Goal: Task Accomplishment & Management: Manage account settings

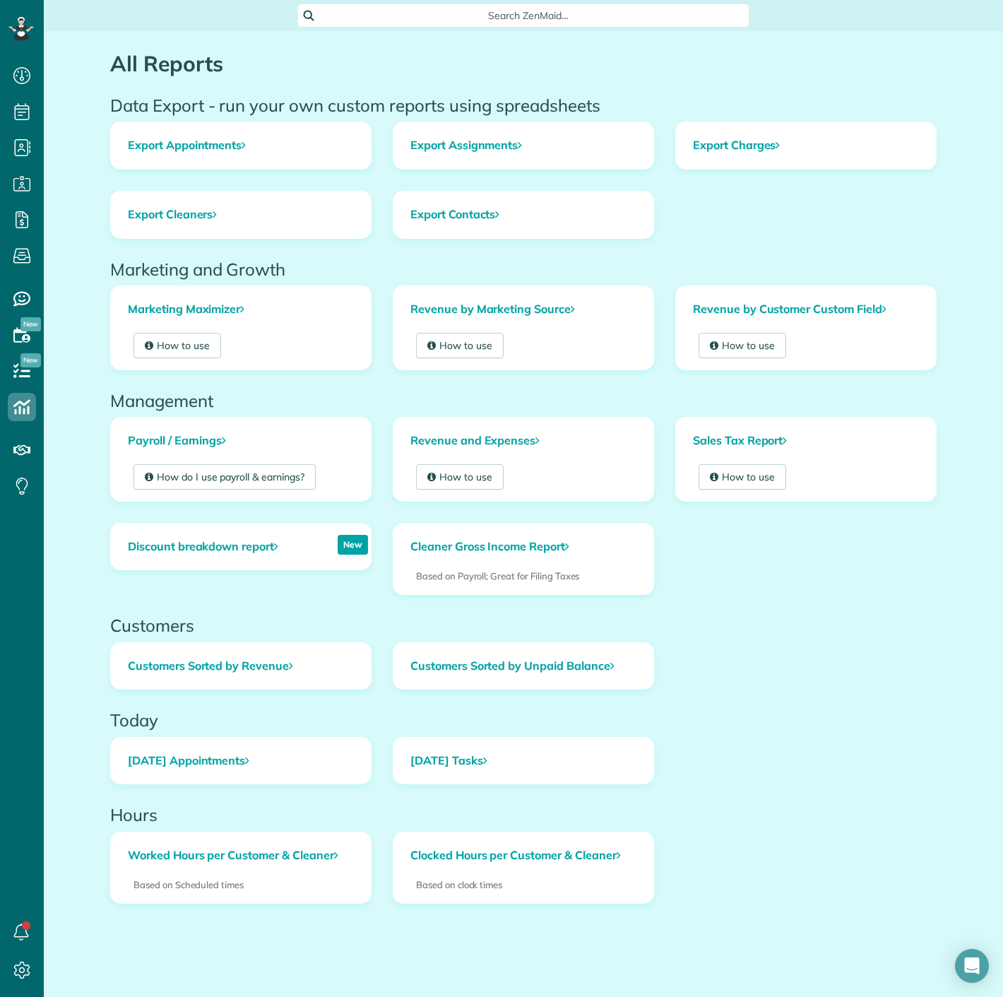
scroll to position [6, 6]
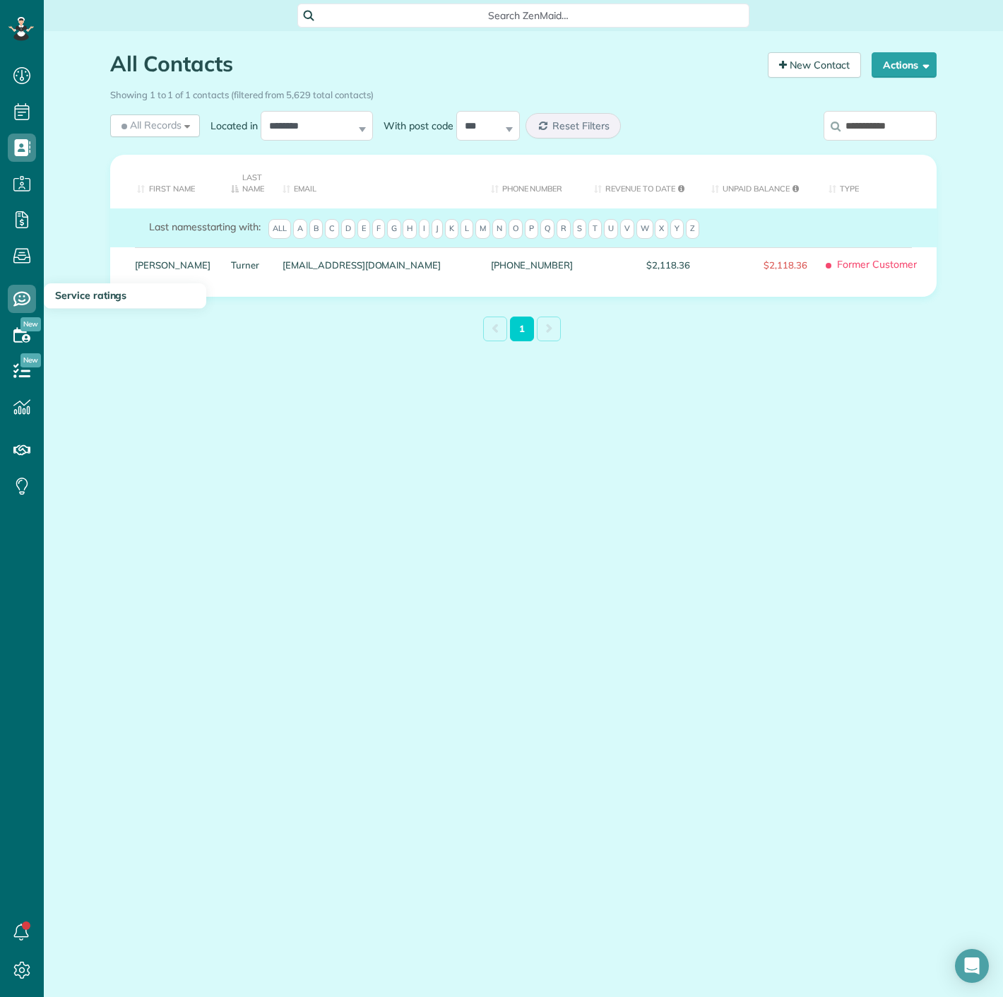
scroll to position [6, 6]
click at [890, 119] on input "**********" at bounding box center [880, 126] width 113 height 30
paste input "*"
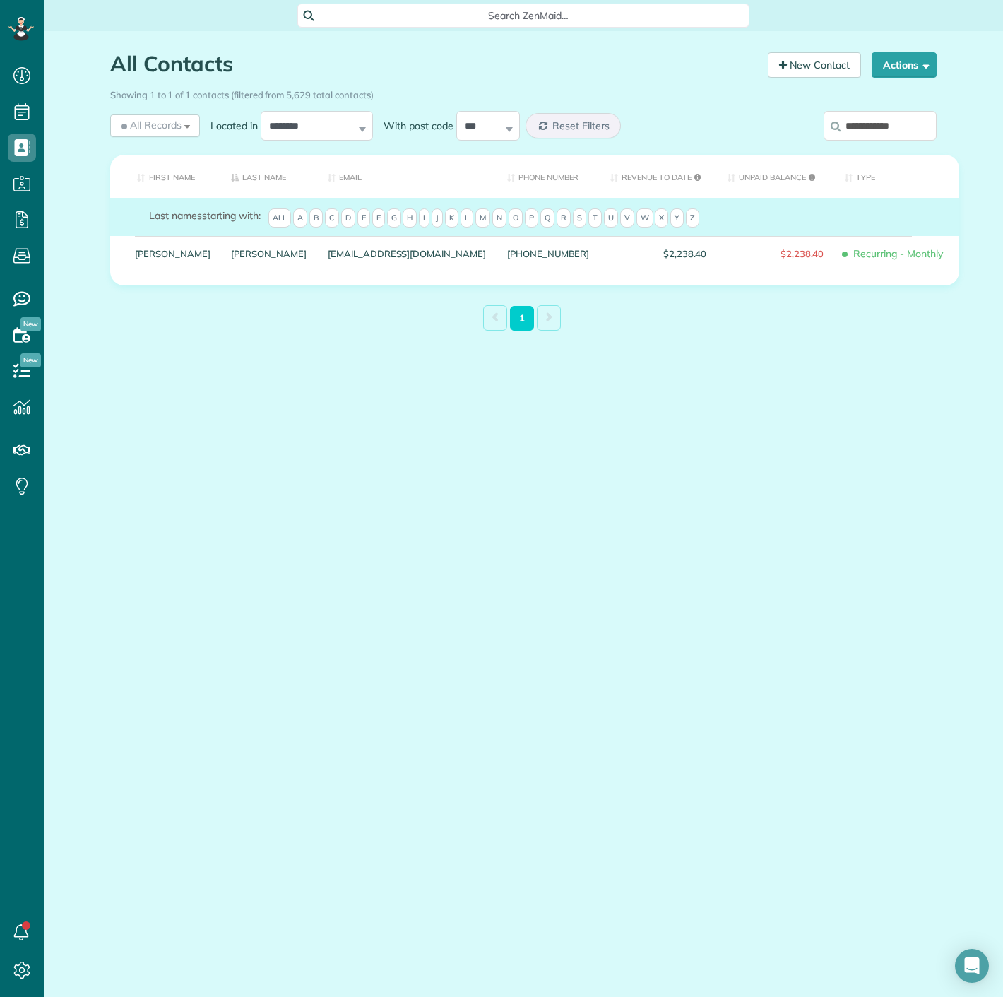
click at [849, 126] on input "**********" at bounding box center [880, 126] width 113 height 30
paste input "search"
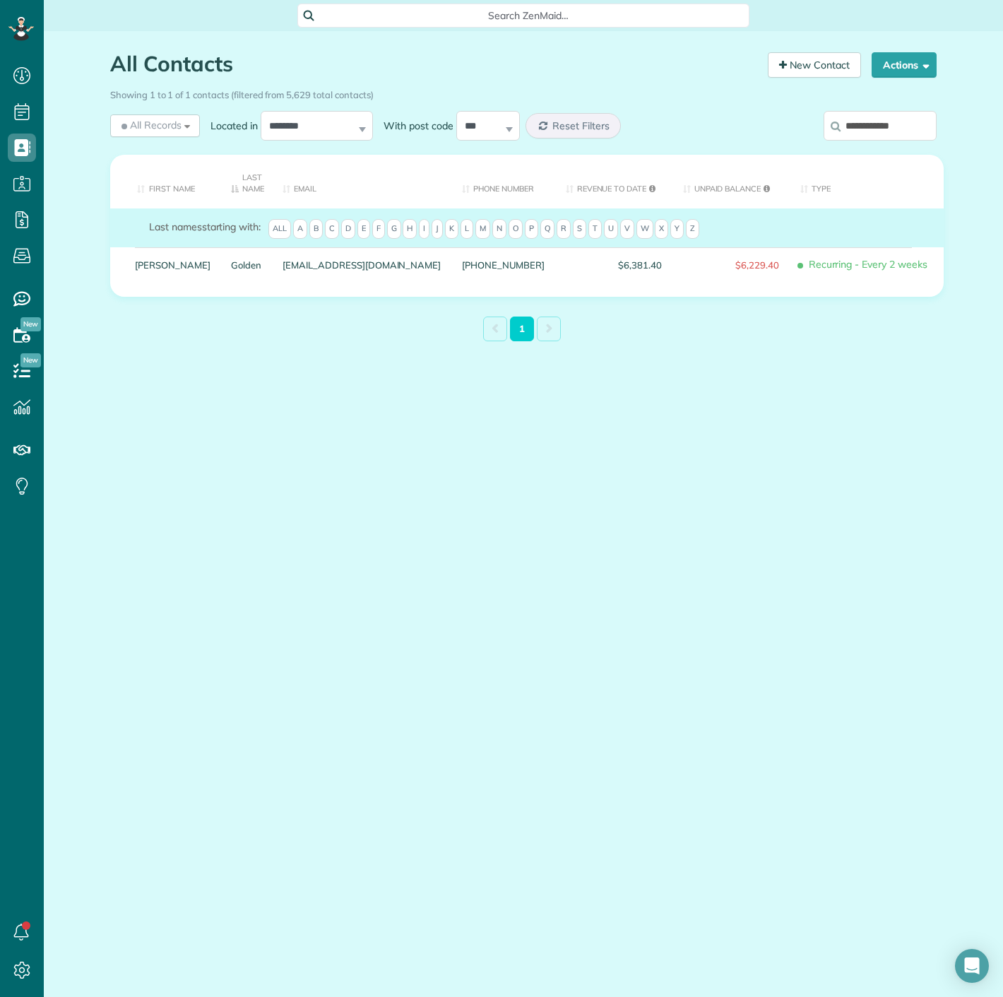
click at [883, 129] on input "**********" at bounding box center [880, 126] width 113 height 30
paste input "******"
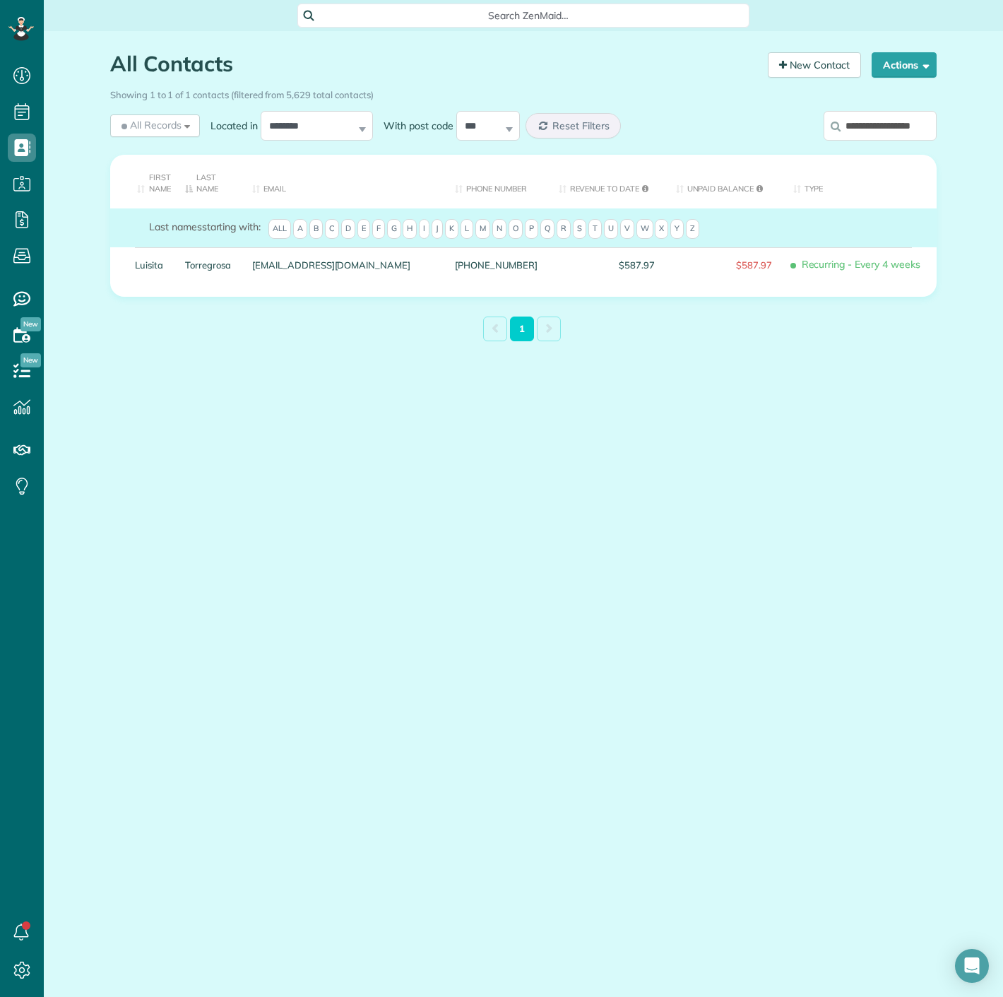
click at [890, 131] on input "**********" at bounding box center [880, 126] width 113 height 30
paste input "**********"
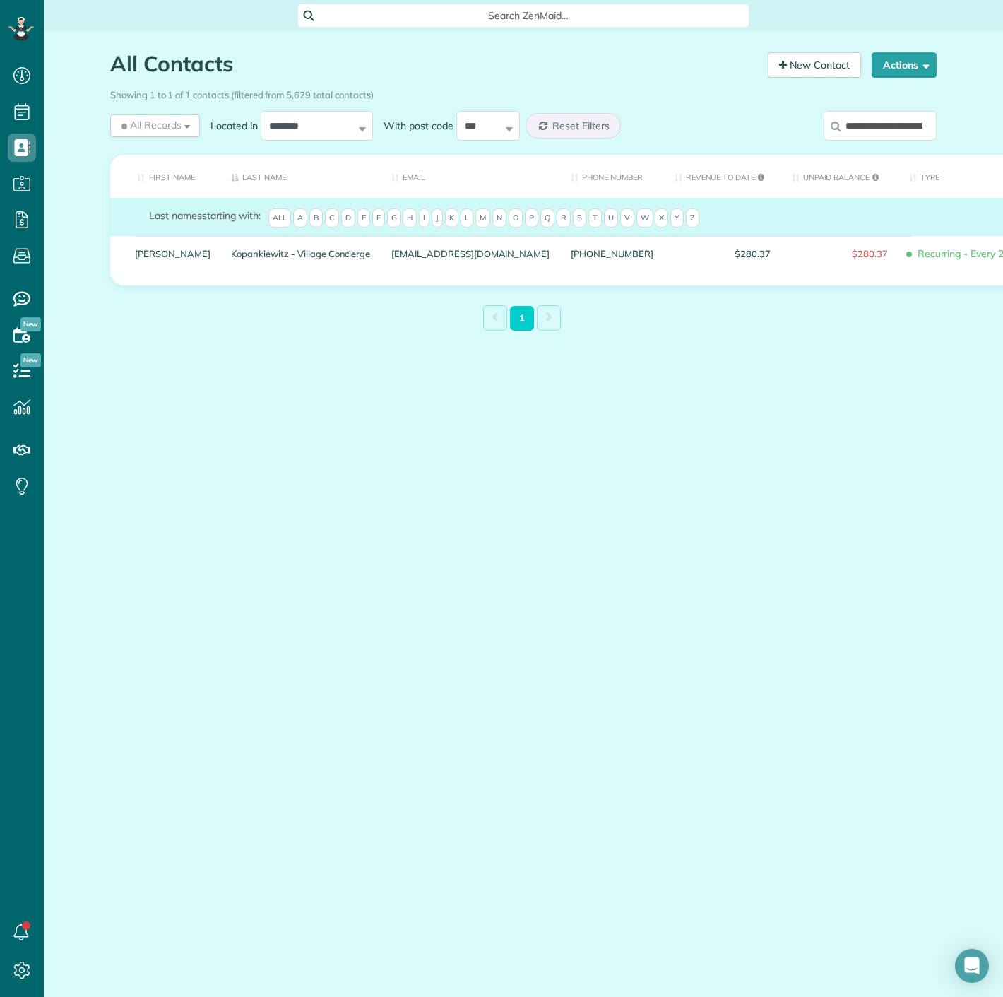
click at [907, 129] on input "**********" at bounding box center [880, 126] width 113 height 30
paste input "search"
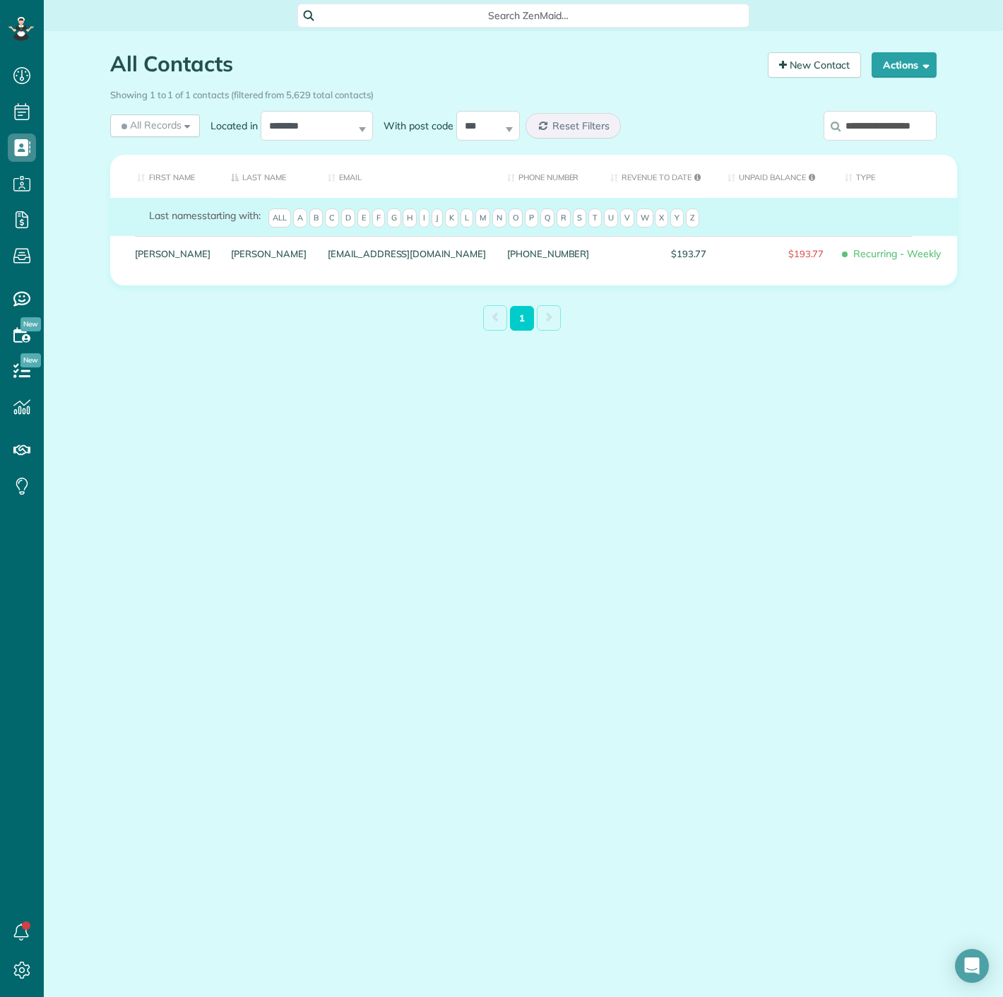
click at [858, 131] on input "**********" at bounding box center [880, 126] width 113 height 30
paste input "search"
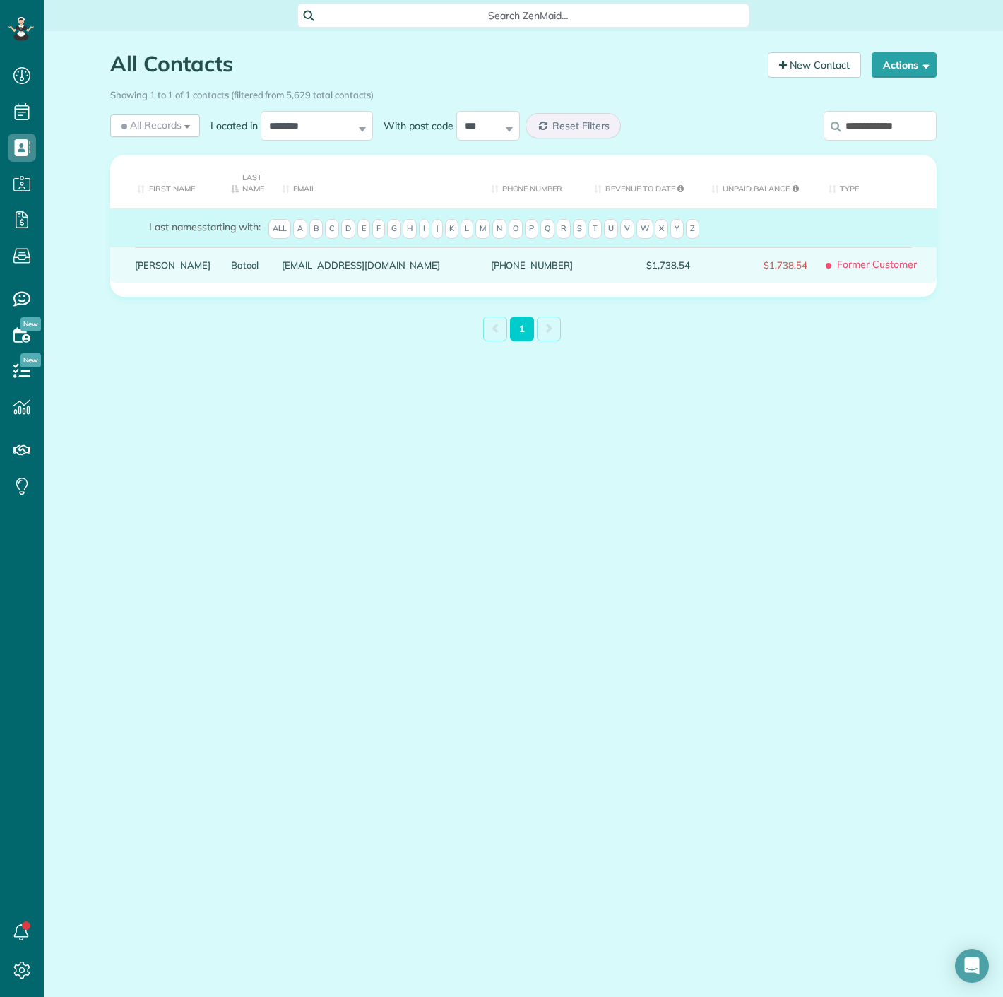
drag, startPoint x: 203, startPoint y: 261, endPoint x: 281, endPoint y: 269, distance: 78.1
click at [281, 269] on div "[EMAIL_ADDRESS][DOMAIN_NAME]" at bounding box center [375, 264] width 208 height 35
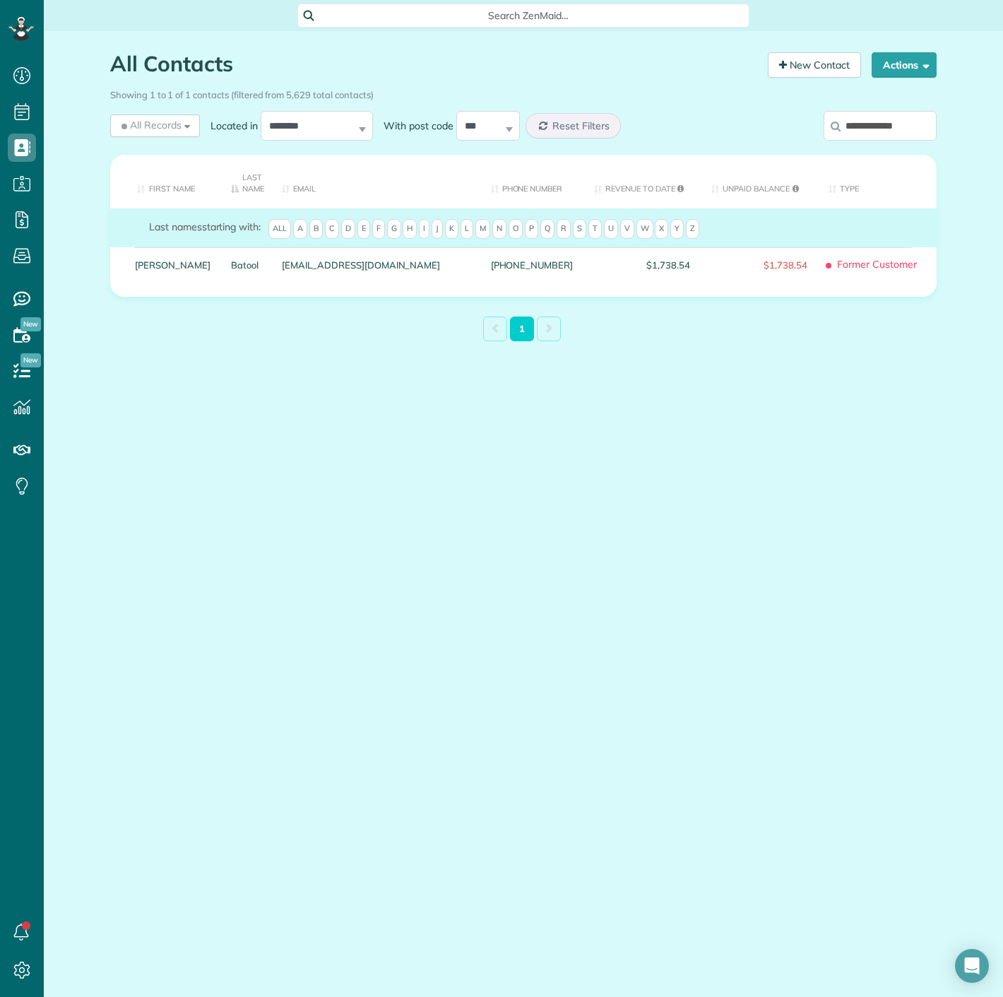
click at [876, 132] on input "**********" at bounding box center [880, 126] width 113 height 30
paste input "search"
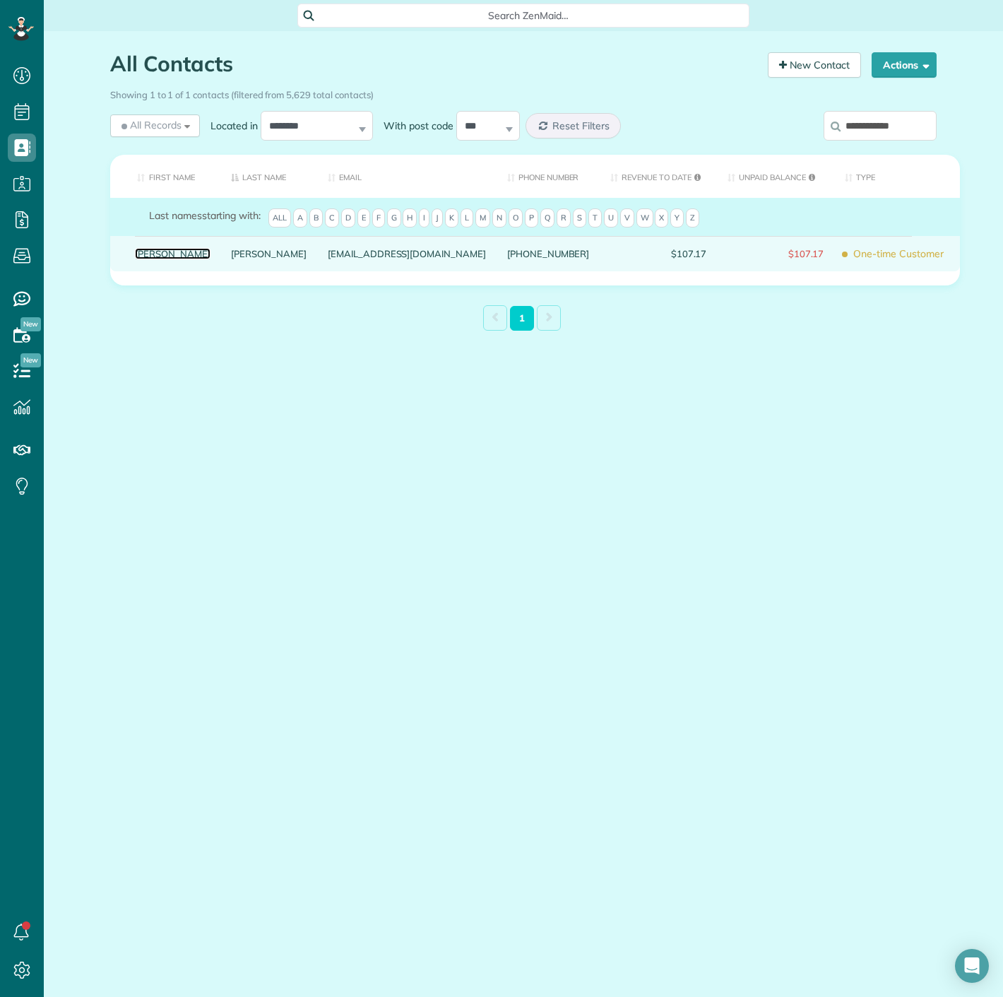
drag, startPoint x: 131, startPoint y: 268, endPoint x: 141, endPoint y: 263, distance: 11.1
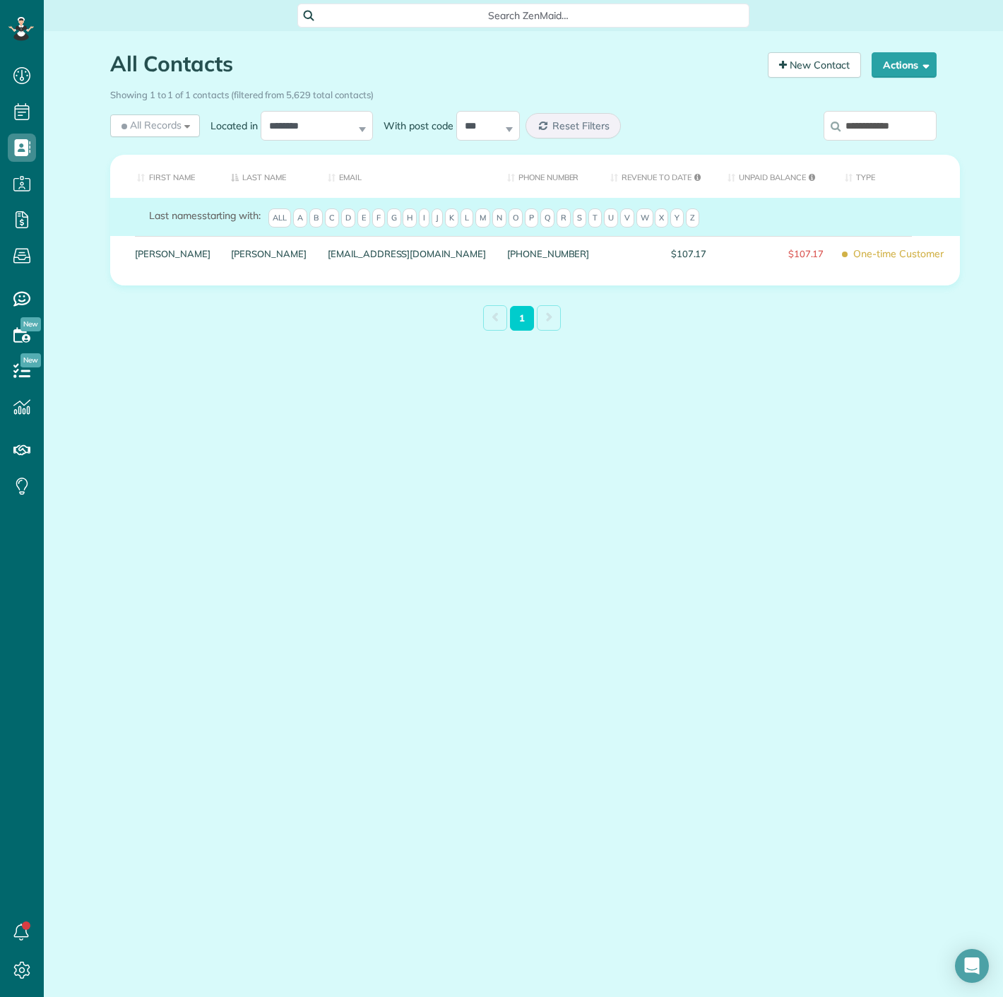
click at [863, 116] on input "**********" at bounding box center [880, 126] width 113 height 30
paste input "***"
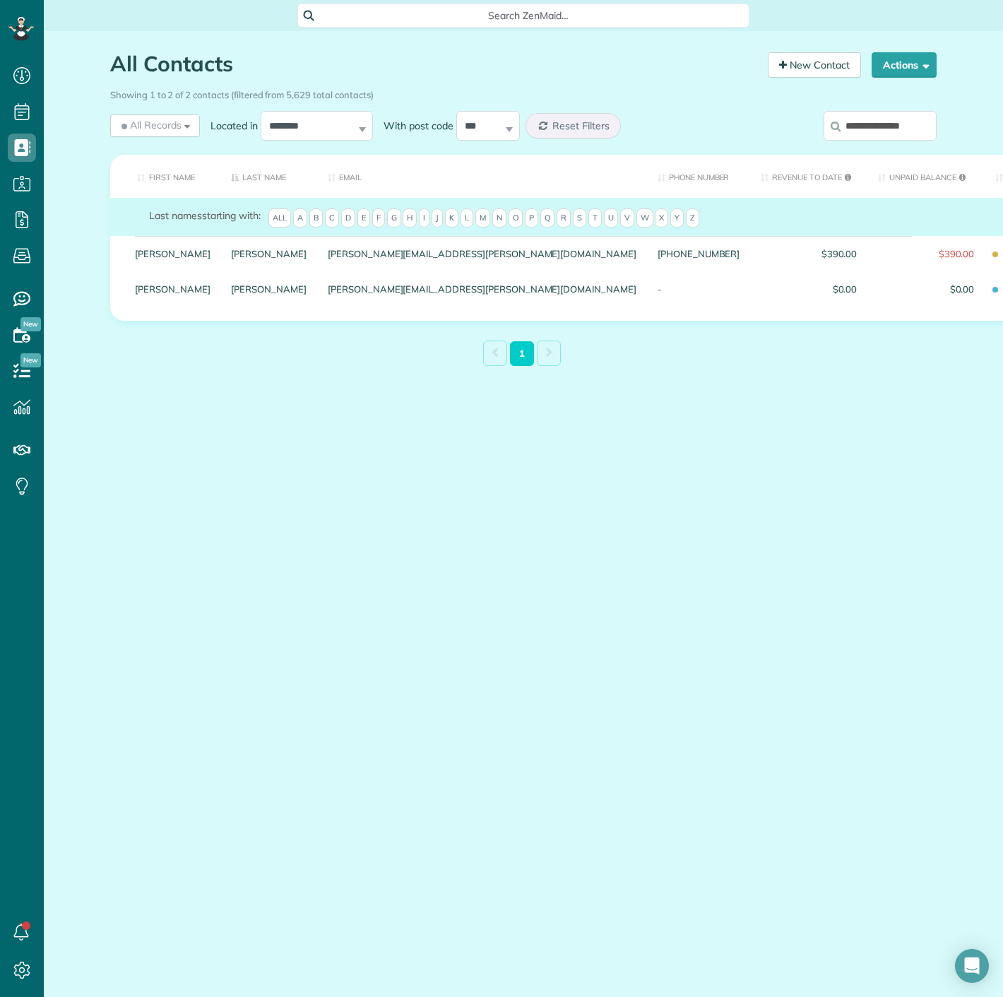
click at [868, 126] on input "**********" at bounding box center [880, 126] width 113 height 30
paste input "search"
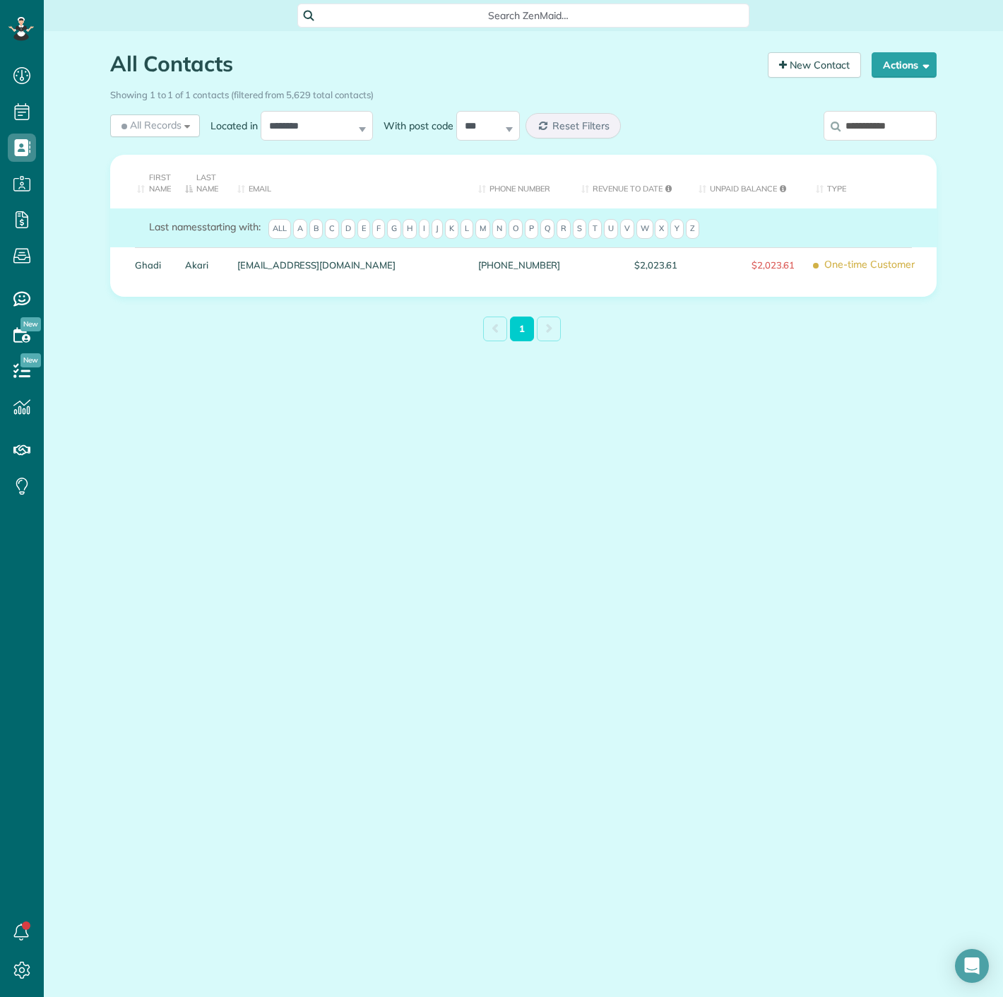
click at [848, 119] on input "**********" at bounding box center [880, 126] width 113 height 30
paste input "search"
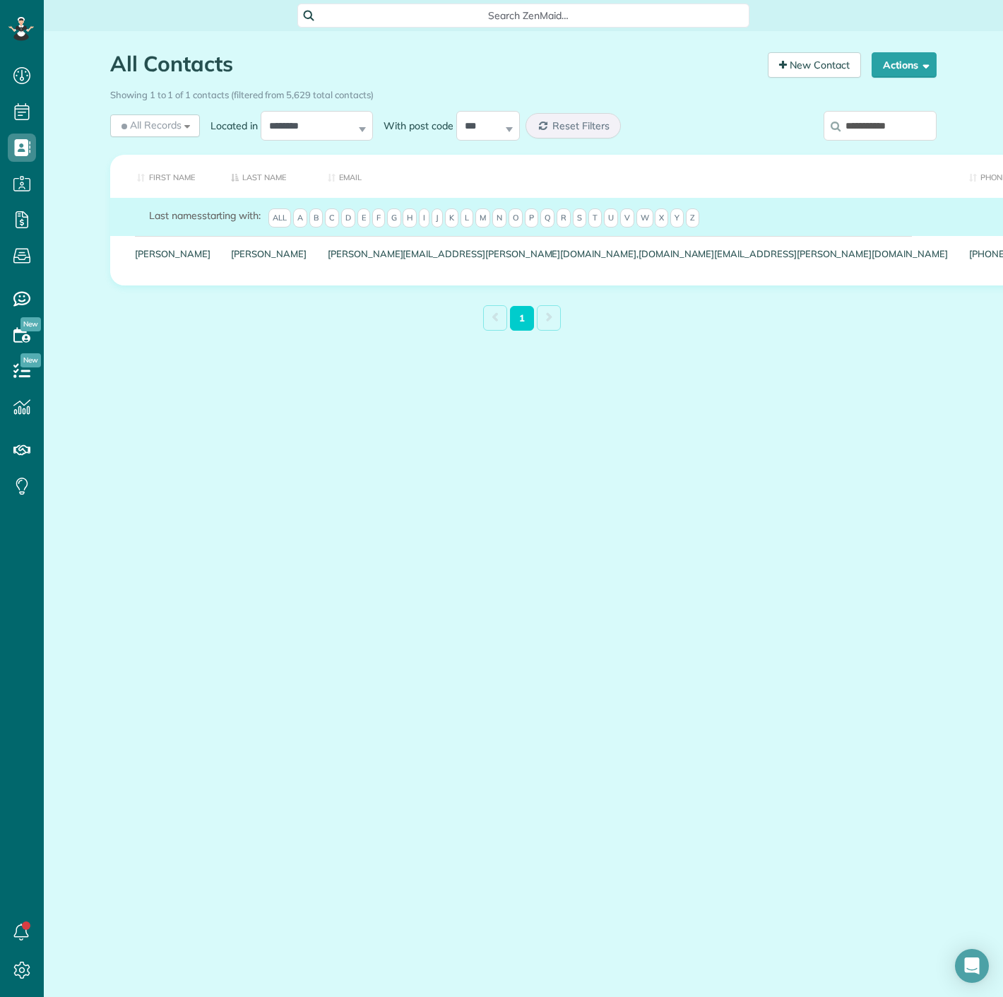
click at [865, 128] on input "**********" at bounding box center [880, 126] width 113 height 30
paste input "**"
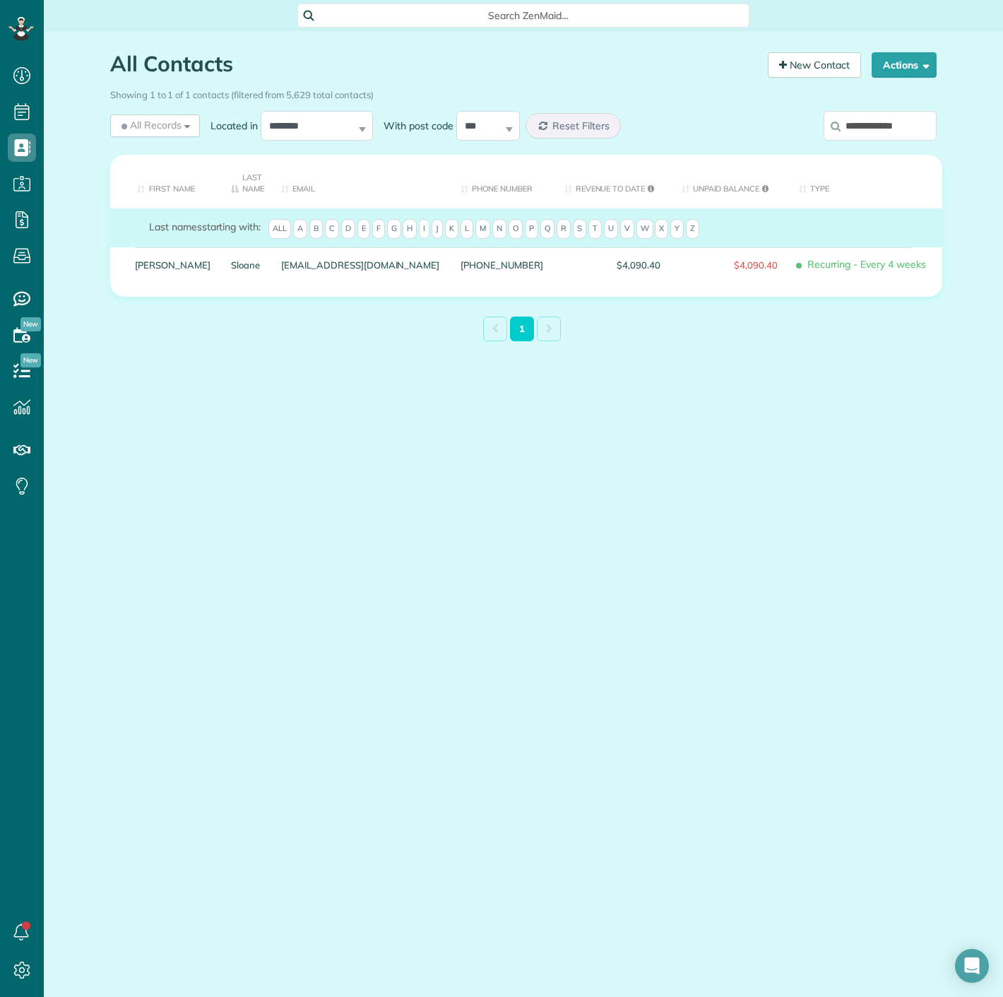
click at [906, 142] on label "**********" at bounding box center [880, 125] width 113 height 37
click at [906, 141] on input "**********" at bounding box center [880, 126] width 113 height 30
click at [906, 128] on input "**********" at bounding box center [880, 126] width 113 height 30
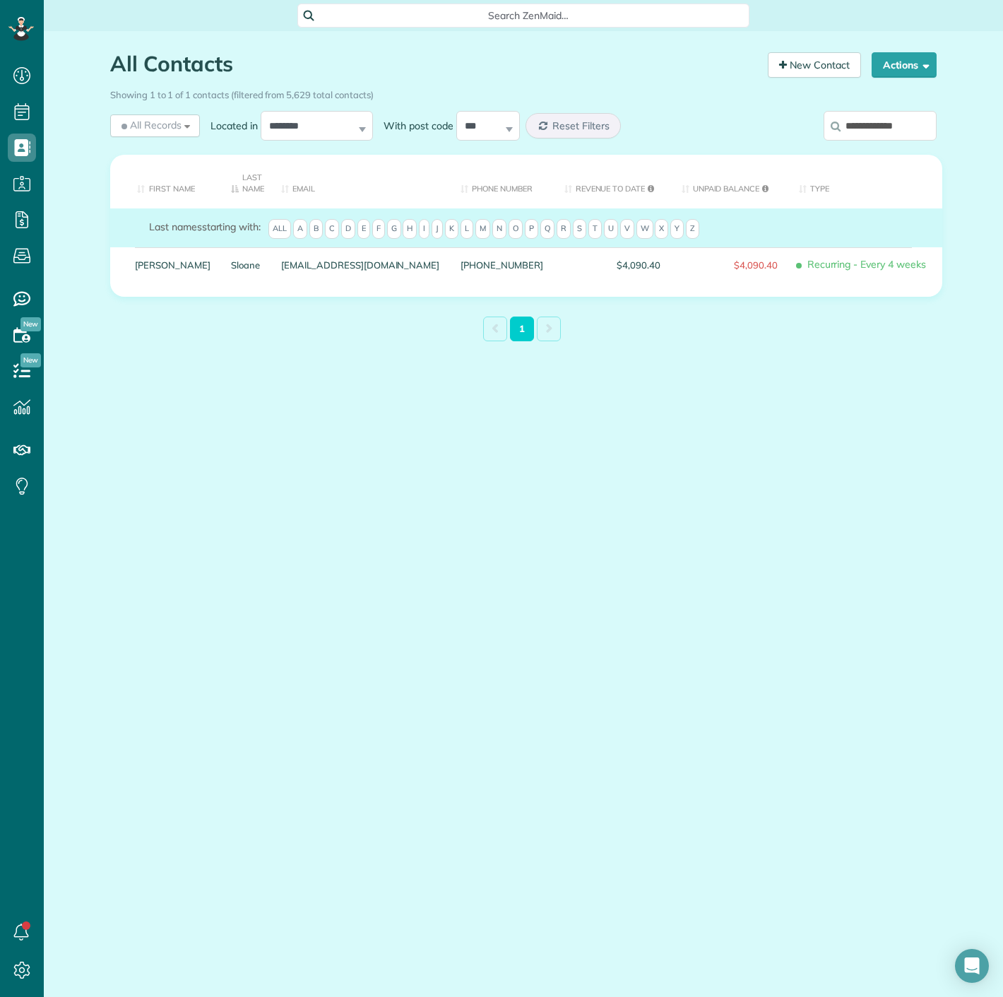
paste input "search"
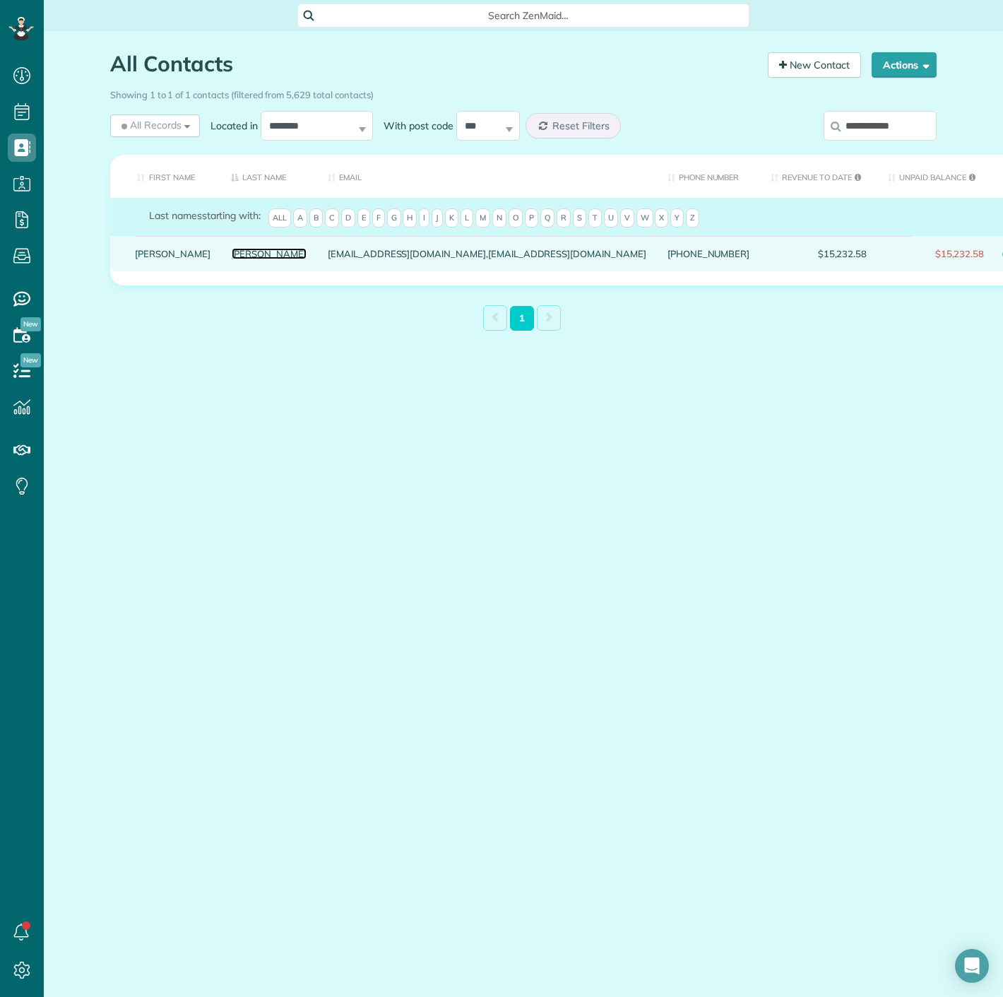
drag, startPoint x: 204, startPoint y: 250, endPoint x: 193, endPoint y: 260, distance: 15.0
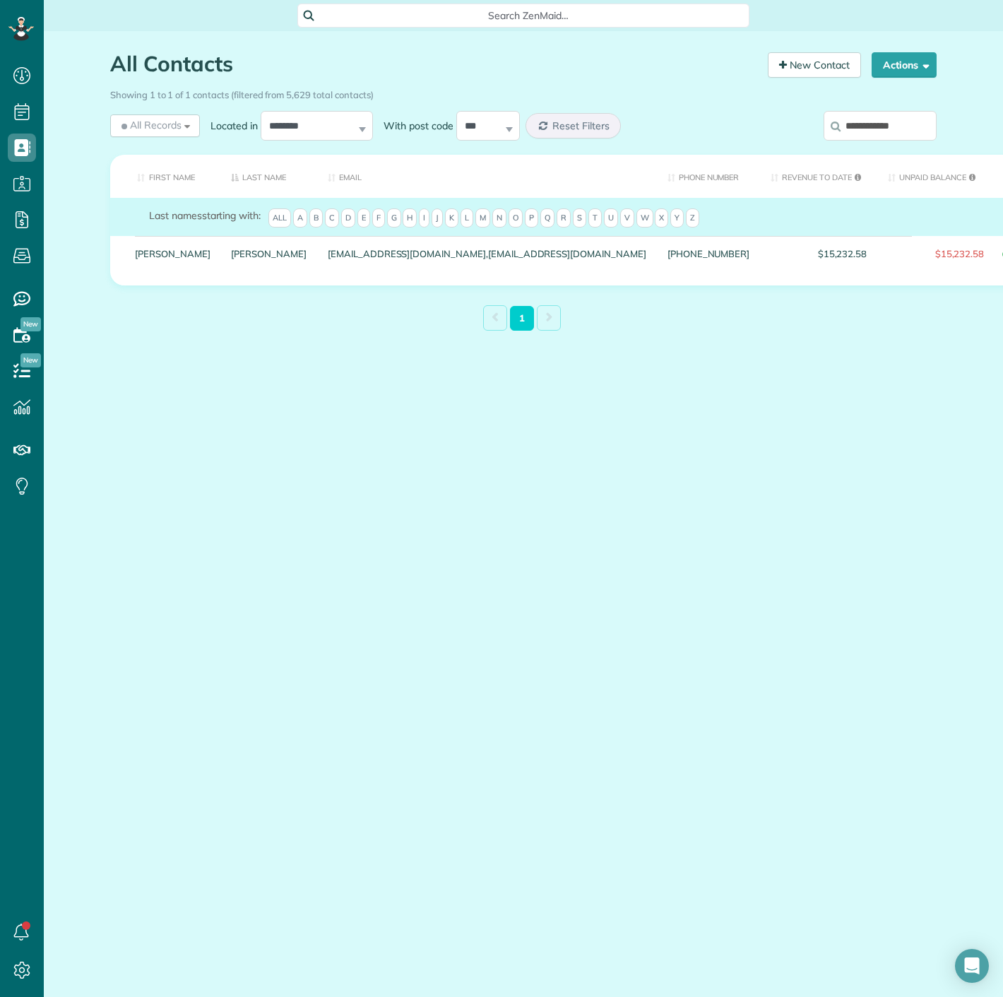
click at [856, 143] on label "**********" at bounding box center [880, 125] width 113 height 37
click at [856, 141] on input "**********" at bounding box center [880, 126] width 113 height 30
click at [876, 121] on input "**********" at bounding box center [880, 126] width 113 height 30
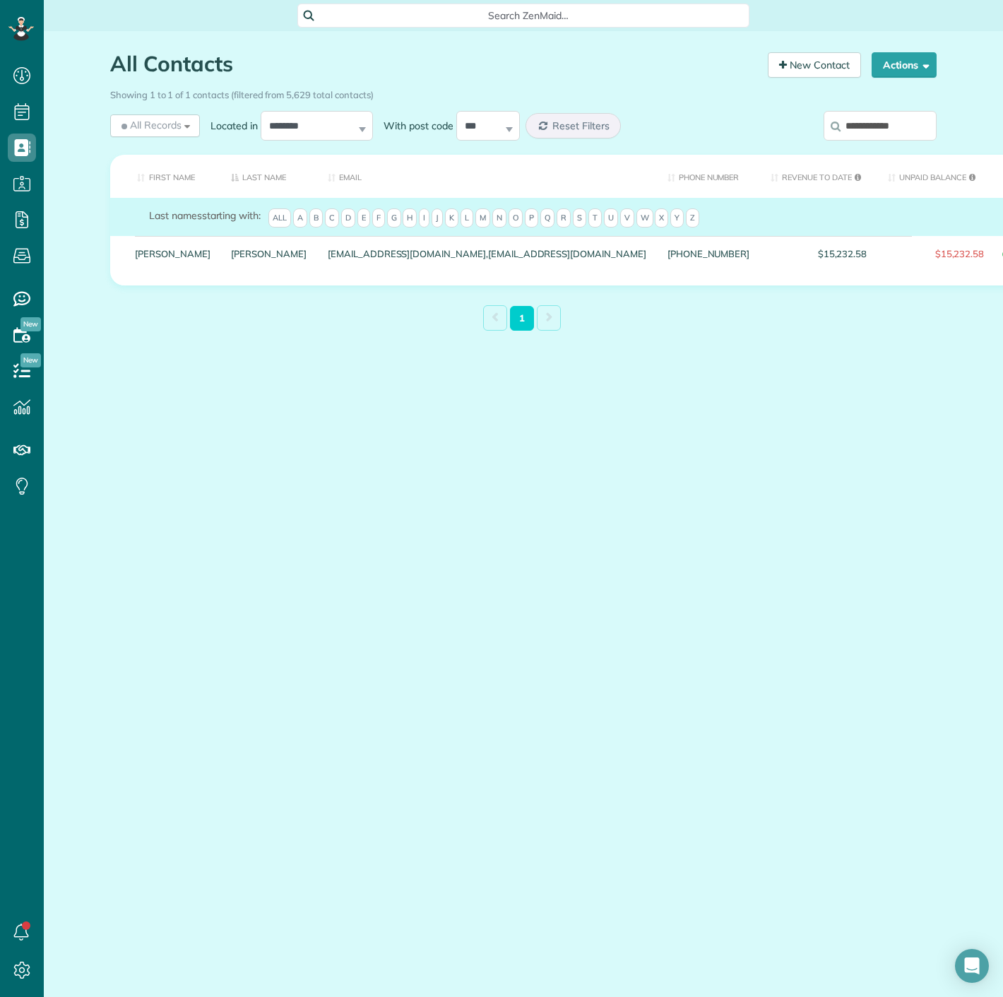
paste input "search"
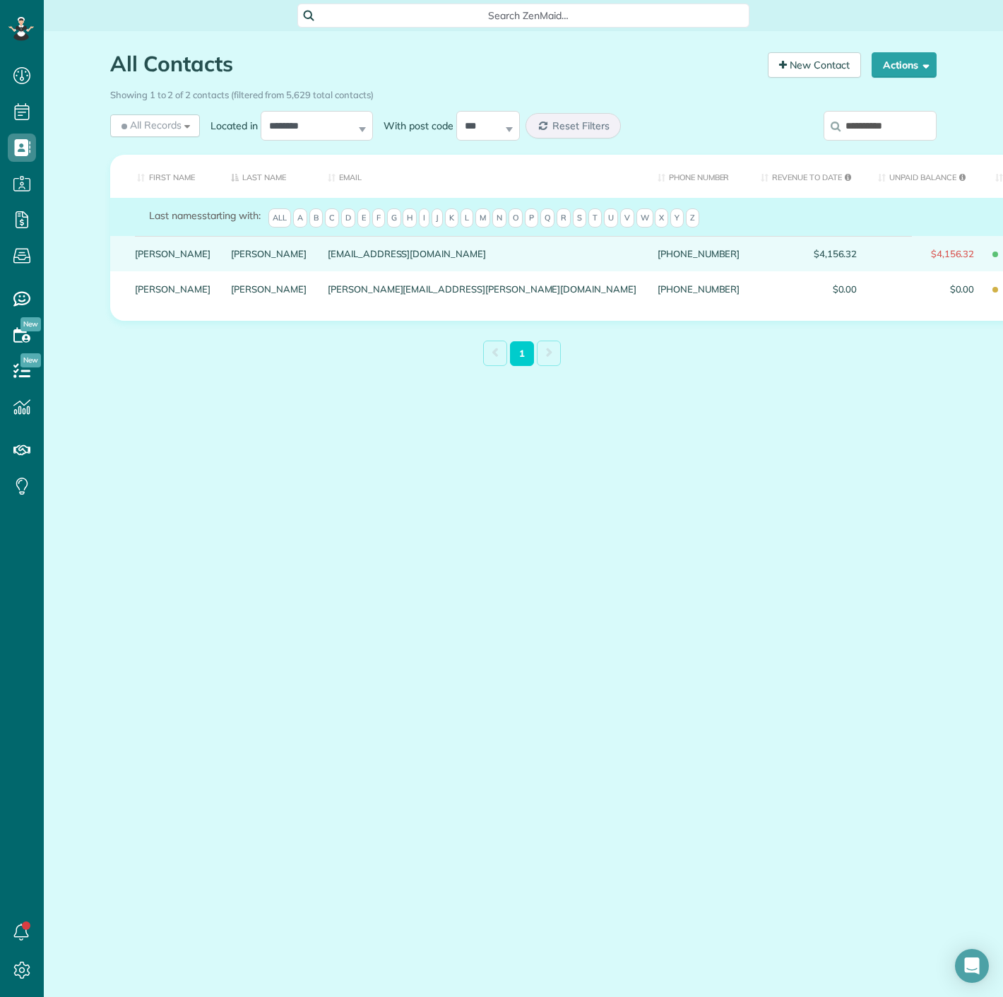
drag, startPoint x: 145, startPoint y: 263, endPoint x: 148, endPoint y: 270, distance: 7.6
click at [156, 271] on div "Dan" at bounding box center [172, 253] width 97 height 35
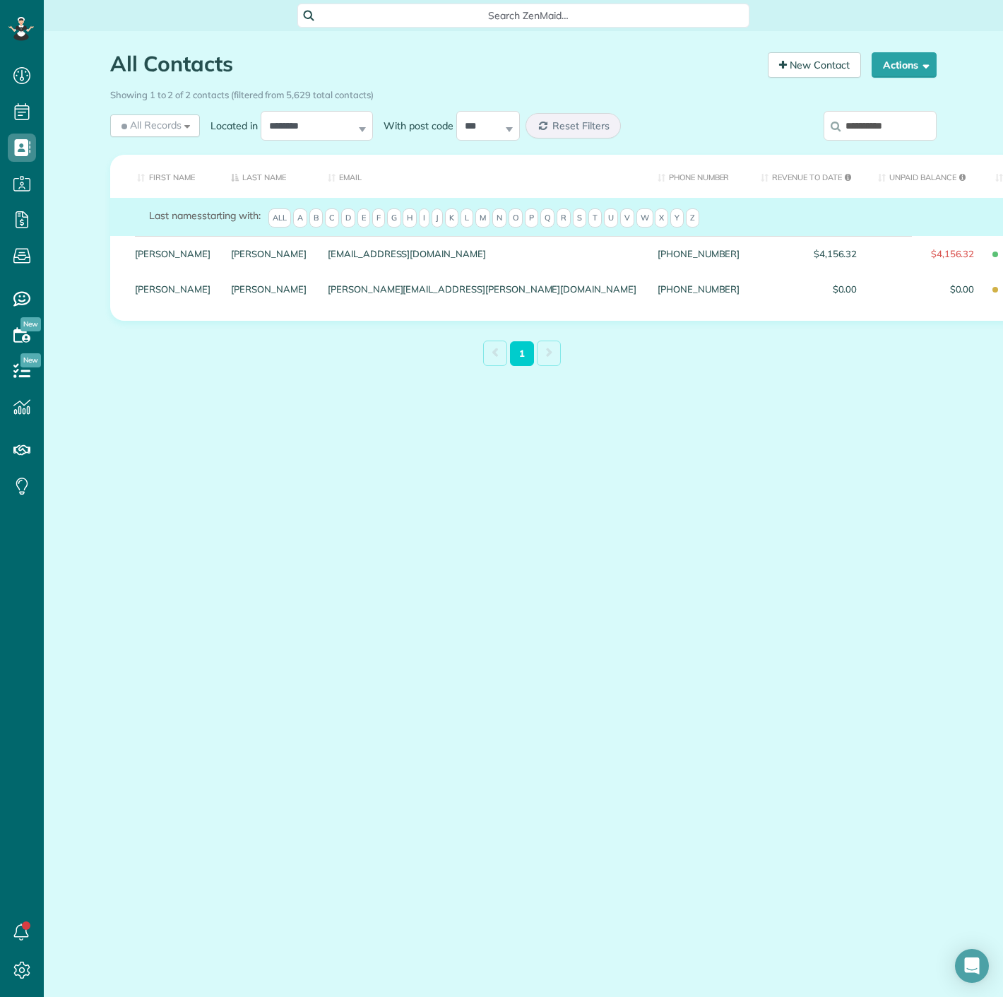
click at [894, 130] on input "**********" at bounding box center [880, 126] width 113 height 30
paste input "***"
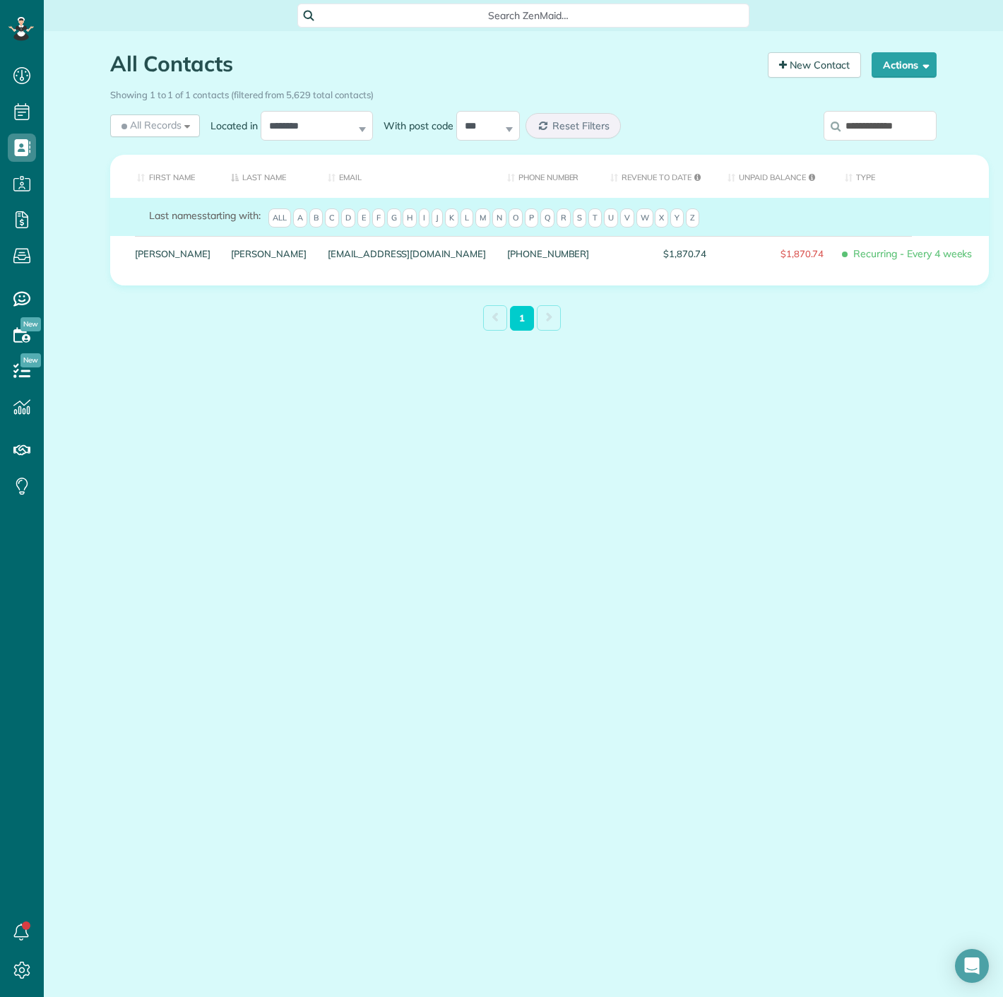
click at [884, 135] on input "**********" at bounding box center [880, 126] width 113 height 30
paste input "*"
click at [865, 130] on input "**********" at bounding box center [880, 126] width 113 height 30
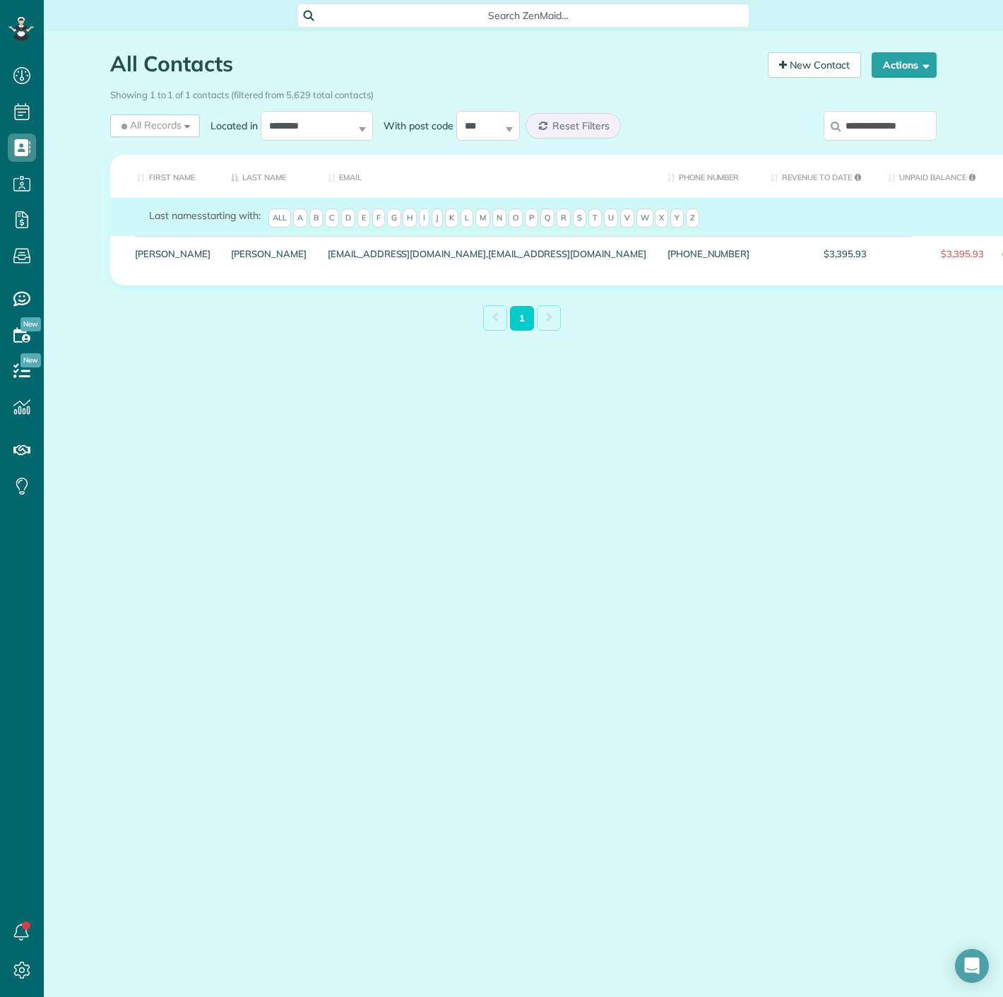
click at [865, 130] on input "**********" at bounding box center [880, 126] width 113 height 30
paste input "search"
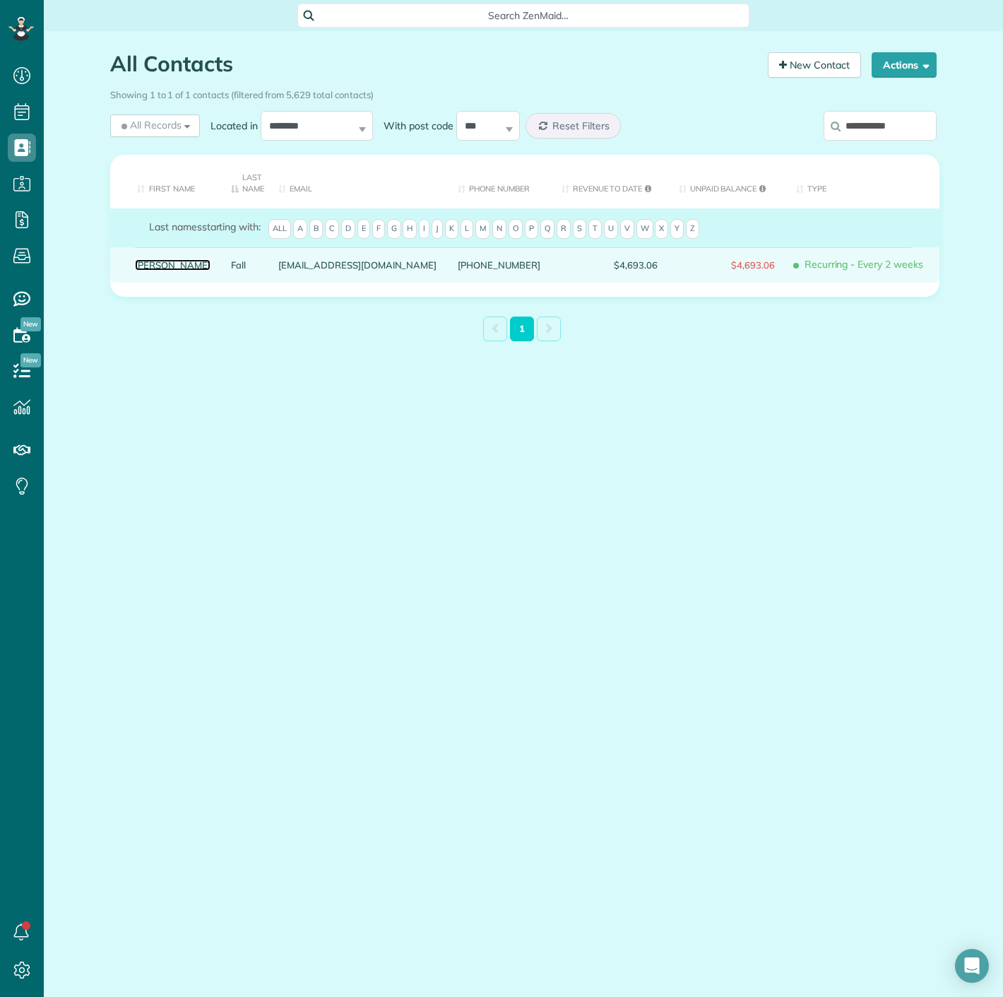
drag, startPoint x: 185, startPoint y: 259, endPoint x: 153, endPoint y: 264, distance: 32.1
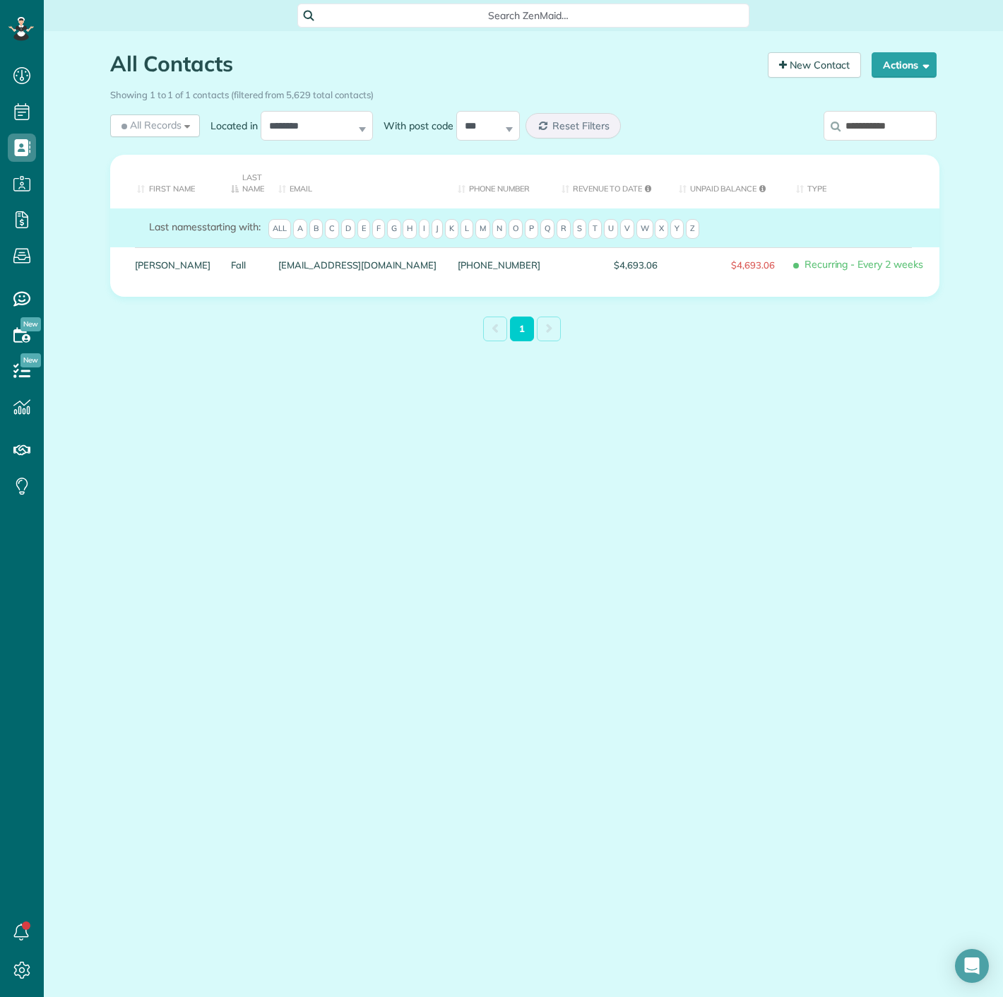
click at [907, 122] on input "**********" at bounding box center [880, 126] width 113 height 30
paste input "**"
click at [878, 134] on input "**********" at bounding box center [880, 126] width 113 height 30
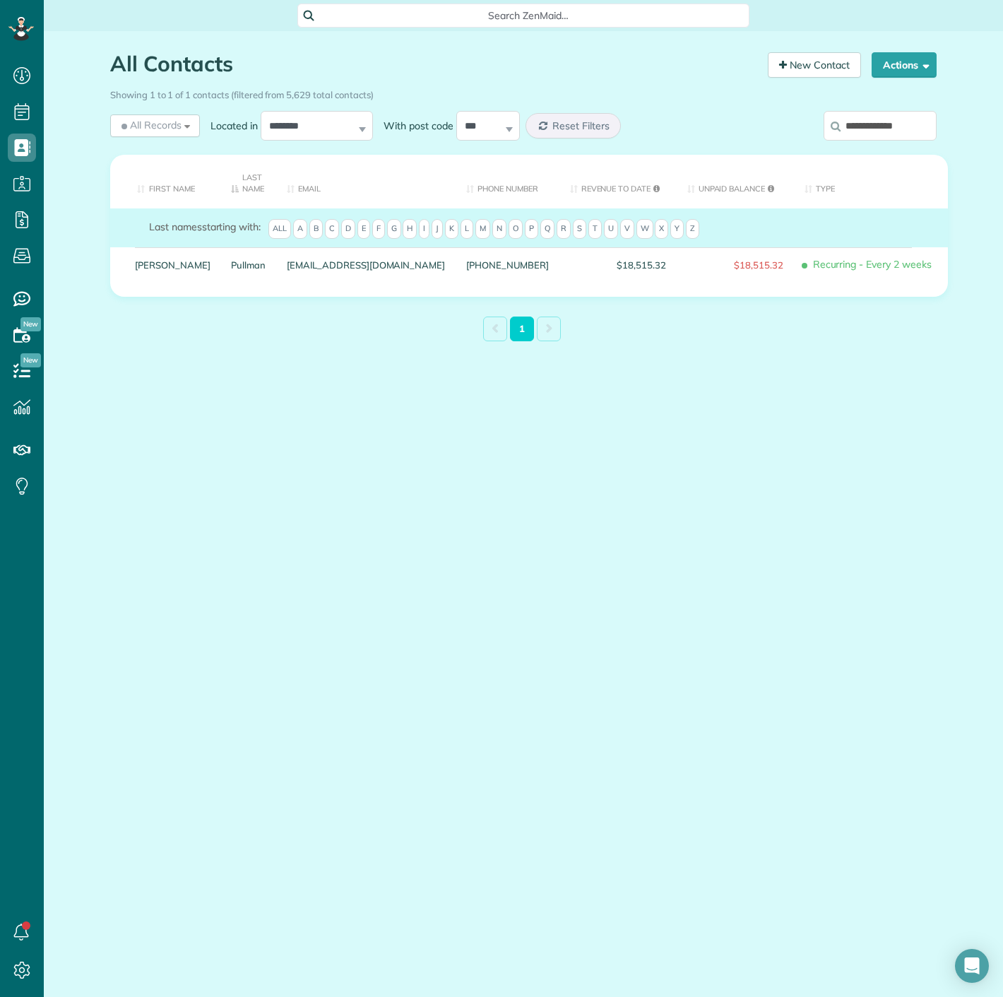
click at [878, 134] on input "**********" at bounding box center [880, 126] width 113 height 30
paste input "search"
click at [914, 132] on input "**********" at bounding box center [880, 126] width 113 height 30
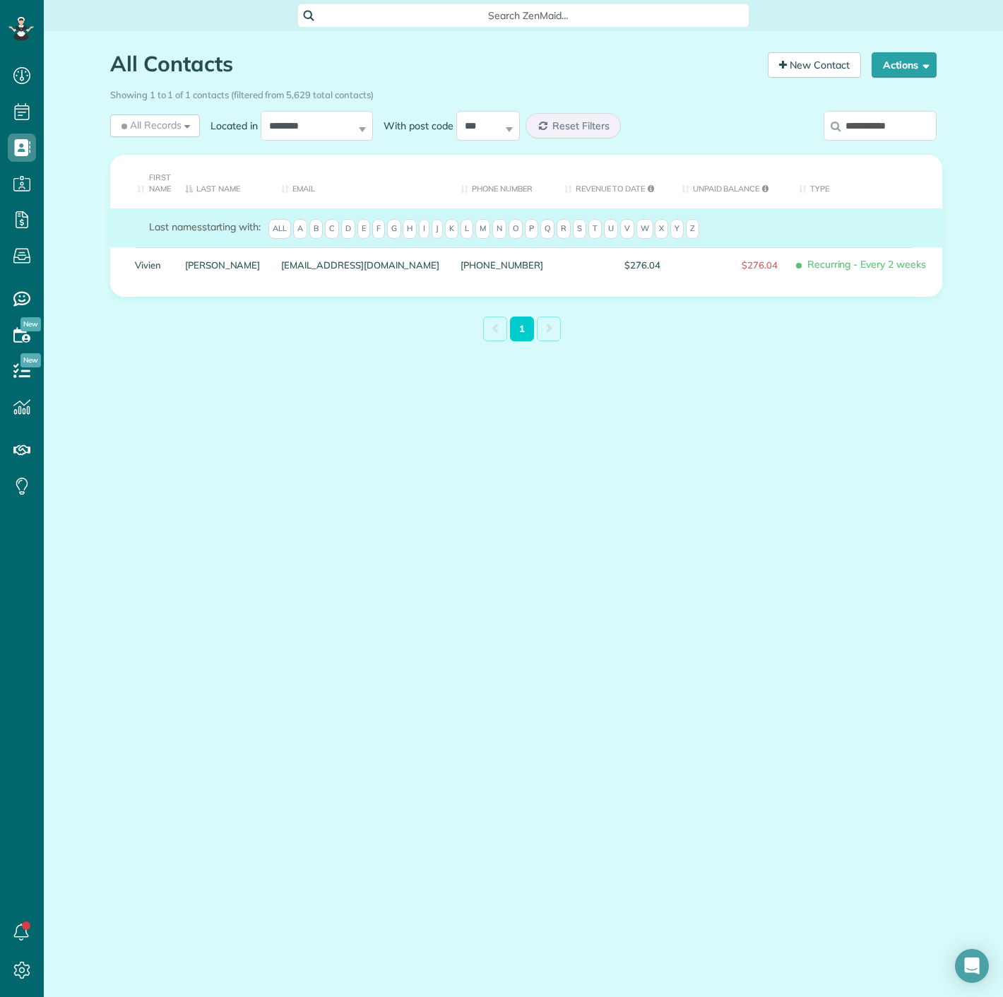
click at [914, 129] on input "**********" at bounding box center [880, 126] width 113 height 30
paste input "*****"
click at [914, 129] on input "**********" at bounding box center [880, 126] width 113 height 30
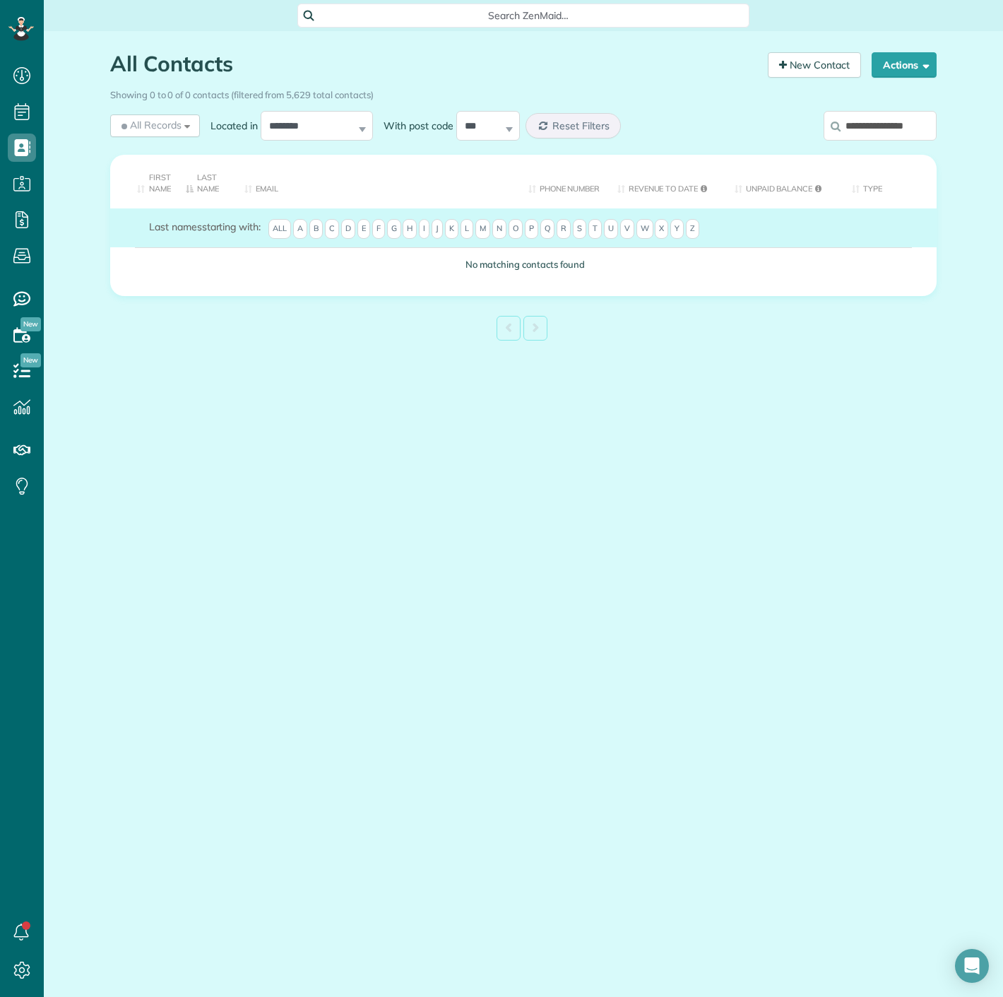
click at [914, 129] on input "**********" at bounding box center [880, 126] width 113 height 30
click at [880, 122] on input "*********" at bounding box center [880, 126] width 113 height 30
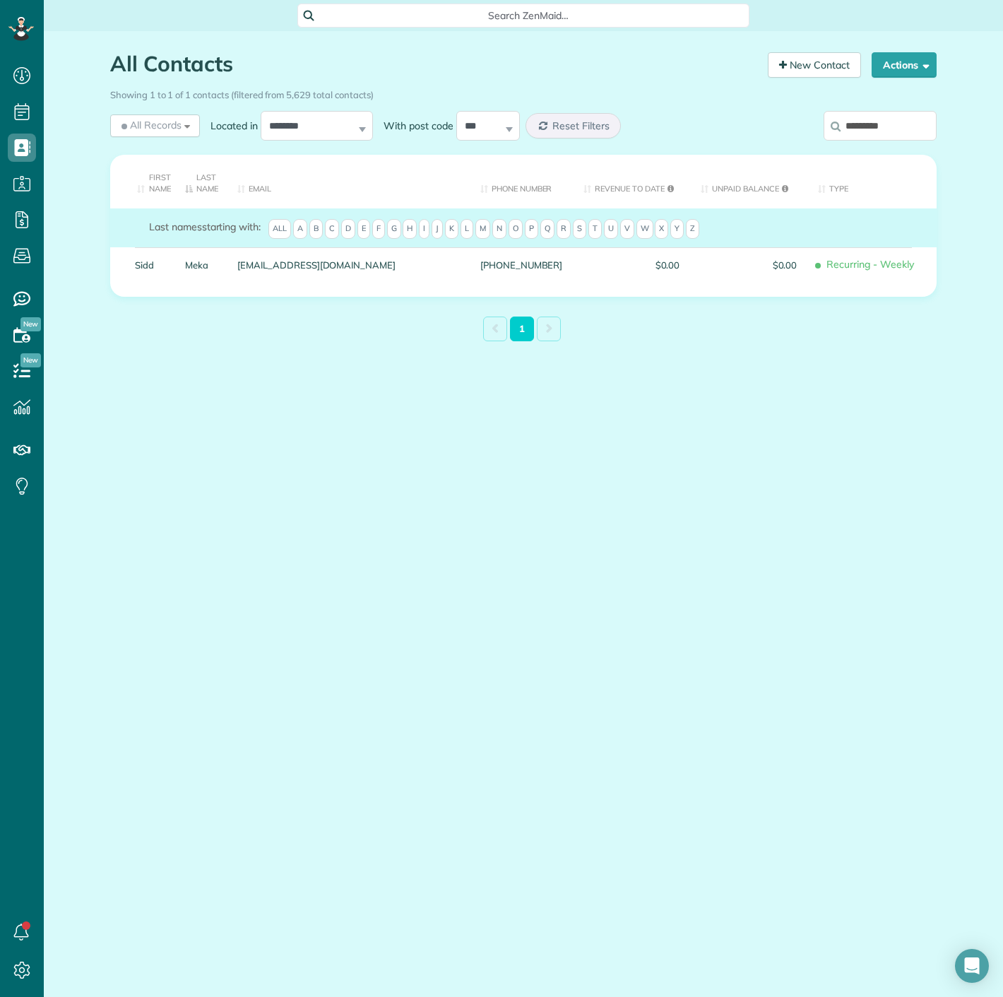
paste input "****"
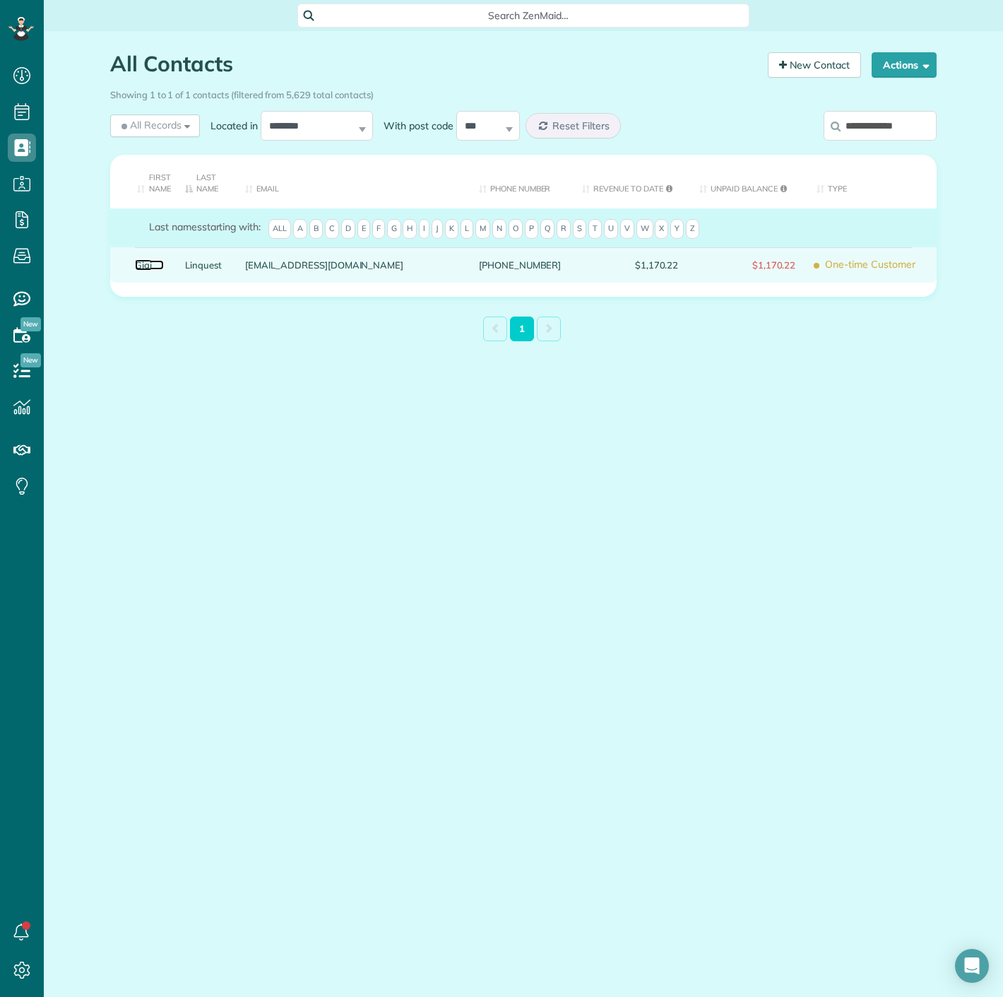
drag, startPoint x: 133, startPoint y: 266, endPoint x: 144, endPoint y: 261, distance: 12.3
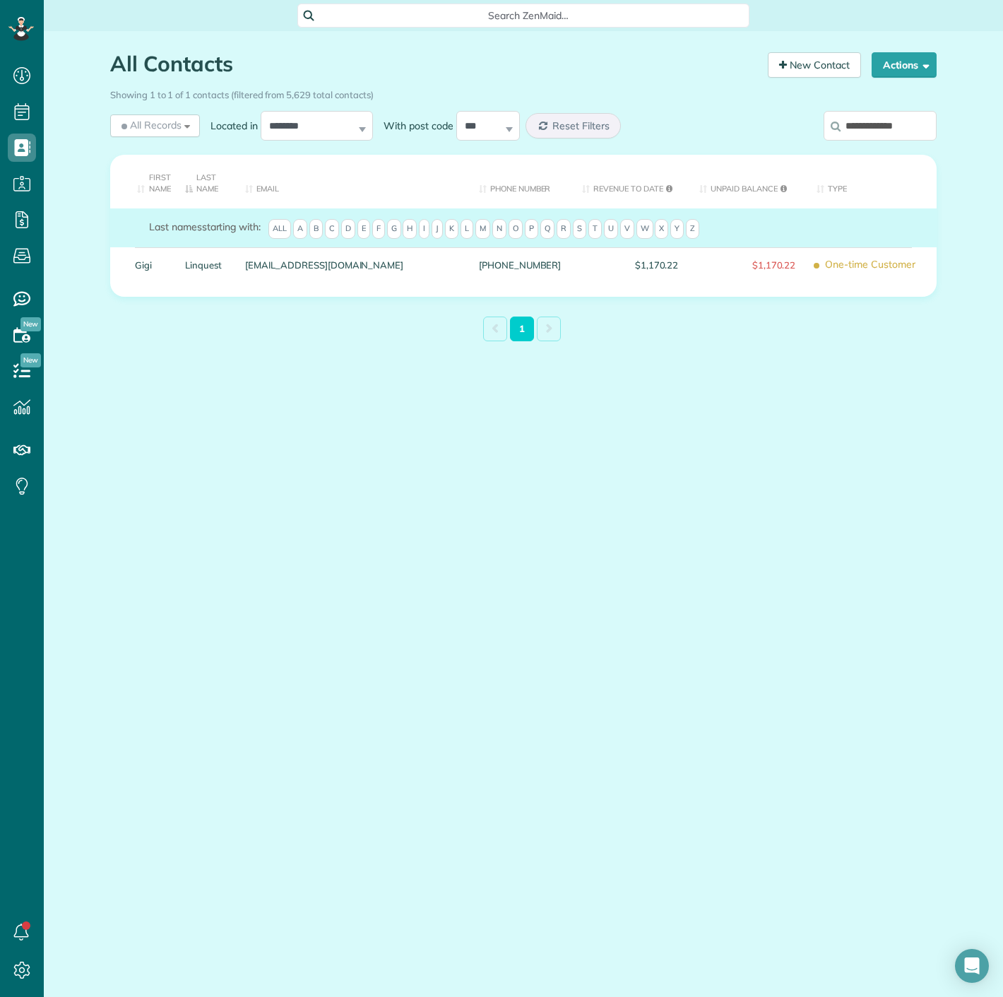
click at [900, 129] on input "**********" at bounding box center [880, 126] width 113 height 30
paste input "search"
click at [905, 128] on input "**********" at bounding box center [880, 126] width 113 height 30
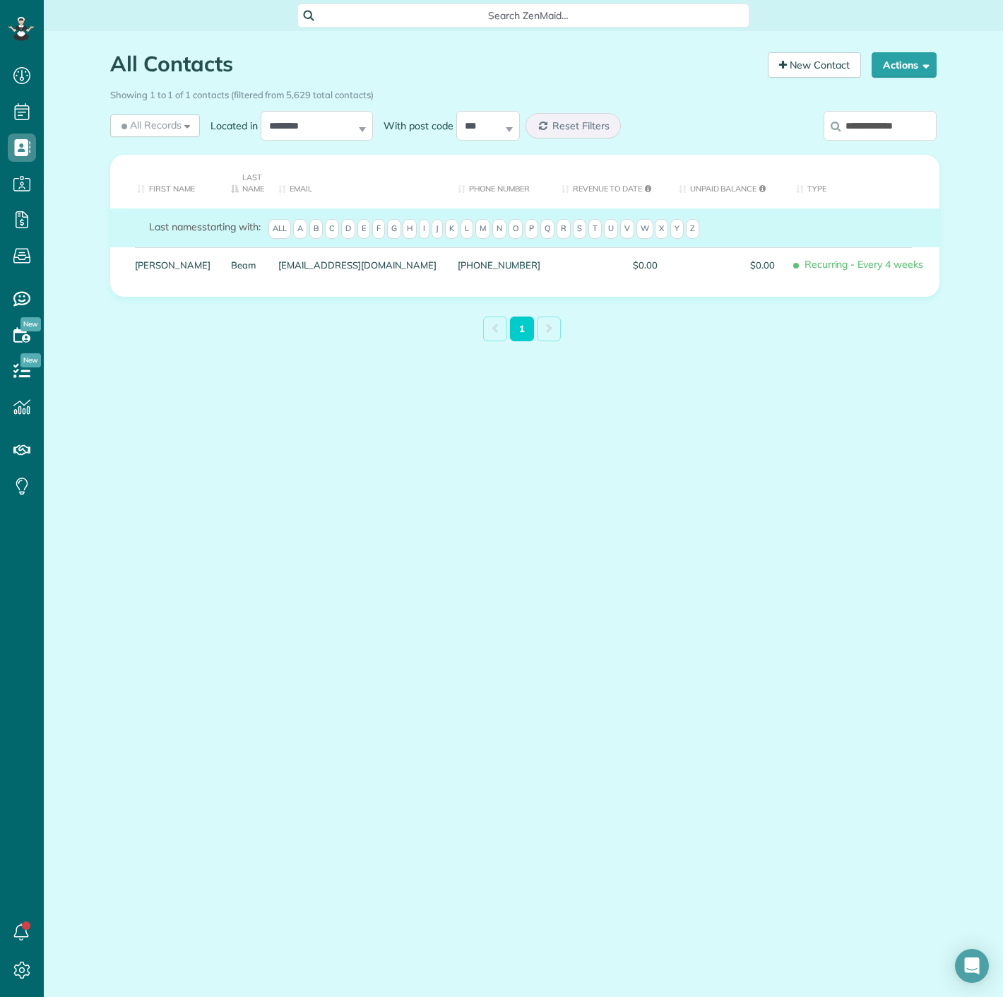
click at [905, 128] on input "**********" at bounding box center [880, 126] width 113 height 30
paste input "search"
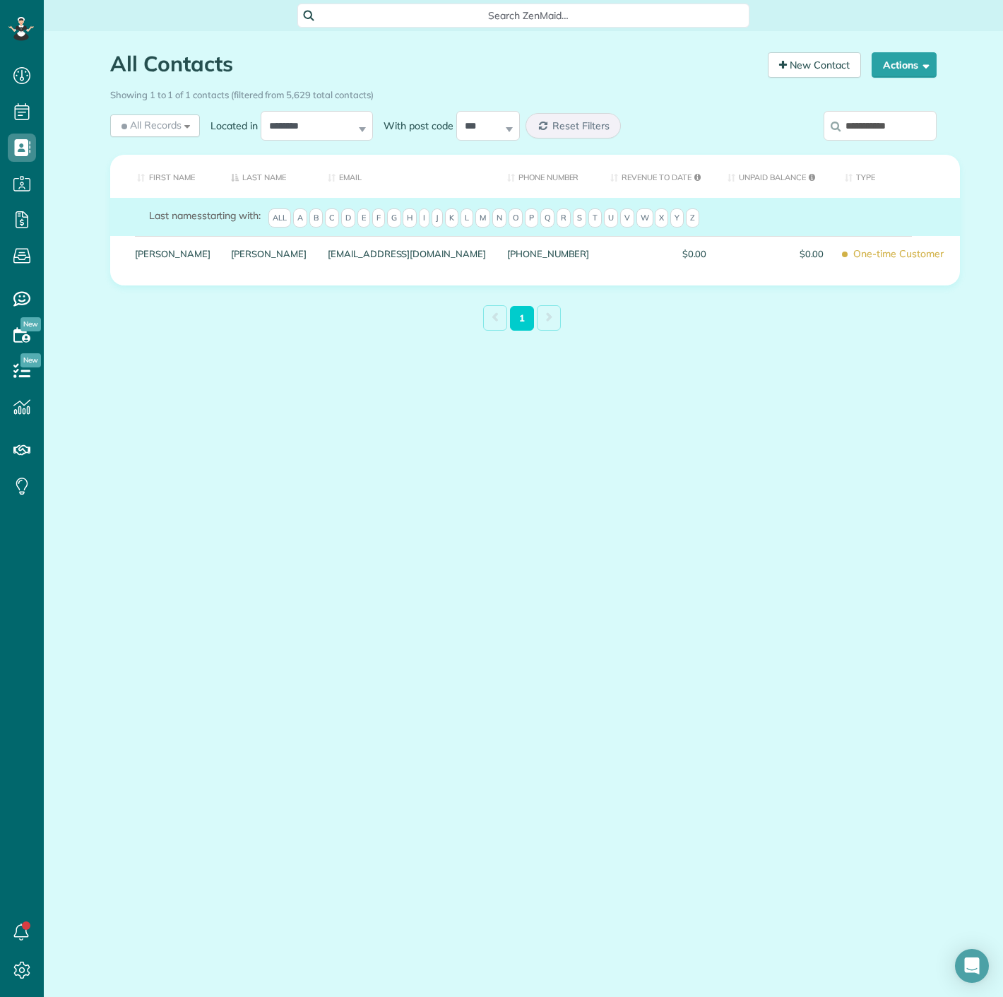
click at [879, 124] on input "**********" at bounding box center [880, 126] width 113 height 30
paste input "*******"
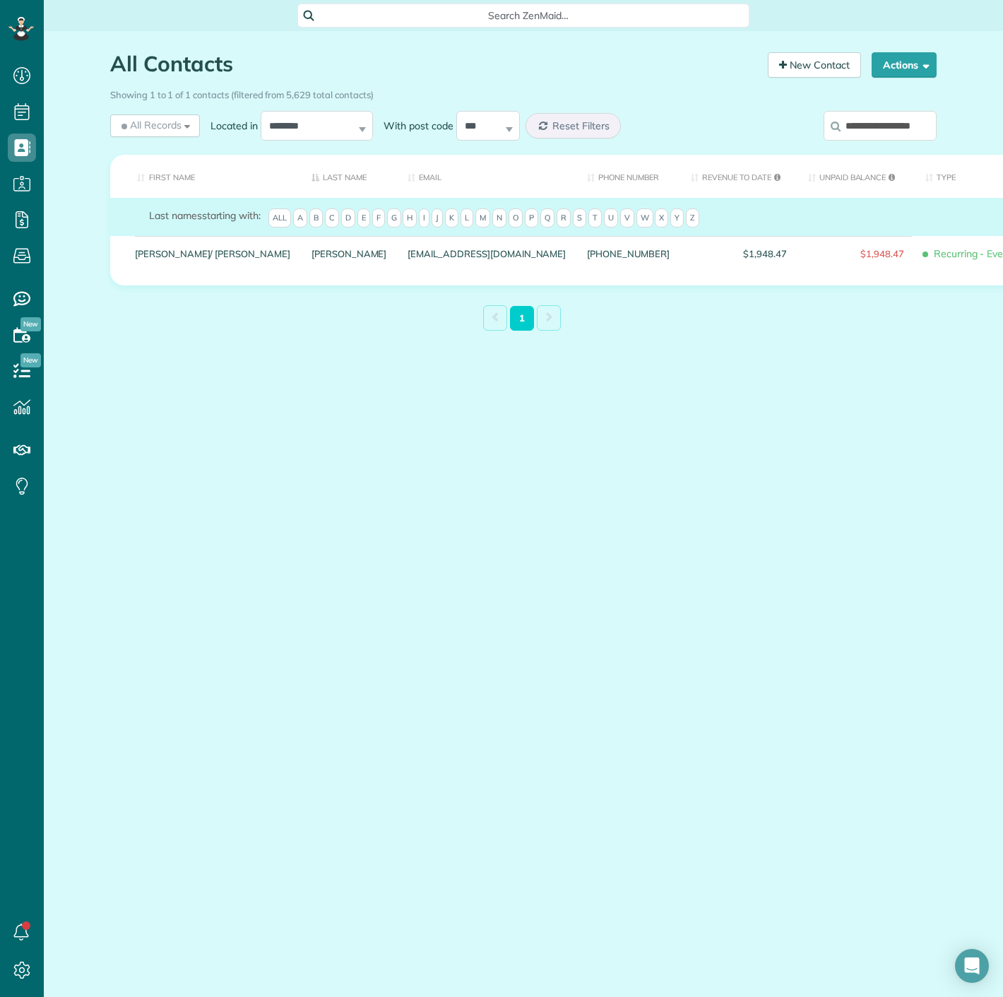
click at [889, 135] on input "**********" at bounding box center [880, 126] width 113 height 30
paste input "search"
click at [842, 129] on input "**********" at bounding box center [880, 126] width 113 height 30
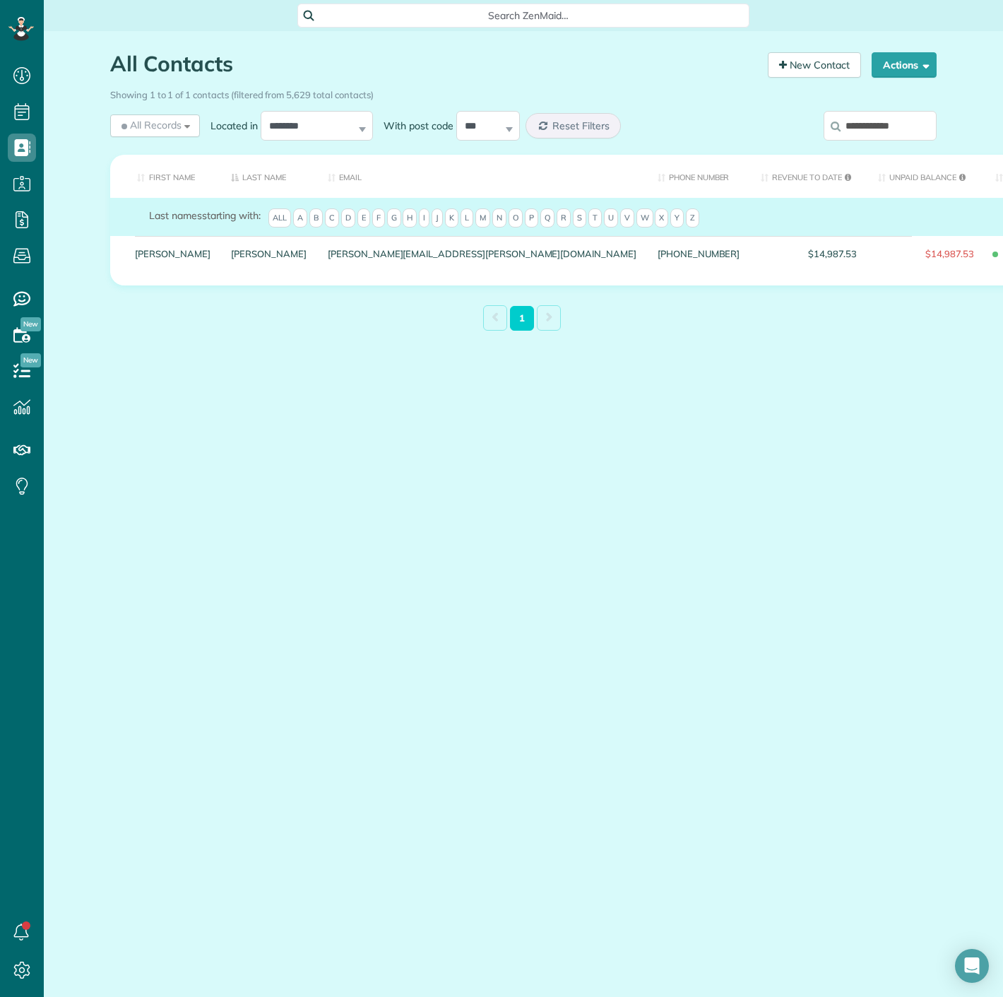
click at [842, 129] on input "**********" at bounding box center [880, 126] width 113 height 30
paste input "******"
click at [876, 132] on input "**********" at bounding box center [880, 126] width 113 height 30
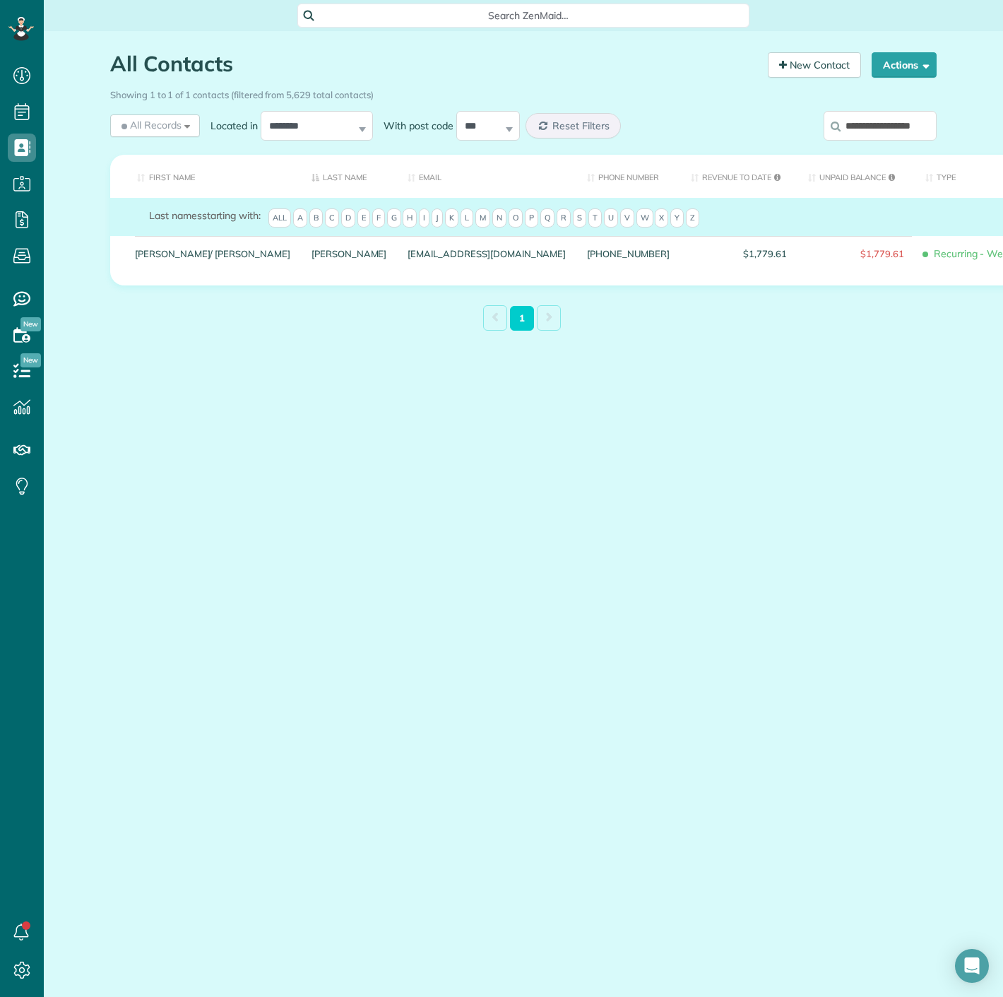
click at [876, 132] on input "**********" at bounding box center [880, 126] width 113 height 30
paste input "search"
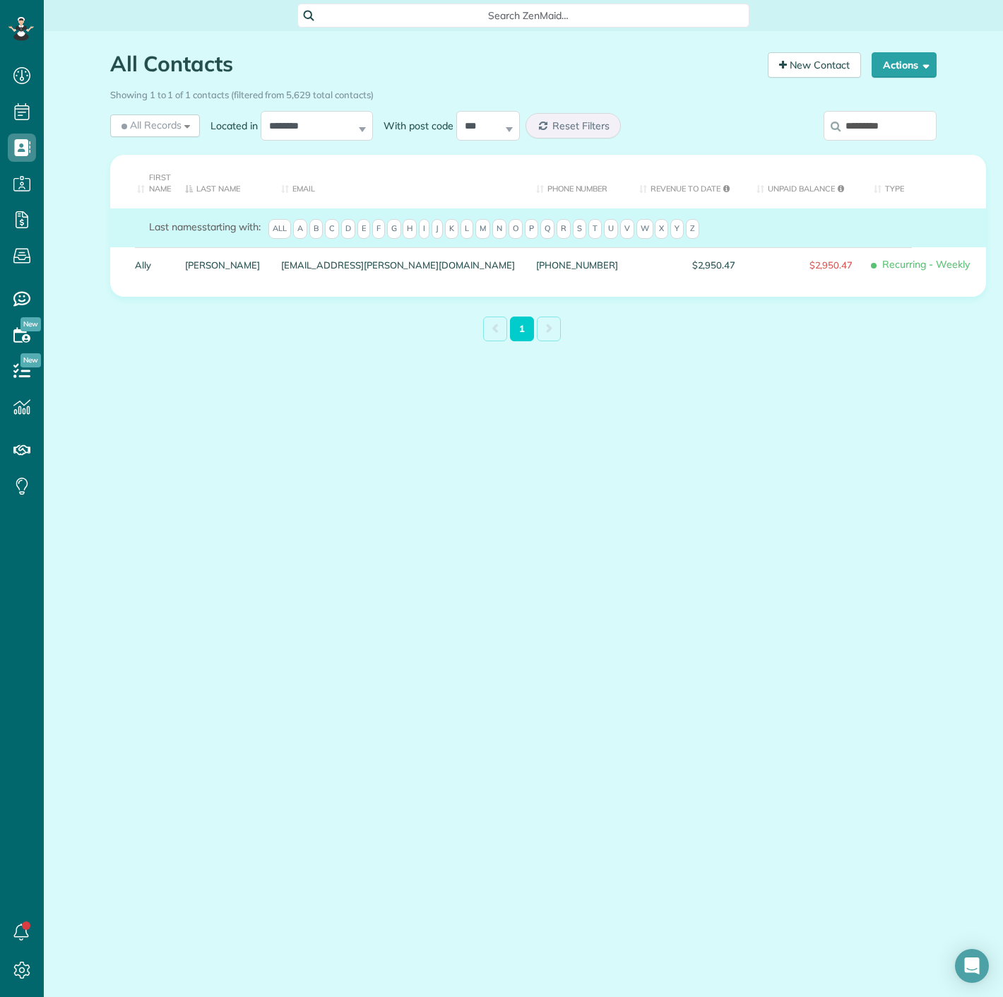
click at [888, 112] on input "*********" at bounding box center [880, 126] width 113 height 30
paste input "**********"
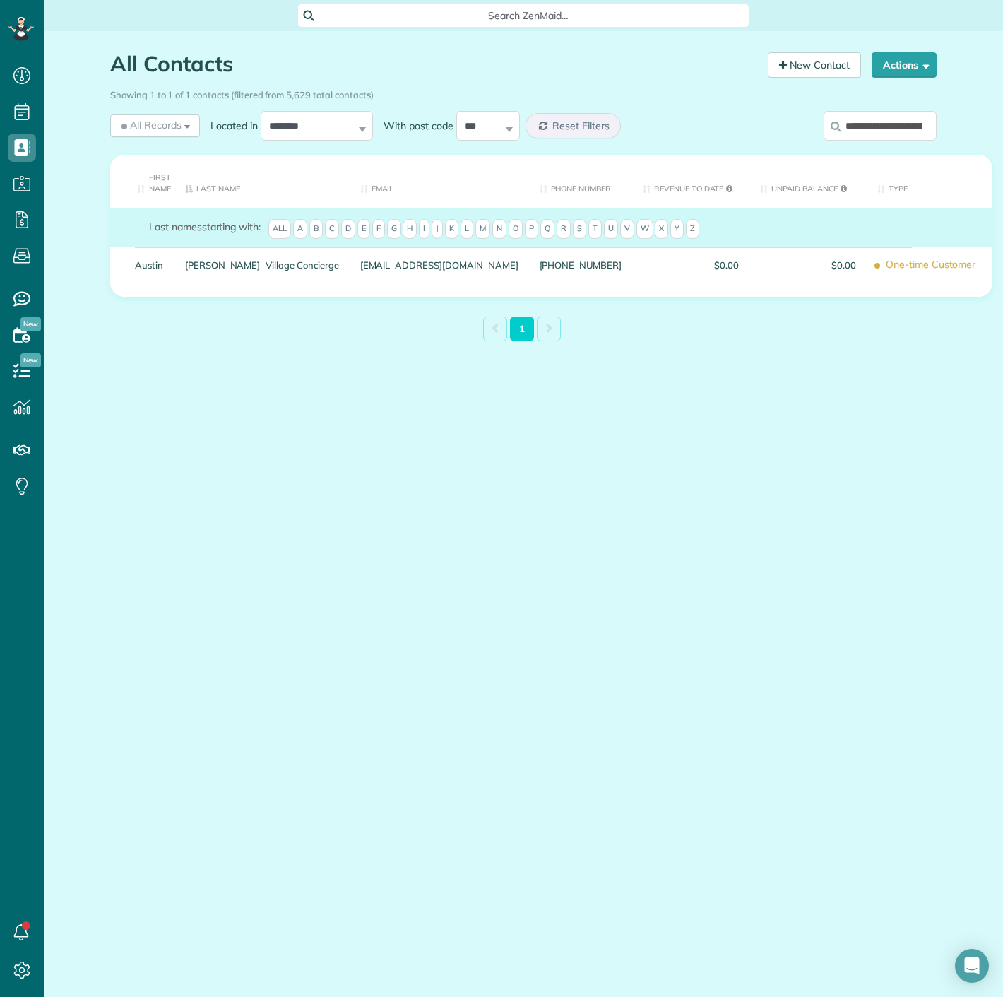
click at [855, 117] on input "**********" at bounding box center [880, 126] width 113 height 30
paste input "search"
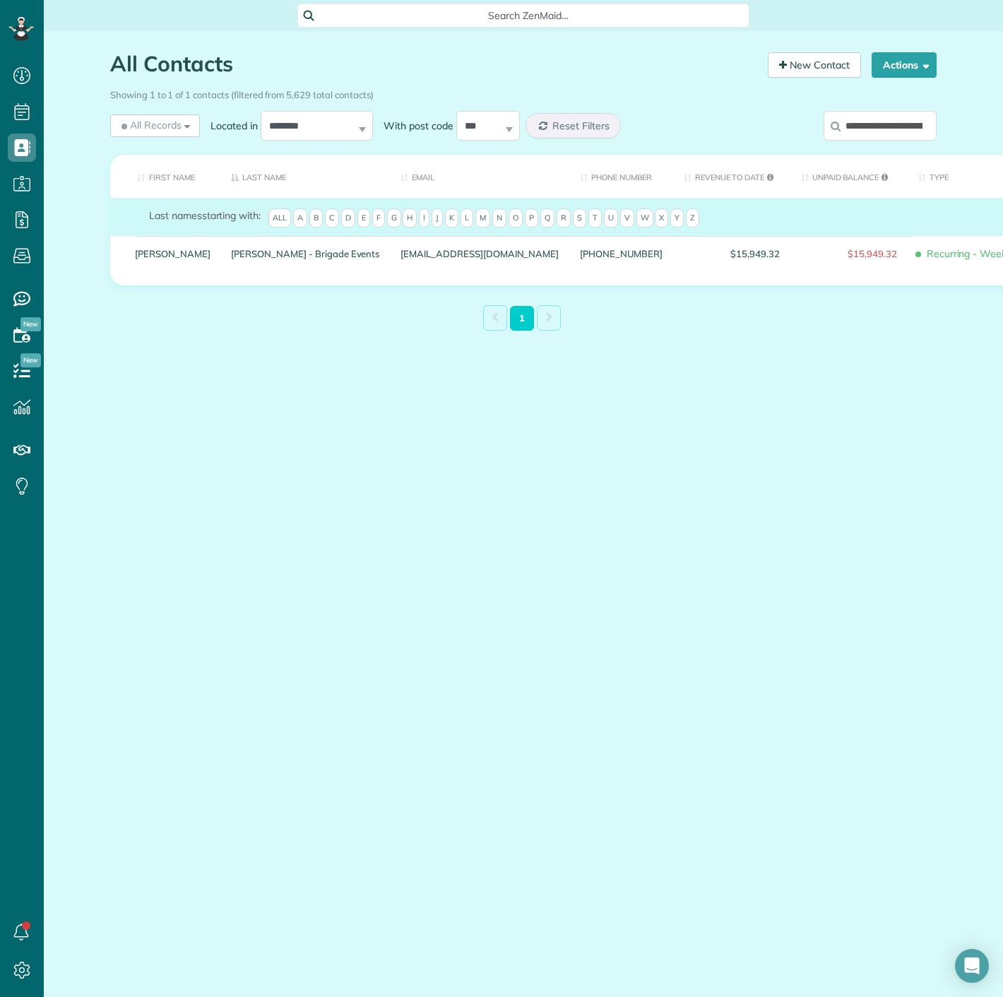
click at [878, 120] on input "**********" at bounding box center [880, 126] width 113 height 30
paste input "search"
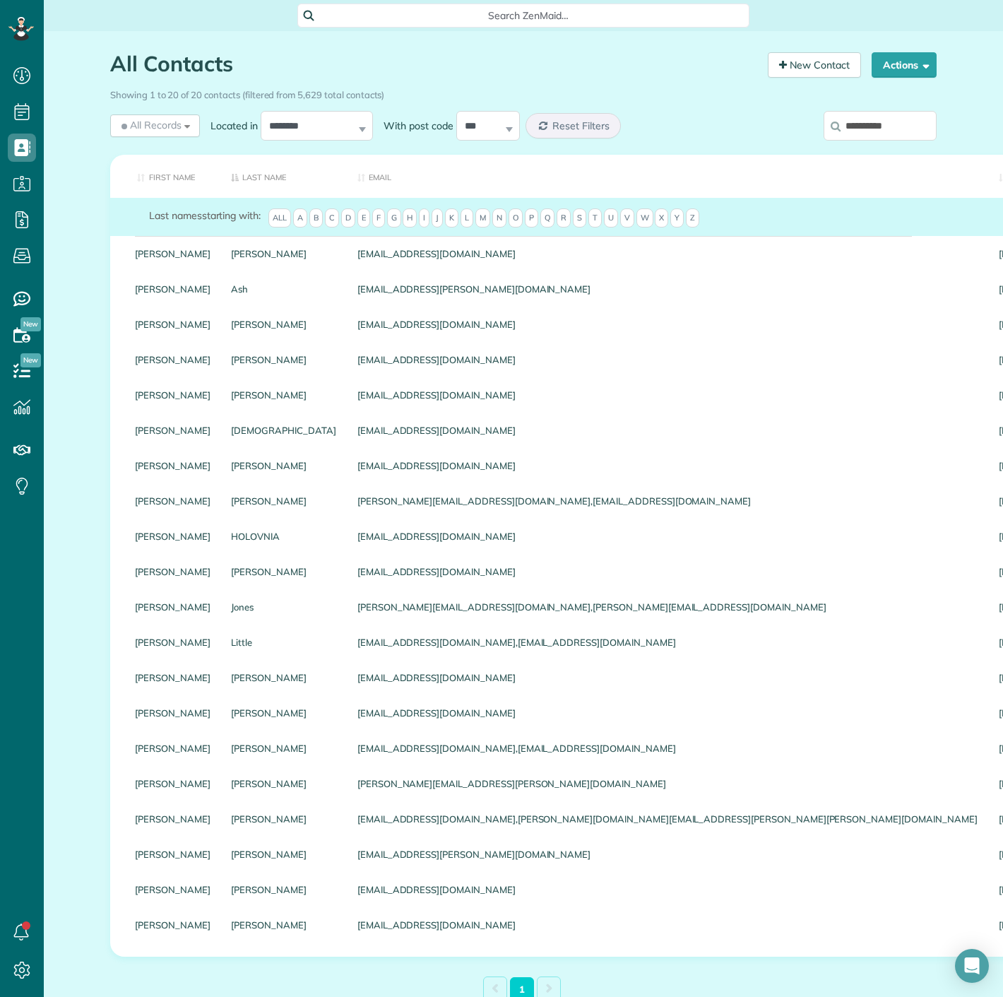
click at [865, 133] on input "**********" at bounding box center [880, 126] width 113 height 30
paste input "**"
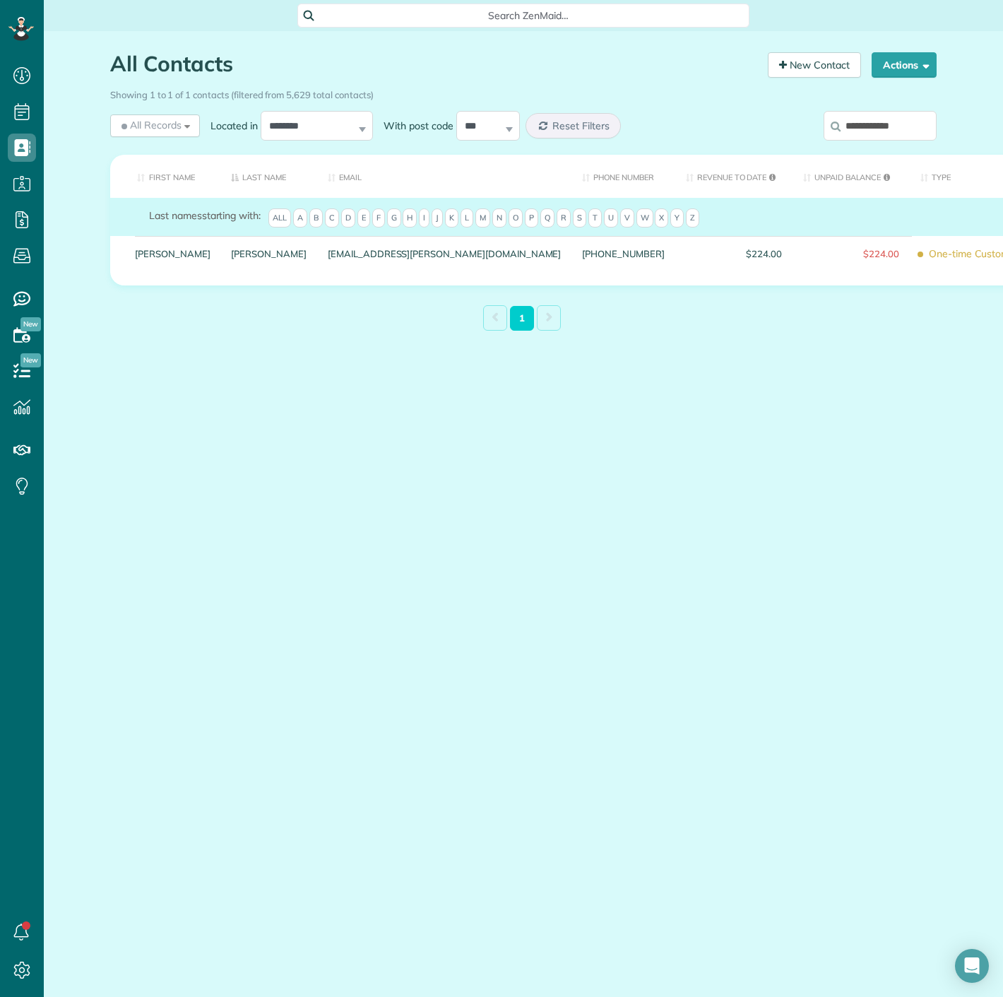
click at [910, 126] on input "**********" at bounding box center [880, 126] width 113 height 30
paste input "**********"
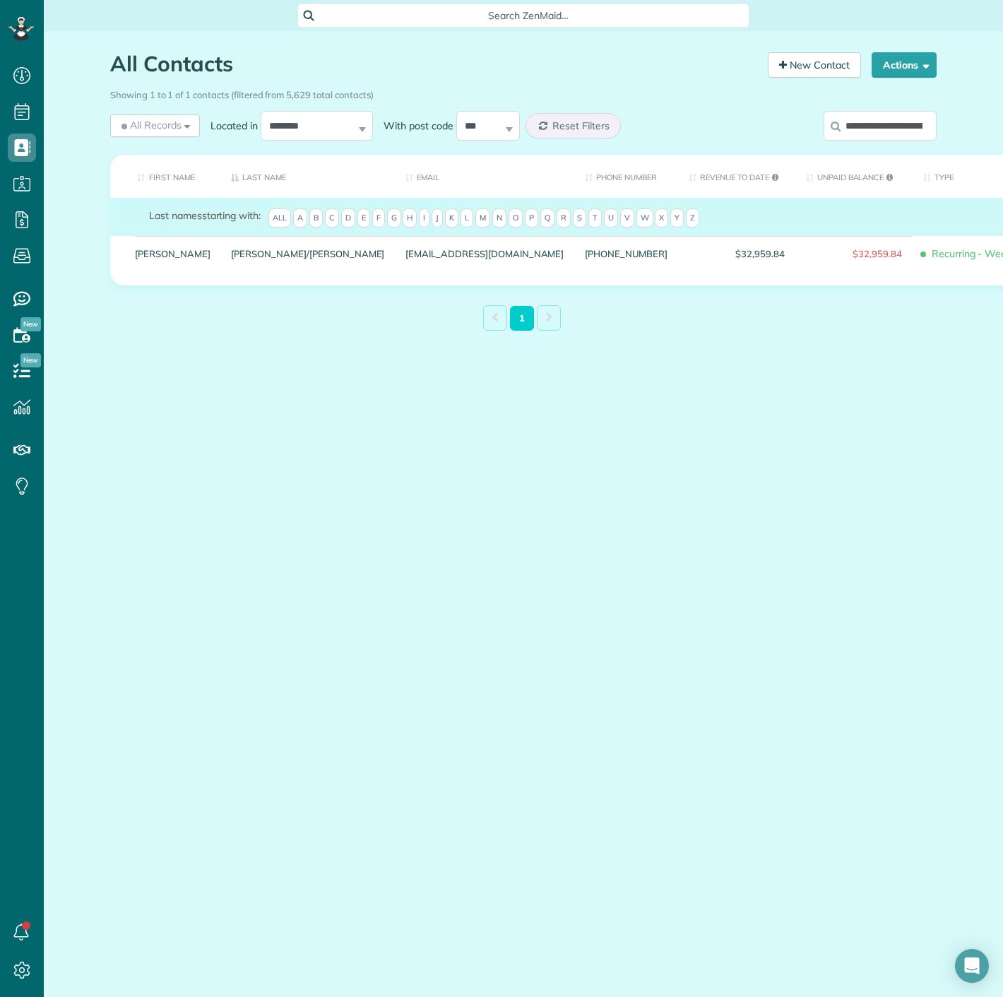
click at [873, 134] on input "**********" at bounding box center [880, 126] width 113 height 30
paste input "search"
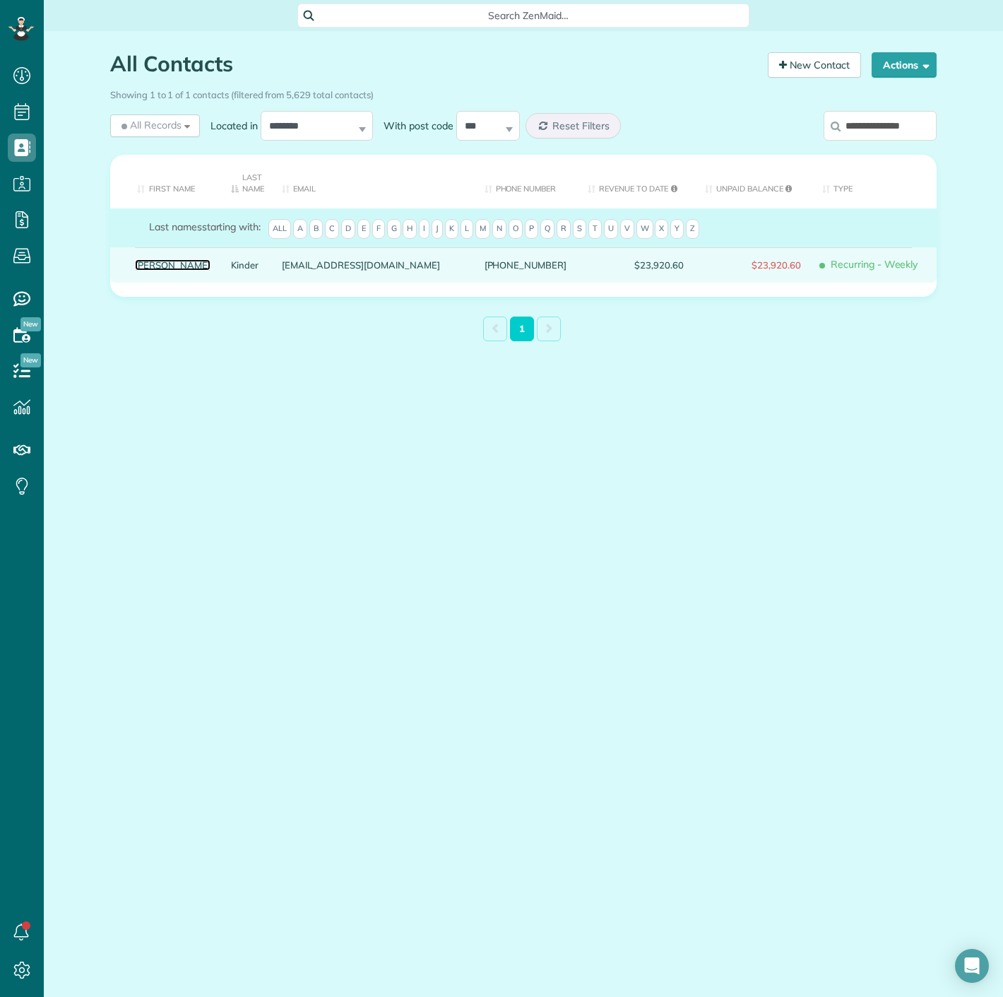
drag, startPoint x: 145, startPoint y: 271, endPoint x: 147, endPoint y: 261, distance: 9.4
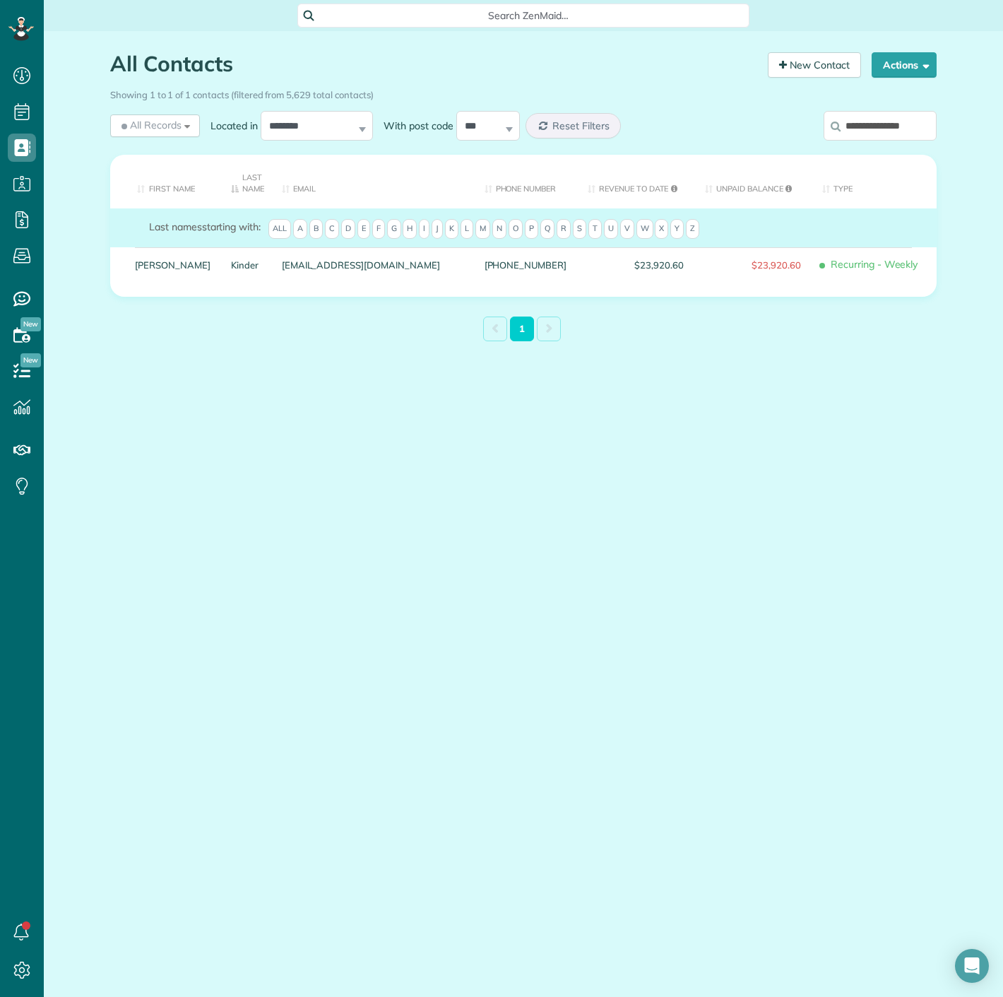
click at [868, 117] on input "**********" at bounding box center [880, 126] width 113 height 30
paste input "search"
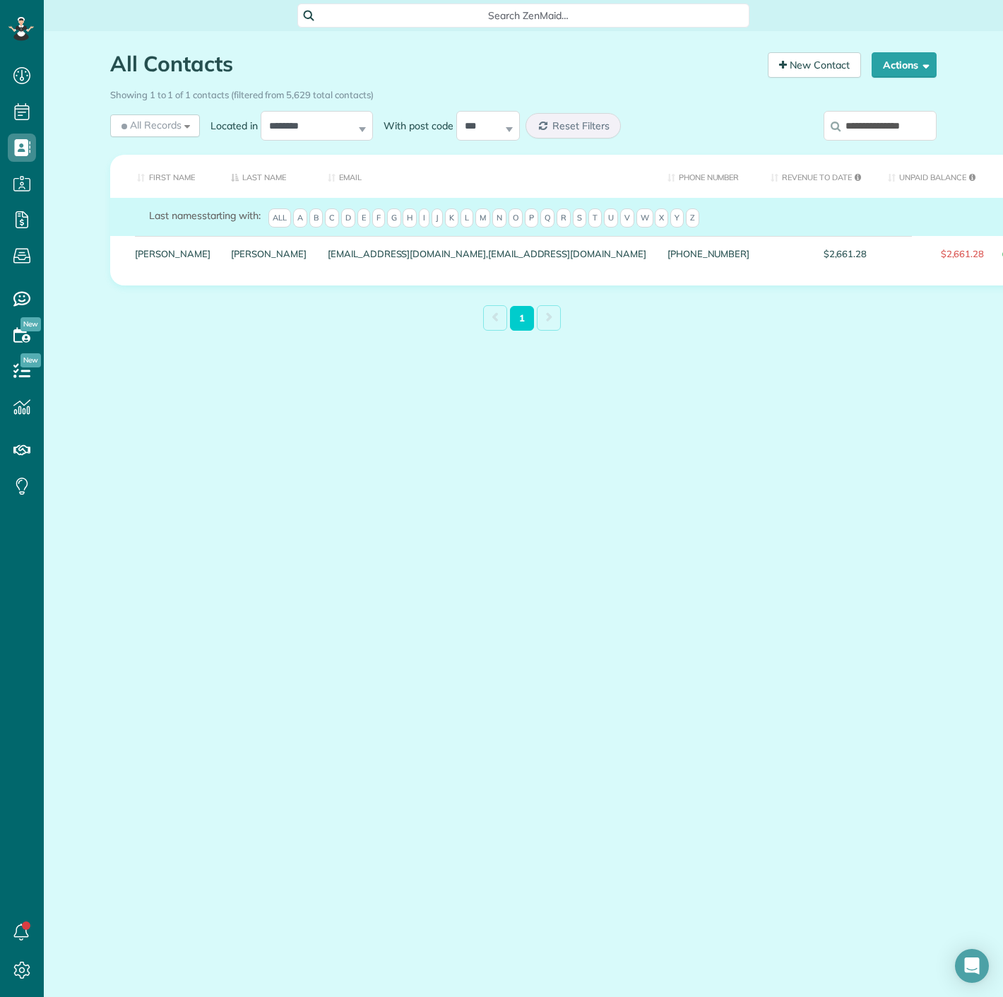
click at [906, 129] on input "**********" at bounding box center [880, 126] width 113 height 30
paste input "search"
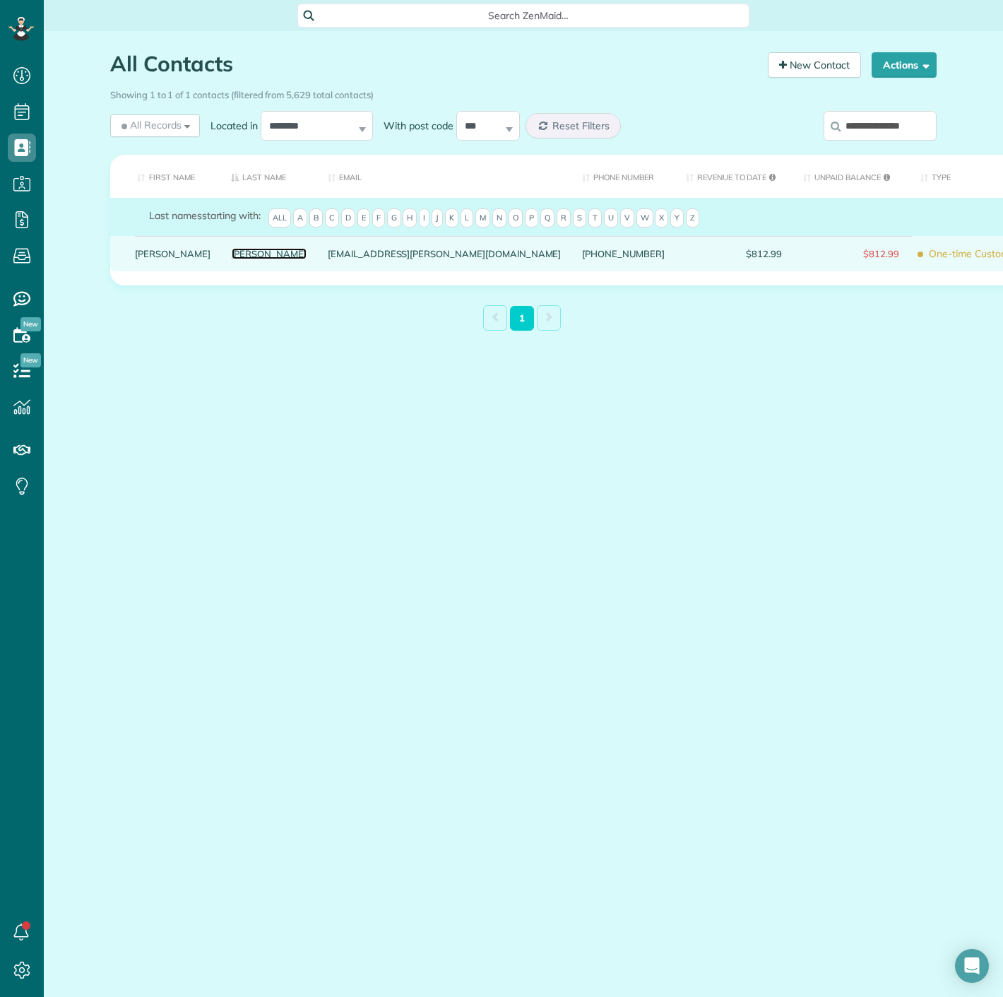
drag, startPoint x: 206, startPoint y: 245, endPoint x: 198, endPoint y: 266, distance: 22.6
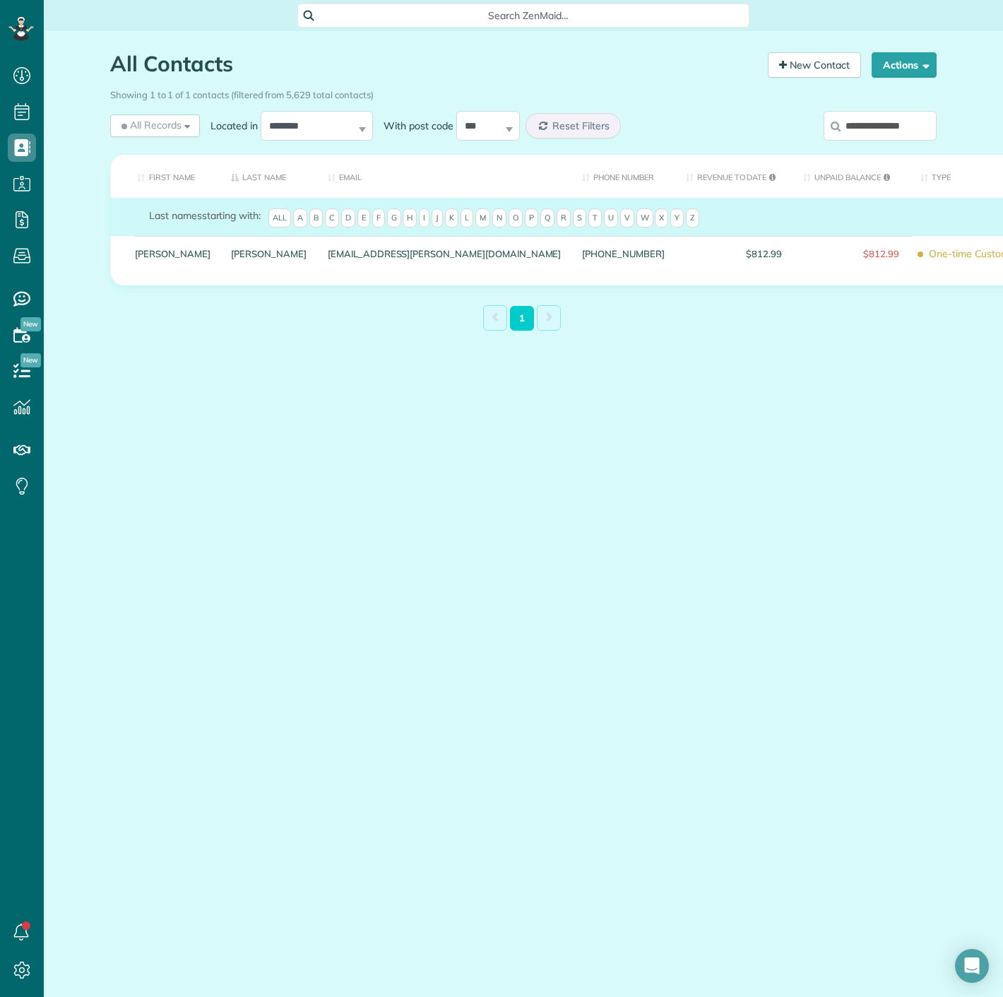
click at [820, 113] on div "**********" at bounding box center [841, 128] width 191 height 42
click at [854, 118] on input "**********" at bounding box center [880, 126] width 113 height 30
paste input "search"
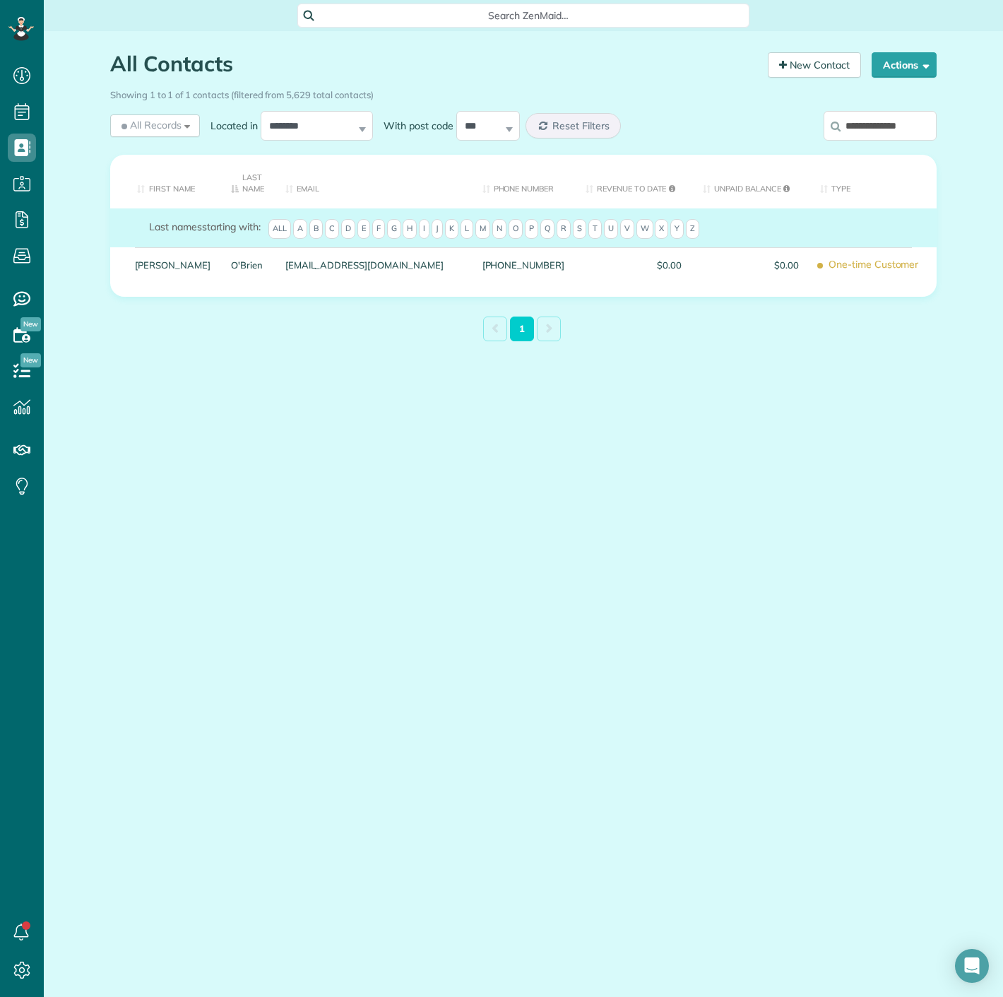
click at [863, 120] on input "**********" at bounding box center [880, 126] width 113 height 30
paste input "**"
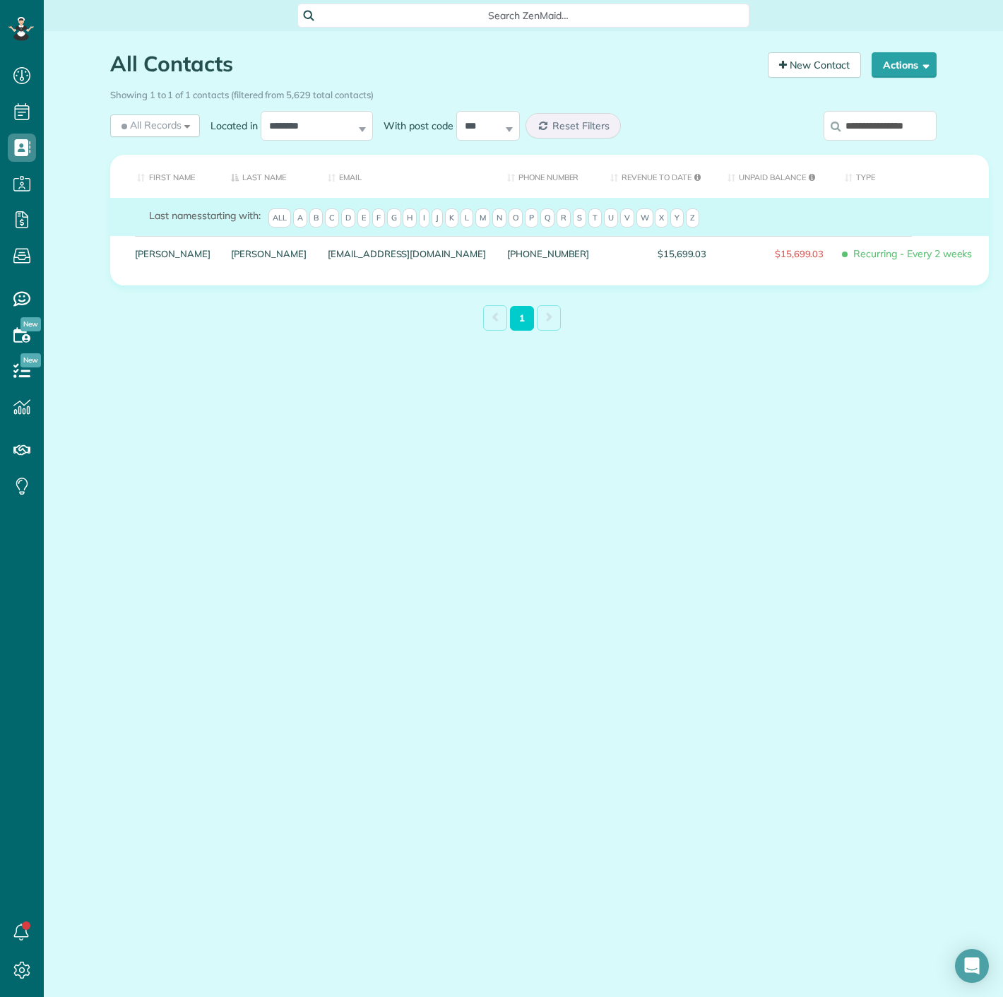
click at [855, 134] on input "**********" at bounding box center [880, 126] width 113 height 30
paste input "search"
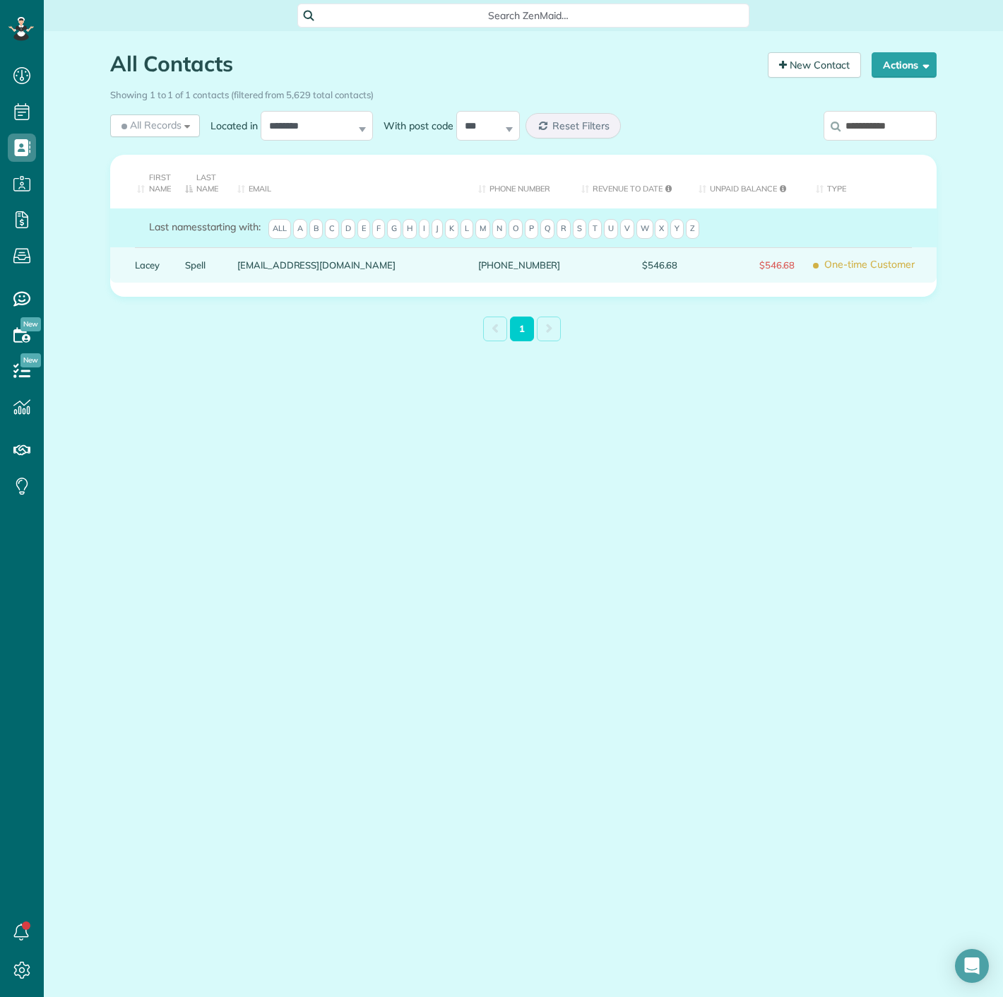
drag, startPoint x: 205, startPoint y: 264, endPoint x: 220, endPoint y: 270, distance: 15.9
click at [222, 273] on div "Spell" at bounding box center [201, 264] width 52 height 35
drag, startPoint x: 196, startPoint y: 270, endPoint x: 199, endPoint y: 262, distance: 8.1
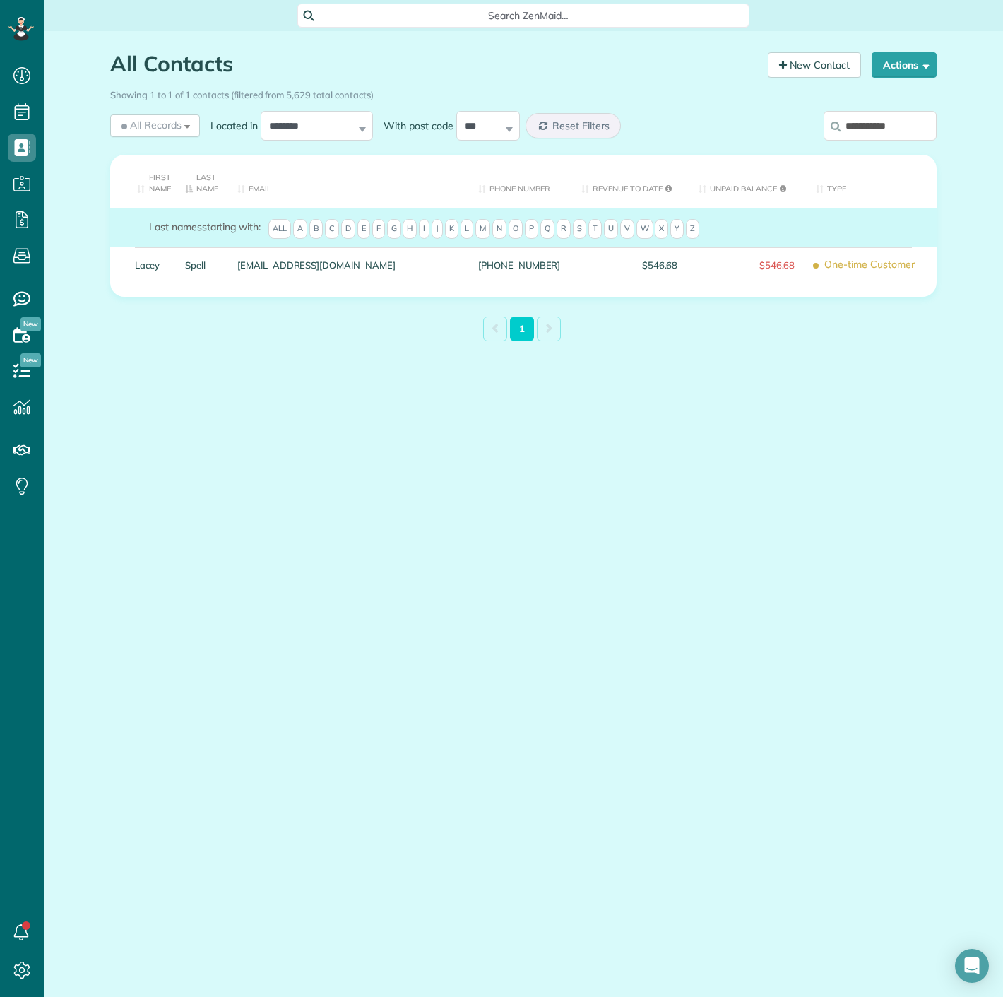
click at [880, 130] on input "**********" at bounding box center [880, 126] width 113 height 30
paste input "**"
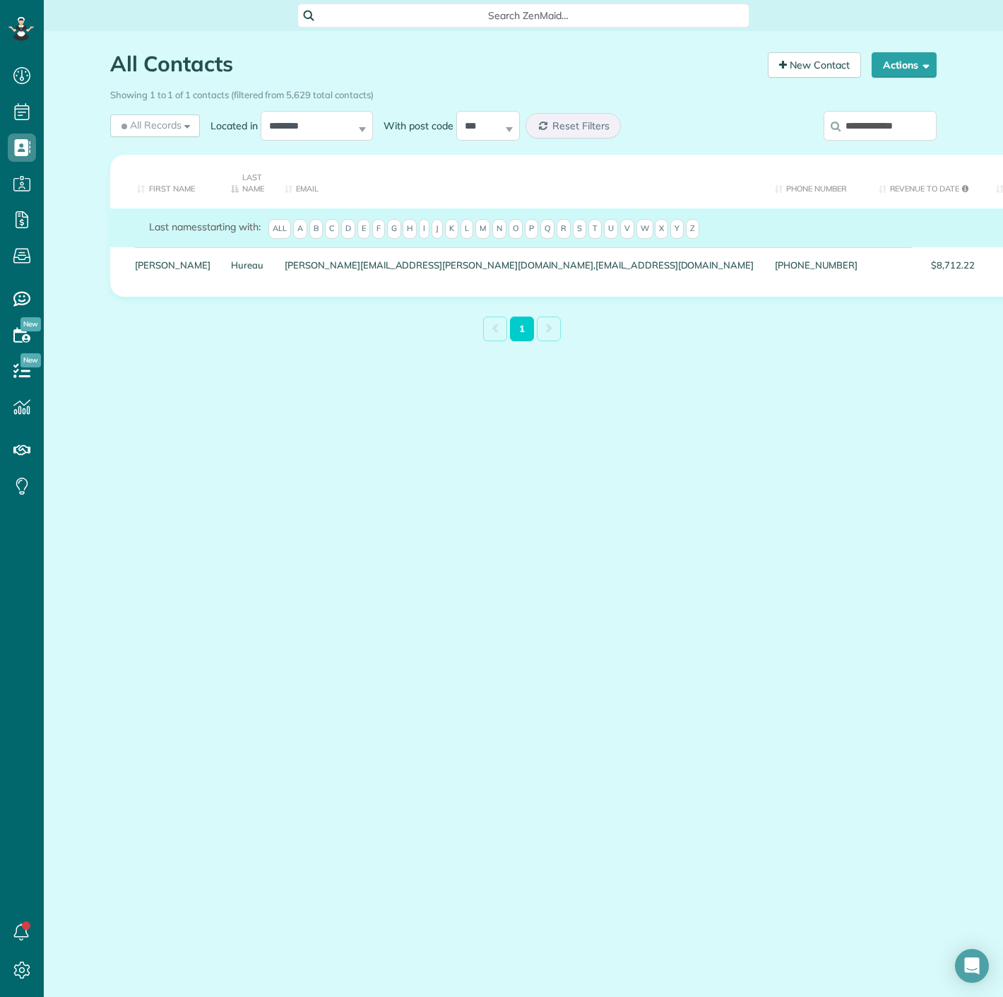
click at [896, 130] on input "**********" at bounding box center [880, 126] width 113 height 30
paste input "**"
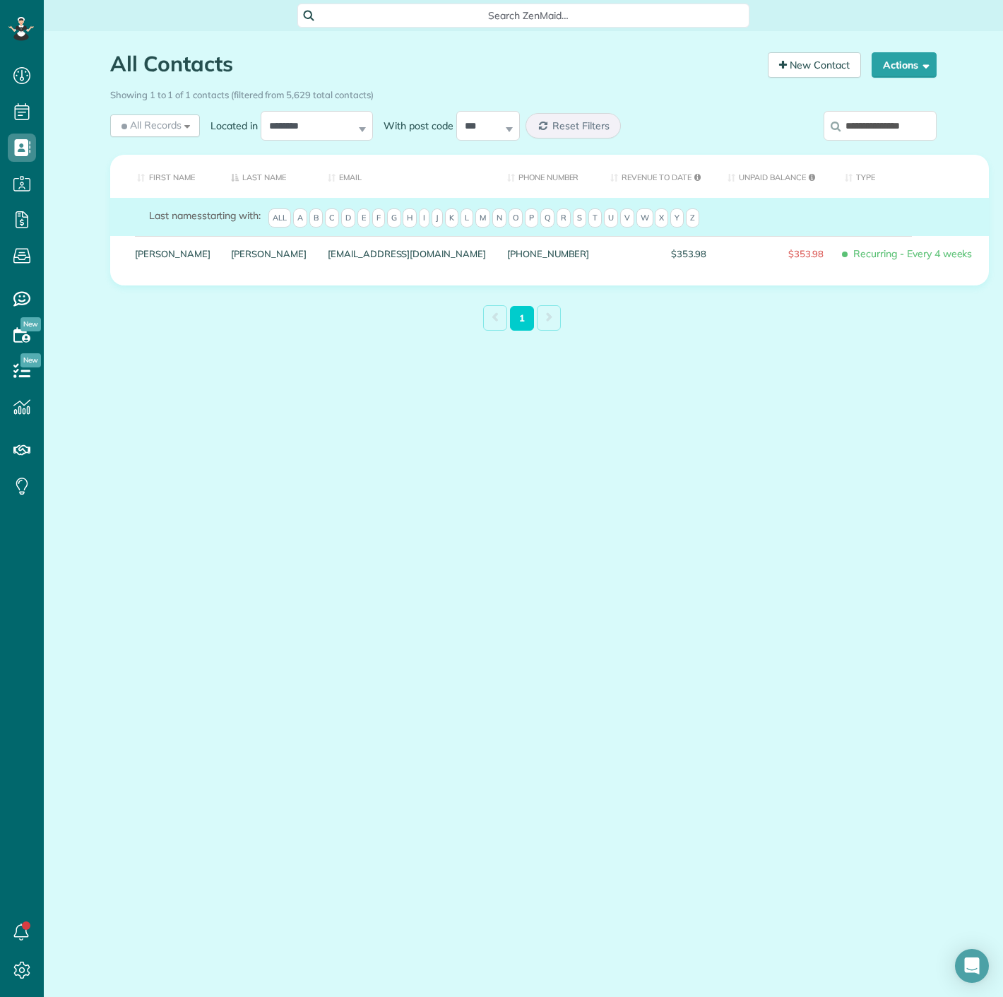
click at [850, 132] on input "**********" at bounding box center [880, 126] width 113 height 30
paste input "search"
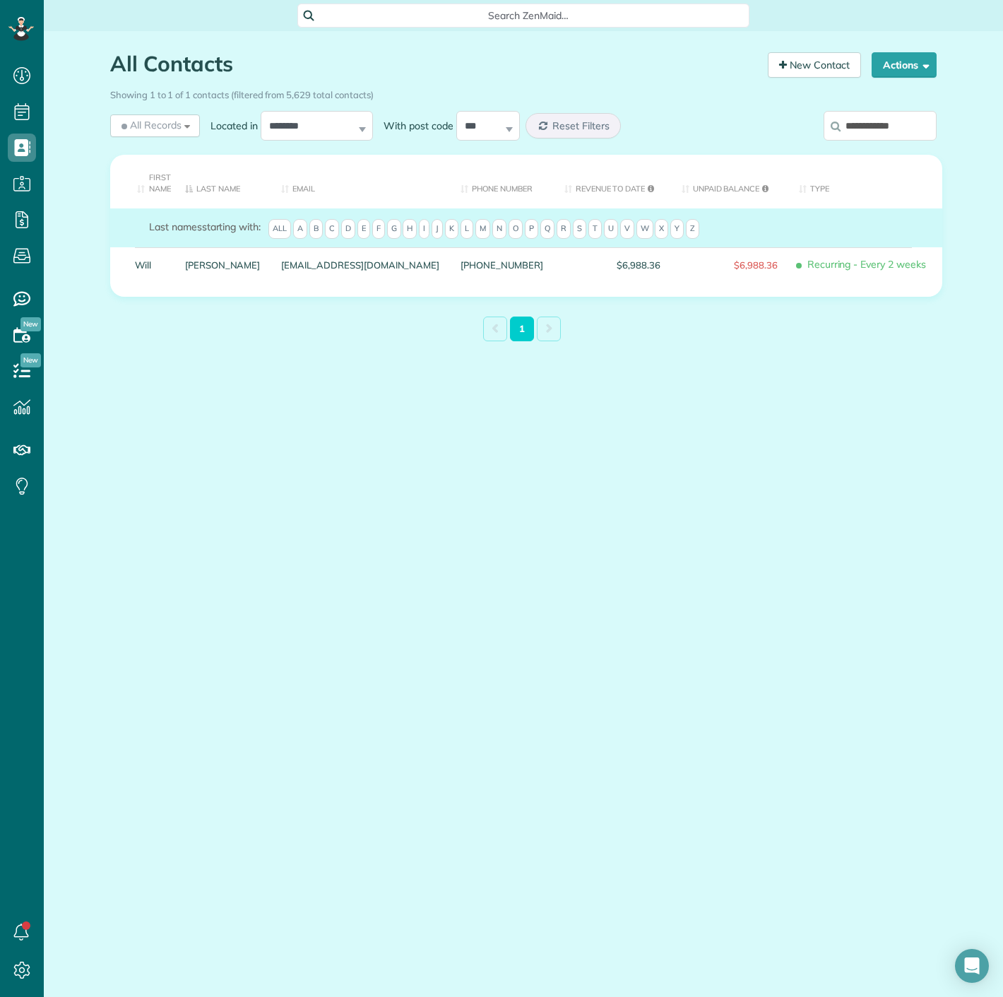
click at [907, 119] on input "**********" at bounding box center [880, 126] width 113 height 30
paste input "*"
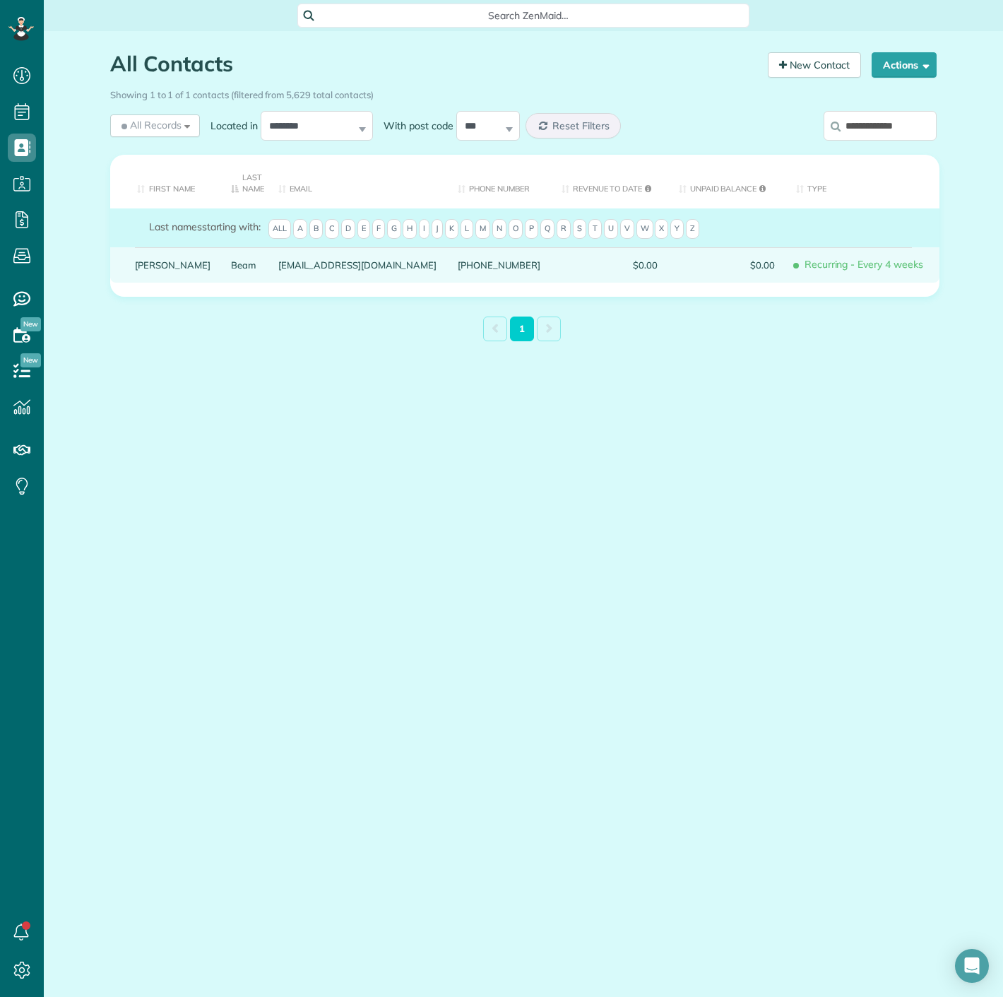
type input "**********"
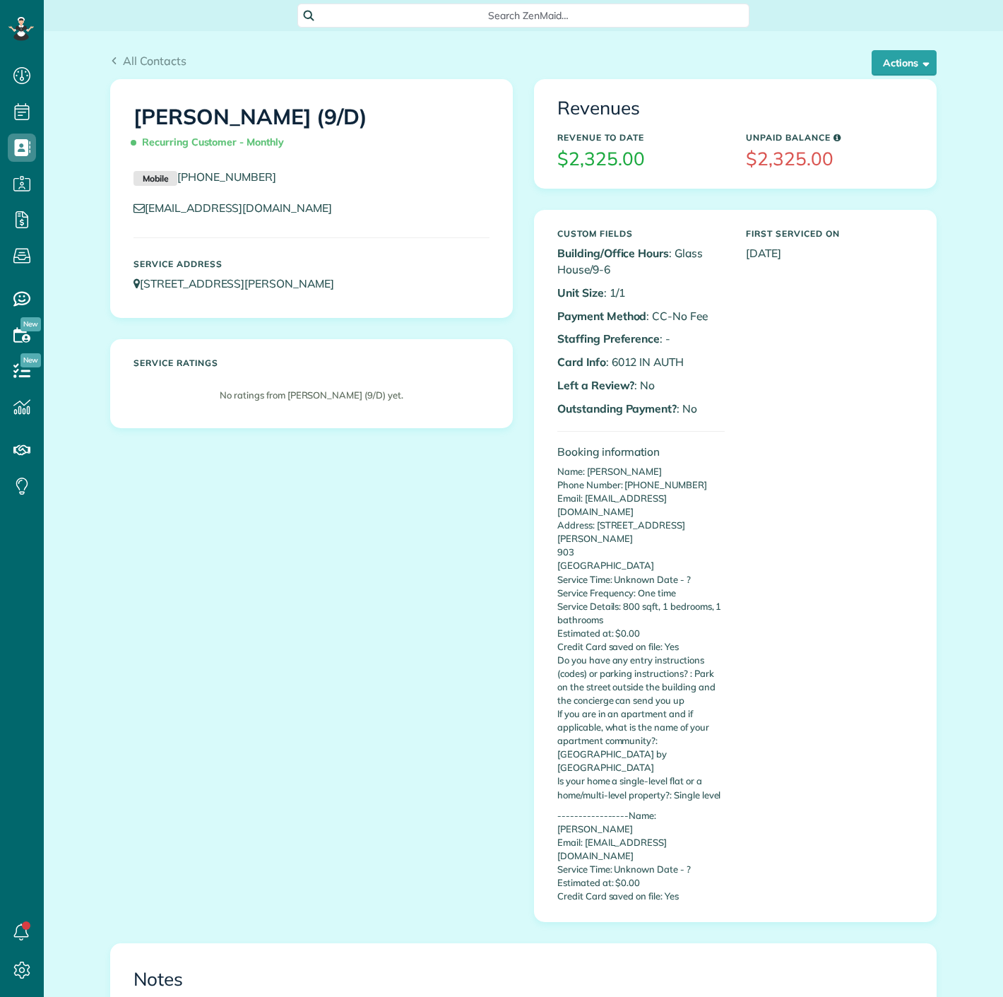
scroll to position [6, 6]
drag, startPoint x: 606, startPoint y: 359, endPoint x: 629, endPoint y: 358, distance: 23.4
click at [629, 358] on p "Card Info : 6012 IN AUTH" at bounding box center [641, 362] width 167 height 16
copy p "6012"
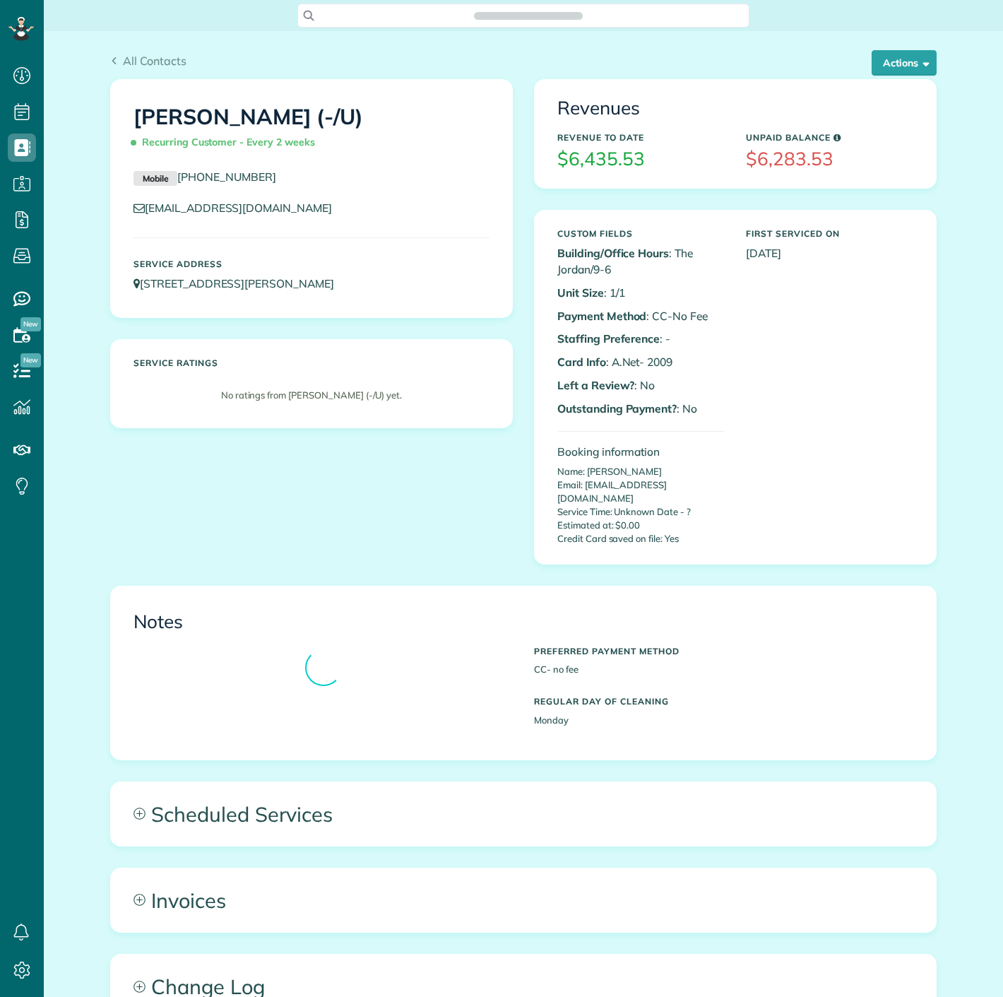
scroll to position [6, 6]
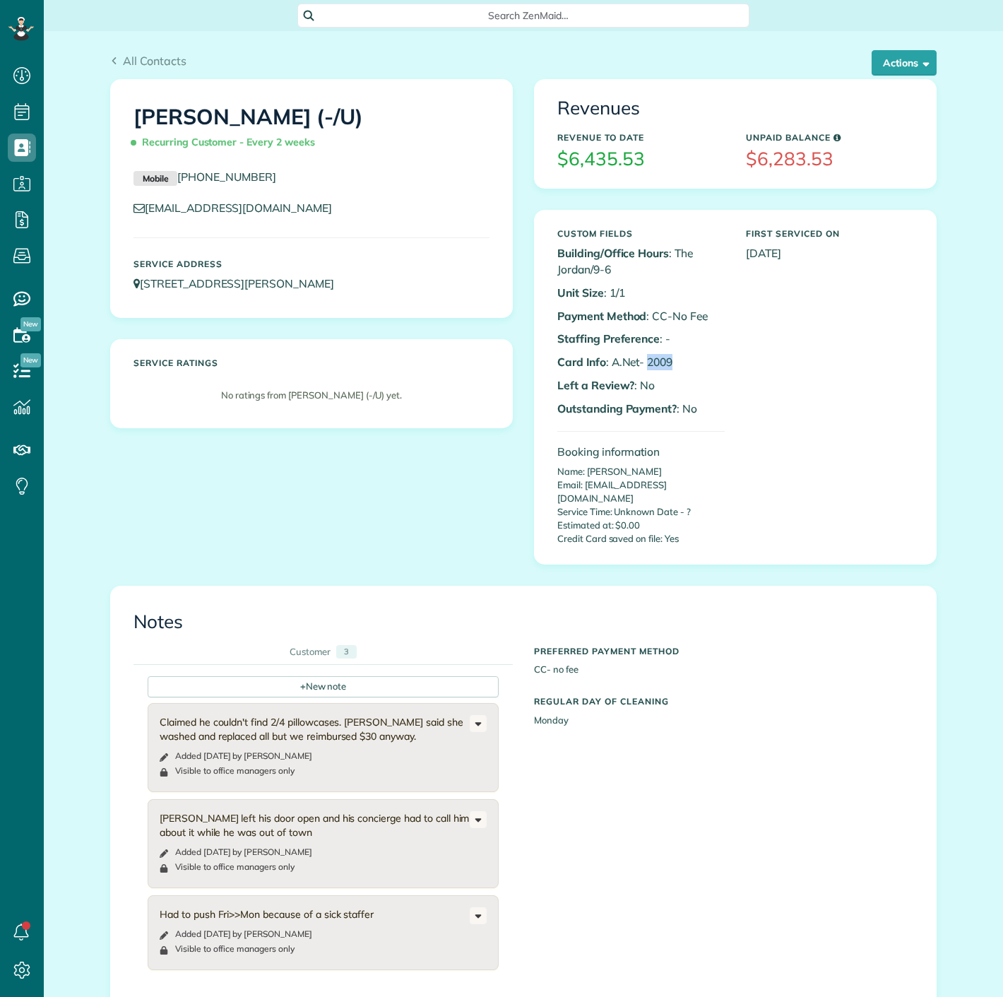
drag, startPoint x: 642, startPoint y: 360, endPoint x: 684, endPoint y: 358, distance: 42.4
click at [684, 358] on p "Card Info : A.Net- 2009" at bounding box center [641, 362] width 167 height 16
copy p "2009"
click at [878, 65] on button "Actions" at bounding box center [904, 62] width 65 height 25
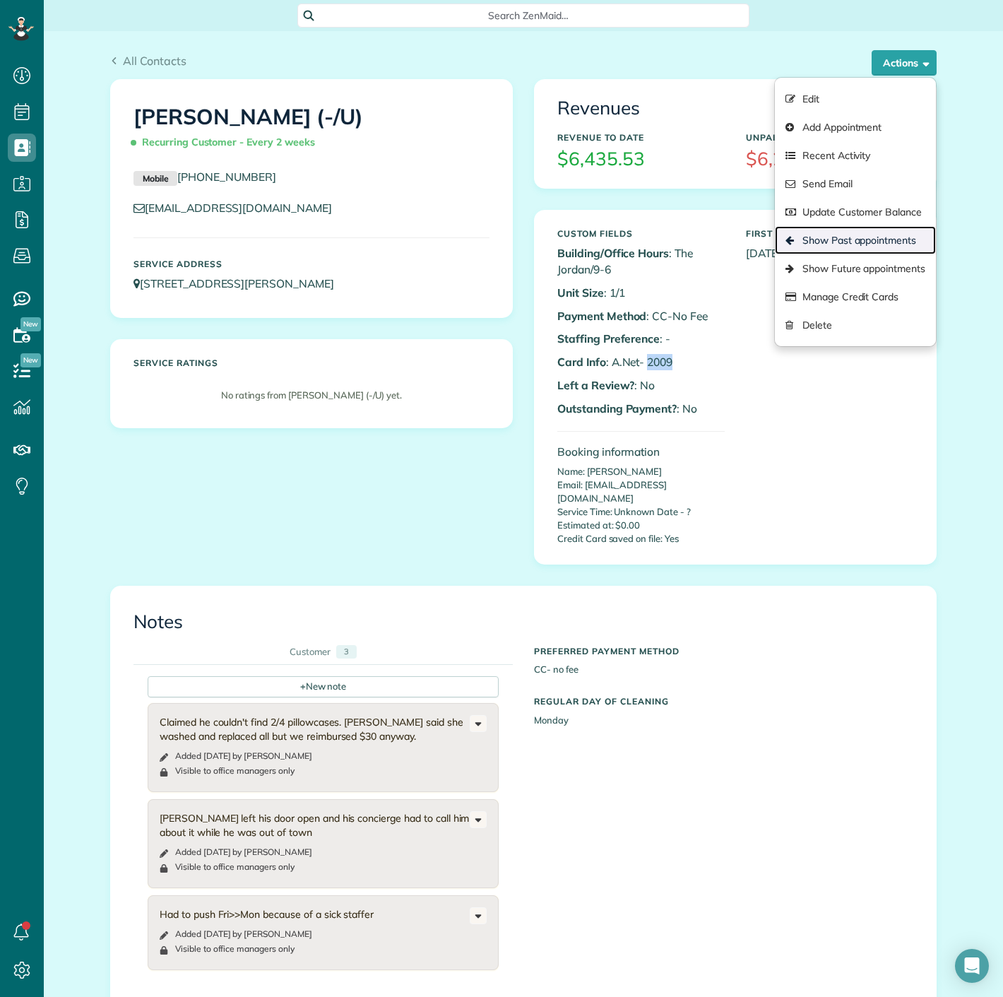
click at [855, 241] on link "Show Past appointments" at bounding box center [855, 240] width 161 height 28
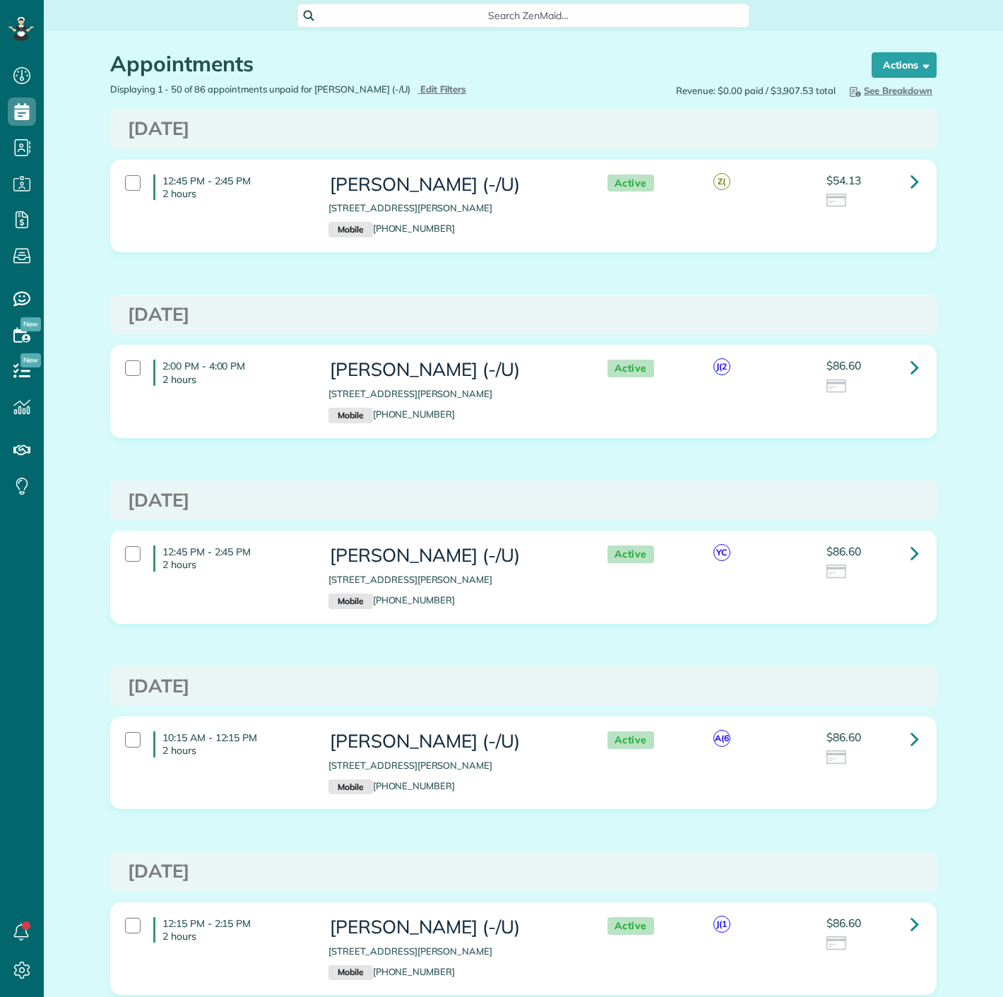
scroll to position [6, 6]
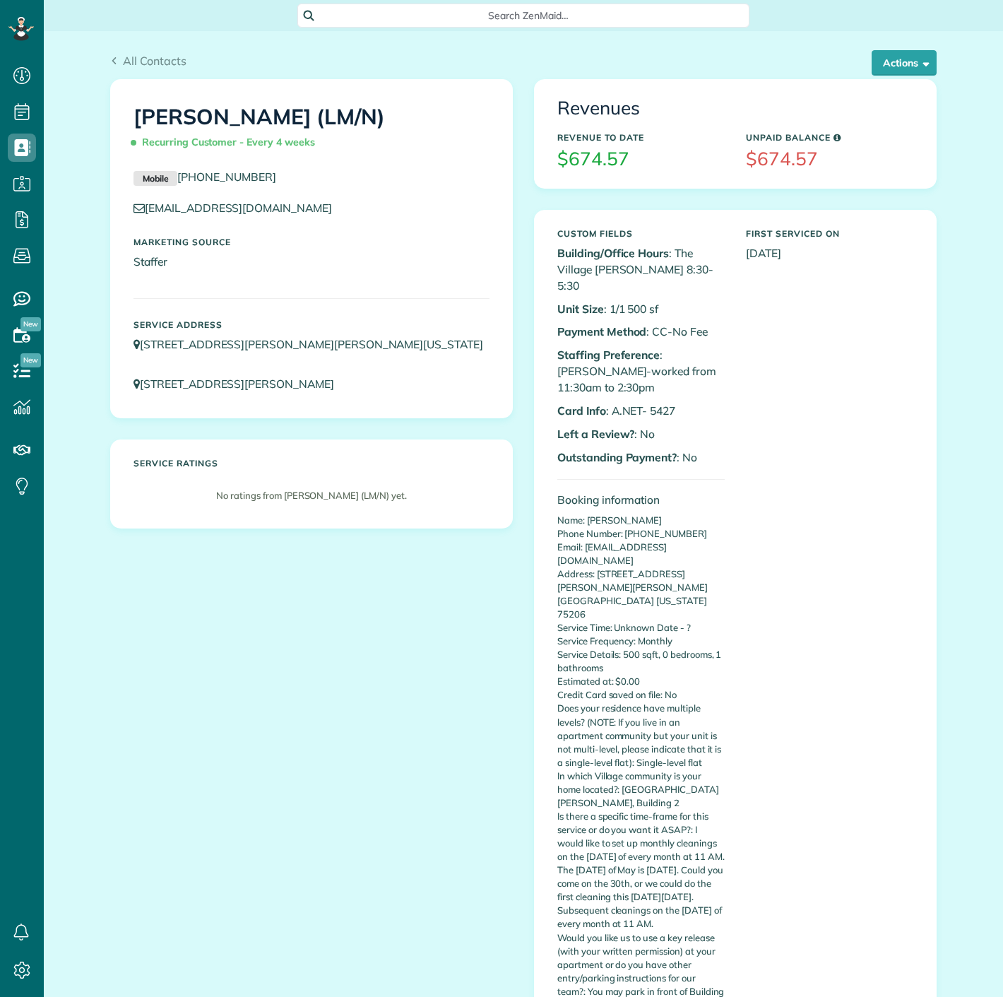
scroll to position [6, 6]
drag, startPoint x: 642, startPoint y: 379, endPoint x: 688, endPoint y: 379, distance: 46.6
click at [688, 403] on p "Card Info : A.NET- 5427" at bounding box center [641, 411] width 167 height 16
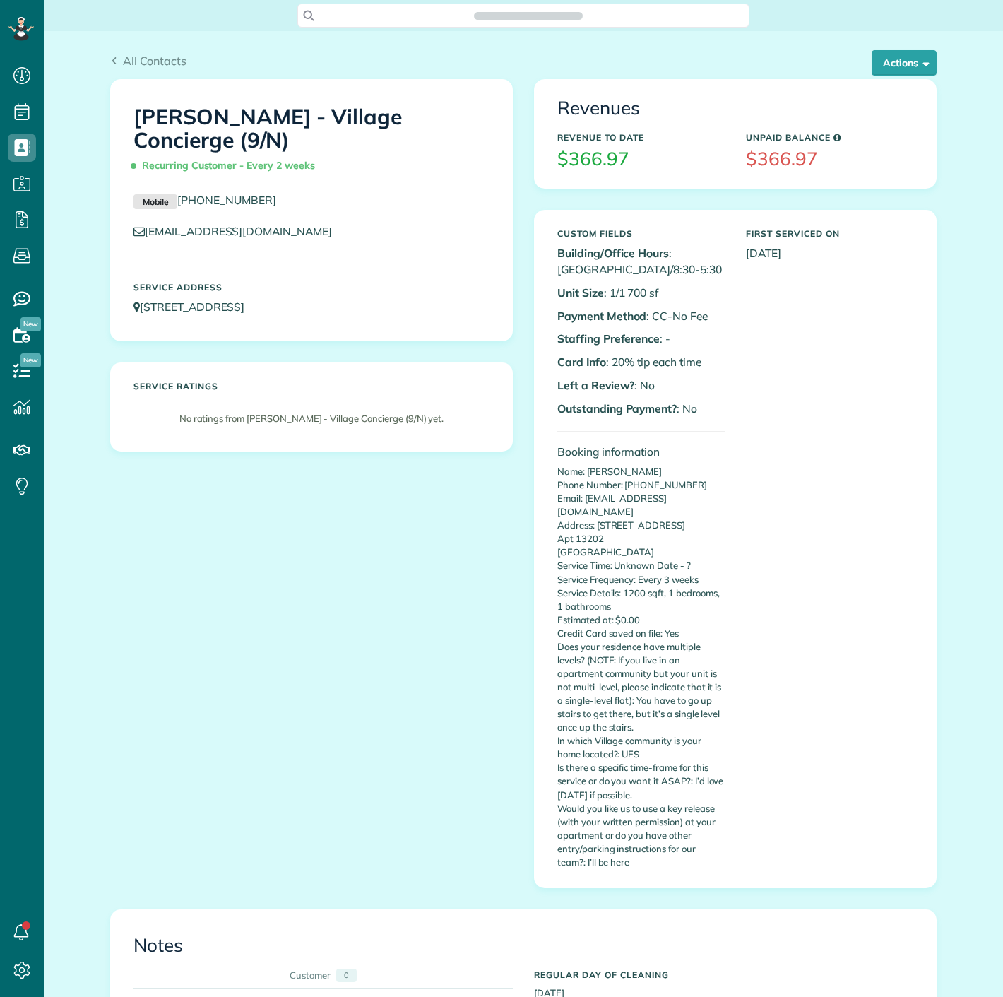
scroll to position [6, 6]
click at [904, 57] on button "Actions" at bounding box center [904, 62] width 65 height 25
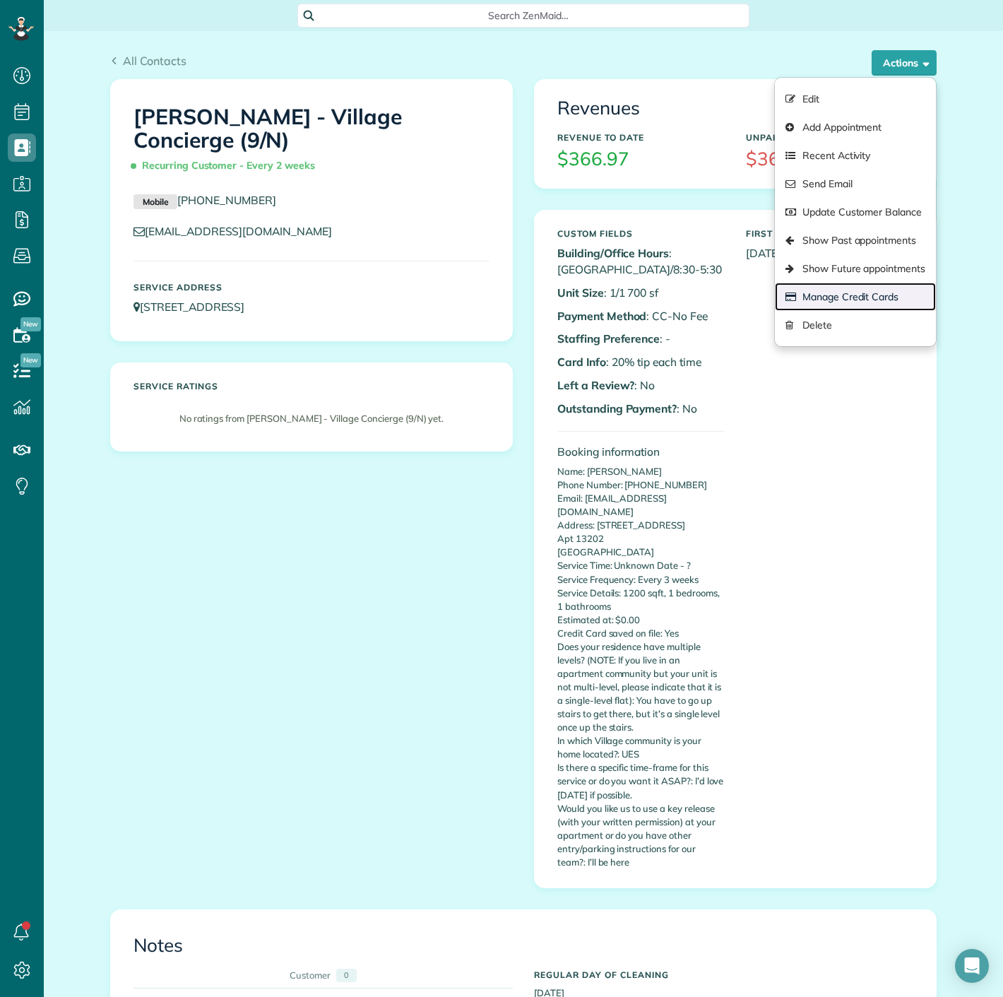
click at [830, 297] on link "Manage Credit Cards" at bounding box center [855, 297] width 161 height 28
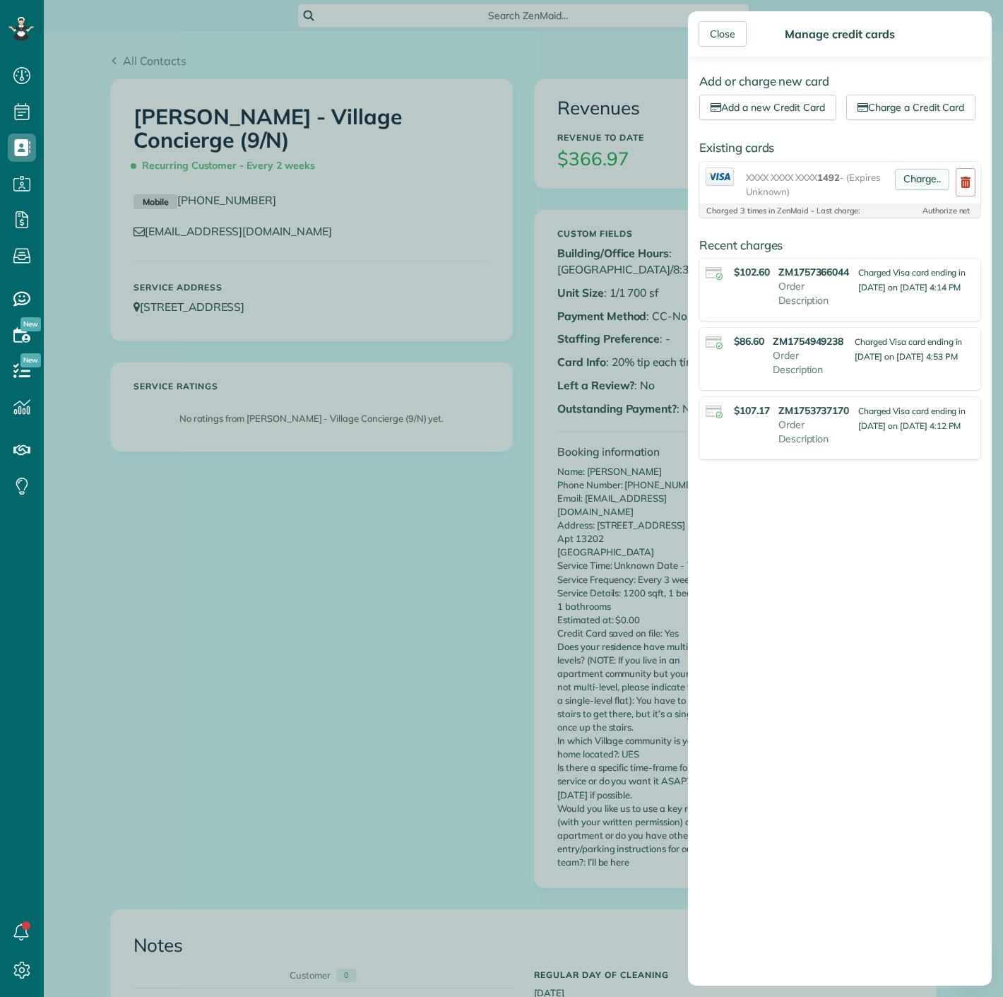
click at [909, 190] on link "Charge.." at bounding box center [922, 179] width 54 height 21
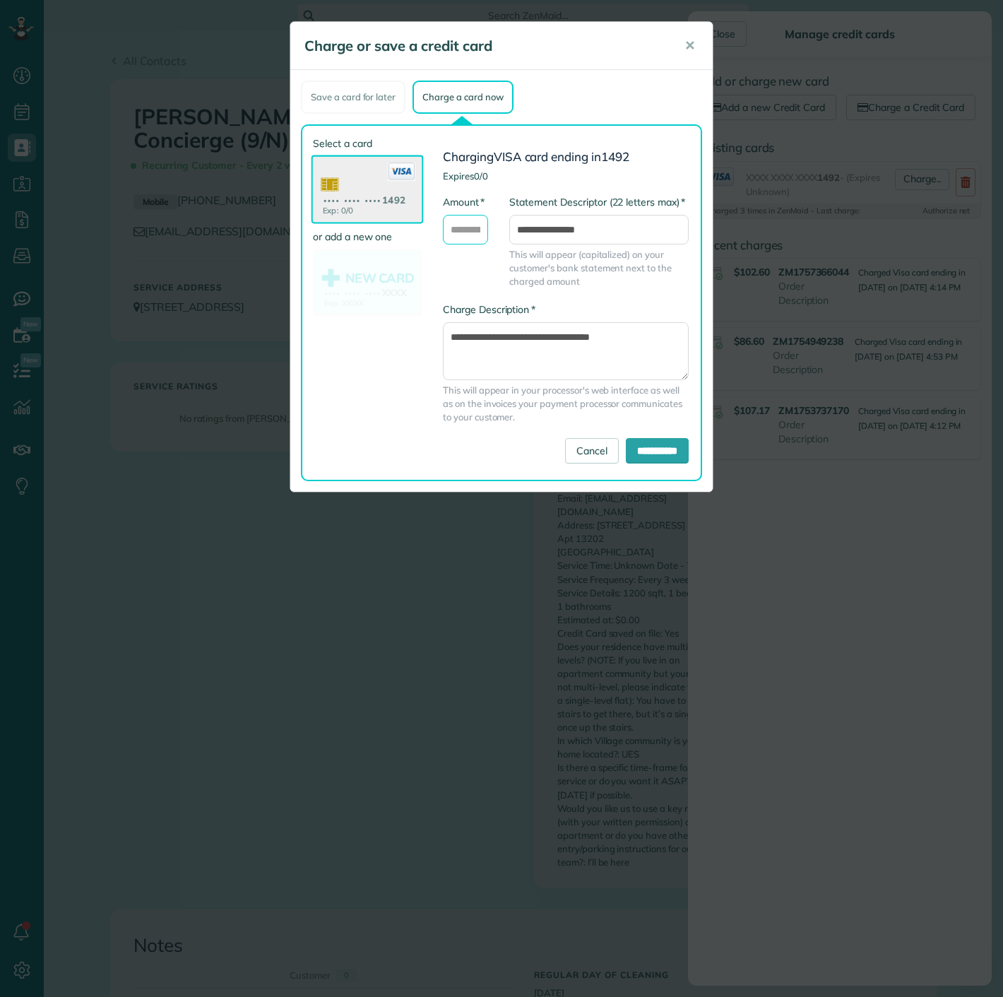
click at [458, 215] on input "* Amount" at bounding box center [465, 230] width 45 height 30
click at [457, 233] on input "* Amount" at bounding box center [465, 230] width 45 height 30
type input "******"
click at [630, 444] on input "**********" at bounding box center [657, 450] width 63 height 25
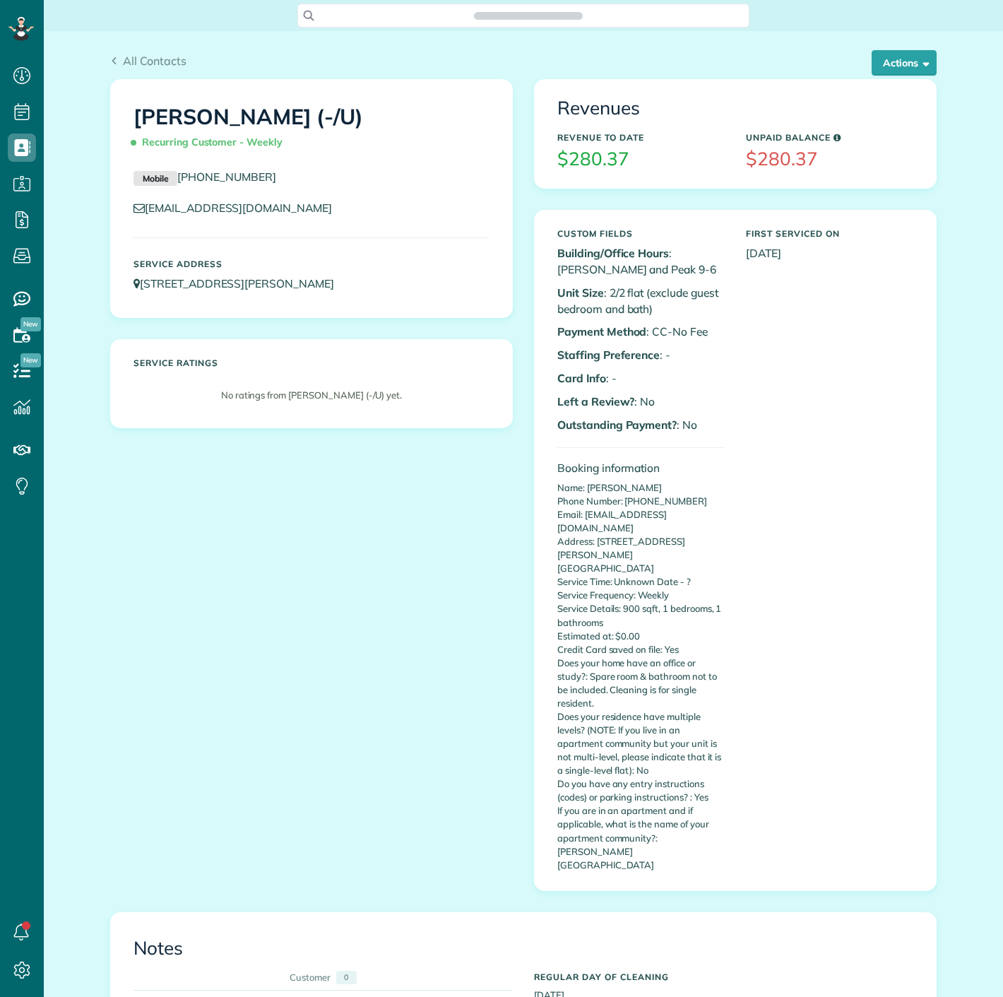
scroll to position [6, 6]
click at [908, 49] on div "All Contacts Actions Edit Add Appointment Recent Activity Send Email Update Cus…" at bounding box center [524, 55] width 848 height 48
click at [897, 64] on button "Actions" at bounding box center [904, 62] width 65 height 25
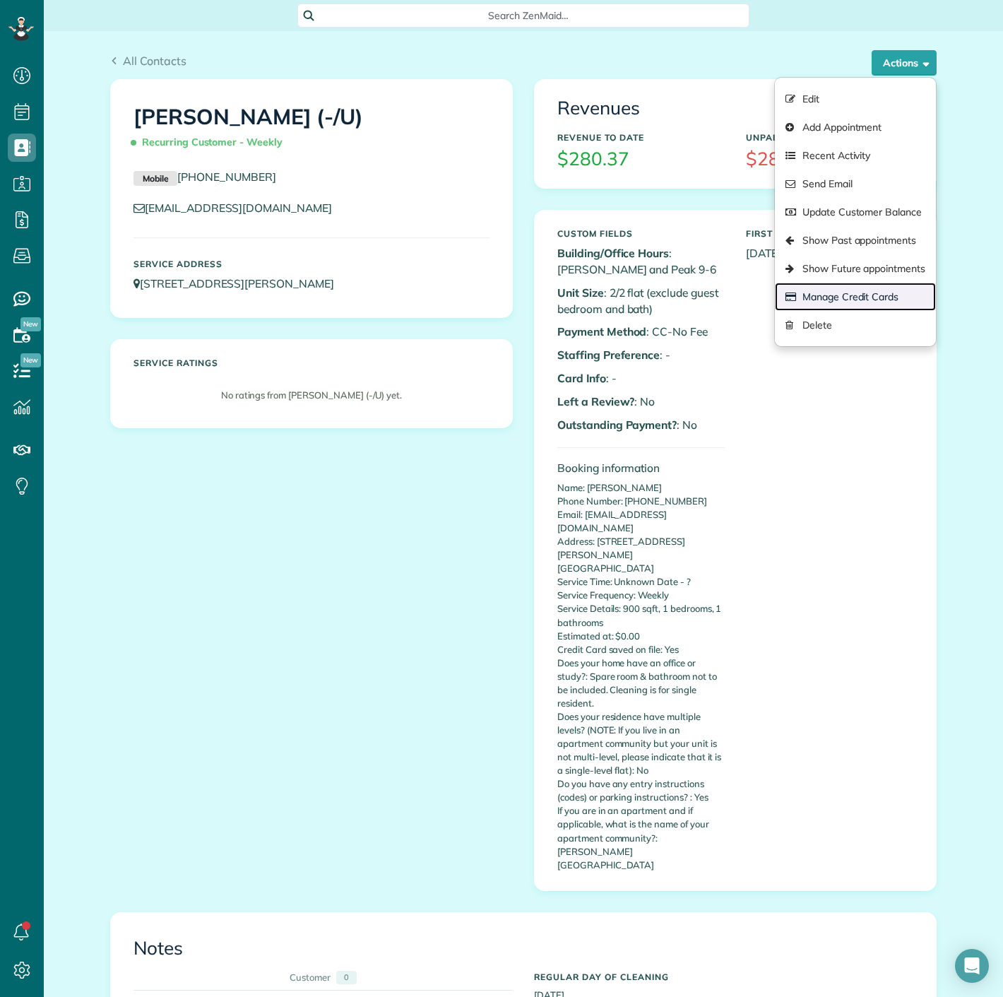
click at [852, 291] on link "Manage Credit Cards" at bounding box center [855, 297] width 161 height 28
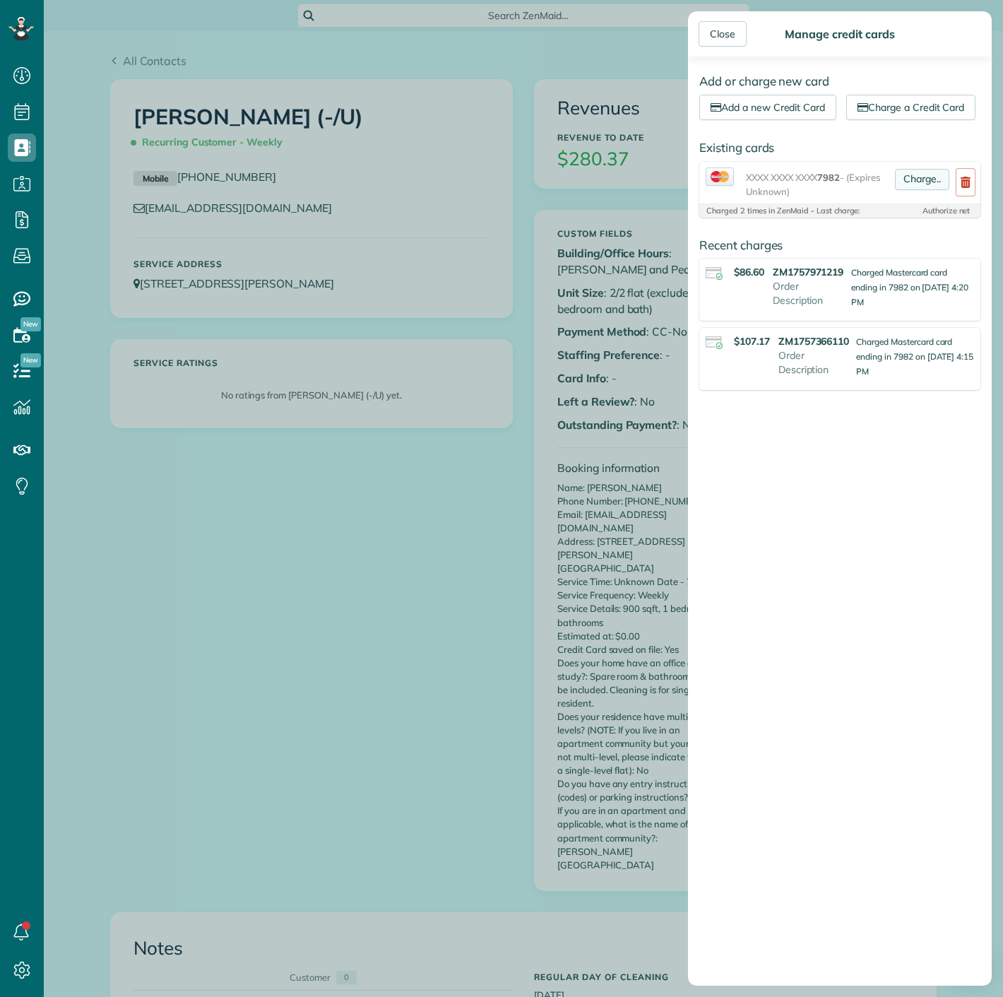
click at [906, 190] on link "Charge.." at bounding box center [922, 179] width 54 height 21
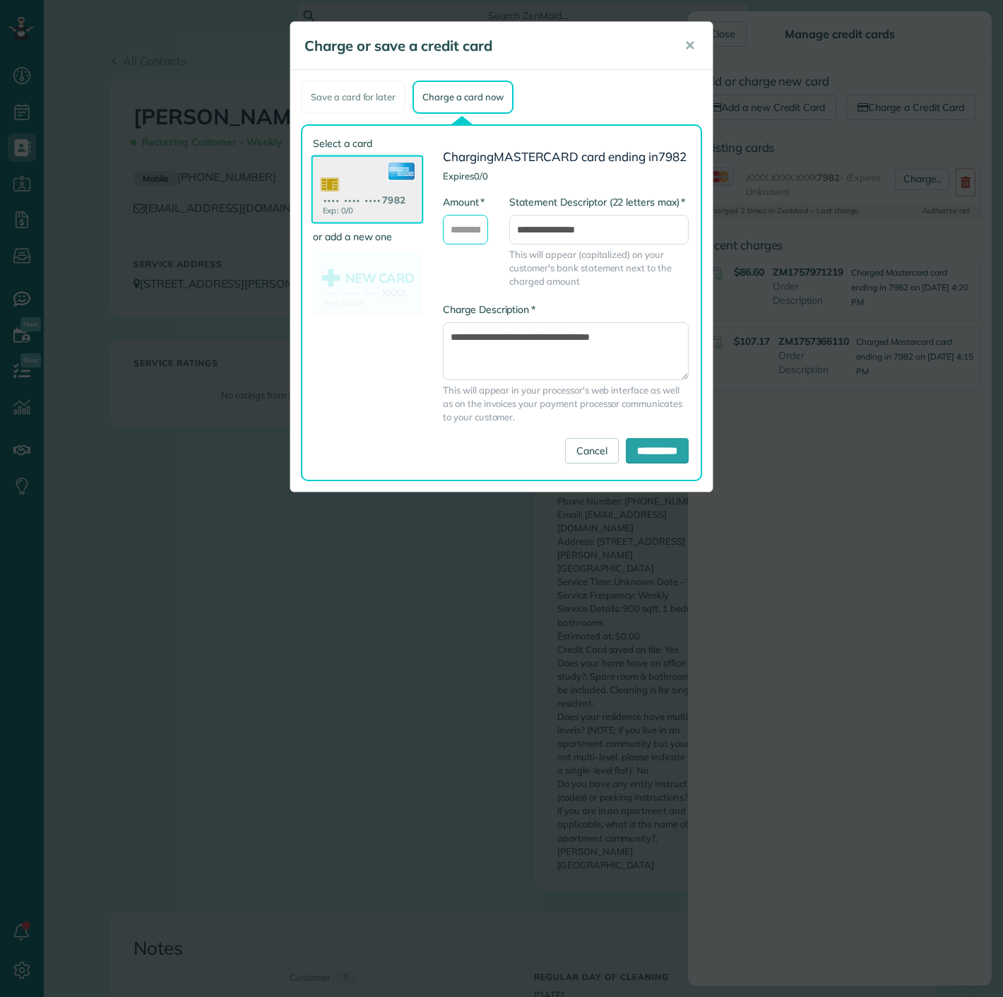
click at [465, 232] on input "* Amount" at bounding box center [465, 230] width 45 height 30
type input "*****"
click at [651, 464] on input "**********" at bounding box center [657, 450] width 63 height 25
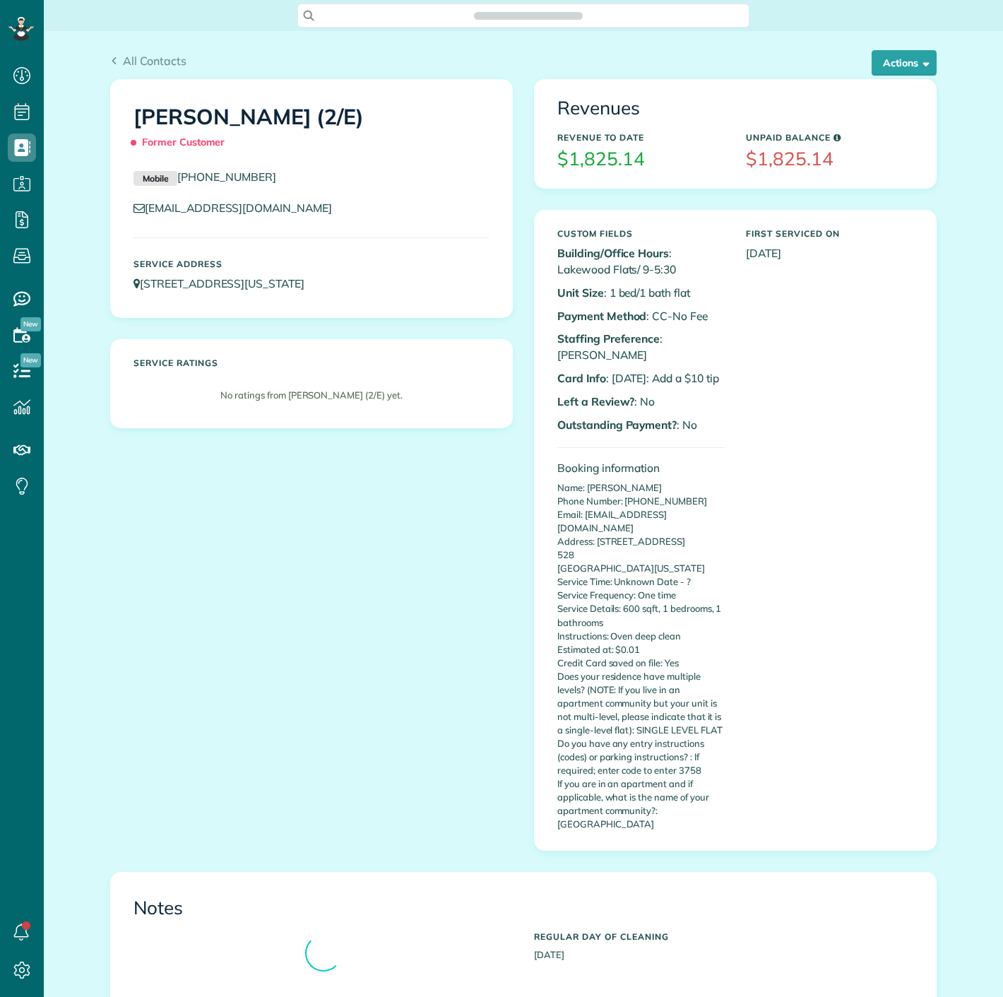
scroll to position [6, 6]
click at [882, 64] on button "Actions" at bounding box center [904, 62] width 65 height 25
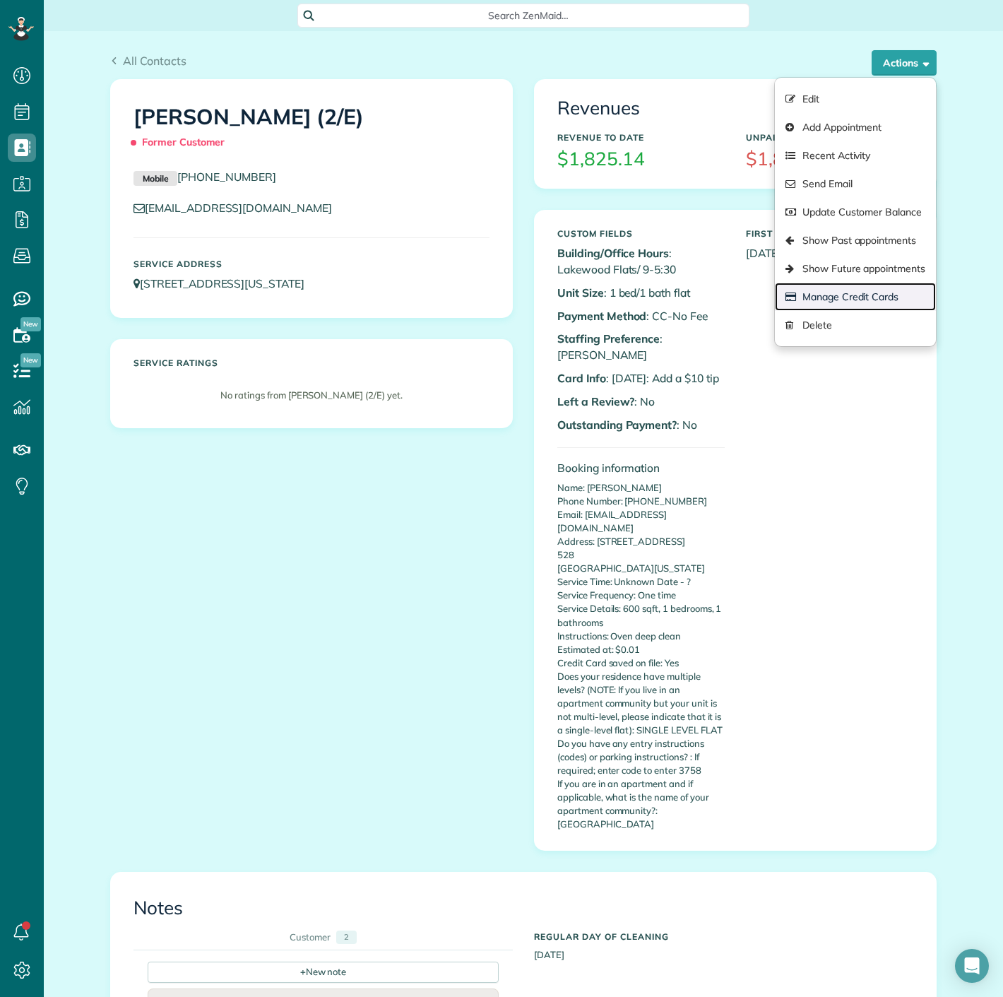
click at [818, 304] on link "Manage Credit Cards" at bounding box center [855, 297] width 161 height 28
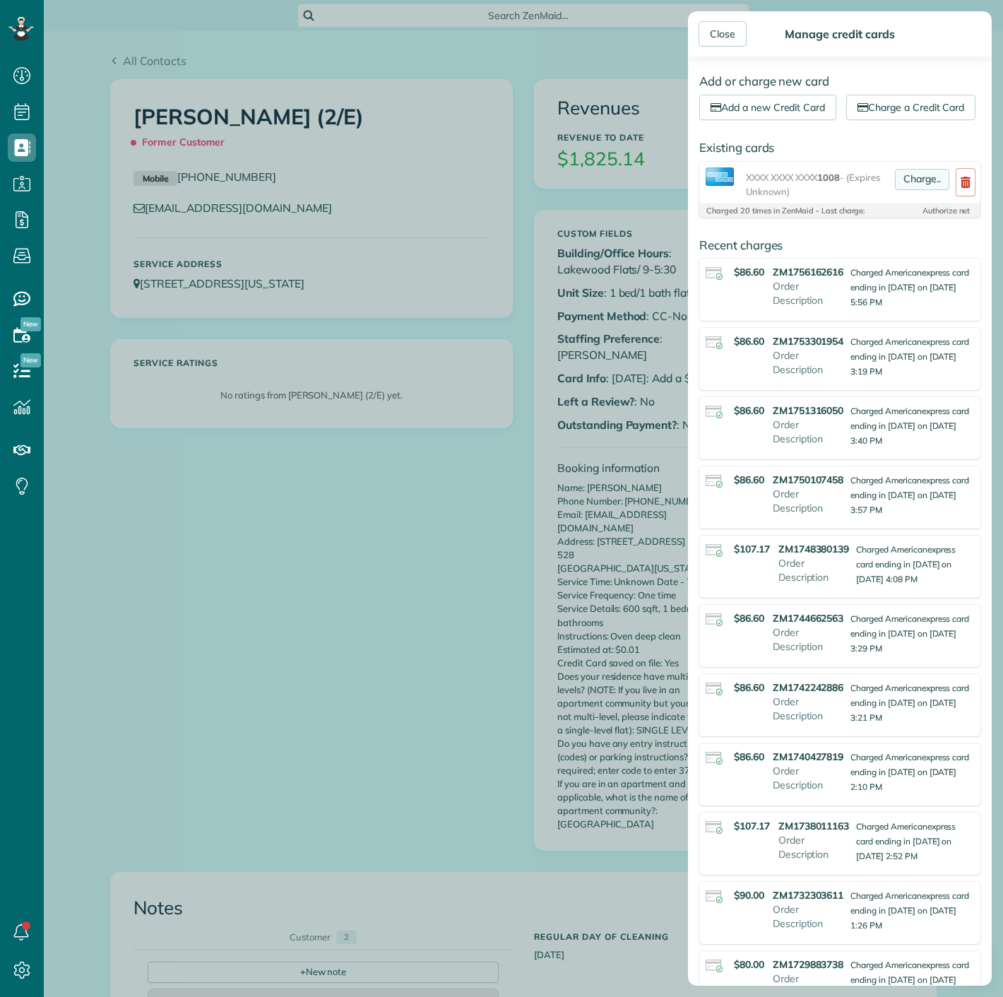
click at [904, 190] on link "Charge.." at bounding box center [922, 179] width 54 height 21
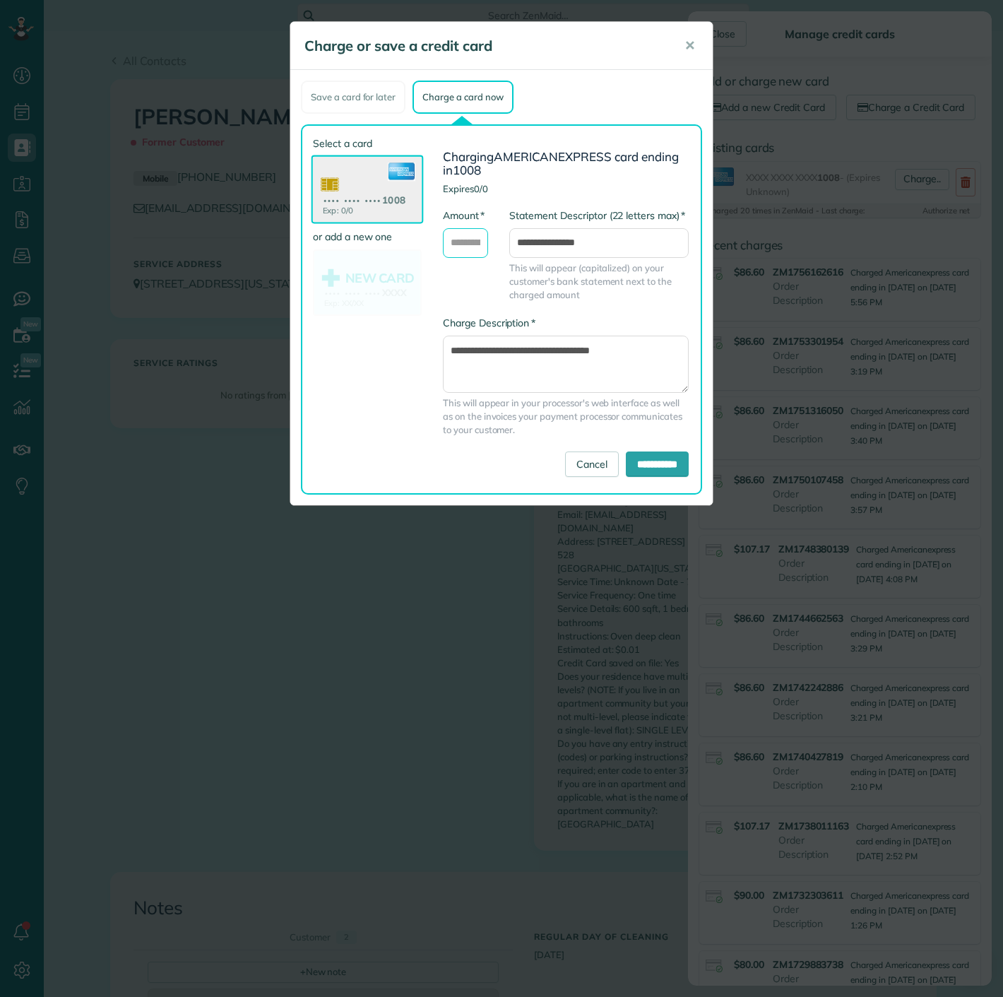
drag, startPoint x: 466, startPoint y: 242, endPoint x: 466, endPoint y: 255, distance: 12.7
click at [466, 242] on input "* Amount" at bounding box center [465, 243] width 45 height 30
type input "*****"
click at [658, 466] on input "**********" at bounding box center [657, 464] width 63 height 25
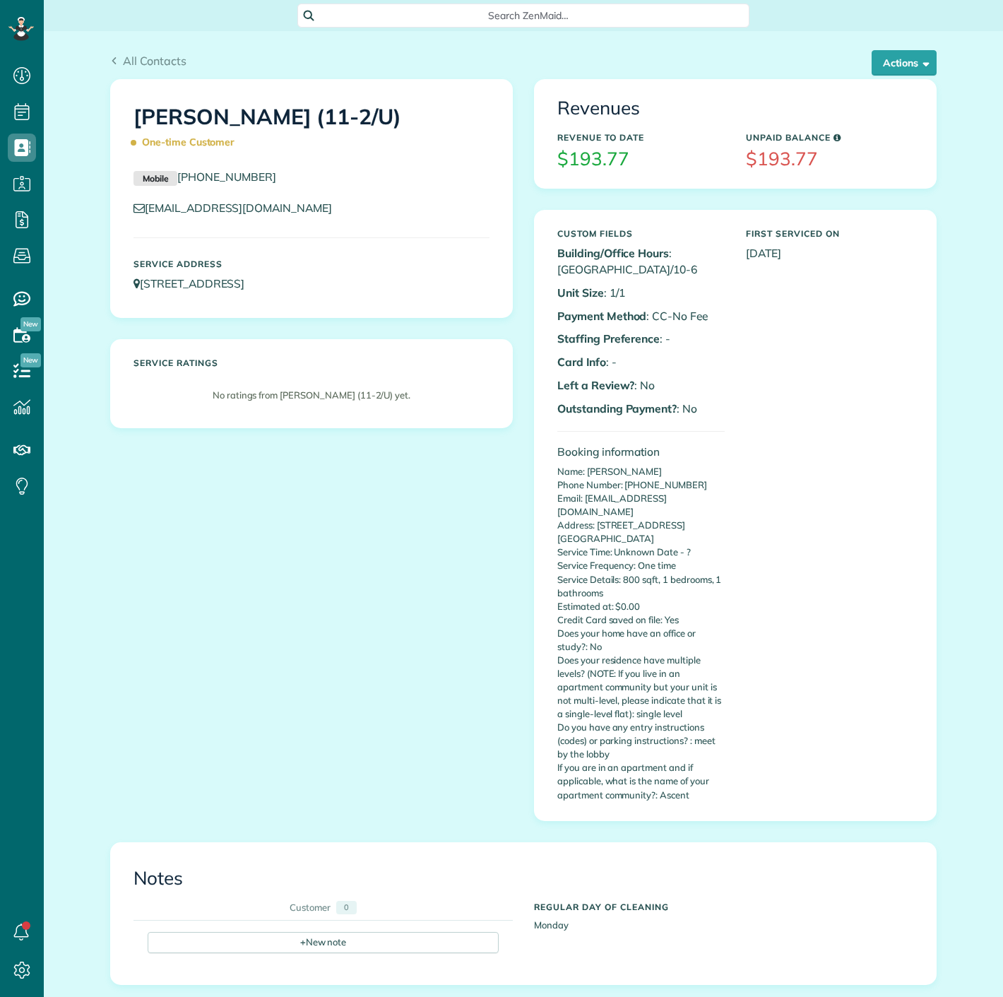
scroll to position [6, 6]
click at [892, 47] on div "All Contacts Actions Edit Add Appointment Recent Activity Send Email Update Cus…" at bounding box center [524, 55] width 848 height 48
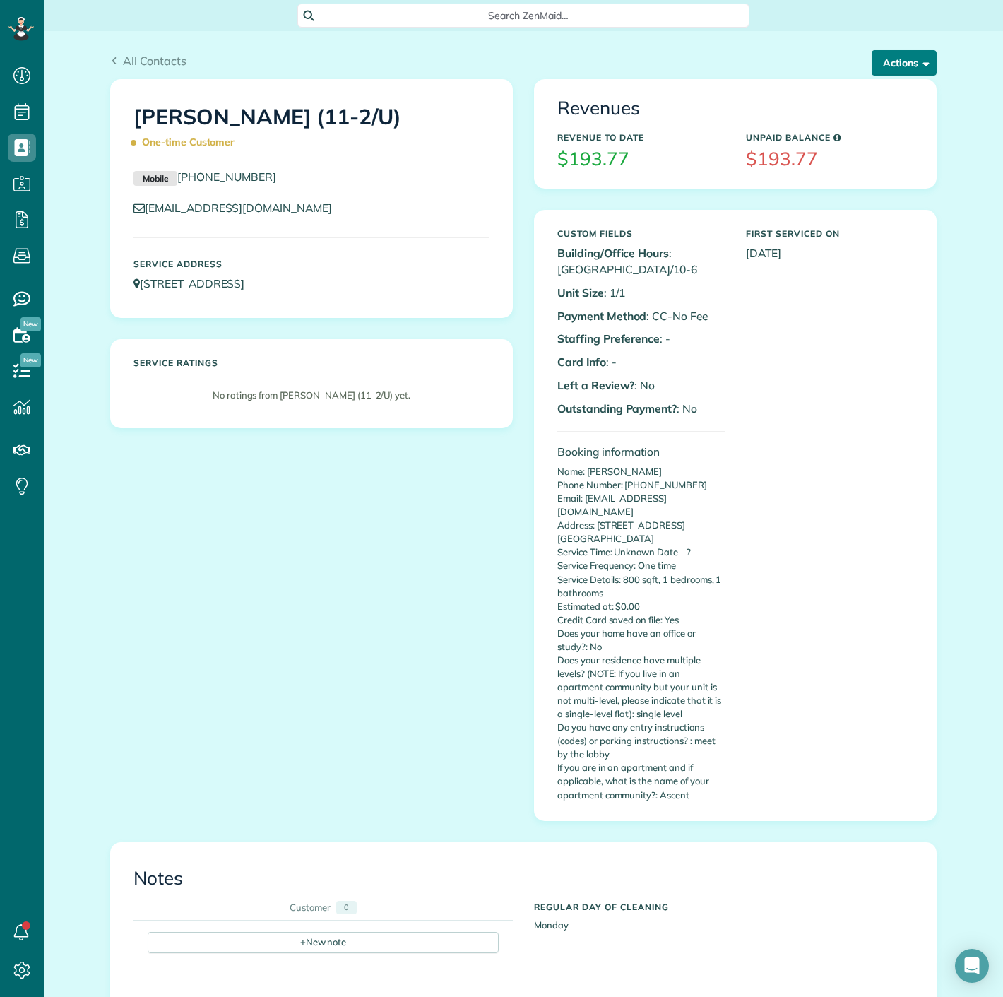
click at [885, 64] on button "Actions" at bounding box center [904, 62] width 65 height 25
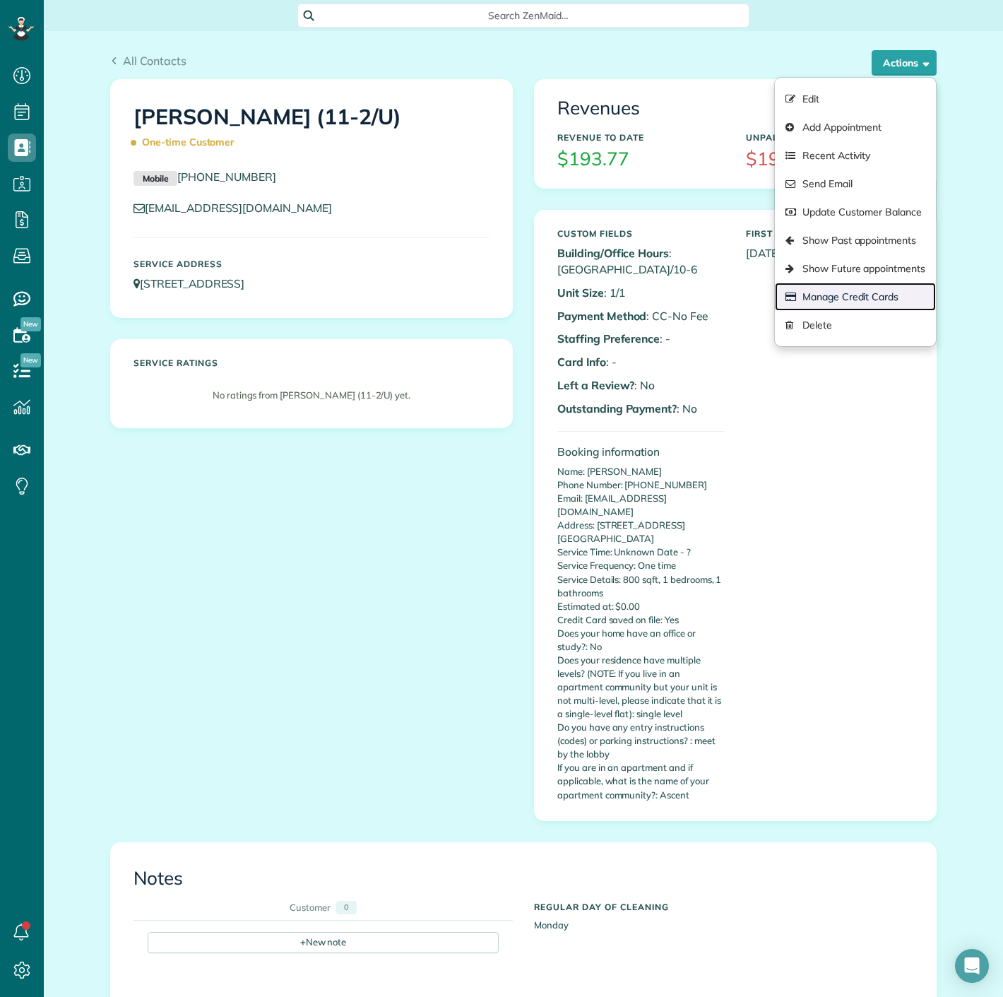
click at [878, 294] on link "Manage Credit Cards" at bounding box center [855, 297] width 161 height 28
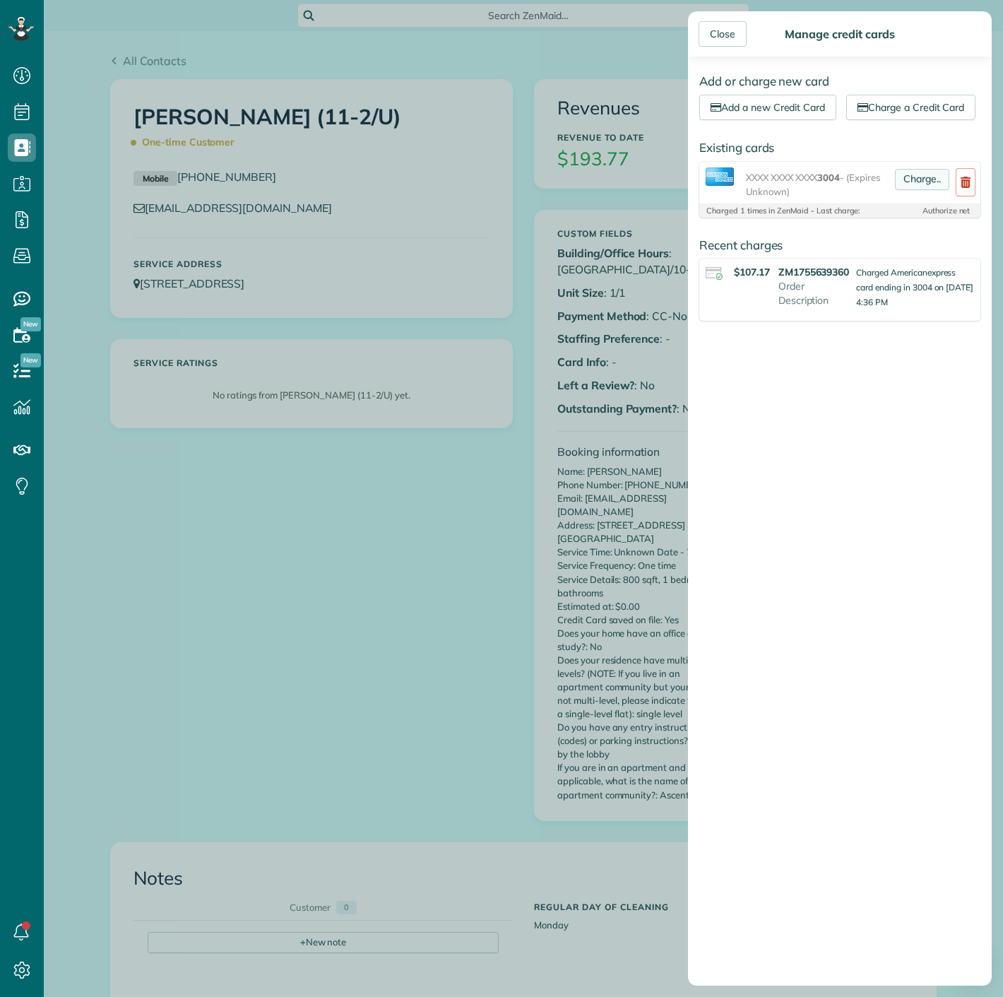
click at [907, 190] on link "Charge.." at bounding box center [922, 179] width 54 height 21
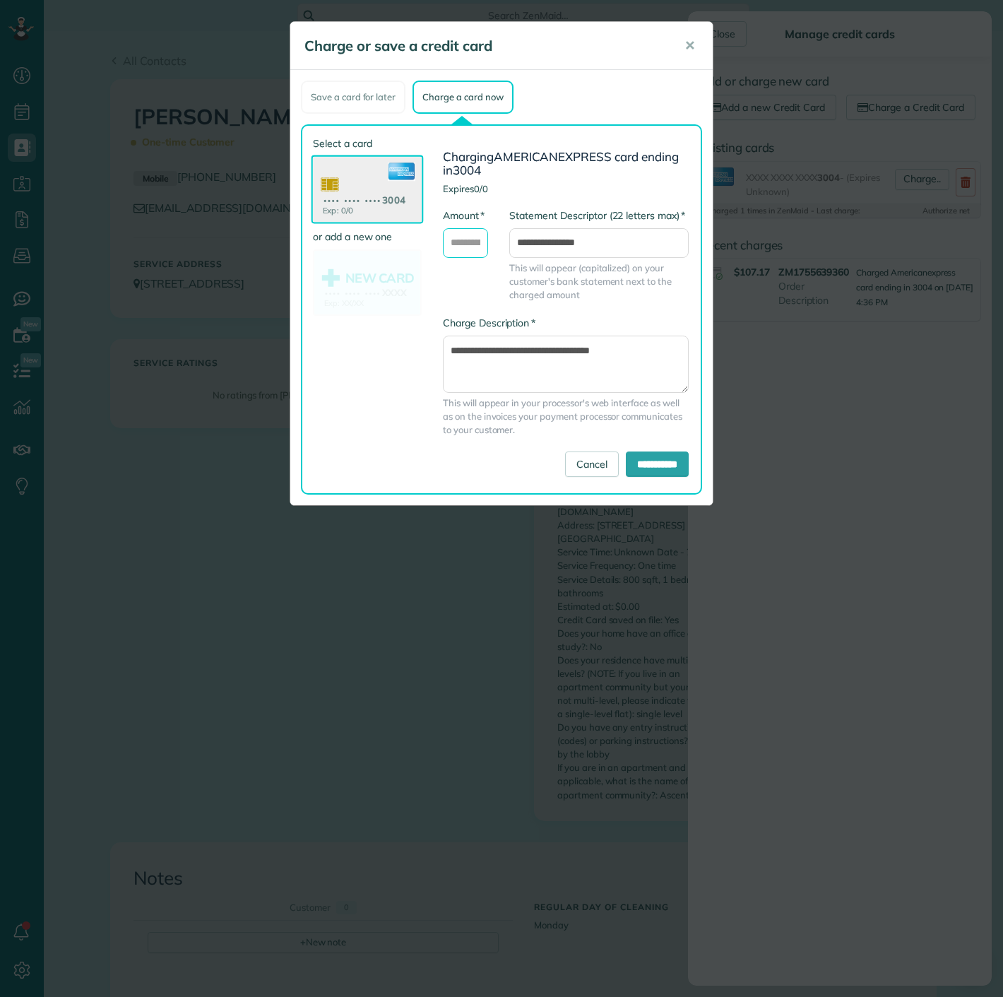
click at [452, 243] on input "* Amount" at bounding box center [465, 243] width 45 height 30
type input "*****"
click at [626, 456] on input "**********" at bounding box center [657, 464] width 63 height 25
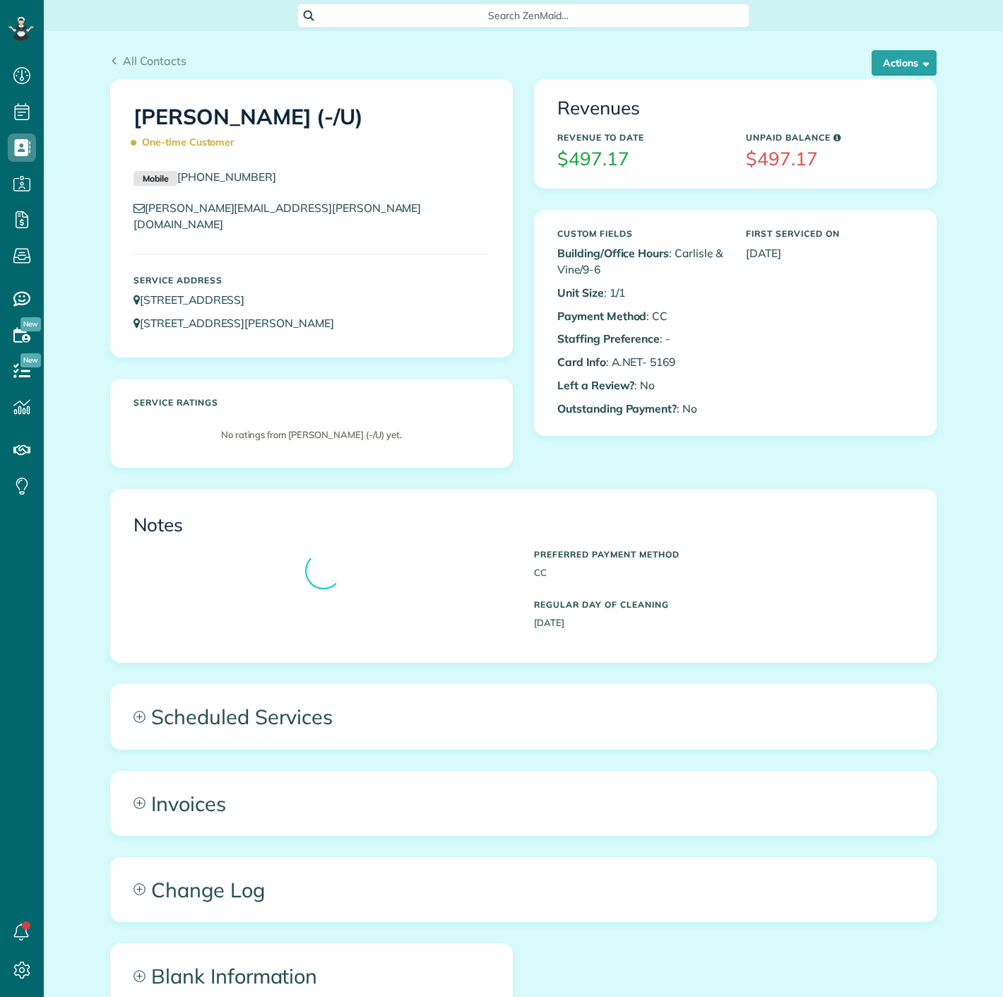
scroll to position [6, 6]
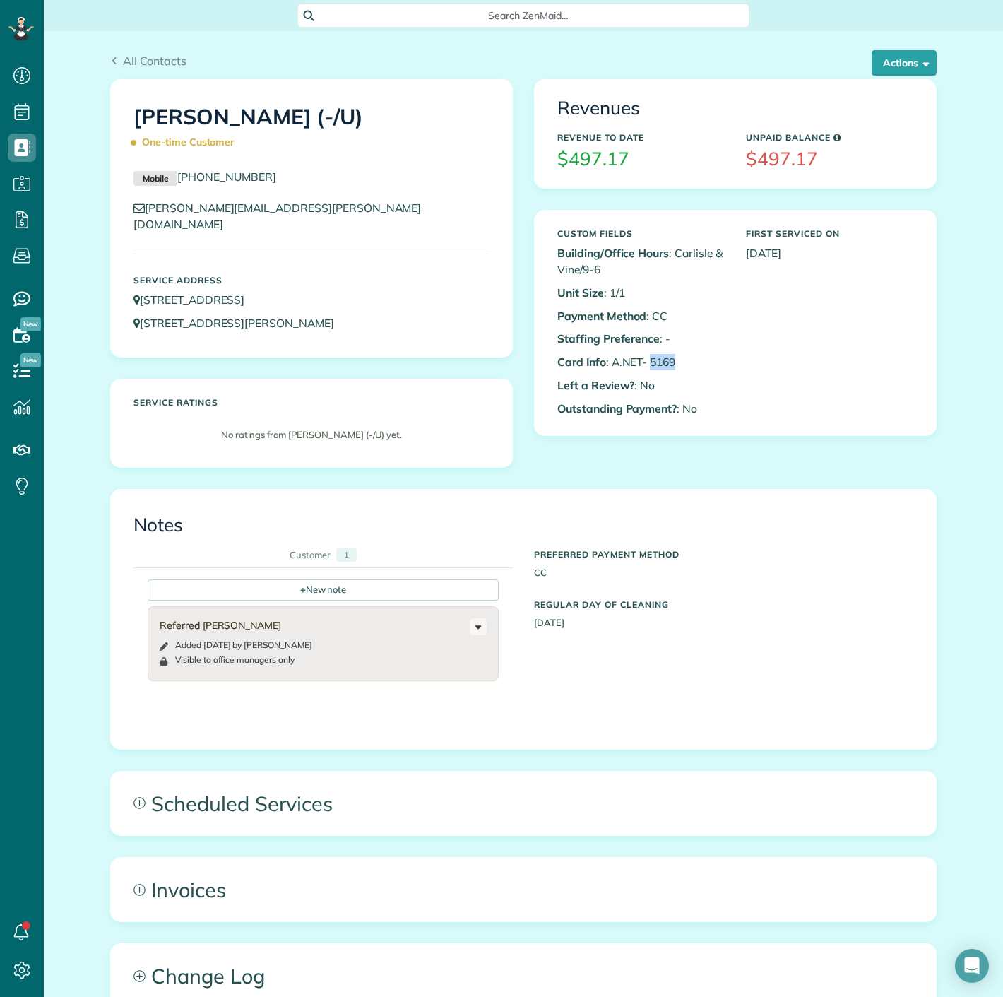
drag, startPoint x: 644, startPoint y: 360, endPoint x: 718, endPoint y: 350, distance: 74.8
click at [718, 350] on div "Custom Fields Building/Office Hours : [GEOGRAPHIC_DATA]/9-6 Unit Size : 1/1 Pay…" at bounding box center [641, 323] width 189 height 202
copy p "5169"
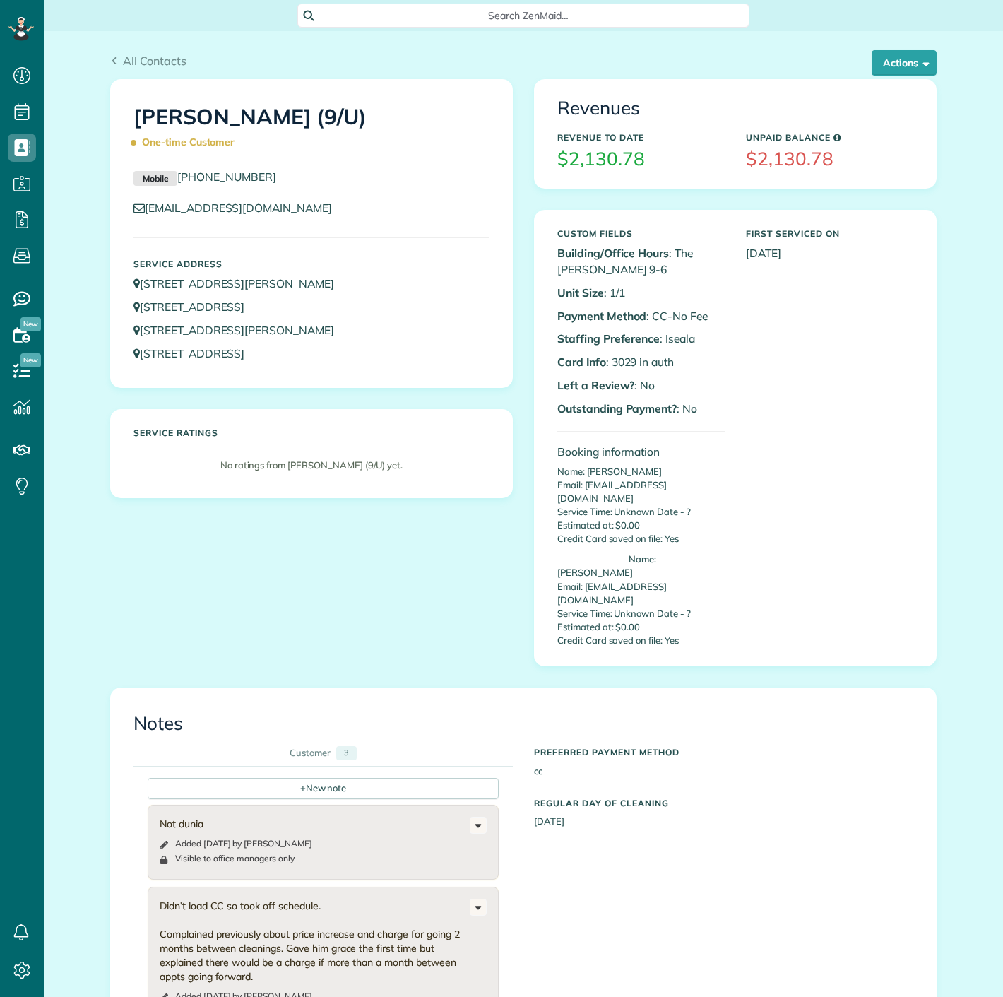
scroll to position [6, 6]
click at [606, 361] on p "Card Info : 3029 in auth" at bounding box center [641, 362] width 167 height 16
drag, startPoint x: 606, startPoint y: 361, endPoint x: 624, endPoint y: 361, distance: 17.7
click at [624, 361] on p "Card Info : 3029 in auth" at bounding box center [641, 362] width 167 height 16
copy p "3029"
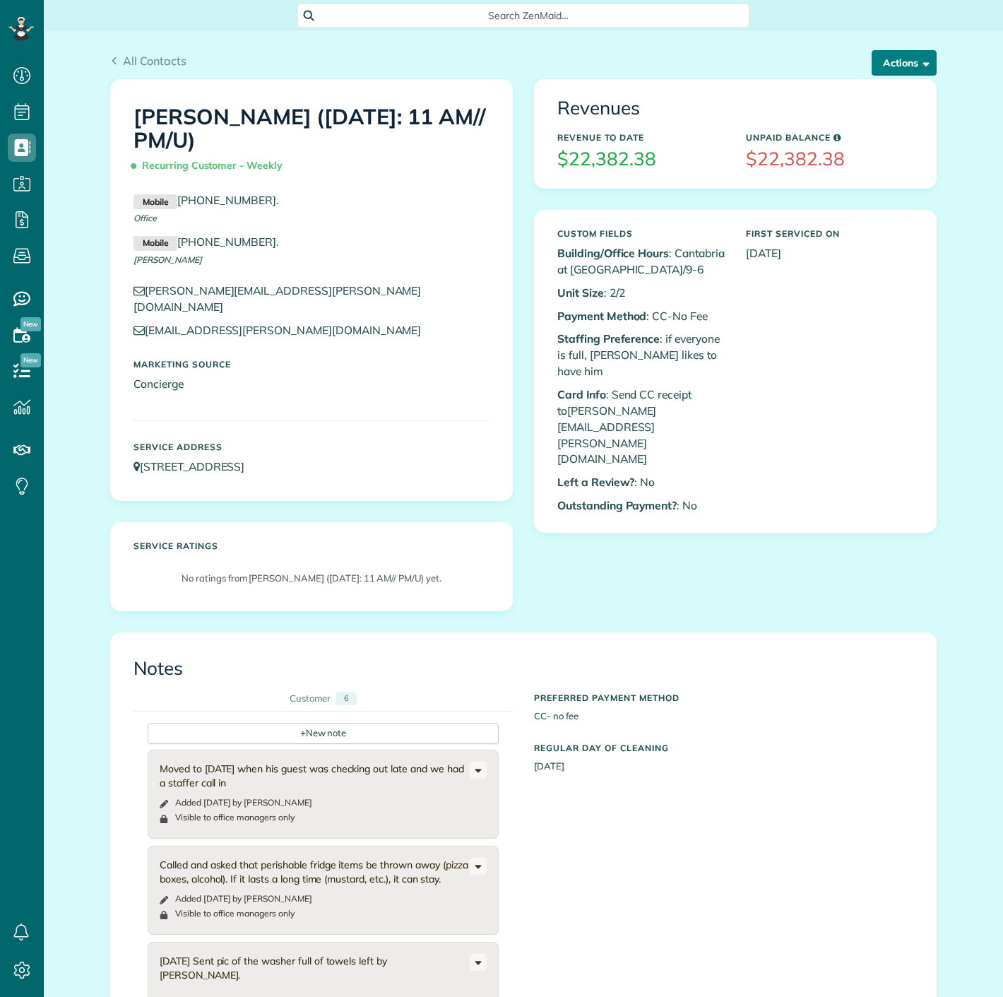
scroll to position [6, 6]
click at [898, 60] on button "Actions" at bounding box center [904, 62] width 65 height 25
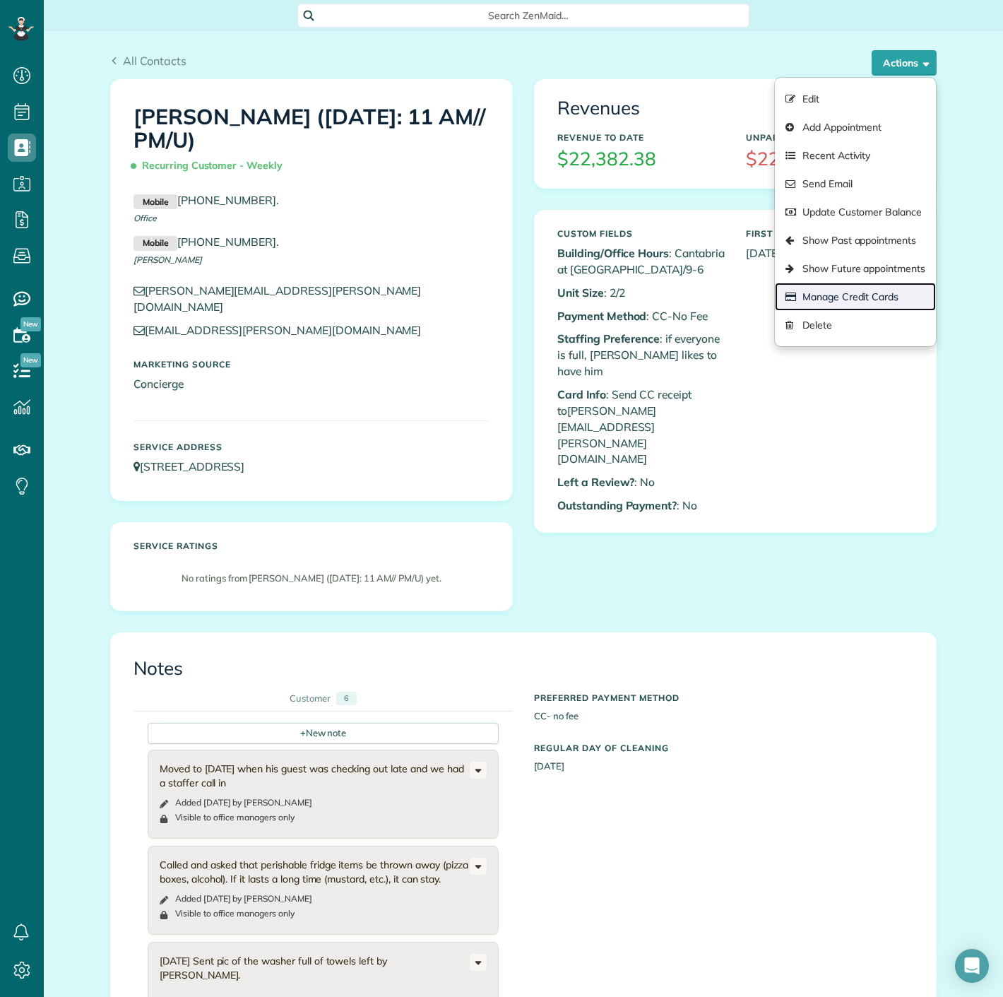
click at [868, 292] on link "Manage Credit Cards" at bounding box center [855, 297] width 161 height 28
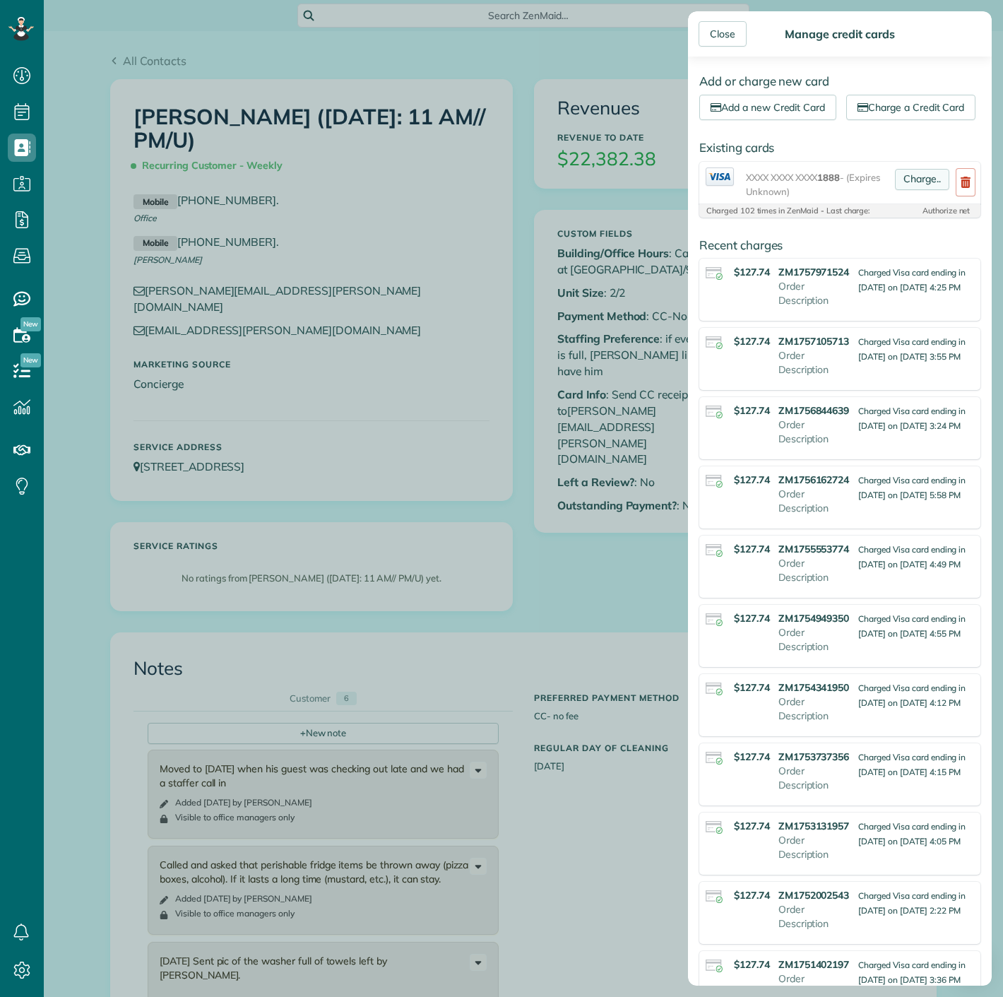
click at [906, 190] on link "Charge.." at bounding box center [922, 179] width 54 height 21
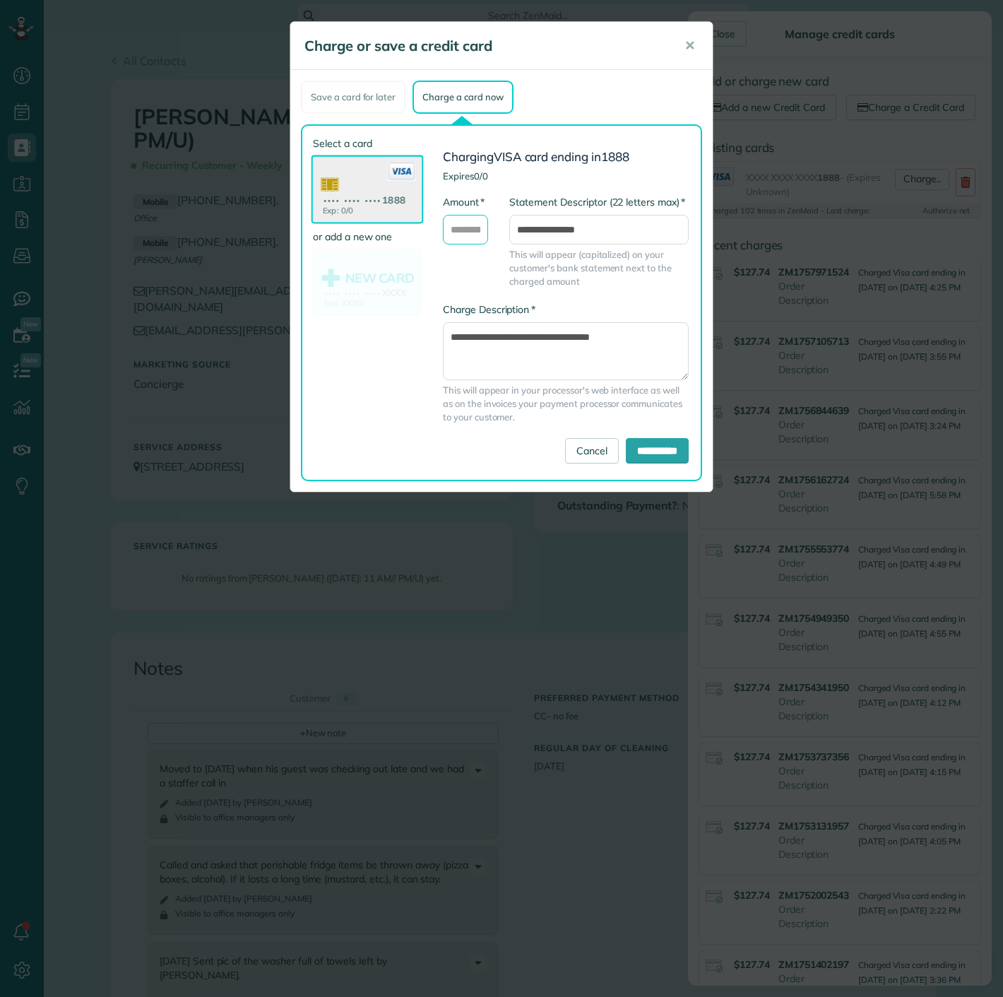
drag, startPoint x: 460, startPoint y: 233, endPoint x: 467, endPoint y: 243, distance: 12.2
click at [460, 233] on input "* Amount" at bounding box center [465, 230] width 45 height 30
type input "******"
click at [684, 57] on button "✕" at bounding box center [690, 46] width 32 height 34
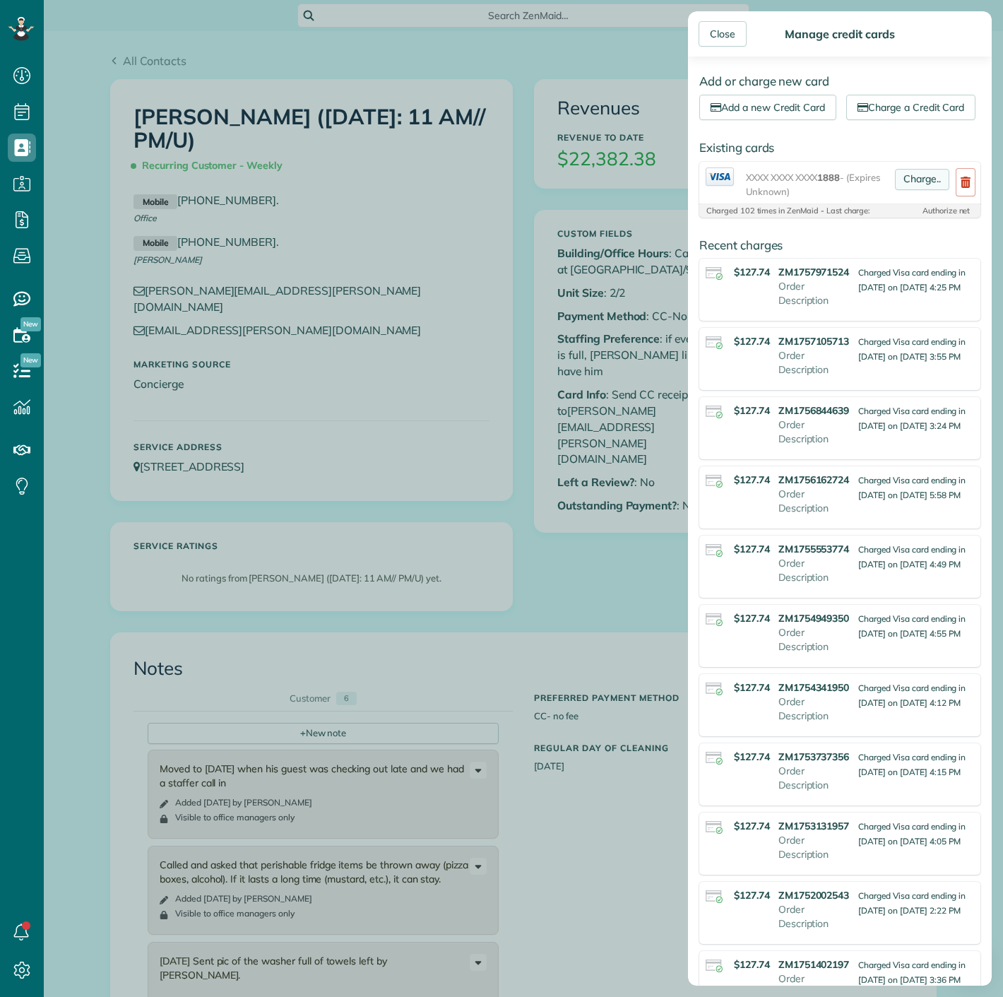
click at [912, 190] on link "Charge.." at bounding box center [922, 179] width 54 height 21
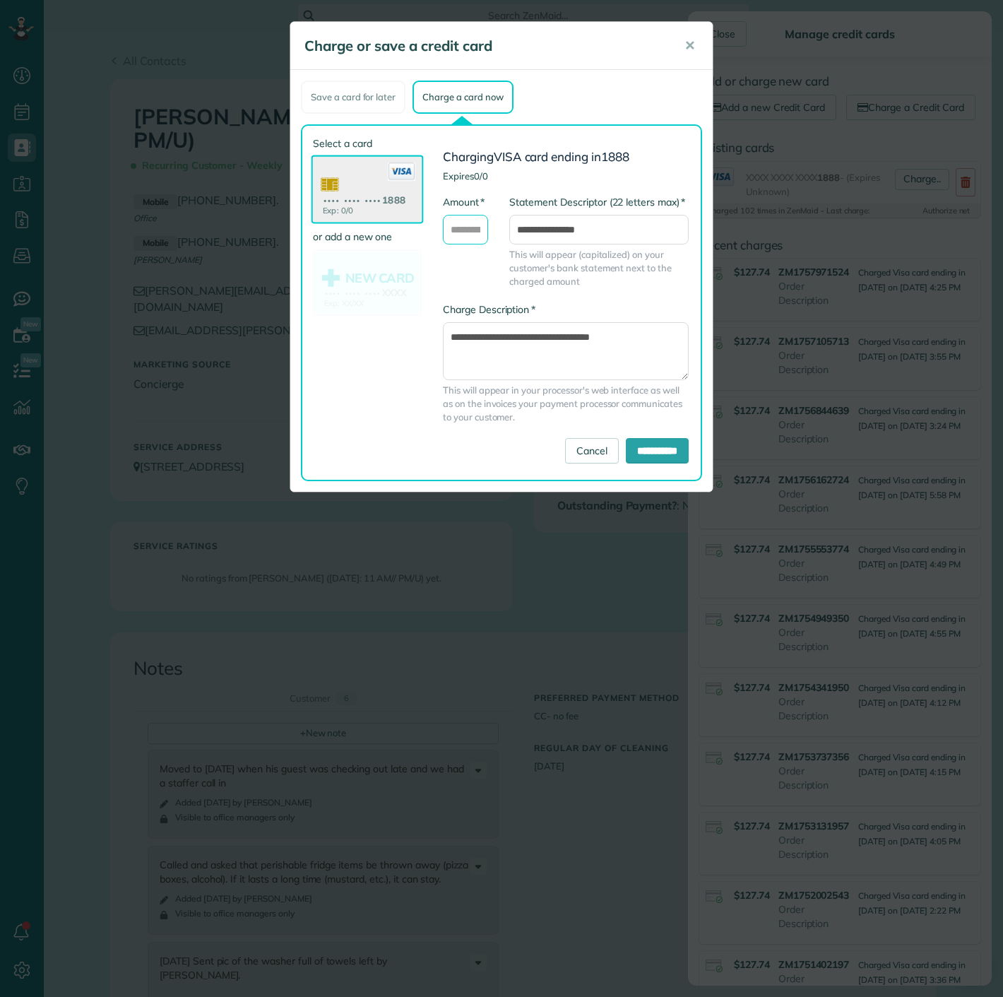
click at [478, 241] on input "* Amount" at bounding box center [465, 230] width 45 height 30
type input "******"
click at [651, 443] on input "**********" at bounding box center [657, 450] width 63 height 25
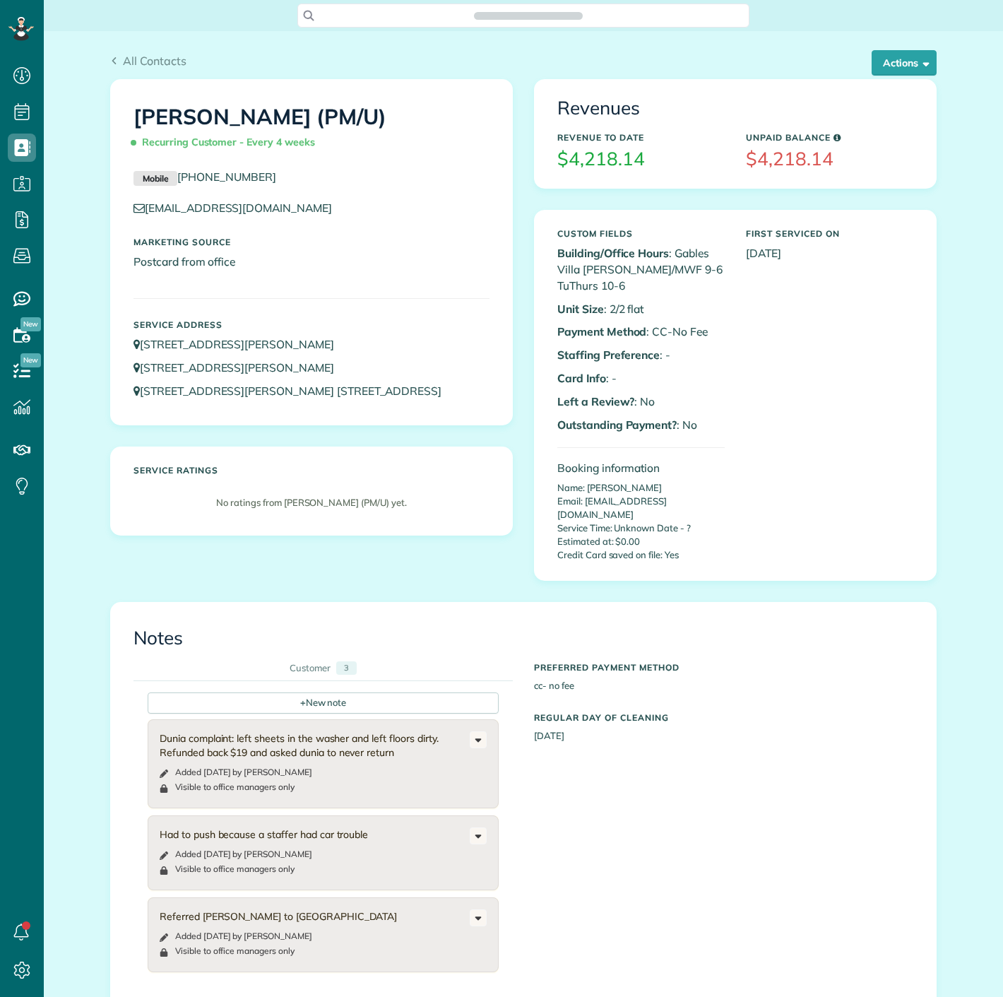
scroll to position [6, 6]
click at [895, 64] on button "Actions" at bounding box center [904, 62] width 65 height 25
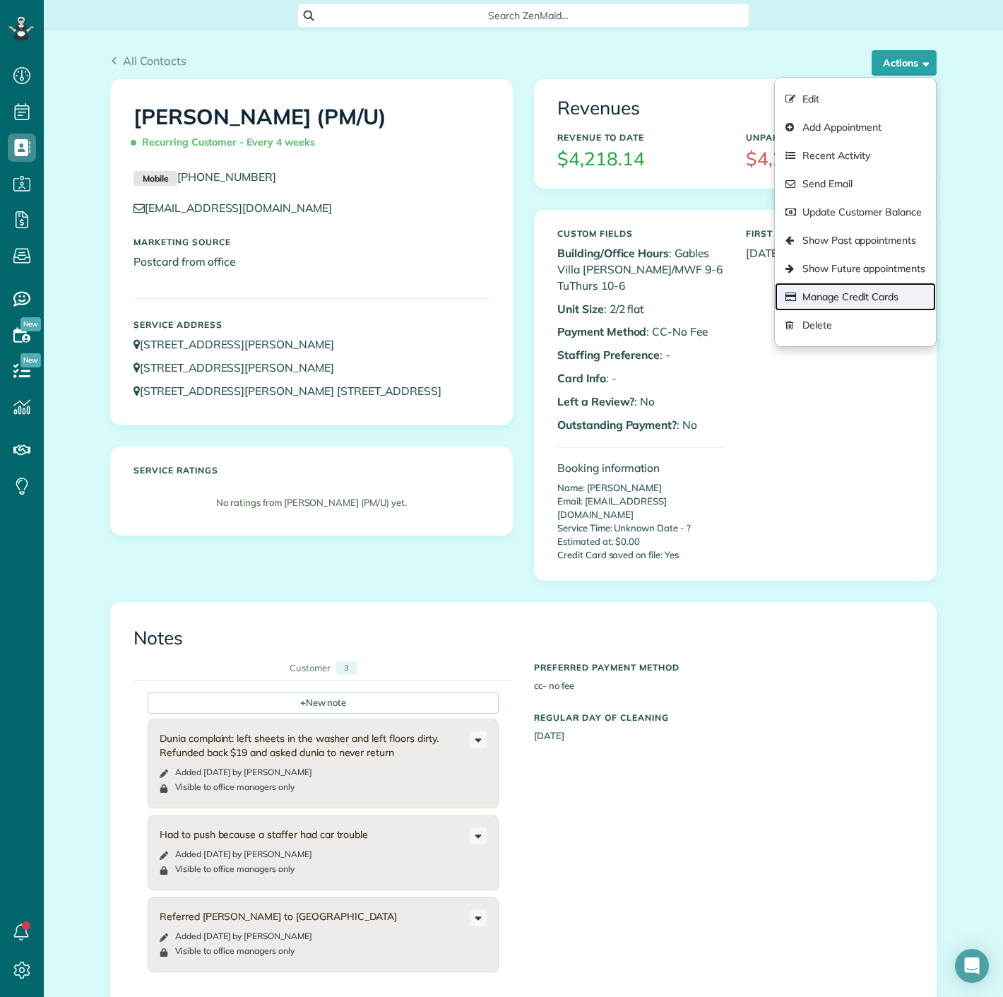
click at [824, 296] on link "Manage Credit Cards" at bounding box center [855, 297] width 161 height 28
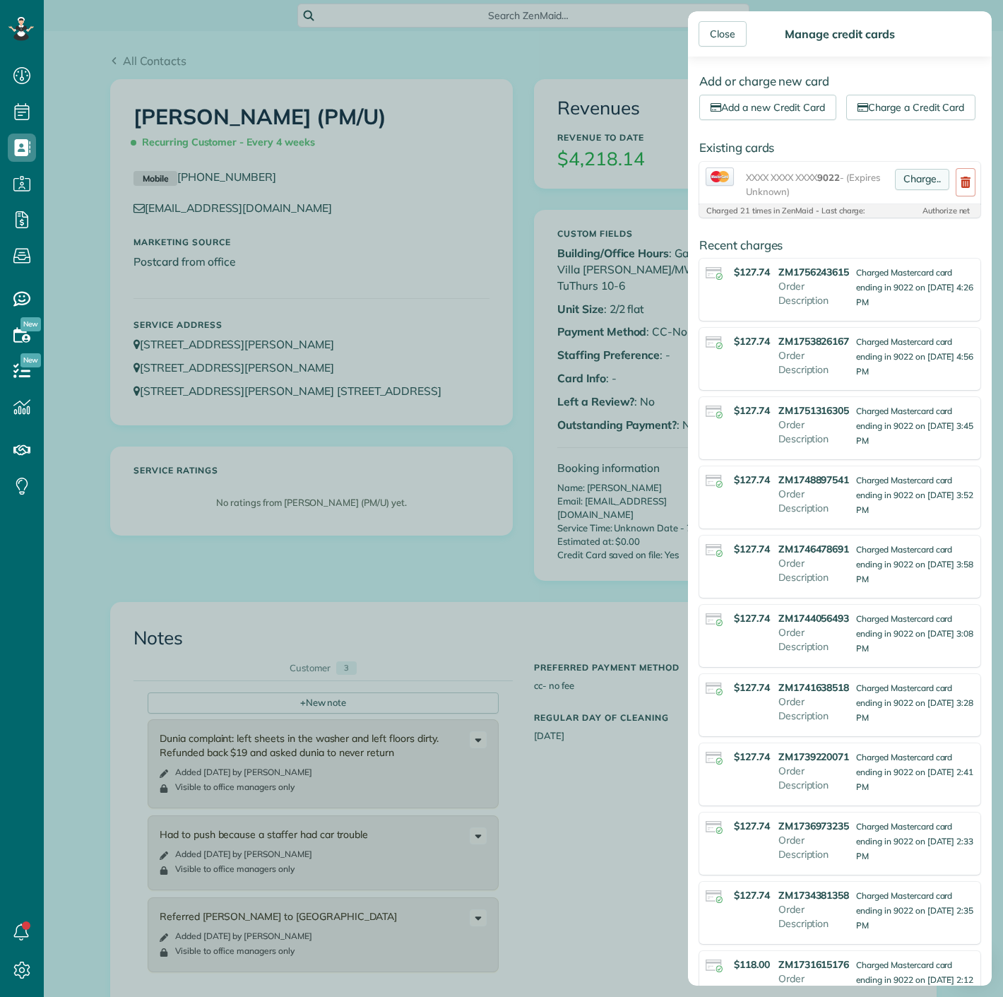
click at [913, 190] on link "Charge.." at bounding box center [922, 179] width 54 height 21
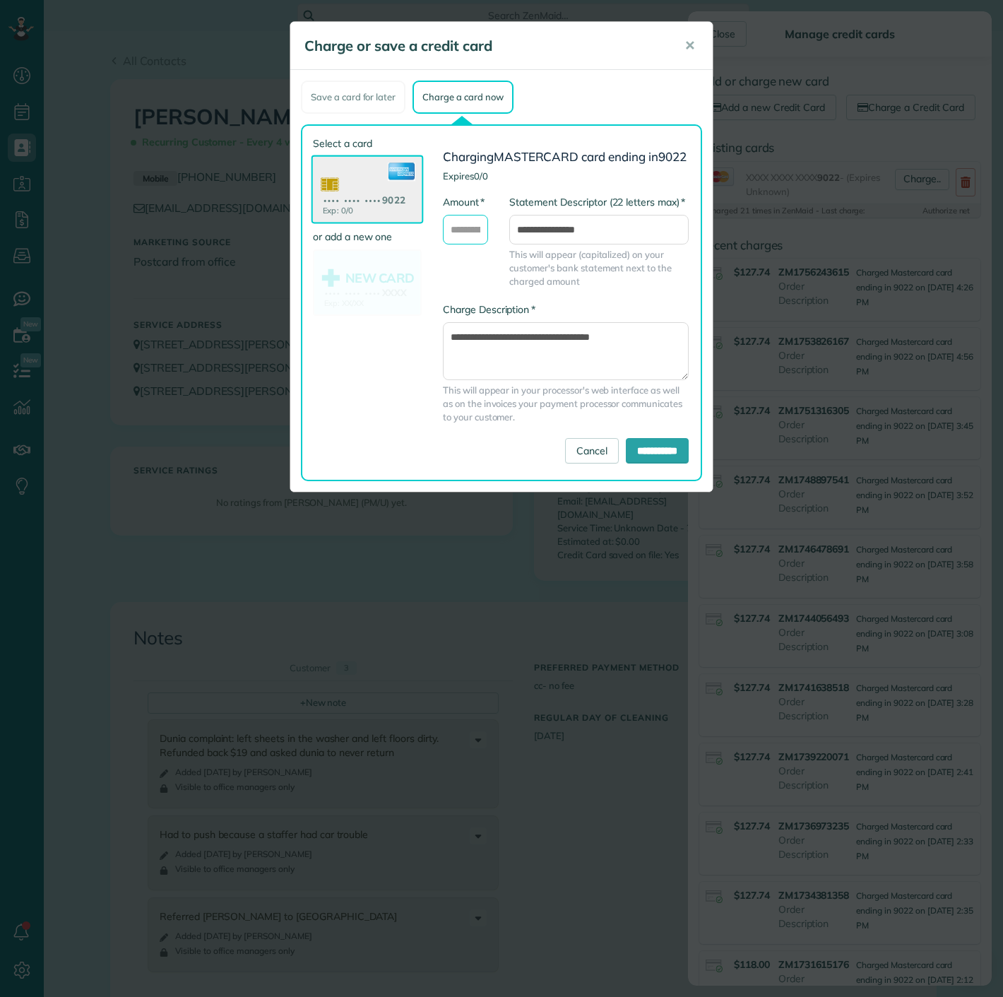
click at [466, 231] on input "* Amount" at bounding box center [465, 230] width 45 height 30
type input "******"
click at [649, 464] on input "**********" at bounding box center [657, 450] width 63 height 25
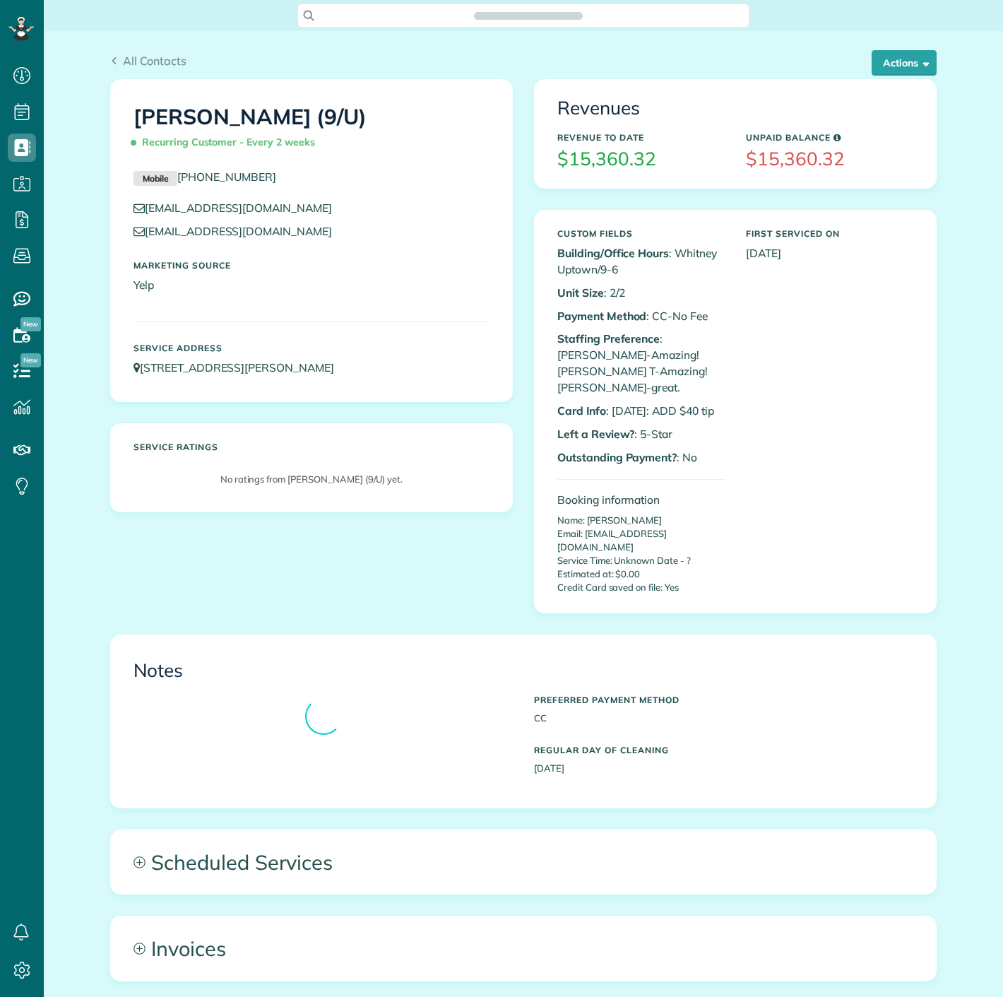
scroll to position [6, 6]
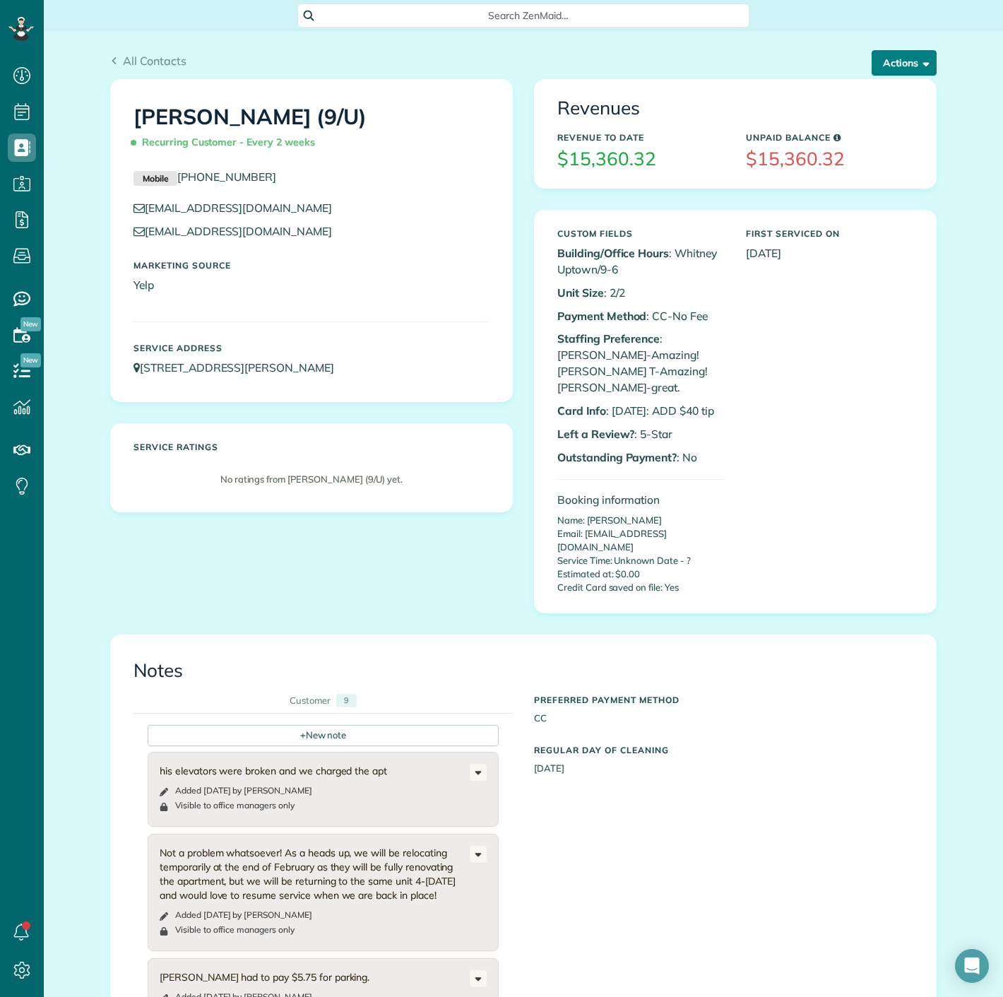
click at [895, 57] on button "Actions" at bounding box center [904, 62] width 65 height 25
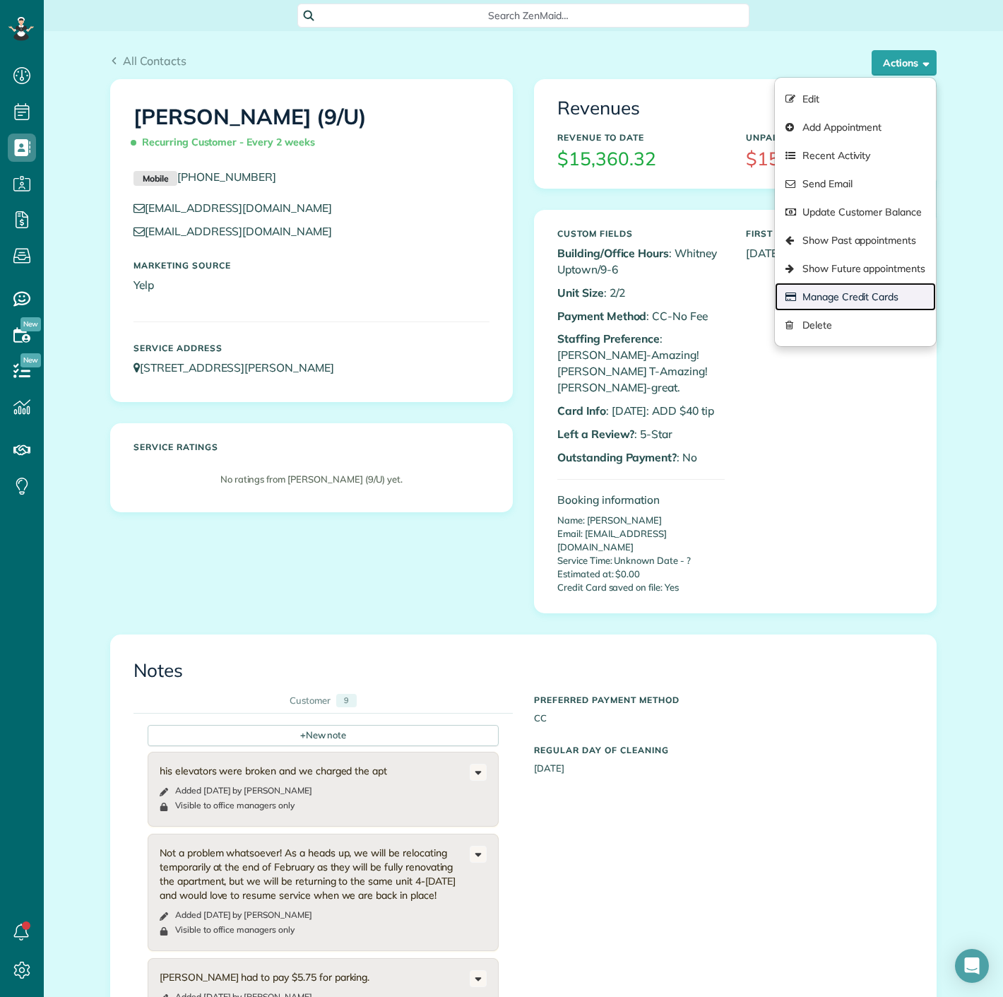
click at [872, 297] on link "Manage Credit Cards" at bounding box center [855, 297] width 161 height 28
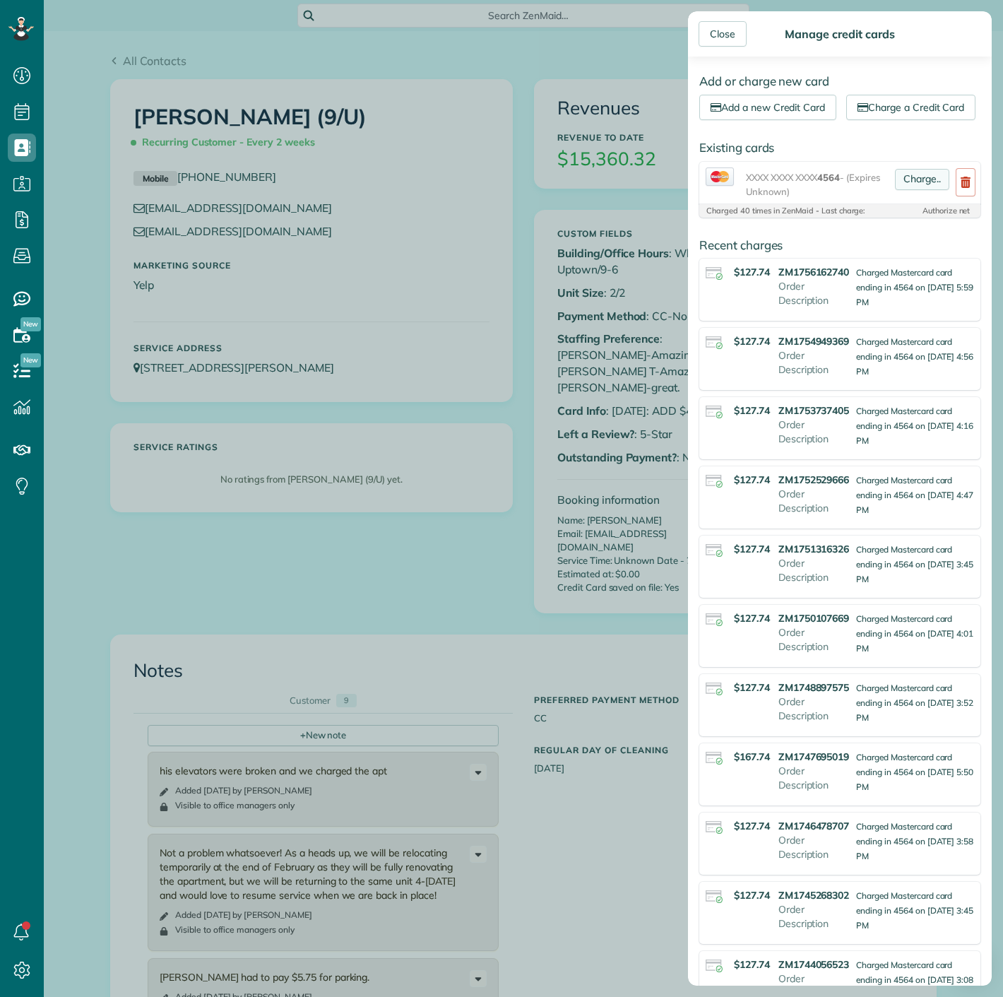
click at [920, 190] on link "Charge.." at bounding box center [922, 179] width 54 height 21
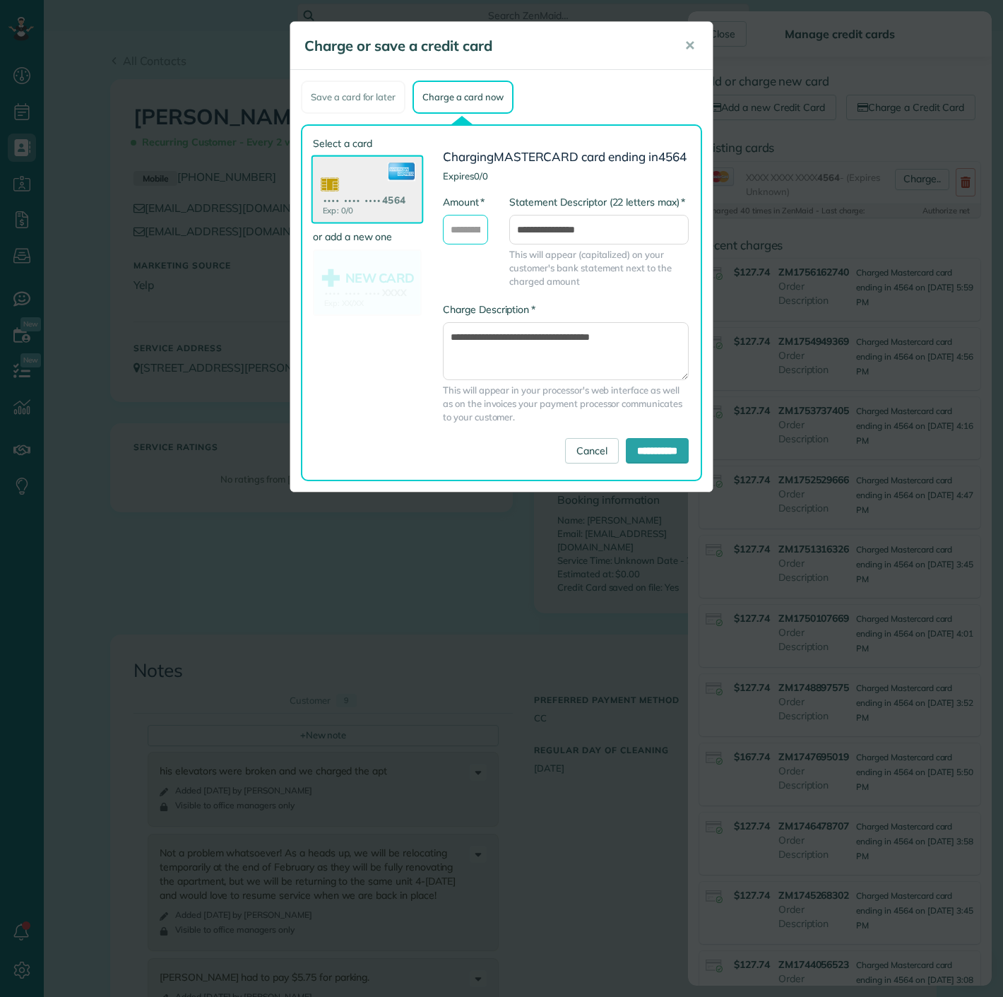
drag, startPoint x: 463, startPoint y: 240, endPoint x: 477, endPoint y: 255, distance: 20.5
click at [463, 240] on input "* Amount" at bounding box center [465, 230] width 45 height 30
type input "******"
click at [678, 464] on input "**********" at bounding box center [657, 450] width 63 height 25
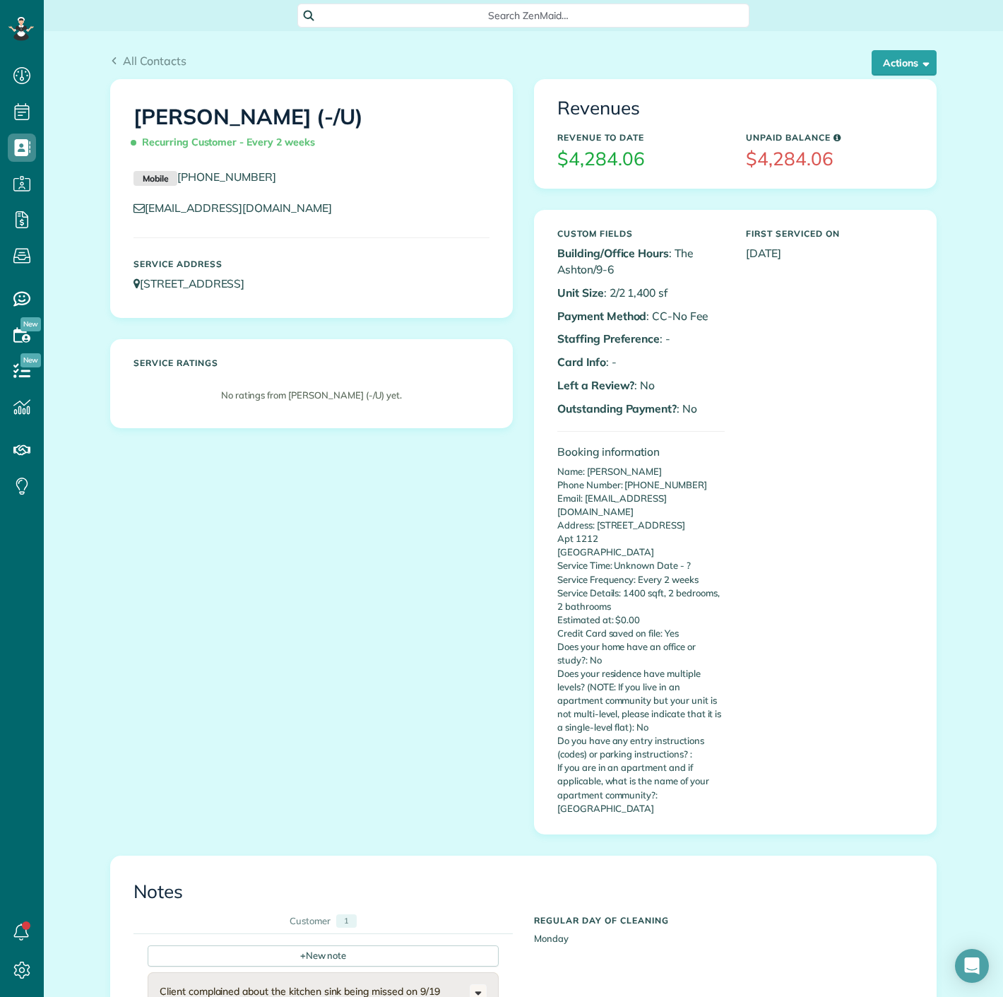
scroll to position [6, 6]
click at [882, 56] on button "Actions" at bounding box center [904, 62] width 65 height 25
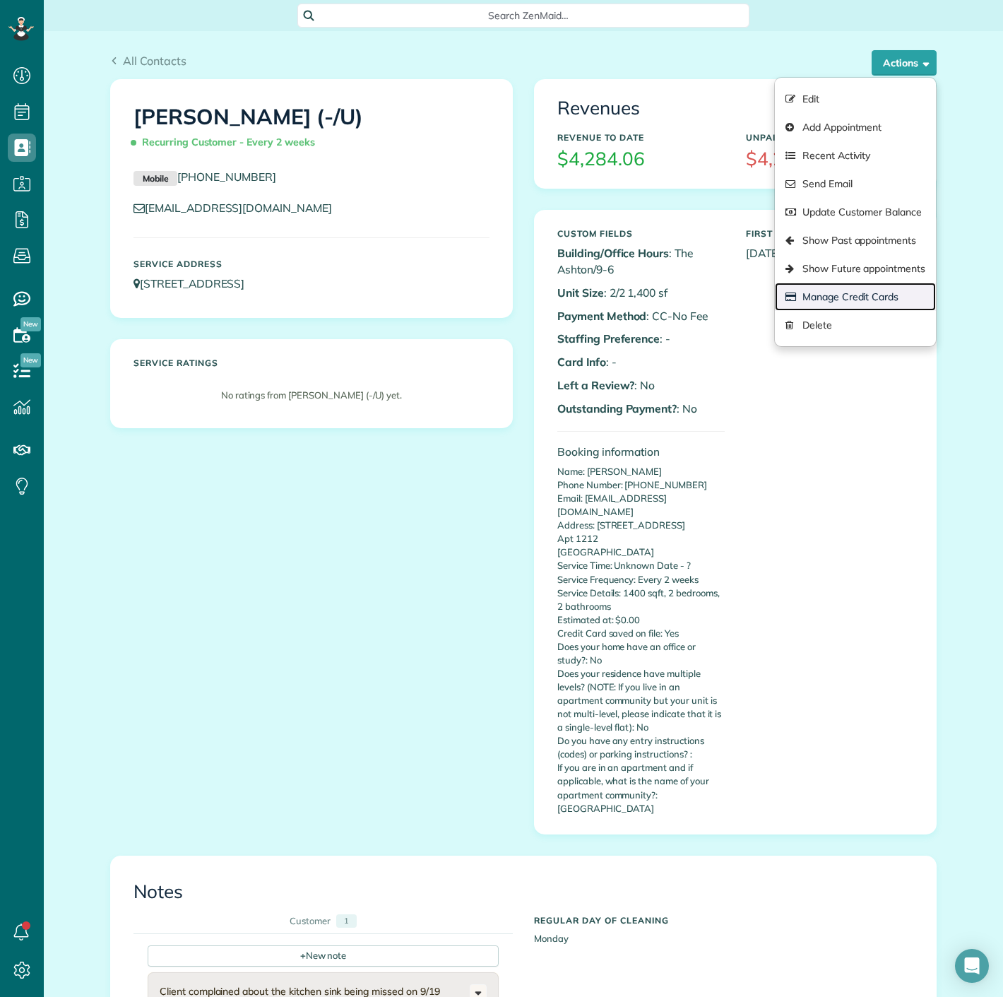
click at [864, 304] on link "Manage Credit Cards" at bounding box center [855, 297] width 161 height 28
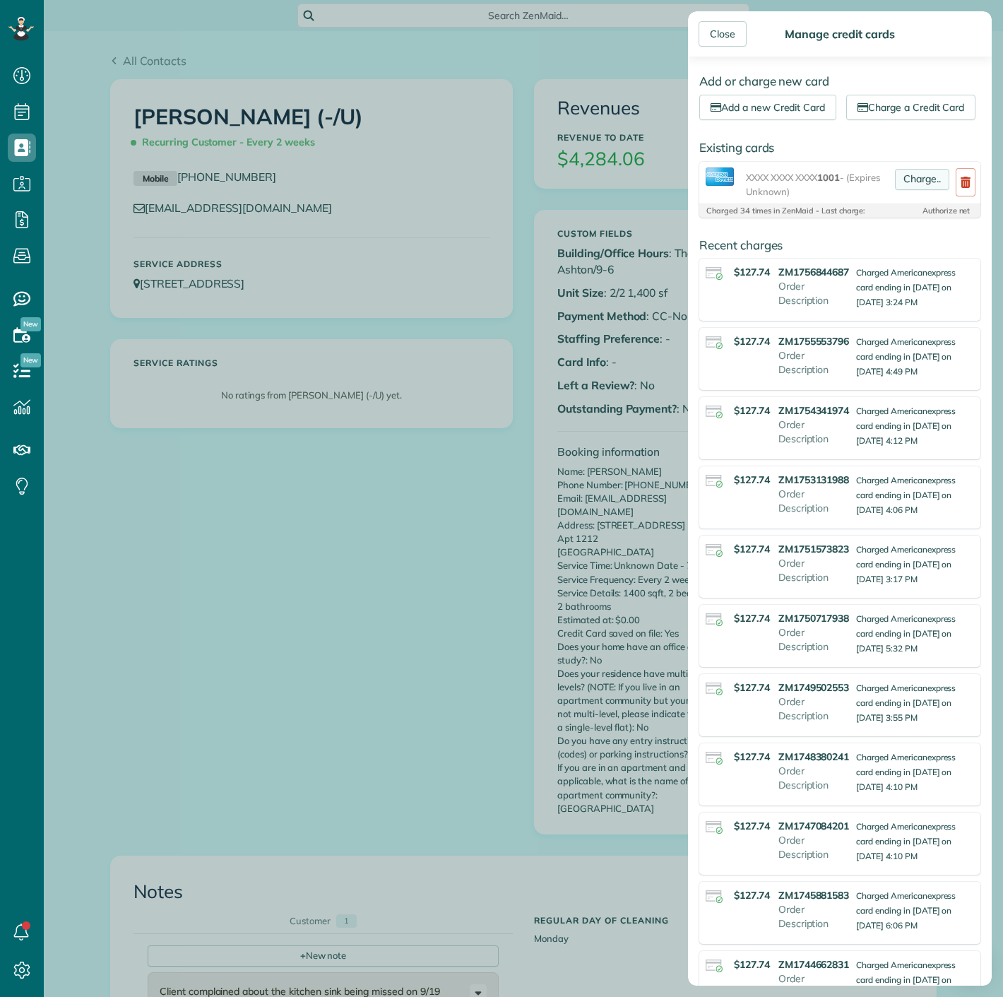
click at [899, 190] on link "Charge.." at bounding box center [922, 179] width 54 height 21
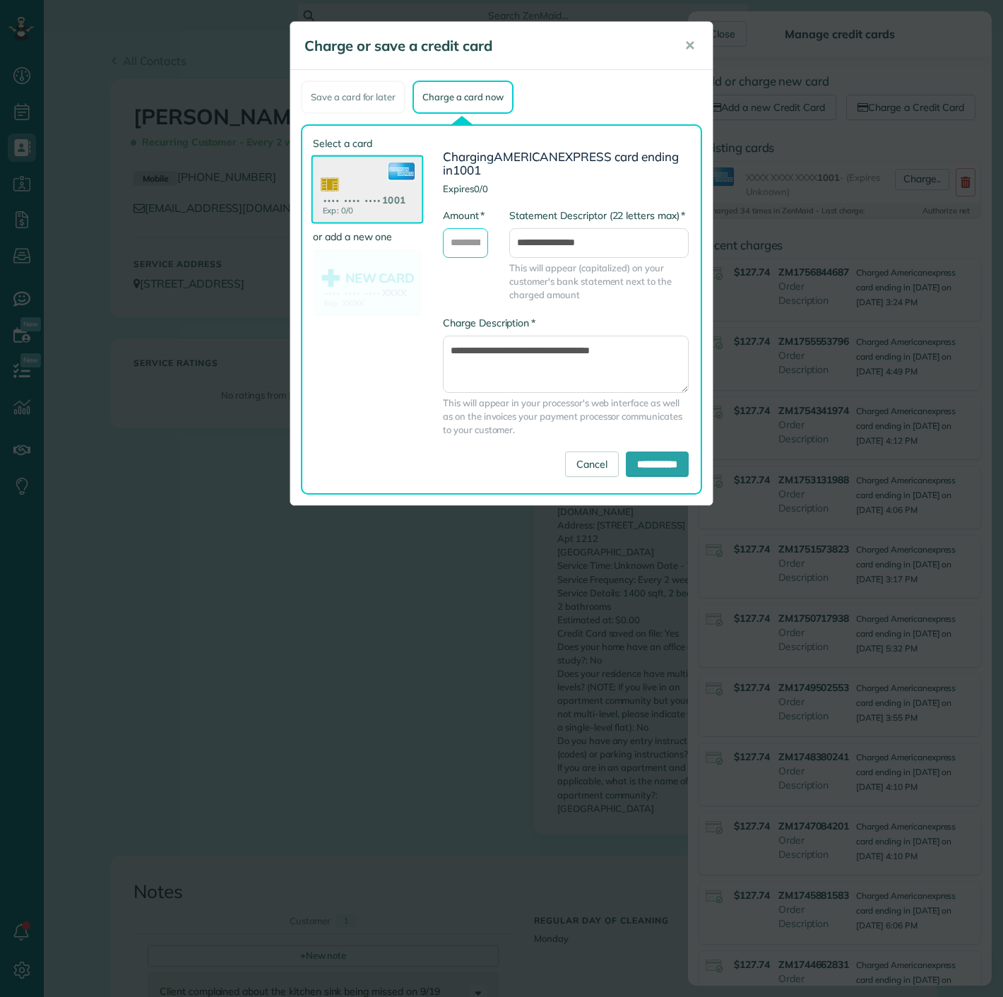
click at [480, 243] on input "* Amount" at bounding box center [465, 243] width 45 height 30
type input "******"
click at [659, 457] on input "**********" at bounding box center [657, 464] width 63 height 25
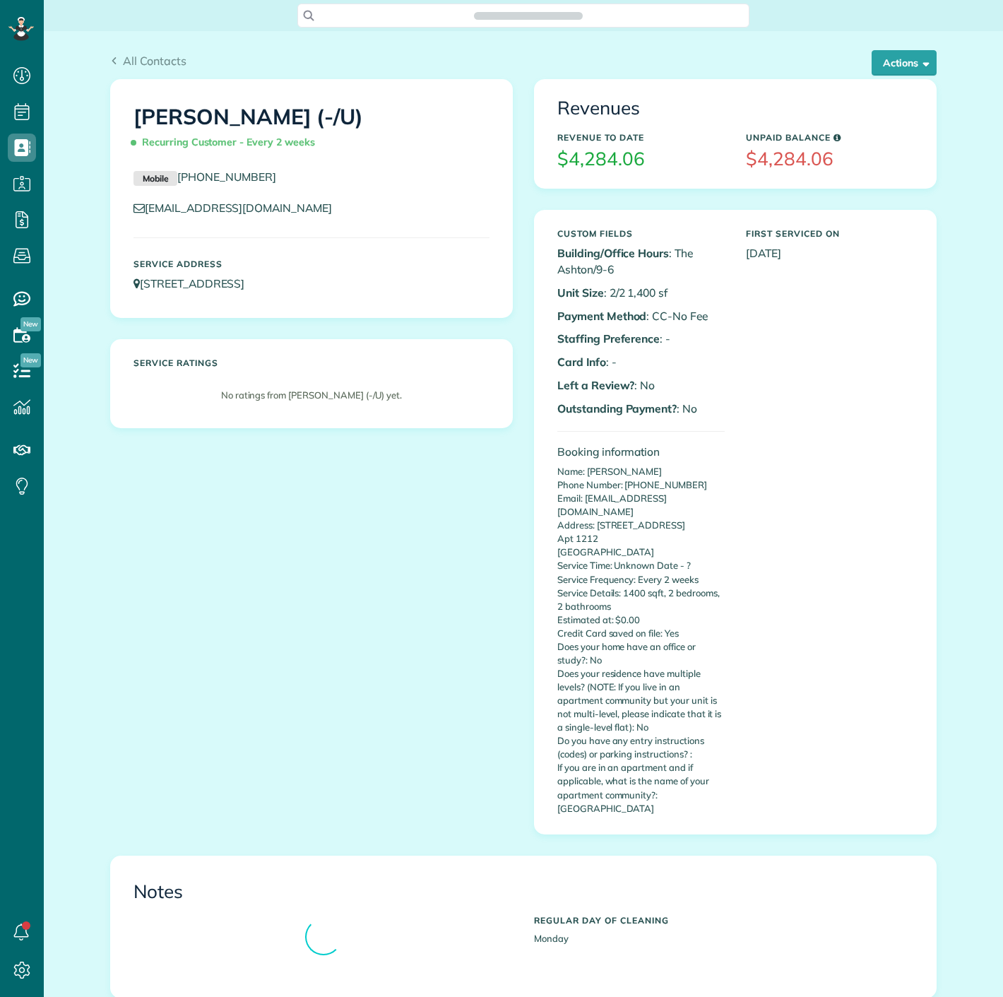
scroll to position [6, 6]
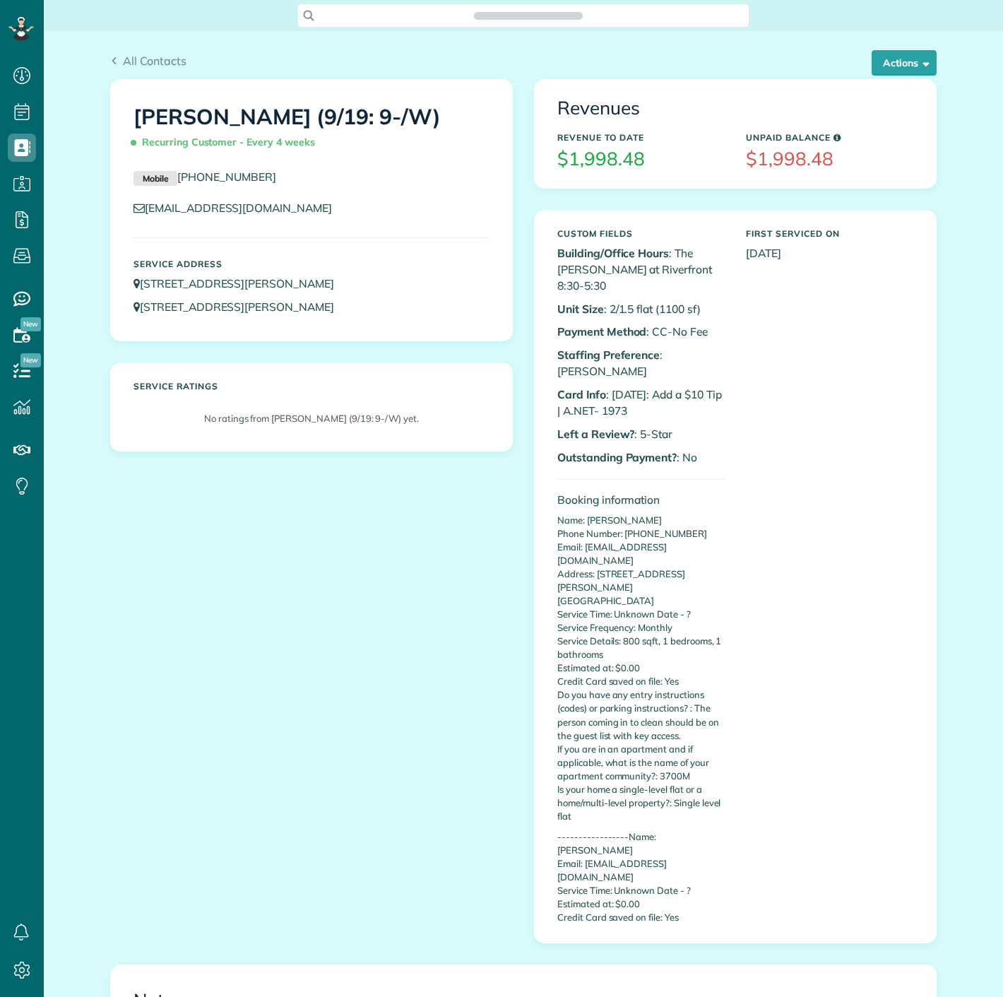
scroll to position [6, 6]
drag, startPoint x: 616, startPoint y: 378, endPoint x: 660, endPoint y: 379, distance: 43.8
click at [660, 387] on p "Card Info : [DATE]: Add a $10 Tip | A.NET- 1973" at bounding box center [641, 403] width 167 height 33
copy p "1973"
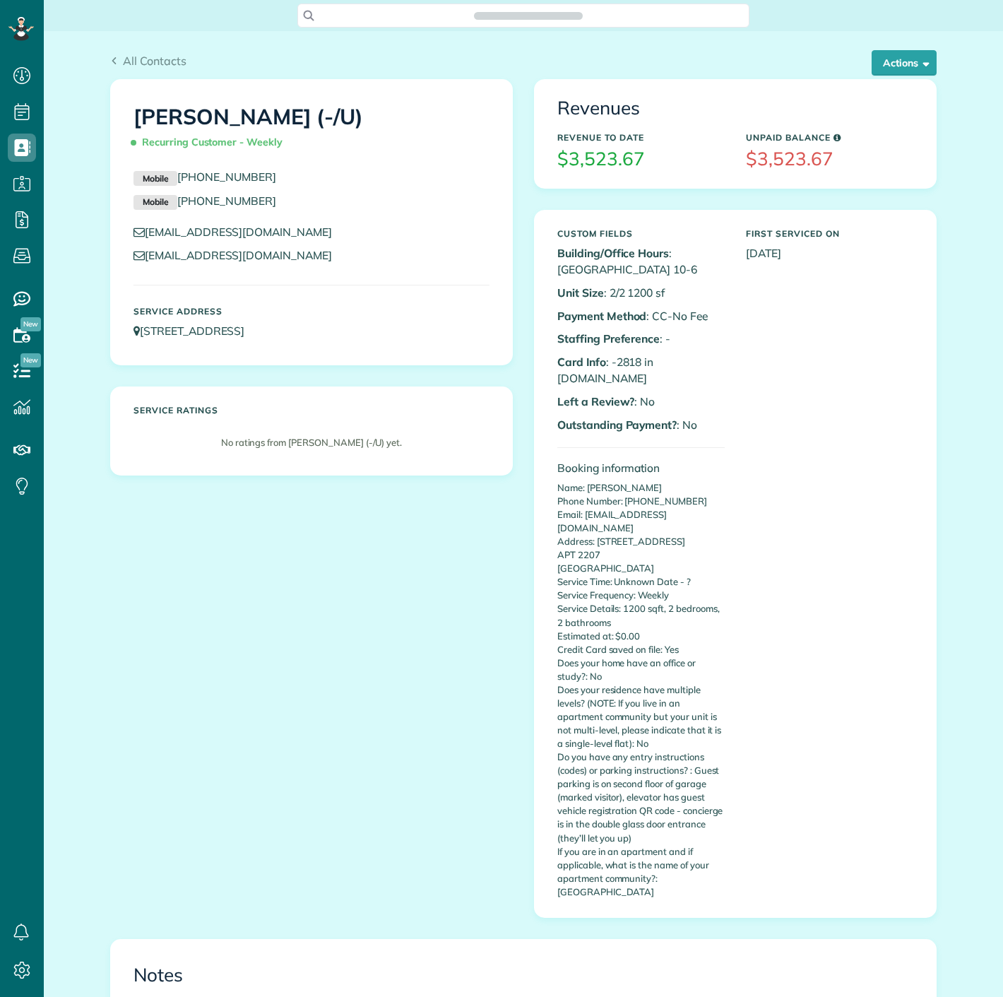
scroll to position [997, 43]
copy p "2818"
drag, startPoint x: 611, startPoint y: 362, endPoint x: 637, endPoint y: 362, distance: 25.4
click at [637, 362] on p "Card Info : -2818 in A.NET" at bounding box center [641, 370] width 167 height 33
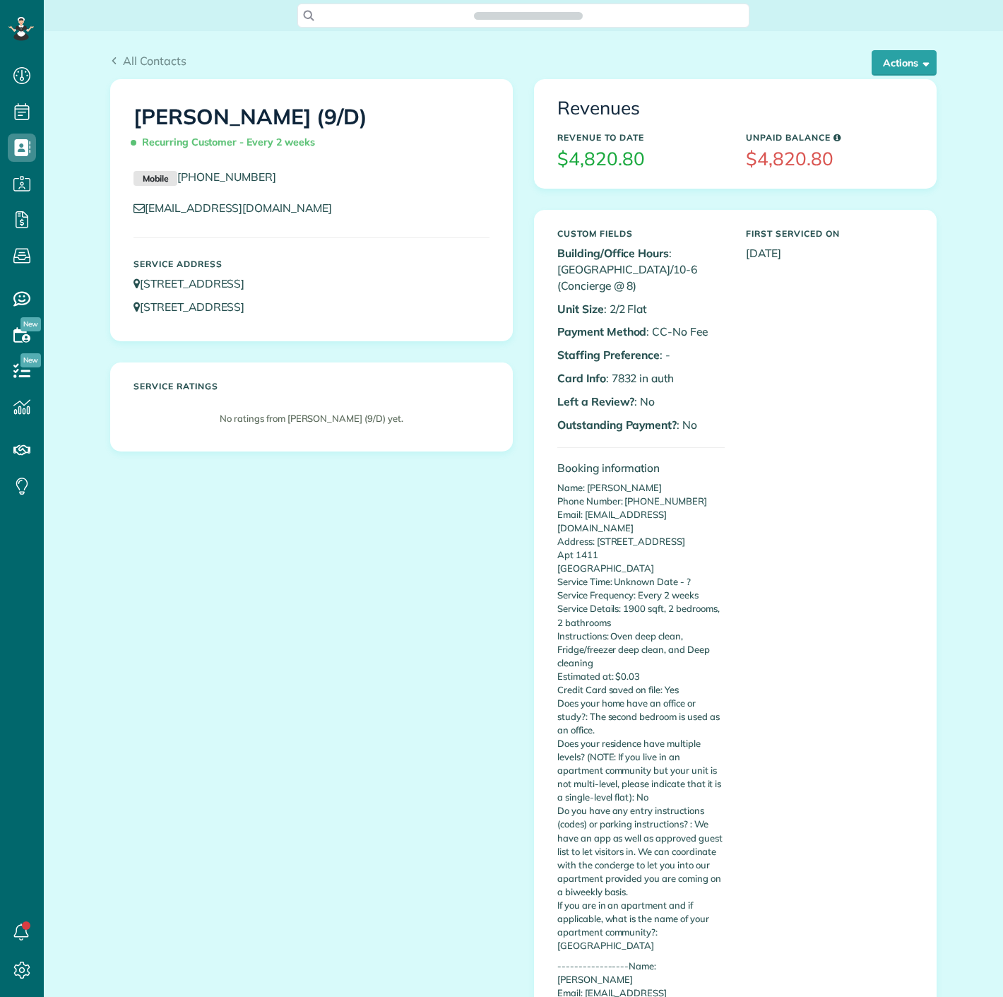
scroll to position [6, 6]
drag, startPoint x: 602, startPoint y: 381, endPoint x: 632, endPoint y: 379, distance: 29.7
click at [632, 379] on p "Card Info : 7832 in auth" at bounding box center [641, 378] width 167 height 16
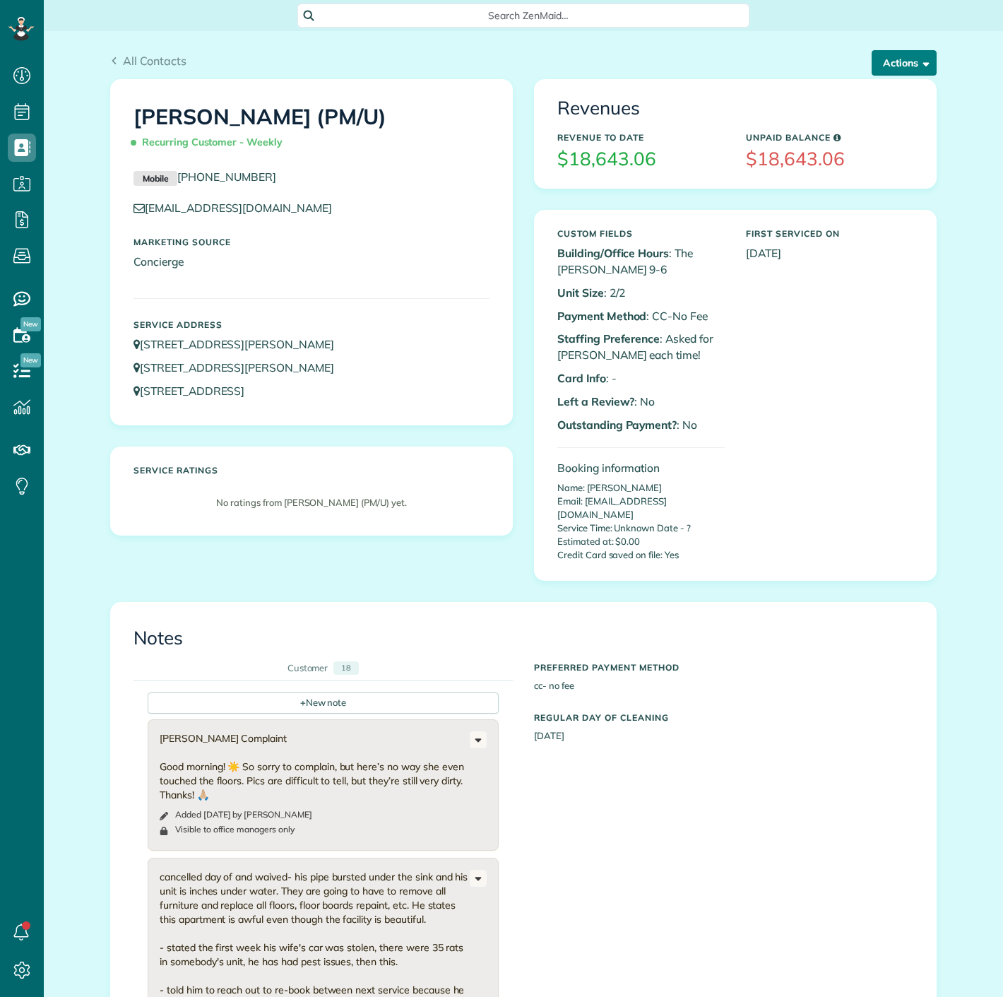
scroll to position [6, 6]
click at [894, 59] on button "Actions" at bounding box center [904, 62] width 65 height 25
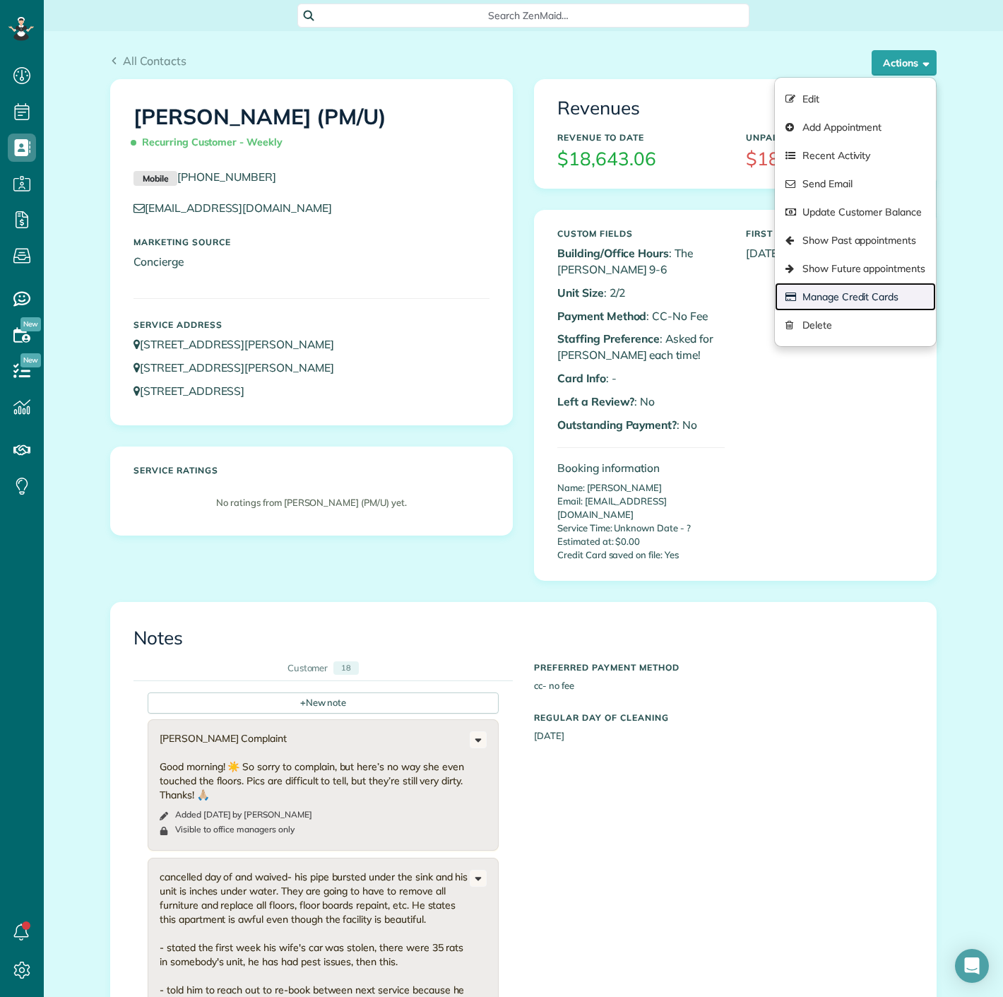
click at [834, 283] on link "Manage Credit Cards" at bounding box center [855, 297] width 161 height 28
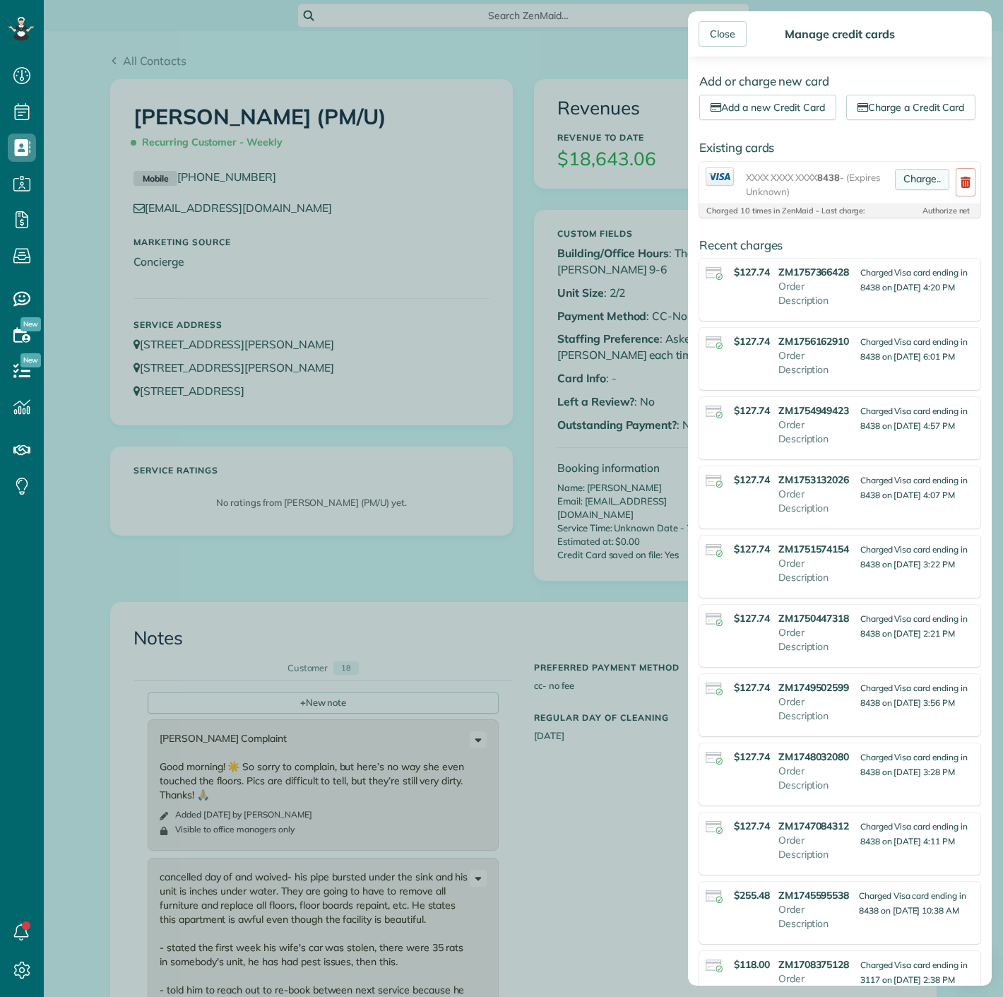
click at [904, 190] on link "Charge.." at bounding box center [922, 179] width 54 height 21
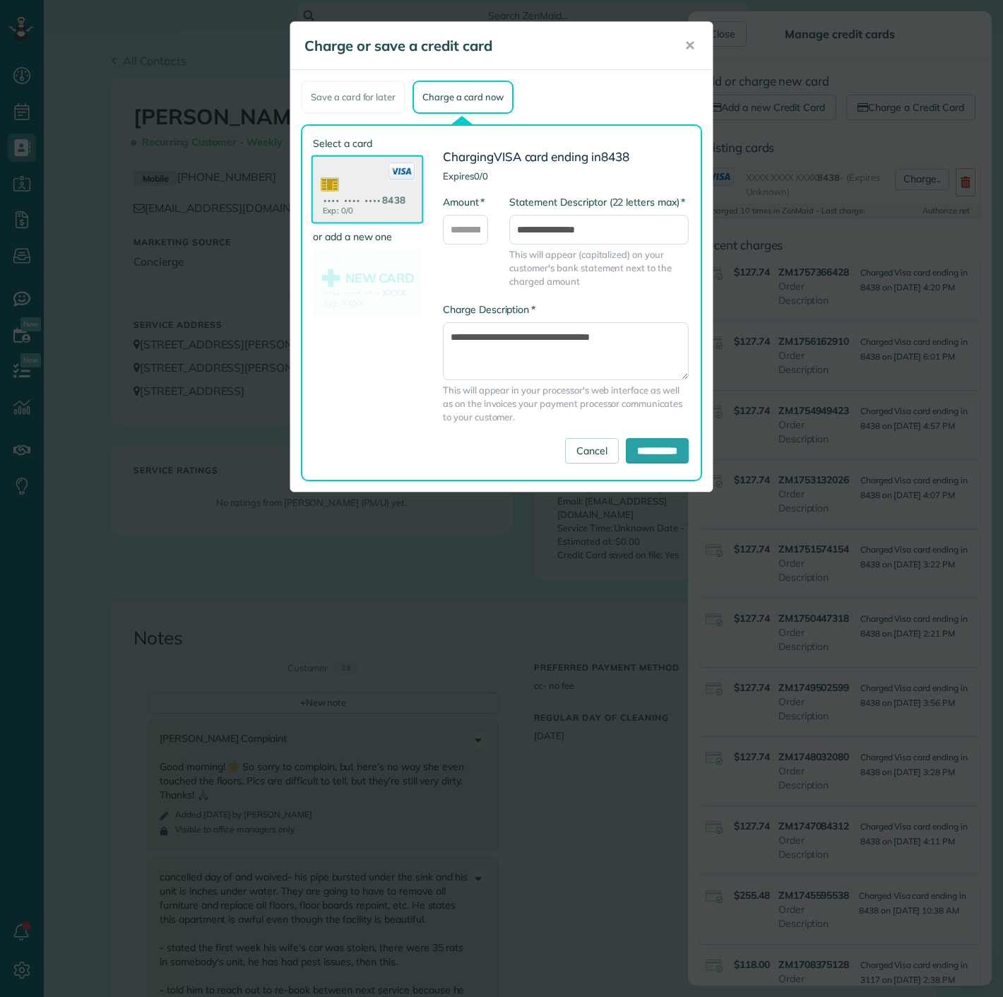
click at [473, 213] on div "* Amount" at bounding box center [465, 219] width 45 height 49
click at [463, 228] on input "* Amount" at bounding box center [465, 230] width 45 height 30
type input "******"
click at [634, 448] on input "**********" at bounding box center [657, 450] width 63 height 25
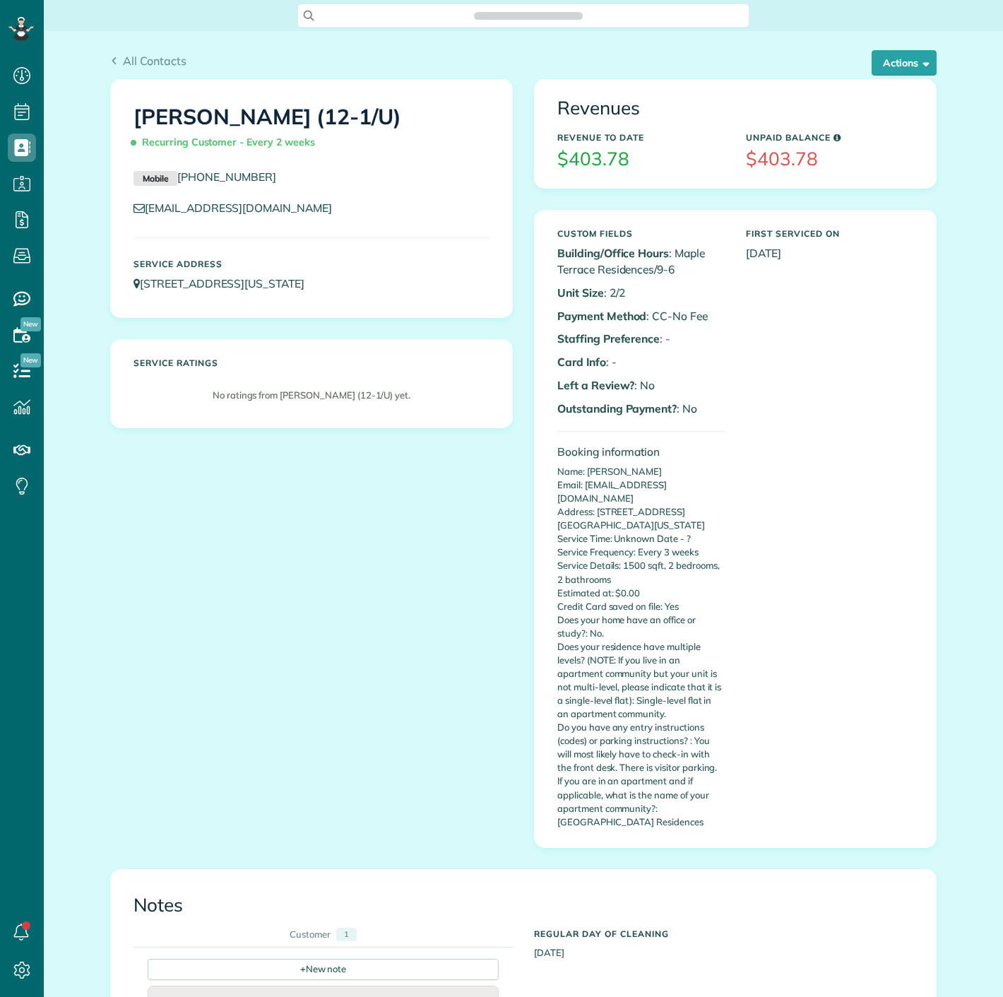
scroll to position [6, 6]
click at [889, 64] on button "Actions" at bounding box center [904, 62] width 65 height 25
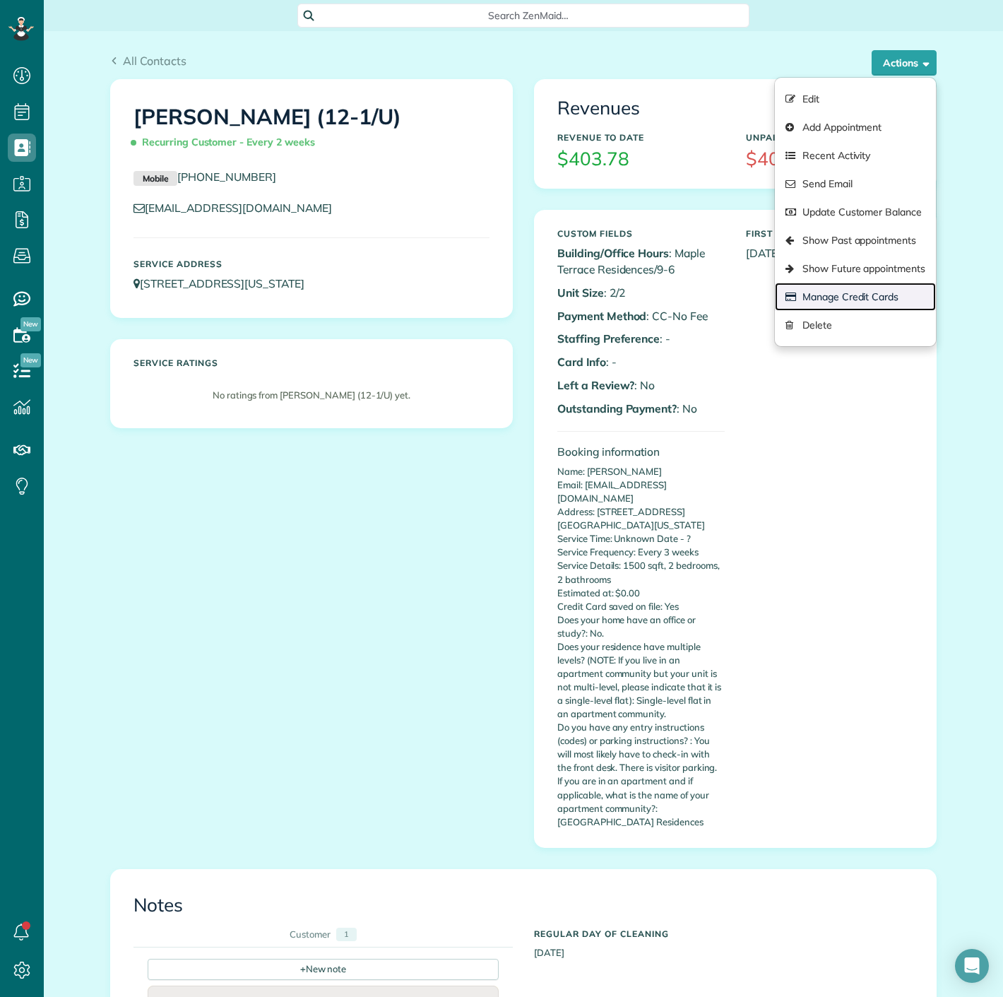
click at [837, 291] on link "Manage Credit Cards" at bounding box center [855, 297] width 161 height 28
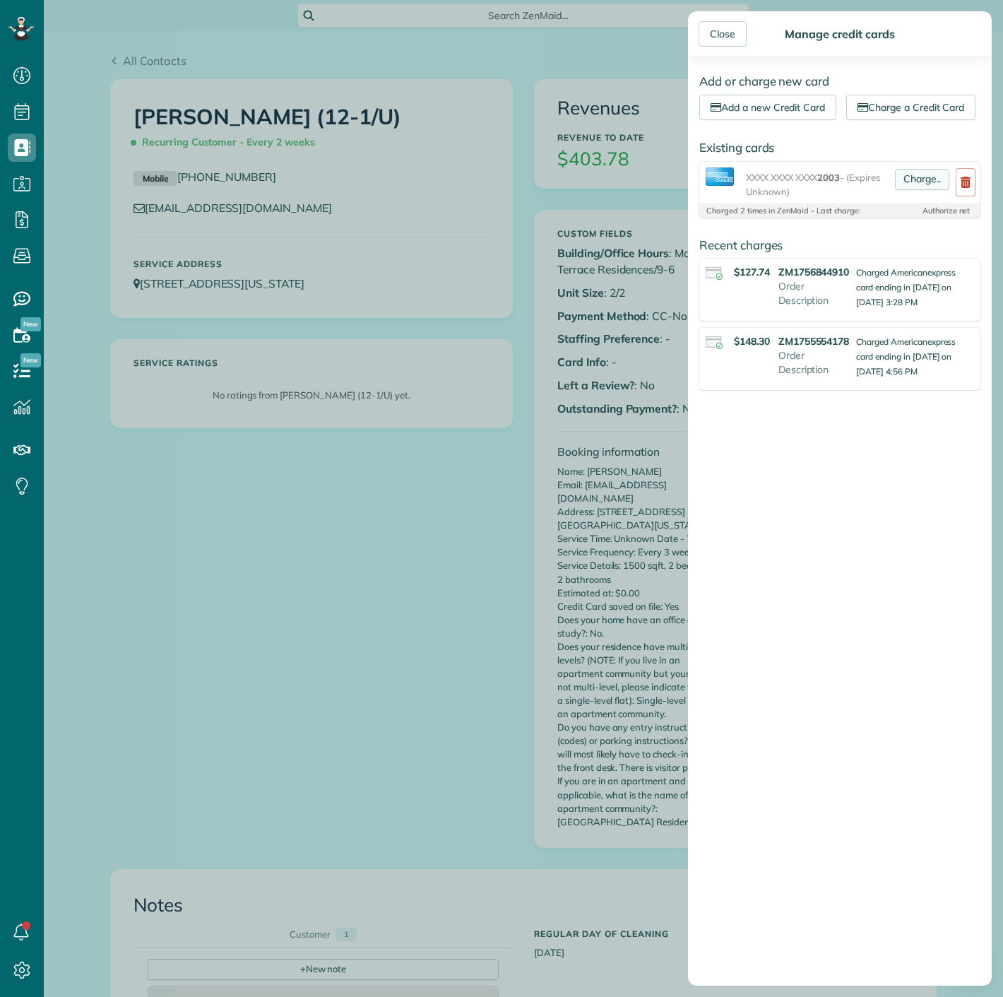
click at [899, 190] on link "Charge.." at bounding box center [922, 179] width 54 height 21
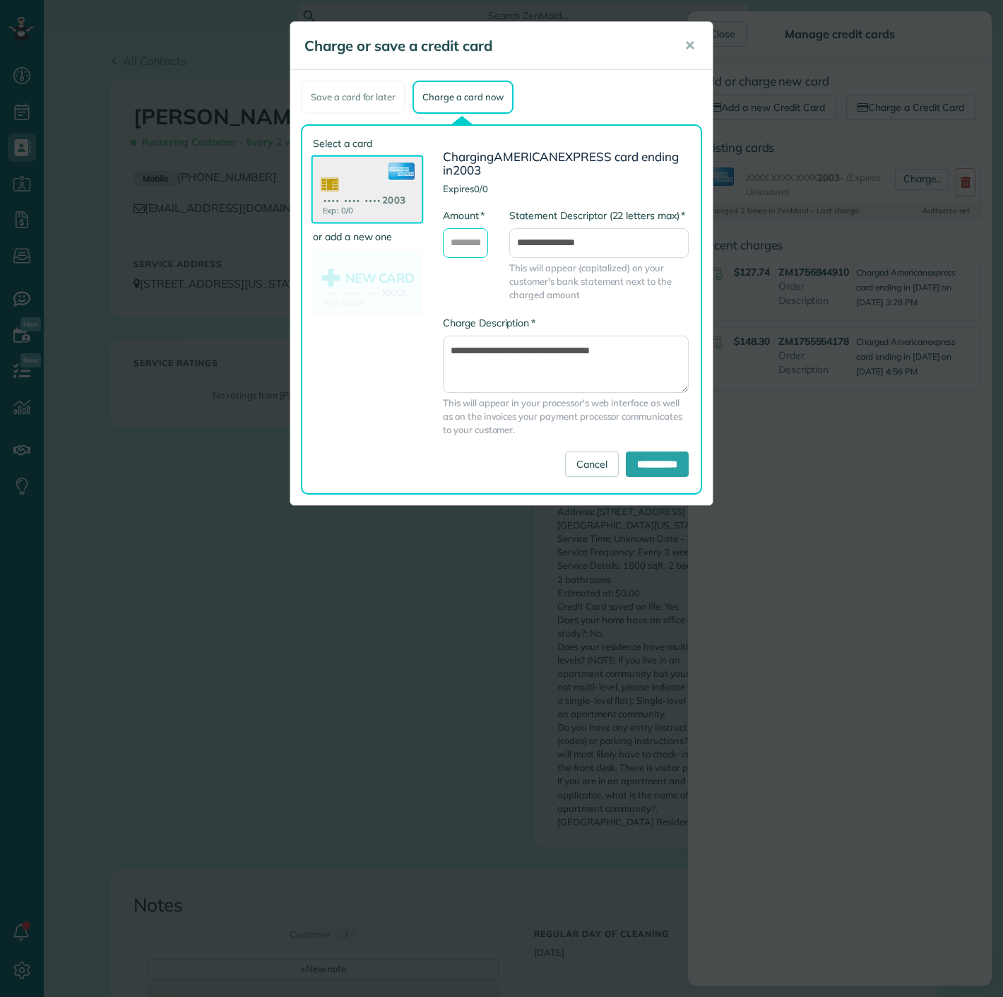
click at [465, 247] on input "* Amount" at bounding box center [465, 243] width 45 height 30
type input "******"
click at [648, 459] on input "**********" at bounding box center [657, 464] width 63 height 25
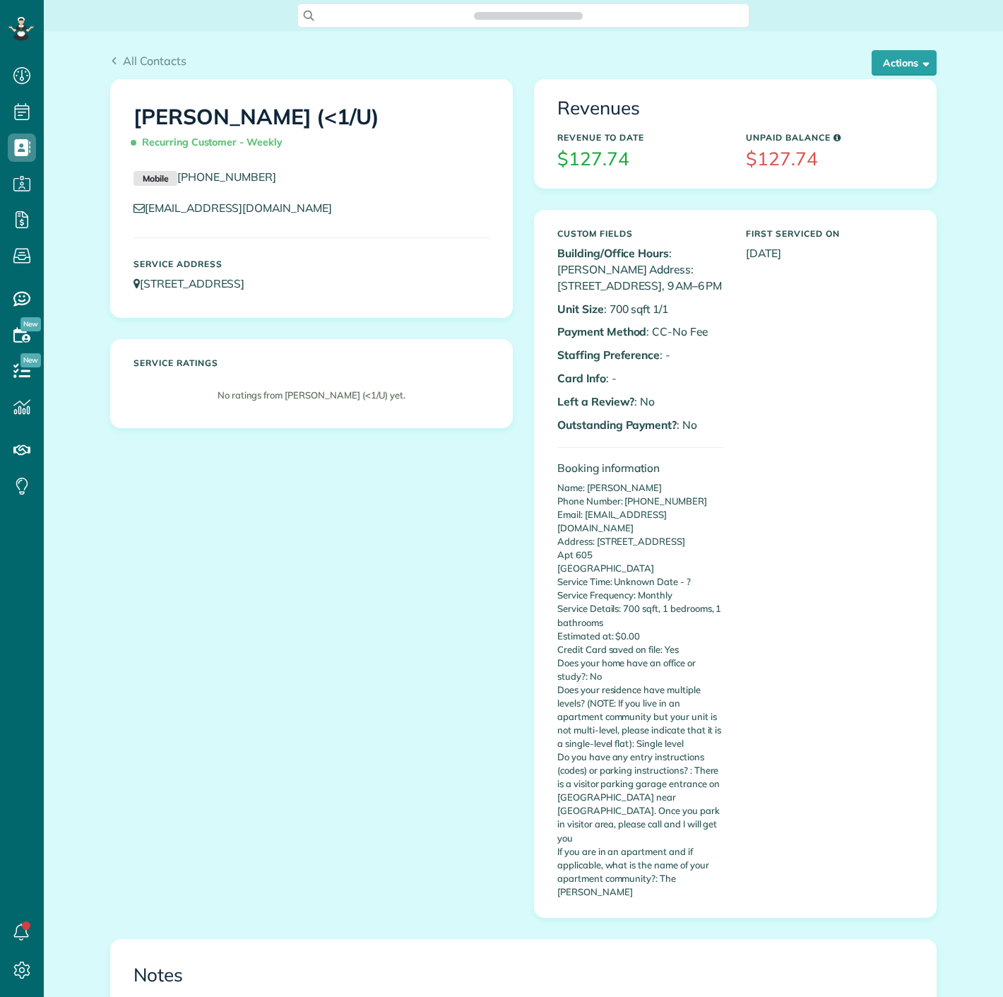
scroll to position [6, 6]
click at [882, 63] on button "Actions" at bounding box center [904, 62] width 65 height 25
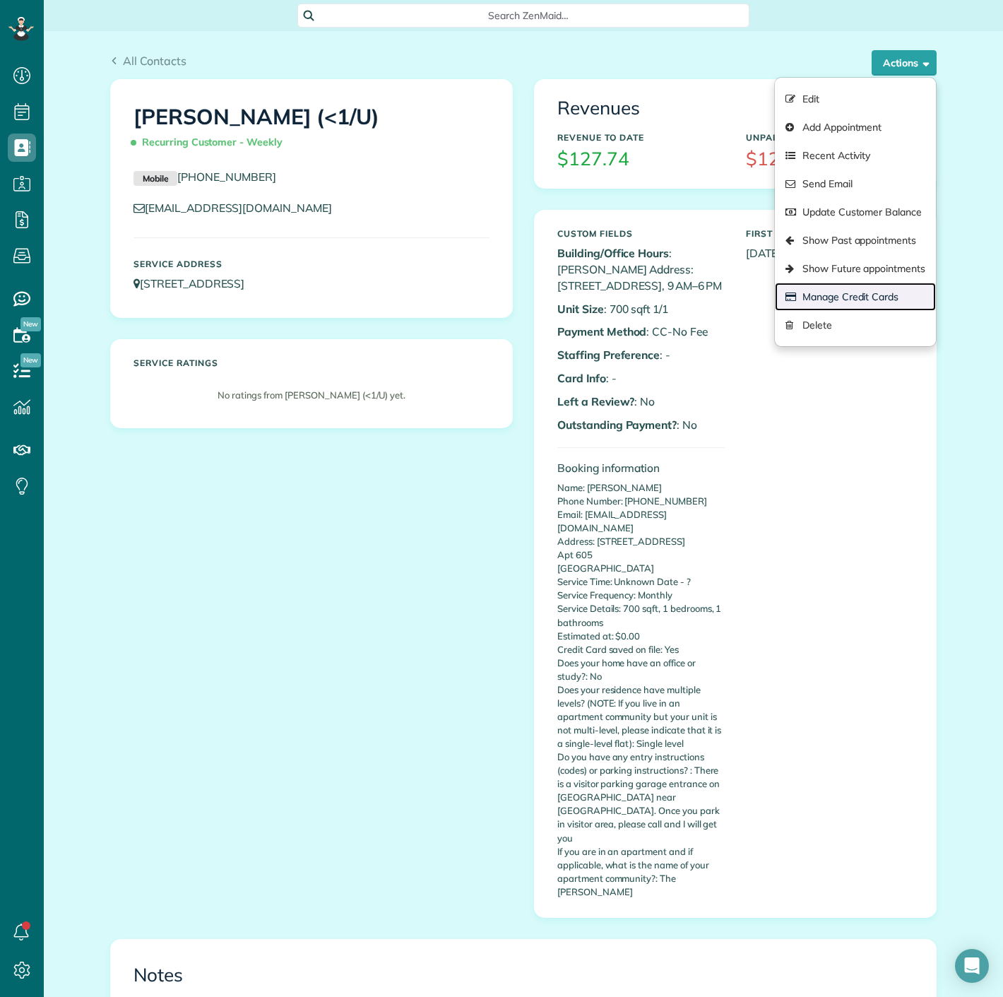
click at [848, 293] on link "Manage Credit Cards" at bounding box center [855, 297] width 161 height 28
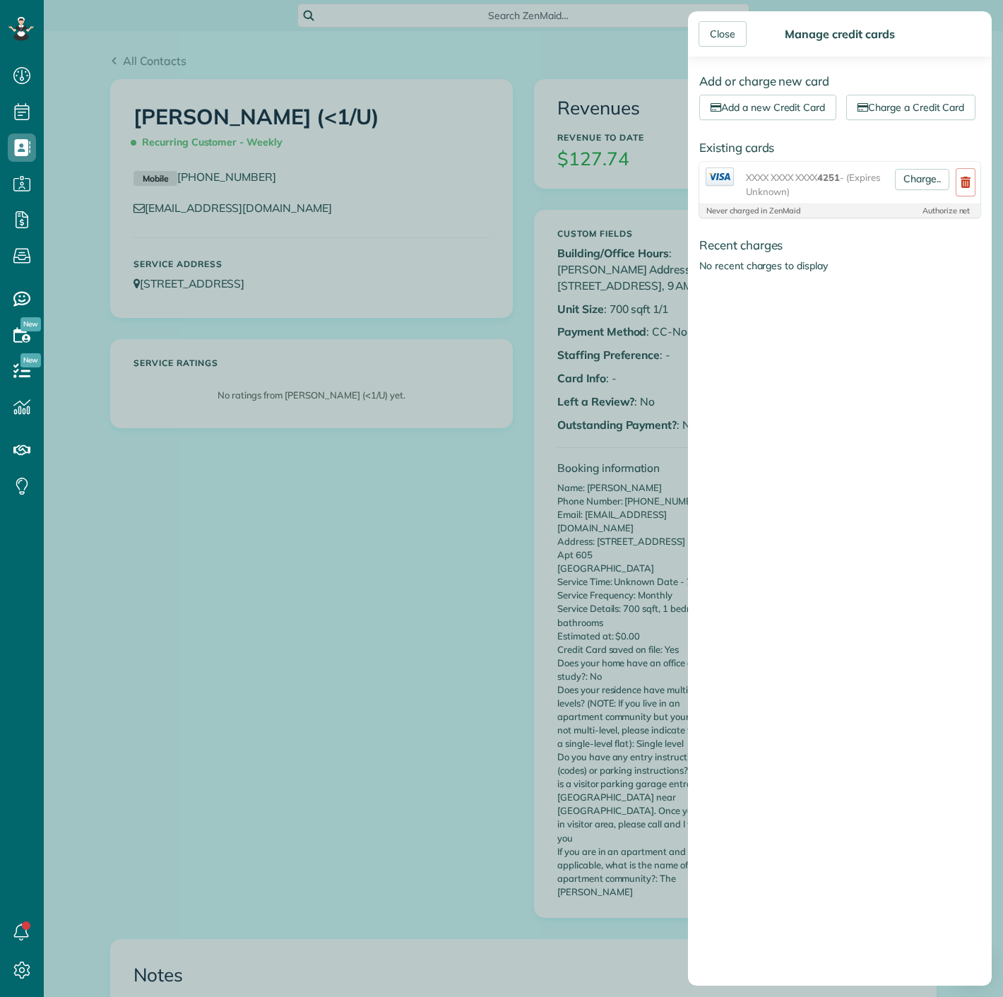
click at [890, 199] on div "Charge.." at bounding box center [923, 182] width 66 height 31
click at [895, 190] on link "Charge.." at bounding box center [922, 179] width 54 height 21
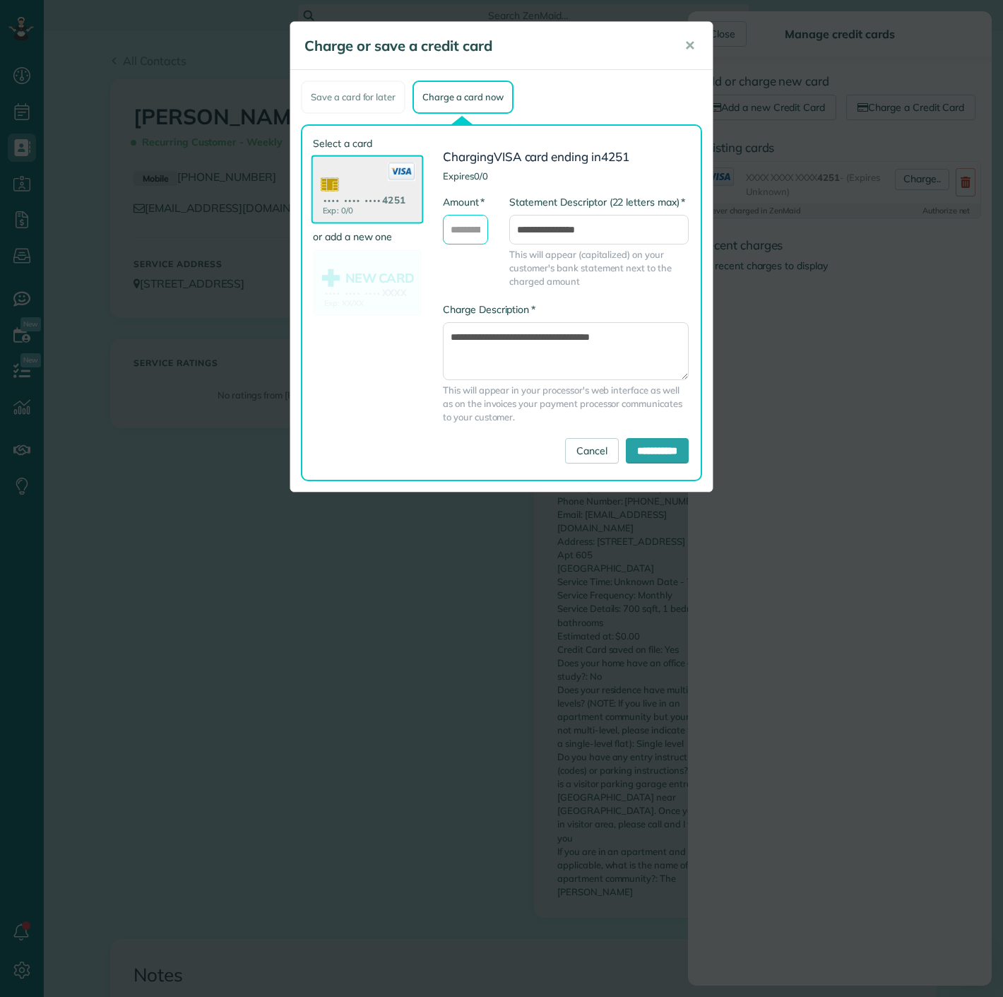
drag, startPoint x: 473, startPoint y: 229, endPoint x: 476, endPoint y: 242, distance: 13.0
click at [473, 229] on input "* Amount" at bounding box center [465, 230] width 45 height 30
type input "******"
click at [642, 451] on input "**********" at bounding box center [657, 450] width 63 height 25
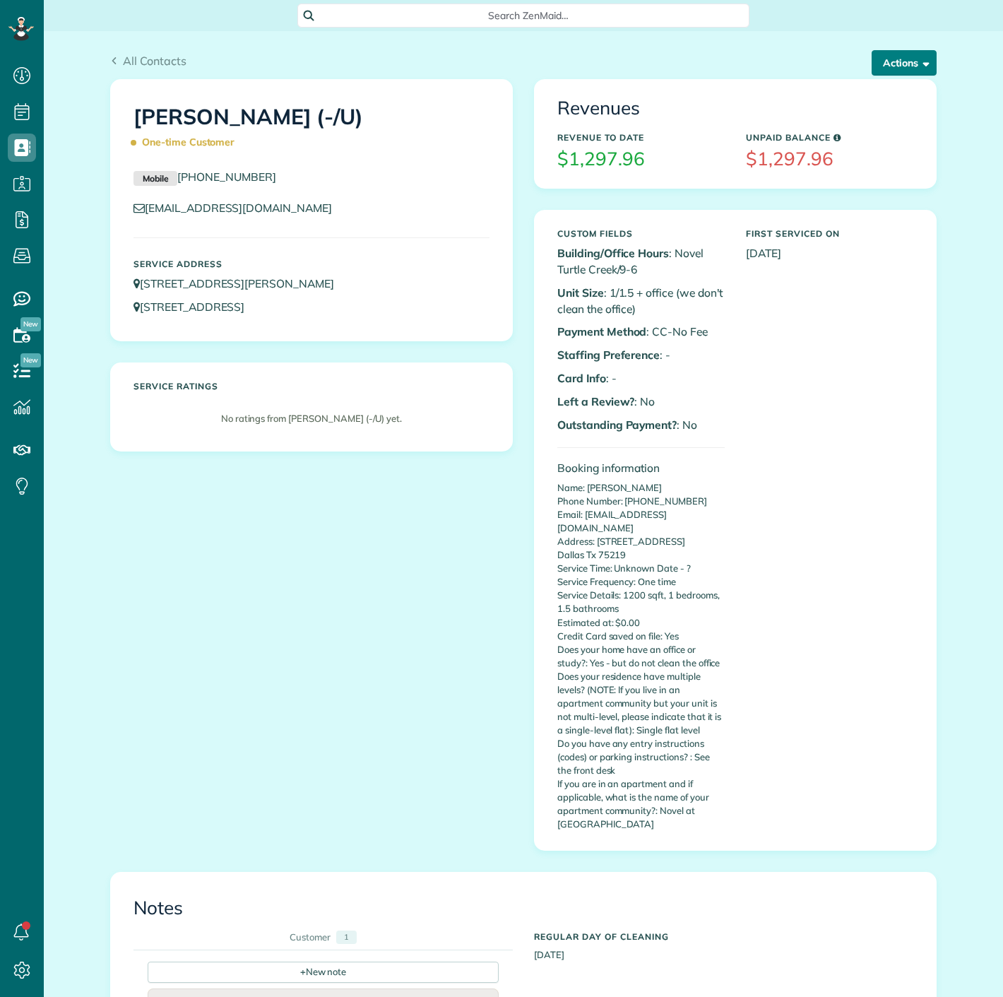
scroll to position [6, 6]
click at [924, 31] on div "All Contacts Actions Edit Add Appointment Recent Activity Send Email Update Cus…" at bounding box center [524, 55] width 848 height 48
click at [900, 64] on button "Actions" at bounding box center [904, 62] width 65 height 25
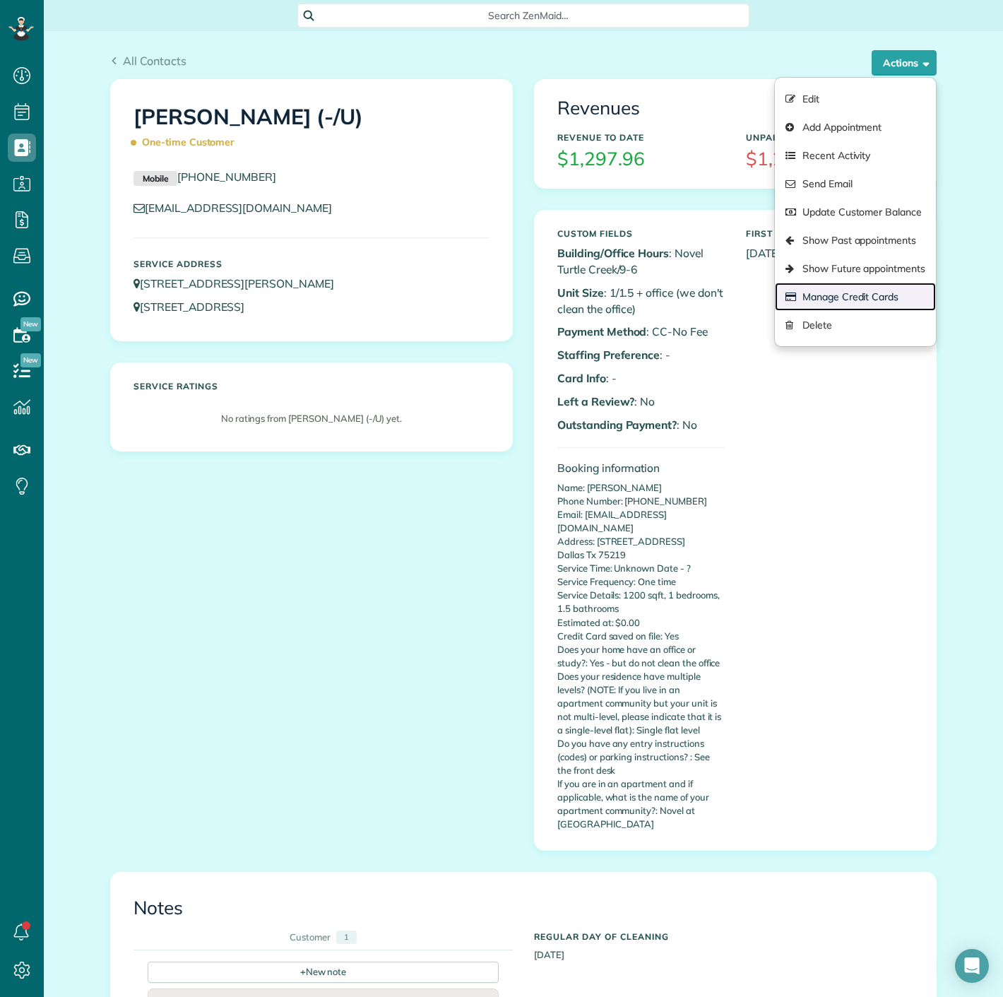
click at [833, 289] on link "Manage Credit Cards" at bounding box center [855, 297] width 161 height 28
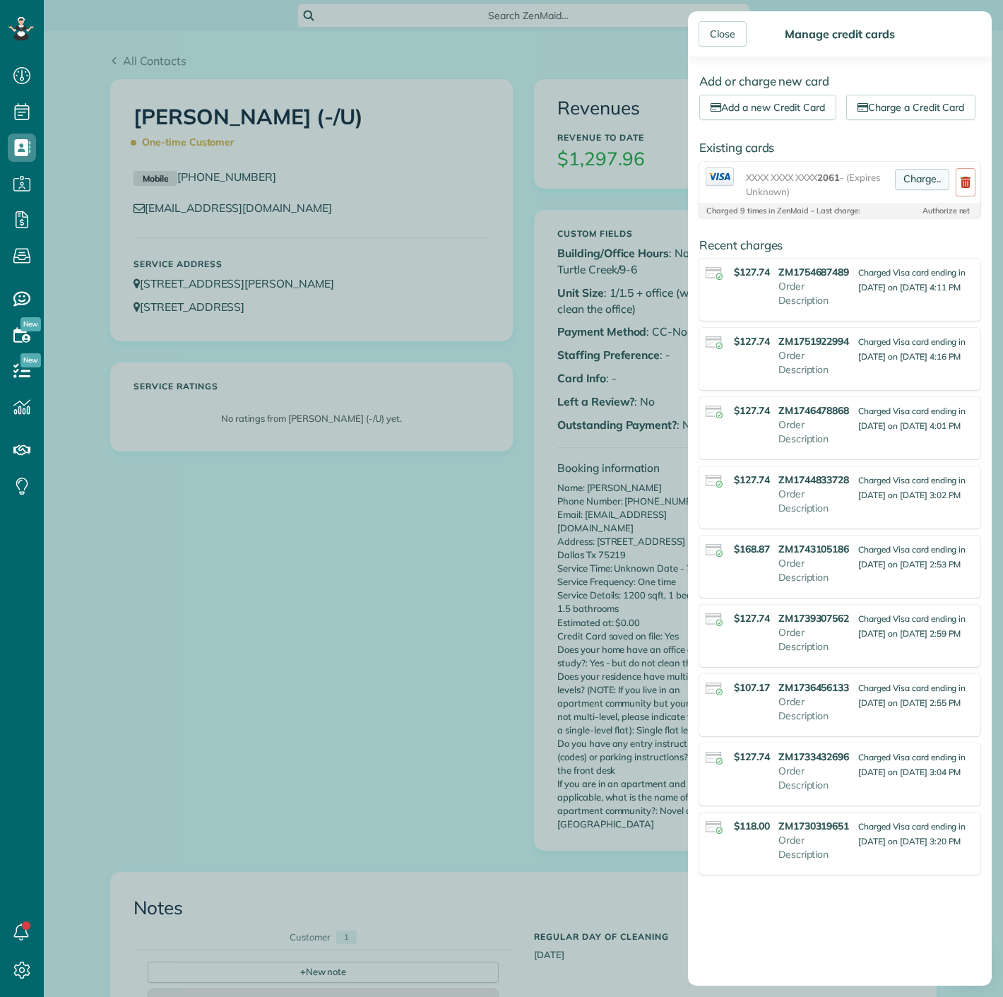
click at [902, 190] on link "Charge.." at bounding box center [922, 179] width 54 height 21
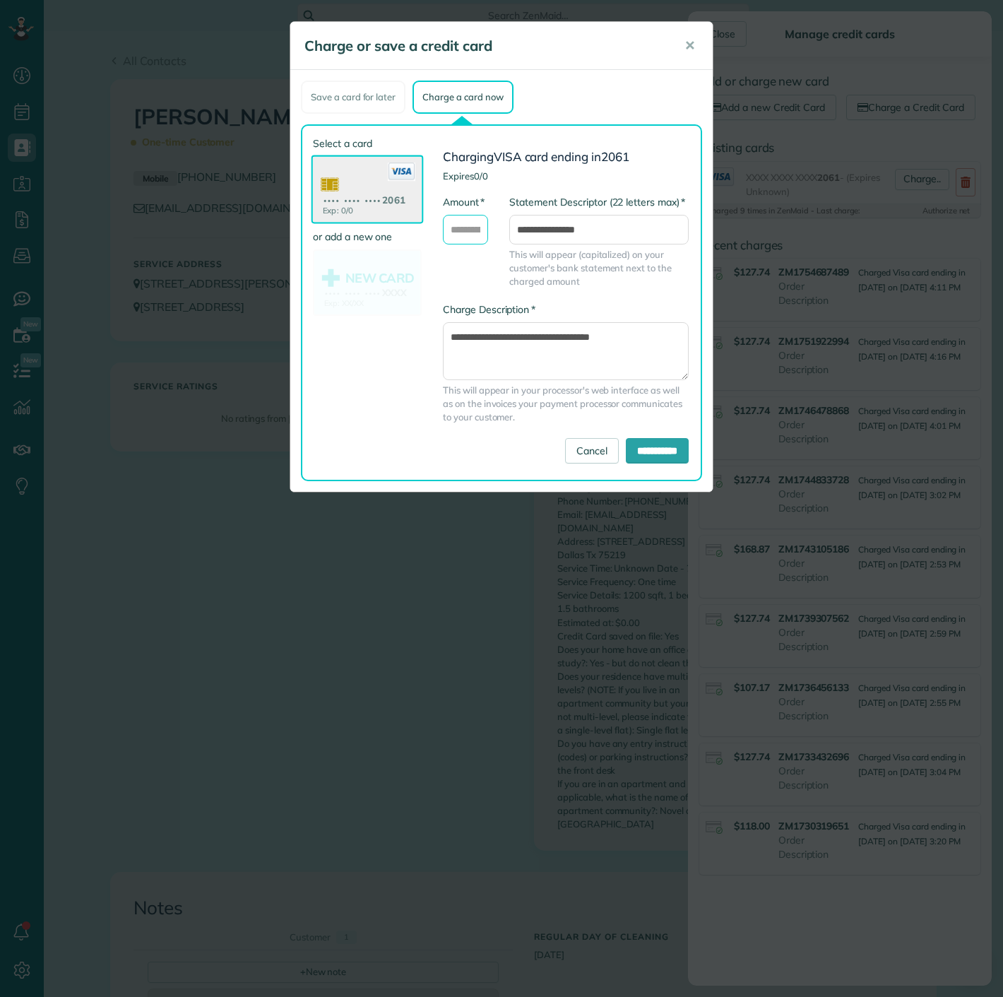
drag, startPoint x: 466, startPoint y: 227, endPoint x: 466, endPoint y: 241, distance: 14.1
click at [466, 227] on input "* Amount" at bounding box center [465, 230] width 45 height 30
type input "******"
click at [670, 453] on input "**********" at bounding box center [657, 450] width 63 height 25
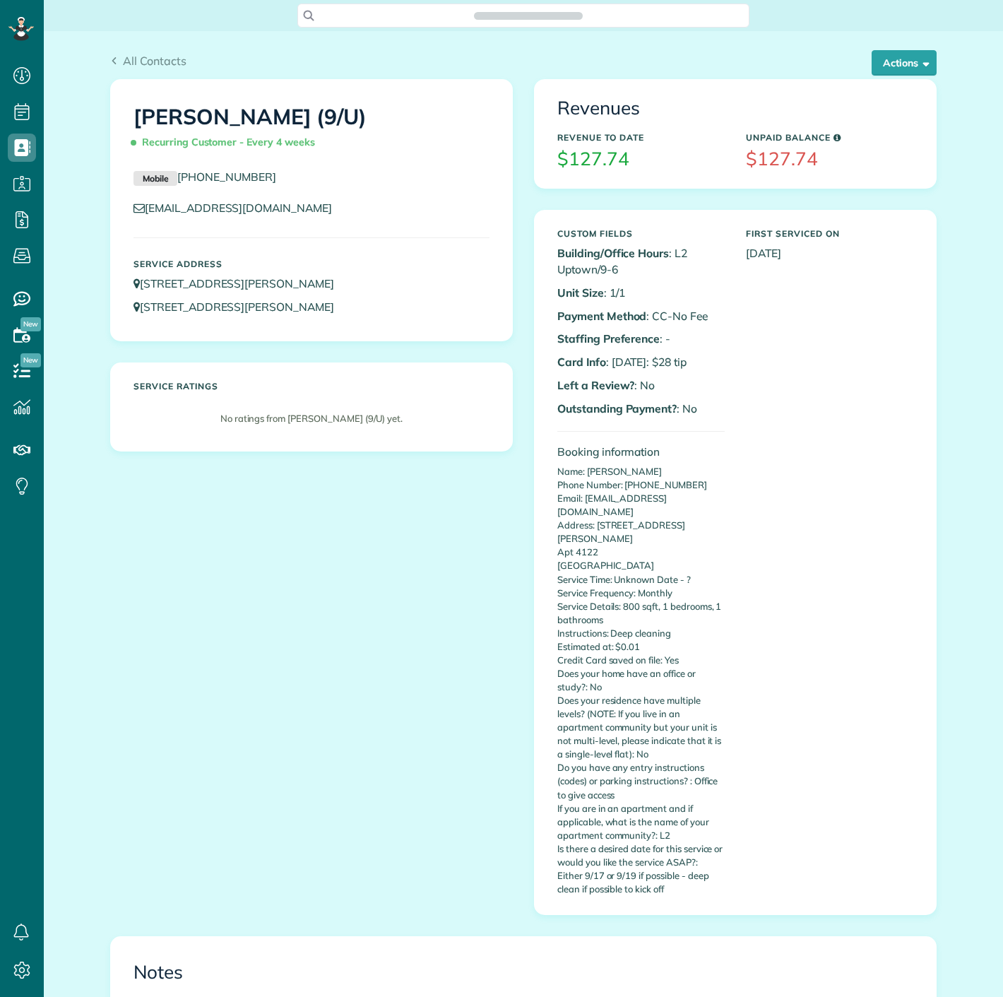
scroll to position [6, 6]
click at [890, 55] on button "Actions" at bounding box center [904, 62] width 65 height 25
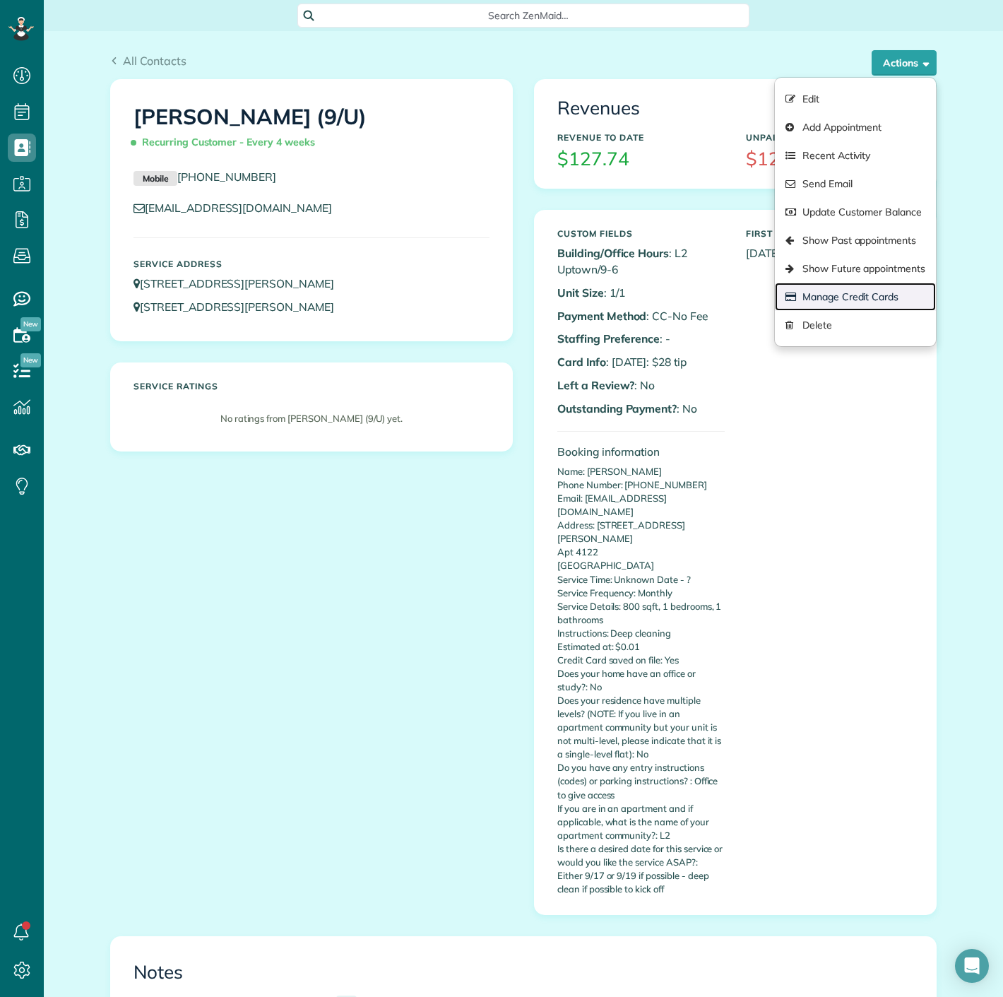
click at [848, 300] on link "Manage Credit Cards" at bounding box center [855, 297] width 161 height 28
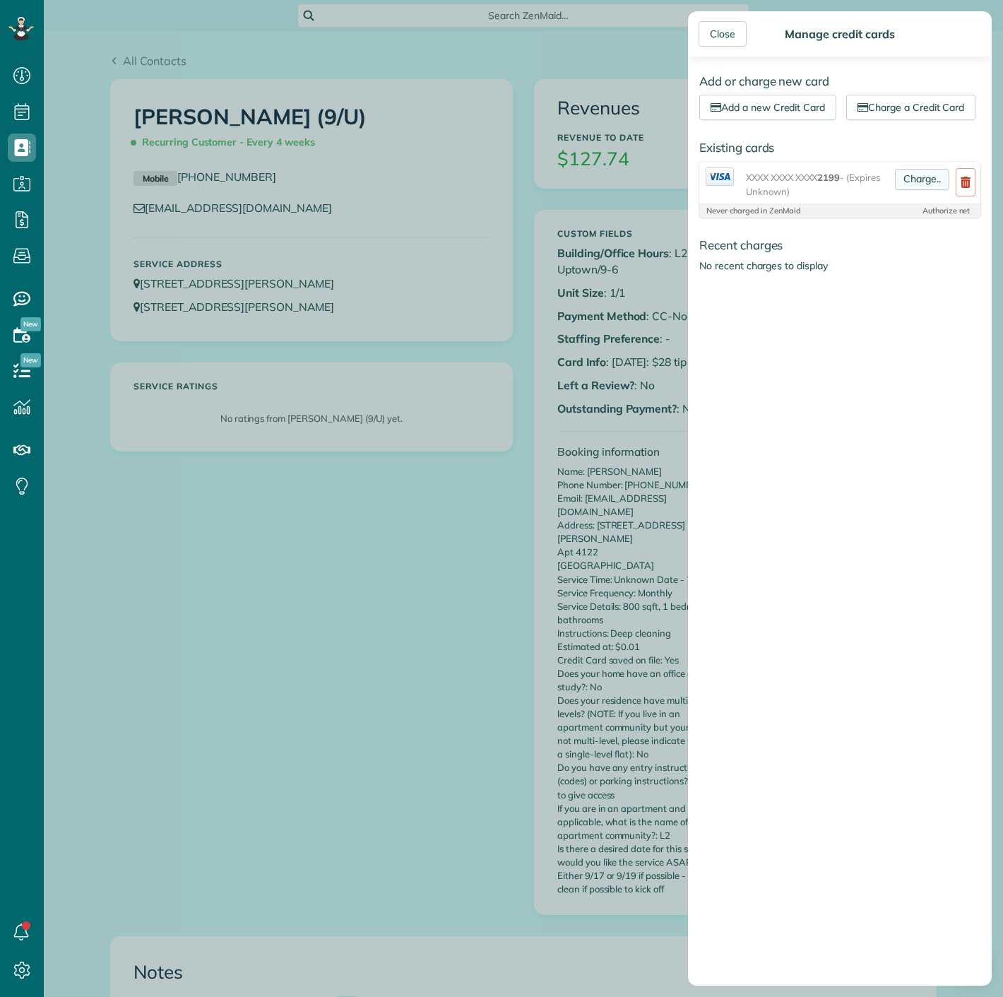
click at [895, 190] on link "Charge.." at bounding box center [922, 179] width 54 height 21
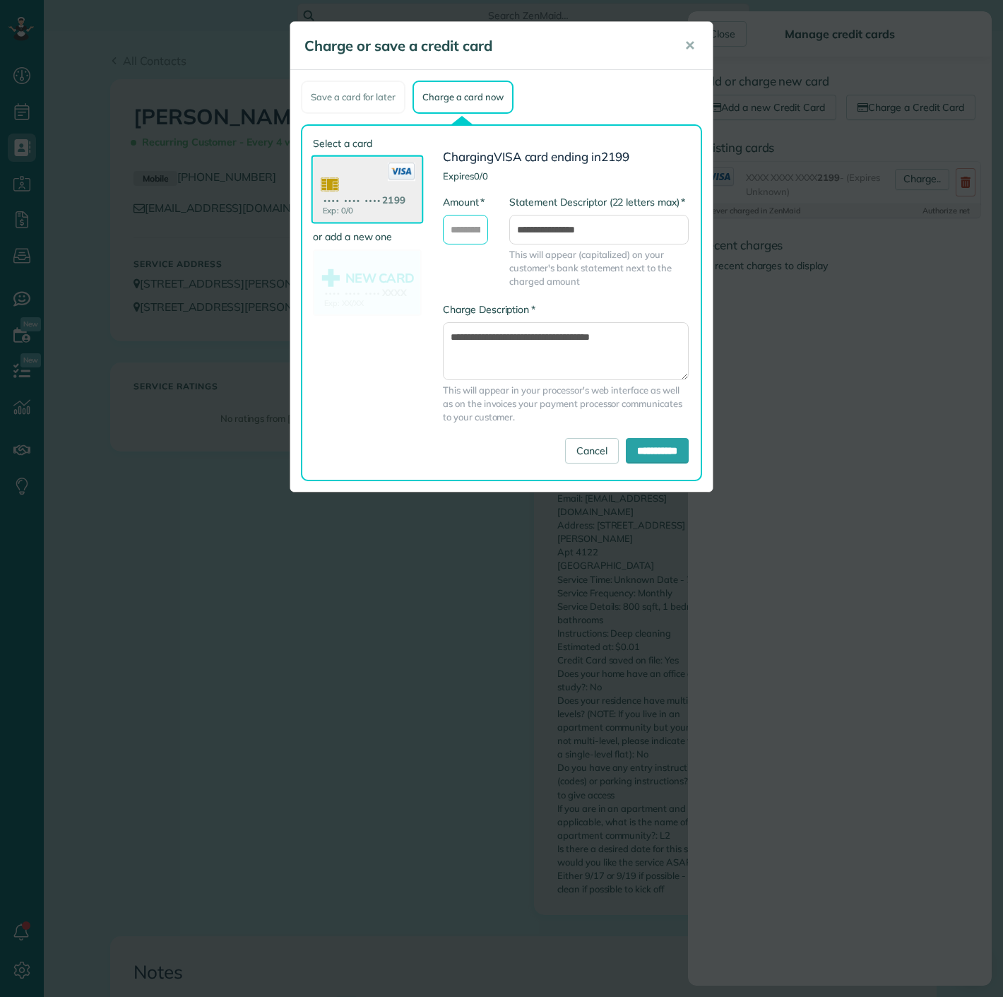
click at [468, 233] on input "* Amount" at bounding box center [465, 230] width 45 height 30
type input "******"
click at [639, 451] on input "**********" at bounding box center [657, 450] width 63 height 25
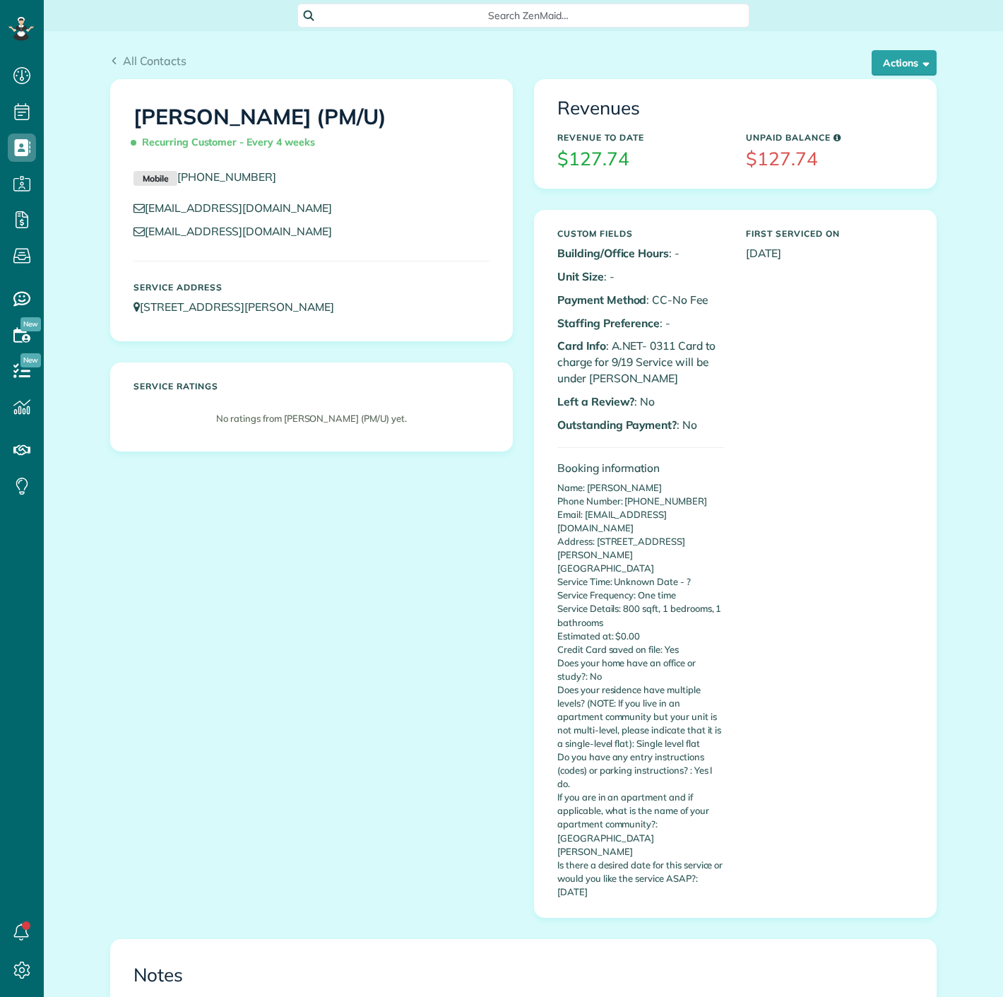
scroll to position [6, 6]
copy p "0311"
drag, startPoint x: 644, startPoint y: 344, endPoint x: 670, endPoint y: 341, distance: 26.3
click at [670, 341] on p "Card Info : A.NET- 0311 Card to charge for 9/19 Service will be under Maricruz …" at bounding box center [641, 362] width 167 height 49
click at [919, 72] on button "Actions" at bounding box center [904, 62] width 65 height 25
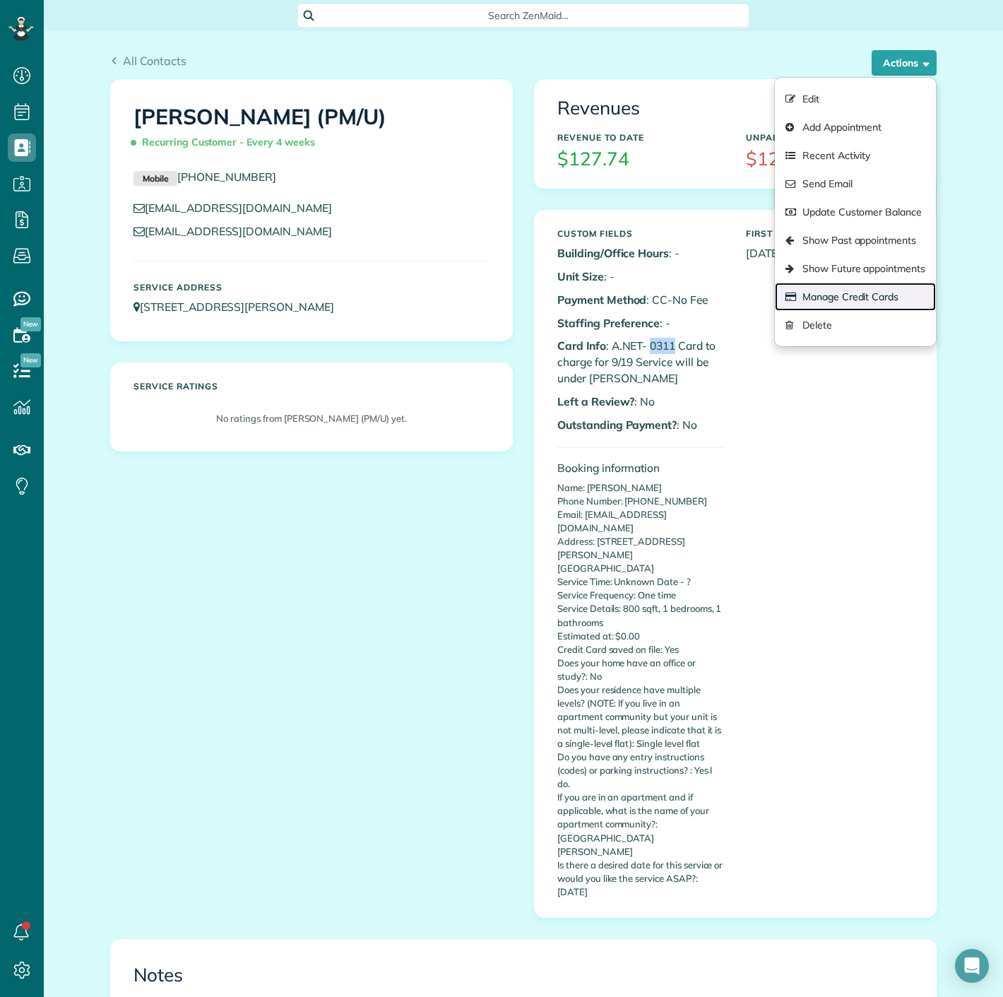
click at [890, 305] on link "Manage Credit Cards" at bounding box center [855, 297] width 161 height 28
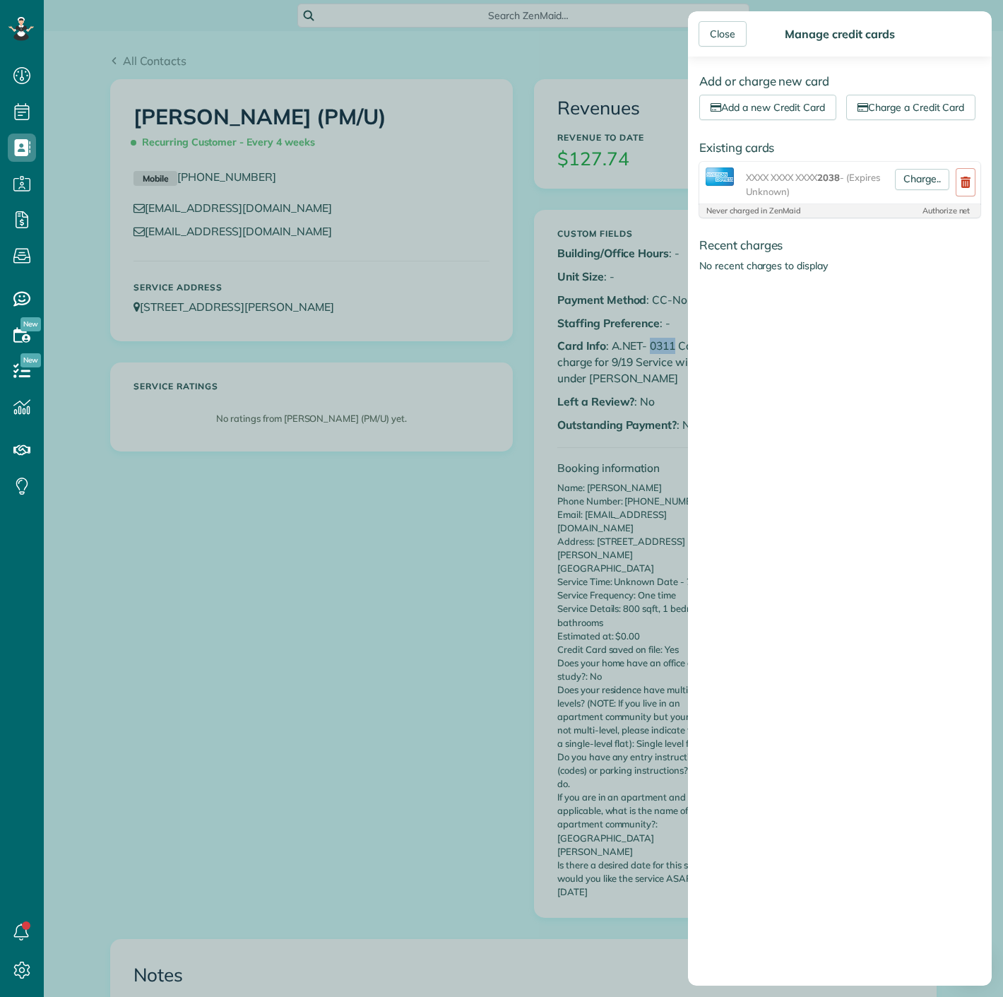
click at [483, 167] on div "Close Manage credit cards Add or charge new card Add a new Credit Card Charge a…" at bounding box center [501, 498] width 1003 height 997
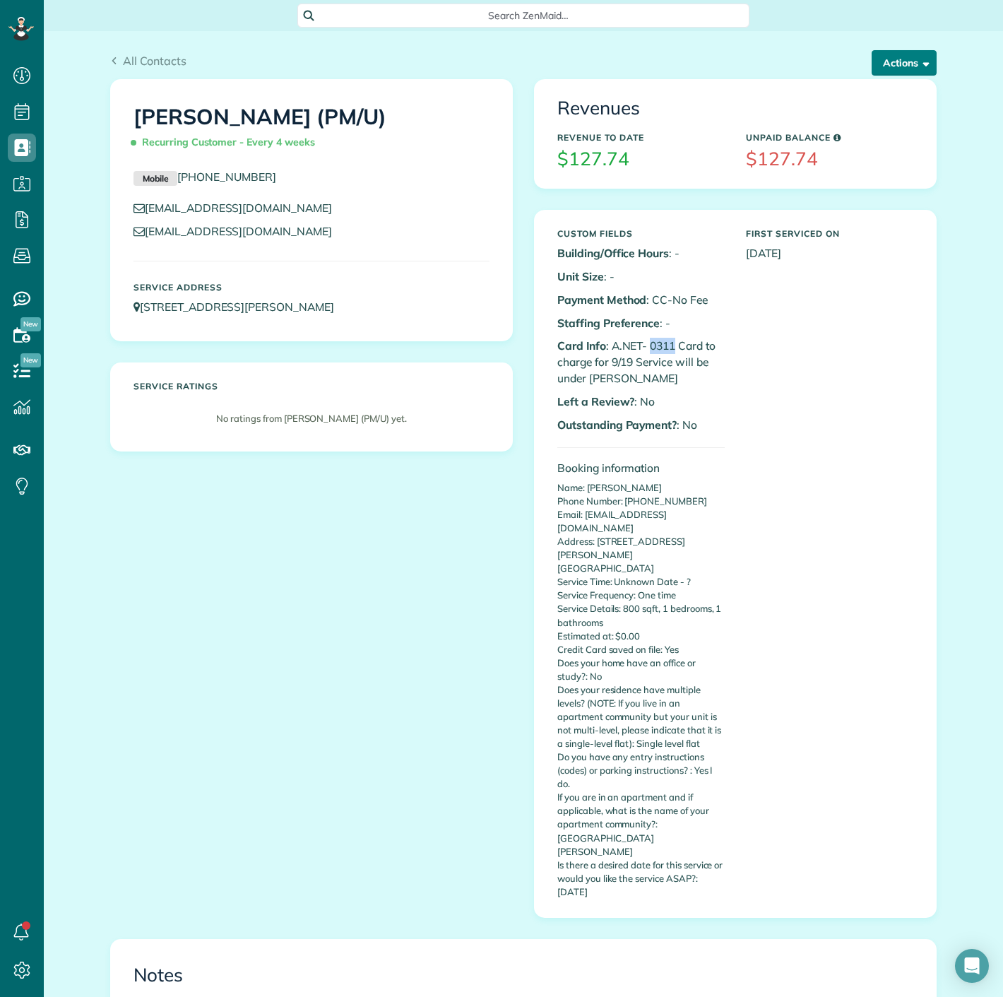
click at [919, 59] on span "button" at bounding box center [924, 62] width 11 height 11
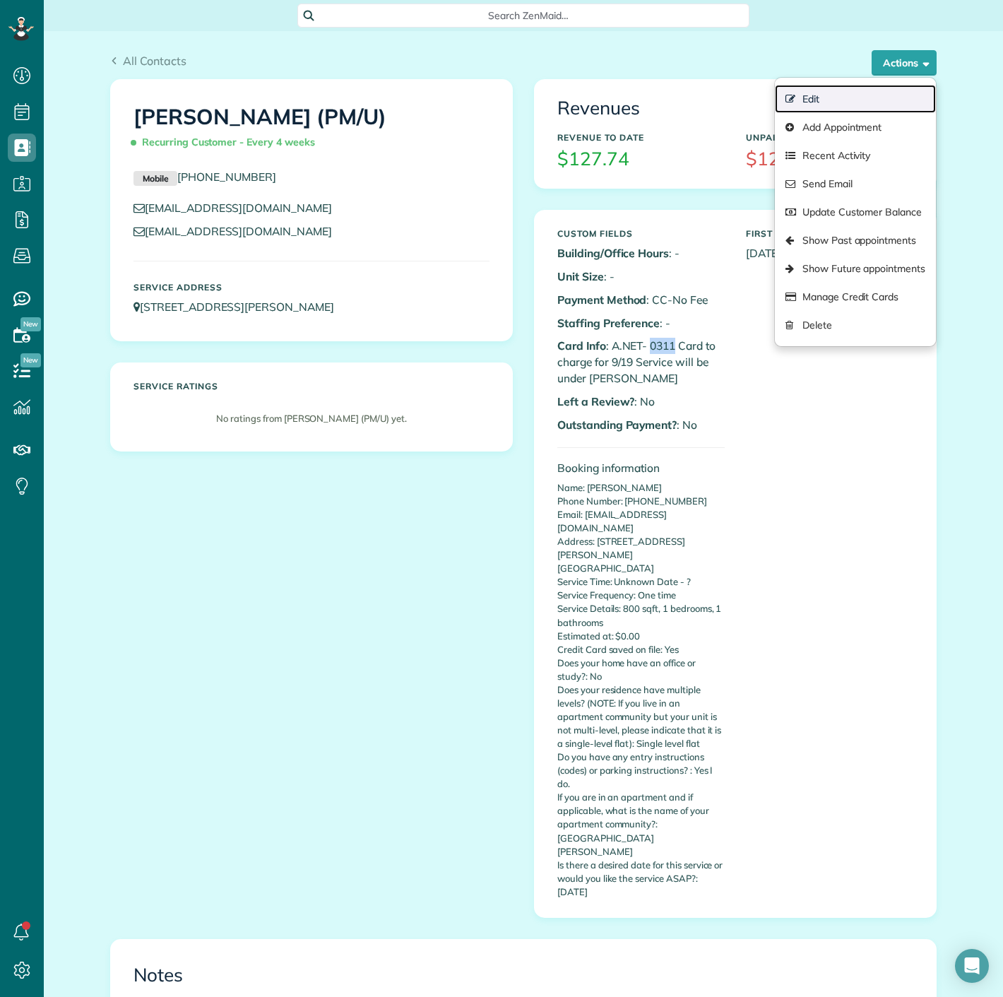
click at [777, 93] on link "Edit" at bounding box center [855, 99] width 161 height 28
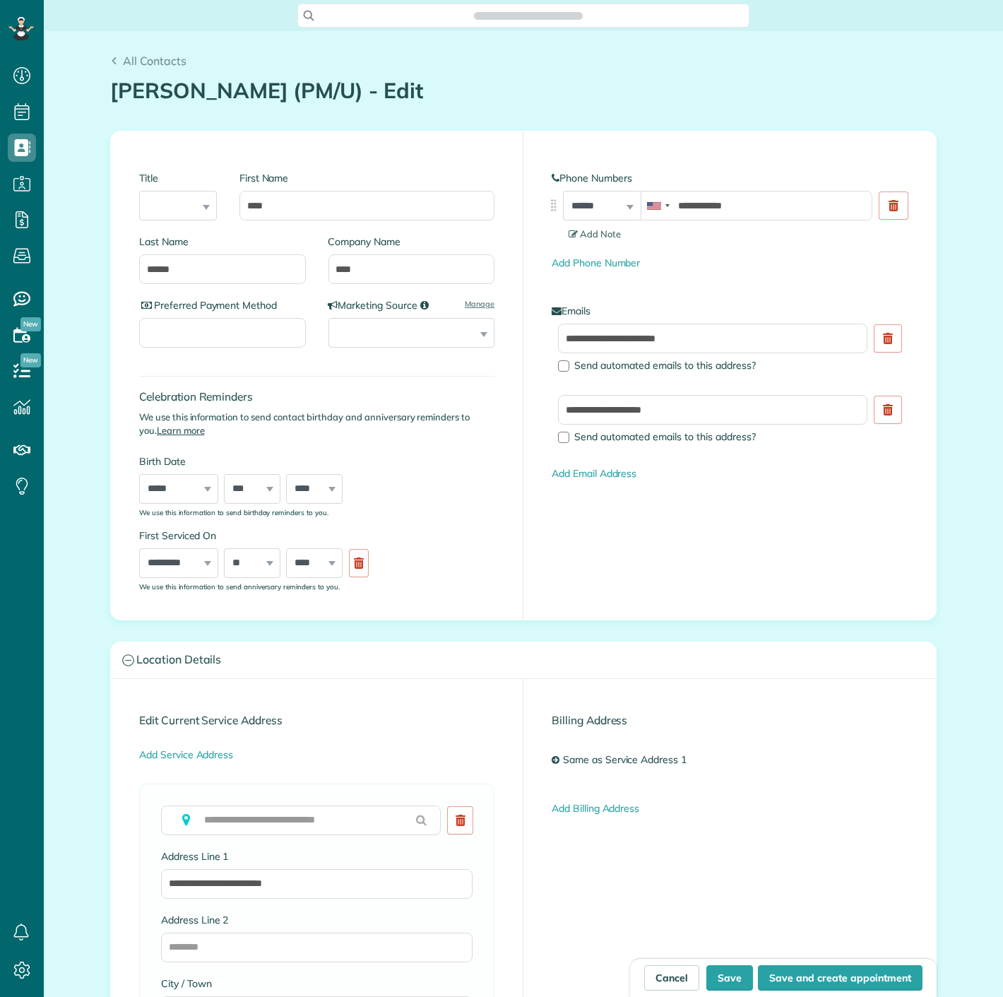
scroll to position [6, 6]
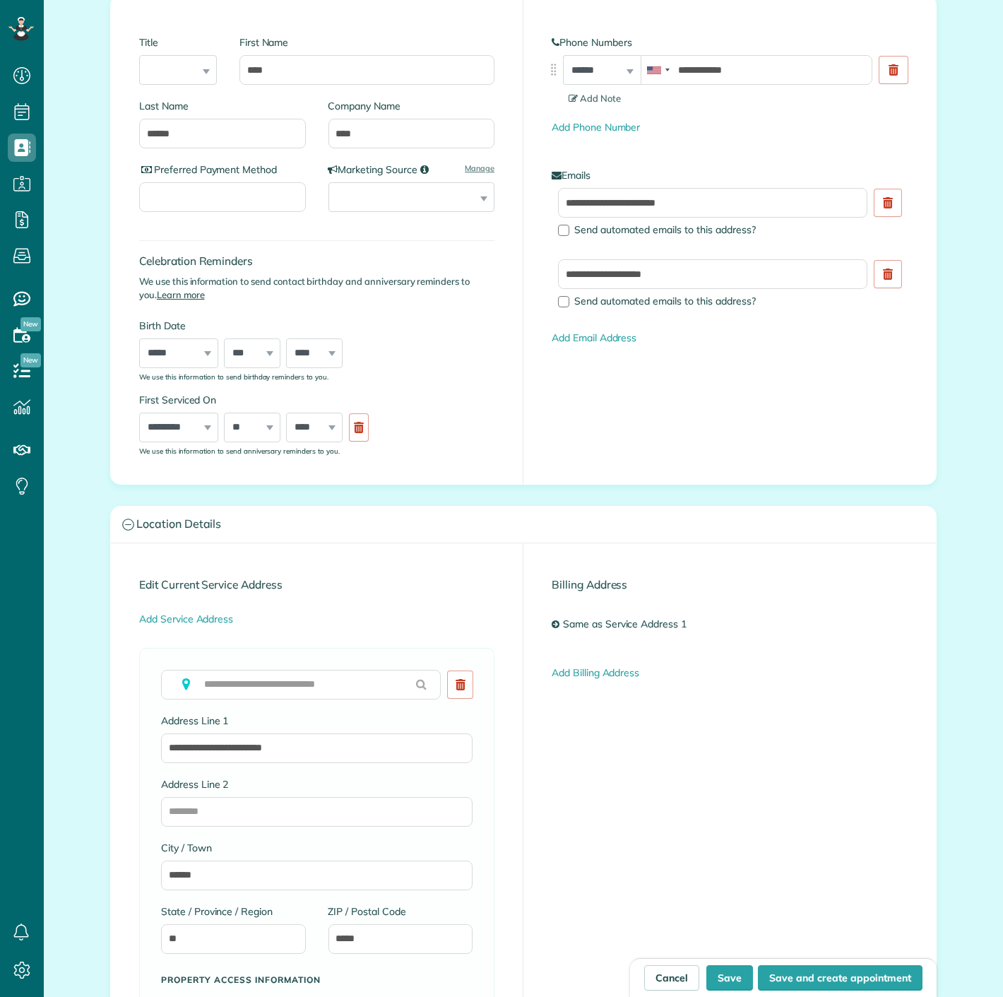
type input "**********"
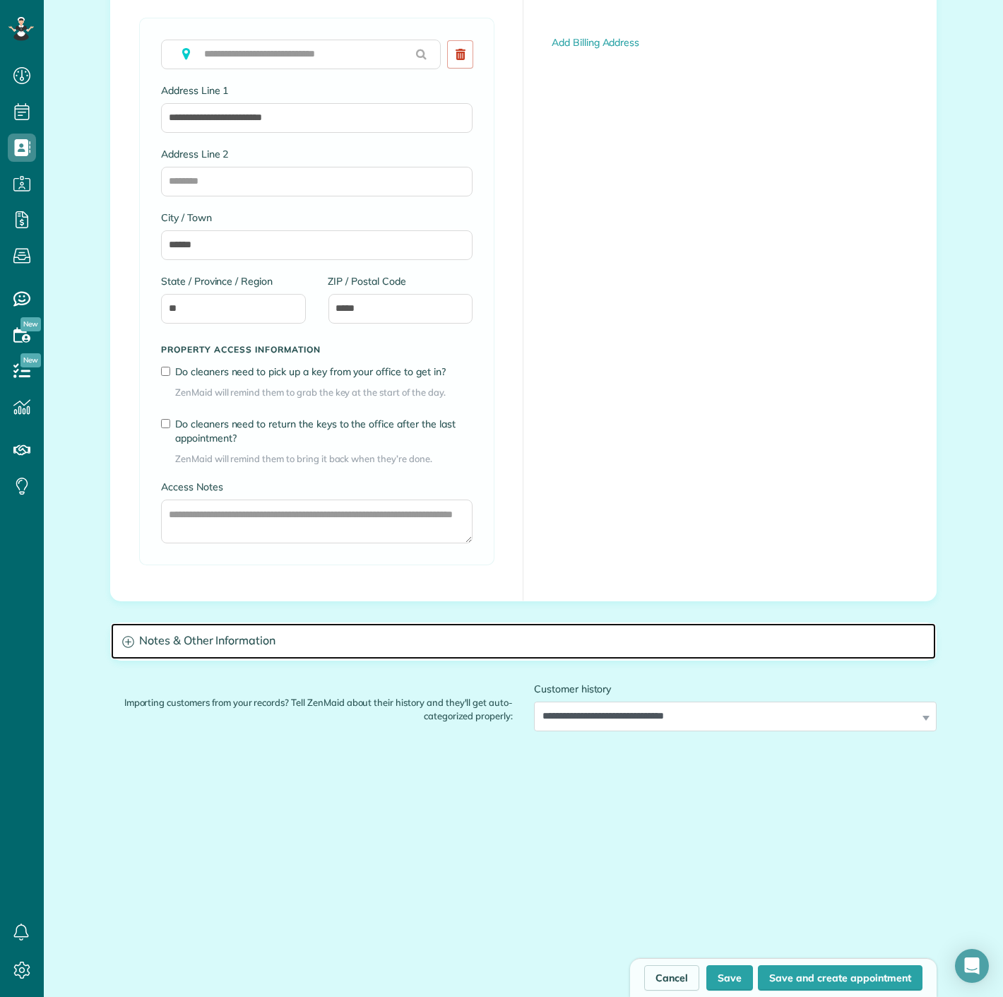
click at [197, 645] on h3 "Notes & Other Information" at bounding box center [523, 641] width 825 height 36
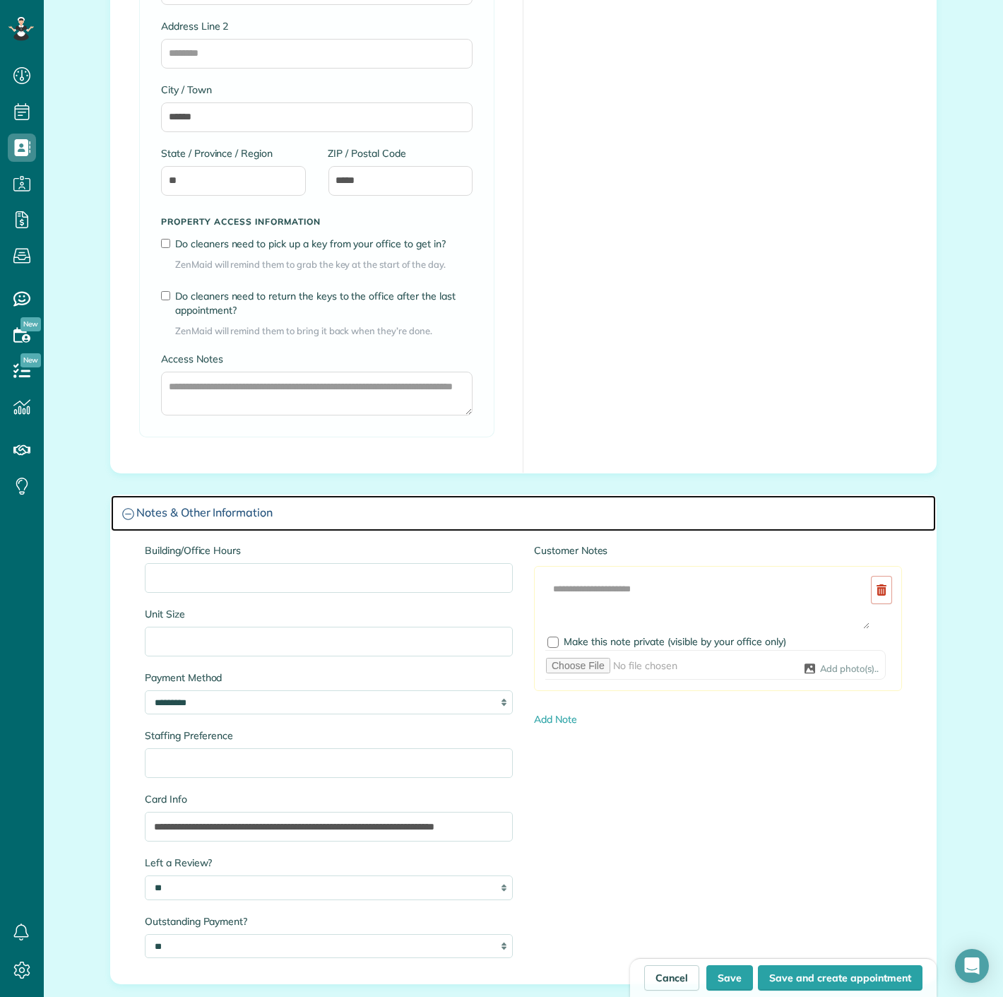
scroll to position [1212, 0]
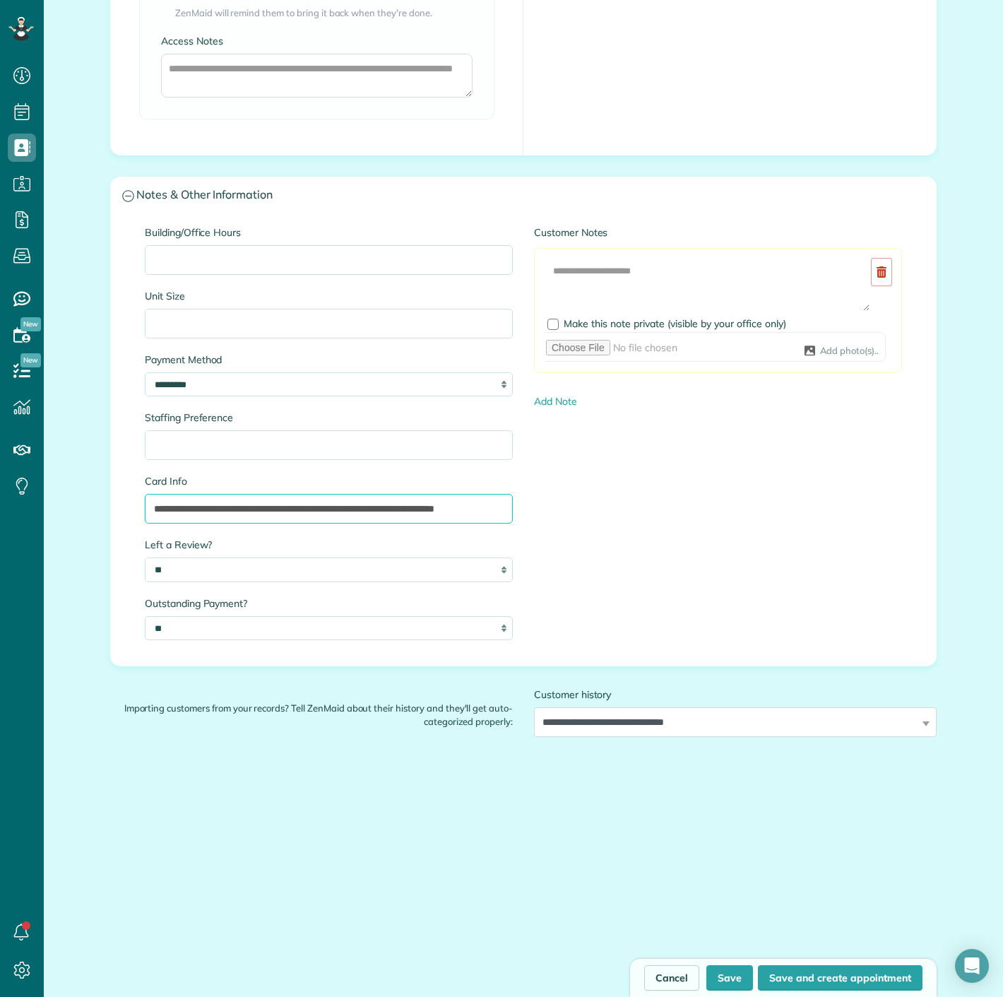
click at [396, 501] on input "**********" at bounding box center [329, 509] width 368 height 30
drag, startPoint x: 467, startPoint y: 502, endPoint x: 586, endPoint y: 500, distance: 118.7
click at [586, 500] on div "**********" at bounding box center [523, 439] width 779 height 429
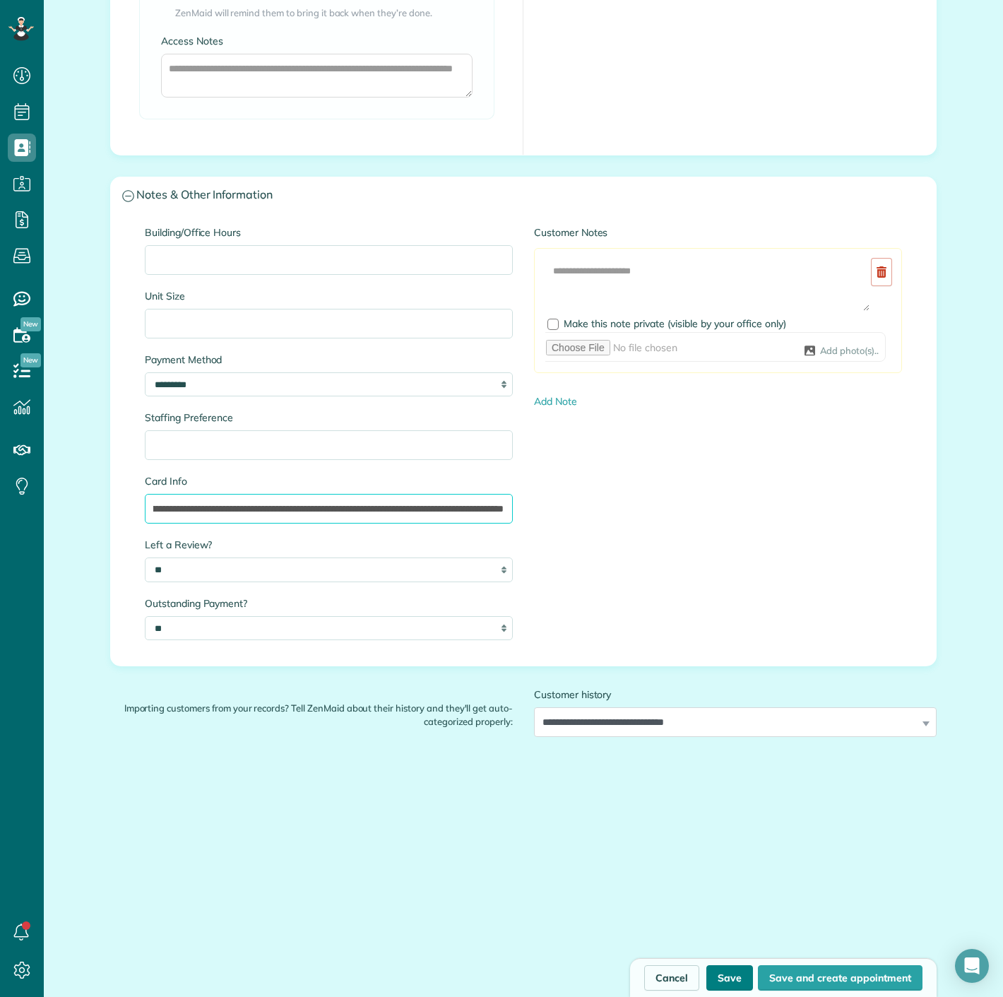
type input "**********"
click at [725, 968] on button "Save" at bounding box center [730, 977] width 47 height 25
type input "**********"
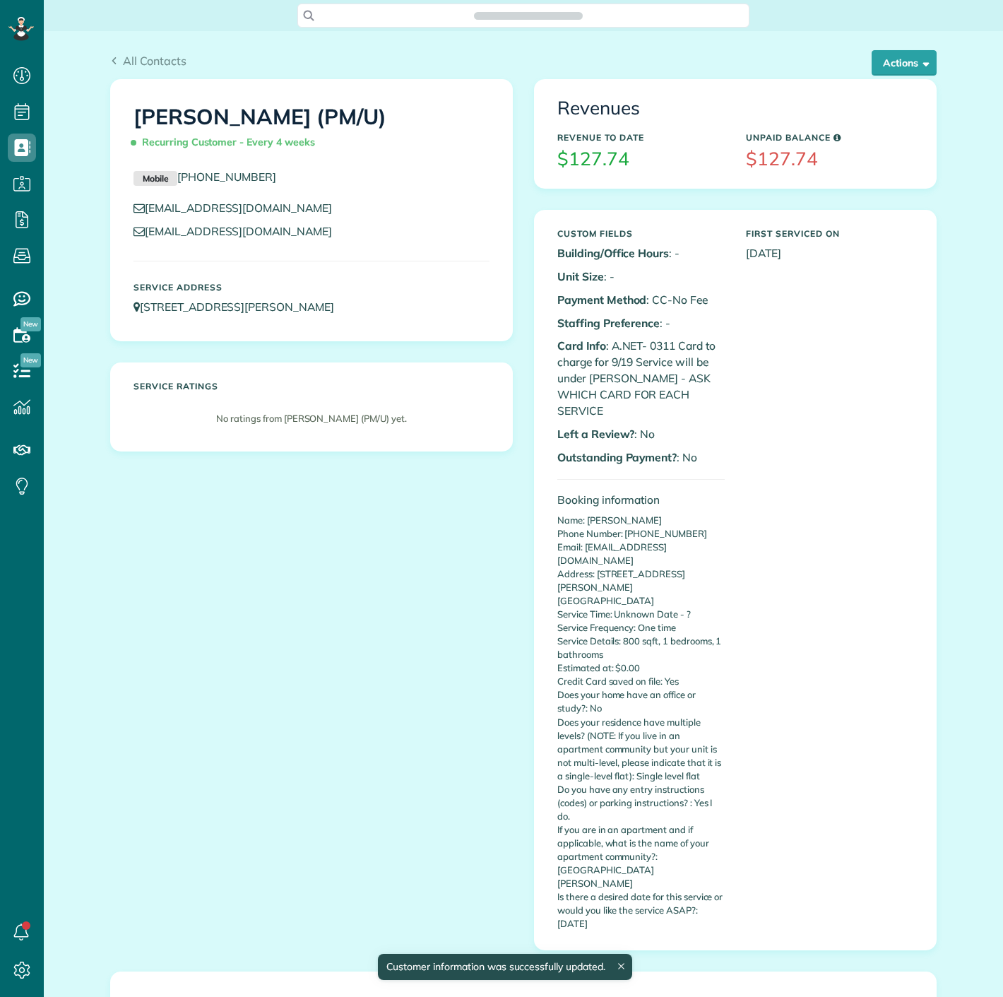
scroll to position [6, 6]
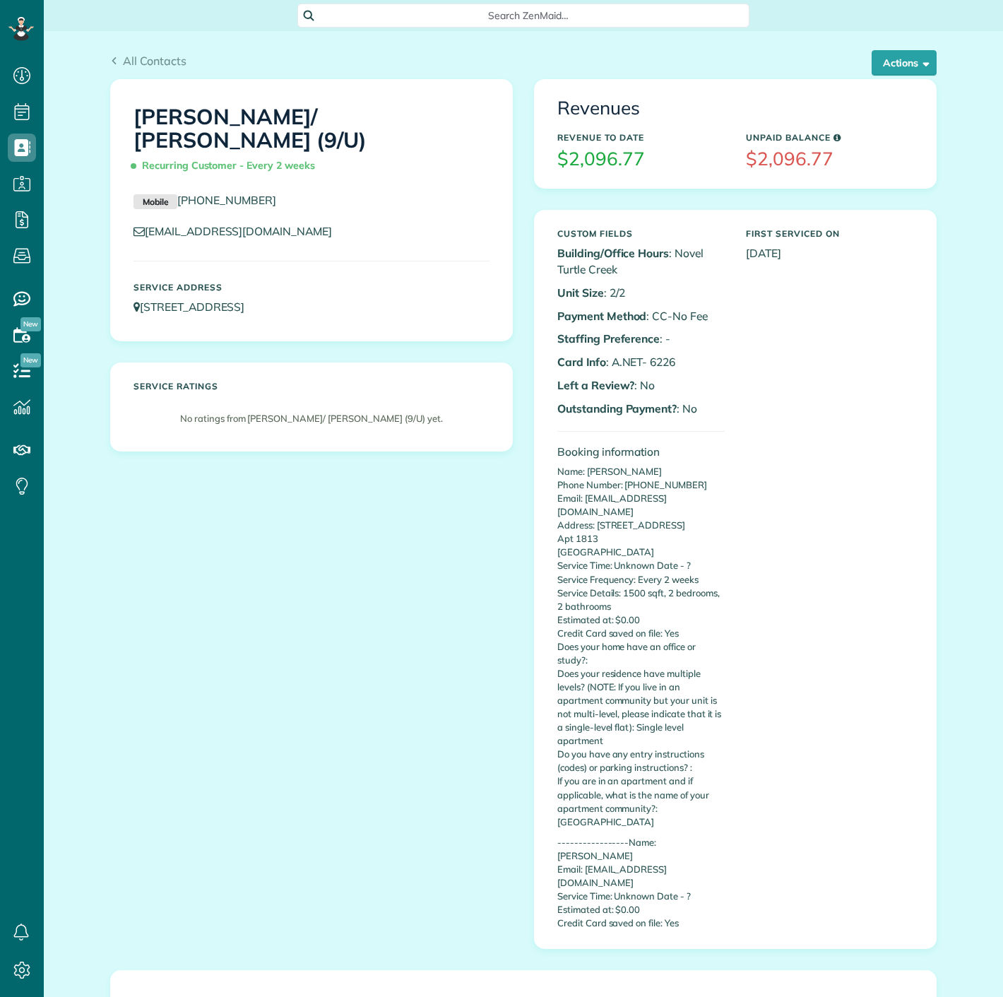
click at [708, 355] on p "Card Info : A.NET- 6226" at bounding box center [641, 362] width 167 height 16
click at [622, 365] on p "Card Info : A.NET- 6226" at bounding box center [641, 362] width 167 height 16
drag, startPoint x: 644, startPoint y: 364, endPoint x: 690, endPoint y: 361, distance: 46.0
click at [690, 361] on p "Card Info : A.NET- 6226" at bounding box center [641, 362] width 167 height 16
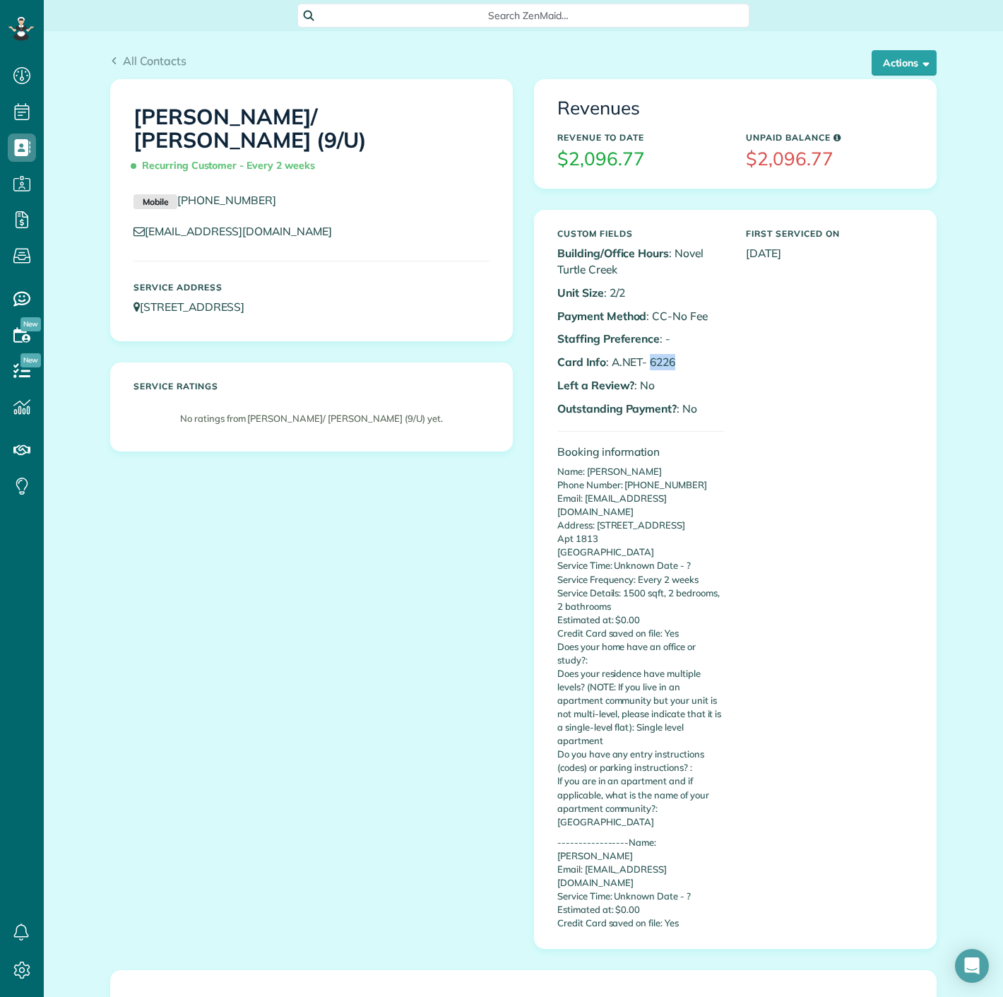
copy p "6226"
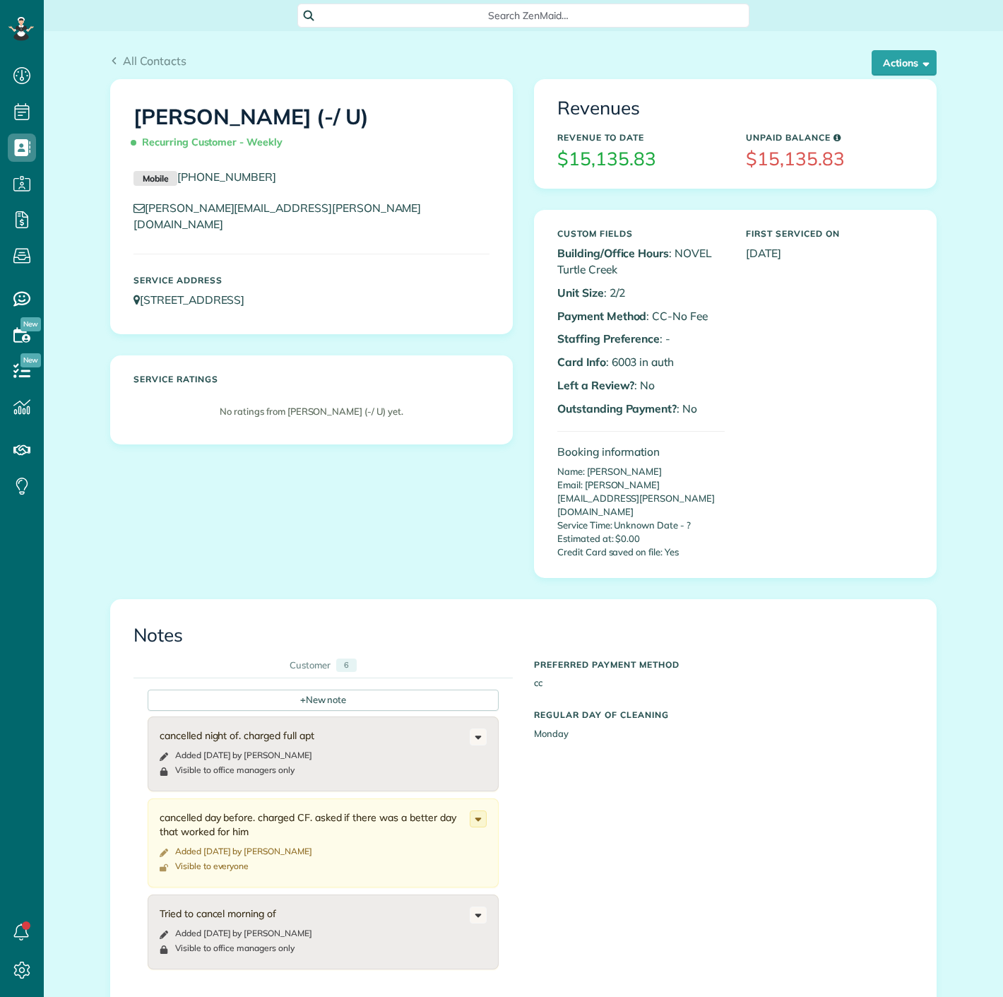
click at [608, 360] on p "Card Info : 6003 in auth" at bounding box center [641, 362] width 167 height 16
click at [606, 361] on p "Card Info : 6003 in auth" at bounding box center [641, 362] width 167 height 16
drag, startPoint x: 608, startPoint y: 361, endPoint x: 624, endPoint y: 361, distance: 16.3
click at [624, 361] on p "Card Info : 6003 in auth" at bounding box center [641, 362] width 167 height 16
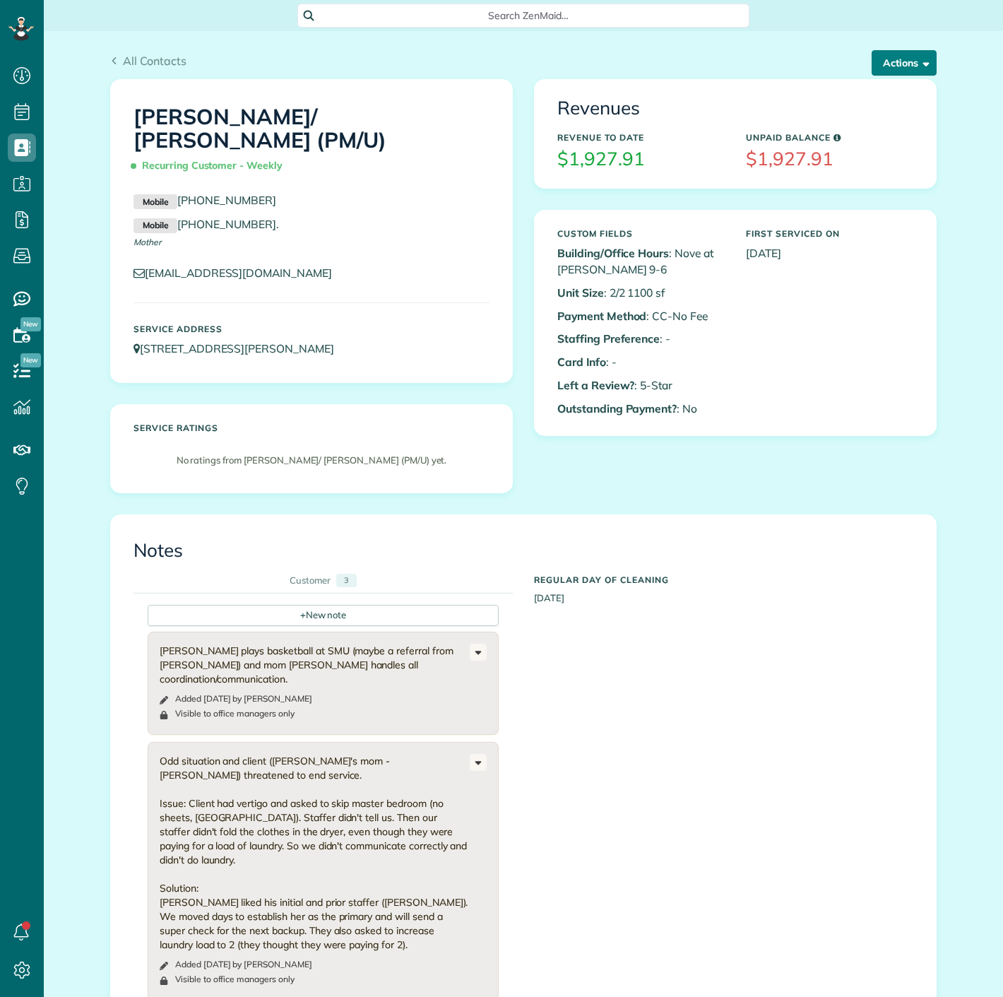
click at [876, 57] on button "Actions" at bounding box center [904, 62] width 65 height 25
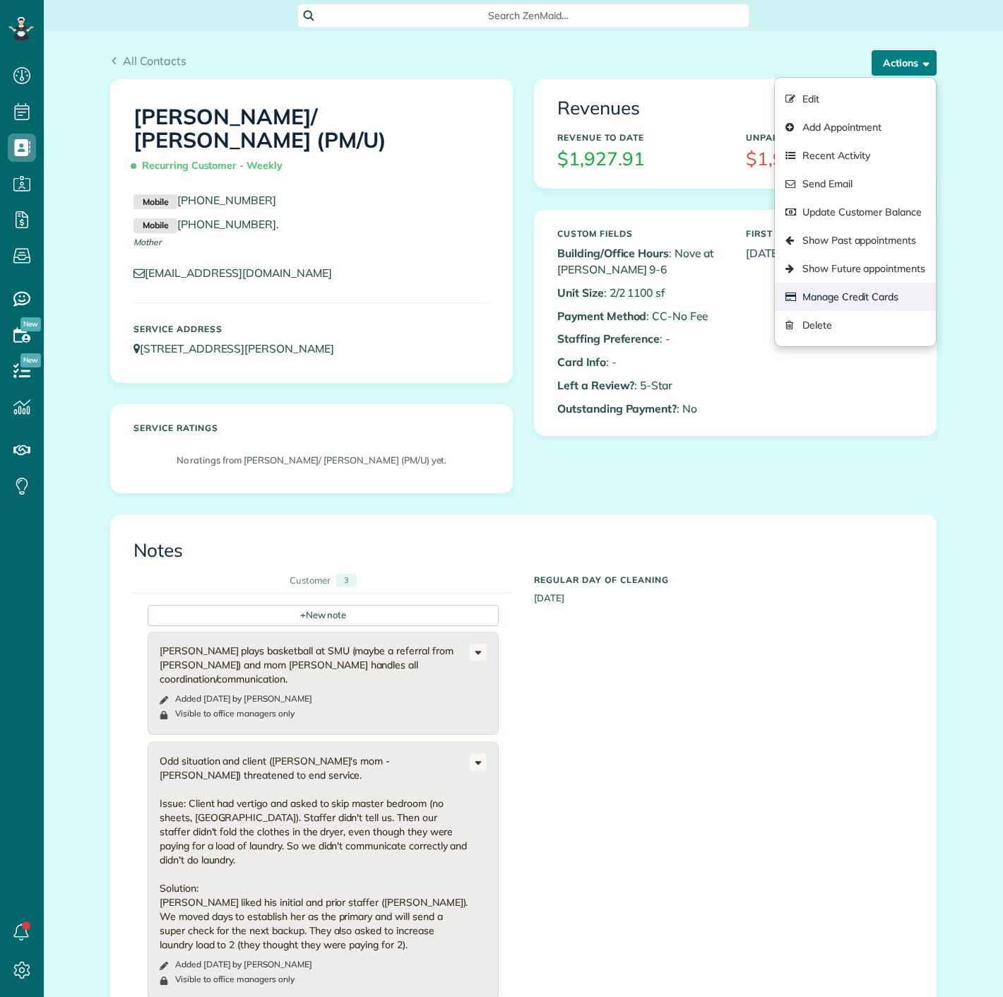
scroll to position [6, 6]
click at [868, 300] on link "Manage Credit Cards" at bounding box center [855, 297] width 161 height 28
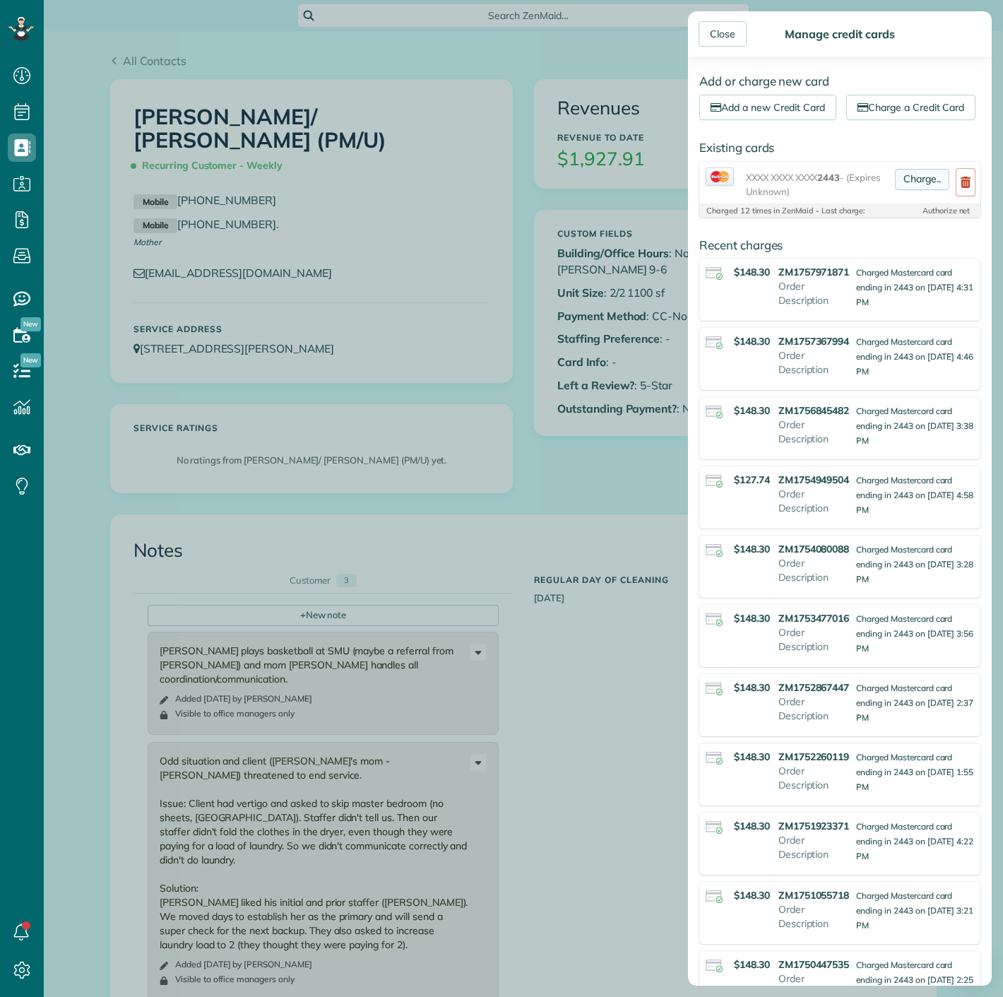
click at [896, 190] on link "Charge.." at bounding box center [922, 179] width 54 height 21
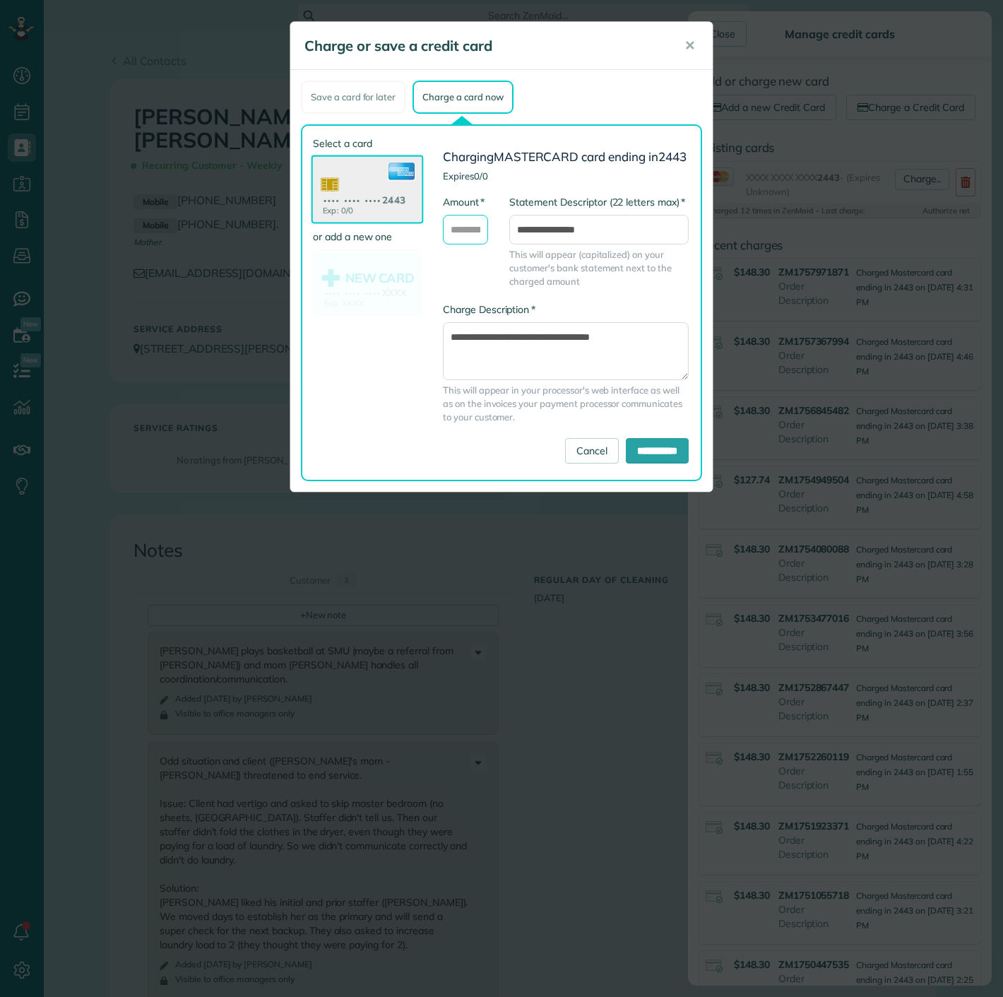
click at [462, 244] on input "* Amount" at bounding box center [465, 230] width 45 height 30
type input "******"
click at [651, 464] on input "**********" at bounding box center [657, 450] width 63 height 25
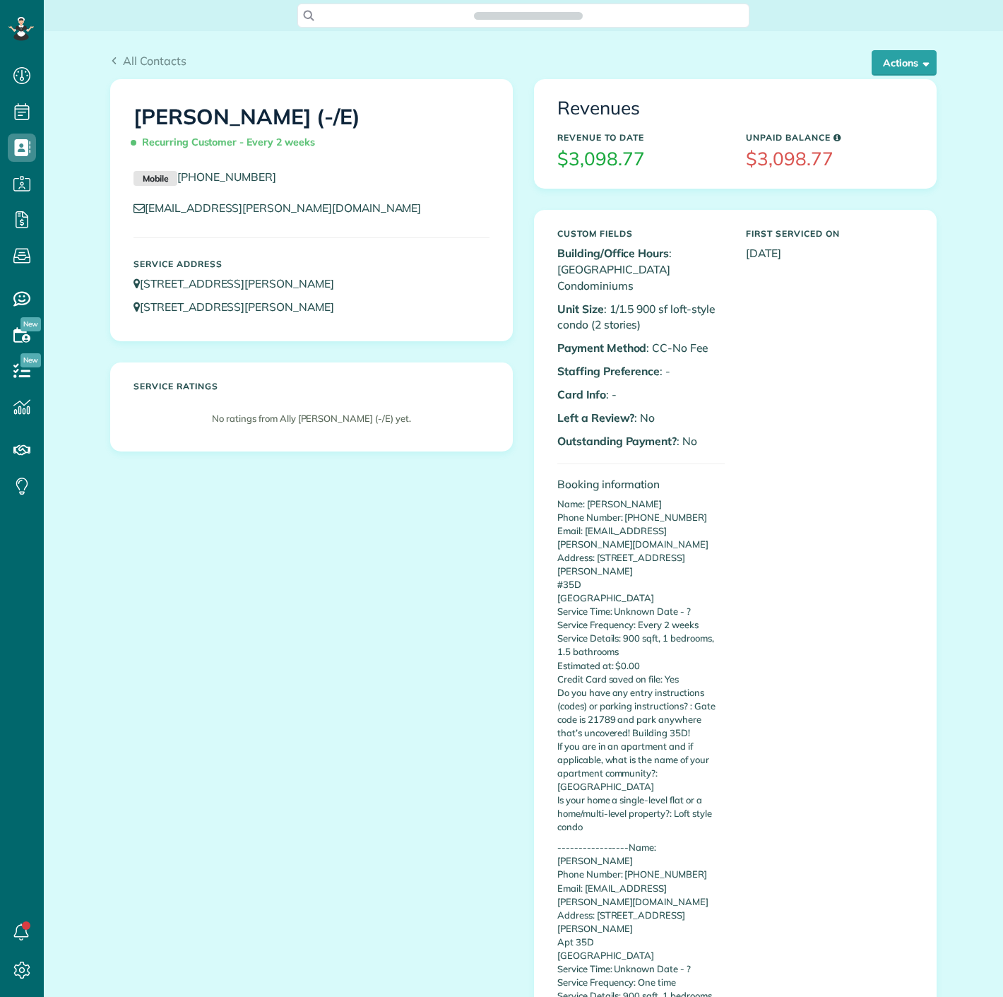
scroll to position [6, 6]
click at [878, 71] on button "Actions" at bounding box center [904, 62] width 65 height 25
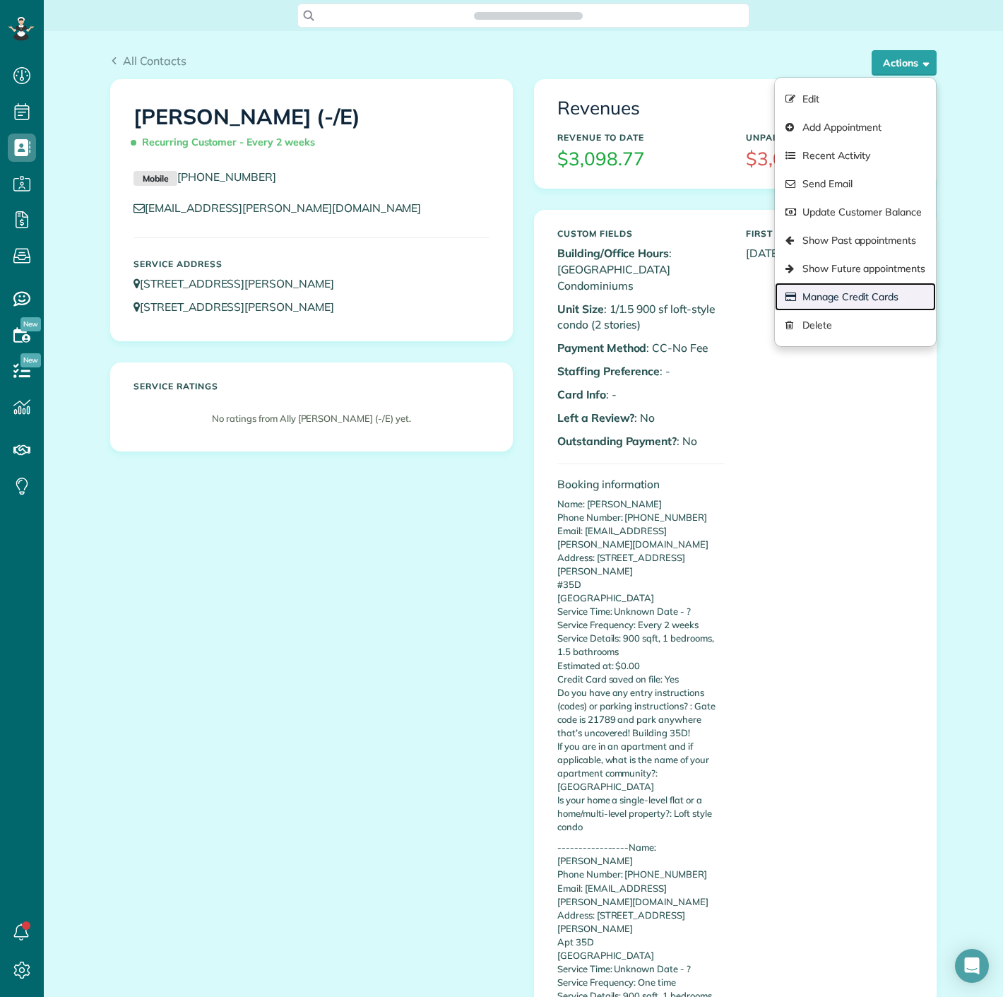
click at [830, 295] on link "Manage Credit Cards" at bounding box center [855, 297] width 161 height 28
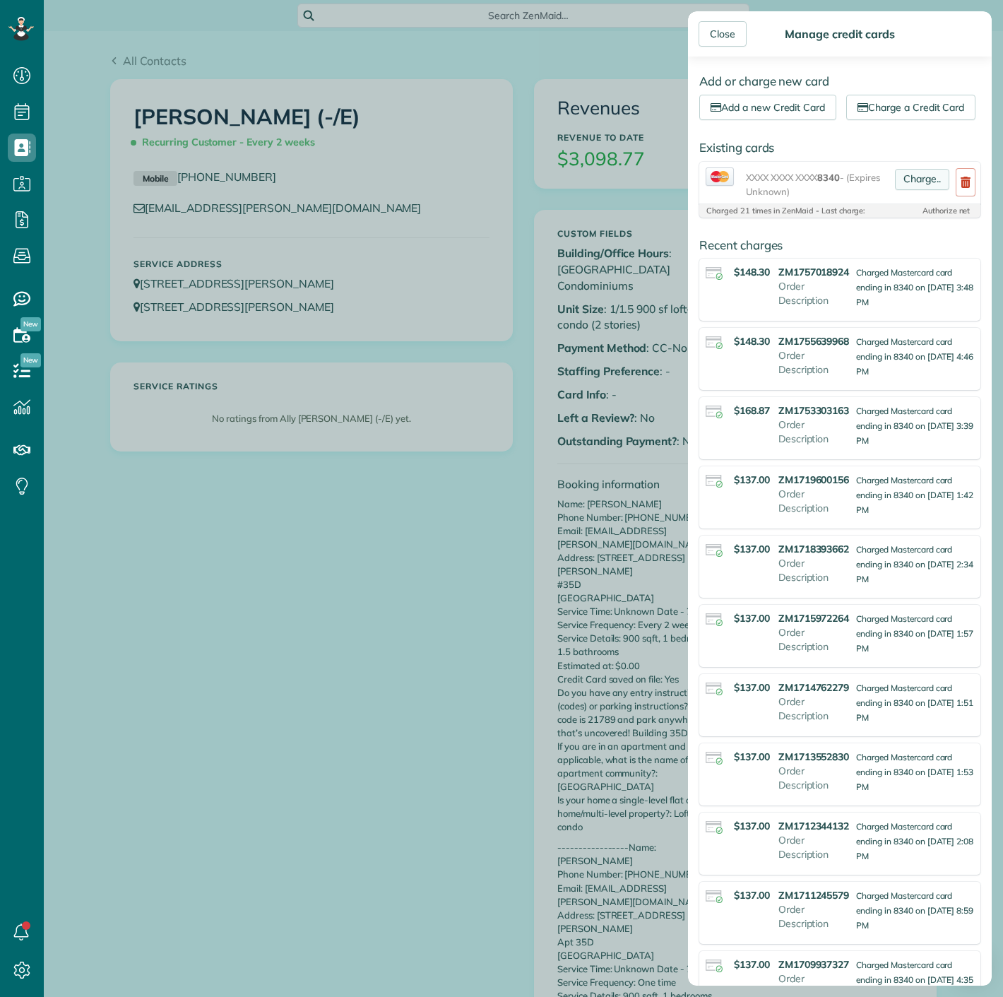
click at [912, 190] on link "Charge.." at bounding box center [922, 179] width 54 height 21
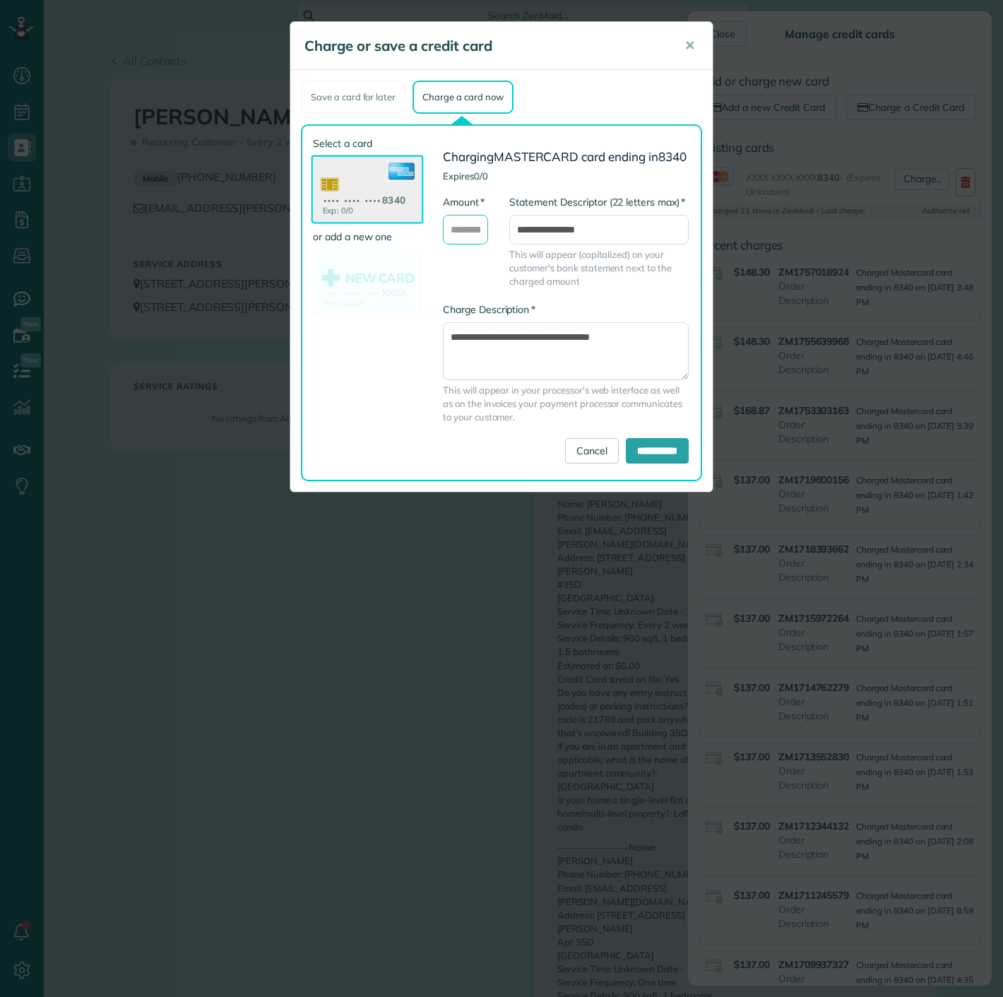
click at [476, 235] on input "* Amount" at bounding box center [465, 230] width 45 height 30
type input "******"
click at [659, 464] on input "**********" at bounding box center [657, 450] width 63 height 25
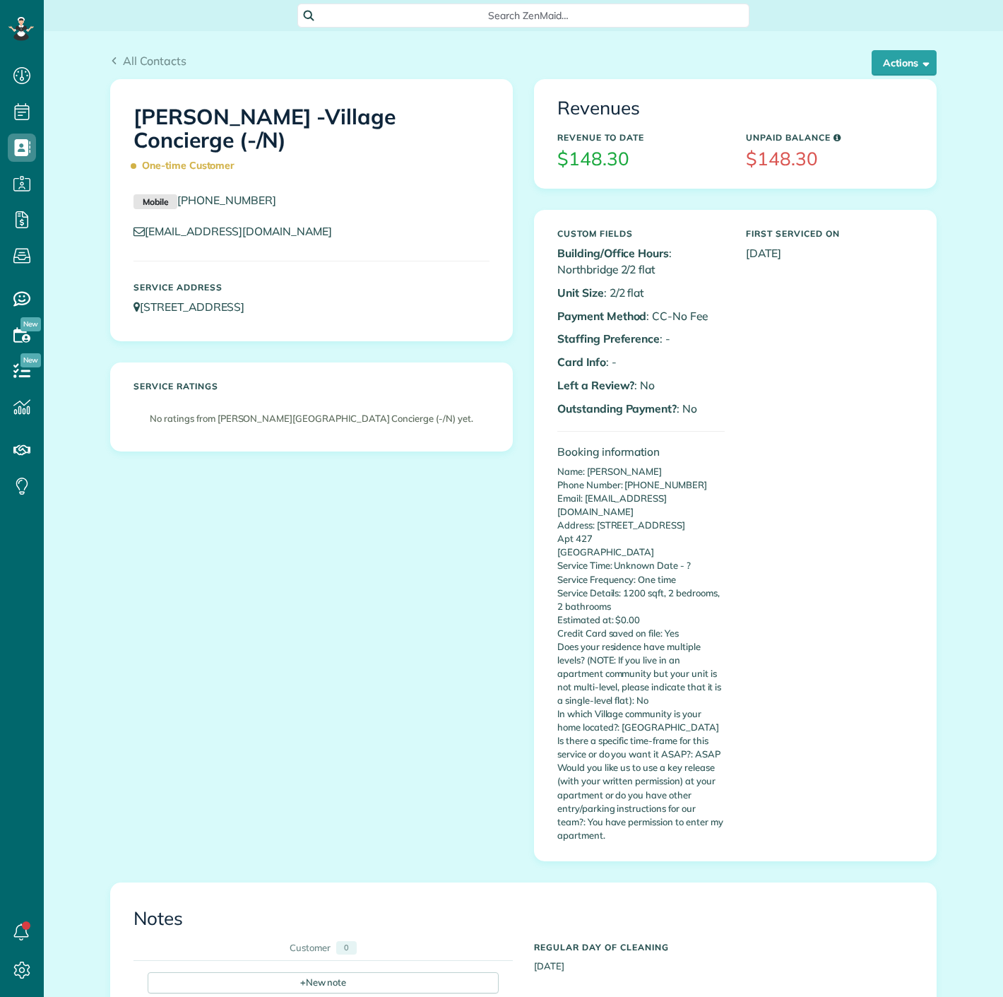
scroll to position [6, 6]
click at [888, 76] on div "All Contacts Actions Edit Add Appointment Recent Activity Send Email Update Cus…" at bounding box center [523, 65] width 827 height 27
click at [883, 69] on button "Actions" at bounding box center [904, 62] width 65 height 25
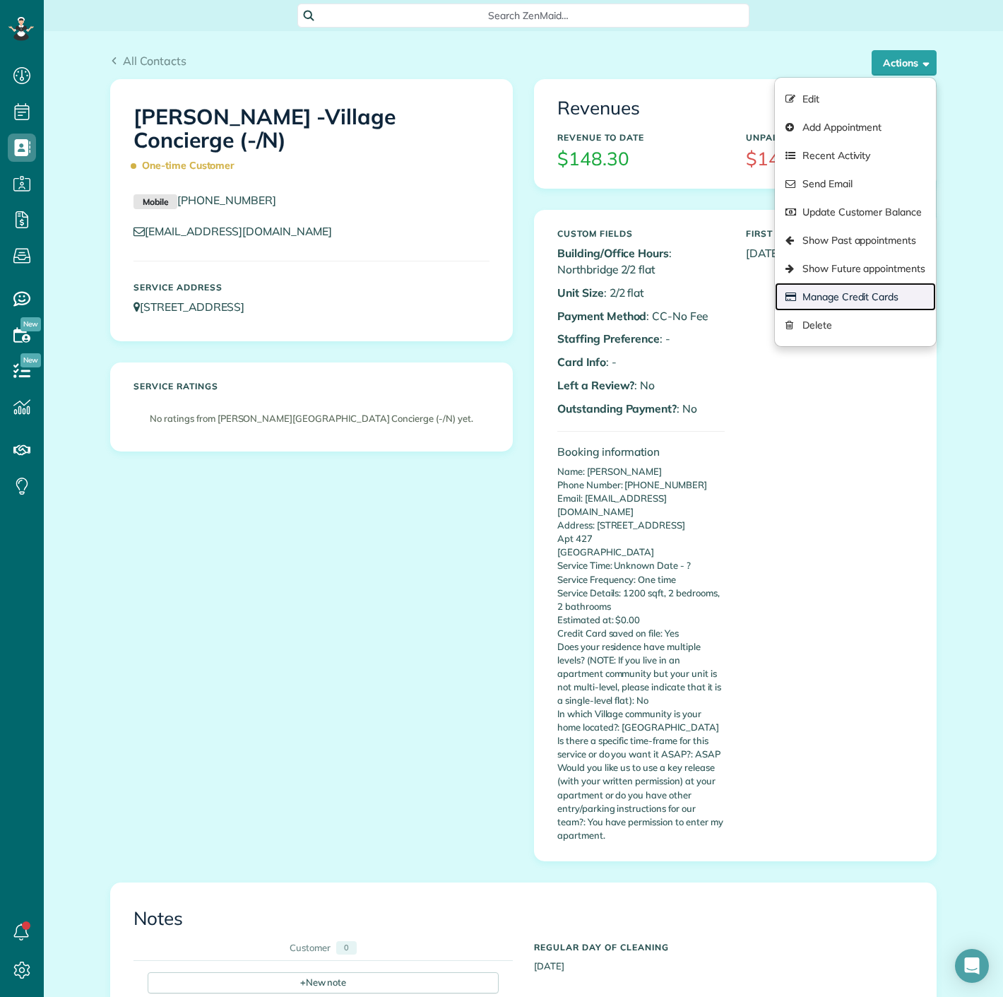
click at [853, 293] on link "Manage Credit Cards" at bounding box center [855, 297] width 161 height 28
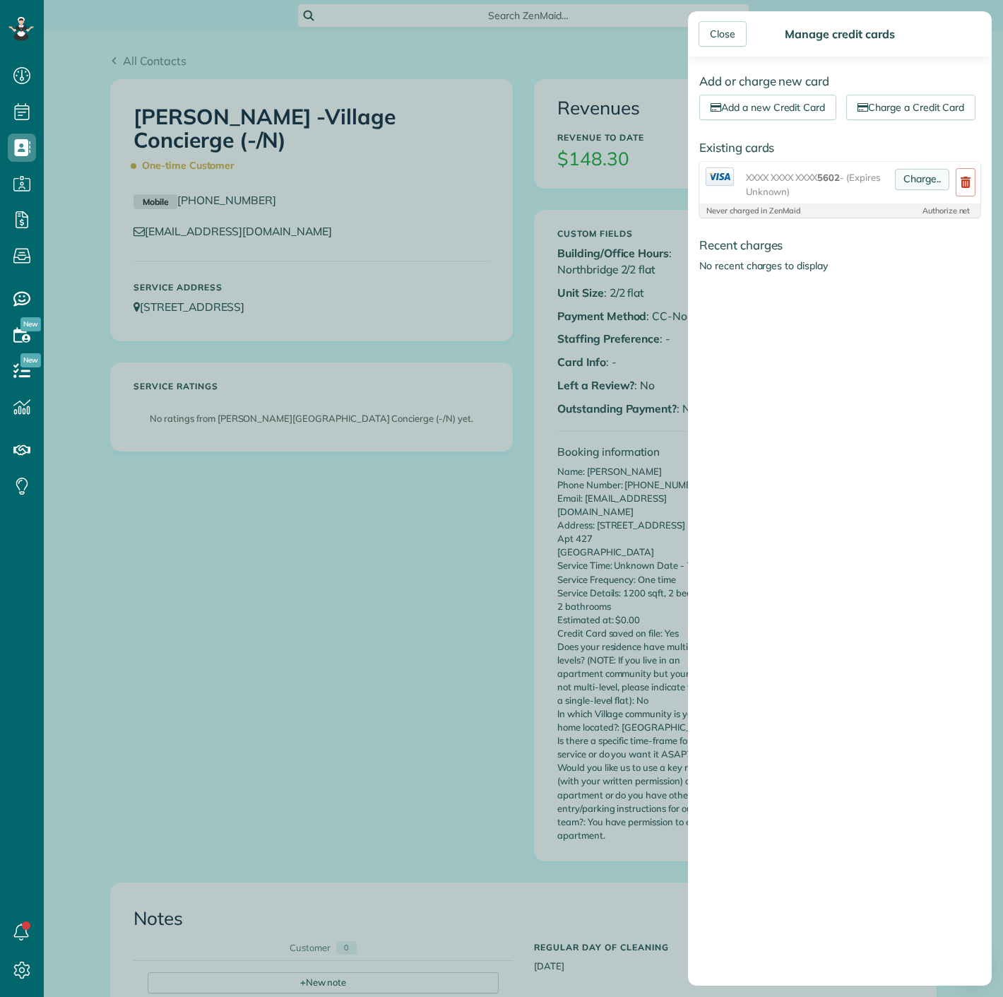
click at [914, 190] on link "Charge.." at bounding box center [922, 179] width 54 height 21
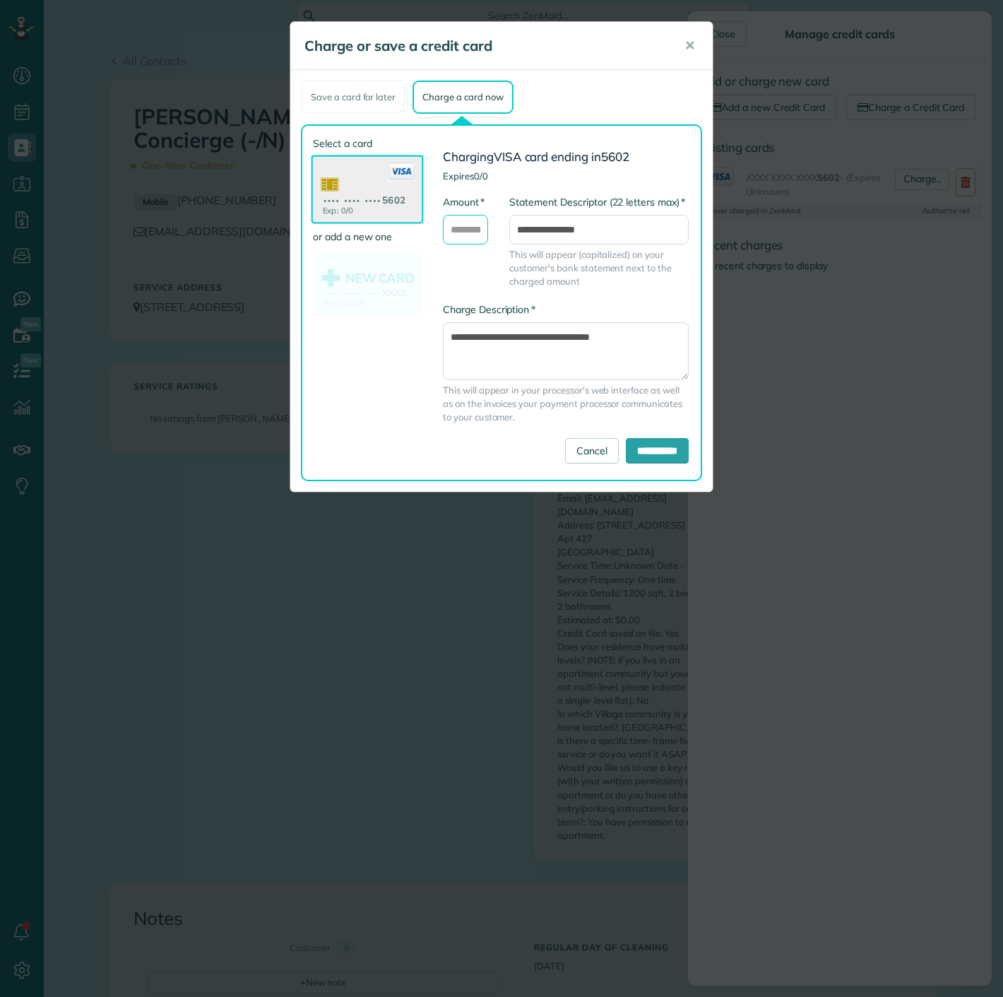
click at [468, 229] on input "* Amount" at bounding box center [465, 230] width 45 height 30
type input "******"
click at [648, 460] on input "**********" at bounding box center [657, 450] width 63 height 25
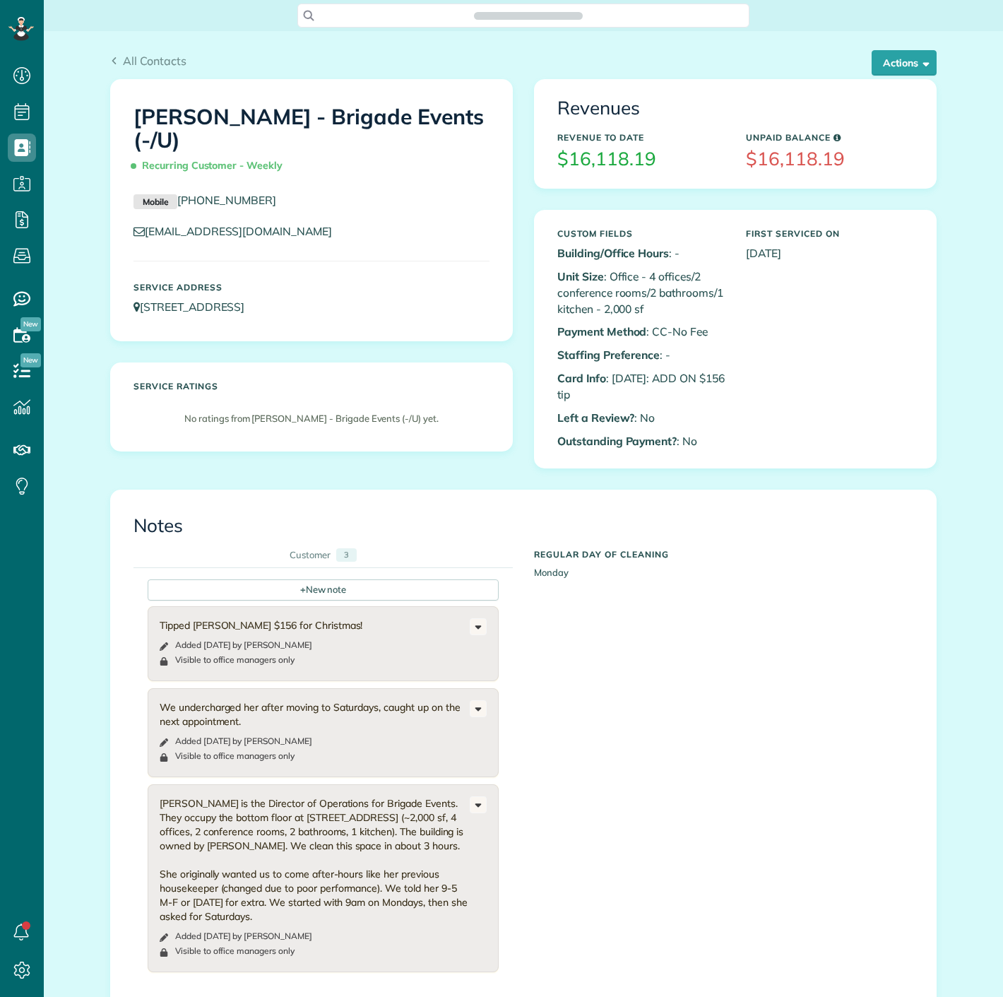
scroll to position [6, 6]
click at [951, 51] on div "All Contacts Actions Edit Add Appointment Recent Activity Send Email Update Cus…" at bounding box center [524, 766] width 960 height 1470
click at [919, 55] on button "Actions" at bounding box center [904, 62] width 65 height 25
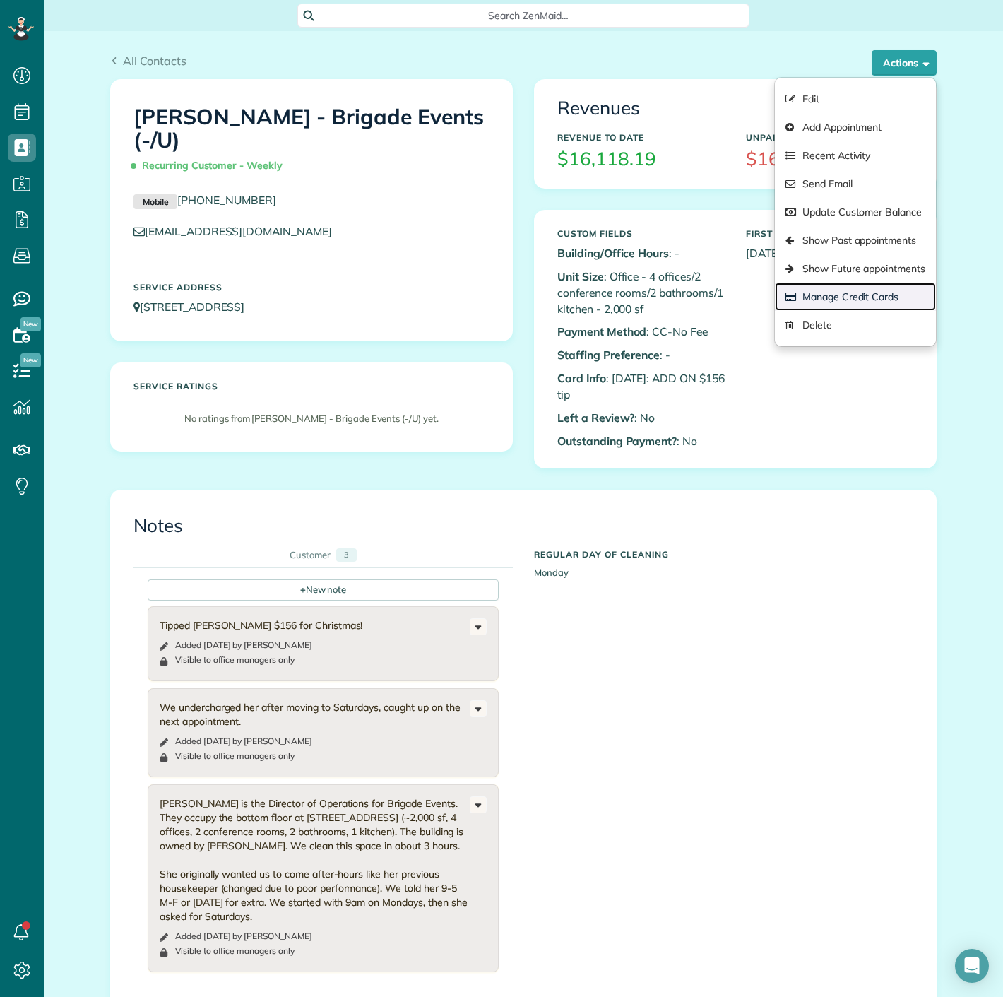
click at [827, 300] on link "Manage Credit Cards" at bounding box center [855, 297] width 161 height 28
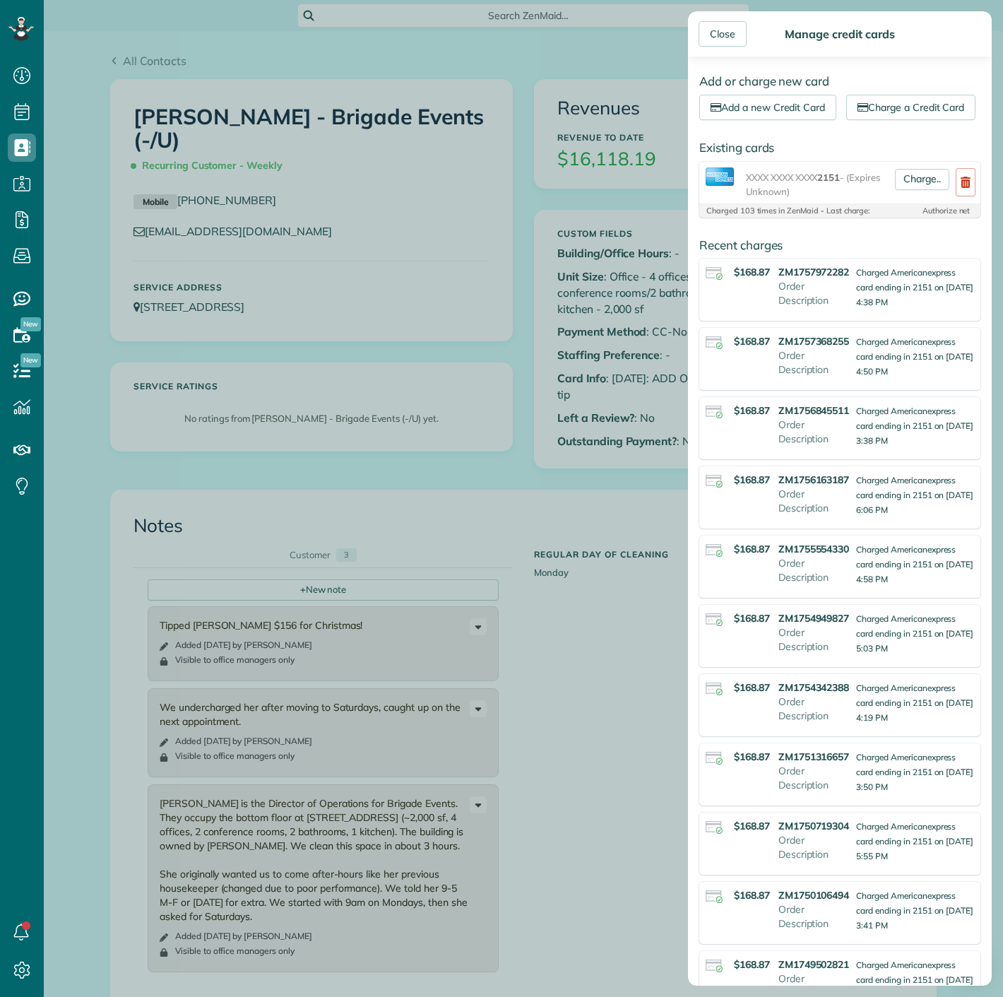
click at [890, 199] on div "Charge.." at bounding box center [923, 182] width 66 height 31
click at [895, 190] on link "Charge.." at bounding box center [922, 179] width 54 height 21
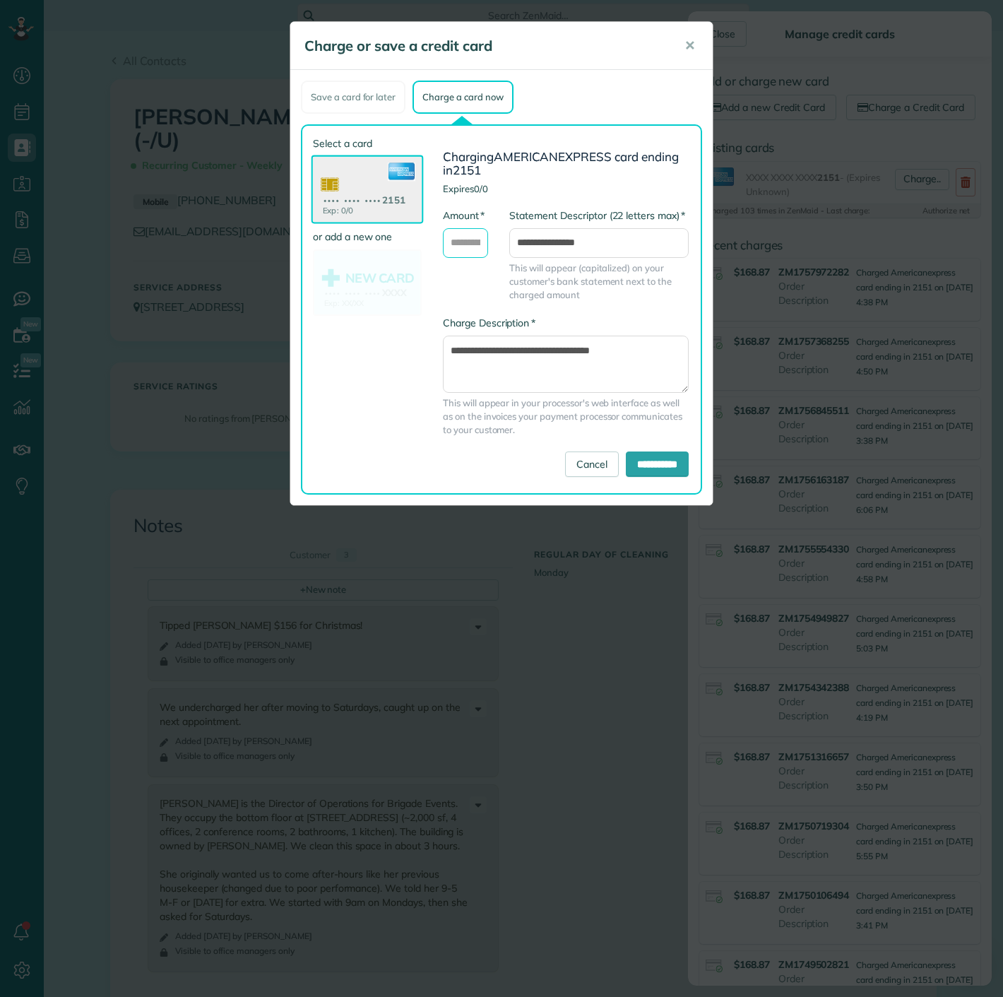
click at [468, 239] on input "* Amount" at bounding box center [465, 243] width 45 height 30
type input "******"
click at [626, 462] on input "**********" at bounding box center [657, 464] width 63 height 25
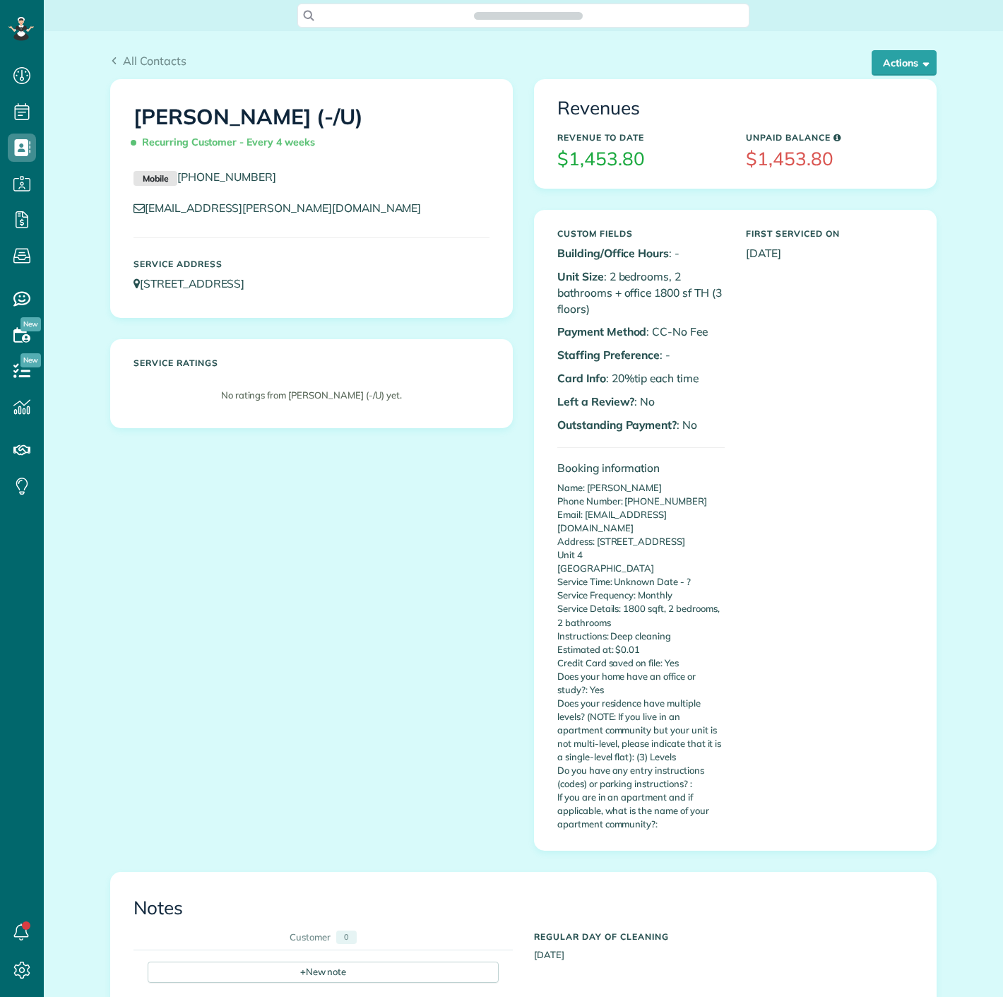
scroll to position [6, 6]
click at [898, 59] on button "Actions" at bounding box center [904, 62] width 65 height 25
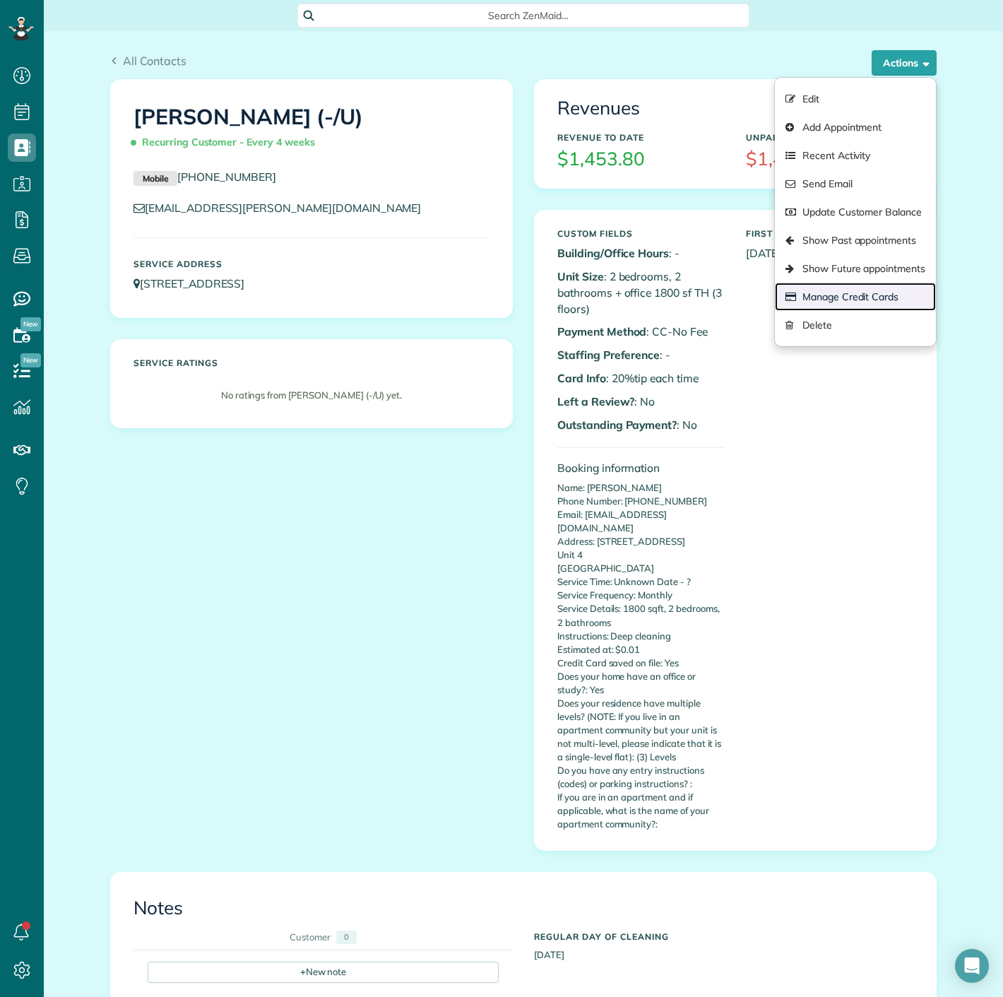
click at [845, 297] on link "Manage Credit Cards" at bounding box center [855, 297] width 161 height 28
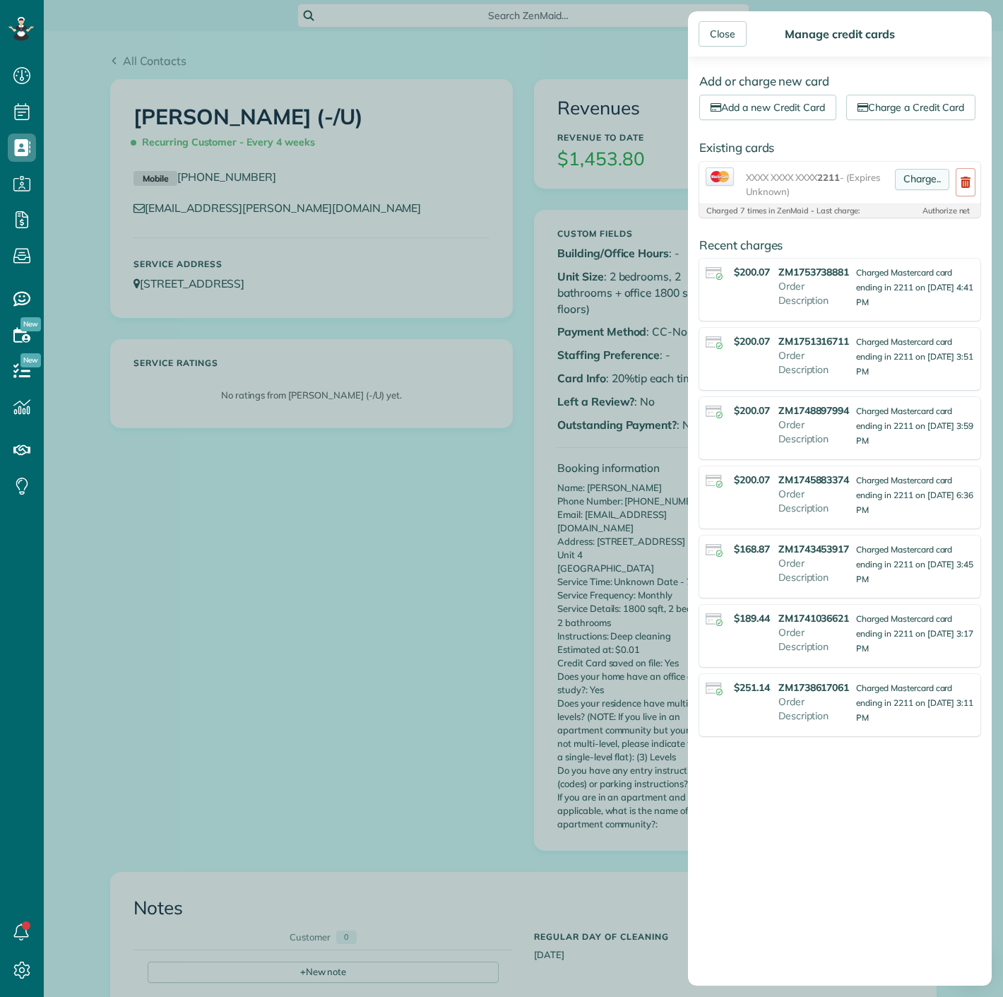
click at [924, 190] on link "Charge.." at bounding box center [922, 179] width 54 height 21
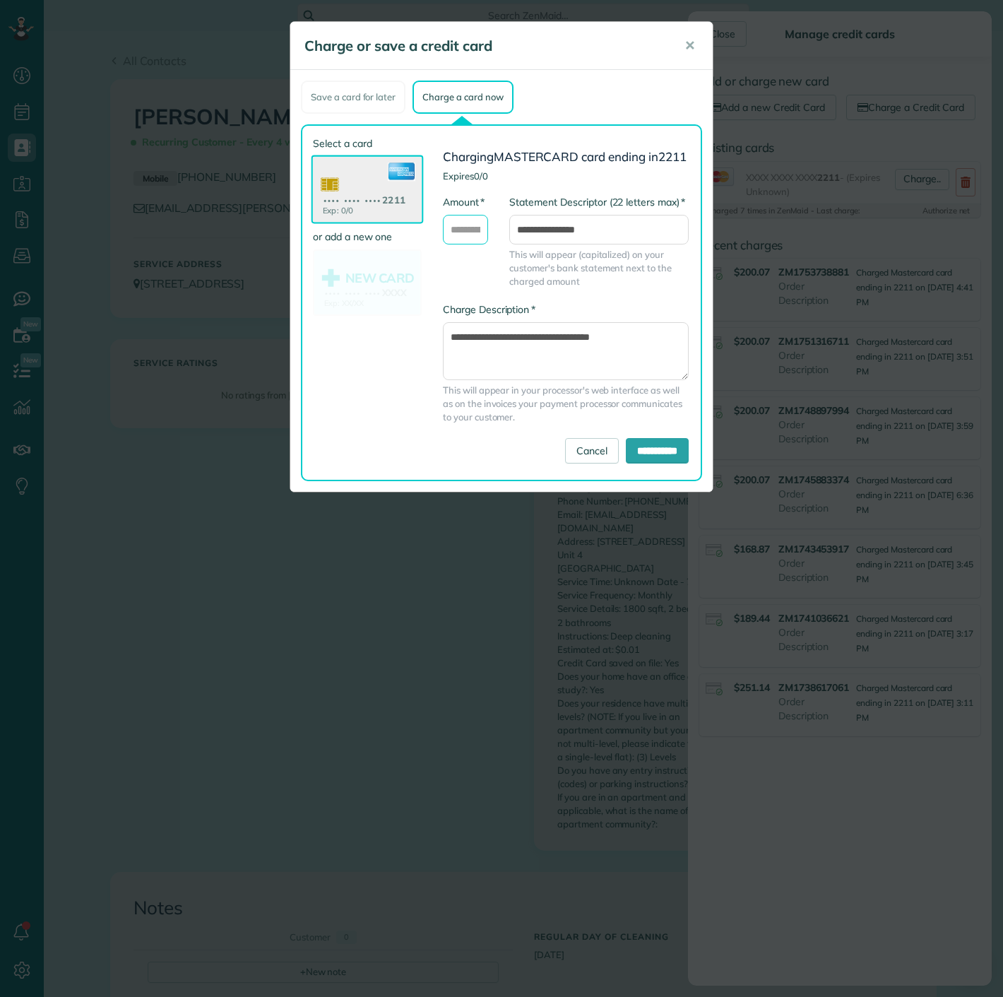
click at [474, 241] on input "* Amount" at bounding box center [465, 230] width 45 height 30
type input "******"
click at [636, 449] on input "**********" at bounding box center [657, 450] width 63 height 25
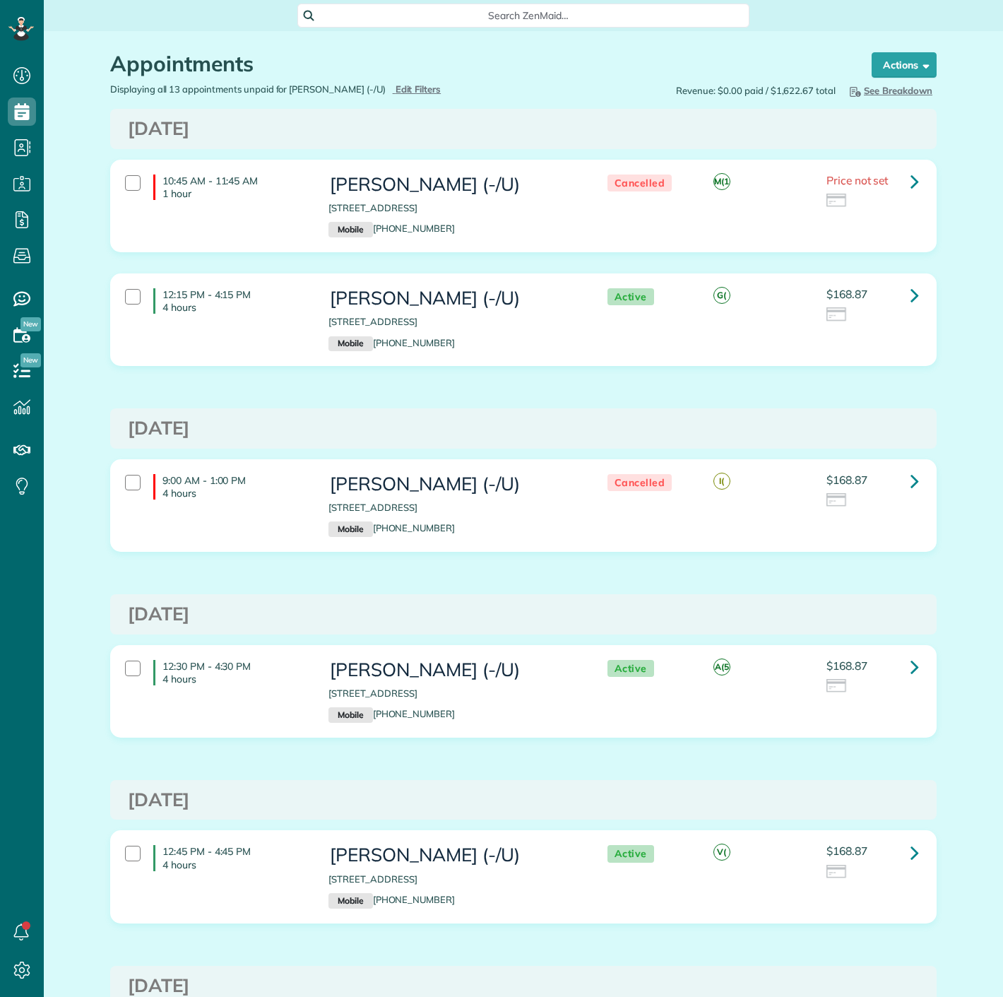
scroll to position [6, 6]
click at [915, 293] on link at bounding box center [915, 295] width 28 height 28
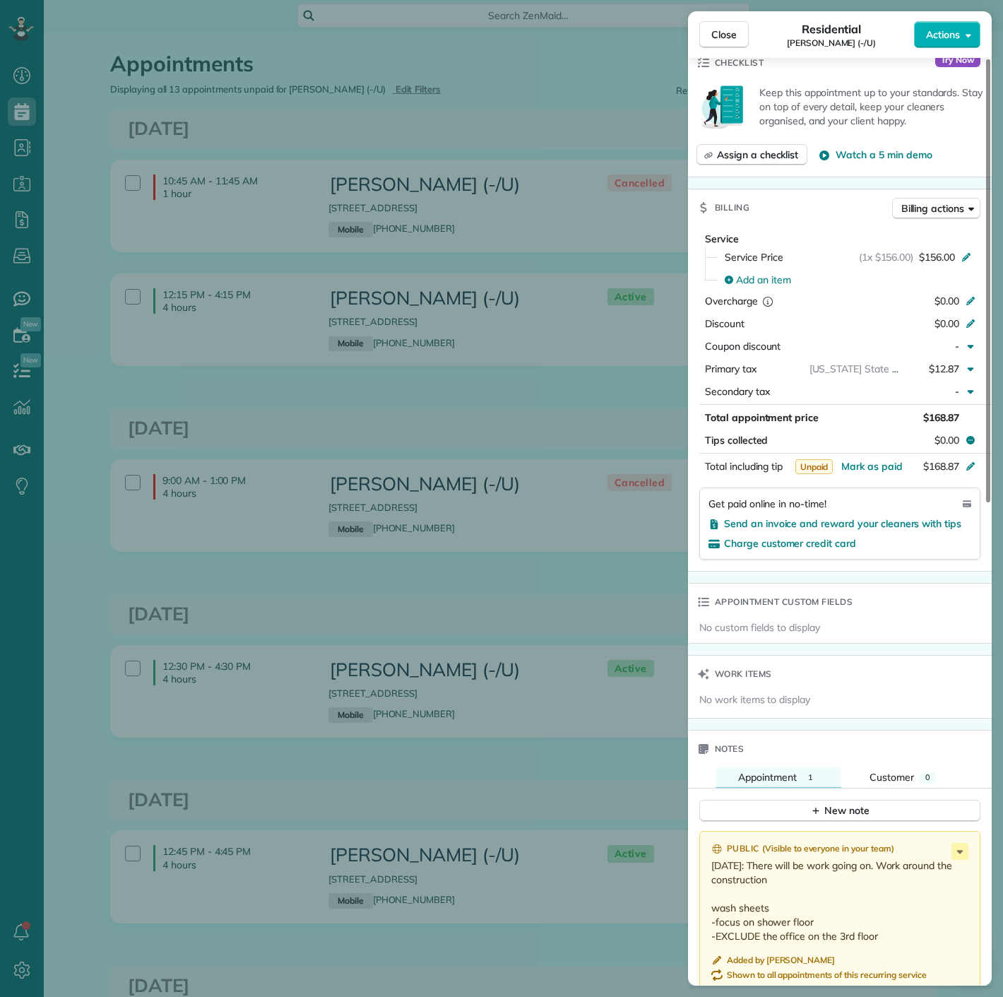
scroll to position [471, 0]
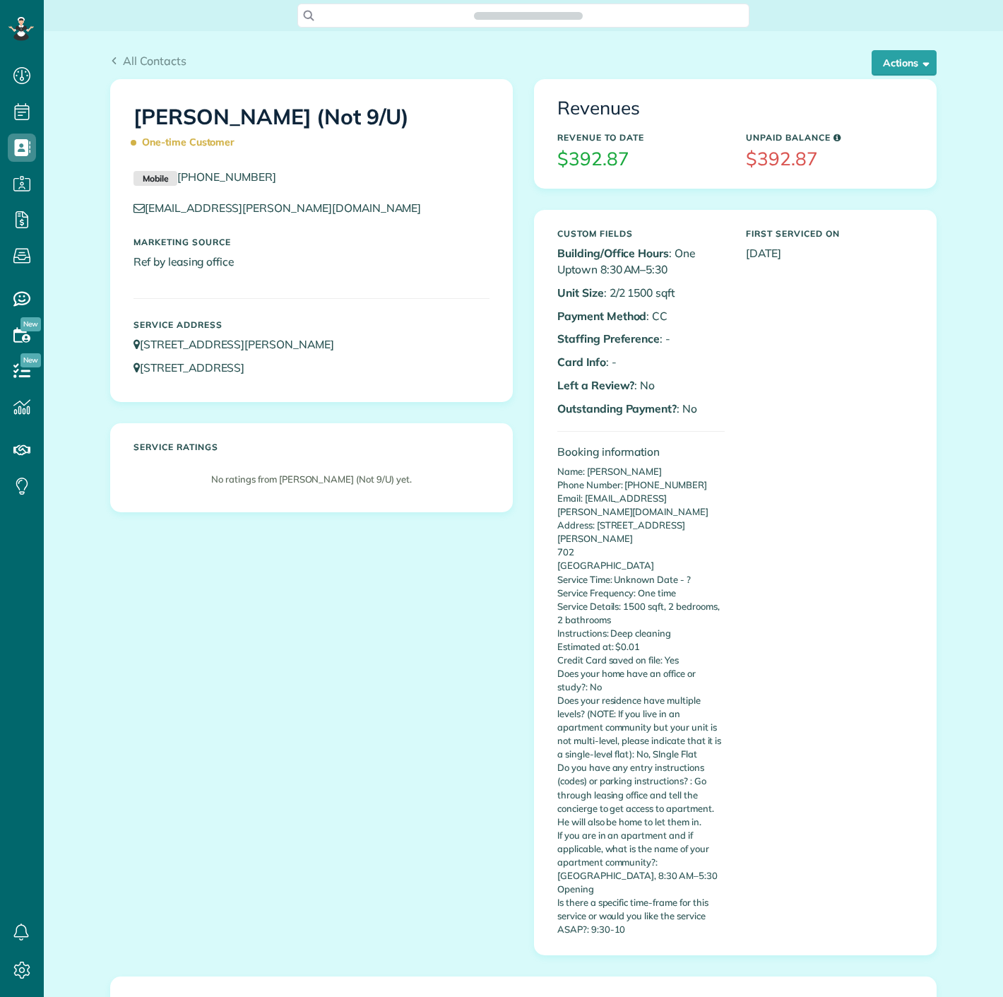
scroll to position [6, 6]
click at [921, 66] on span "button" at bounding box center [924, 62] width 11 height 11
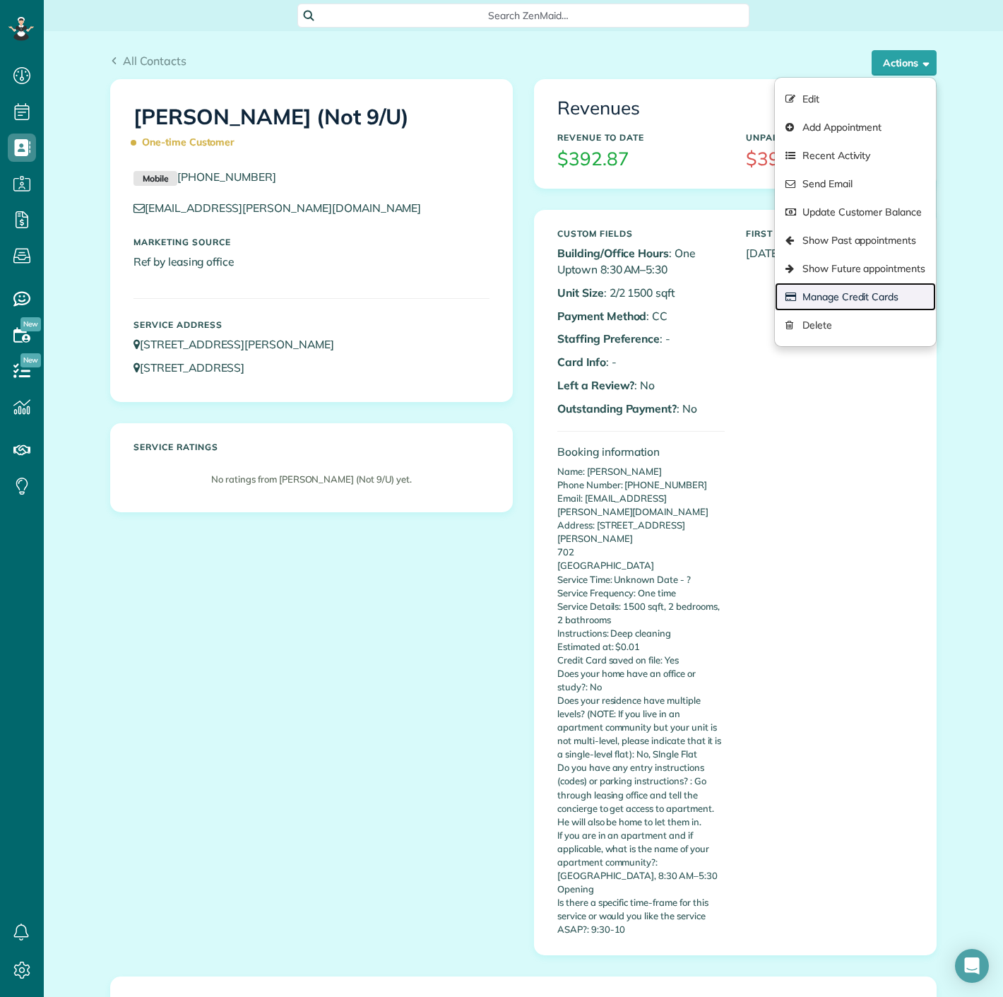
click at [831, 283] on link "Manage Credit Cards" at bounding box center [855, 297] width 161 height 28
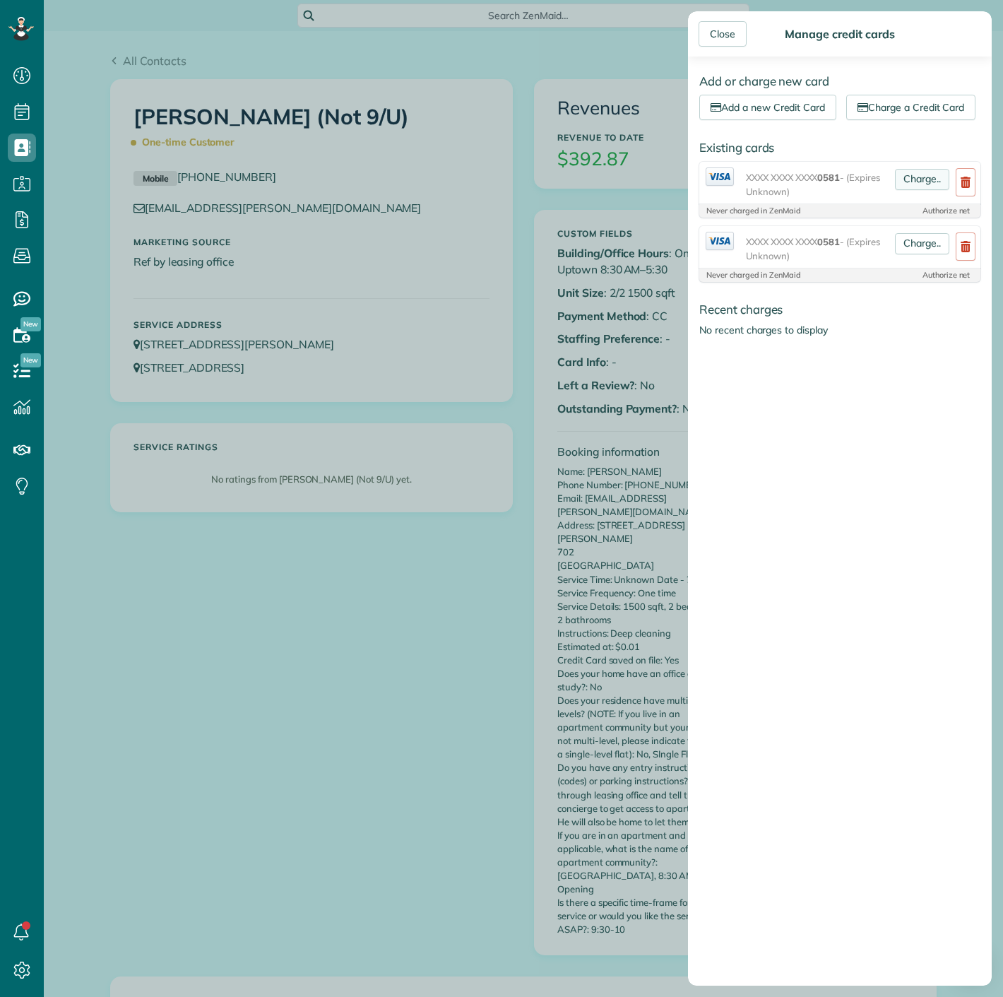
click at [900, 190] on link "Charge.." at bounding box center [922, 179] width 54 height 21
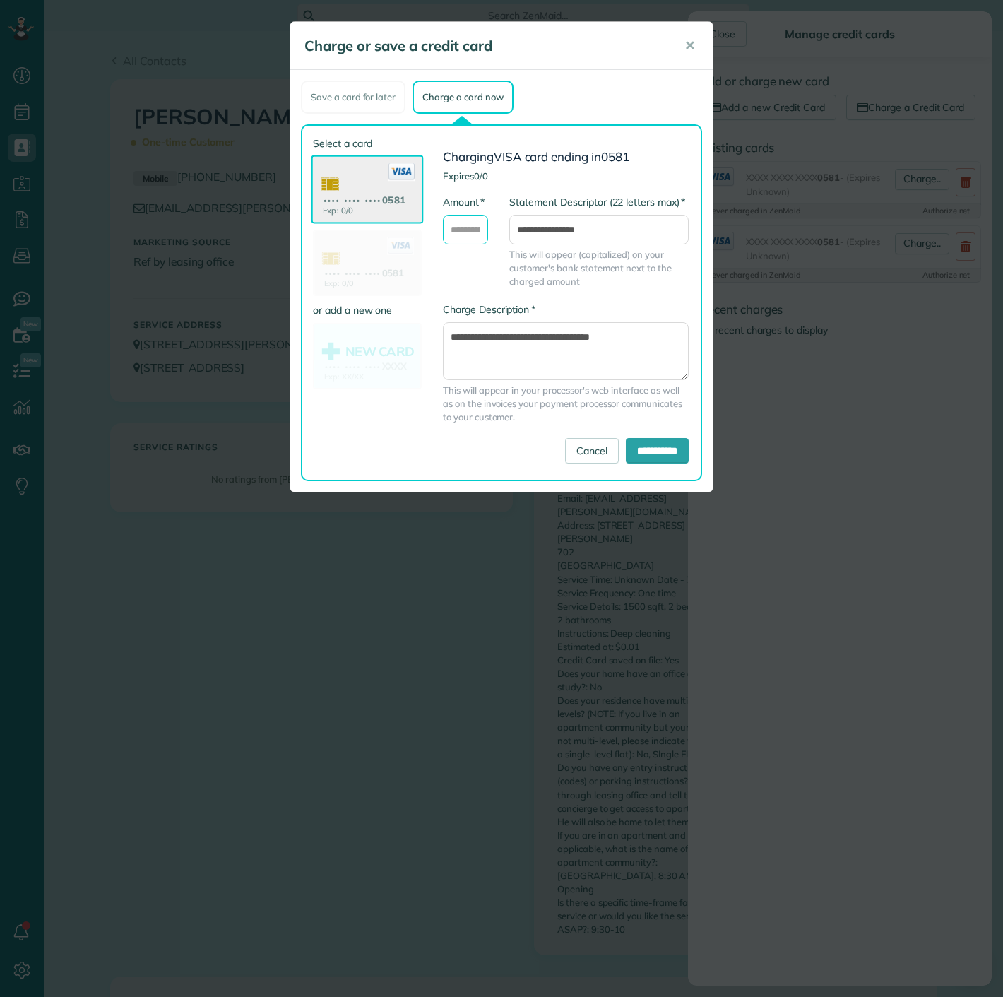
click at [467, 230] on input "* Amount" at bounding box center [465, 230] width 45 height 30
type input "******"
click at [630, 446] on input "**********" at bounding box center [657, 450] width 63 height 25
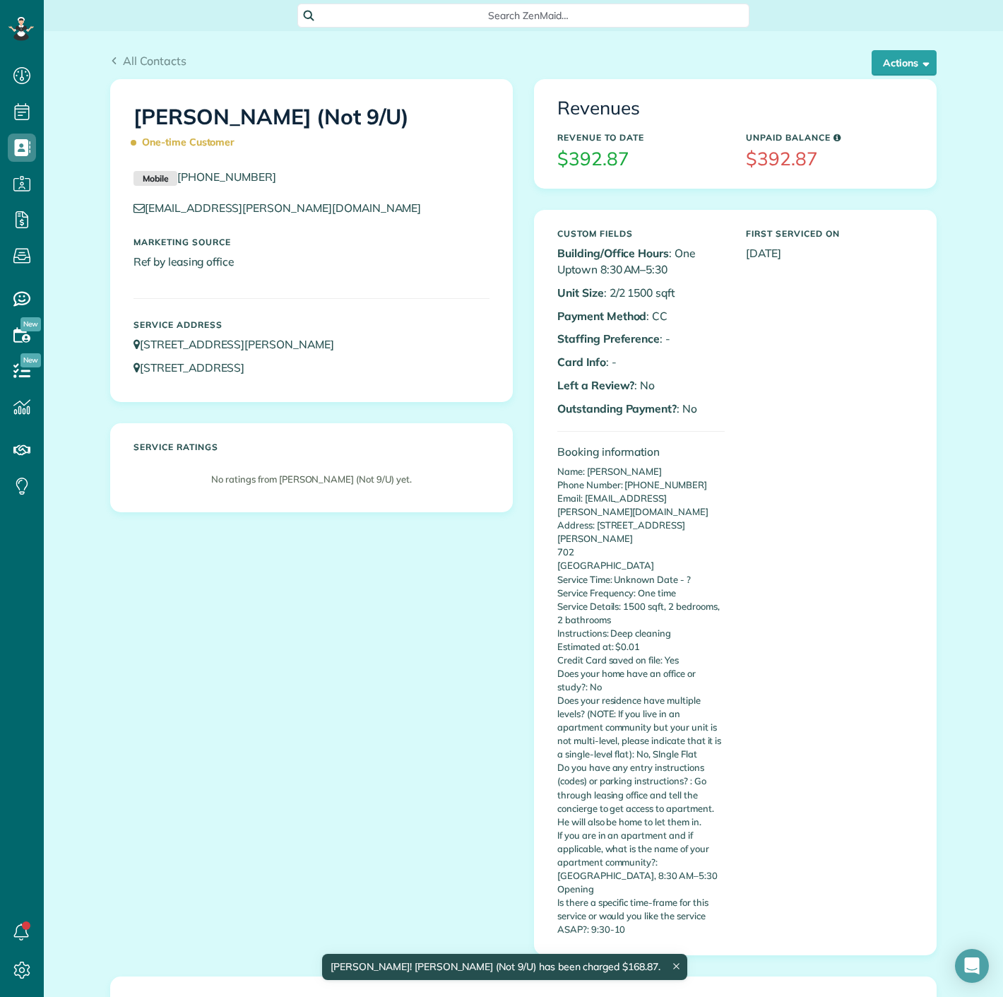
click at [557, 377] on div "Close Manage credit cards Add or charge new card Add a new Credit Card Charge a…" at bounding box center [501, 498] width 1003 height 997
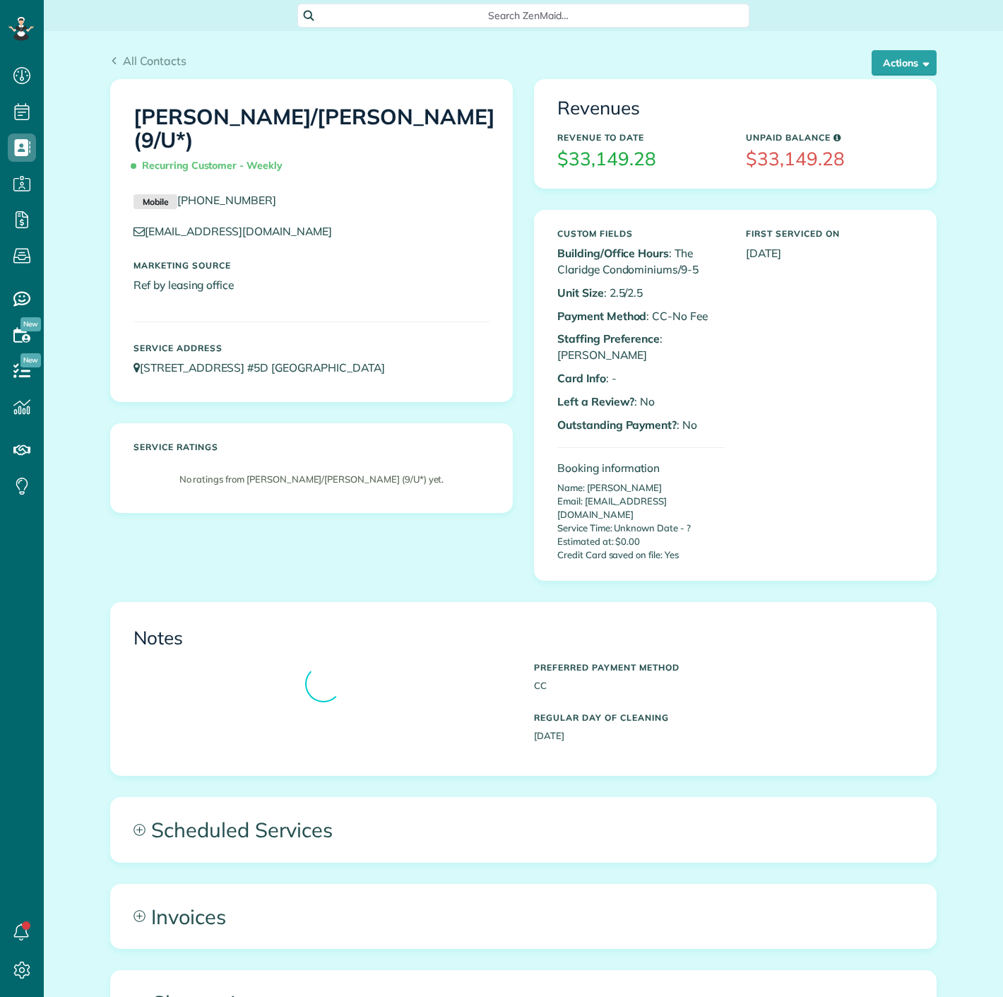
scroll to position [6, 6]
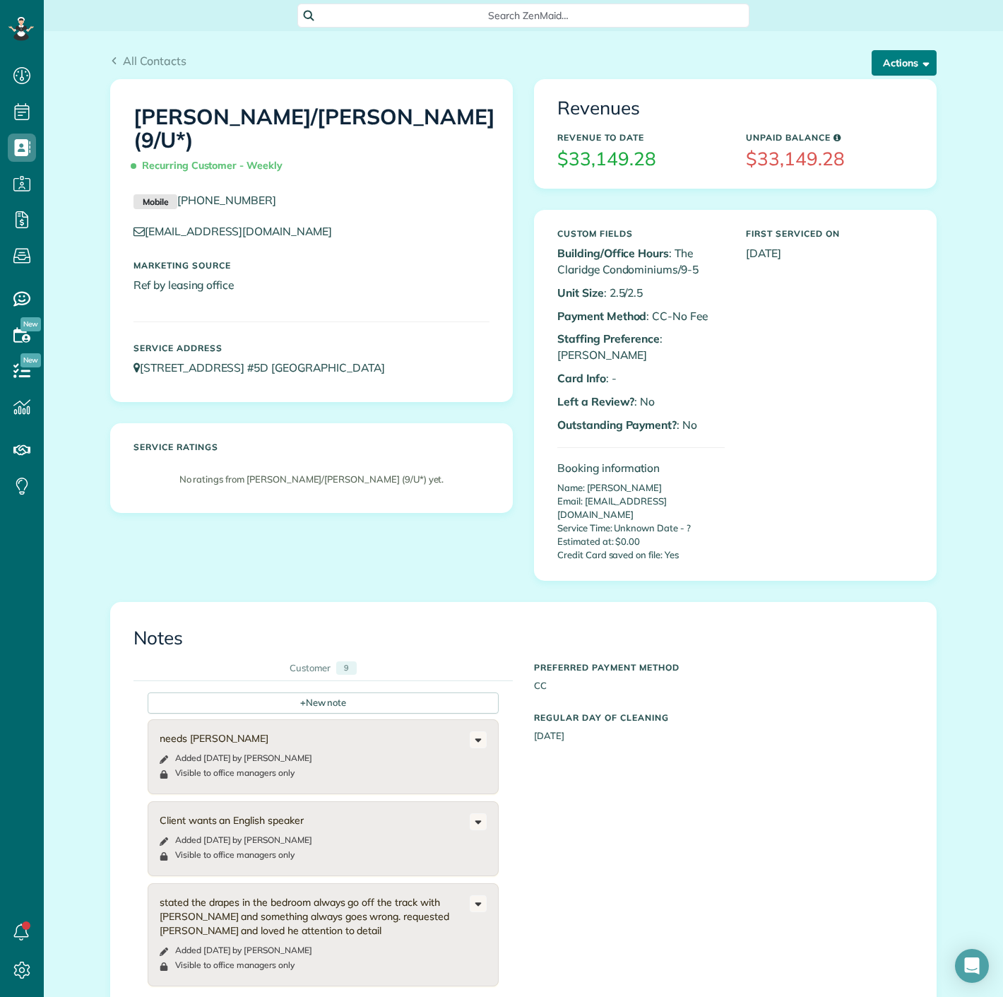
click at [873, 69] on button "Actions" at bounding box center [904, 62] width 65 height 25
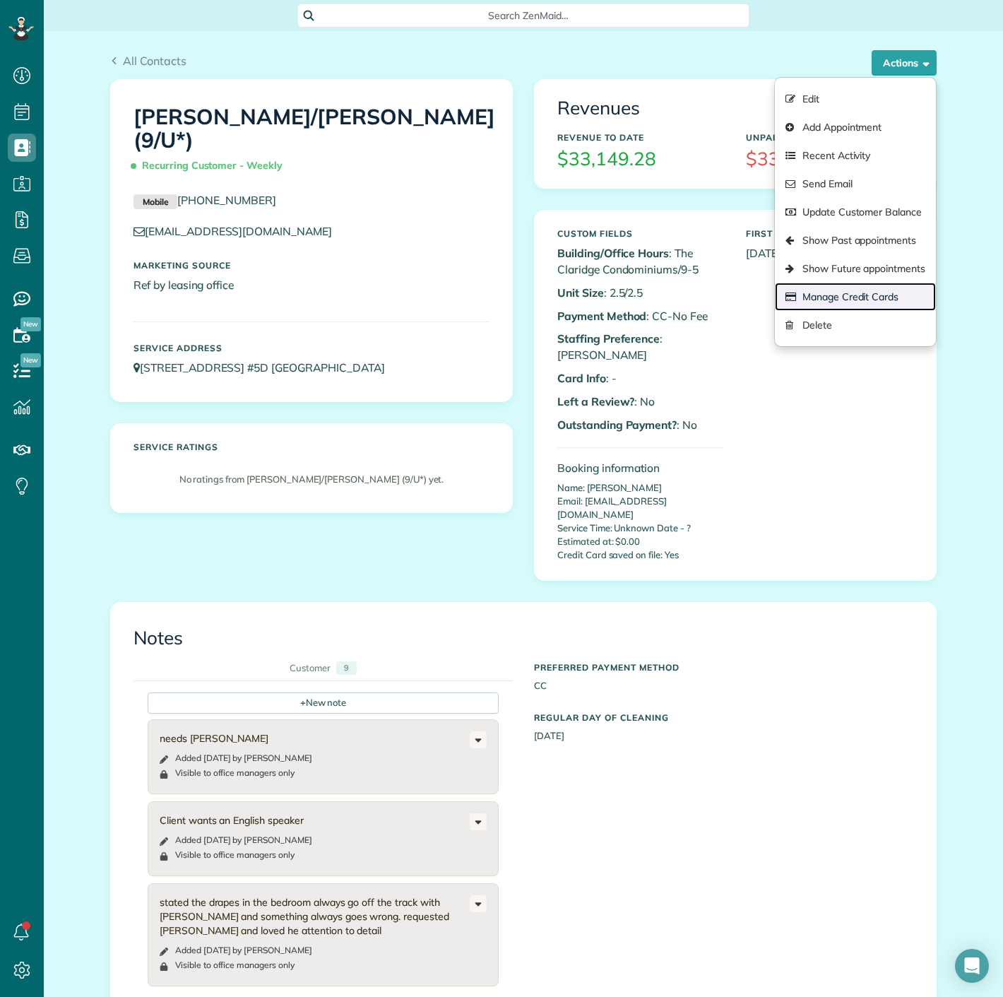
click at [832, 302] on link "Manage Credit Cards" at bounding box center [855, 297] width 161 height 28
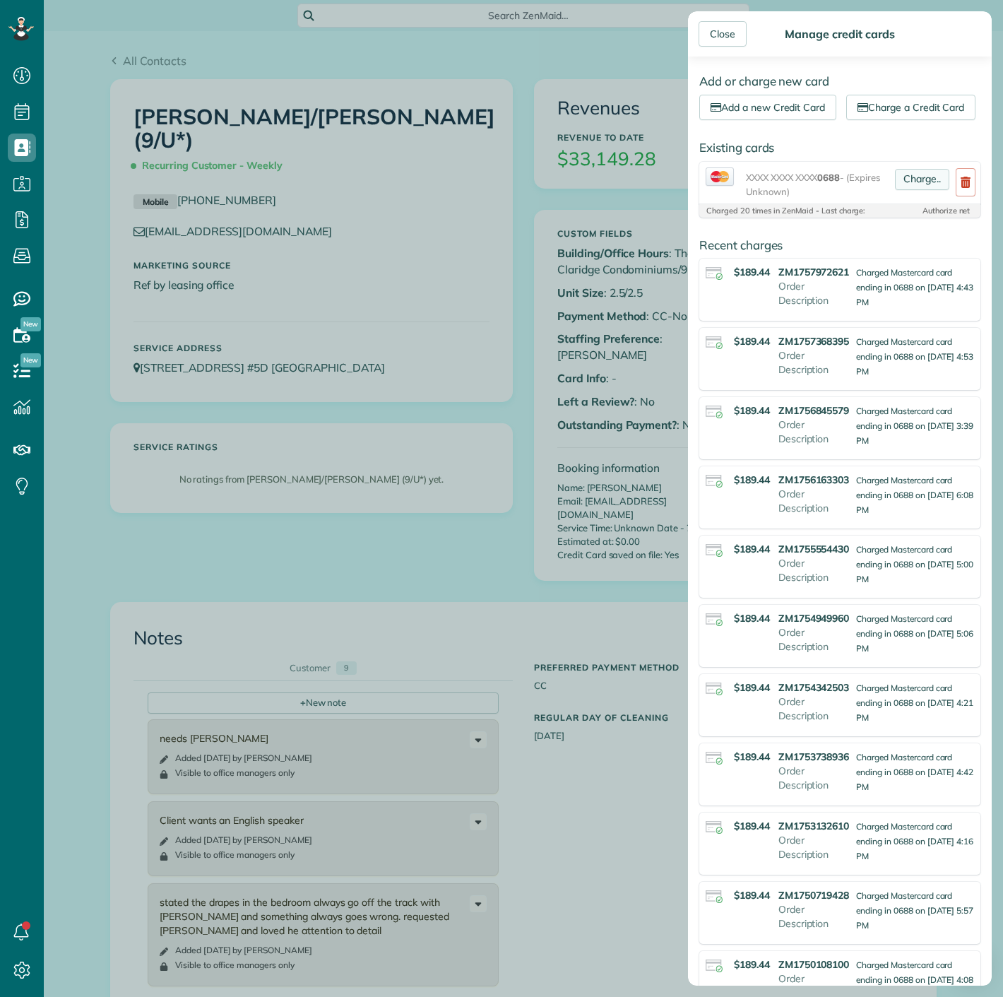
click at [904, 190] on link "Charge.." at bounding box center [922, 179] width 54 height 21
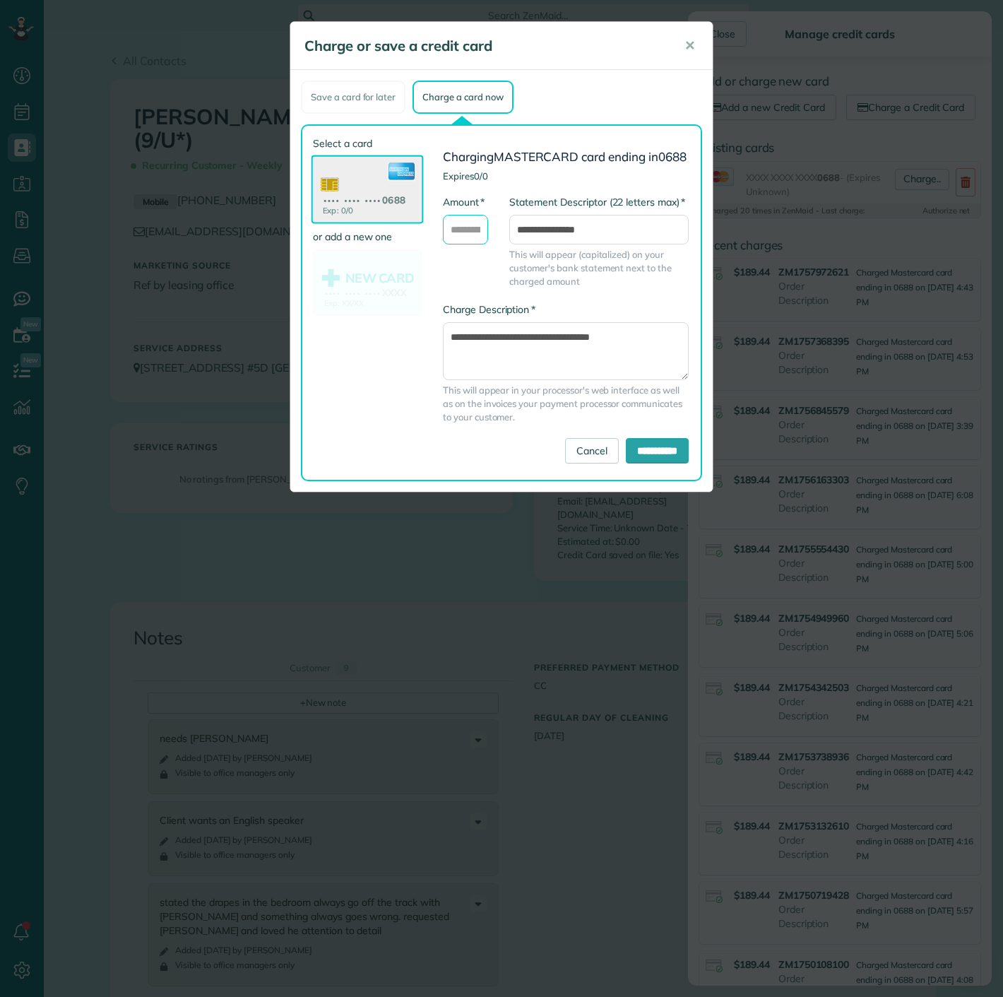
click at [466, 244] on input "* Amount" at bounding box center [465, 230] width 45 height 30
type input "******"
click at [626, 459] on input "**********" at bounding box center [657, 450] width 63 height 25
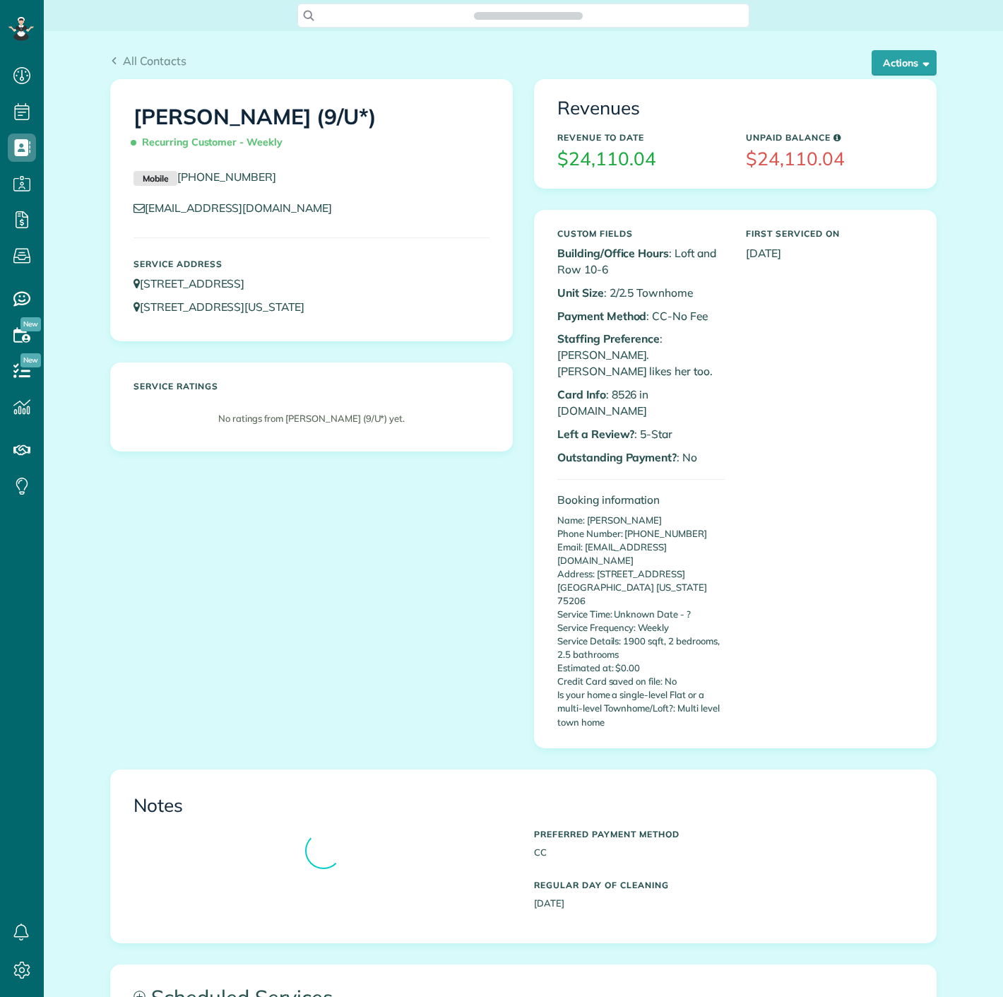
scroll to position [6, 6]
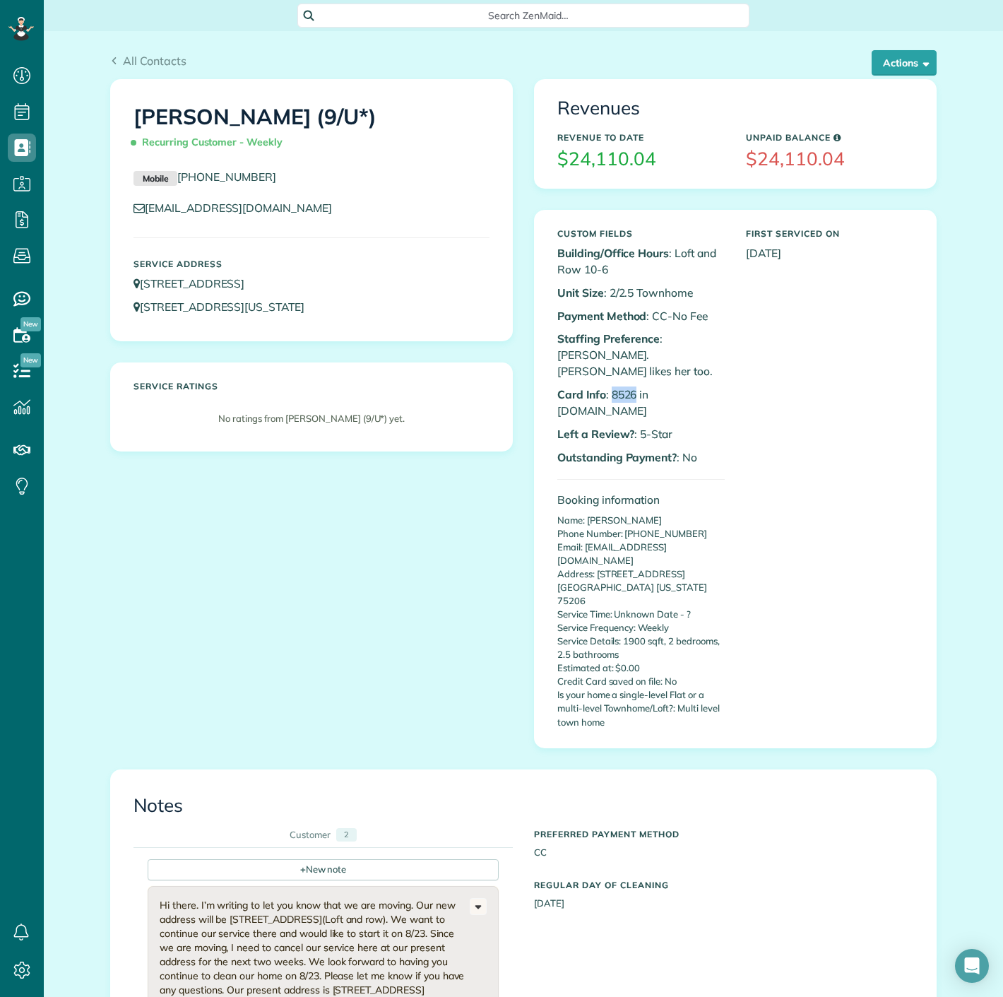
copy p "8526"
drag, startPoint x: 606, startPoint y: 372, endPoint x: 628, endPoint y: 370, distance: 22.7
click at [628, 387] on p "Card Info : 8526 in auth.net" at bounding box center [641, 403] width 167 height 33
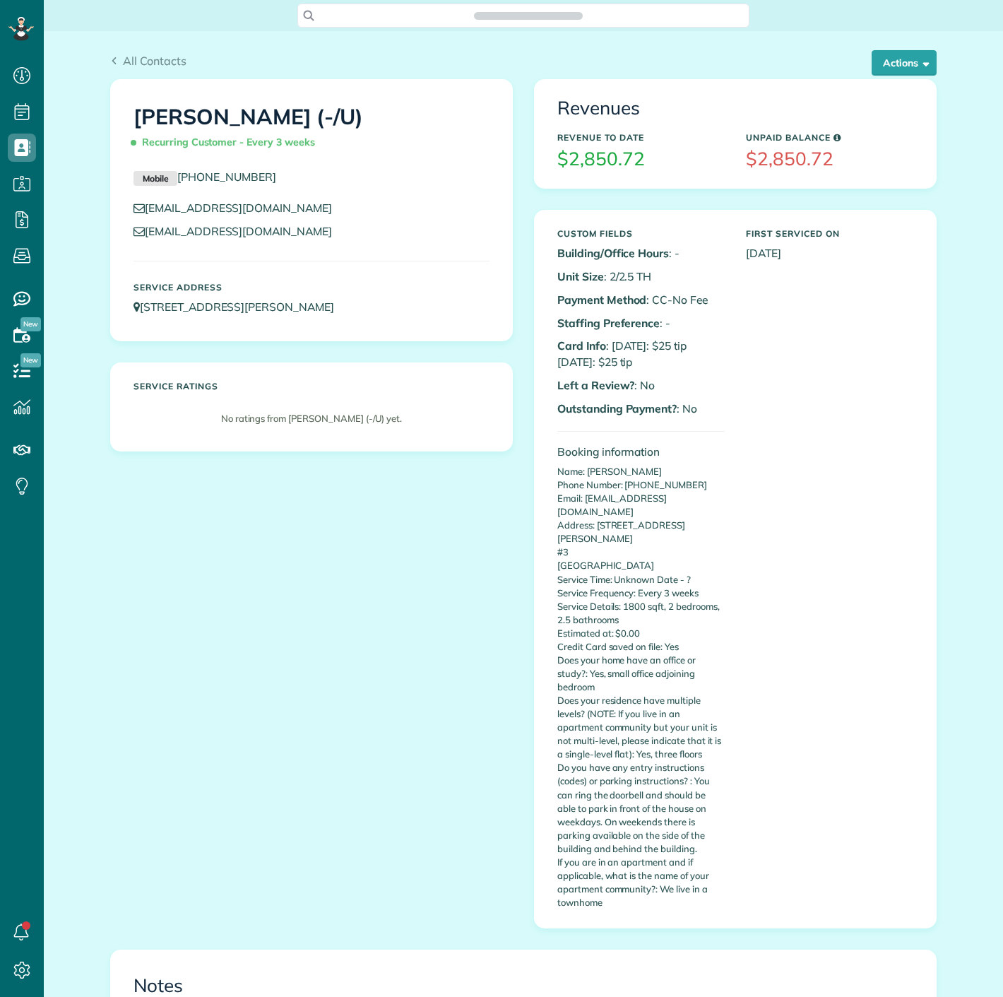
scroll to position [6, 6]
drag, startPoint x: 874, startPoint y: 61, endPoint x: 856, endPoint y: 116, distance: 57.4
click at [874, 61] on button "Actions" at bounding box center [904, 62] width 65 height 25
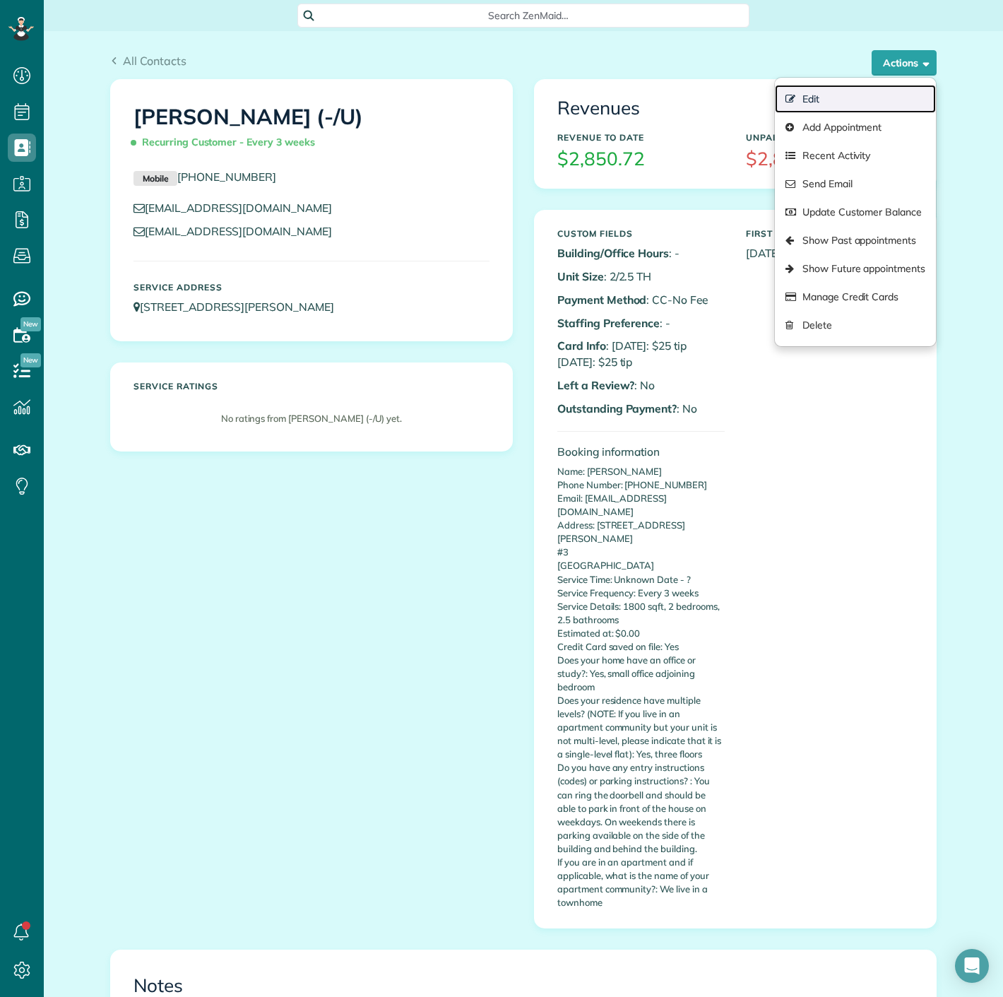
click at [803, 102] on link "Edit" at bounding box center [855, 99] width 161 height 28
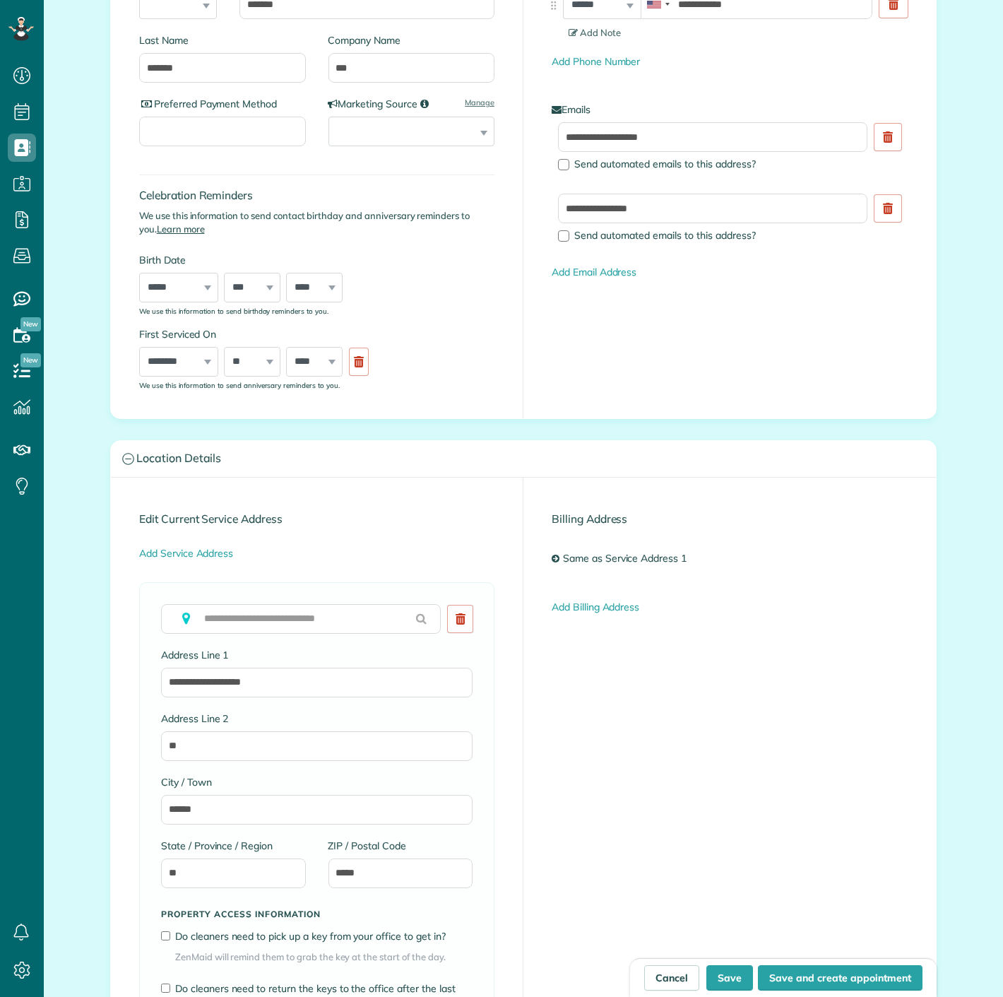
scroll to position [6, 6]
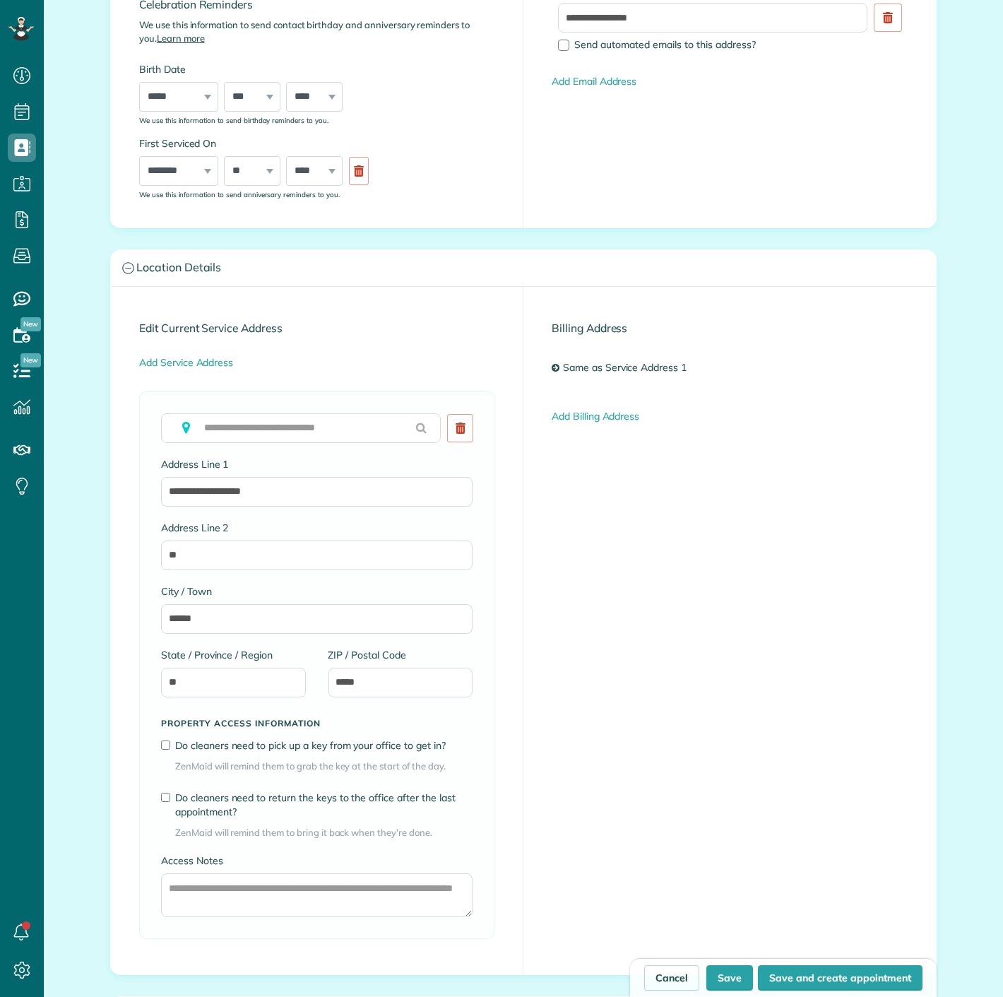
type input "**********"
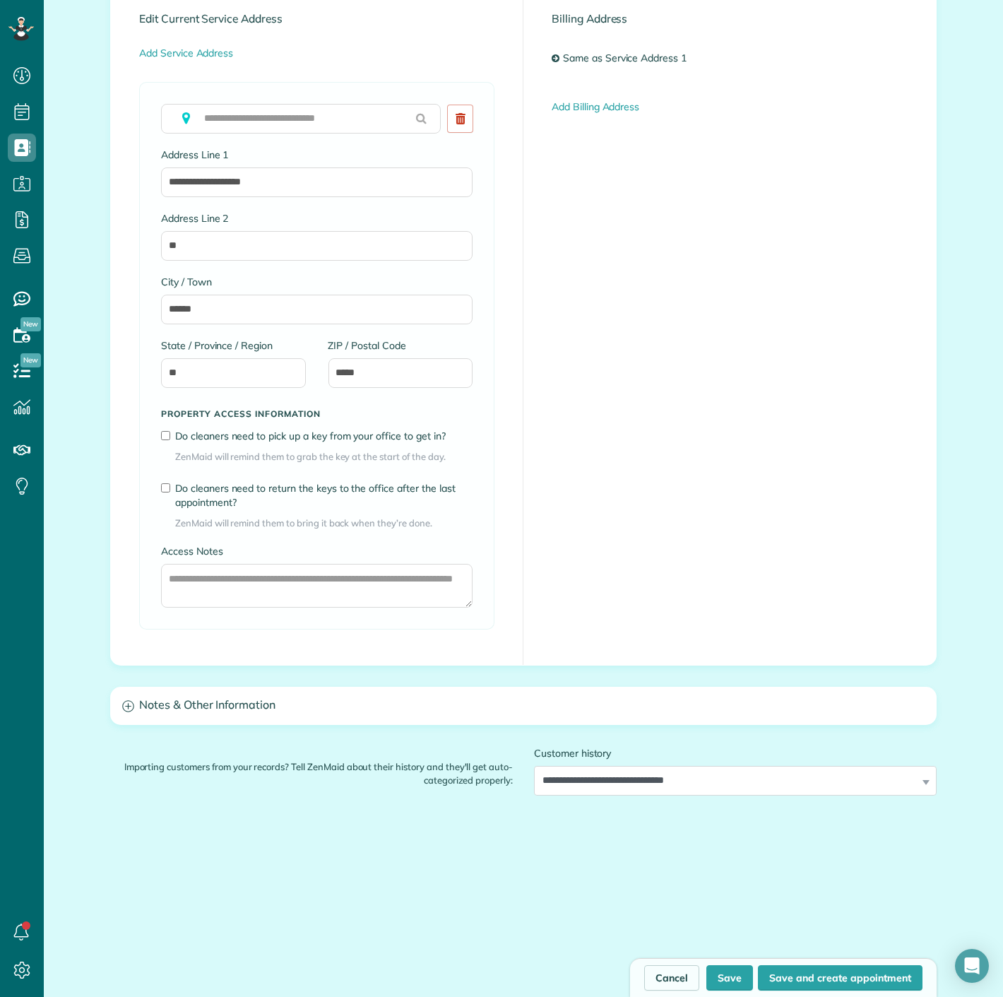
scroll to position [766, 0]
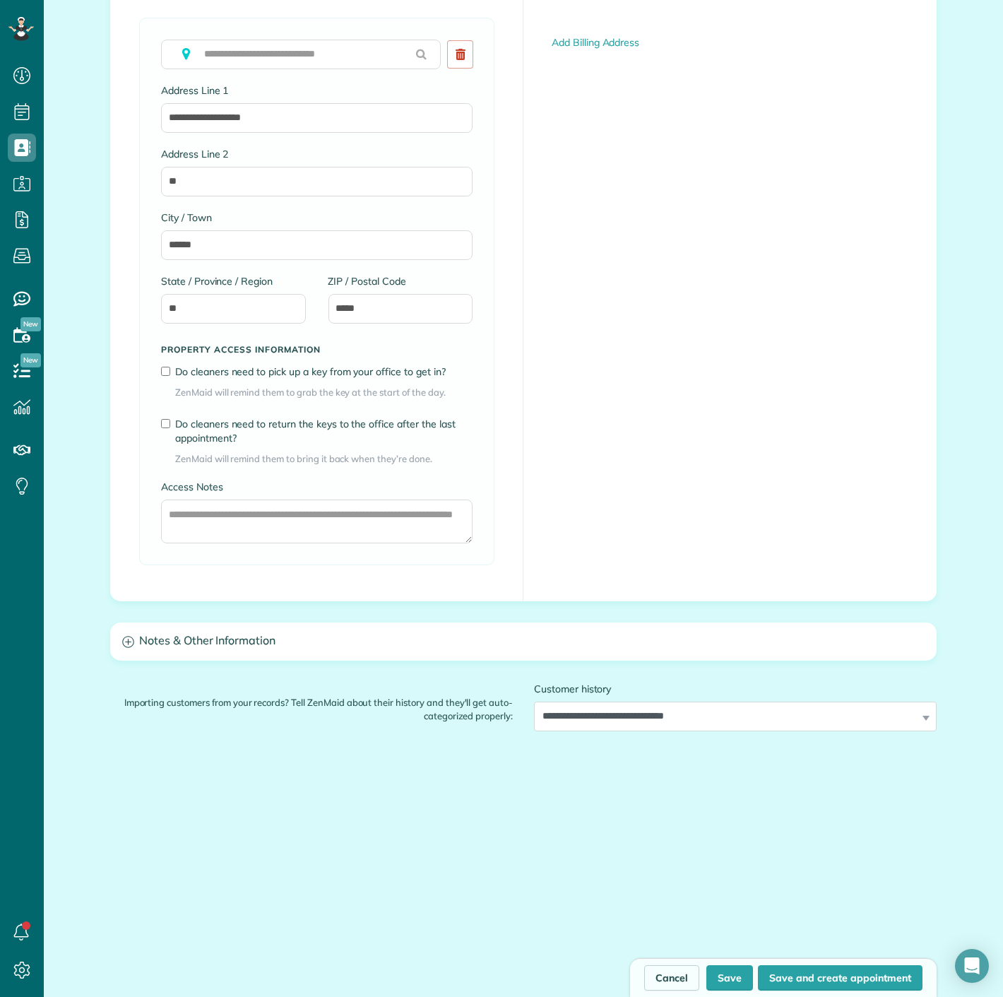
click at [269, 660] on div "**********" at bounding box center [524, 23] width 848 height 1316
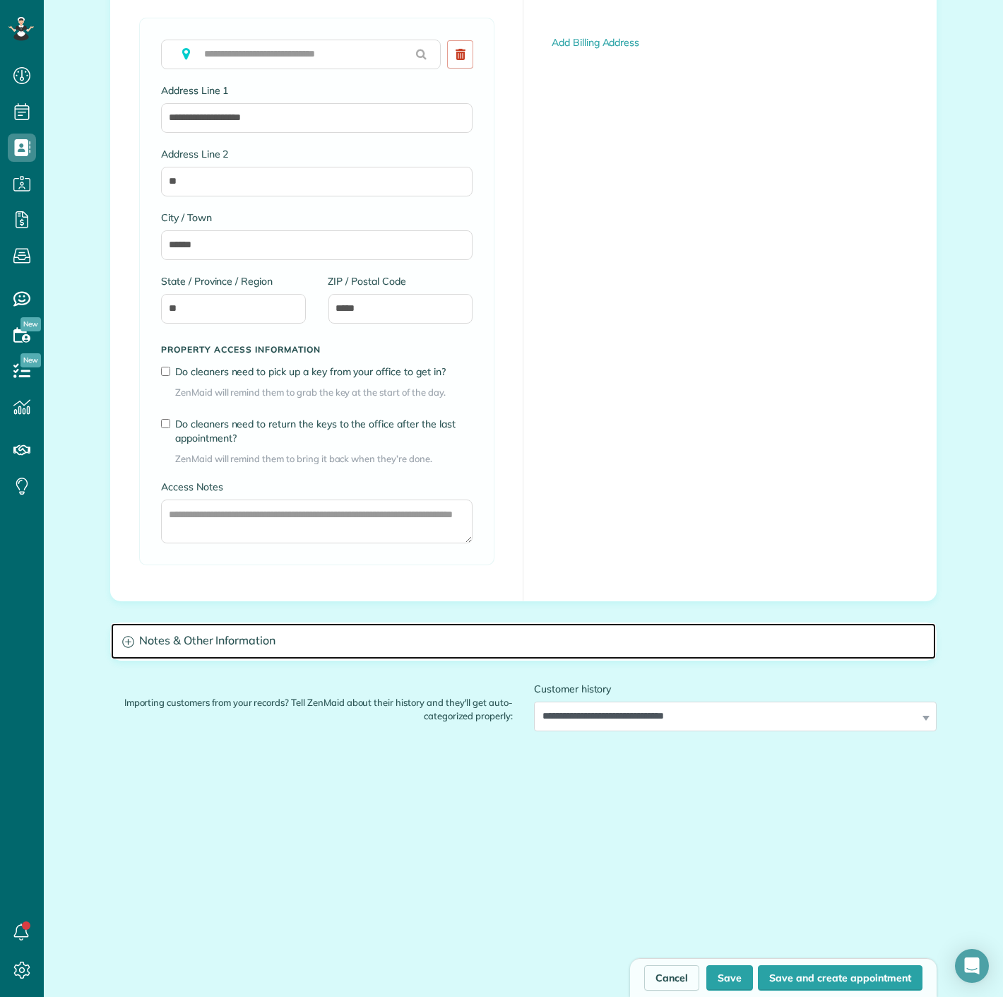
click at [262, 642] on h3 "Notes & Other Information" at bounding box center [523, 641] width 825 height 36
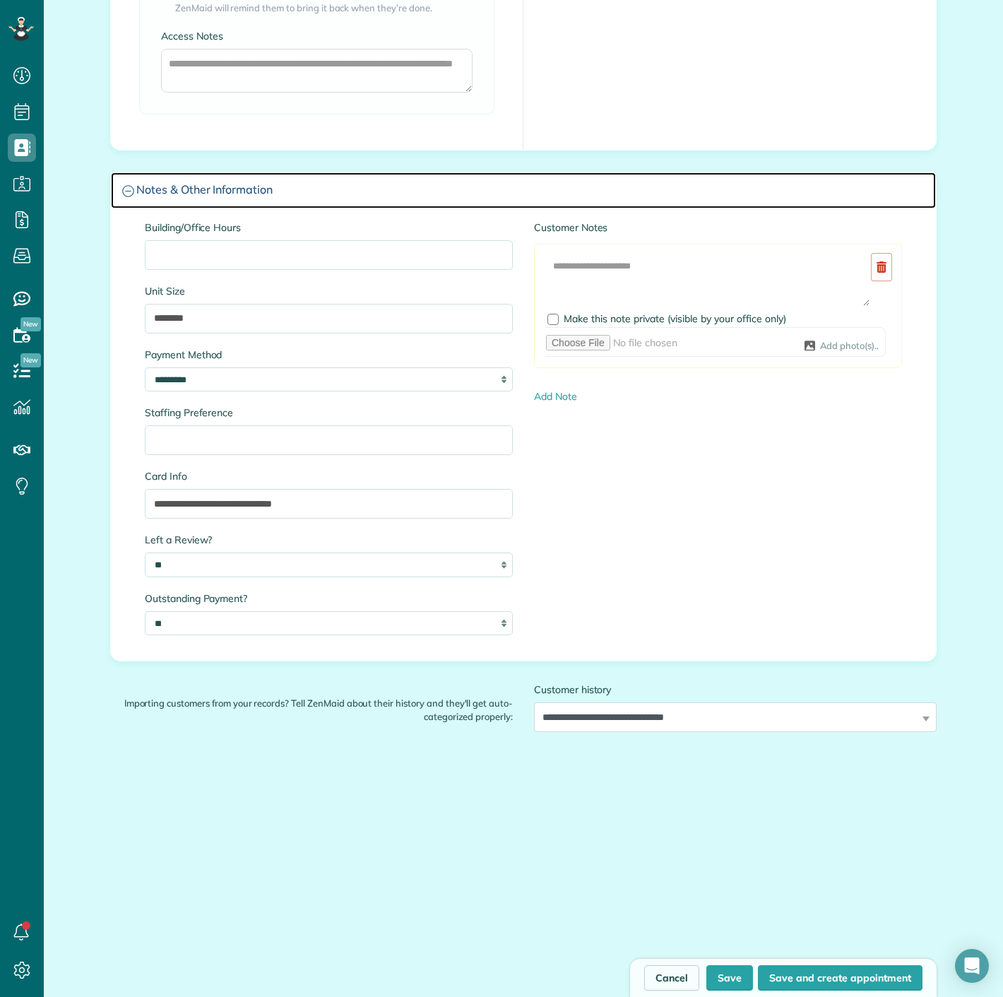
scroll to position [1217, 0]
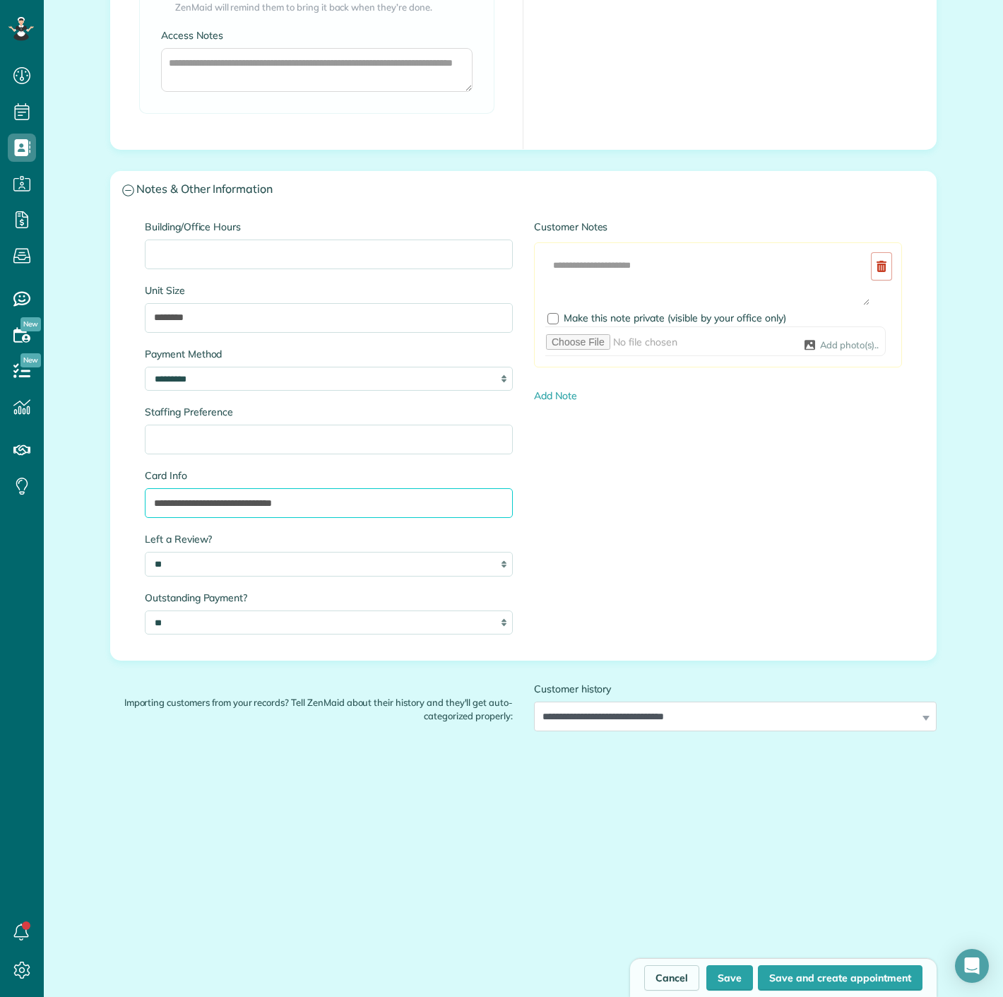
drag, startPoint x: 220, startPoint y: 502, endPoint x: -23, endPoint y: 504, distance: 242.4
click at [0, 504] on html "Dashboard Scheduling Calendar View List View" at bounding box center [501, 498] width 1003 height 997
type input "**********"
click at [710, 967] on button "Save" at bounding box center [730, 977] width 47 height 25
type input "**********"
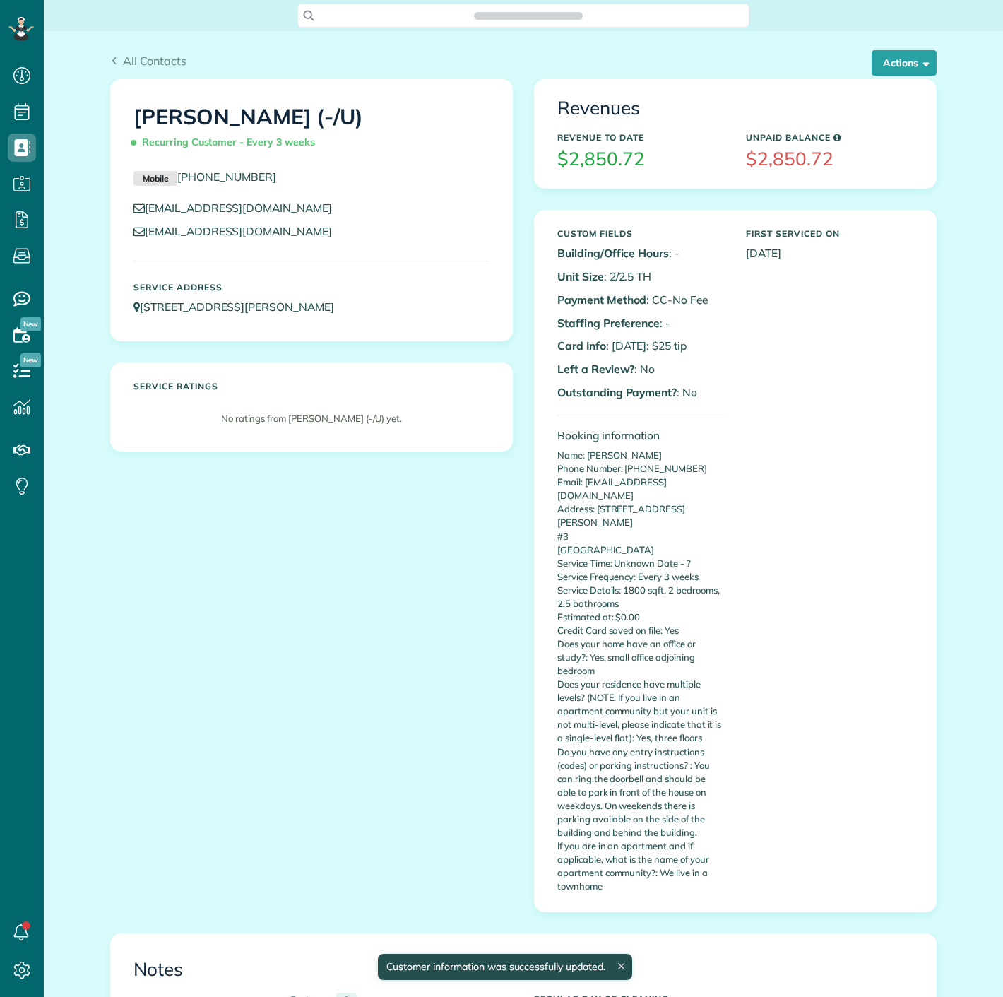
scroll to position [6, 6]
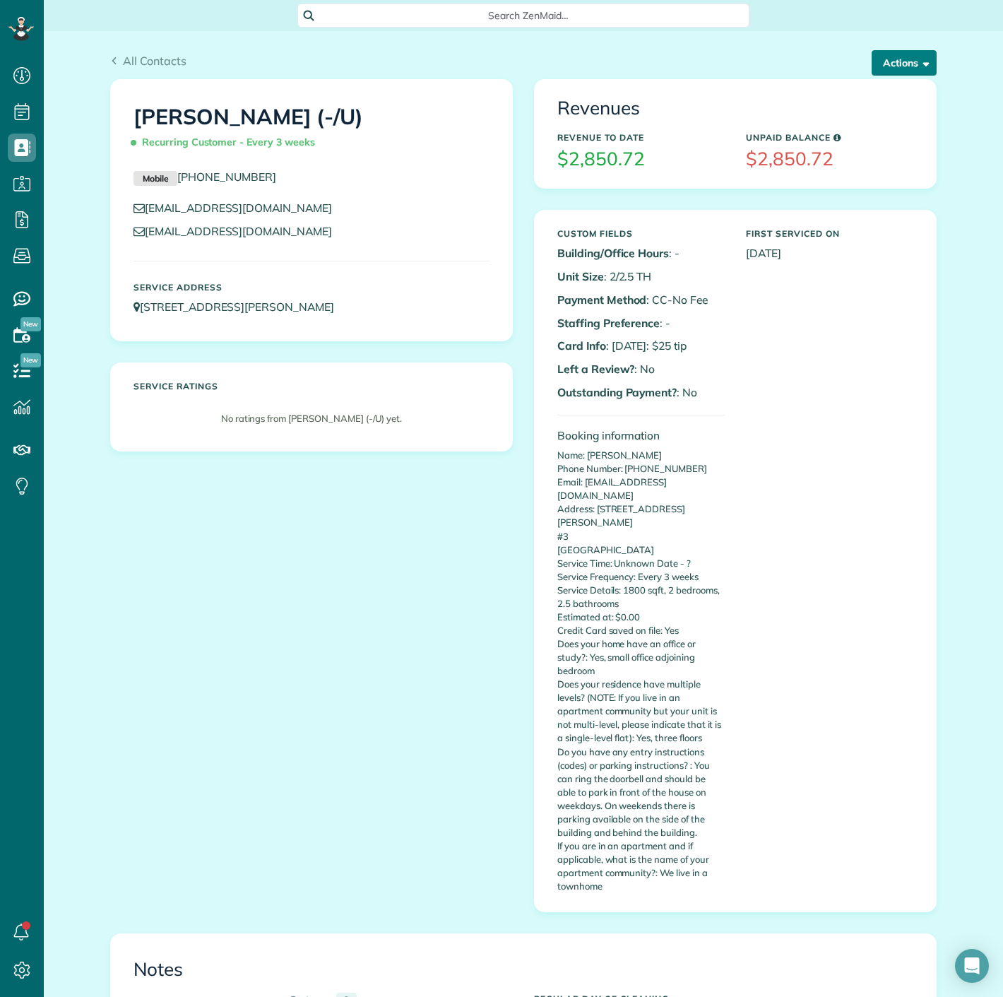
drag, startPoint x: 890, startPoint y: 66, endPoint x: 880, endPoint y: 92, distance: 27.6
click at [890, 66] on button "Actions" at bounding box center [904, 62] width 65 height 25
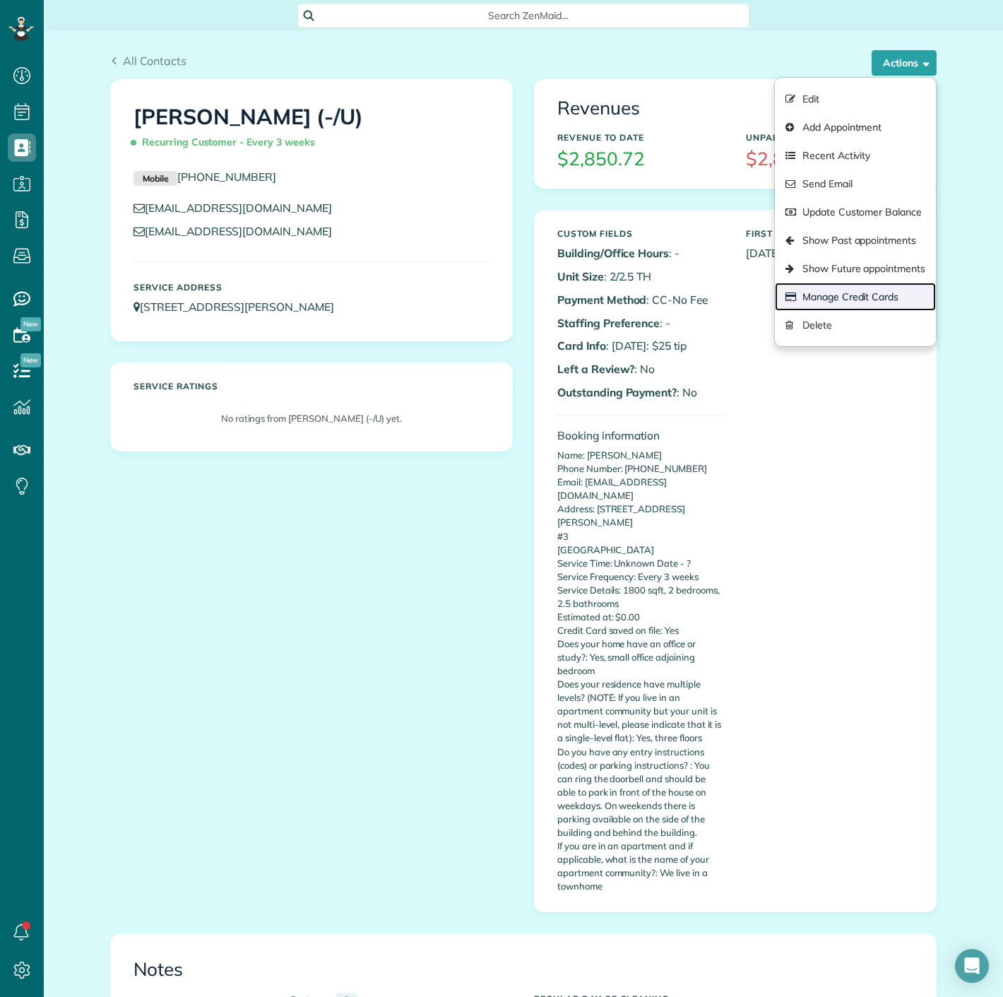
click at [864, 291] on link "Manage Credit Cards" at bounding box center [855, 297] width 161 height 28
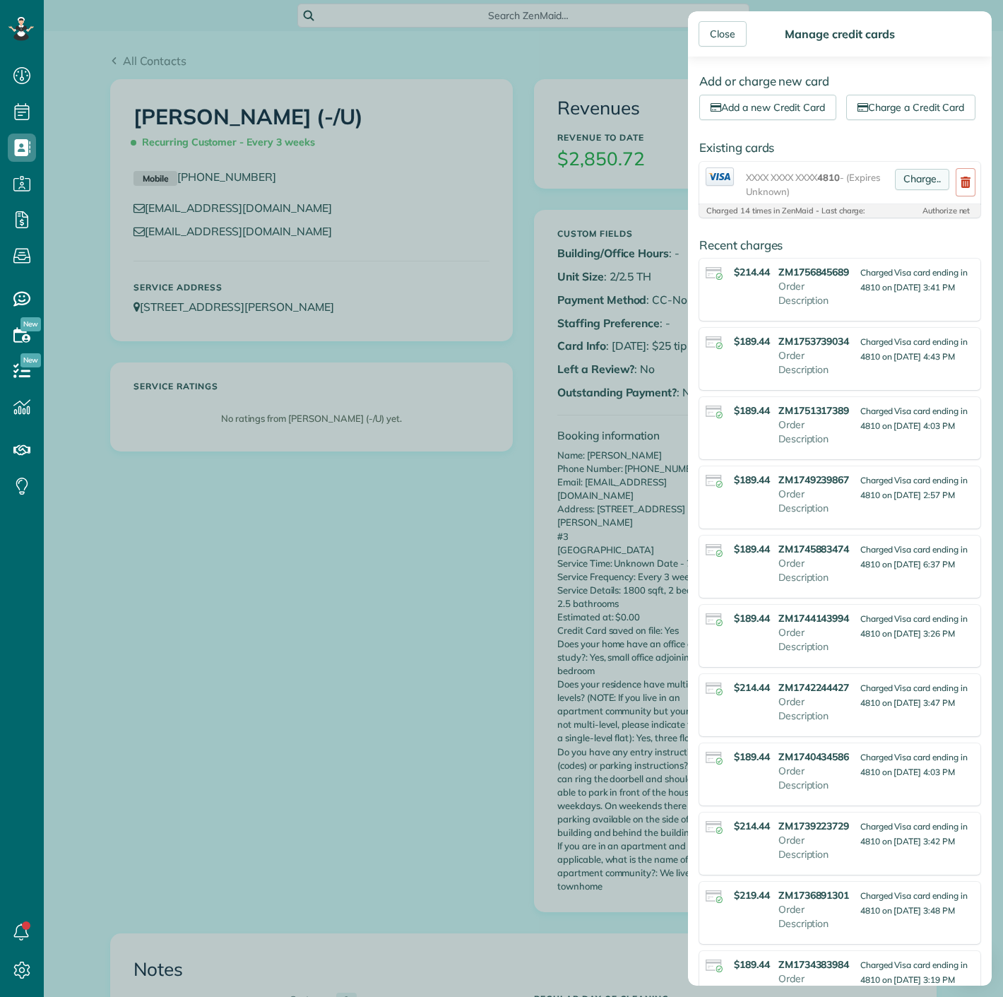
click at [907, 190] on link "Charge.." at bounding box center [922, 179] width 54 height 21
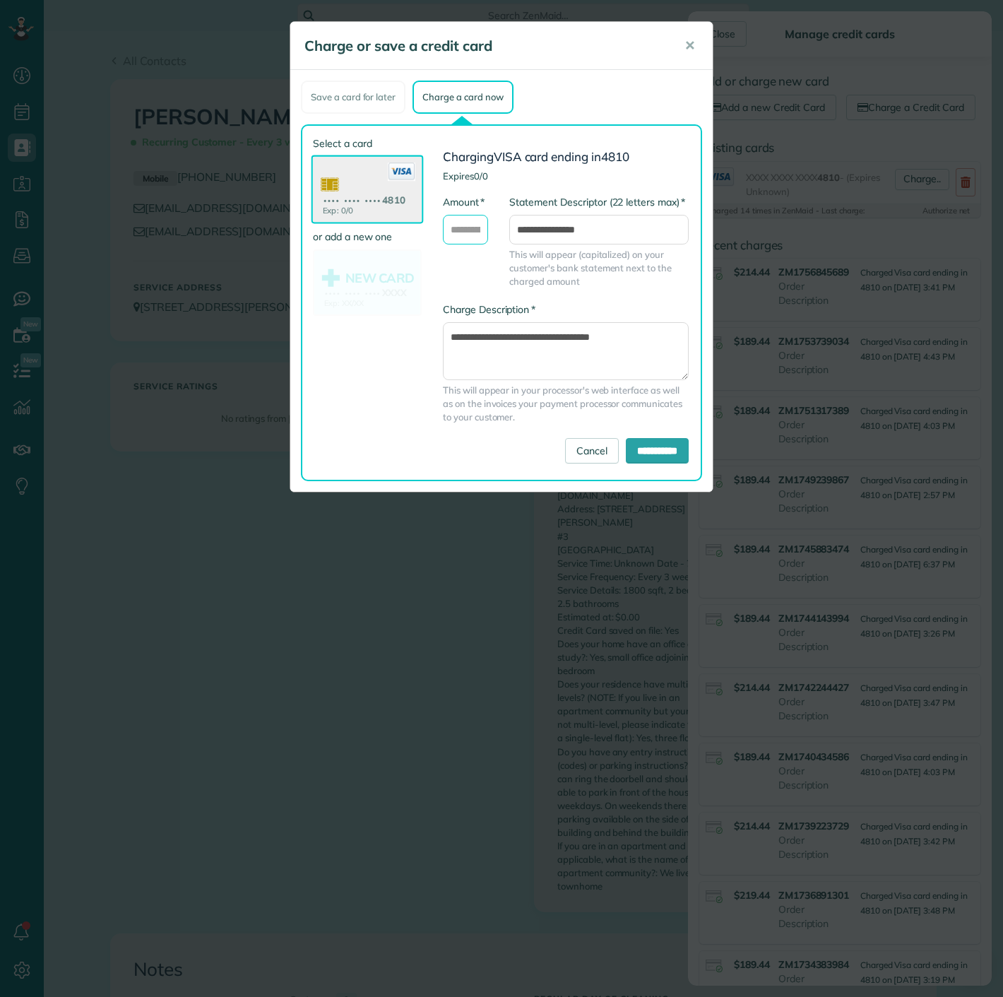
click at [471, 231] on input "* Amount" at bounding box center [465, 230] width 45 height 30
type input "******"
click at [651, 452] on input "**********" at bounding box center [657, 450] width 63 height 25
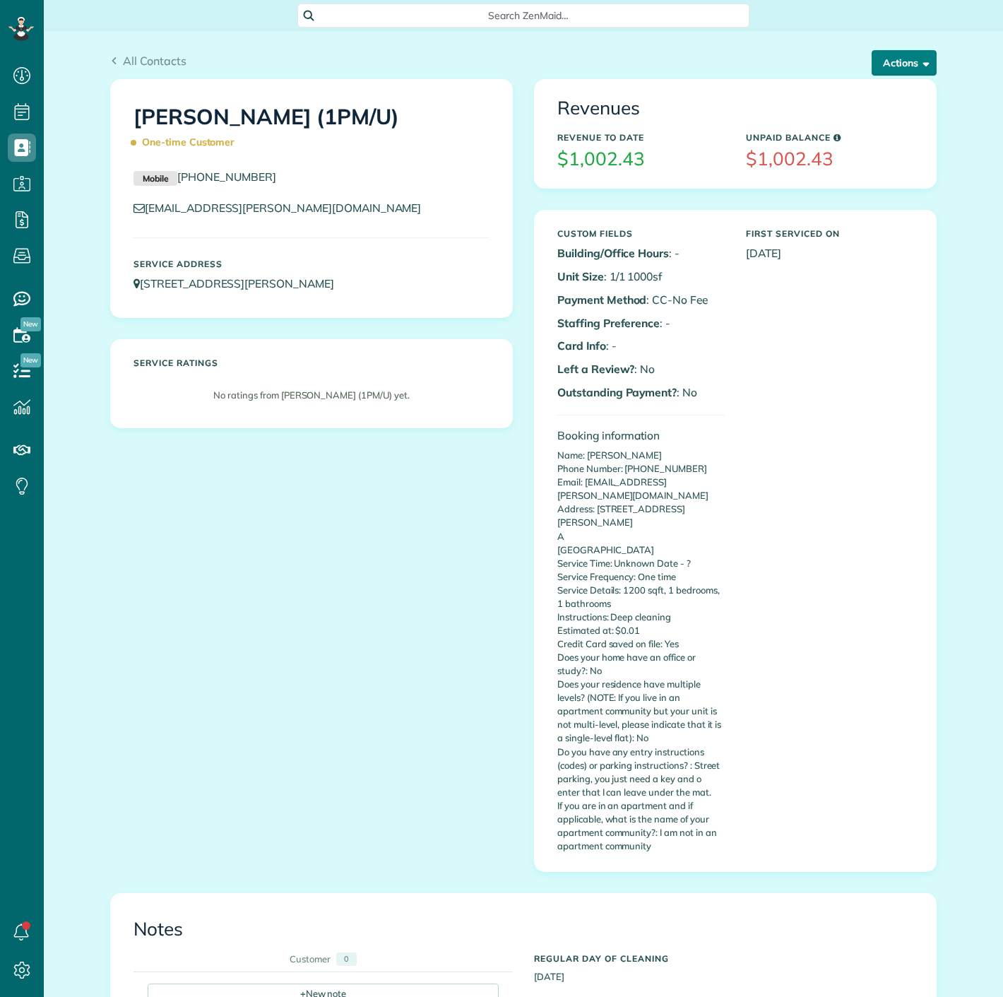
scroll to position [6, 6]
click at [877, 71] on button "Actions" at bounding box center [904, 62] width 65 height 25
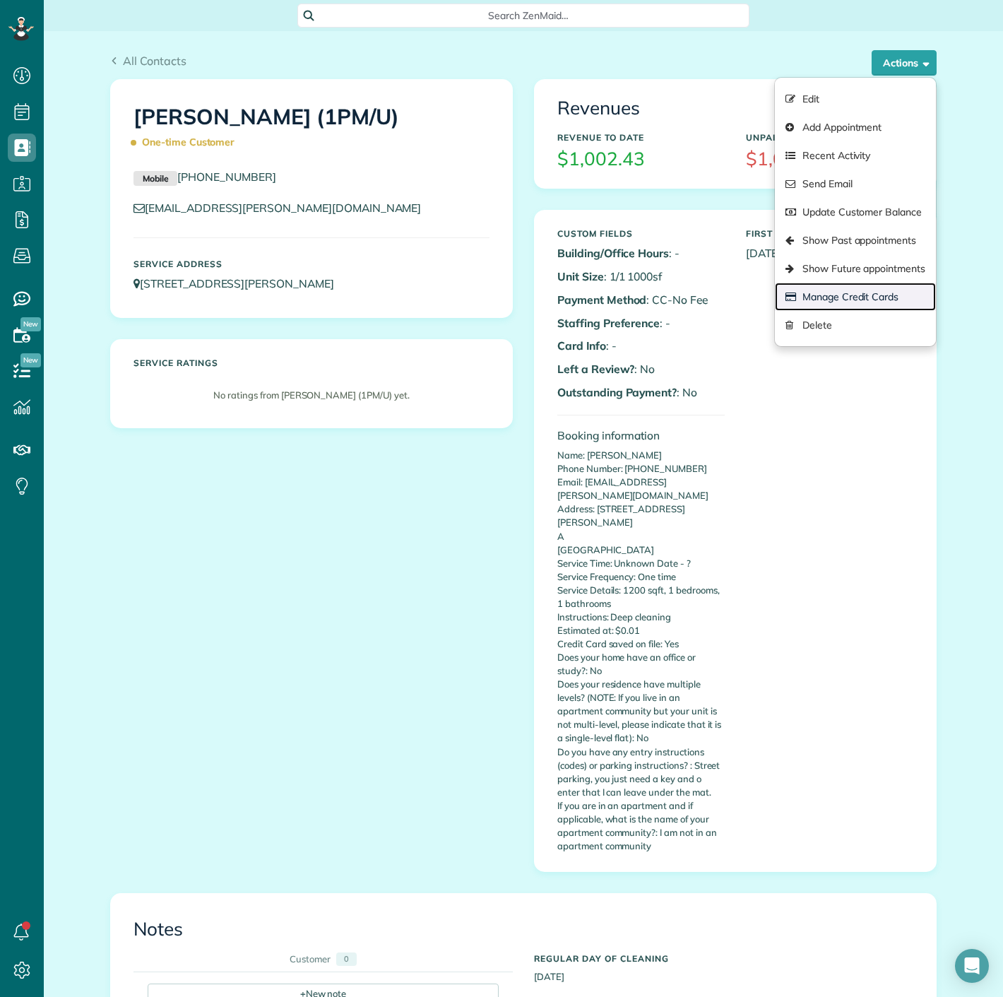
click at [815, 298] on link "Manage Credit Cards" at bounding box center [855, 297] width 161 height 28
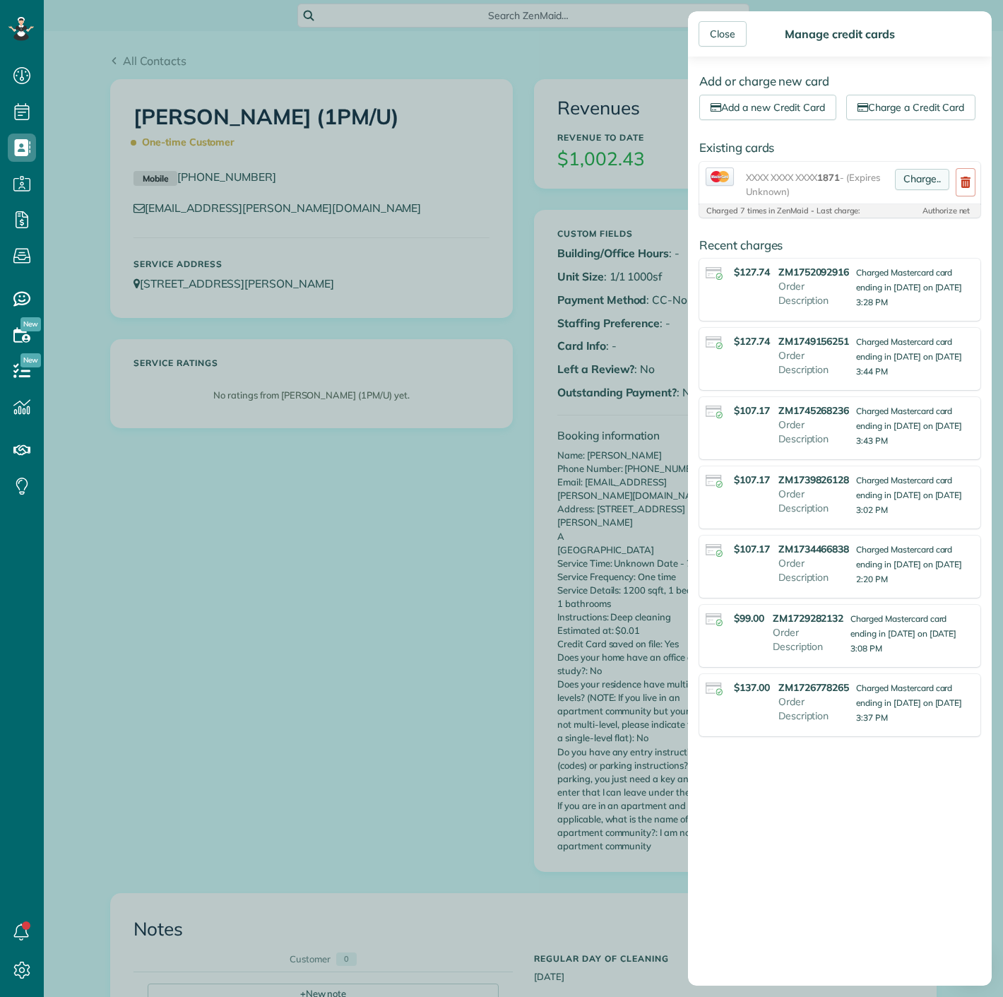
click at [907, 190] on link "Charge.." at bounding box center [922, 179] width 54 height 21
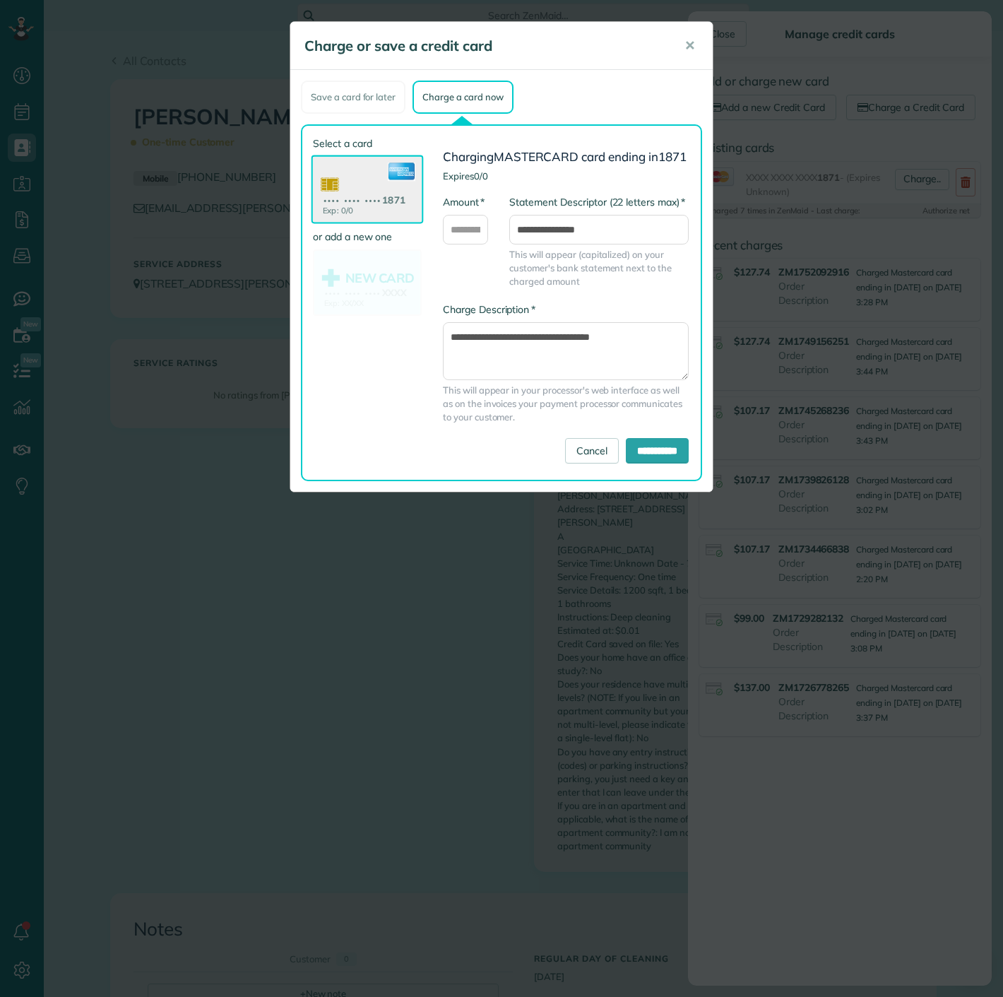
click at [521, 683] on div "Charge or save a credit card ✕ Save a card for later Charge a card now Select a…" at bounding box center [501, 498] width 1003 height 997
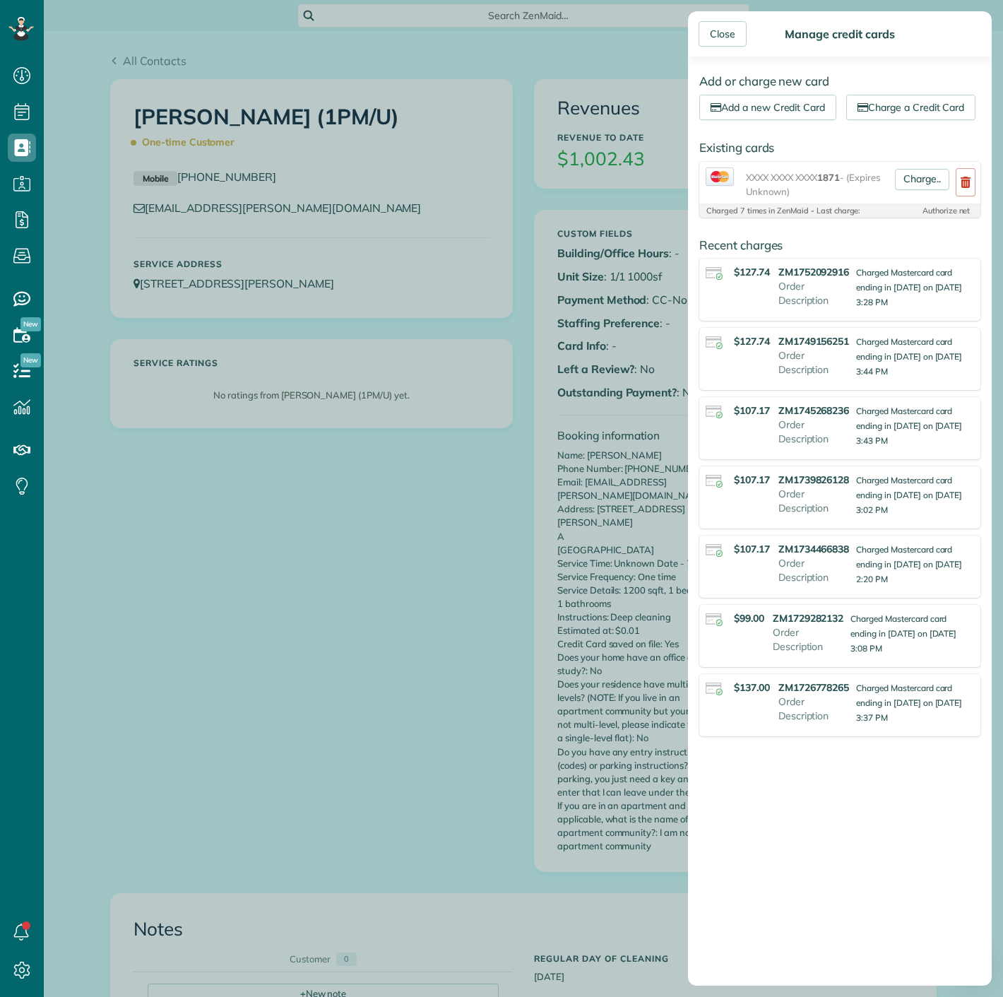
click at [521, 683] on div "Close Manage credit cards Add or charge new card Add a new Credit Card Charge a…" at bounding box center [501, 498] width 1003 height 997
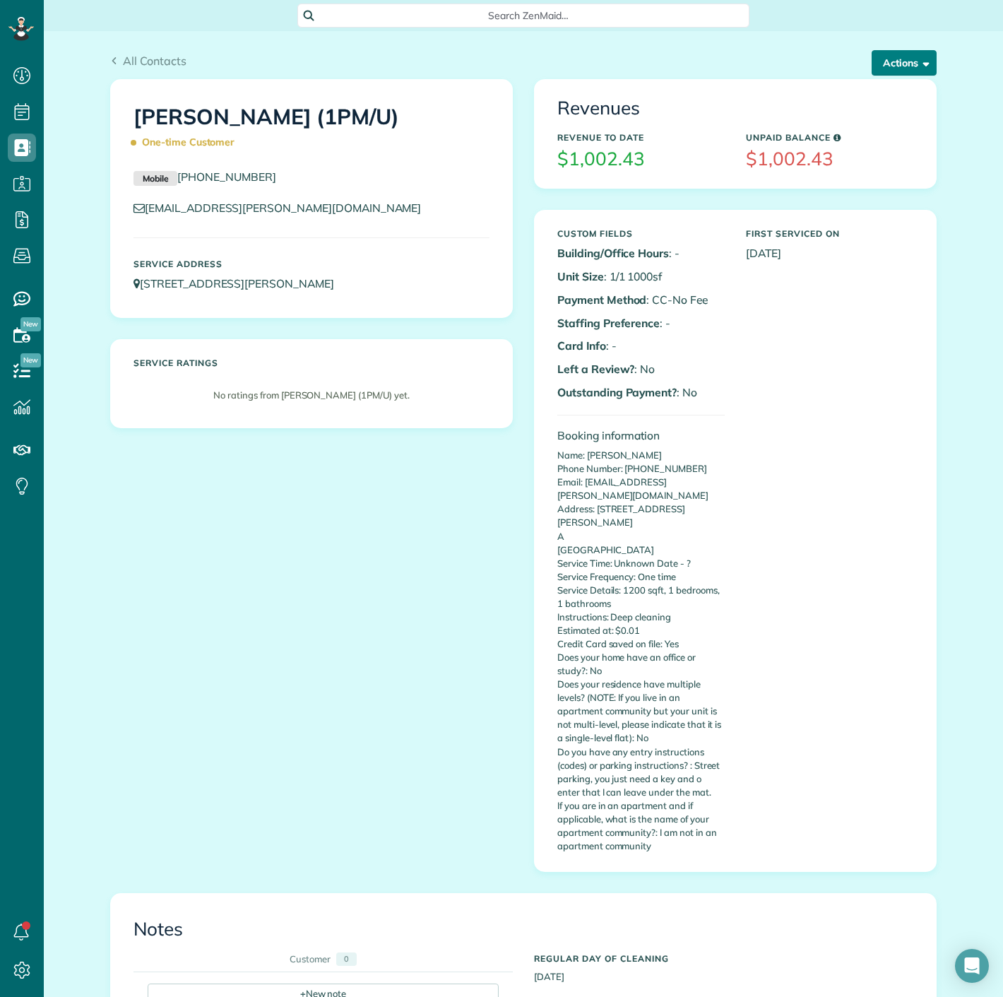
click at [885, 64] on button "Actions" at bounding box center [904, 62] width 65 height 25
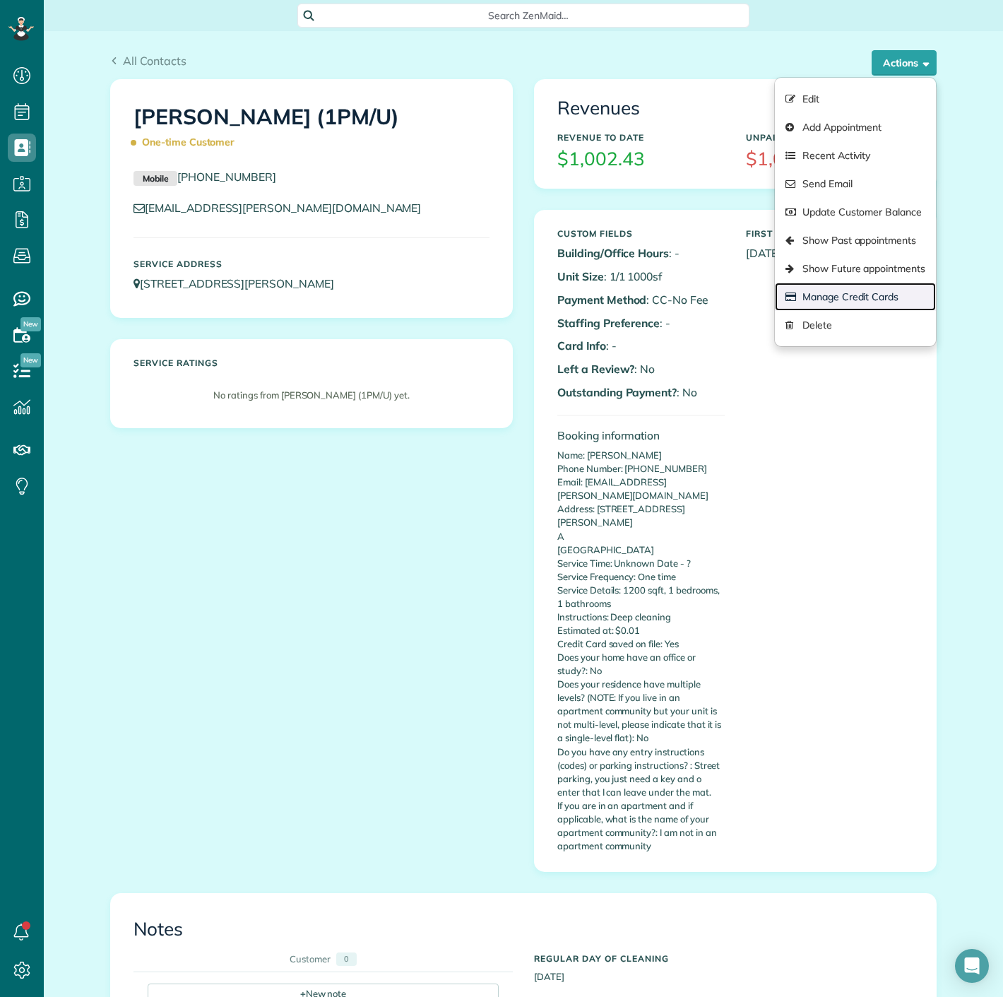
click at [797, 289] on link "Manage Credit Cards" at bounding box center [855, 297] width 161 height 28
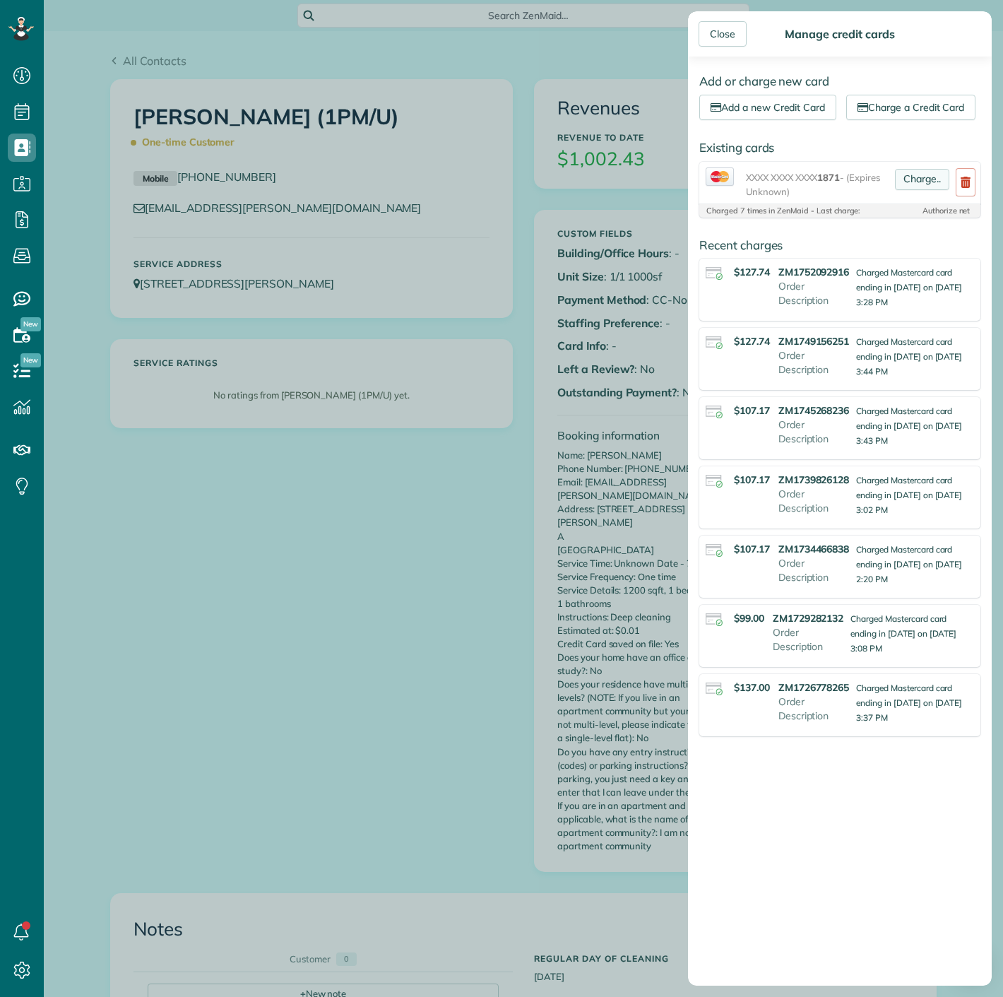
click at [912, 190] on link "Charge.." at bounding box center [922, 179] width 54 height 21
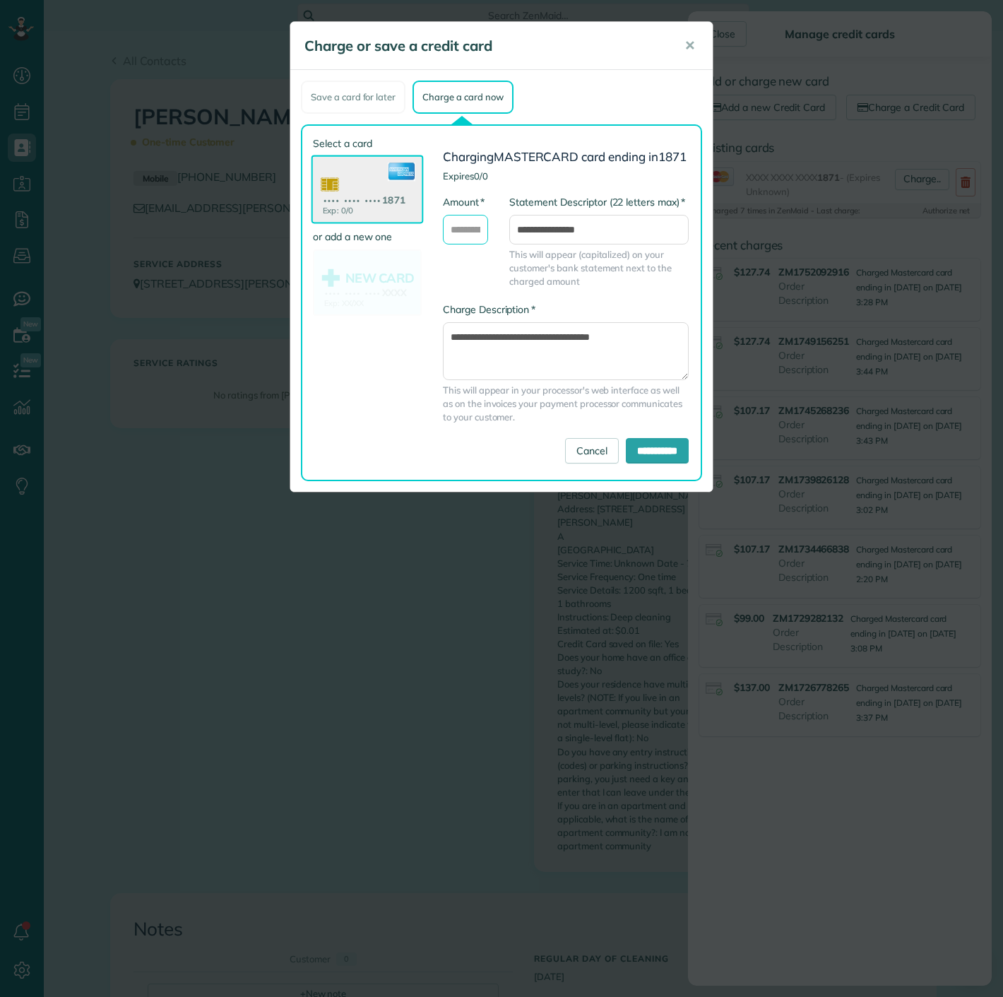
click at [466, 235] on input "* Amount" at bounding box center [465, 230] width 45 height 30
type input "******"
click at [644, 461] on input "**********" at bounding box center [657, 450] width 63 height 25
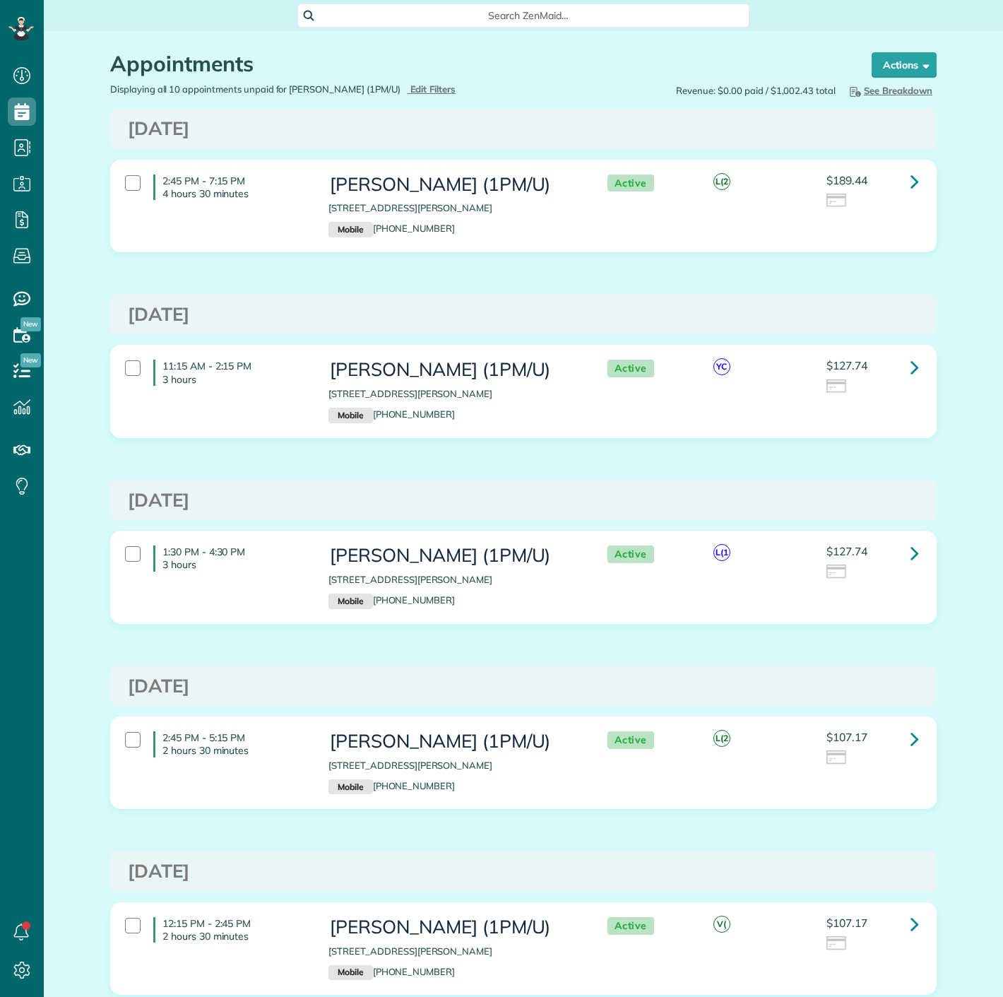
scroll to position [6, 6]
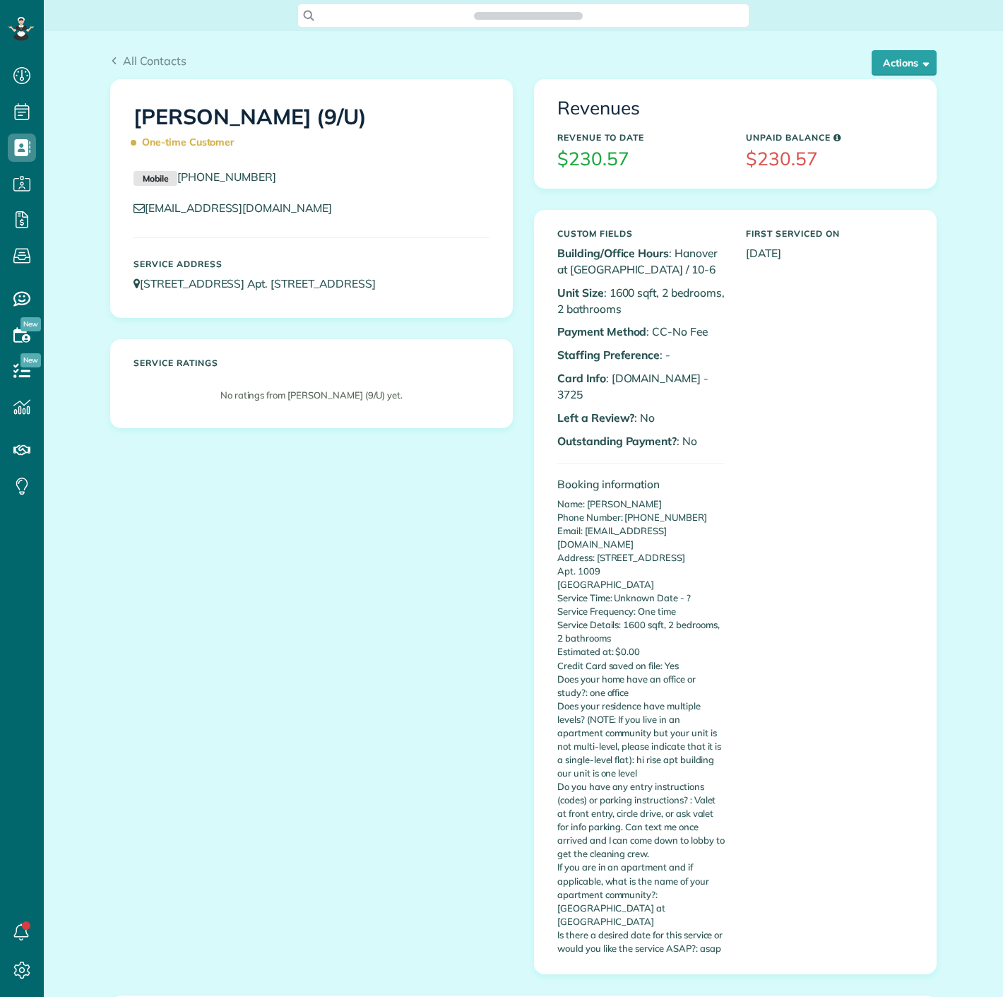
scroll to position [6, 6]
drag, startPoint x: 642, startPoint y: 377, endPoint x: 654, endPoint y: 320, distance: 58.5
click at [709, 370] on p "Card Info : A.net - 3725" at bounding box center [641, 386] width 167 height 33
copy p "3725"
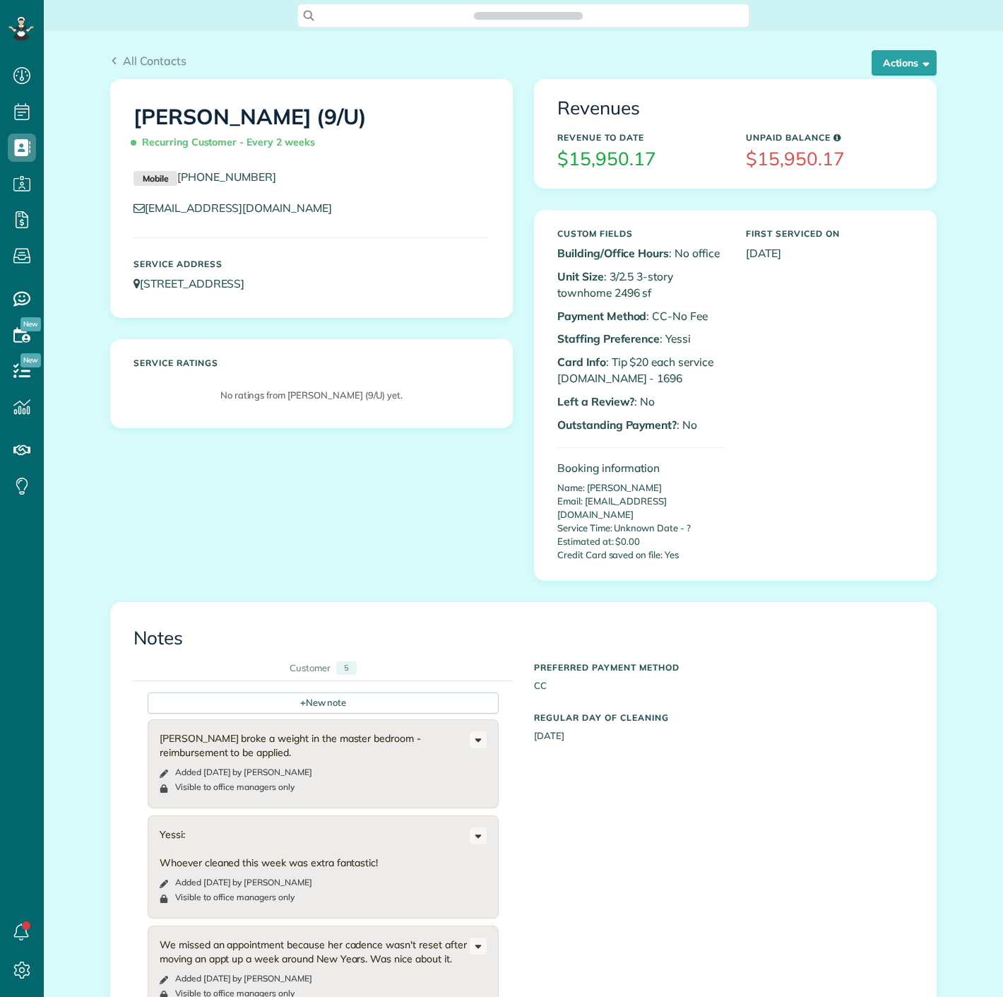
scroll to position [6, 6]
drag, startPoint x: 591, startPoint y: 379, endPoint x: 632, endPoint y: 378, distance: 41.0
click at [632, 378] on p "Card Info : Tip $20 each service [DOMAIN_NAME] - 1696" at bounding box center [641, 370] width 167 height 33
drag, startPoint x: 599, startPoint y: 372, endPoint x: 649, endPoint y: 373, distance: 49.5
click at [649, 373] on p "Card Info : Tip $20 each service [DOMAIN_NAME] - 1696" at bounding box center [641, 370] width 167 height 33
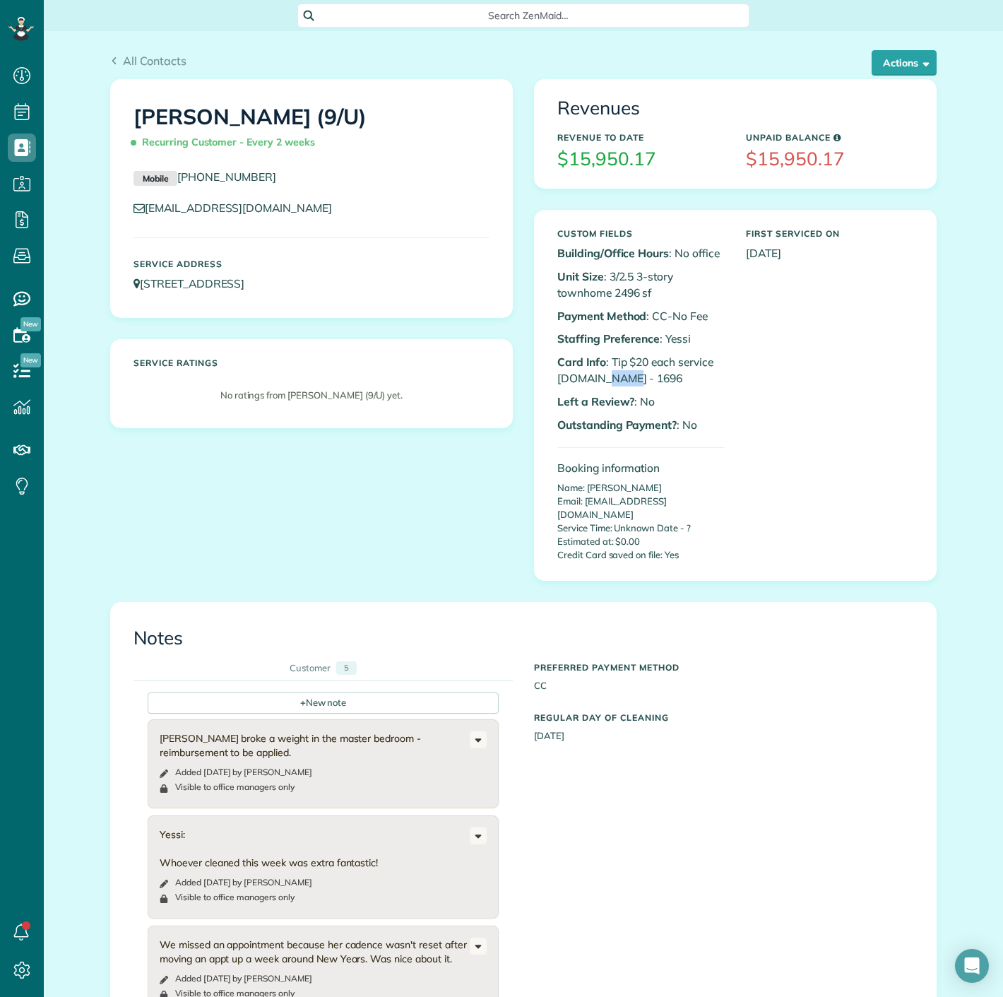
copy p "1696"
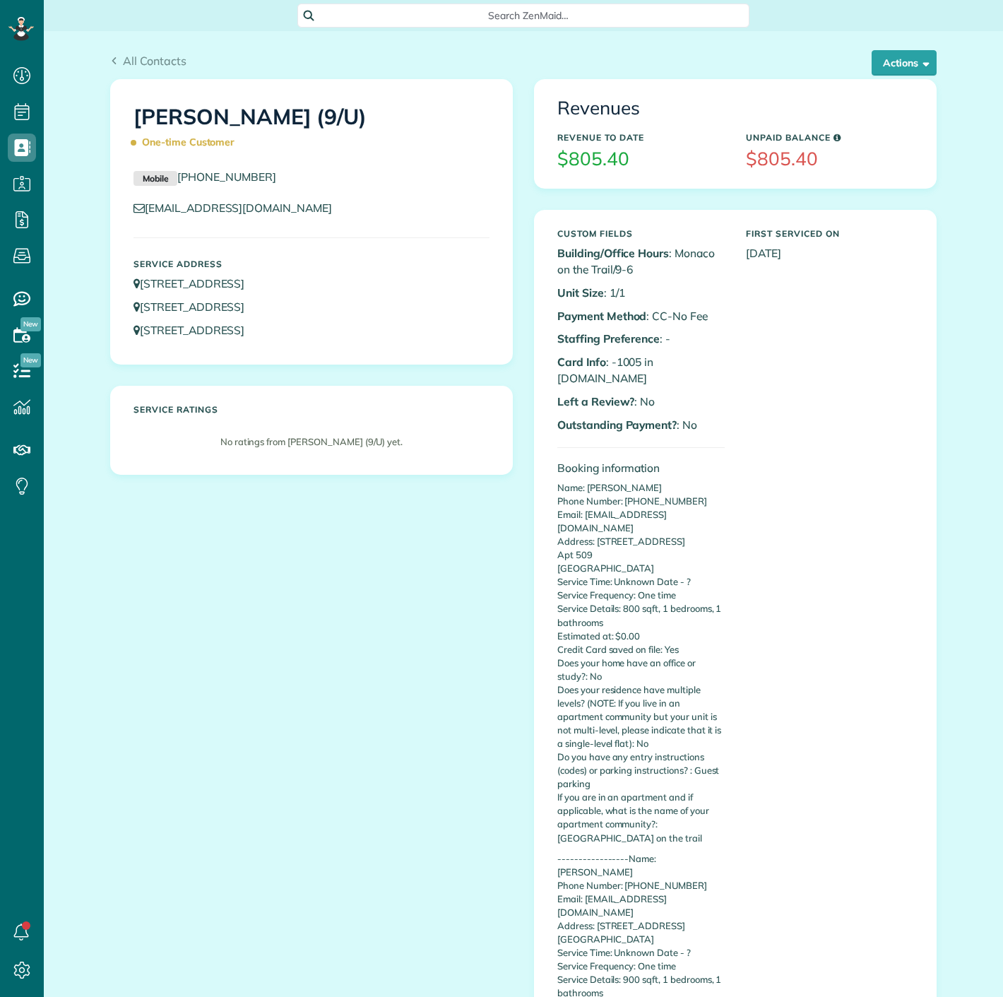
scroll to position [6, 6]
copy p "1005"
drag, startPoint x: 610, startPoint y: 357, endPoint x: 635, endPoint y: 357, distance: 24.7
click at [635, 357] on p "Card Info : -1005 in A.NET" at bounding box center [641, 370] width 167 height 33
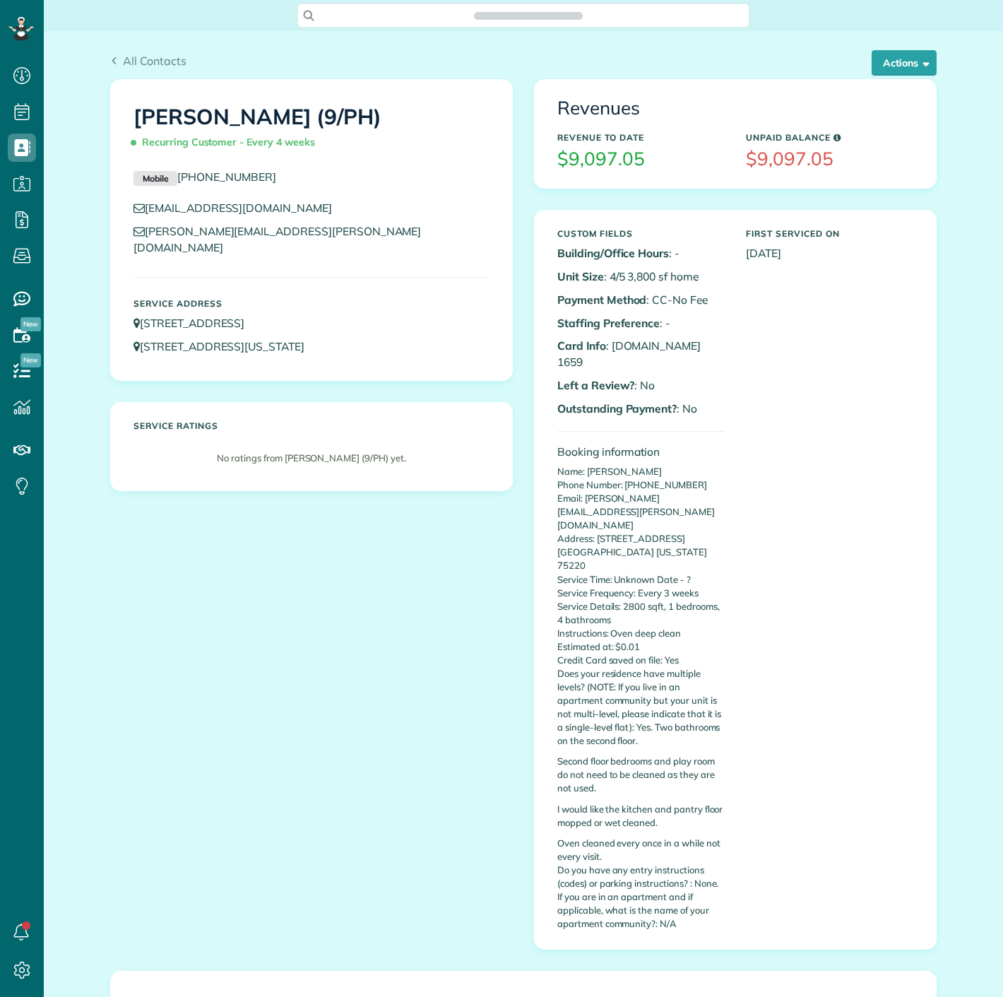
scroll to position [6, 6]
drag, startPoint x: 635, startPoint y: 343, endPoint x: 680, endPoint y: 337, distance: 45.6
click at [682, 340] on p "Card Info : A.net 1659" at bounding box center [641, 354] width 167 height 33
copy p "1659"
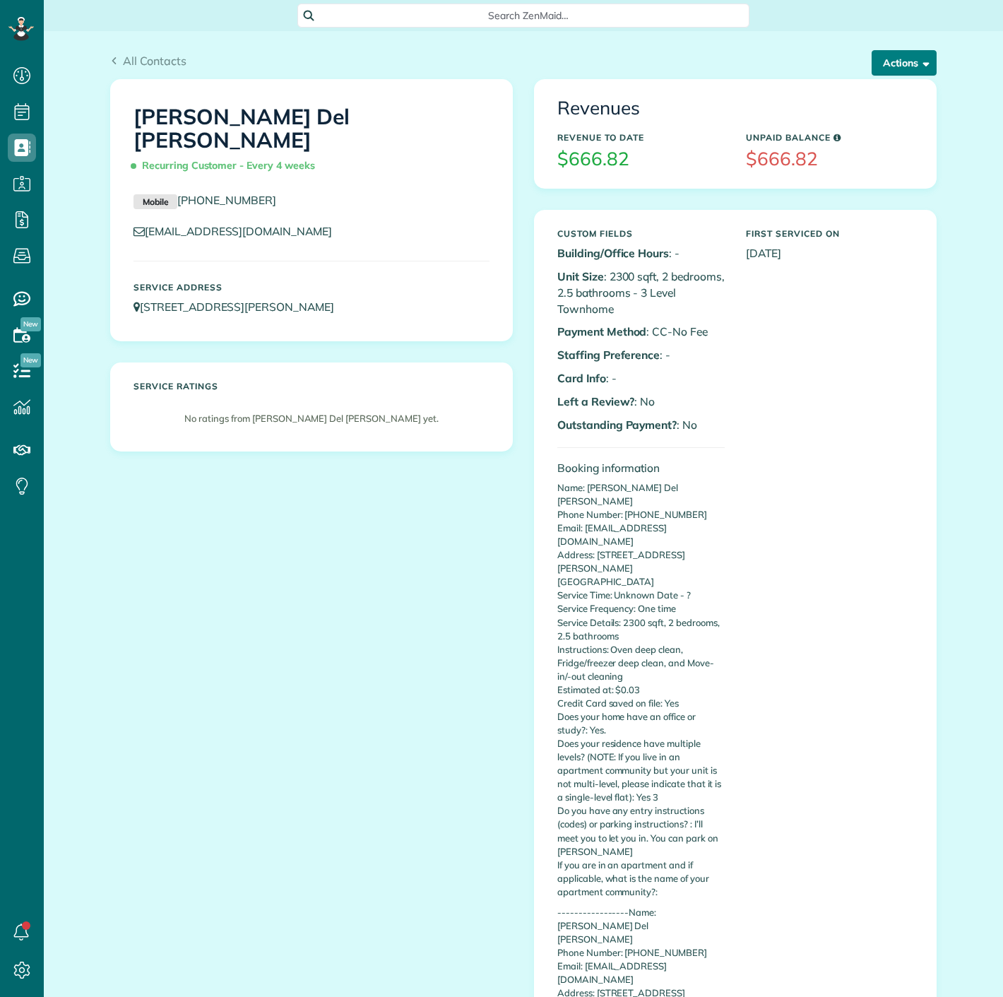
click at [890, 64] on button "Actions" at bounding box center [904, 62] width 65 height 25
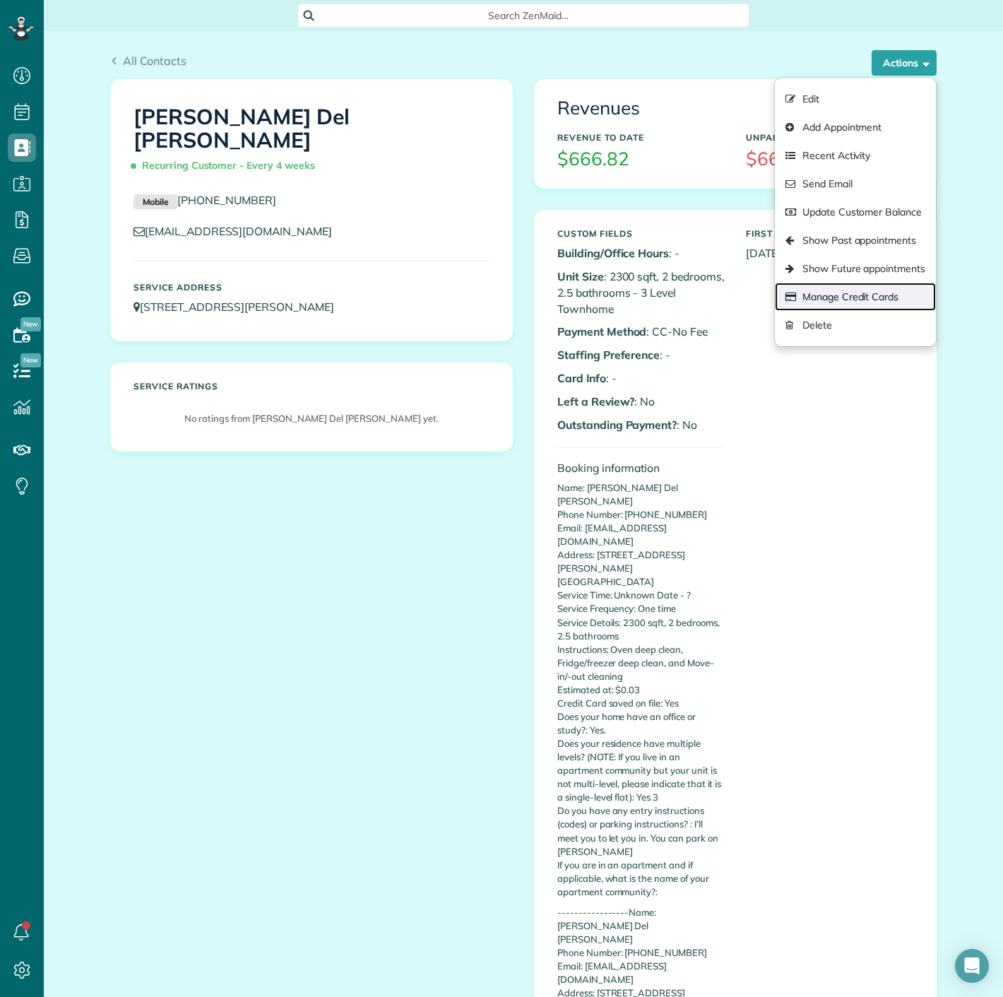
click at [838, 290] on link "Manage Credit Cards" at bounding box center [855, 297] width 161 height 28
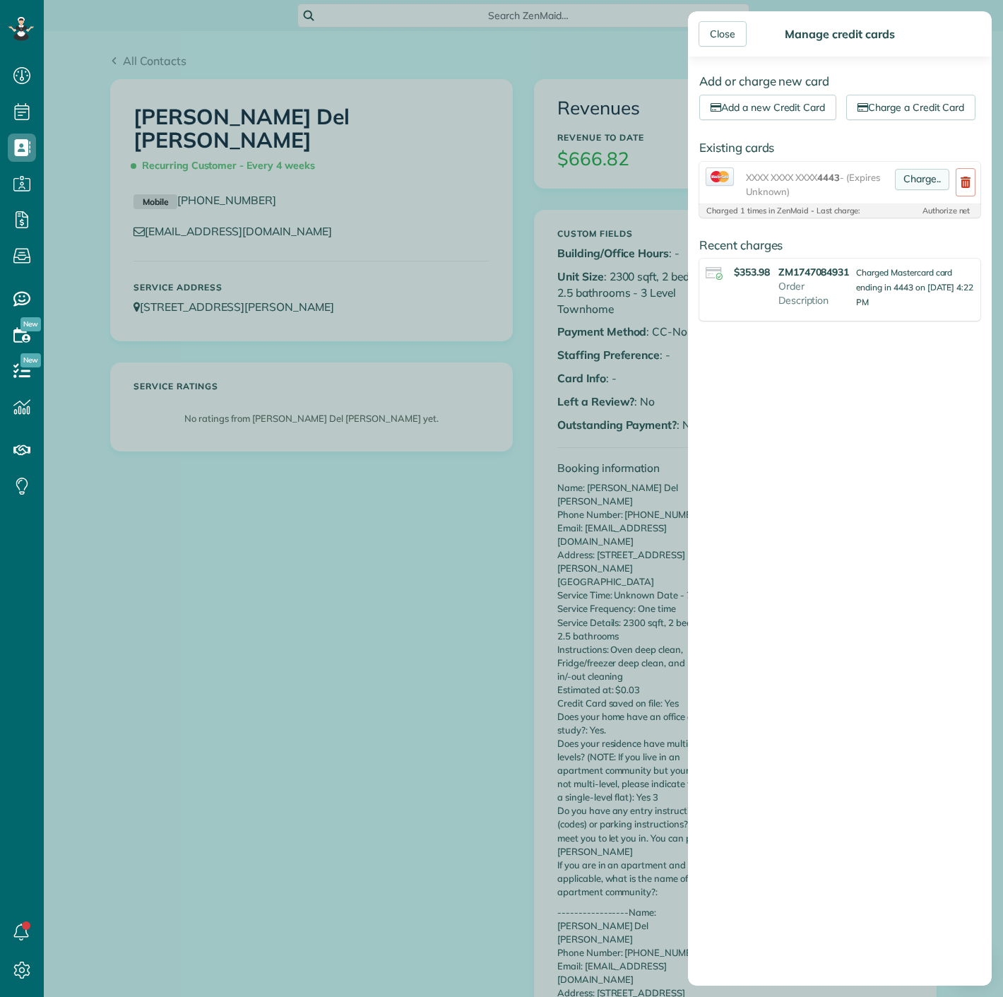
click at [910, 190] on link "Charge.." at bounding box center [922, 179] width 54 height 21
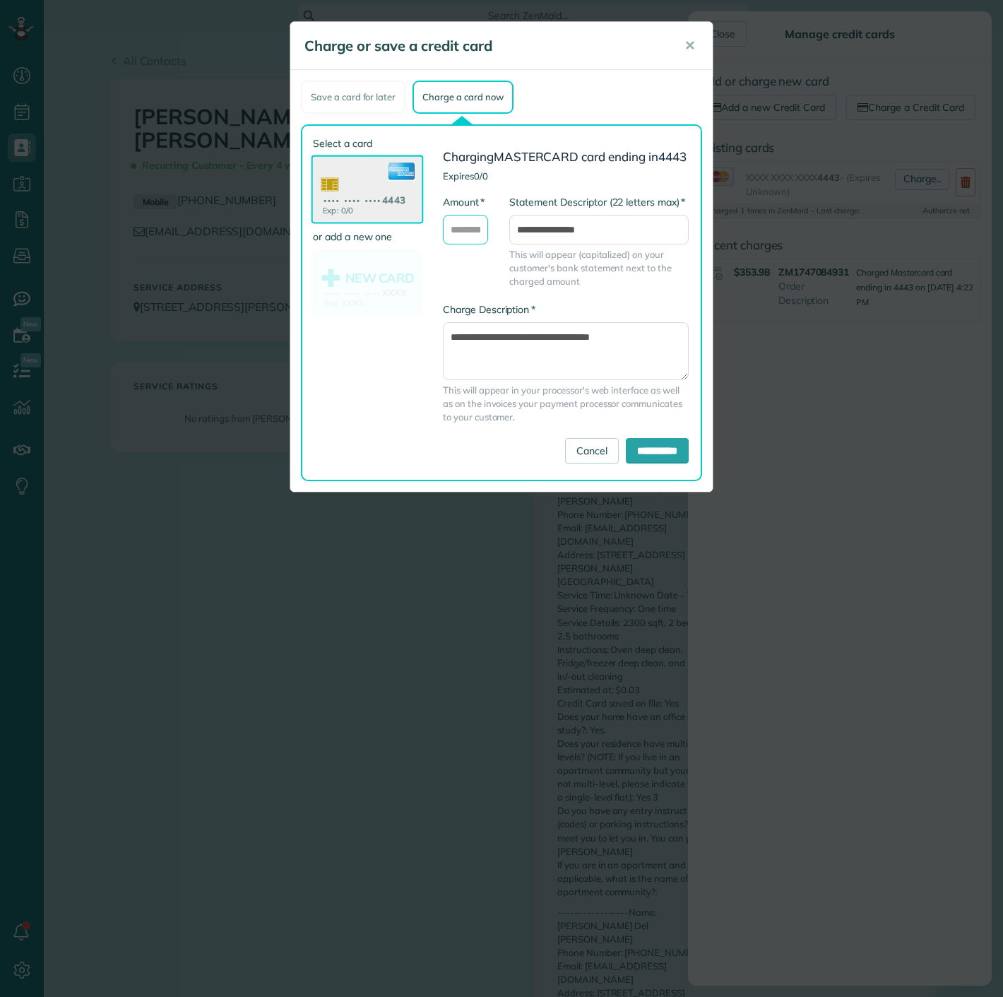
click at [466, 242] on input "* Amount" at bounding box center [465, 230] width 45 height 30
type input "******"
click at [666, 459] on input "**********" at bounding box center [657, 450] width 63 height 25
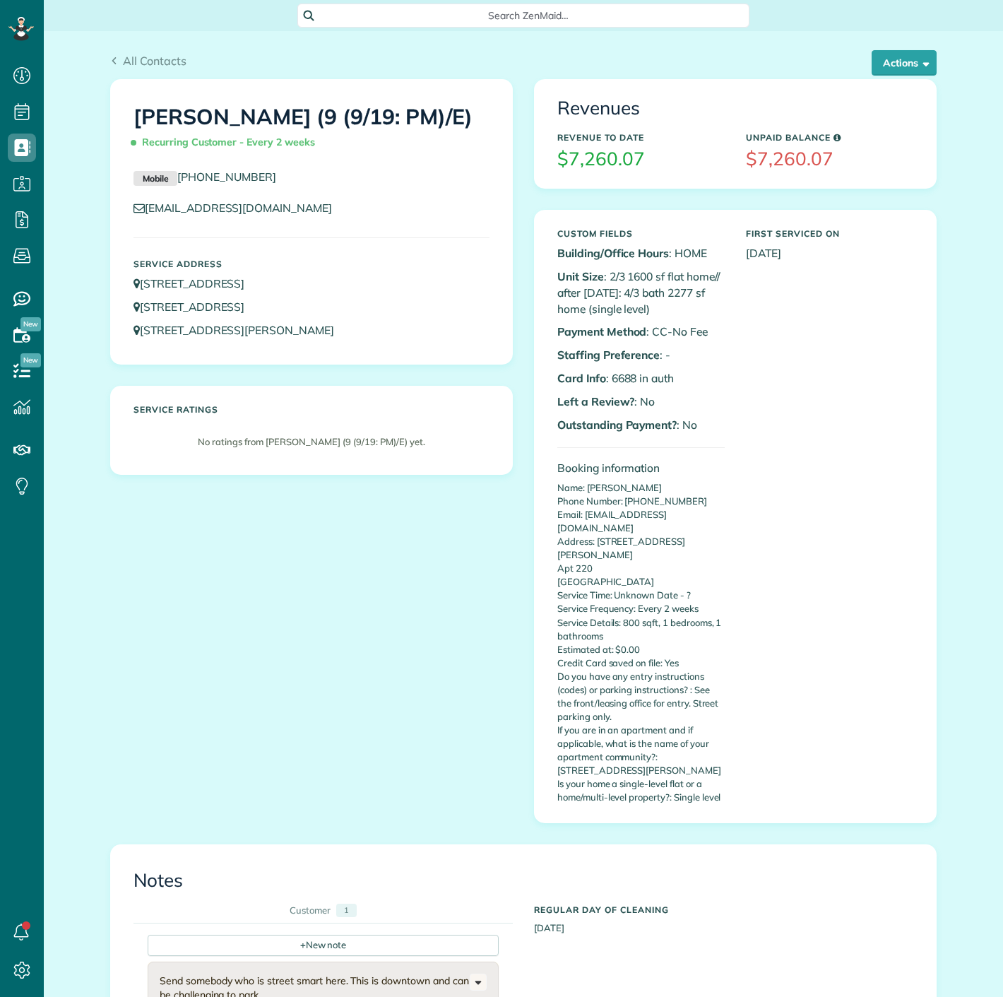
scroll to position [6, 6]
copy p "6688"
drag, startPoint x: 603, startPoint y: 375, endPoint x: 628, endPoint y: 372, distance: 24.9
click at [628, 372] on p "Card Info : 6688 in auth" at bounding box center [641, 378] width 167 height 16
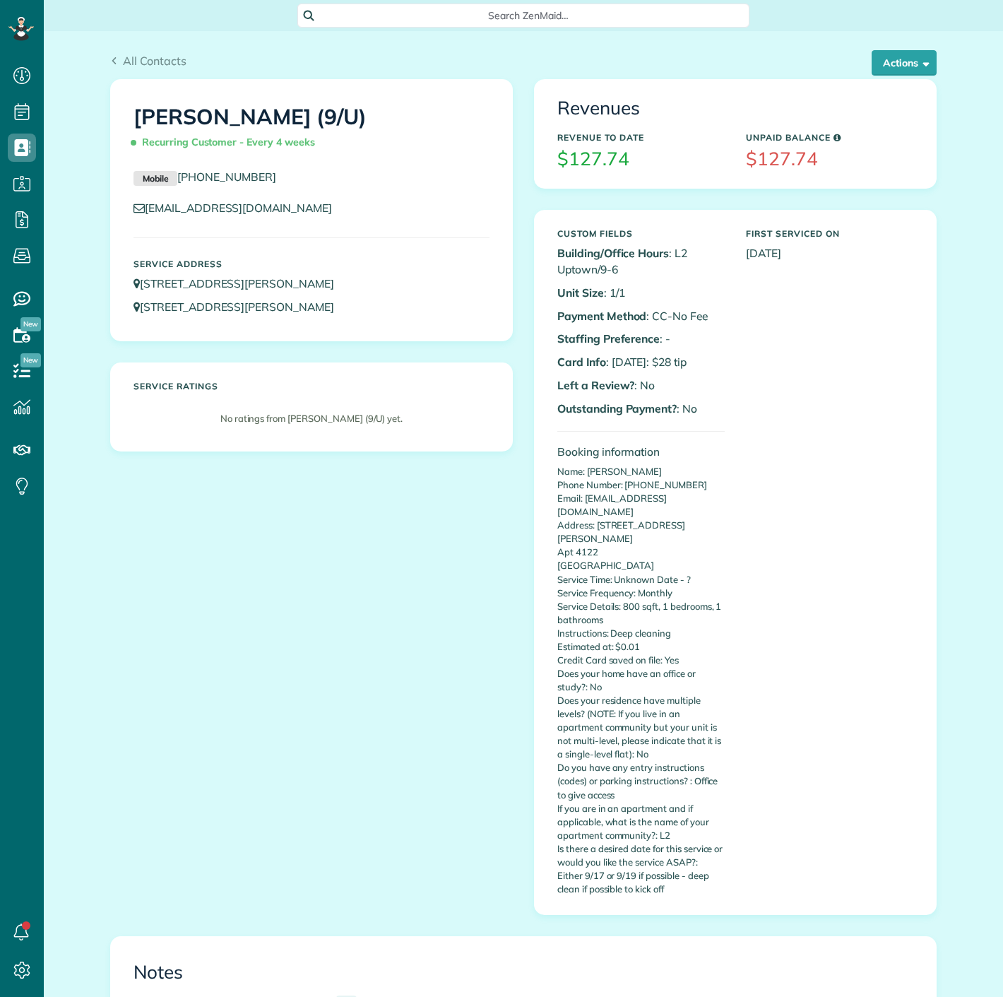
scroll to position [6, 6]
click at [892, 83] on div "Revenues Revenue to Date $127.74 Unpaid Balance $127.74" at bounding box center [735, 133] width 401 height 107
click at [892, 71] on button "Actions" at bounding box center [904, 62] width 65 height 25
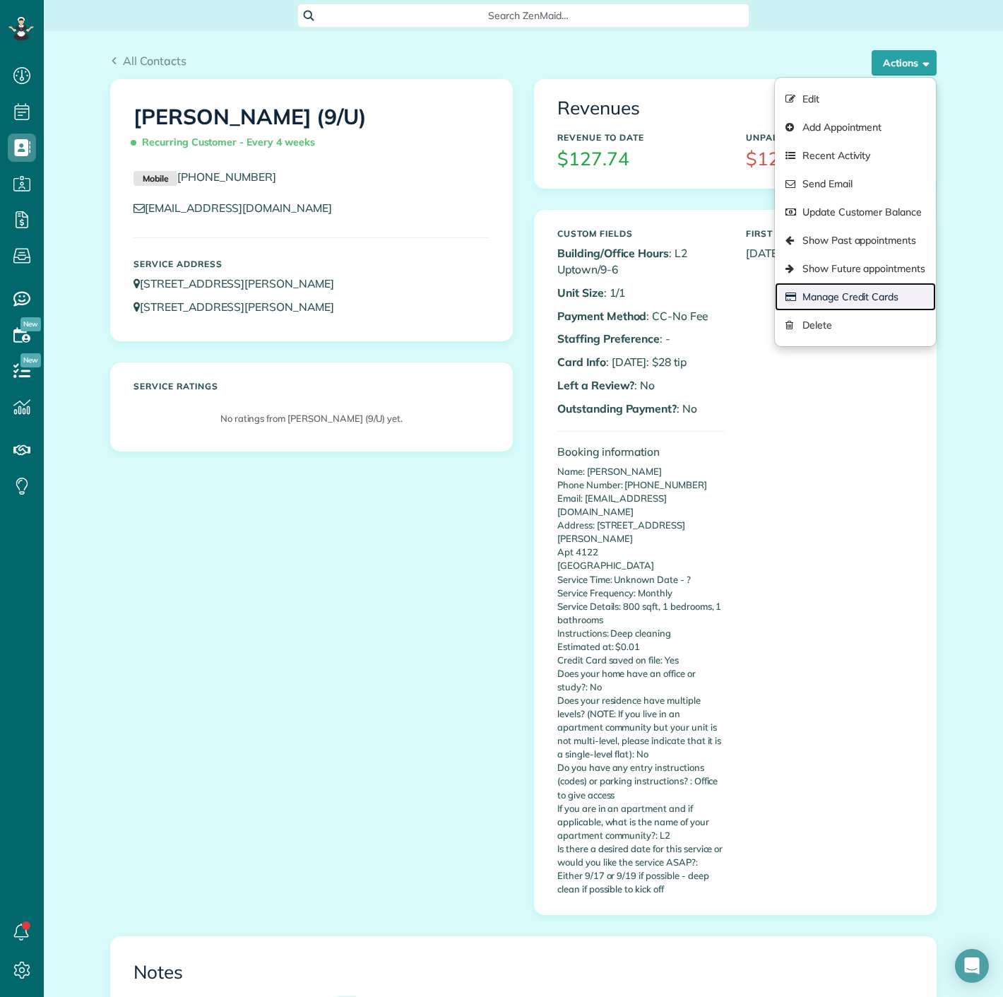
click at [813, 283] on link "Manage Credit Cards" at bounding box center [855, 297] width 161 height 28
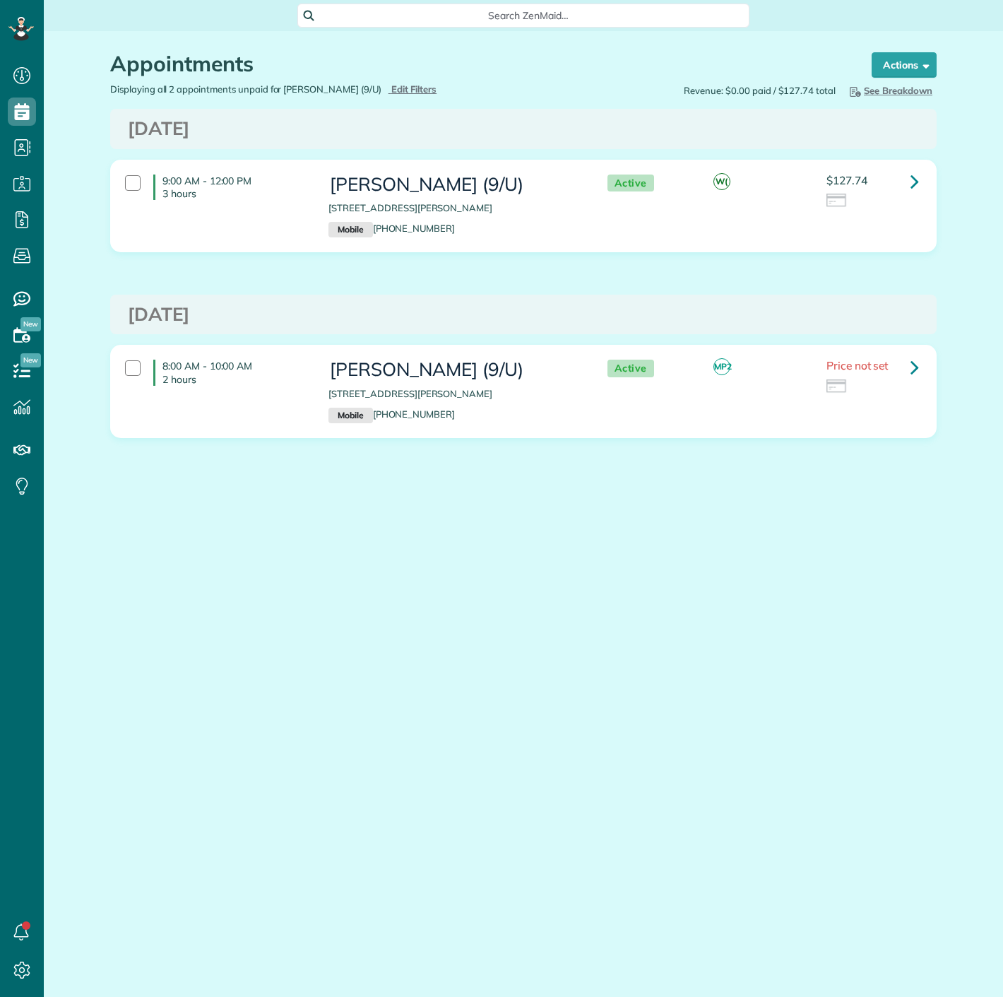
scroll to position [6, 6]
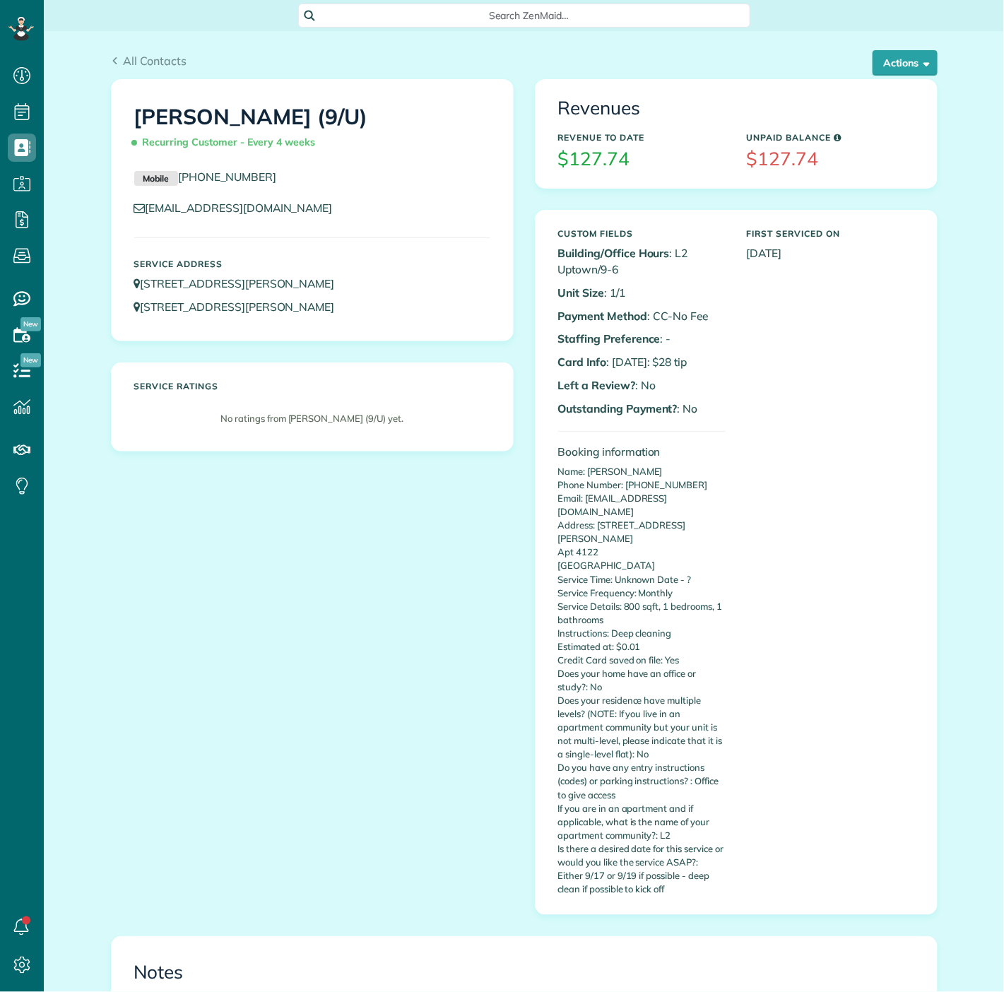
scroll to position [6, 6]
copy link "[EMAIL_ADDRESS][DOMAIN_NAME]"
copy div
copy link "[EMAIL_ADDRESS][DOMAIN_NAME]"
drag, startPoint x: 346, startPoint y: 206, endPoint x: 140, endPoint y: 213, distance: 206.5
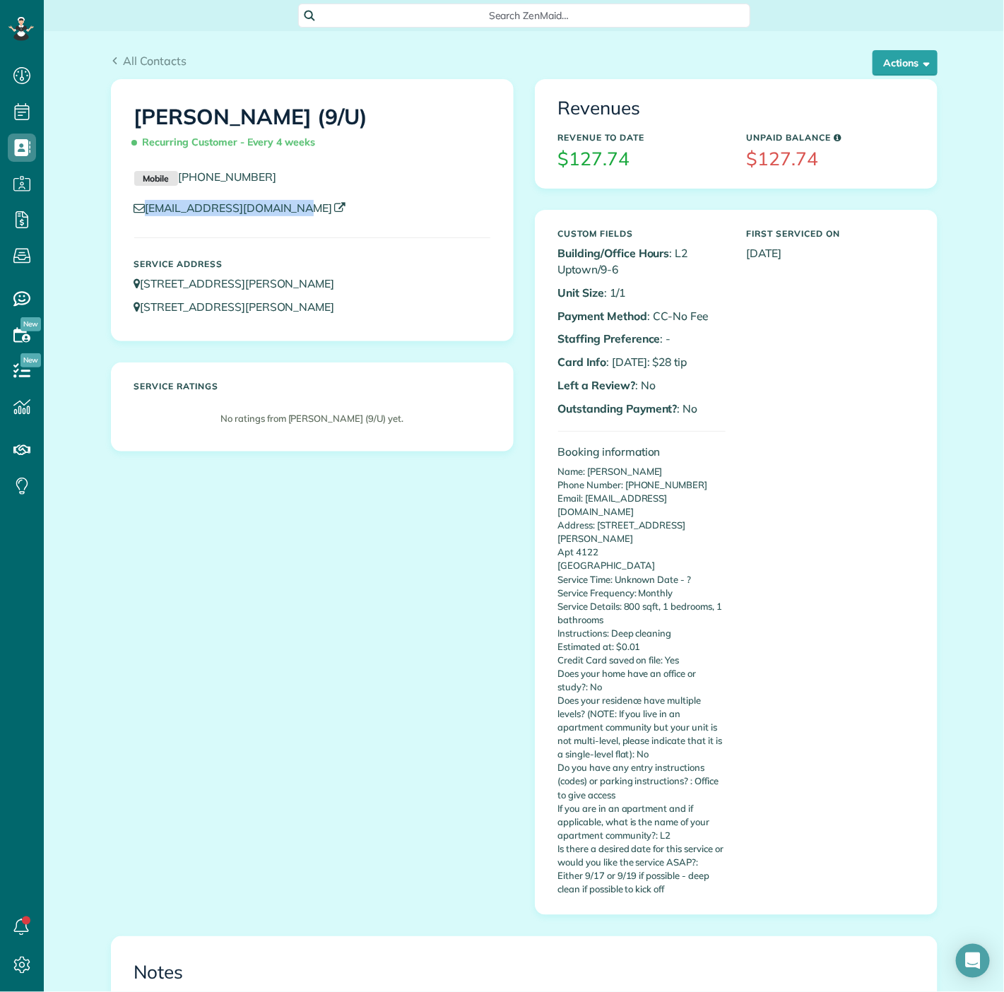
click at [140, 213] on p "[EMAIL_ADDRESS][DOMAIN_NAME]" at bounding box center [312, 208] width 356 height 16
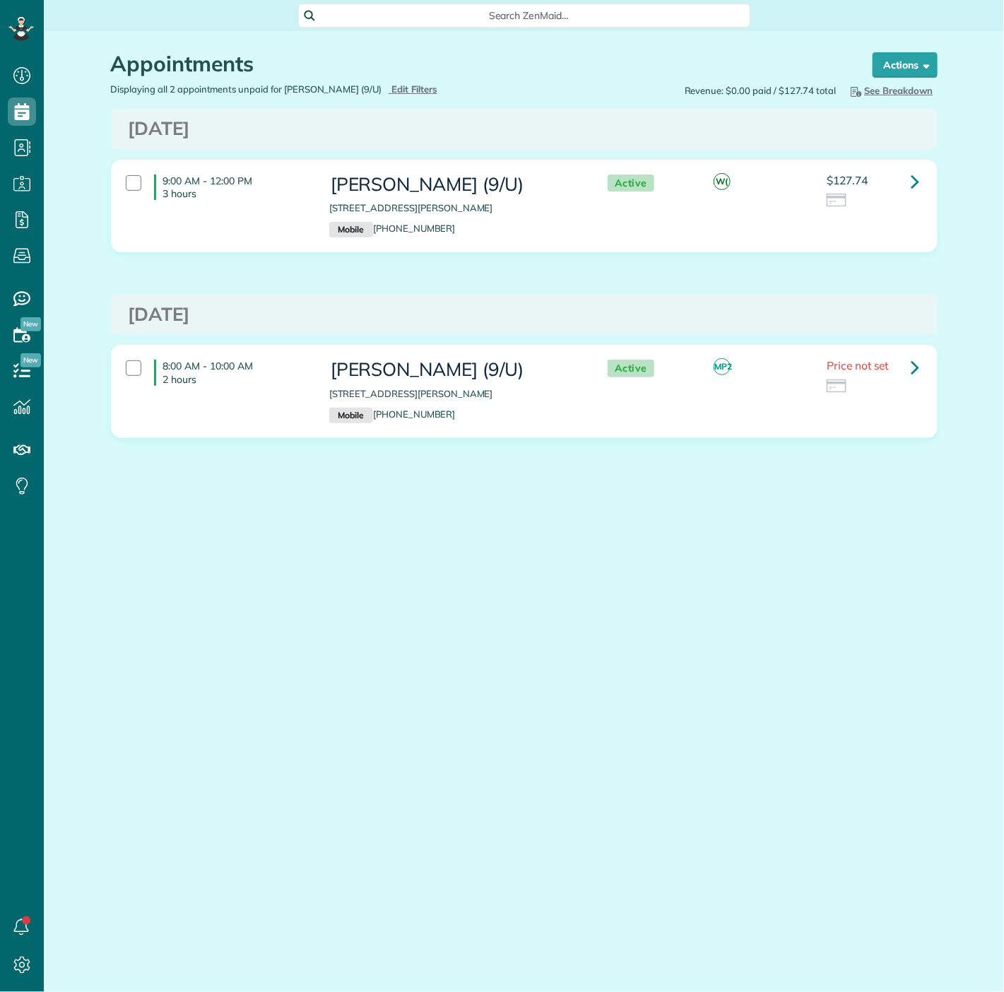
scroll to position [6, 6]
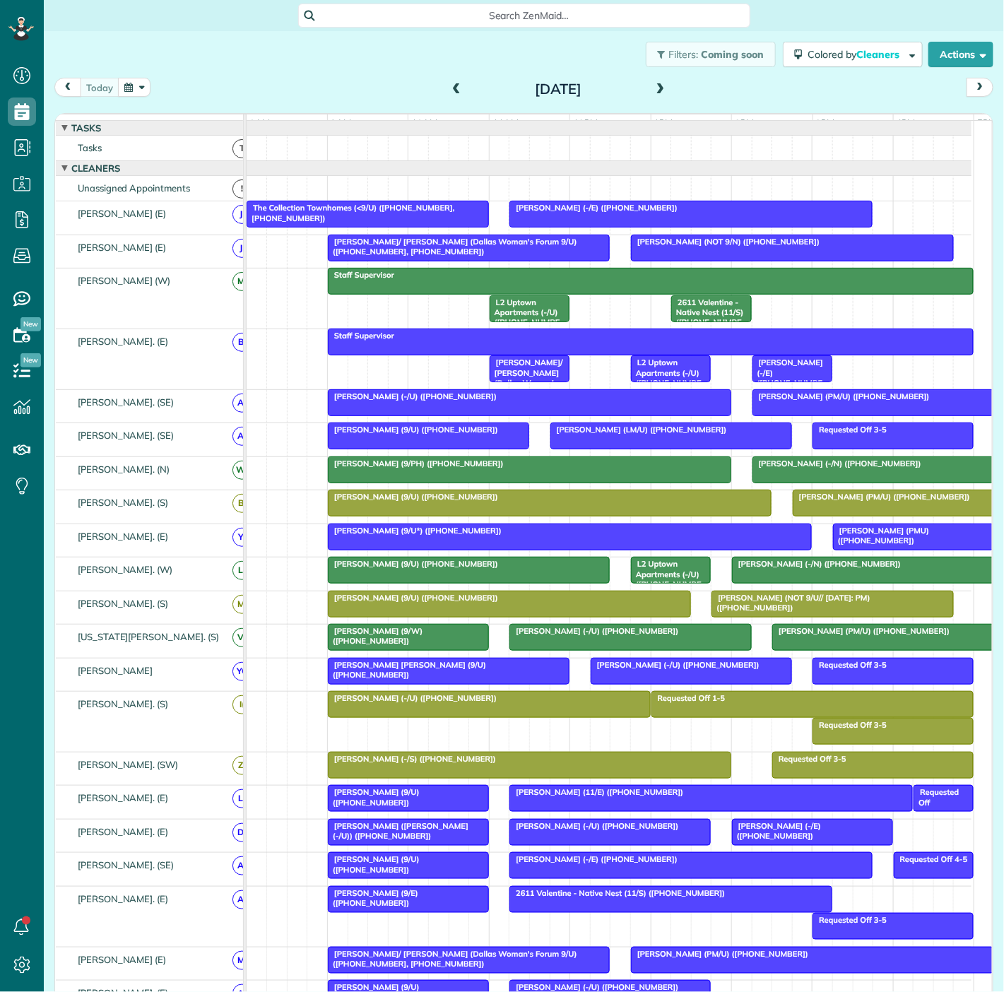
scroll to position [6, 6]
click at [139, 84] on button "button" at bounding box center [134, 87] width 33 height 19
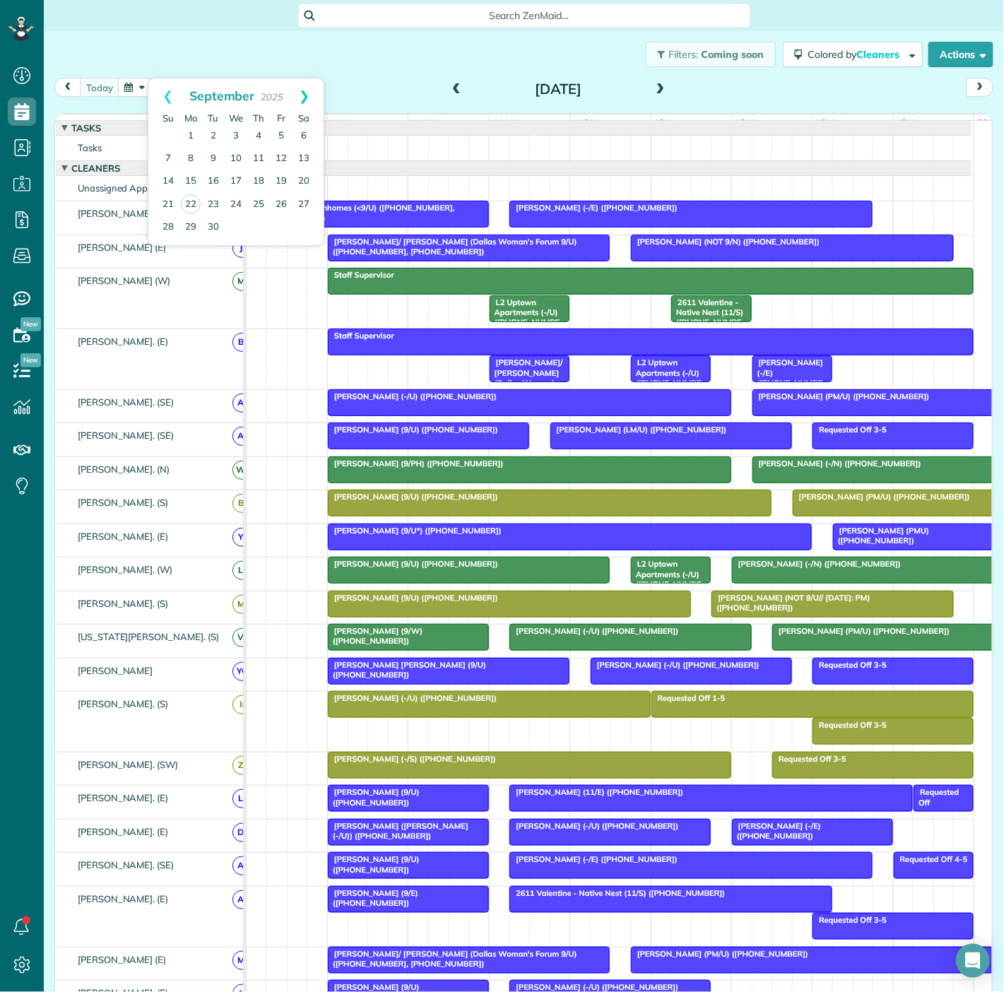
click at [306, 85] on link "Next" at bounding box center [304, 95] width 39 height 35
click at [189, 160] on link "6" at bounding box center [190, 159] width 23 height 23
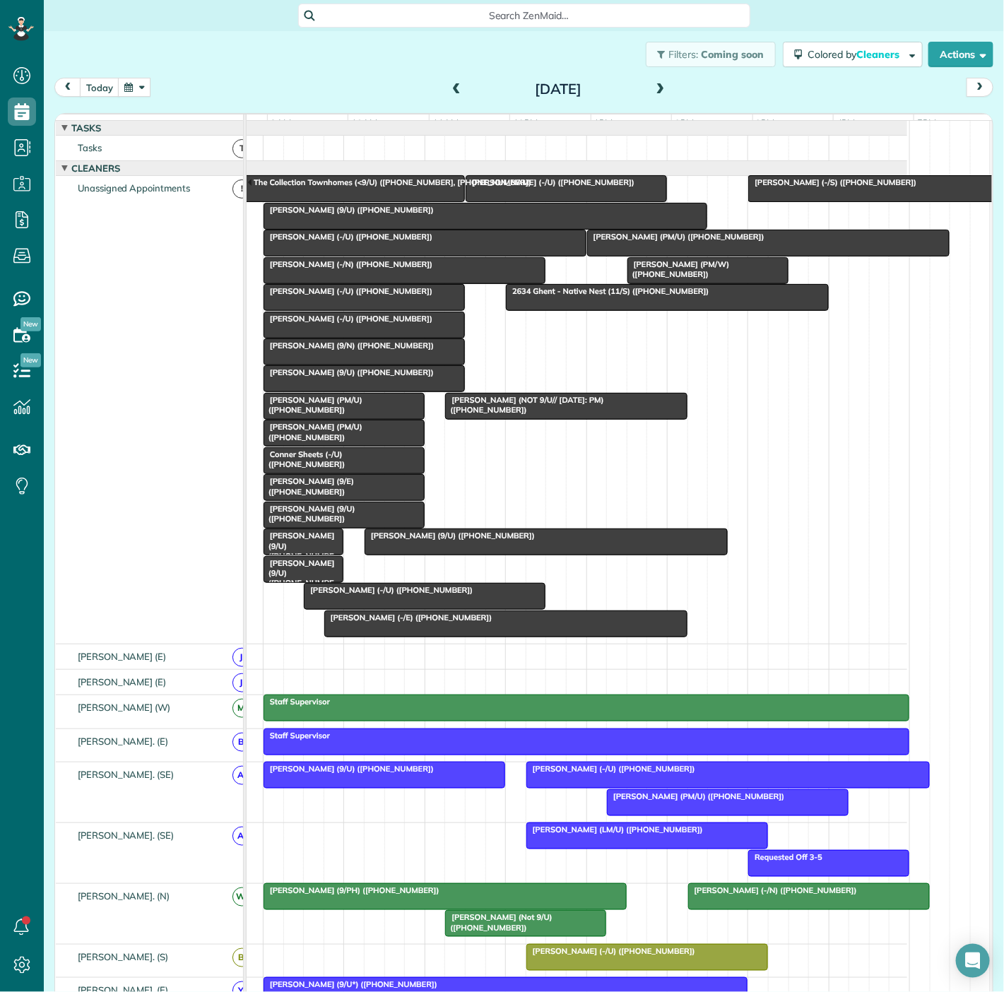
scroll to position [0, 64]
click at [385, 229] on div at bounding box center [485, 215] width 442 height 25
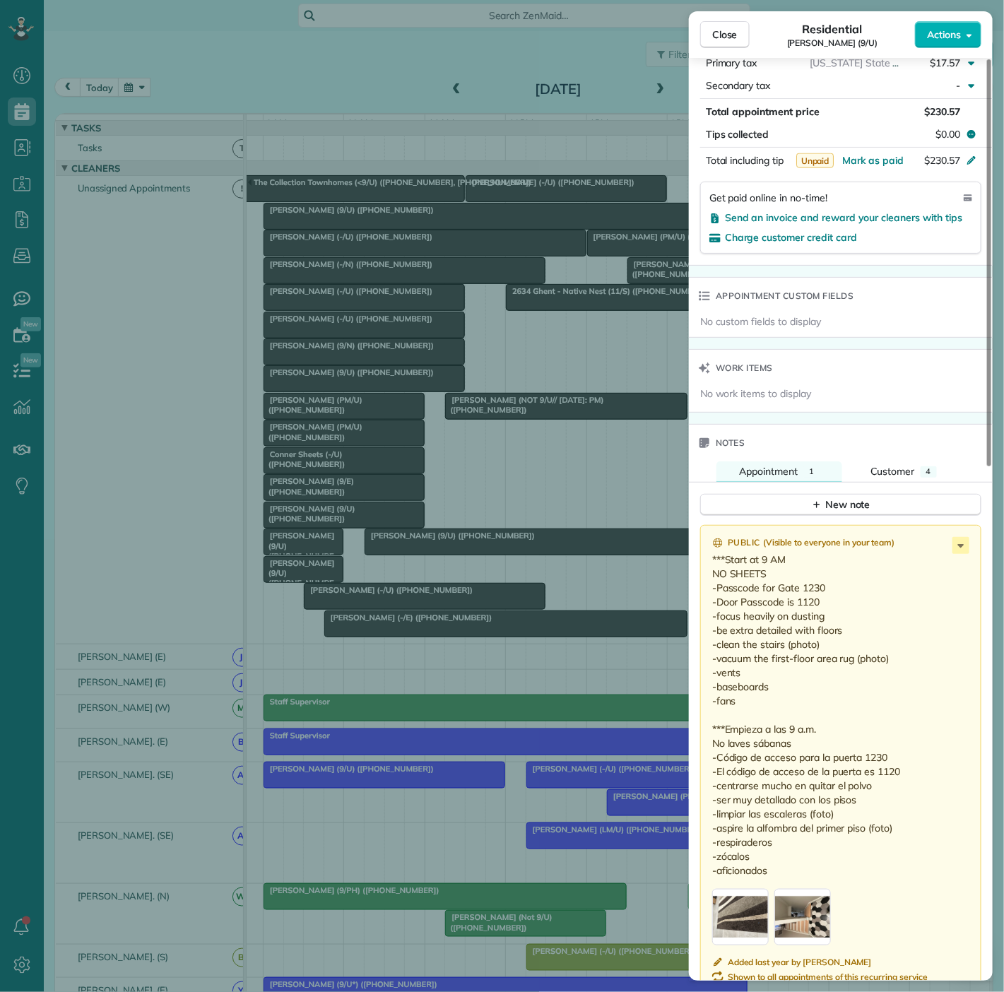
scroll to position [770, 0]
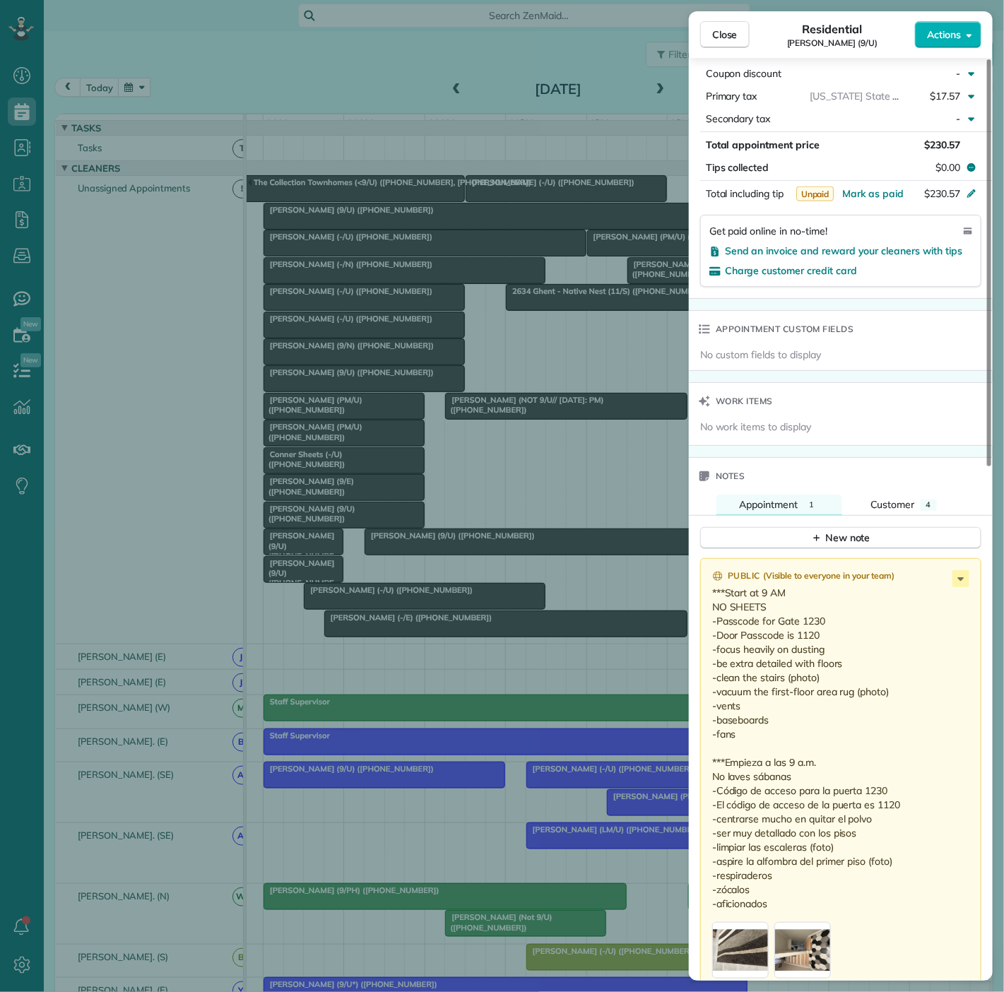
click at [895, 465] on div "Notes" at bounding box center [841, 476] width 304 height 37
click at [895, 498] on span "Customer" at bounding box center [893, 504] width 45 height 13
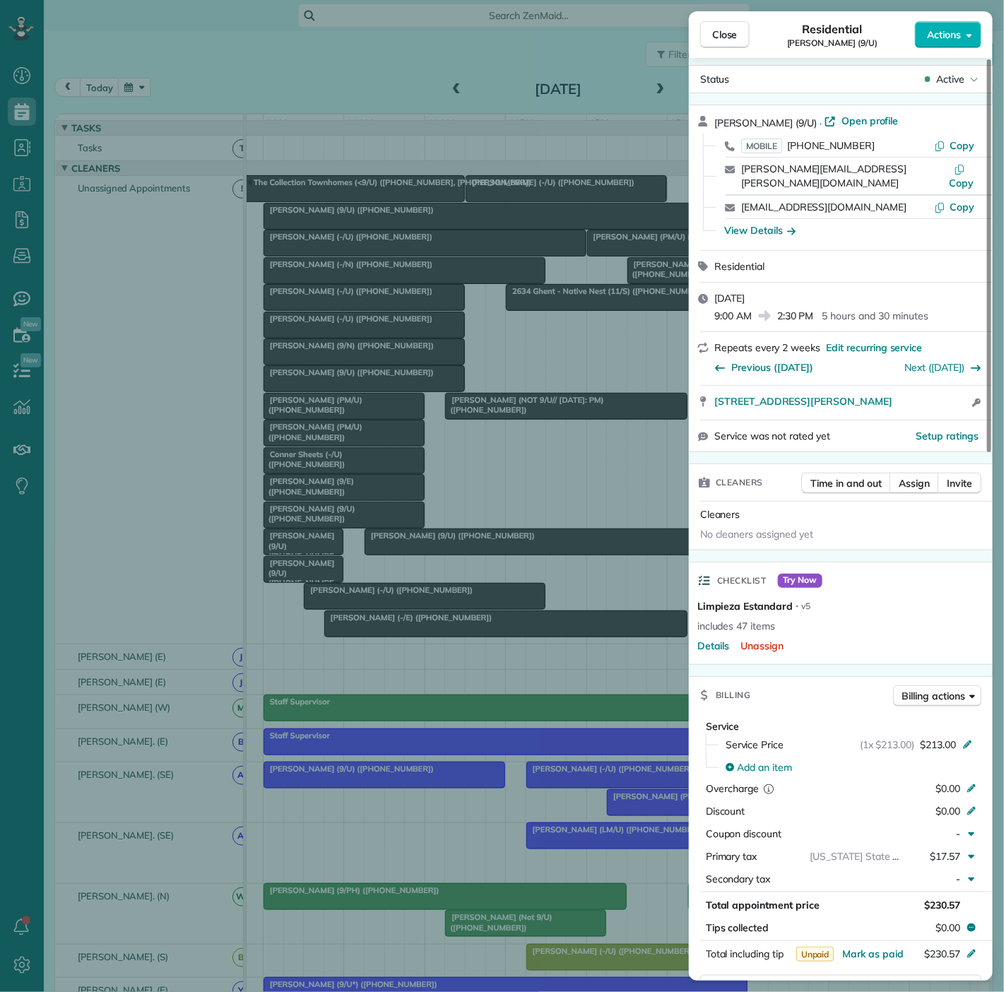
scroll to position [0, 0]
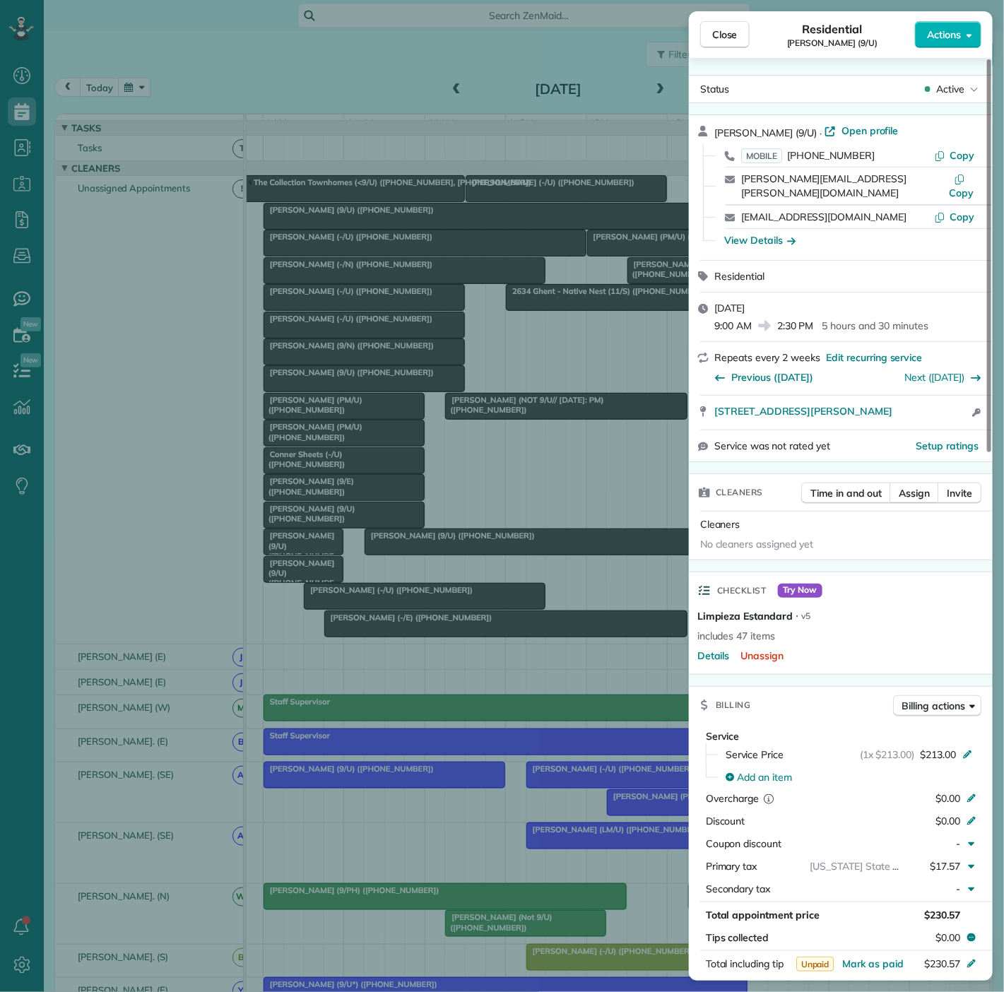
click at [769, 229] on div "View Details" at bounding box center [849, 240] width 270 height 23
click at [766, 233] on div "View Details" at bounding box center [759, 240] width 71 height 14
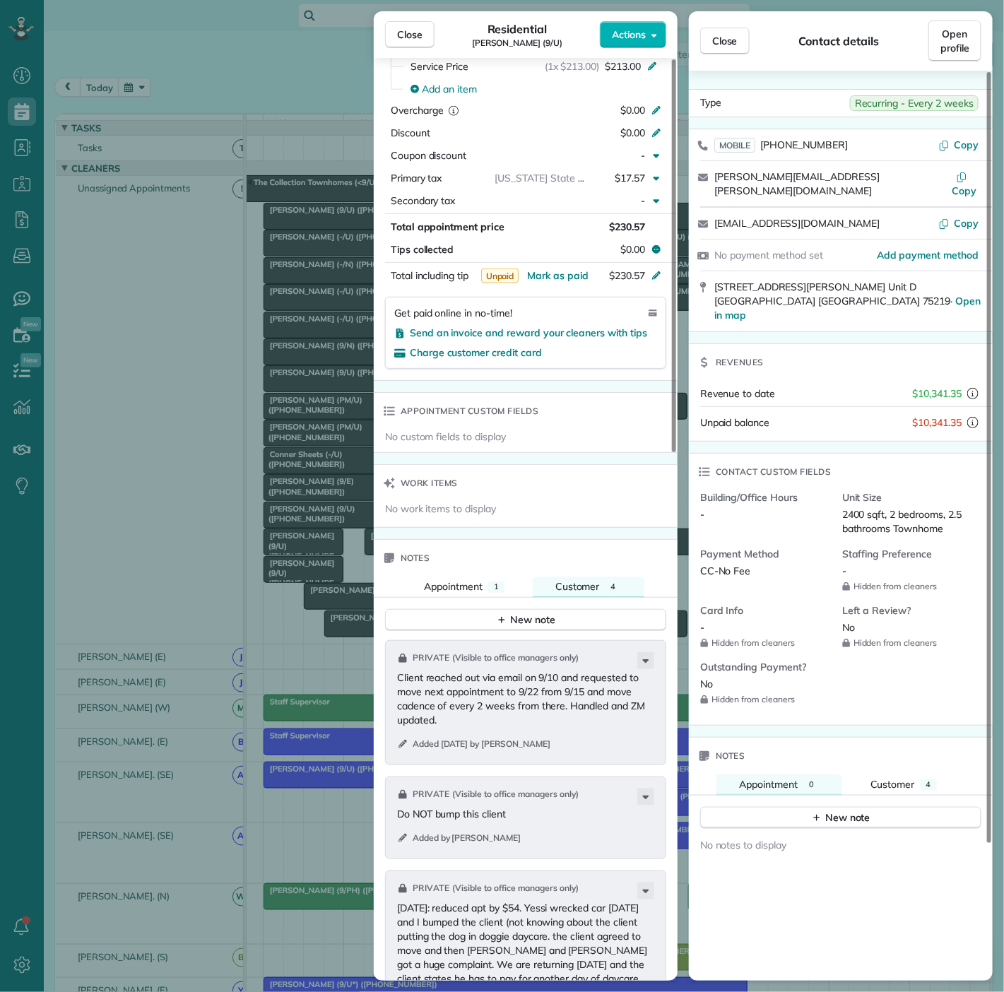
scroll to position [863, 0]
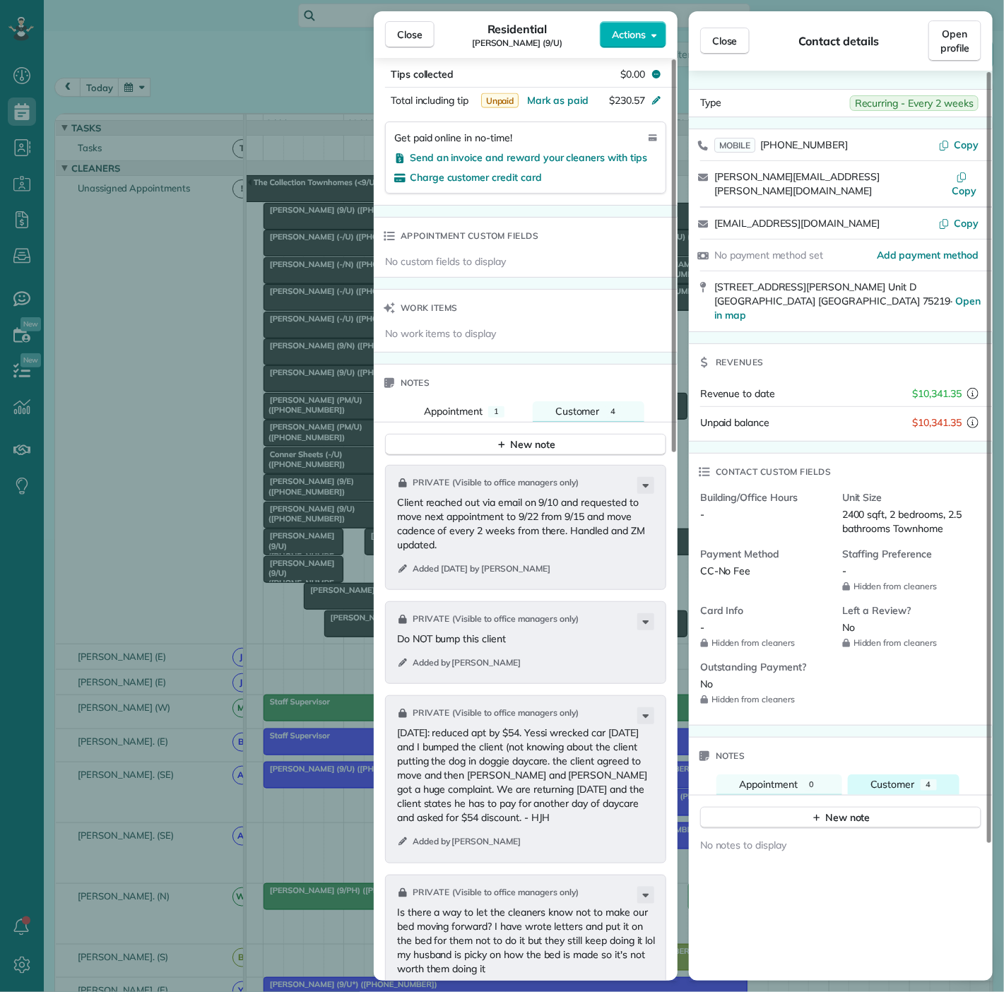
click at [885, 778] on span "Customer" at bounding box center [893, 784] width 45 height 13
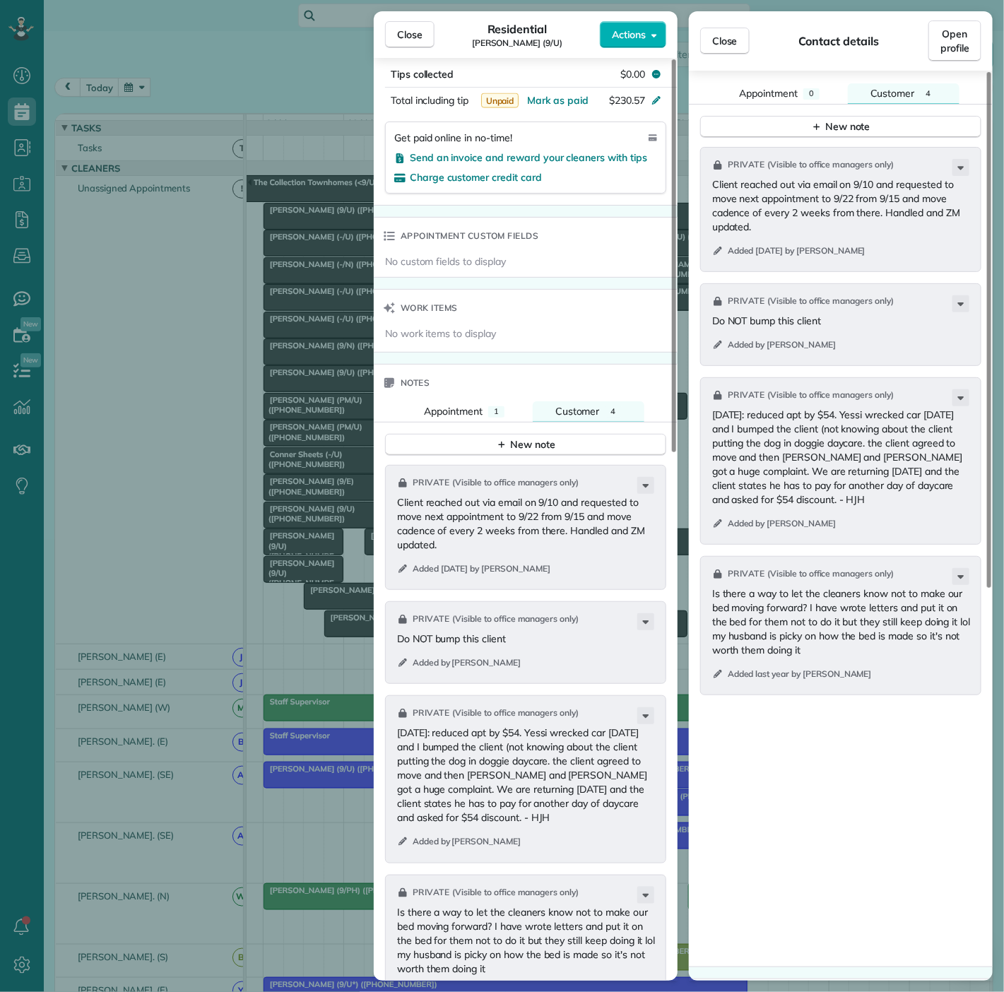
scroll to position [1020, 0]
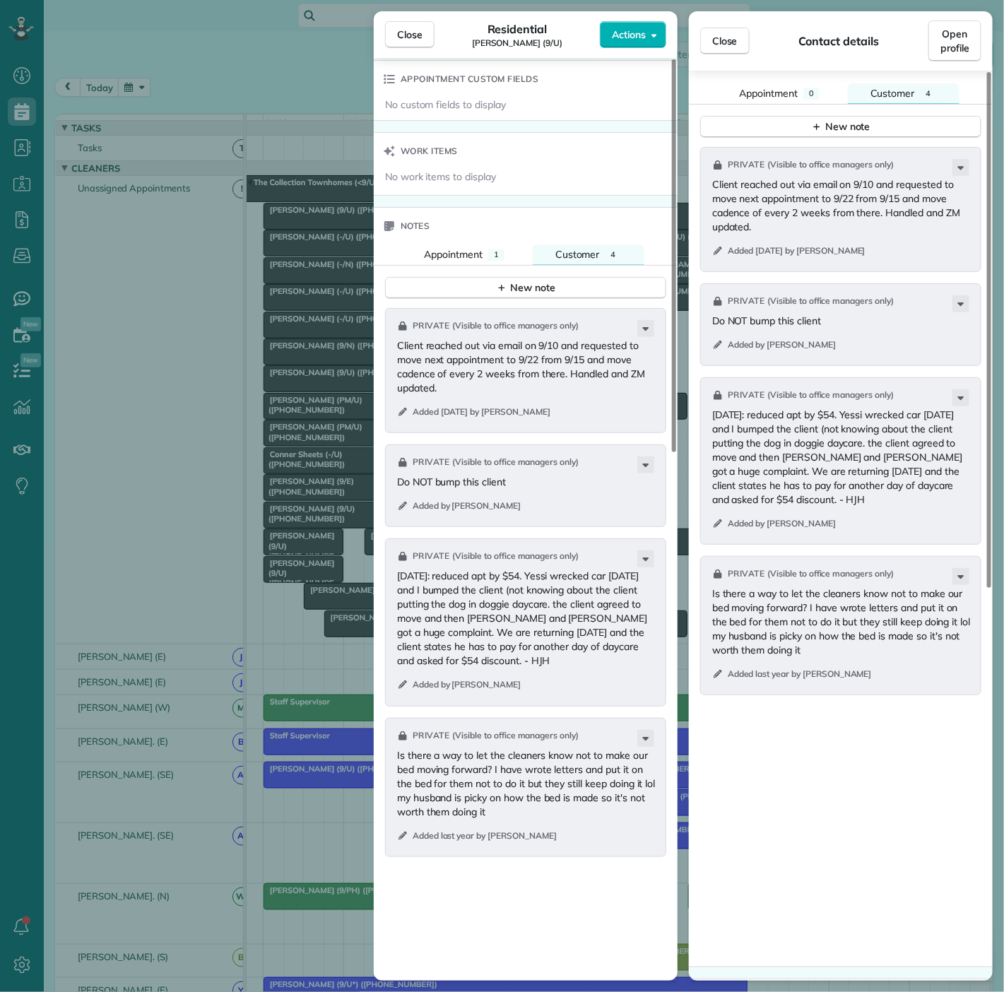
click at [94, 425] on div "Close Residential Allie Berry (9/U) Actions Status Active Allie Berry (9/U) · O…" at bounding box center [502, 496] width 1004 height 992
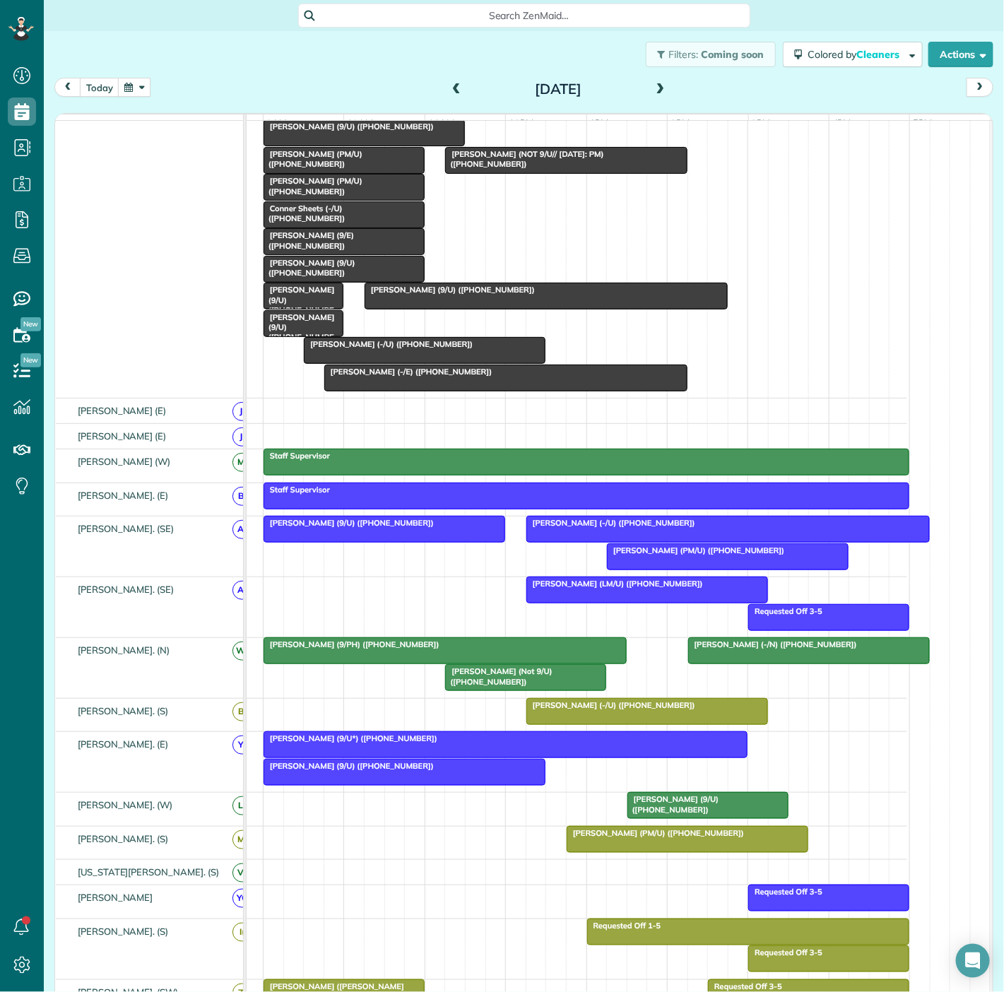
scroll to position [392, 0]
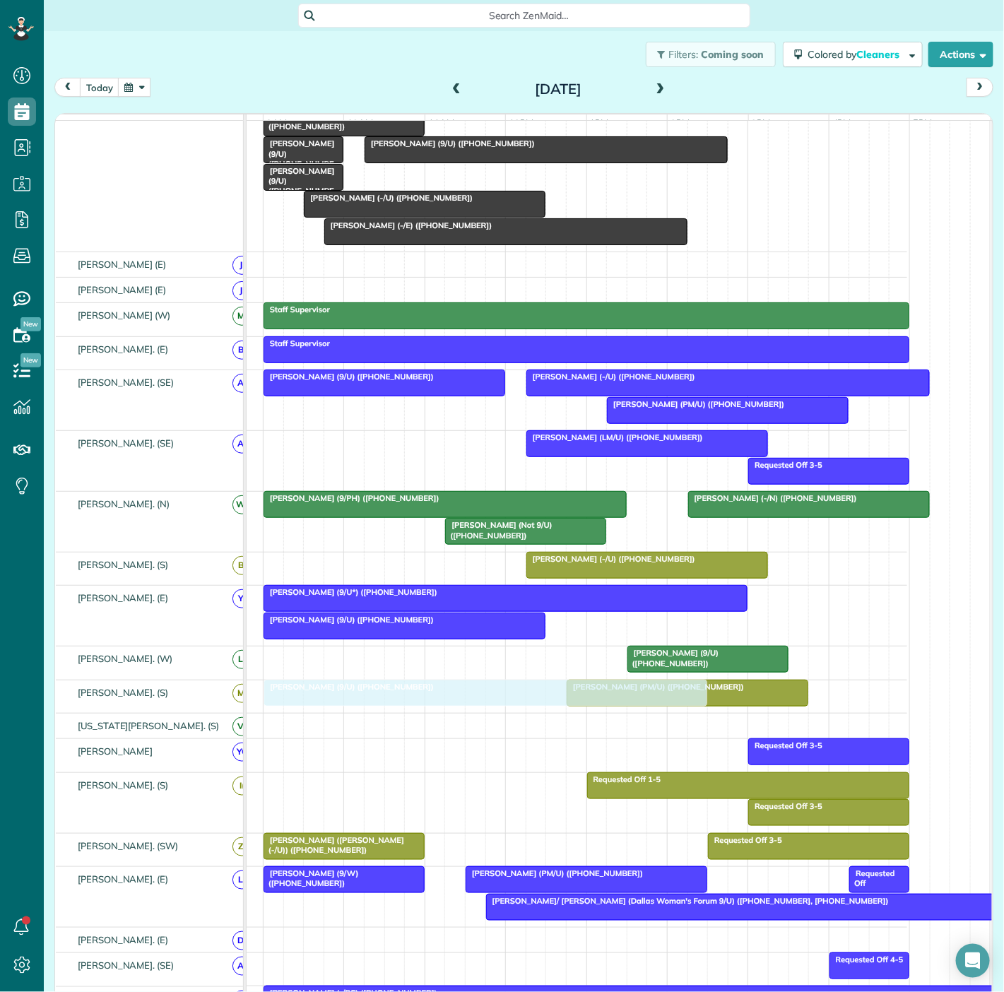
drag, startPoint x: 338, startPoint y: 220, endPoint x: 334, endPoint y: 686, distance: 465.7
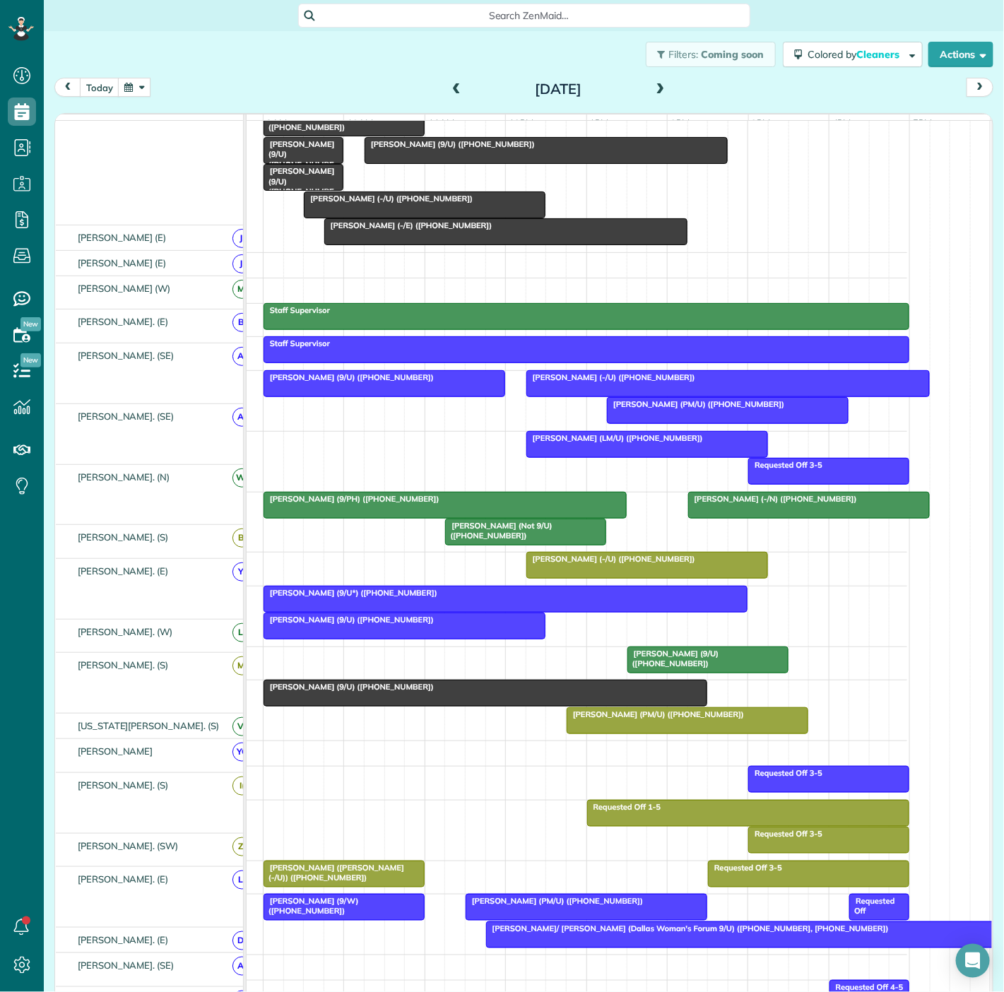
scroll to position [365, 0]
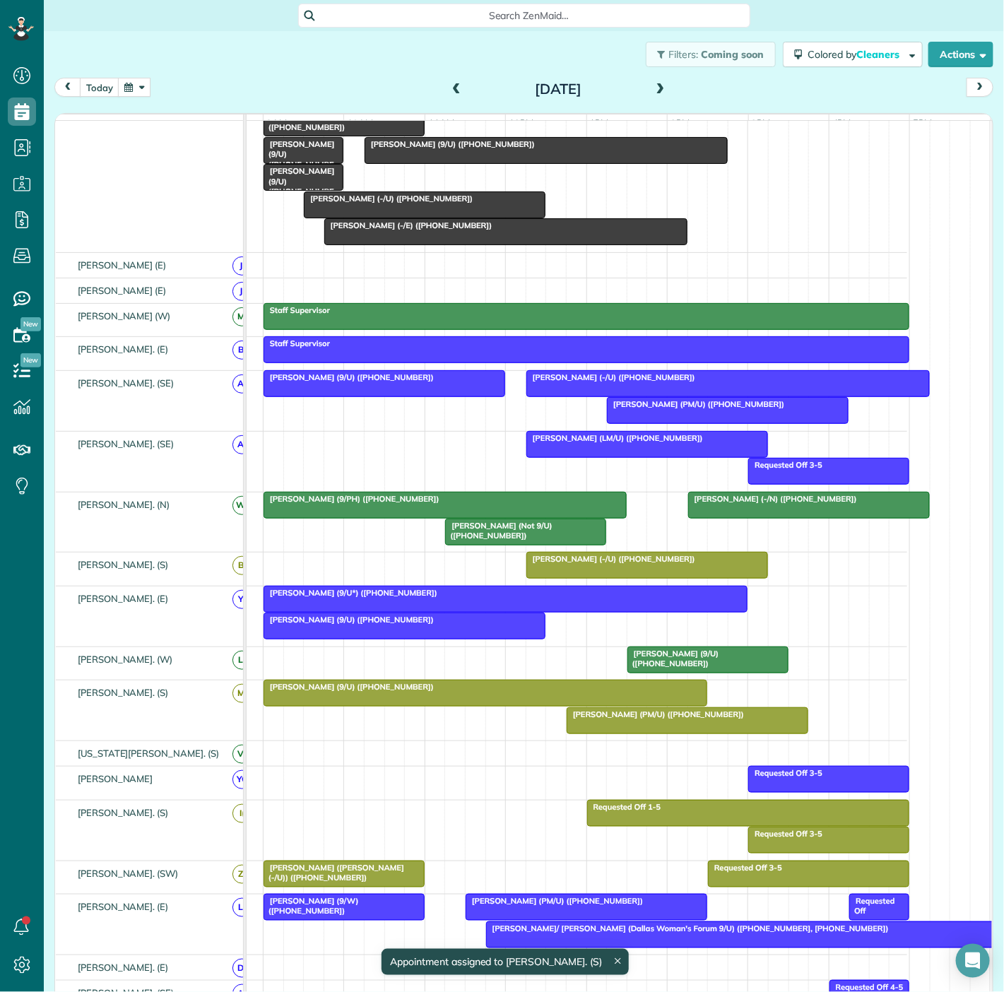
click at [719, 663] on span "Tyler Jacoby (9/U) (+19729788832)" at bounding box center [673, 659] width 93 height 20
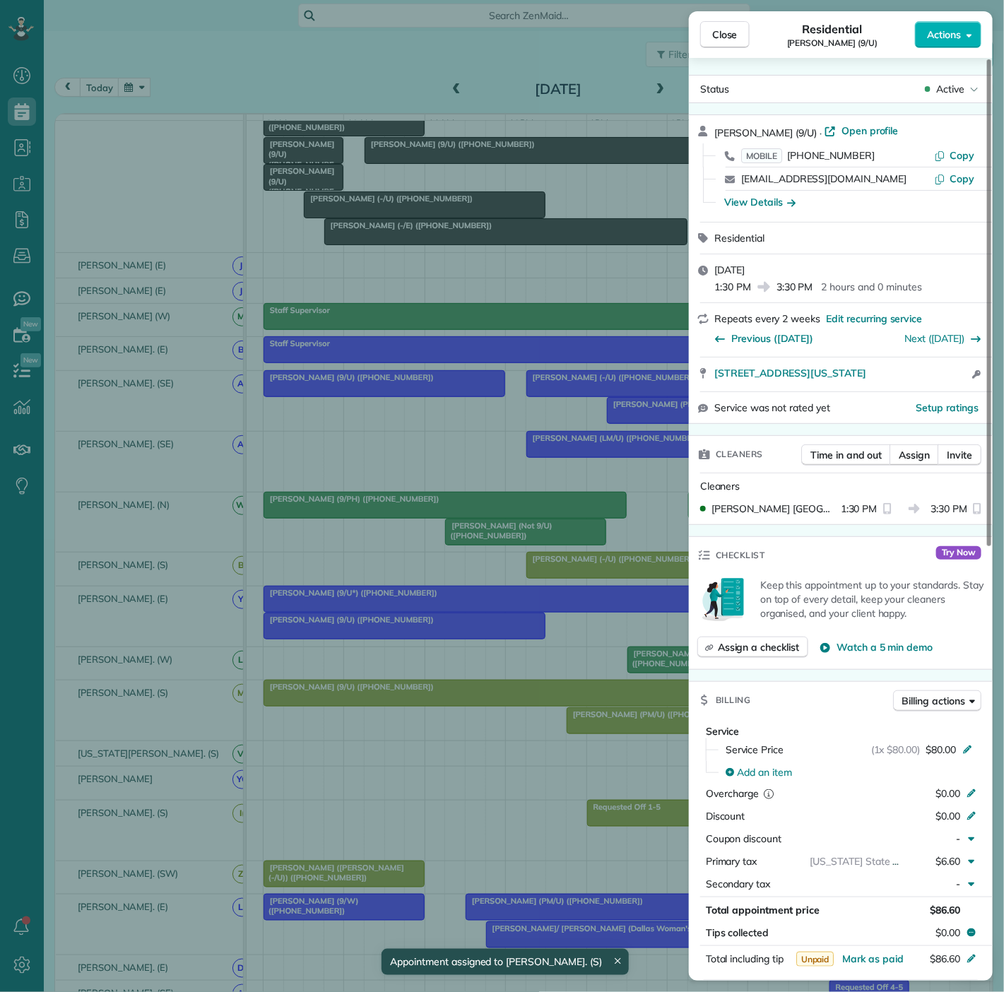
click at [586, 658] on div "Close Residential Tyler Jacoby (9/U) Actions Status Active Tyler Jacoby (9/U) ·…" at bounding box center [502, 496] width 1004 height 992
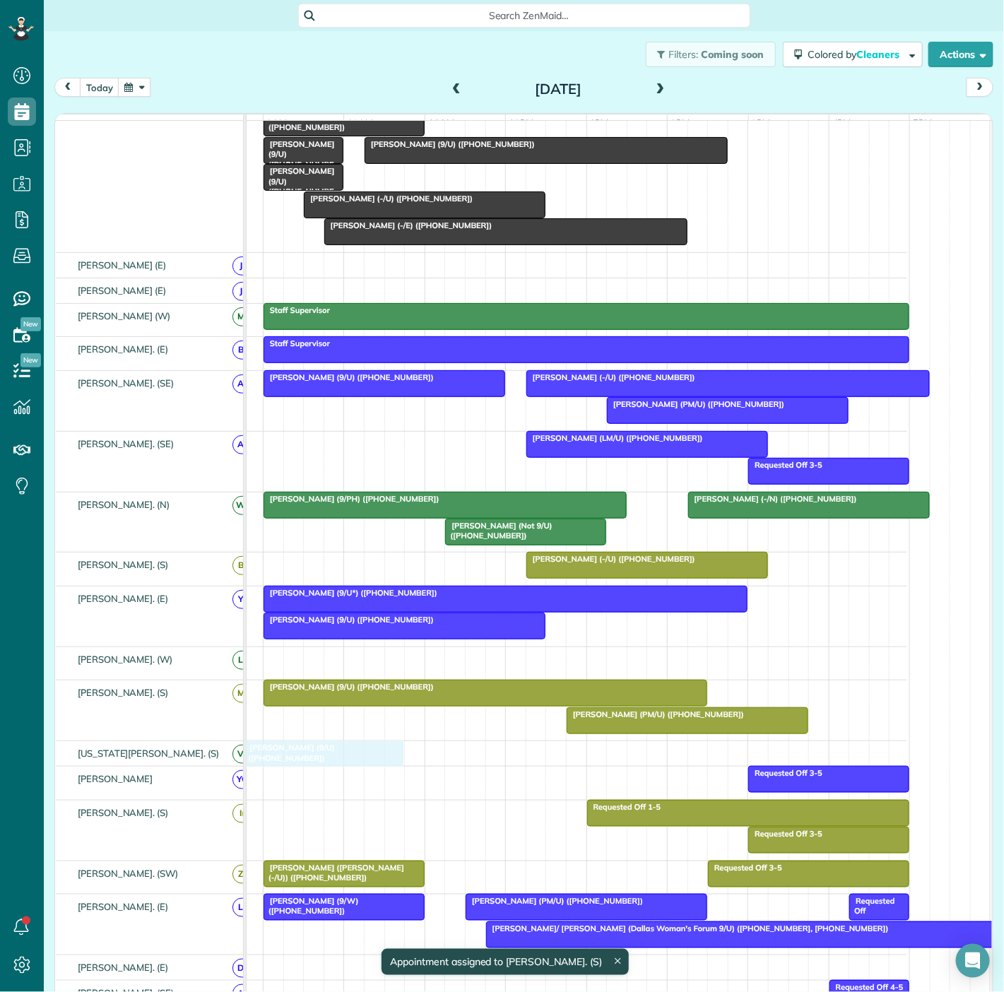
drag, startPoint x: 670, startPoint y: 668, endPoint x: 294, endPoint y: 764, distance: 388.0
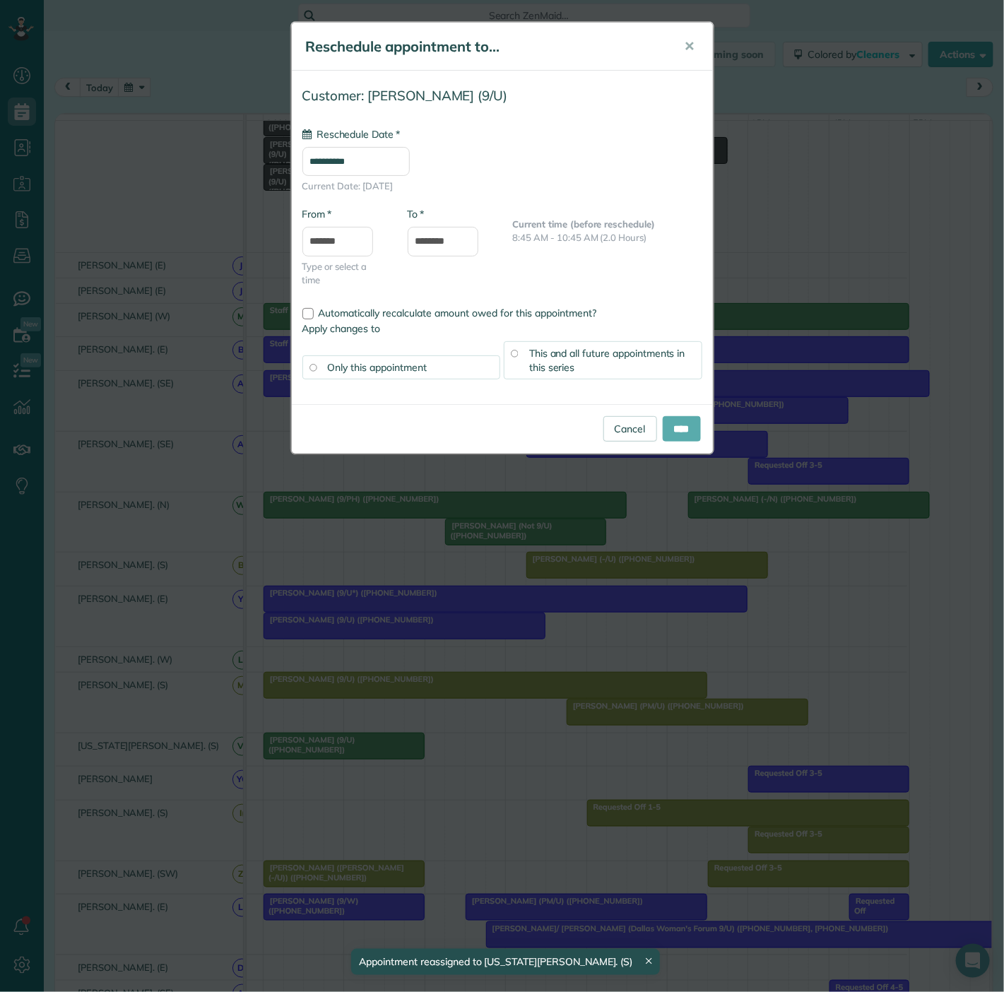
type input "**********"
click at [671, 427] on input "****" at bounding box center [682, 428] width 38 height 25
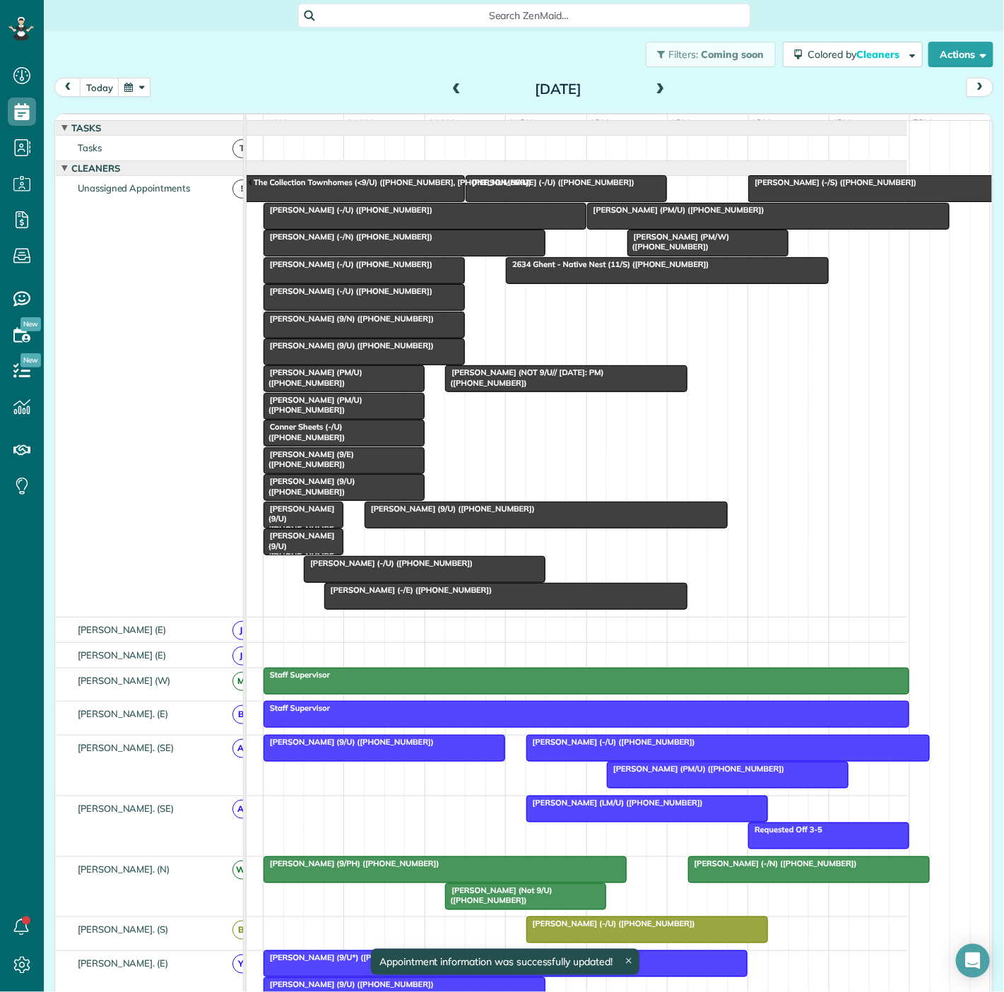
click at [336, 350] on span "Jeff Rodgers (9/U) (+13219773490)" at bounding box center [349, 346] width 172 height 10
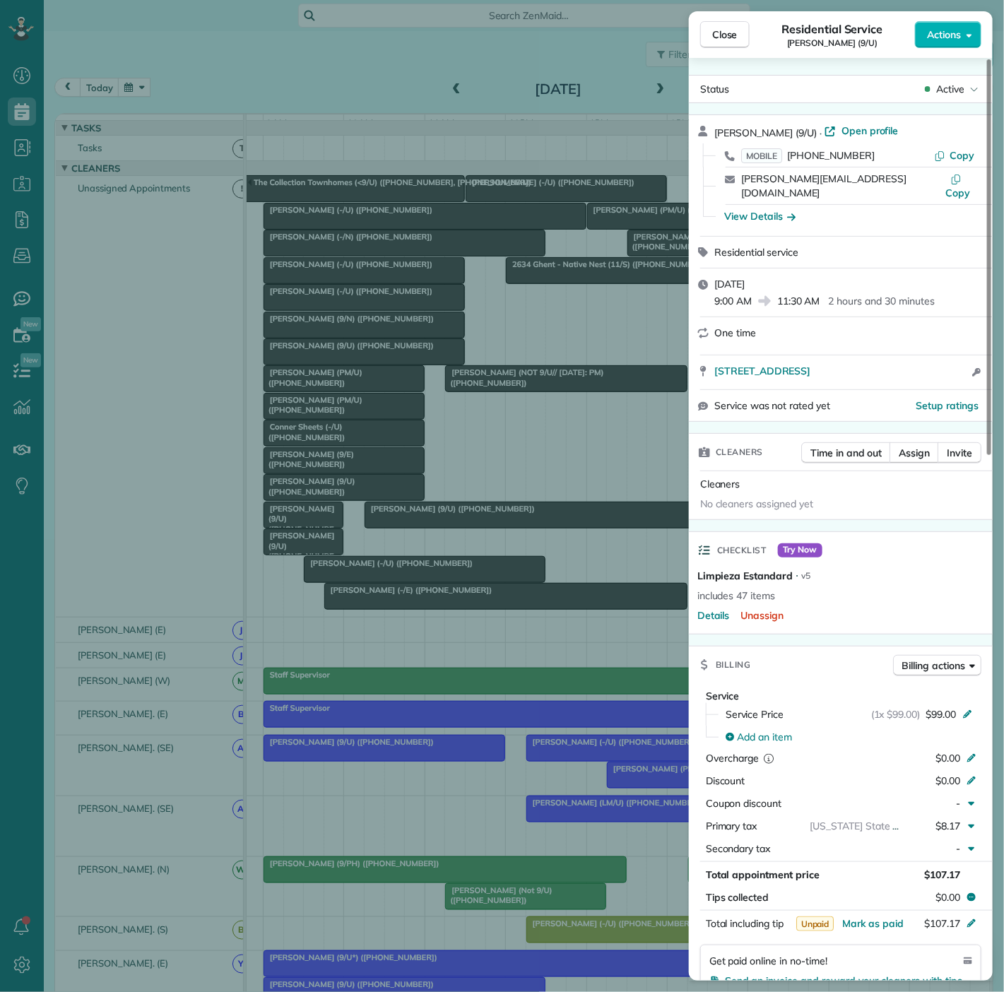
click at [336, 358] on div "Close Residential Service Jeff Rodgers (9/U) Actions Status Active Jeff Rodgers…" at bounding box center [502, 496] width 1004 height 992
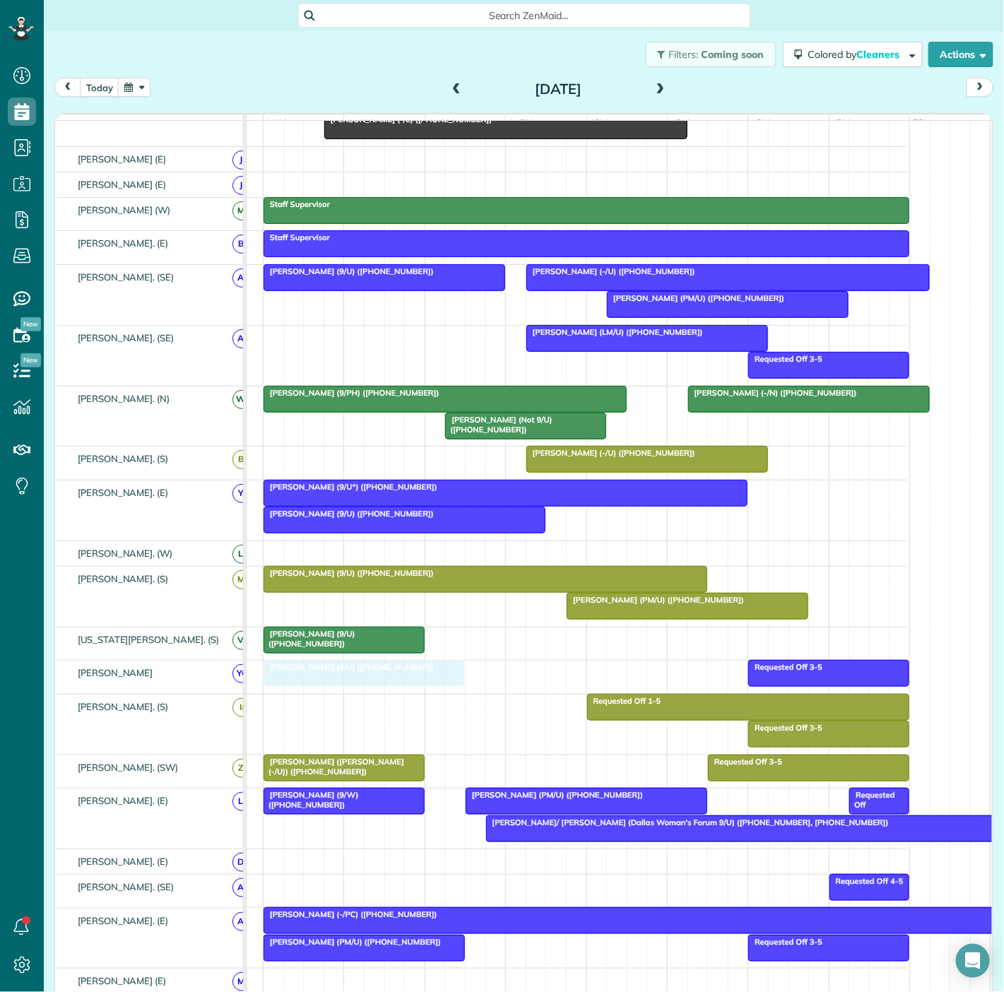
drag, startPoint x: 336, startPoint y: 358, endPoint x: 331, endPoint y: 665, distance: 306.7
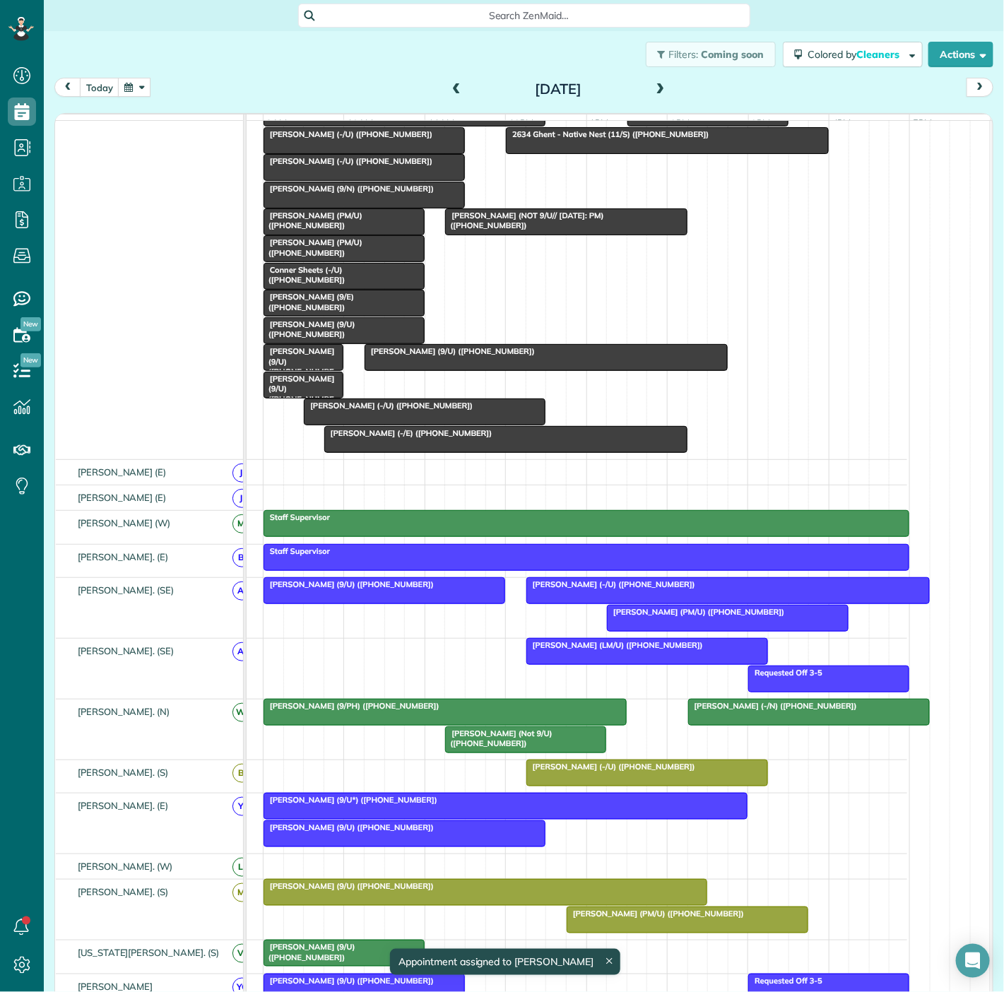
click at [482, 370] on div at bounding box center [546, 357] width 362 height 25
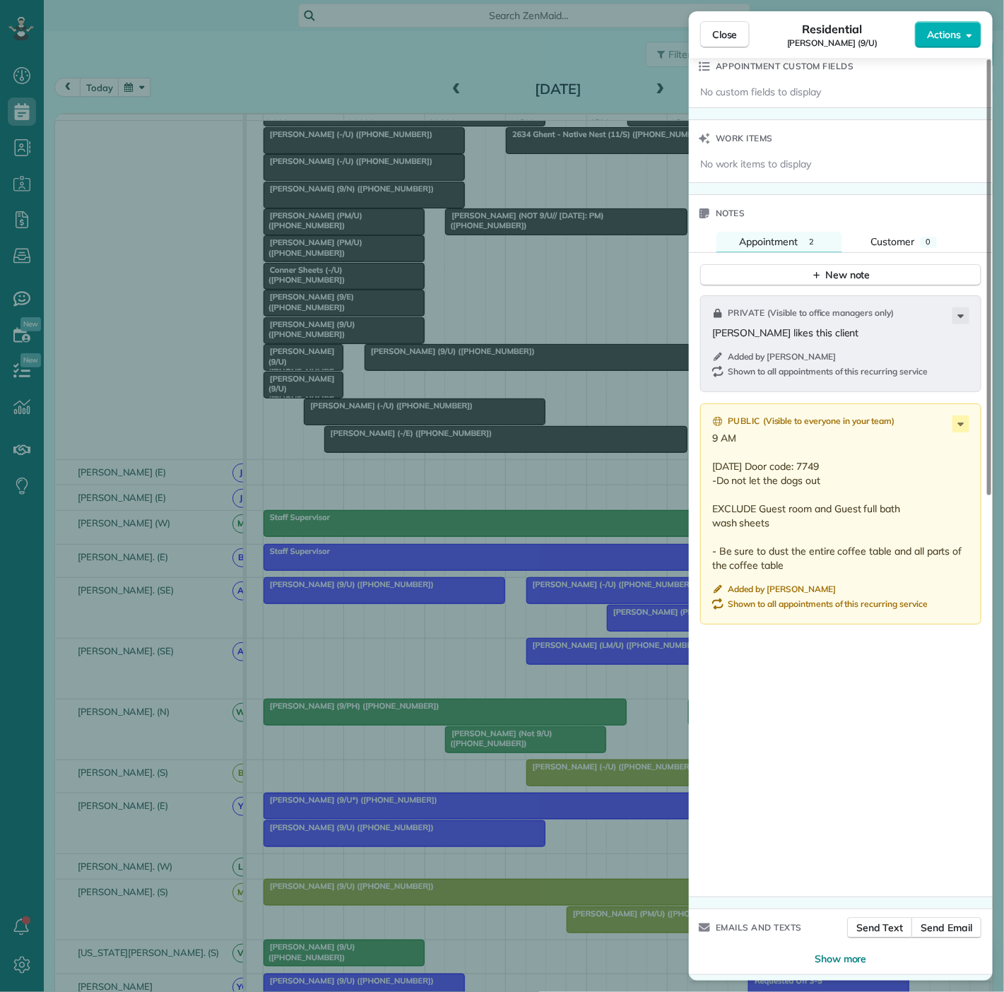
click at [462, 392] on div "Close Residential Matthew Trammell (9/U) Actions Status Active Matthew Trammell…" at bounding box center [502, 496] width 1004 height 992
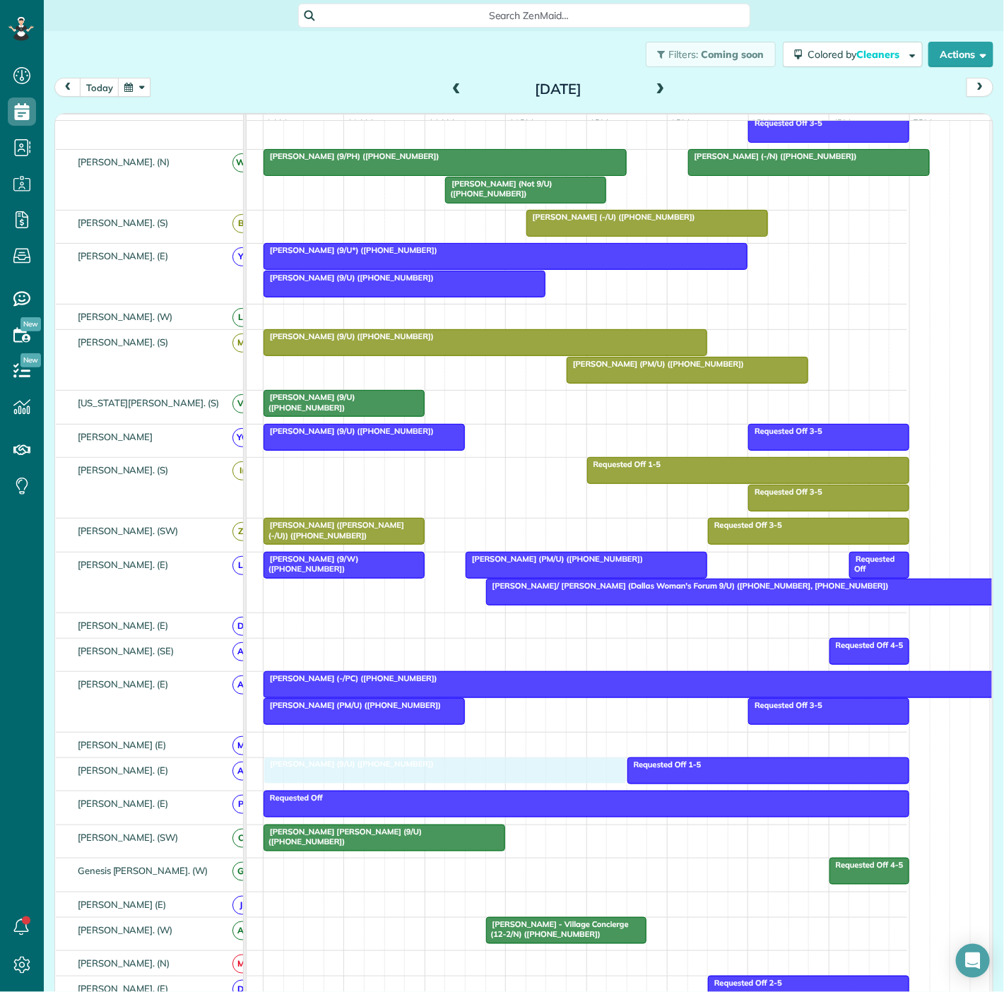
drag, startPoint x: 532, startPoint y: 364, endPoint x: 440, endPoint y: 773, distance: 419.5
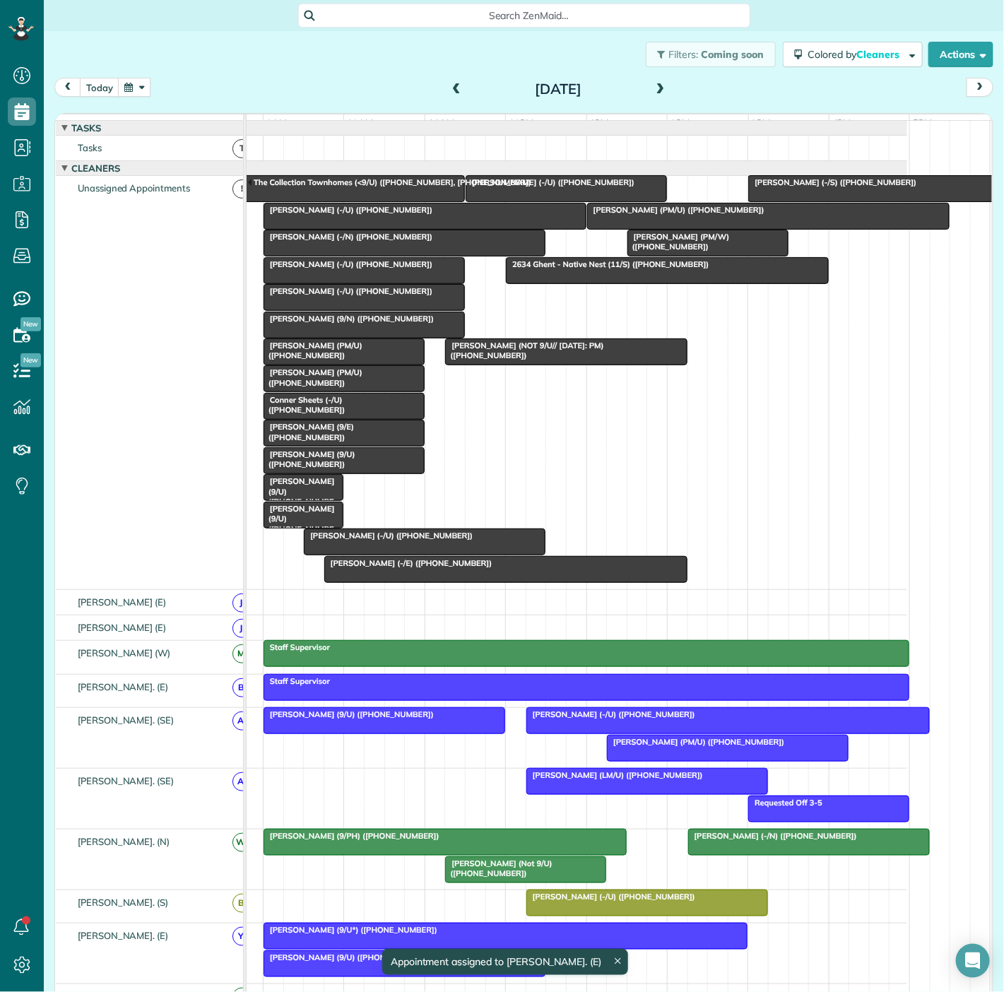
click at [336, 324] on span "Erin Parker (9/N) (+14698780667)" at bounding box center [349, 319] width 172 height 10
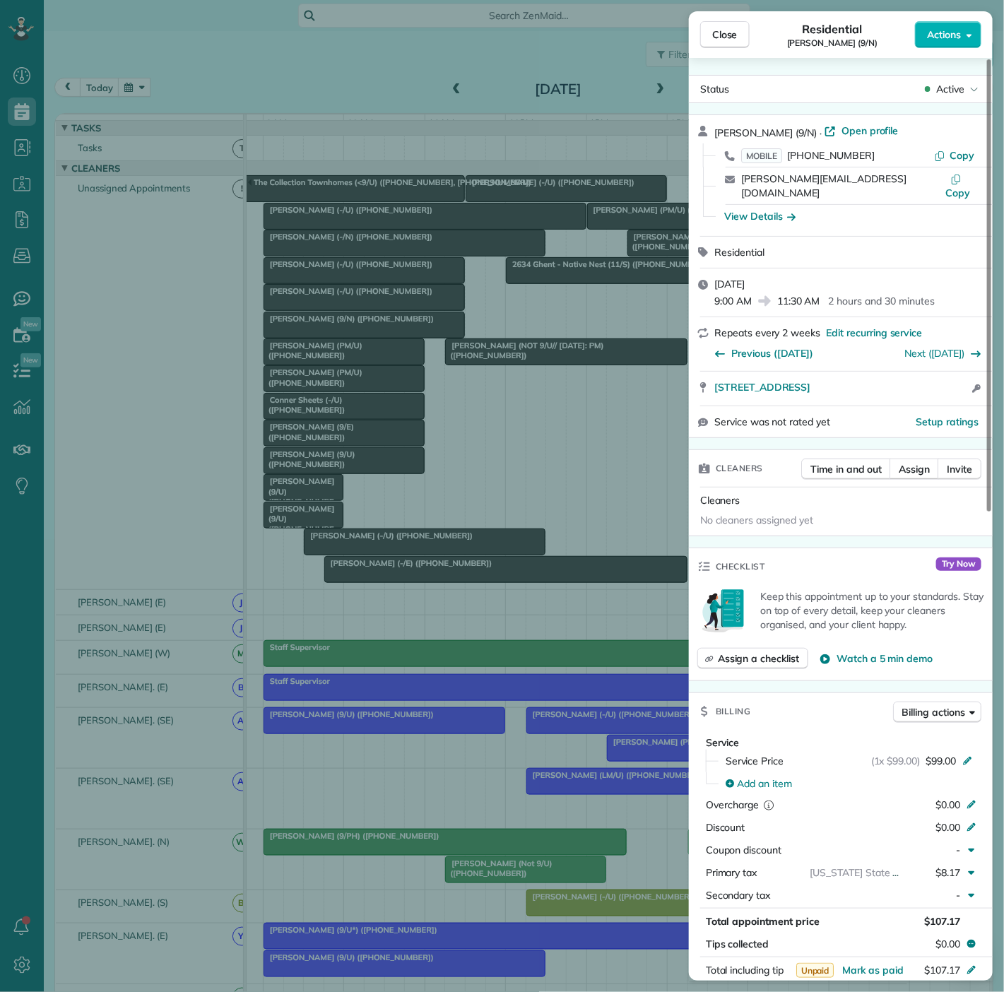
click at [336, 328] on div "Close Residential Erin Parker (9/N) Actions Status Active Erin Parker (9/N) · O…" at bounding box center [502, 496] width 1004 height 992
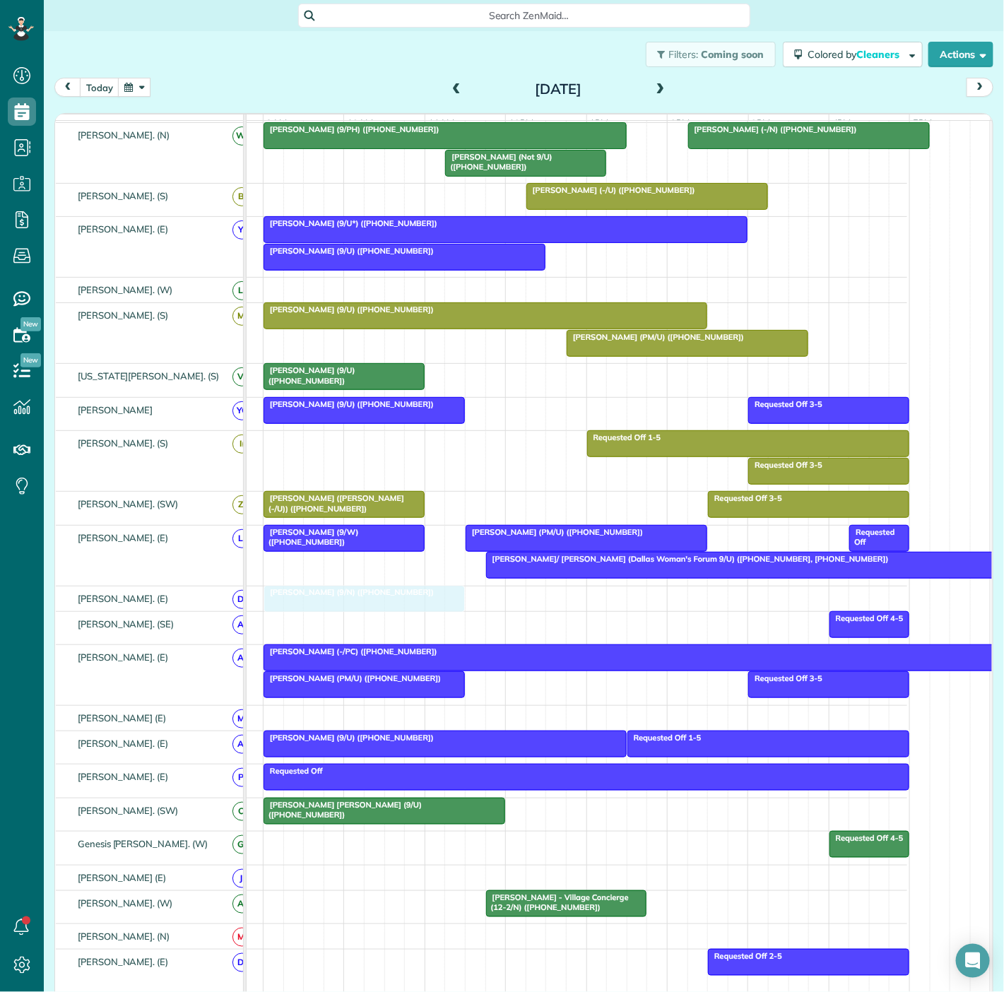
drag, startPoint x: 330, startPoint y: 329, endPoint x: 339, endPoint y: 601, distance: 272.9
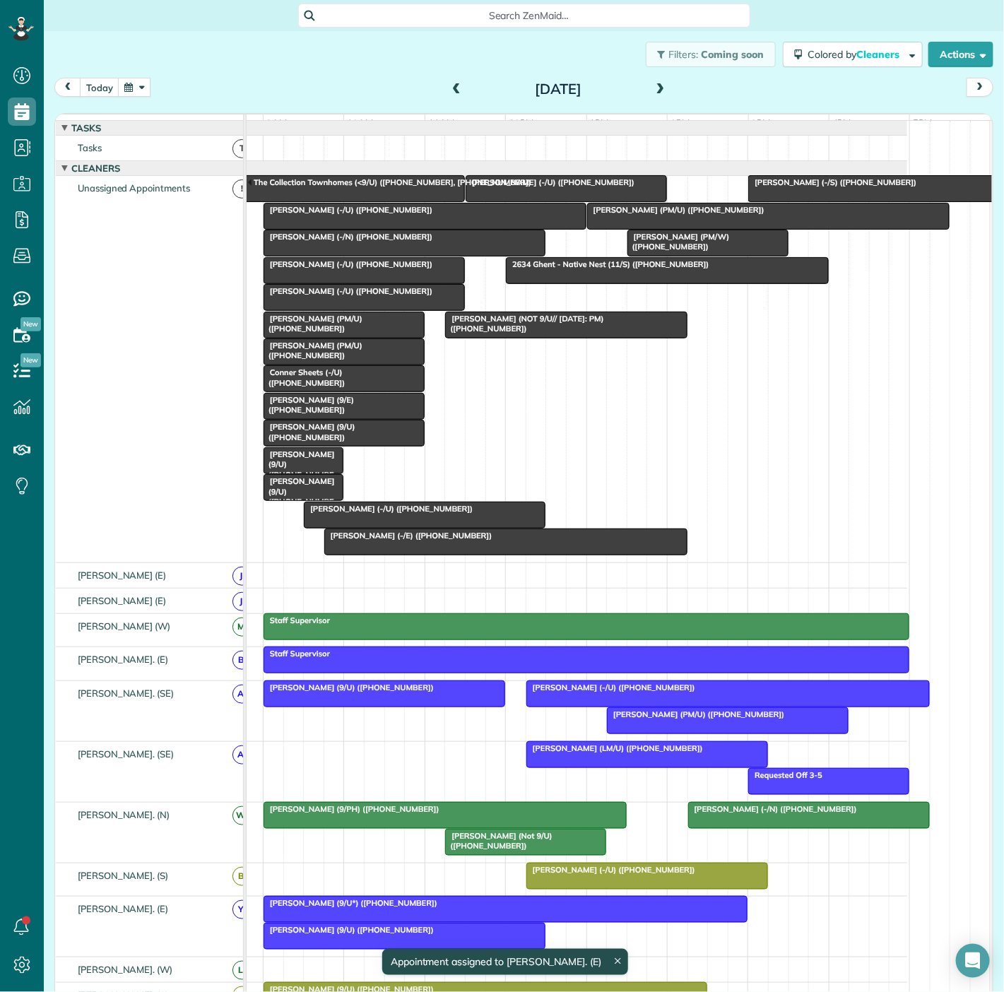
click at [344, 412] on span "Krystal Morris (9/E) (+12145022566)" at bounding box center [308, 405] width 91 height 20
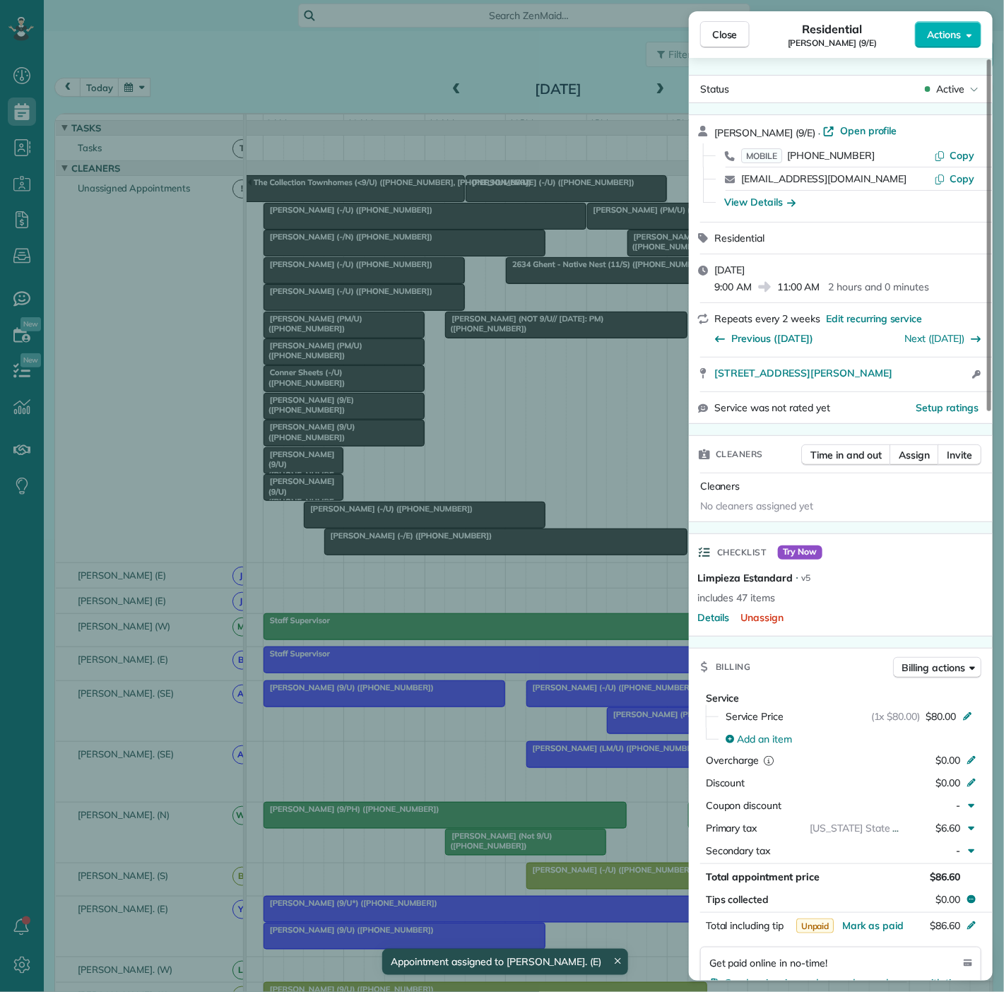
click at [344, 412] on div "Close Residential Krystal Morris (9/E) Actions Status Active Krystal Morris (9/…" at bounding box center [502, 496] width 1004 height 992
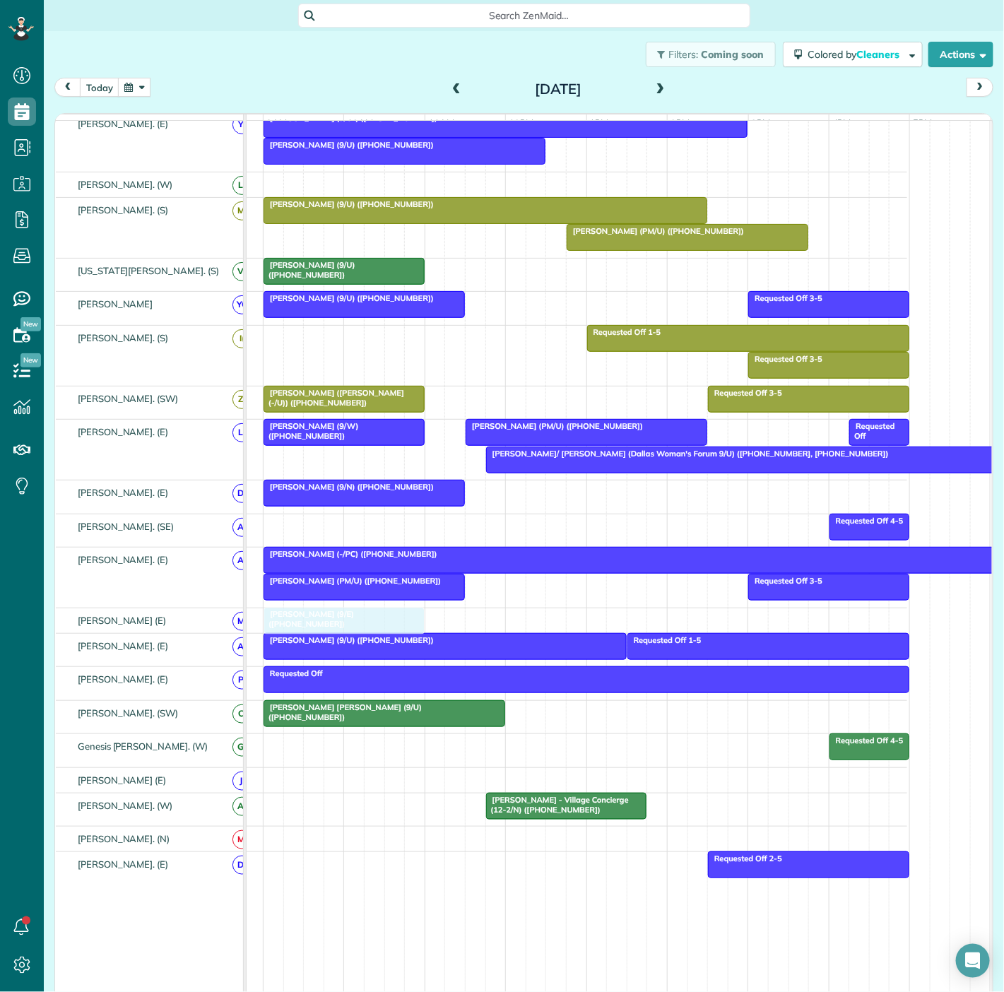
drag, startPoint x: 343, startPoint y: 411, endPoint x: 347, endPoint y: 620, distance: 209.9
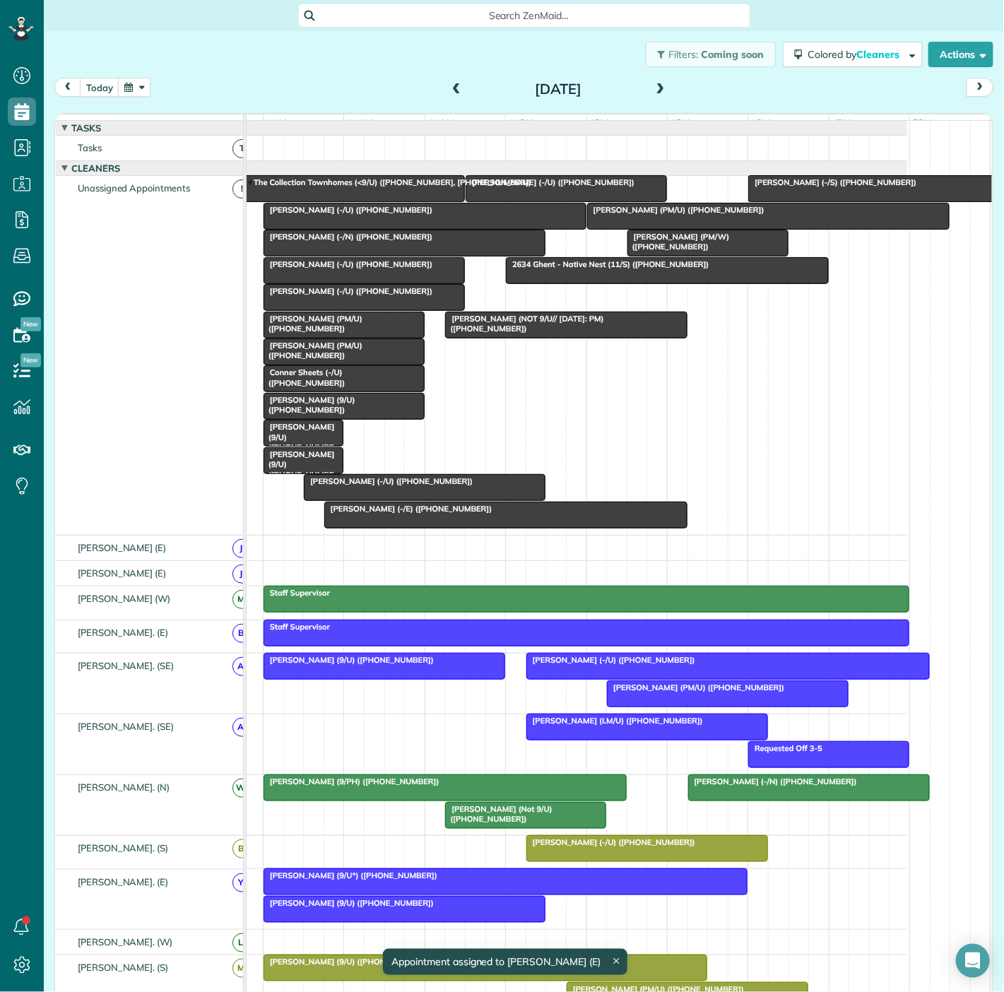
click at [349, 415] on span "Rachel Barnes (9/U) (+18326270966)" at bounding box center [309, 405] width 93 height 20
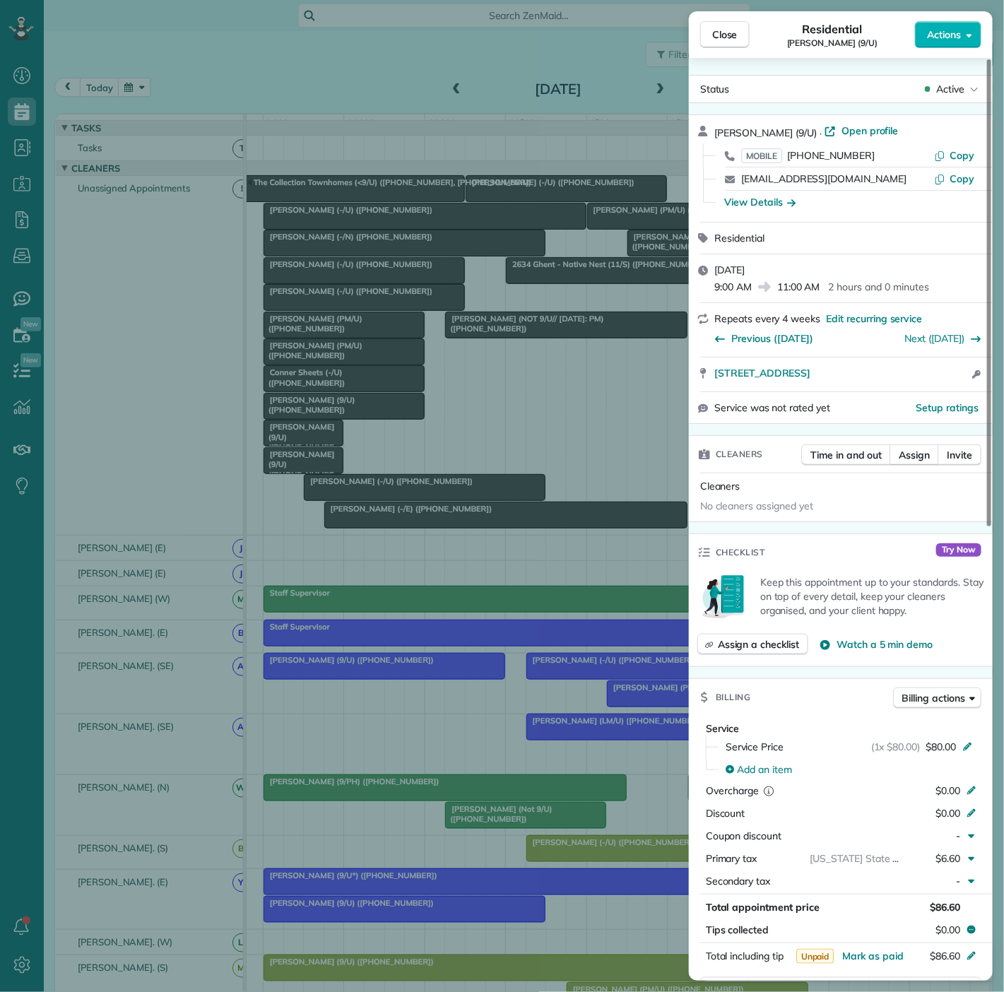
click at [349, 415] on div "Close Residential Rachel Barnes (9/U) Actions Status Active Rachel Barnes (9/U)…" at bounding box center [502, 496] width 1004 height 992
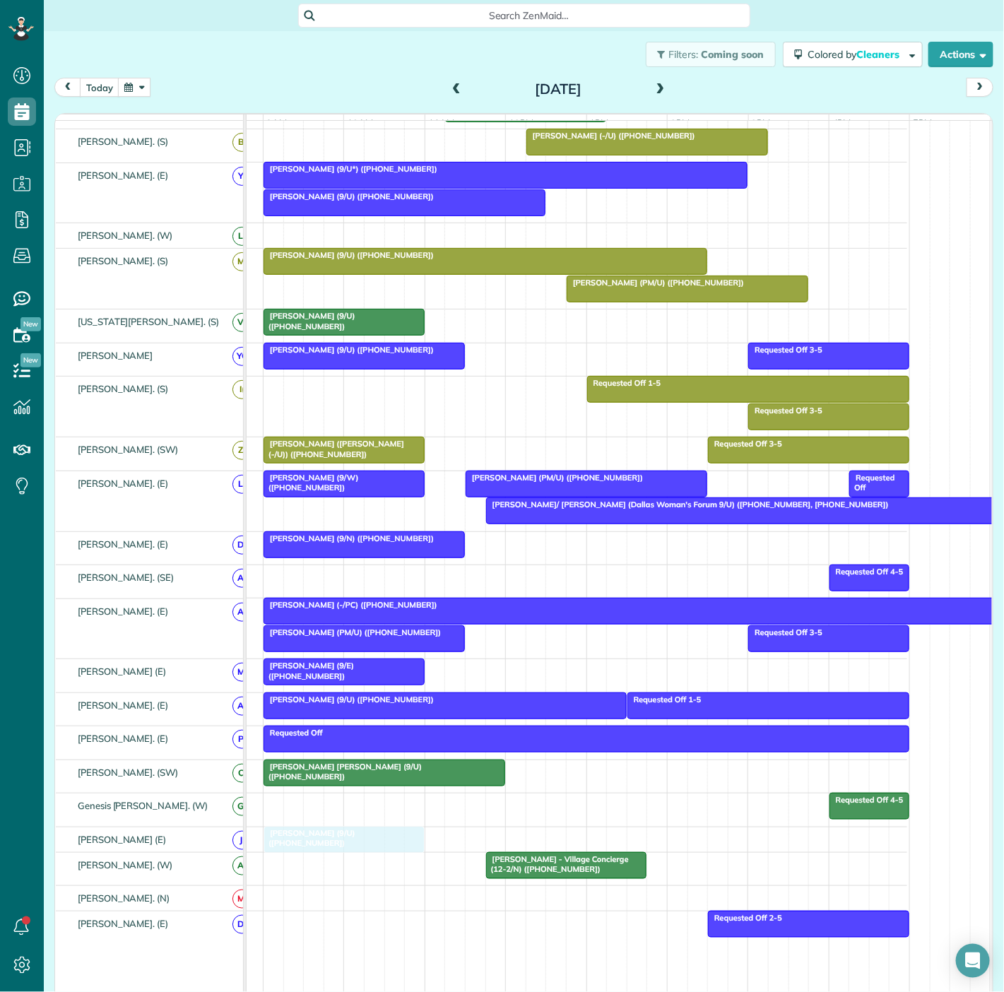
drag, startPoint x: 349, startPoint y: 415, endPoint x: 351, endPoint y: 844, distance: 429.6
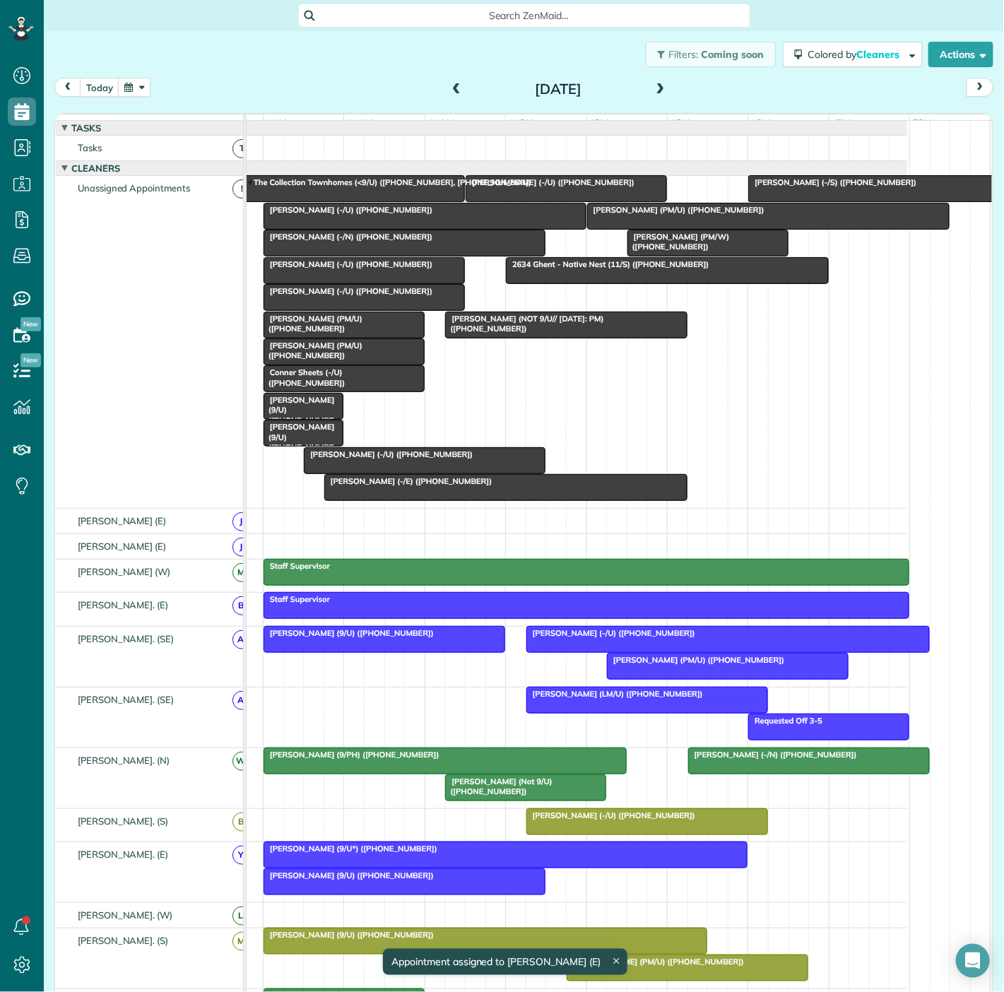
click at [447, 486] on span "Katie Schneller (-/E) (+18324057510)" at bounding box center [409, 481] width 170 height 10
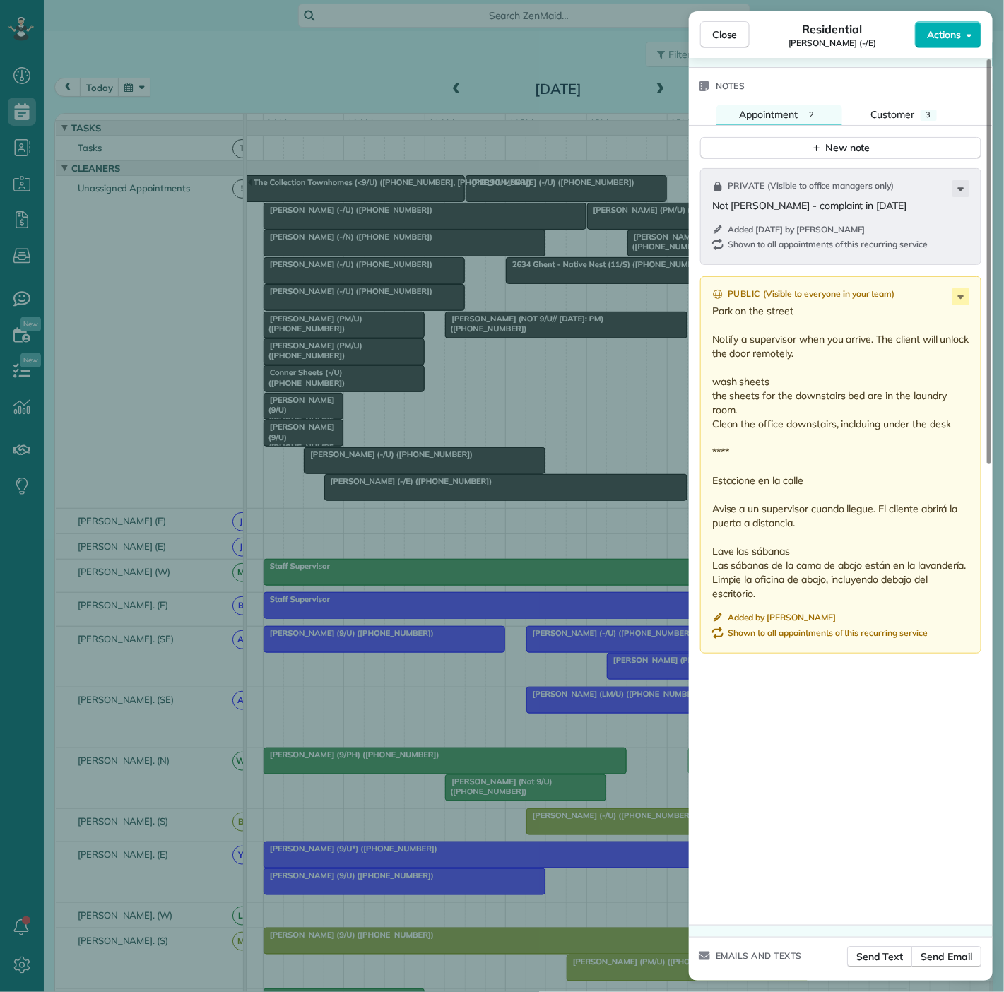
click at [423, 481] on div "Close Residential Katie Schneller (-/E) Actions Status Active Katie Schneller (…" at bounding box center [502, 496] width 1004 height 992
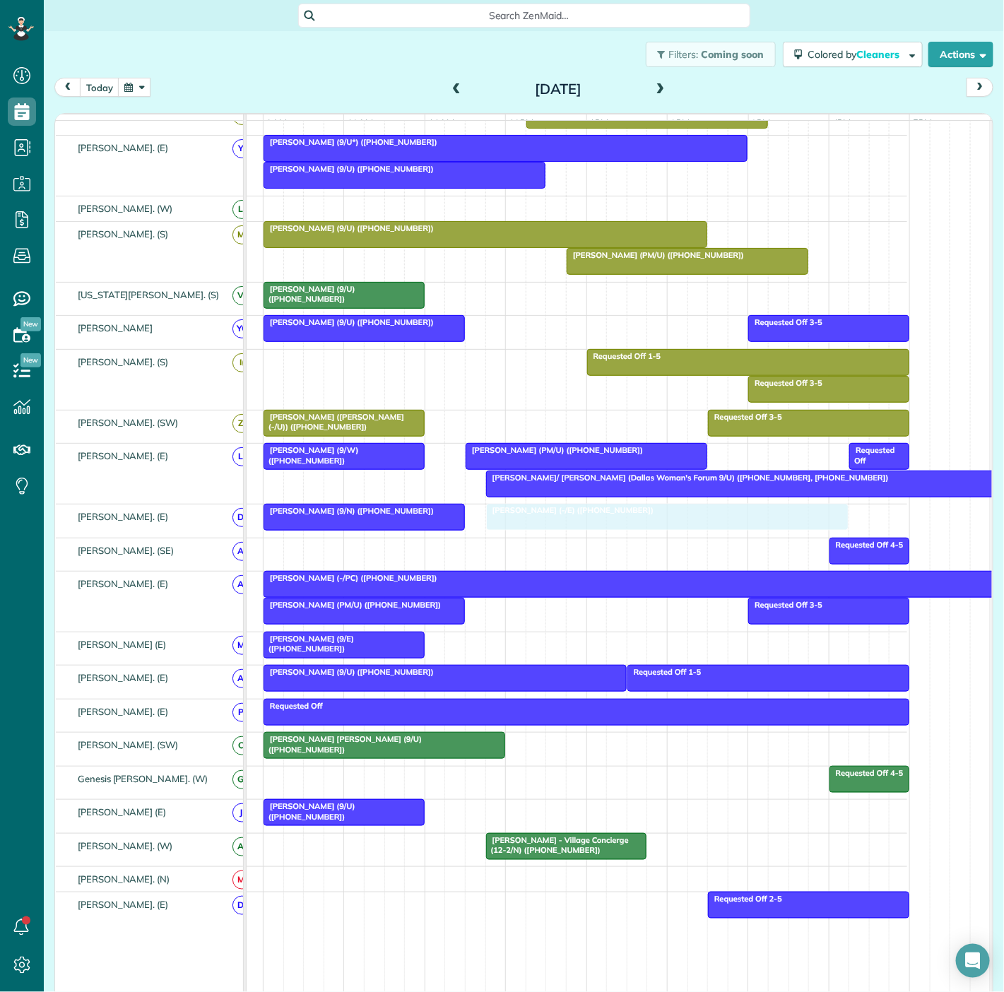
drag, startPoint x: 369, startPoint y: 495, endPoint x: 541, endPoint y: 532, distance: 175.6
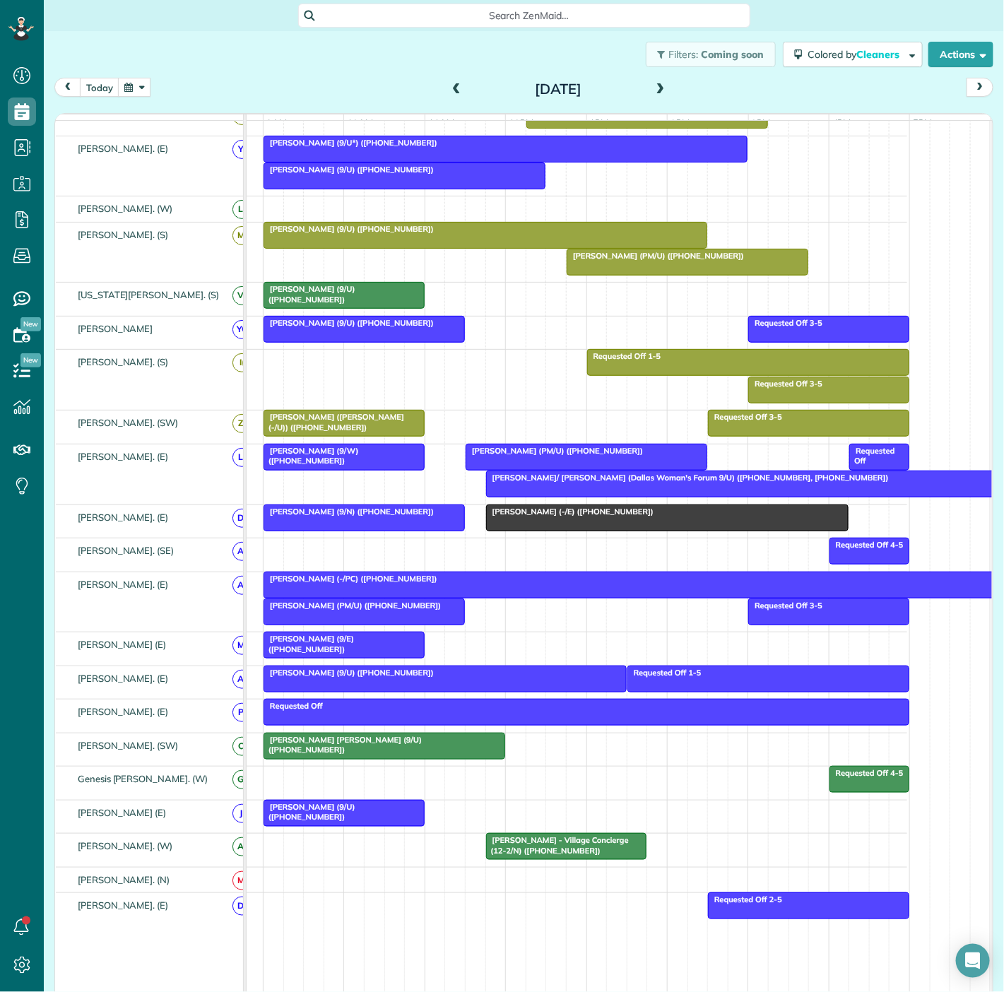
click at [342, 517] on span "Erin Parker (9/N) (+14698780667)" at bounding box center [349, 512] width 172 height 10
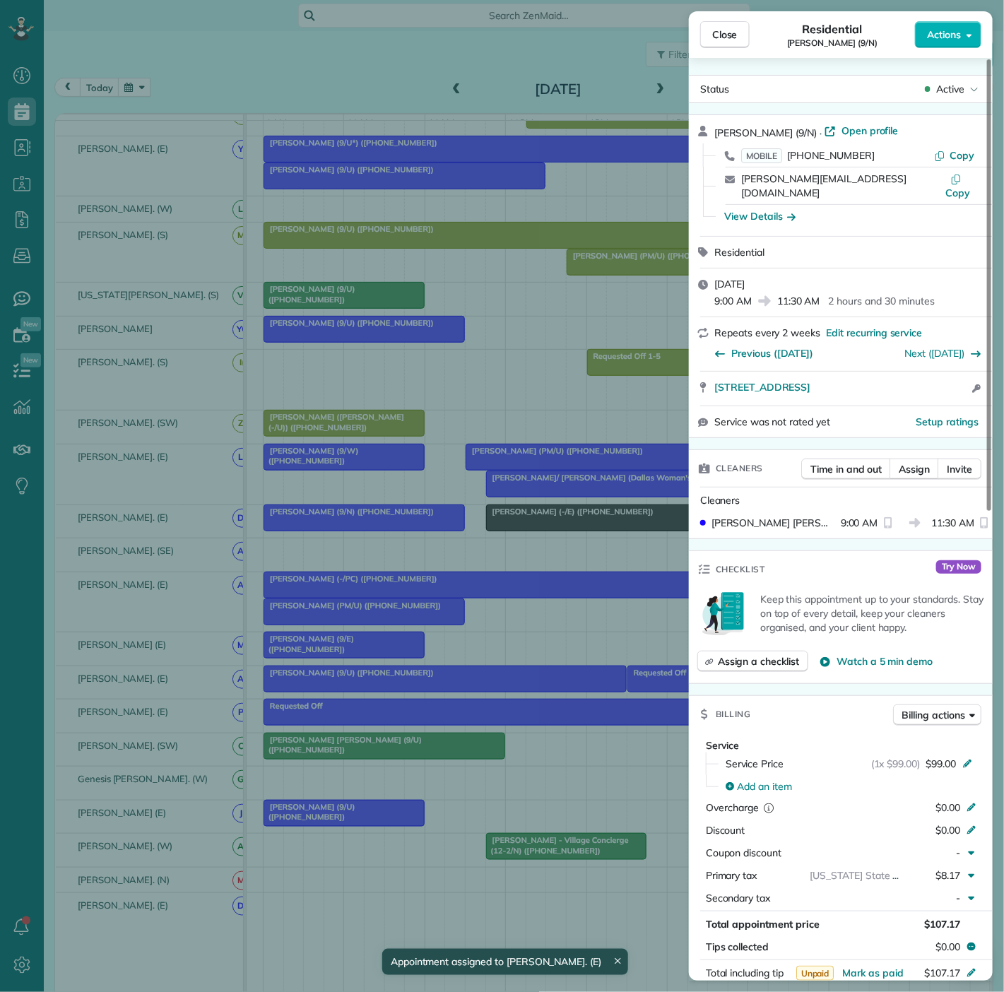
click at [342, 523] on div "Close Residential Erin Parker (9/N) Actions Status Active Erin Parker (9/N) · O…" at bounding box center [502, 496] width 1004 height 992
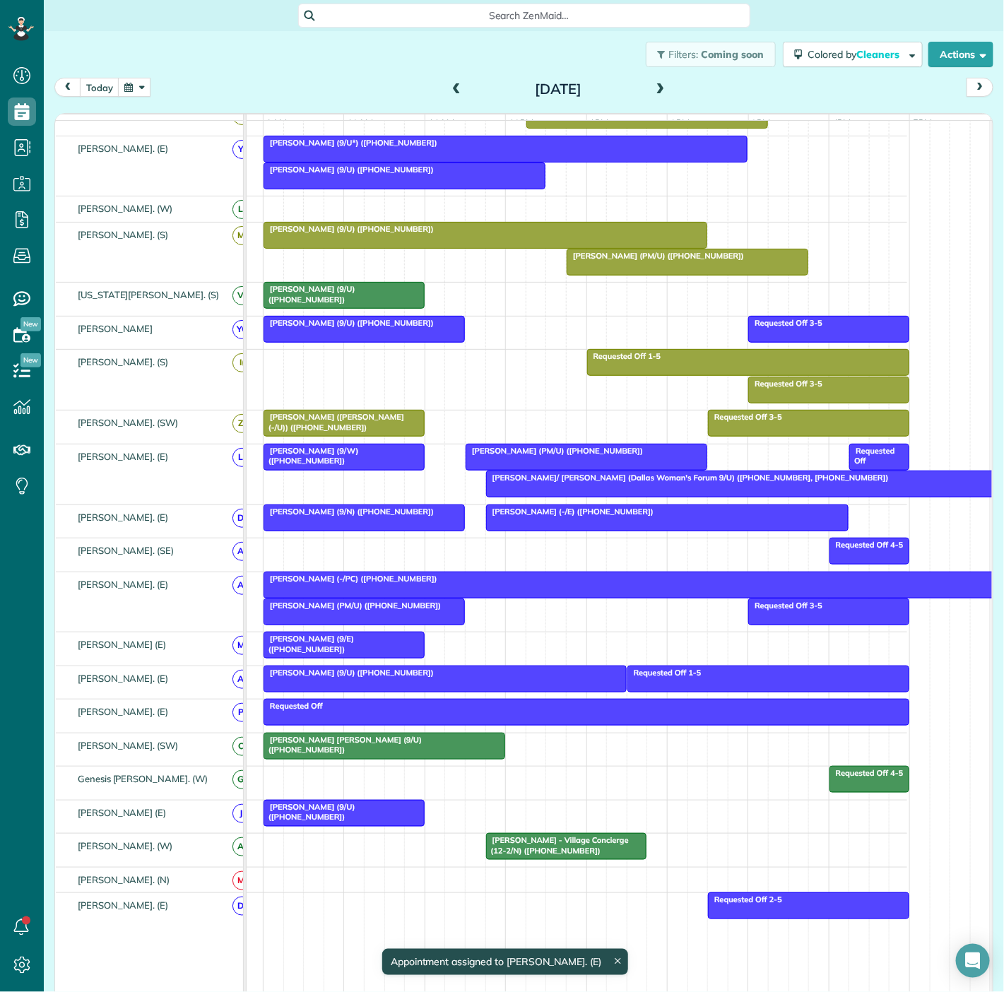
click at [546, 531] on div at bounding box center [668, 517] width 362 height 25
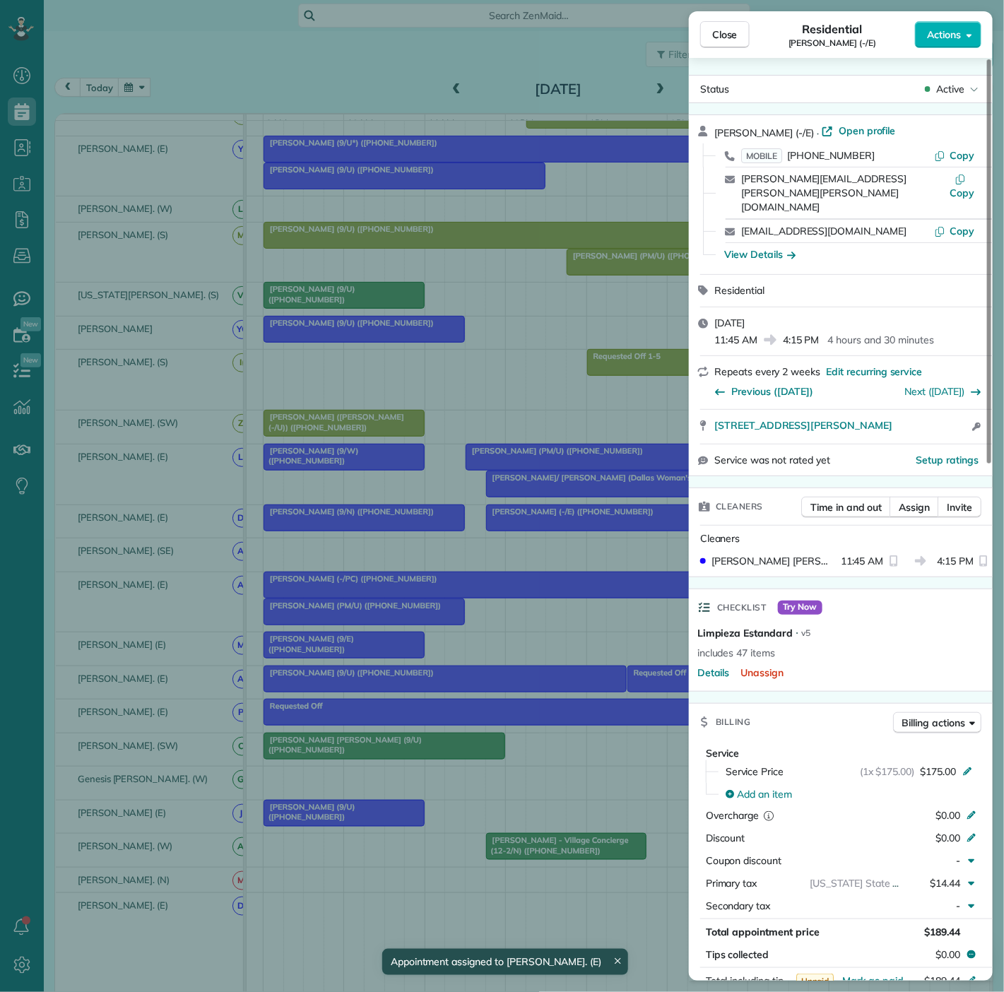
click at [546, 537] on div "Close Residential Katie Schneller (-/E) Actions Status Active Katie Schneller (…" at bounding box center [502, 496] width 1004 height 992
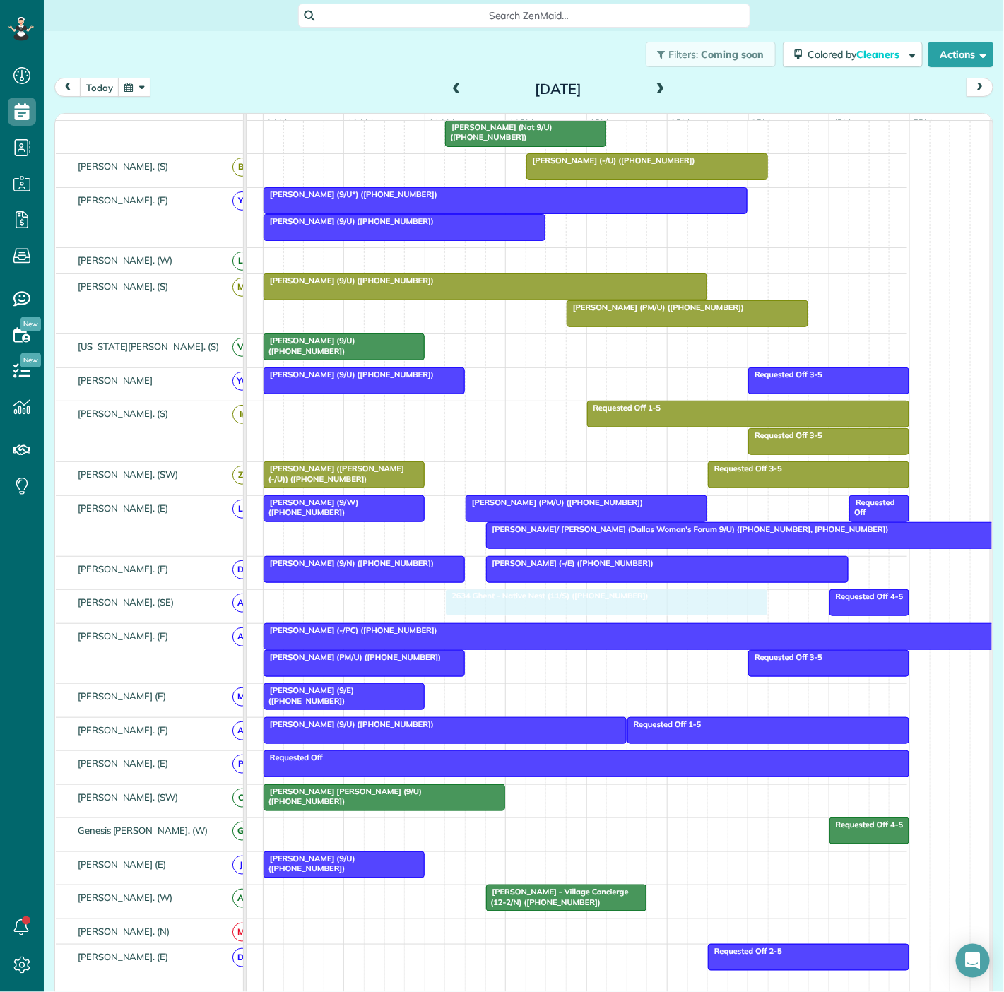
drag, startPoint x: 601, startPoint y: 279, endPoint x: 545, endPoint y: 619, distance: 344.4
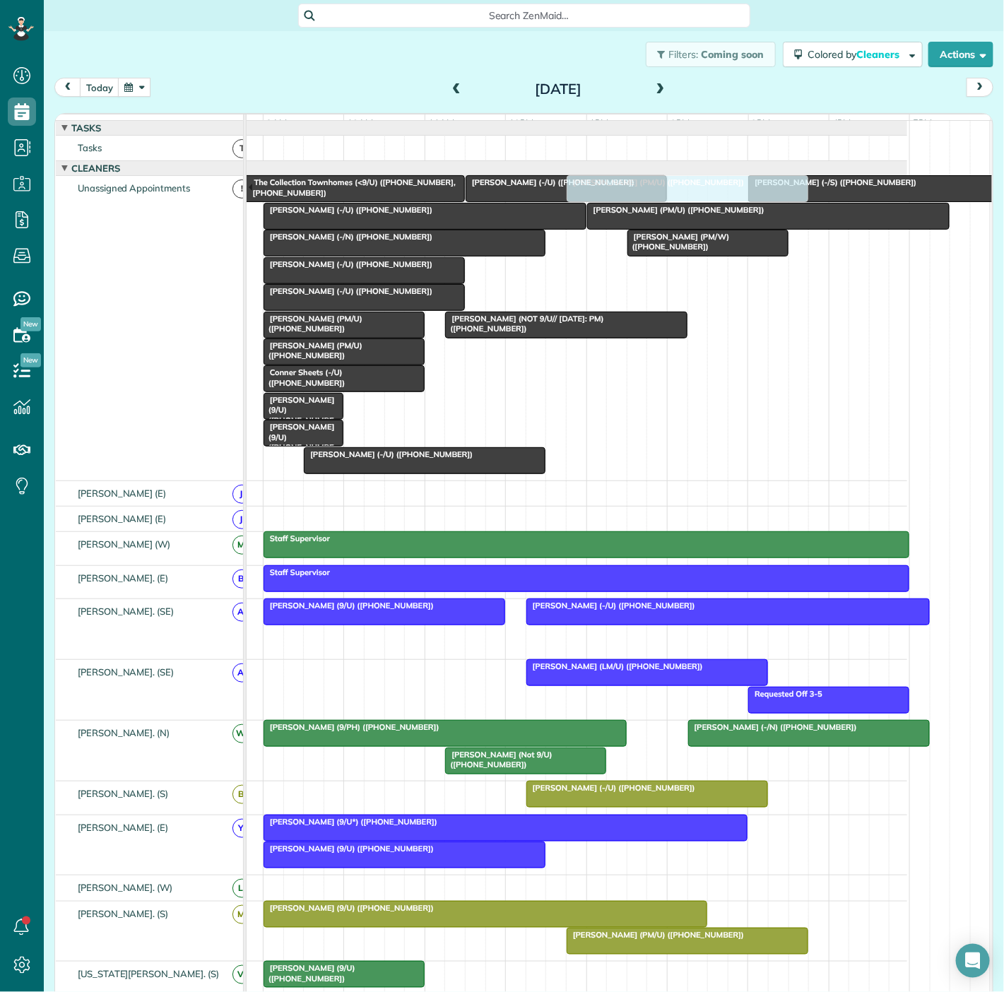
drag, startPoint x: 684, startPoint y: 645, endPoint x: 644, endPoint y: 445, distance: 204.0
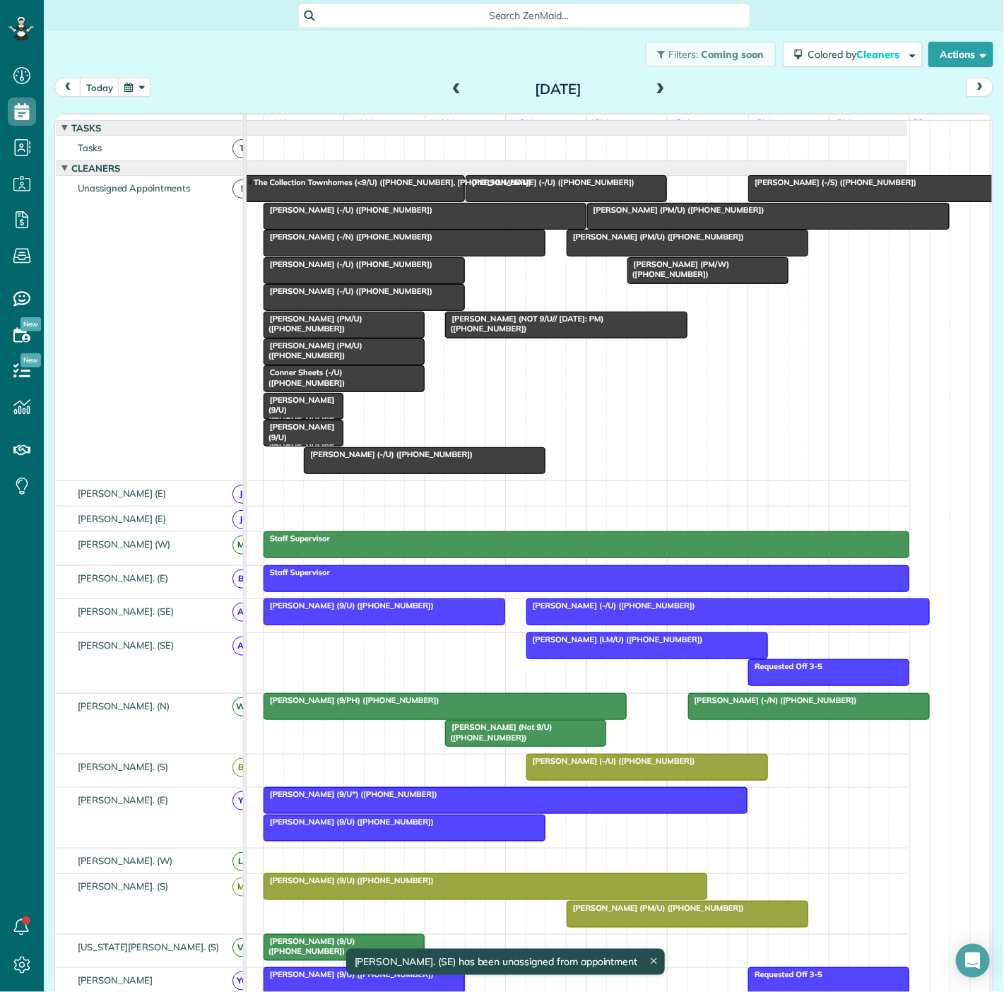
click at [672, 228] on div at bounding box center [769, 215] width 362 height 25
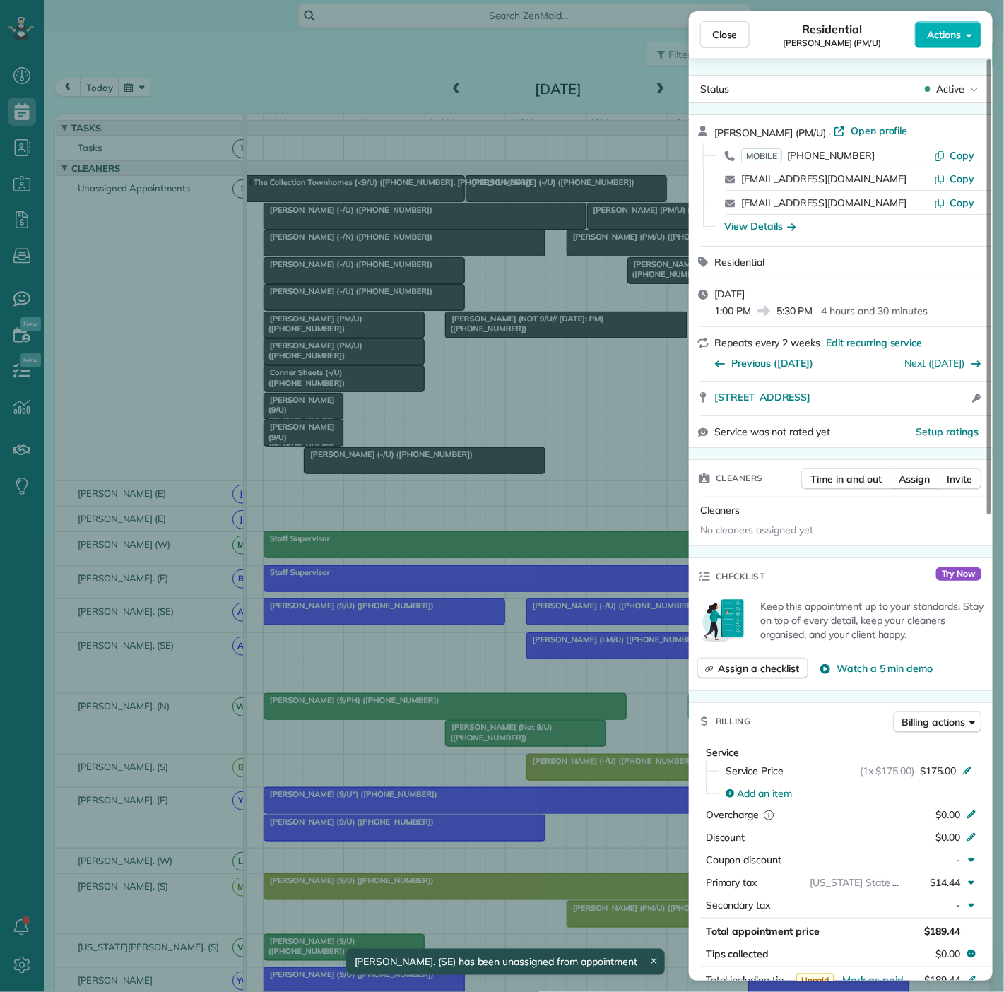
click at [485, 267] on div "Close Residential Caroline Naso (PM/U) Actions Status Active Caroline Naso (PM/…" at bounding box center [502, 496] width 1004 height 992
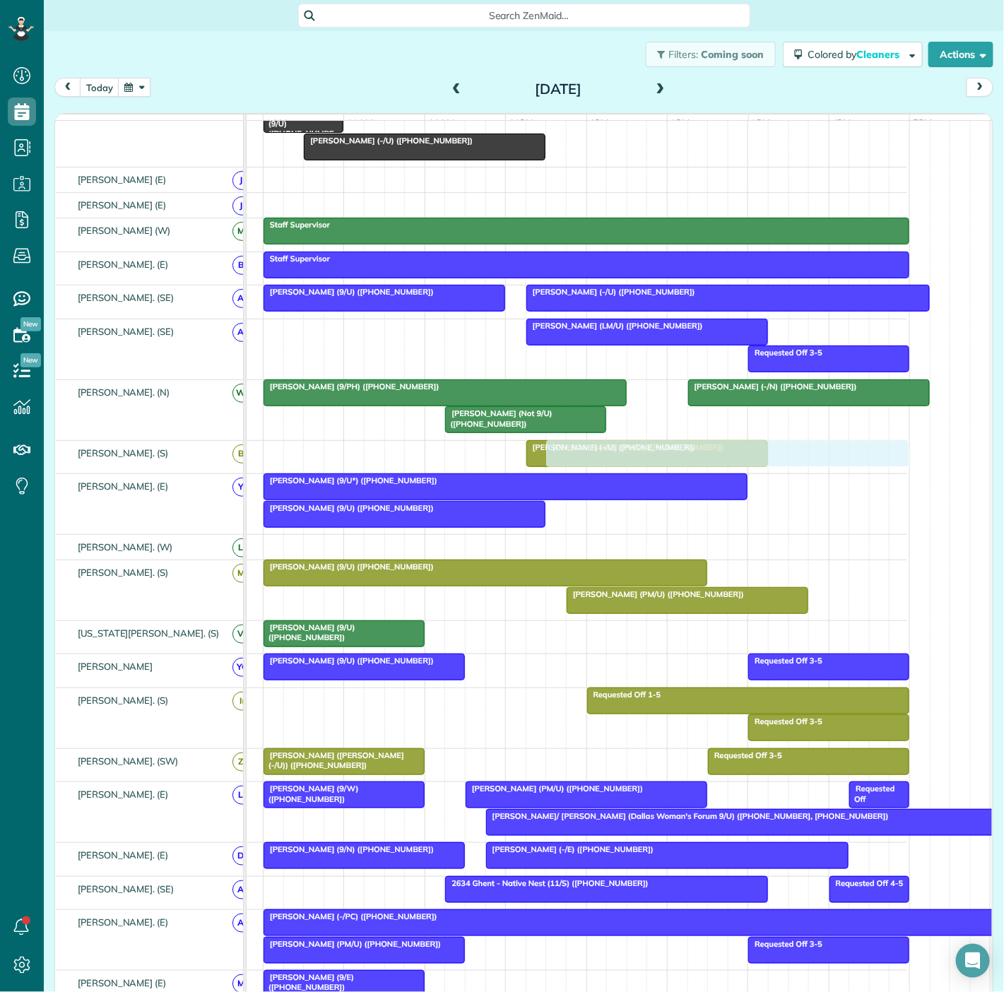
drag, startPoint x: 716, startPoint y: 230, endPoint x: 683, endPoint y: 466, distance: 238.4
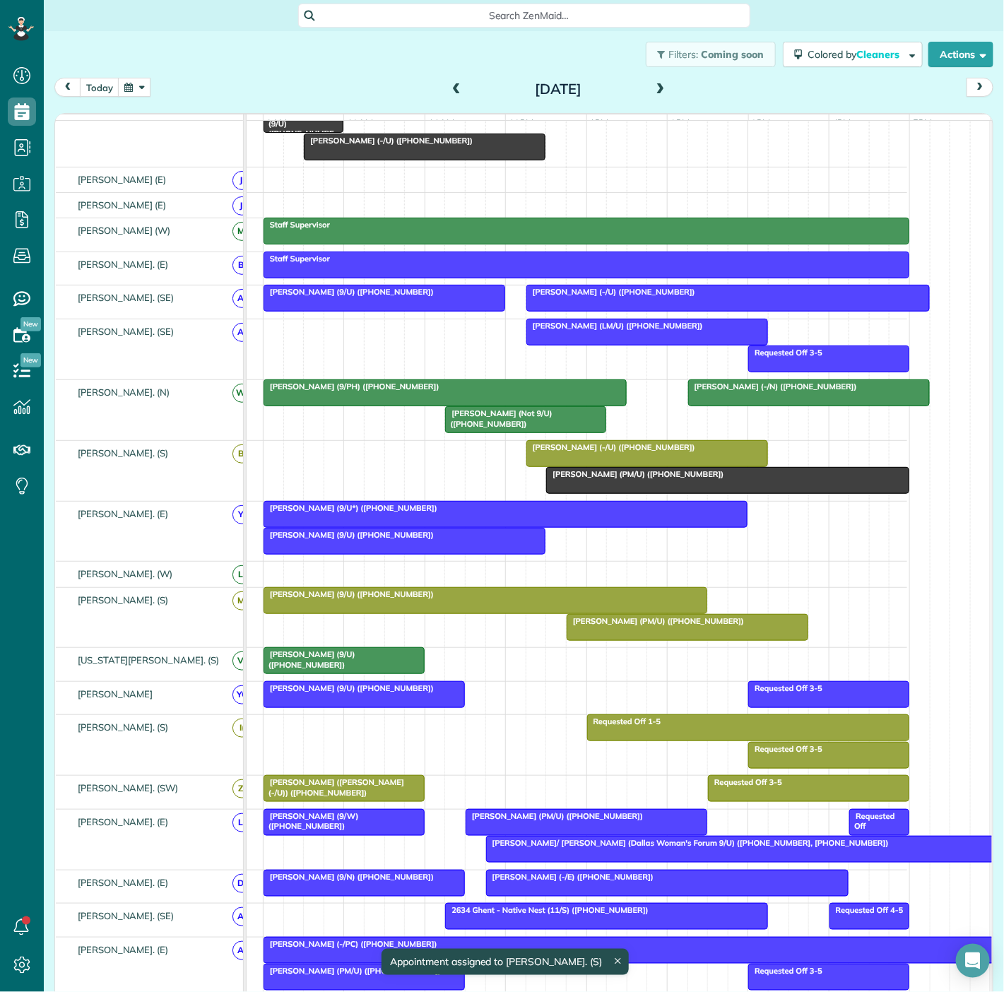
click at [603, 479] on span "Caroline Naso (PM/U) (+18436878752)" at bounding box center [634, 474] width 179 height 10
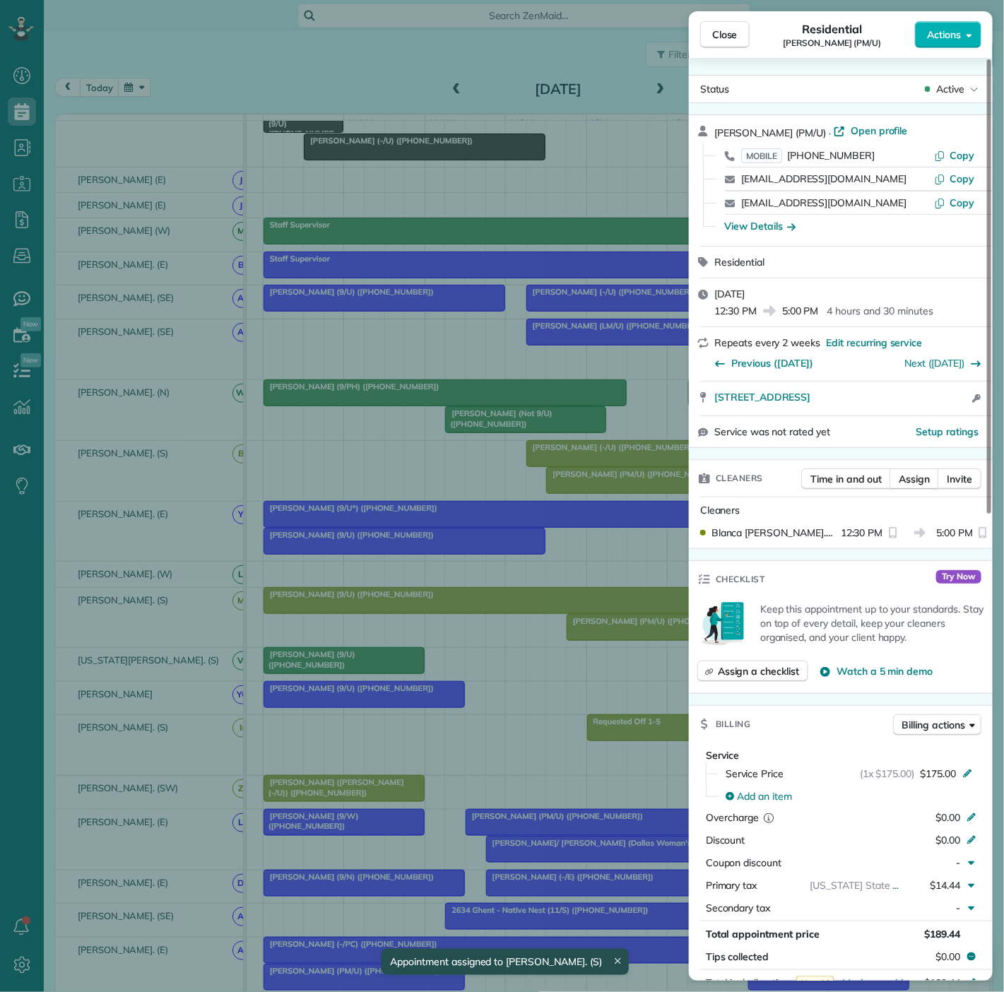
click at [583, 485] on div "Close Residential Caroline Naso (PM/U) Actions Status Active Caroline Naso (PM/…" at bounding box center [502, 496] width 1004 height 992
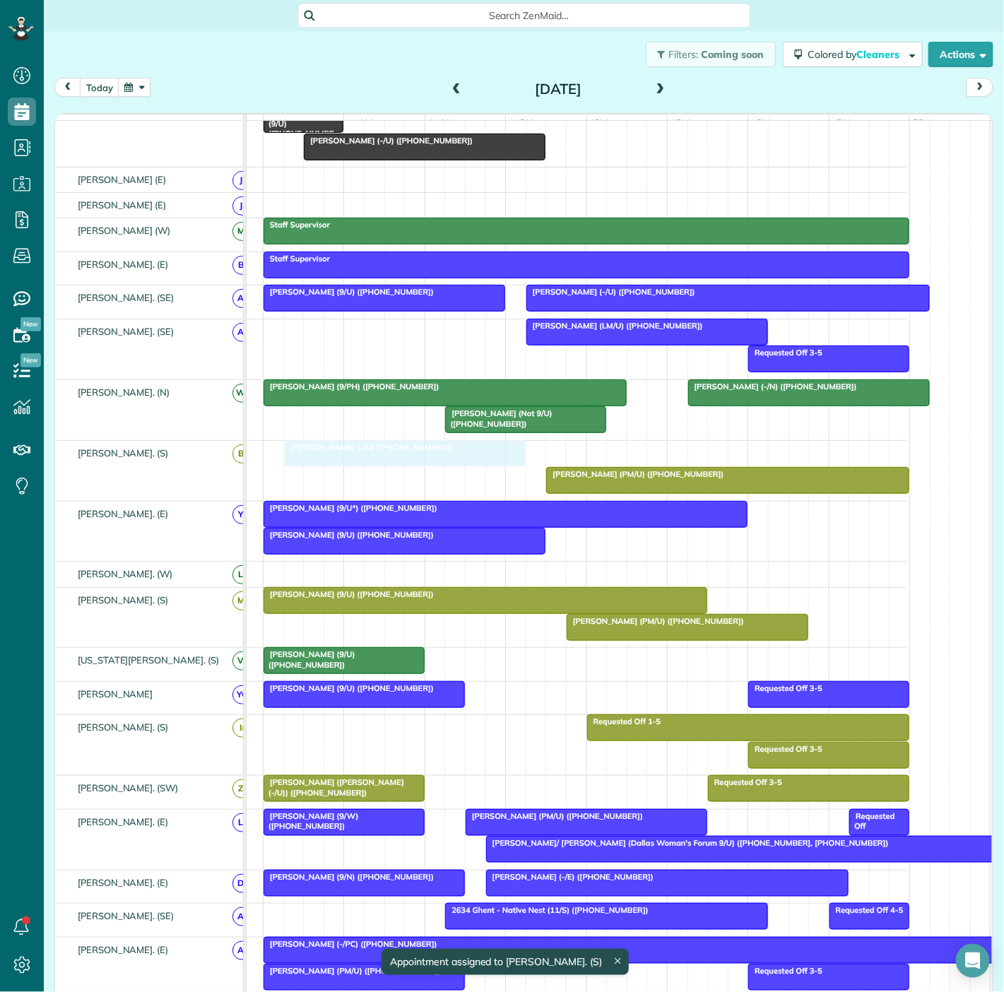
drag, startPoint x: 586, startPoint y: 459, endPoint x: 336, endPoint y: 468, distance: 249.6
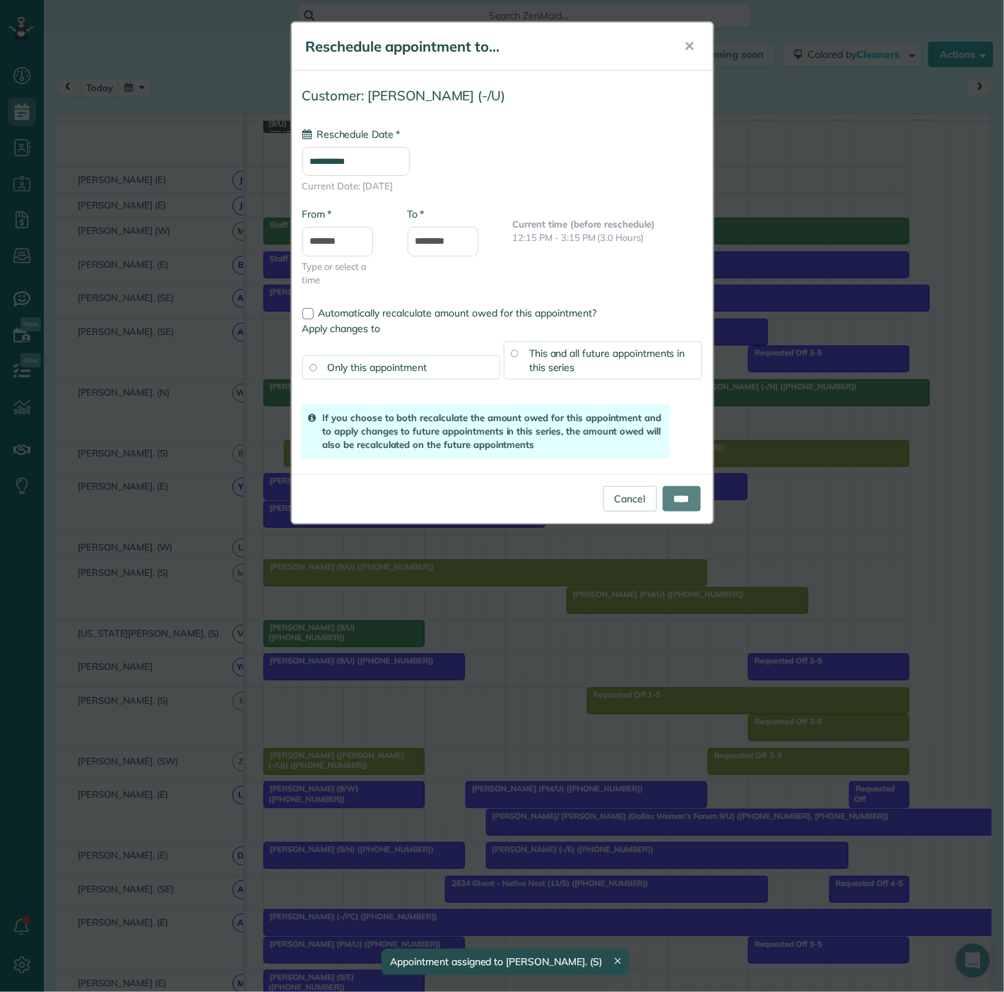
click at [346, 474] on div "Cancel ****" at bounding box center [502, 498] width 421 height 49
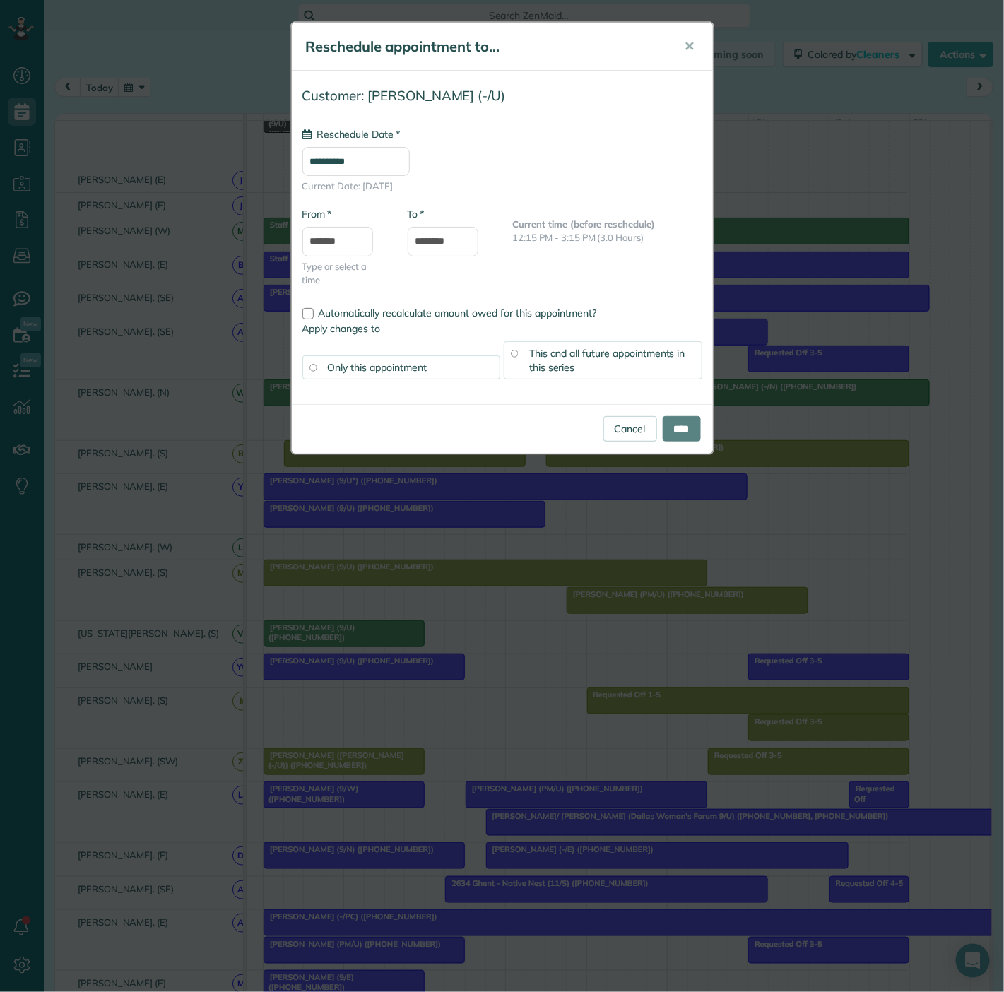
type input "**********"
drag, startPoint x: 633, startPoint y: 432, endPoint x: 594, endPoint y: 434, distance: 39.6
click at [633, 432] on link "Cancel" at bounding box center [630, 428] width 54 height 25
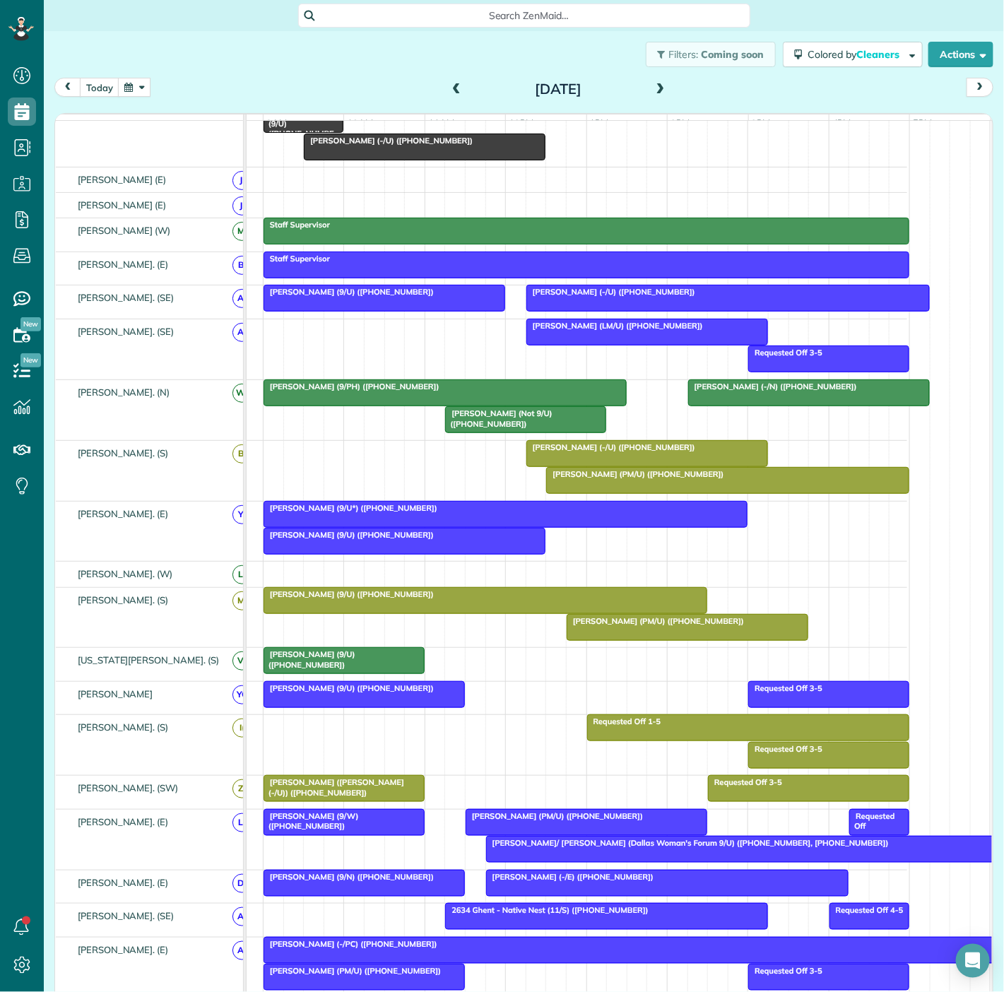
click at [672, 463] on div at bounding box center [647, 453] width 240 height 25
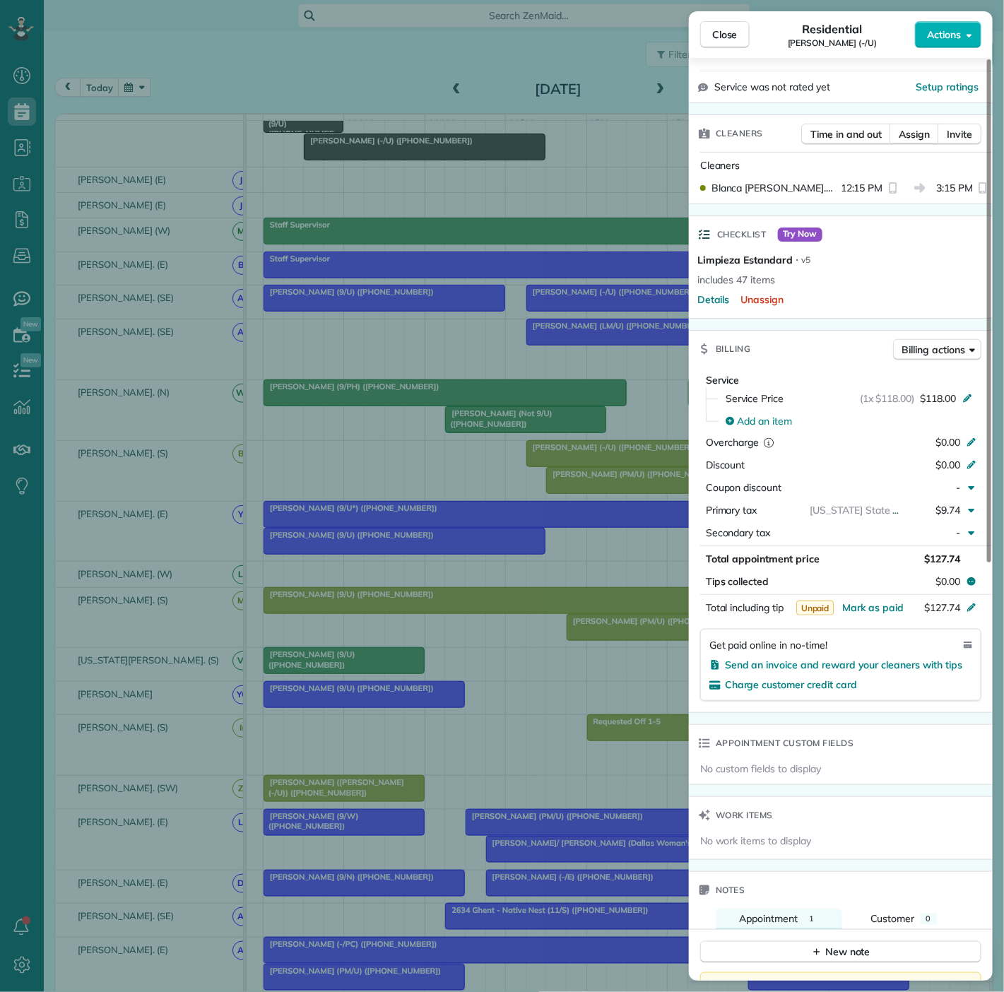
click at [540, 458] on div "Close Residential Victoria Enderle (-/U) Actions Status Active Victoria Enderle…" at bounding box center [502, 496] width 1004 height 992
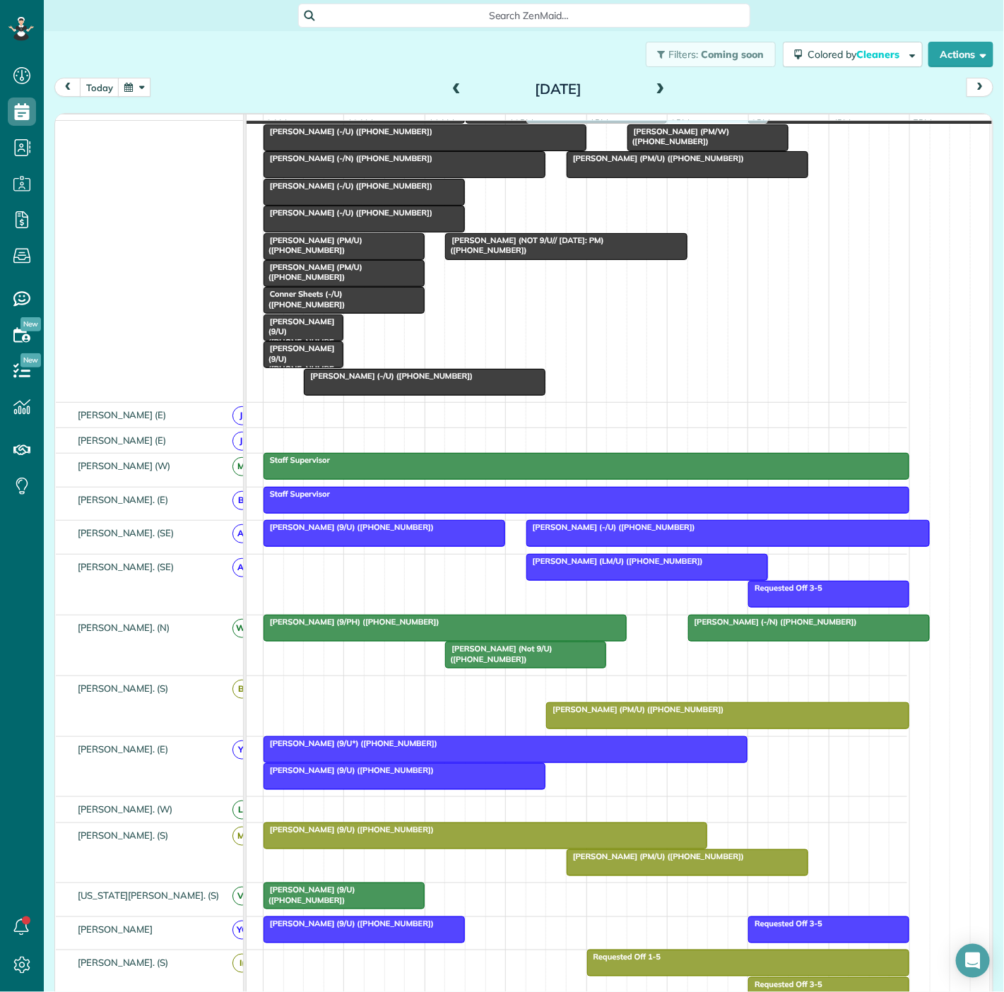
drag, startPoint x: 664, startPoint y: 688, endPoint x: 672, endPoint y: 368, distance: 320.2
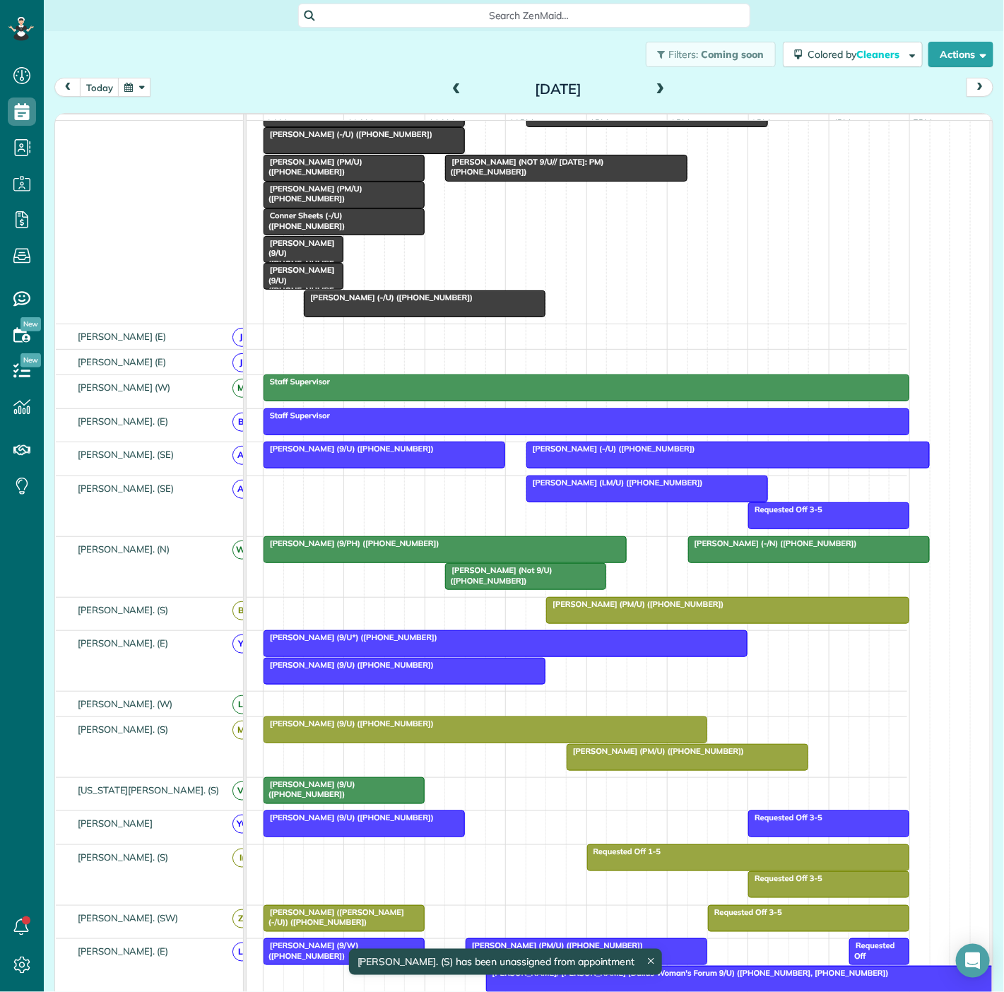
click at [367, 684] on div at bounding box center [404, 671] width 281 height 25
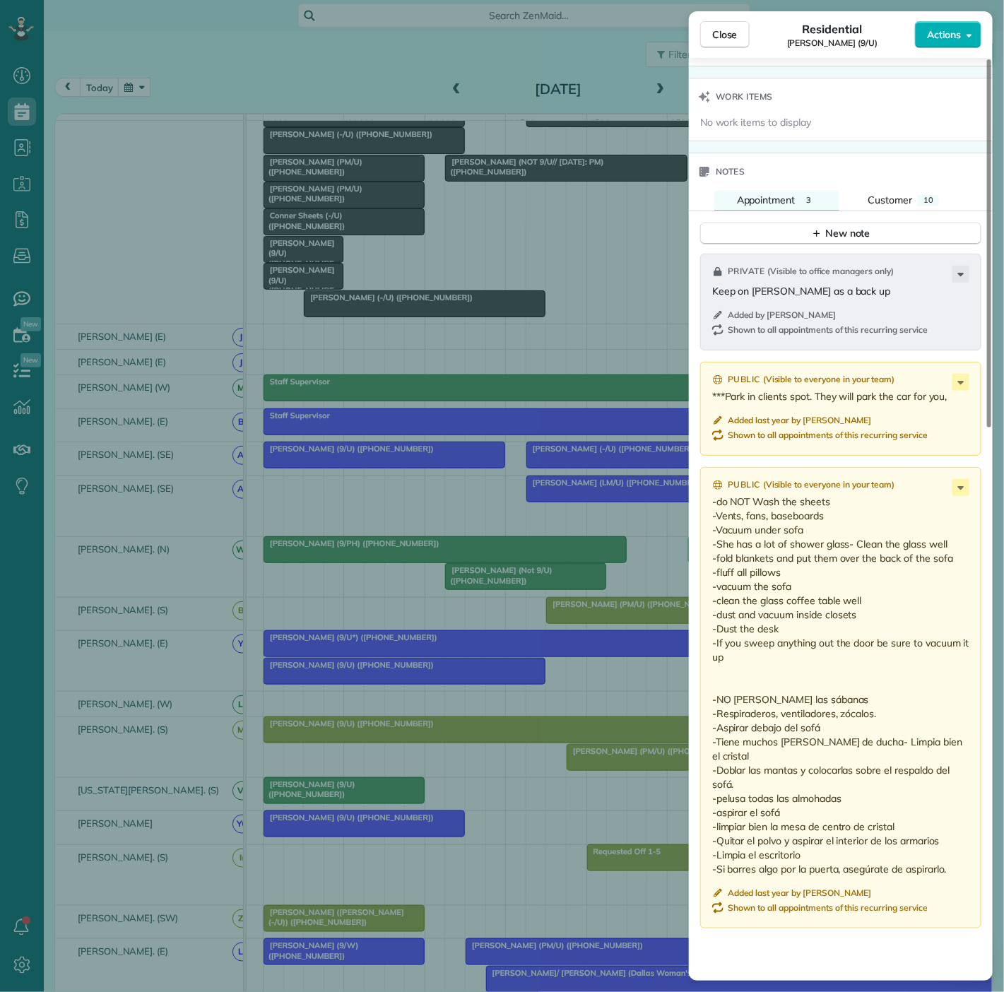
click at [363, 642] on div "Close Residential Karen Klane (9/U) Actions Status Active Karen Klane (9/U) · O…" at bounding box center [502, 496] width 1004 height 992
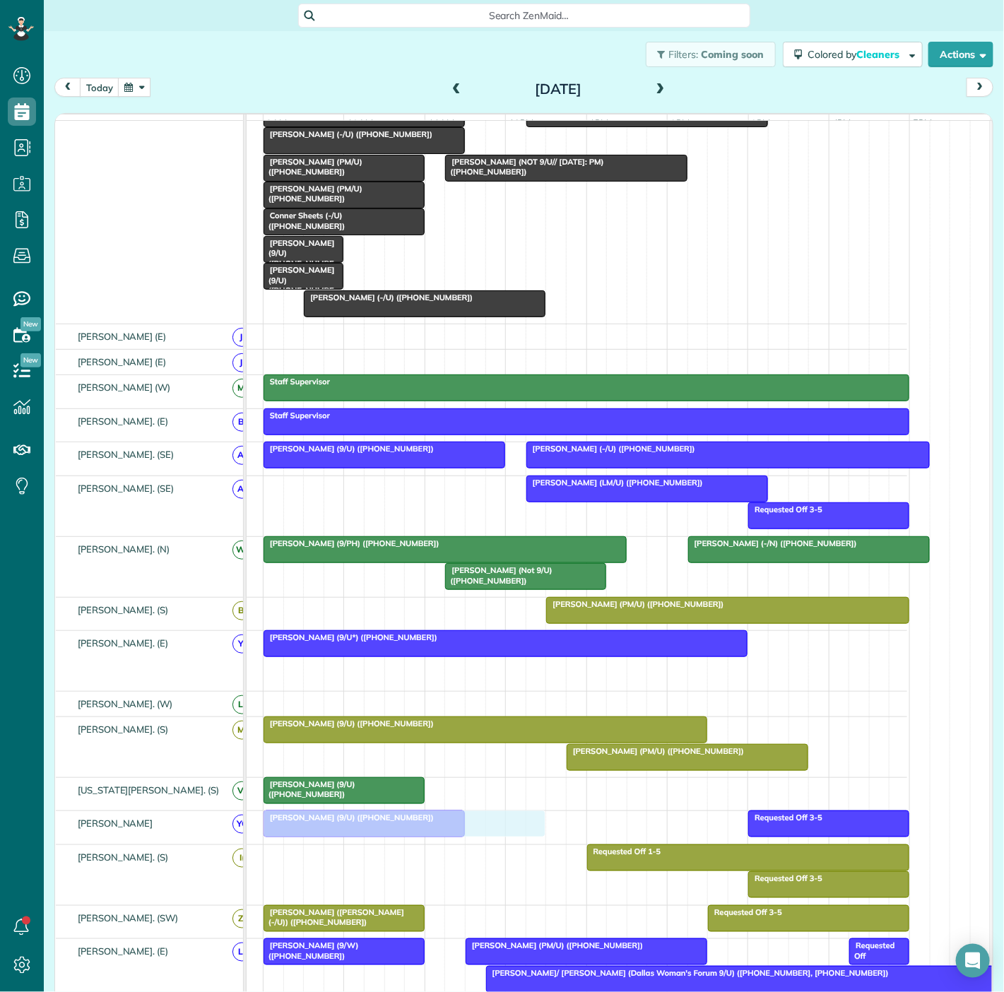
drag, startPoint x: 326, startPoint y: 680, endPoint x: 334, endPoint y: 835, distance: 154.9
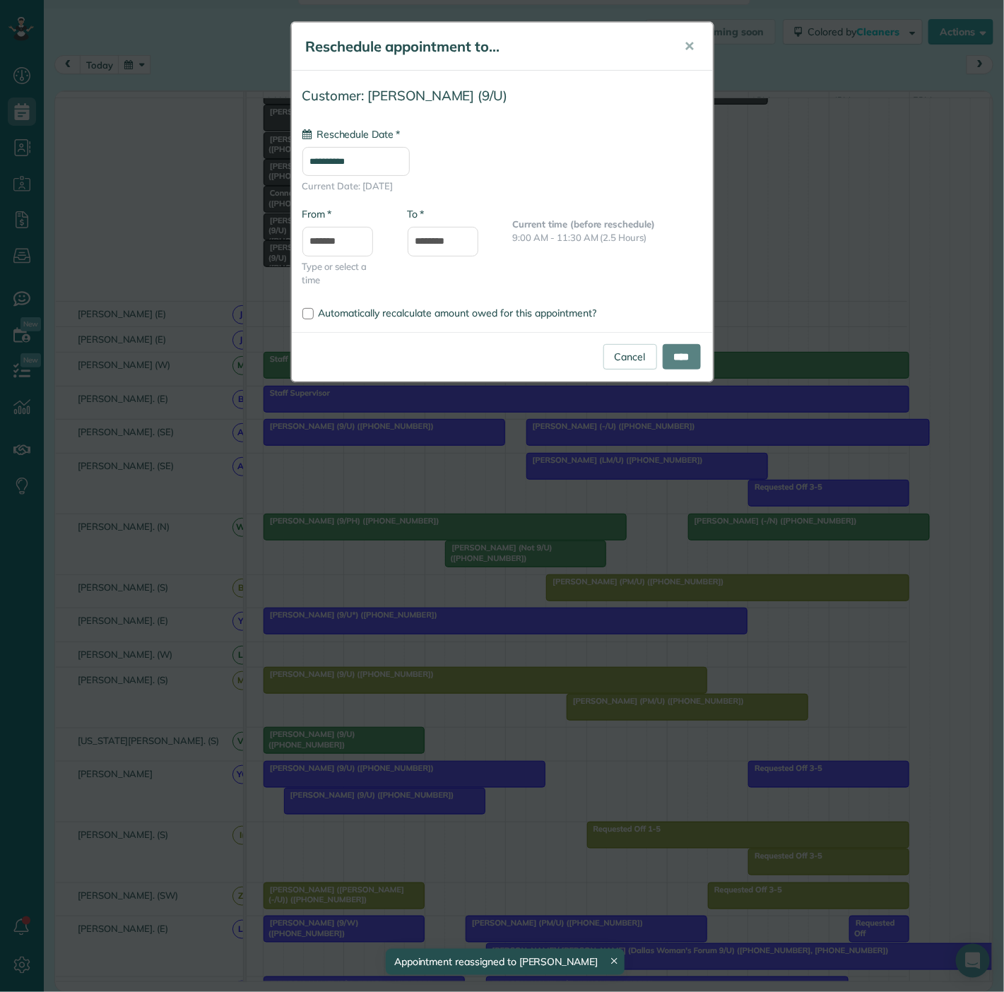
drag, startPoint x: 379, startPoint y: 836, endPoint x: 382, endPoint y: 816, distance: 20.0
type input "**********"
click at [625, 346] on link "Cancel" at bounding box center [630, 356] width 54 height 25
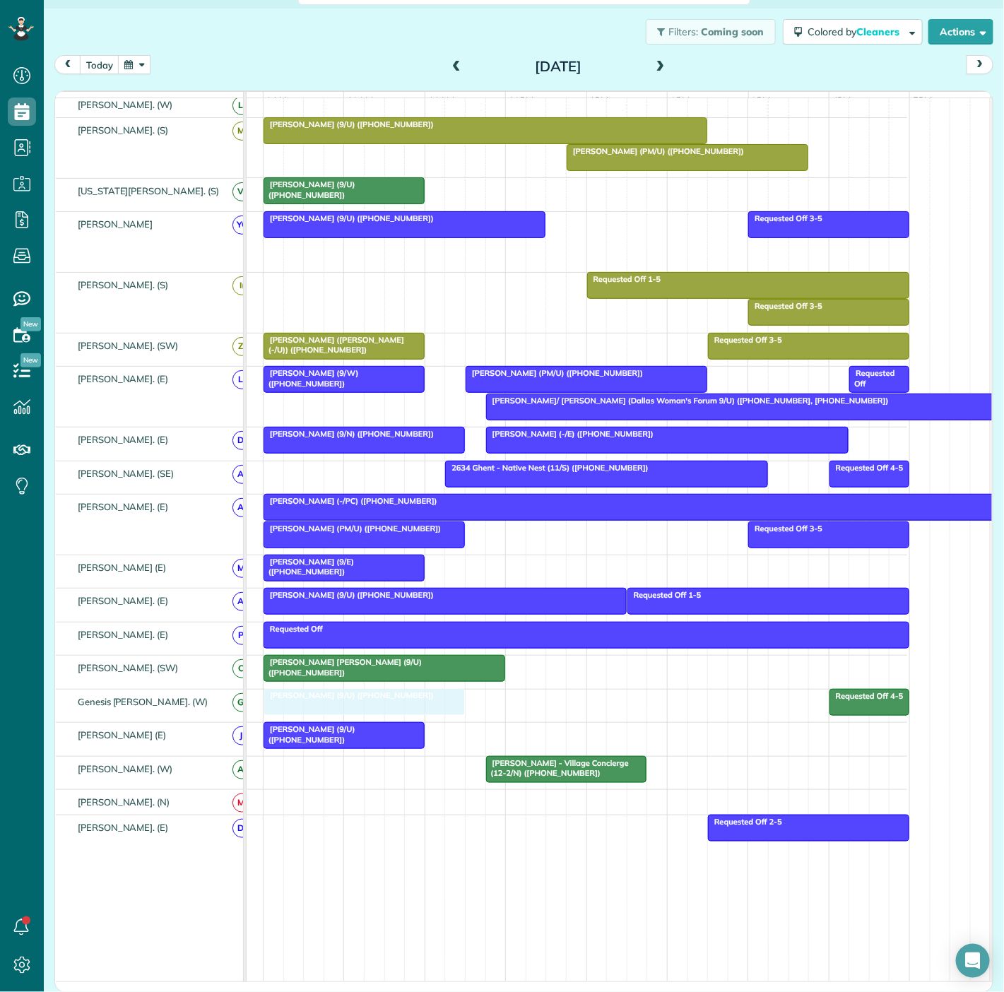
drag, startPoint x: 382, startPoint y: 498, endPoint x: 387, endPoint y: 721, distance: 223.3
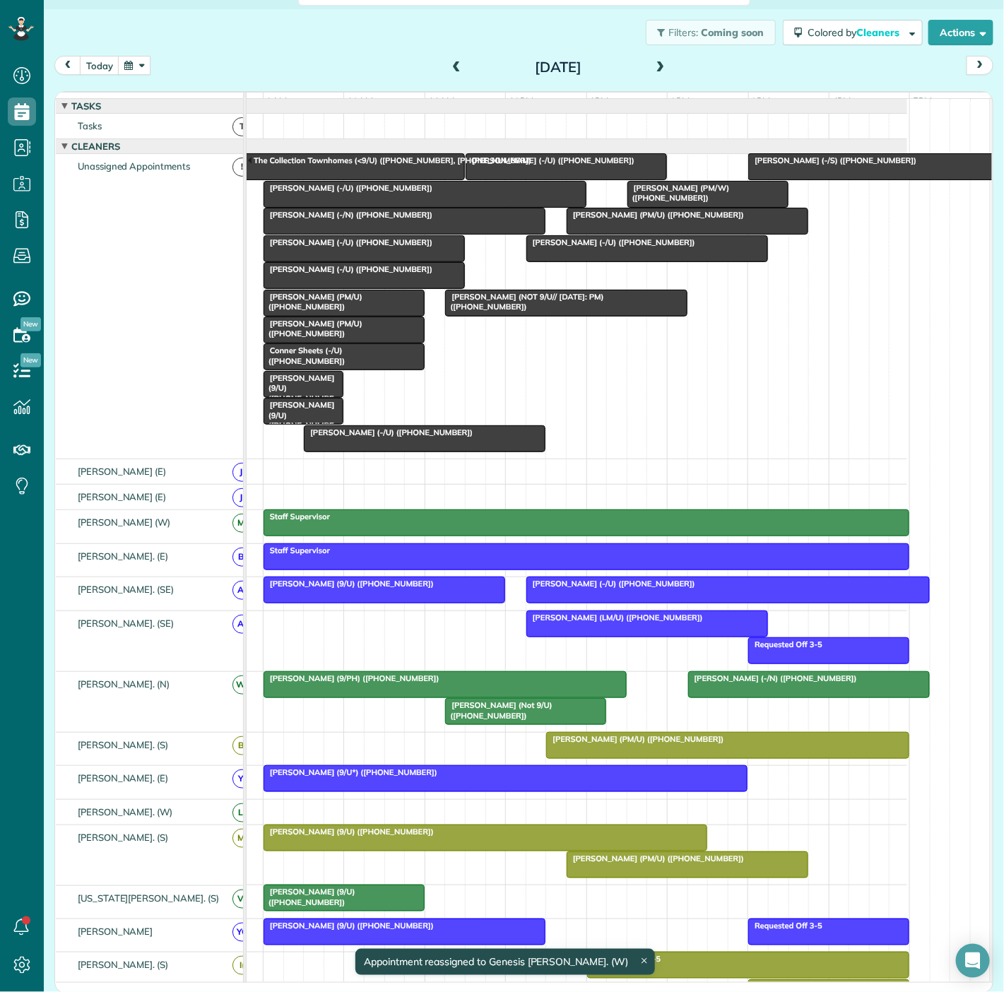
click at [856, 165] on span "Sienna Larsen (-/S) (+18018423531)" at bounding box center [833, 160] width 170 height 10
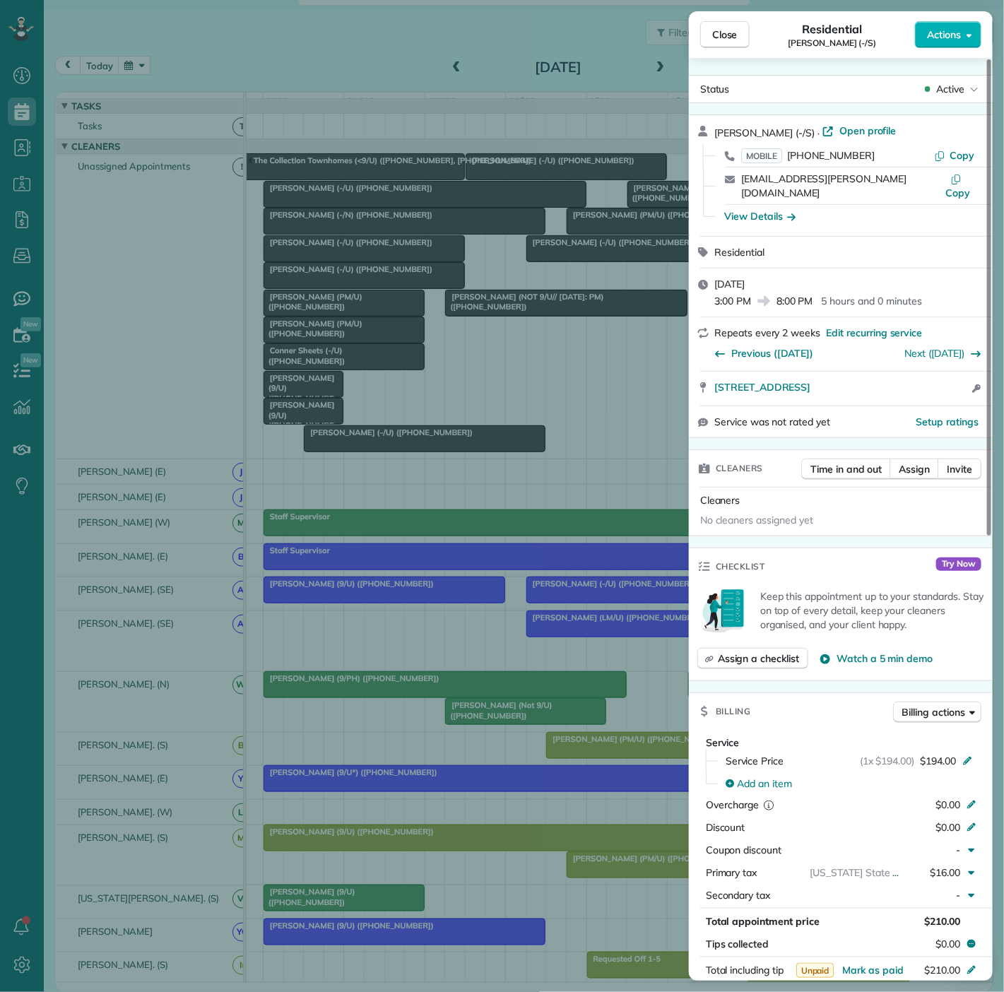
click at [550, 332] on div "Close Residential Sienna Larsen (-/S) Actions Status Active Sienna Larsen (-/S)…" at bounding box center [502, 496] width 1004 height 992
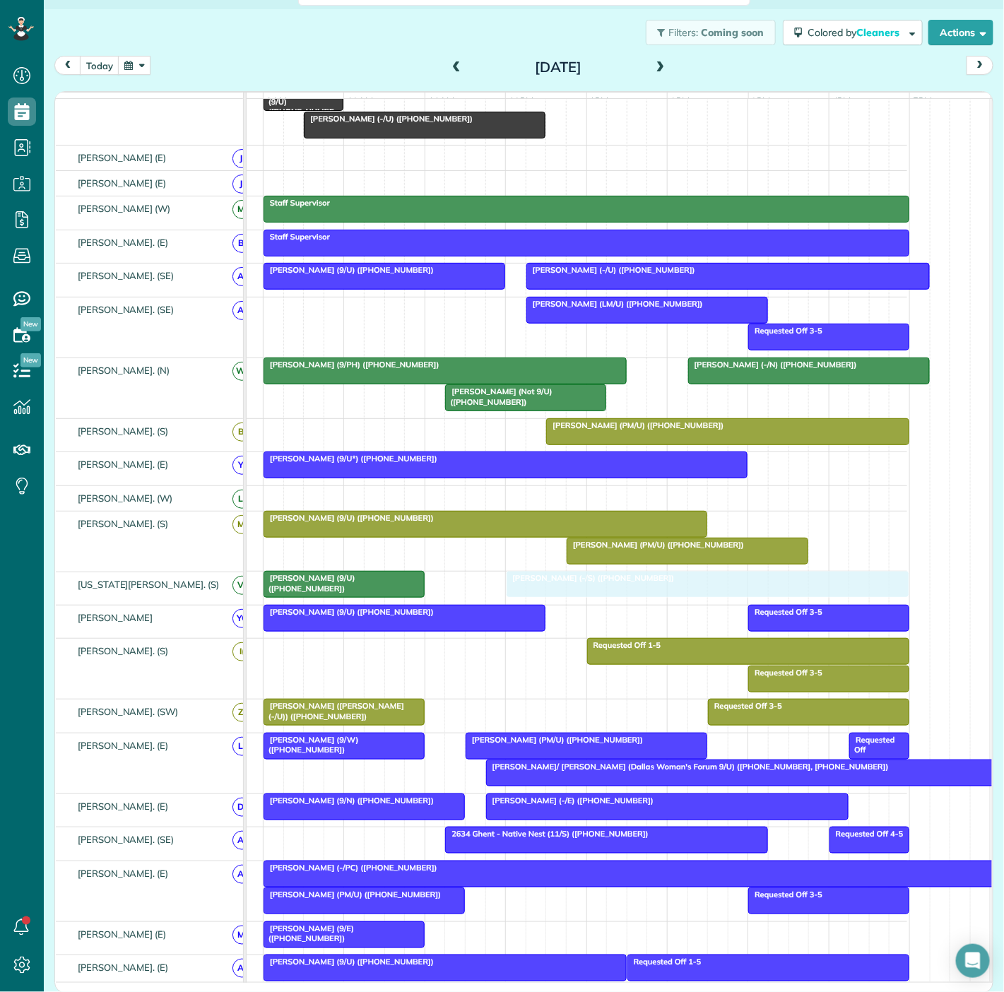
drag, startPoint x: 844, startPoint y: 175, endPoint x: 606, endPoint y: 601, distance: 487.5
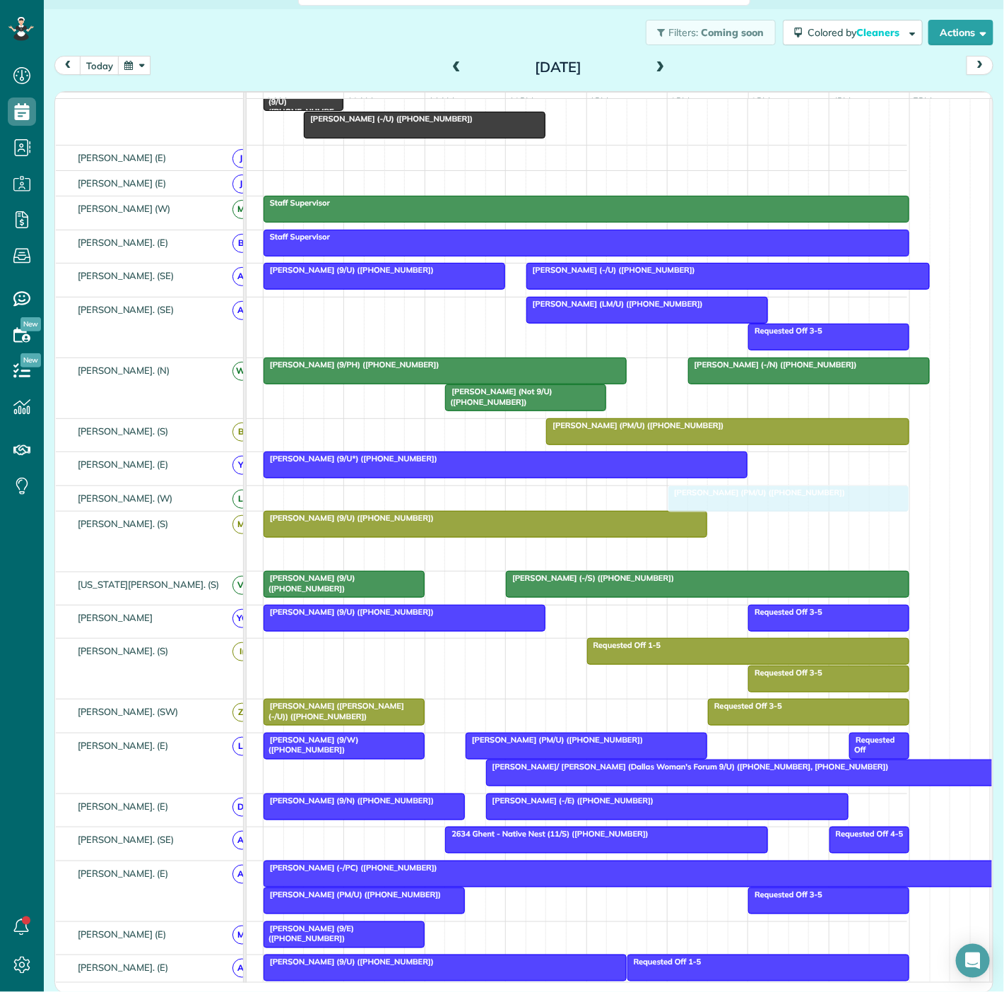
drag, startPoint x: 606, startPoint y: 550, endPoint x: 699, endPoint y: 492, distance: 109.4
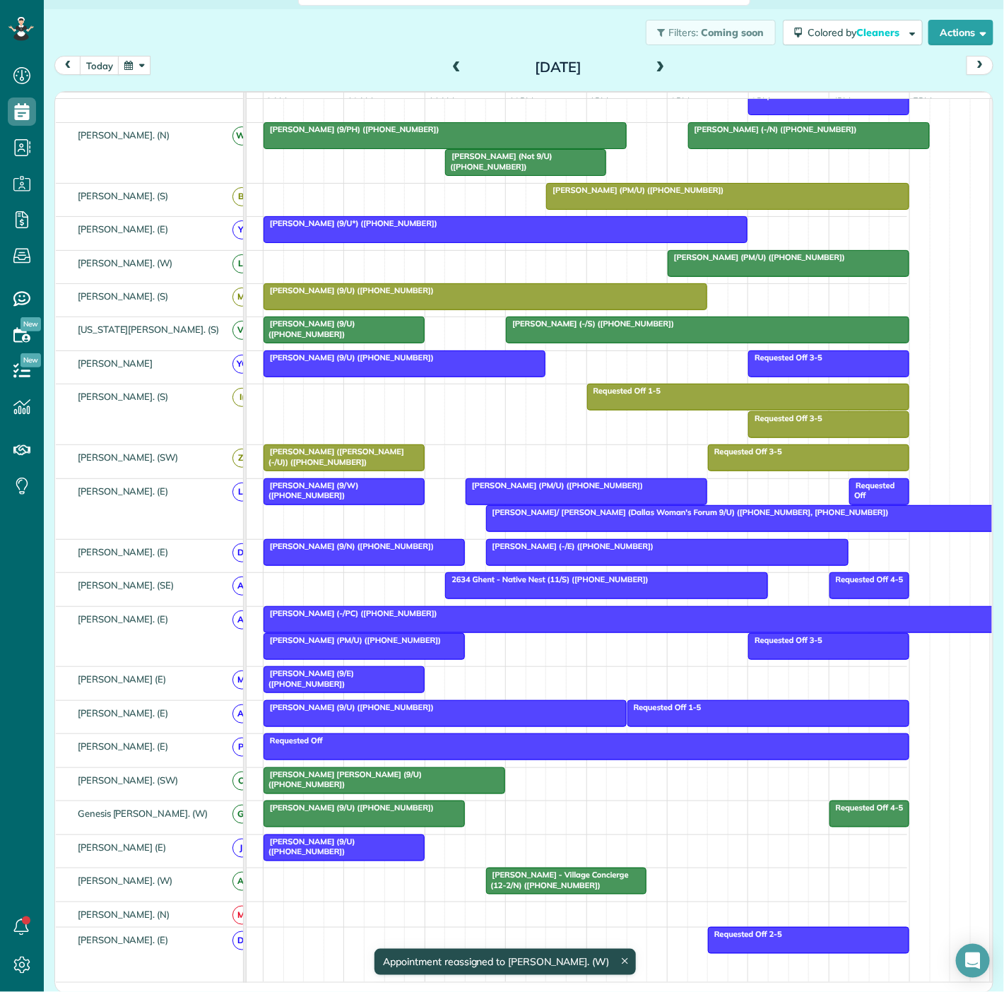
click at [414, 615] on div "Candice Winful (-/PC) (+14124270176)" at bounding box center [667, 613] width 799 height 10
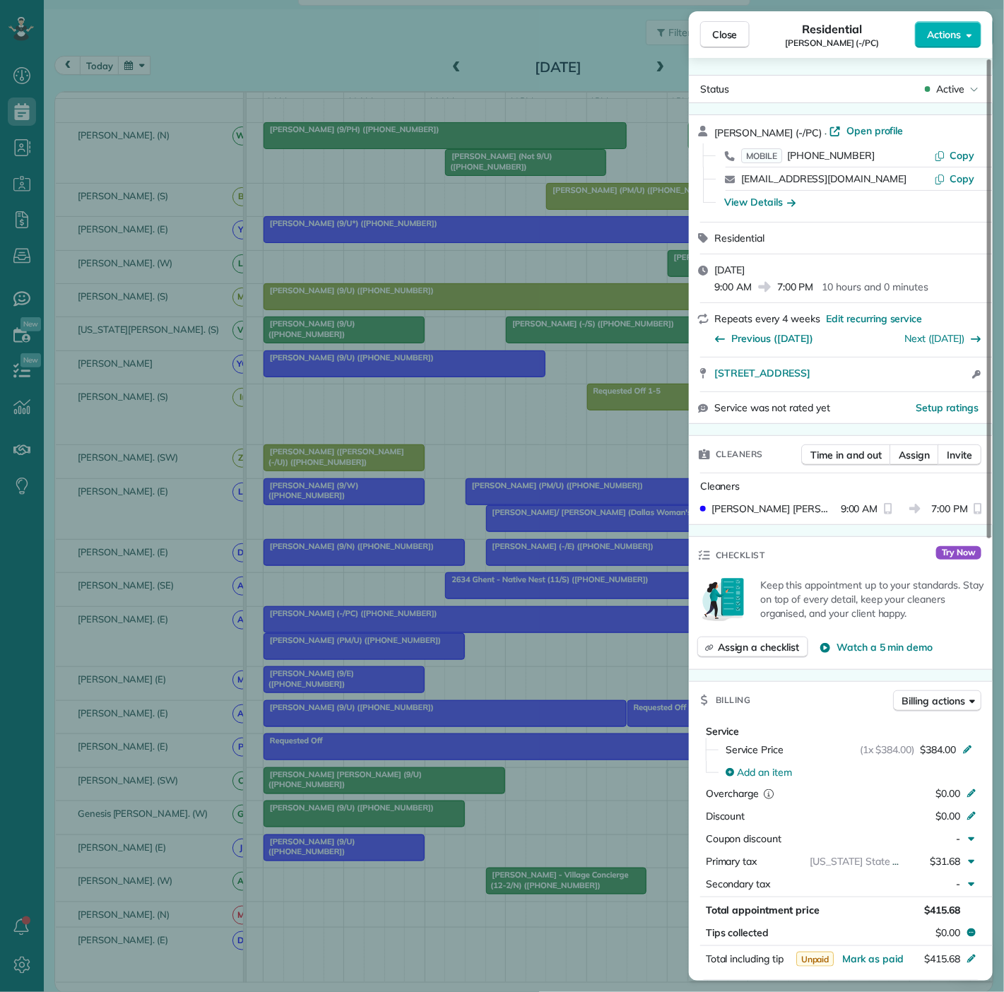
click at [414, 615] on div "Close Residential Candice Winful (-/PC) Actions Status Active Candice Winful (-…" at bounding box center [502, 496] width 1004 height 992
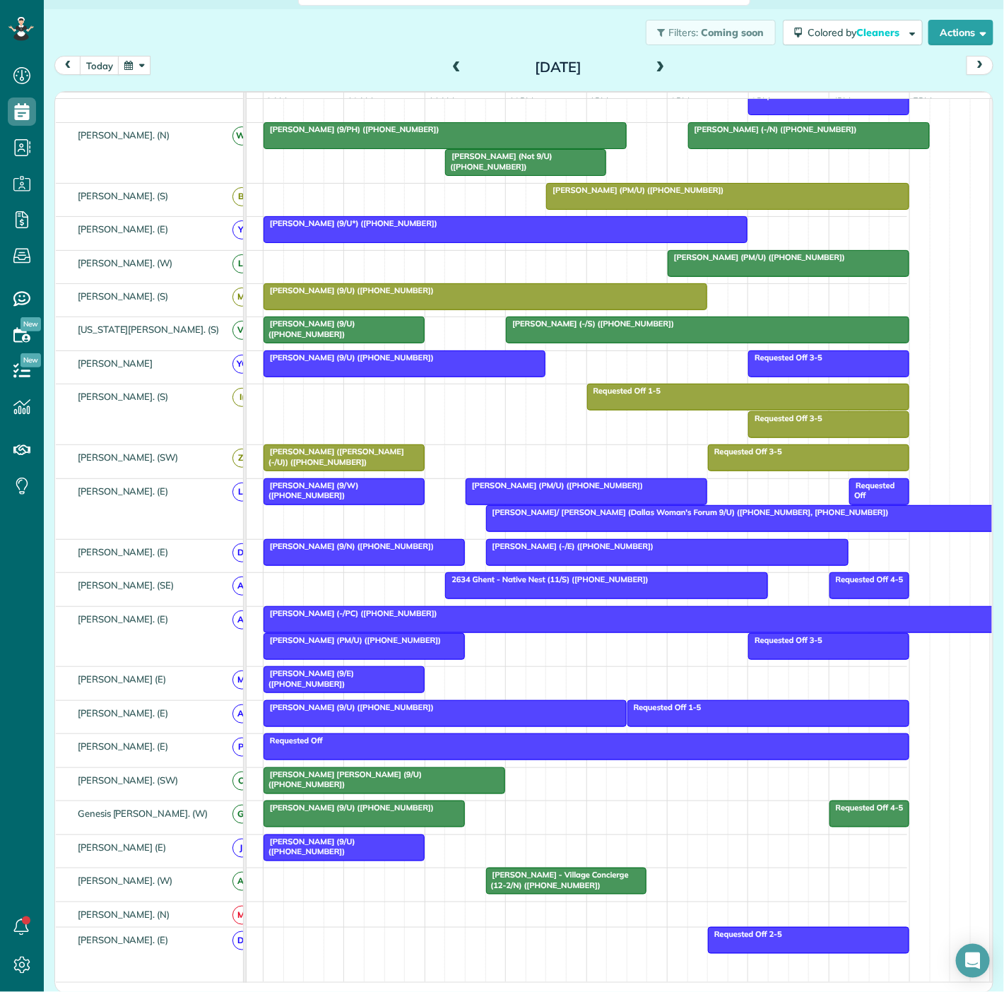
click at [325, 618] on span "Candice Winful (-/PC) (+14124270176)" at bounding box center [350, 613] width 175 height 10
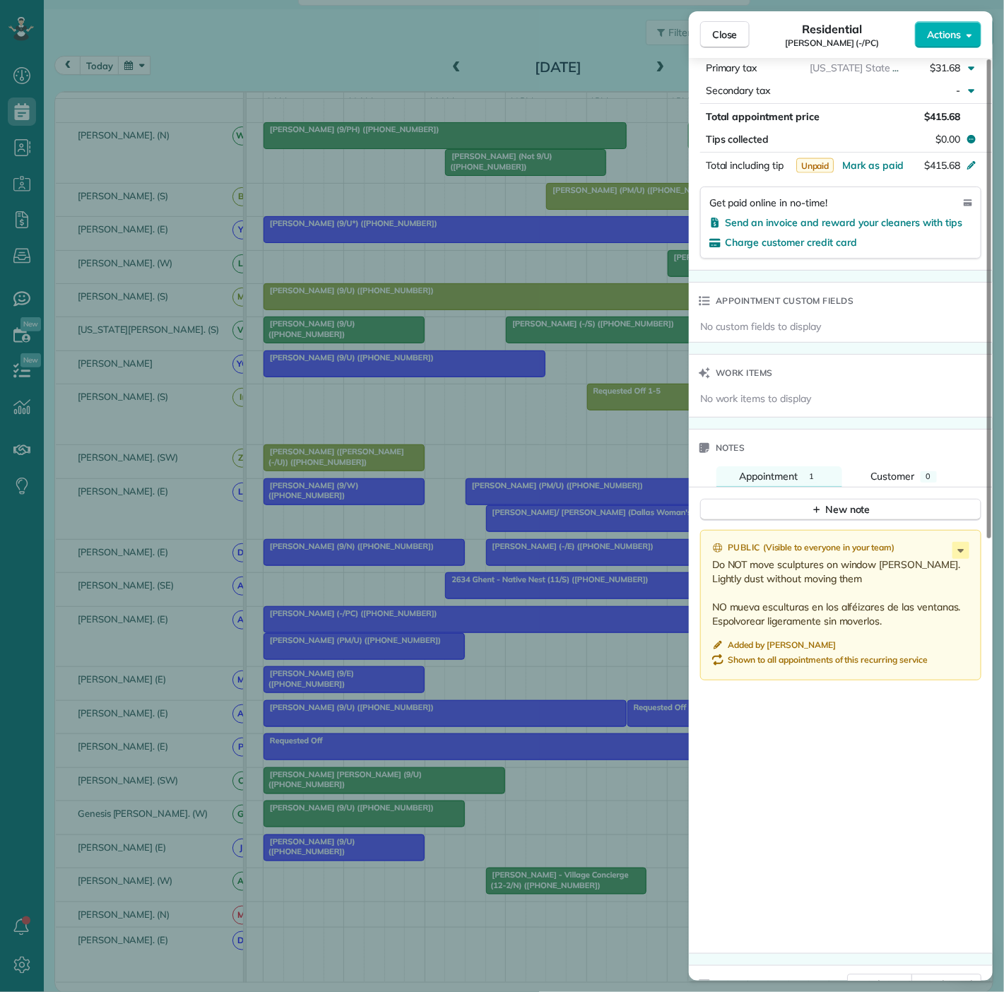
click at [420, 581] on div "Close Residential Candice Winful (-/PC) Actions Status Active Candice Winful (-…" at bounding box center [502, 496] width 1004 height 992
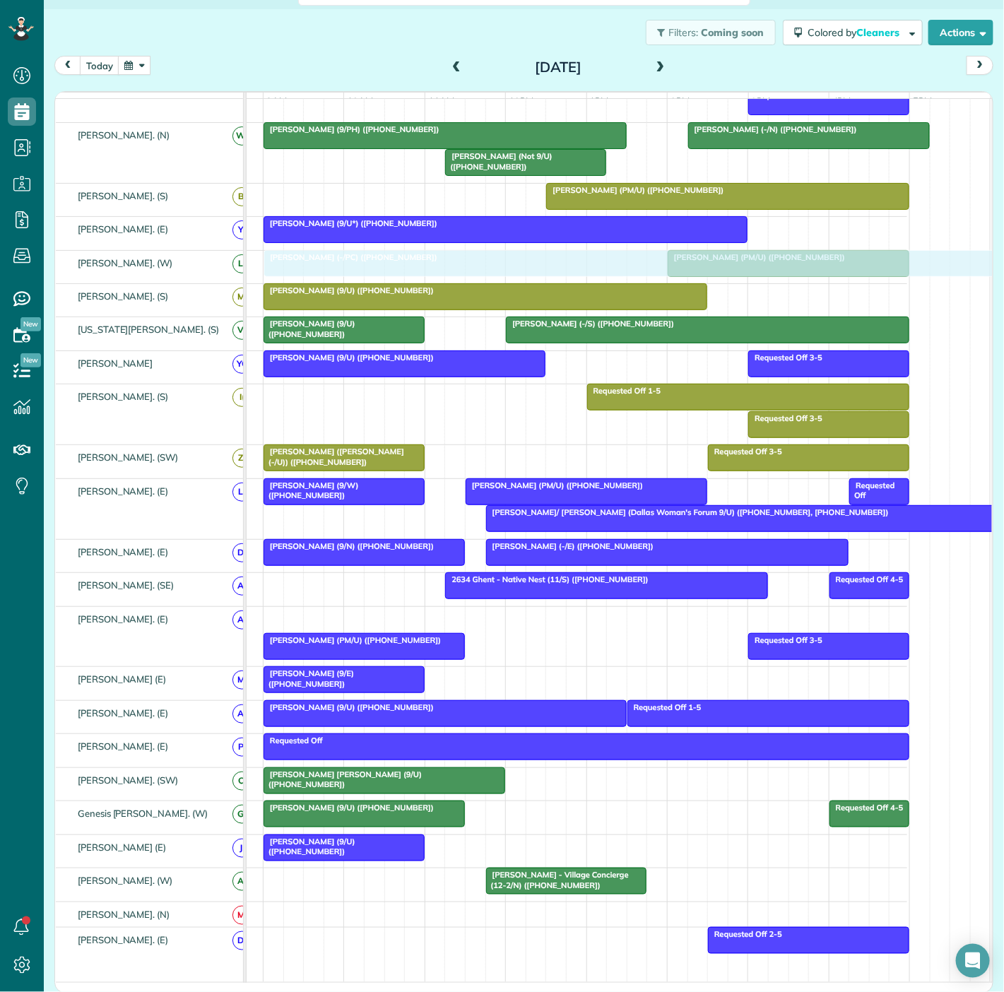
drag, startPoint x: 290, startPoint y: 618, endPoint x: 292, endPoint y: 274, distance: 343.4
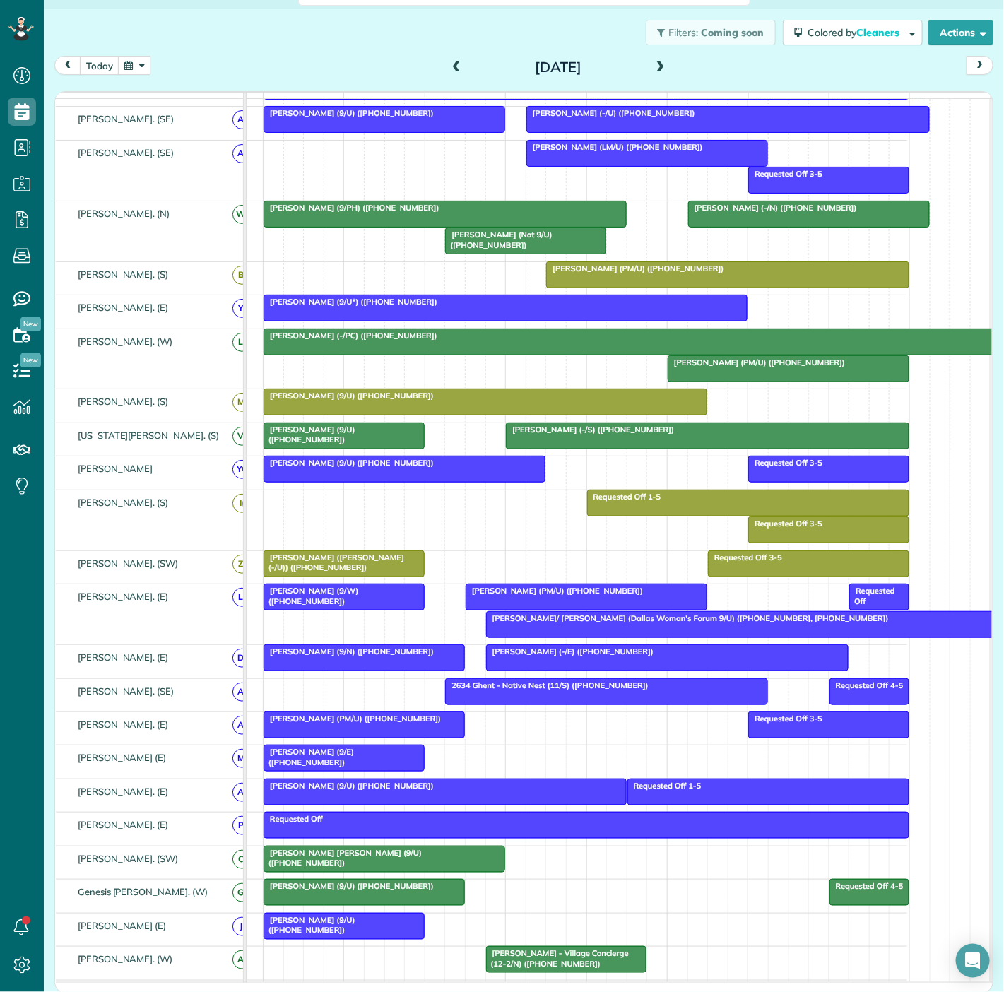
click at [355, 341] on span "Candice Winful (-/PC) (+14124270176)" at bounding box center [350, 336] width 175 height 10
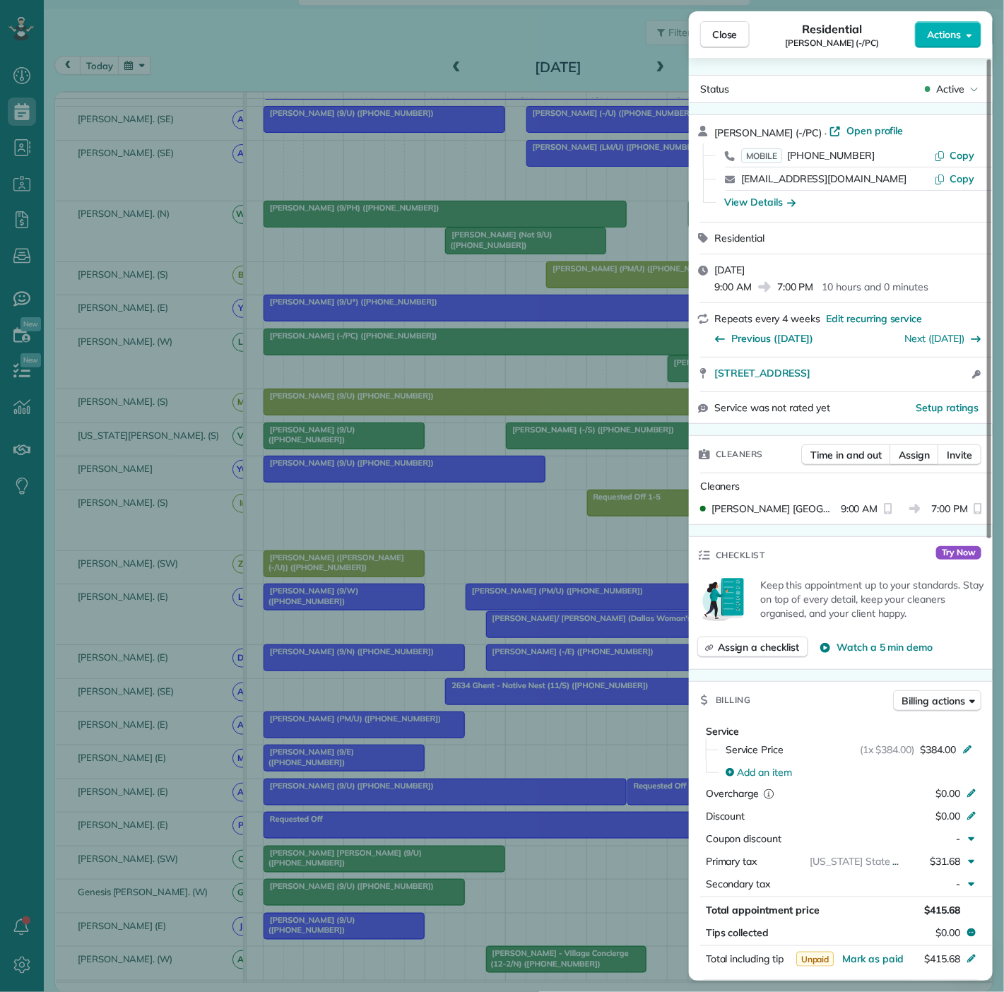
click at [355, 342] on div "Close Residential Candice Winful (-/PC) Actions Status Active Candice Winful (-…" at bounding box center [502, 496] width 1004 height 992
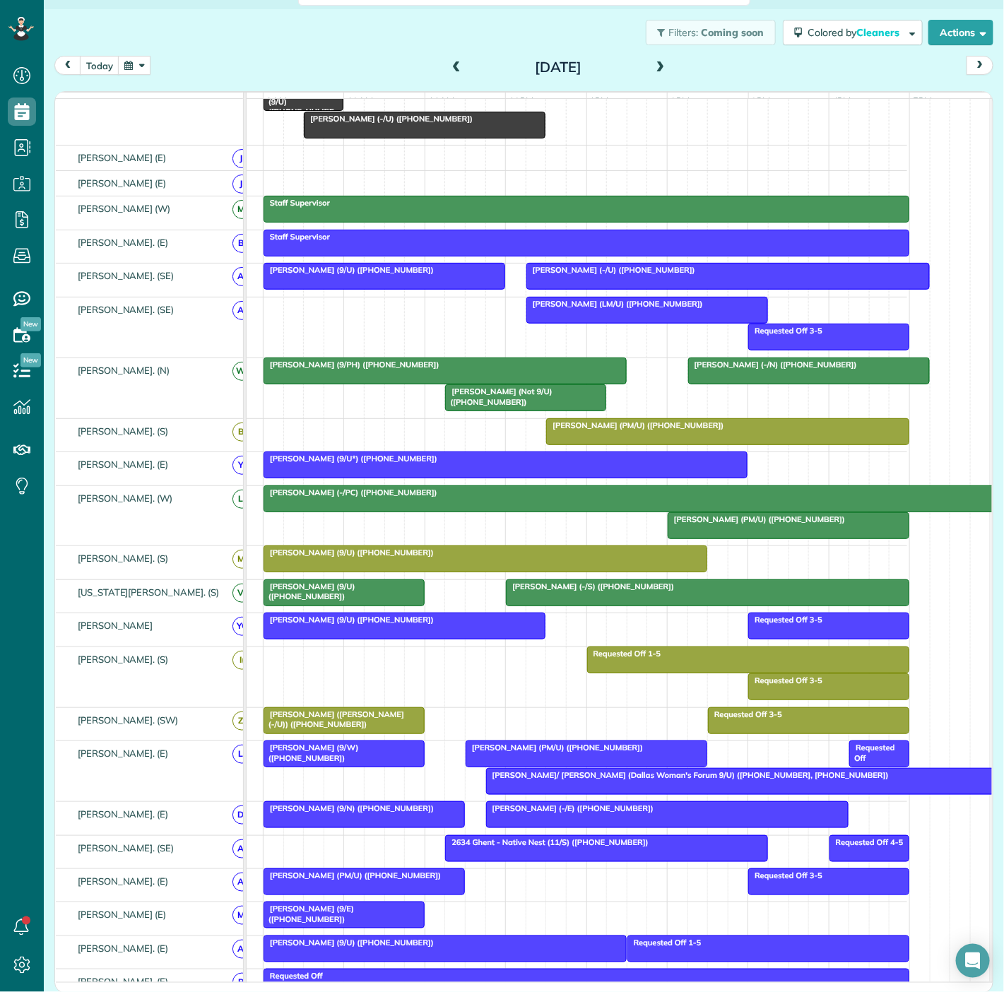
click at [297, 382] on div at bounding box center [445, 370] width 362 height 25
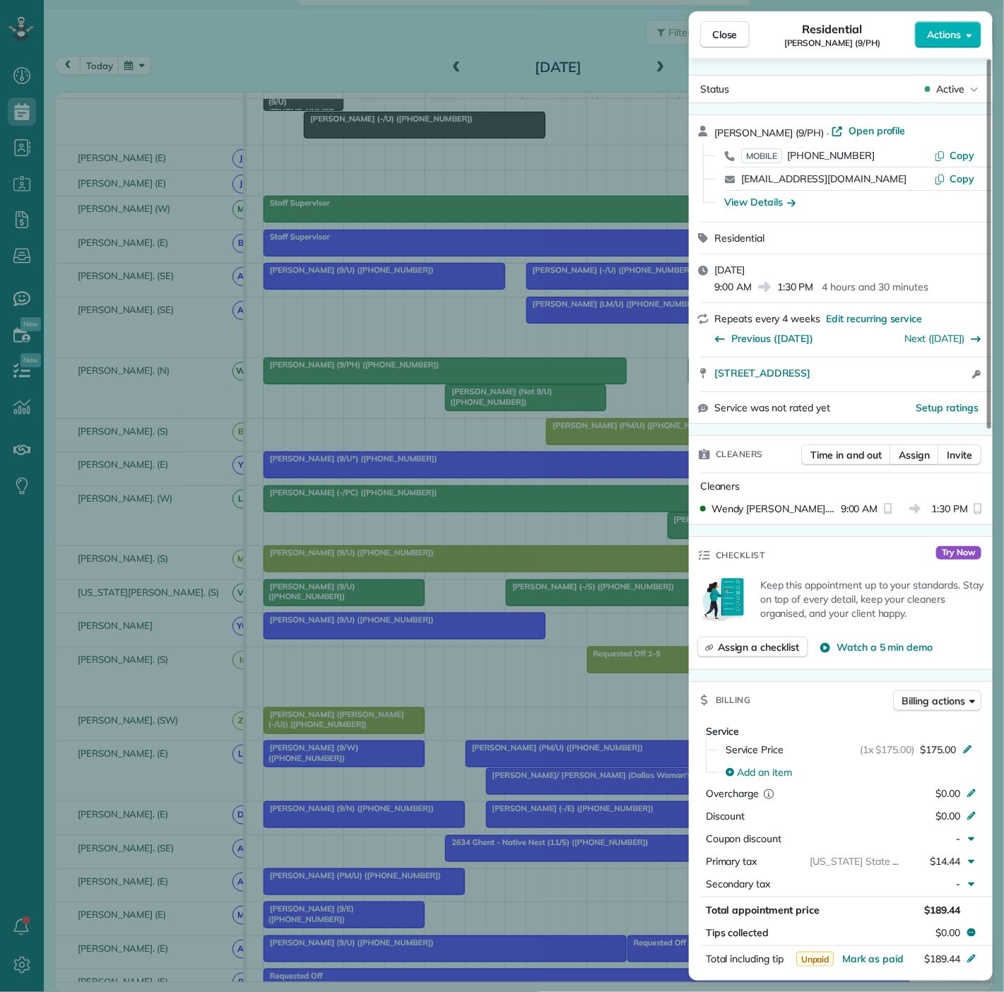
click at [297, 382] on div "Close Residential Ashley Everett (9/PH) Actions Status Active Ashley Everett (9…" at bounding box center [502, 496] width 1004 height 992
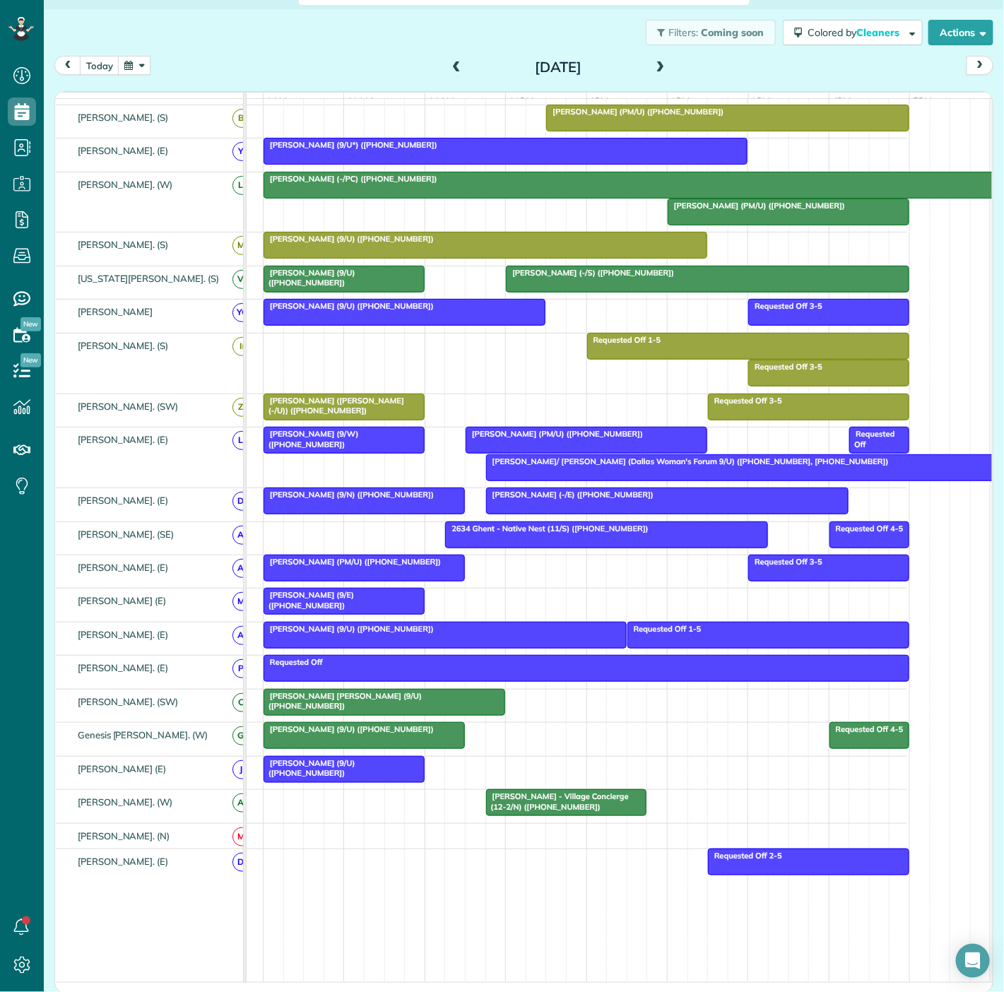
click at [374, 196] on div at bounding box center [667, 184] width 806 height 25
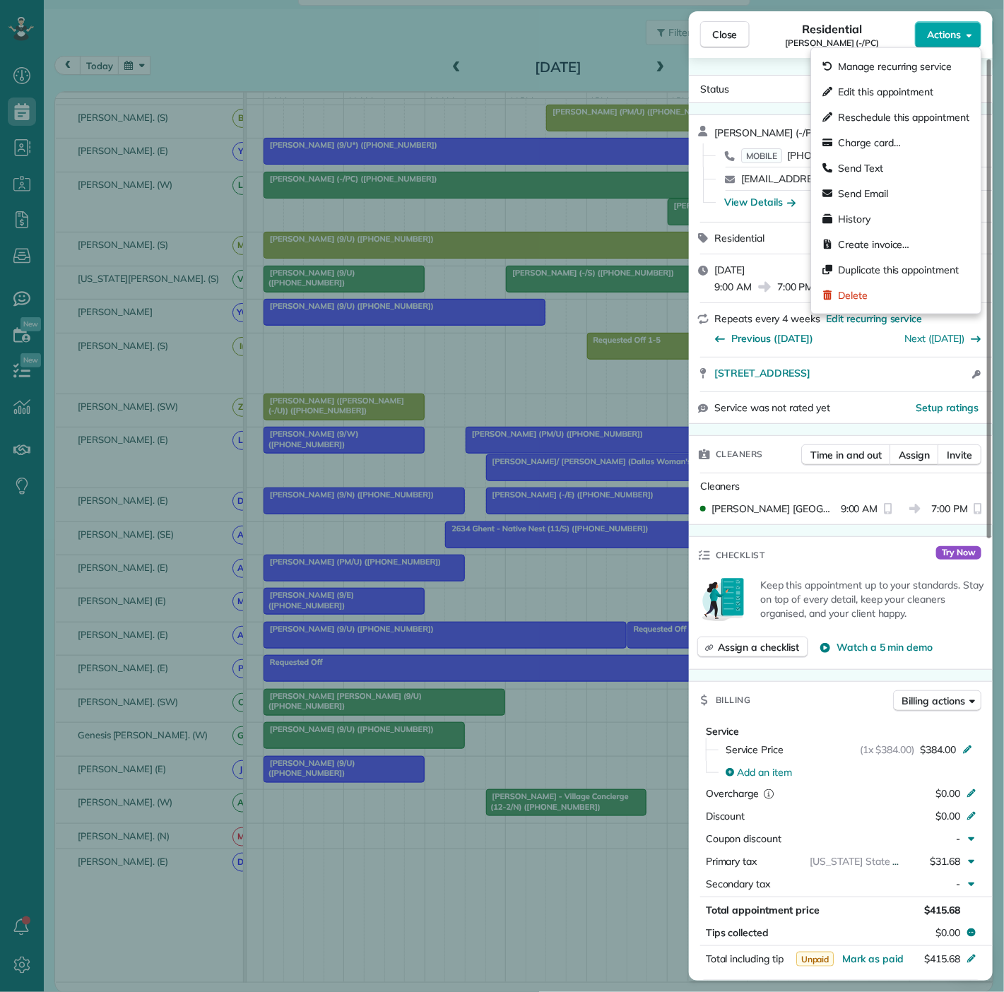
click at [950, 41] on span "Actions" at bounding box center [944, 35] width 34 height 14
click at [868, 102] on div "Edit this appointment" at bounding box center [896, 91] width 158 height 25
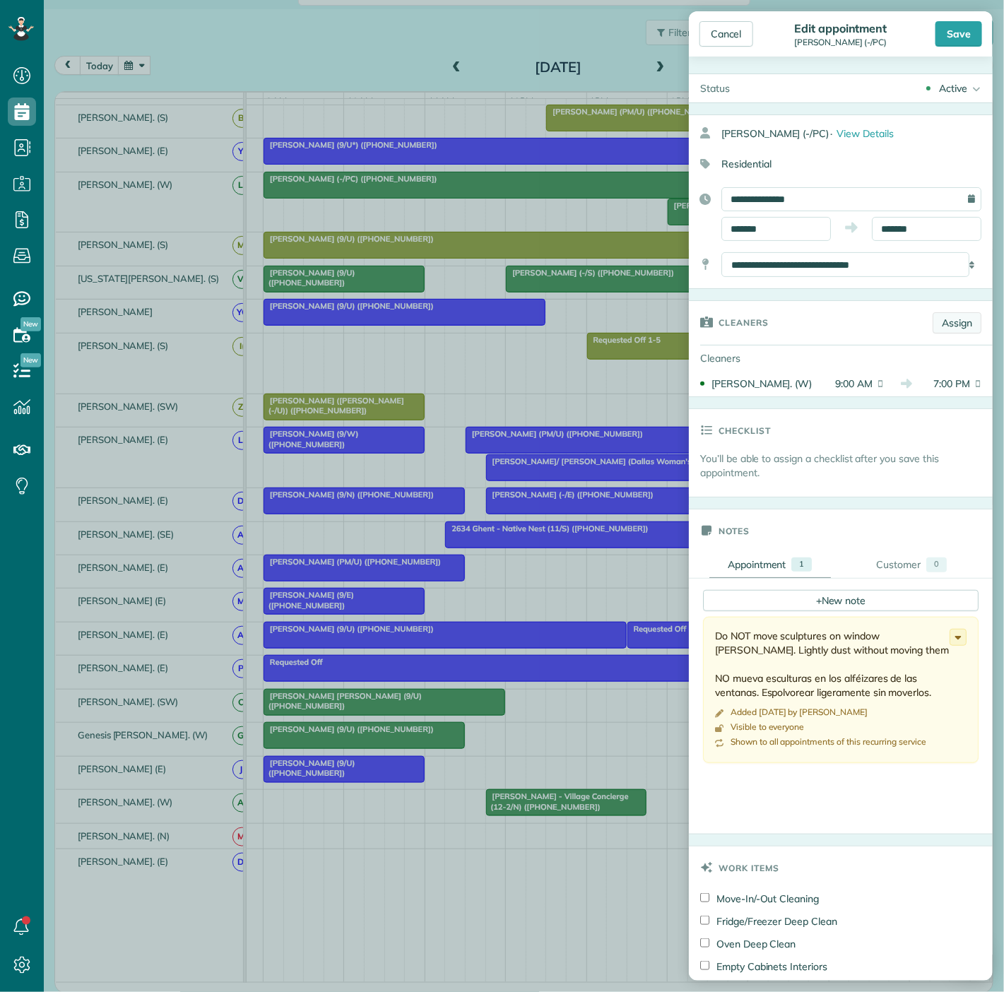
click at [934, 321] on link "Assign" at bounding box center [957, 322] width 49 height 21
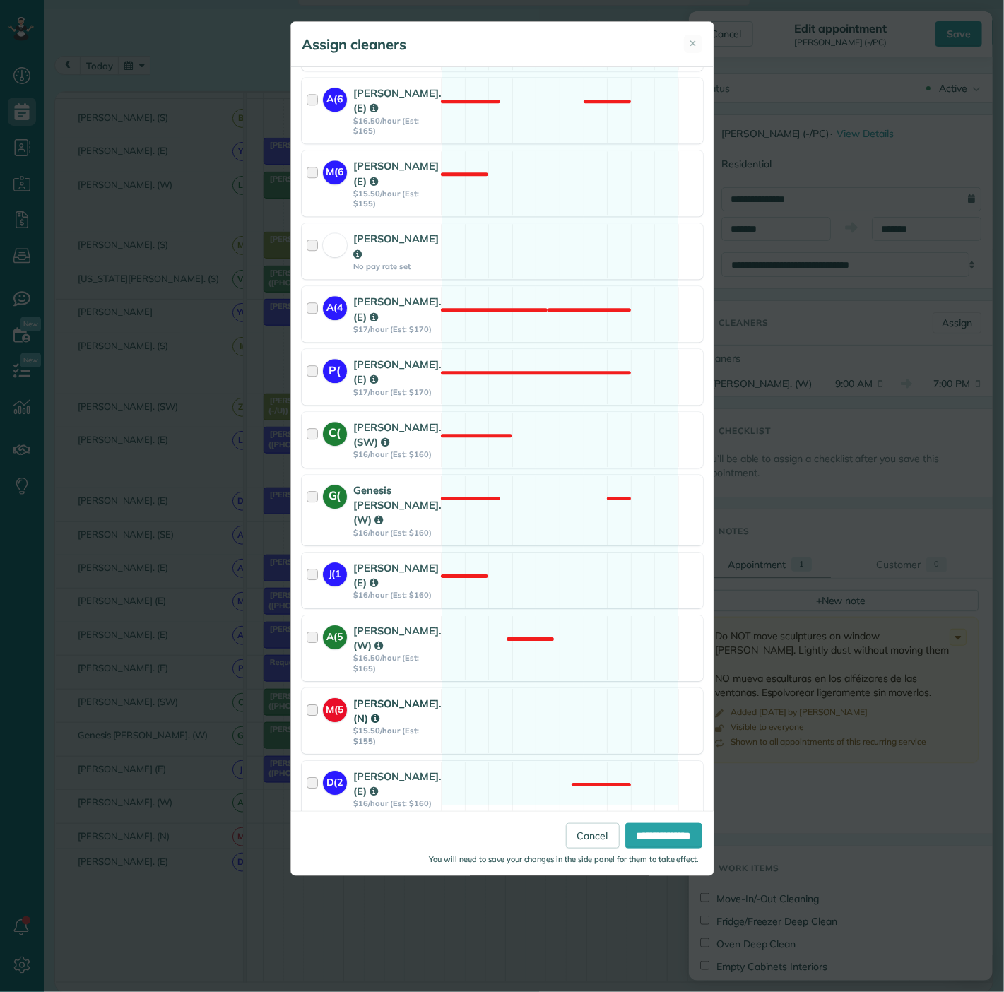
click at [357, 726] on strong "$15.50/hour (Est: $155)" at bounding box center [398, 736] width 88 height 20
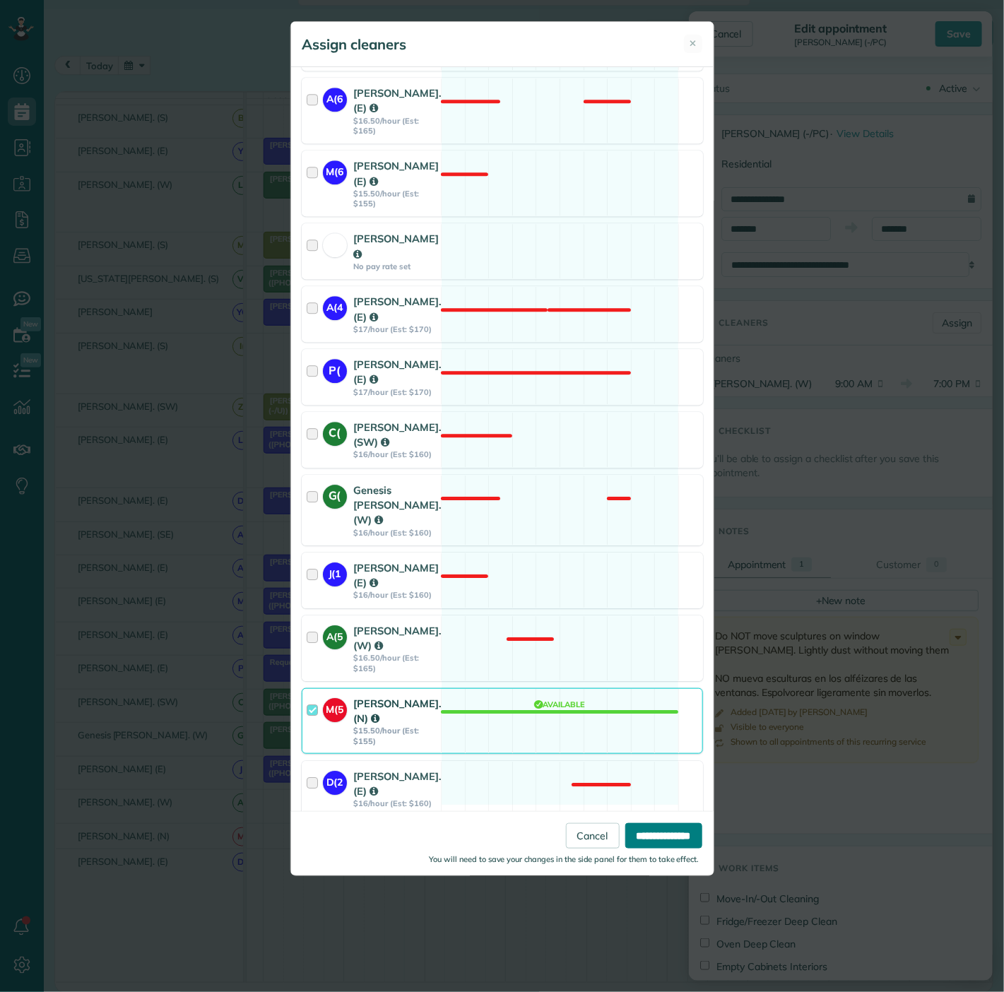
click at [632, 846] on input "**********" at bounding box center [663, 835] width 77 height 25
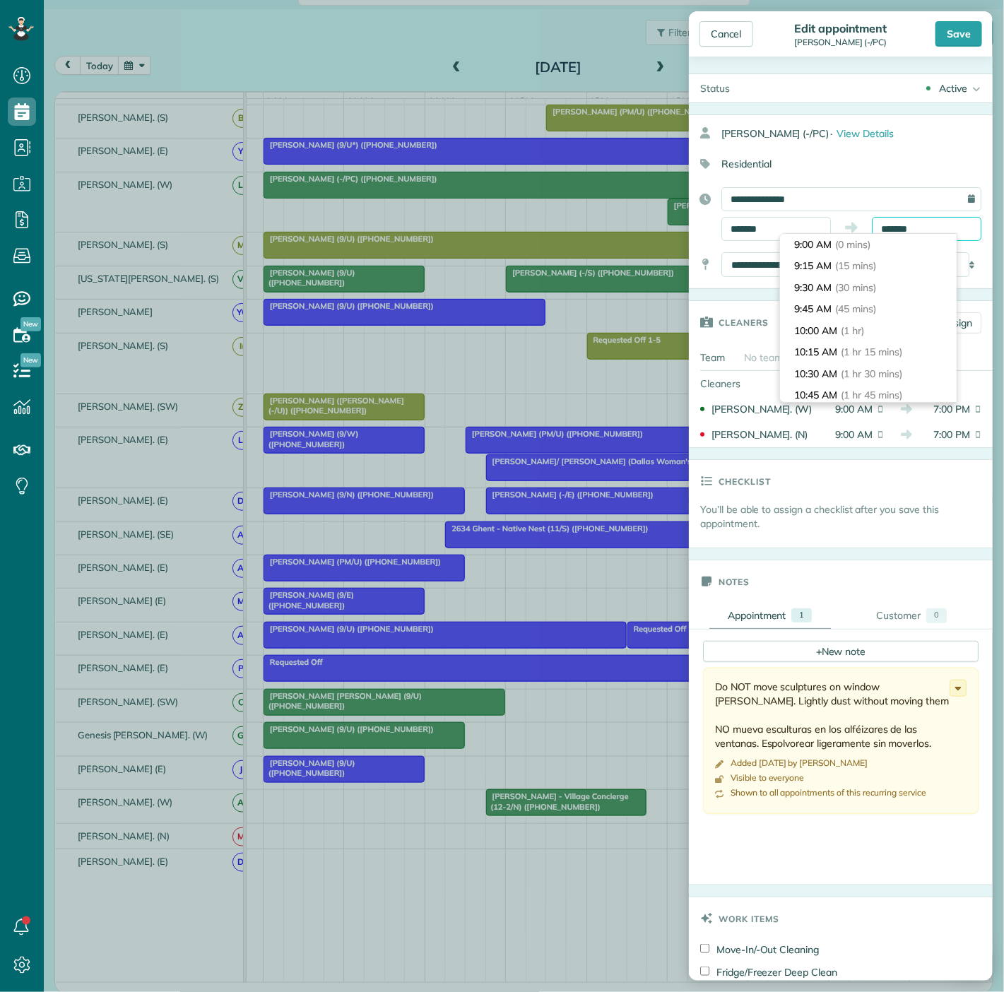
click at [931, 219] on input "*******" at bounding box center [927, 229] width 110 height 24
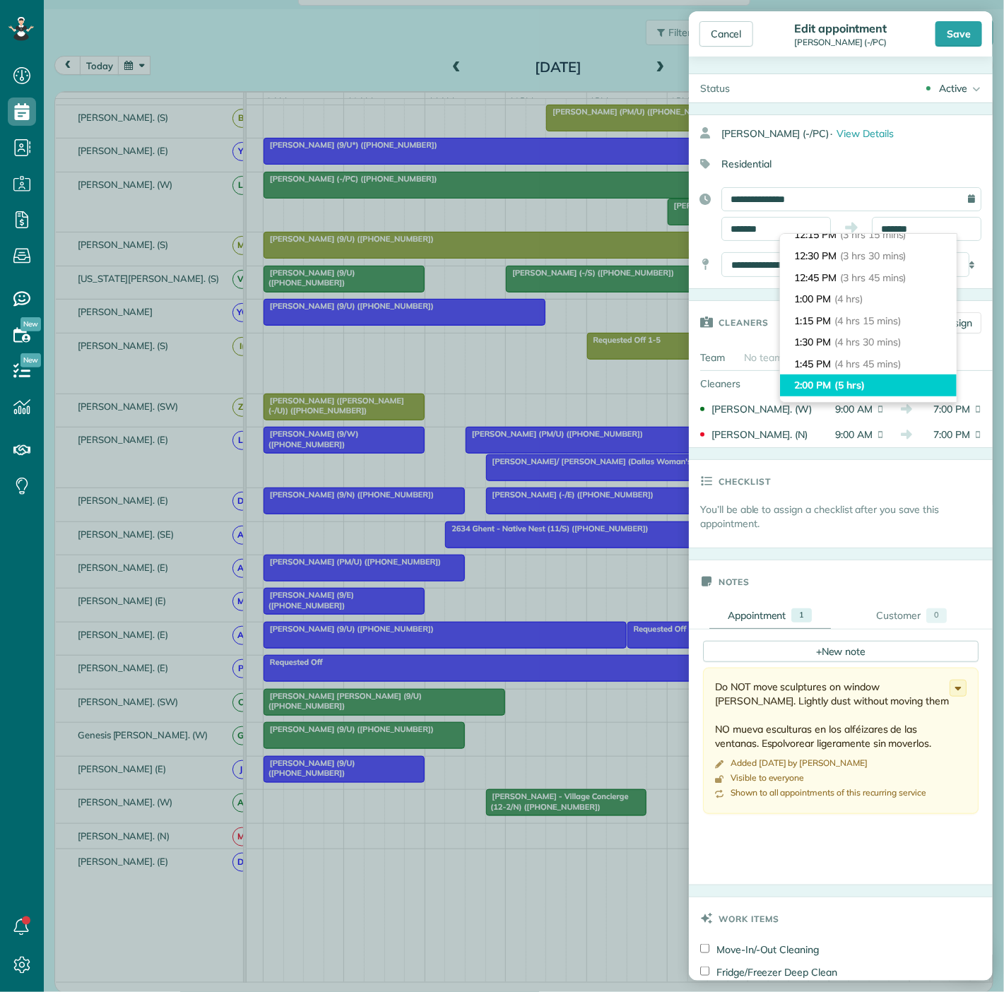
type input "*******"
click at [884, 394] on li "2:00 PM (5 hrs)" at bounding box center [868, 385] width 177 height 22
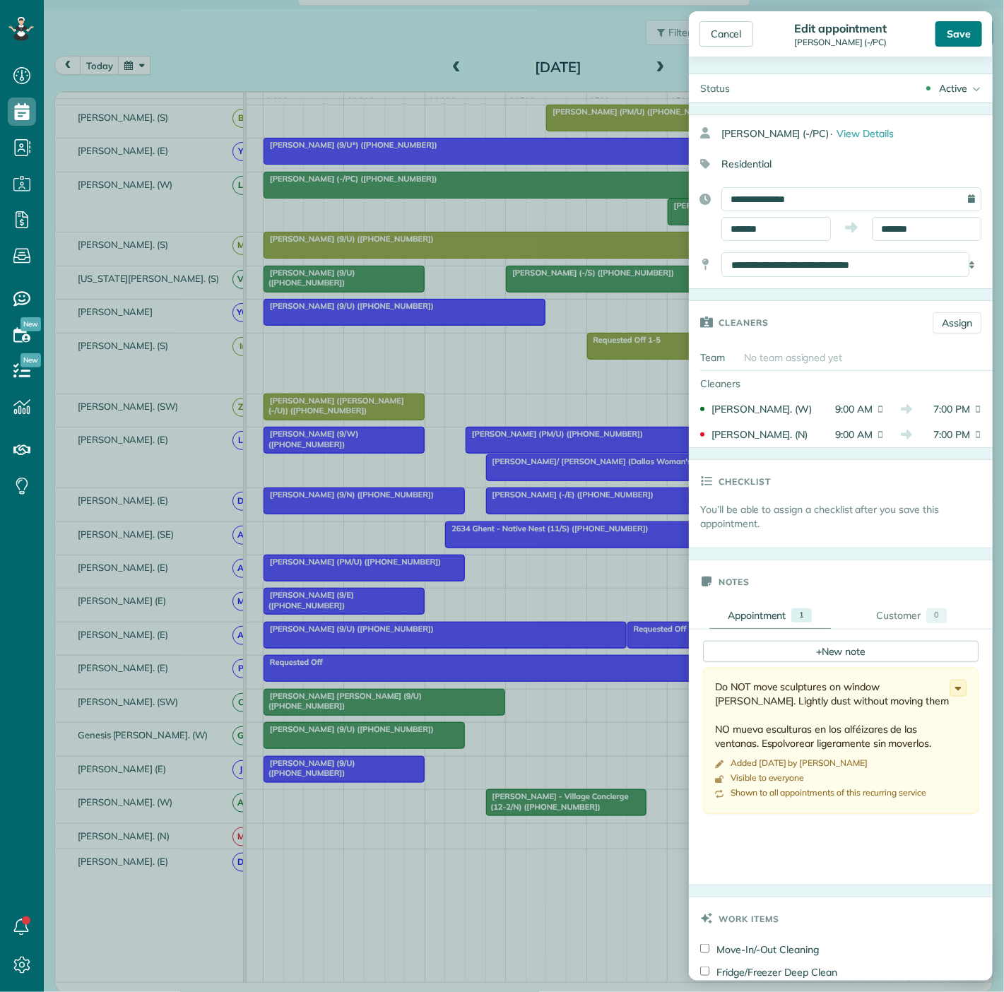
click at [952, 29] on div "Save" at bounding box center [959, 33] width 47 height 25
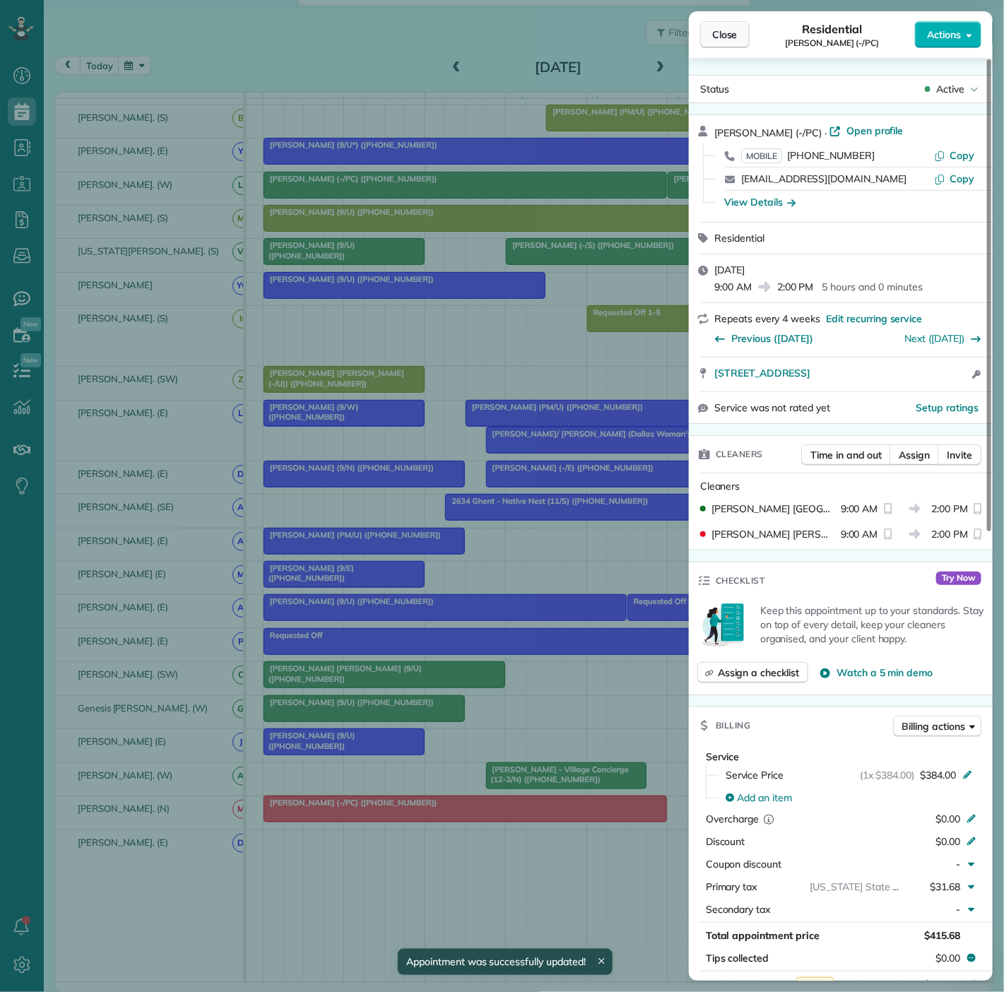
click at [738, 39] on button "Close" at bounding box center [724, 34] width 49 height 27
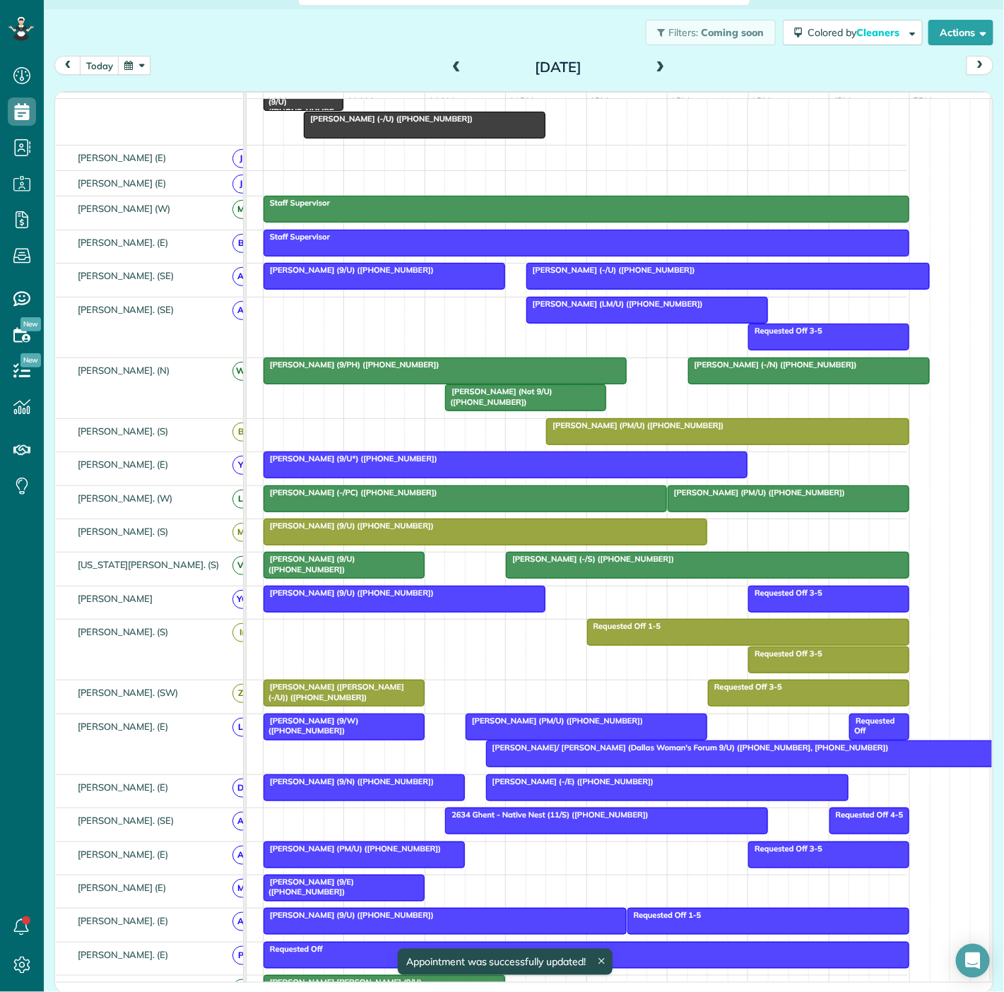
click at [490, 512] on div at bounding box center [465, 498] width 402 height 25
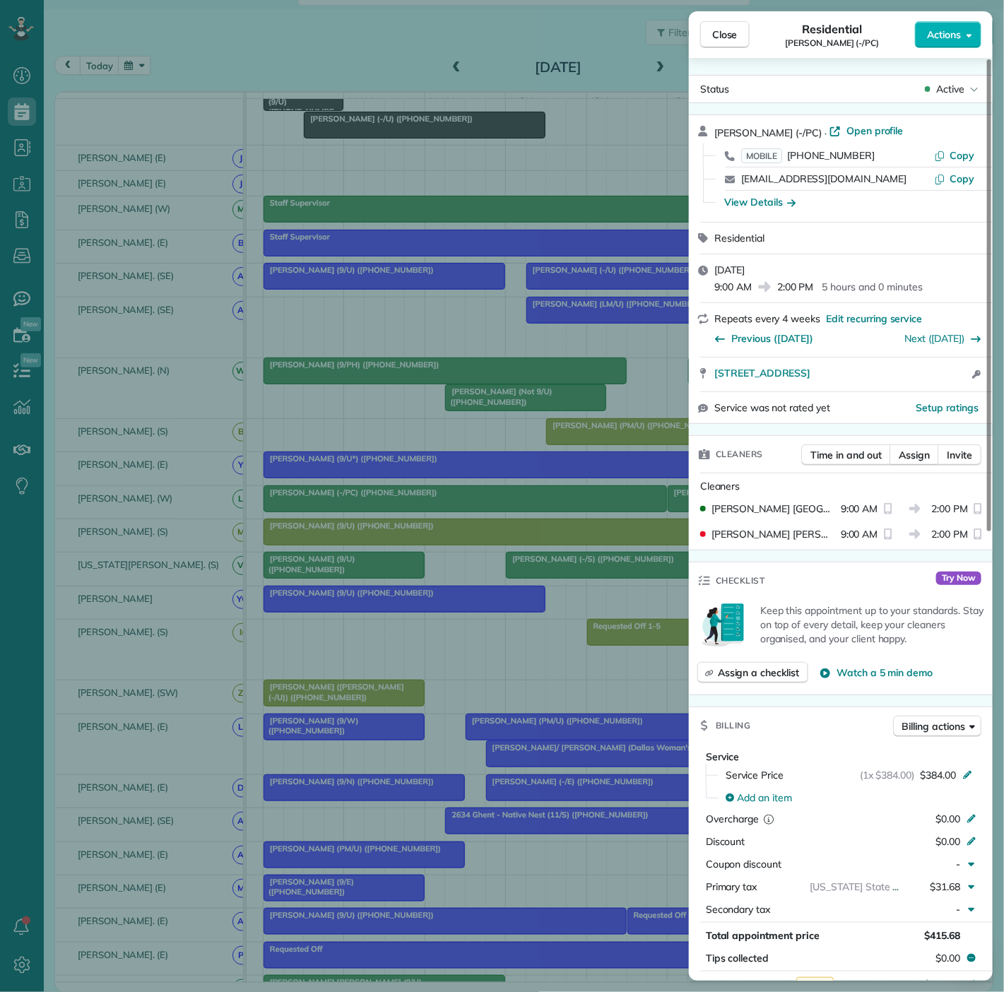
click at [490, 515] on div "Close Residential Candice Winful (-/PC) Actions Status Active Candice Winful (-…" at bounding box center [502, 496] width 1004 height 992
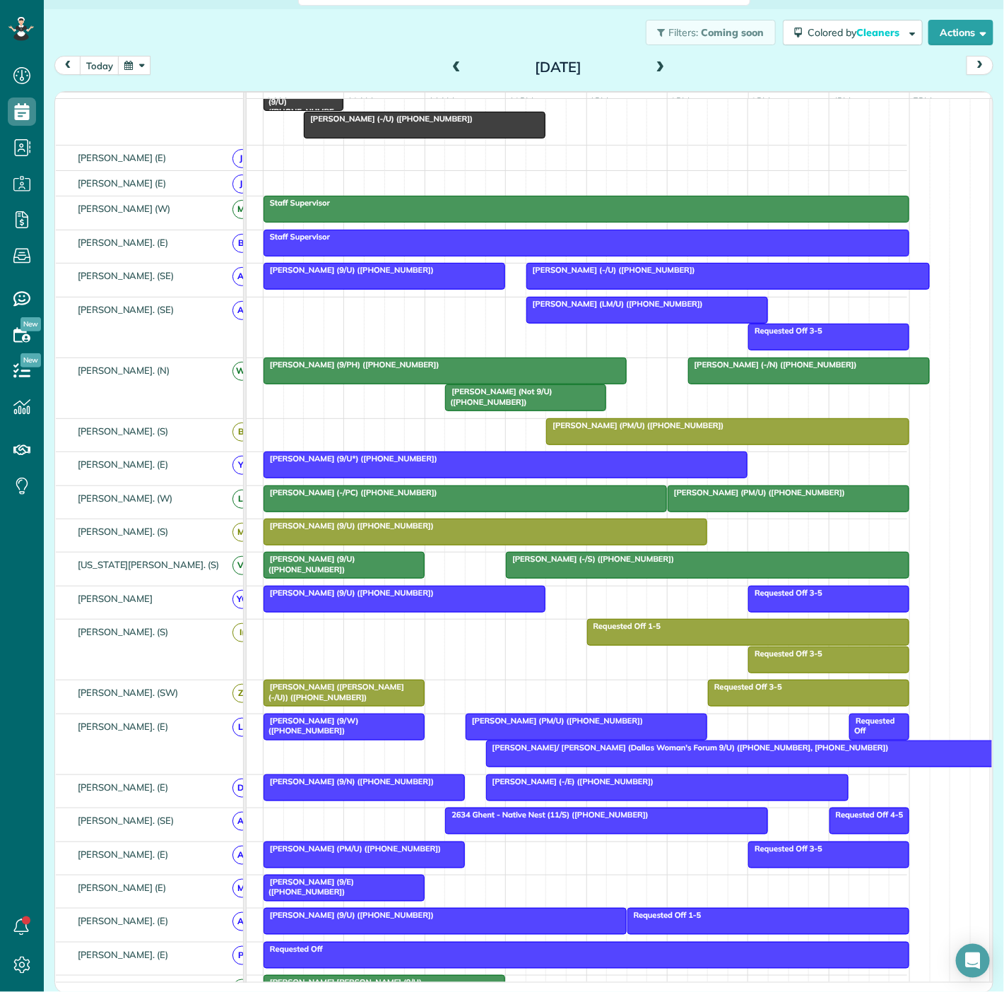
click at [703, 497] on span "Rebekah Langston (PM/U) (+18704169743)" at bounding box center [756, 493] width 179 height 10
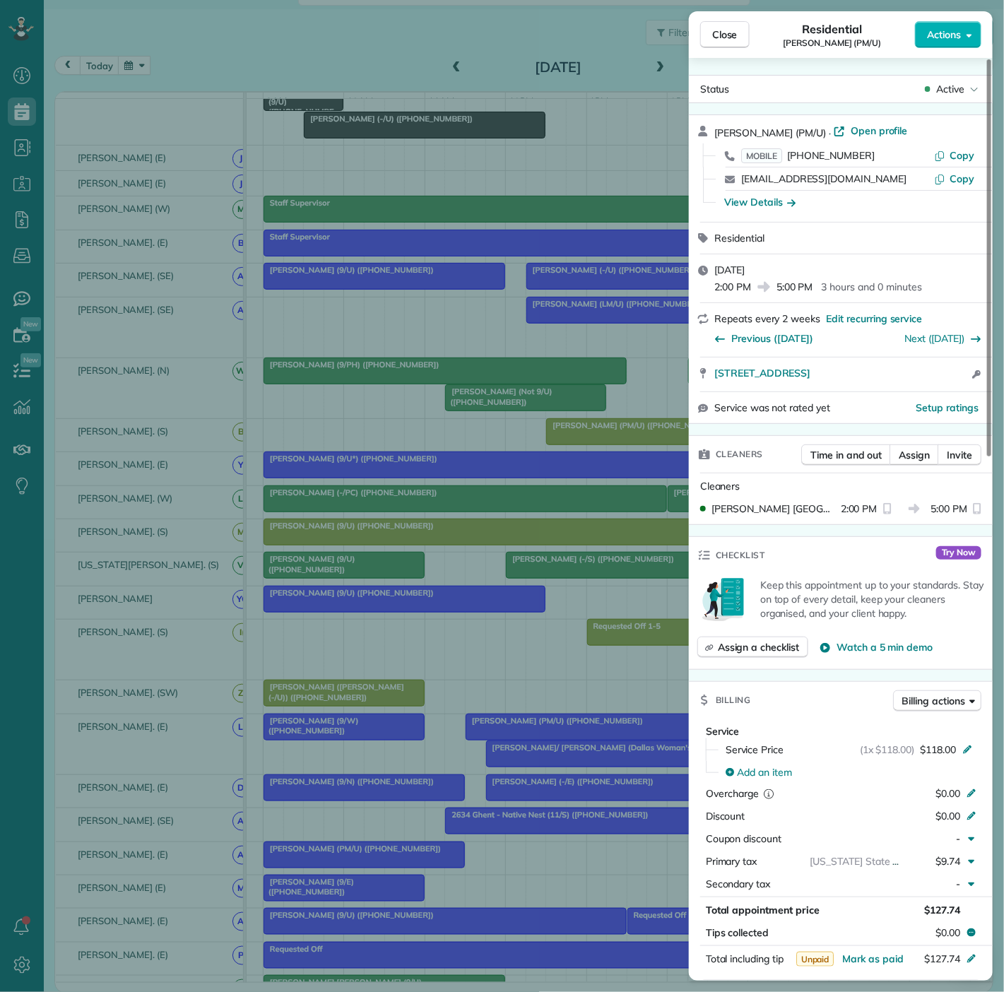
click at [384, 507] on div "Close Residential Rebekah Langston (PM/U) Actions Status Active Rebekah Langsto…" at bounding box center [502, 496] width 1004 height 992
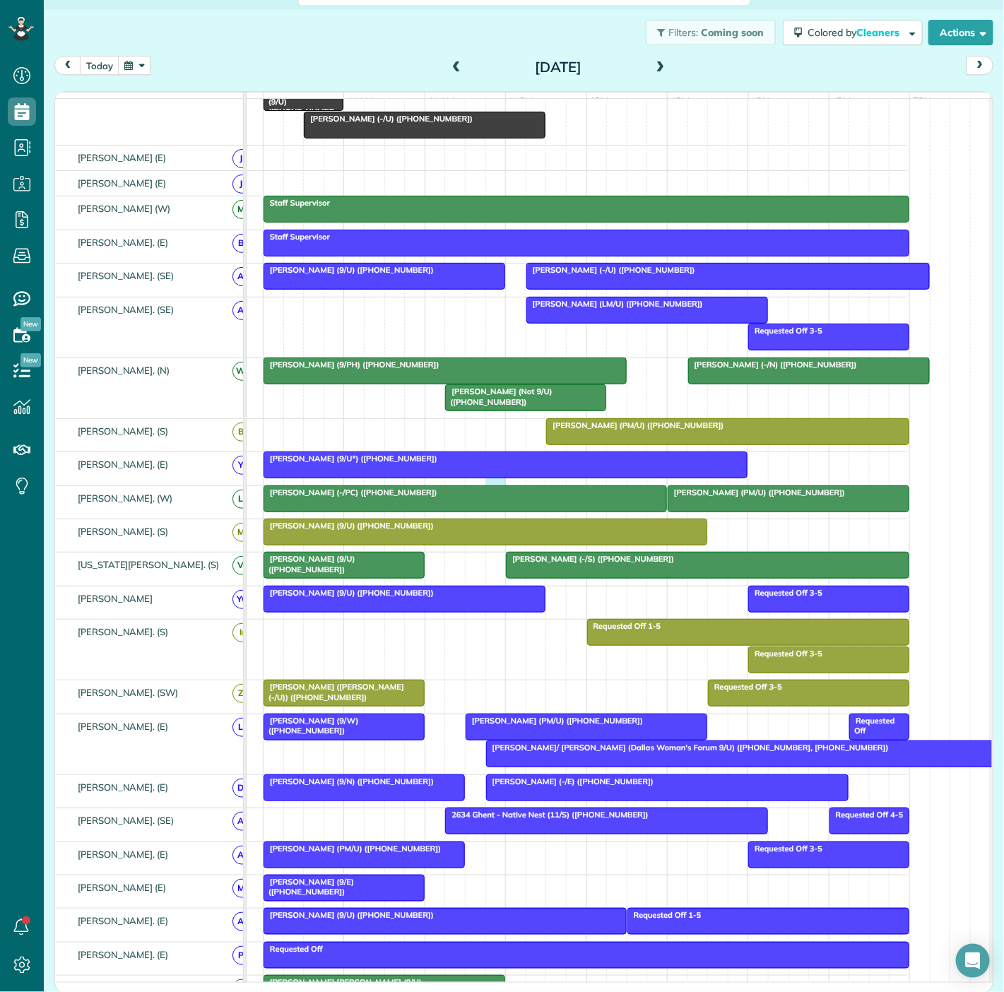
click at [495, 485] on div "Cindy Kozmetsky (9/U*) (+15124223522)" at bounding box center [544, 468] width 725 height 33
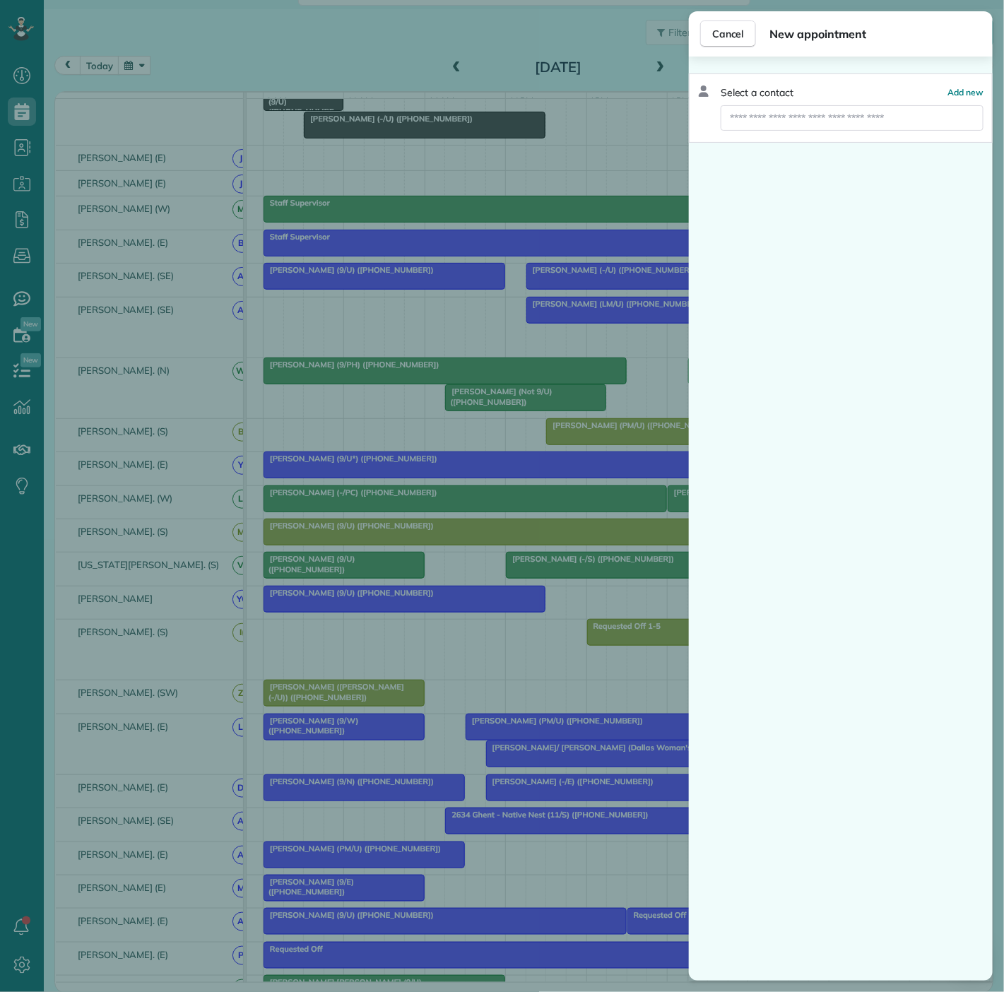
click at [488, 505] on div "Cancel New appointment Select a contact Add new" at bounding box center [502, 496] width 1004 height 992
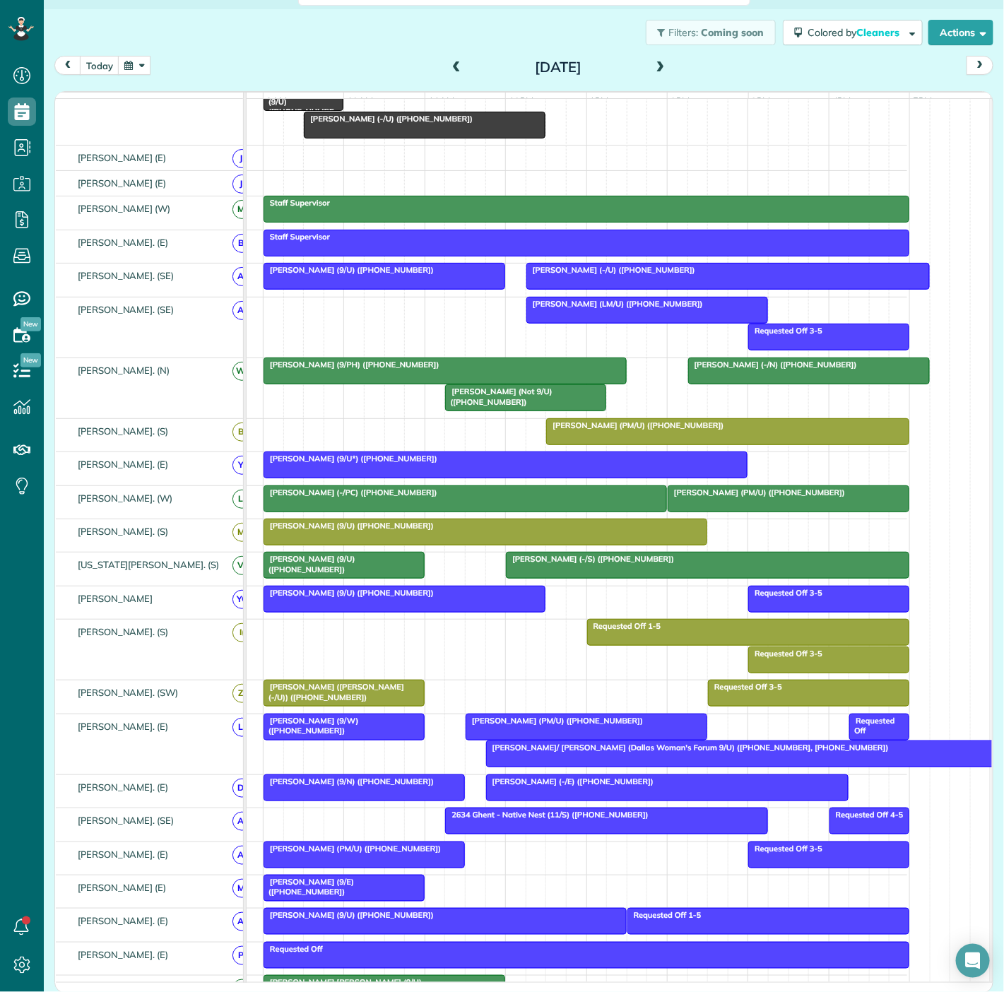
click at [488, 505] on div at bounding box center [465, 498] width 402 height 25
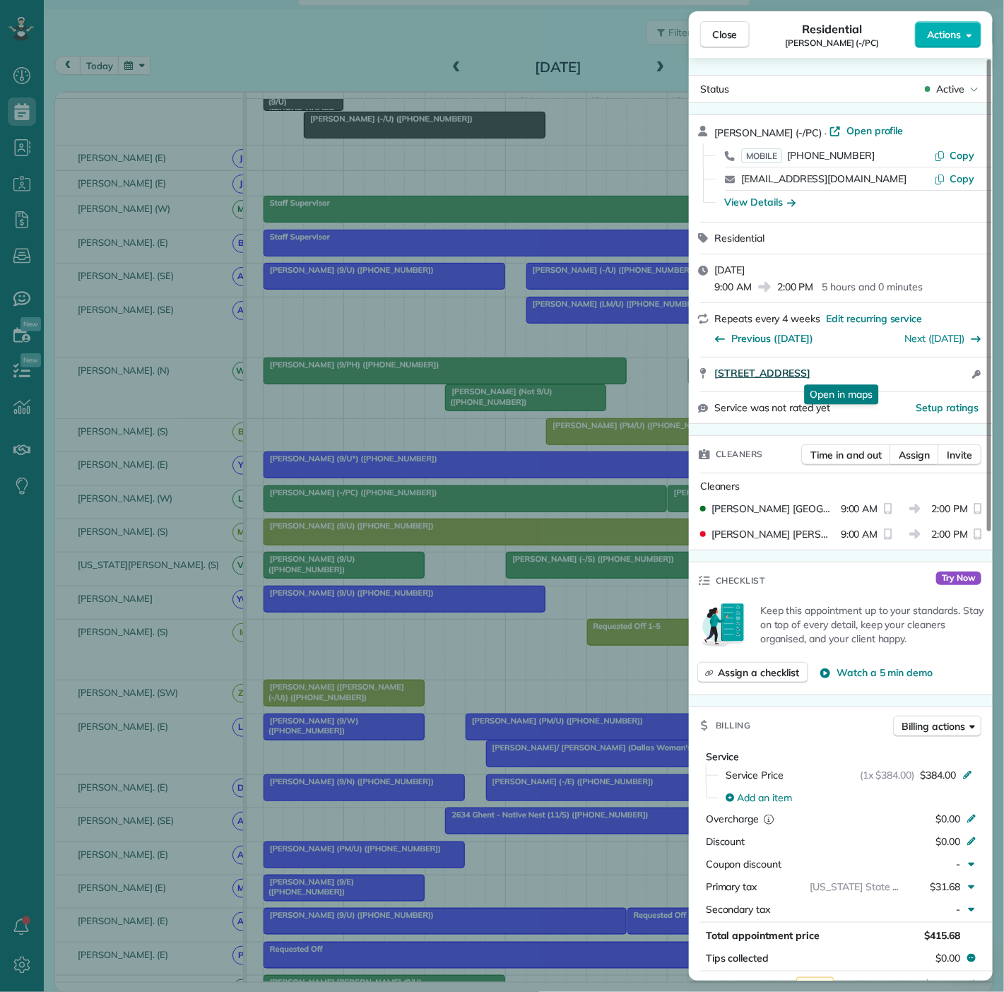
drag, startPoint x: 728, startPoint y: 374, endPoint x: 890, endPoint y: 372, distance: 161.8
click at [890, 372] on div "6706 Lockheed Ave Dallas TX 75209 Open in maps Open in maps Open access informa…" at bounding box center [841, 375] width 304 height 34
drag, startPoint x: 437, startPoint y: 483, endPoint x: 500, endPoint y: 468, distance: 64.1
click at [437, 483] on div "Close Residential Candice Winful (-/PC) Actions Status Active Candice Winful (-…" at bounding box center [502, 496] width 1004 height 992
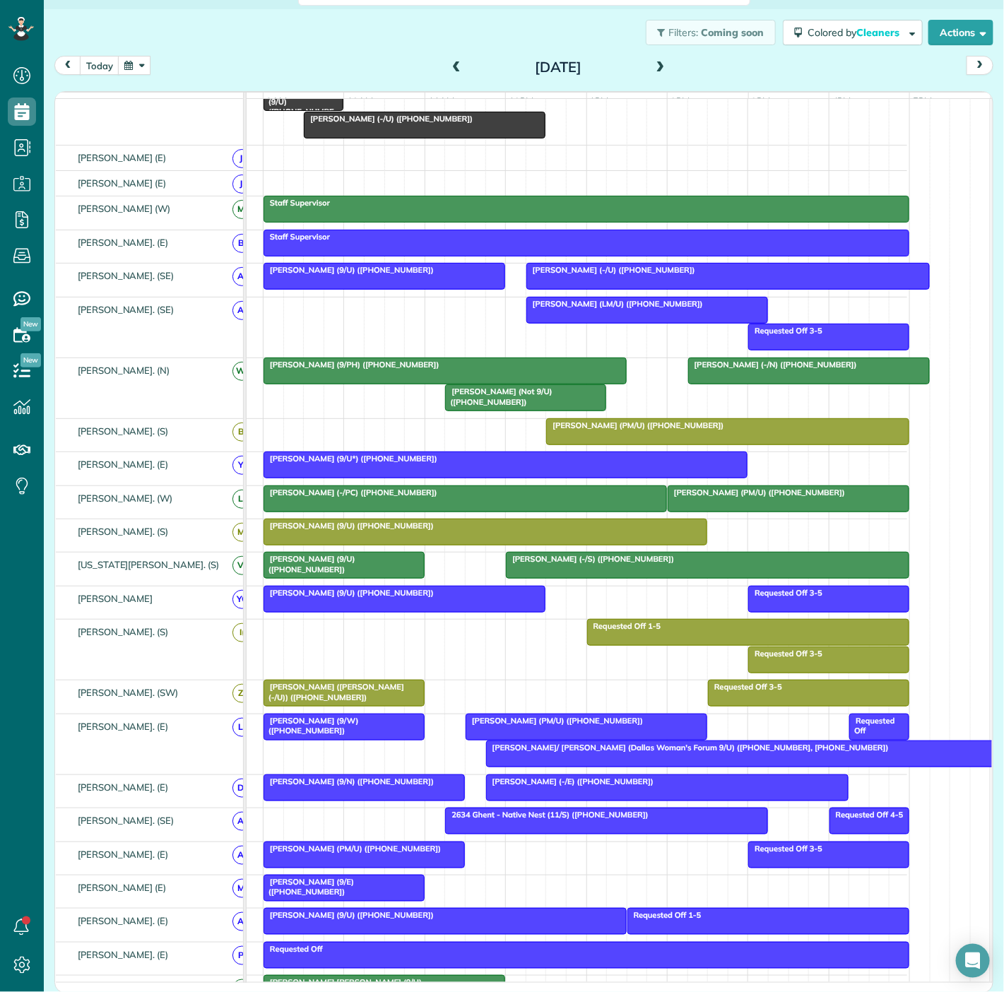
click at [684, 496] on span "Rebekah Langston (PM/U) (+18704169743)" at bounding box center [756, 493] width 179 height 10
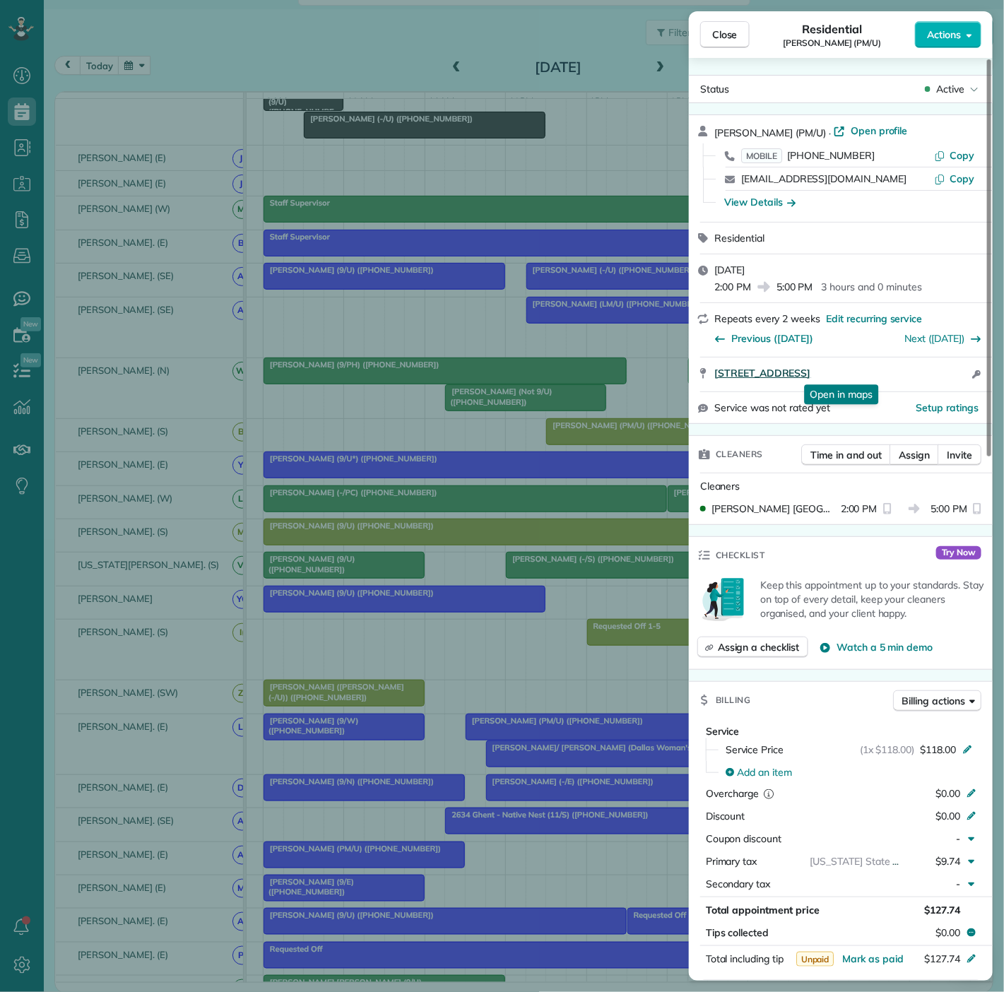
drag, startPoint x: 713, startPoint y: 372, endPoint x: 943, endPoint y: 365, distance: 230.4
click at [943, 365] on div "3831 Turtle Creek Boulevard 4H Dallas TX 75207 Open in maps Open in maps Open a…" at bounding box center [841, 375] width 304 height 34
drag, startPoint x: 331, startPoint y: 450, endPoint x: 651, endPoint y: 558, distance: 337.9
click at [331, 450] on div "Close Residential Rebekah Langston (PM/U) Actions Status Active Rebekah Langsto…" at bounding box center [502, 496] width 1004 height 992
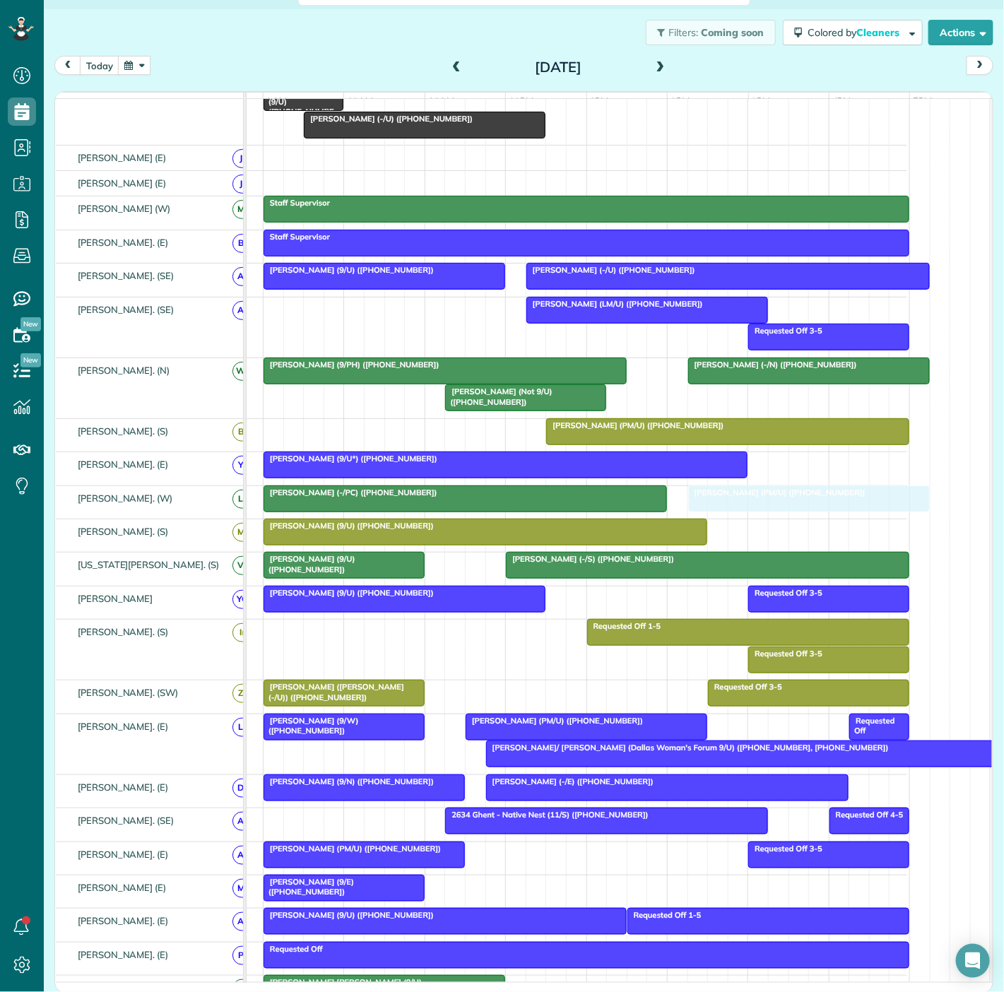
drag, startPoint x: 688, startPoint y: 508, endPoint x: 702, endPoint y: 507, distance: 14.1
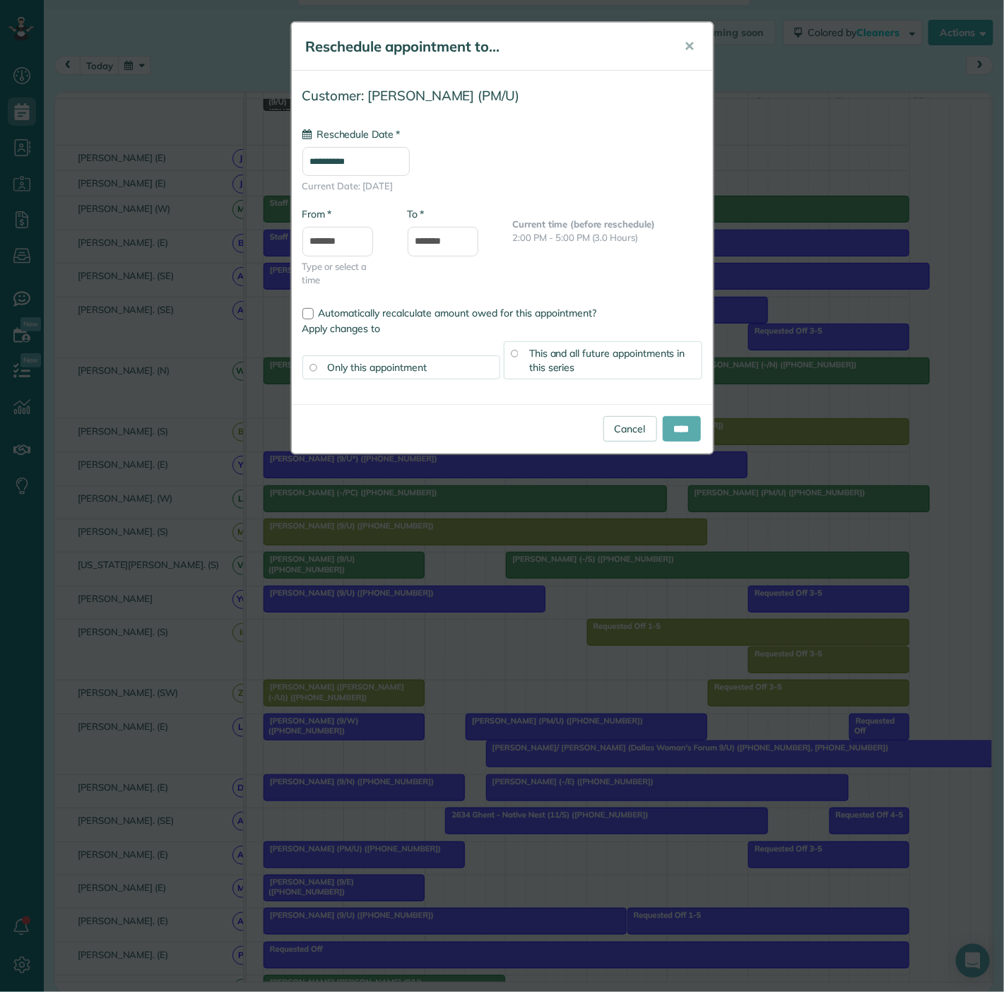
type input "**********"
click at [664, 432] on input "****" at bounding box center [682, 428] width 38 height 25
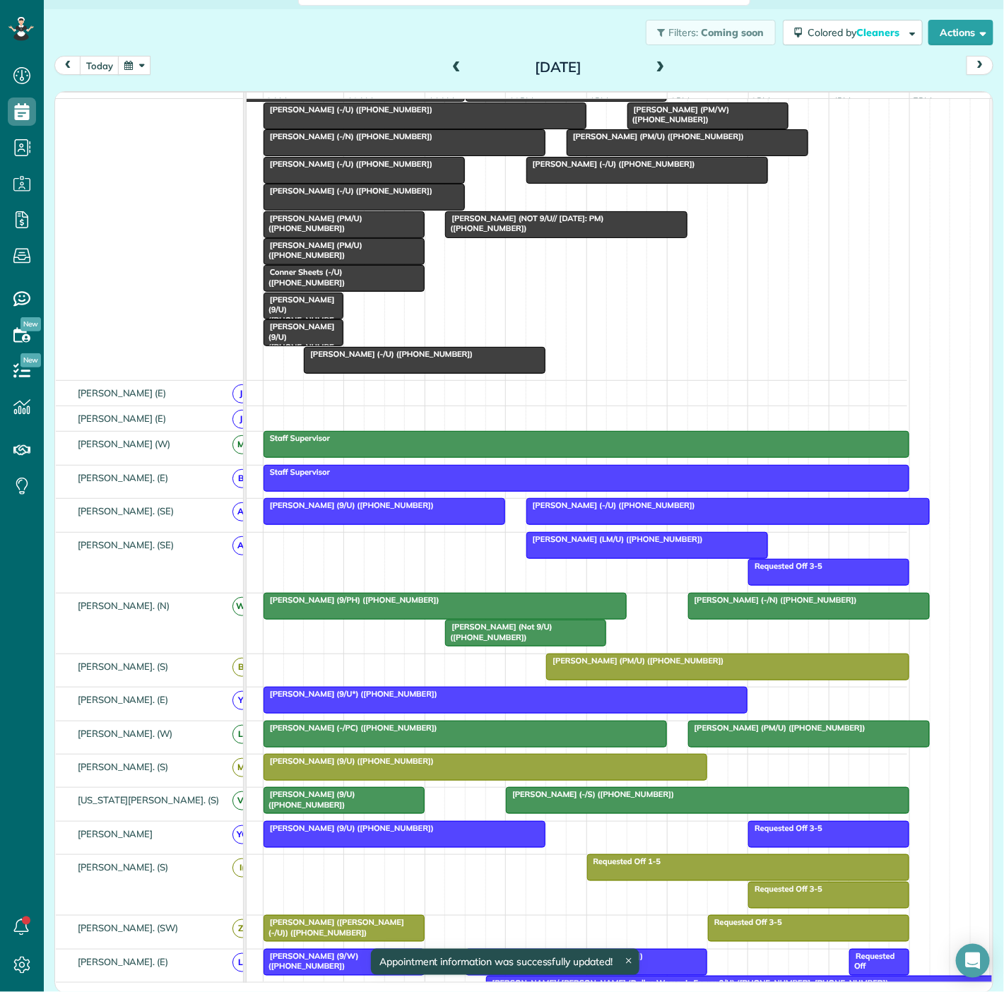
scroll to position [157, 0]
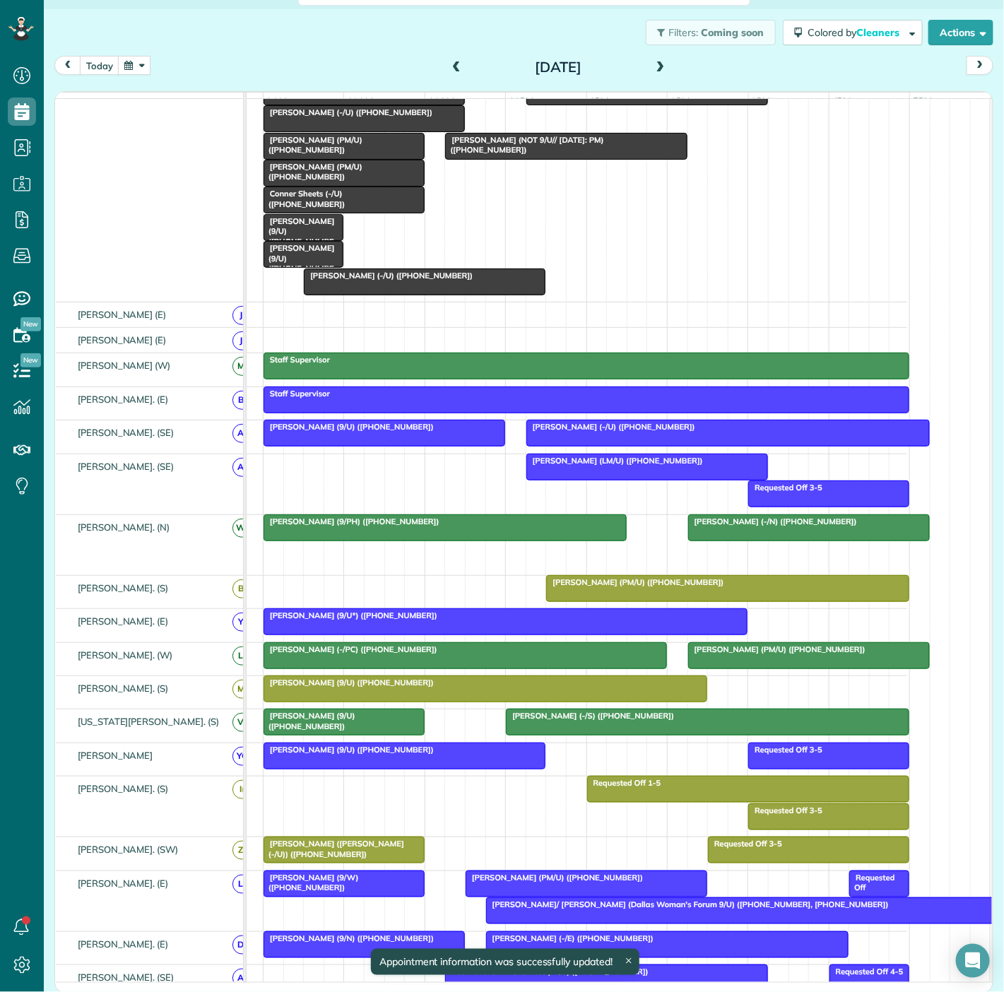
drag, startPoint x: 502, startPoint y: 566, endPoint x: 460, endPoint y: 192, distance: 376.2
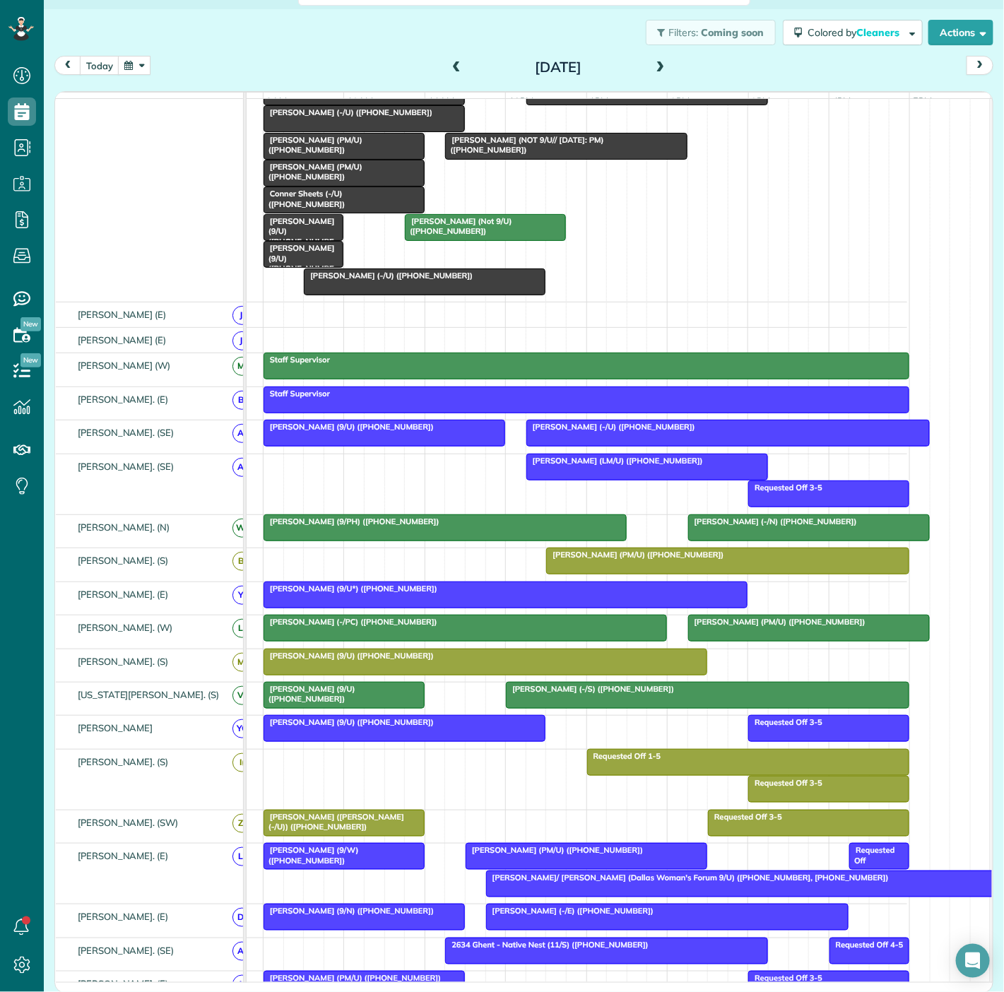
click at [388, 526] on span "Ashley Everett (9/PH) (+19724674468)" at bounding box center [351, 522] width 177 height 10
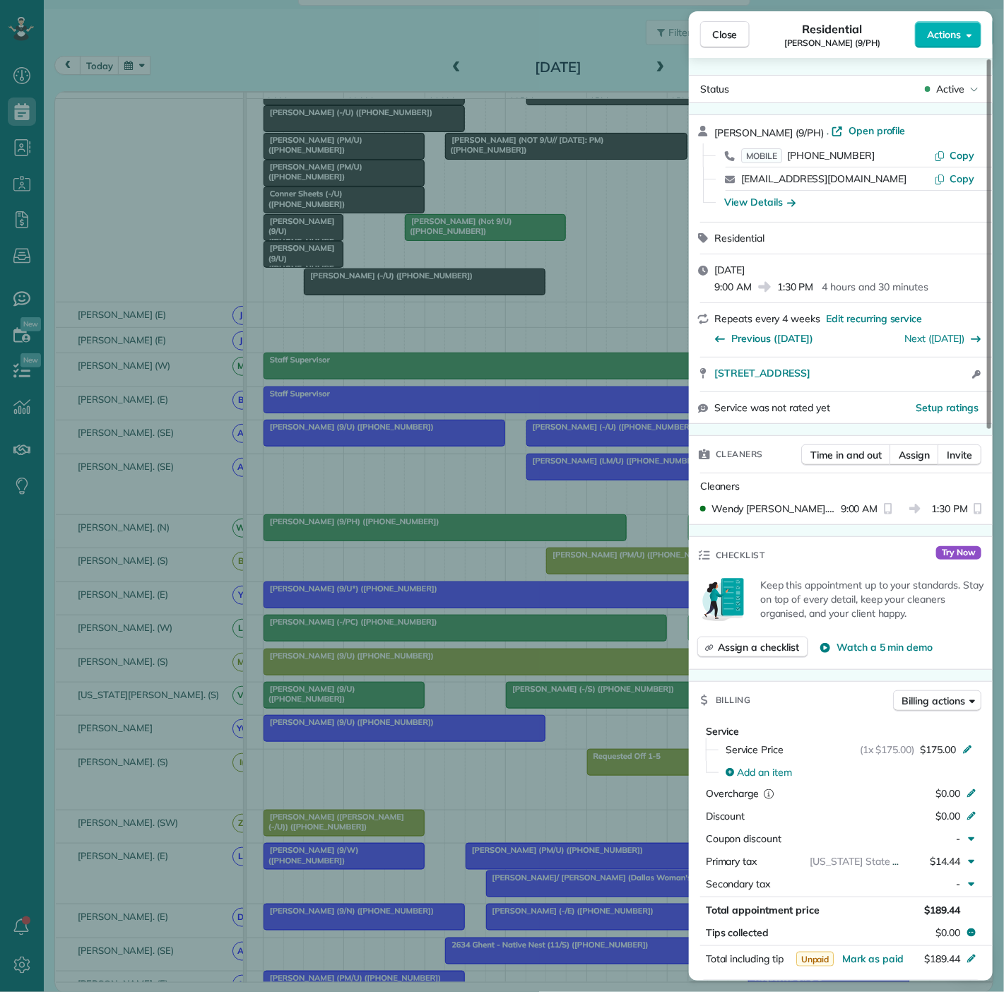
click at [388, 530] on div "Close Residential Ashley Everett (9/PH) Actions Status Active Ashley Everett (9…" at bounding box center [502, 496] width 1004 height 992
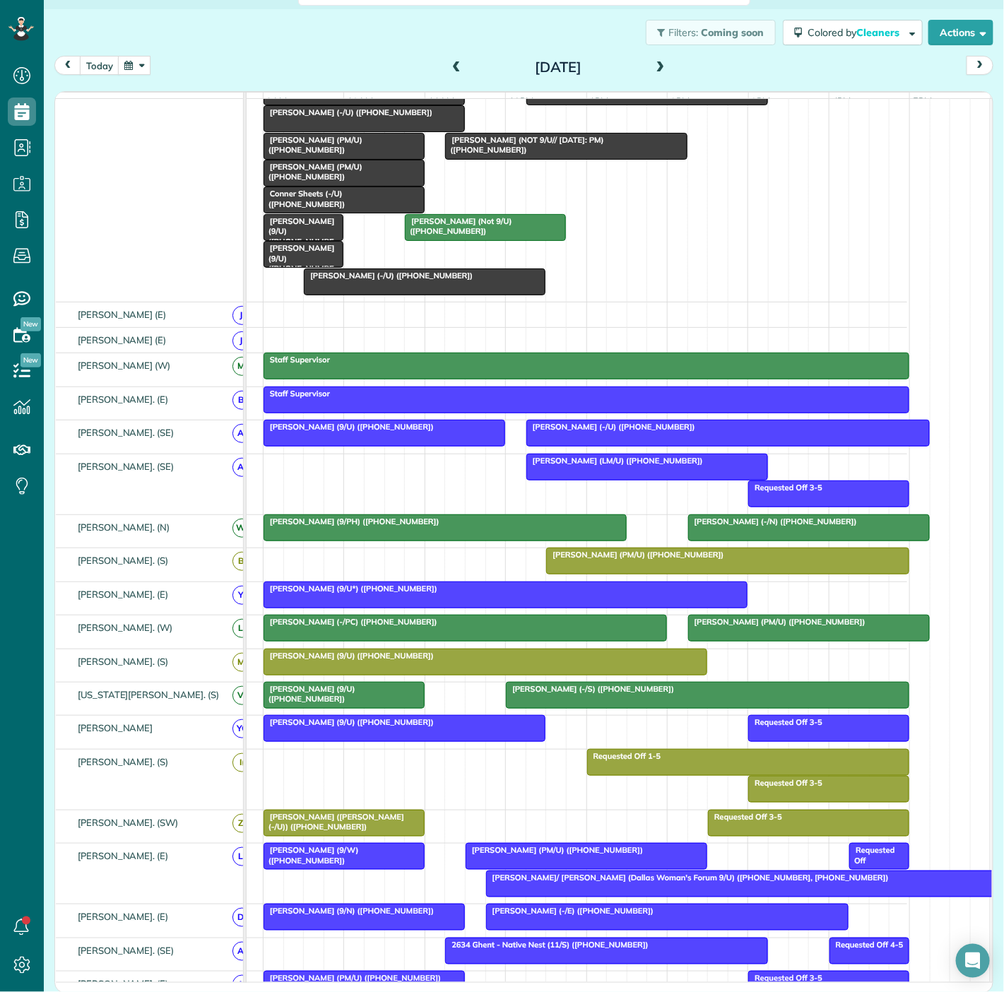
click at [779, 526] on span "Collin Pedersen (-/N) (+14697716877)" at bounding box center [773, 522] width 170 height 10
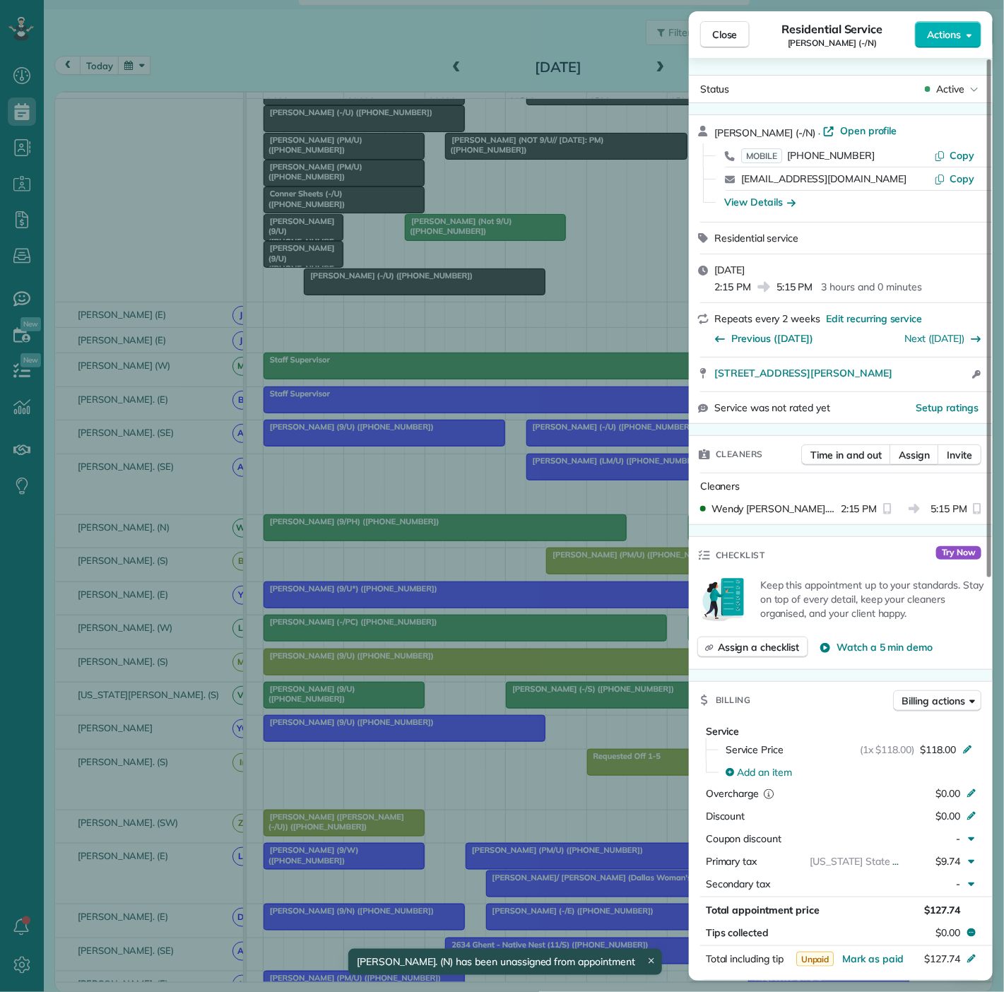
click at [501, 534] on div "Close Residential Service Collin Pedersen (-/N) Actions Status Active Collin Pe…" at bounding box center [502, 496] width 1004 height 992
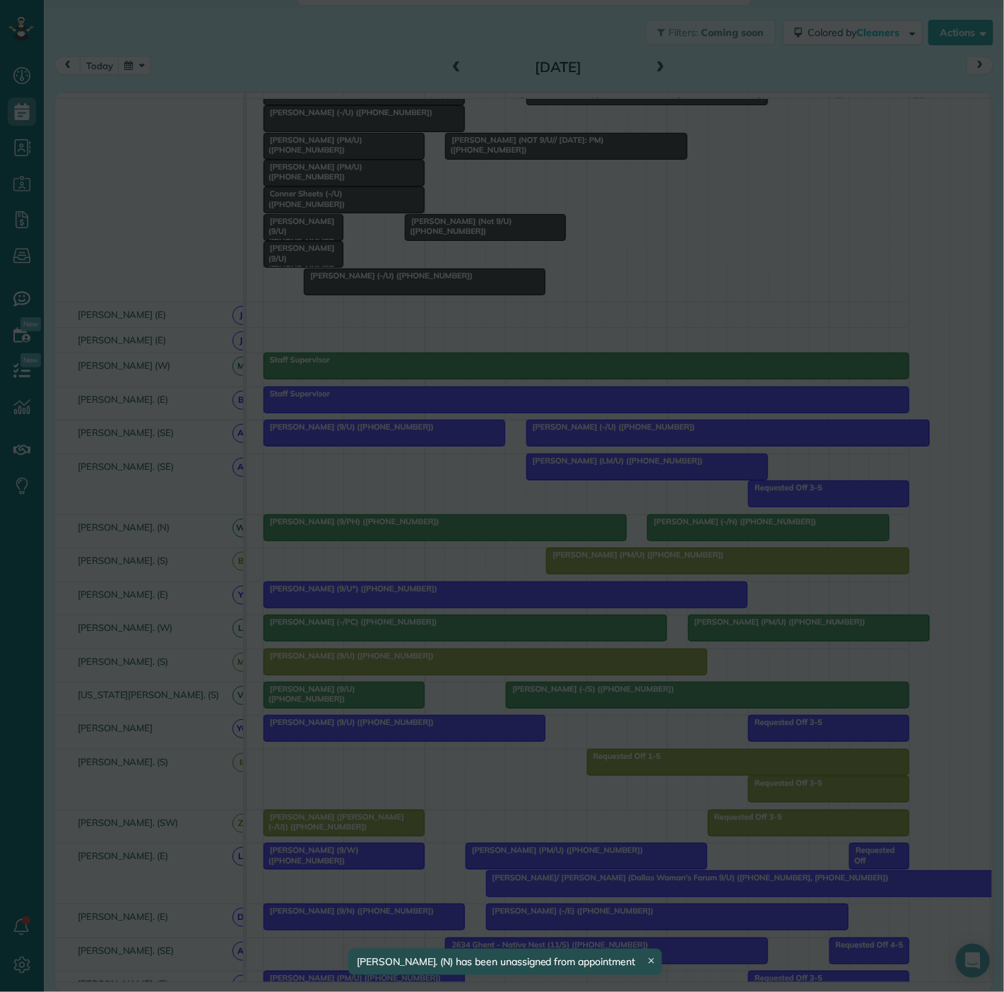
drag, startPoint x: 726, startPoint y: 542, endPoint x: 710, endPoint y: 542, distance: 16.3
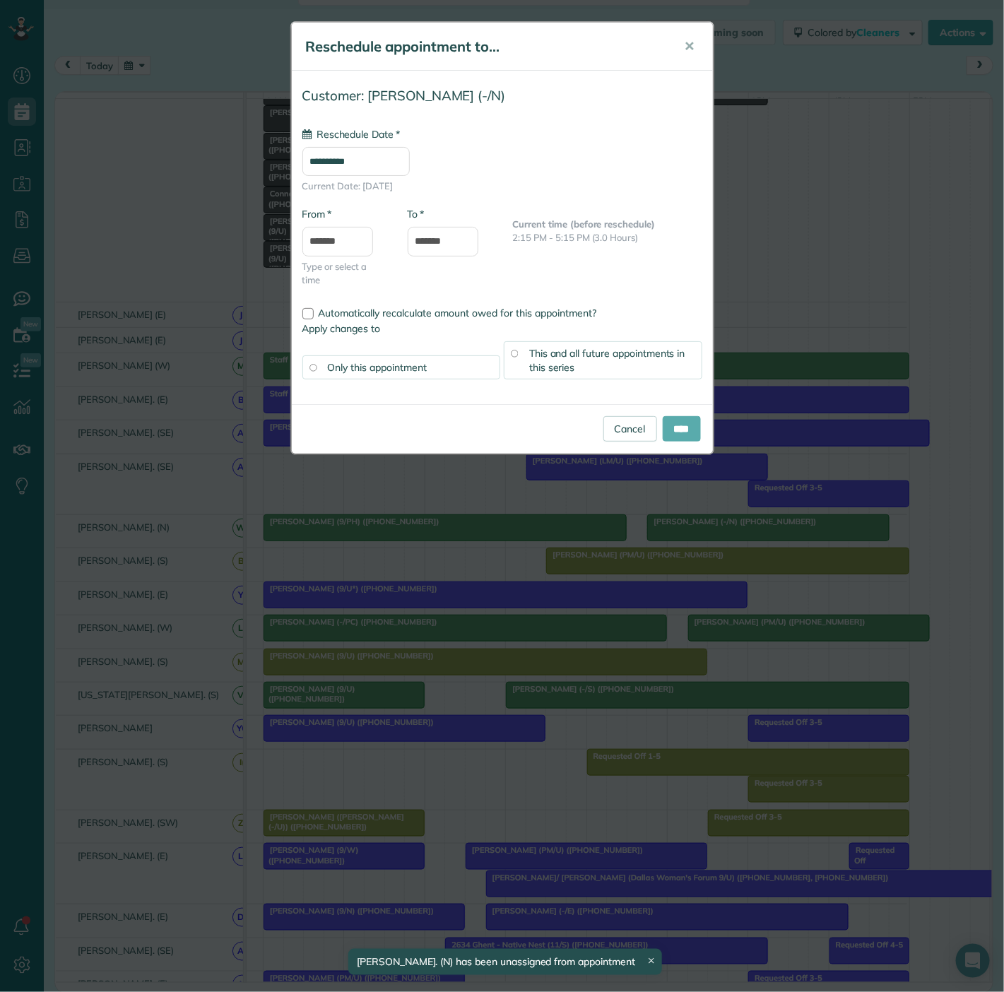
type input "**********"
click at [695, 431] on input "****" at bounding box center [682, 428] width 38 height 25
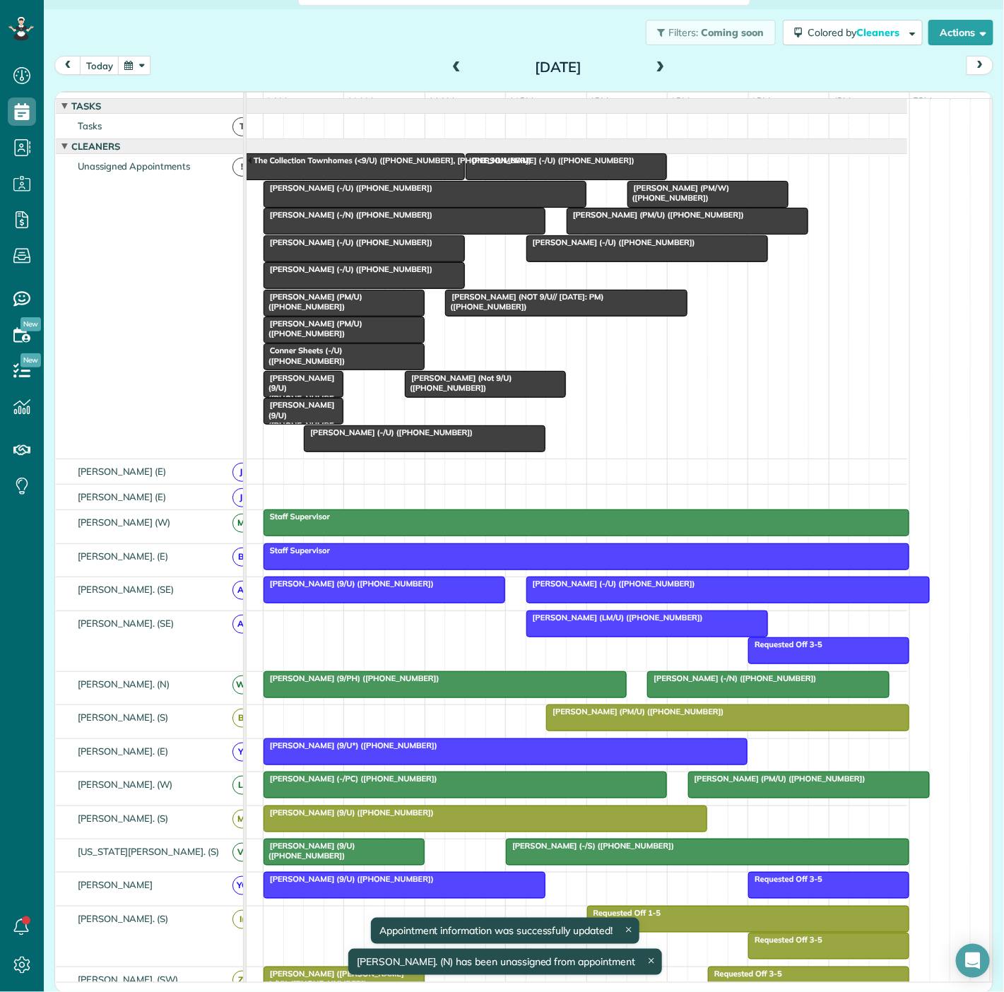
click at [562, 637] on div at bounding box center [647, 623] width 240 height 25
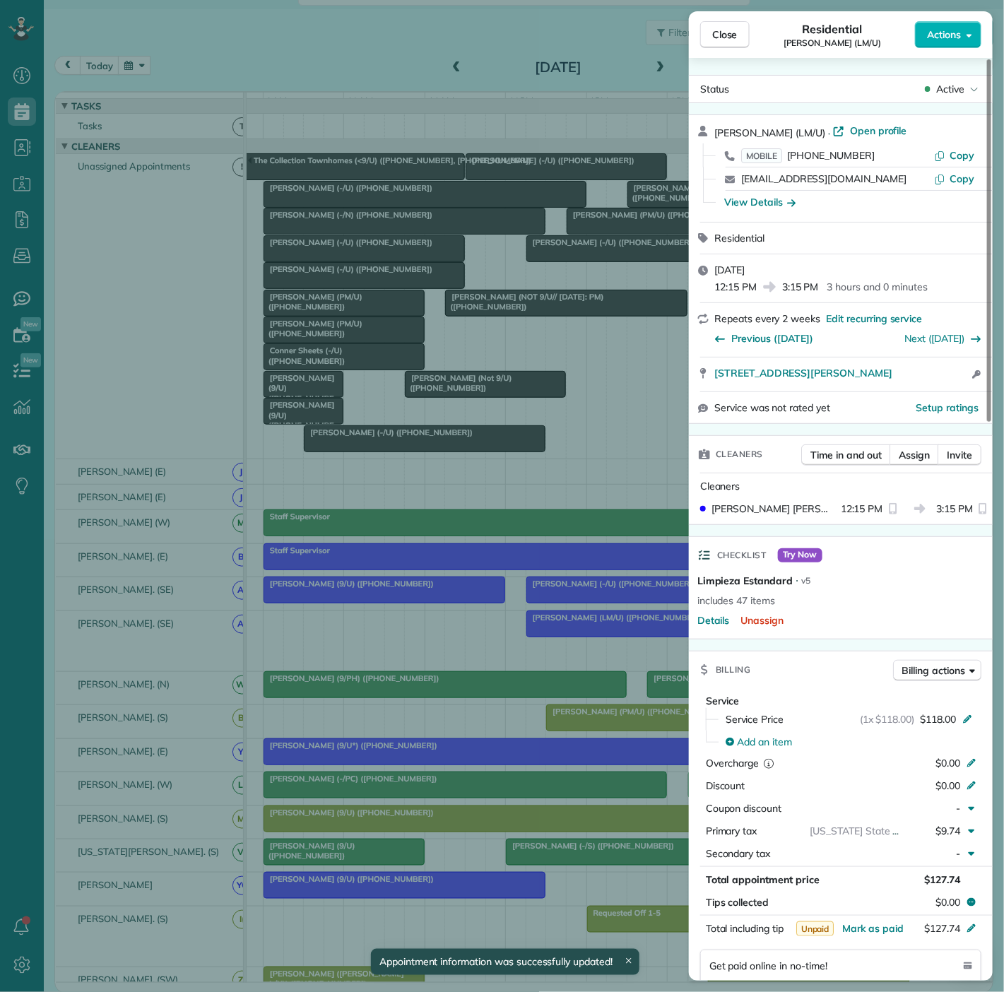
click at [562, 639] on div "Close Residential Jennifer Waddell (LM/U) Actions Status Active Jennifer Waddel…" at bounding box center [502, 496] width 1004 height 992
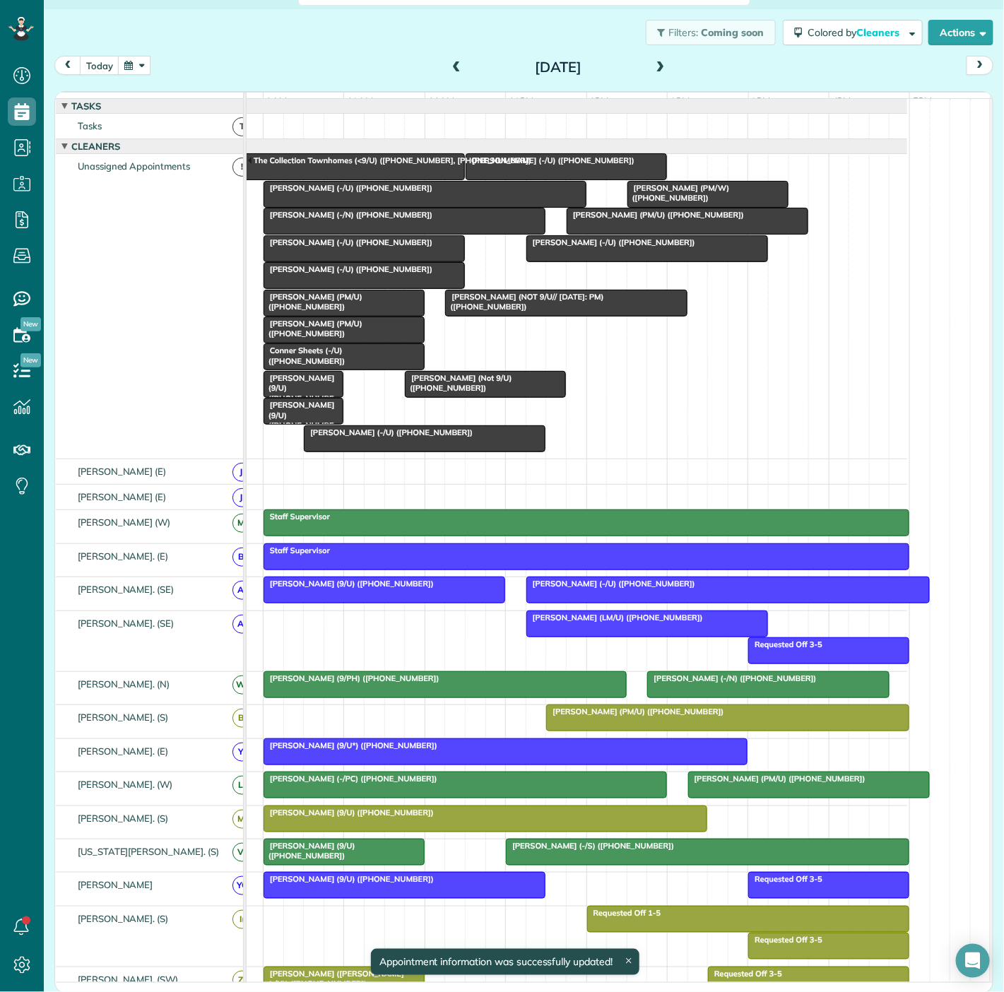
click at [368, 259] on div at bounding box center [364, 248] width 200 height 25
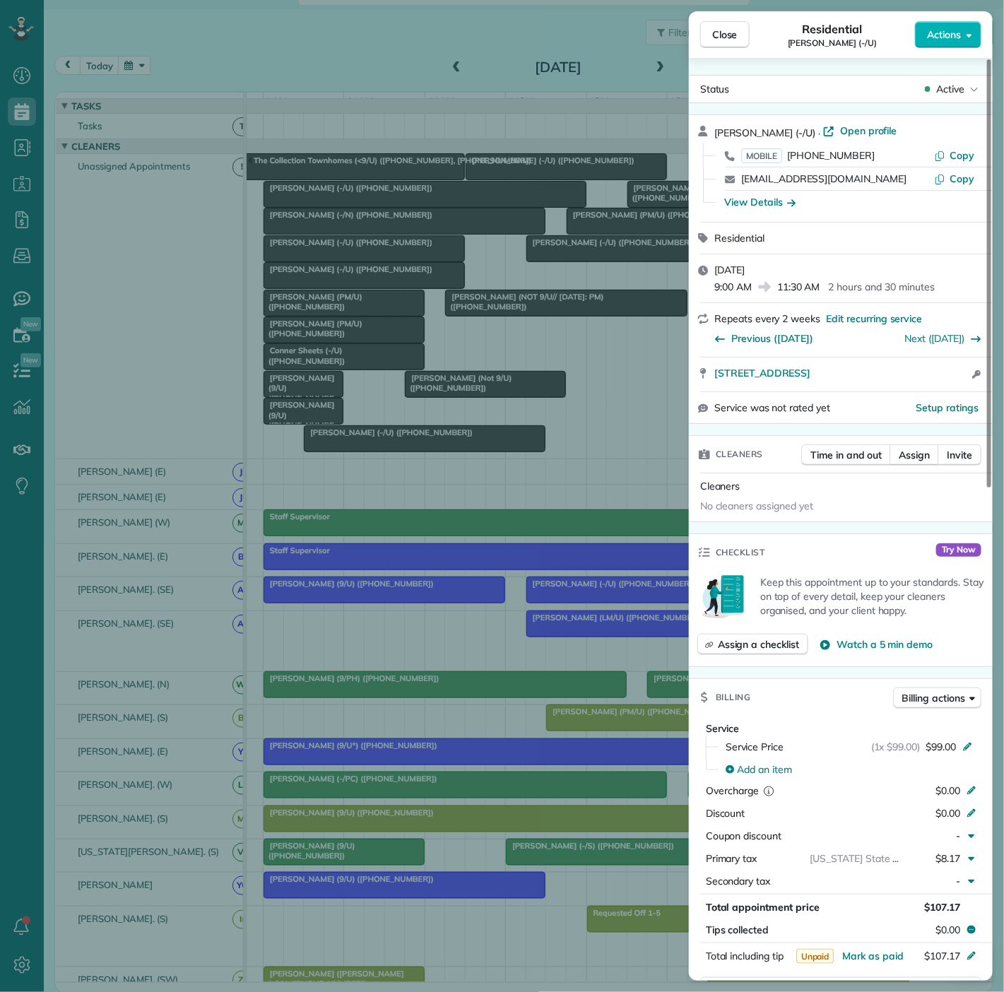
click at [368, 259] on div "Close Residential Cristina Santiago (-/U) Actions Status Active Cristina Santia…" at bounding box center [502, 496] width 1004 height 992
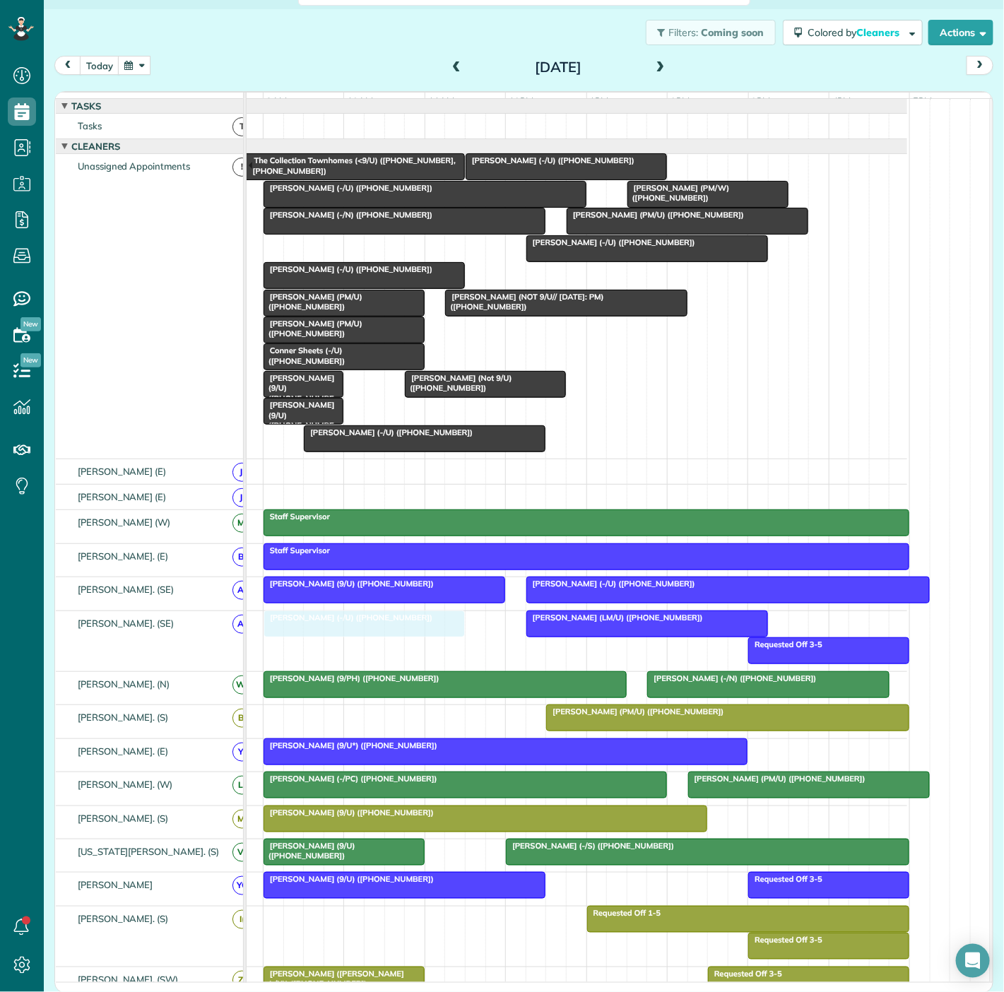
drag, startPoint x: 368, startPoint y: 260, endPoint x: 364, endPoint y: 643, distance: 383.0
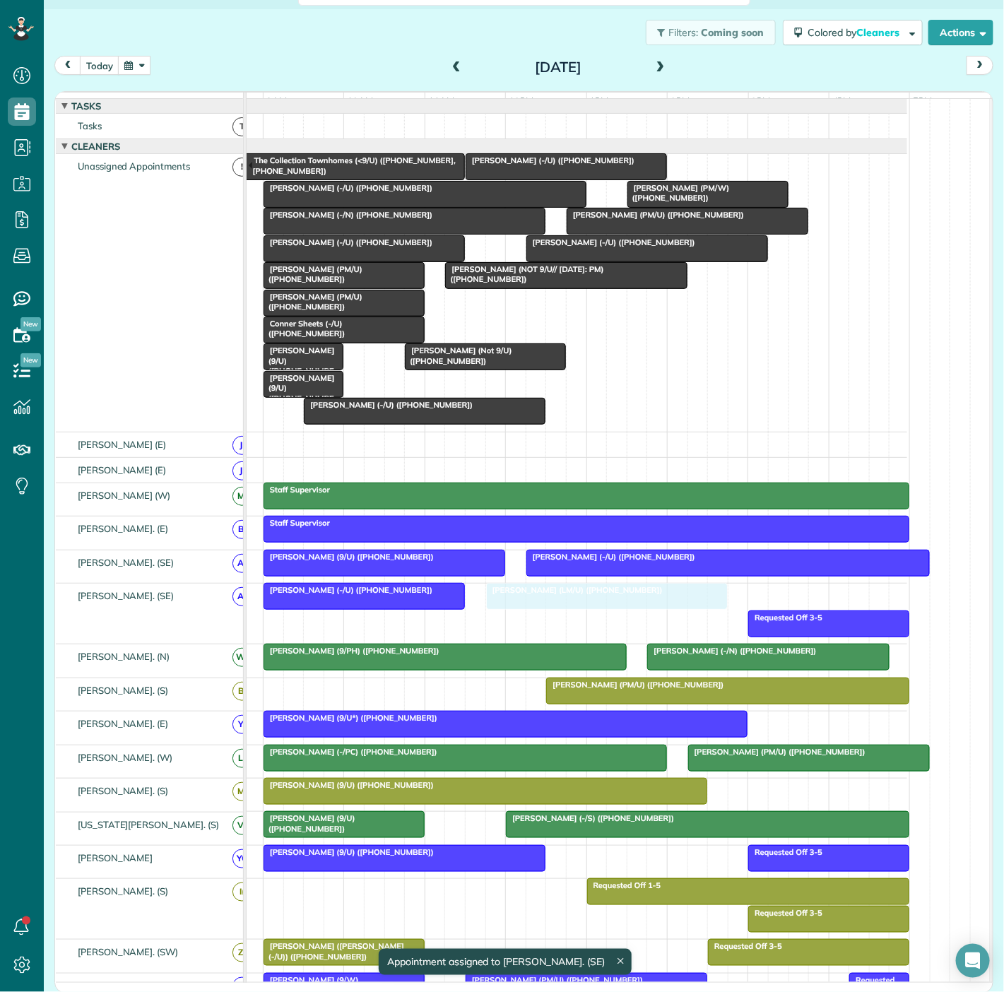
drag, startPoint x: 613, startPoint y: 606, endPoint x: 583, endPoint y: 610, distance: 30.6
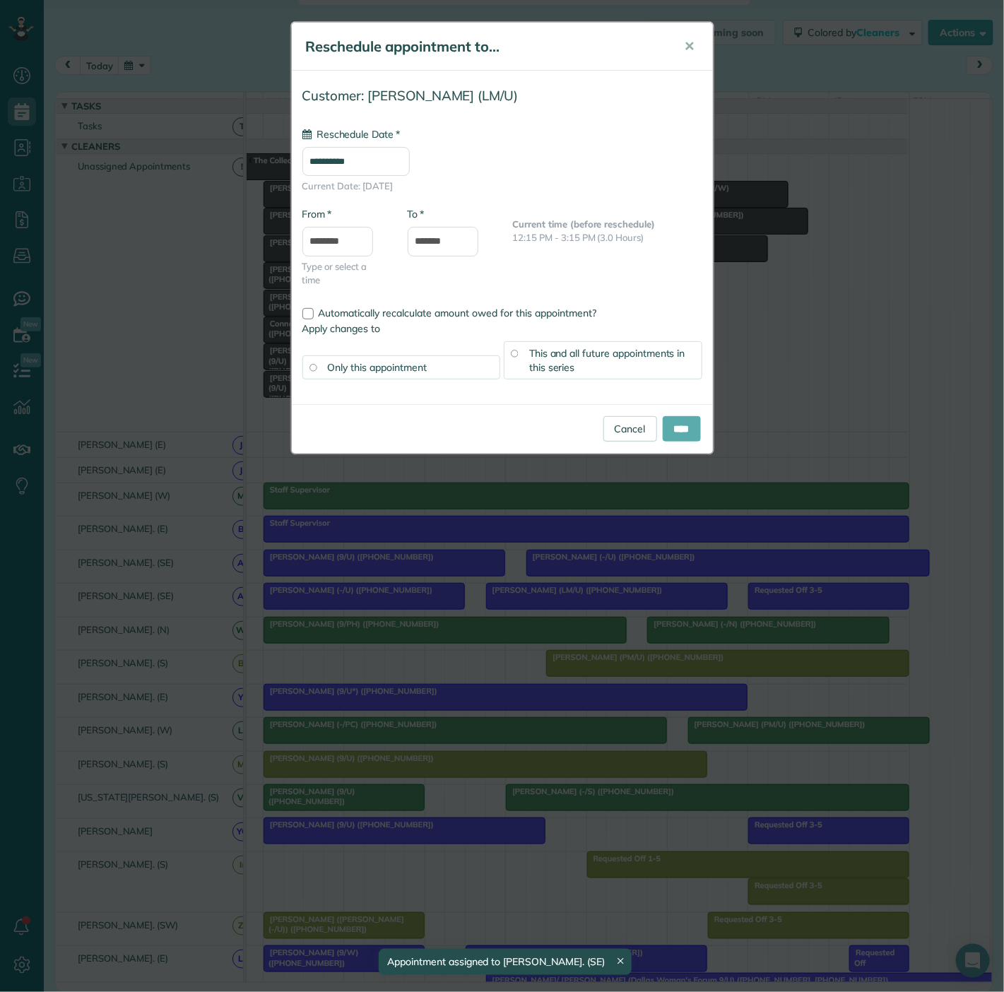
type input "**********"
click at [690, 427] on input "****" at bounding box center [682, 428] width 38 height 25
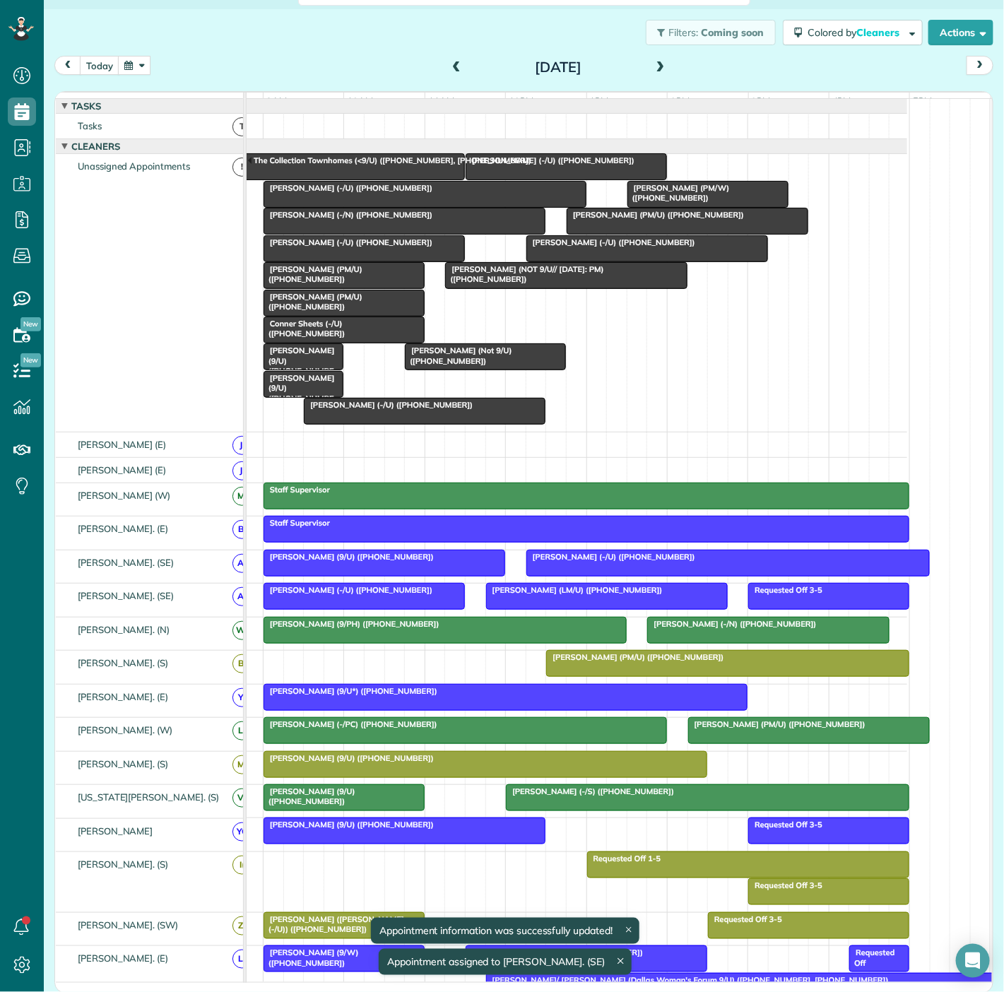
click at [411, 595] on span "Cristina Santiago (-/U) (+17875978470)" at bounding box center [348, 590] width 170 height 10
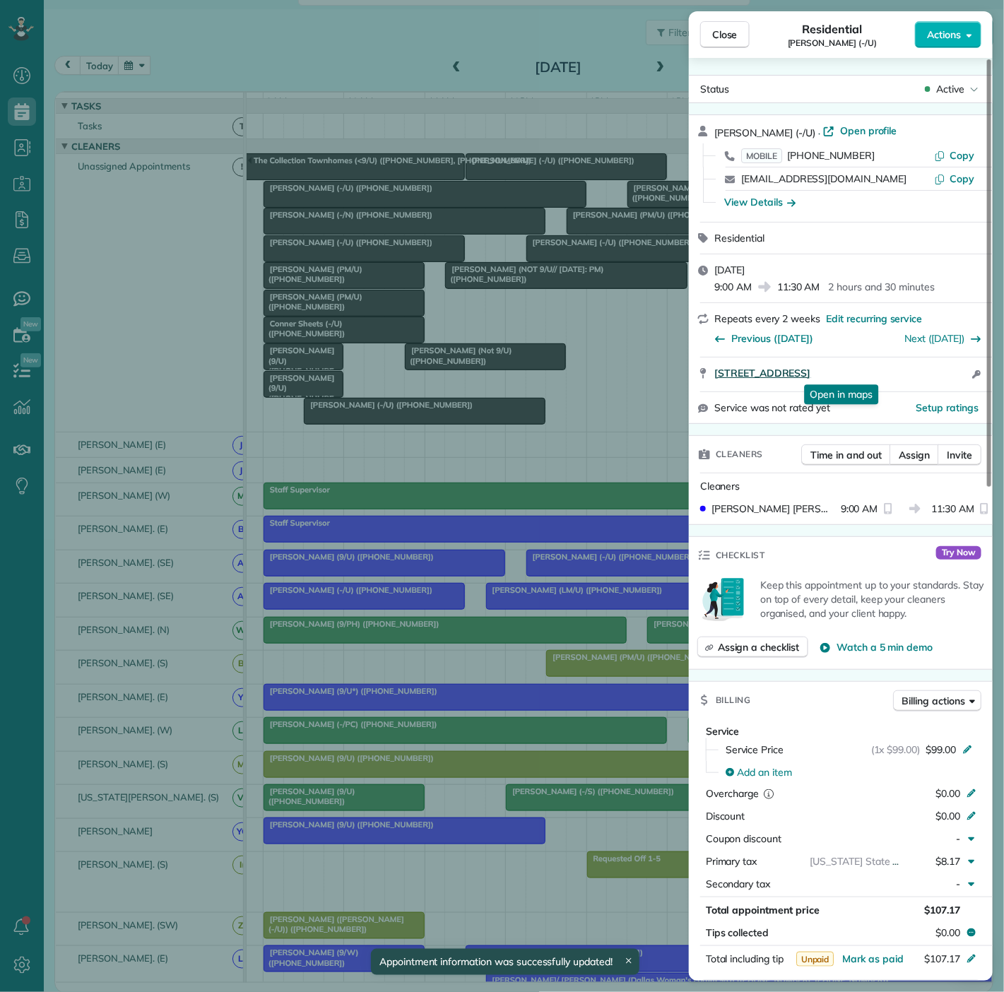
drag, startPoint x: 707, startPoint y: 390, endPoint x: 919, endPoint y: 372, distance: 213.5
click at [919, 372] on div "Cristina Santiago (-/U) · Open profile MOBILE (787) 597-8470 Copy cristimsr@gma…" at bounding box center [841, 268] width 304 height 309
drag, startPoint x: 567, startPoint y: 630, endPoint x: 562, endPoint y: 610, distance: 19.7
click at [567, 630] on div "Close Residential Cristina Santiago (-/U) Actions Status Active Cristina Santia…" at bounding box center [502, 496] width 1004 height 992
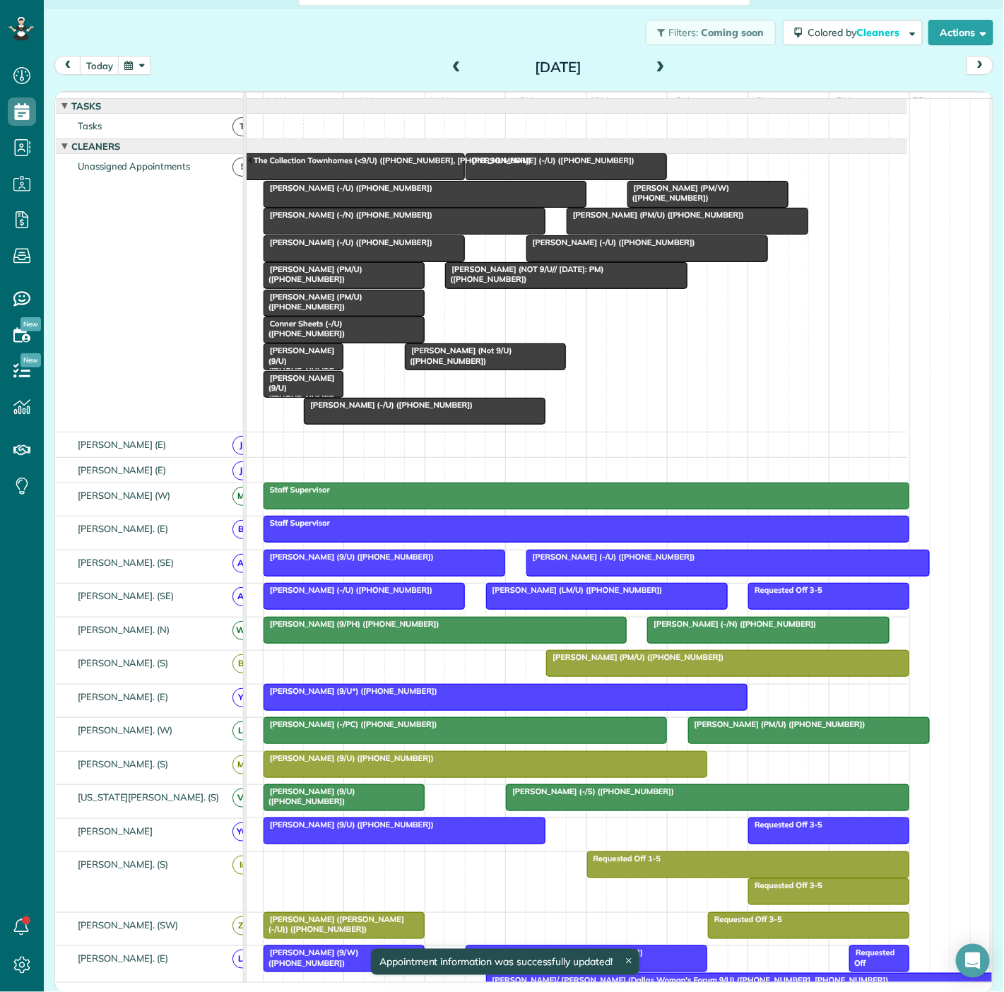
click at [562, 609] on div at bounding box center [607, 596] width 240 height 25
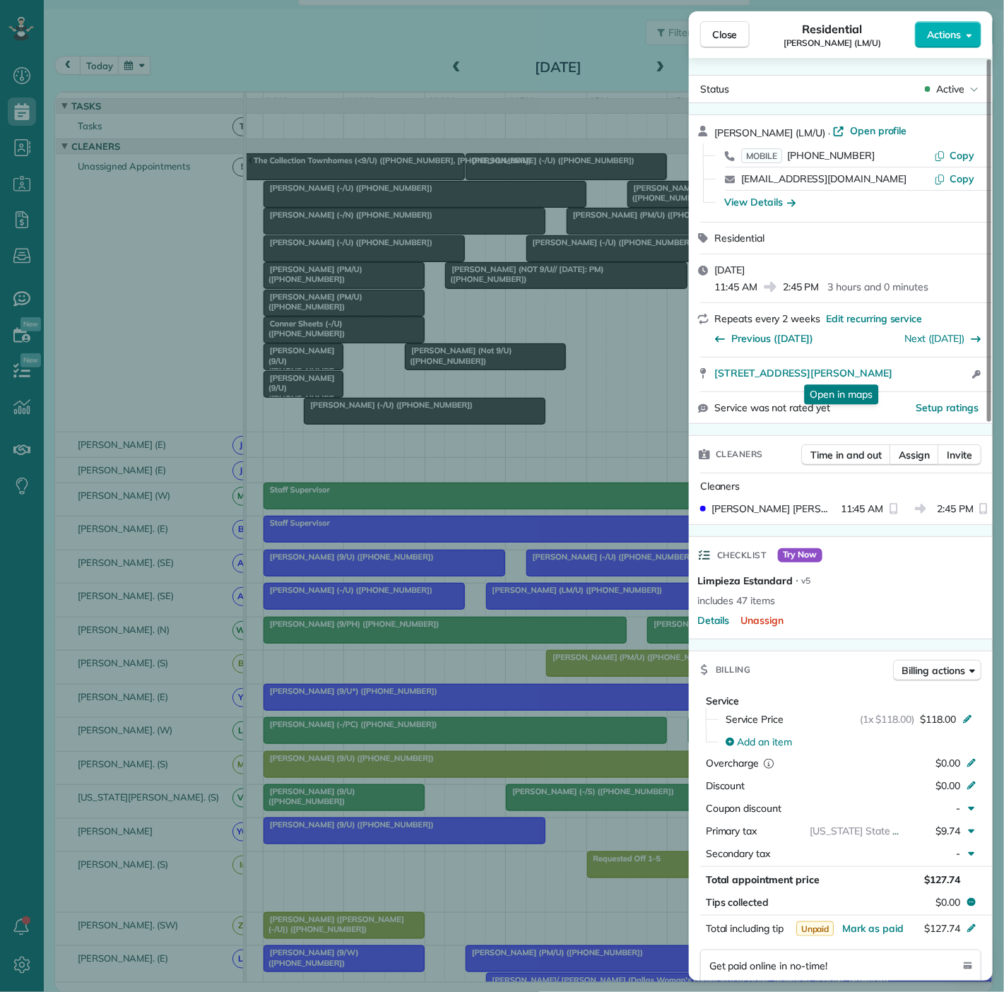
drag, startPoint x: 757, startPoint y: 377, endPoint x: 334, endPoint y: 299, distance: 429.8
click at [886, 366] on div "4231 Travis St. #9 Dallas TX 75205 Open in maps Open in maps Open access inform…" at bounding box center [841, 375] width 304 height 34
drag, startPoint x: 538, startPoint y: 550, endPoint x: 545, endPoint y: 556, distance: 9.0
click at [538, 550] on div "Close Residential Jennifer Waddell (LM/U) Actions Status Active Jennifer Waddel…" at bounding box center [502, 496] width 1004 height 992
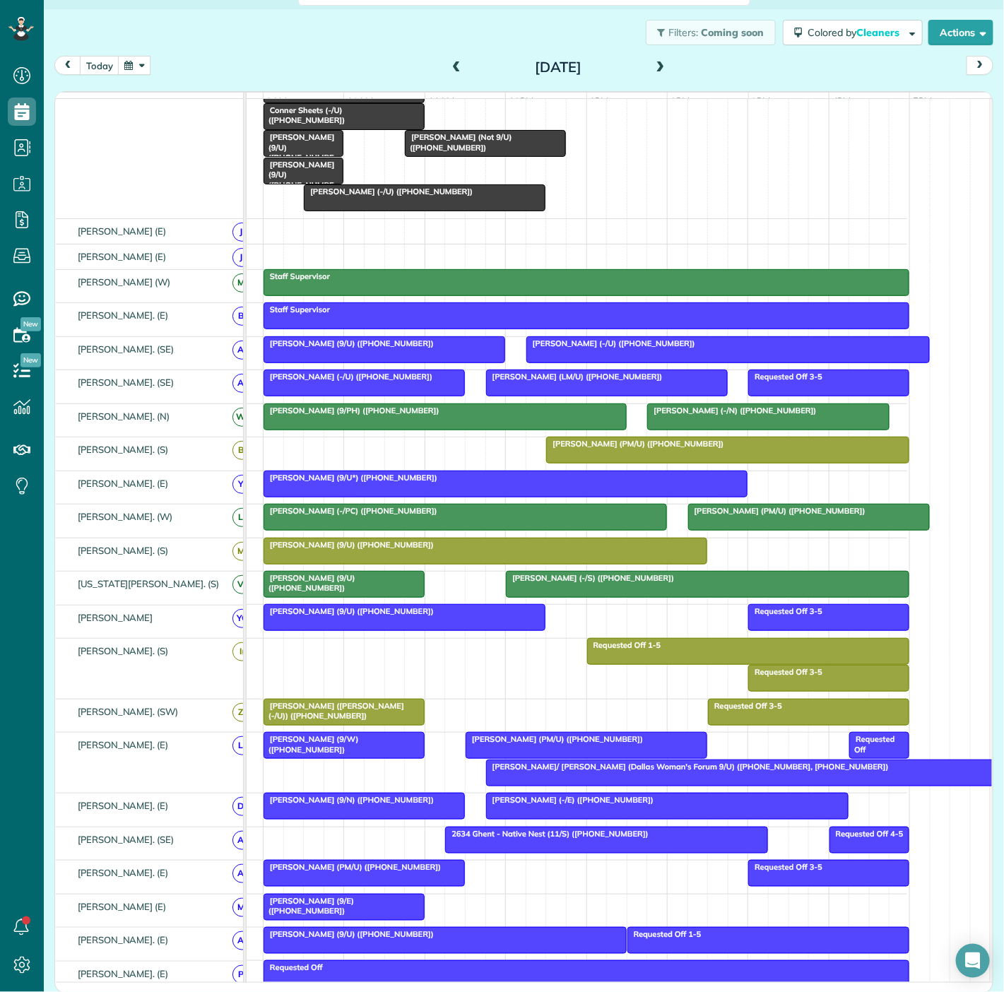
scroll to position [235, 0]
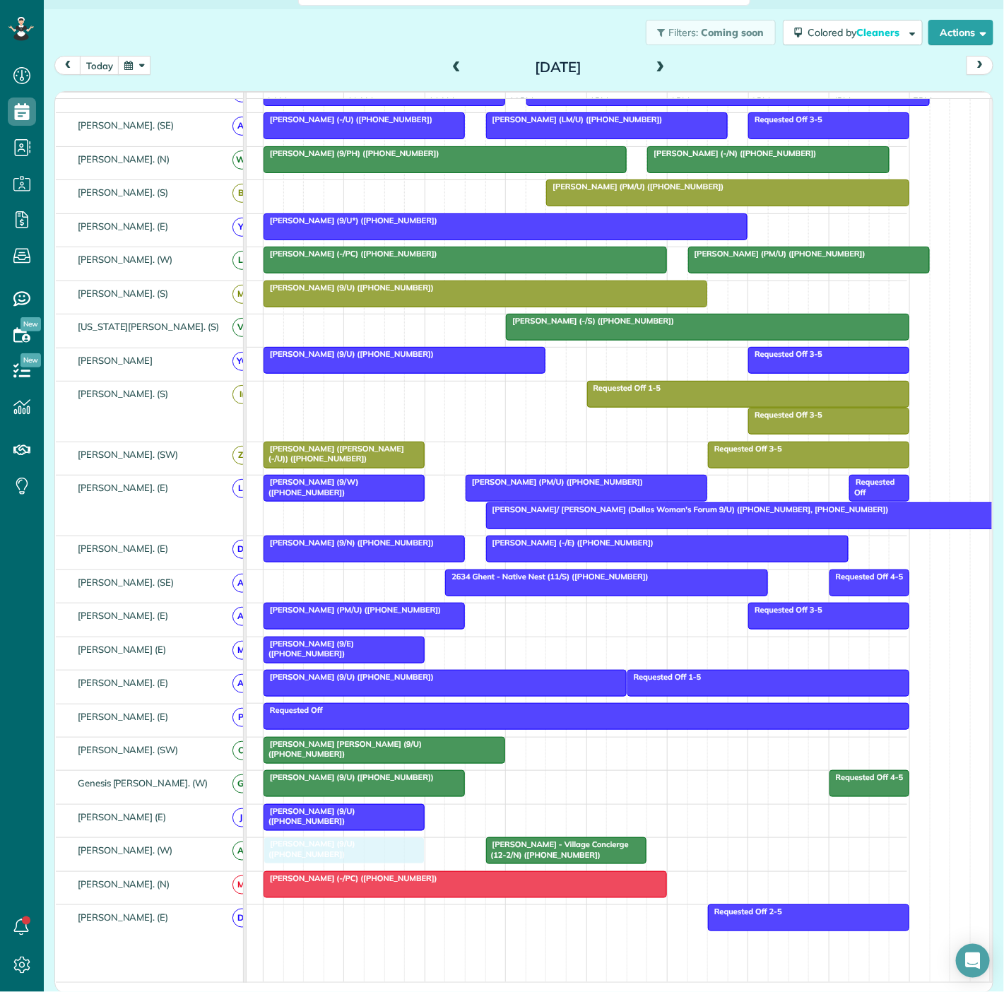
drag, startPoint x: 343, startPoint y: 565, endPoint x: 350, endPoint y: 853, distance: 287.7
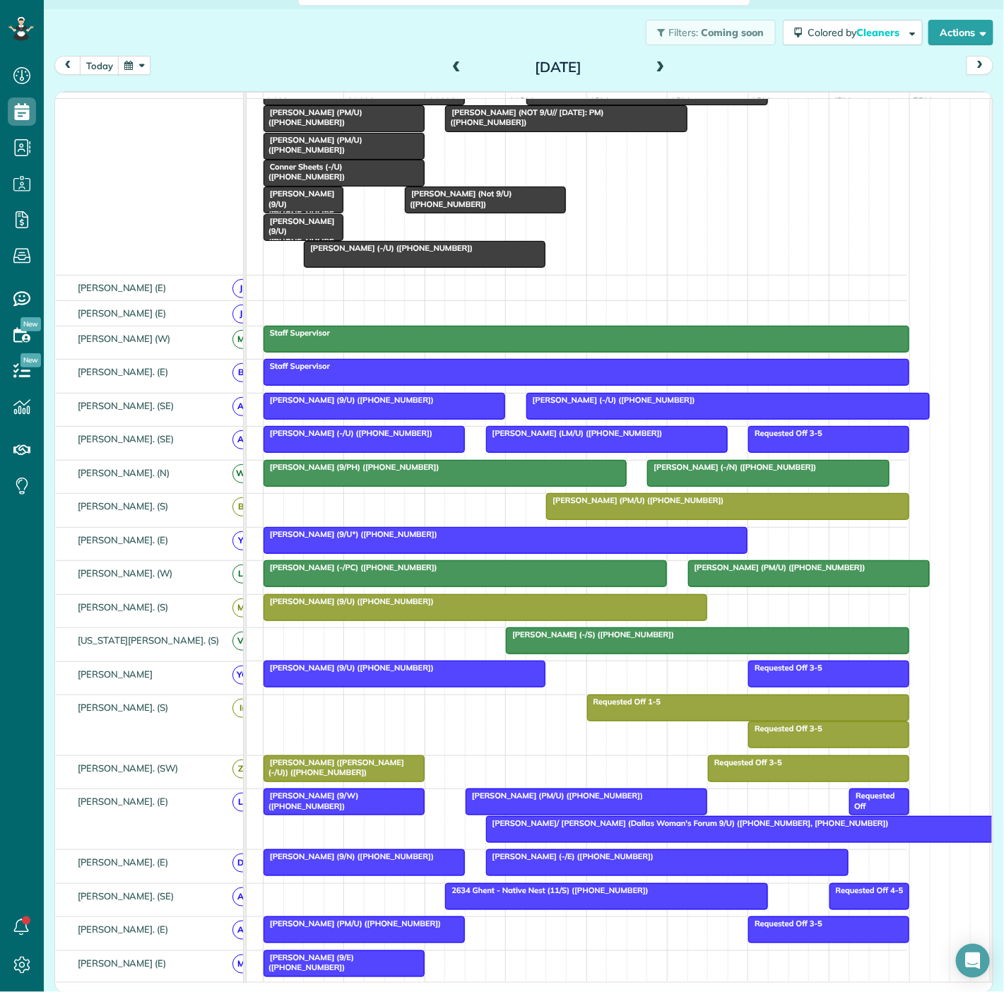
click at [416, 685] on div at bounding box center [404, 673] width 281 height 25
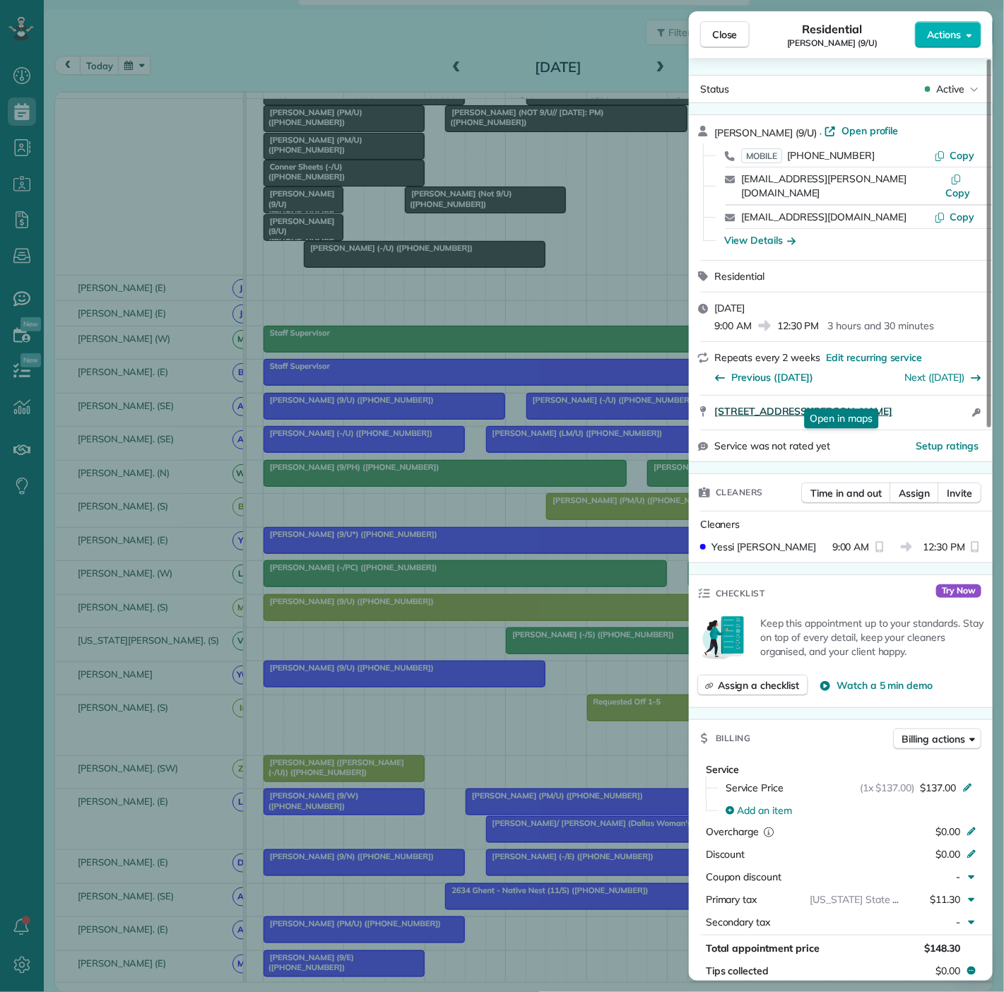
drag, startPoint x: 709, startPoint y: 403, endPoint x: 964, endPoint y: 401, distance: 255.1
click at [964, 401] on div "2900 Mckinnon Street #401 Dallas TX 75201 Open in maps Open in maps Open access…" at bounding box center [841, 413] width 304 height 34
click at [103, 421] on div "Close Residential Karen Klane (9/U) Actions Status Active Karen Klane (9/U) · O…" at bounding box center [502, 496] width 1004 height 992
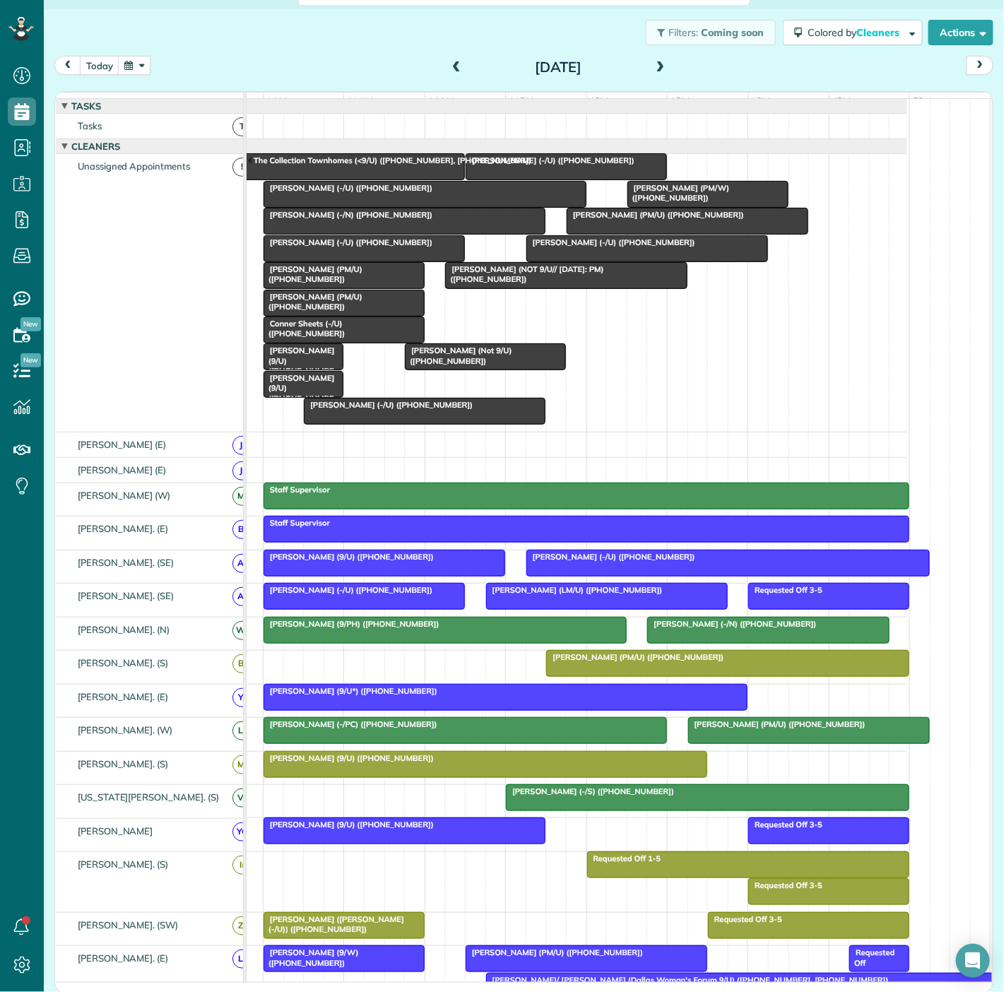
click at [295, 283] on span "Ali Arian (PM/U) (+12142133239)" at bounding box center [313, 274] width 100 height 20
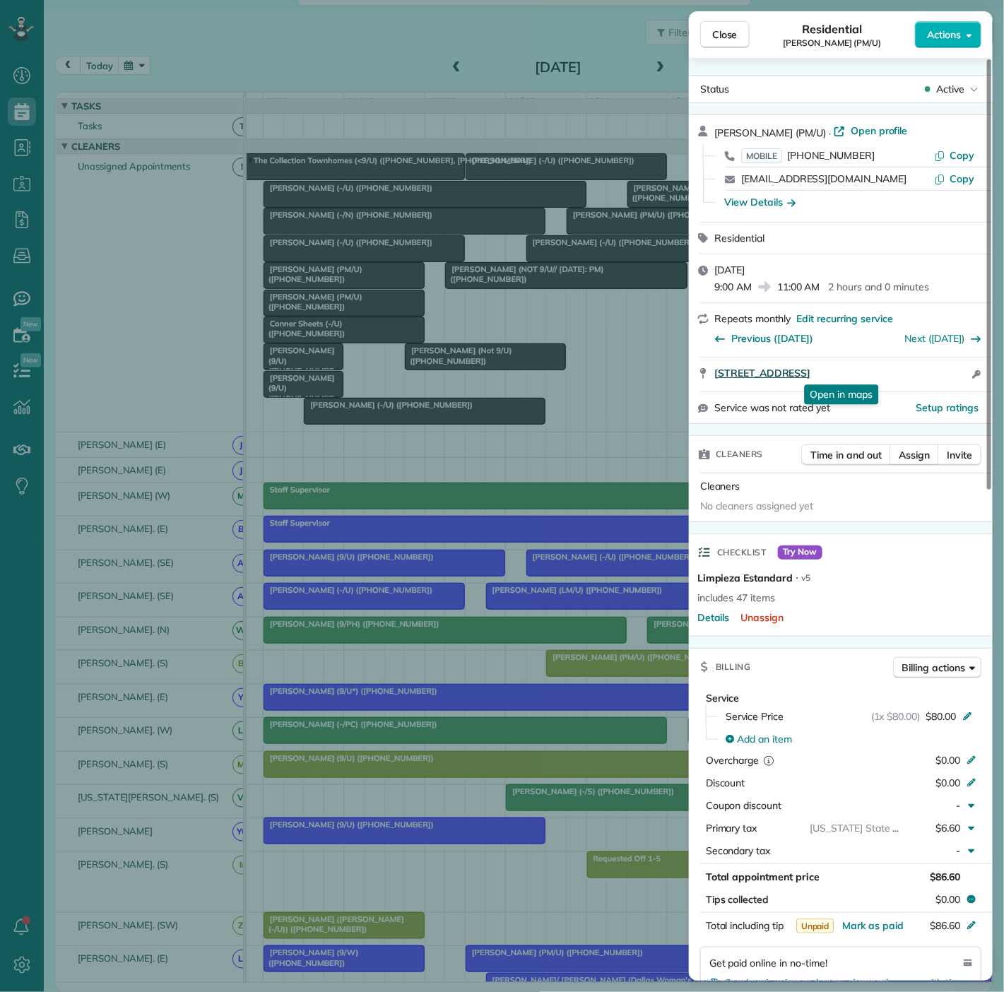
drag, startPoint x: 710, startPoint y: 378, endPoint x: 936, endPoint y: 377, distance: 225.4
click at [936, 377] on div "3100 Carlisle Street #2103 Dallas TX 75204 Open in maps Open in maps Open acces…" at bounding box center [841, 375] width 304 height 34
drag, startPoint x: 245, startPoint y: 378, endPoint x: 263, endPoint y: 346, distance: 37.0
click at [244, 378] on div "Close Residential Ali Arian (PM/U) Actions Status Active Ali Arian (PM/U) · Ope…" at bounding box center [502, 496] width 1004 height 992
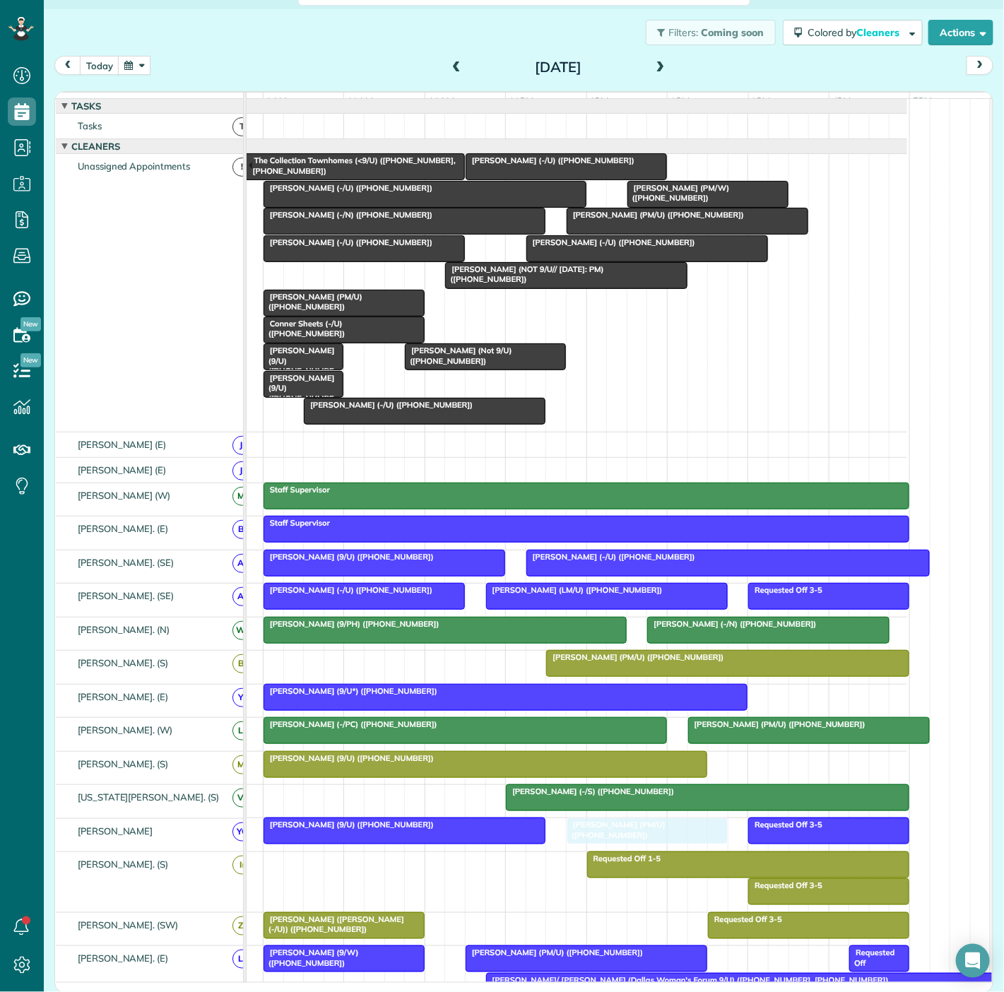
drag, startPoint x: 326, startPoint y: 288, endPoint x: 629, endPoint y: 834, distance: 624.3
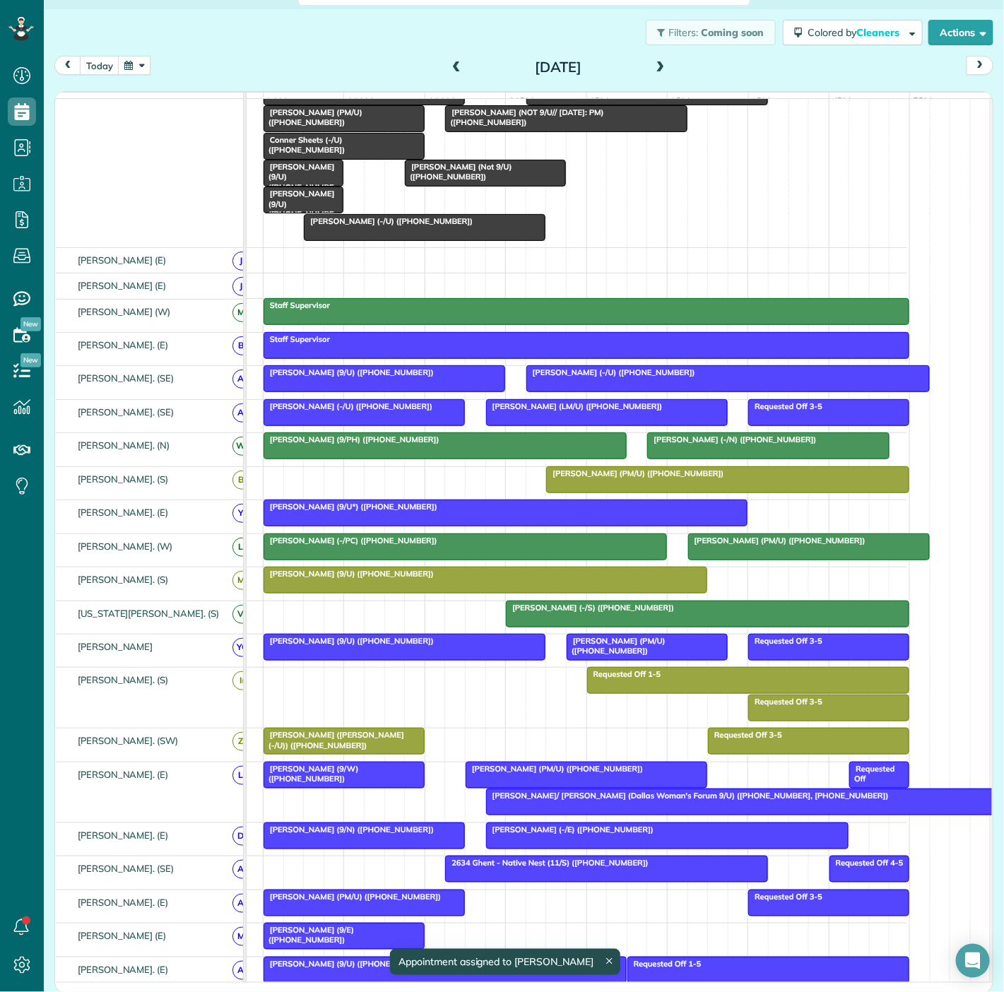
click at [486, 590] on div at bounding box center [485, 579] width 442 height 25
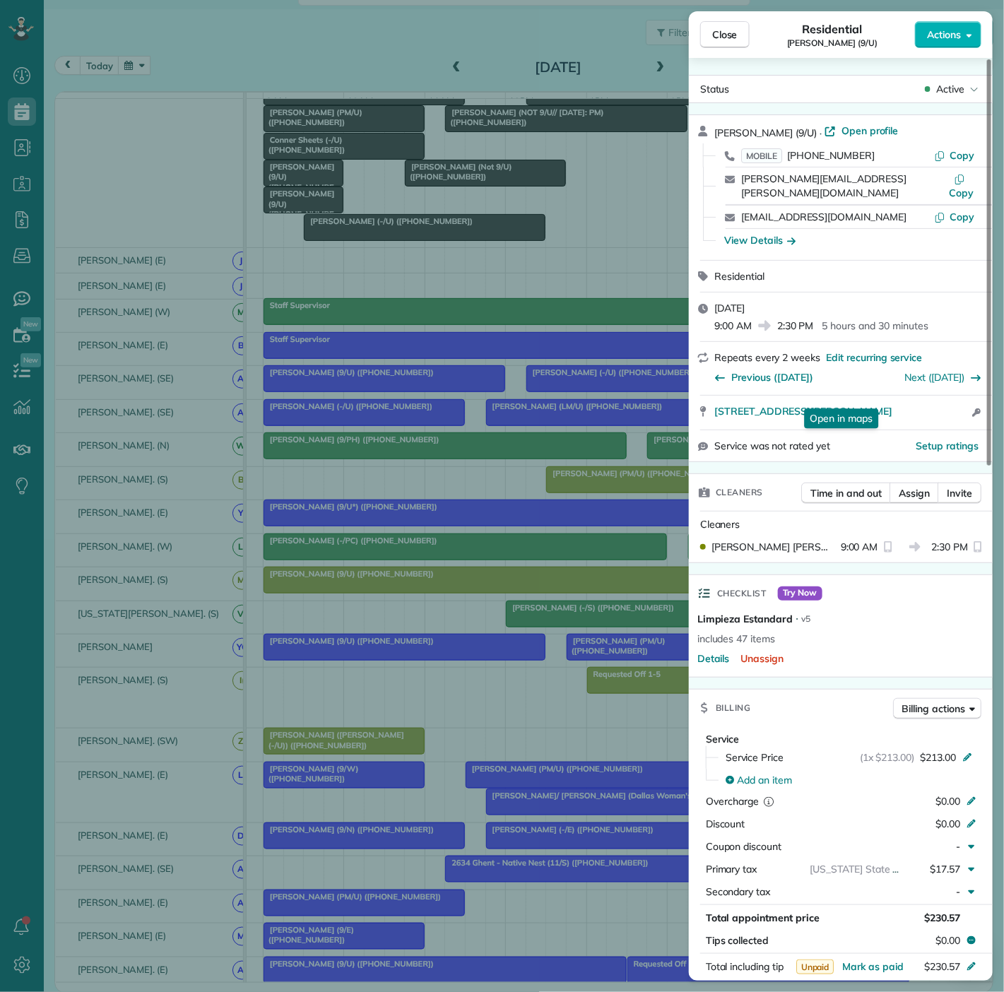
drag, startPoint x: 774, startPoint y: 420, endPoint x: 714, endPoint y: 392, distance: 66.4
click at [714, 392] on div "Allie Berry (9/U) · Open profile MOBILE (480) 234-9119 Copy james.gargas@aa.com…" at bounding box center [841, 288] width 304 height 348
click at [114, 354] on div "Close Residential Allie Berry (9/U) Actions Status Active Allie Berry (9/U) · O…" at bounding box center [502, 496] width 1004 height 992
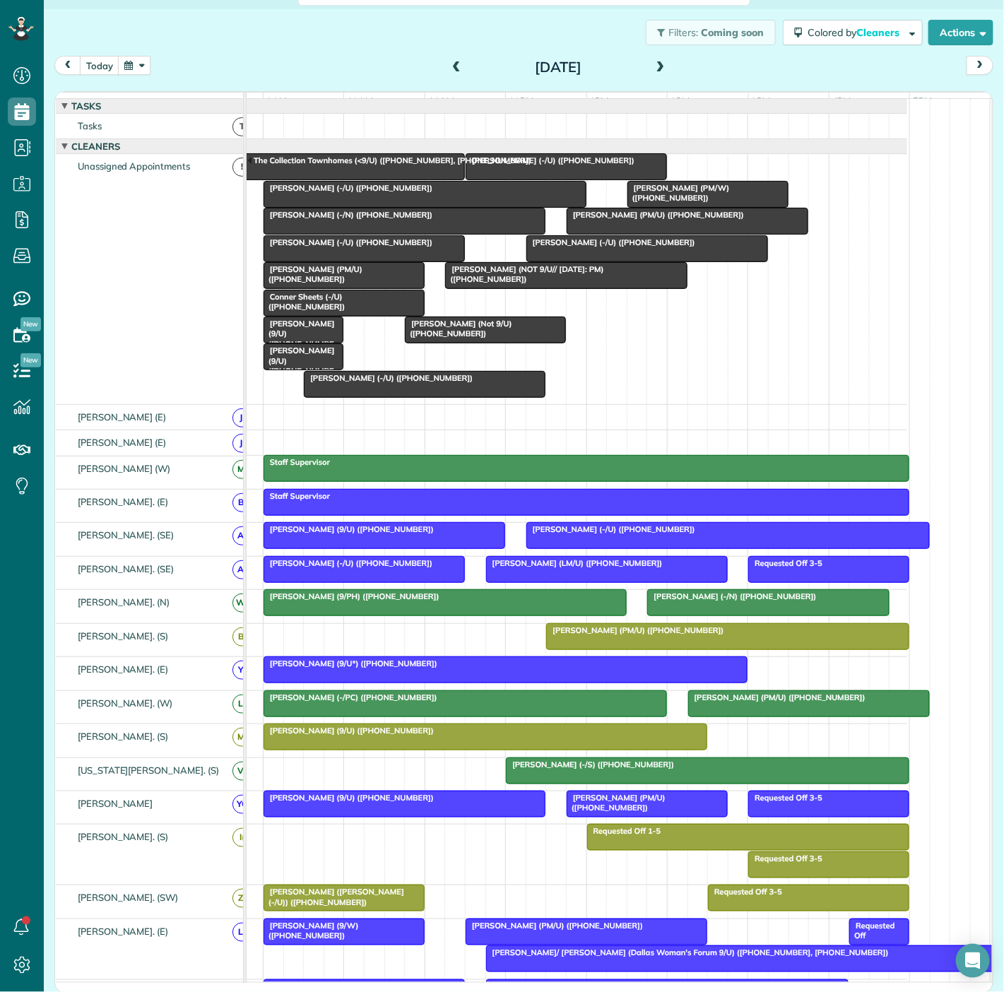
click at [362, 284] on span "Blair Lovoi (PM/U) (+17138223831)" at bounding box center [313, 274] width 100 height 20
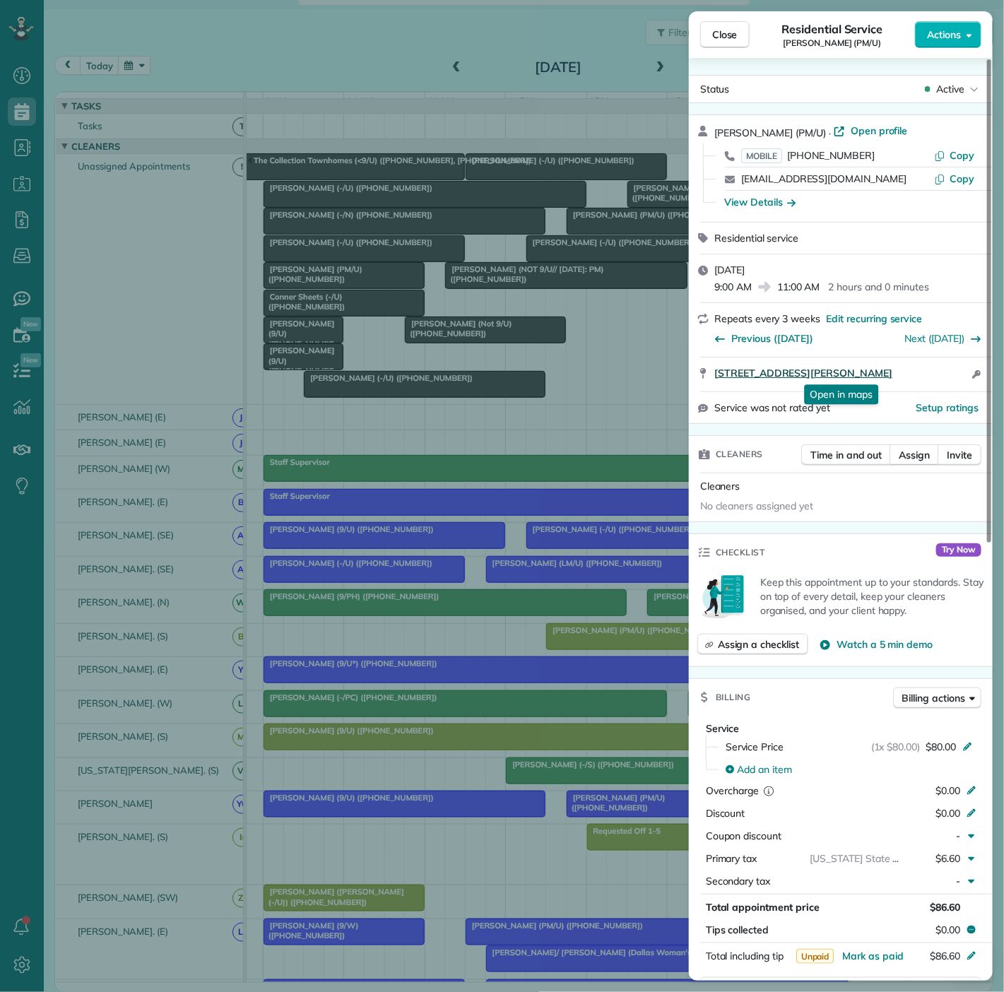
drag, startPoint x: 707, startPoint y: 376, endPoint x: 943, endPoint y: 375, distance: 236.7
click at [943, 375] on div "2610 Allen street Apt 4510 Dallas TX 75204 Open in maps Open in maps Open acces…" at bounding box center [841, 375] width 304 height 34
click at [510, 312] on div "Close Residential Service Blair Lovoi (PM/U) Actions Status Active Blair Lovoi …" at bounding box center [502, 496] width 1004 height 992
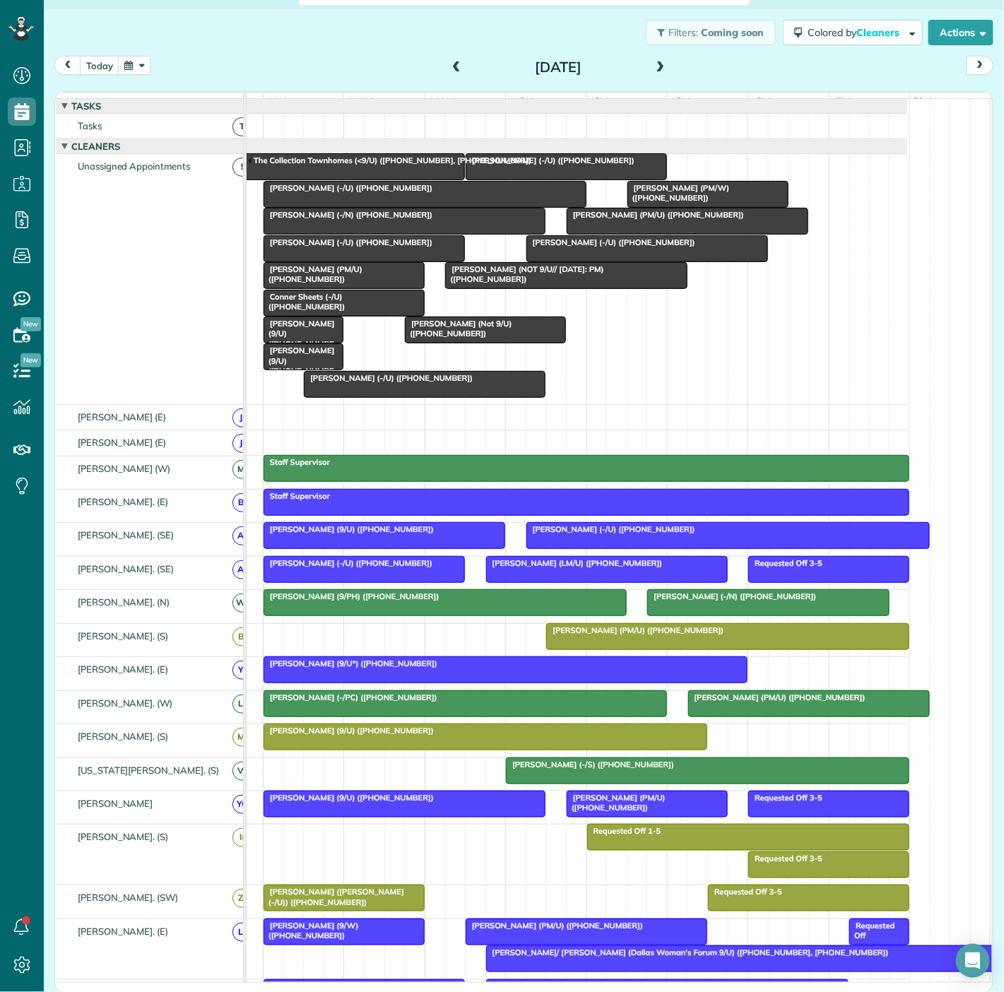
click at [679, 203] on div "Ryan Valdez (PM/W) (+18328583884)" at bounding box center [708, 193] width 153 height 20
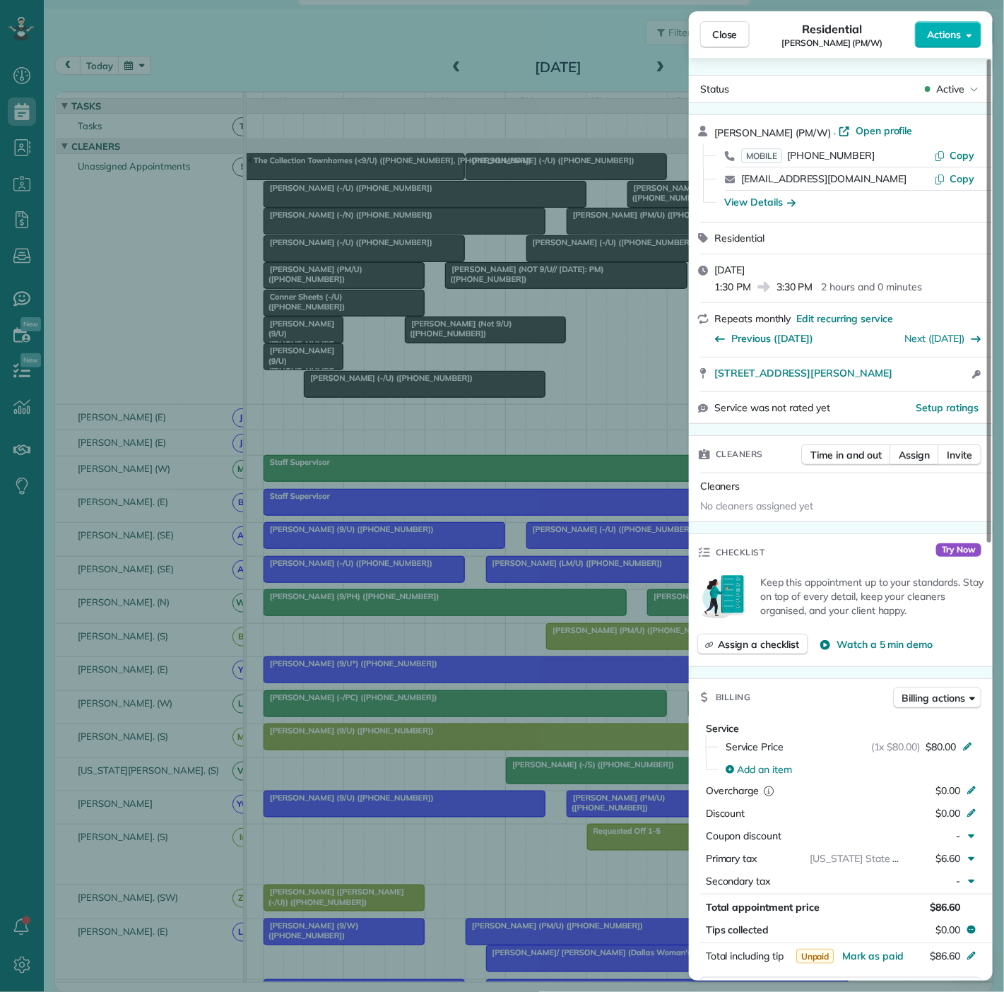
click at [384, 215] on div "Close Residential Ryan Valdez (PM/W) Actions Status Active Ryan Valdez (PM/W) ·…" at bounding box center [502, 496] width 1004 height 992
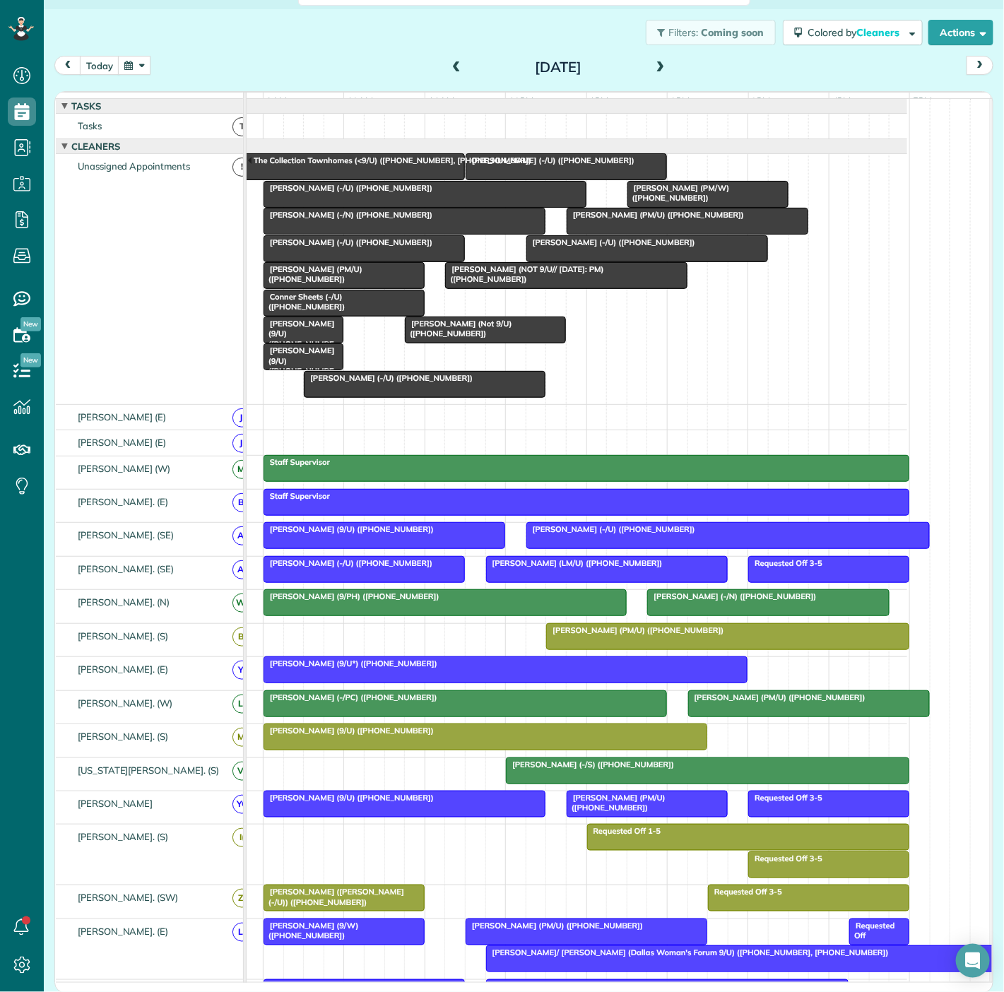
click at [468, 334] on span "Tyler Hudson (Not 9/U) (+19044223757)" at bounding box center [457, 329] width 107 height 20
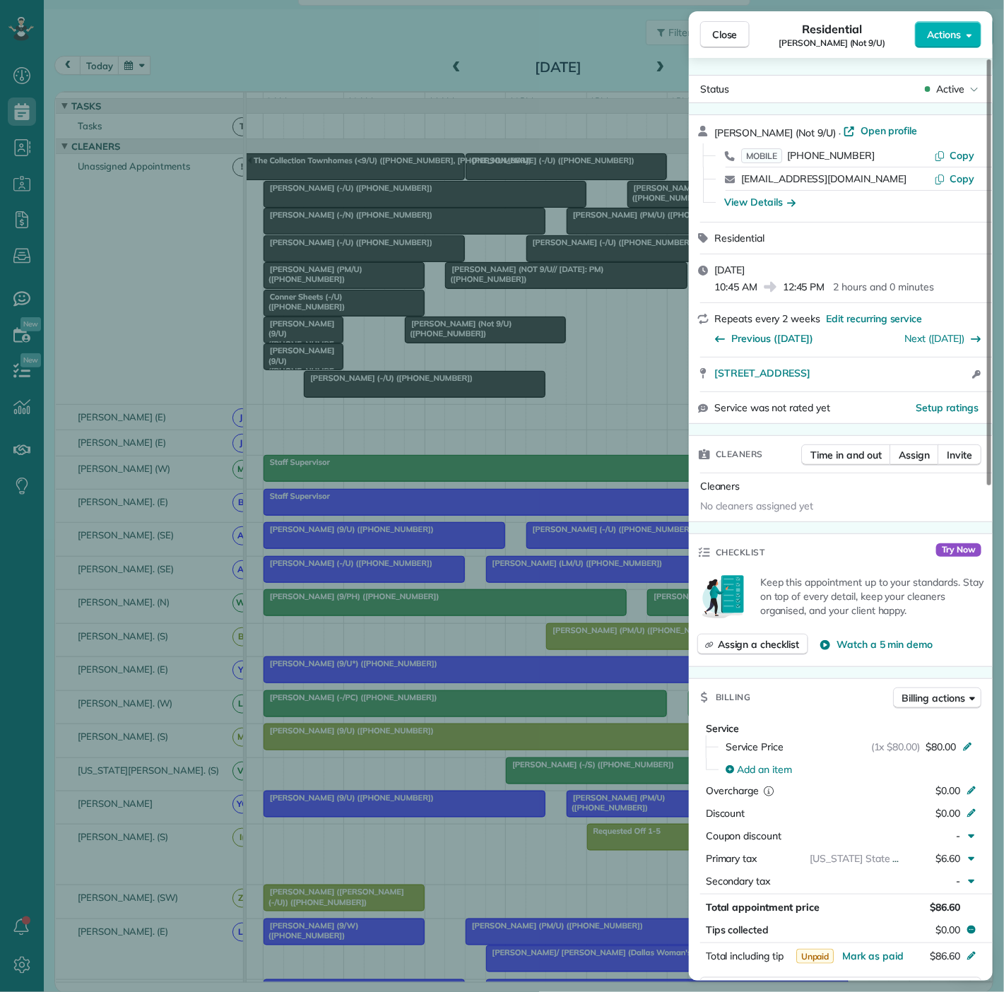
drag, startPoint x: 710, startPoint y: 387, endPoint x: 962, endPoint y: 386, distance: 251.5
click at [962, 386] on div "2901 Cityplace West Boulevard 306 Dallas TX 75204 Open access information" at bounding box center [841, 375] width 304 height 34
click at [325, 313] on div "Close Residential Tyler Hudson (Not 9/U) Actions Status Active Tyler Hudson (No…" at bounding box center [502, 496] width 1004 height 992
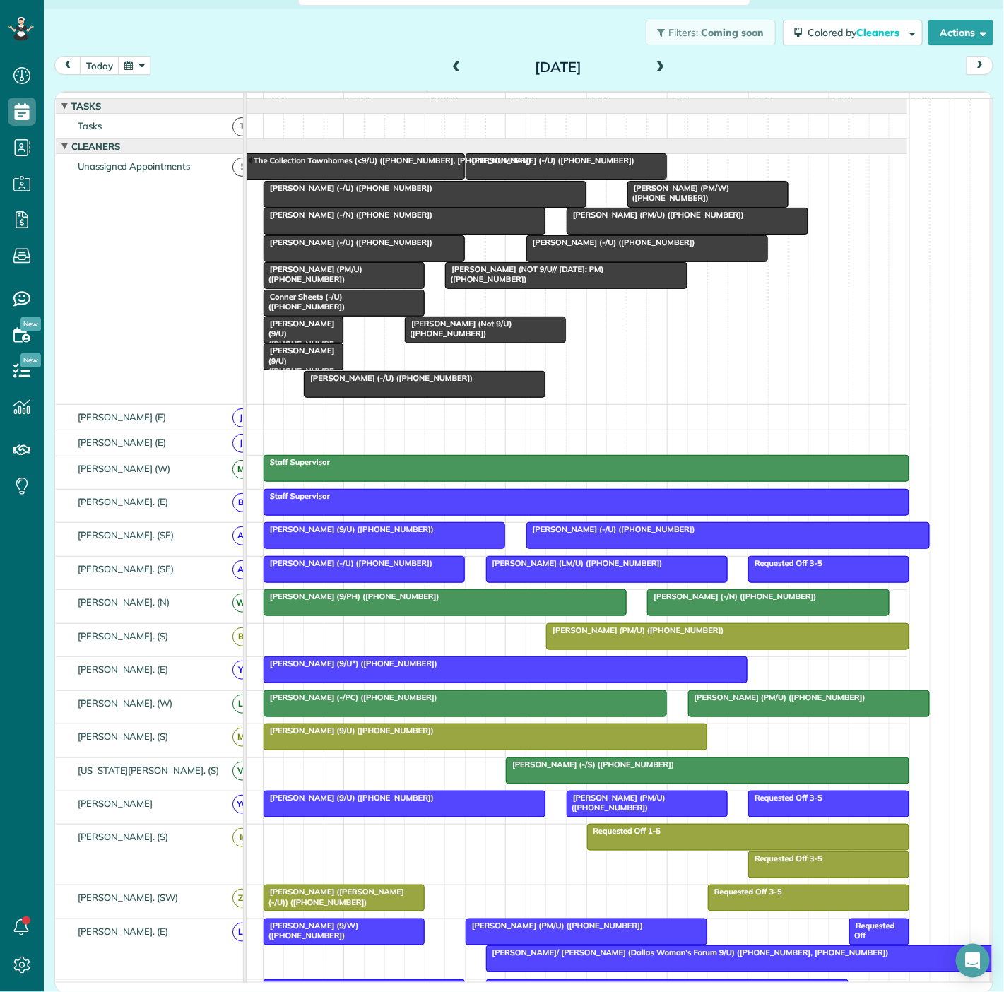
click at [312, 311] on span "Conner Sheets (-/U) (+18434552032)" at bounding box center [304, 302] width 83 height 20
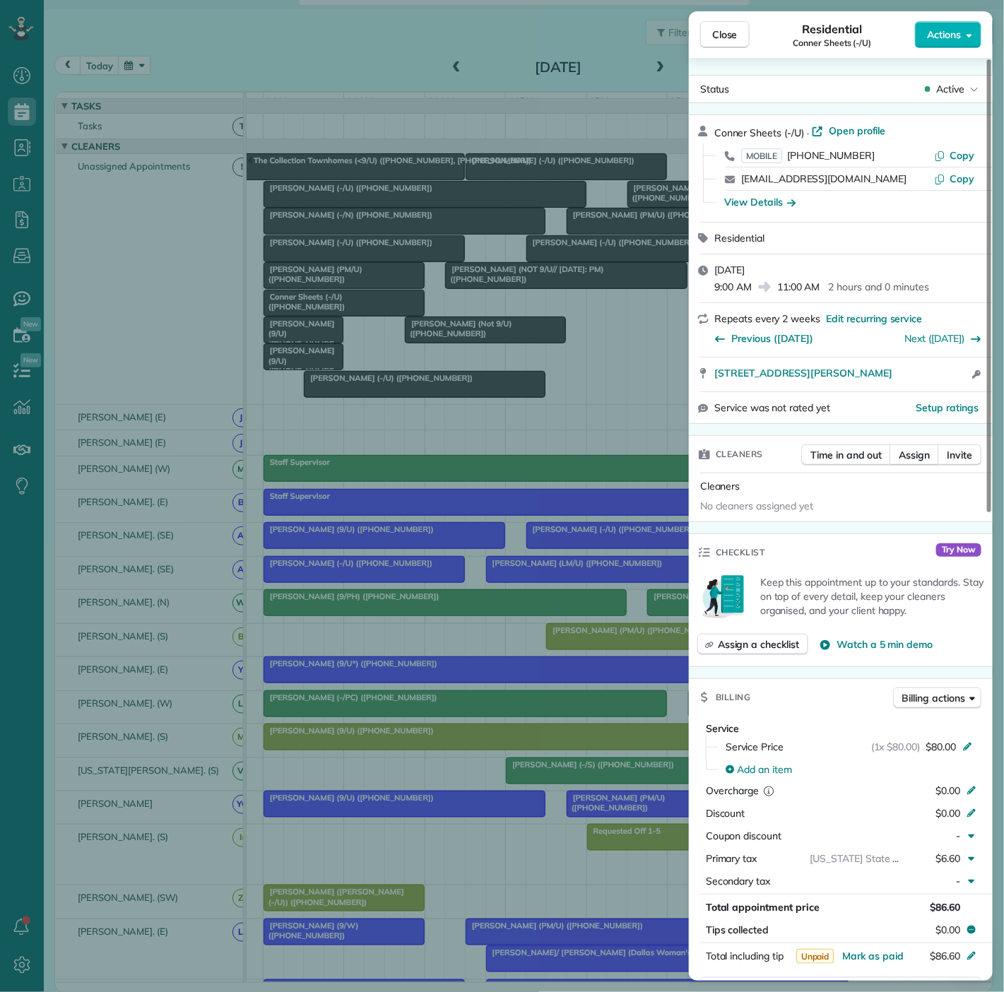
drag, startPoint x: 707, startPoint y: 374, endPoint x: 957, endPoint y: 379, distance: 250.9
click at [957, 379] on div "3636 Mckinney Ave Apt 408 Dallas TX 75204 Open access information" at bounding box center [841, 375] width 304 height 34
click at [344, 281] on div "Close Residential Conner Sheets (-/U) Actions Status Active Conner Sheets (-/U)…" at bounding box center [502, 496] width 1004 height 992
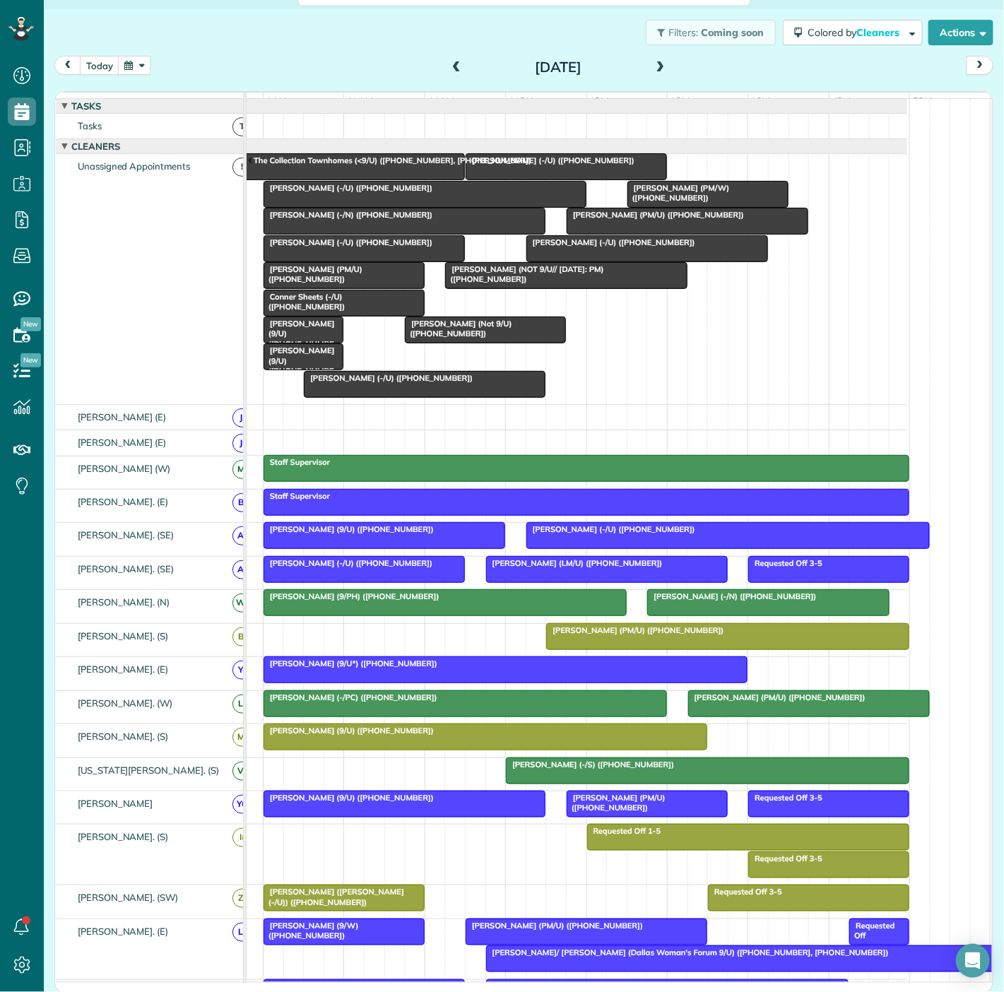
click at [435, 342] on div at bounding box center [486, 329] width 160 height 25
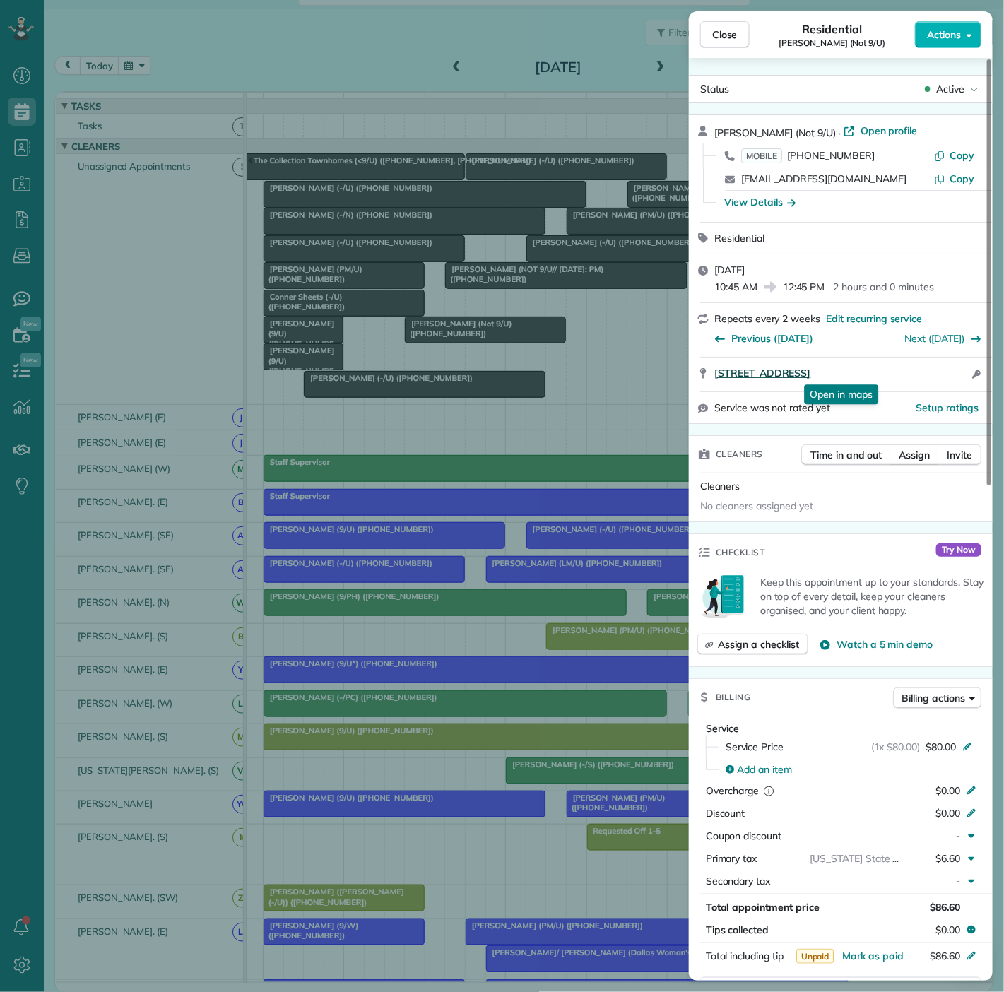
drag, startPoint x: 705, startPoint y: 384, endPoint x: 964, endPoint y: 377, distance: 258.7
click at [964, 377] on div "2901 Cityplace West Boulevard 306 Dallas TX 75204 Open in maps Open in maps Ope…" at bounding box center [841, 375] width 304 height 34
click at [387, 311] on div "Close Residential Tyler Hudson (Not 9/U) Actions Status Active Tyler Hudson (No…" at bounding box center [502, 496] width 1004 height 992
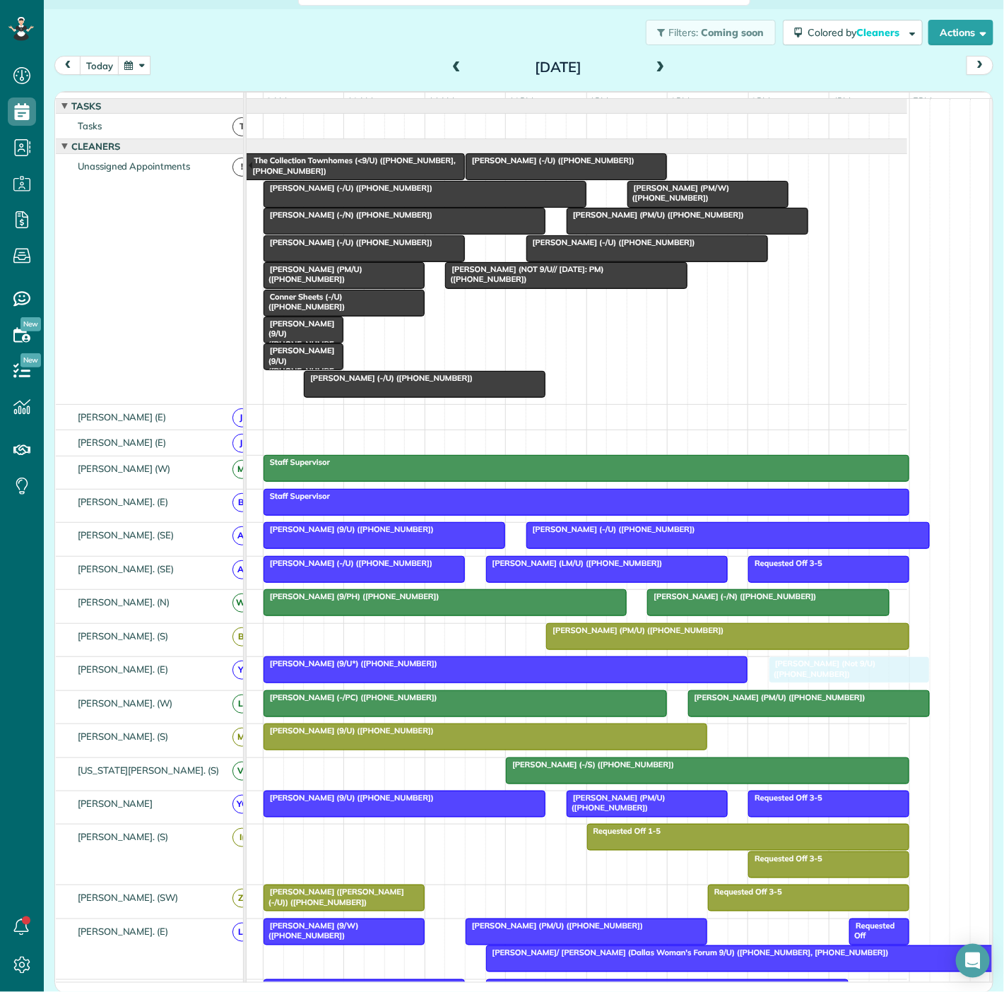
drag, startPoint x: 459, startPoint y: 339, endPoint x: 821, endPoint y: 673, distance: 492.6
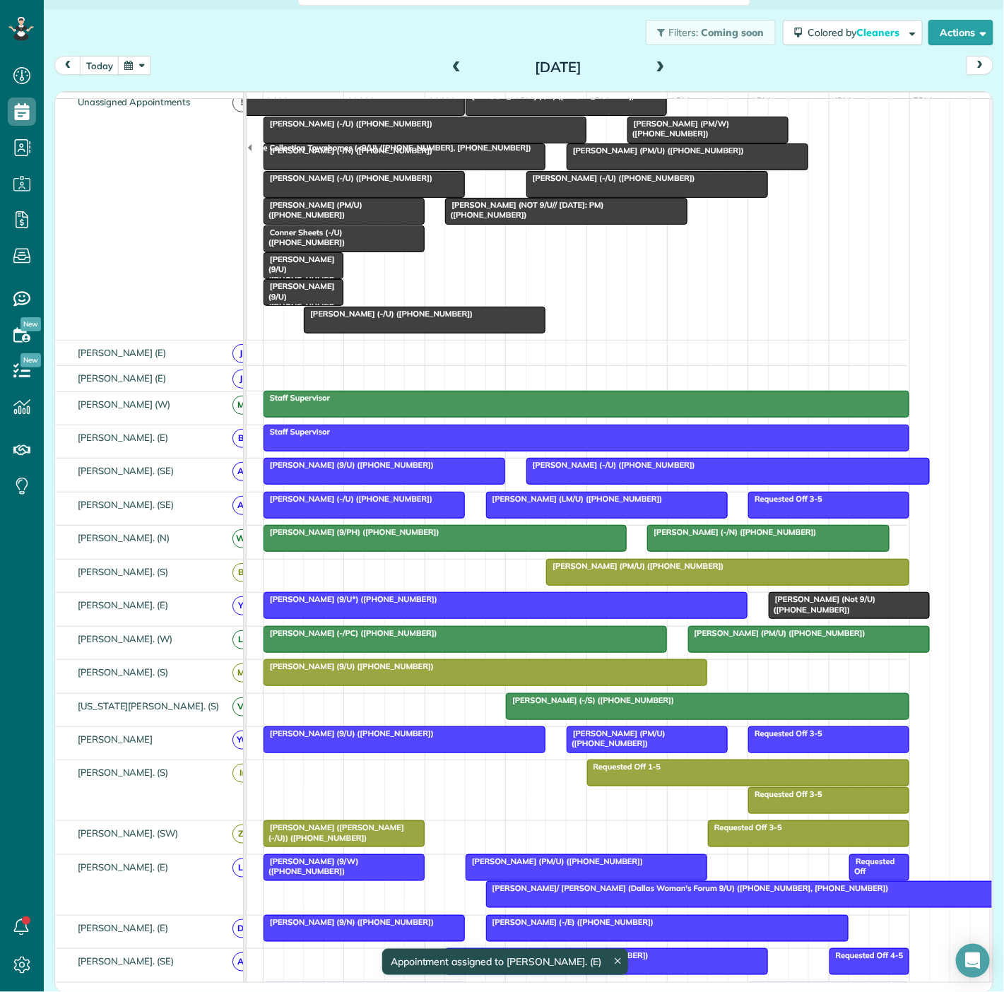
scroll to position [157, 0]
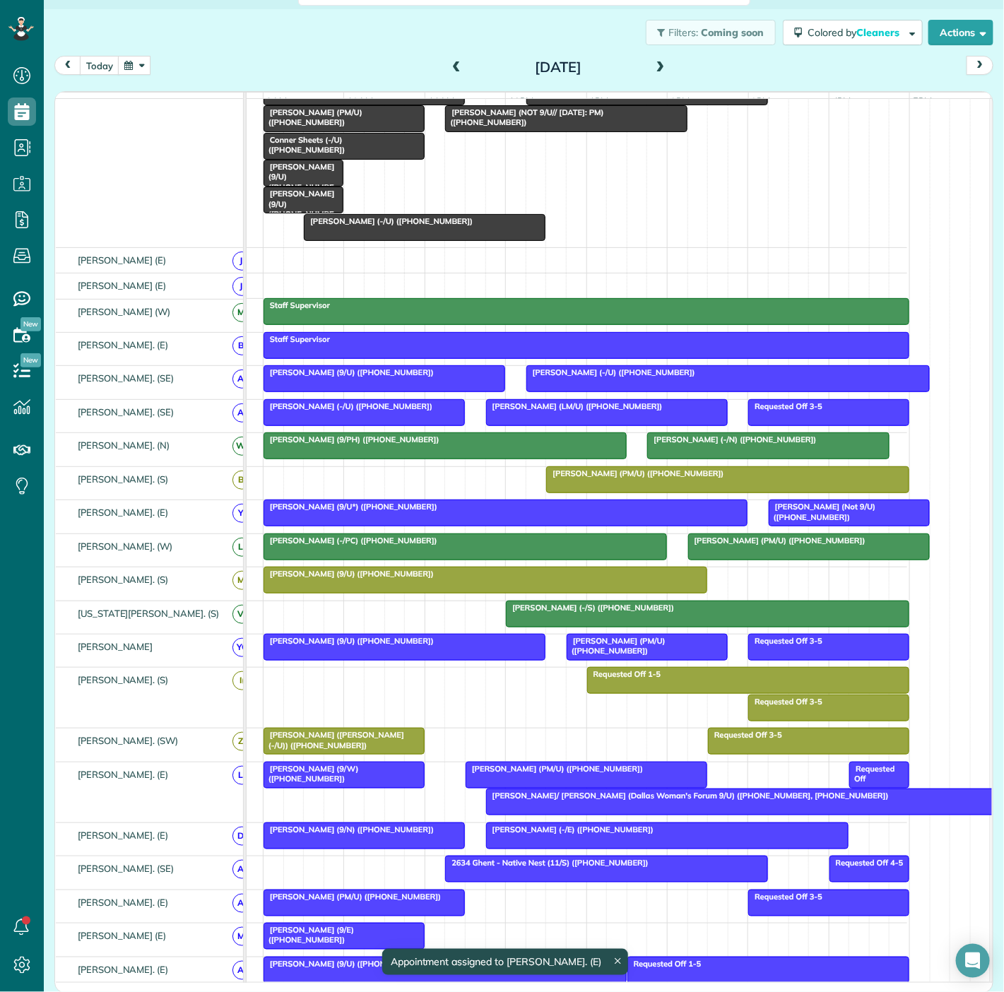
click at [634, 591] on div at bounding box center [485, 579] width 442 height 25
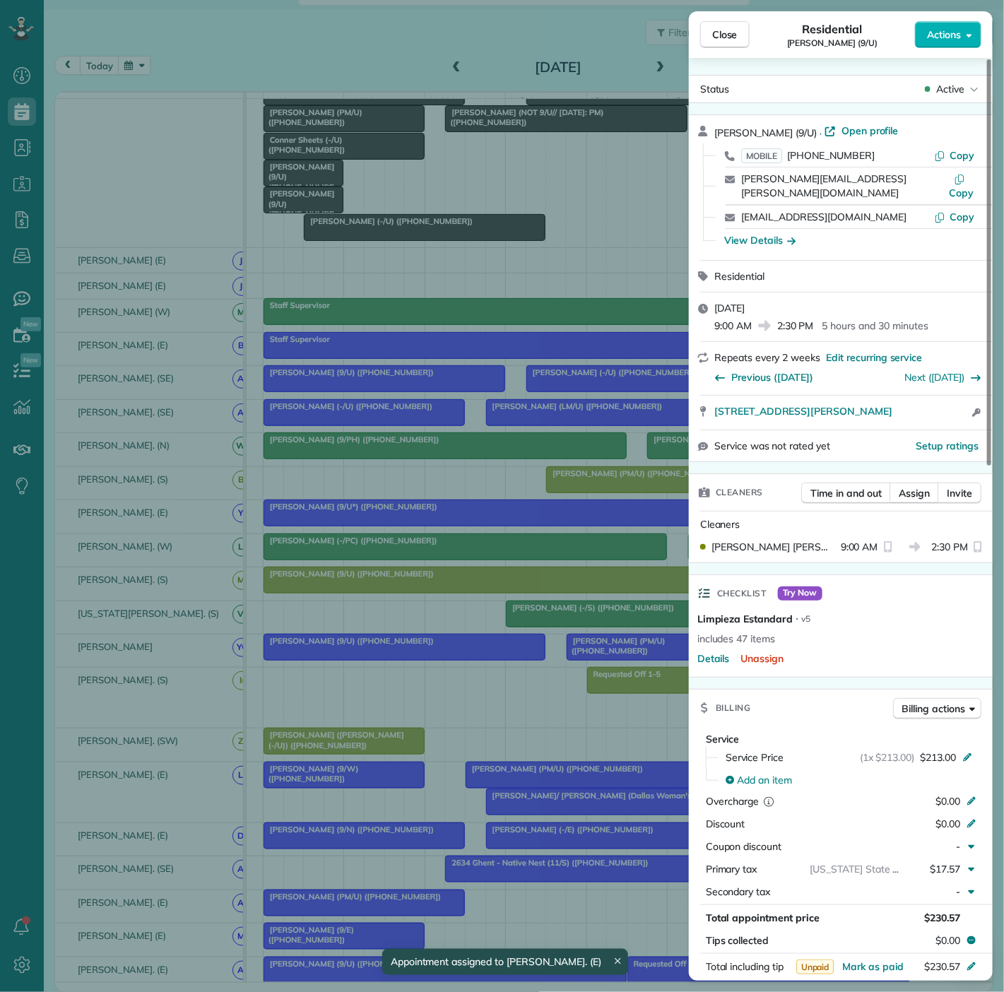
click at [634, 591] on div "Close Residential Allie Berry (9/U) Actions Status Active Allie Berry (9/U) · O…" at bounding box center [502, 496] width 1004 height 992
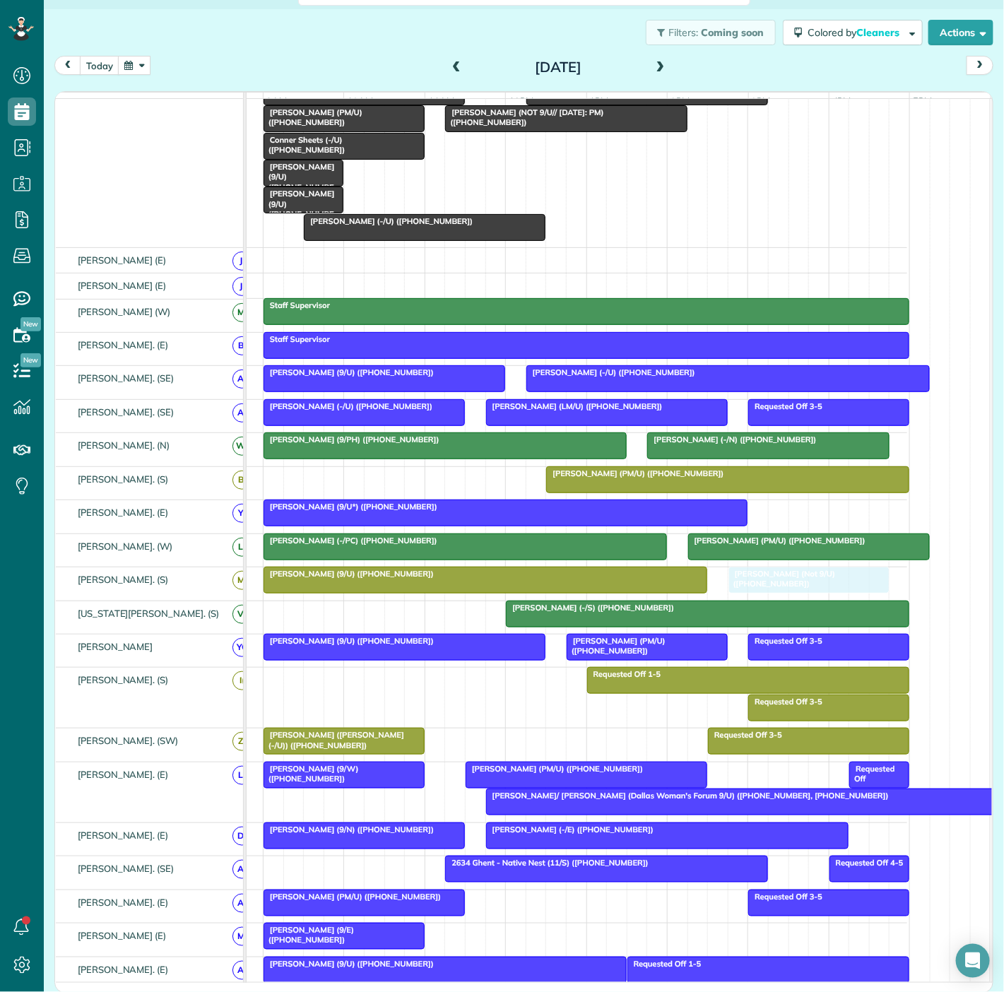
drag, startPoint x: 877, startPoint y: 517, endPoint x: 829, endPoint y: 586, distance: 84.3
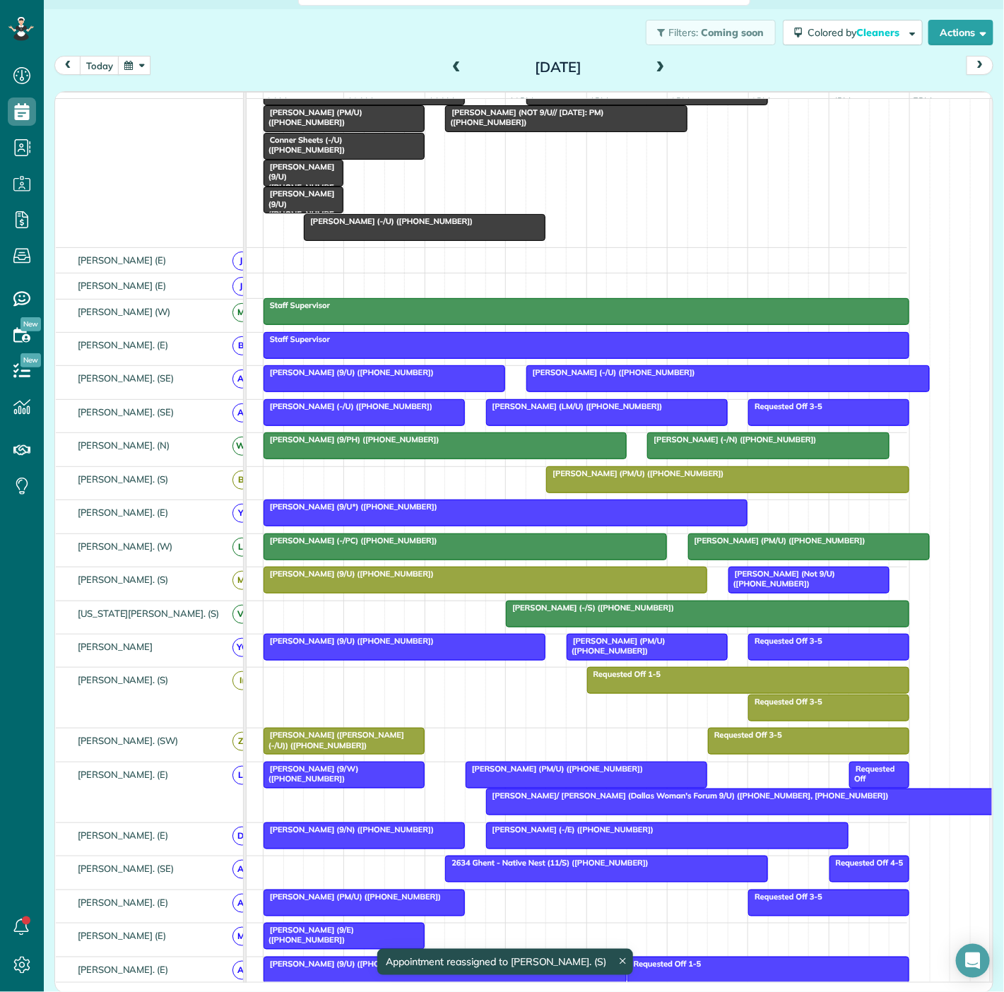
click at [651, 526] on div at bounding box center [505, 512] width 483 height 25
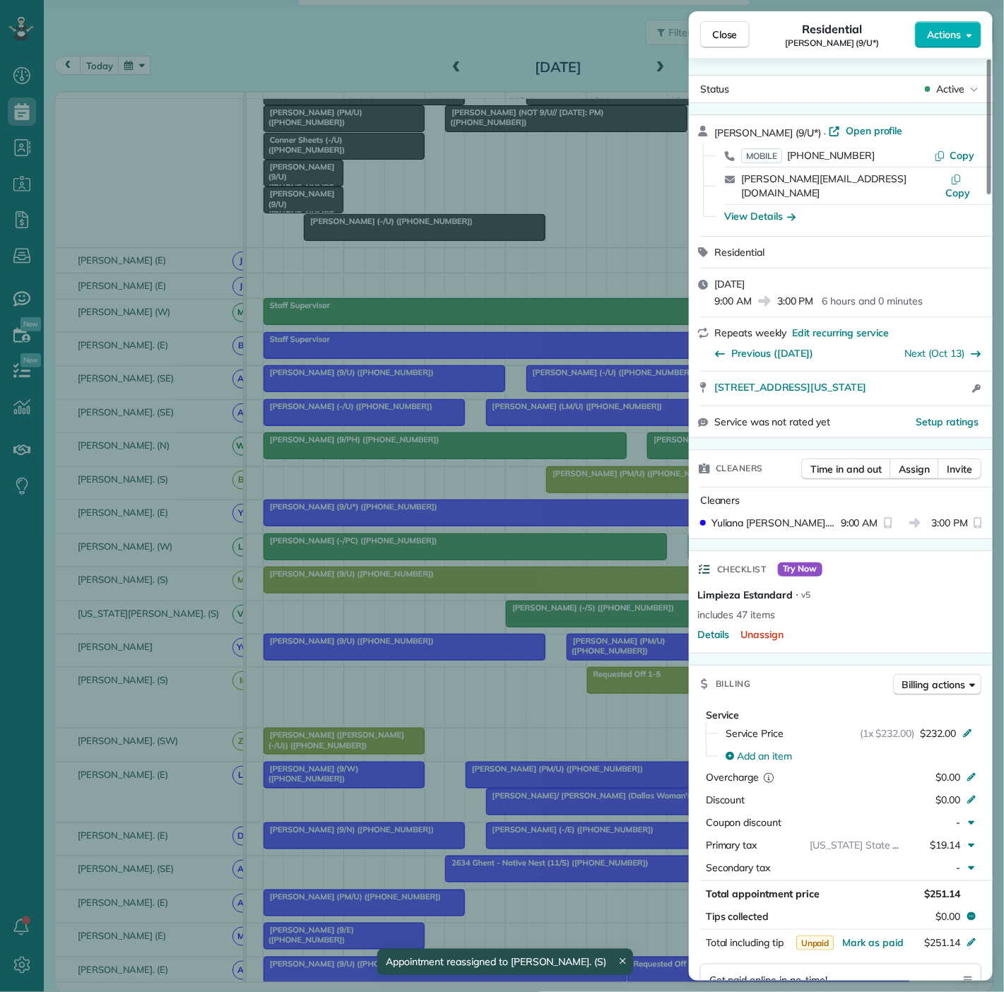
drag, startPoint x: 719, startPoint y: 382, endPoint x: 961, endPoint y: 381, distance: 241.7
click at [961, 381] on div "3510 Turtle Creek Boulevard 18C Dallas Texas 75219 Open access information" at bounding box center [841, 389] width 304 height 34
click at [203, 346] on div "Close Residential Cindy Kozmetsky (9/U*) Actions Status Active Cindy Kozmetsky …" at bounding box center [502, 496] width 1004 height 992
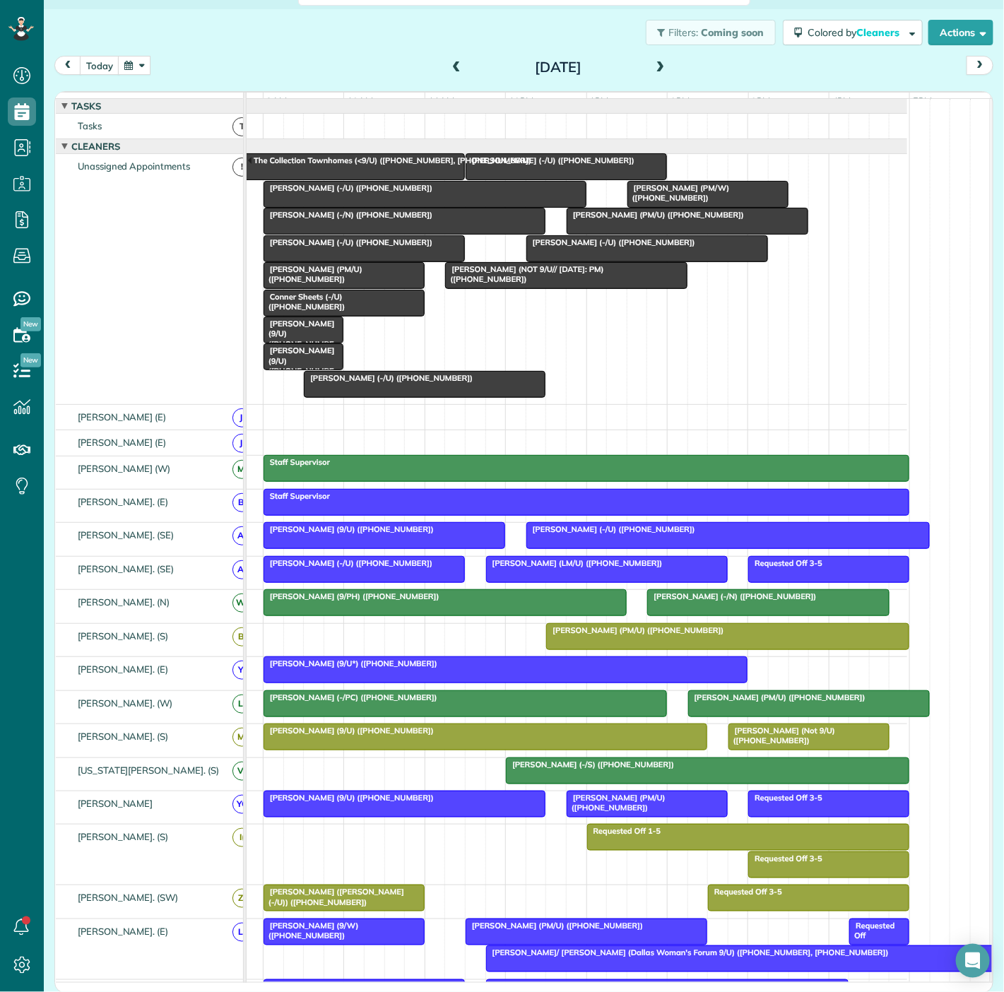
click at [323, 283] on span "Blair Lovoi (PM/U) (+17138223831)" at bounding box center [313, 274] width 100 height 20
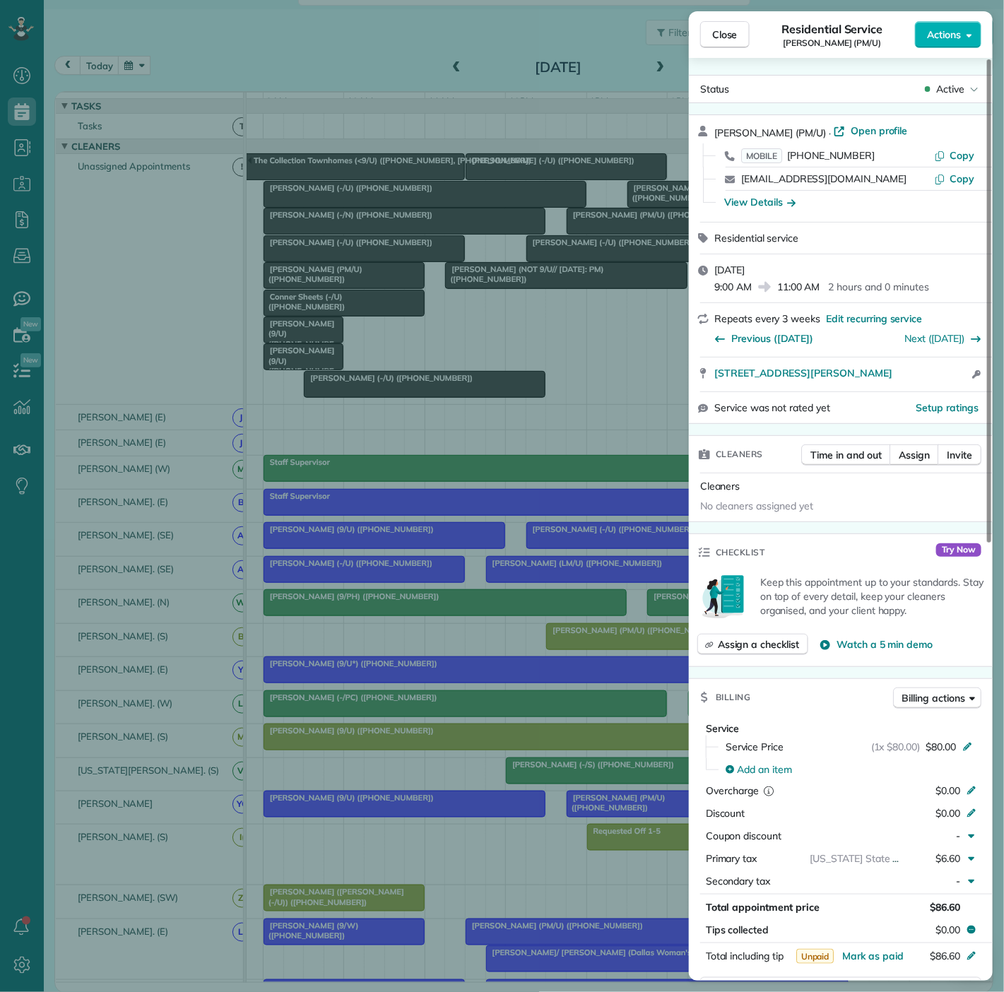
drag, startPoint x: 701, startPoint y: 387, endPoint x: 919, endPoint y: 385, distance: 217.6
click at [919, 385] on div "2610 Allen street Apt 4510 Dallas TX 75204 Open access information" at bounding box center [841, 375] width 304 height 34
click at [373, 319] on div "Close Residential Service Blair Lovoi (PM/U) Actions Status Active Blair Lovoi …" at bounding box center [502, 496] width 1004 height 992
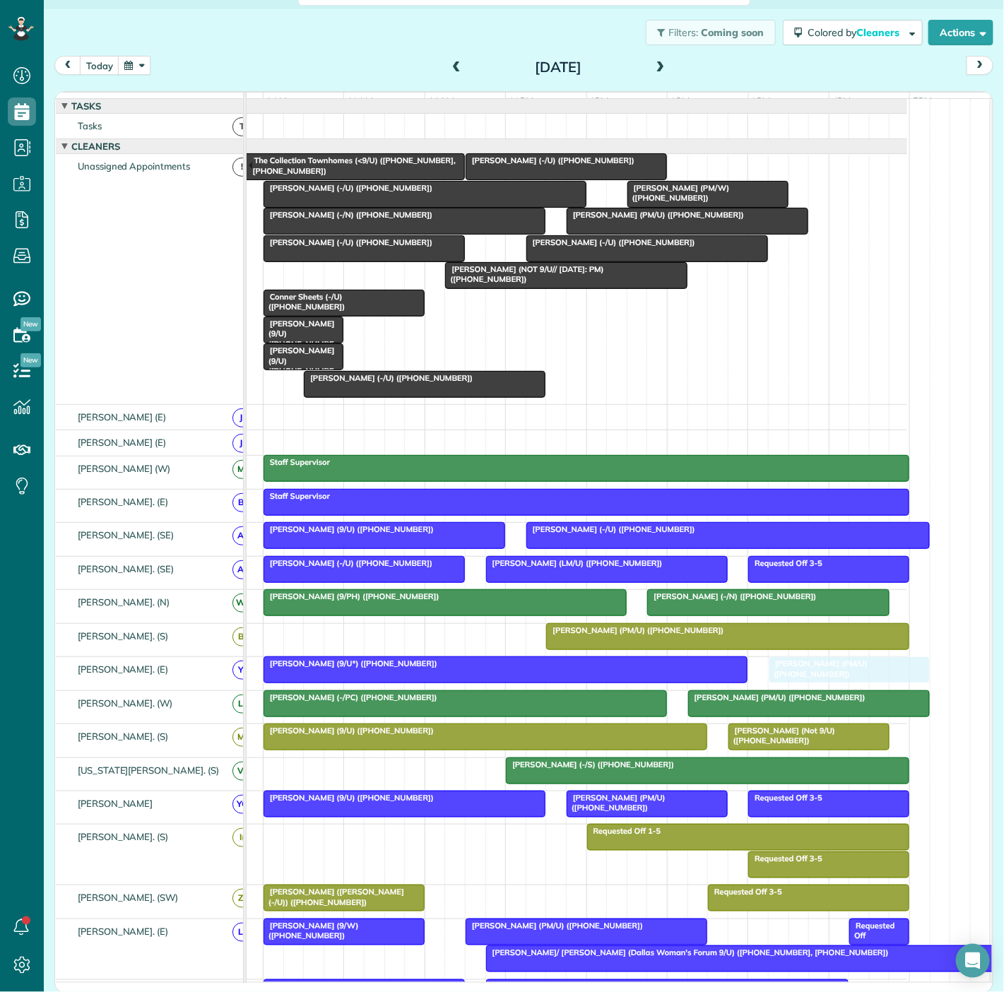
drag, startPoint x: 326, startPoint y: 281, endPoint x: 829, endPoint y: 663, distance: 631.8
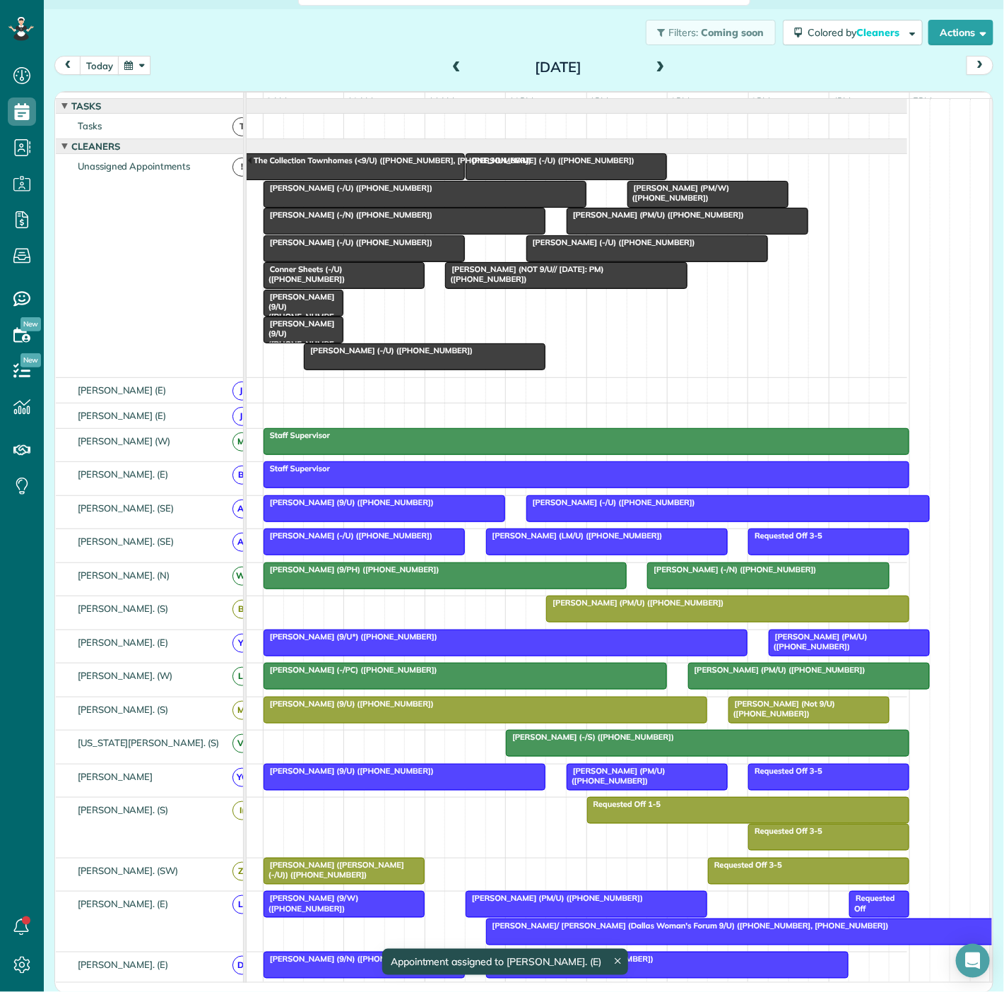
click at [373, 231] on div at bounding box center [404, 220] width 281 height 25
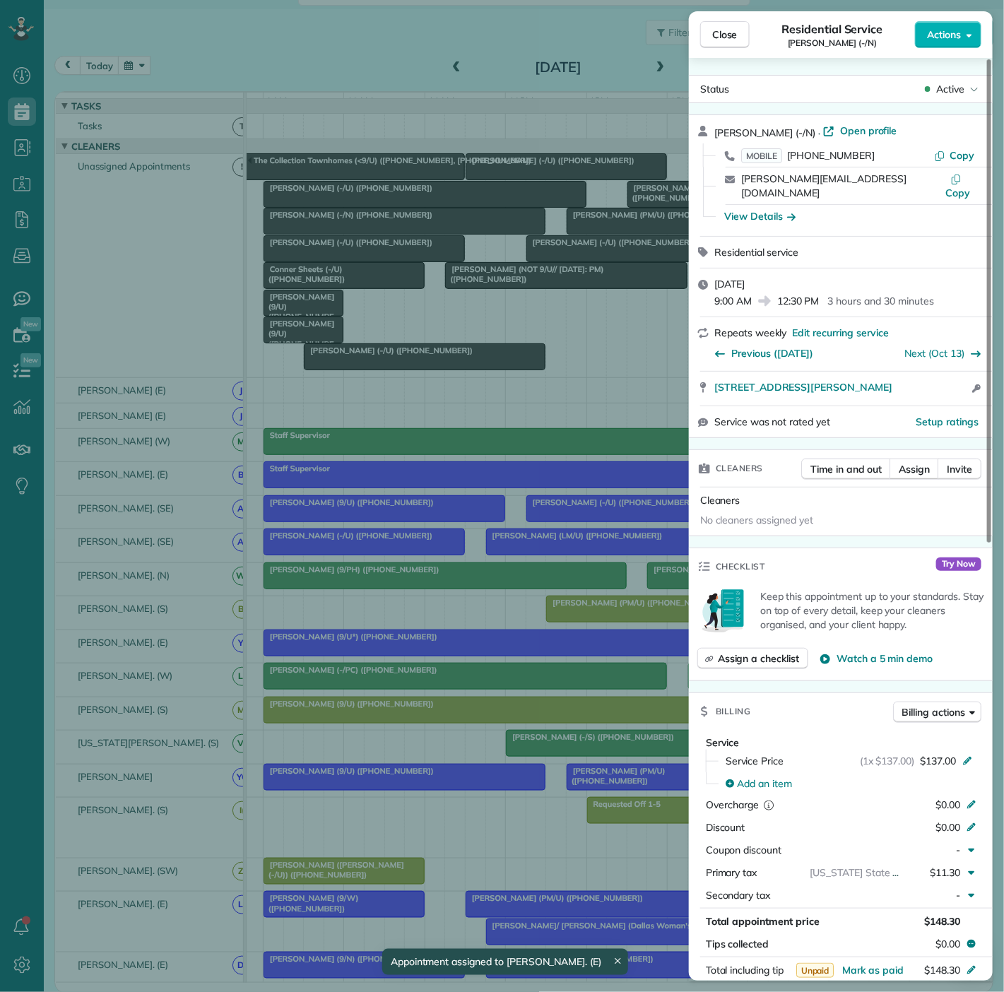
click at [373, 231] on div "Close Residential Service Amy Lichtenwalter (-/N) Actions Status Active Amy Lic…" at bounding box center [502, 496] width 1004 height 992
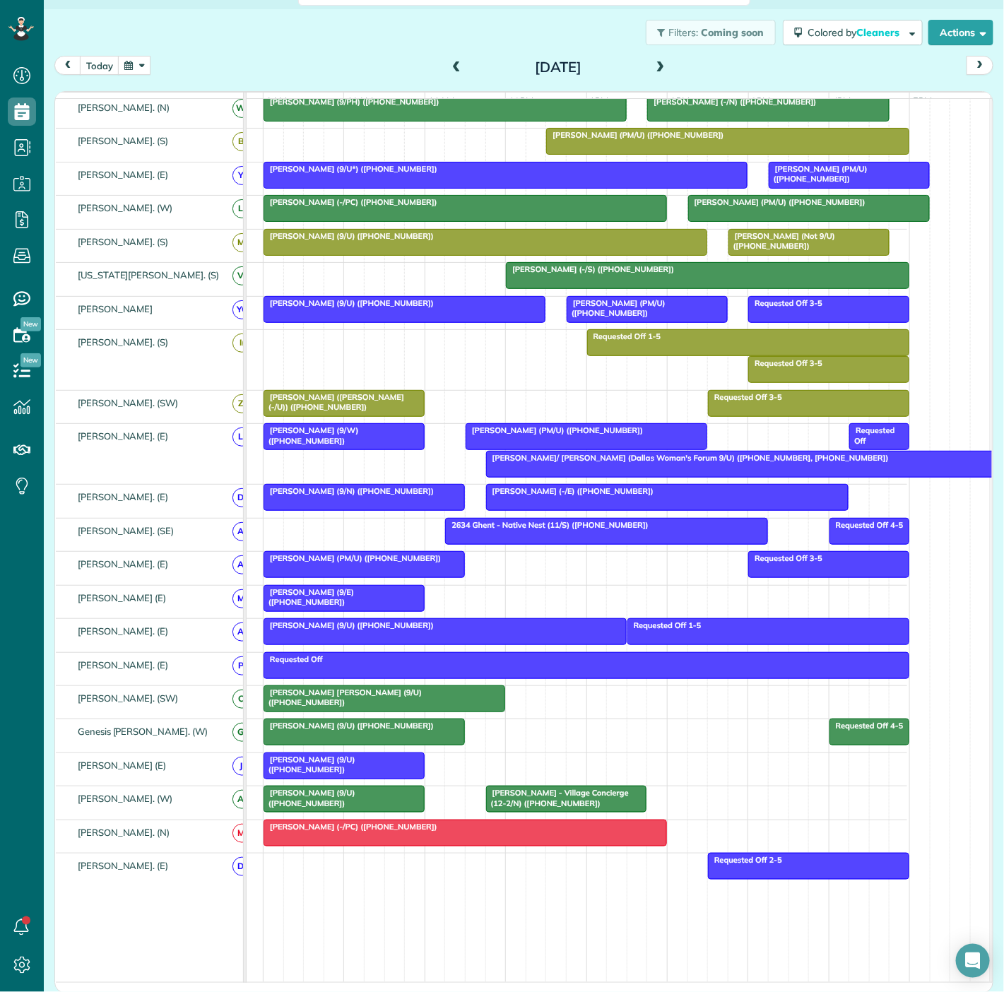
scroll to position [471, 0]
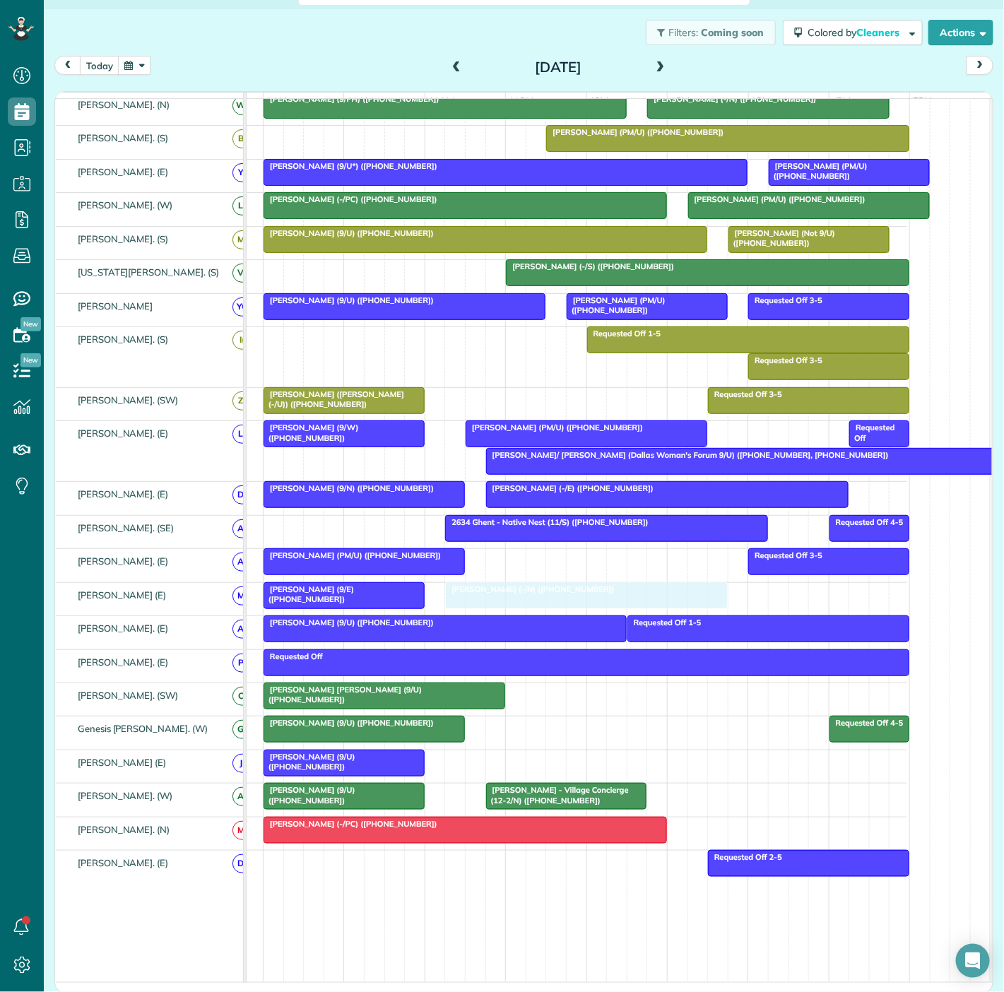
drag, startPoint x: 369, startPoint y: 227, endPoint x: 550, endPoint y: 591, distance: 407.3
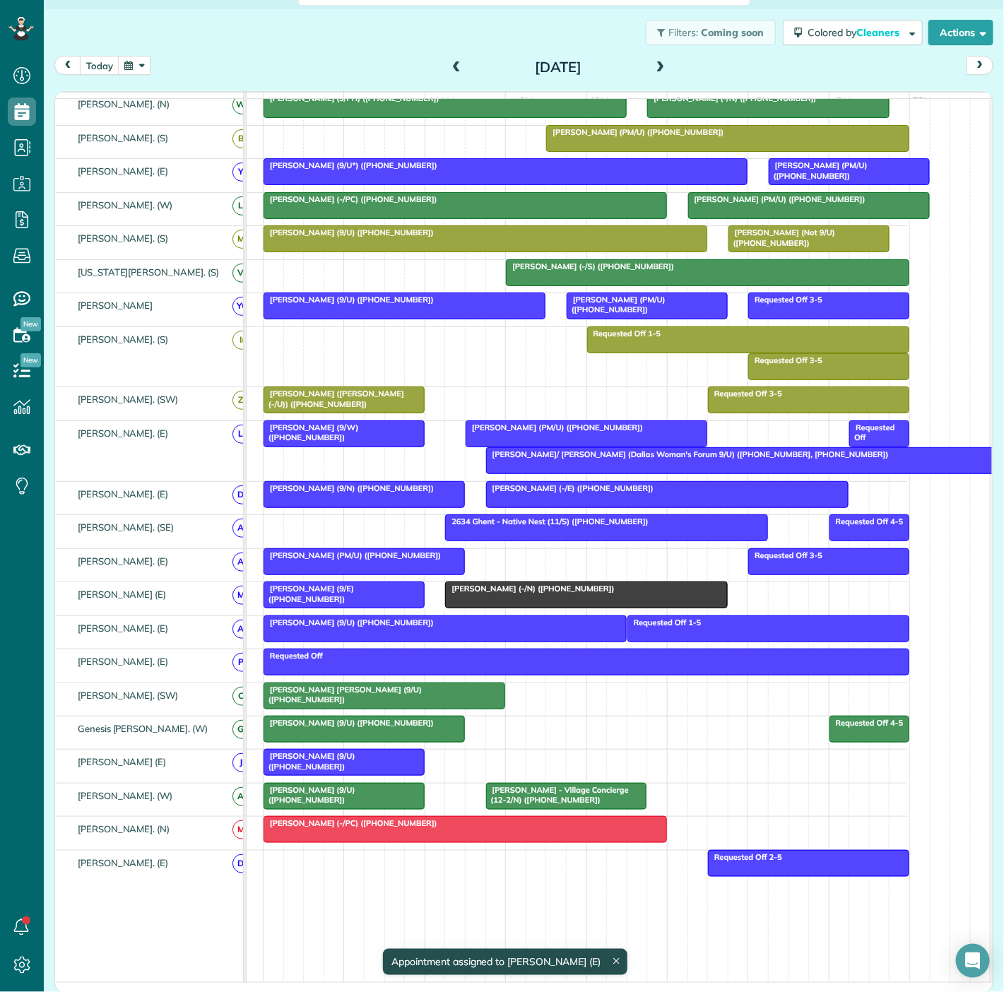
click at [389, 604] on div at bounding box center [344, 594] width 160 height 25
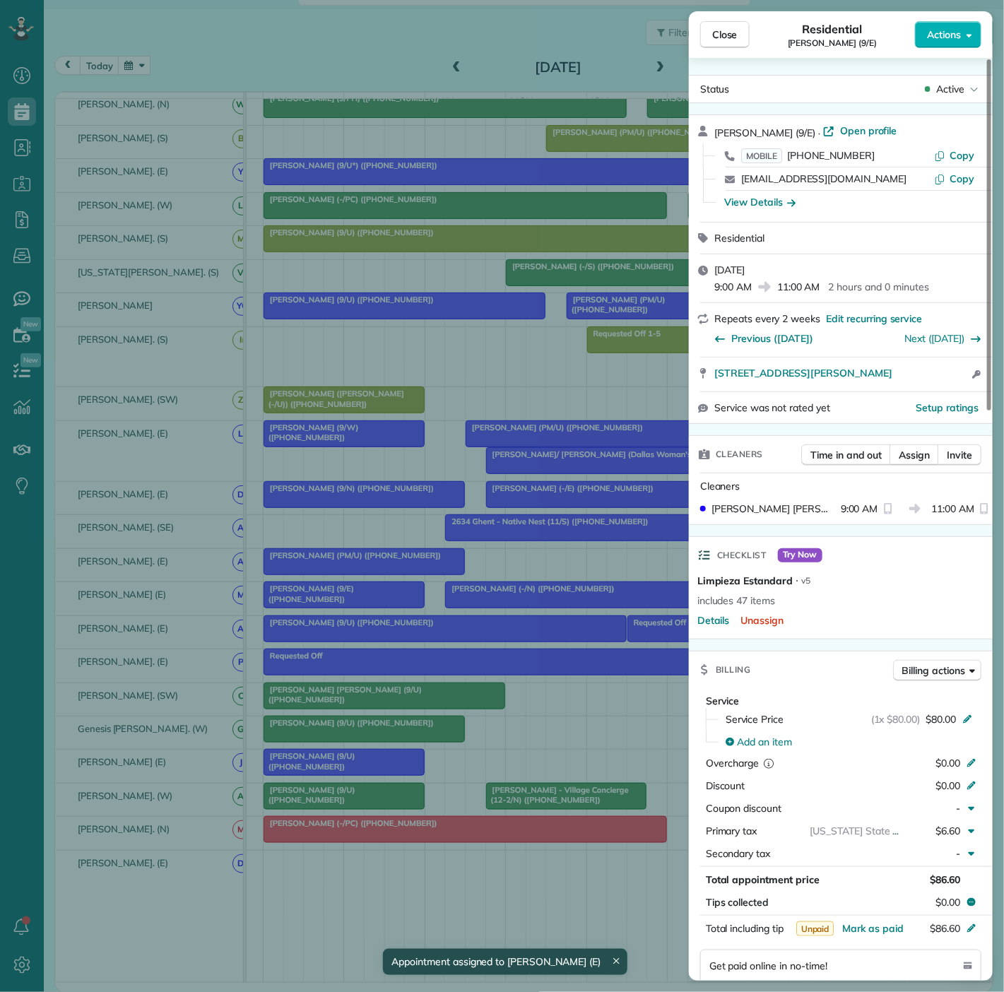
drag, startPoint x: 708, startPoint y: 379, endPoint x: 912, endPoint y: 382, distance: 204.2
click at [912, 382] on div "5135 Willis Avenue #317 Dallas TX 75206 Open access information" at bounding box center [841, 375] width 304 height 34
drag, startPoint x: 524, startPoint y: 578, endPoint x: 522, endPoint y: 586, distance: 8.7
click at [524, 578] on div "Close Residential Krystal Morris (9/E) Actions Status Active Krystal Morris (9/…" at bounding box center [502, 496] width 1004 height 992
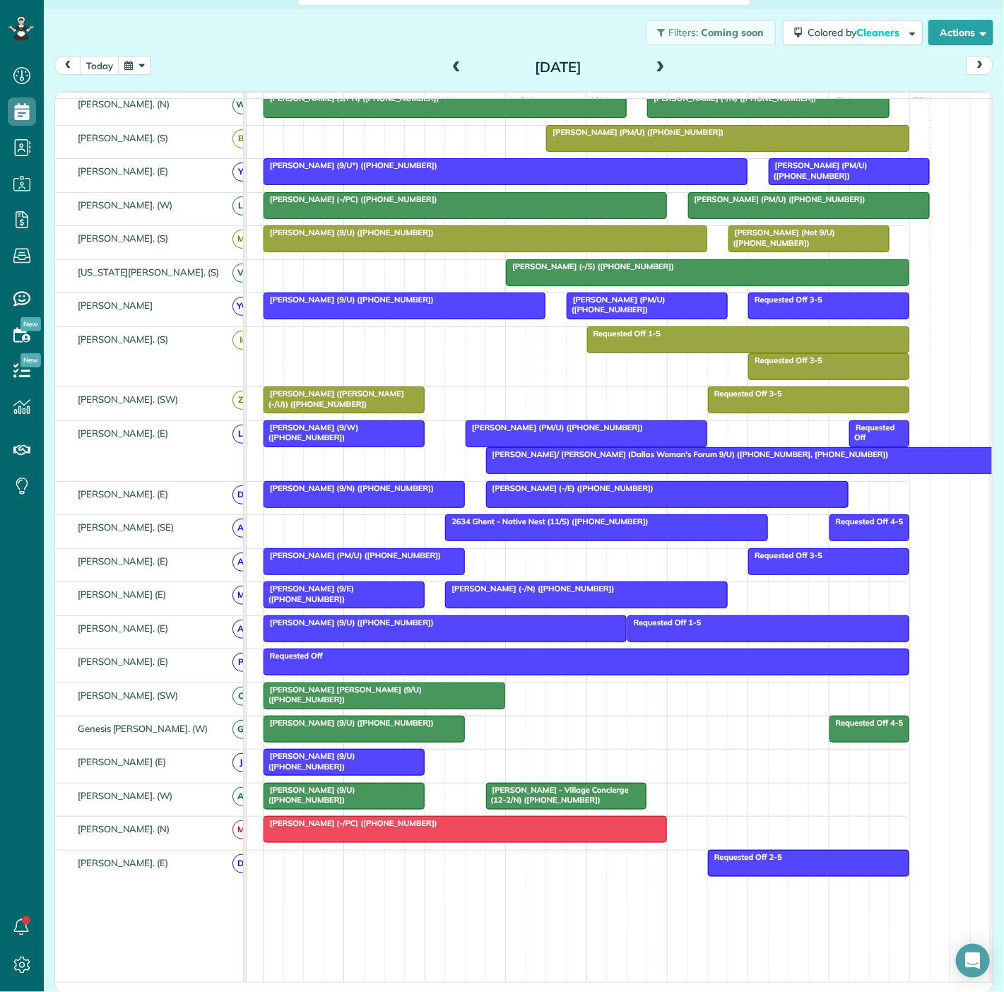
click at [520, 593] on span "Amy Lichtenwalter (-/N) (+12142321396)" at bounding box center [529, 589] width 170 height 10
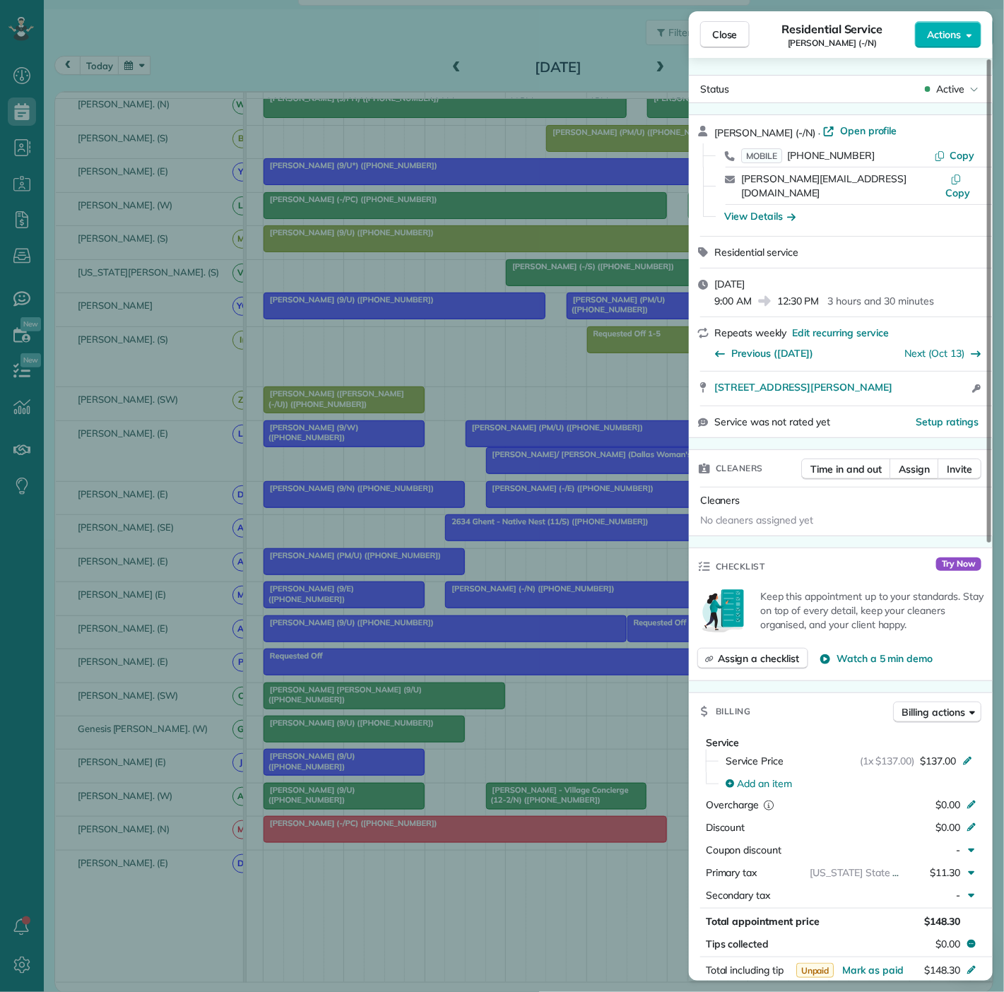
drag, startPoint x: 712, startPoint y: 374, endPoint x: 971, endPoint y: 384, distance: 258.8
click at [971, 384] on div "4303 Delmar Avenue Dallas TX 75206 Open access information" at bounding box center [841, 389] width 304 height 34
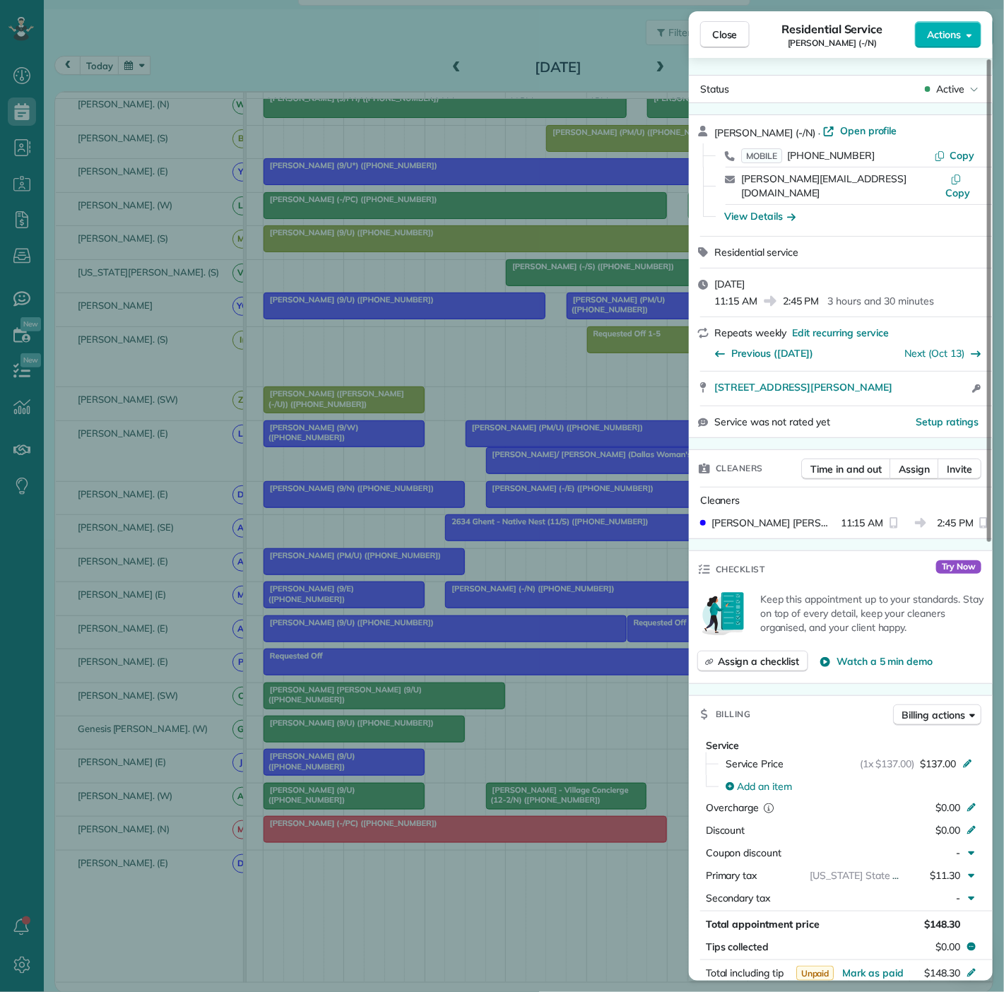
drag, startPoint x: 418, startPoint y: 454, endPoint x: 533, endPoint y: 541, distance: 144.9
click at [418, 455] on div "Close Residential Service Amy Lichtenwalter (-/N) Actions Status Active Amy Lic…" at bounding box center [502, 496] width 1004 height 992
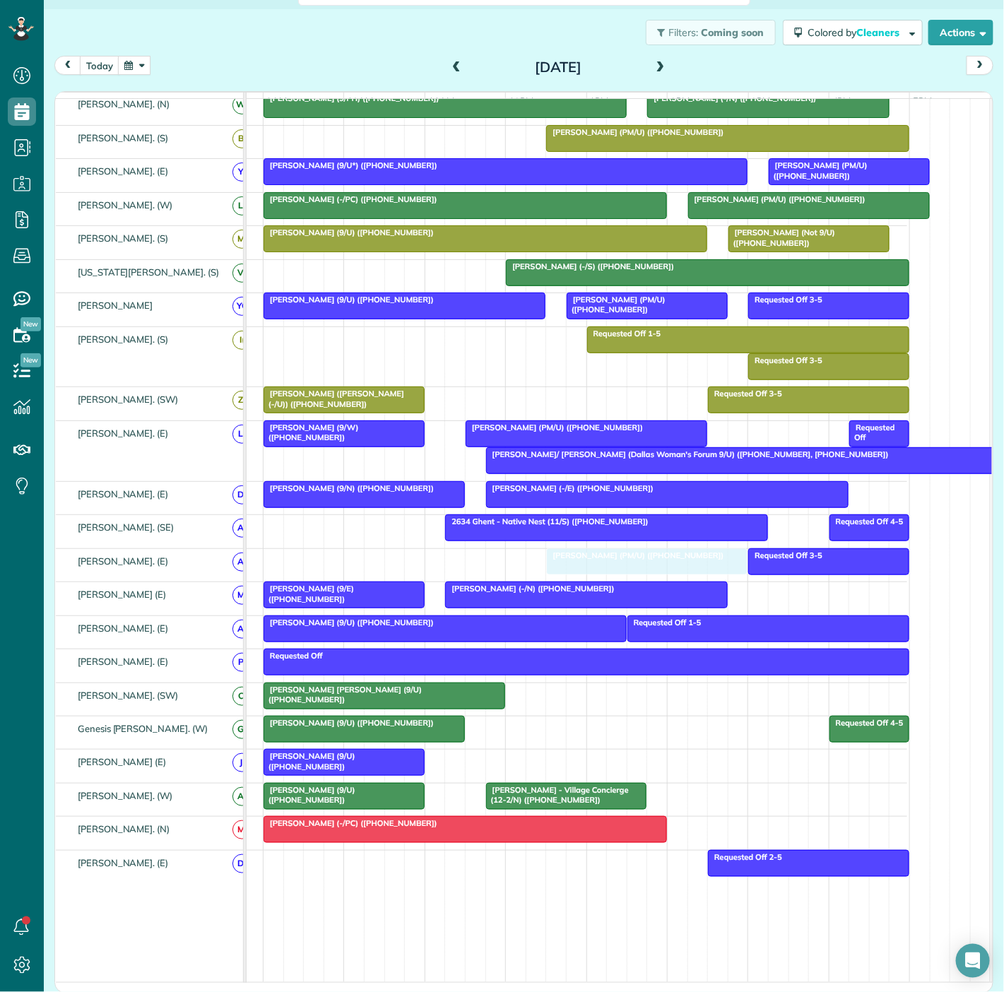
drag, startPoint x: 349, startPoint y: 573, endPoint x: 587, endPoint y: 567, distance: 238.2
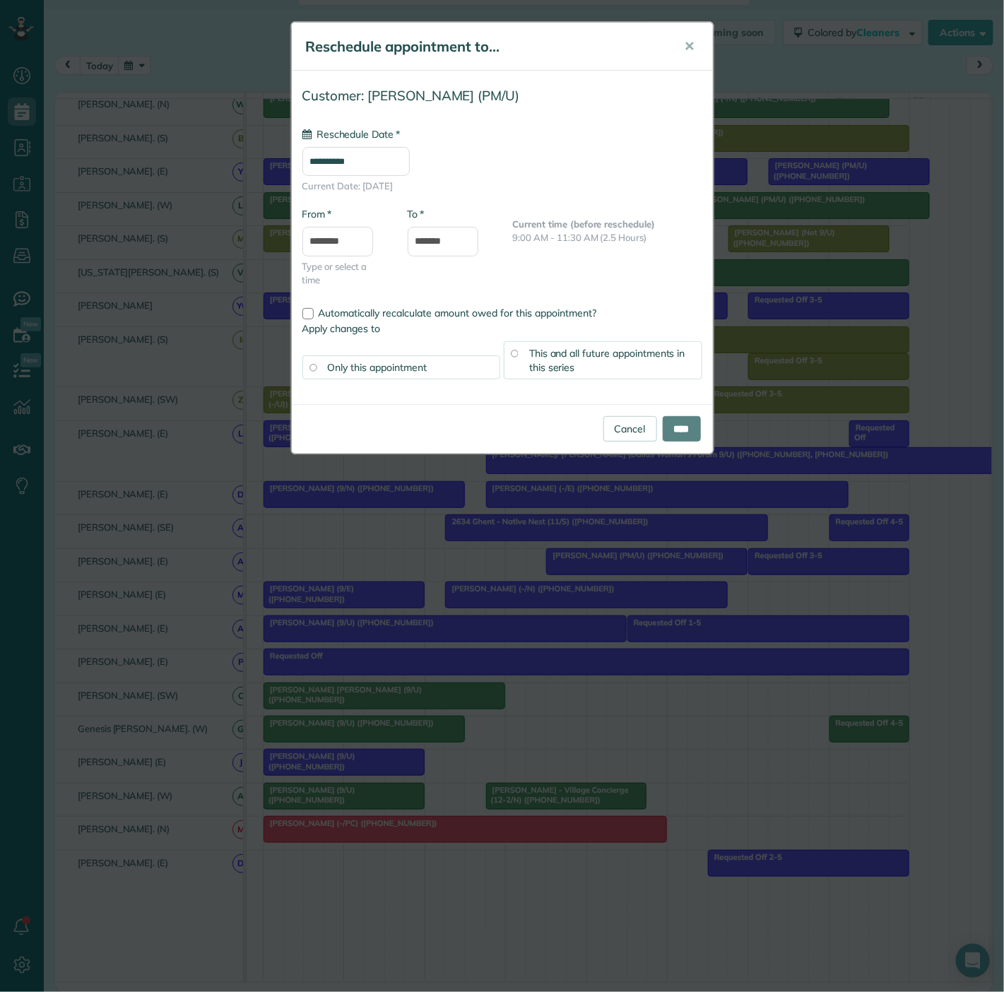
type input "**********"
click at [675, 423] on input "****" at bounding box center [682, 428] width 38 height 25
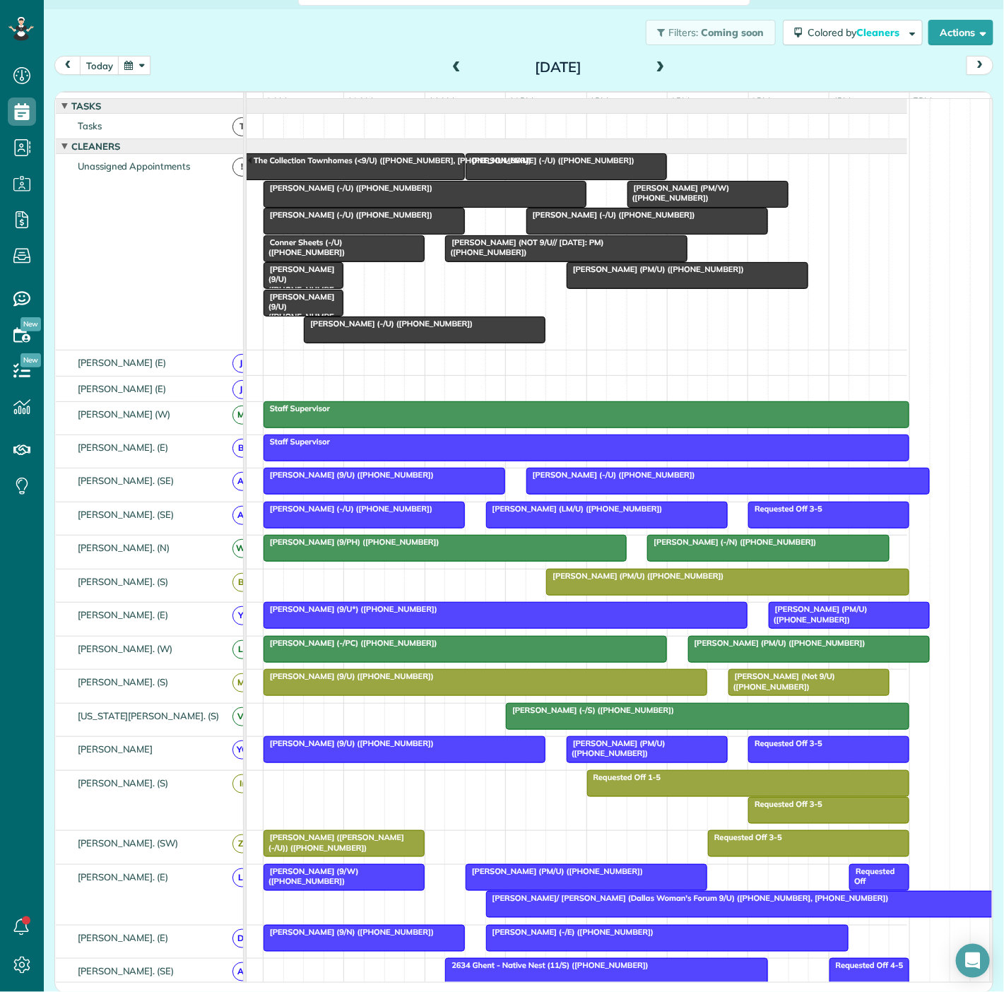
click at [297, 175] on div "The Collection Townhomes (<9/U) (+14698555895, +12149710721)" at bounding box center [344, 165] width 233 height 20
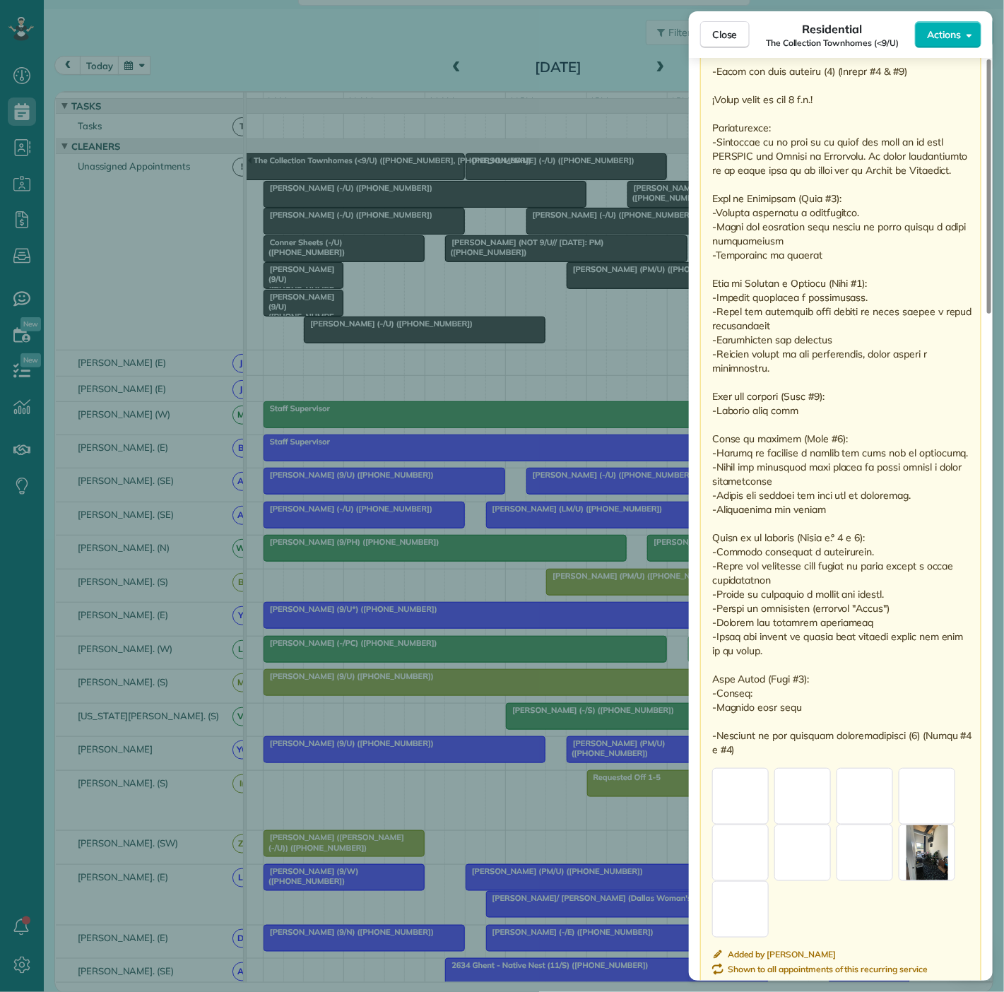
scroll to position [1263, 0]
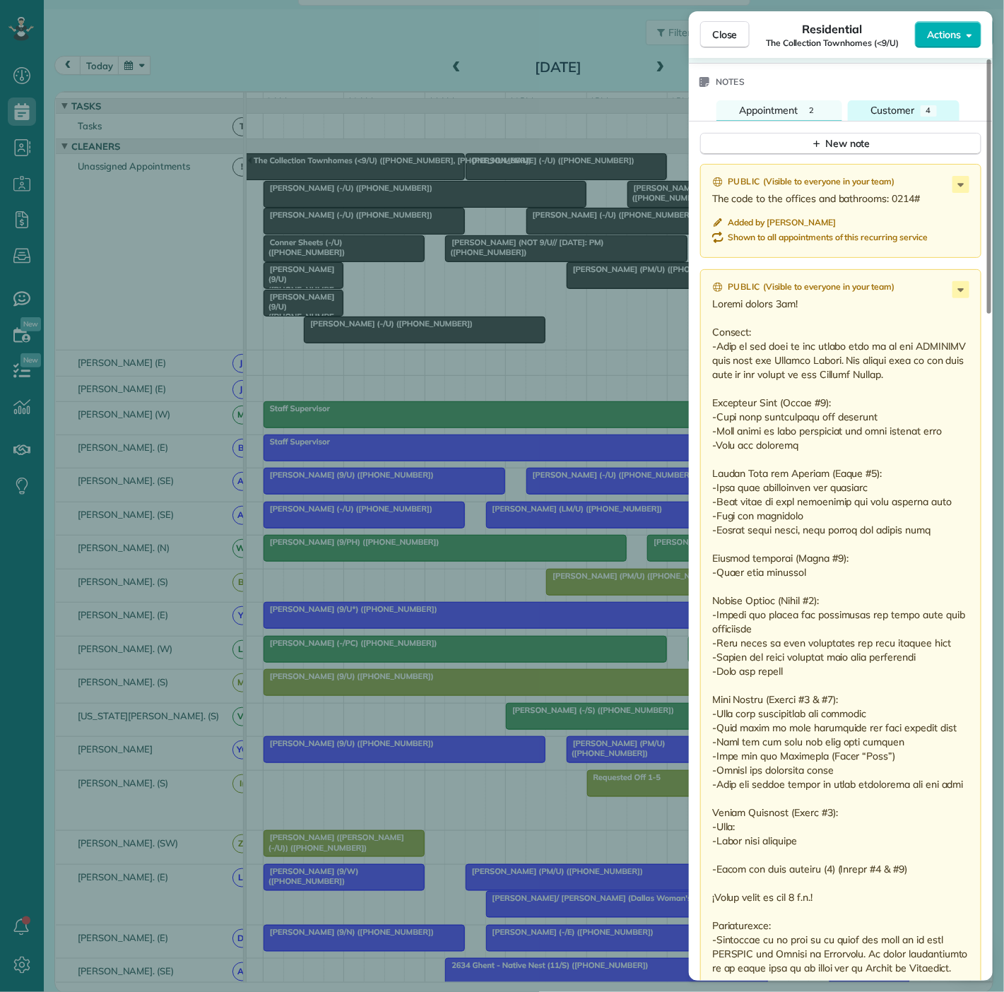
click at [878, 104] on span "Customer" at bounding box center [893, 110] width 45 height 13
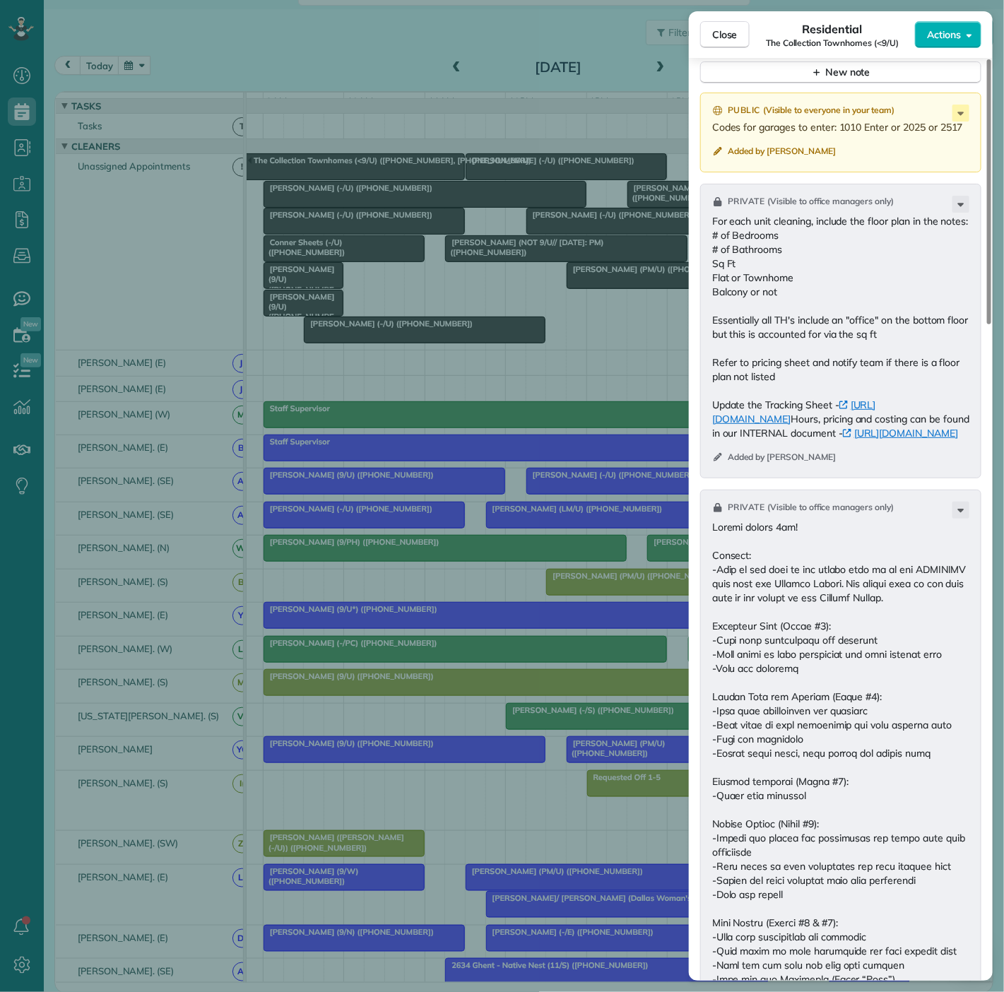
scroll to position [863, 0]
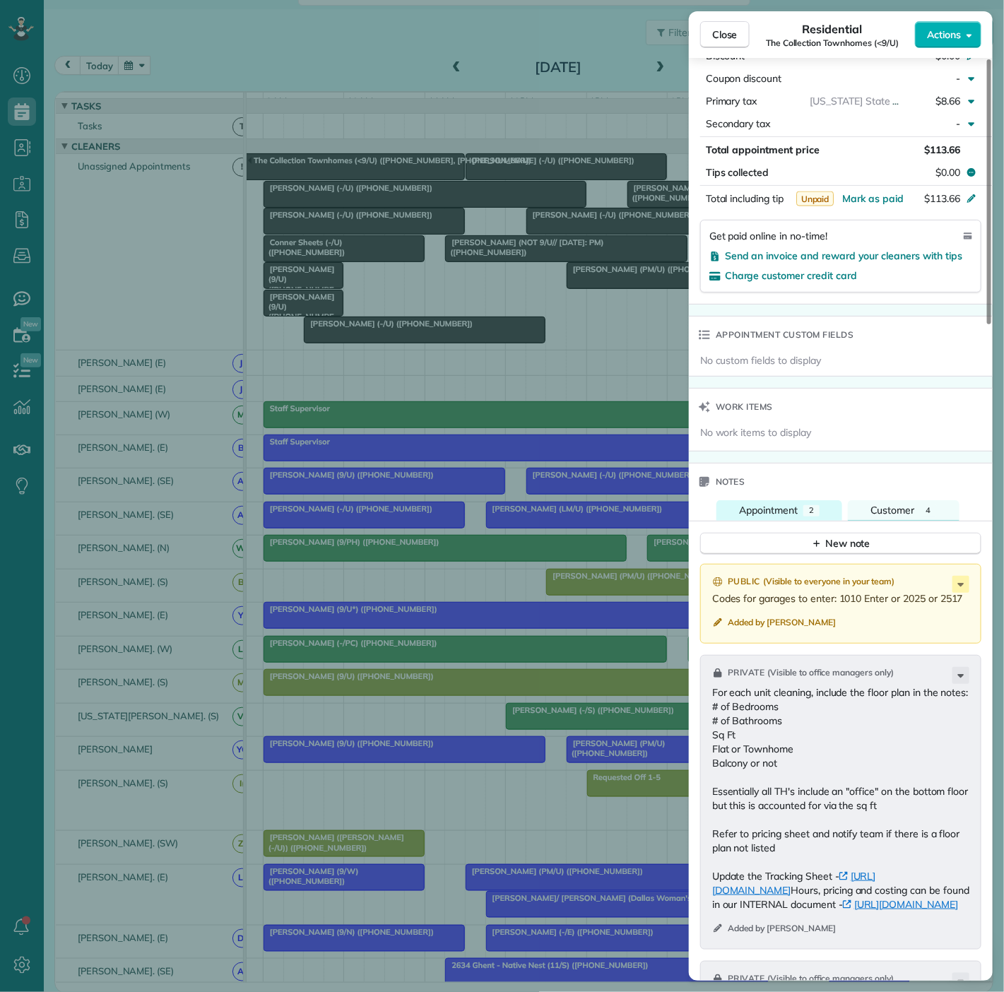
click at [767, 503] on div "Appointment" at bounding box center [768, 510] width 59 height 15
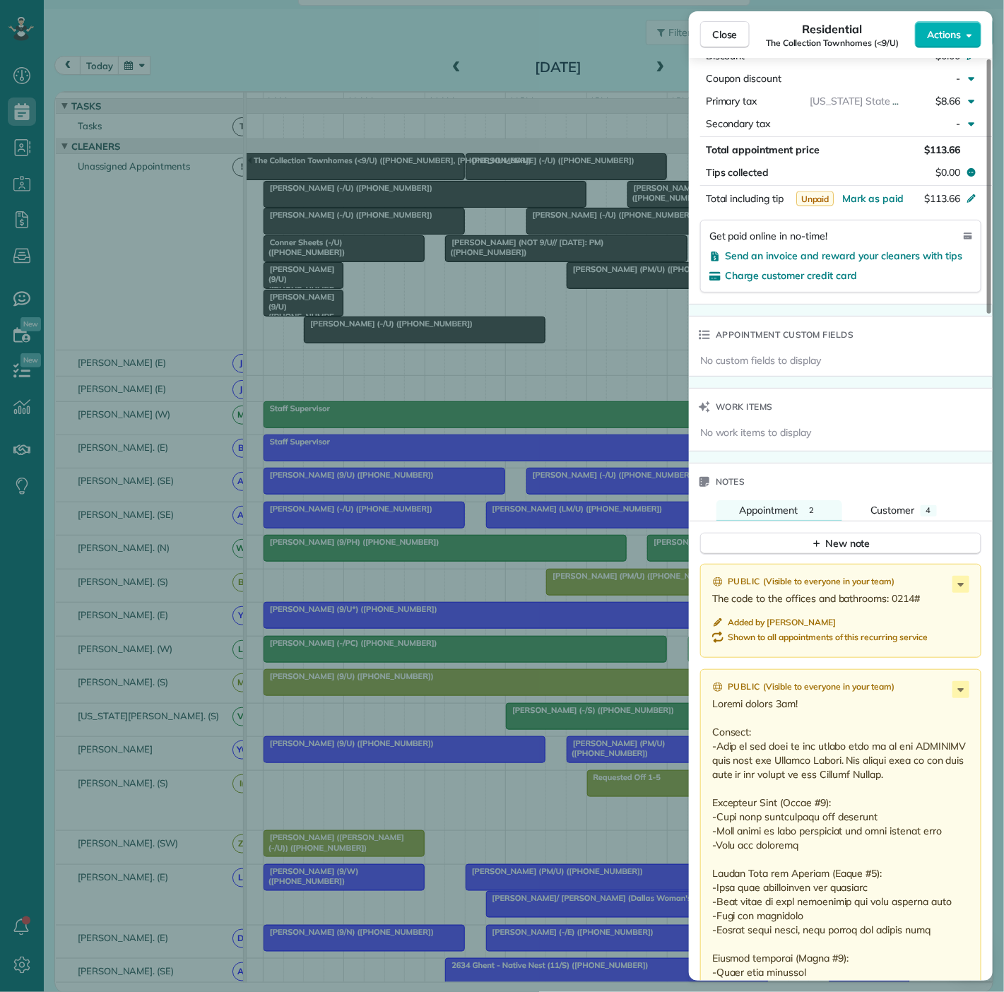
click at [158, 466] on div "Close Residential The Collection Townhomes (<9/U) Actions Status Active The Col…" at bounding box center [502, 496] width 1004 height 992
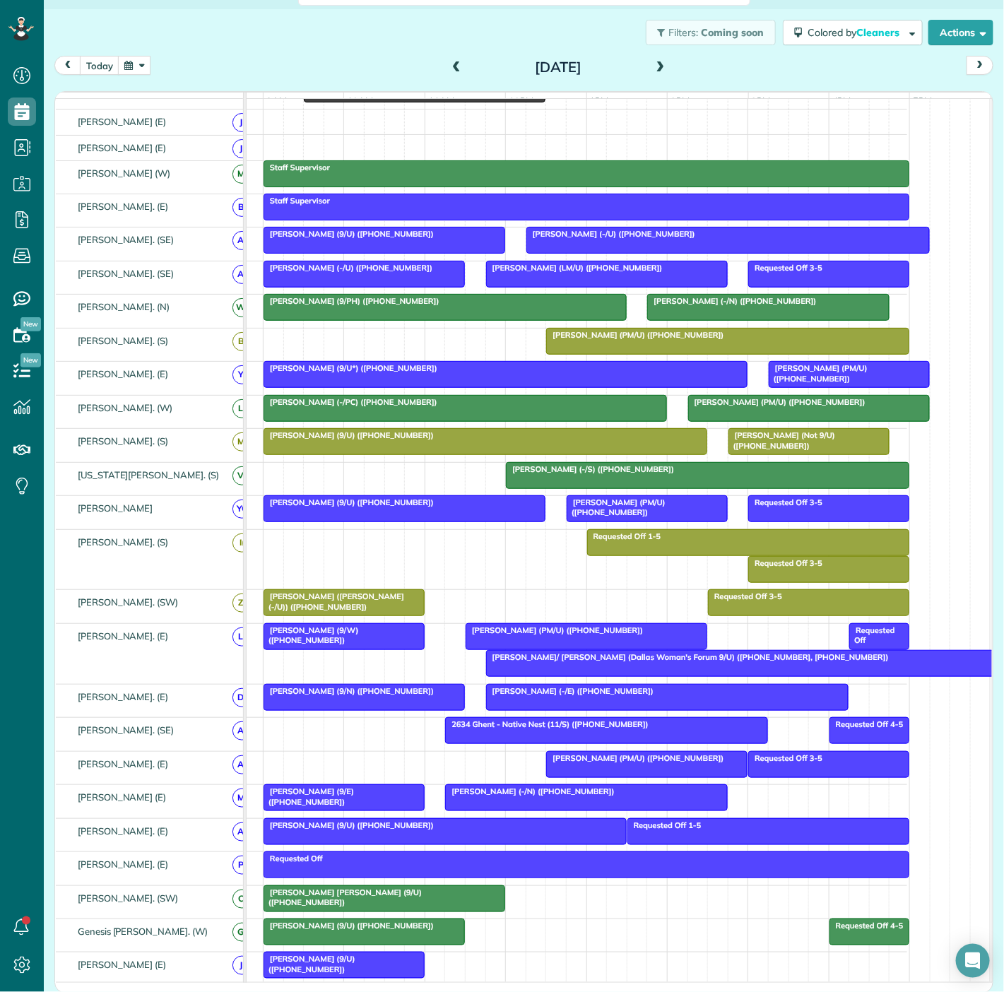
scroll to position [314, 0]
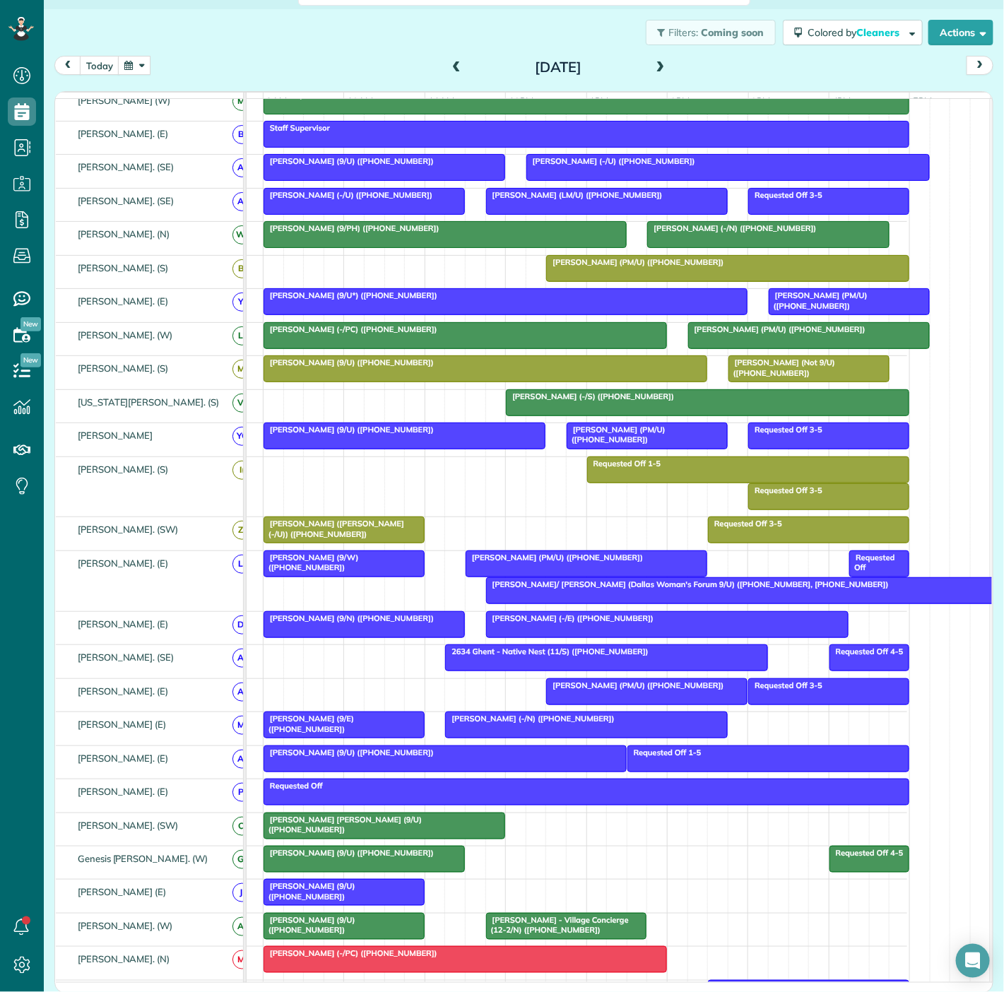
click at [580, 589] on span "Linda/ Robin Turner (Dallas Woman's Forum 9/U) (+12148508427, +12146416028)" at bounding box center [687, 584] width 404 height 10
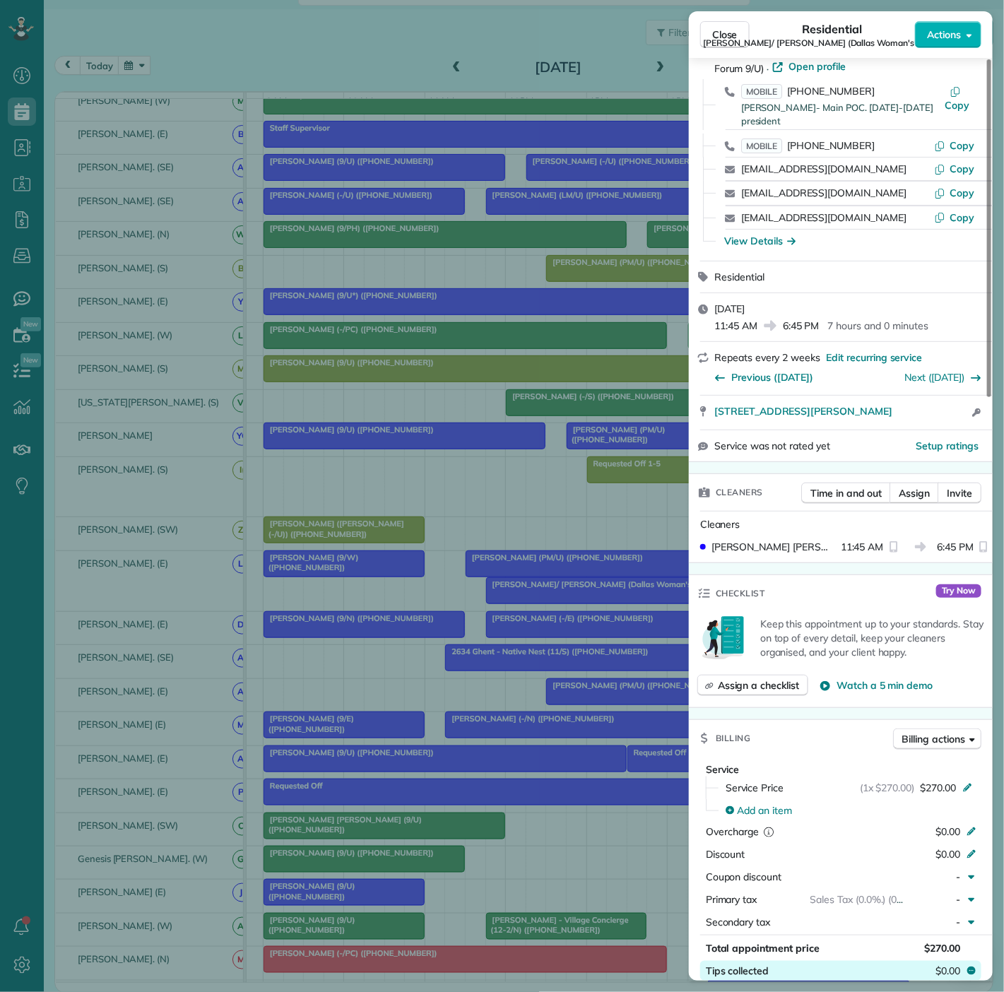
scroll to position [805, 0]
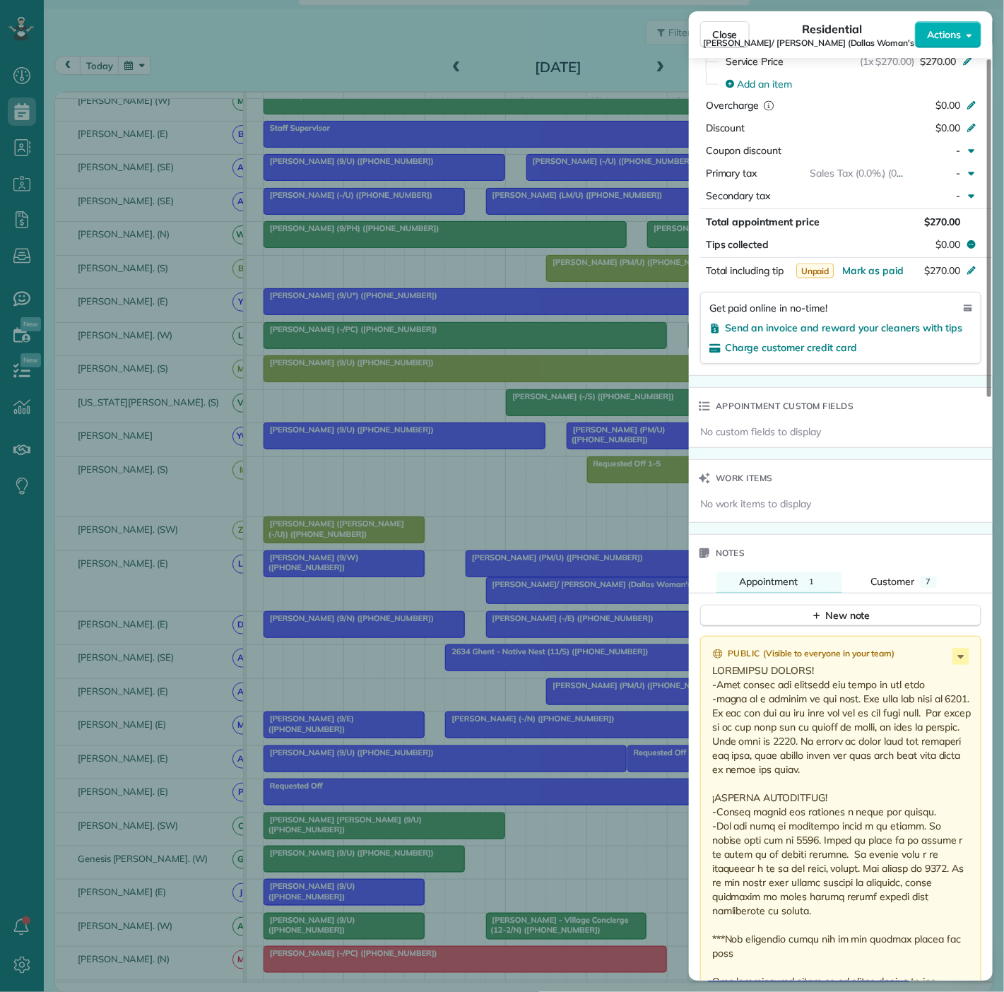
click at [529, 574] on div "Close Residential Linda/ Robin Turner (Dallas Woman's Forum 9/U) Actions Status…" at bounding box center [502, 496] width 1004 height 992
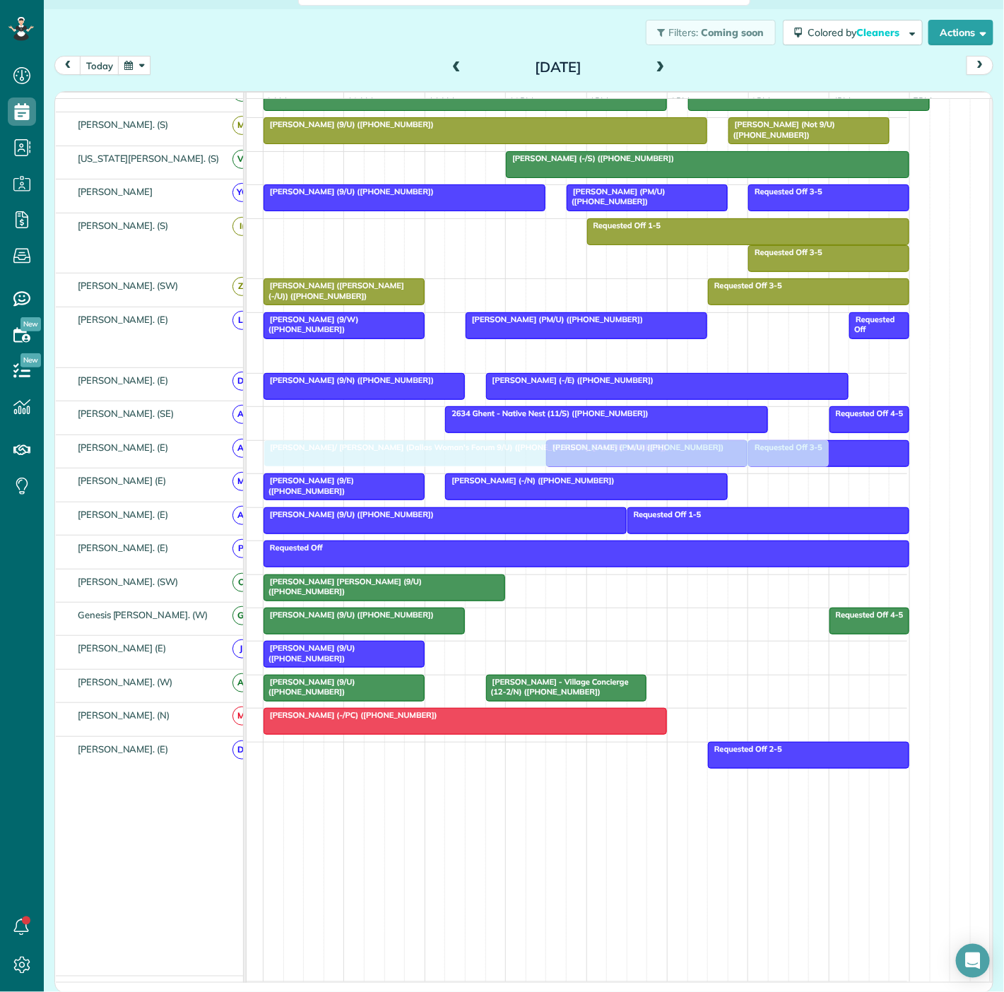
drag, startPoint x: 590, startPoint y: 599, endPoint x: 363, endPoint y: 468, distance: 262.1
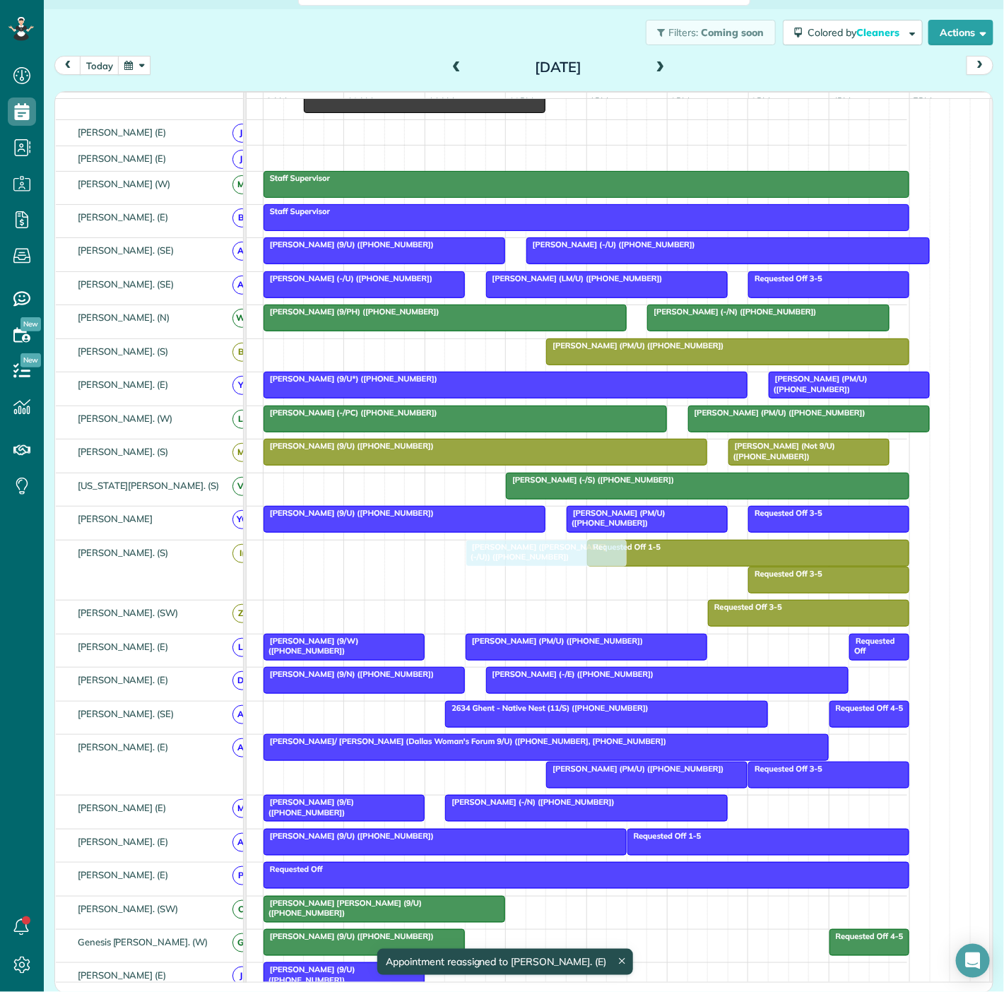
scroll to position [8, 0]
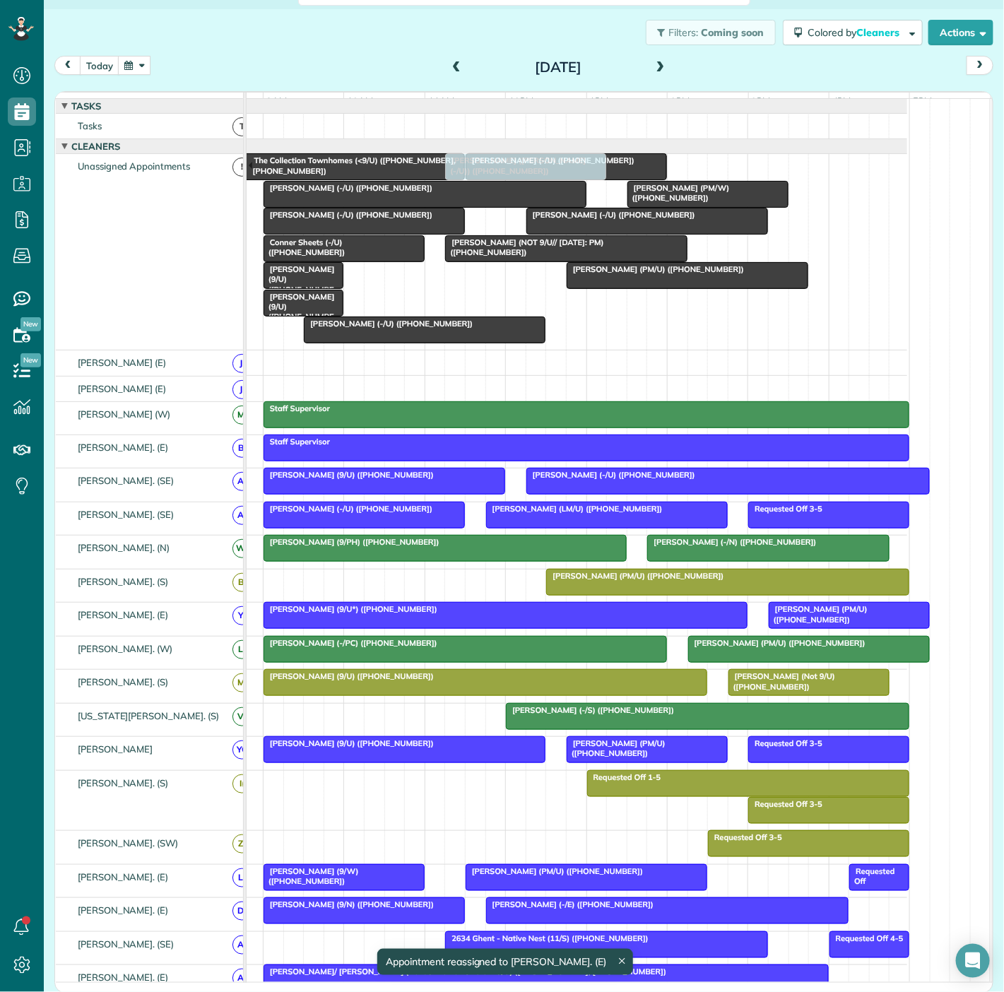
drag, startPoint x: 319, startPoint y: 530, endPoint x: 509, endPoint y: 241, distance: 346.3
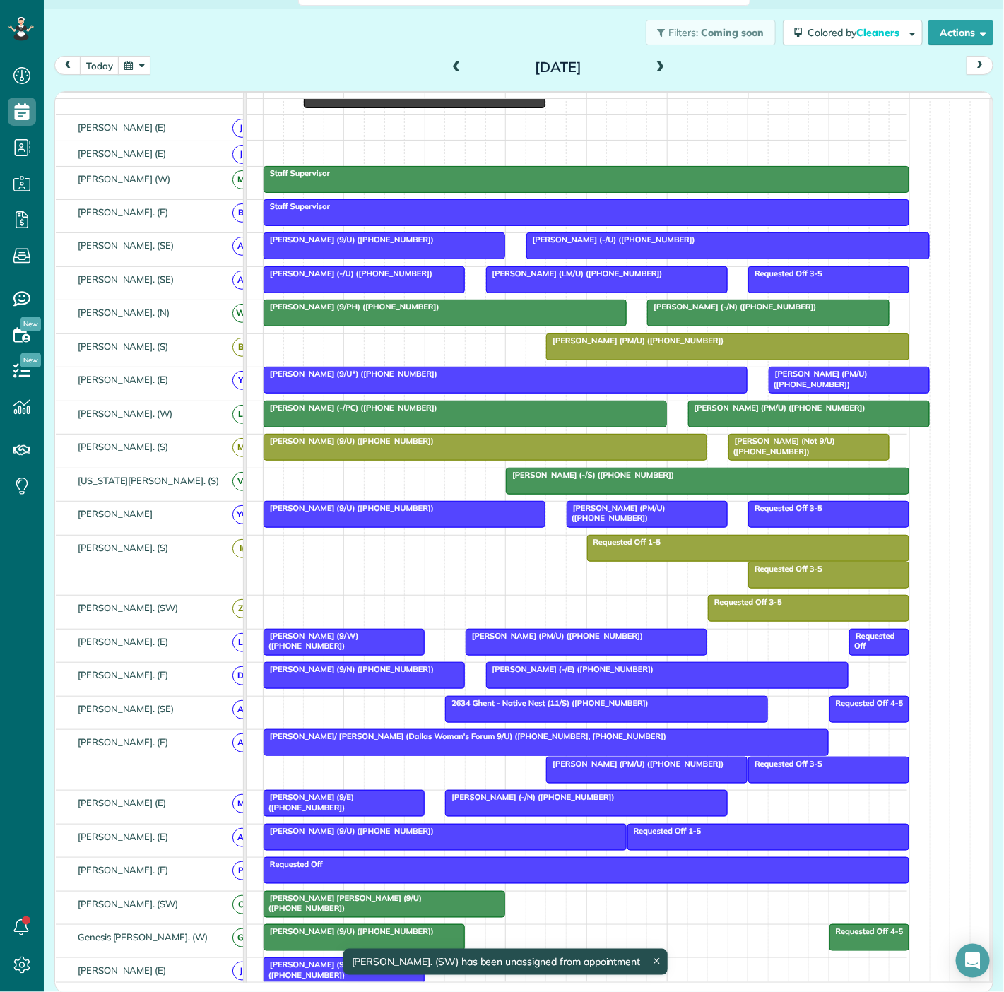
click at [274, 741] on span "Linda/ Robin Turner (Dallas Woman's Forum 9/U) (+12148508427, +12146416028)" at bounding box center [465, 736] width 404 height 10
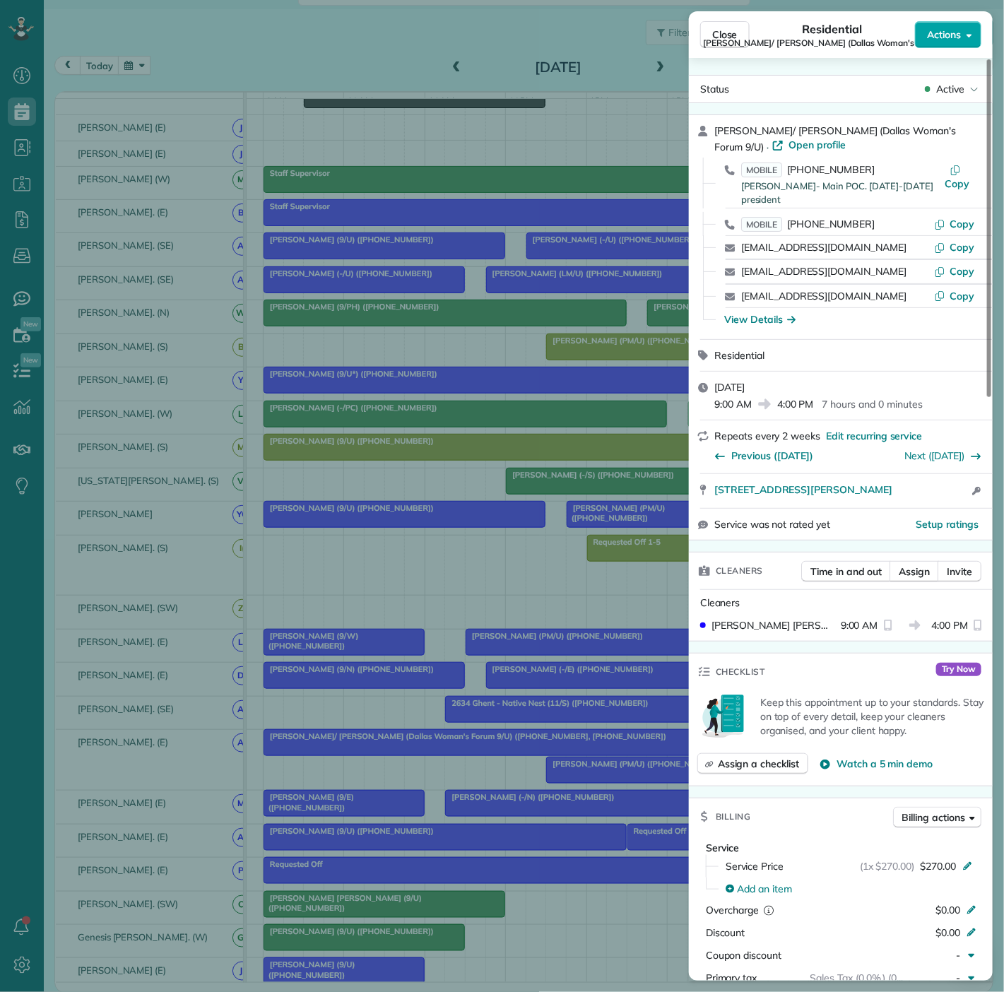
click at [927, 31] on span "Actions" at bounding box center [944, 35] width 34 height 14
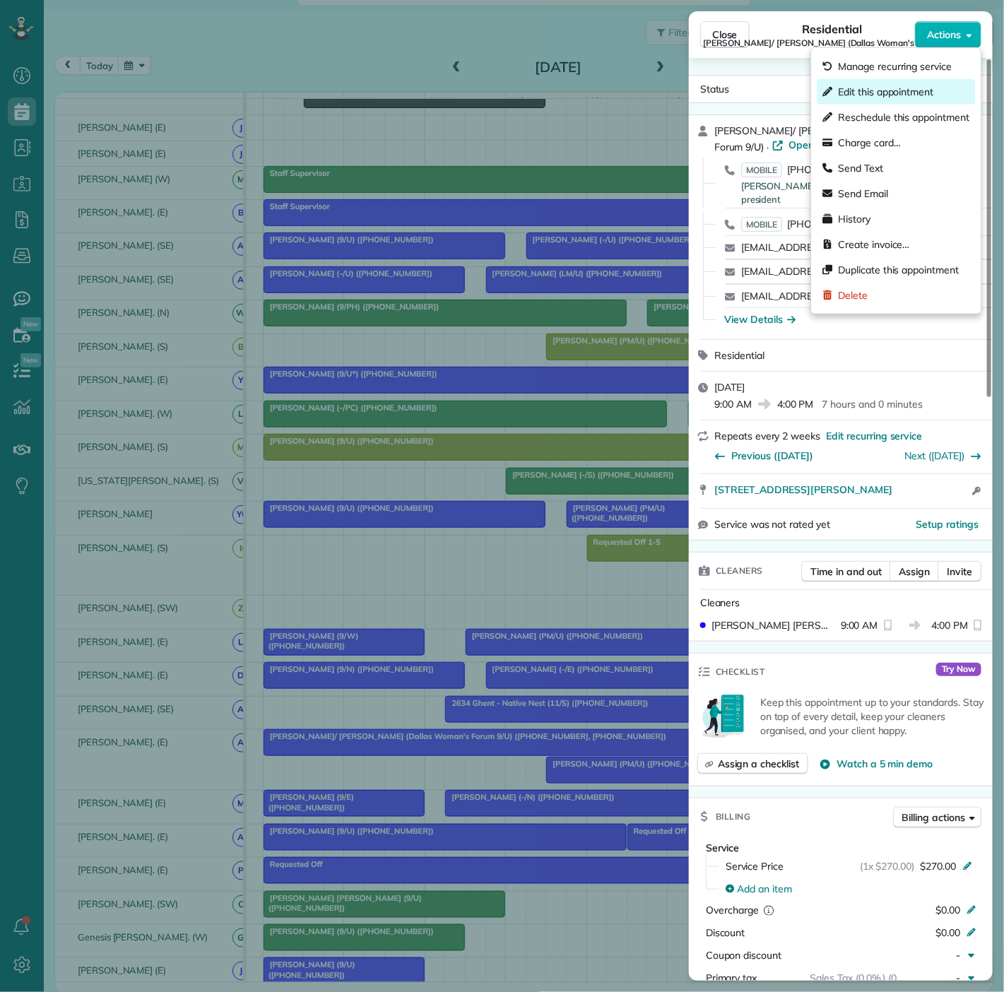
click at [868, 95] on span "Edit this appointment" at bounding box center [885, 92] width 95 height 14
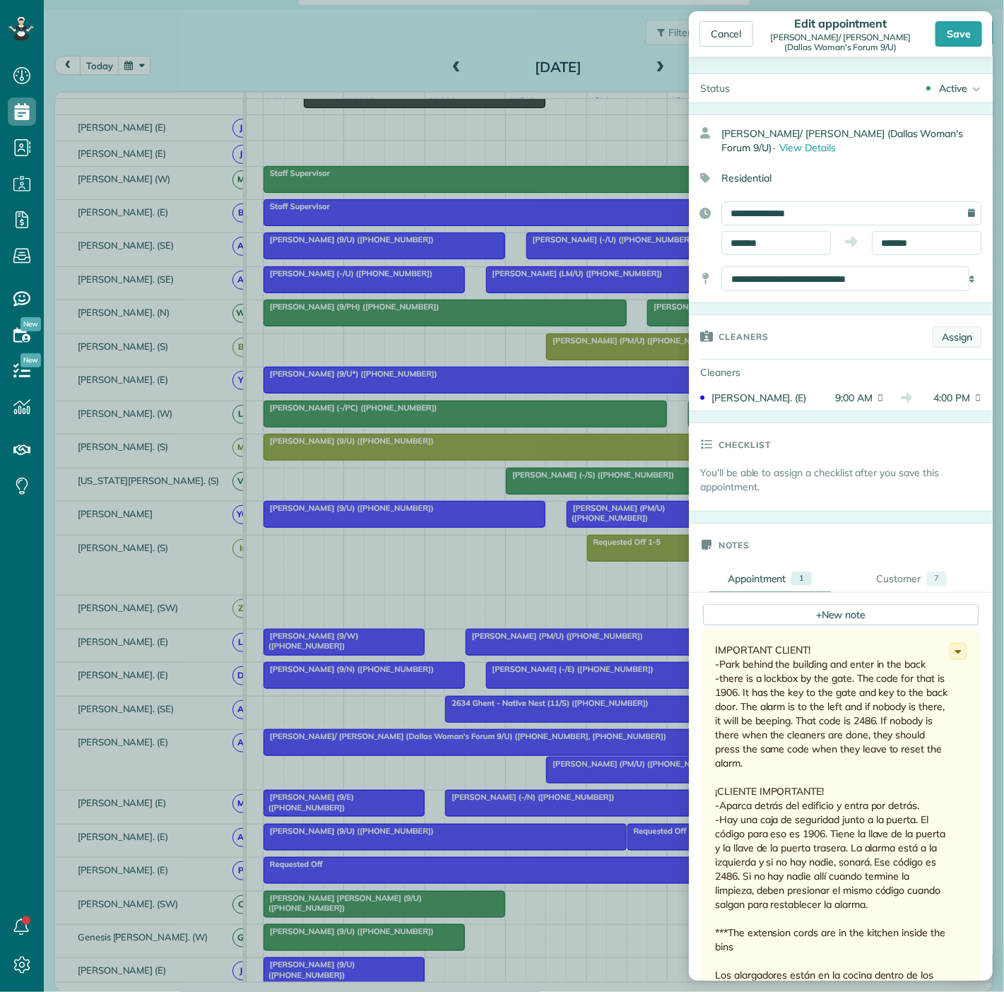
click at [934, 346] on link "Assign" at bounding box center [957, 336] width 49 height 21
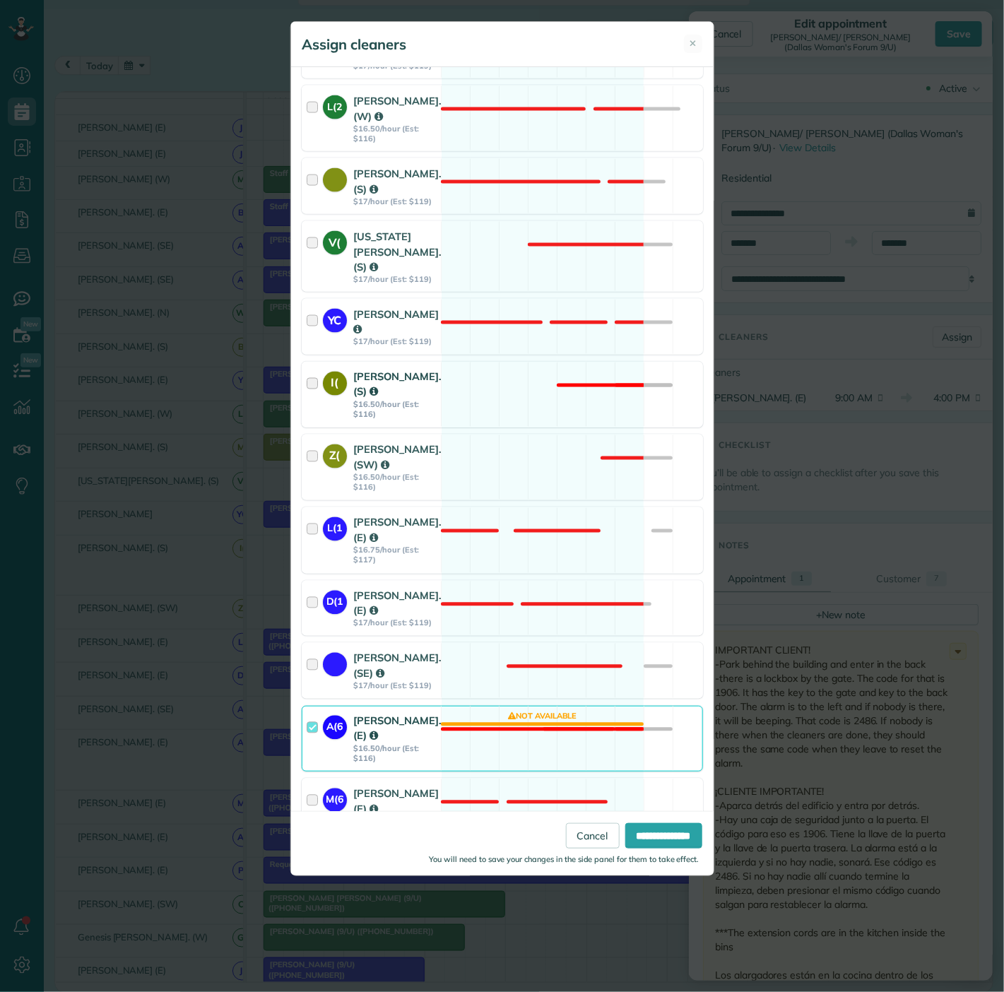
click at [355, 406] on div "I( Isela Aguilar. (S) $16.50/hour (Est: $116)" at bounding box center [371, 394] width 139 height 64
click at [355, 407] on div "Cleaning for Linda/ Robin Turner (Dallas Woman's Forum 9/U) Mon, Oct 06 - 9:00 …" at bounding box center [502, 439] width 423 height 744
click at [356, 450] on strong "Zaida Aguillon. (SW)" at bounding box center [398, 457] width 88 height 28
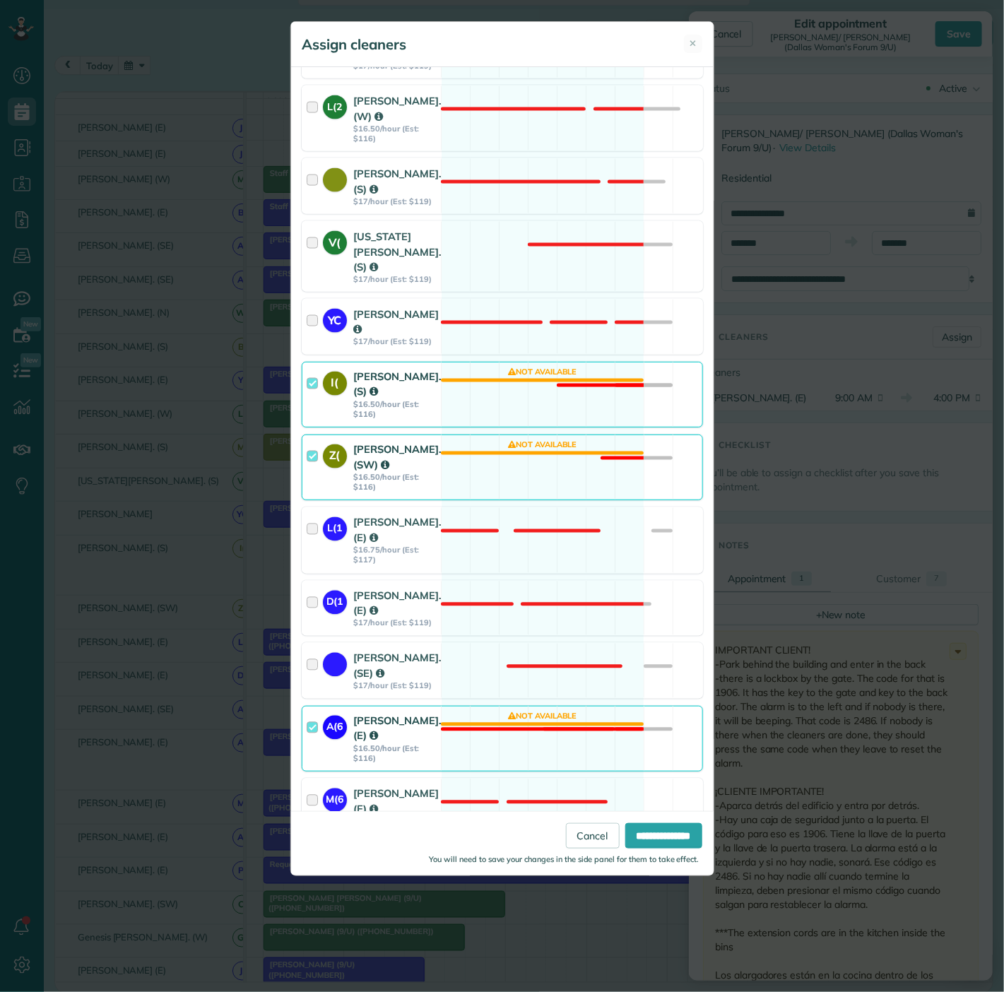
click at [349, 382] on div "I(" at bounding box center [338, 395] width 31 height 50
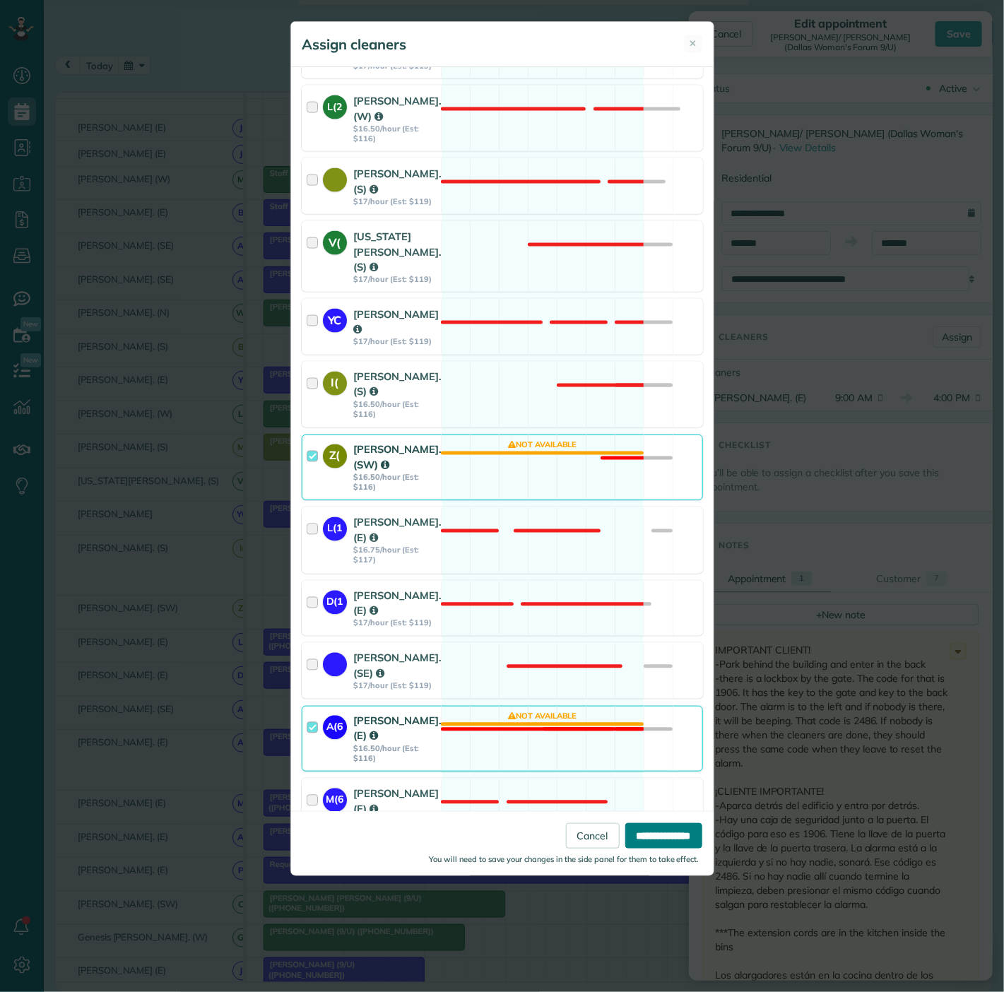
click at [648, 844] on input "**********" at bounding box center [663, 835] width 77 height 25
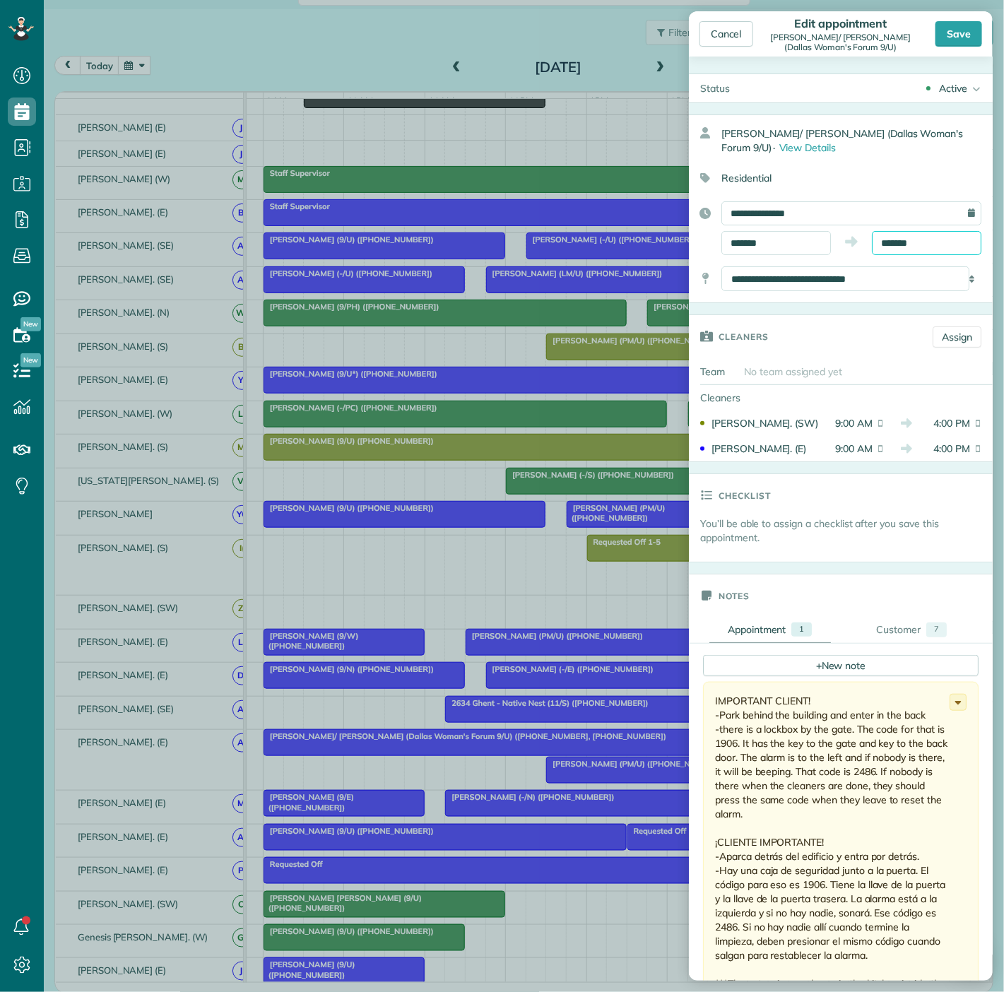
click at [919, 233] on input "*******" at bounding box center [927, 243] width 110 height 24
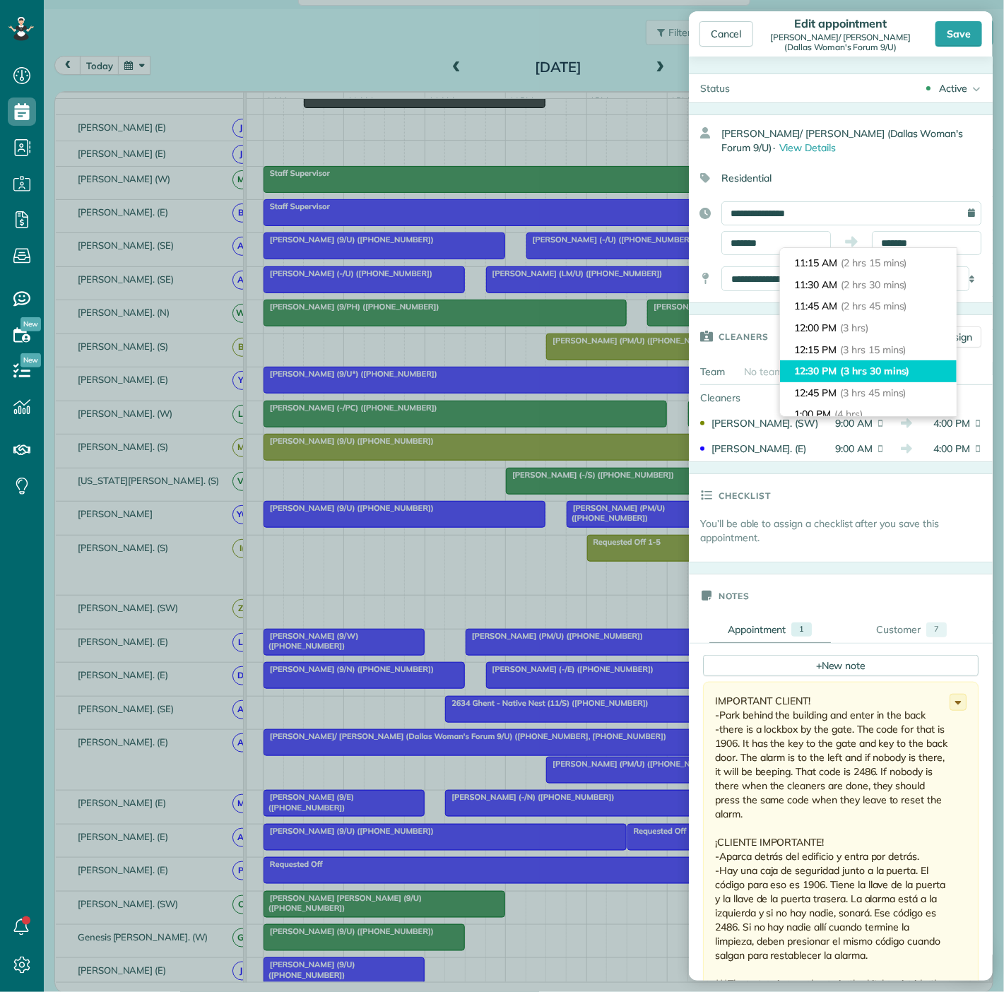
type input "********"
click at [878, 370] on span "(3 hrs 30 mins)" at bounding box center [874, 371] width 69 height 13
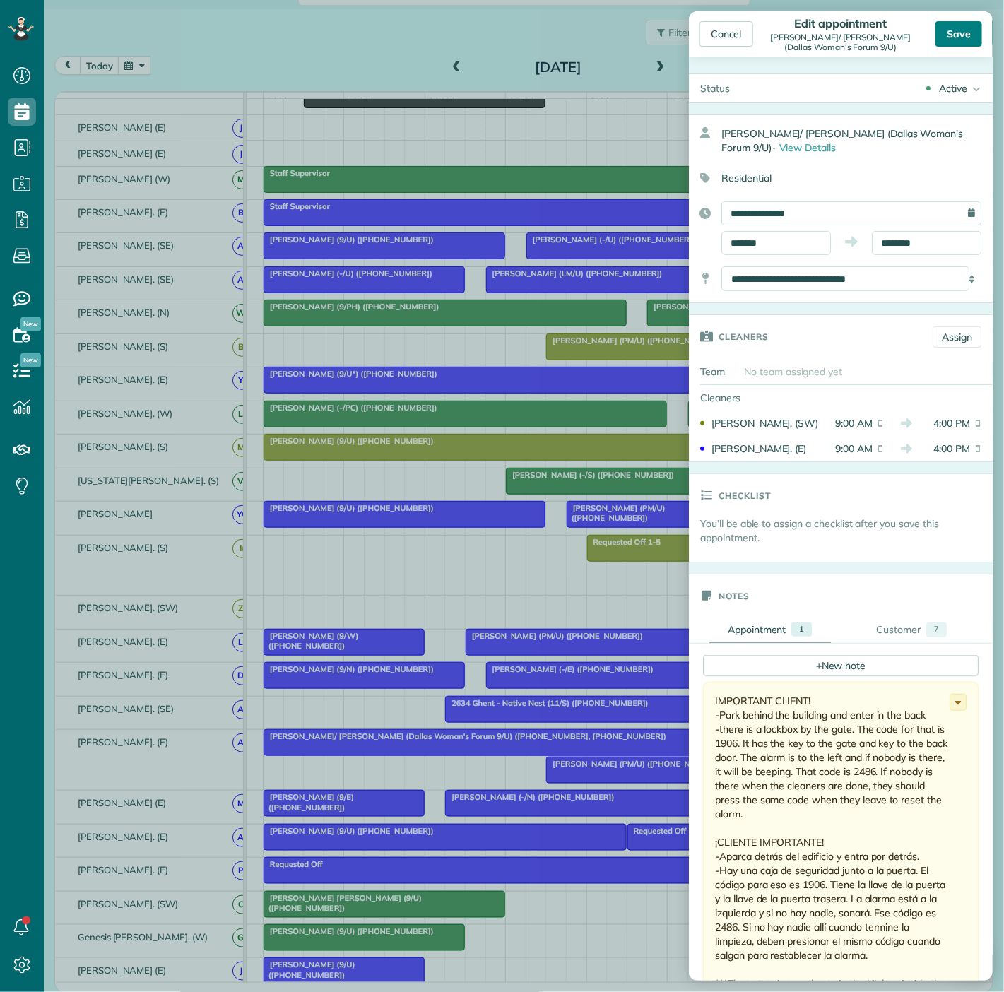
click at [944, 39] on div "Save" at bounding box center [959, 33] width 47 height 25
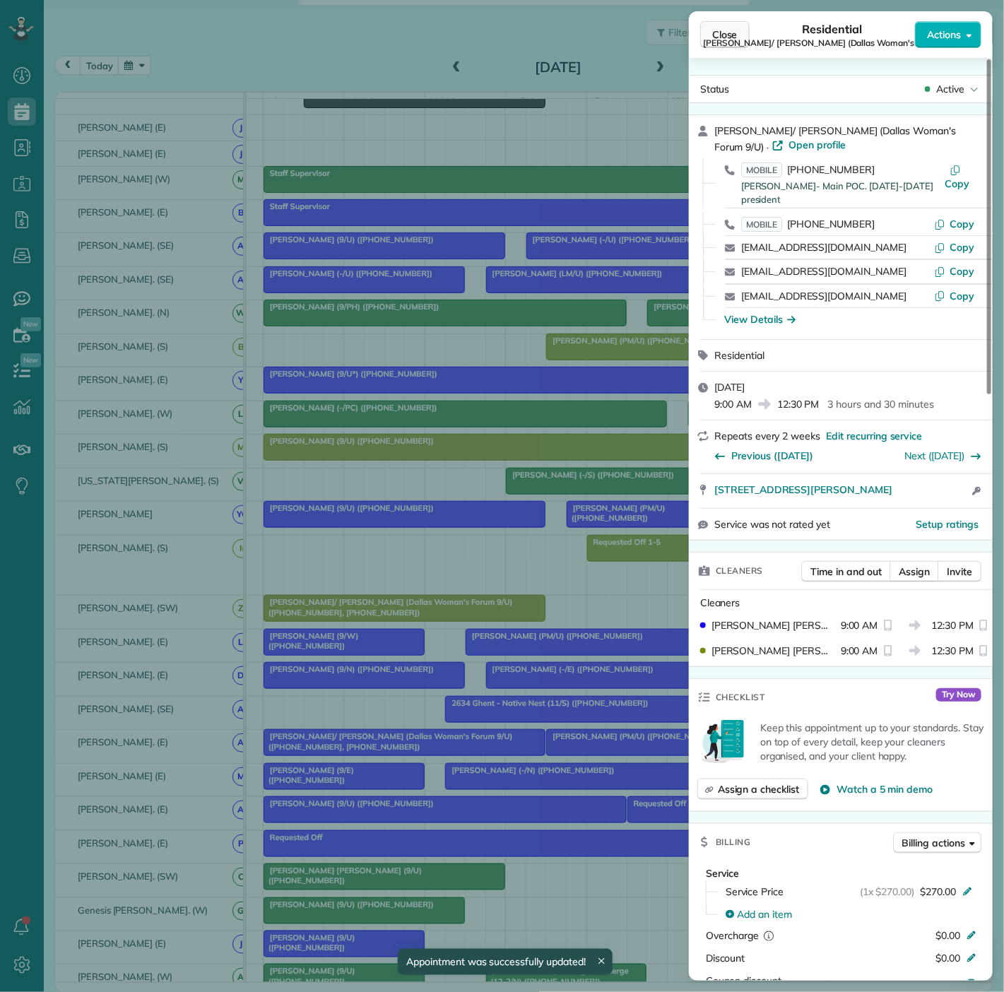
click at [733, 31] on span "Close" at bounding box center [724, 35] width 25 height 14
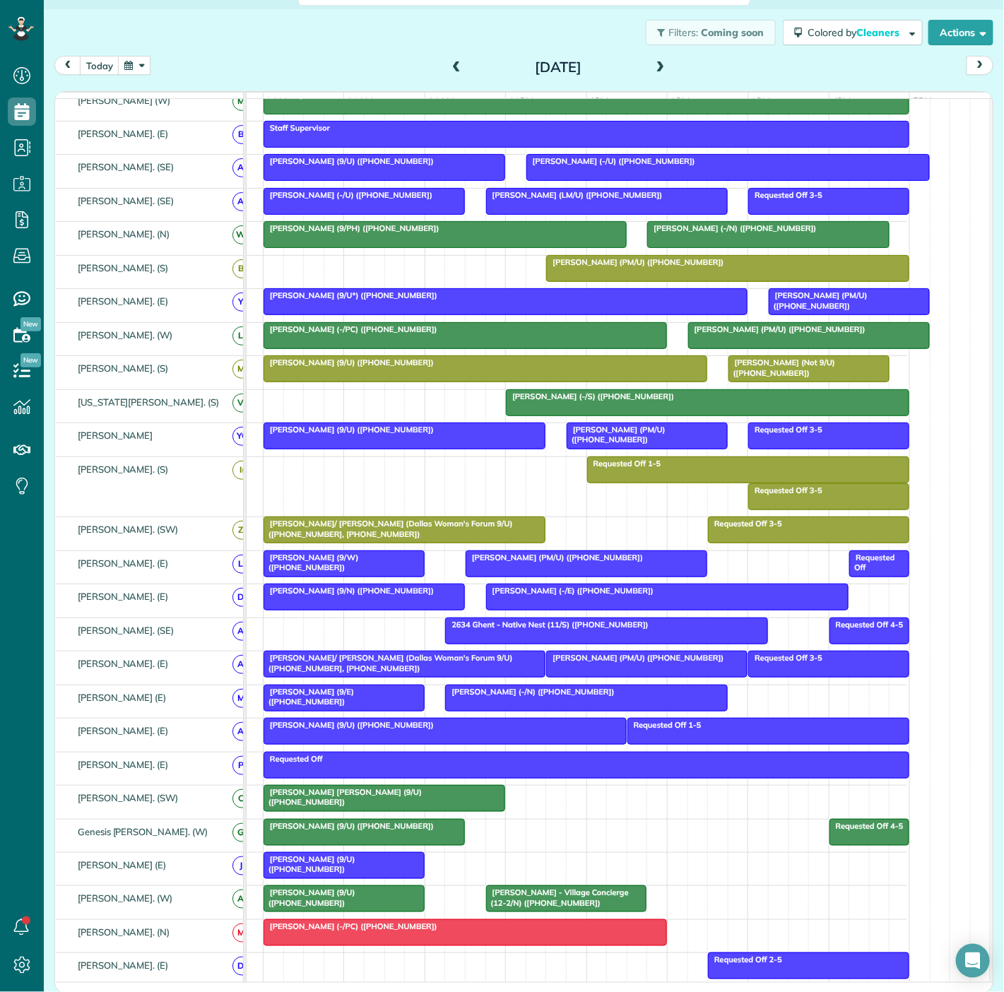
click at [440, 673] on div "Linda/ Robin Turner (Dallas Woman's Forum 9/U) (+12148508427, +12146416028)" at bounding box center [404, 663] width 273 height 20
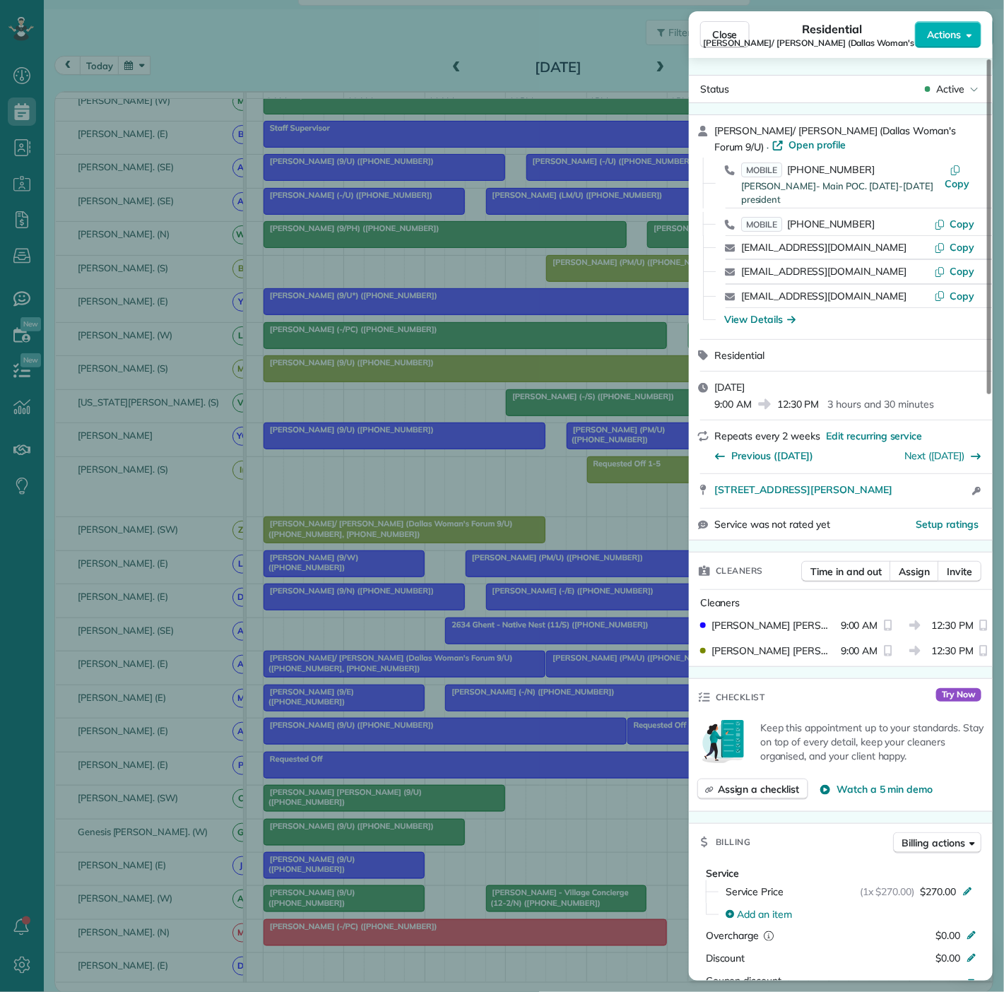
click at [442, 671] on div "Close Residential Linda/ Robin Turner (Dallas Woman's Forum 9/U) Actions Status…" at bounding box center [502, 496] width 1004 height 992
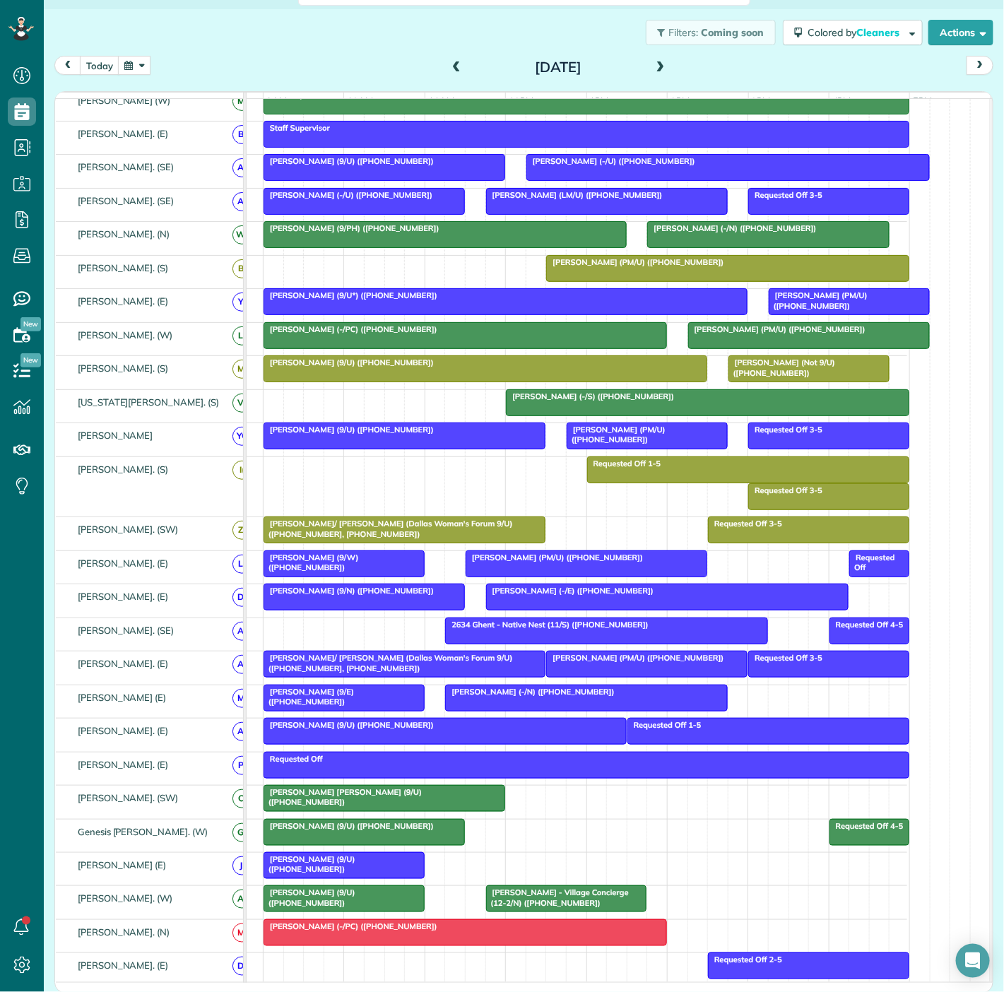
click at [582, 663] on span "Laura Simms (PM/U) (+18176923017)" at bounding box center [634, 658] width 179 height 10
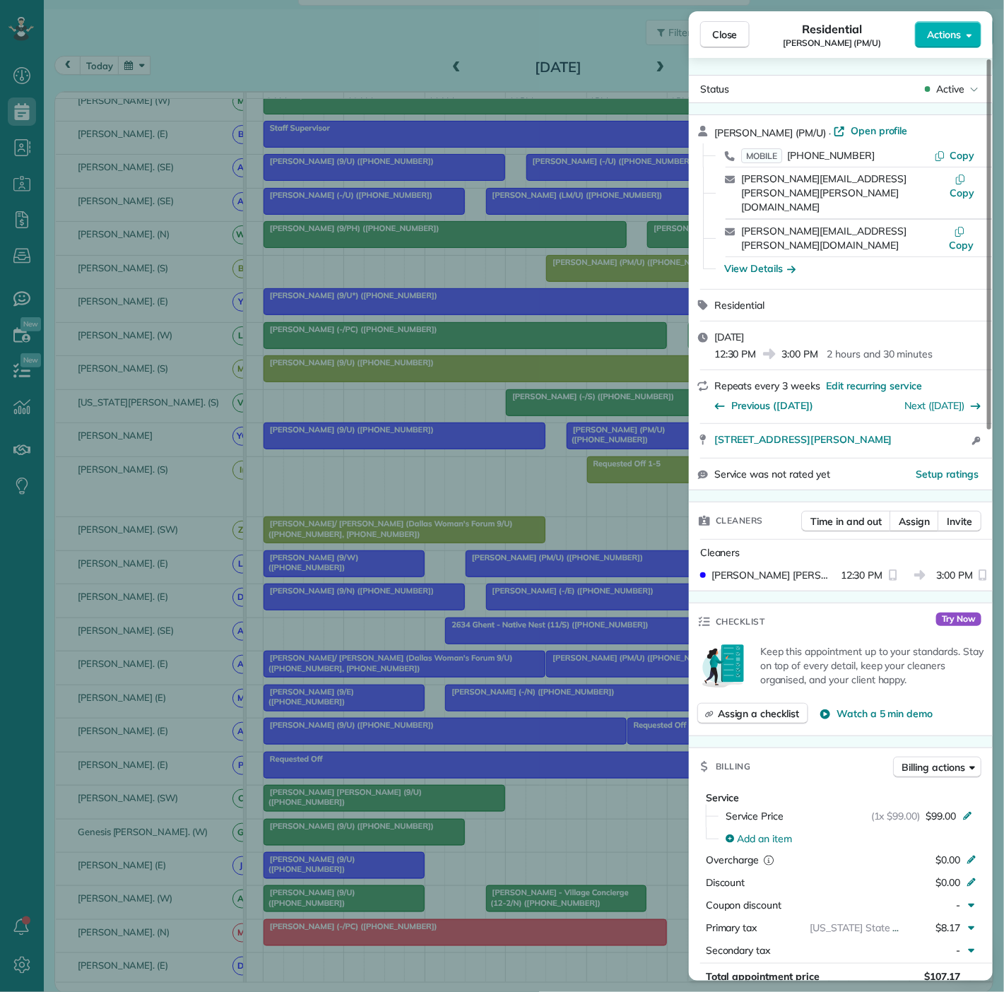
click at [582, 669] on div "Close Residential Laura Simms (PM/U) Actions Status Active Laura Simms (PM/U) ·…" at bounding box center [502, 496] width 1004 height 992
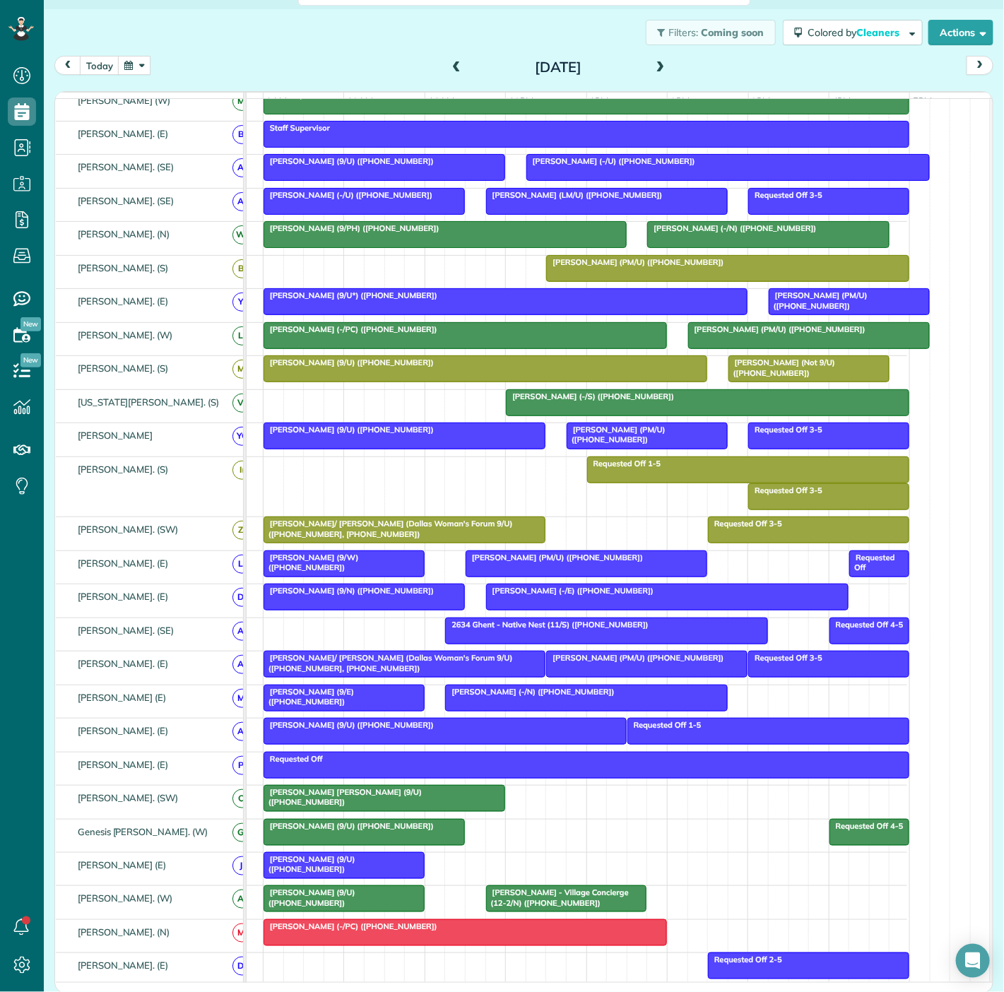
click at [426, 673] on div "Linda/ Robin Turner (Dallas Woman's Forum 9/U) (+12148508427, +12146416028)" at bounding box center [404, 663] width 273 height 20
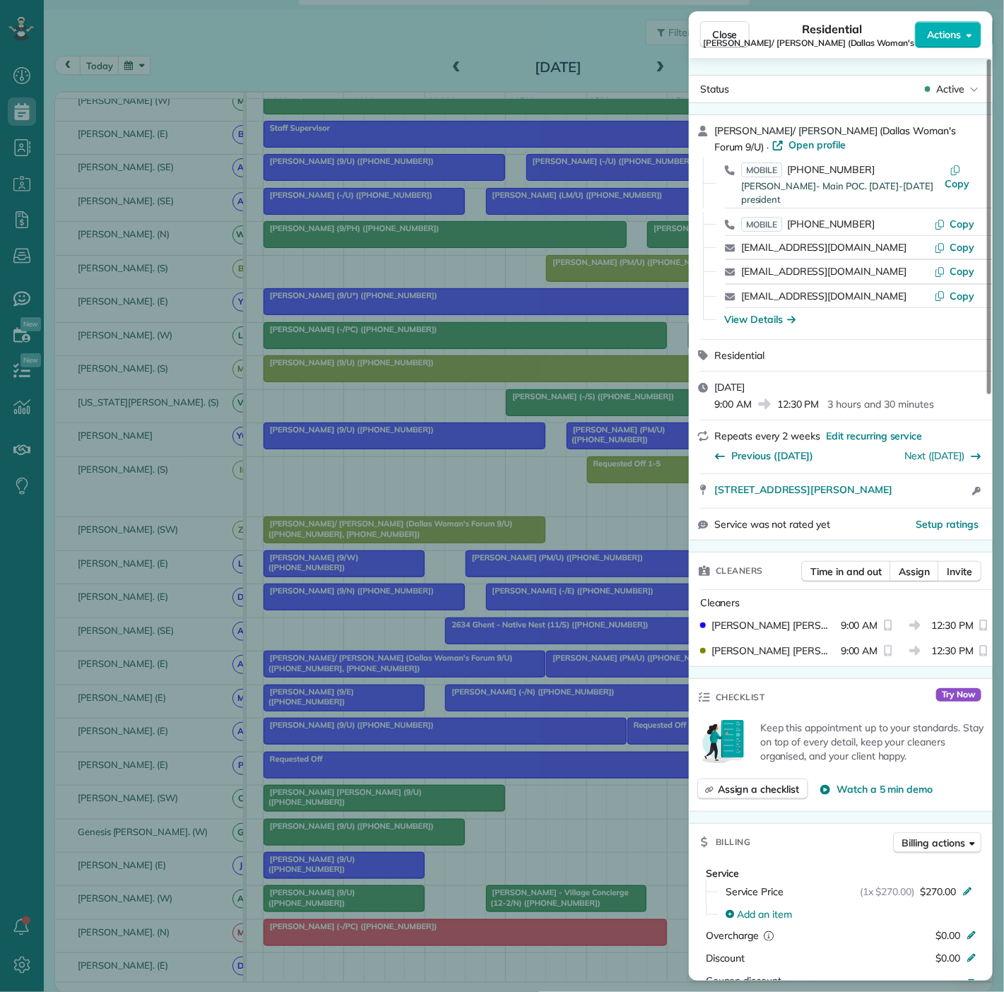
drag, startPoint x: 704, startPoint y: 485, endPoint x: 893, endPoint y: 488, distance: 189.4
click at [893, 488] on div "4607 Ross Avenue Dallas TX 75204 Open access information" at bounding box center [841, 491] width 304 height 34
drag, startPoint x: 305, startPoint y: 612, endPoint x: 517, endPoint y: 659, distance: 217.0
click at [305, 612] on div "Close Residential Linda/ Robin Turner (Dallas Woman's Forum 9/U) Actions Status…" at bounding box center [502, 496] width 1004 height 992
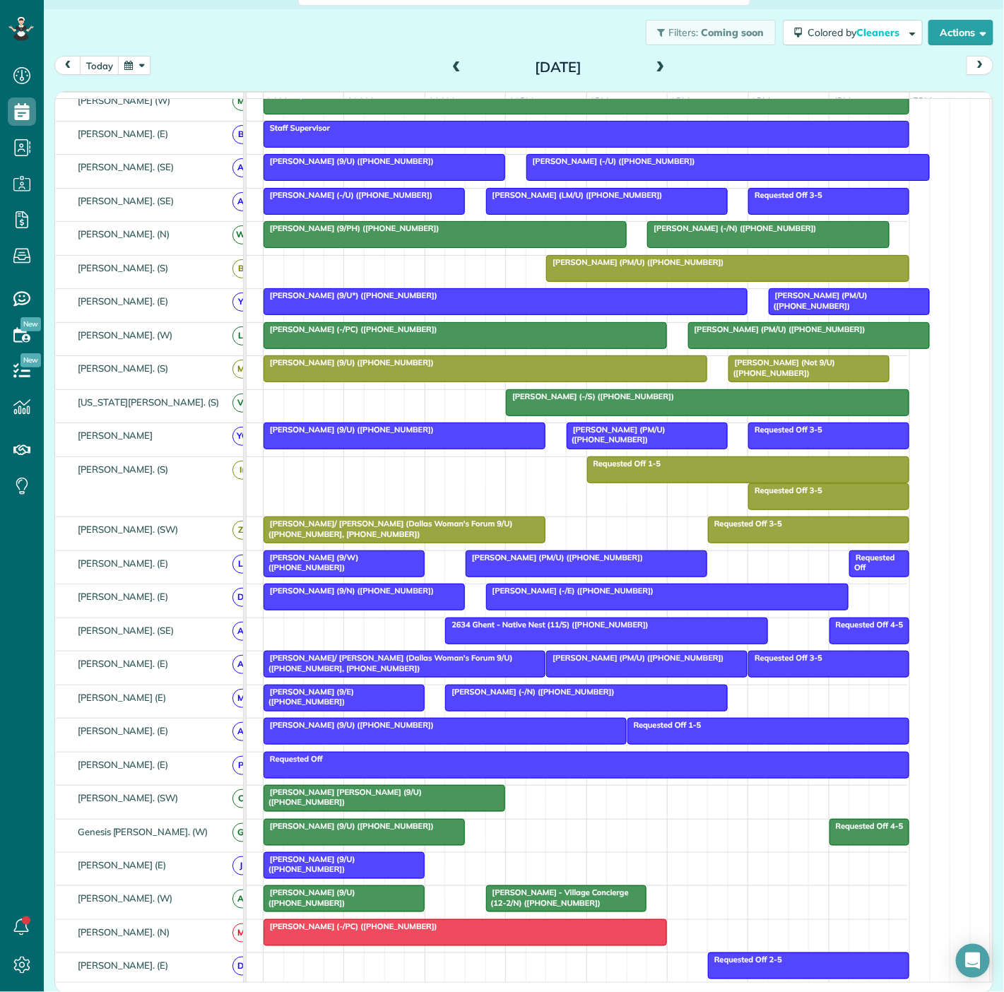
click at [620, 674] on div at bounding box center [647, 663] width 200 height 25
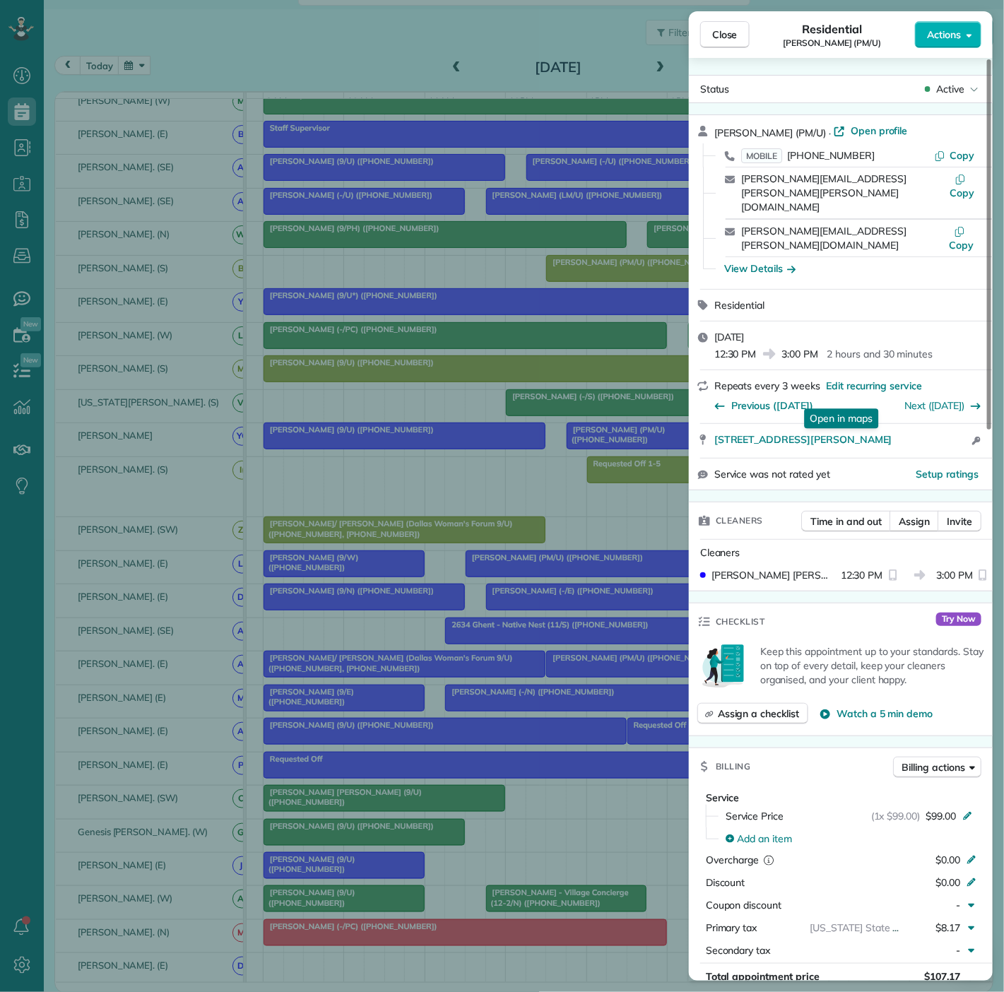
drag, startPoint x: 708, startPoint y: 402, endPoint x: 687, endPoint y: 344, distance: 61.7
click at [919, 424] on div "2355 Thomas Ave. #2009 Dallas TX 75201 Open in maps Open in maps Open access in…" at bounding box center [841, 441] width 304 height 34
drag, startPoint x: 608, startPoint y: 681, endPoint x: 589, endPoint y: 665, distance: 24.5
click at [608, 681] on div "Close Residential Laura Simms (PM/U) Actions Status Active Laura Simms (PM/U) ·…" at bounding box center [502, 496] width 1004 height 992
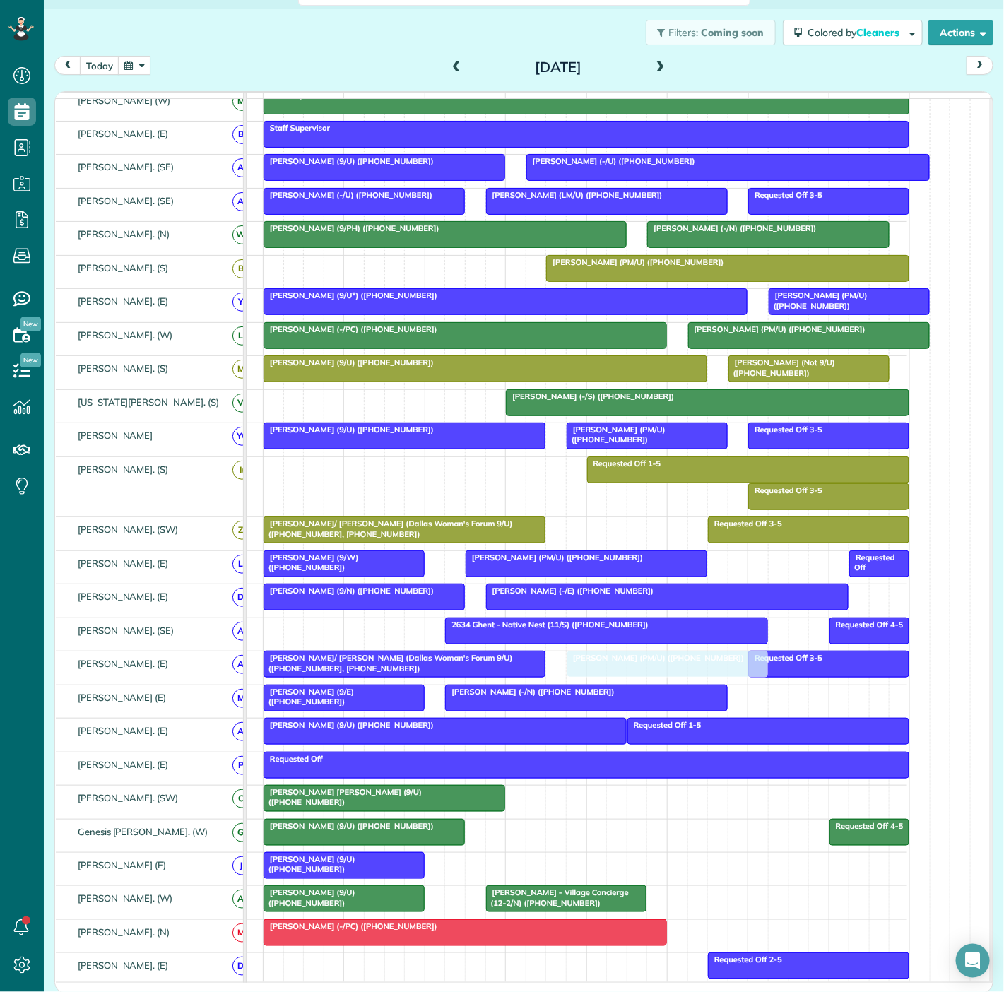
drag, startPoint x: 589, startPoint y: 671, endPoint x: 611, endPoint y: 669, distance: 22.0
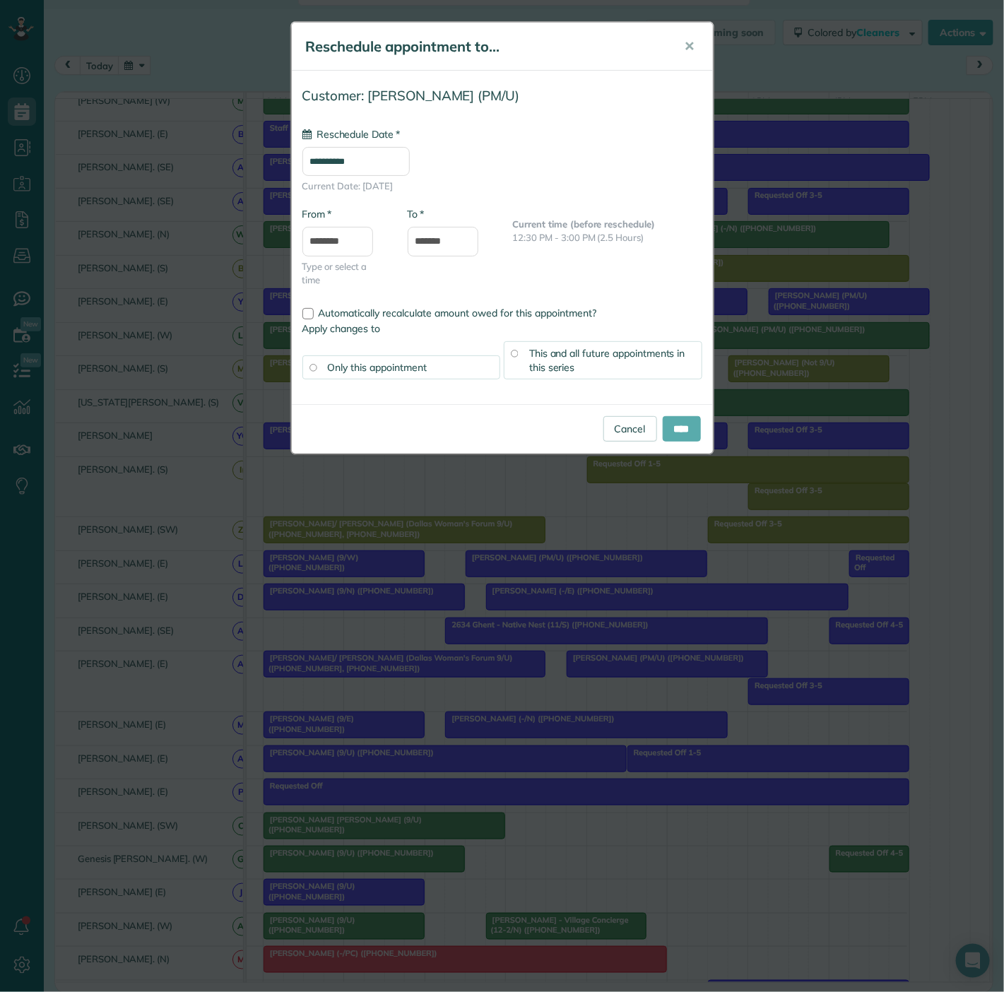
type input "**********"
click at [663, 432] on input "****" at bounding box center [682, 428] width 38 height 25
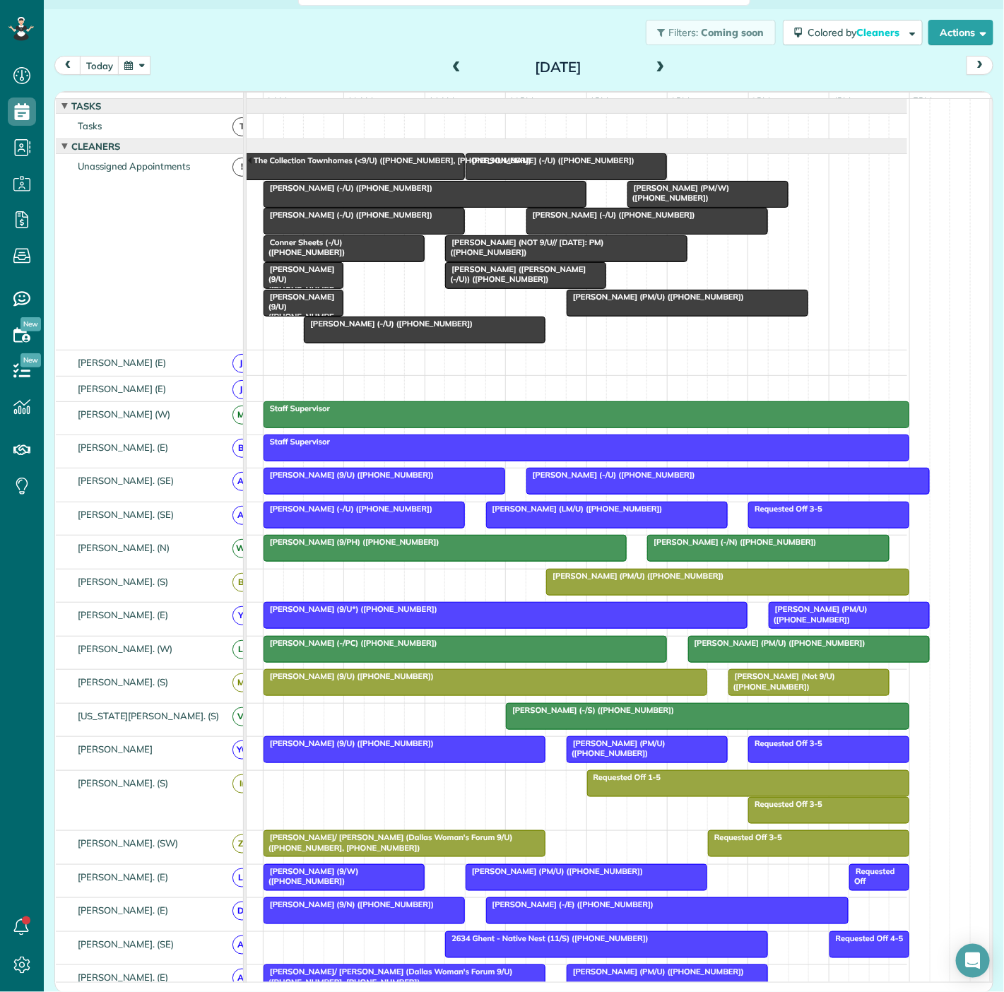
click at [503, 281] on span "Alexis Jacobs (VIV Wellness (-/U)) (+14692439896)" at bounding box center [514, 274] width 141 height 20
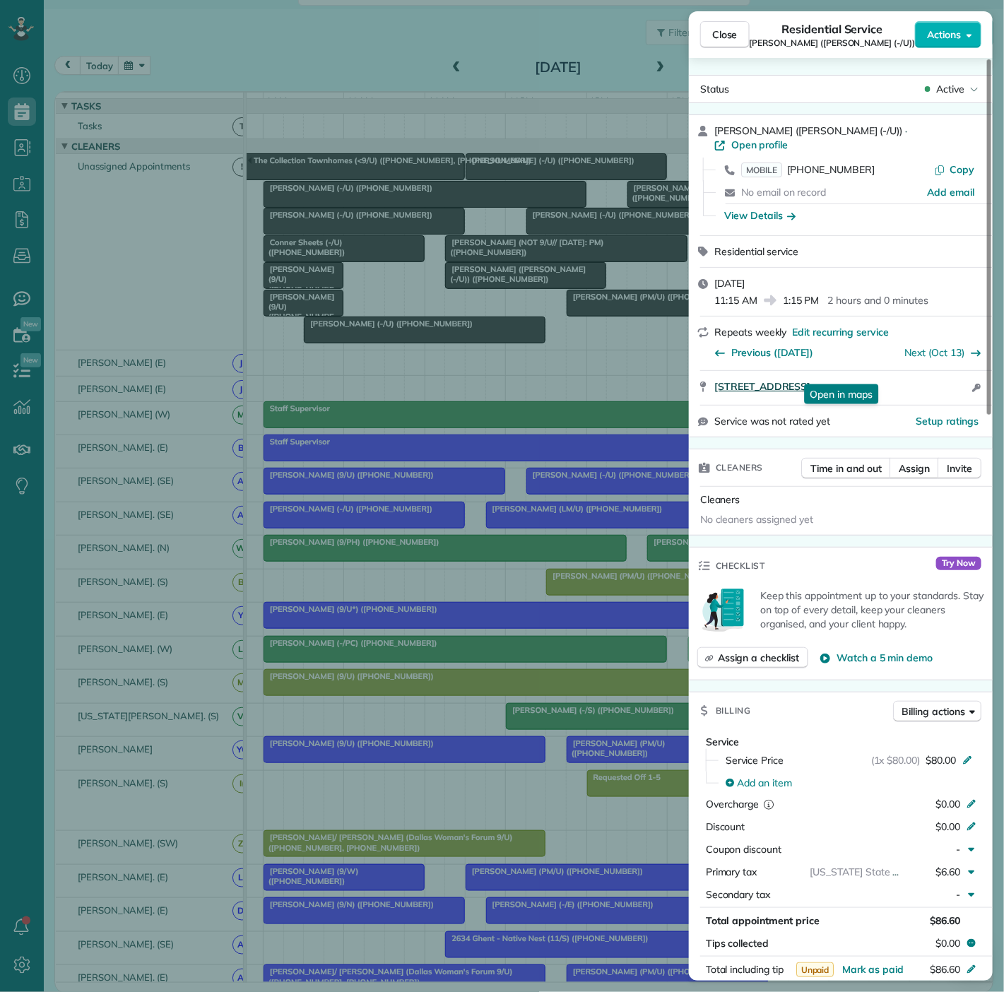
drag, startPoint x: 705, startPoint y: 379, endPoint x: 914, endPoint y: 377, distance: 208.5
click at [914, 377] on div "2401 Victory Park Lane Dallas TX 75202 Open in maps Open in maps Open access in…" at bounding box center [841, 388] width 304 height 34
drag, startPoint x: 283, startPoint y: 234, endPoint x: 302, endPoint y: 234, distance: 19.1
click at [283, 234] on div "Close Residential Service Alexis Jacobs (VIV Wellness (-/U)) Actions Status Act…" at bounding box center [502, 496] width 1004 height 992
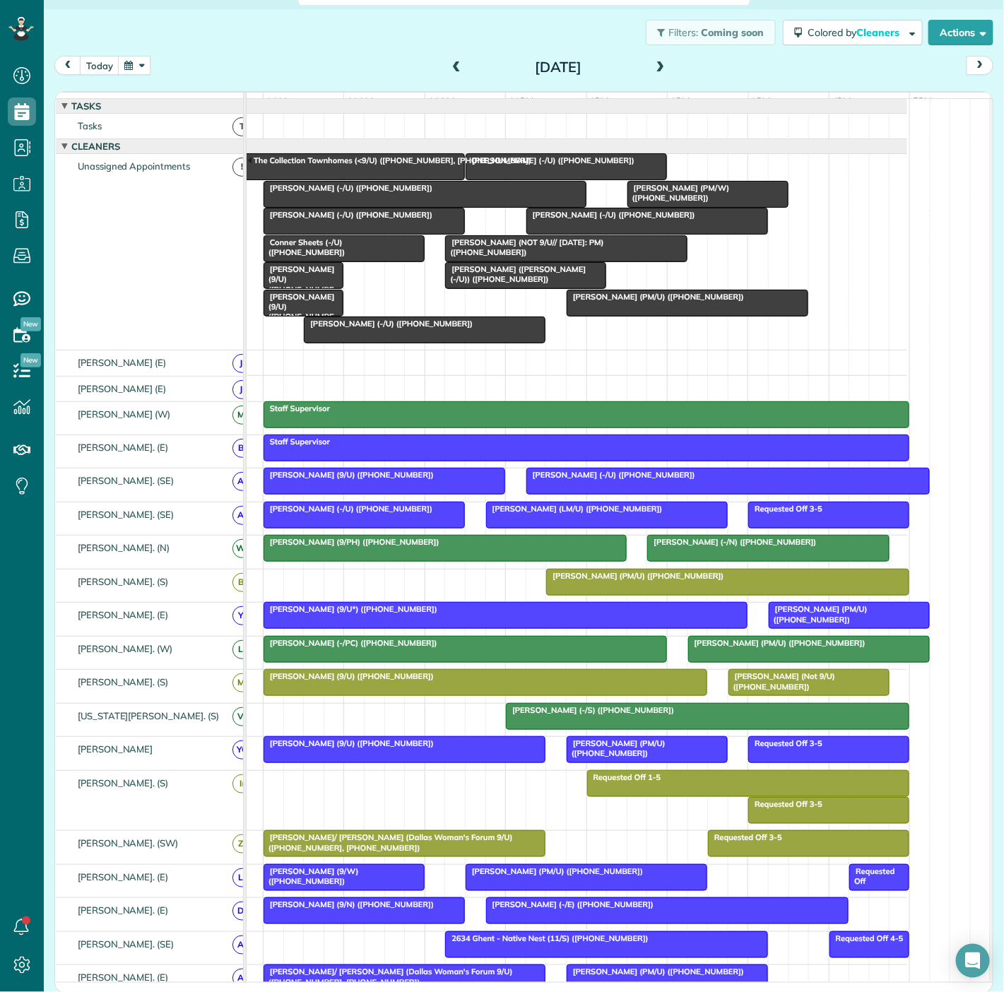
click at [318, 260] on div at bounding box center [344, 248] width 160 height 25
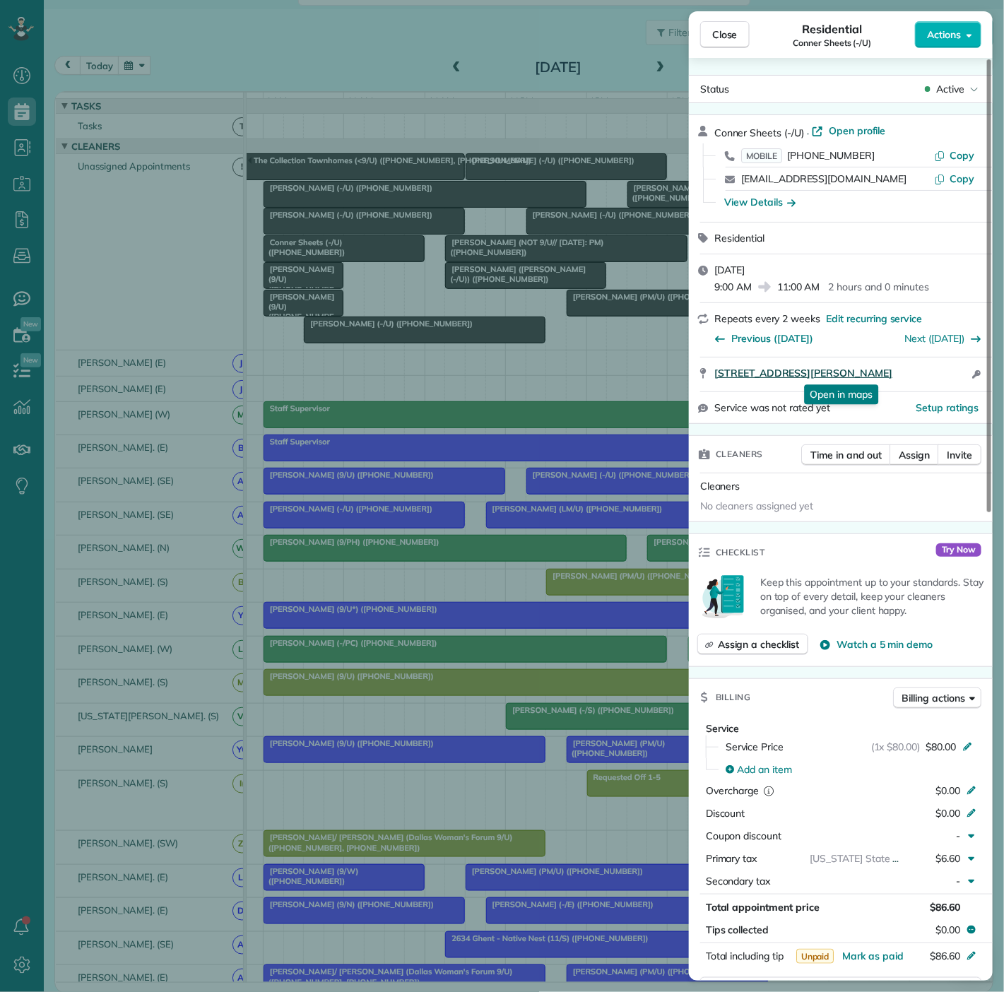
drag, startPoint x: 712, startPoint y: 384, endPoint x: 958, endPoint y: 373, distance: 246.8
click at [958, 373] on div "3636 Mckinney Ave Apt 408 Dallas TX 75204 Open in maps Open in maps Open access…" at bounding box center [841, 375] width 304 height 34
click at [363, 305] on div "Close Residential Conner Sheets (-/U) Actions Status Active Conner Sheets (-/U)…" at bounding box center [502, 496] width 1004 height 992
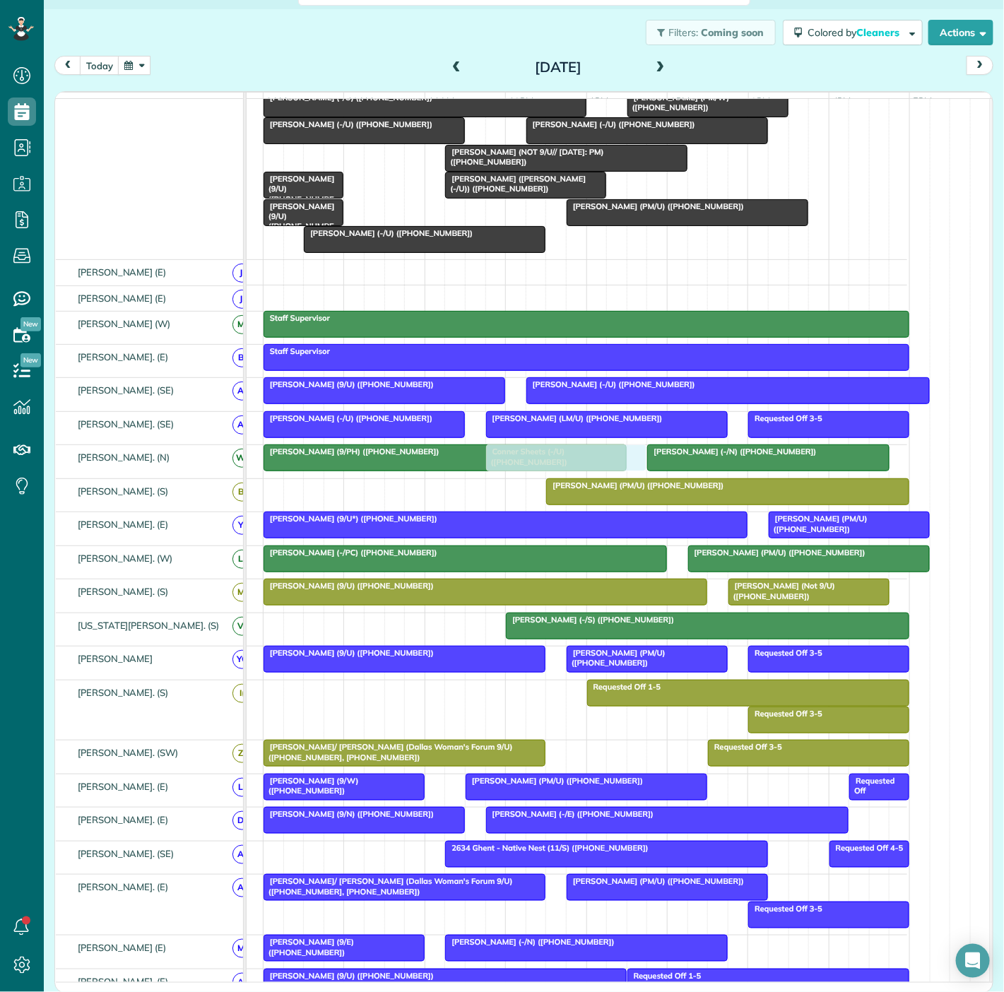
scroll to position [157, 0]
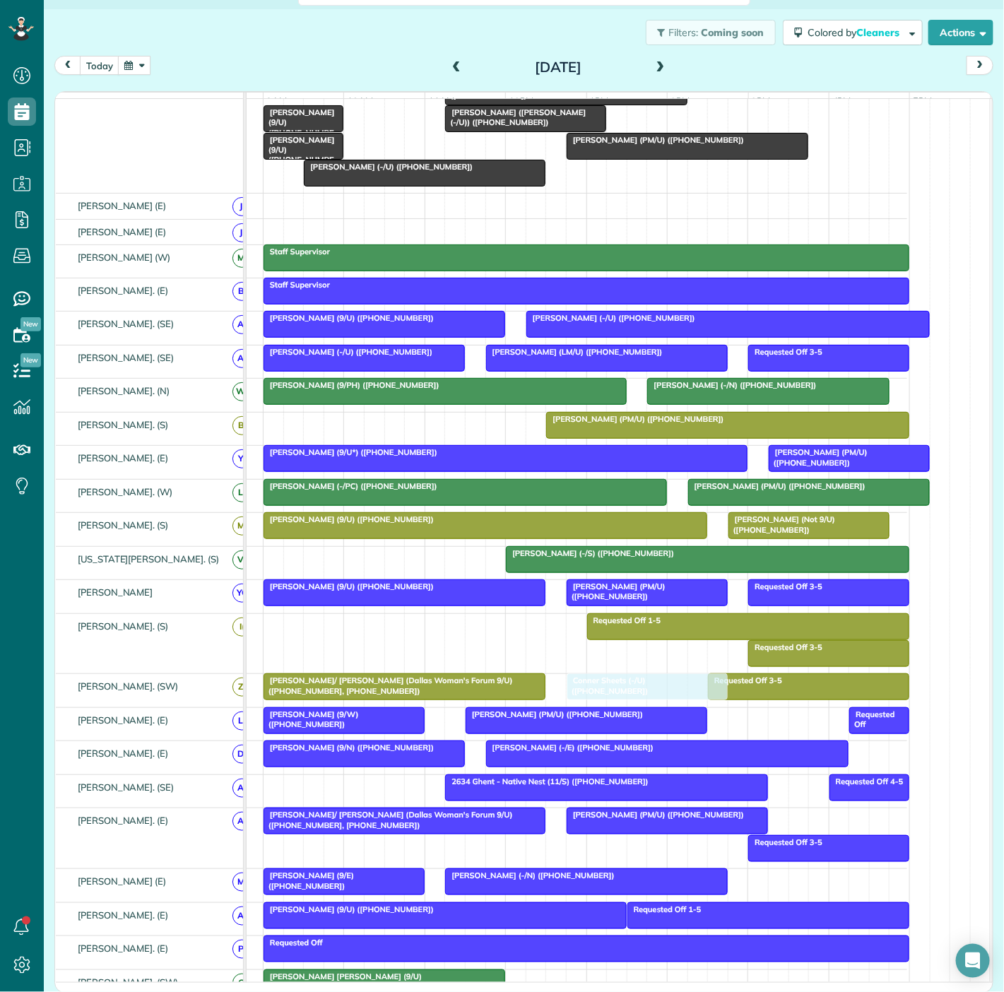
drag, startPoint x: 302, startPoint y: 261, endPoint x: 601, endPoint y: 705, distance: 535.0
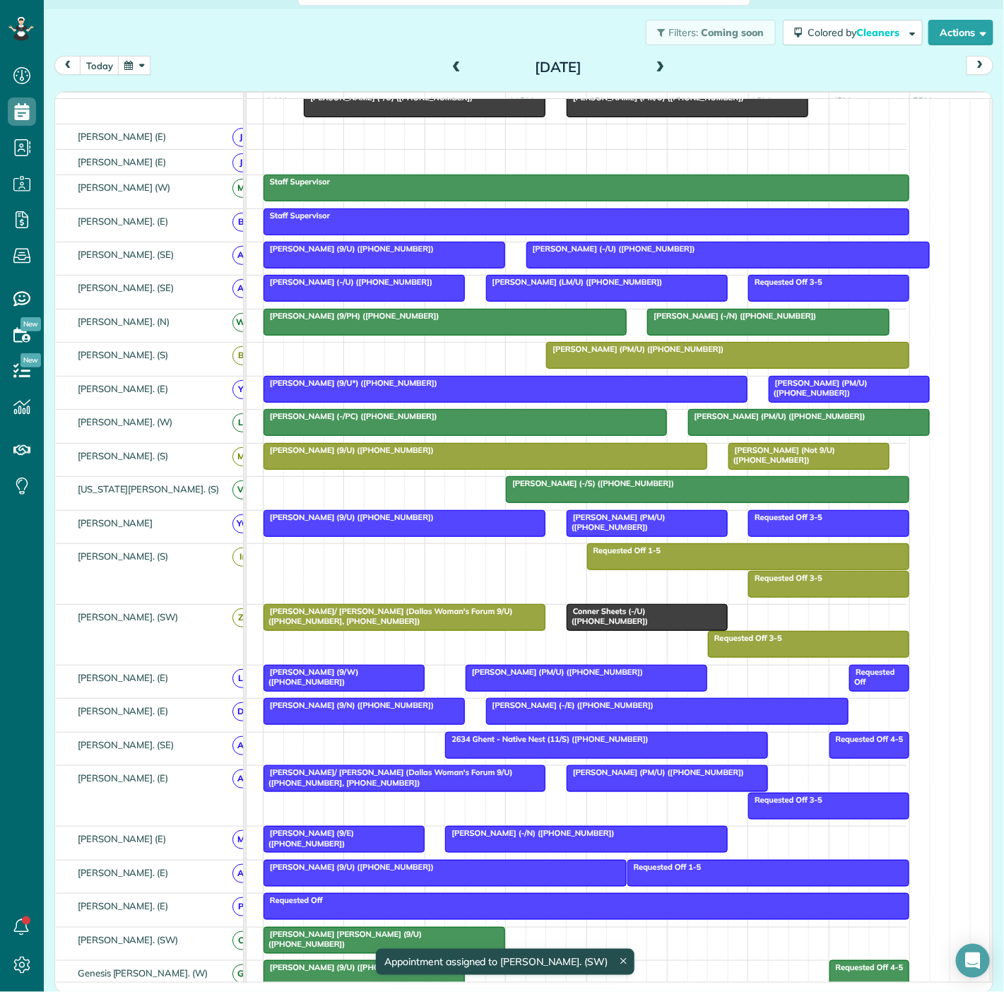
scroll to position [365, 64]
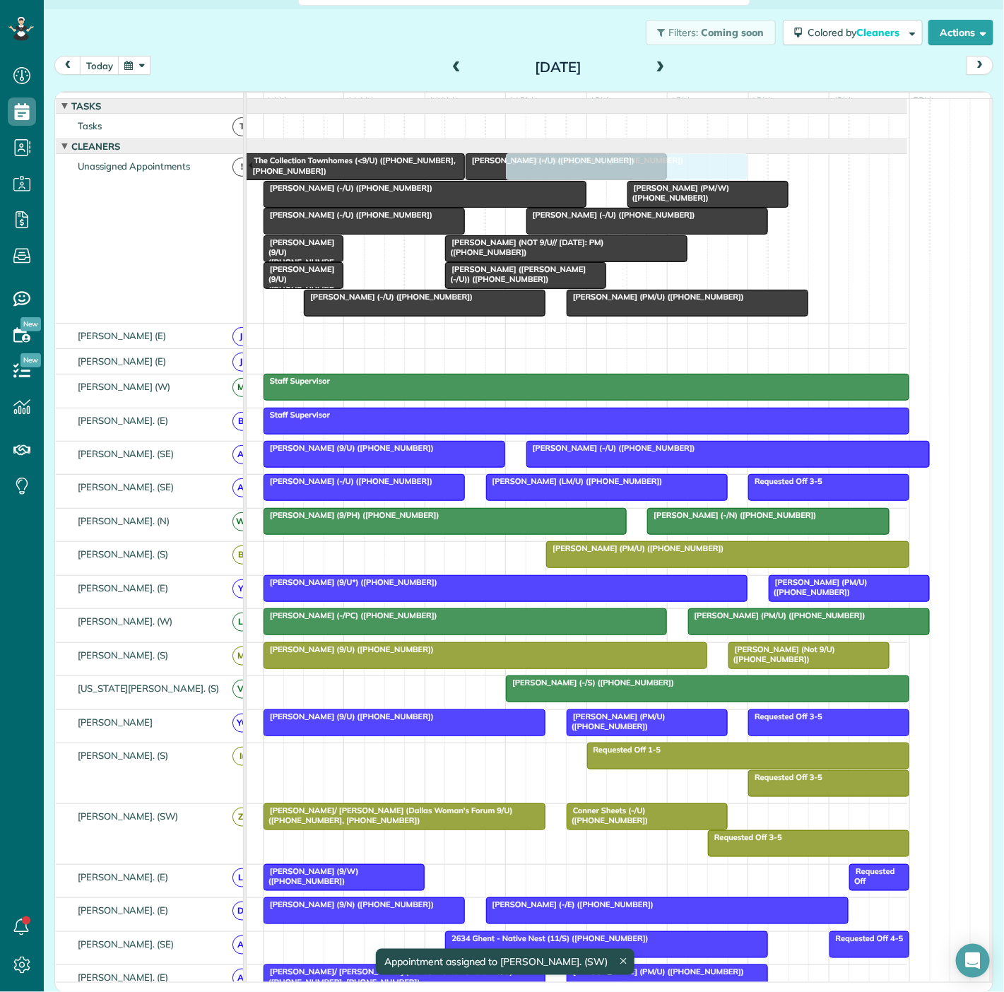
drag, startPoint x: 562, startPoint y: 519, endPoint x: 607, endPoint y: 261, distance: 262.4
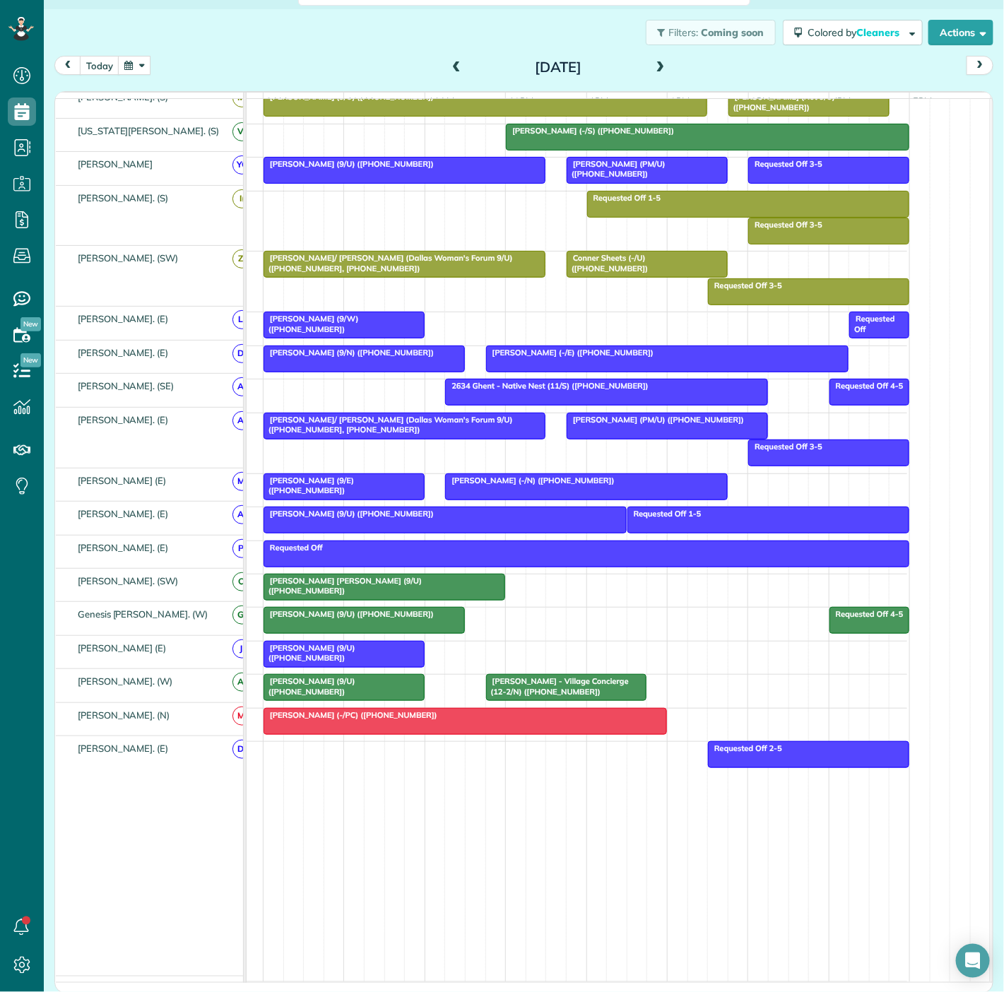
click at [349, 593] on div at bounding box center [384, 586] width 240 height 25
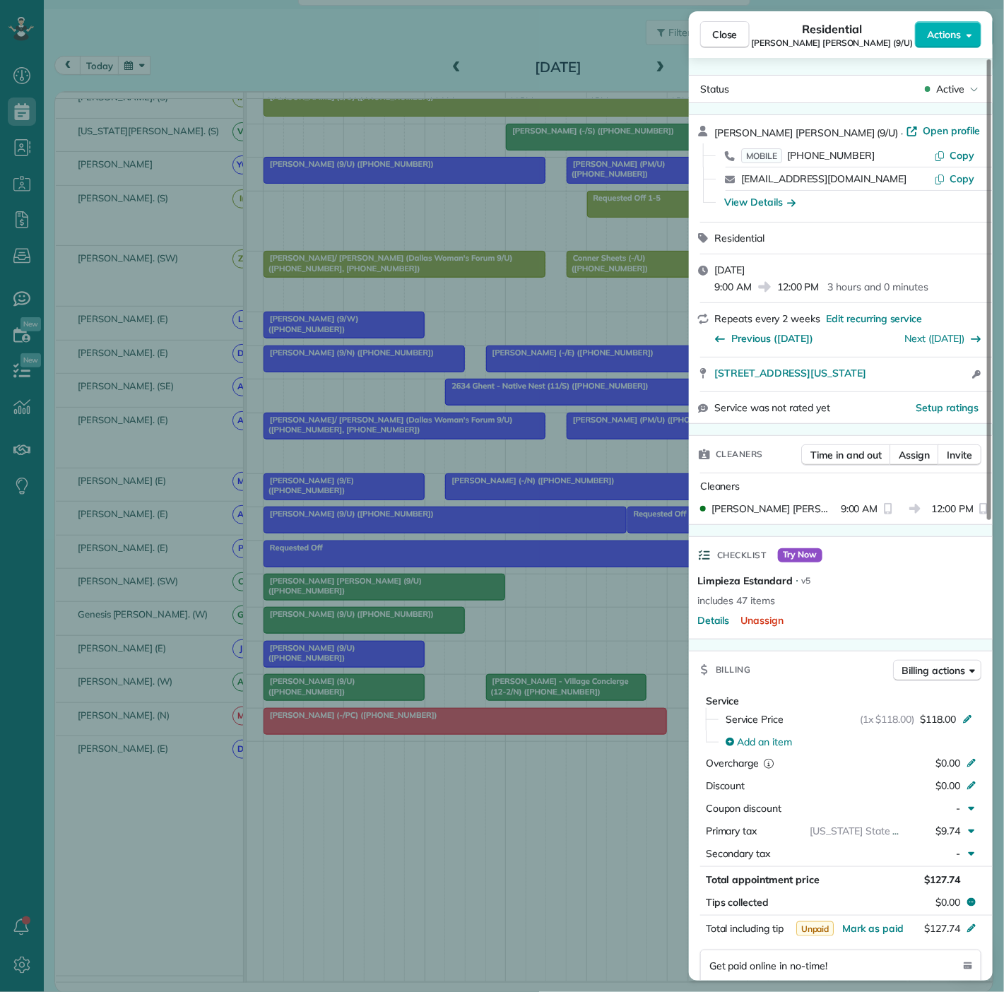
drag, startPoint x: 708, startPoint y: 381, endPoint x: 940, endPoint y: 381, distance: 231.8
click at [940, 381] on div "2120 Olive St Apt 1111 Dallas Texas 75201 Open access information" at bounding box center [841, 375] width 304 height 34
click at [224, 501] on div "Close Residential Mary Beth Johnson (9/U) Actions Status Active Mary Beth Johns…" at bounding box center [502, 496] width 1004 height 992
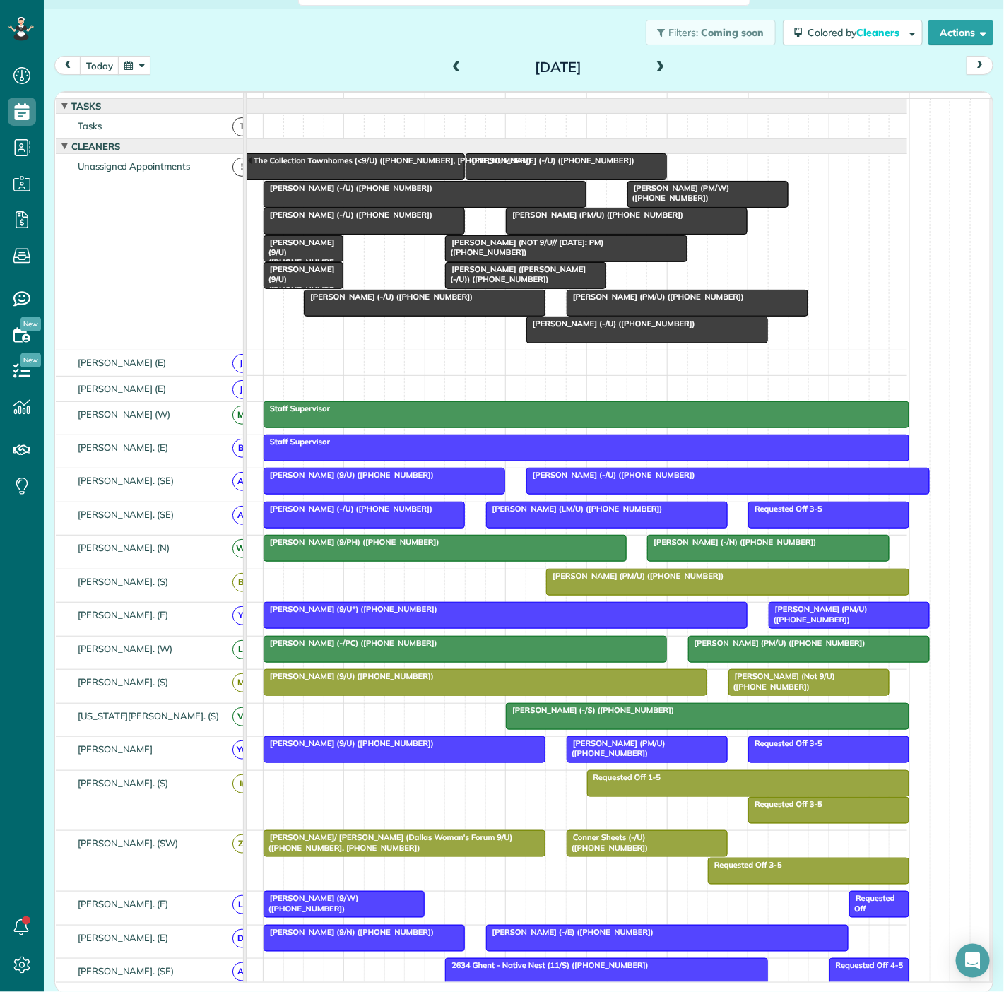
click at [365, 193] on span "Tim Doyle (-/U) (+19726938635)" at bounding box center [348, 188] width 170 height 10
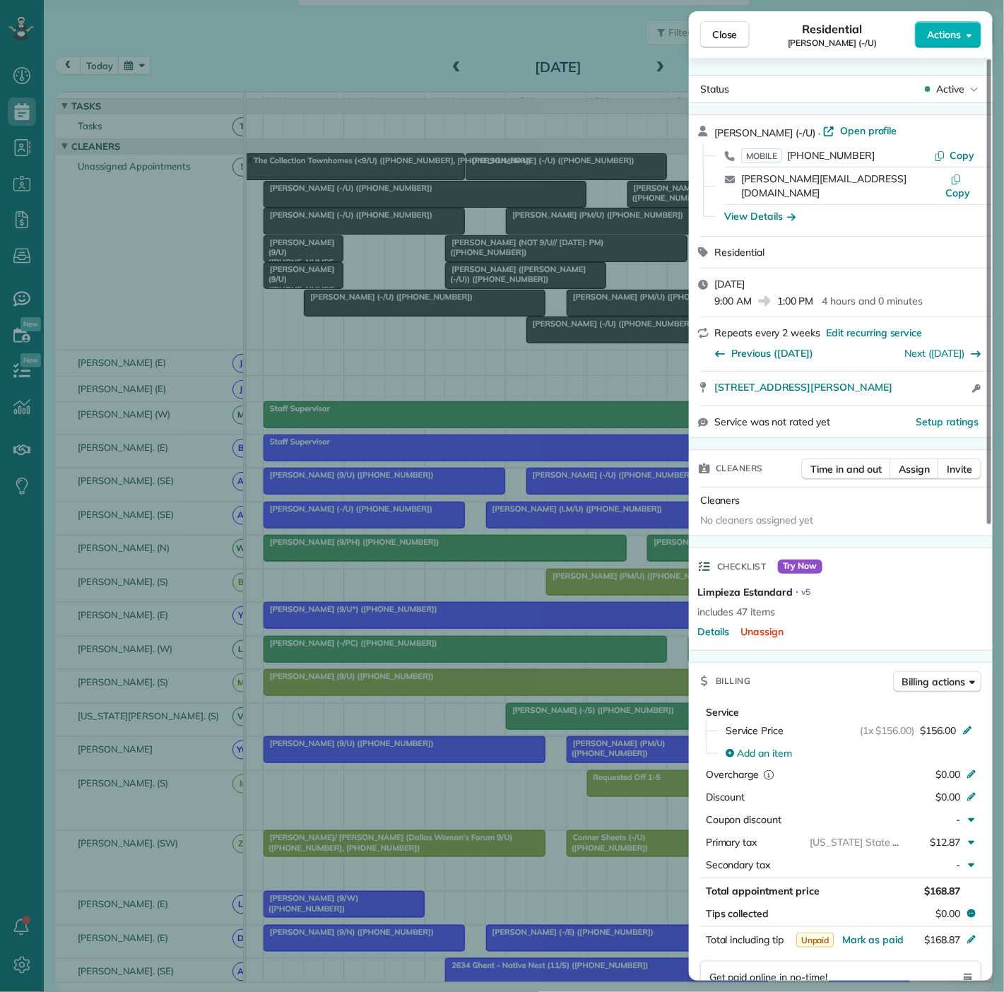
drag, startPoint x: 728, startPoint y: 387, endPoint x: 713, endPoint y: 372, distance: 22.0
click at [713, 372] on div "Tim Doyle (-/U) · Open profile MOBILE (972) 693-8635 Copy tim@turtlecreekblvd.c…" at bounding box center [841, 276] width 304 height 324
drag, startPoint x: 333, startPoint y: 385, endPoint x: 319, endPoint y: 354, distance: 33.9
click at [333, 385] on div "Close Residential Tim Doyle (-/U) Actions Status Active Tim Doyle (-/U) · Open …" at bounding box center [502, 496] width 1004 height 992
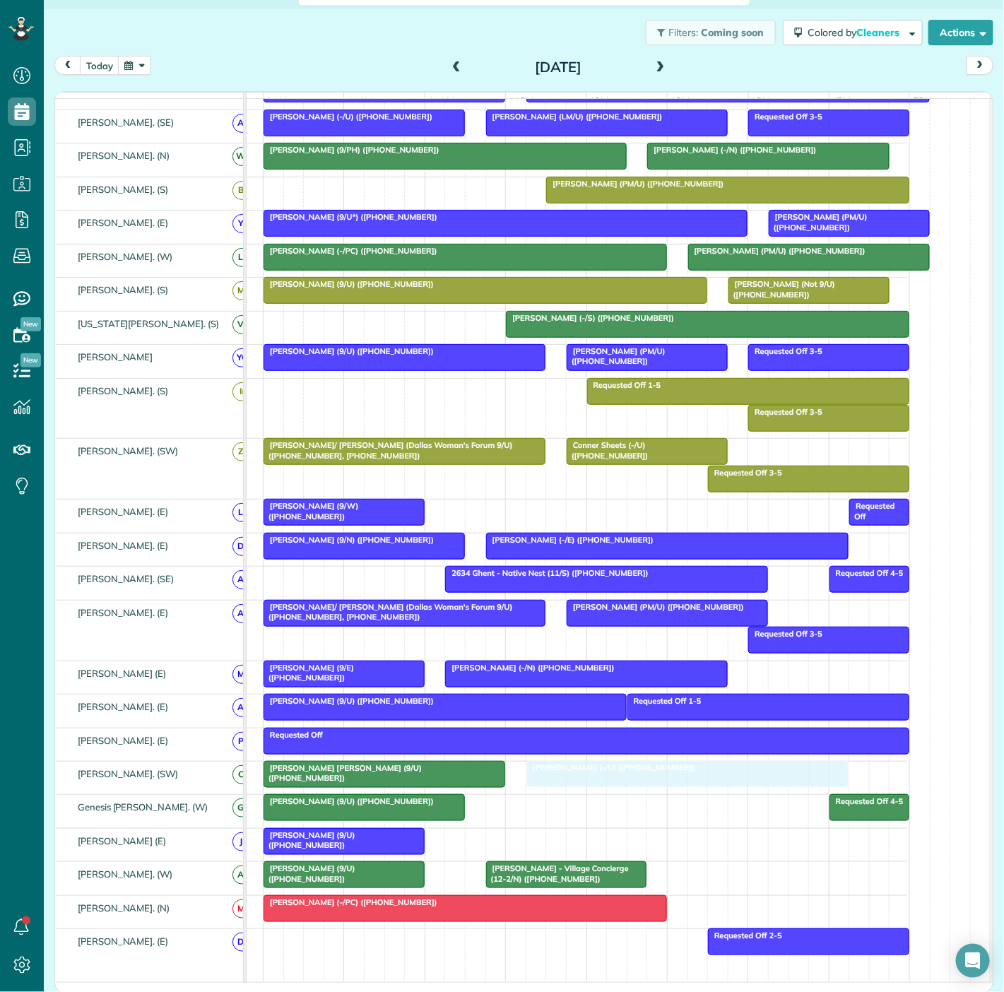
drag, startPoint x: 354, startPoint y: 206, endPoint x: 609, endPoint y: 791, distance: 637.6
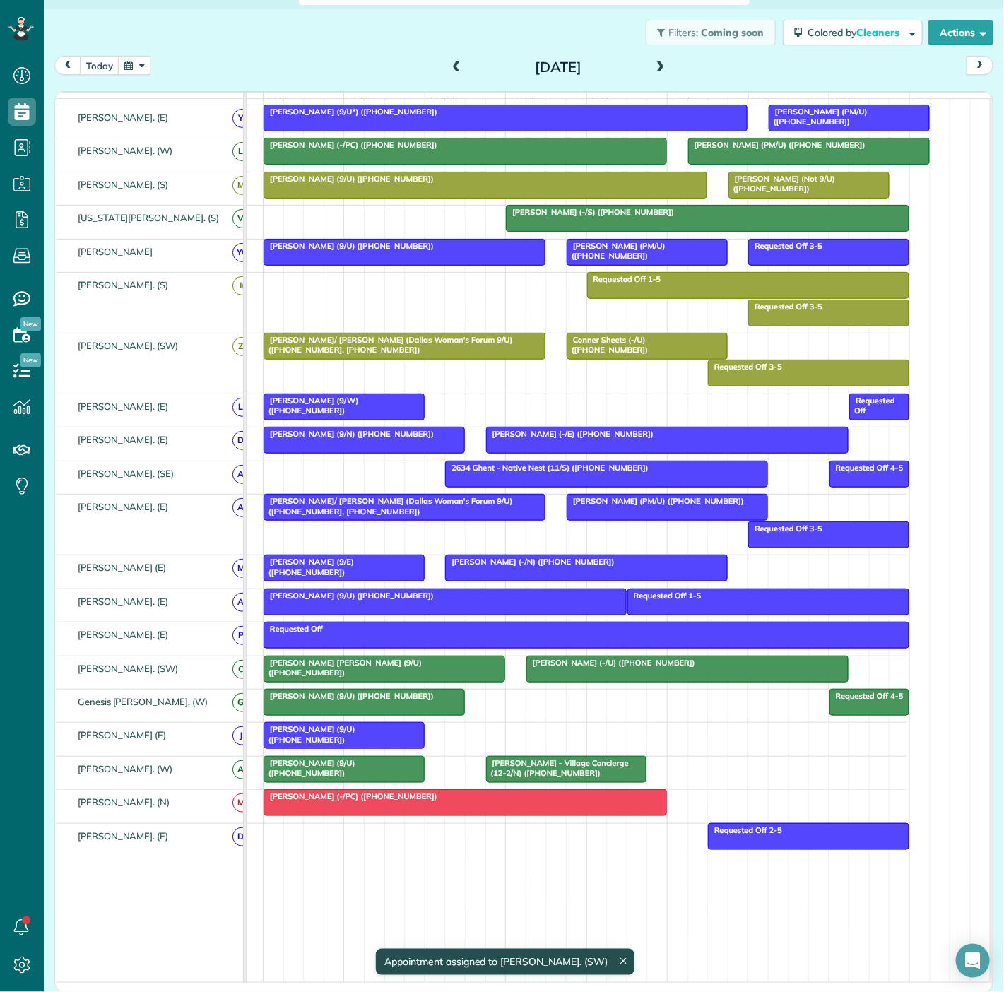
click at [344, 739] on span "Rachel Barnes (9/U) (+18326270966)" at bounding box center [309, 734] width 93 height 20
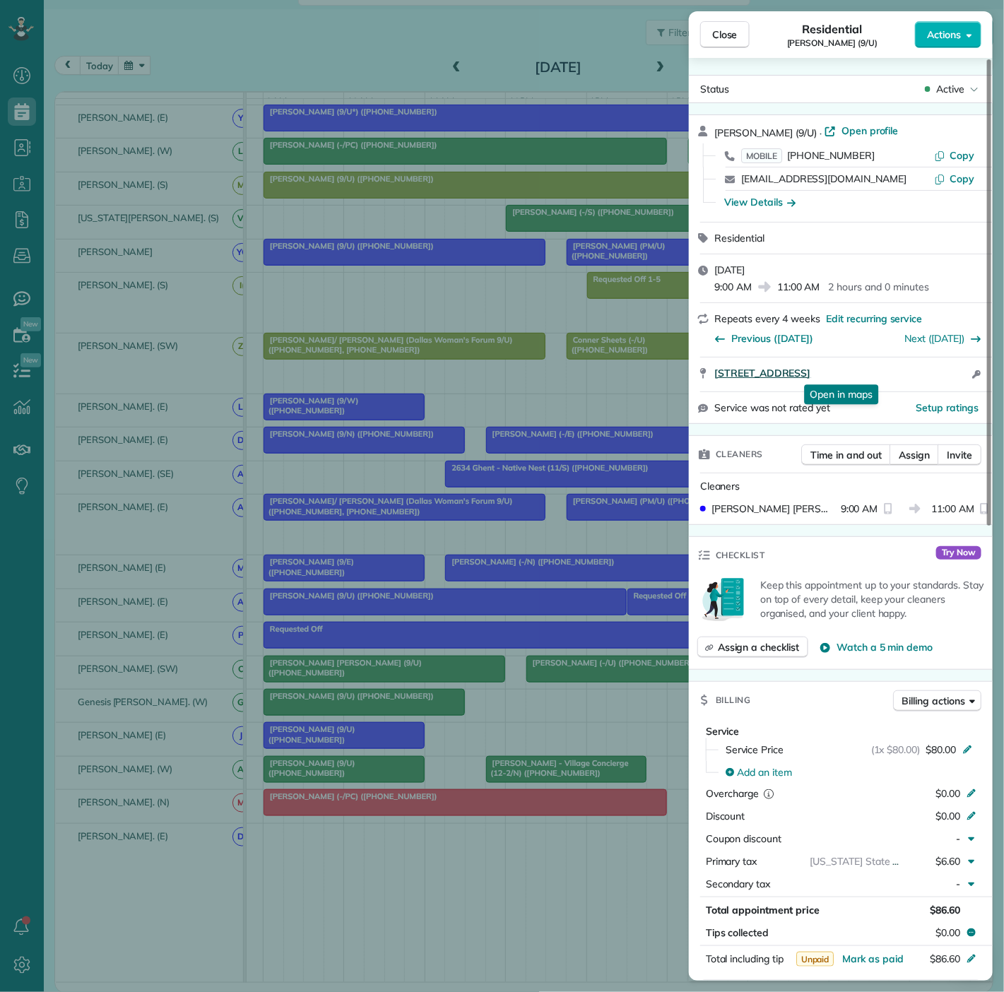
drag, startPoint x: 712, startPoint y: 380, endPoint x: 917, endPoint y: 367, distance: 206.1
click at [917, 367] on div "5201 Amesbury Dr Apt 257 Dallas TX 75206 Open in maps Open in maps Open access …" at bounding box center [841, 375] width 304 height 34
click at [331, 770] on div "Close Residential Rachel Barnes (9/U) Actions Status Active Rachel Barnes (9/U)…" at bounding box center [502, 496] width 1004 height 992
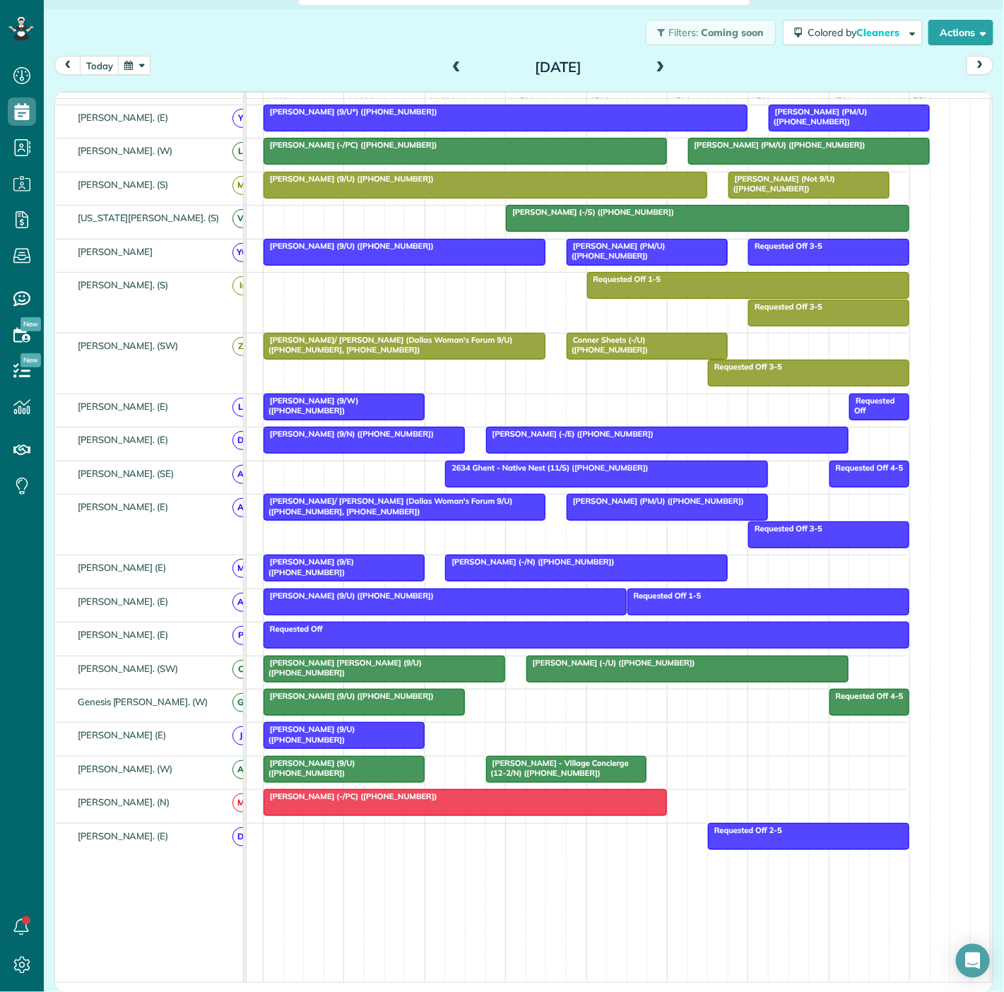
click at [326, 774] on div at bounding box center [344, 769] width 160 height 25
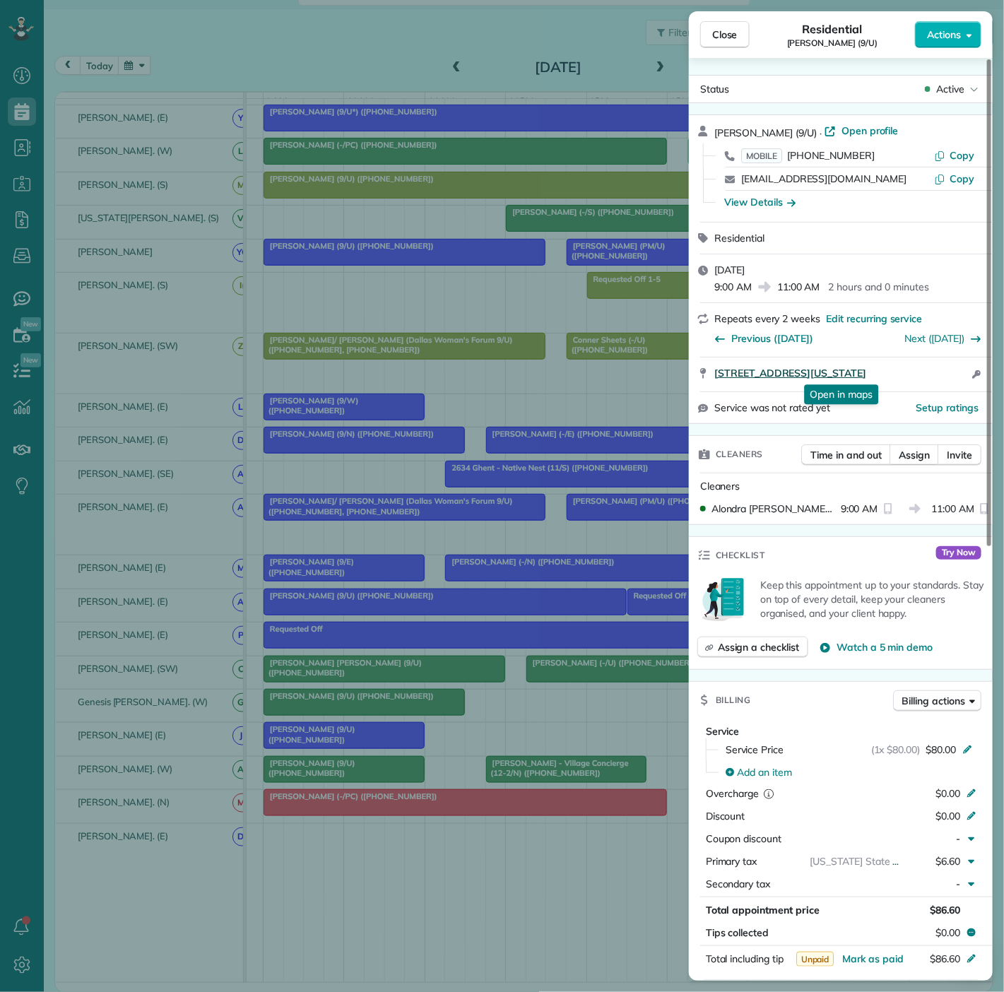
drag, startPoint x: 708, startPoint y: 384, endPoint x: 957, endPoint y: 367, distance: 249.3
click at [957, 367] on div "2525 Turtle Creek Blvd Apt 916 Dallas Texas 75219 Open in maps Open in maps Ope…" at bounding box center [841, 375] width 304 height 34
click at [248, 757] on div "Close Residential Tyler Jacoby (9/U) Actions Status Active Tyler Jacoby (9/U) ·…" at bounding box center [502, 496] width 1004 height 992
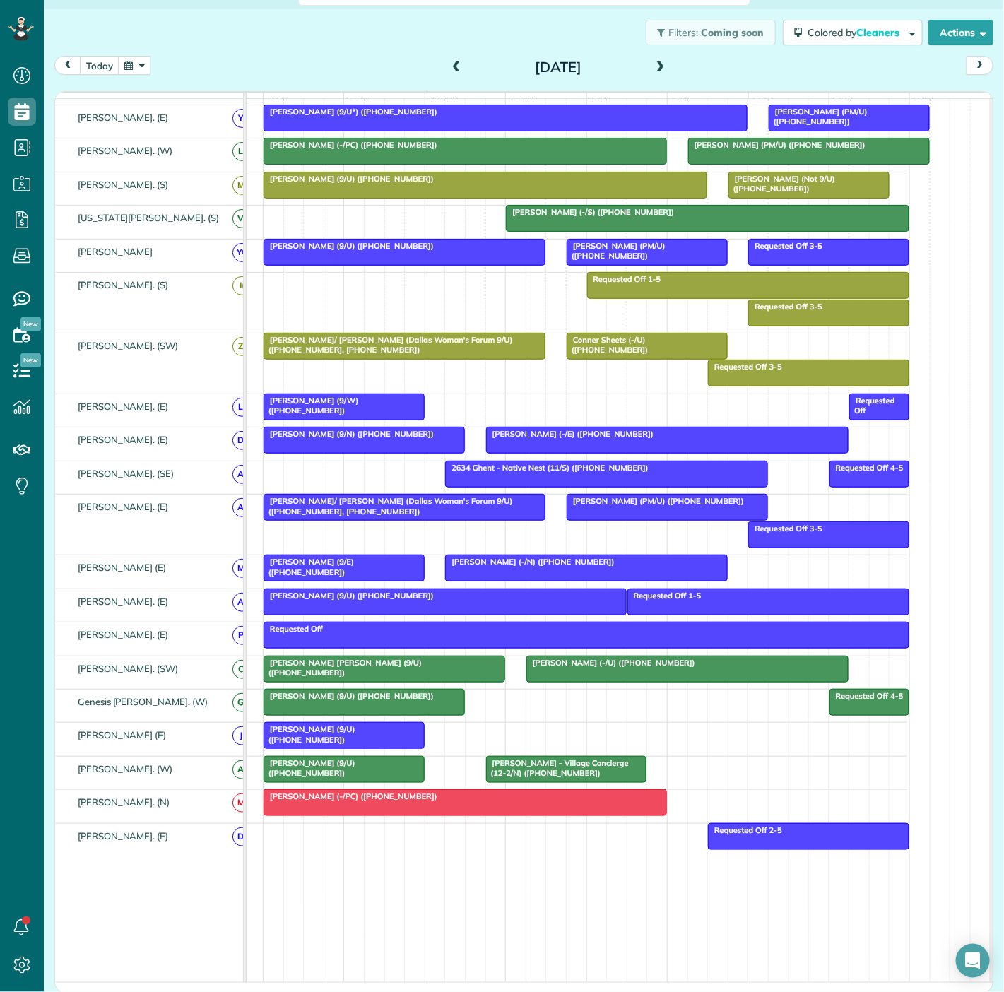
click at [551, 772] on span "Paul Britton - Village Concierge (12-2/N) (+12149529750)" at bounding box center [556, 768] width 143 height 20
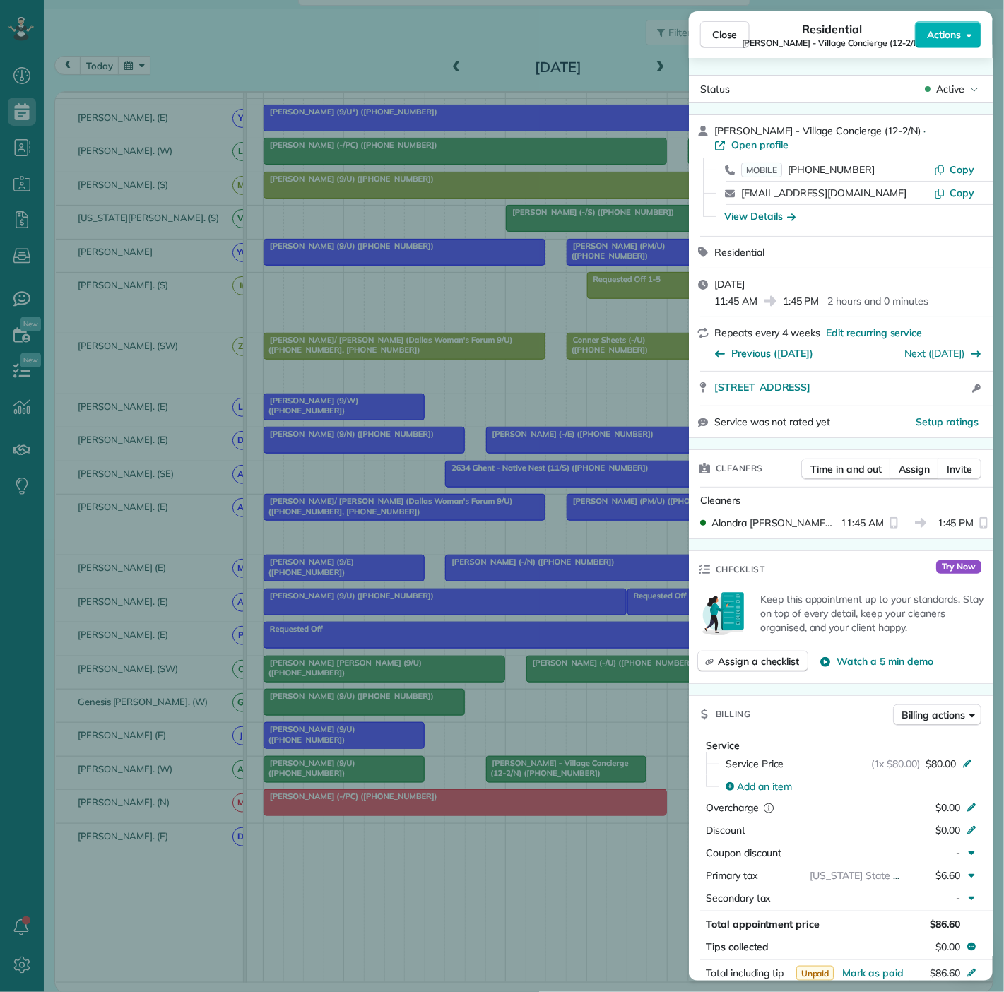
click at [551, 772] on div "Close Residential Paul Britton - Village Concierge (12-2/N) Actions Status Acti…" at bounding box center [502, 496] width 1004 height 992
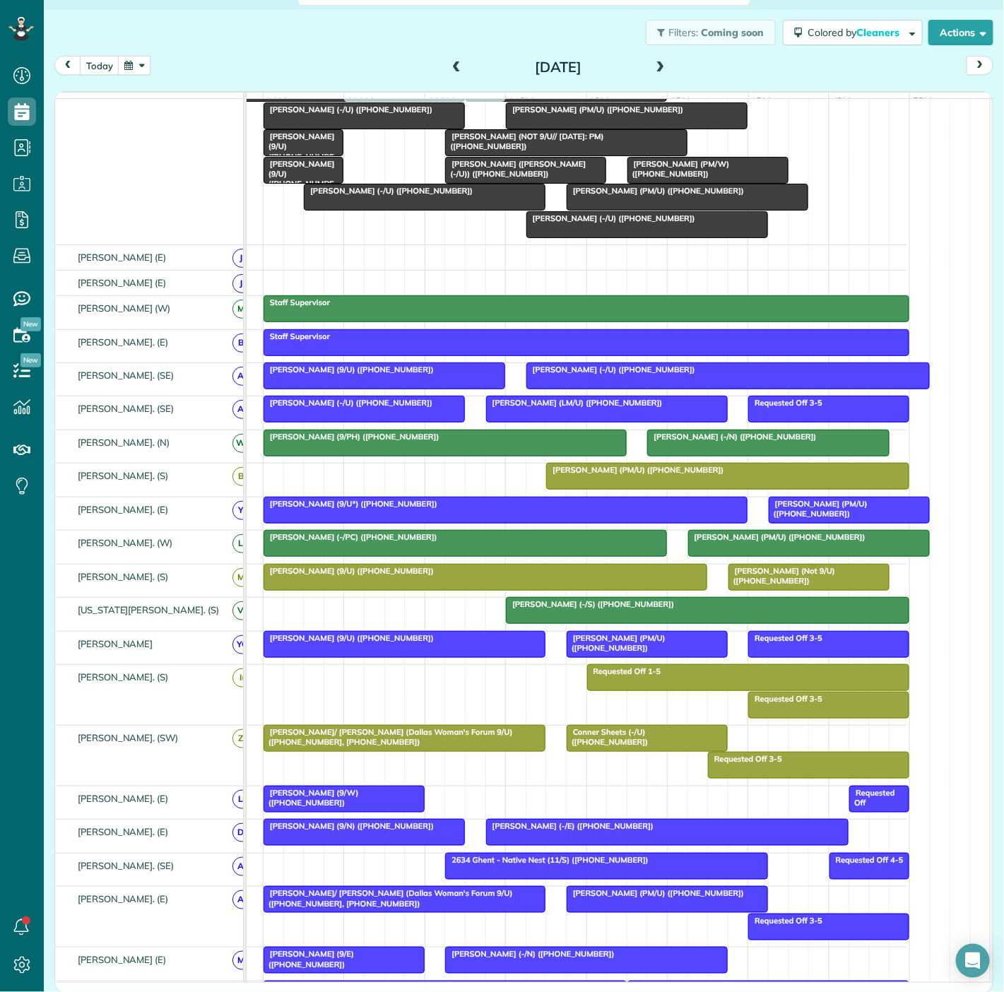
drag, startPoint x: 548, startPoint y: 773, endPoint x: 406, endPoint y: 209, distance: 581.5
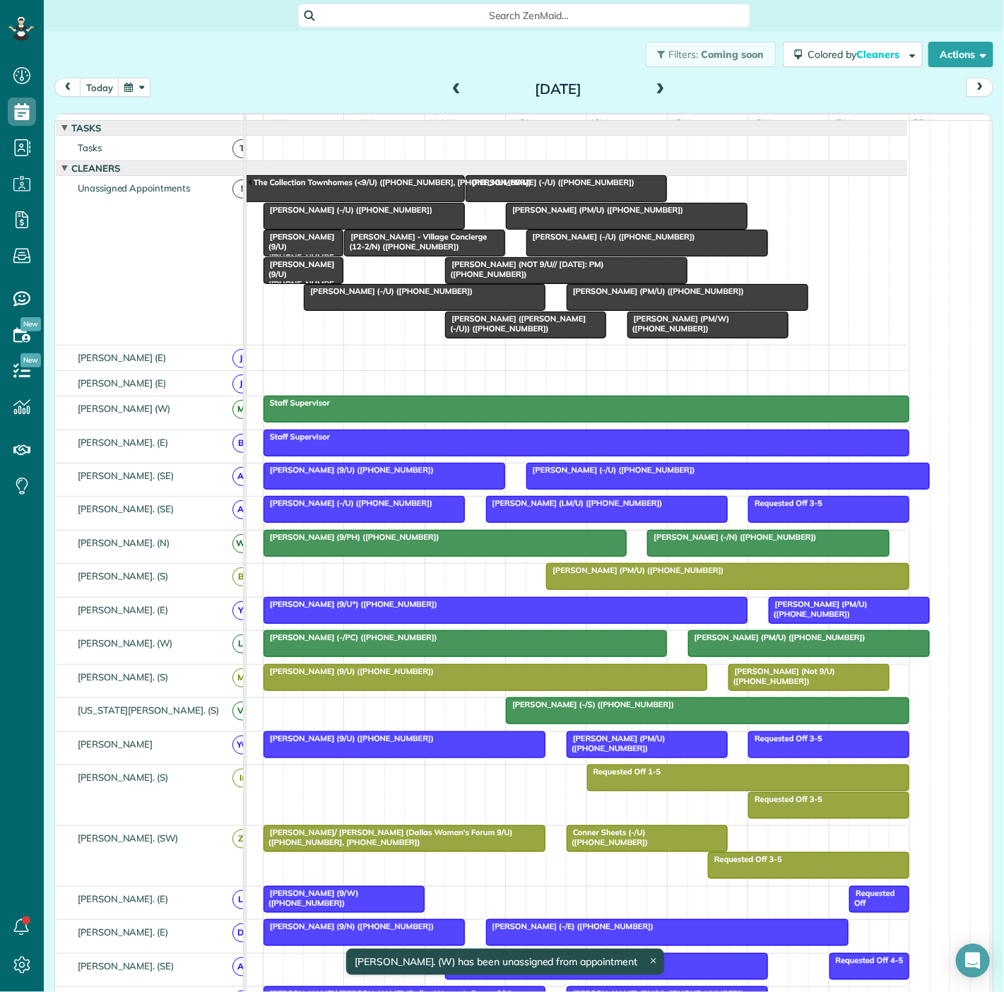
click at [569, 187] on span "Nuri Ersahin (-/U) (+18478686532)" at bounding box center [550, 182] width 170 height 10
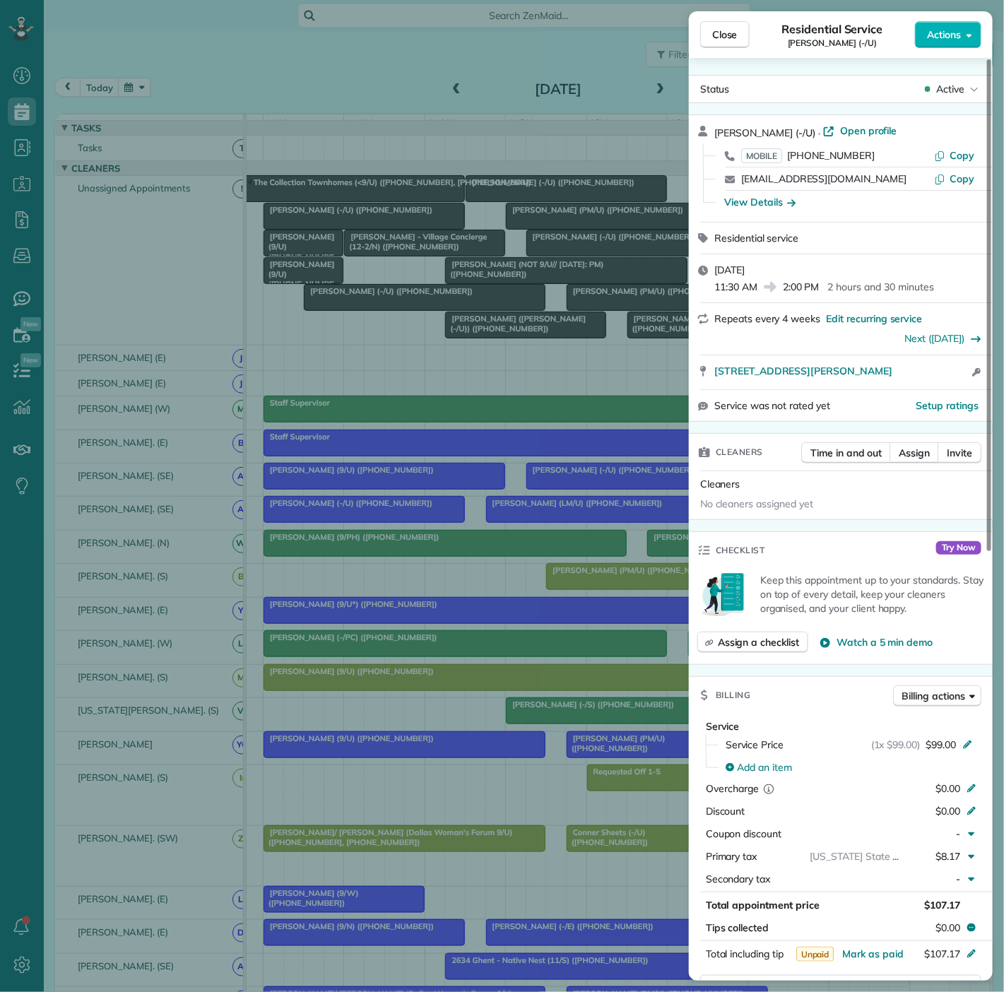
drag, startPoint x: 707, startPoint y: 380, endPoint x: 980, endPoint y: 382, distance: 273.5
click at [980, 382] on div "2355 Thomas Ave Apt. 1608 Dallas TX 75201 Open access information" at bounding box center [841, 372] width 304 height 34
drag, startPoint x: 524, startPoint y: 348, endPoint x: 627, endPoint y: 322, distance: 106.4
click at [524, 348] on div "Close Residential Service Nuri Ersahin (-/U) Actions Status Active Nuri Ersahin…" at bounding box center [502, 496] width 1004 height 992
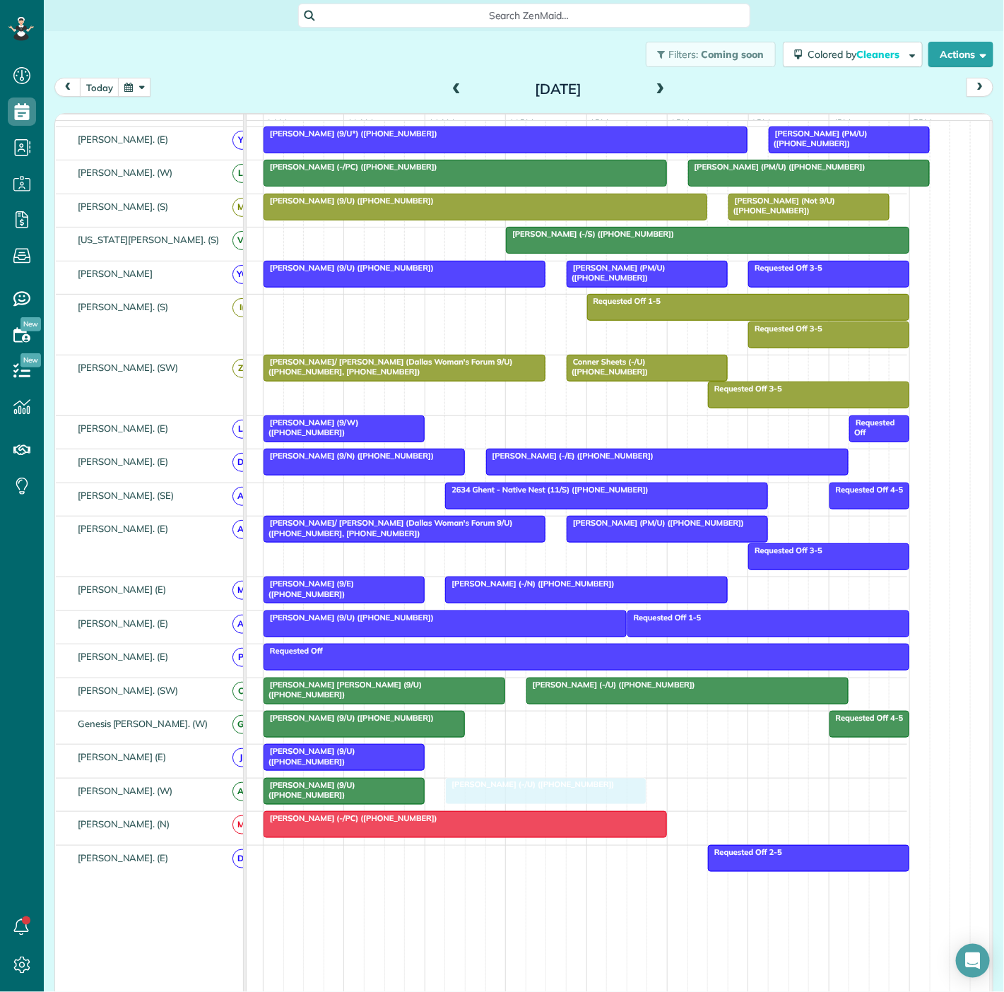
drag, startPoint x: 605, startPoint y: 201, endPoint x: 582, endPoint y: 796, distance: 595.4
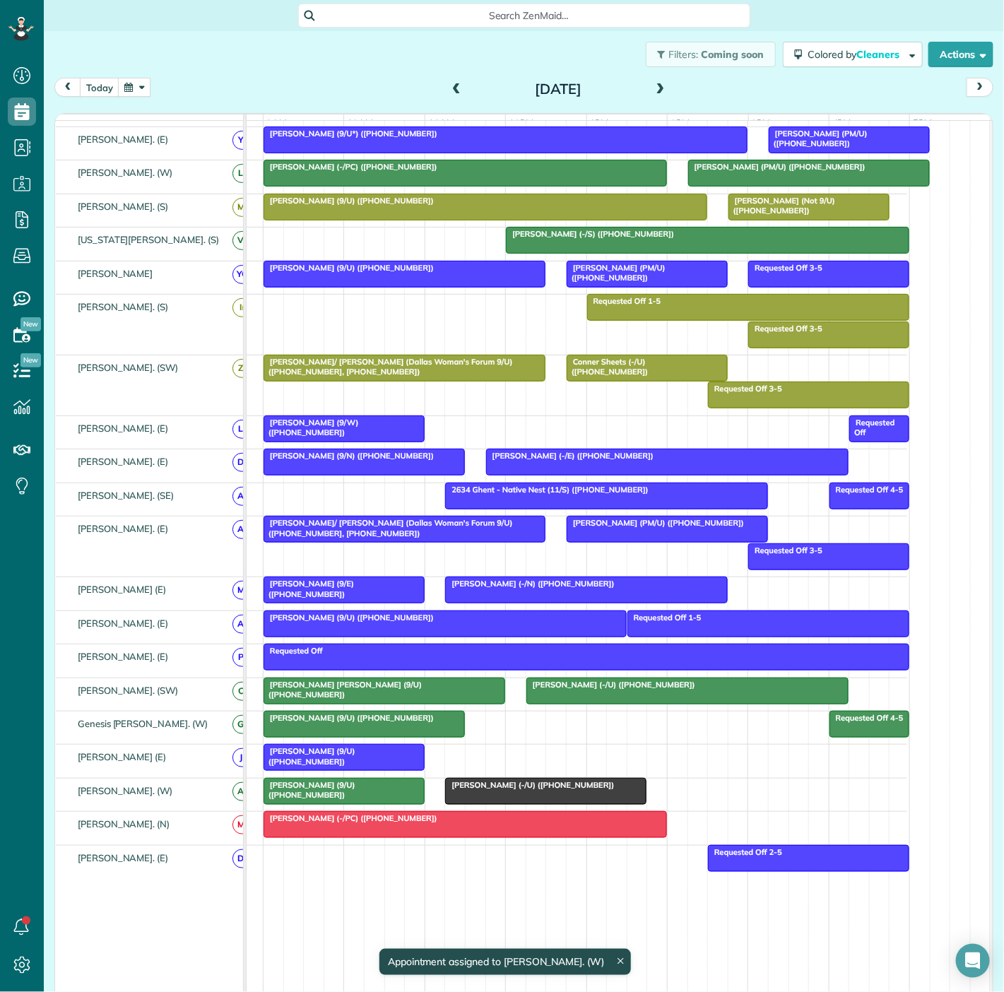
click at [321, 802] on div at bounding box center [344, 791] width 160 height 25
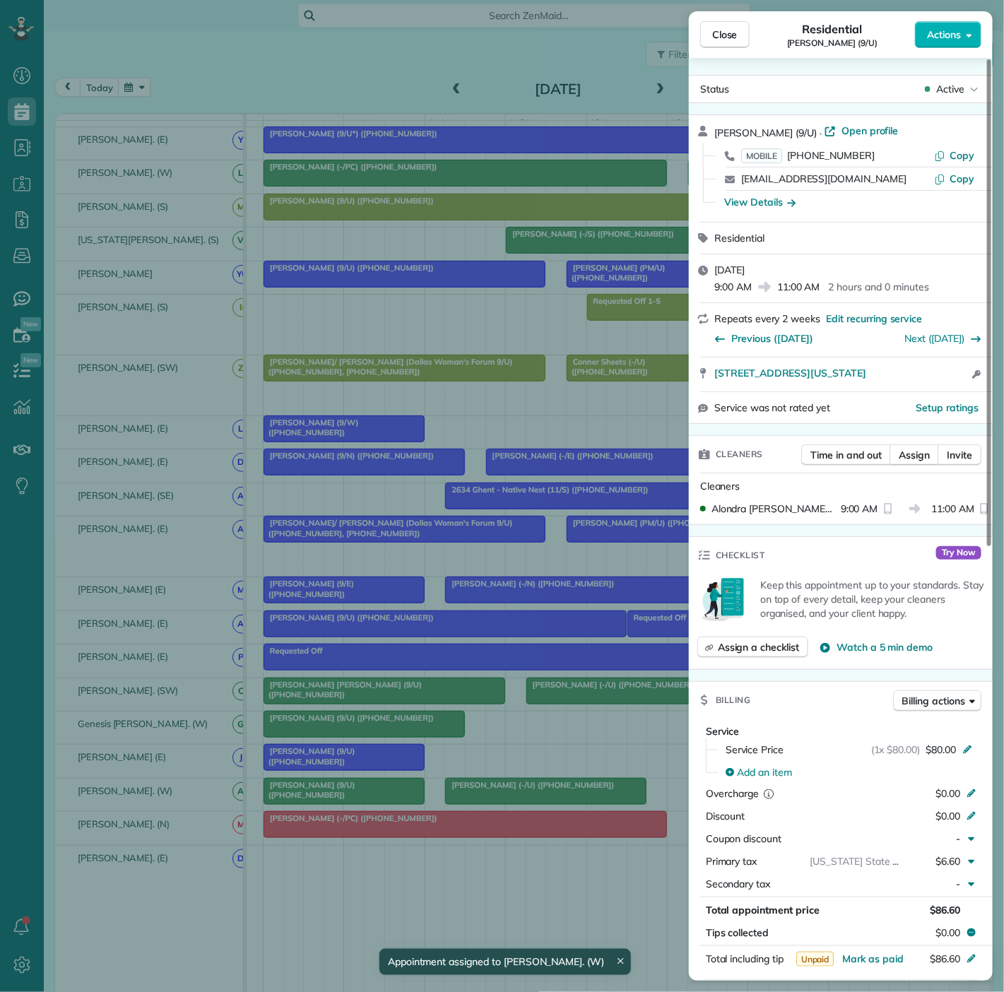
click at [321, 802] on div "Close Residential Tyler Jacoby (9/U) Actions Status Active Tyler Jacoby (9/U) ·…" at bounding box center [502, 496] width 1004 height 992
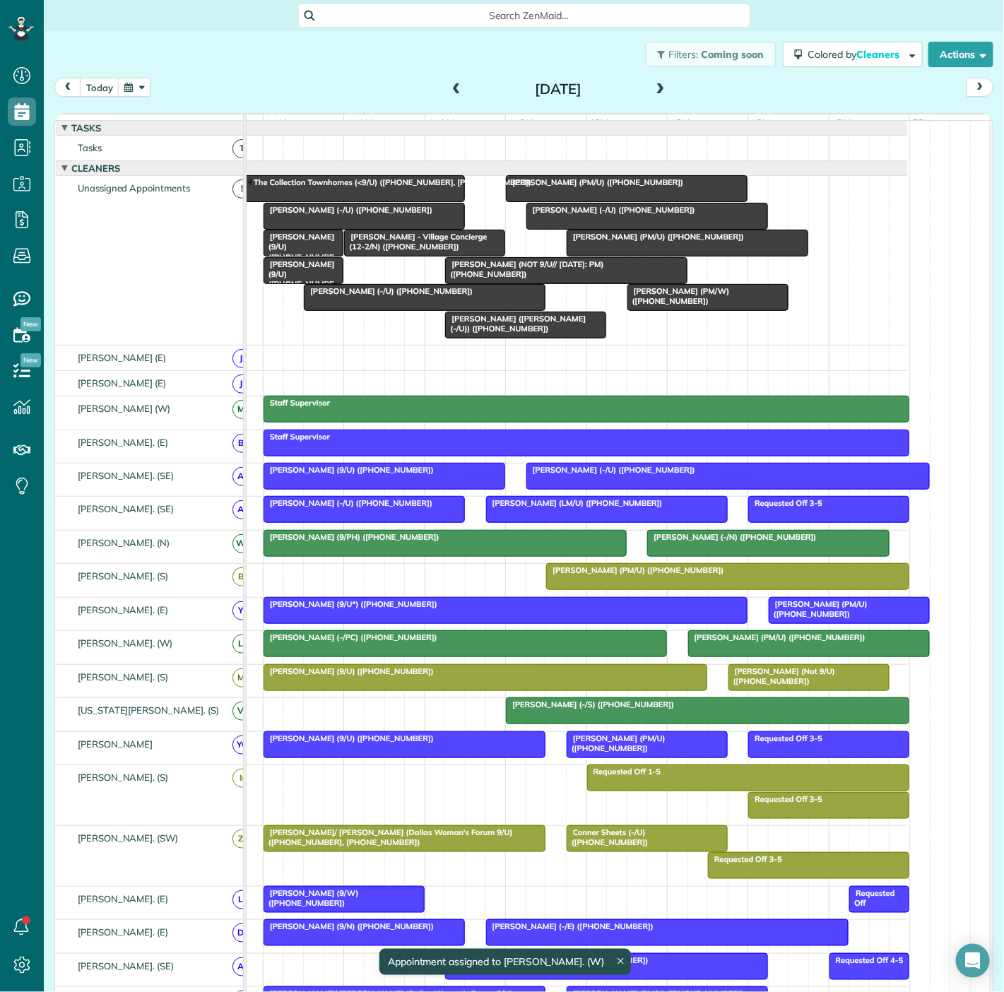
click at [644, 215] on span "Victoria Enderle (-/U) (+13145402666)" at bounding box center [611, 210] width 170 height 10
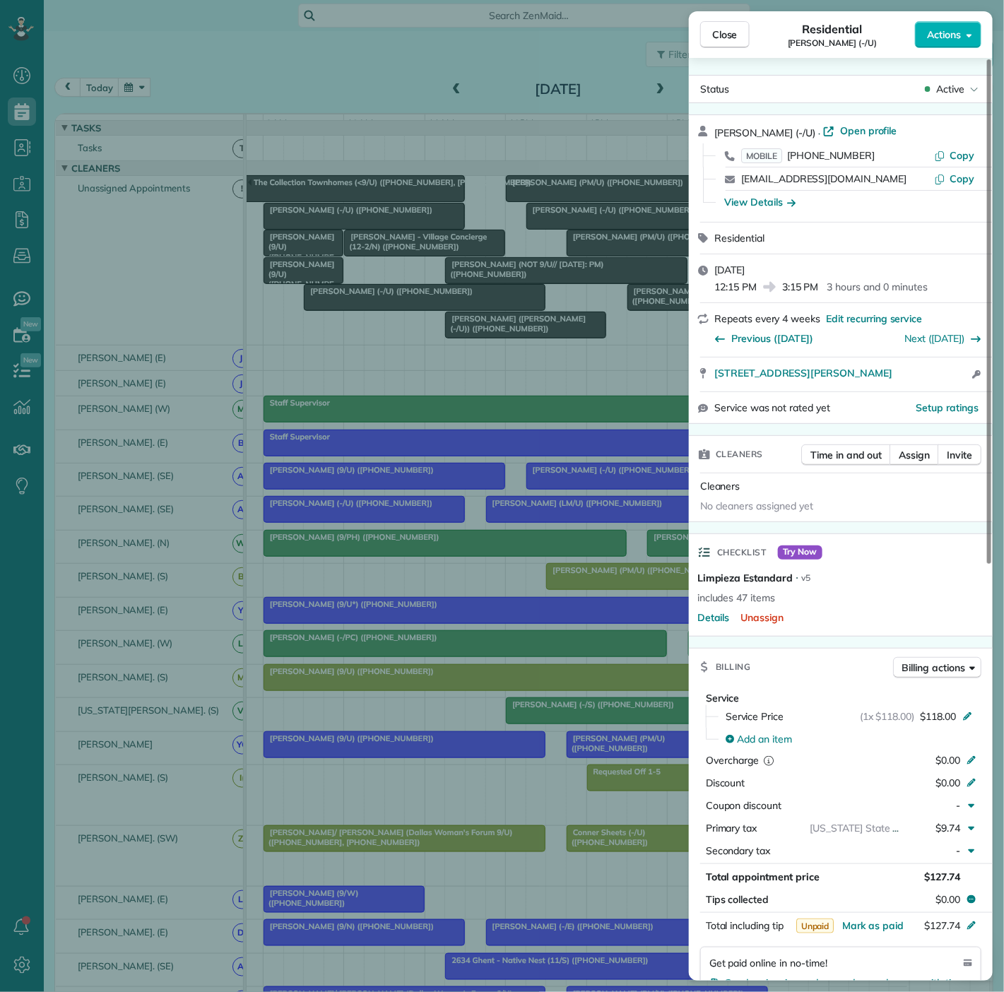
drag, startPoint x: 714, startPoint y: 382, endPoint x: 940, endPoint y: 384, distance: 226.8
click at [940, 384] on div "2355 Thomas Ave Apt 701 Dallas Tx 75201 Open access information" at bounding box center [841, 375] width 304 height 34
drag, startPoint x: 317, startPoint y: 365, endPoint x: 362, endPoint y: 321, distance: 63.5
click at [317, 365] on div "Close Residential Victoria Enderle (-/U) Actions Status Active Victoria Enderle…" at bounding box center [502, 496] width 1004 height 992
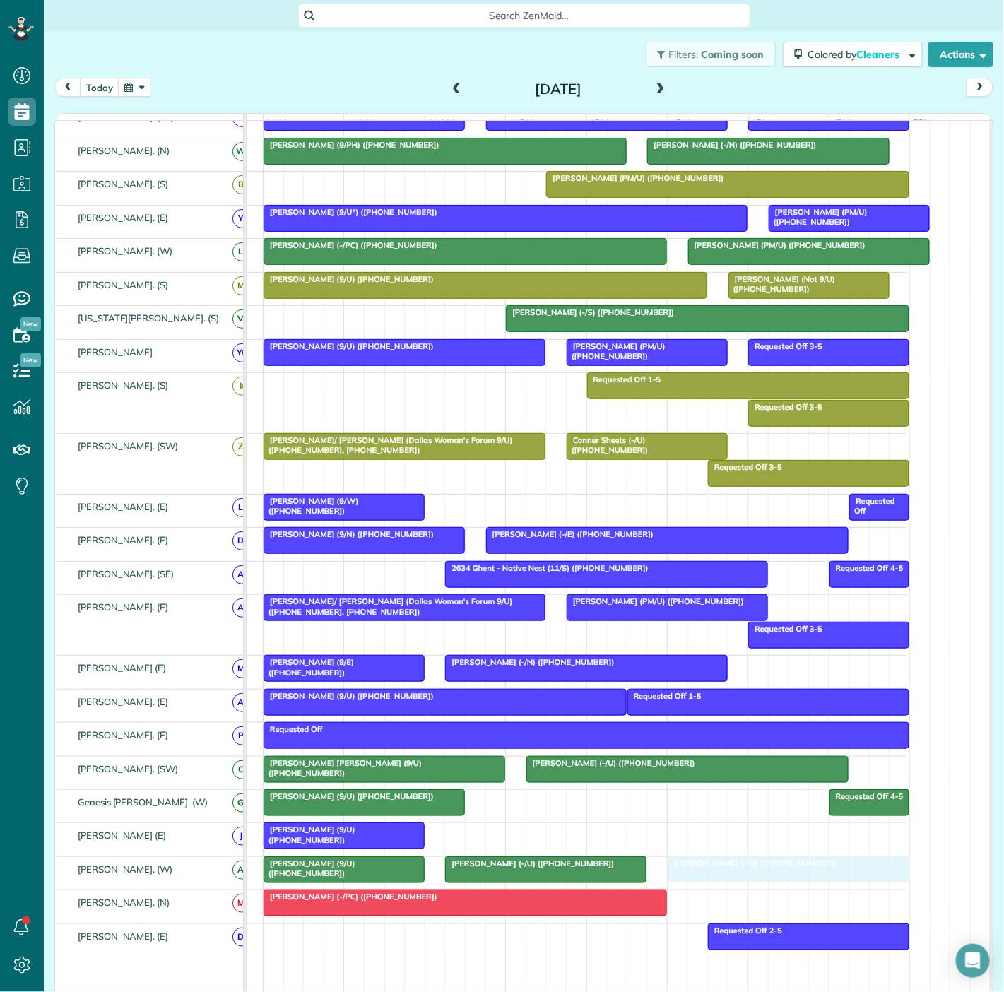
drag, startPoint x: 547, startPoint y: 231, endPoint x: 688, endPoint y: 881, distance: 665.2
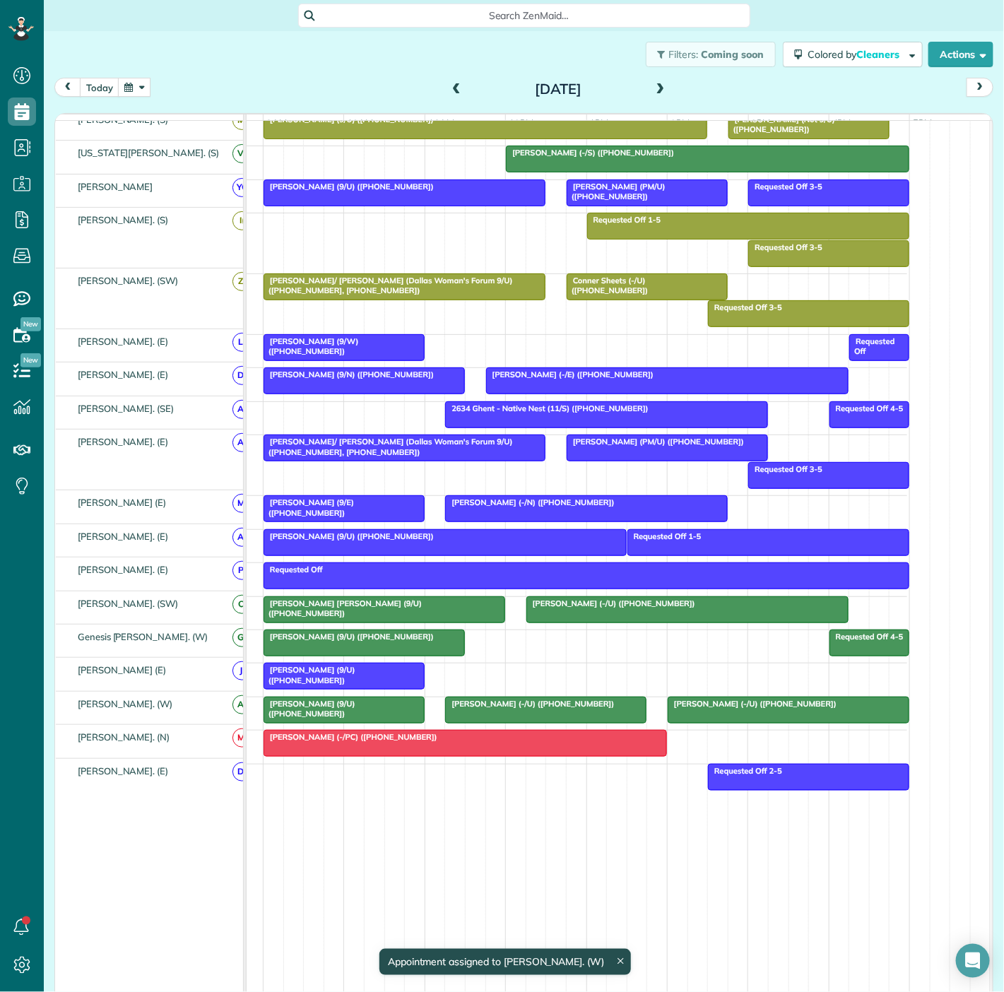
click at [336, 682] on div at bounding box center [344, 675] width 160 height 25
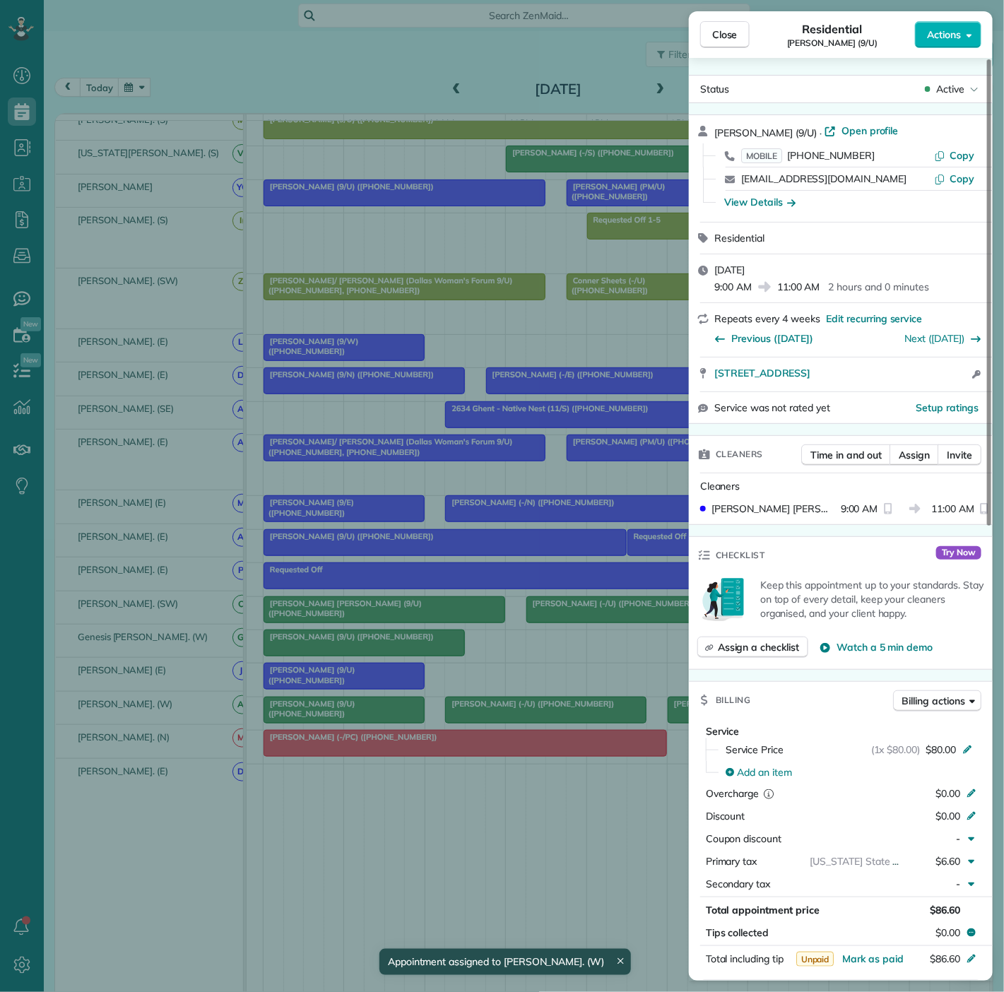
click at [336, 682] on div "Close Residential Rachel Barnes (9/U) Actions Status Active Rachel Barnes (9/U)…" at bounding box center [502, 496] width 1004 height 992
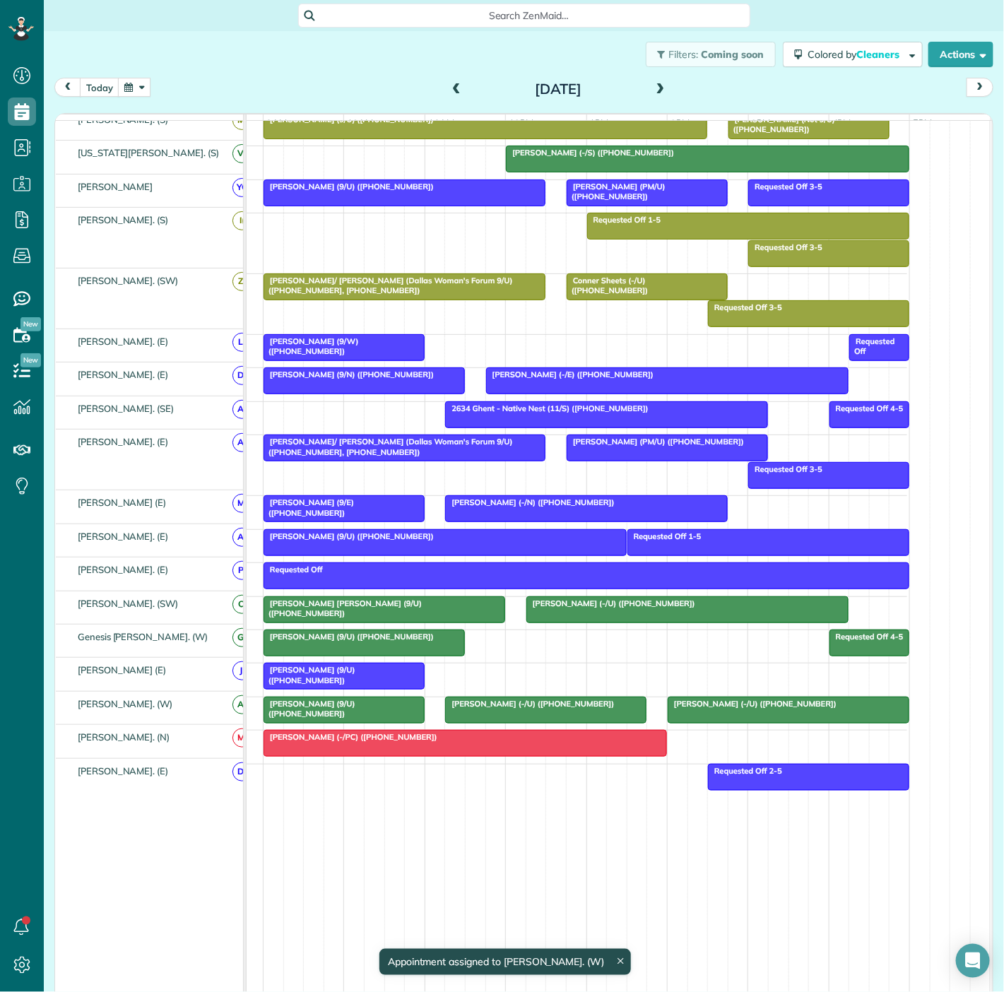
click at [369, 642] on div at bounding box center [364, 642] width 200 height 25
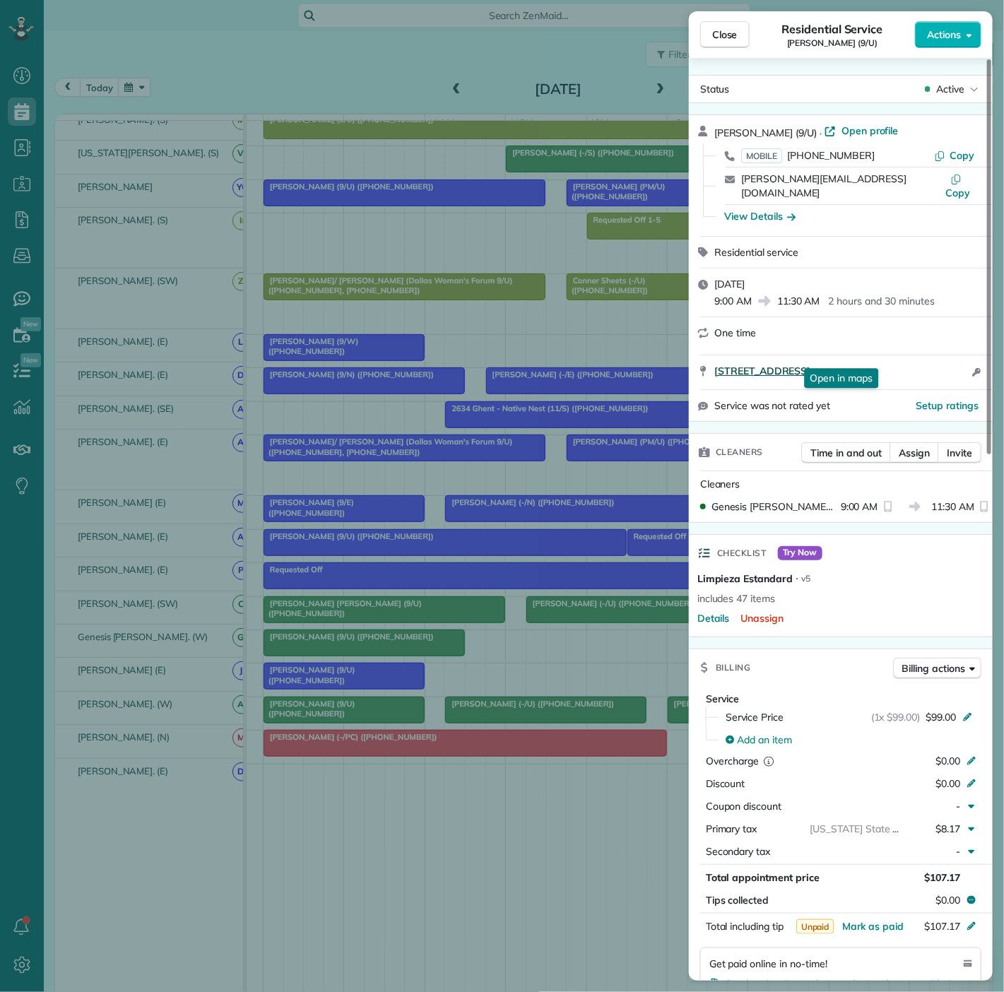
drag, startPoint x: 708, startPoint y: 358, endPoint x: 934, endPoint y: 359, distance: 226.1
click at [935, 359] on div "2821 Carlisle Street Apt. 341 Dallas TX 75204 Open in maps Open in maps Open ac…" at bounding box center [841, 372] width 304 height 34
drag, startPoint x: 60, startPoint y: 615, endPoint x: 214, endPoint y: 593, distance: 155.7
click at [60, 615] on div "Close Residential Service Jeff Rodgers (9/U) Actions Status Active Jeff Rodgers…" at bounding box center [502, 496] width 1004 height 992
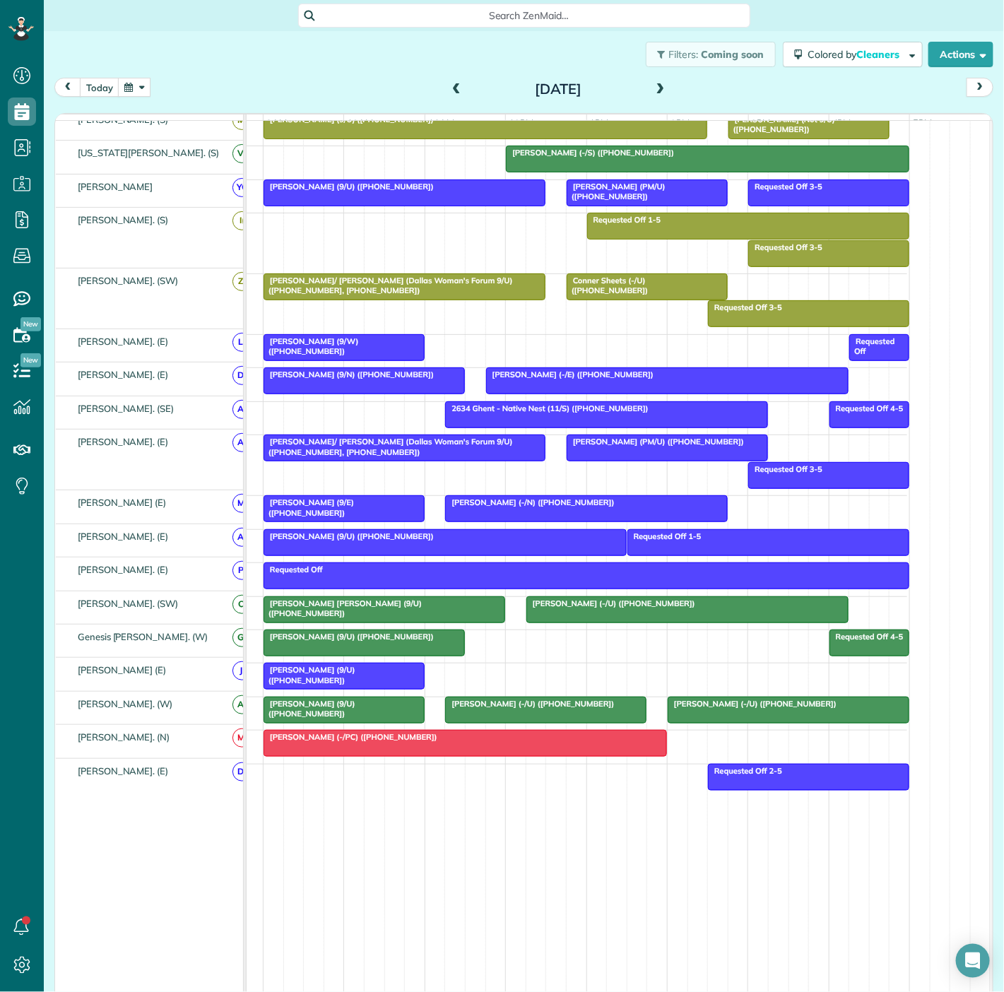
scroll to position [119, 0]
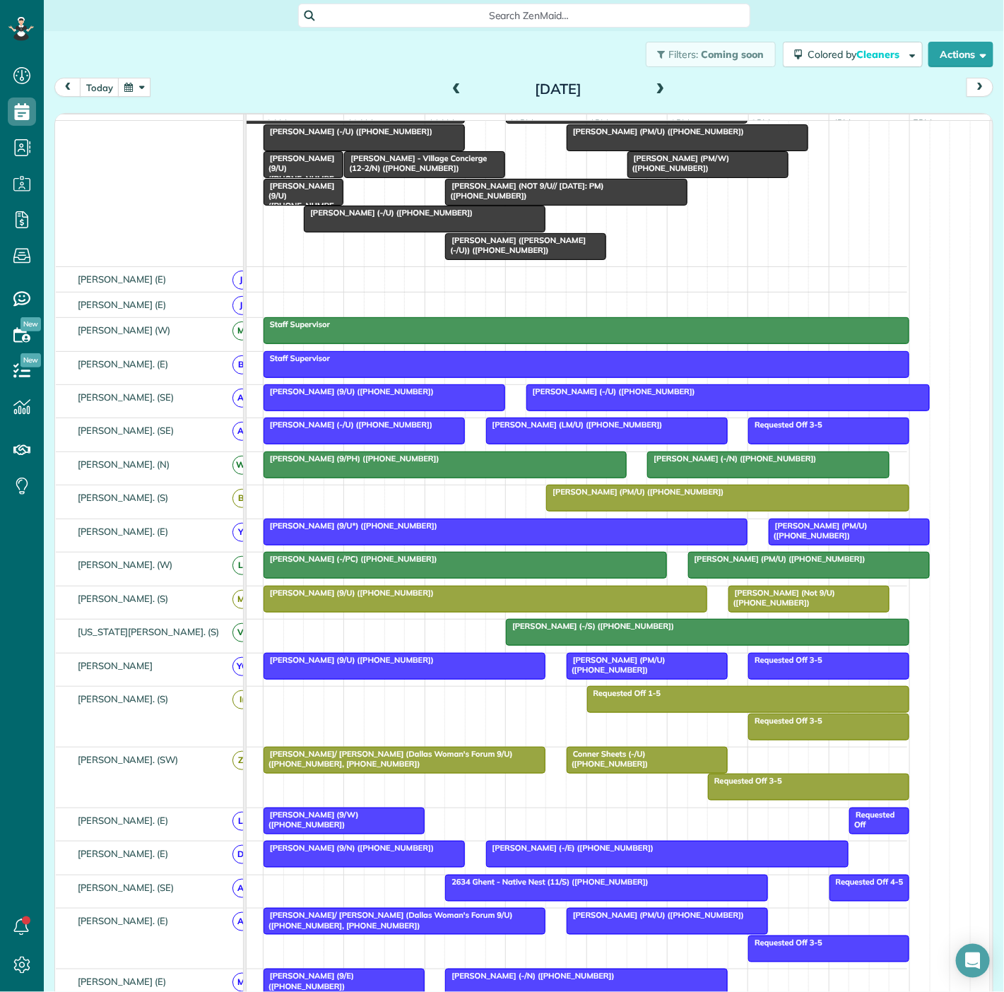
click at [515, 631] on span "Sienna Larsen (-/S) (+18018423531)" at bounding box center [590, 626] width 170 height 10
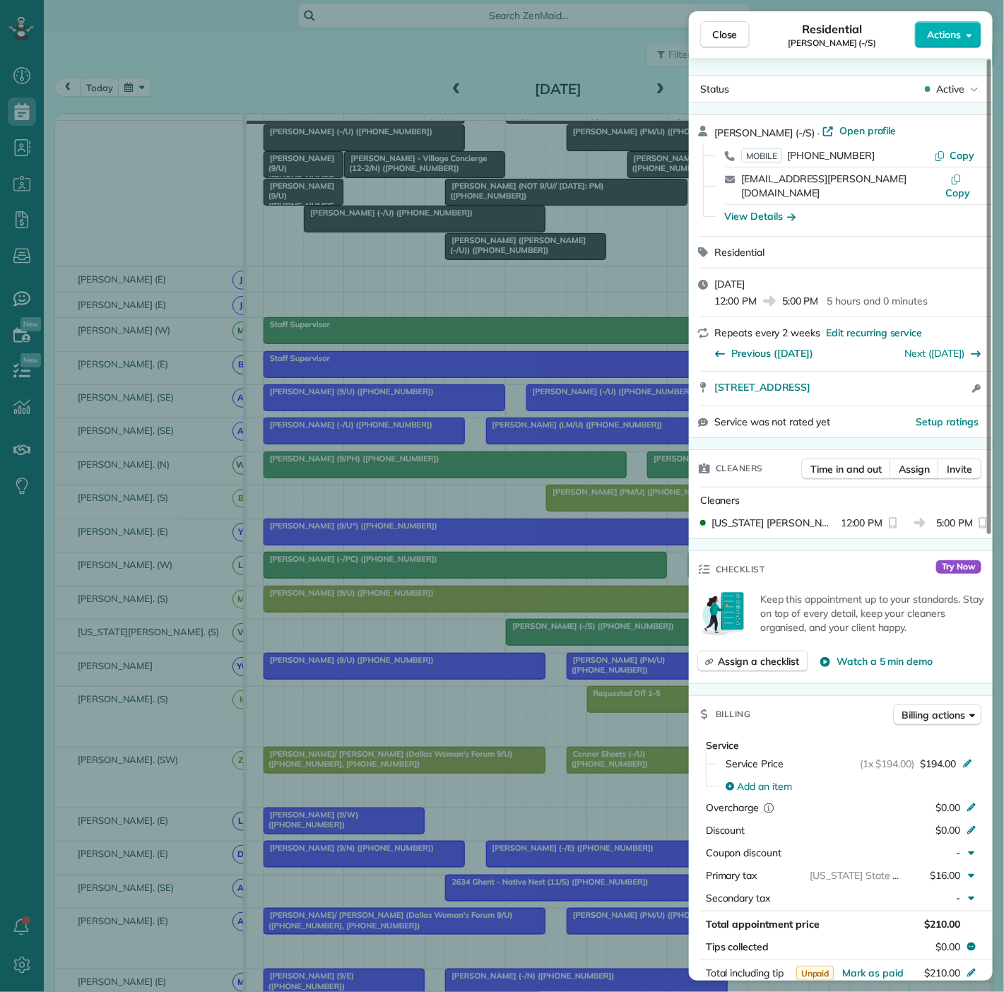
drag, startPoint x: 709, startPoint y: 378, endPoint x: 926, endPoint y: 384, distance: 217.0
click at [926, 384] on div "510 Monssen Drive Dallas TX 75224 Open access information" at bounding box center [841, 389] width 304 height 34
click at [436, 223] on div "Close Residential Sienna Larsen (-/S) Actions Status Active Sienna Larsen (-/S)…" at bounding box center [502, 496] width 1004 height 992
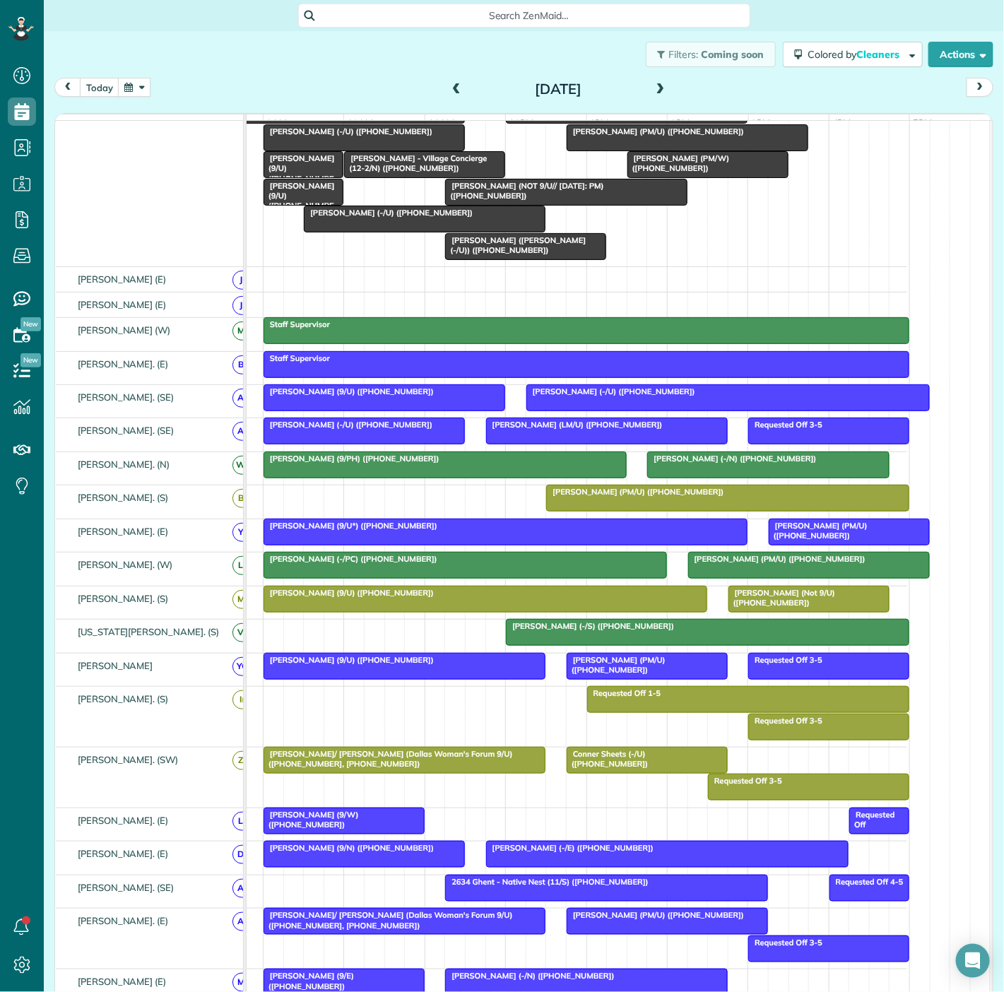
click at [383, 230] on div at bounding box center [425, 218] width 240 height 25
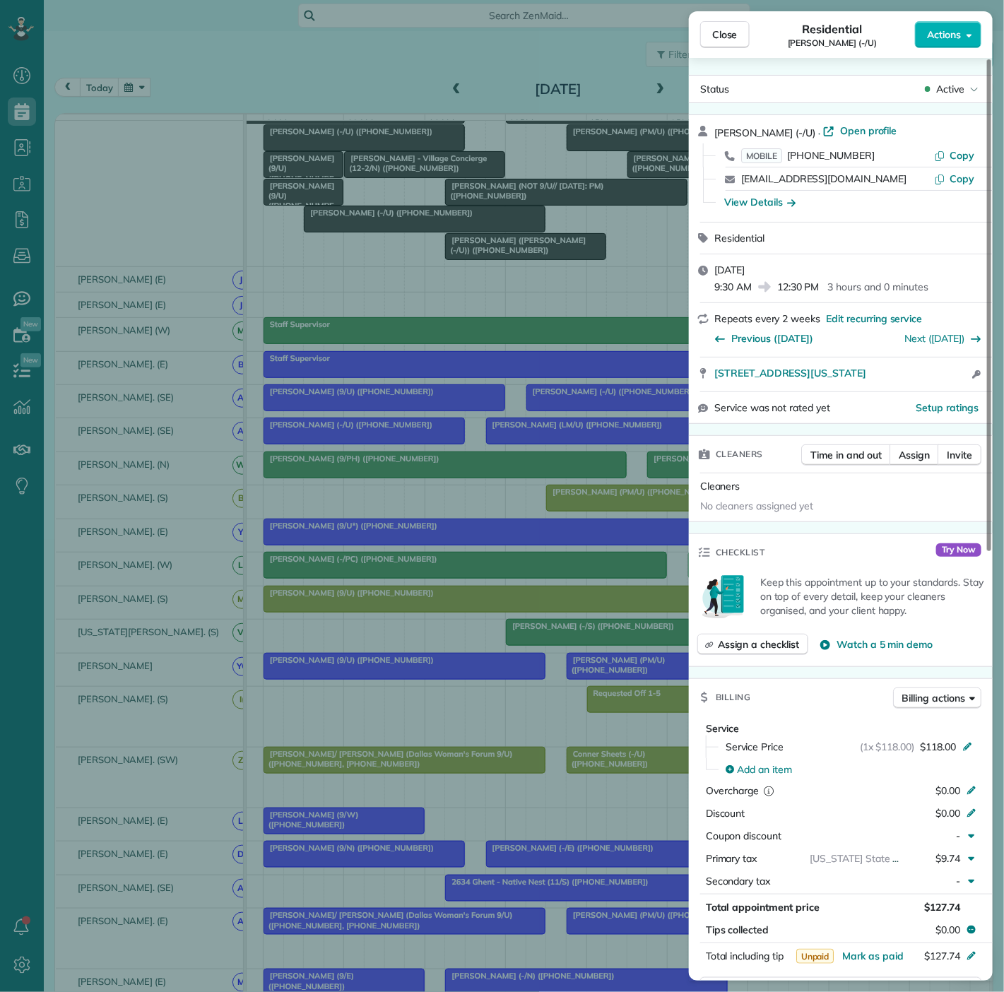
drag, startPoint x: 700, startPoint y: 382, endPoint x: 929, endPoint y: 380, distance: 229.7
click at [929, 380] on div "4251 Irving Ave Apt 1504 Dallas Texas 75219 Open access information" at bounding box center [841, 375] width 304 height 34
click at [928, 380] on div "4251 Irving Ave Apt 1504 Dallas Texas 75219 Open access information" at bounding box center [849, 374] width 270 height 17
drag, startPoint x: 707, startPoint y: 376, endPoint x: 938, endPoint y: 372, distance: 231.1
click at [938, 372] on div "4251 Irving Ave Apt 1504 Dallas Texas 75219 Open in maps Open in maps Open acce…" at bounding box center [841, 375] width 304 height 34
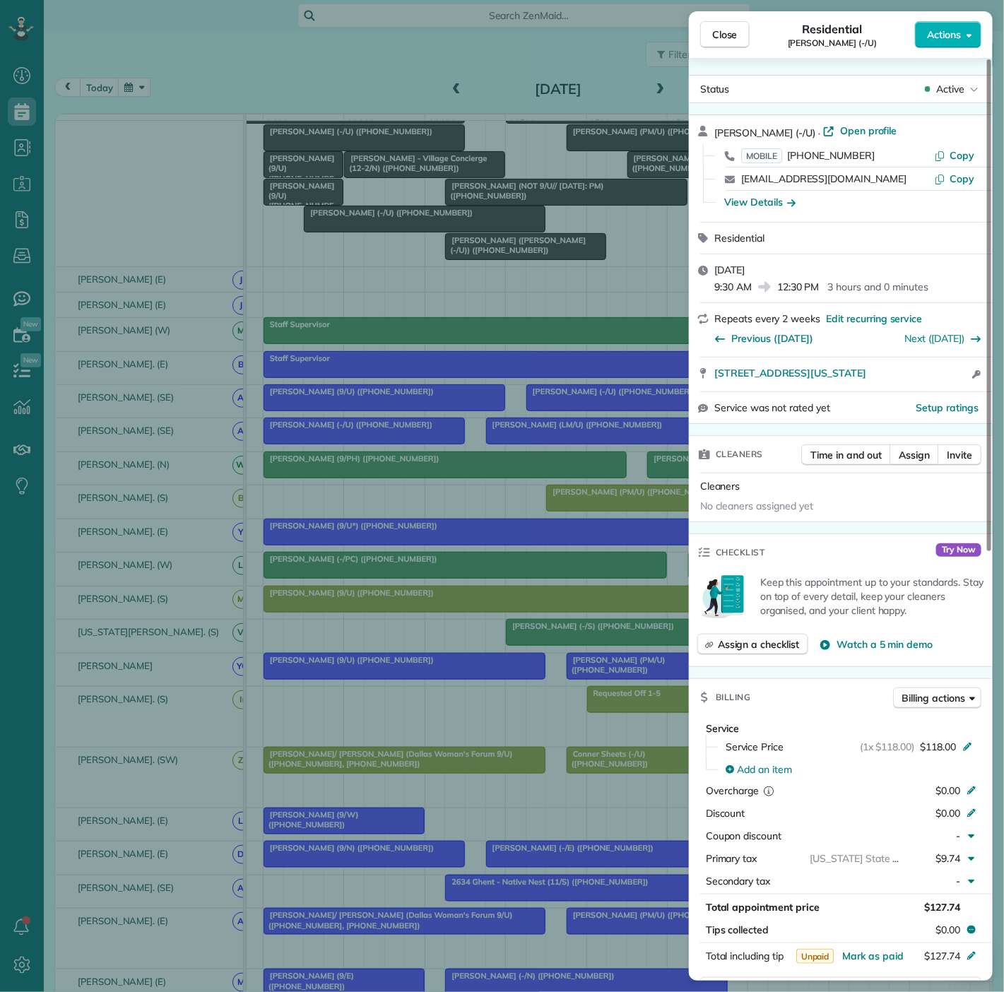
drag, startPoint x: 358, startPoint y: 266, endPoint x: 377, endPoint y: 265, distance: 19.1
click at [358, 266] on div "Close Residential Shelly Ayers (-/U) Actions Status Active Shelly Ayers (-/U) ·…" at bounding box center [502, 496] width 1004 height 992
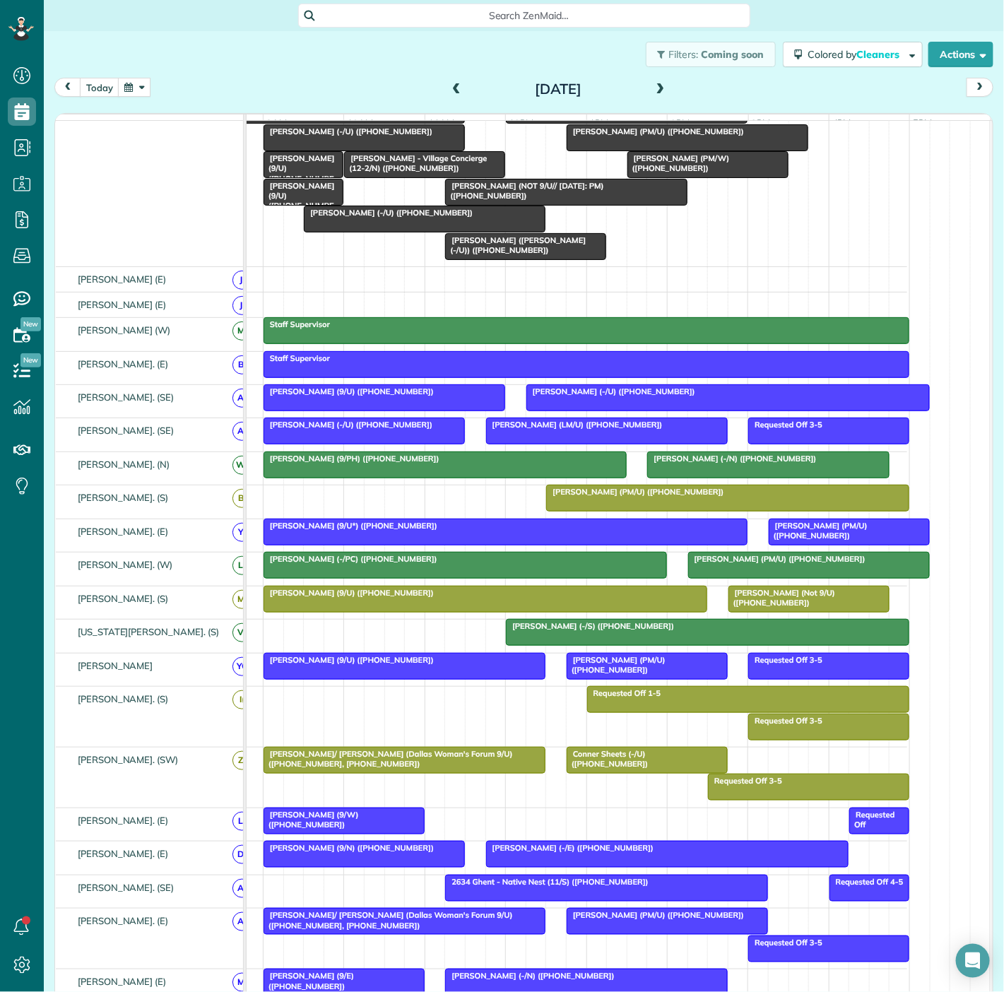
click at [394, 218] on span "Shelly Ayers (-/U) (+17372020700)" at bounding box center [388, 213] width 170 height 10
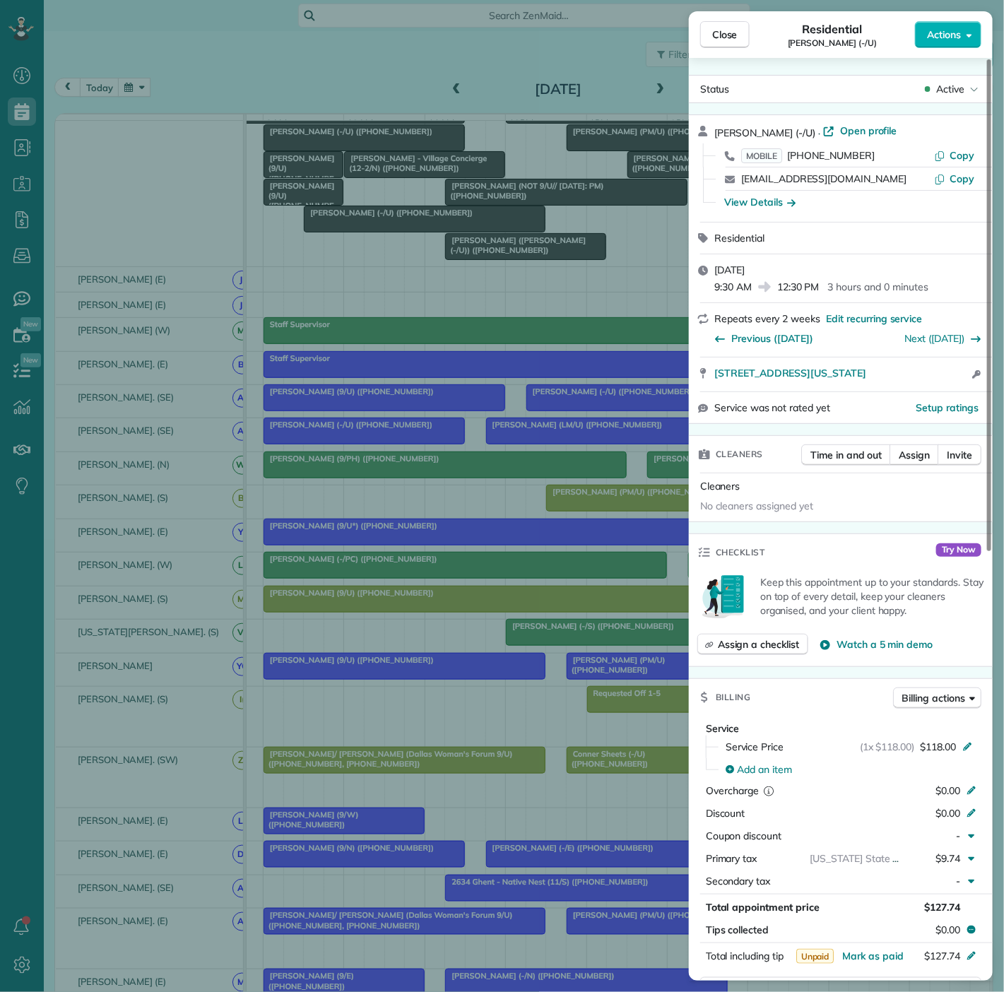
click at [526, 341] on div "Close Residential Shelly Ayers (-/U) Actions Status Active Shelly Ayers (-/U) ·…" at bounding box center [502, 496] width 1004 height 992
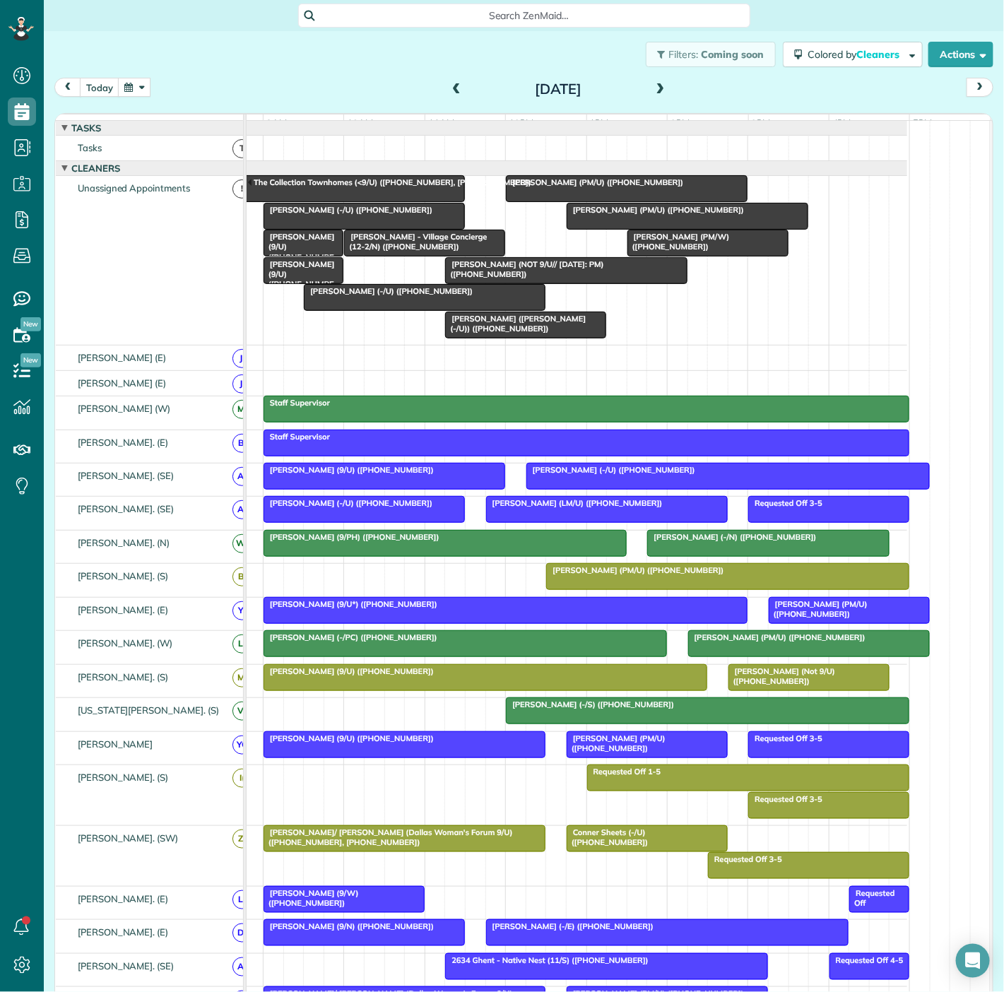
click at [305, 226] on div at bounding box center [364, 215] width 200 height 25
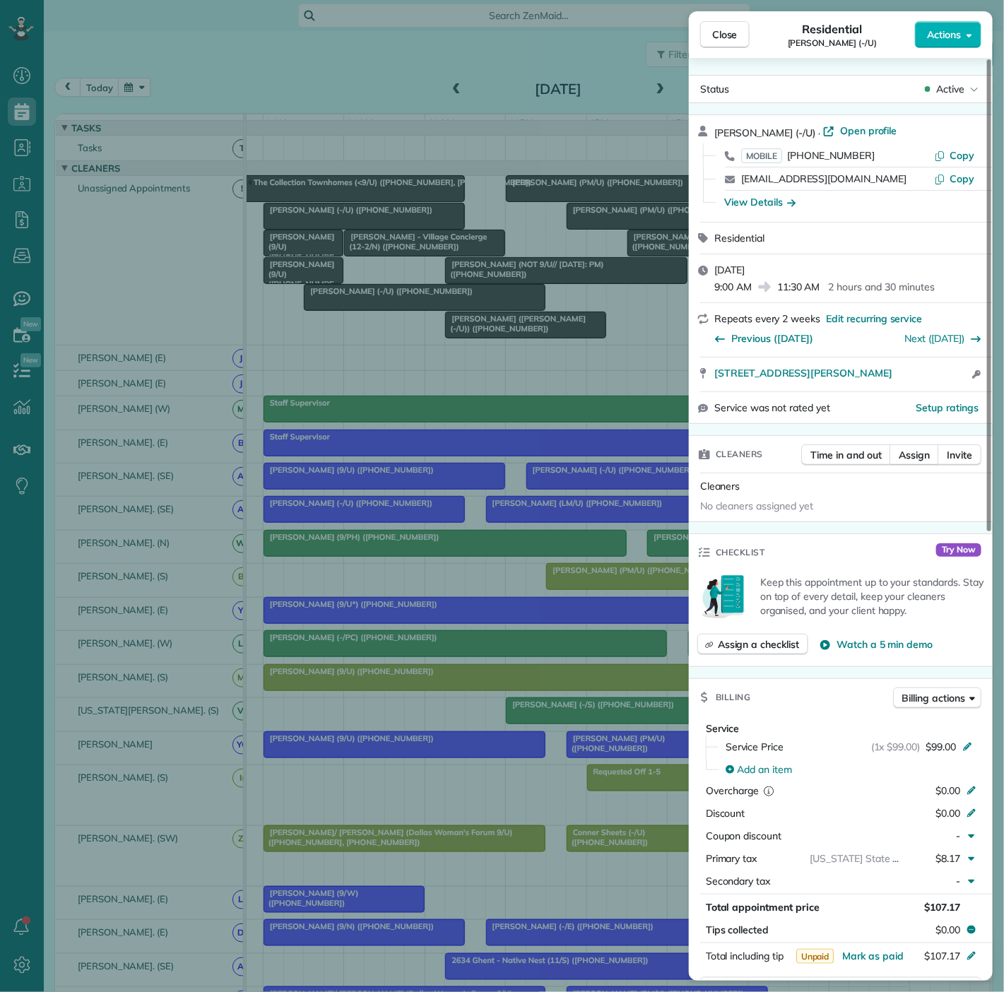
click at [277, 288] on div "Close Residential Delaney Rea (-/U) Actions Status Active Delaney Rea (-/U) · O…" at bounding box center [502, 496] width 1004 height 992
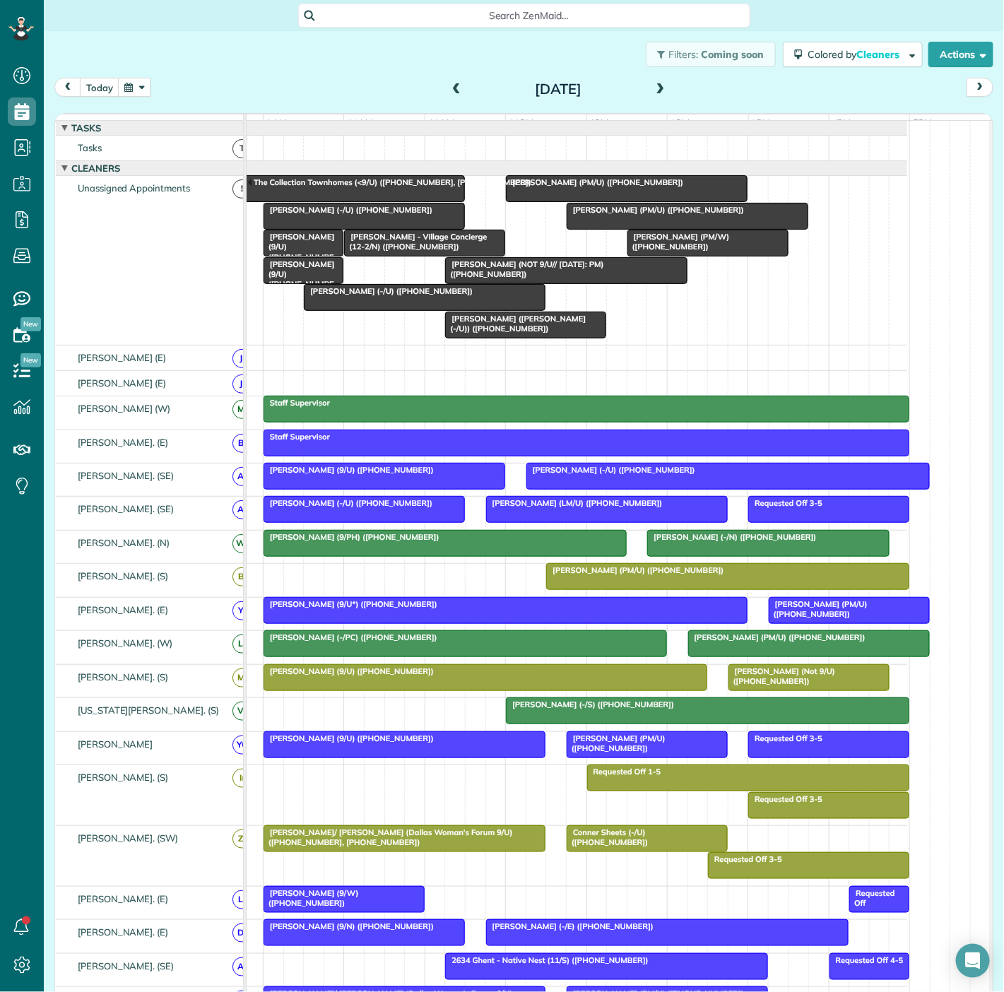
click at [688, 256] on div at bounding box center [708, 242] width 160 height 25
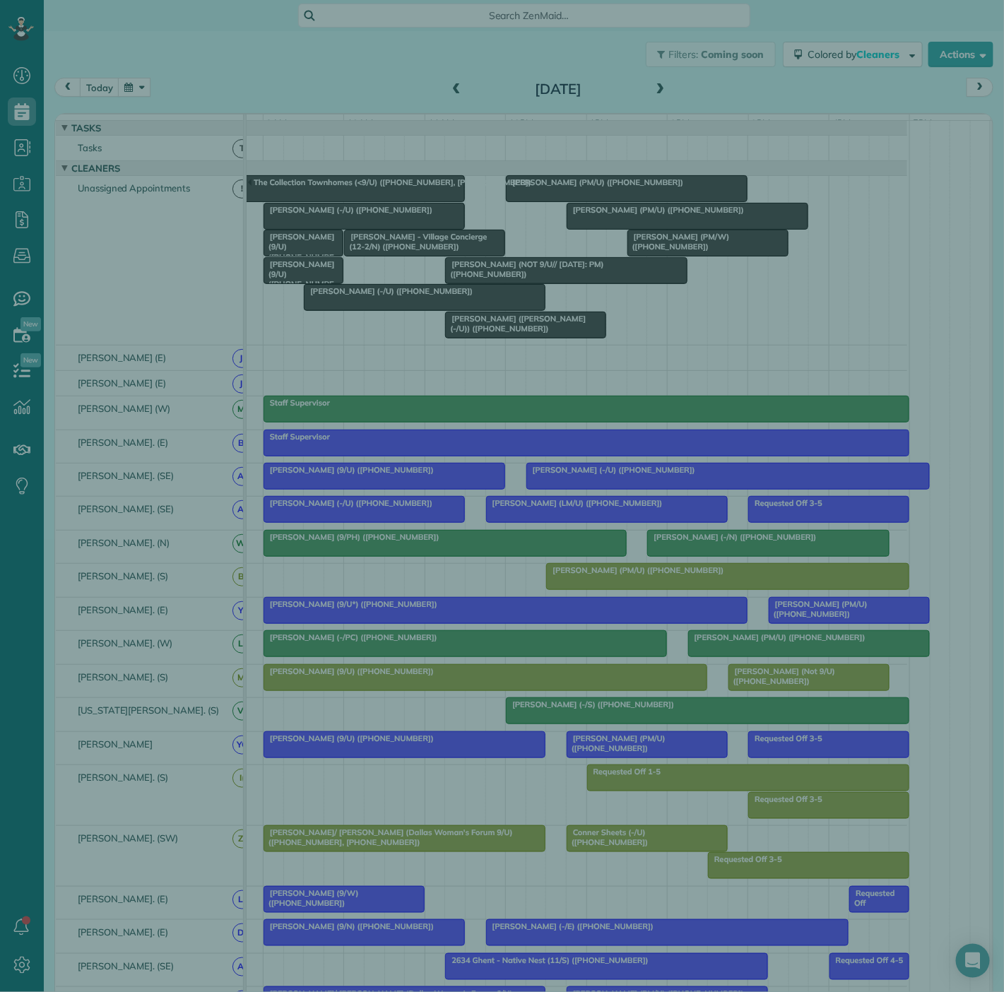
click at [410, 264] on div "Close Cleaners" at bounding box center [502, 496] width 1004 height 992
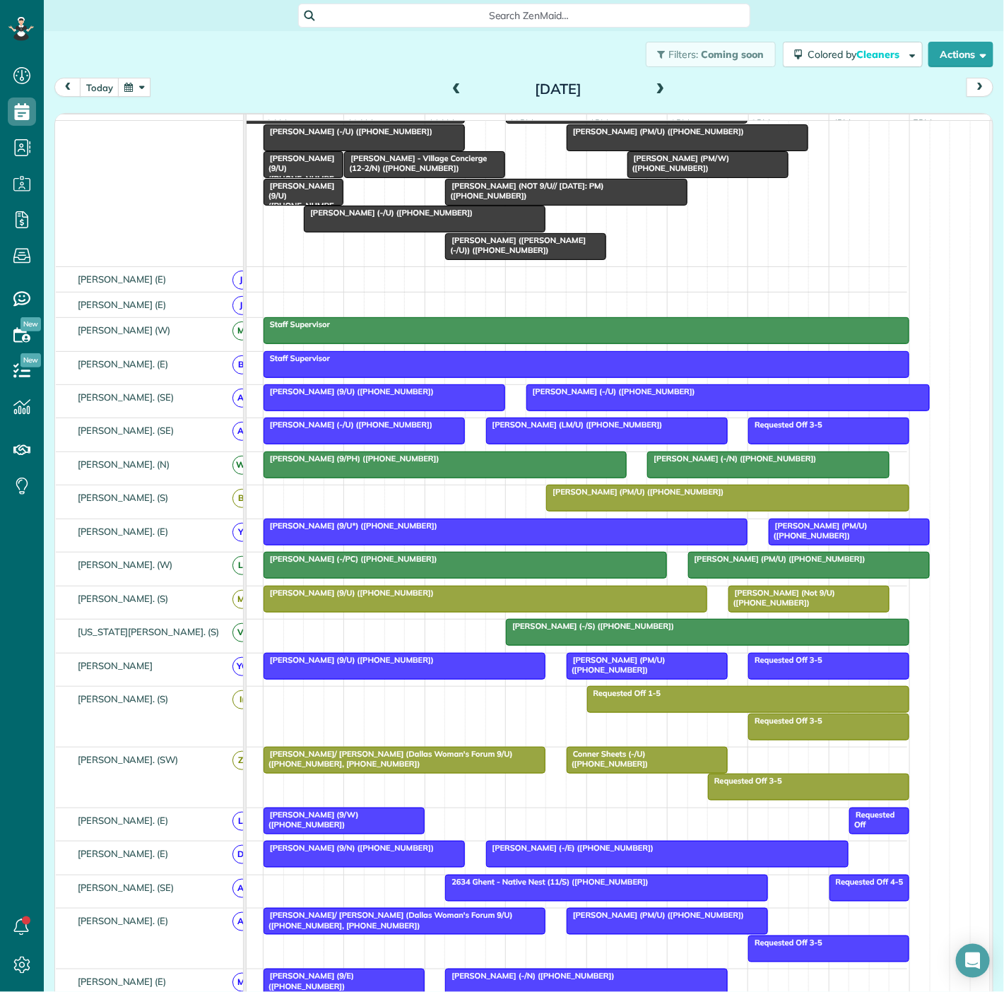
click at [608, 497] on span "Caroline Naso (PM/U) (+18436878752)" at bounding box center [634, 492] width 179 height 10
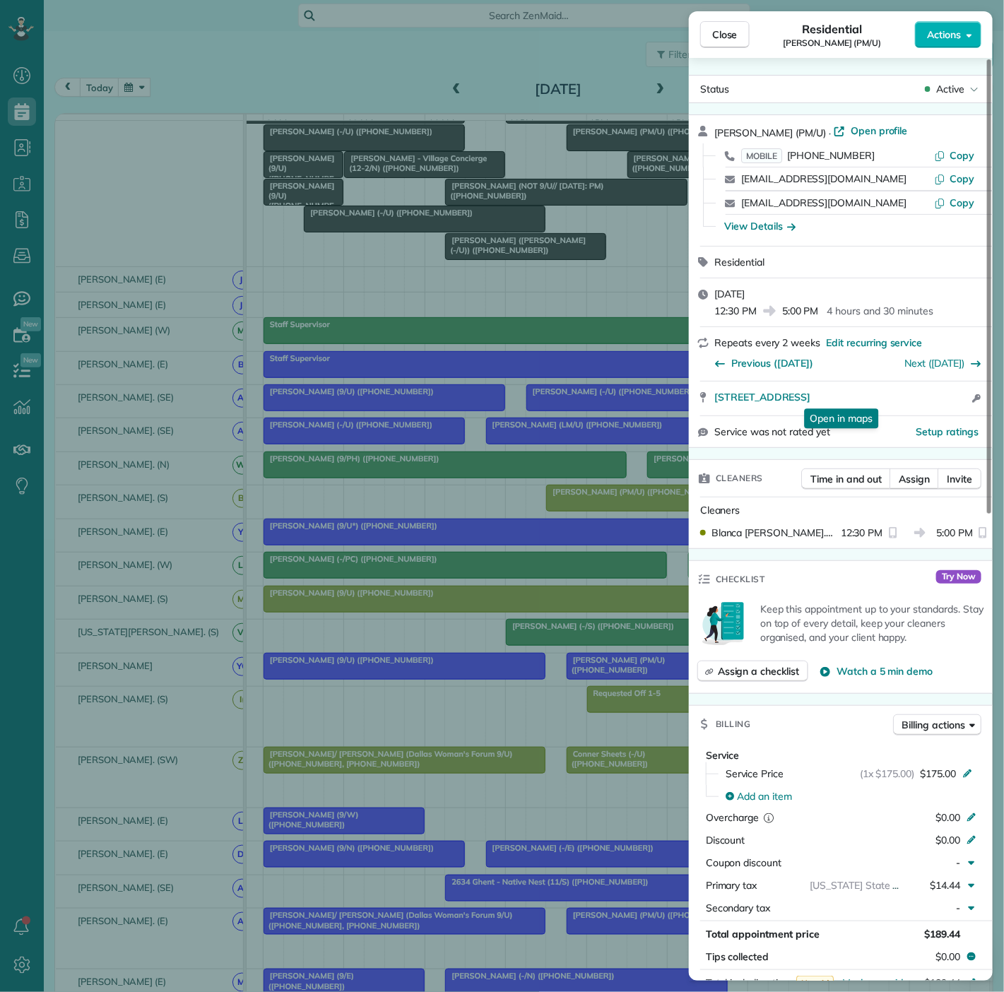
drag, startPoint x: 707, startPoint y: 402, endPoint x: 341, endPoint y: 213, distance: 411.5
click at [933, 389] on div "2828 Woodside Street #2113 Dallas TX 75204 Open in maps Open in maps Open acces…" at bounding box center [841, 399] width 304 height 34
click at [100, 283] on div "Close Residential Caroline Naso (PM/U) Actions Status Active Caroline Naso (PM/…" at bounding box center [502, 496] width 1004 height 992
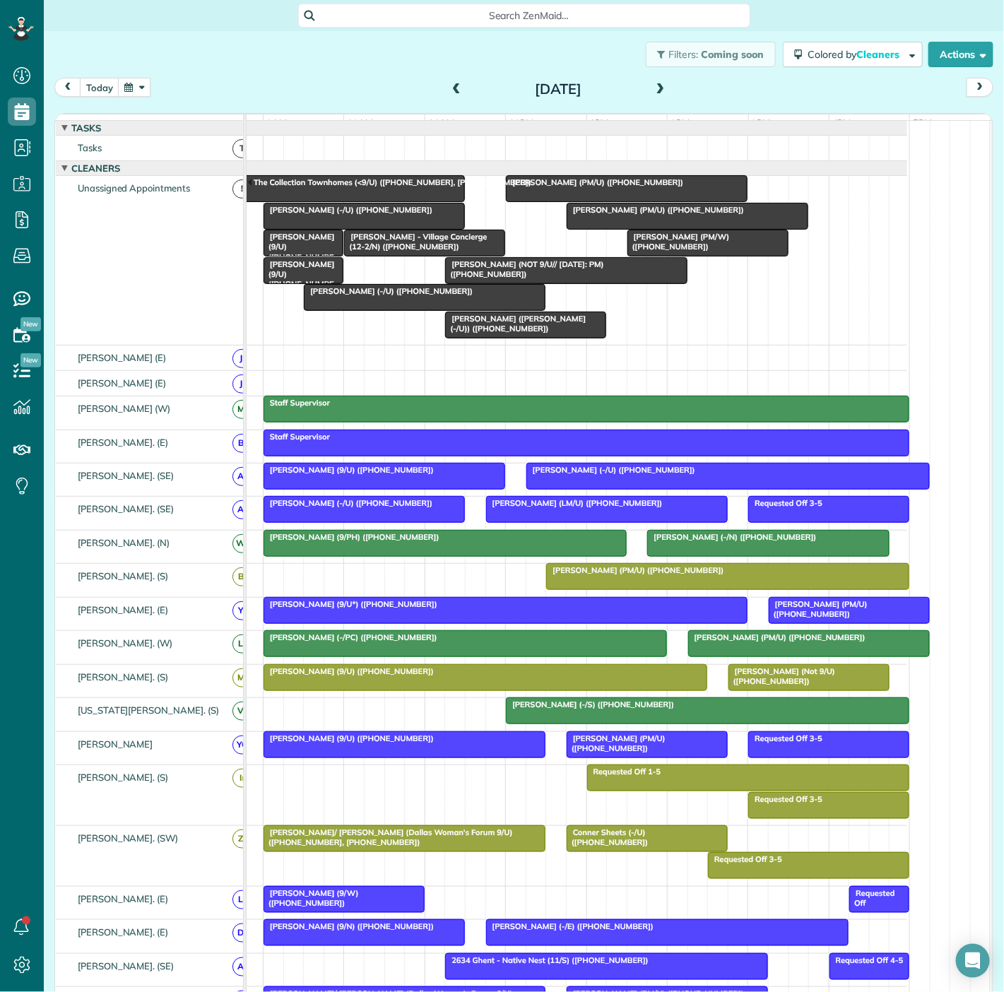
click at [345, 310] on div at bounding box center [425, 297] width 240 height 25
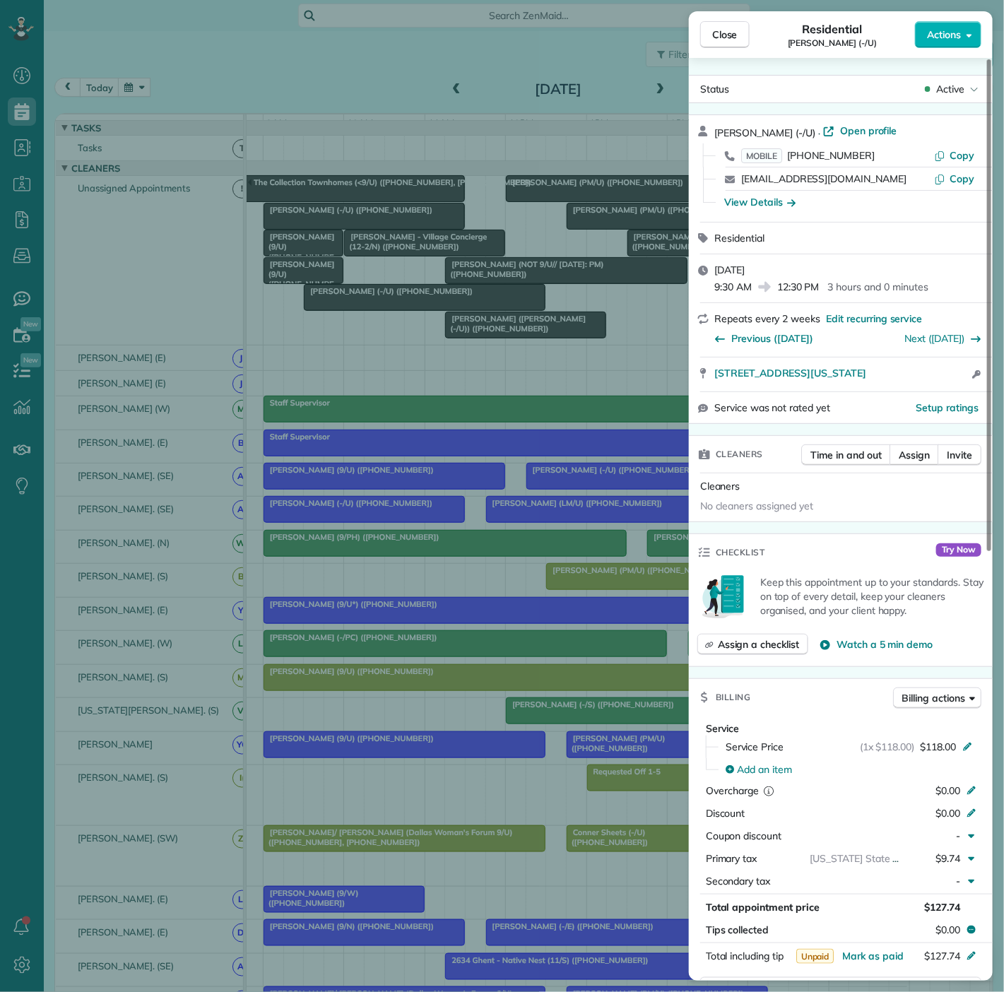
drag, startPoint x: 842, startPoint y: 380, endPoint x: 688, endPoint y: 376, distance: 154.1
click at [688, 376] on div "Close Residential Shelly Ayers (-/U) Actions Status Active Shelly Ayers (-/U) ·…" at bounding box center [502, 496] width 1004 height 992
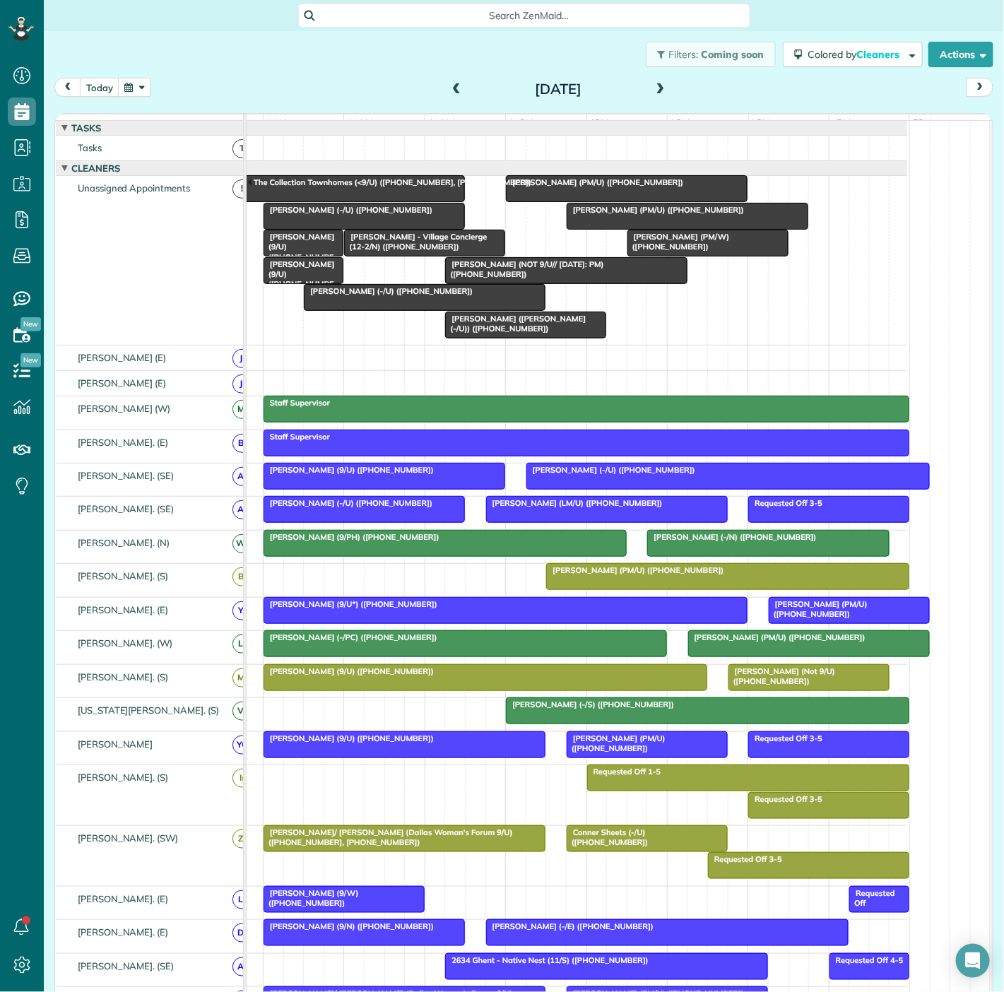
click at [396, 307] on div at bounding box center [425, 297] width 240 height 25
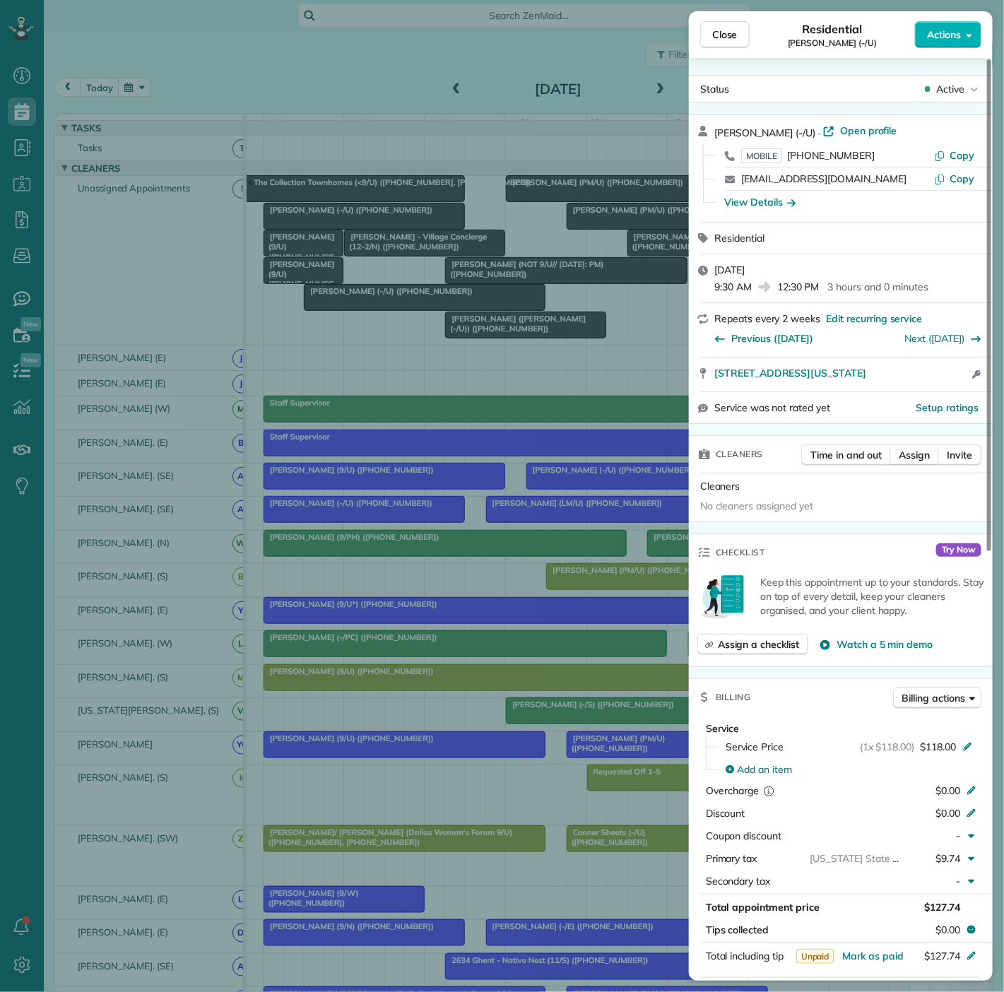
click at [396, 307] on div "Close Residential Shelly Ayers (-/U) Actions Status Active Shelly Ayers (-/U) ·…" at bounding box center [502, 496] width 1004 height 992
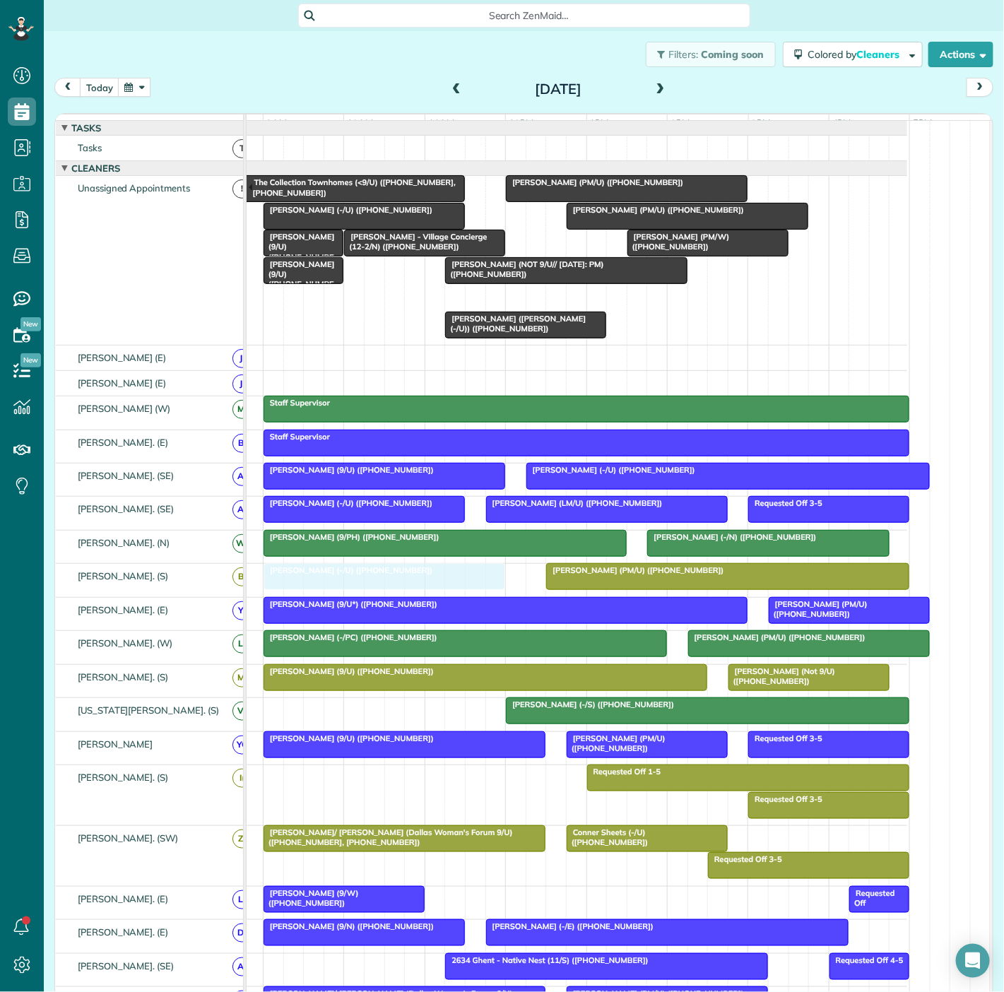
drag, startPoint x: 396, startPoint y: 307, endPoint x: 366, endPoint y: 574, distance: 268.7
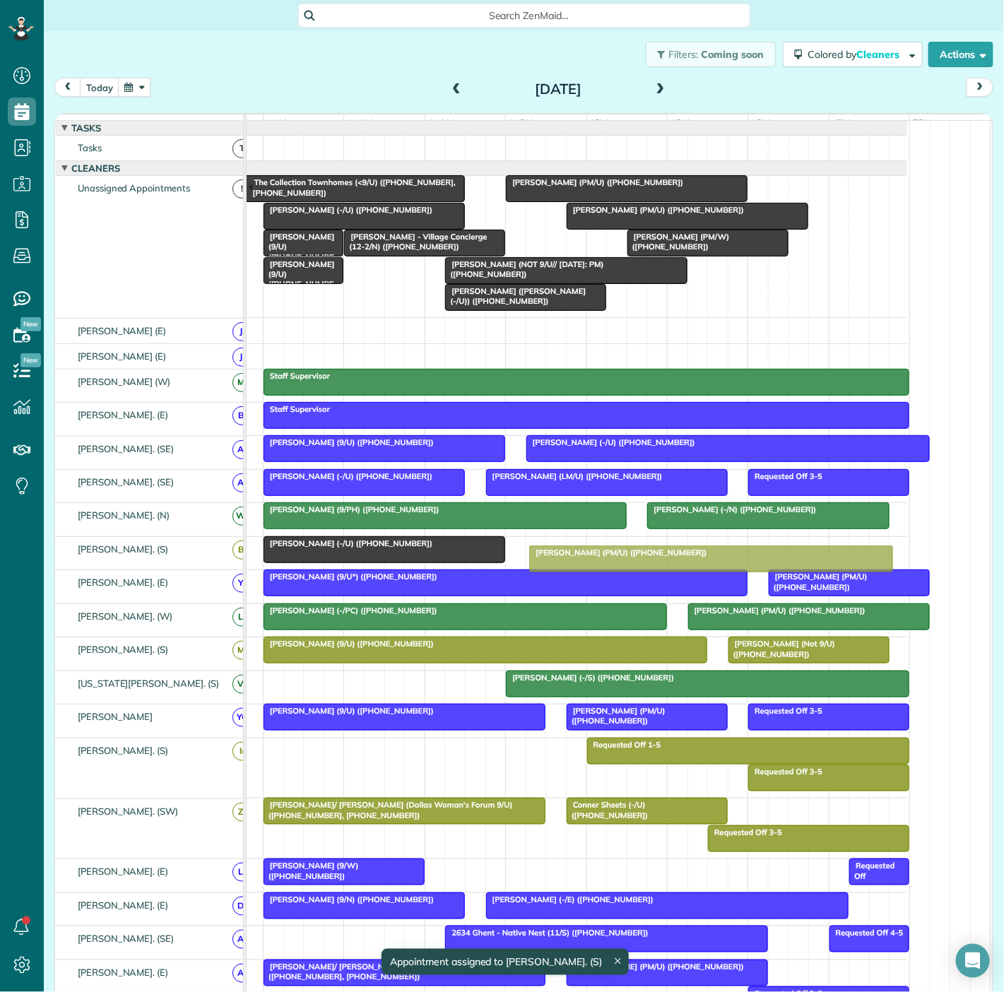
drag, startPoint x: 688, startPoint y: 560, endPoint x: 676, endPoint y: 560, distance: 12.0
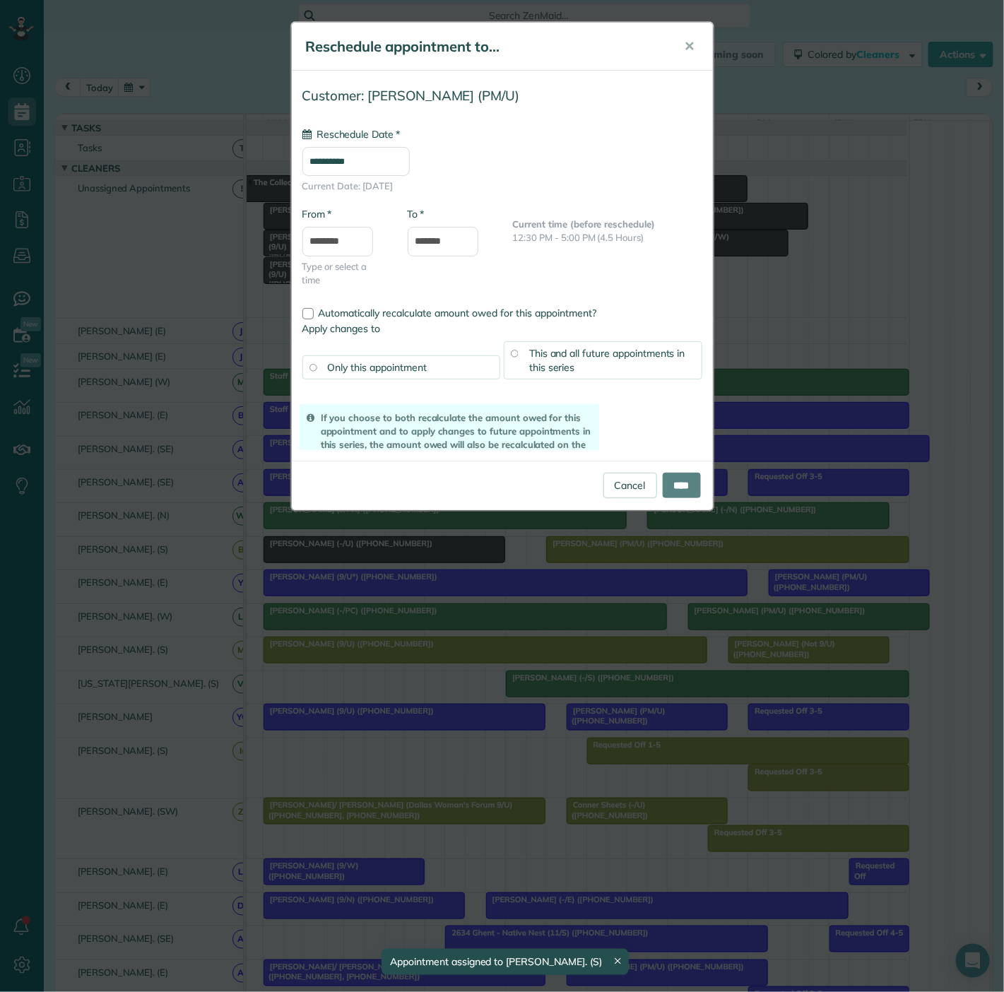
click at [673, 560] on div "**********" at bounding box center [502, 496] width 1004 height 992
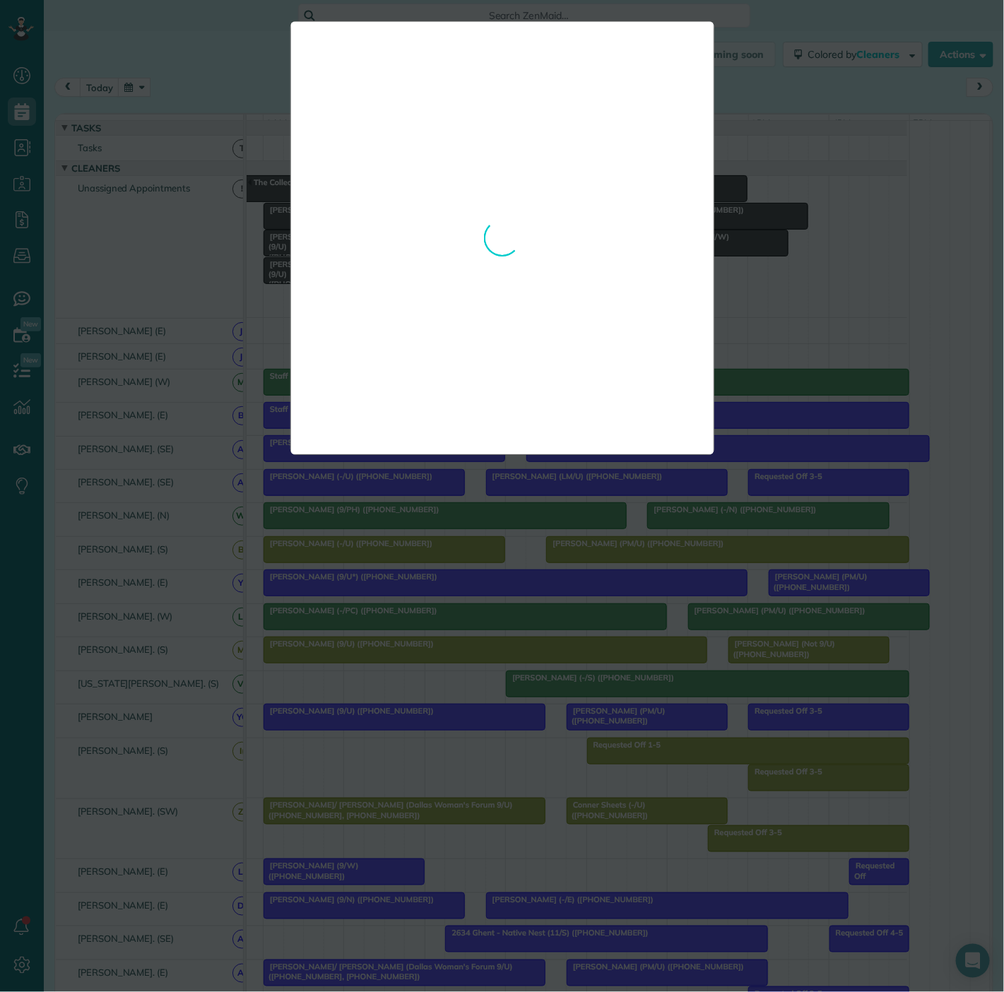
click at [663, 545] on div "**********" at bounding box center [502, 496] width 1004 height 992
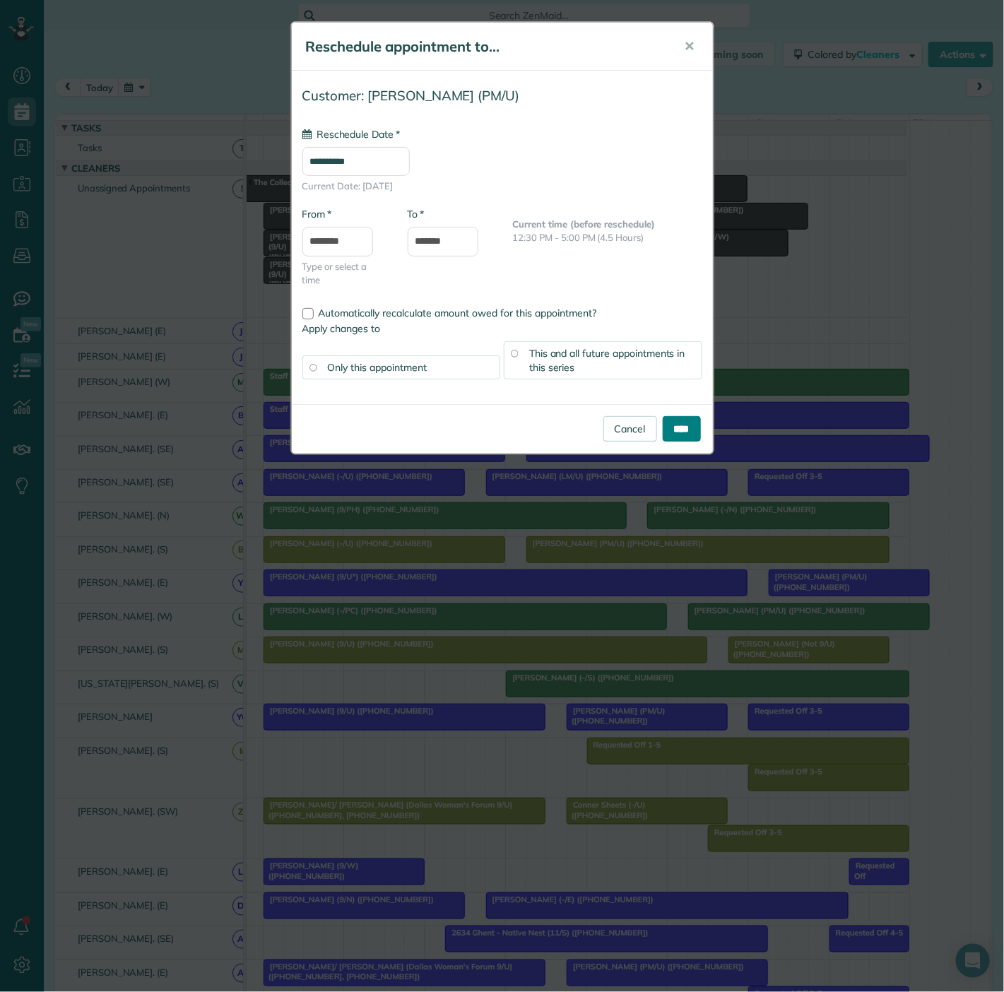
type input "**********"
click at [666, 418] on input "****" at bounding box center [682, 428] width 38 height 25
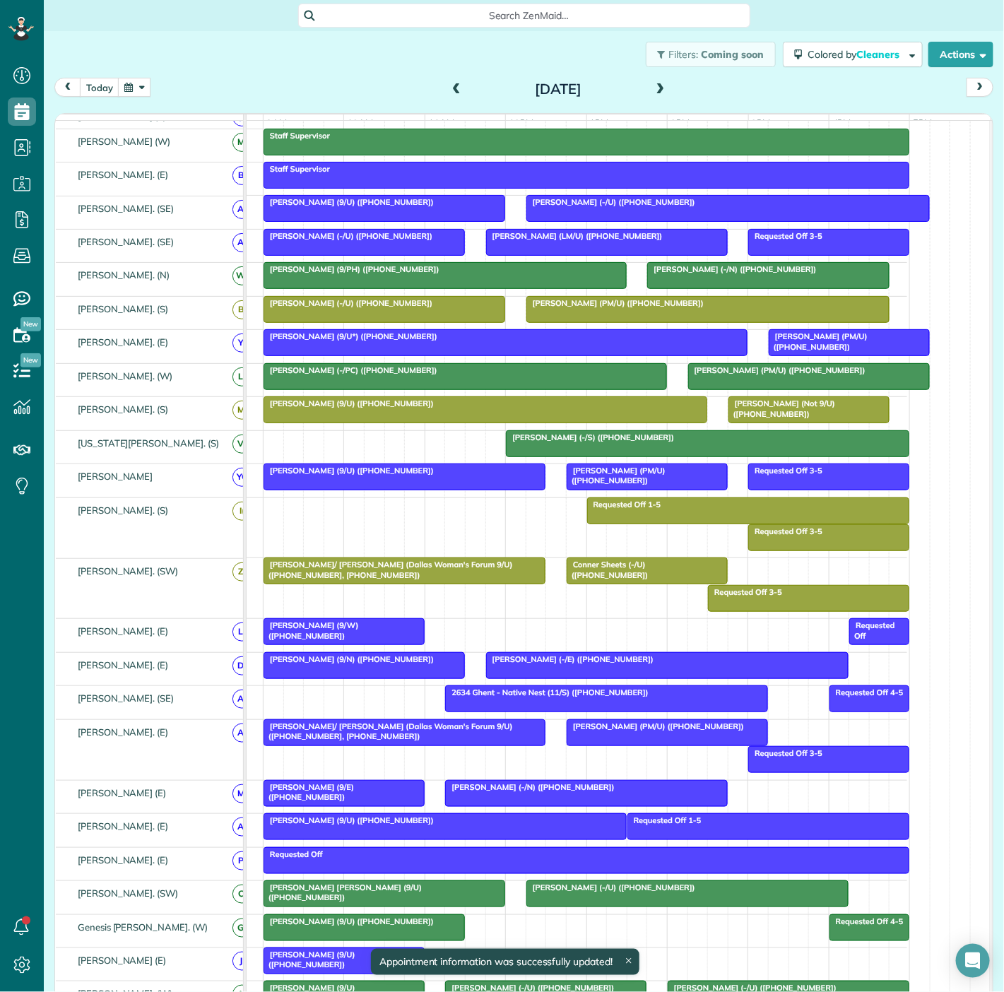
scroll to position [392, 0]
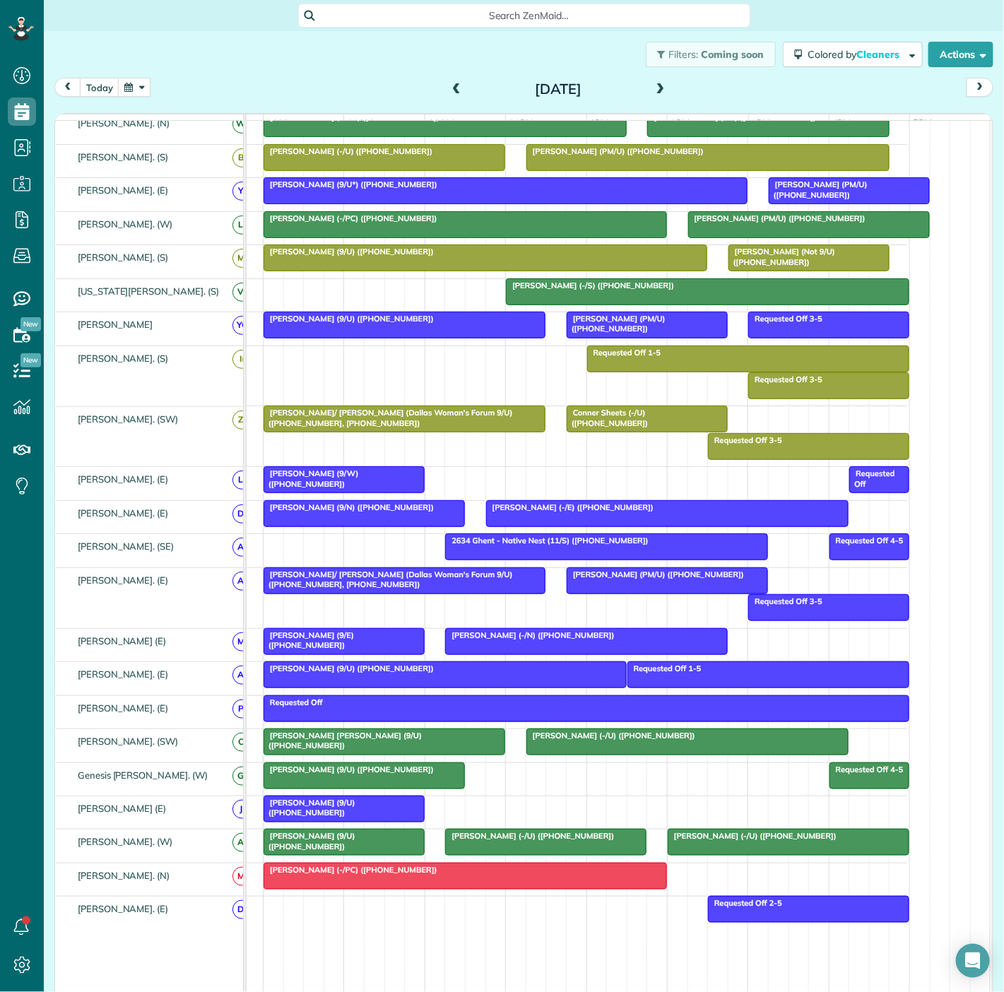
click at [345, 483] on span "Ron Wages (9/W) (+12144306049)" at bounding box center [311, 478] width 96 height 20
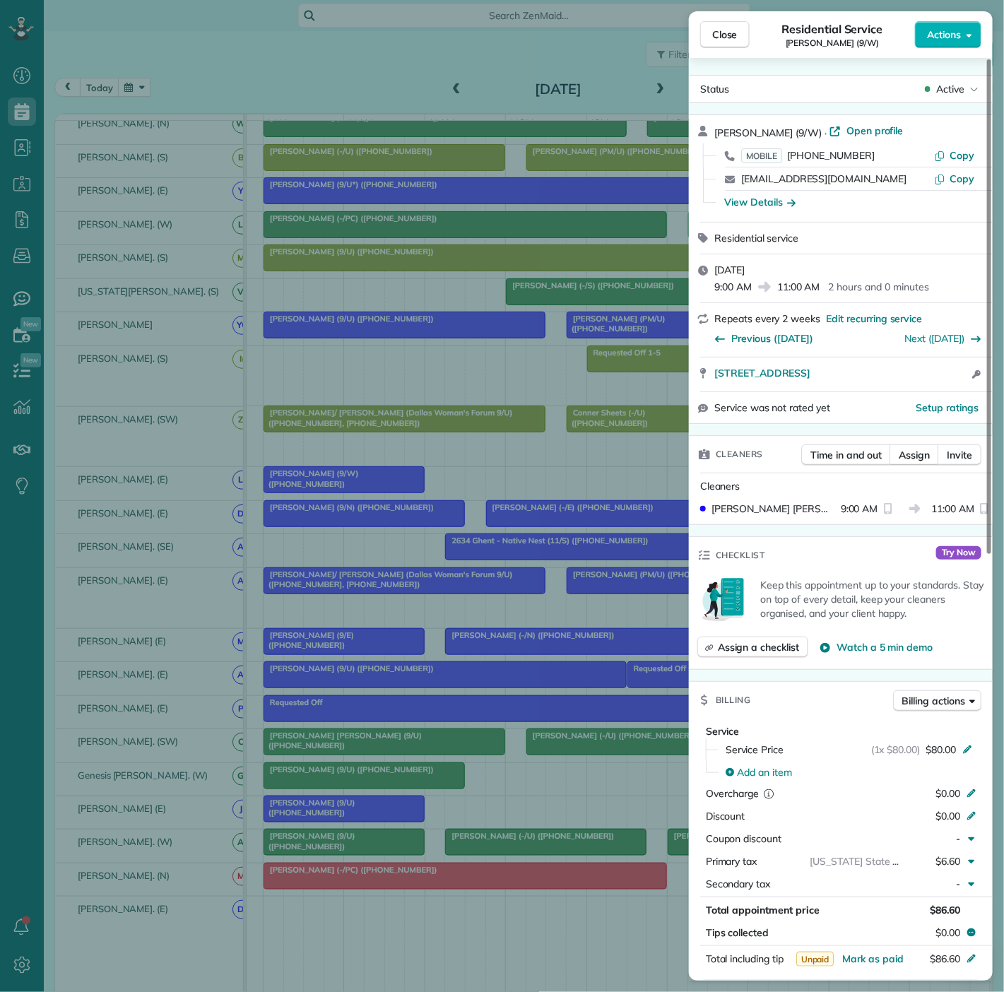
click at [333, 493] on div "Close Residential Service Ron Wages (9/W) Actions Status Active Ron Wages (9/W)…" at bounding box center [502, 496] width 1004 height 992
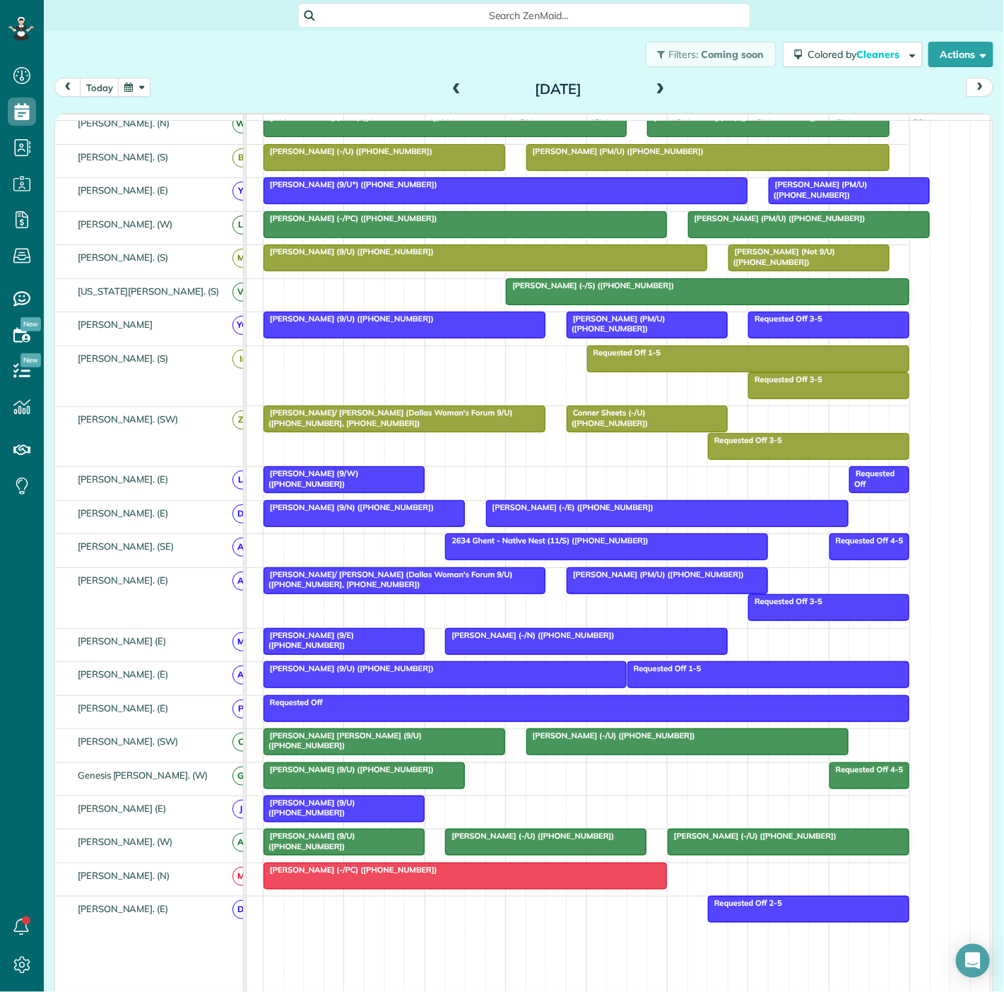
click at [349, 481] on span "Ron Wages (9/W) (+12144306049)" at bounding box center [311, 478] width 96 height 20
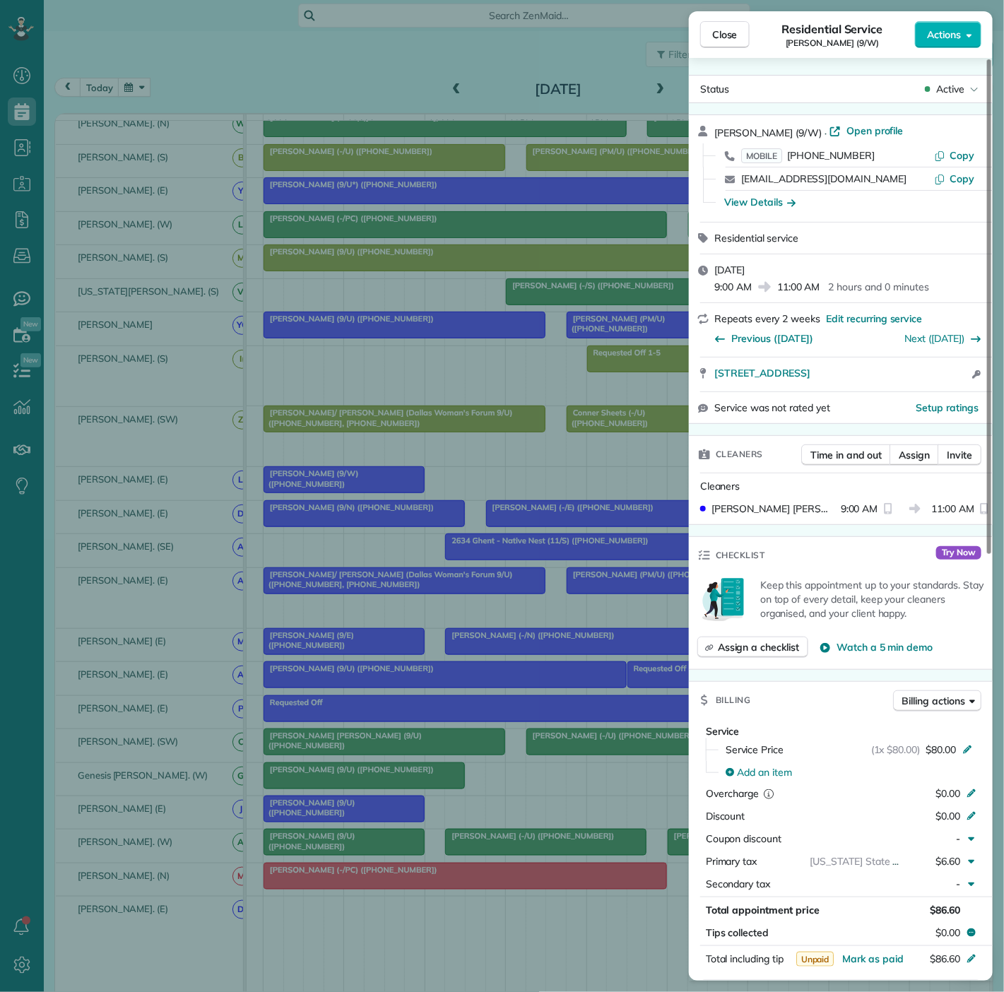
click at [399, 533] on div "Close Residential Service Ron Wages (9/W) Actions Status Active Ron Wages (9/W)…" at bounding box center [502, 496] width 1004 height 992
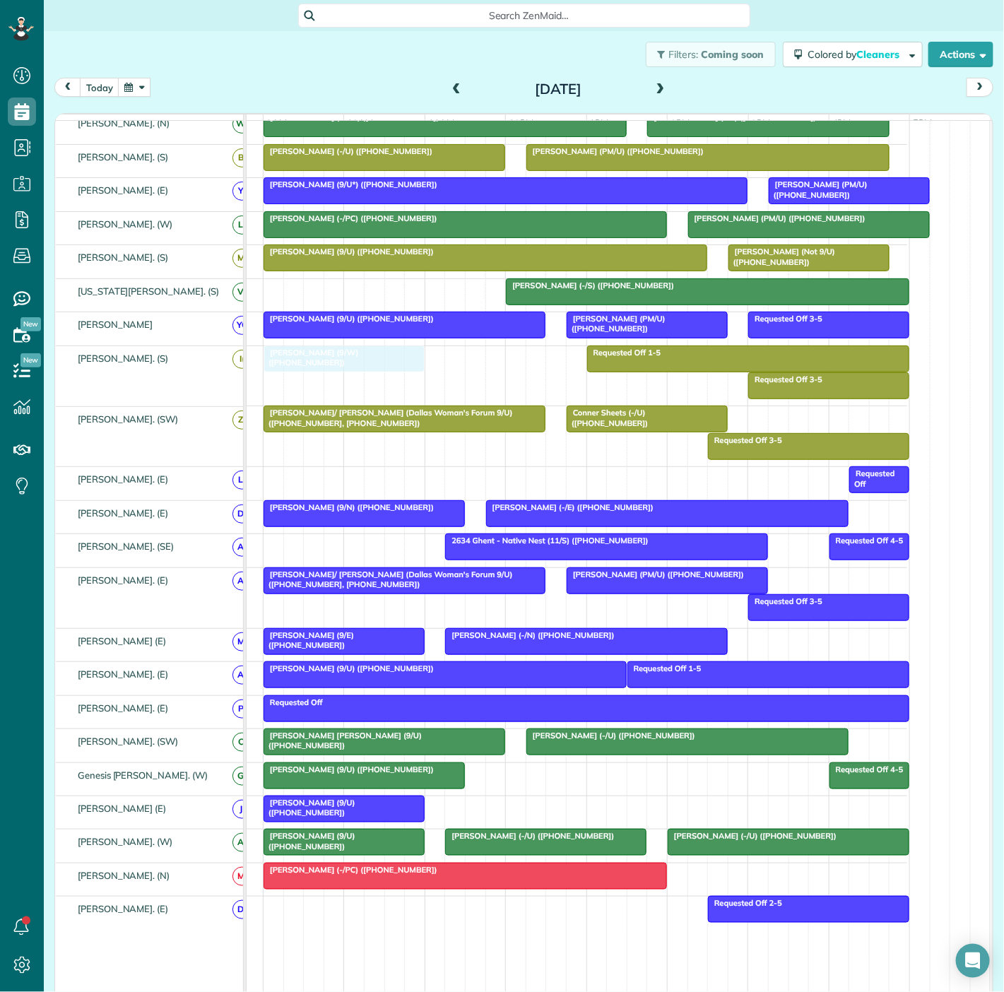
drag, startPoint x: 287, startPoint y: 488, endPoint x: 278, endPoint y: 382, distance: 105.6
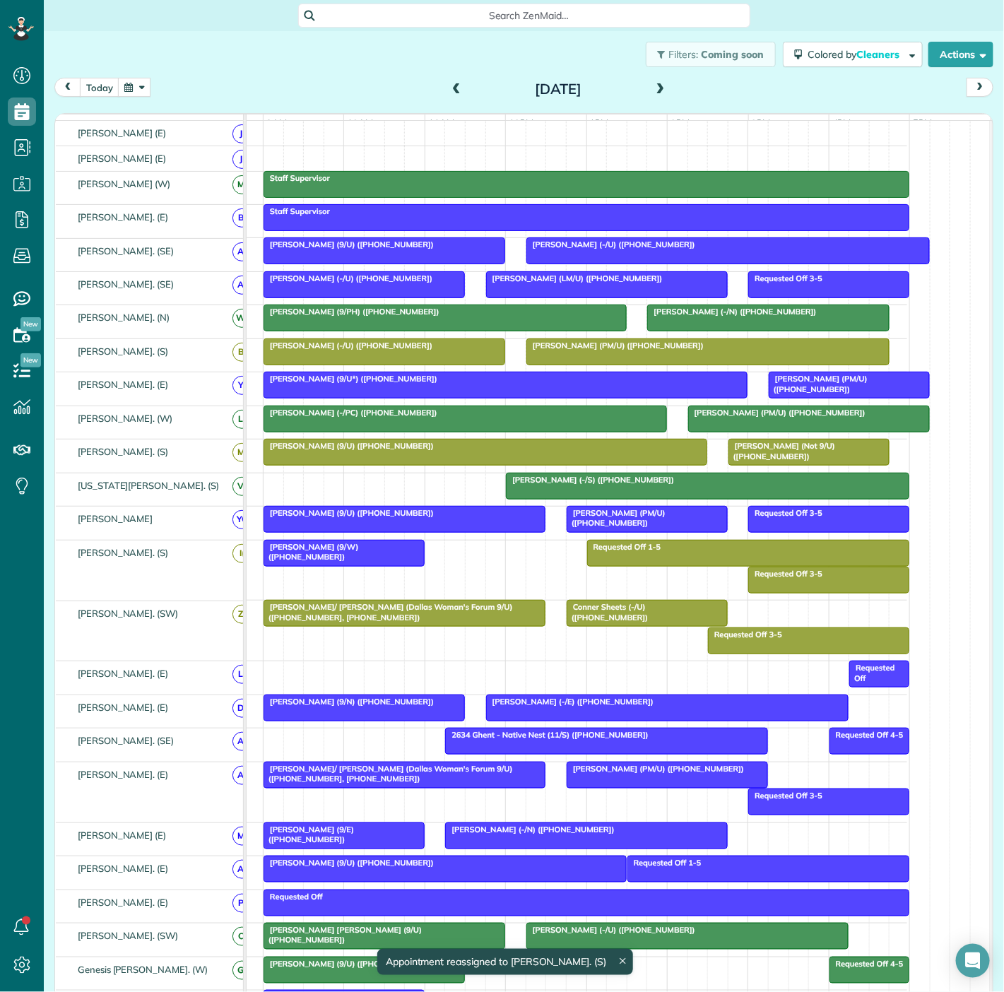
scroll to position [78, 0]
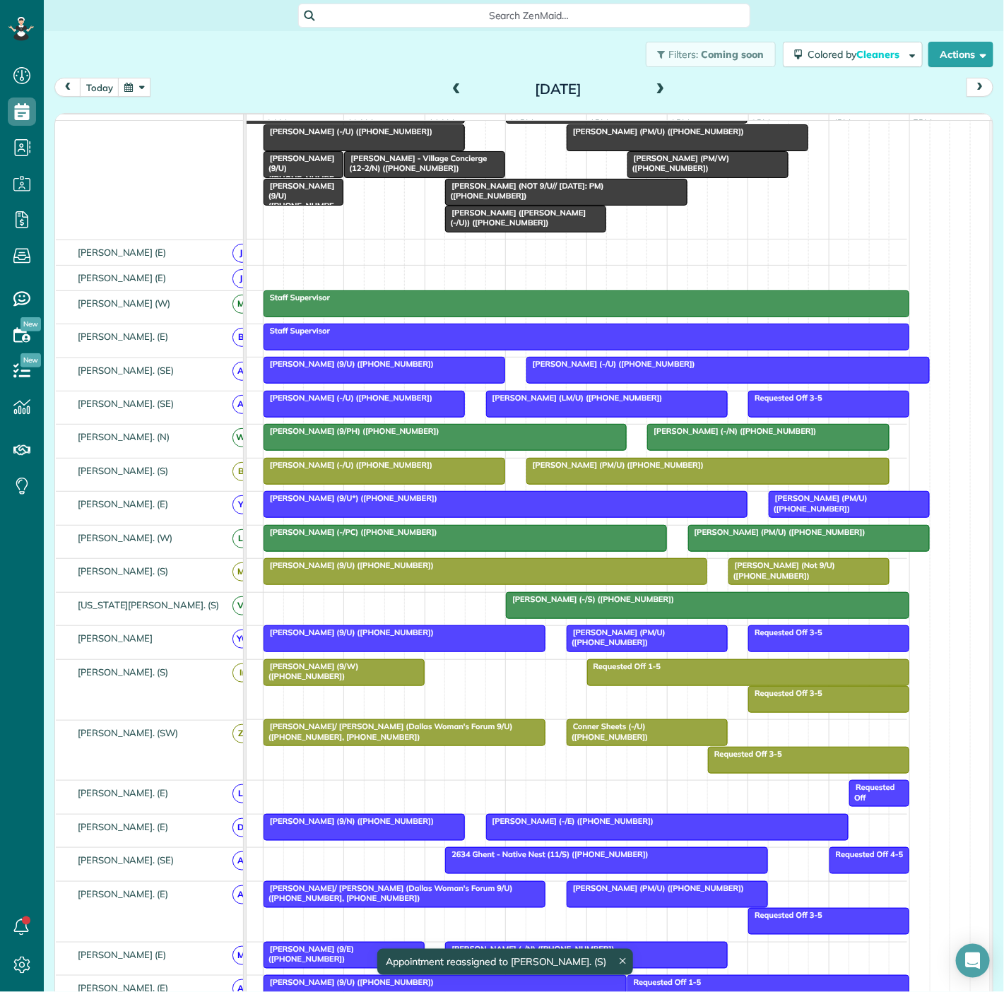
click at [350, 685] on div at bounding box center [344, 672] width 160 height 25
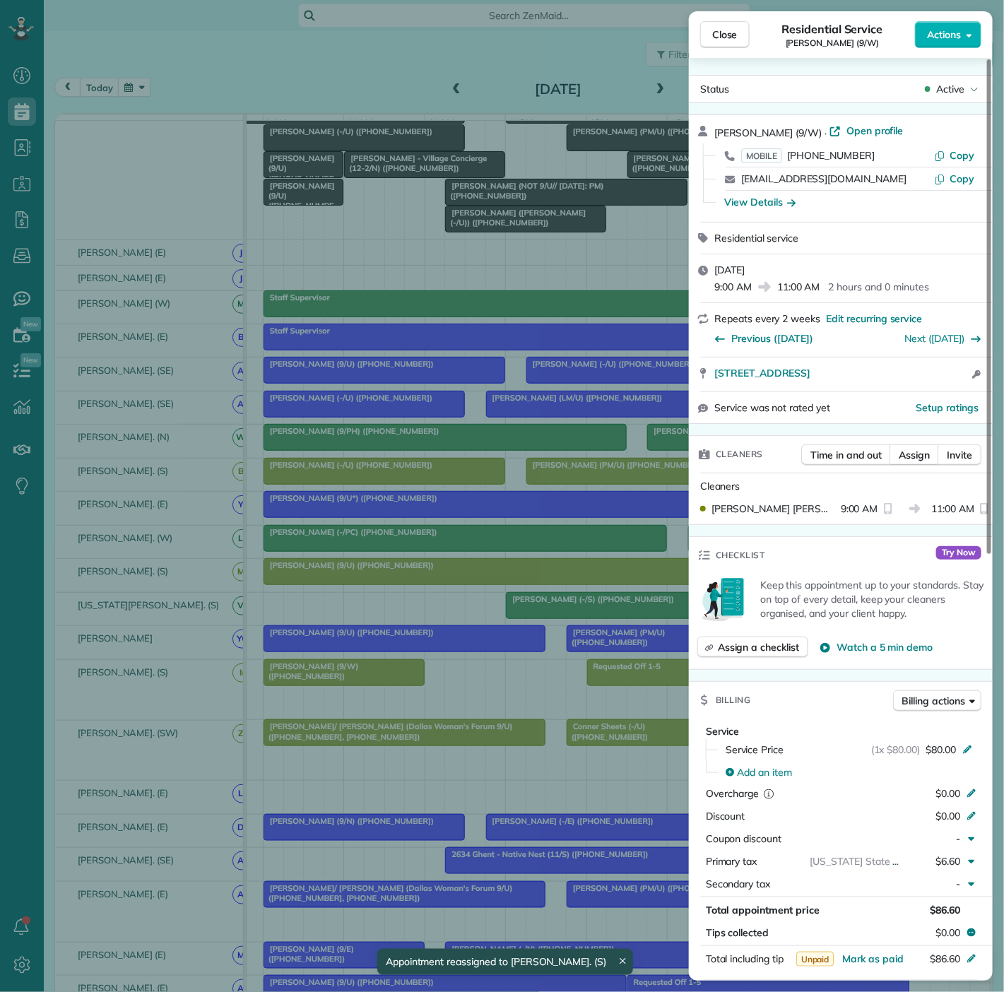
drag, startPoint x: 725, startPoint y: 389, endPoint x: 957, endPoint y: 385, distance: 232.5
click at [958, 385] on div "1930 Atlantic Street Apartment 105 Dallas TX 75208 Open access information" at bounding box center [841, 375] width 304 height 34
drag, startPoint x: 177, startPoint y: 437, endPoint x: 238, endPoint y: 453, distance: 62.9
click at [177, 437] on div "Close Residential Service Ron Wages (9/W) Actions Status Active Ron Wages (9/W)…" at bounding box center [502, 496] width 1004 height 992
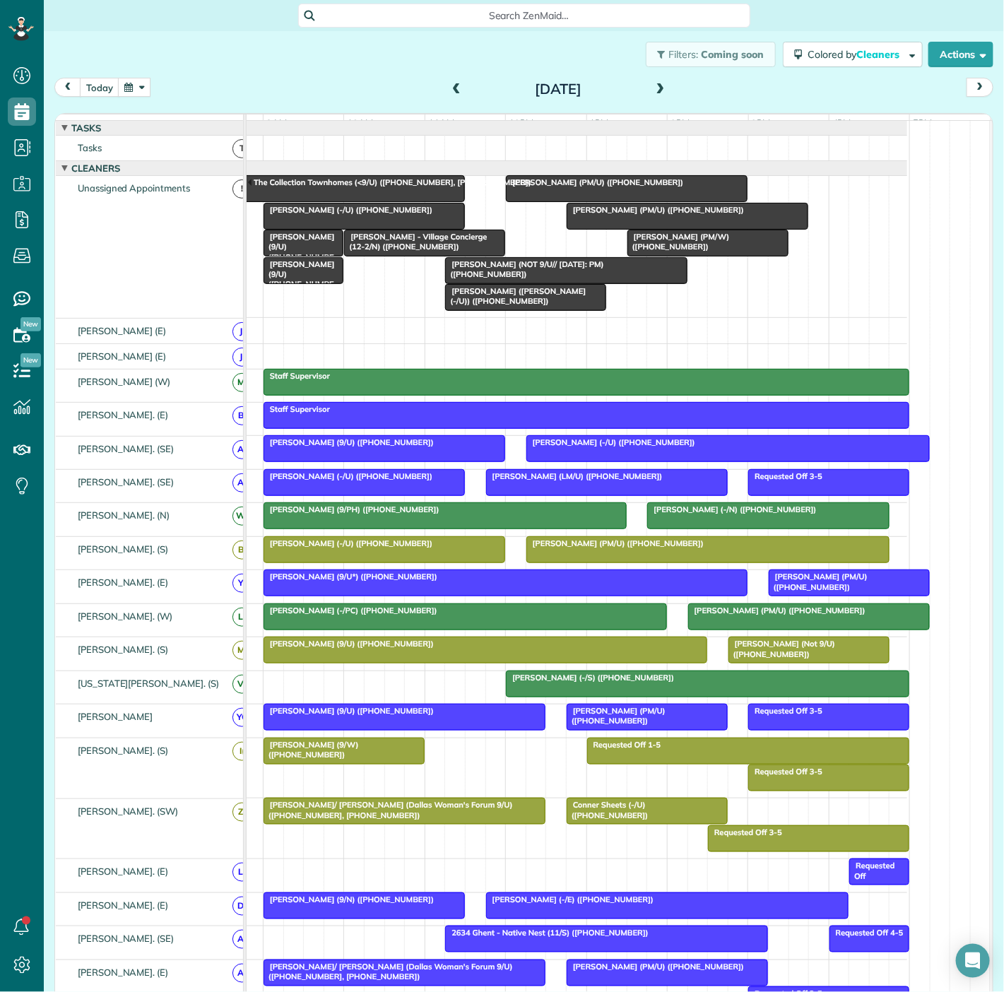
click at [664, 256] on div at bounding box center [708, 242] width 160 height 25
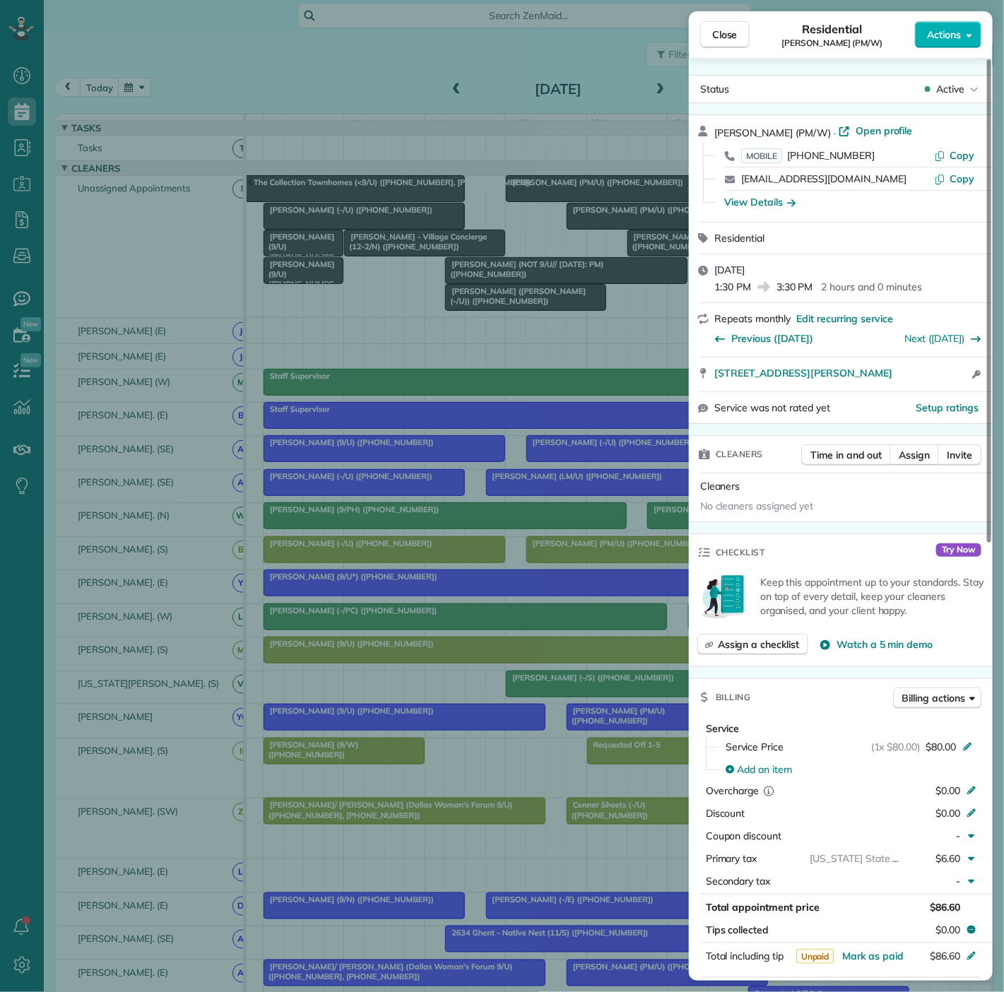
drag, startPoint x: 702, startPoint y: 380, endPoint x: 948, endPoint y: 379, distance: 245.2
click at [948, 379] on div "2293 Hawes Ave Apt 2169 Dallas TX 75235 Open access information" at bounding box center [841, 375] width 304 height 34
drag, startPoint x: 434, startPoint y: 524, endPoint x: 436, endPoint y: 419, distance: 104.6
click at [434, 524] on div "Close Residential Ryan Valdez (PM/W) Actions Status Active Ryan Valdez (PM/W) ·…" at bounding box center [502, 496] width 1004 height 992
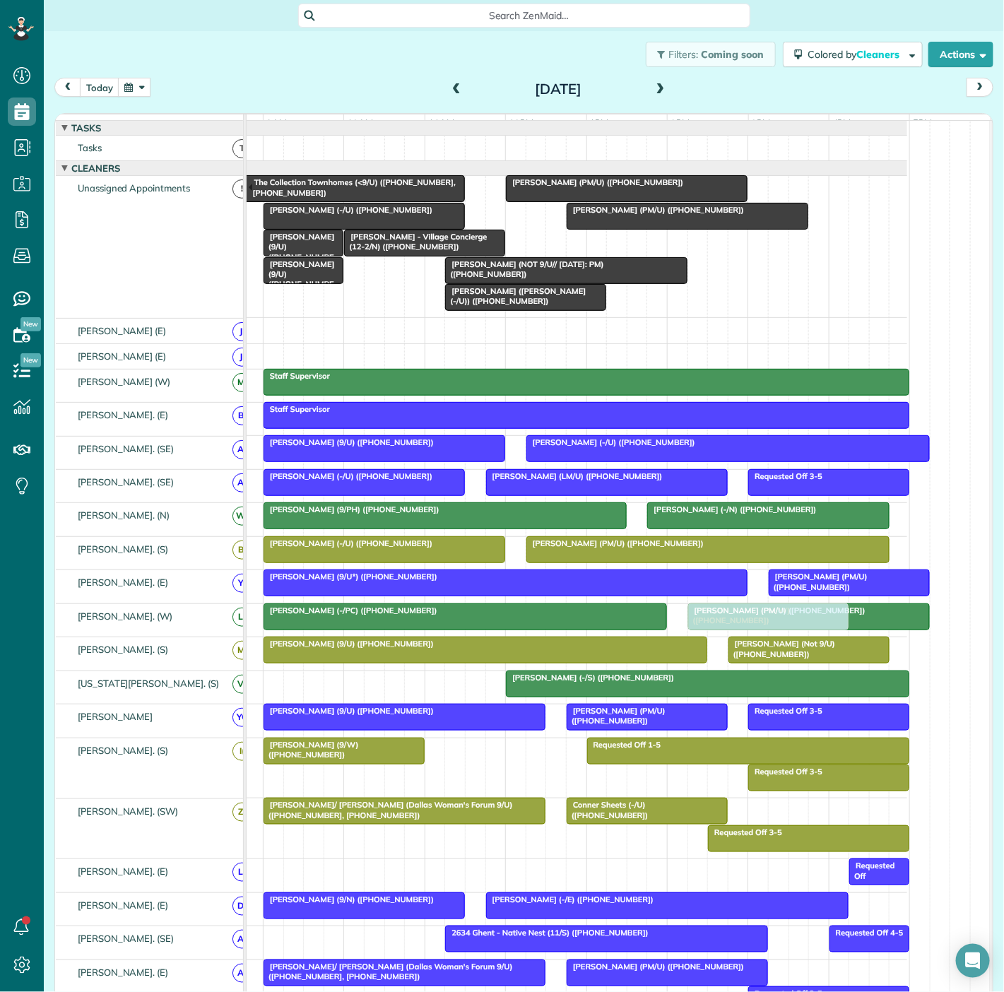
drag, startPoint x: 670, startPoint y: 257, endPoint x: 733, endPoint y: 627, distance: 374.9
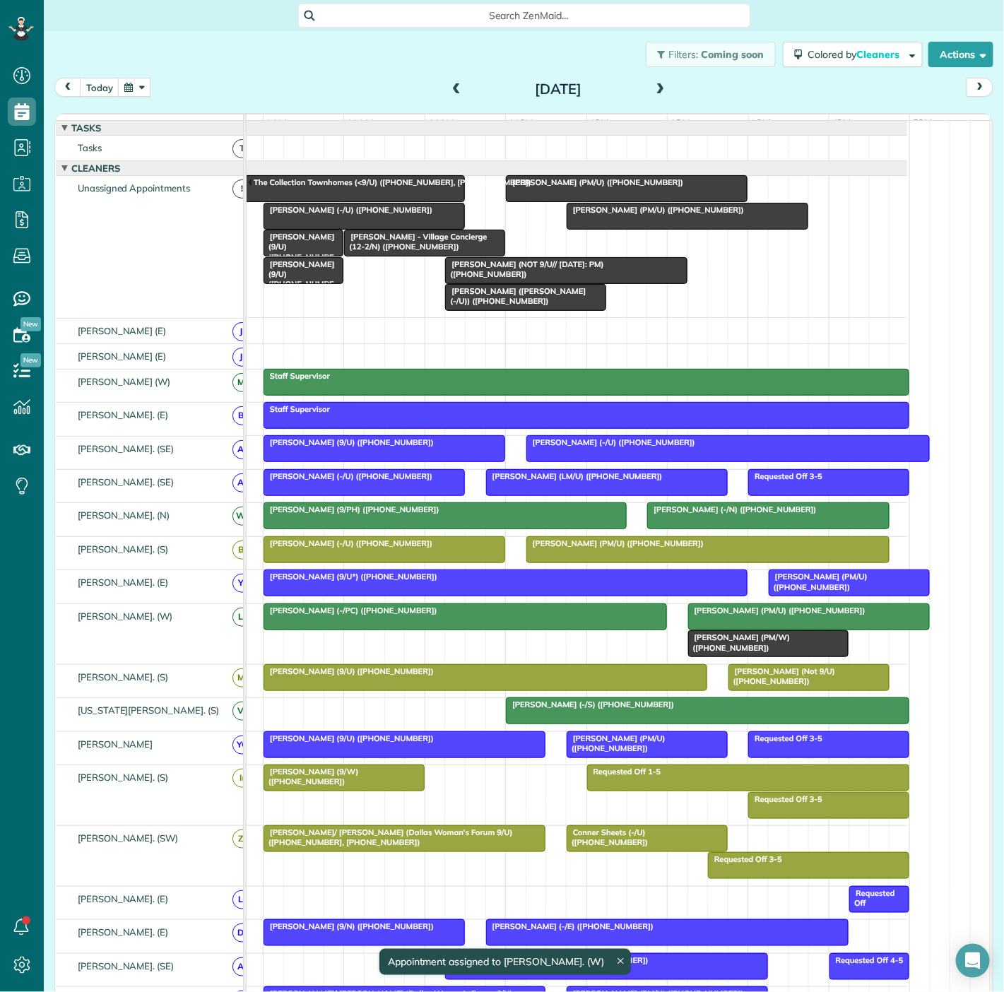
click at [434, 615] on div "Candice Winful (-/PC) (+14124270176)" at bounding box center [465, 611] width 395 height 10
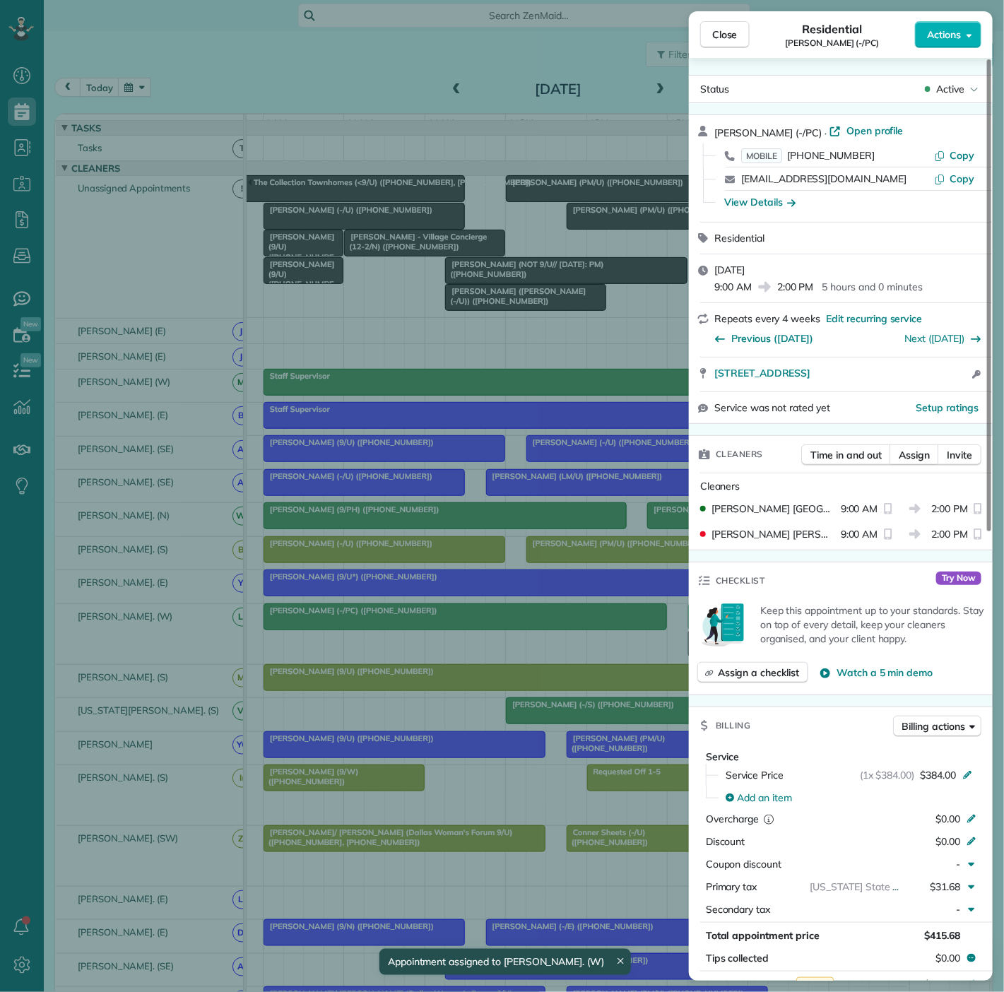
drag, startPoint x: 714, startPoint y: 384, endPoint x: 885, endPoint y: 383, distance: 171.0
click at [885, 383] on div "6706 Lockheed Ave Dallas TX 75209 Open access information" at bounding box center [841, 375] width 304 height 34
drag, startPoint x: 307, startPoint y: 595, endPoint x: 447, endPoint y: 635, distance: 146.1
click at [307, 595] on div "Close Residential Candice Winful (-/PC) Actions Status Active Candice Winful (-…" at bounding box center [502, 496] width 1004 height 992
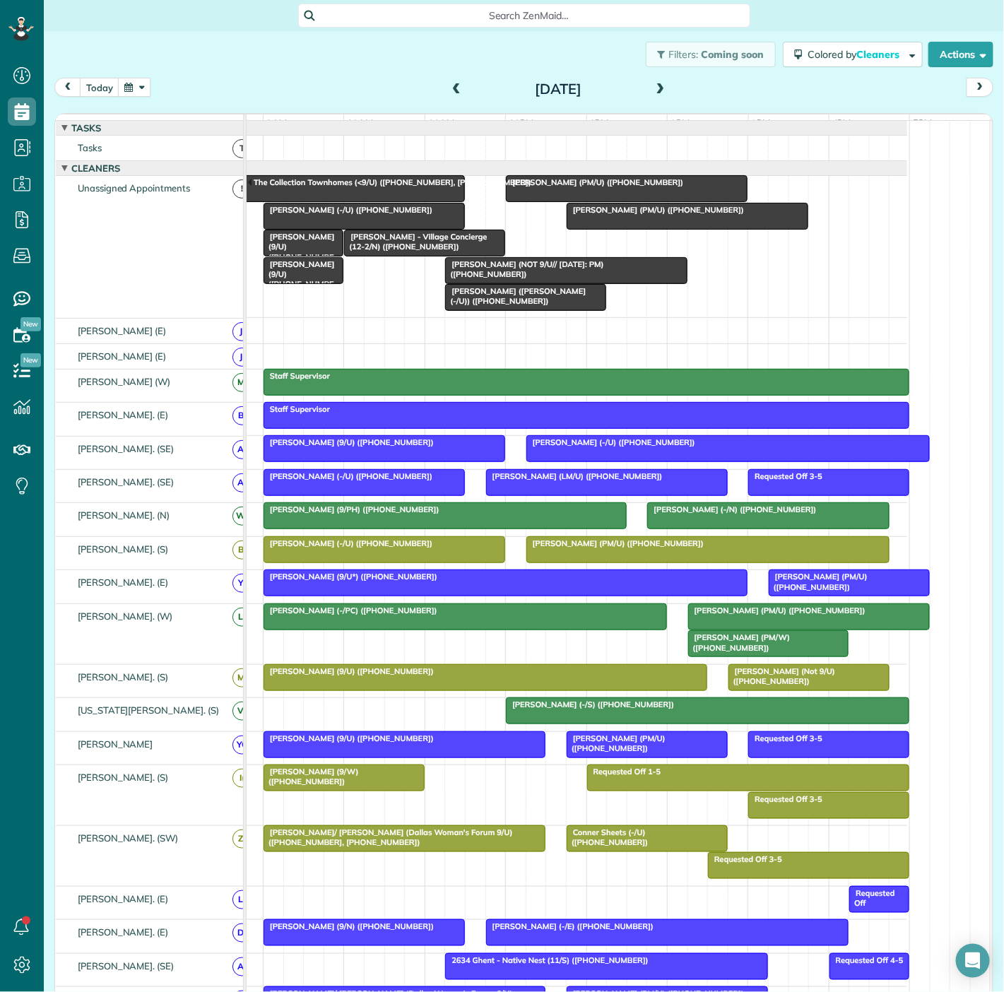
click at [725, 649] on span "Ryan Valdez (PM/W) (+18328583884)" at bounding box center [739, 642] width 103 height 20
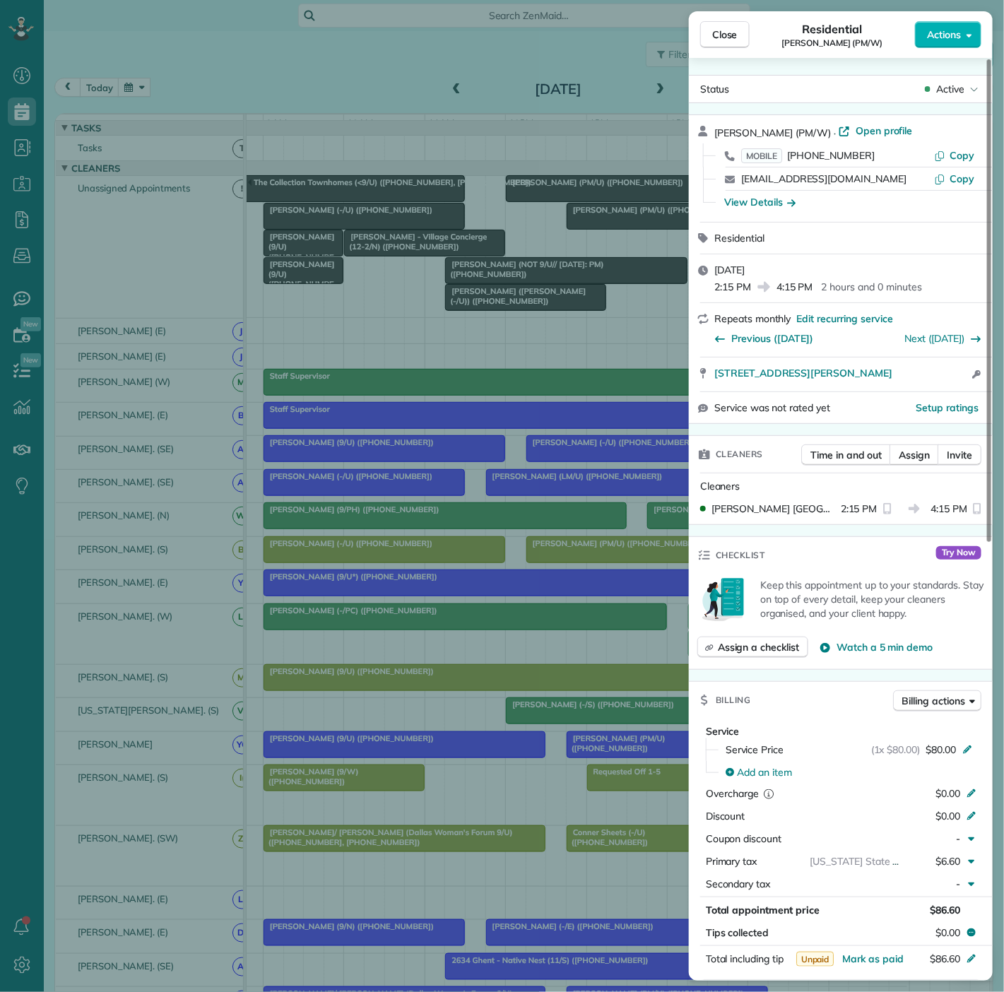
drag, startPoint x: 713, startPoint y: 385, endPoint x: 921, endPoint y: 382, distance: 208.5
click at [921, 382] on div "2293 Hawes Ave Apt 2169 Dallas TX 75235 Open access information" at bounding box center [841, 375] width 304 height 34
drag, startPoint x: 216, startPoint y: 582, endPoint x: 433, endPoint y: 588, distance: 217.7
click at [216, 582] on div "Close Residential Ryan Valdez (PM/W) Actions Status Active Ryan Valdez (PM/W) ·…" at bounding box center [502, 496] width 1004 height 992
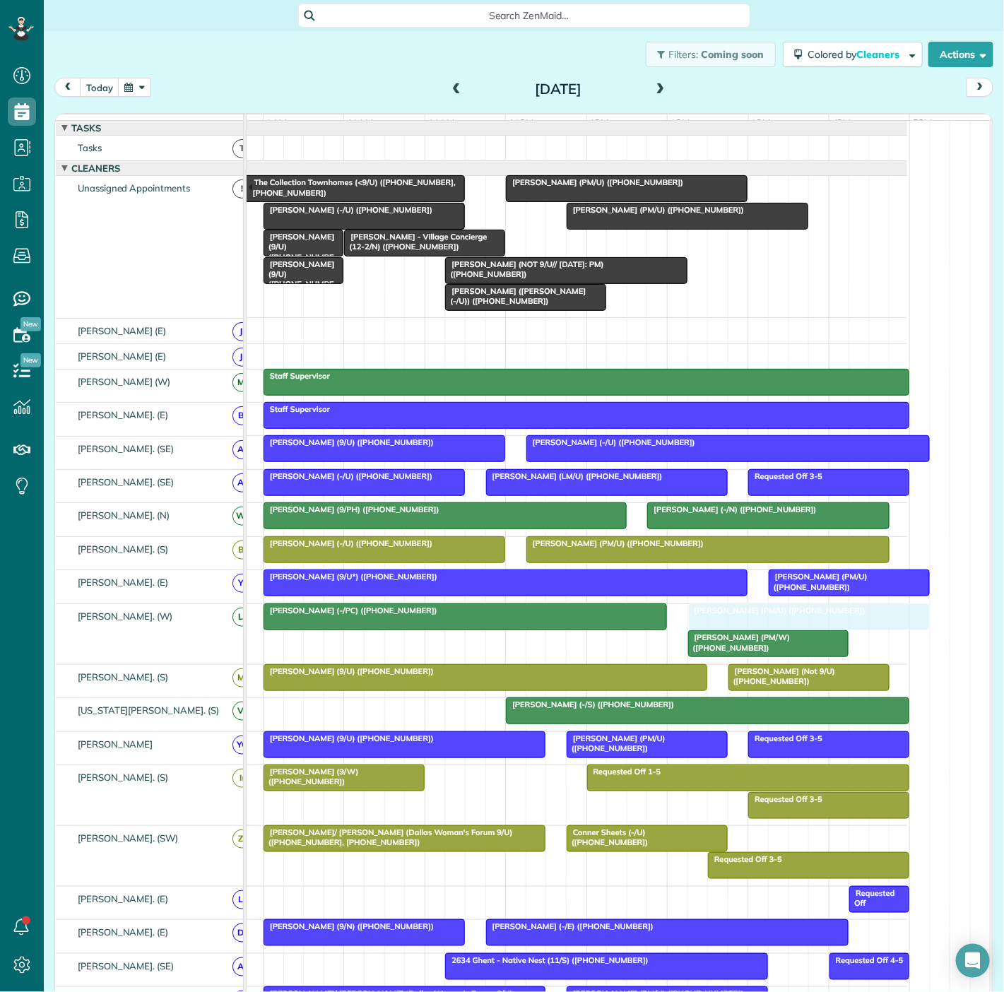
scroll to position [210, 0]
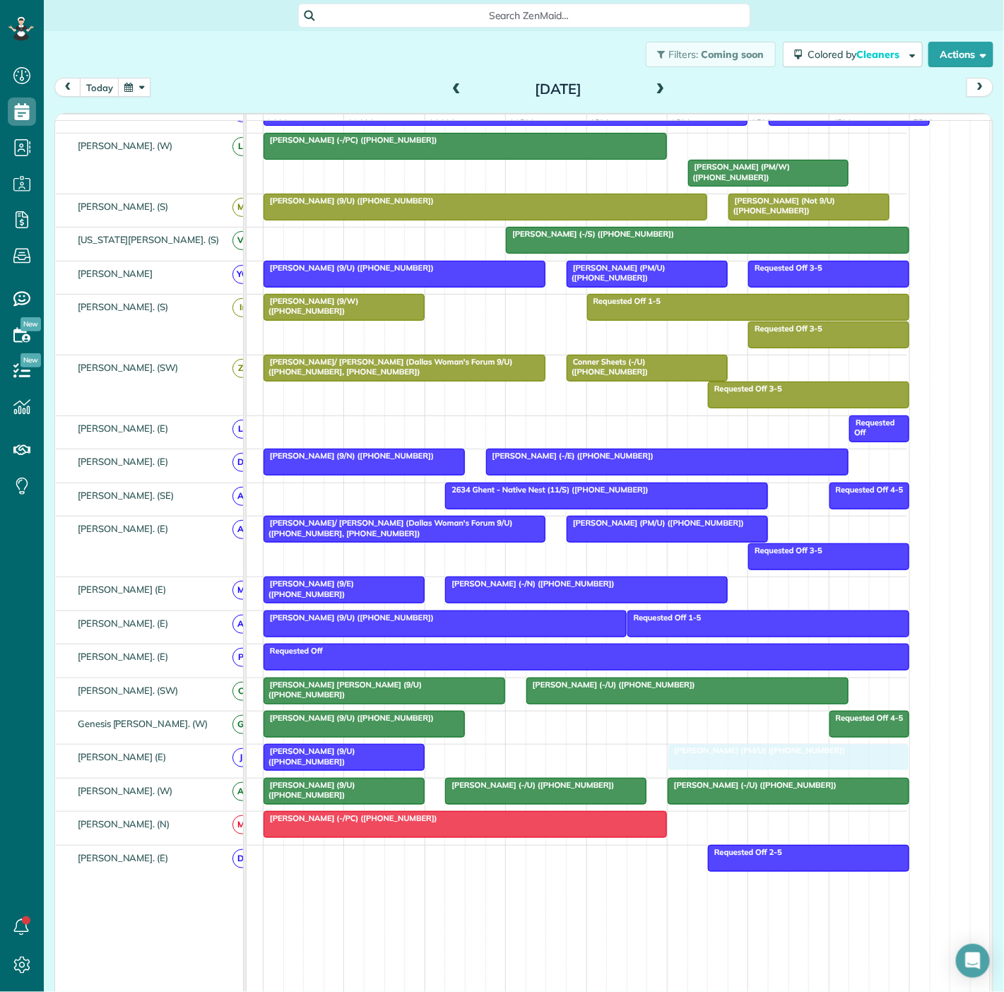
drag, startPoint x: 762, startPoint y: 625, endPoint x: 738, endPoint y: 761, distance: 138.6
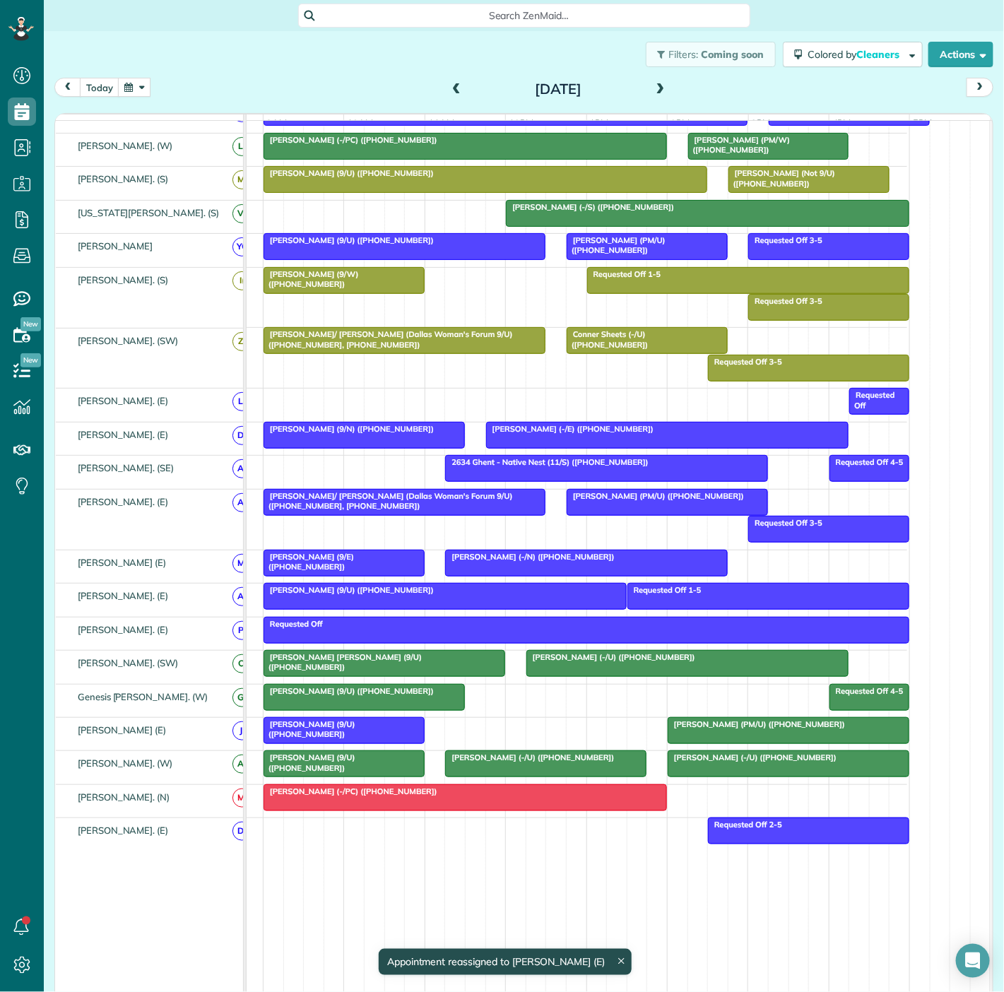
click at [385, 737] on div at bounding box center [344, 730] width 160 height 25
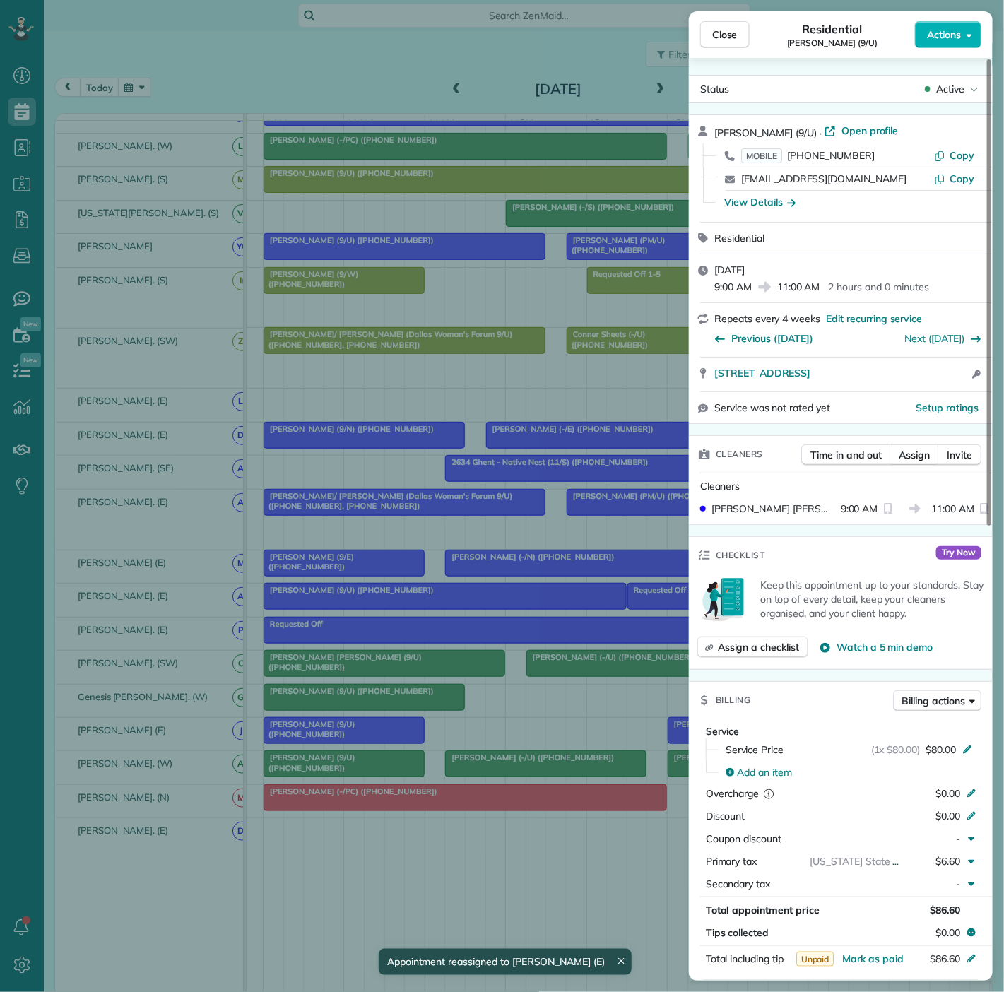
click at [383, 737] on div "Close Residential Rachel Barnes (9/U) Actions Status Active Rachel Barnes (9/U)…" at bounding box center [502, 496] width 1004 height 992
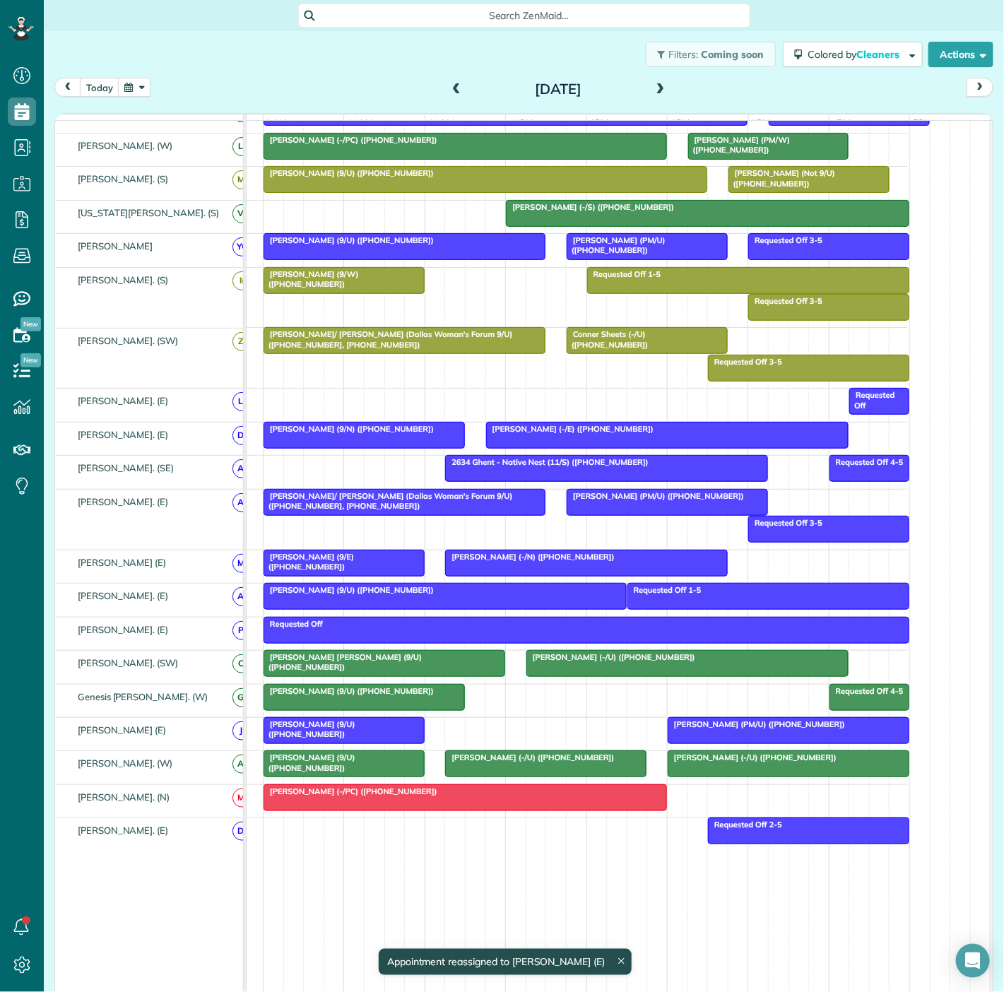
click at [438, 806] on div at bounding box center [465, 797] width 402 height 25
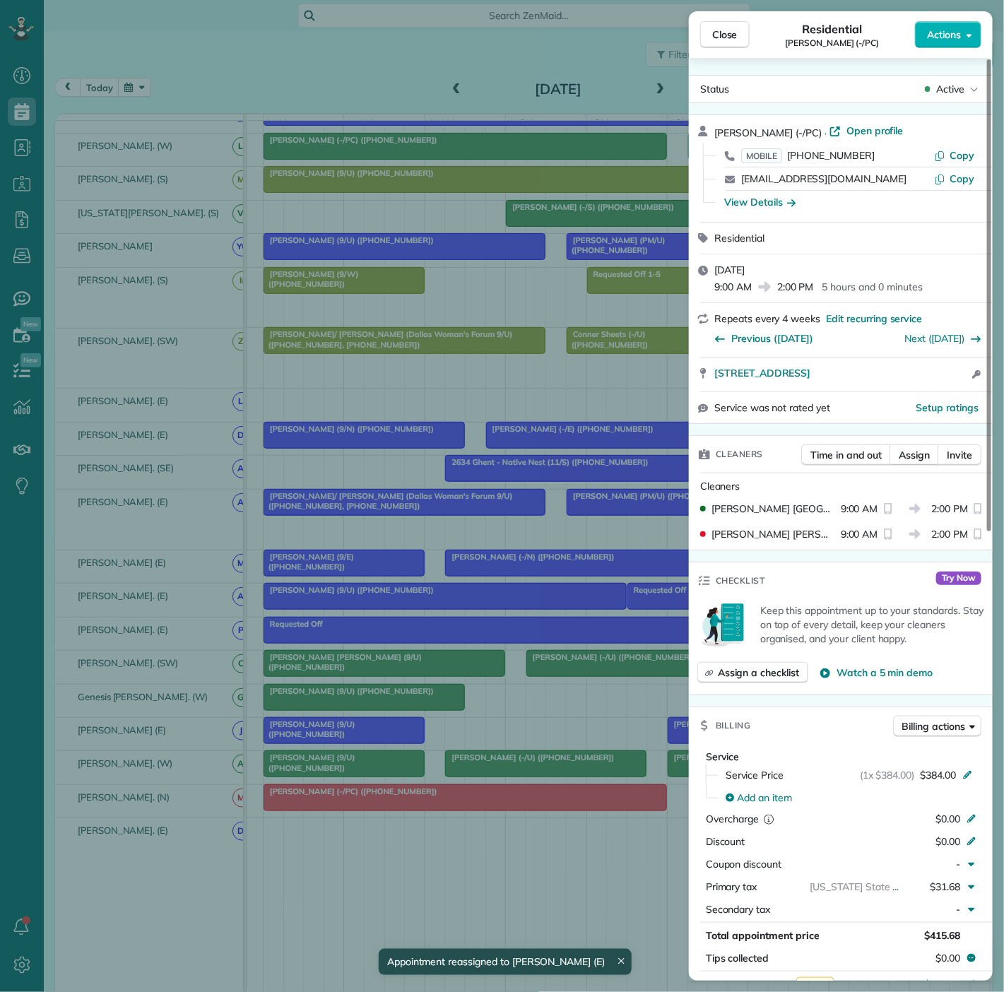
click at [438, 806] on div "Close Residential Candice Winful (-/PC) Actions Status Active Candice Winful (-…" at bounding box center [502, 496] width 1004 height 992
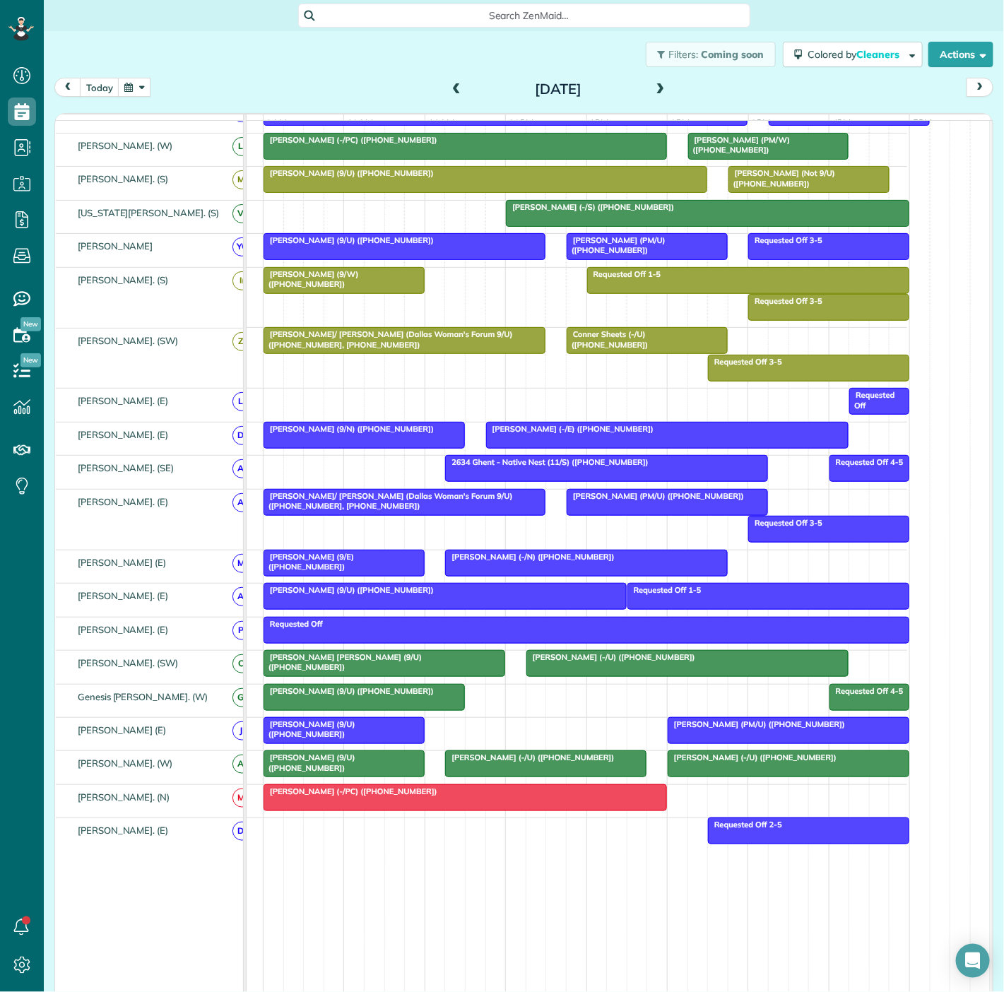
click at [700, 743] on div at bounding box center [788, 730] width 240 height 25
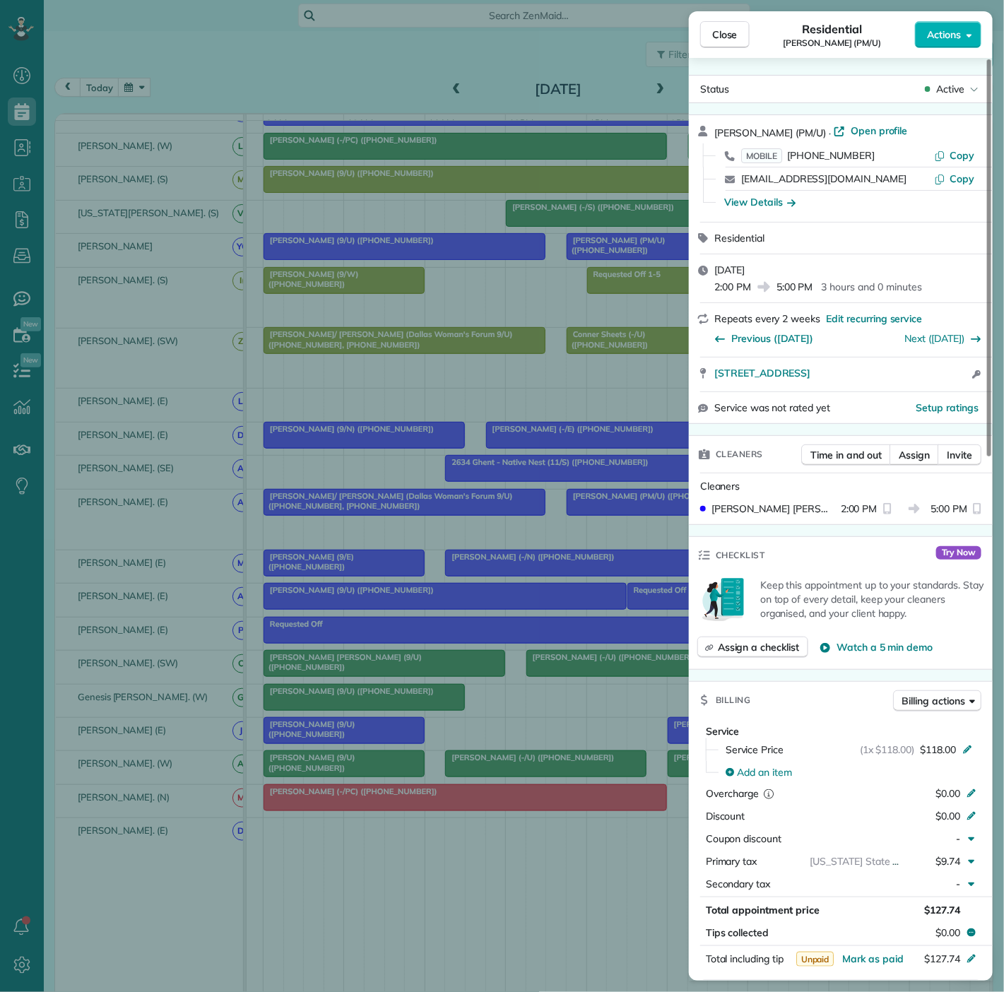
click at [430, 752] on div "Close Residential Rebekah Langston (PM/U) Actions Status Active Rebekah Langsto…" at bounding box center [502, 496] width 1004 height 992
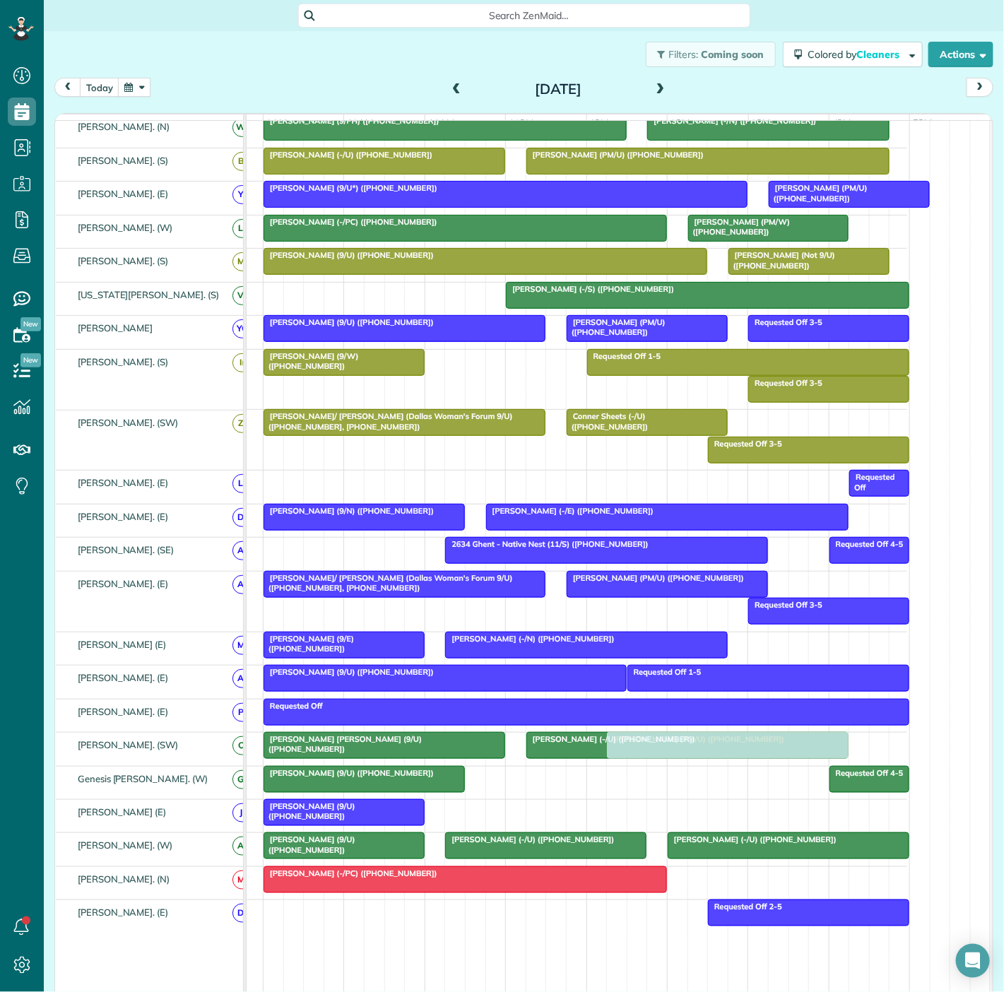
scroll to position [314, 0]
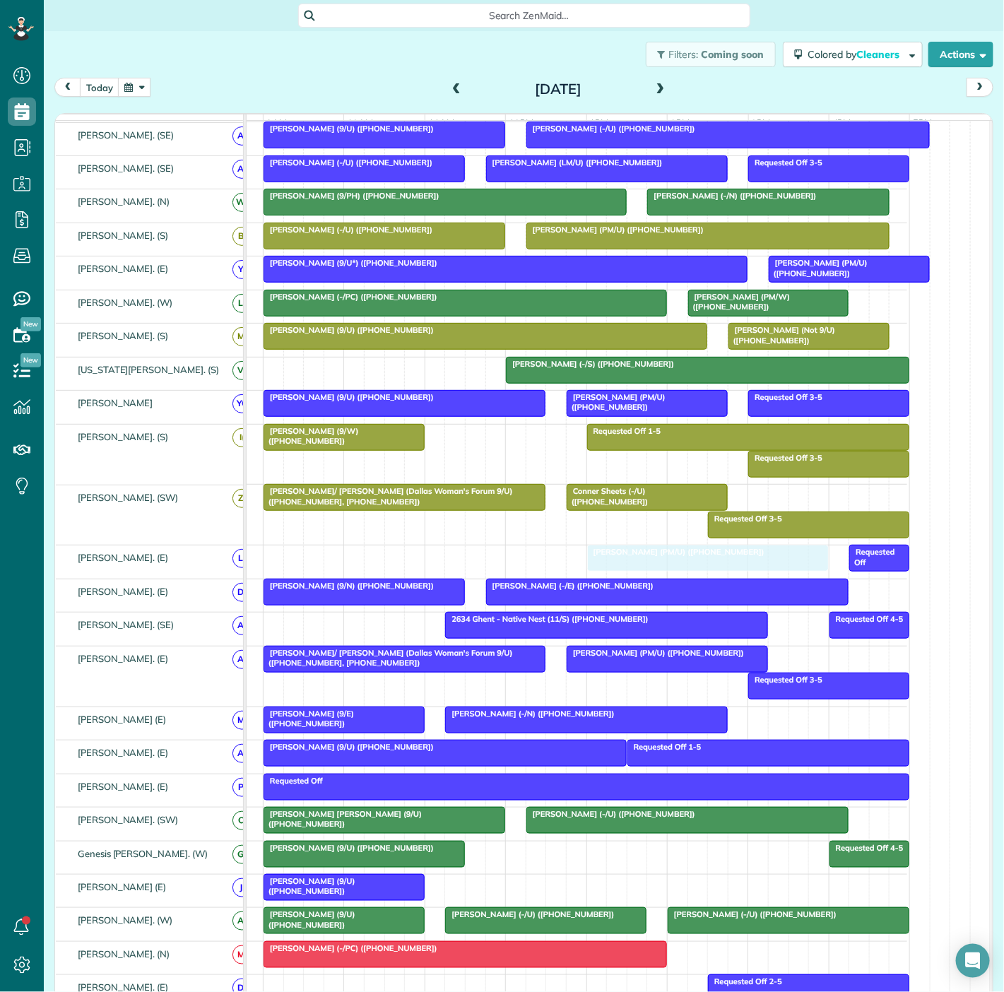
drag, startPoint x: 702, startPoint y: 741, endPoint x: 630, endPoint y: 584, distance: 172.0
drag, startPoint x: 618, startPoint y: 562, endPoint x: 639, endPoint y: 562, distance: 20.5
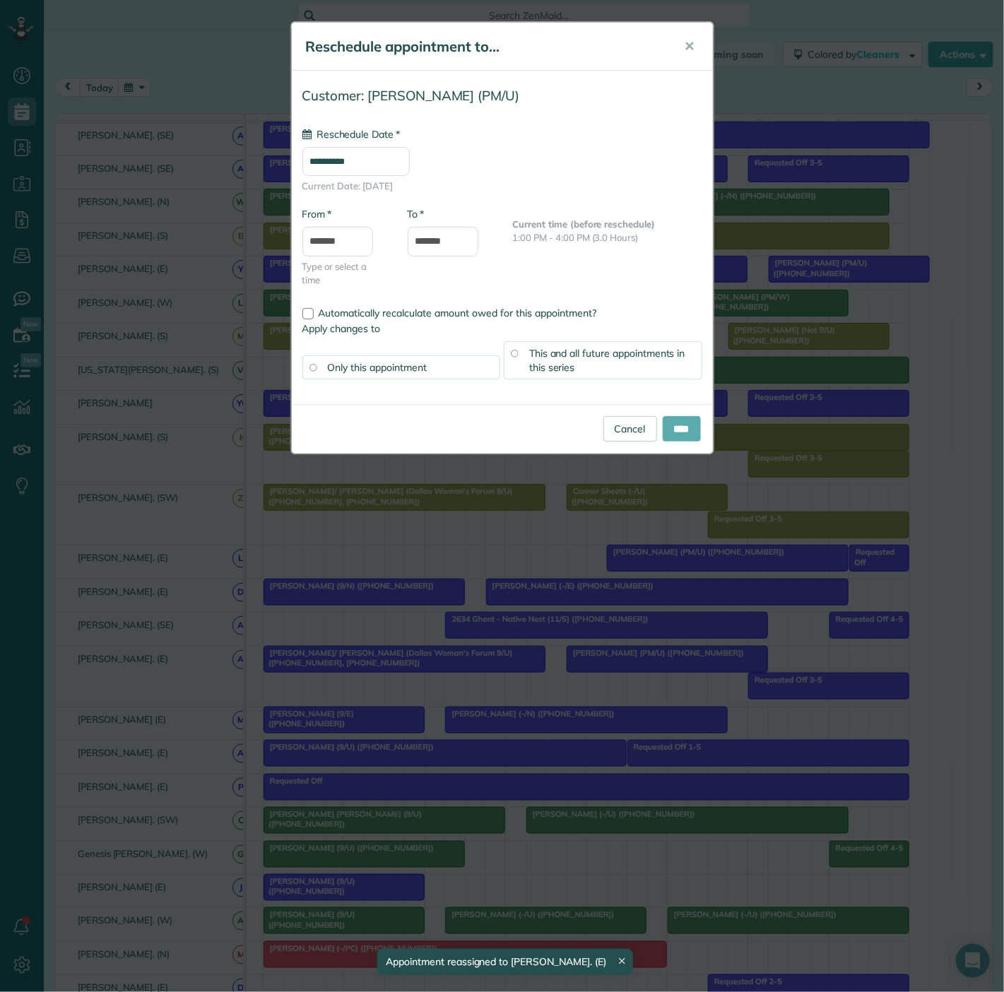
type input "**********"
click at [670, 435] on input "****" at bounding box center [682, 428] width 38 height 25
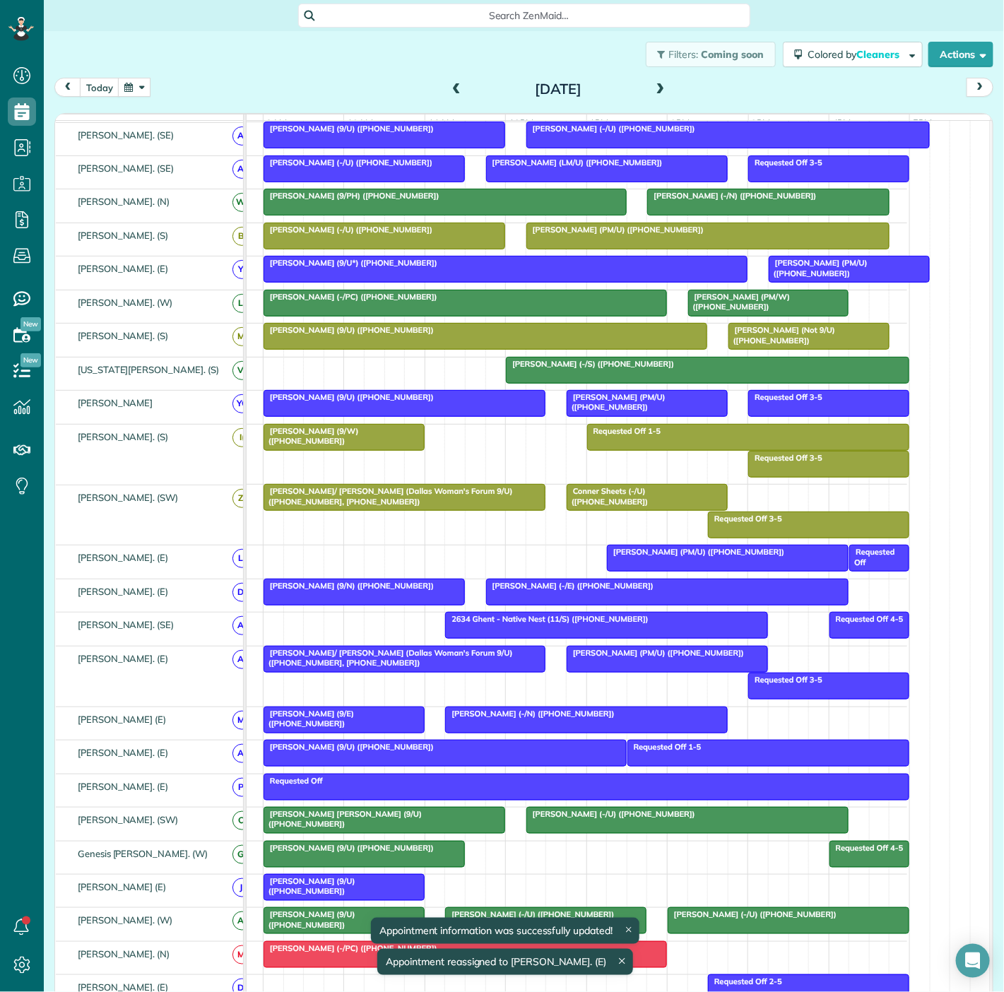
click at [664, 571] on div at bounding box center [728, 557] width 240 height 25
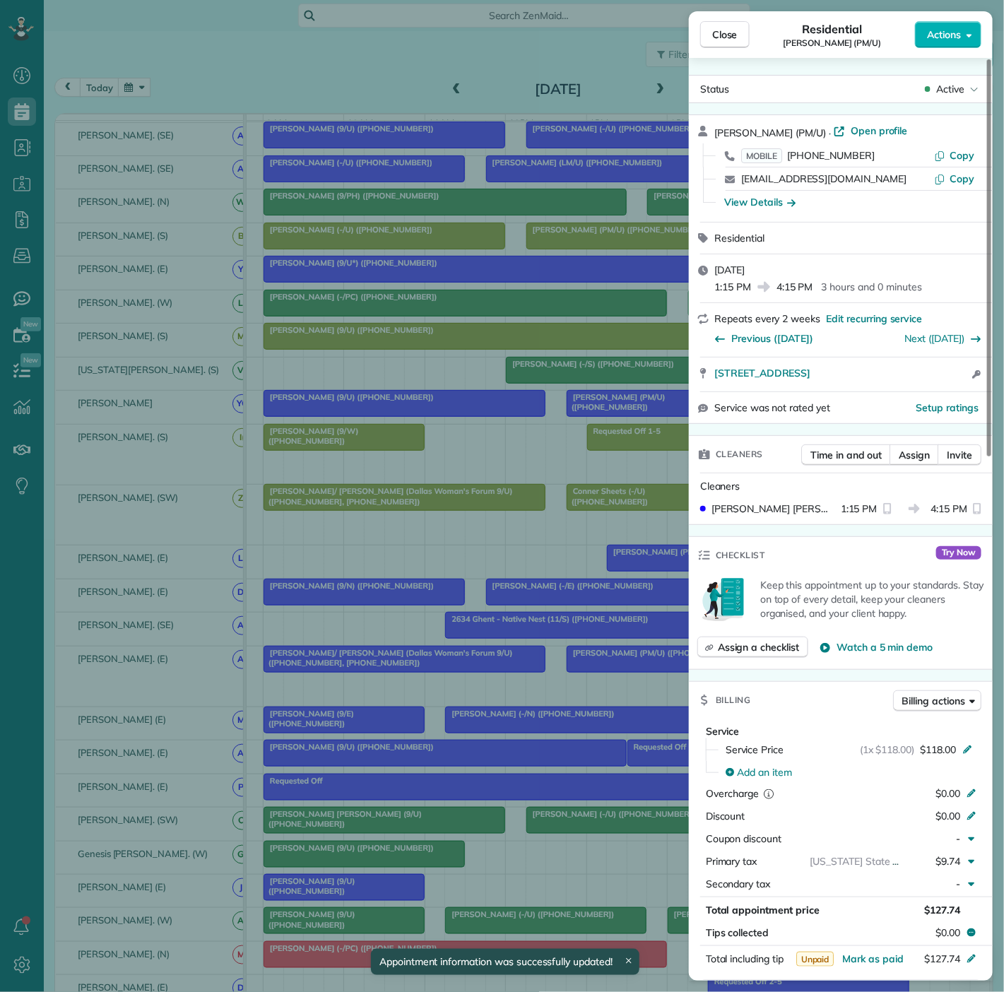
click at [660, 572] on div "Close Residential Rebekah Langston (PM/U) Actions Status Active Rebekah Langsto…" at bounding box center [502, 496] width 1004 height 992
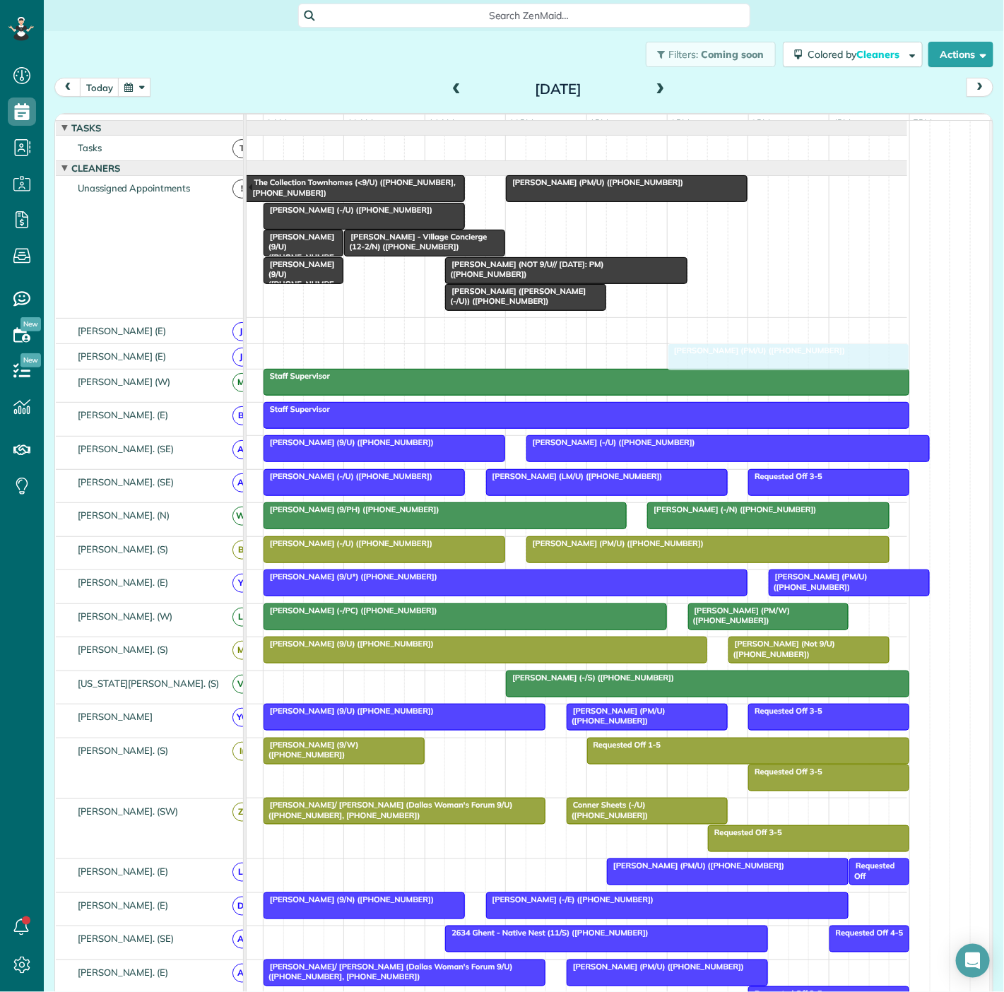
drag, startPoint x: 600, startPoint y: 225, endPoint x: 692, endPoint y: 366, distance: 168.5
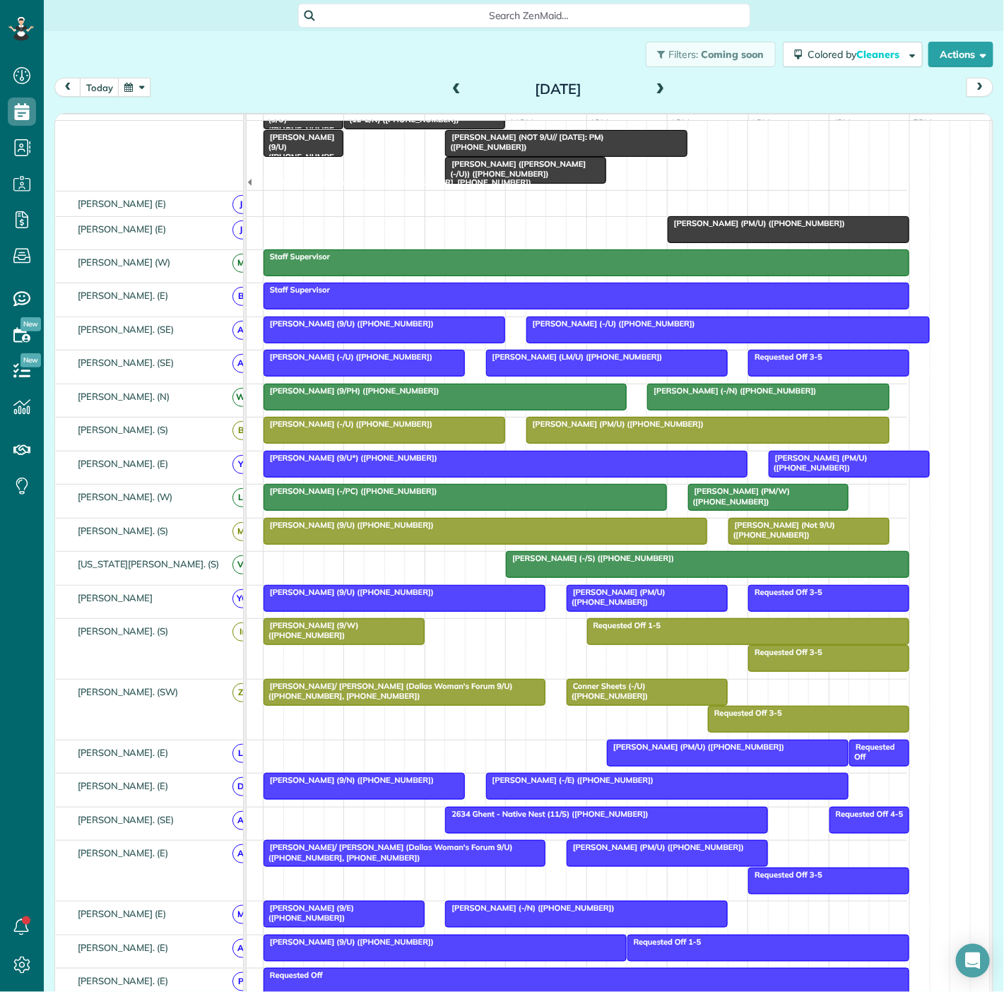
scroll to position [235, 0]
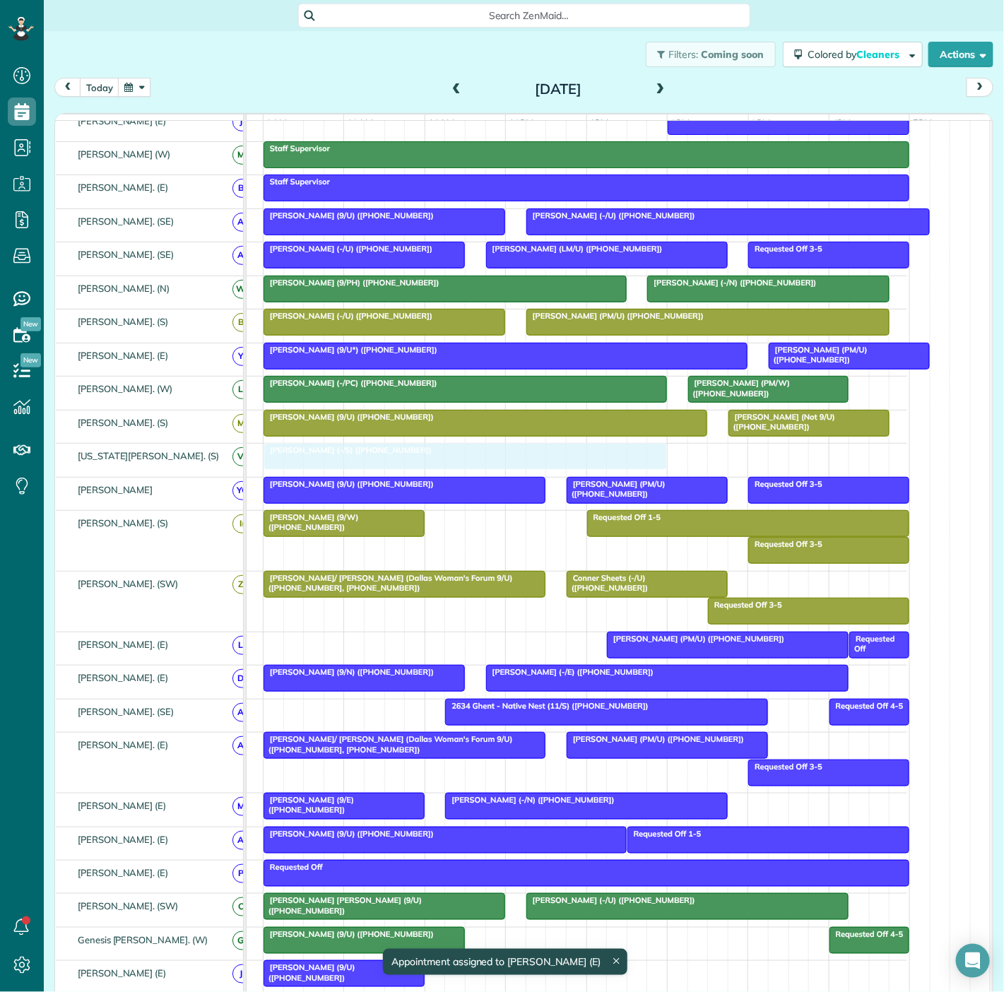
drag, startPoint x: 684, startPoint y: 468, endPoint x: 446, endPoint y: 480, distance: 238.4
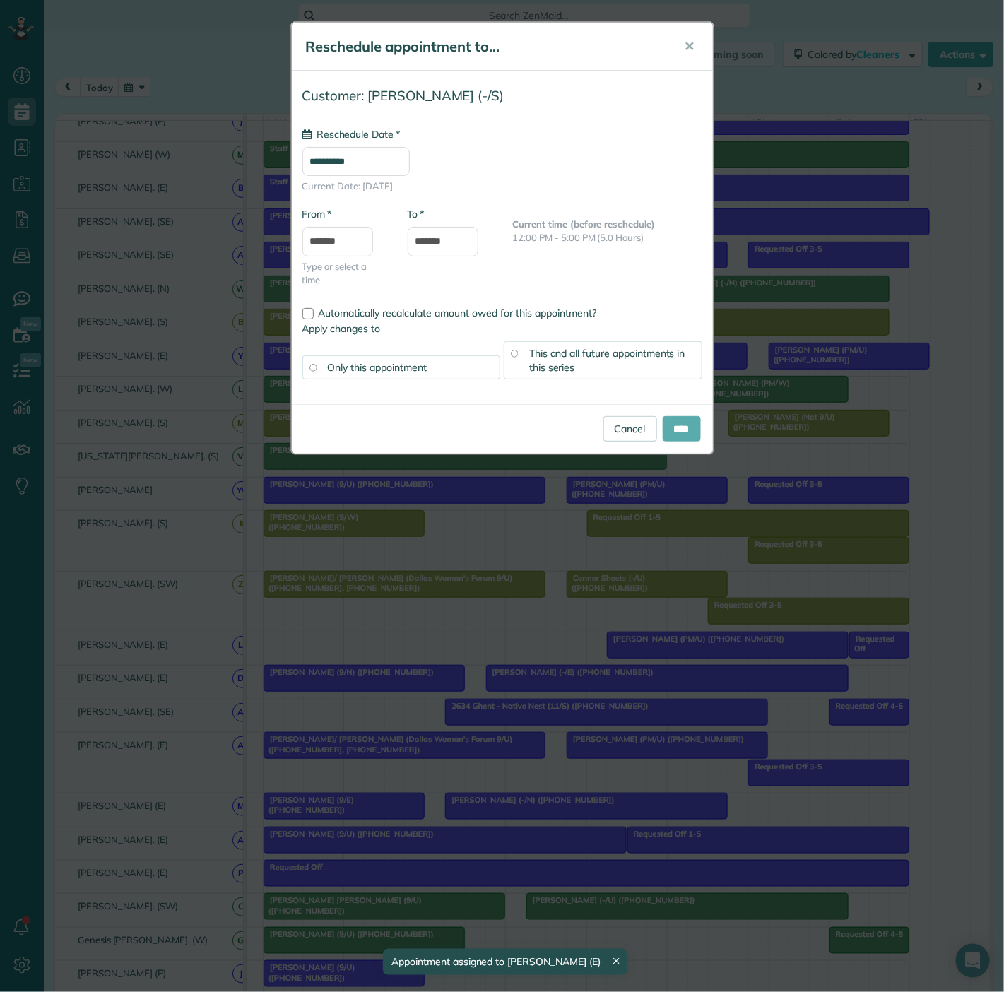
type input "**********"
click at [666, 425] on input "****" at bounding box center [682, 428] width 38 height 25
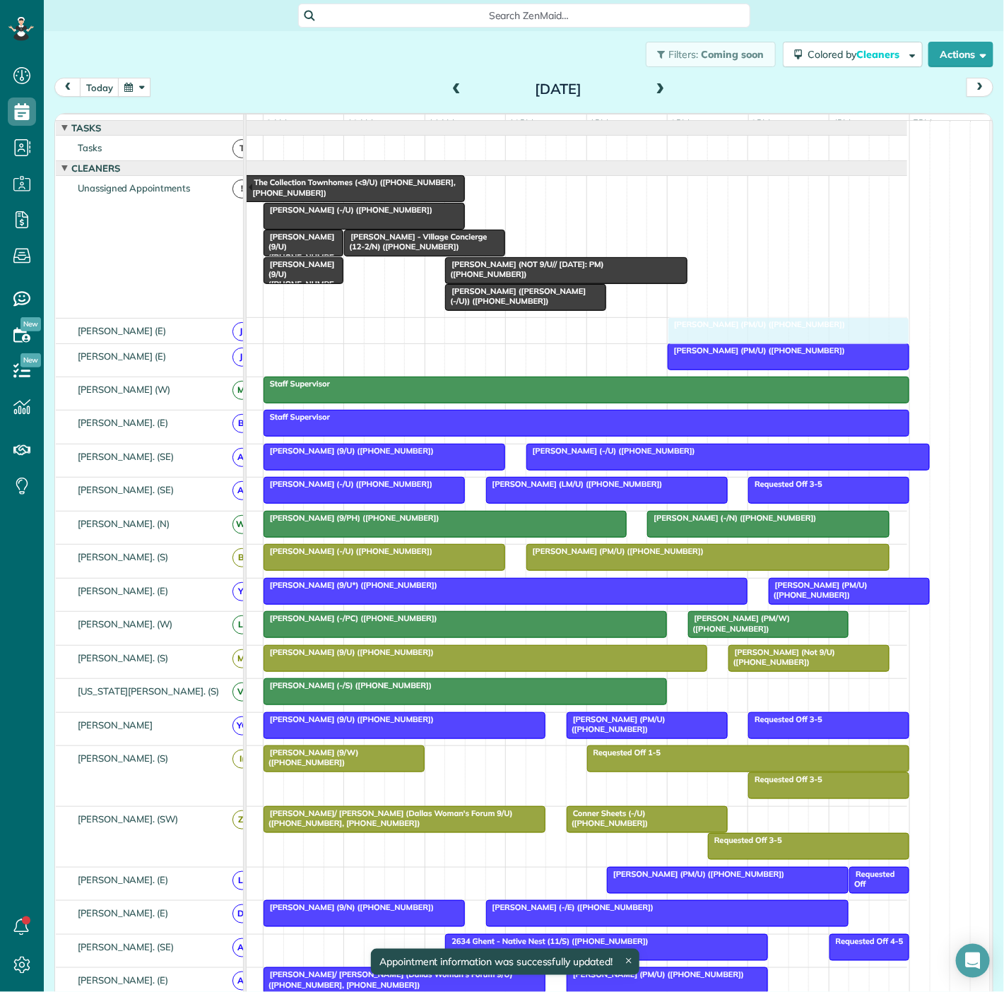
drag, startPoint x: 547, startPoint y: 199, endPoint x: 700, endPoint y: 338, distance: 206.1
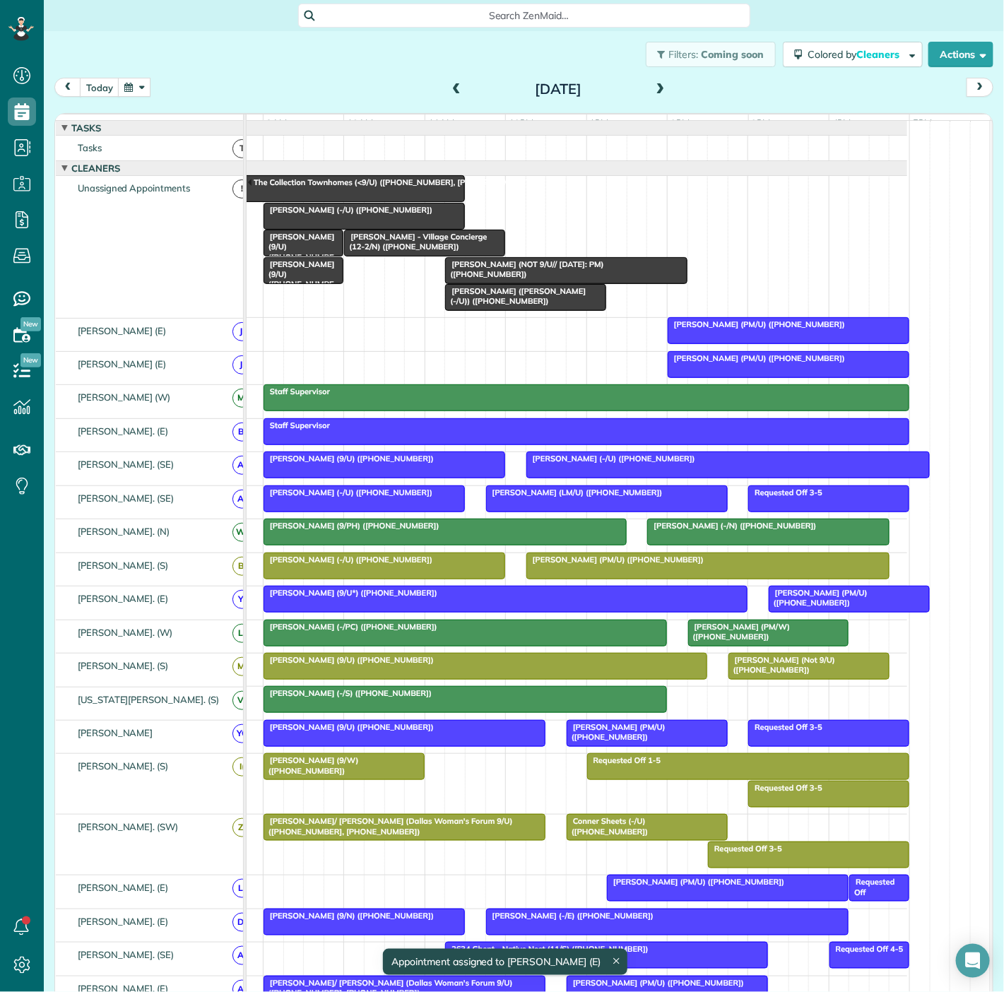
click at [351, 215] on span "Delaney Rea (-/U) (+18176878241)" at bounding box center [348, 210] width 170 height 10
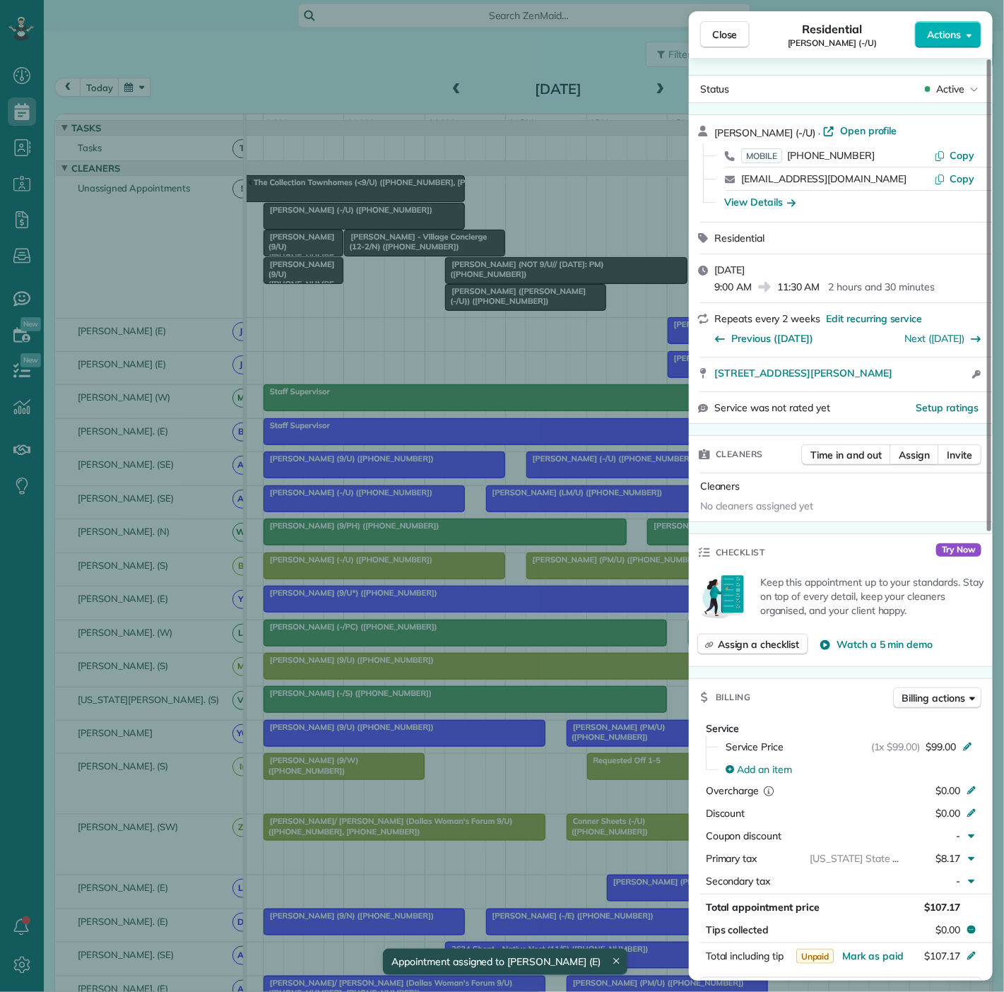
click at [452, 360] on div "Close Residential Delaney Rea (-/U) Actions Status Active Delaney Rea (-/U) · O…" at bounding box center [502, 496] width 1004 height 992
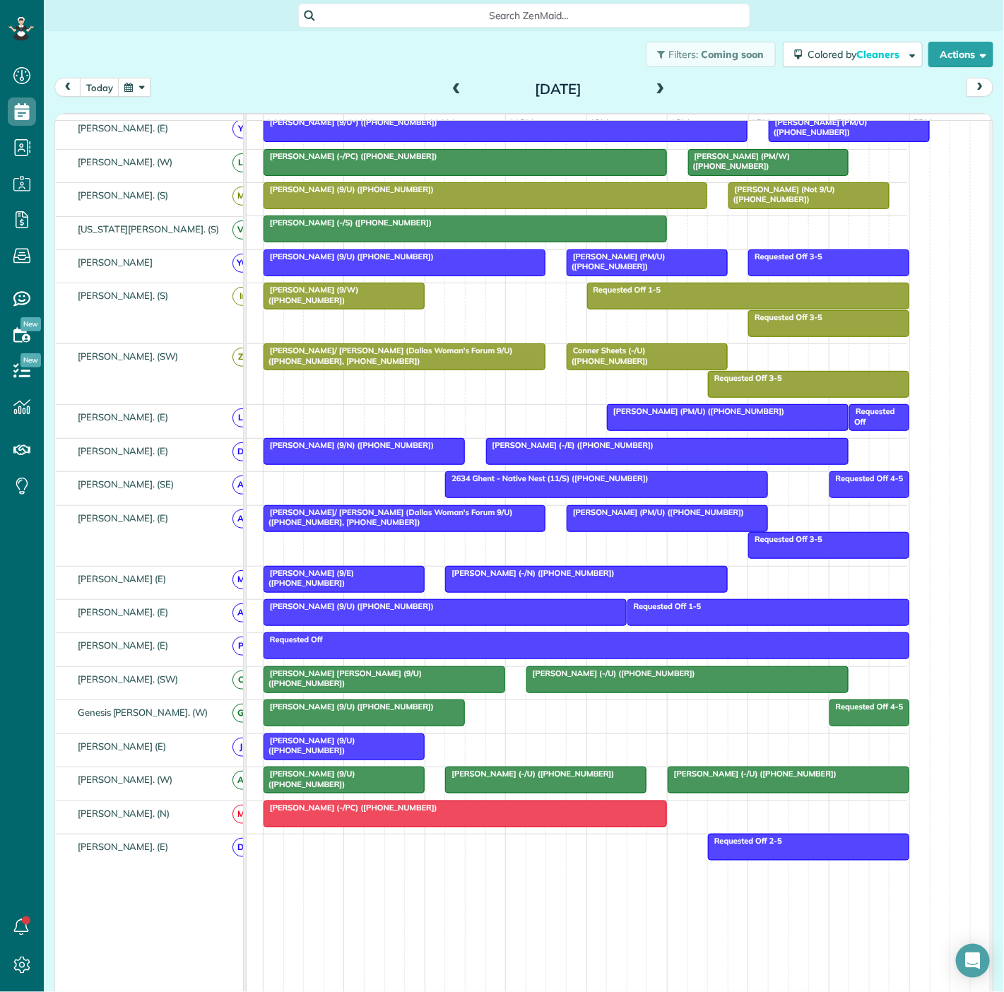
click at [358, 712] on span "Jeff Rodgers (9/U) (+13219773490)" at bounding box center [349, 707] width 172 height 10
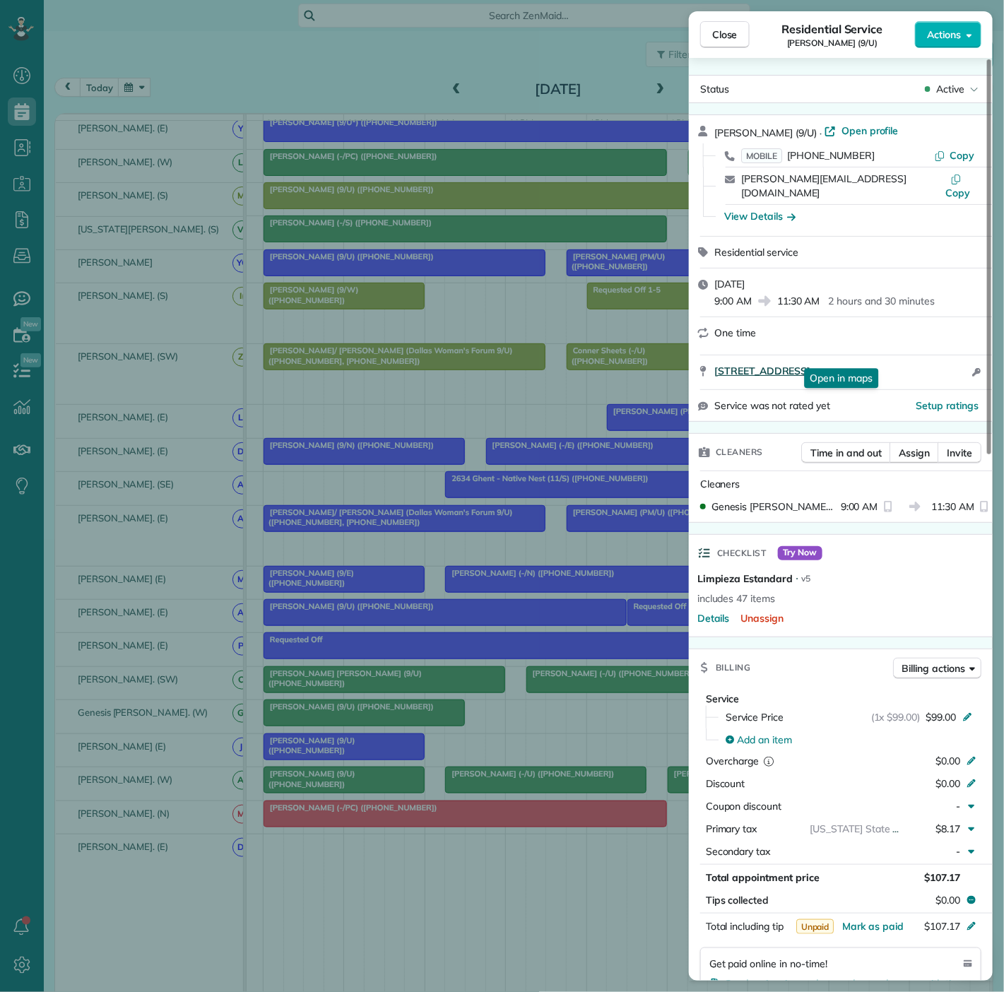
drag, startPoint x: 701, startPoint y: 364, endPoint x: 931, endPoint y: 358, distance: 229.7
click at [931, 358] on div "2821 Carlisle Street Apt. 341 Dallas TX 75204 Open in maps Open in maps Open ac…" at bounding box center [841, 372] width 304 height 34
click at [416, 488] on div "Close Residential Service Jeff Rodgers (9/U) Actions Status Active Jeff Rodgers…" at bounding box center [502, 496] width 1004 height 992
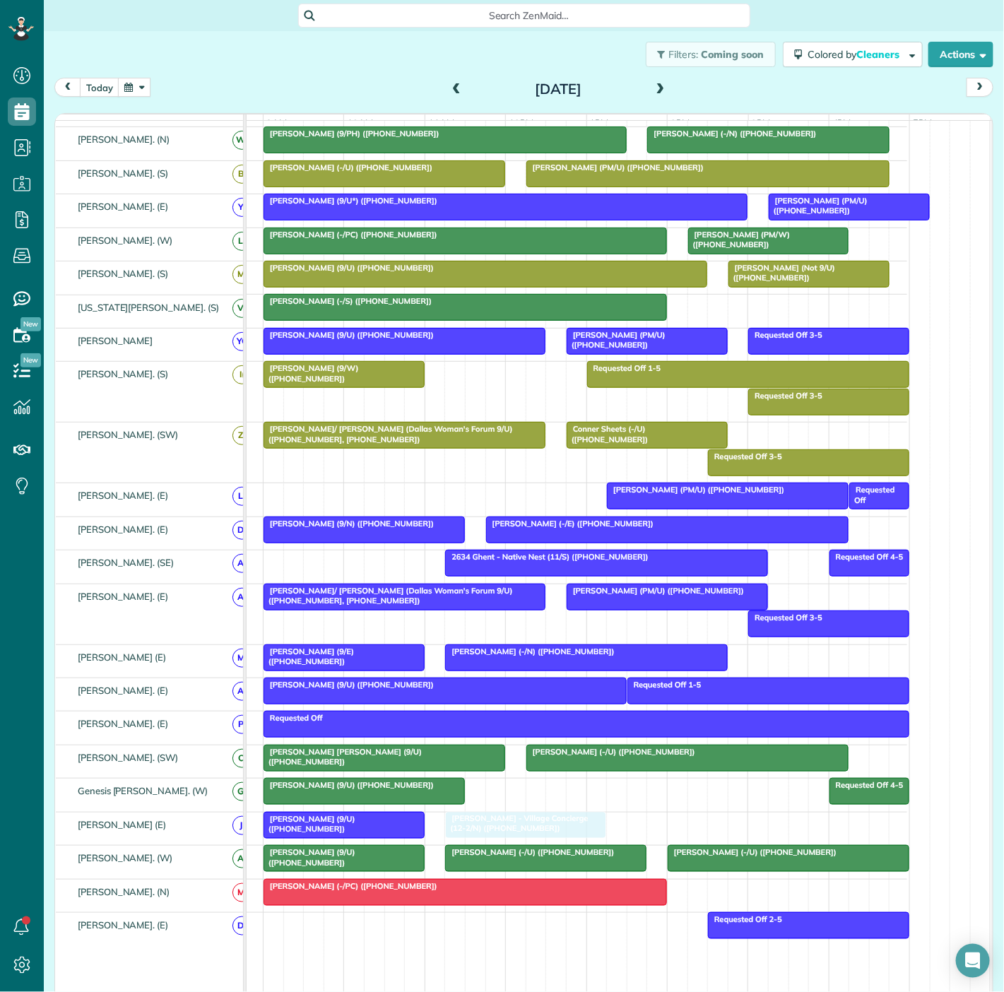
drag, startPoint x: 408, startPoint y: 259, endPoint x: 518, endPoint y: 830, distance: 582.0
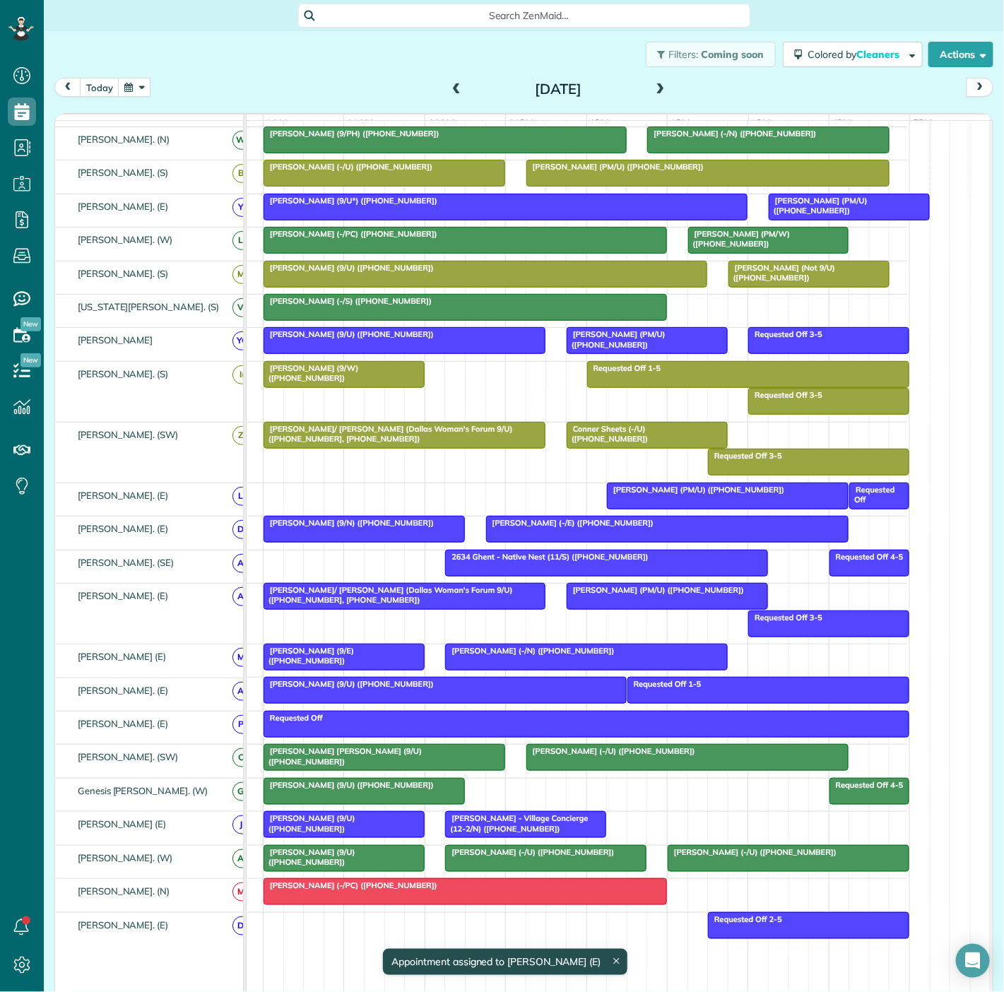
click at [353, 822] on span "Rachel Barnes (9/U) (+18326270966)" at bounding box center [309, 823] width 93 height 20
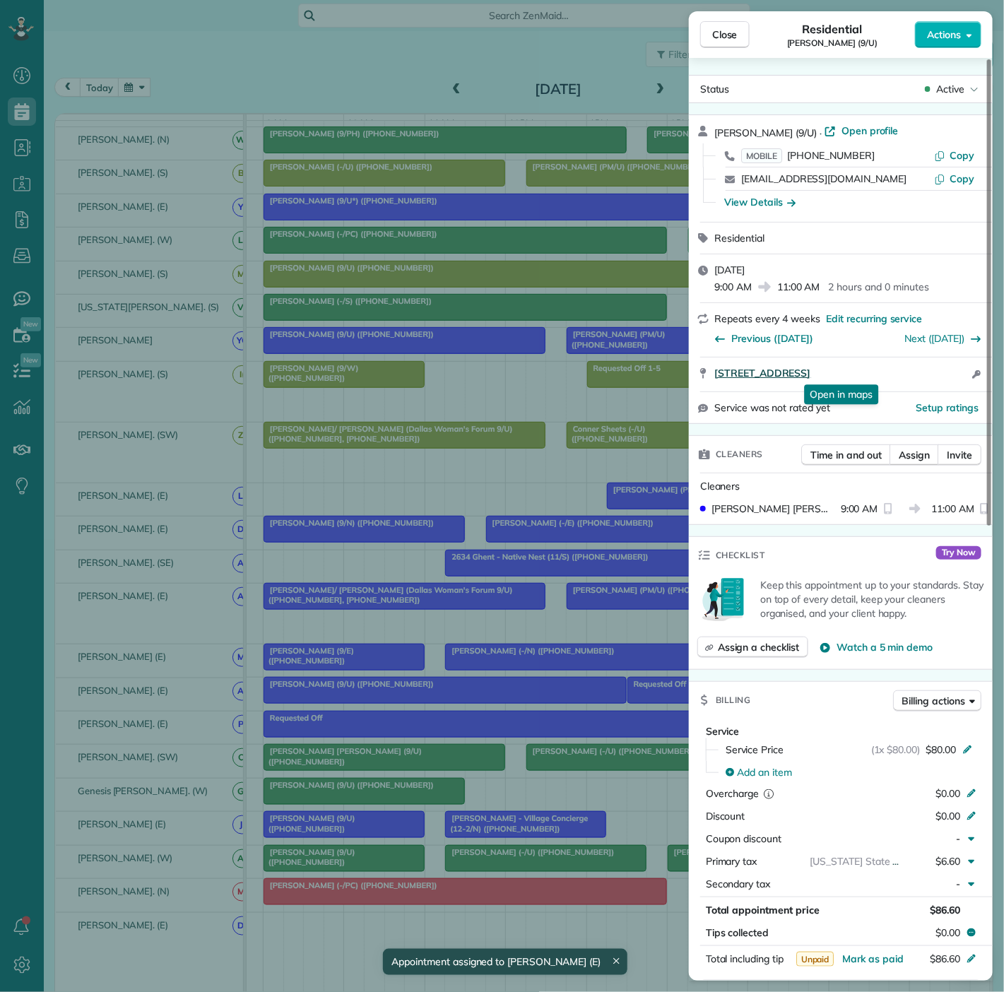
drag, startPoint x: 736, startPoint y: 379, endPoint x: 933, endPoint y: 374, distance: 196.5
click at [933, 374] on div "5201 Amesbury Dr Apt 257 Dallas TX 75206 Open in maps Open in maps Open access …" at bounding box center [841, 375] width 304 height 34
click at [466, 848] on div "Close Residential Rachel Barnes (9/U) Actions Status Active Rachel Barnes (9/U)…" at bounding box center [502, 496] width 1004 height 992
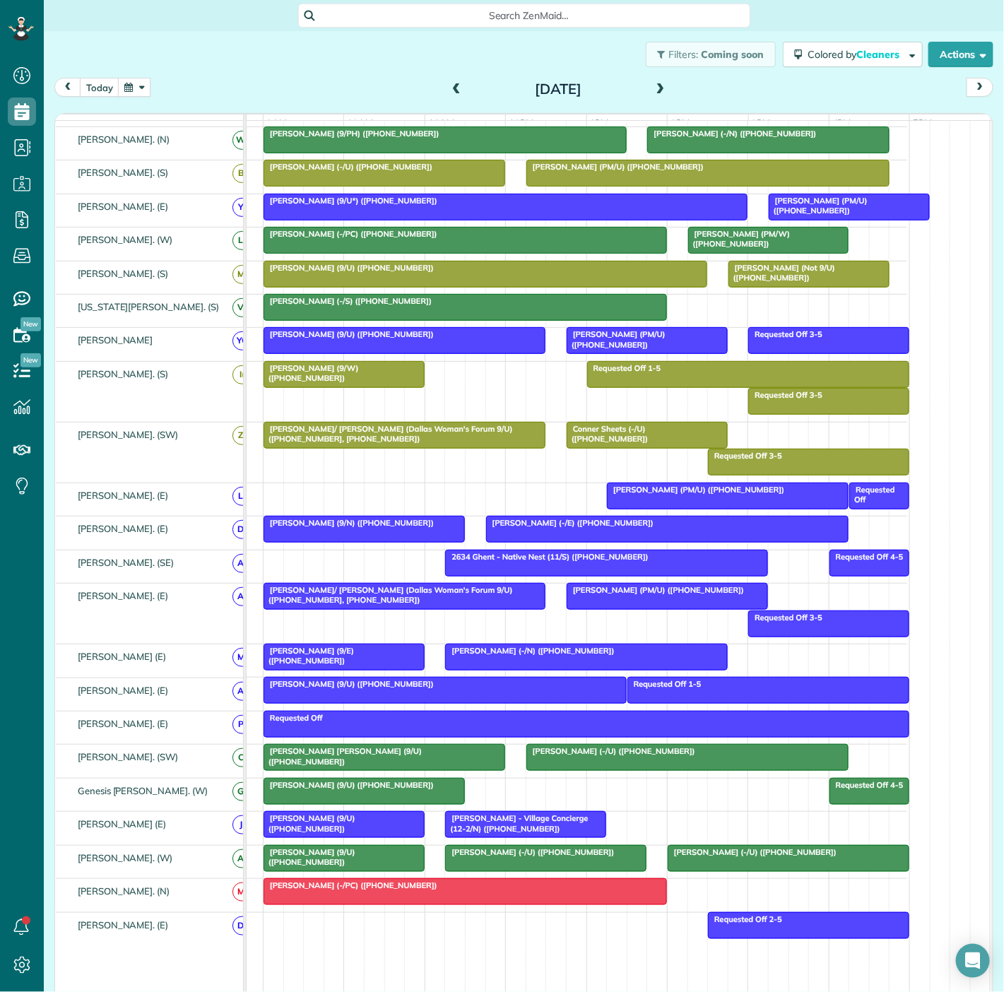
click at [466, 837] on div at bounding box center [526, 824] width 160 height 25
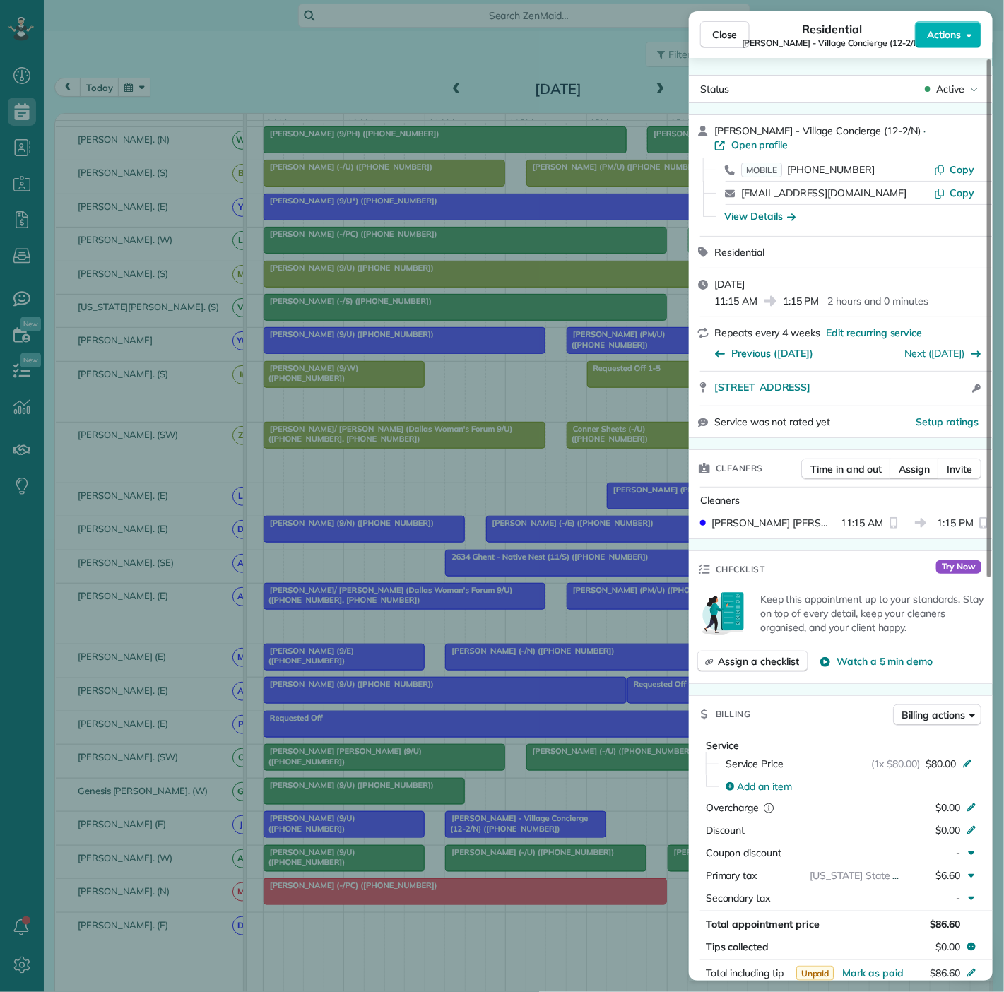
drag, startPoint x: 708, startPoint y: 379, endPoint x: 950, endPoint y: 380, distance: 242.4
click at [950, 380] on div "8610 southwestern blvd apt 1303 Dallas TX 75206 Open access information" at bounding box center [841, 389] width 304 height 34
drag, startPoint x: 486, startPoint y: 649, endPoint x: 507, endPoint y: 570, distance: 81.1
click at [486, 649] on div "Close Residential Paul Britton - Village Concierge (12-2/N) Actions Status Acti…" at bounding box center [502, 496] width 1004 height 992
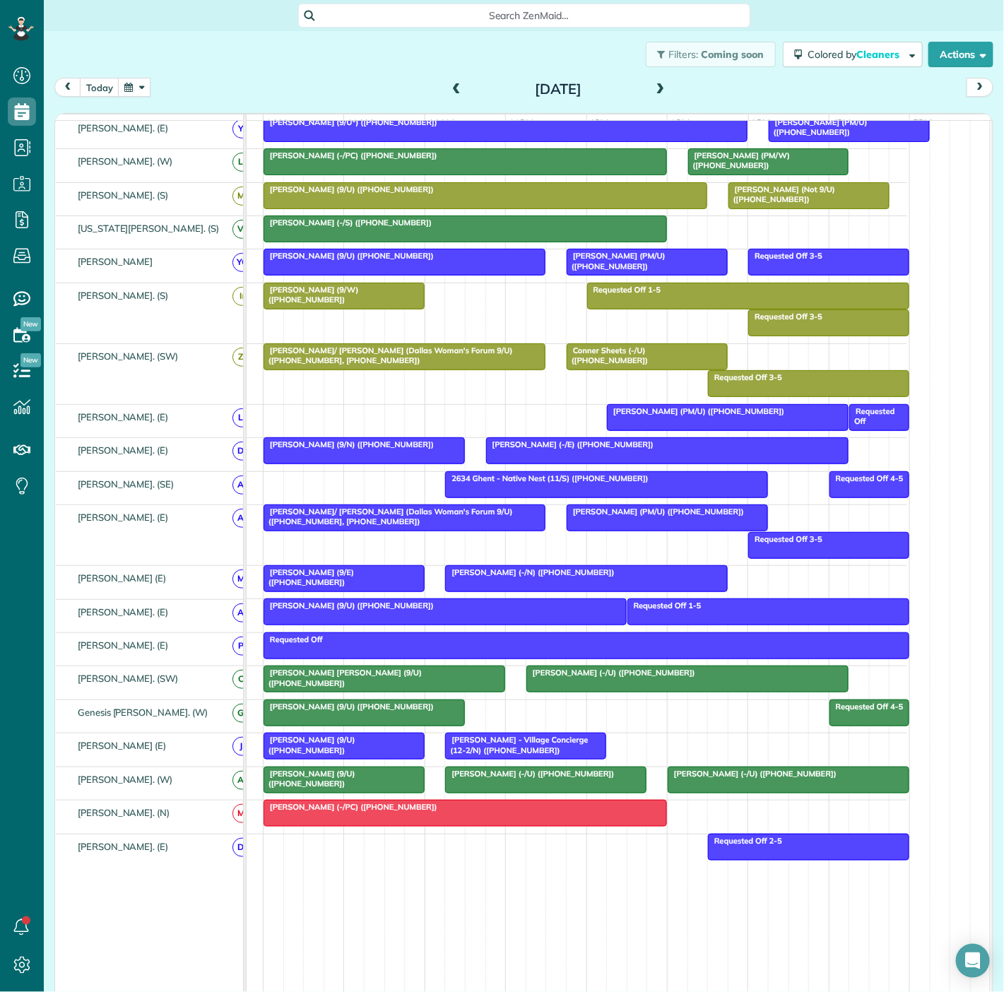
click at [582, 591] on div at bounding box center [586, 578] width 281 height 25
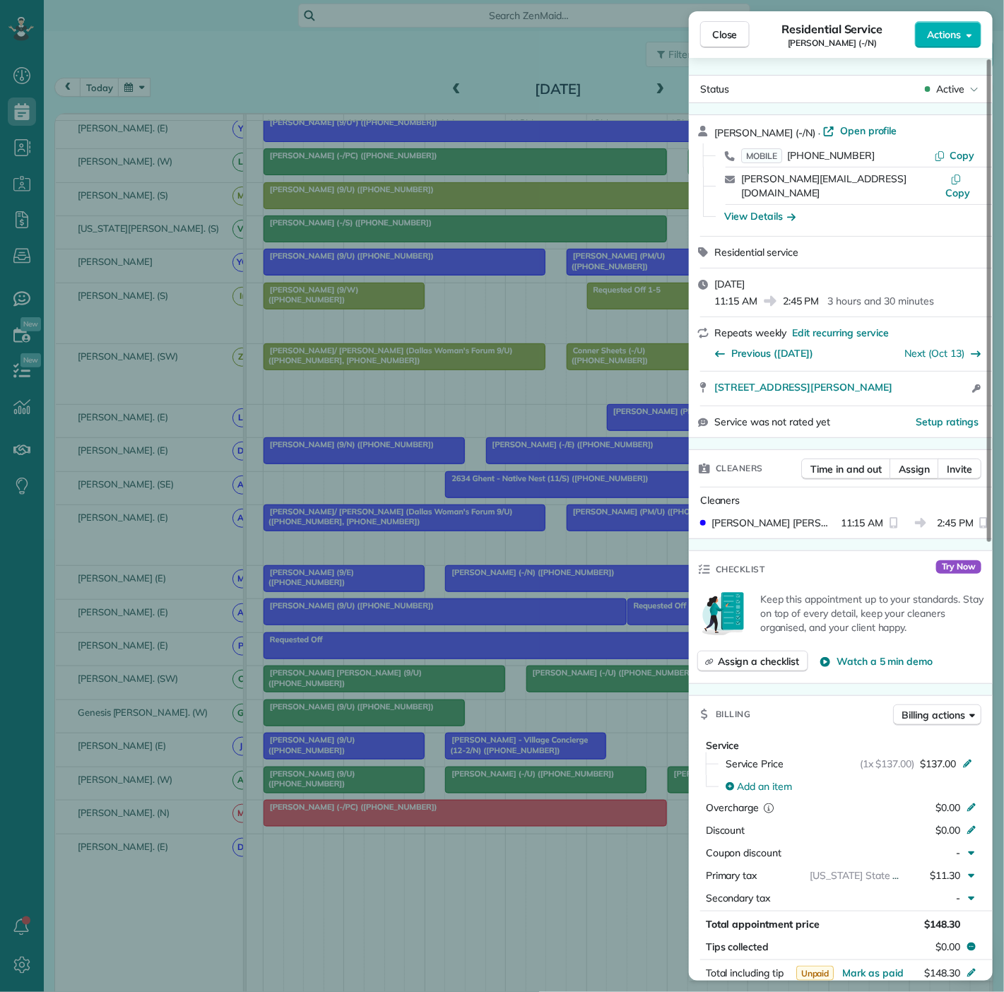
click at [582, 591] on div "Close Residential Service Amy Lichtenwalter (-/N) Actions Status Active Amy Lic…" at bounding box center [502, 496] width 1004 height 992
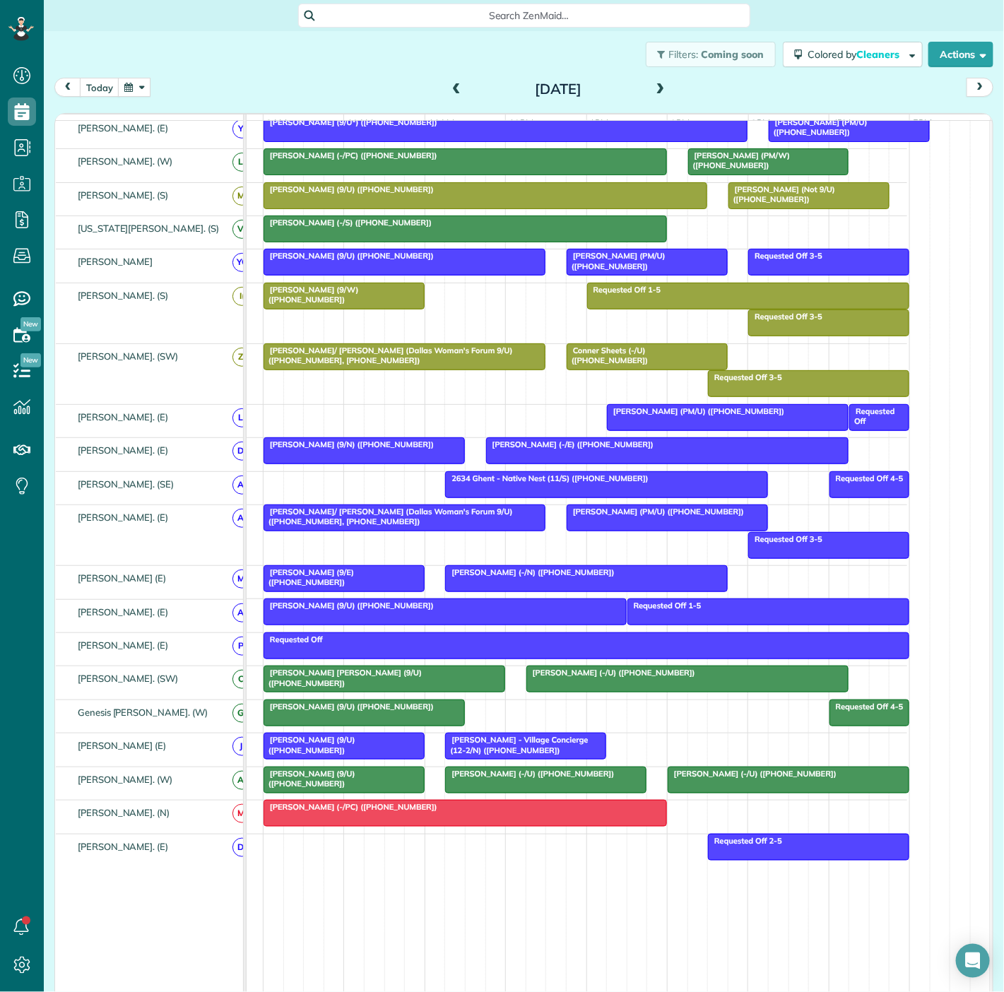
click at [339, 585] on div at bounding box center [344, 578] width 160 height 25
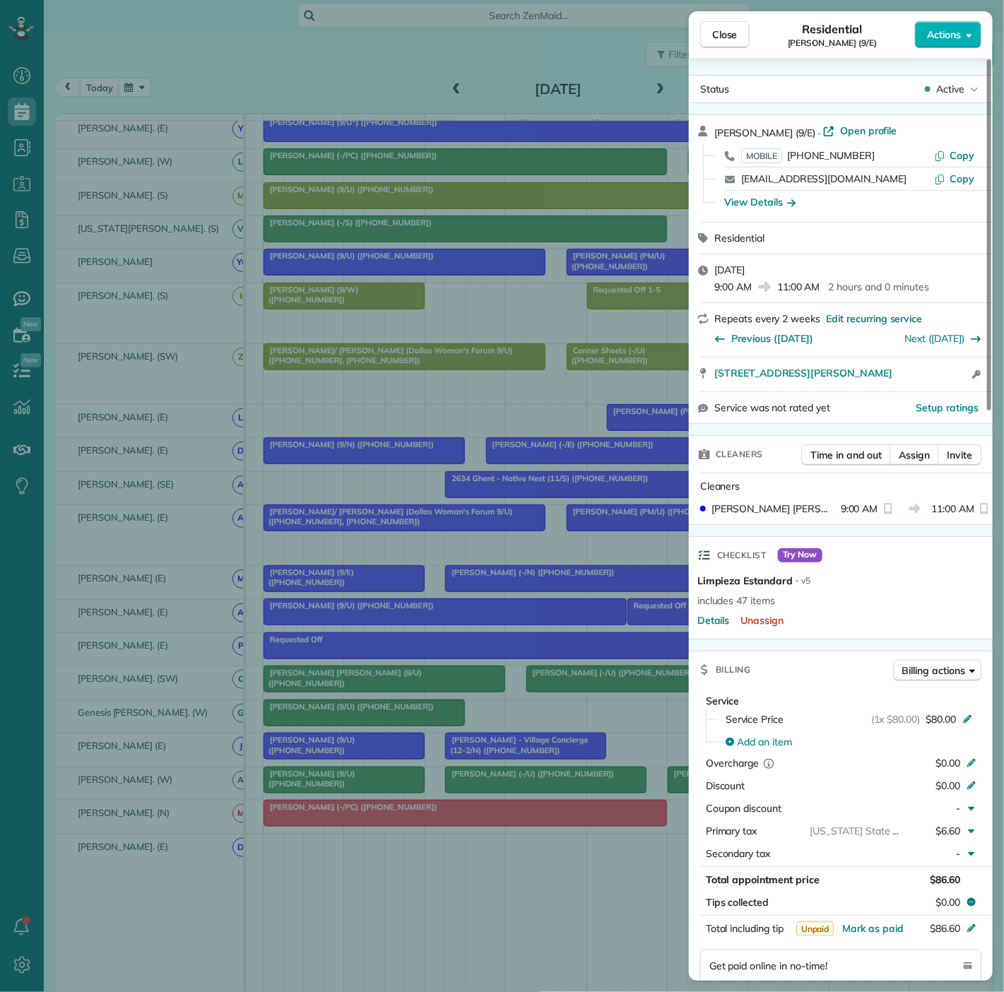
click at [339, 585] on div "Close Residential Krystal Morris (9/E) Actions Status Active Krystal Morris (9/…" at bounding box center [502, 496] width 1004 height 992
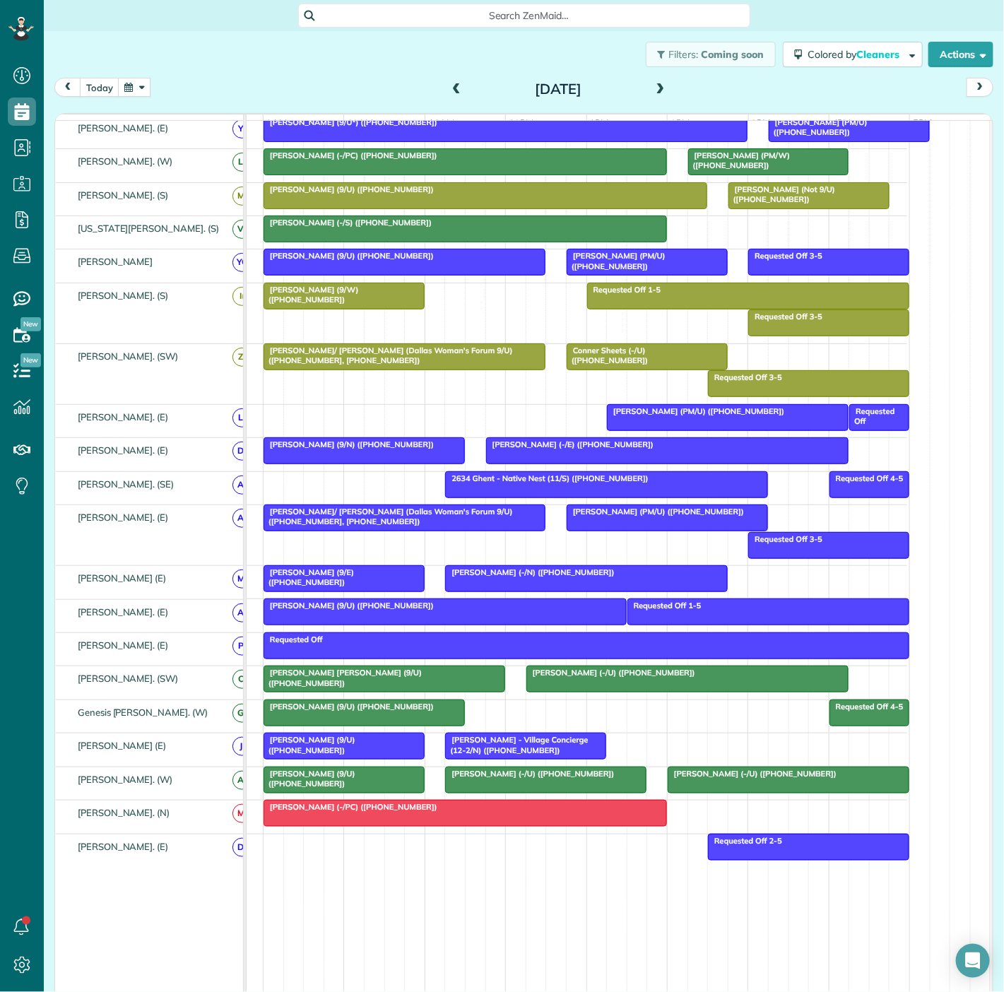
click at [559, 577] on span "Amy Lichtenwalter (-/N) (+12142321396)" at bounding box center [529, 572] width 170 height 10
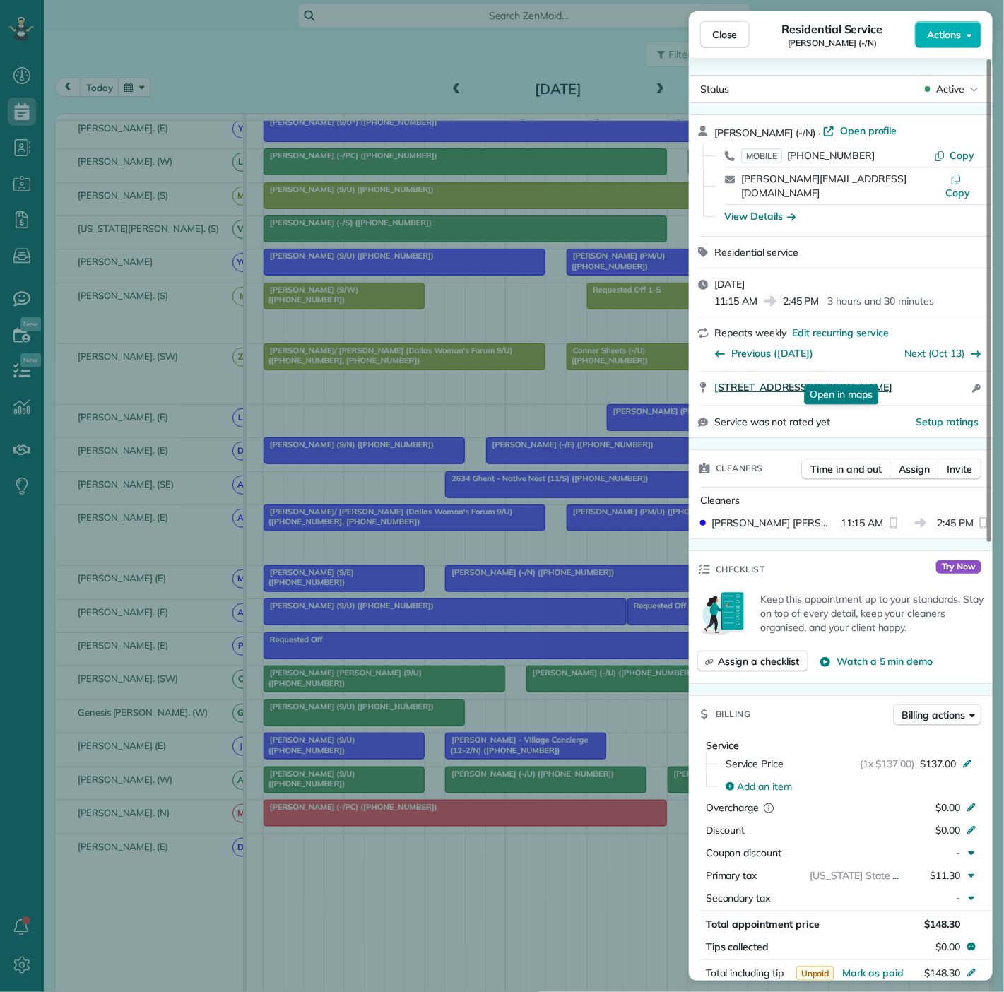
drag, startPoint x: 700, startPoint y: 377, endPoint x: 514, endPoint y: 285, distance: 206.4
click at [906, 376] on div "4303 Delmar Avenue Dallas TX 75206 Open in maps Open in maps Open access inform…" at bounding box center [841, 389] width 304 height 34
click at [418, 557] on div "Close Residential Service Amy Lichtenwalter (-/N) Actions Status Active Amy Lic…" at bounding box center [502, 496] width 1004 height 992
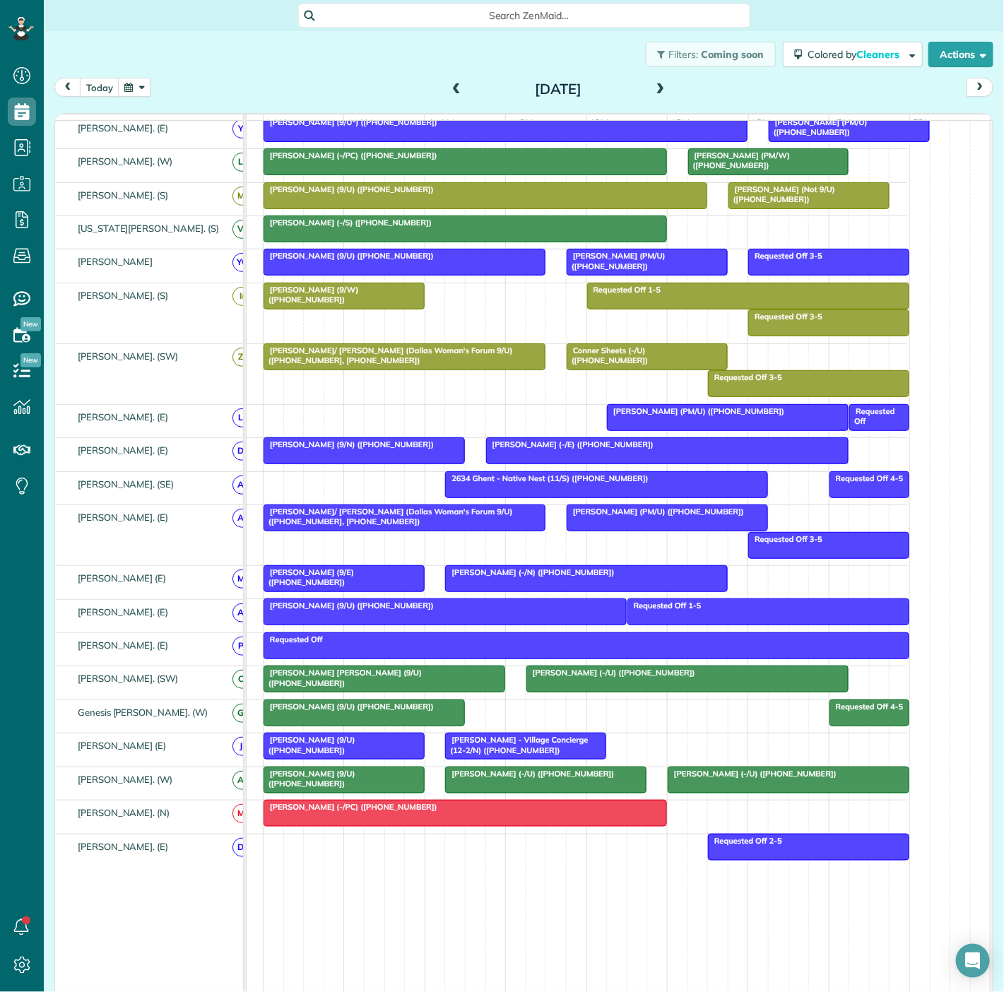
click at [375, 578] on body "Dashboard Scheduling Calendar View List View Dispatch View - Weekly scheduling …" at bounding box center [502, 496] width 1004 height 992
click at [360, 586] on div at bounding box center [344, 578] width 160 height 25
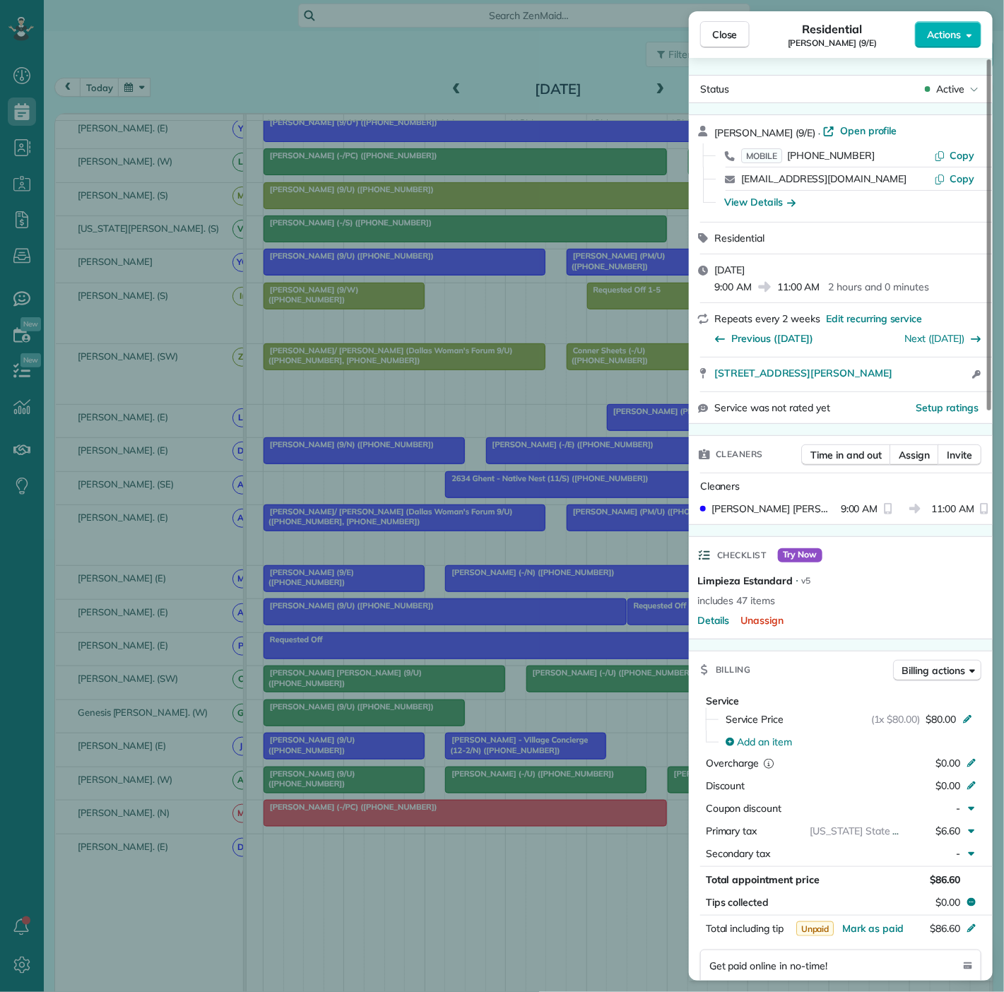
drag, startPoint x: 710, startPoint y: 382, endPoint x: 916, endPoint y: 380, distance: 205.6
click at [916, 380] on div "5135 Willis Avenue #317 Dallas TX 75206 Open access information" at bounding box center [841, 375] width 304 height 34
drag, startPoint x: 343, startPoint y: 304, endPoint x: 608, endPoint y: 714, distance: 488.0
click at [343, 304] on div "Close Residential Krystal Morris (9/E) Actions Status Active Krystal Morris (9/…" at bounding box center [502, 496] width 1004 height 992
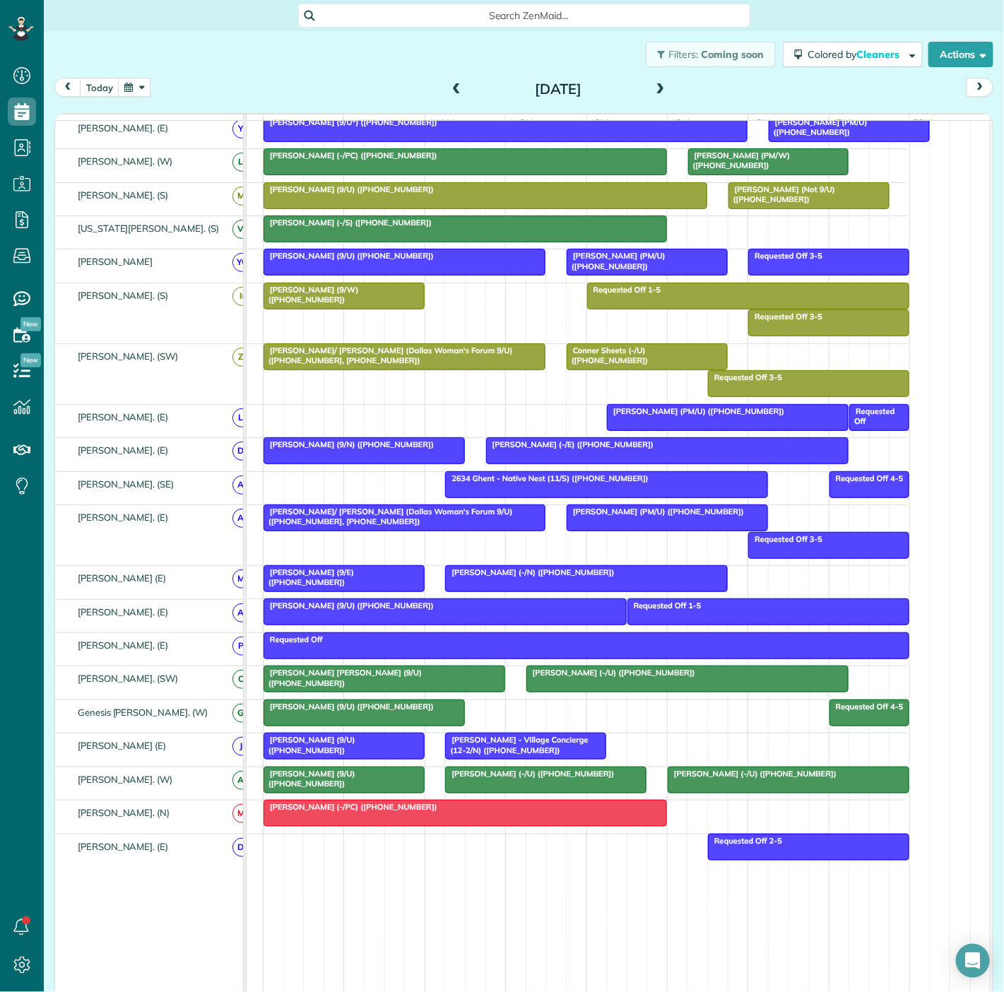
click at [488, 746] on span "Paul Britton - Village Concierge (12-2/N) (+12149529750)" at bounding box center [515, 745] width 143 height 20
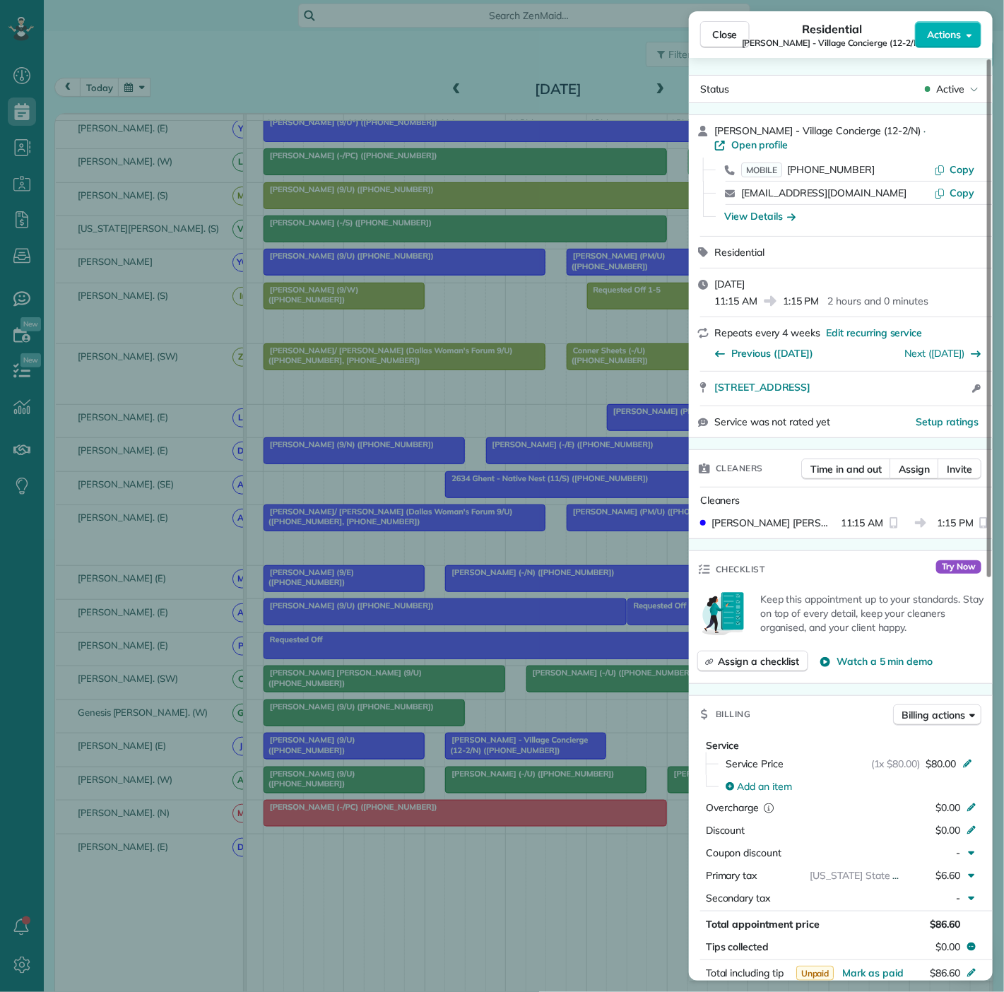
click at [488, 746] on div "Close Residential Paul Britton - Village Concierge (12-2/N) Actions Status Acti…" at bounding box center [502, 496] width 1004 height 992
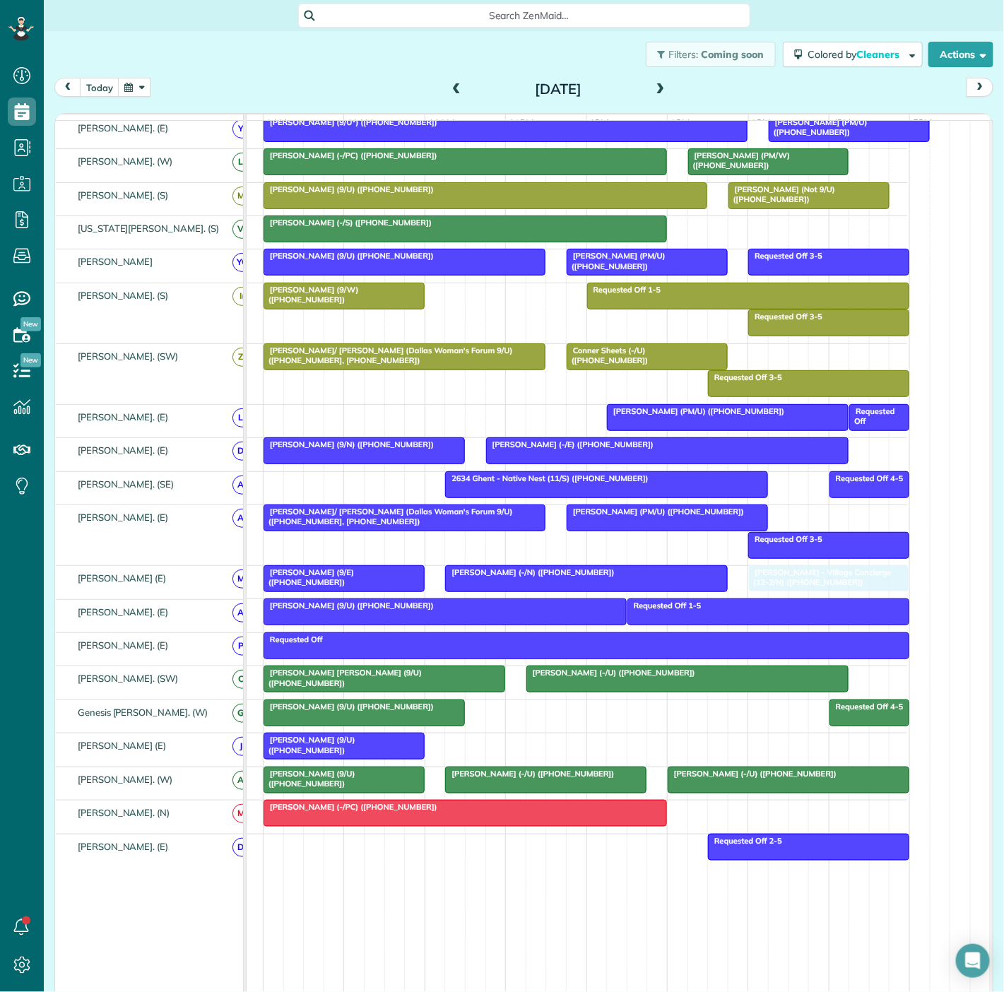
drag, startPoint x: 488, startPoint y: 746, endPoint x: 795, endPoint y: 586, distance: 345.7
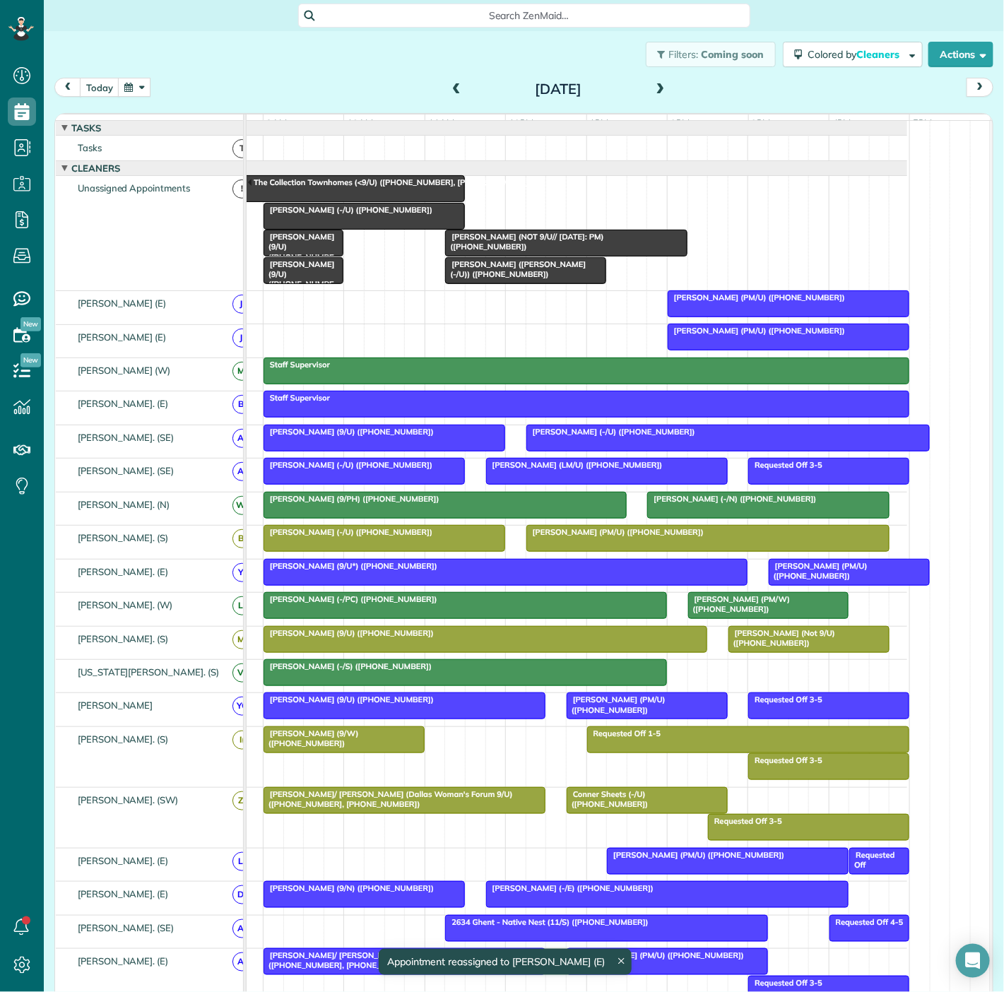
click at [312, 198] on div "The Collection Townhomes (<9/U) (+14698555895, +12149710721)" at bounding box center [344, 187] width 233 height 20
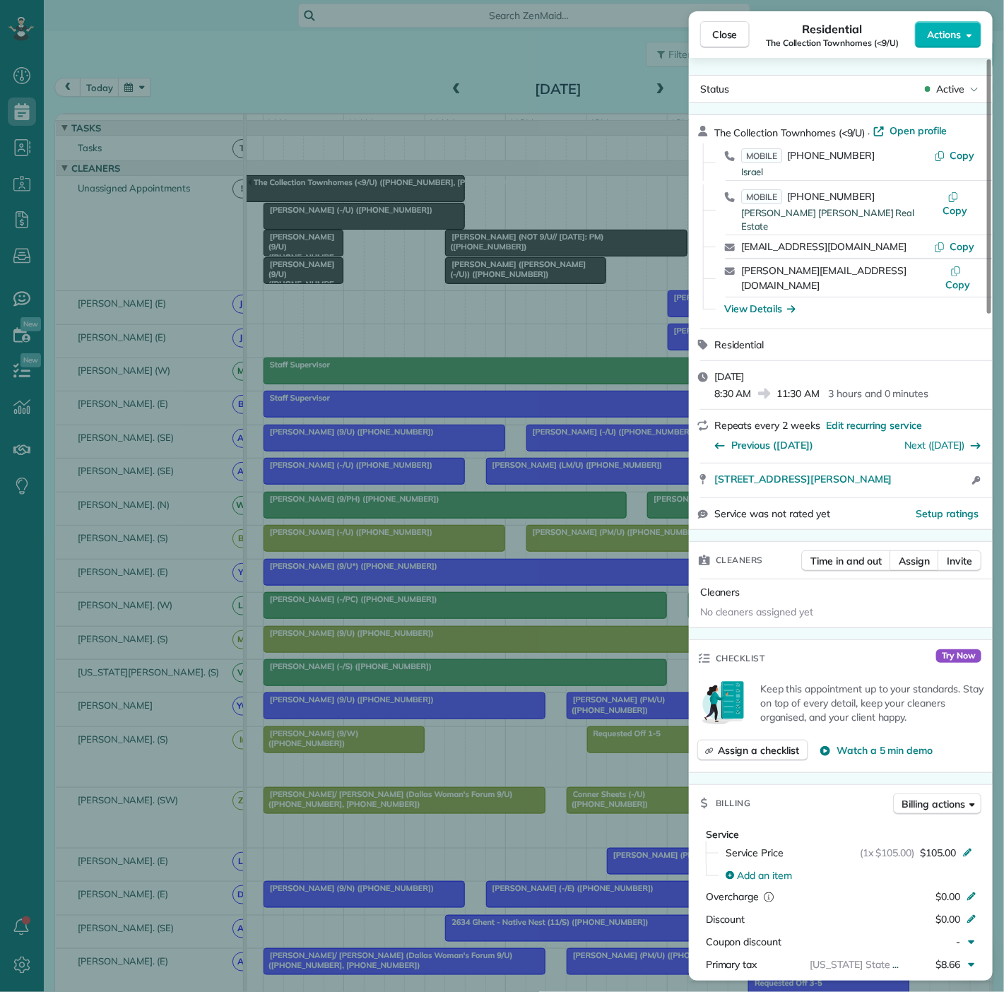
click at [312, 199] on div "Close Residential The Collection Townhomes (<9/U) Actions Status Active The Col…" at bounding box center [502, 496] width 1004 height 992
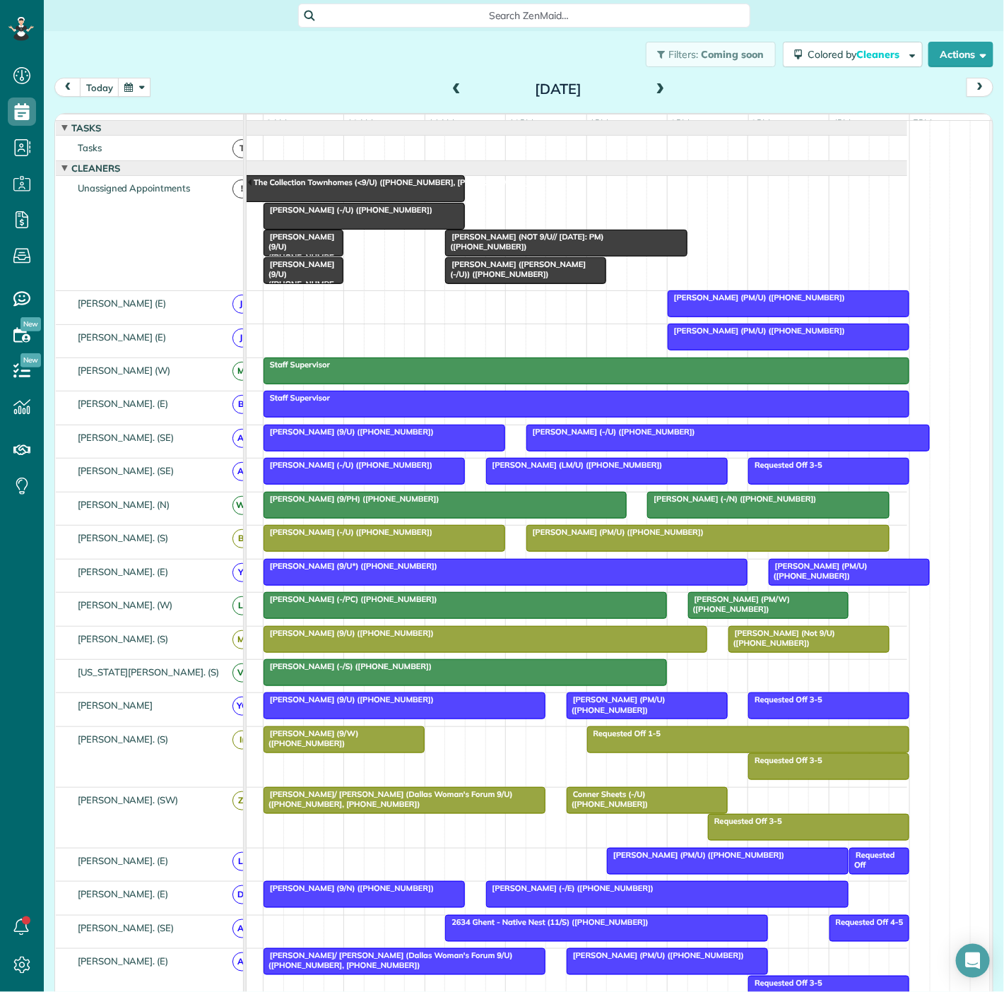
click at [360, 229] on div at bounding box center [364, 215] width 200 height 25
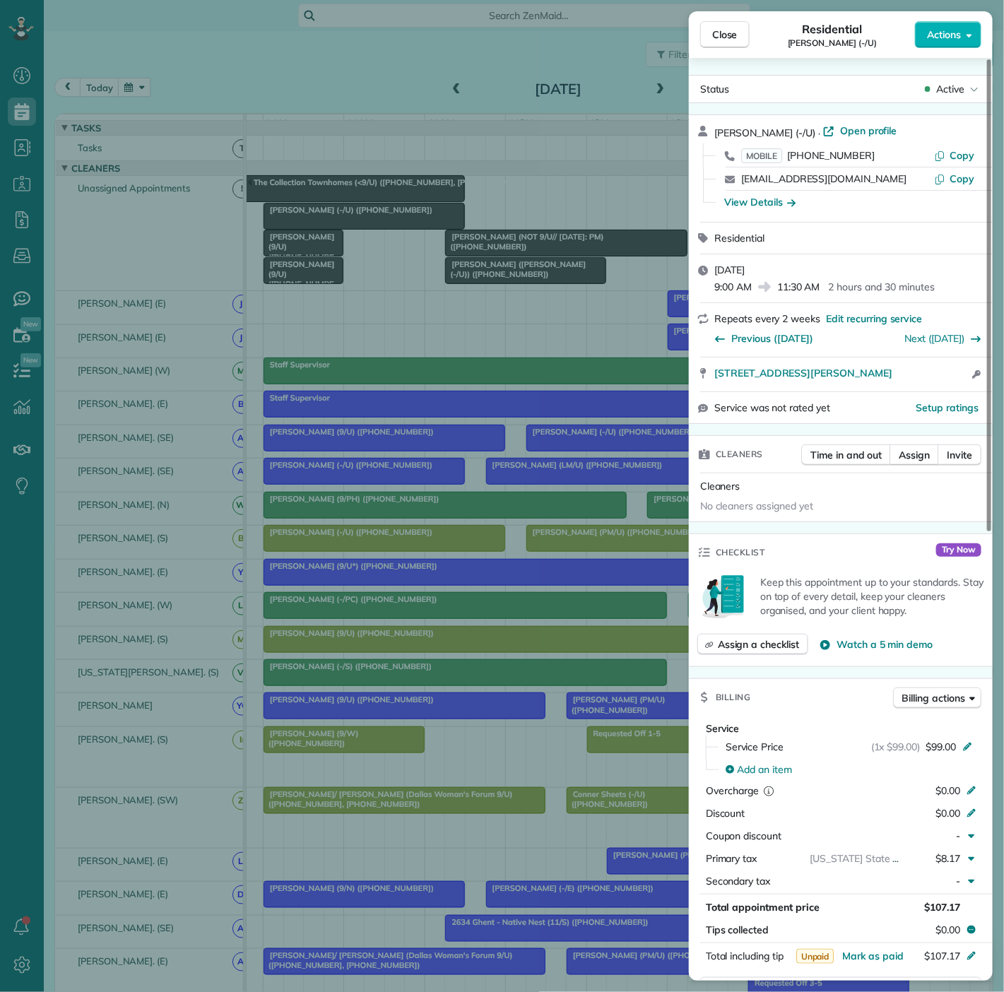
click at [360, 233] on div "Close Residential Delaney Rea (-/U) Actions Status Active Delaney Rea (-/U) · O…" at bounding box center [502, 496] width 1004 height 992
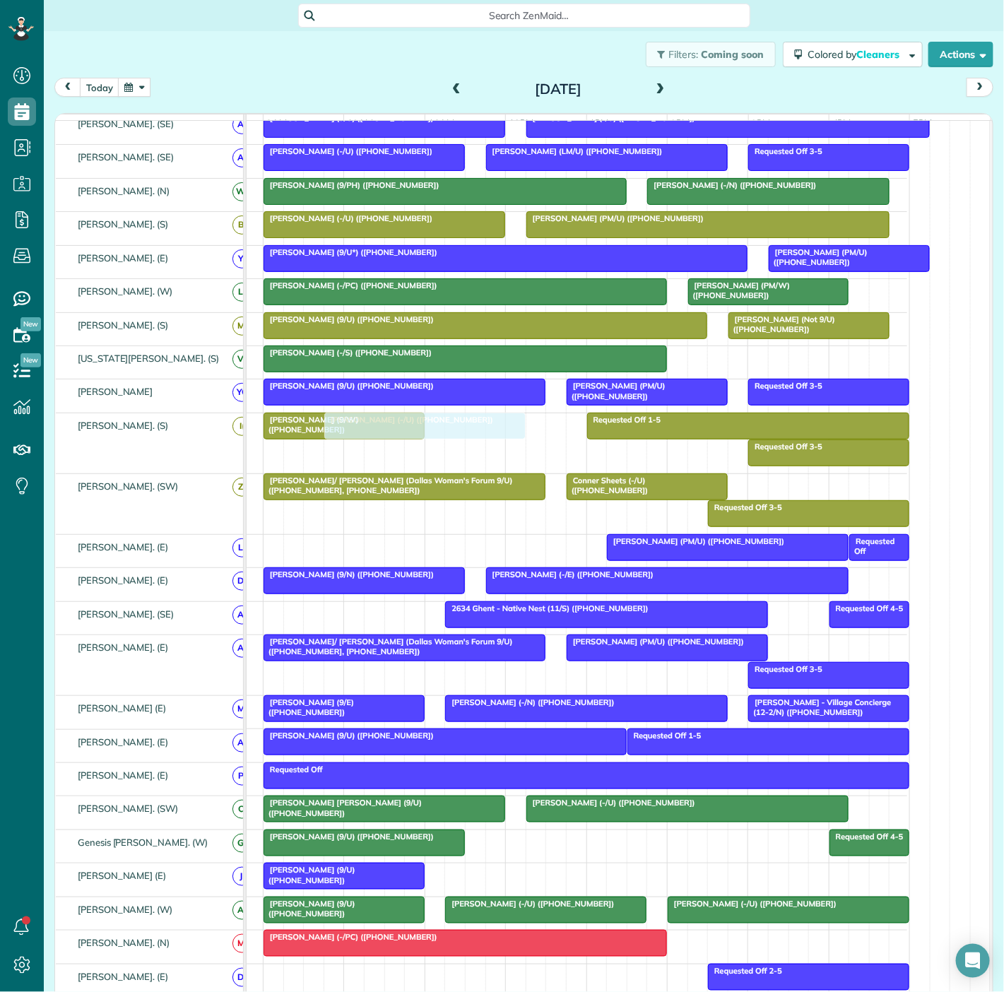
scroll to position [370, 0]
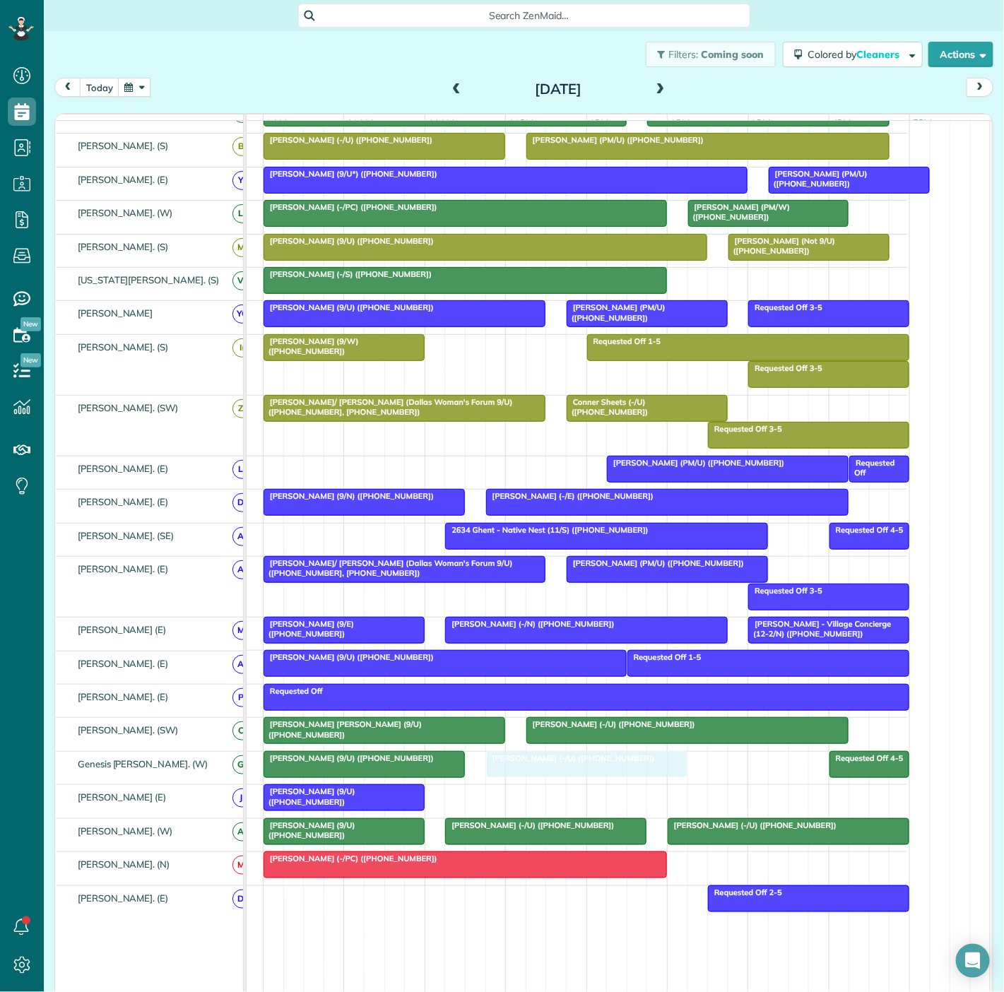
drag, startPoint x: 359, startPoint y: 233, endPoint x: 584, endPoint y: 782, distance: 593.5
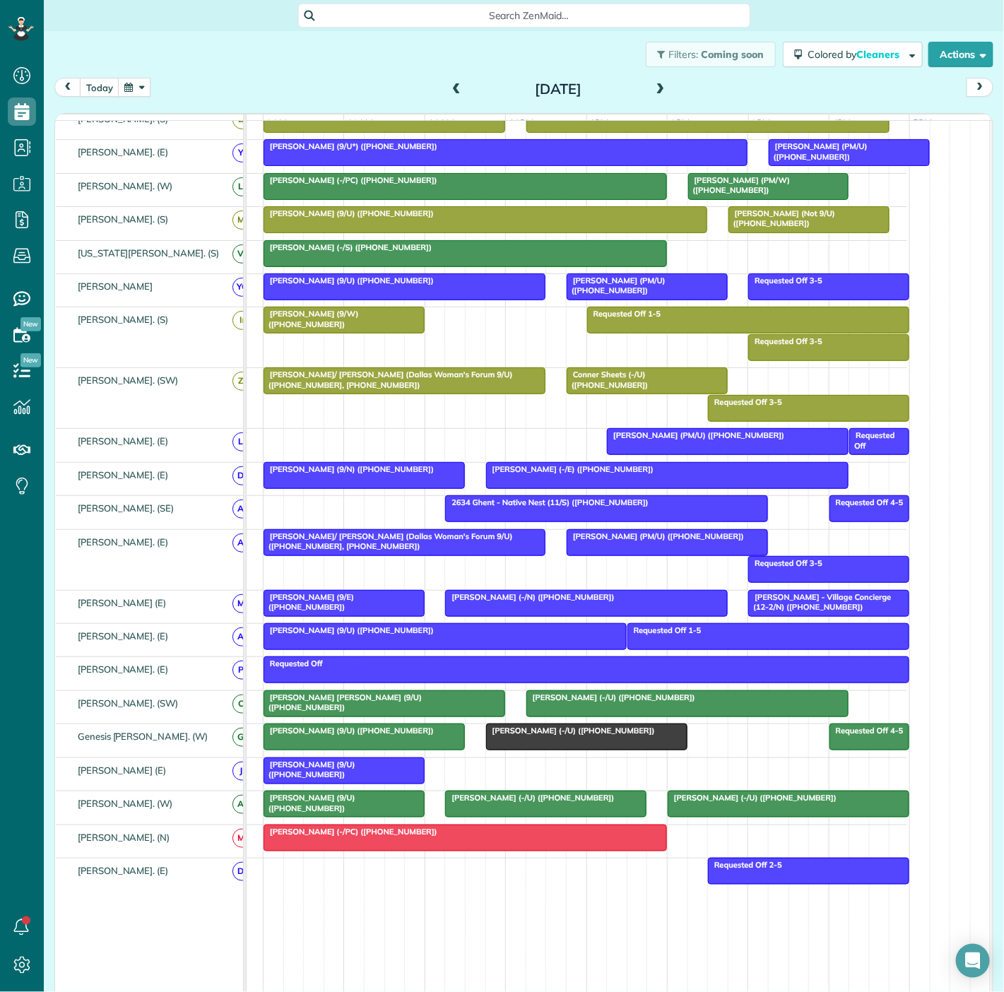
scroll to position [365, 0]
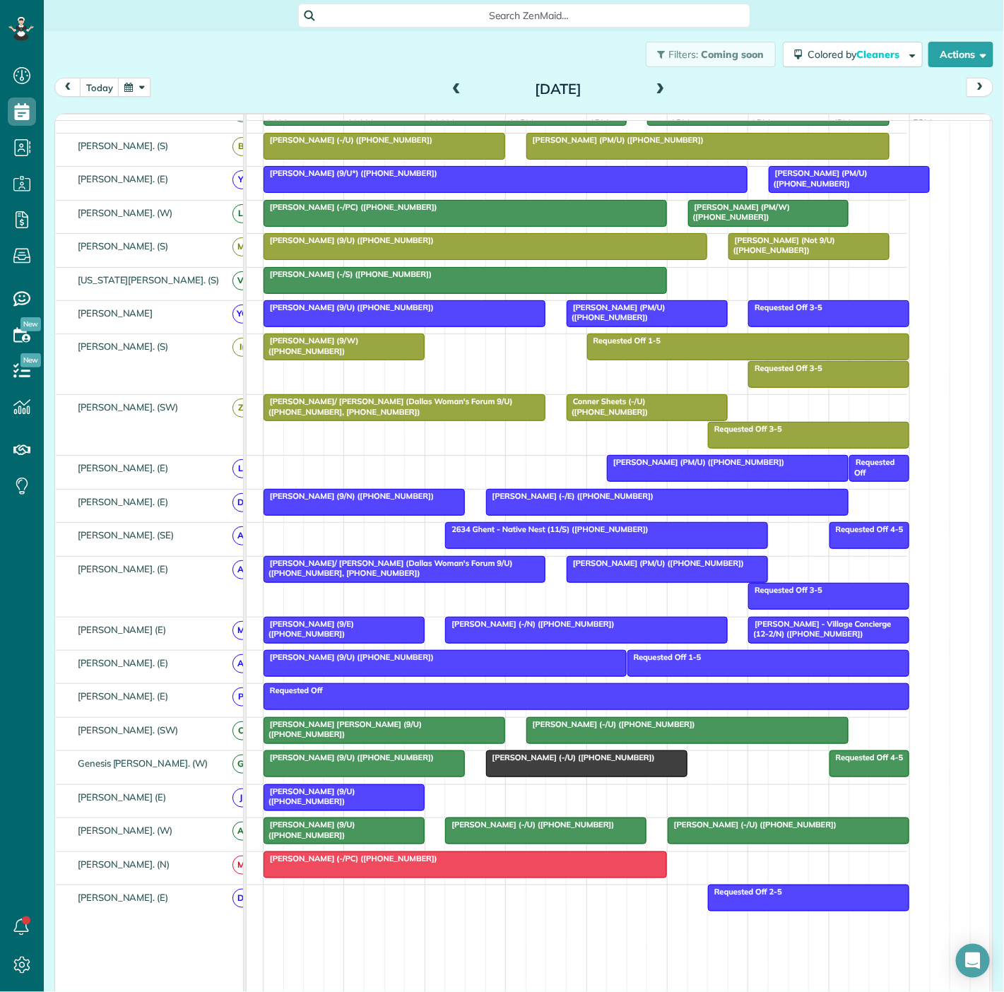
click at [412, 762] on div "Jeff Rodgers (9/U) (+13219773490)" at bounding box center [364, 758] width 193 height 10
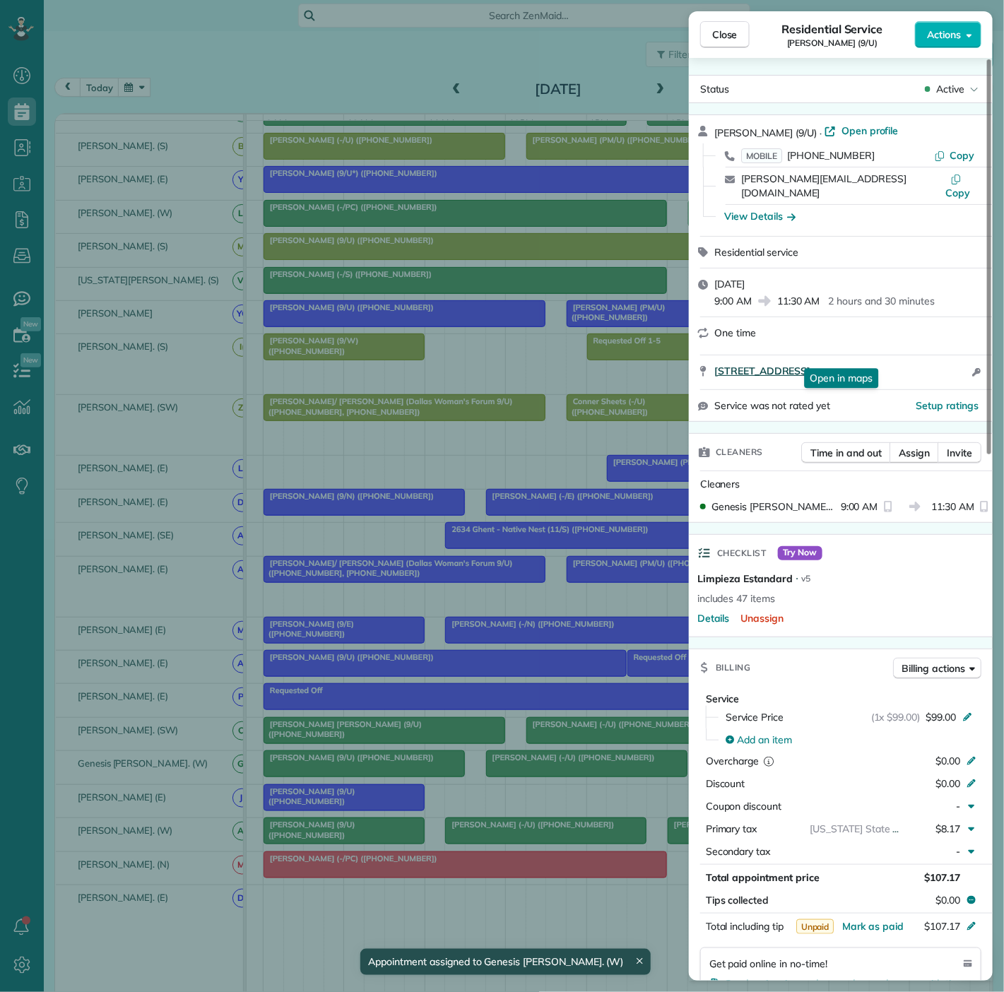
drag, startPoint x: 705, startPoint y: 362, endPoint x: 960, endPoint y: 359, distance: 255.1
click at [960, 359] on div "2821 Carlisle Street Apt. 341 Dallas TX 75204 Open in maps Open in maps Open ac…" at bounding box center [841, 372] width 304 height 34
drag, startPoint x: 295, startPoint y: 728, endPoint x: 550, endPoint y: 770, distance: 259.3
click at [295, 728] on div "Close Residential Service Jeff Rodgers (9/U) Actions Status Active Jeff Rodgers…" at bounding box center [502, 496] width 1004 height 992
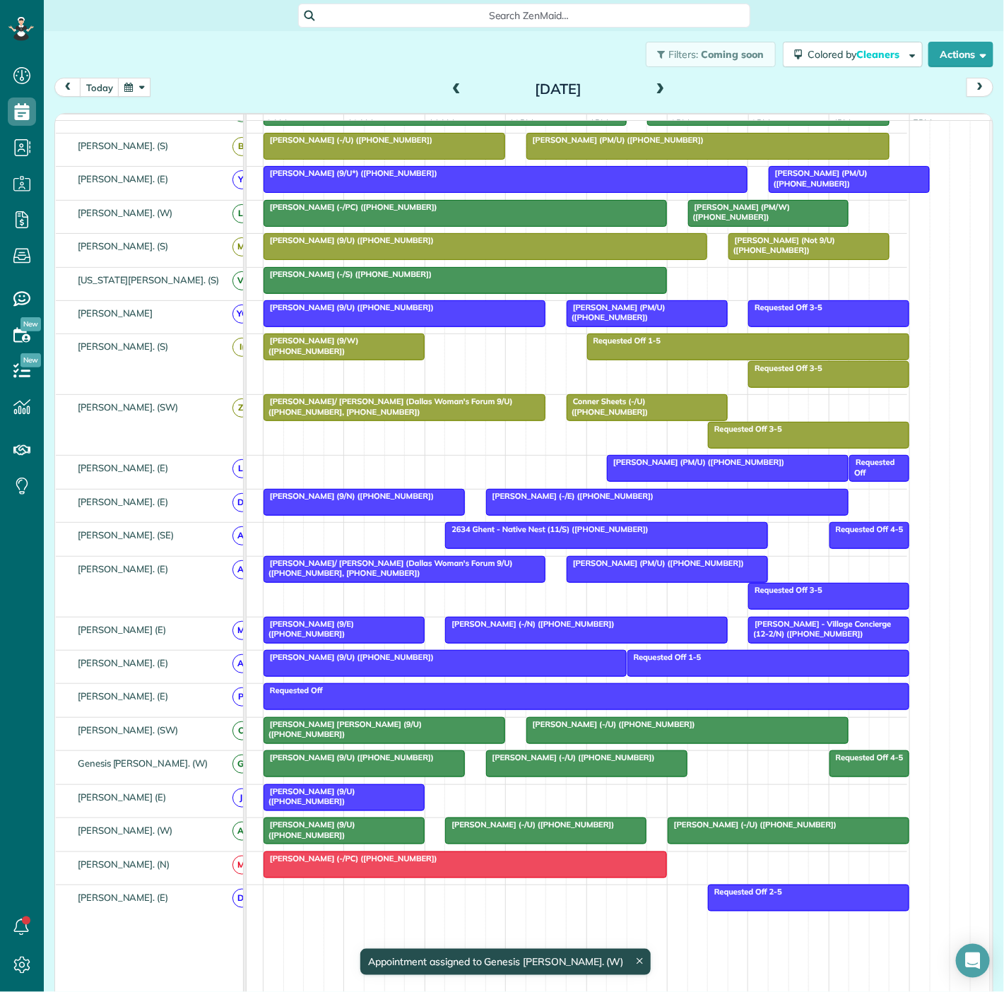
click at [550, 770] on body "Dashboard Scheduling Calendar View List View Dispatch View - Weekly scheduling …" at bounding box center [502, 496] width 1004 height 992
click at [550, 770] on div at bounding box center [587, 763] width 200 height 25
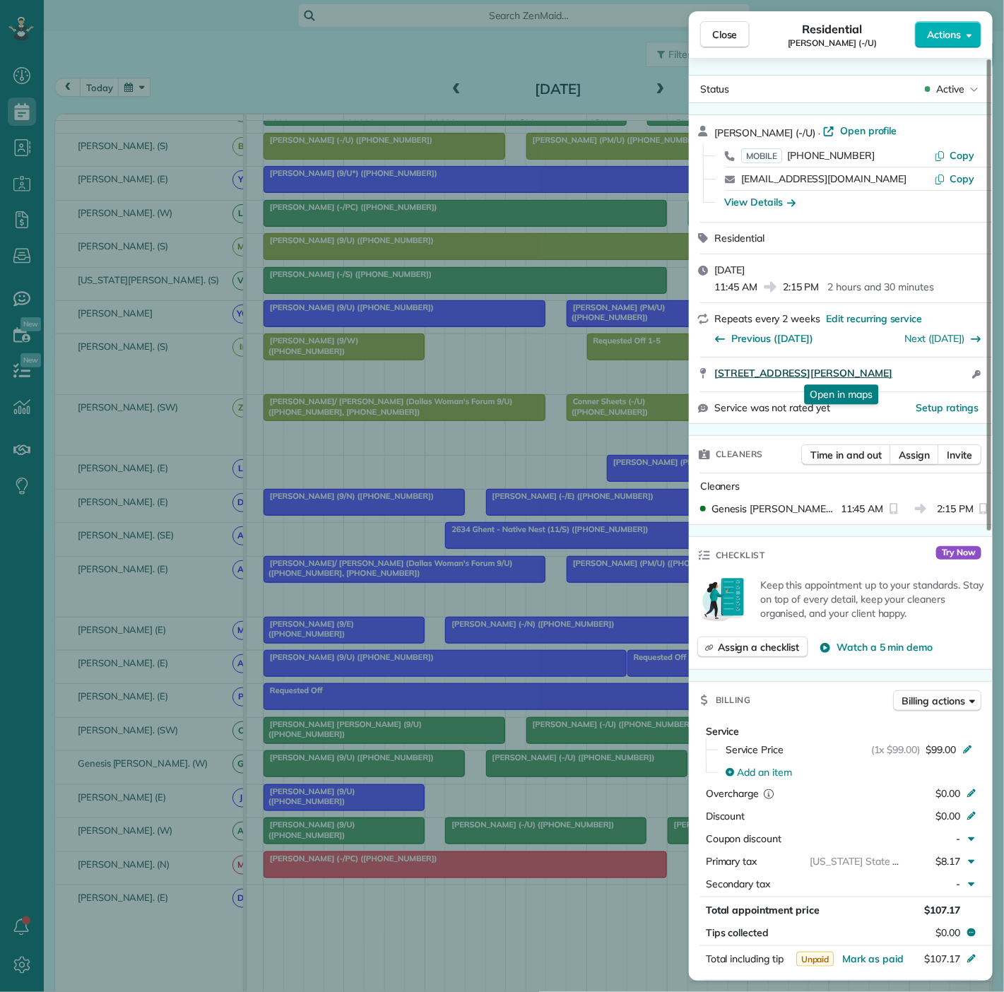
drag, startPoint x: 707, startPoint y: 380, endPoint x: 899, endPoint y: 379, distance: 192.2
click at [899, 379] on div "3030 Elizabeth St 406 Dallas TX 75204 Open in maps Open in maps Open access inf…" at bounding box center [841, 375] width 304 height 34
click at [117, 627] on div "Close Residential Delaney Rea (-/U) Actions Status Active Delaney Rea (-/U) · O…" at bounding box center [502, 496] width 1004 height 992
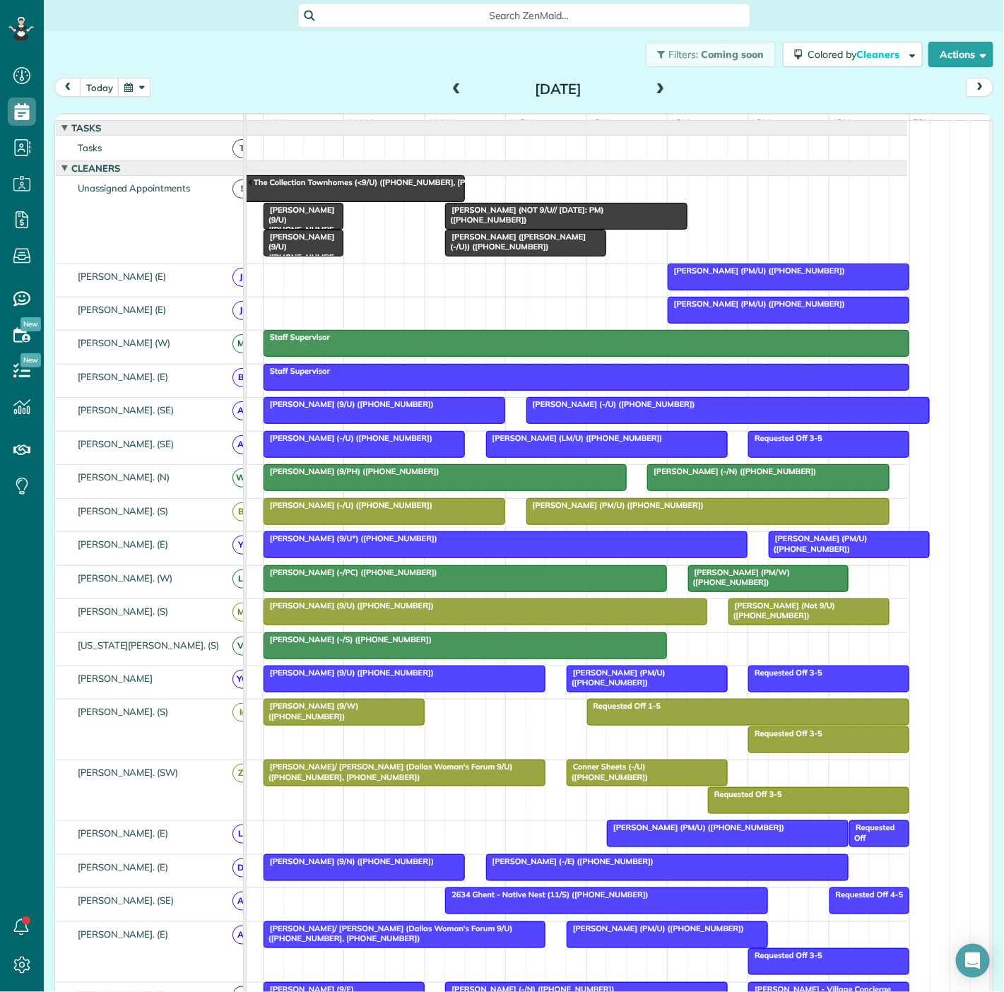
click at [509, 252] on div "Alexis Jacobs (VIV Wellness (-/U)) (+14692439896)" at bounding box center [525, 242] width 153 height 20
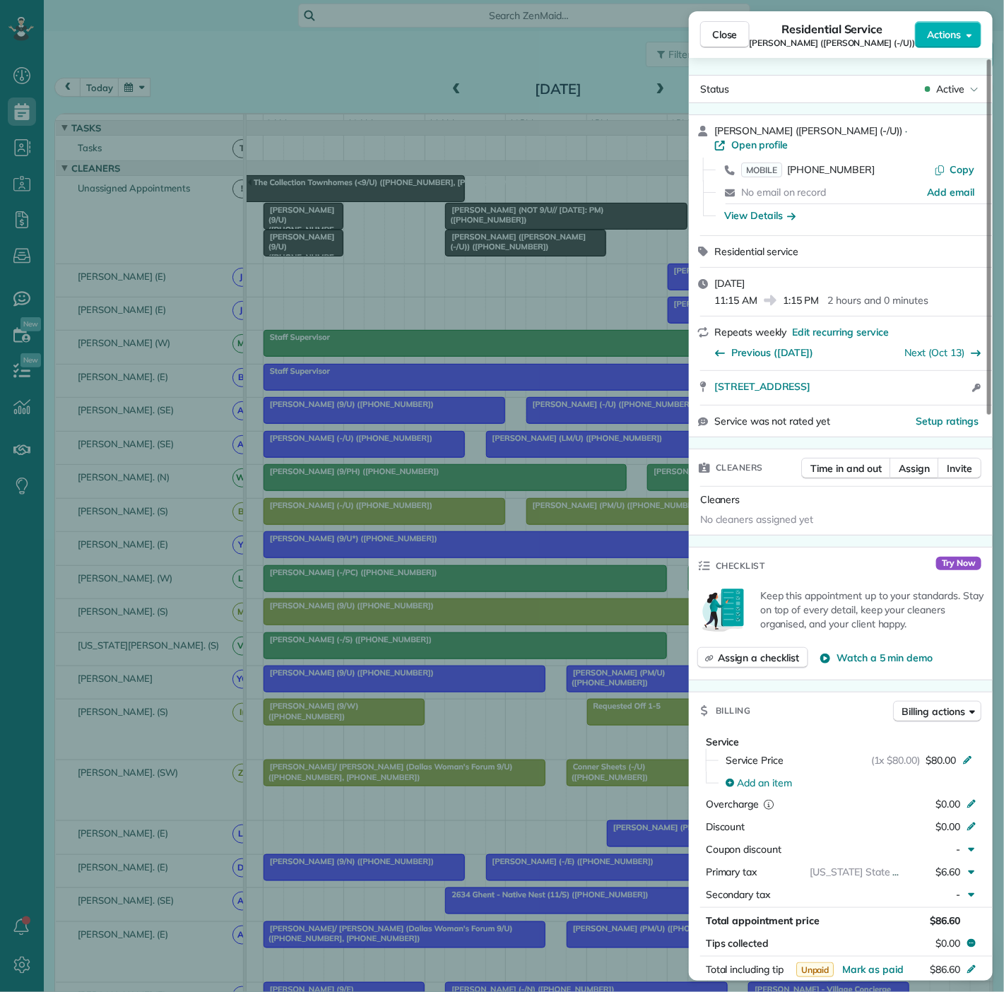
click at [509, 256] on div "Close Residential Service Alexis Jacobs (VIV Wellness (-/U)) Actions Status Act…" at bounding box center [502, 496] width 1004 height 992
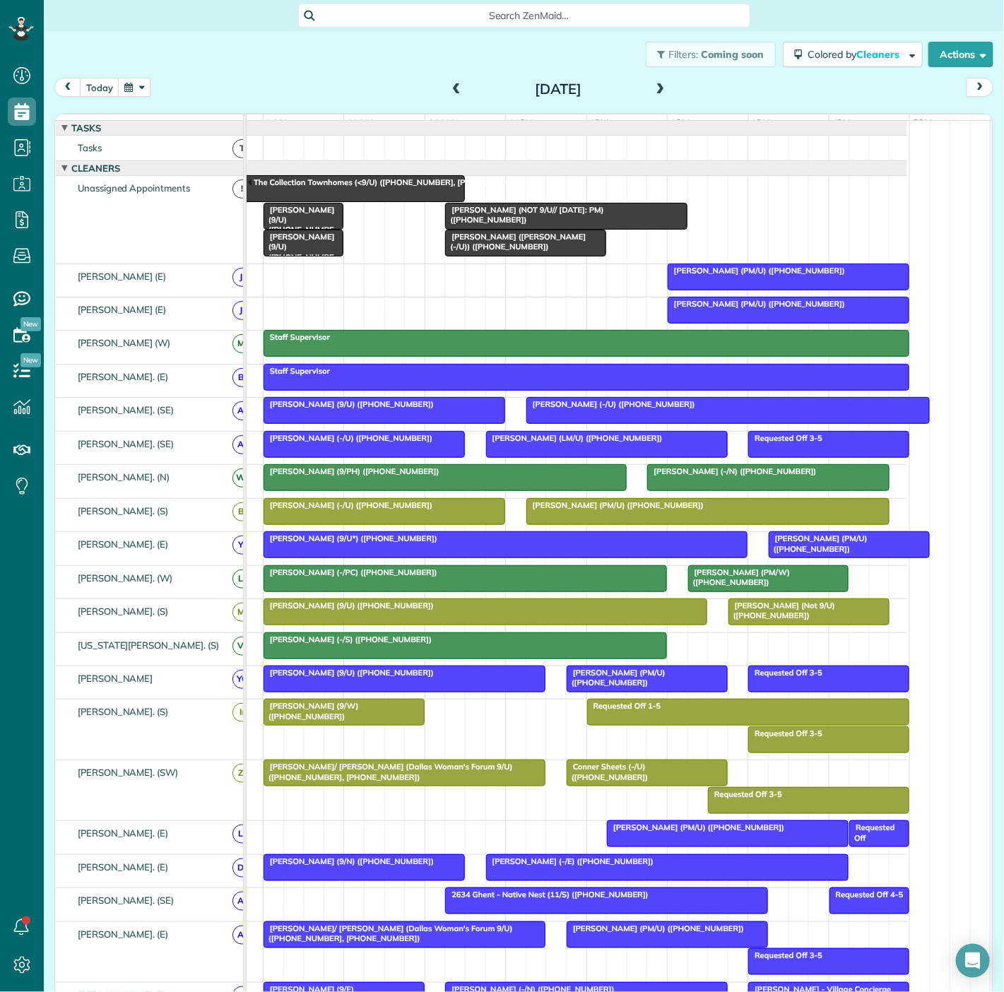
click at [510, 220] on span "Jim Campbell (NOT 9/U// 8/28/25: PM) (+12142891250)" at bounding box center [523, 215] width 159 height 20
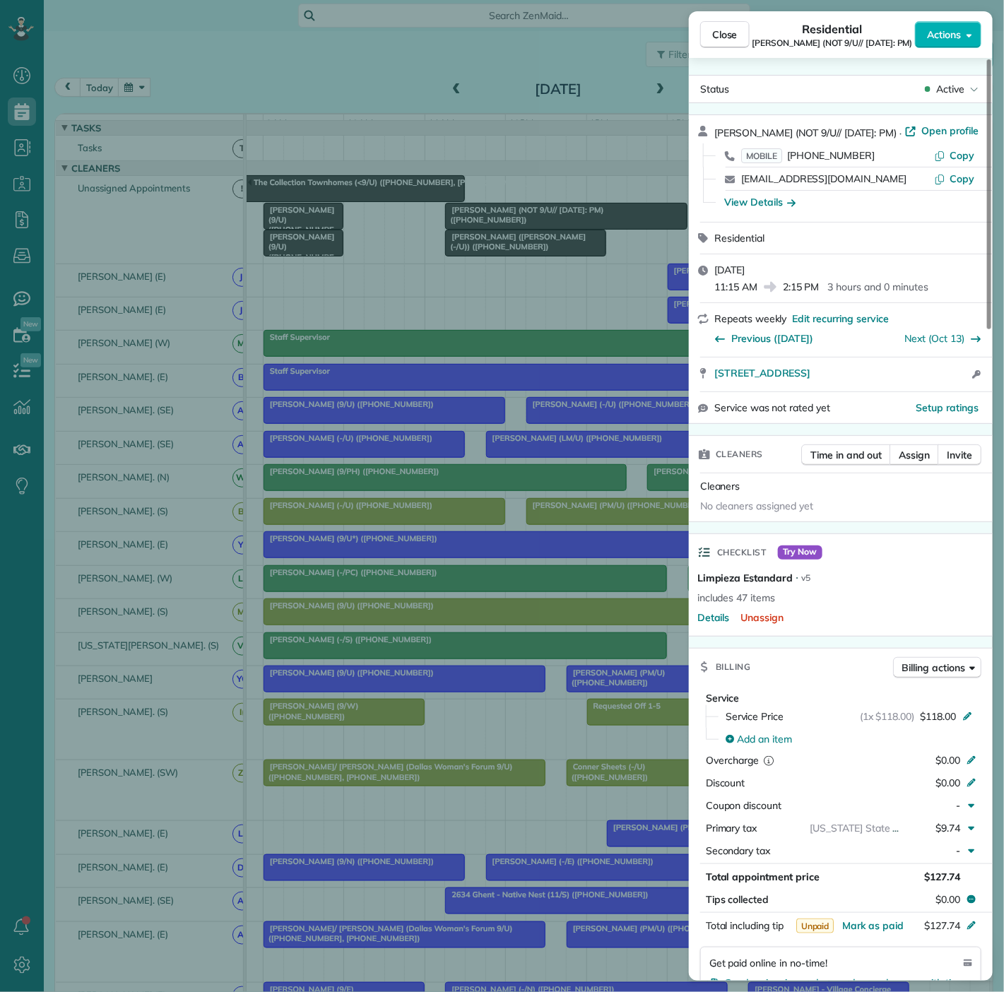
click at [497, 229] on div "Close Residential Jim Campbell (NOT 9/U// 8/28/25: PM) Actions Status Active Ji…" at bounding box center [502, 496] width 1004 height 992
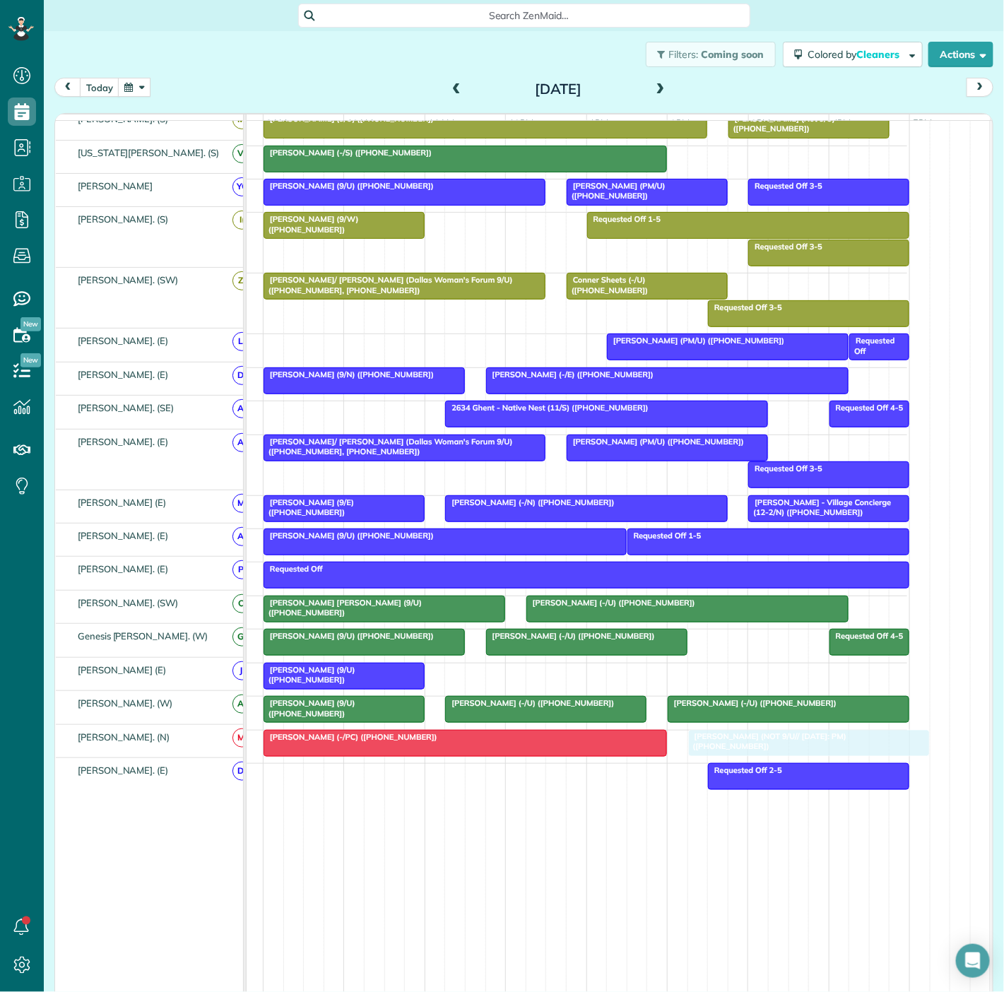
drag, startPoint x: 499, startPoint y: 218, endPoint x: 752, endPoint y: 743, distance: 583.4
click at [724, 739] on span "Jim Campbell (NOT 9/U// 8/28/25: PM) (+12142891250)" at bounding box center [767, 742] width 159 height 20
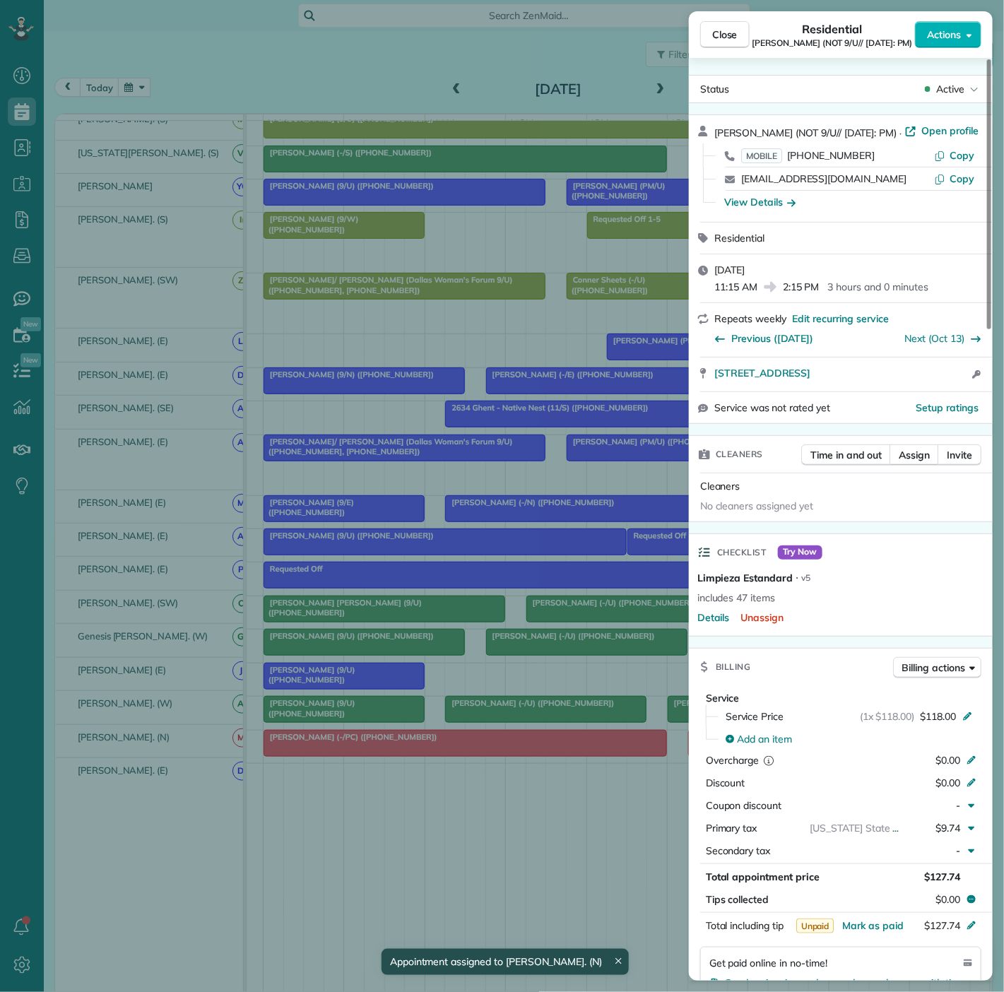
click at [471, 738] on div "Close Residential Jim Campbell (NOT 9/U// 8/28/25: PM) Actions Status Active Ji…" at bounding box center [502, 496] width 1004 height 992
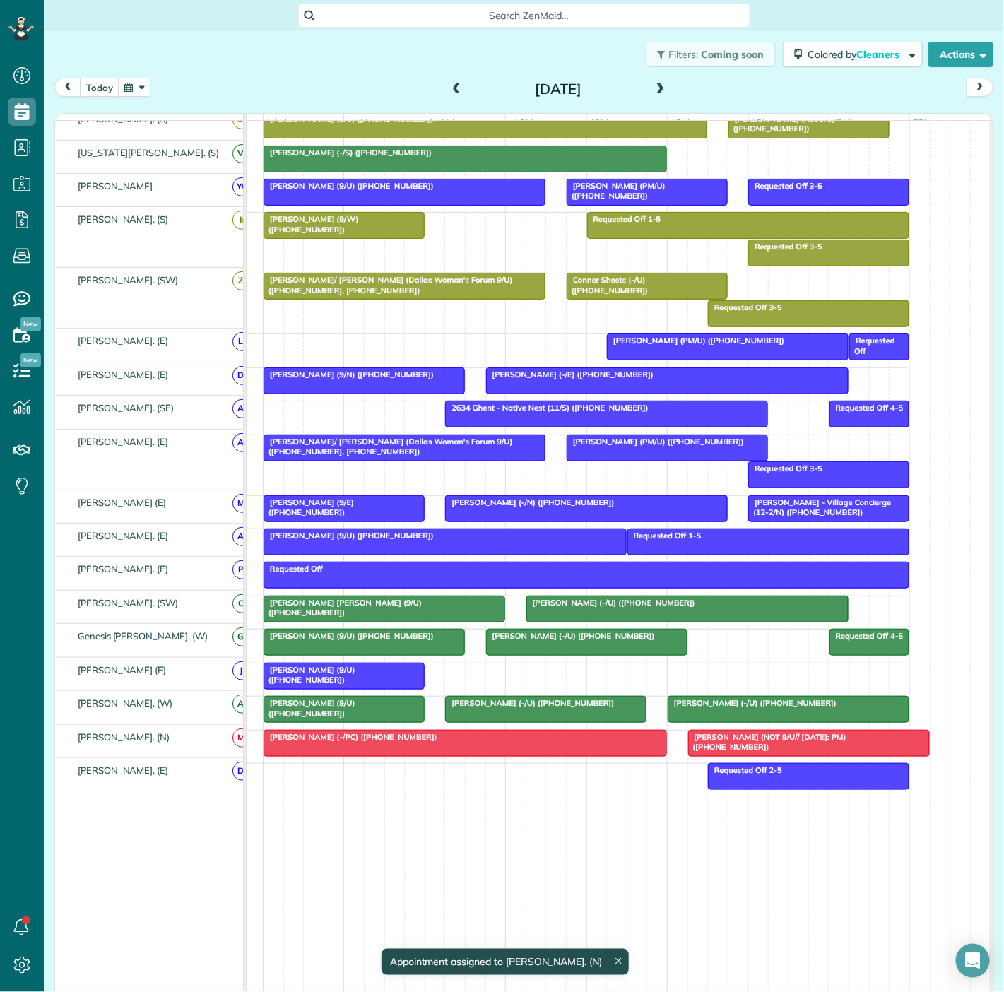
click at [436, 744] on div at bounding box center [465, 743] width 402 height 25
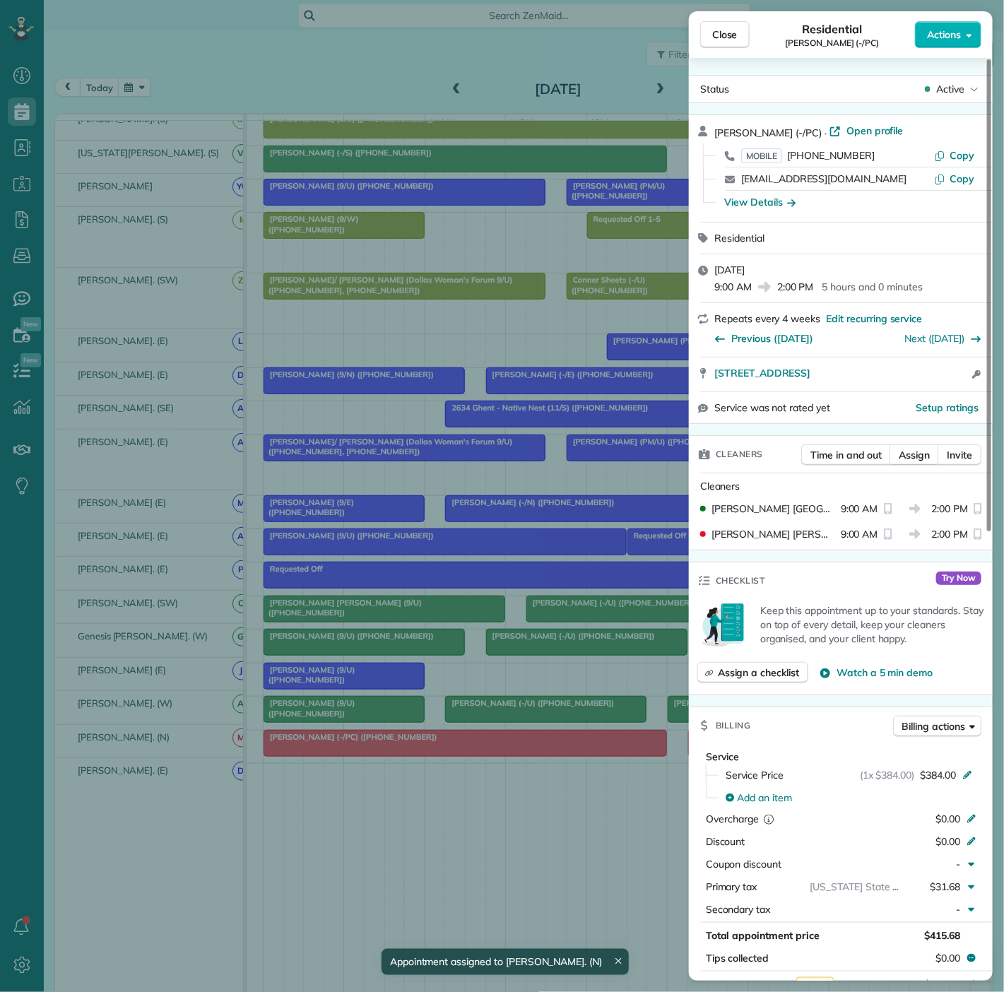
drag, startPoint x: 707, startPoint y: 374, endPoint x: 908, endPoint y: 380, distance: 201.5
click at [908, 380] on div "6706 Lockheed Ave Dallas TX 75209 Open access information" at bounding box center [841, 375] width 304 height 34
drag, startPoint x: 242, startPoint y: 564, endPoint x: 372, endPoint y: 584, distance: 132.3
click at [242, 564] on div "Close Residential Candice Winful (-/PC) Actions Status Active Candice Winful (-…" at bounding box center [502, 496] width 1004 height 992
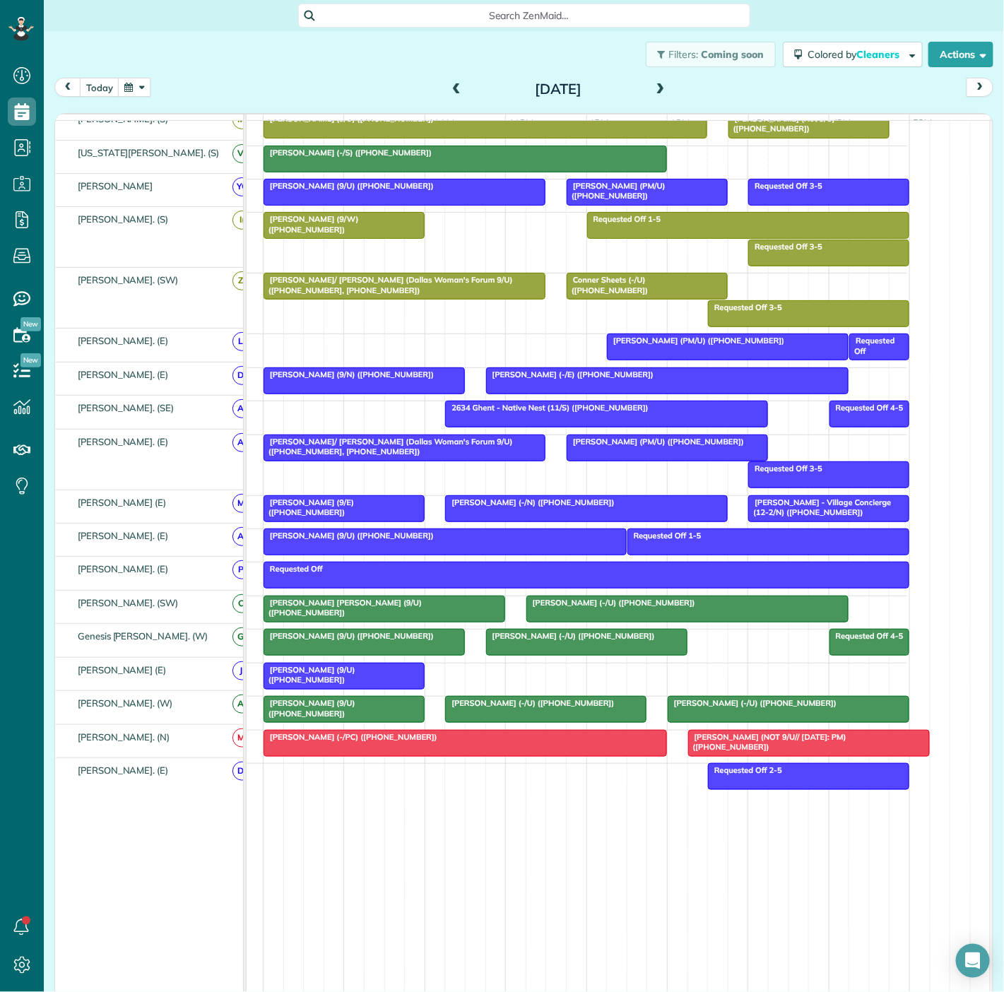
click at [719, 748] on div at bounding box center [809, 743] width 240 height 25
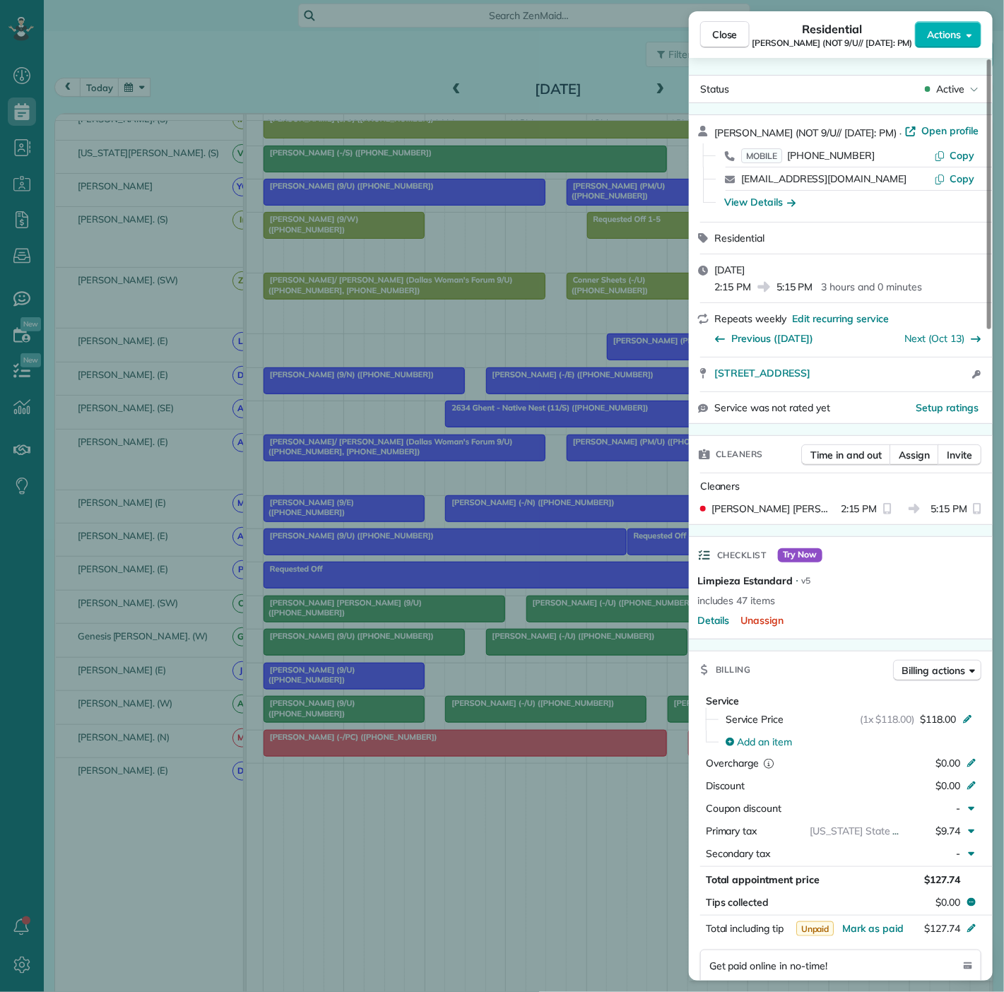
drag, startPoint x: 707, startPoint y: 378, endPoint x: 938, endPoint y: 385, distance: 231.9
click at [938, 385] on div "3225 Turtle Creek Blvd #1503 A Dallas TX 75219 Open access information" at bounding box center [841, 375] width 304 height 34
drag, startPoint x: 300, startPoint y: 715, endPoint x: 573, endPoint y: 725, distance: 273.6
click at [300, 715] on div "Close Residential Jim Campbell (NOT 9/U// 8/28/25: PM) Actions Status Active Ji…" at bounding box center [502, 496] width 1004 height 992
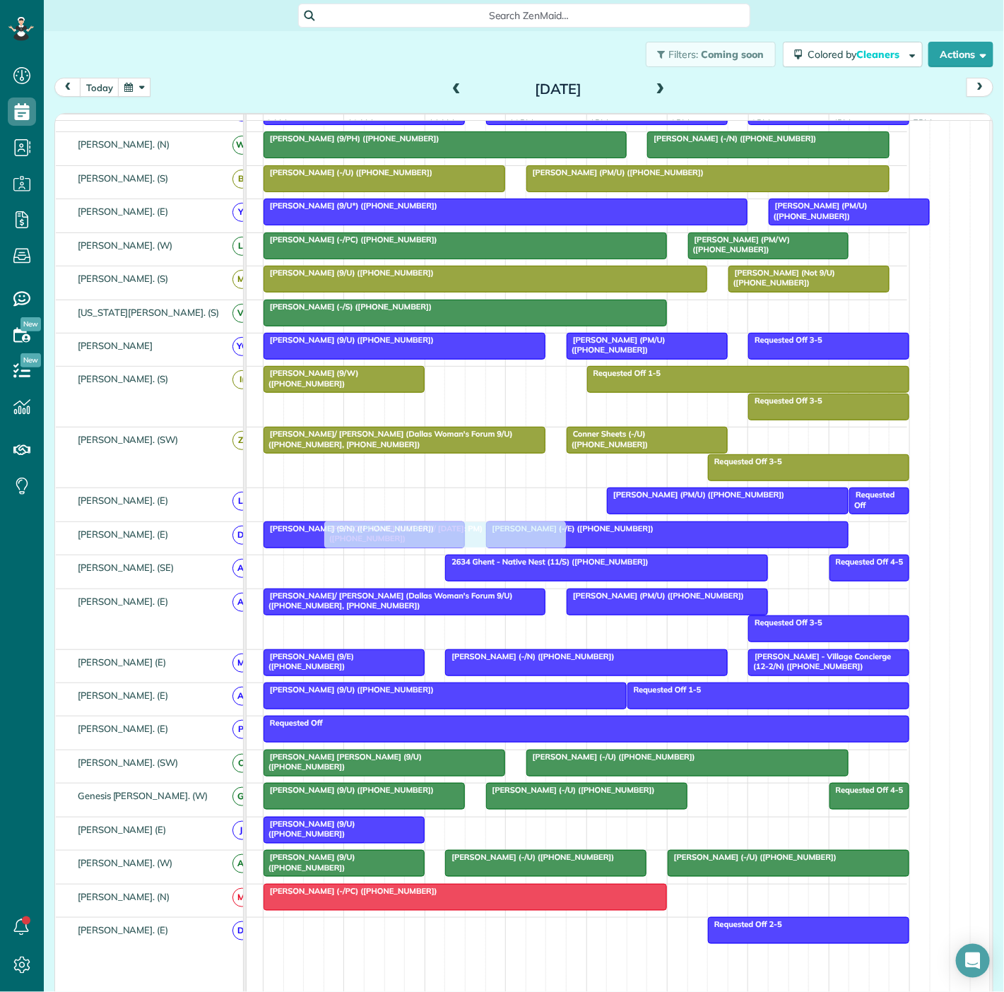
scroll to position [335, 0]
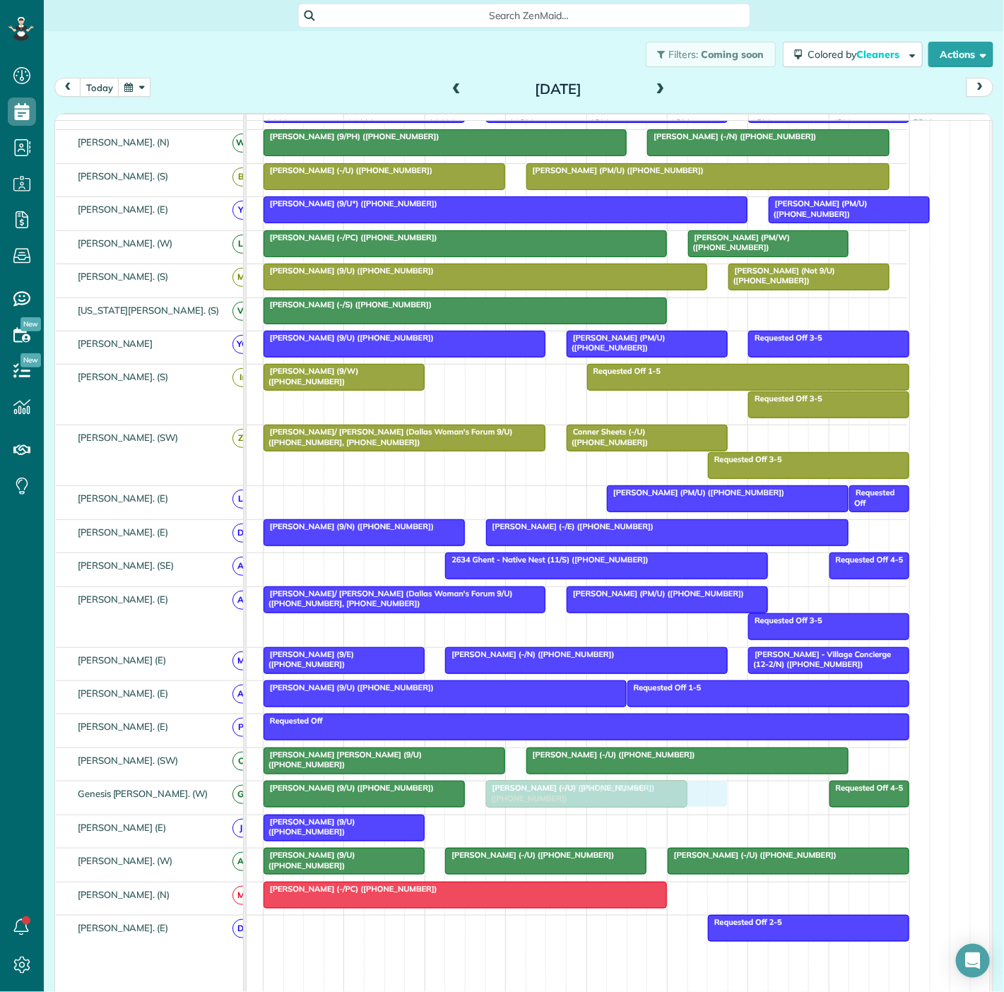
drag, startPoint x: 769, startPoint y: 734, endPoint x: 564, endPoint y: 795, distance: 214.4
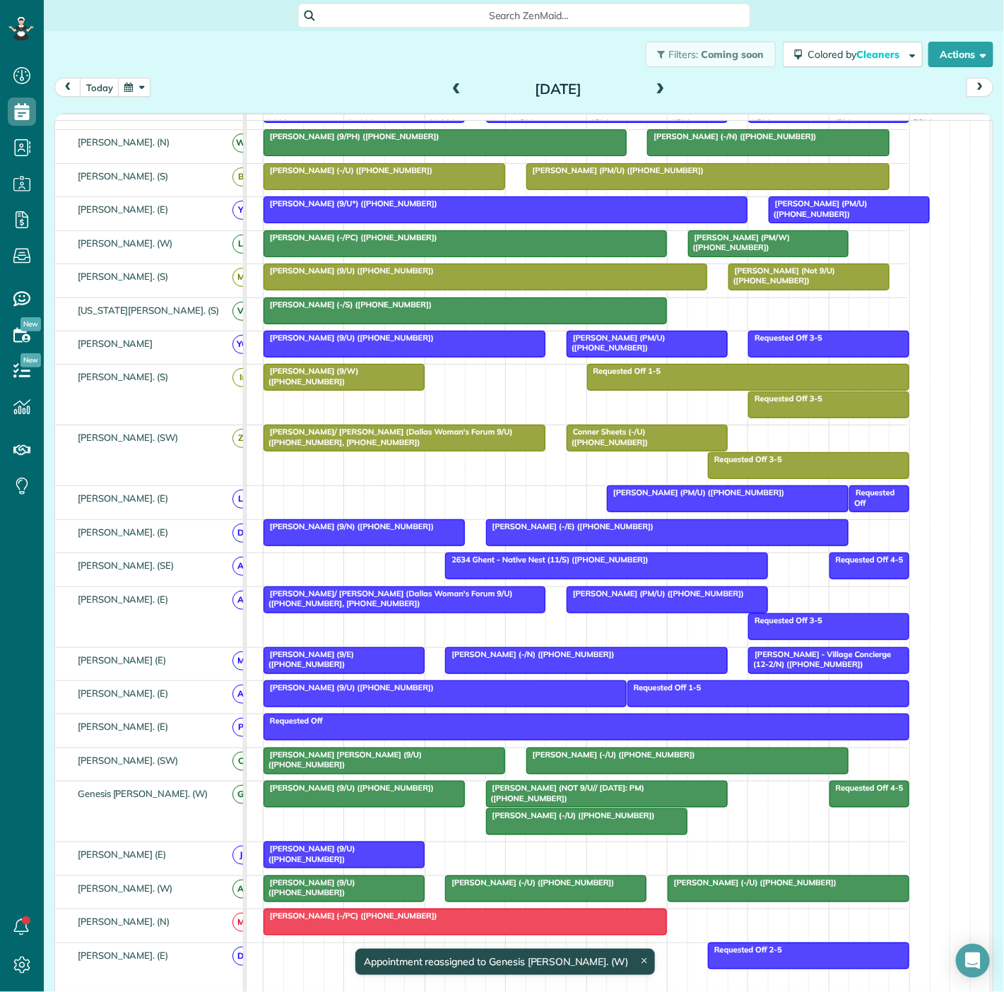
click at [387, 798] on div at bounding box center [364, 793] width 200 height 25
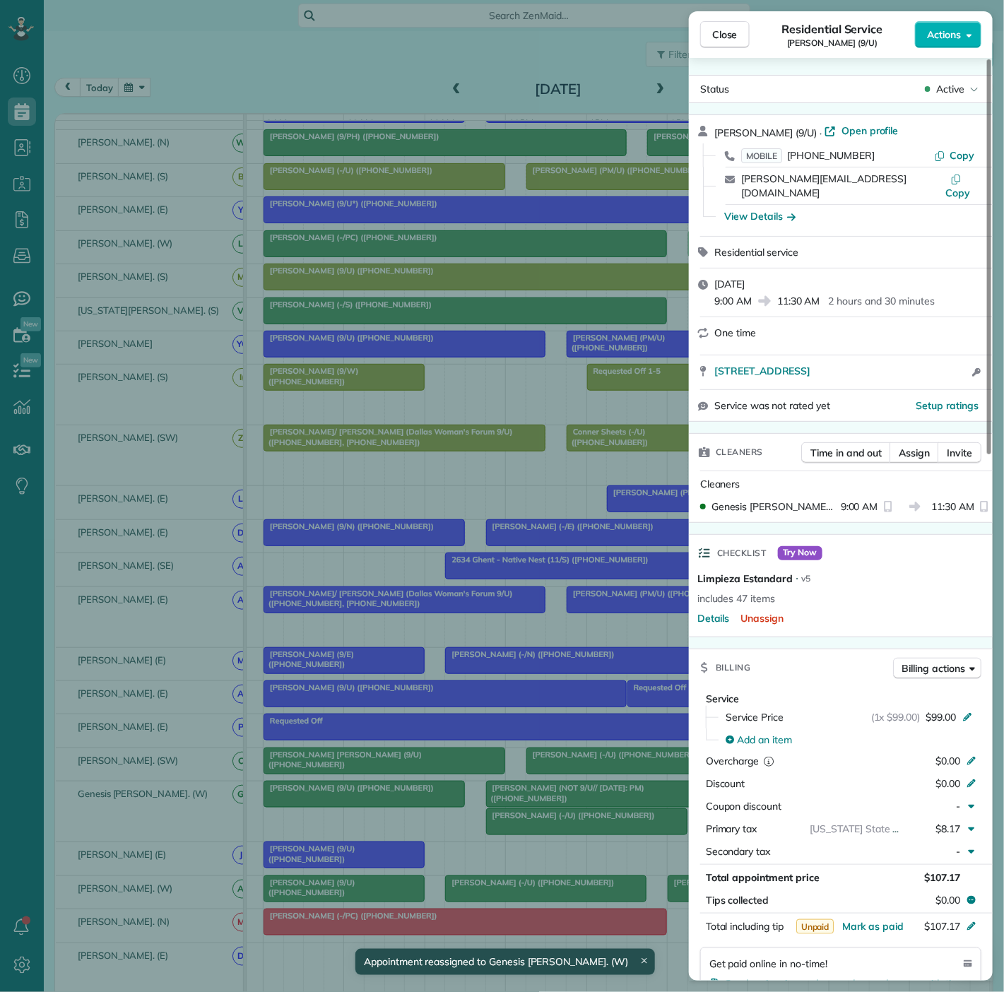
click at [515, 816] on div "Close Residential Service Jeff Rodgers (9/U) Actions Status Active Jeff Rodgers…" at bounding box center [502, 496] width 1004 height 992
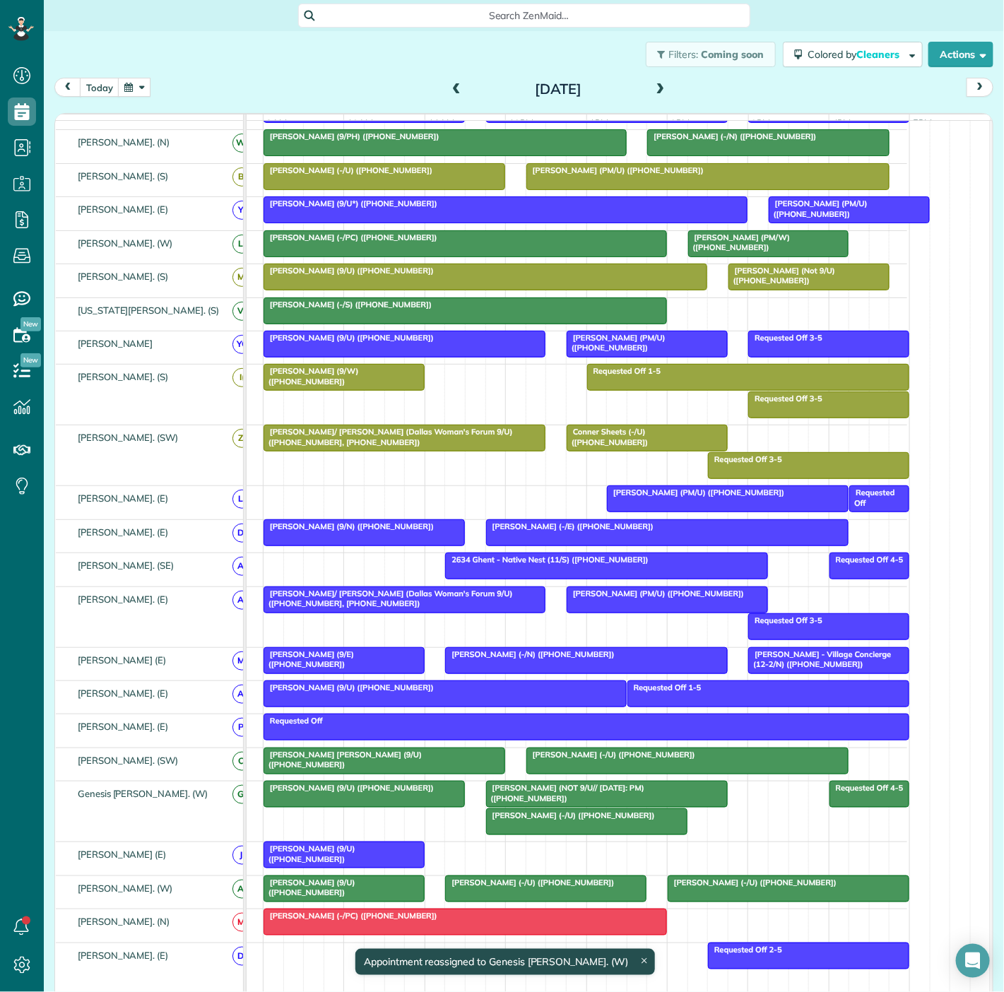
click at [524, 800] on div at bounding box center [607, 793] width 240 height 25
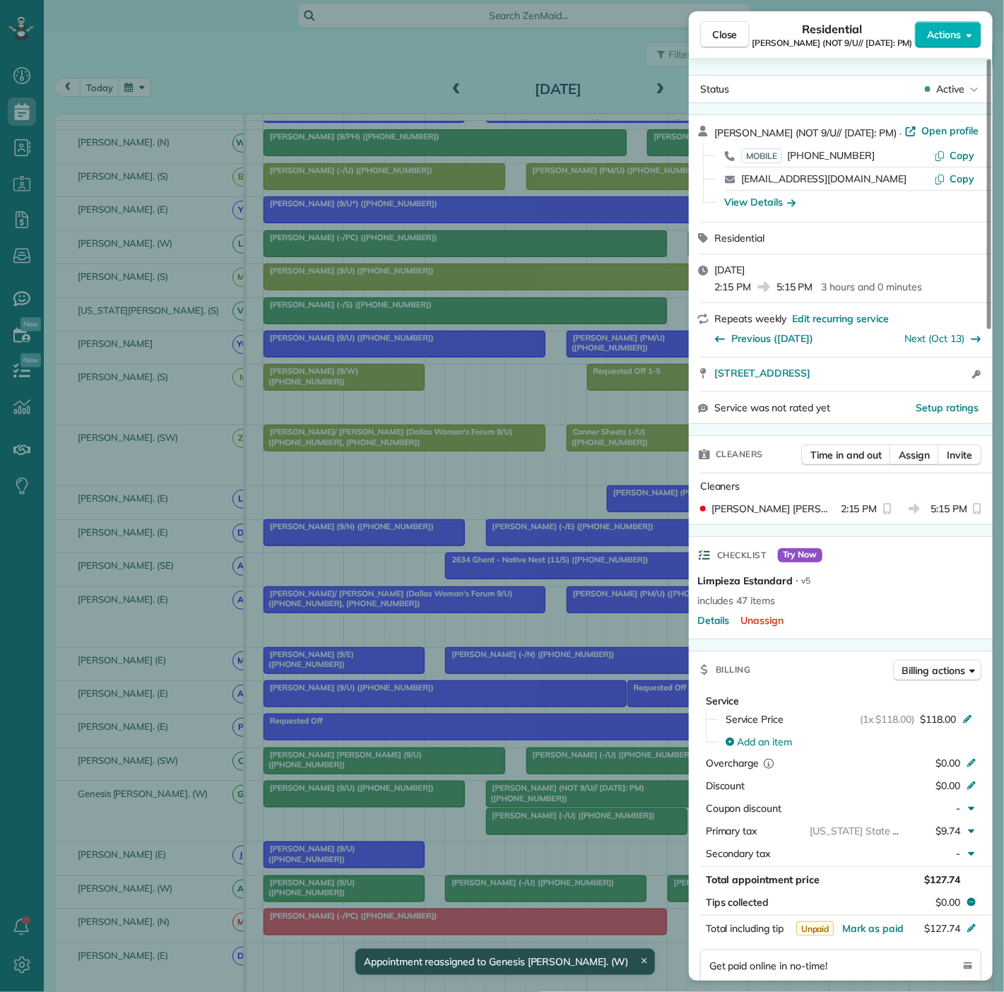
click at [524, 800] on div "Close Residential Jim Campbell (NOT 9/U// 8/28/25: PM) Actions Status Active Ji…" at bounding box center [502, 496] width 1004 height 992
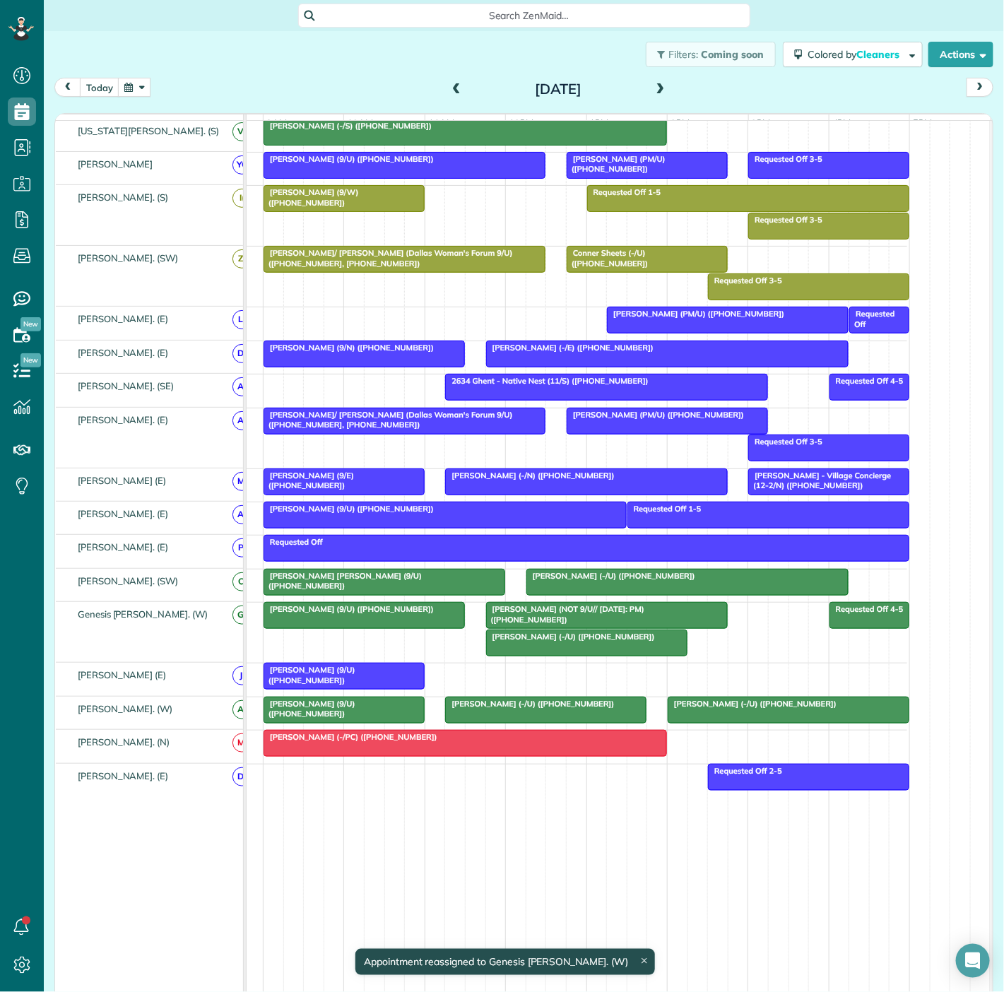
scroll to position [519, 0]
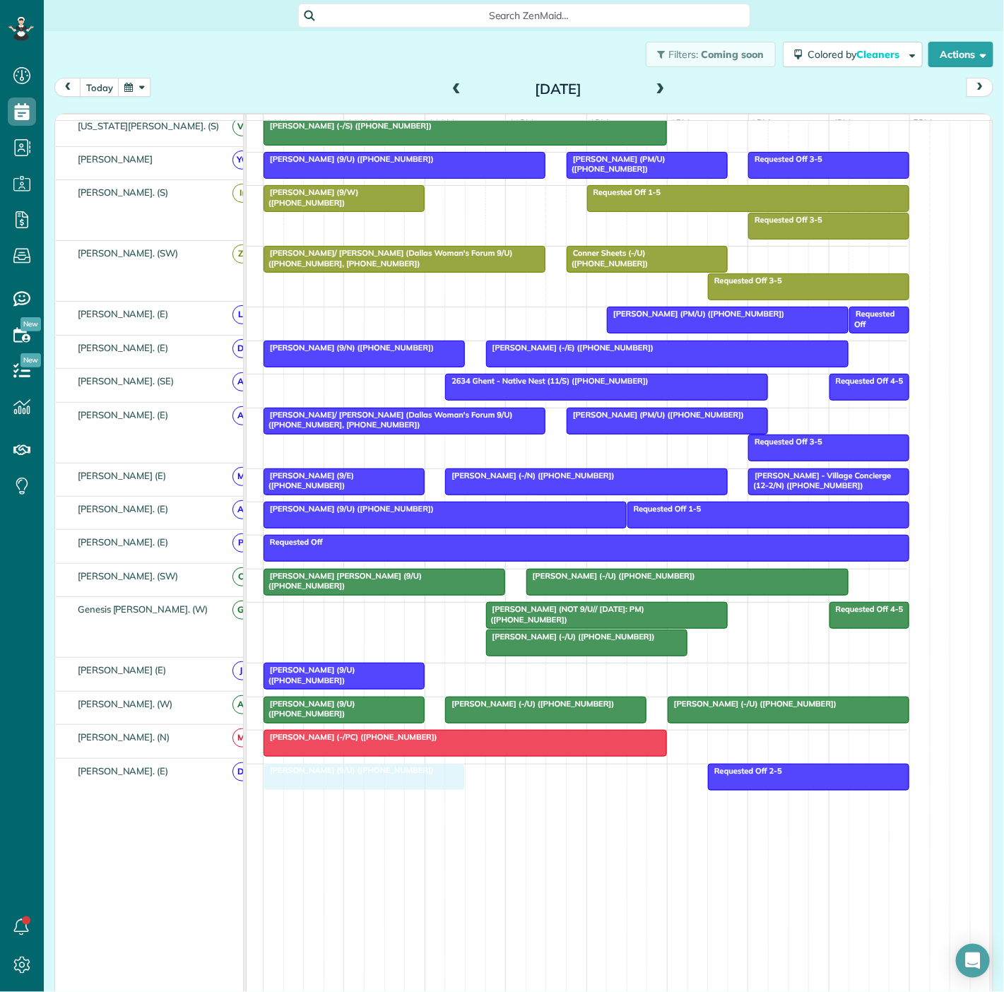
drag, startPoint x: 312, startPoint y: 625, endPoint x: 312, endPoint y: 772, distance: 147.7
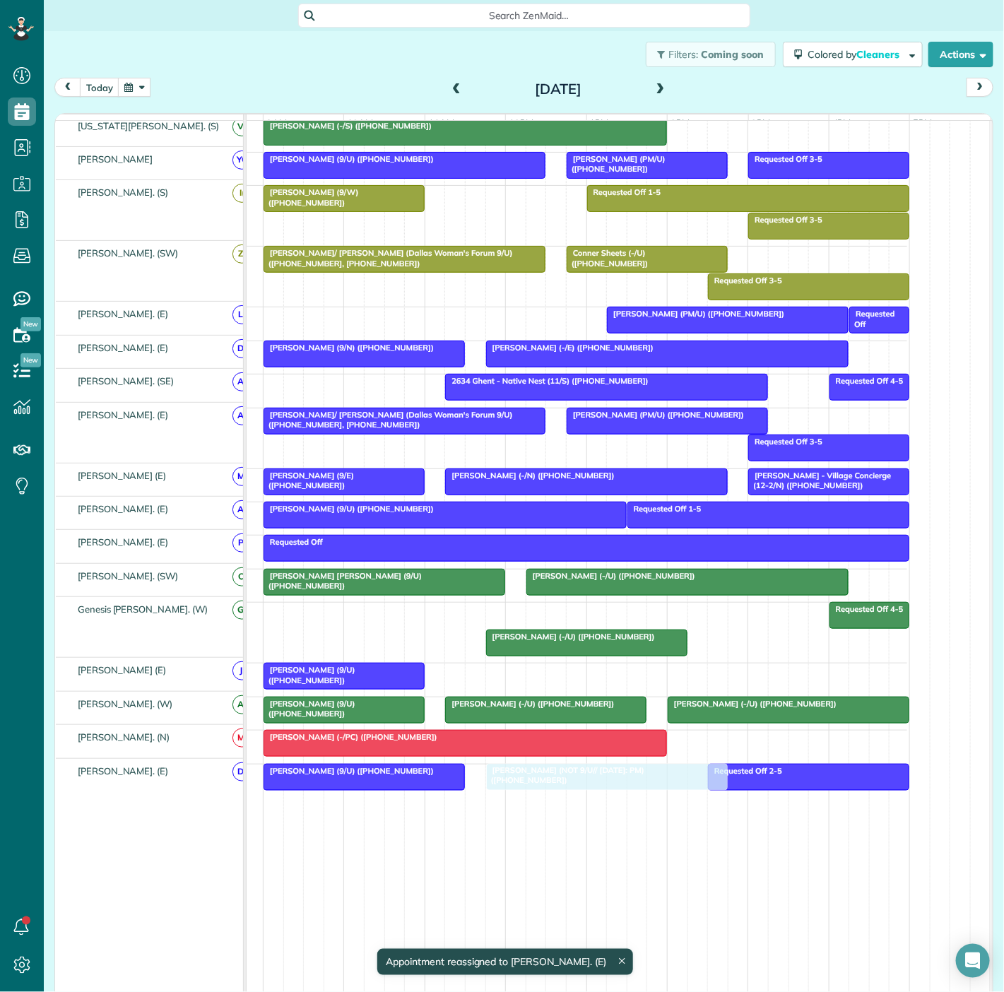
drag, startPoint x: 569, startPoint y: 623, endPoint x: 577, endPoint y: 784, distance: 161.3
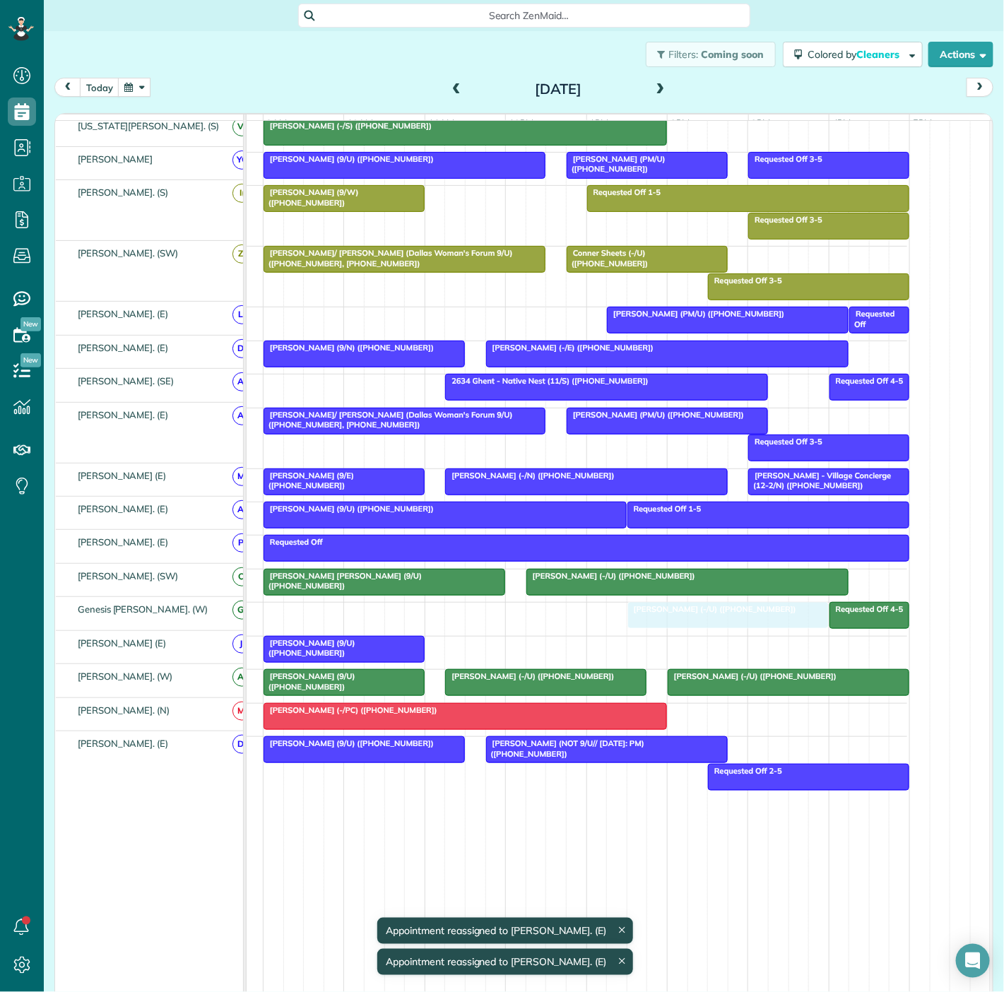
drag, startPoint x: 520, startPoint y: 614, endPoint x: 651, endPoint y: 616, distance: 131.4
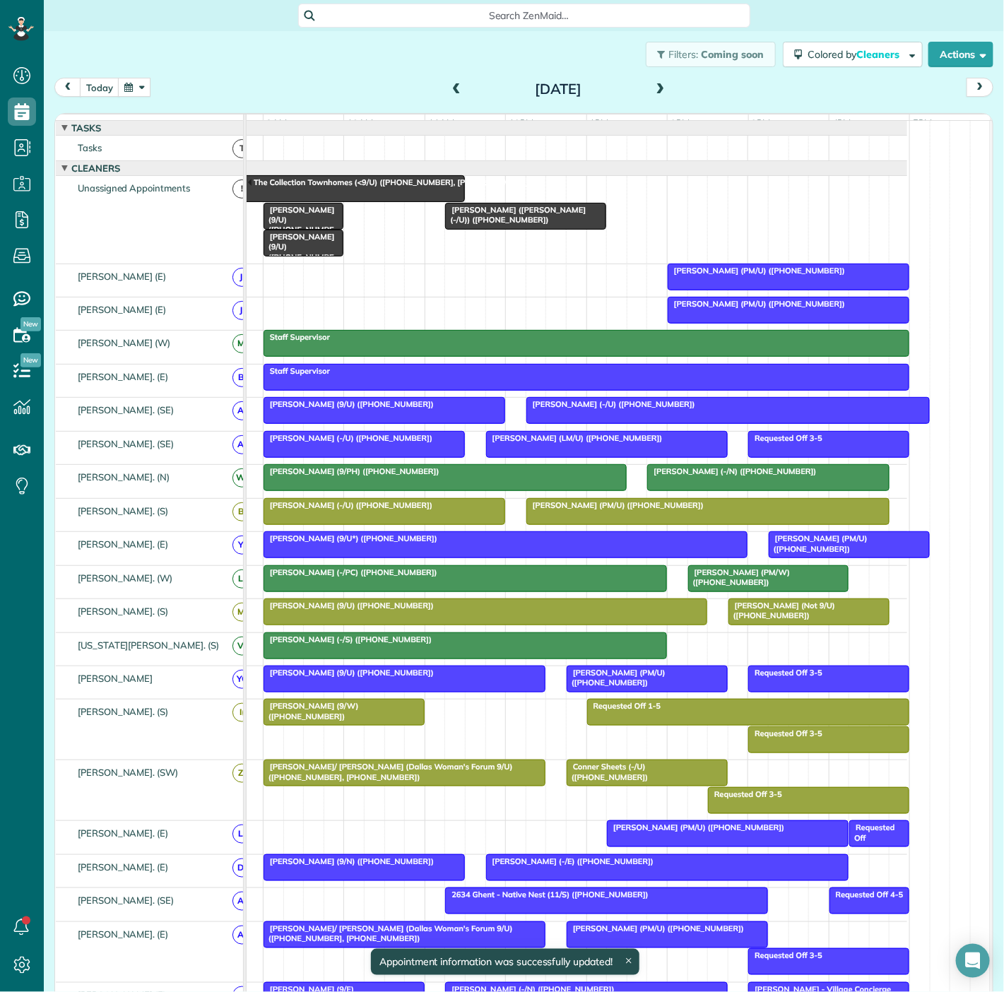
click at [510, 229] on div at bounding box center [526, 215] width 160 height 25
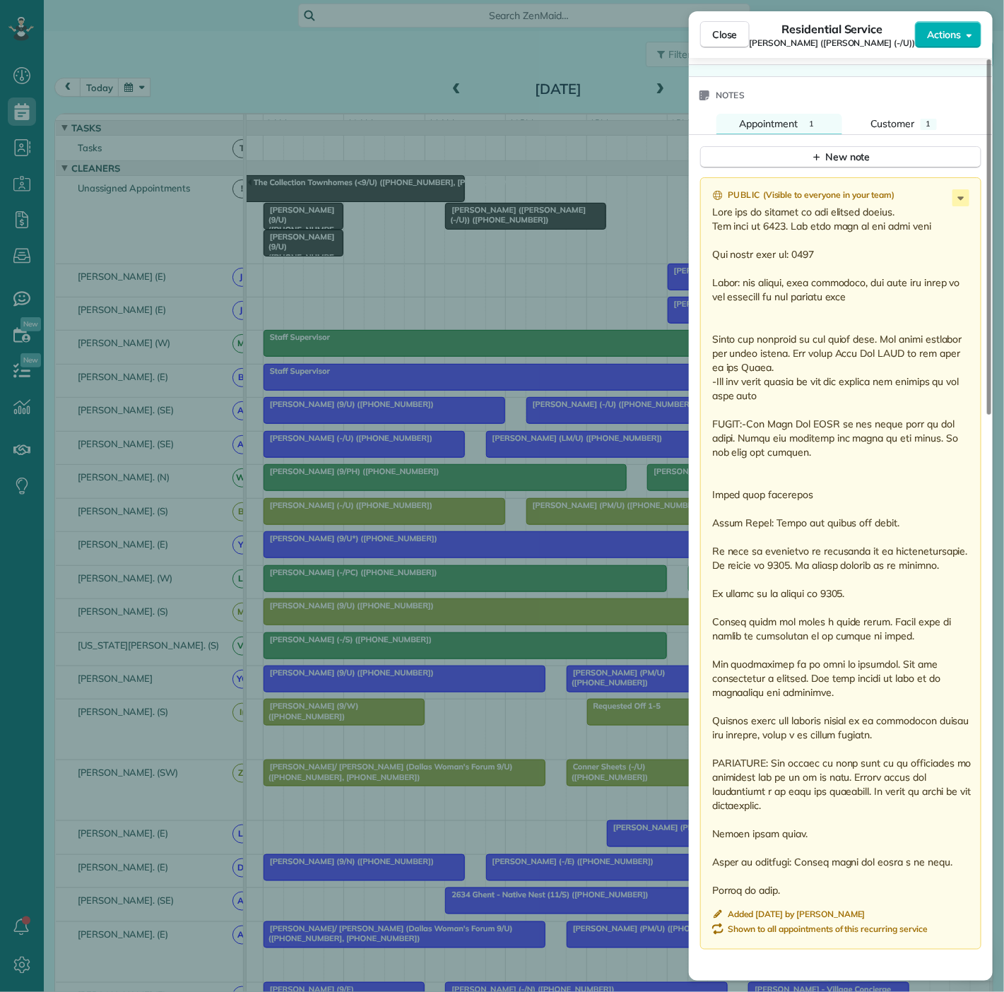
scroll to position [1338, 0]
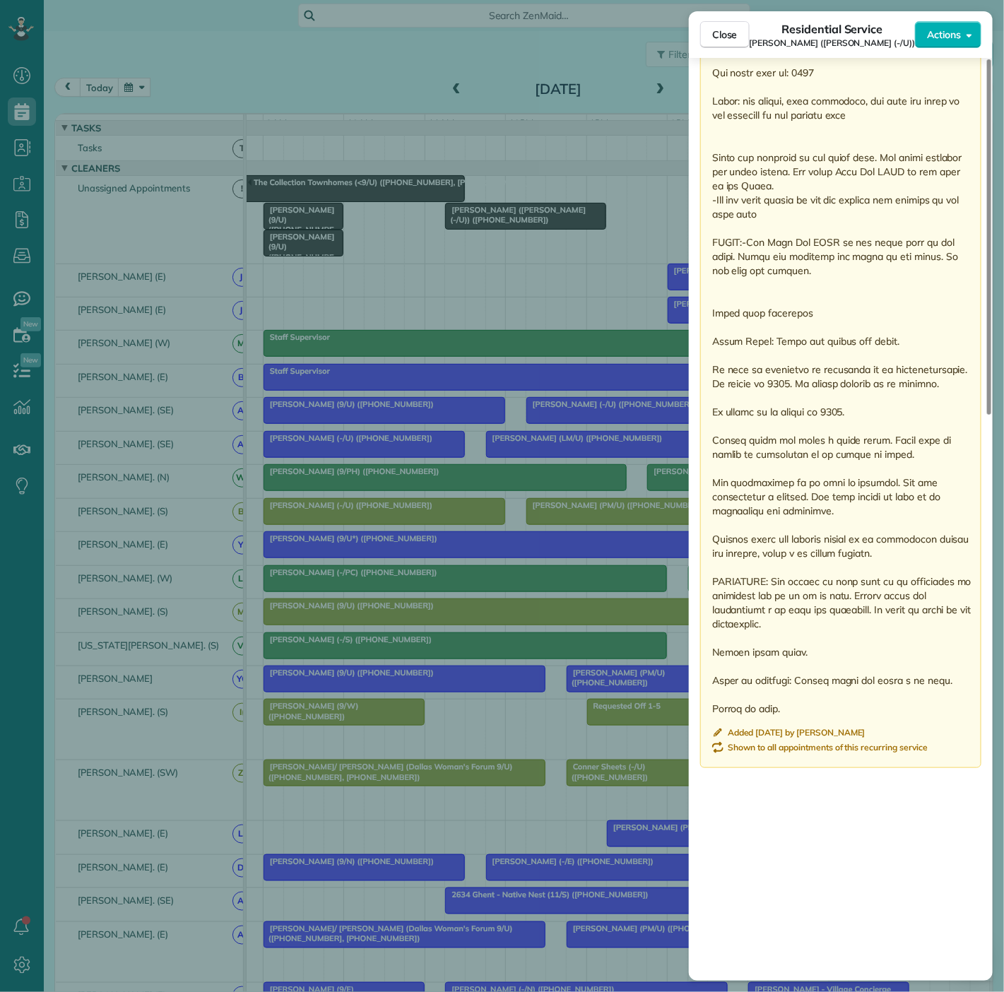
click at [280, 417] on div "Close Residential Service Alexis Jacobs (VIV Wellness (-/U)) Actions Status Act…" at bounding box center [502, 496] width 1004 height 992
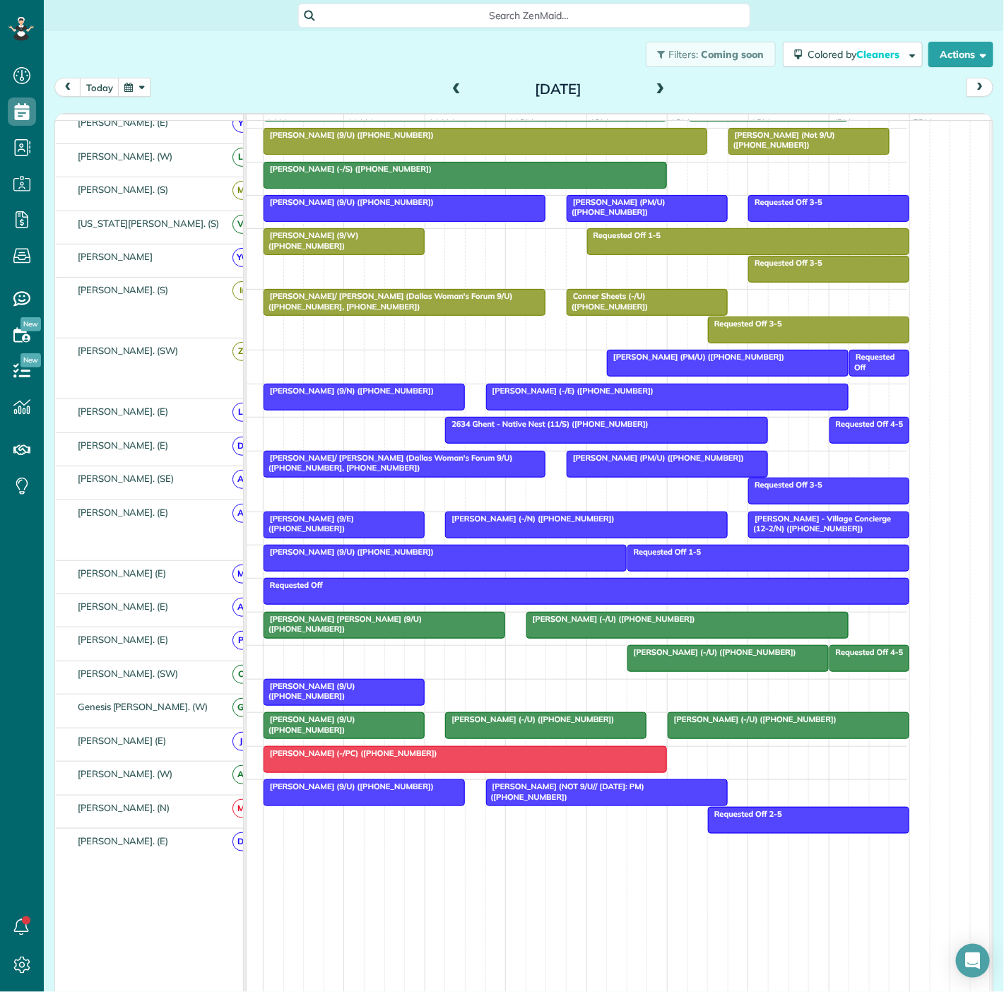
scroll to position [471, 0]
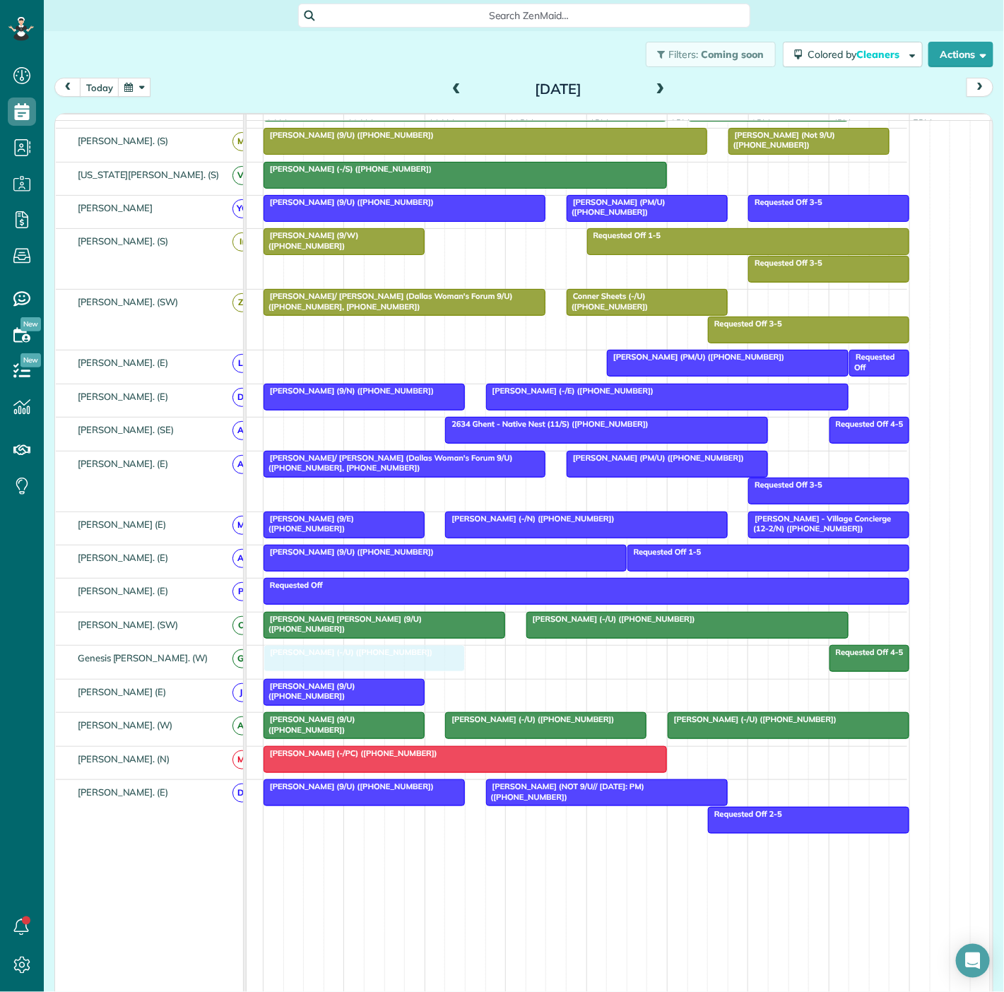
drag, startPoint x: 678, startPoint y: 667, endPoint x: 317, endPoint y: 662, distance: 361.8
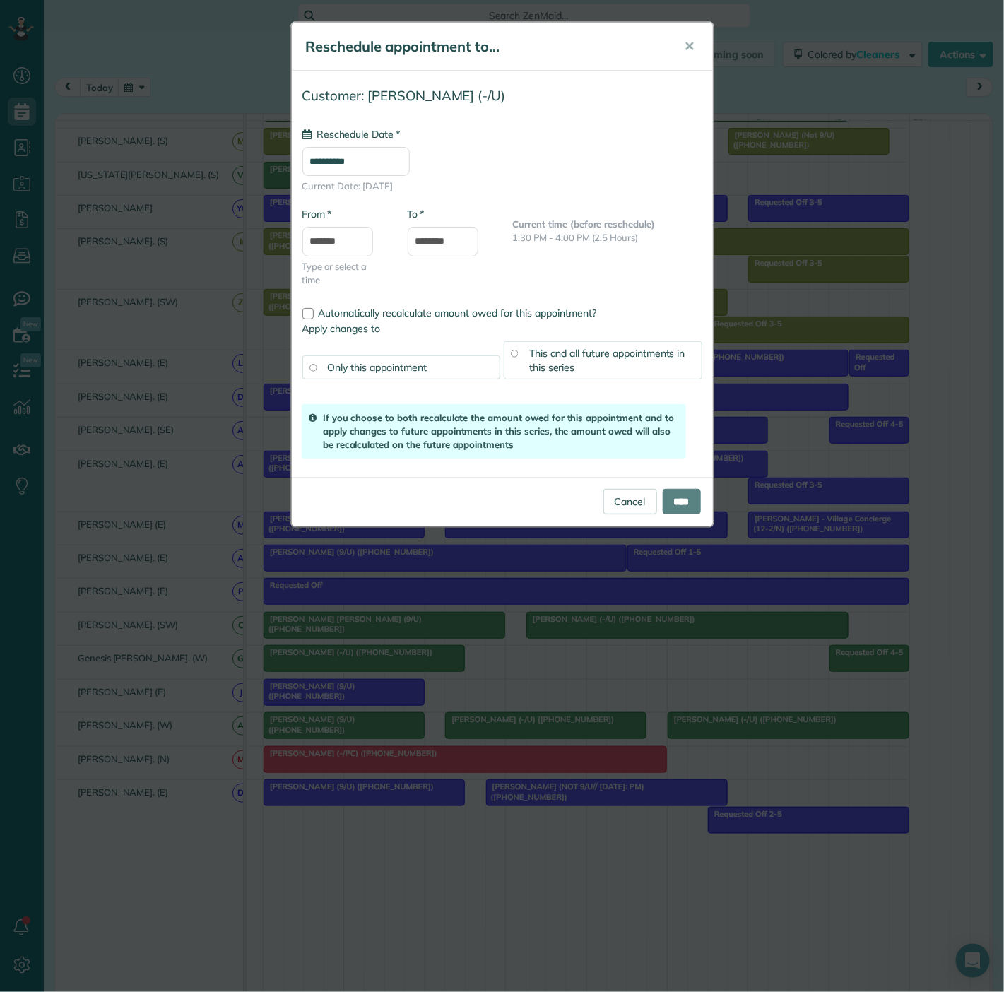
click at [317, 662] on div "**********" at bounding box center [502, 496] width 1004 height 992
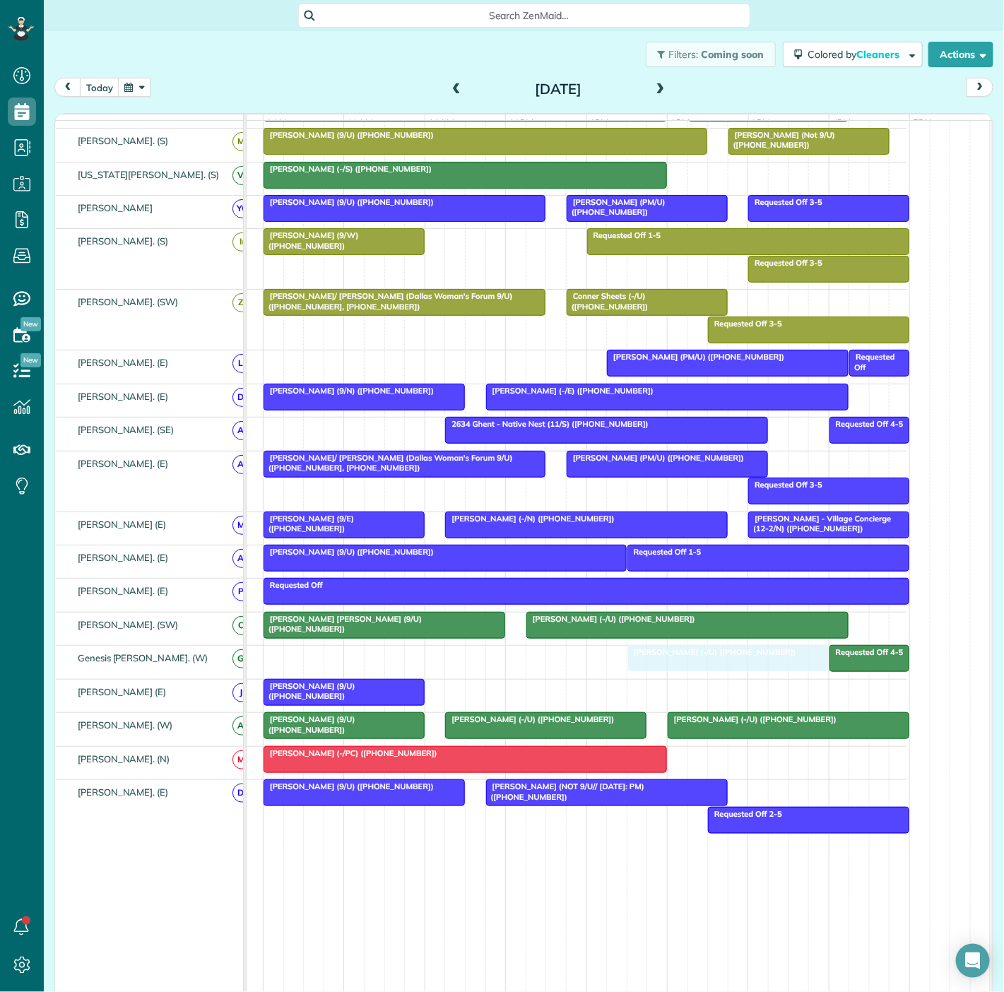
drag, startPoint x: 317, startPoint y: 667, endPoint x: 680, endPoint y: 654, distance: 363.4
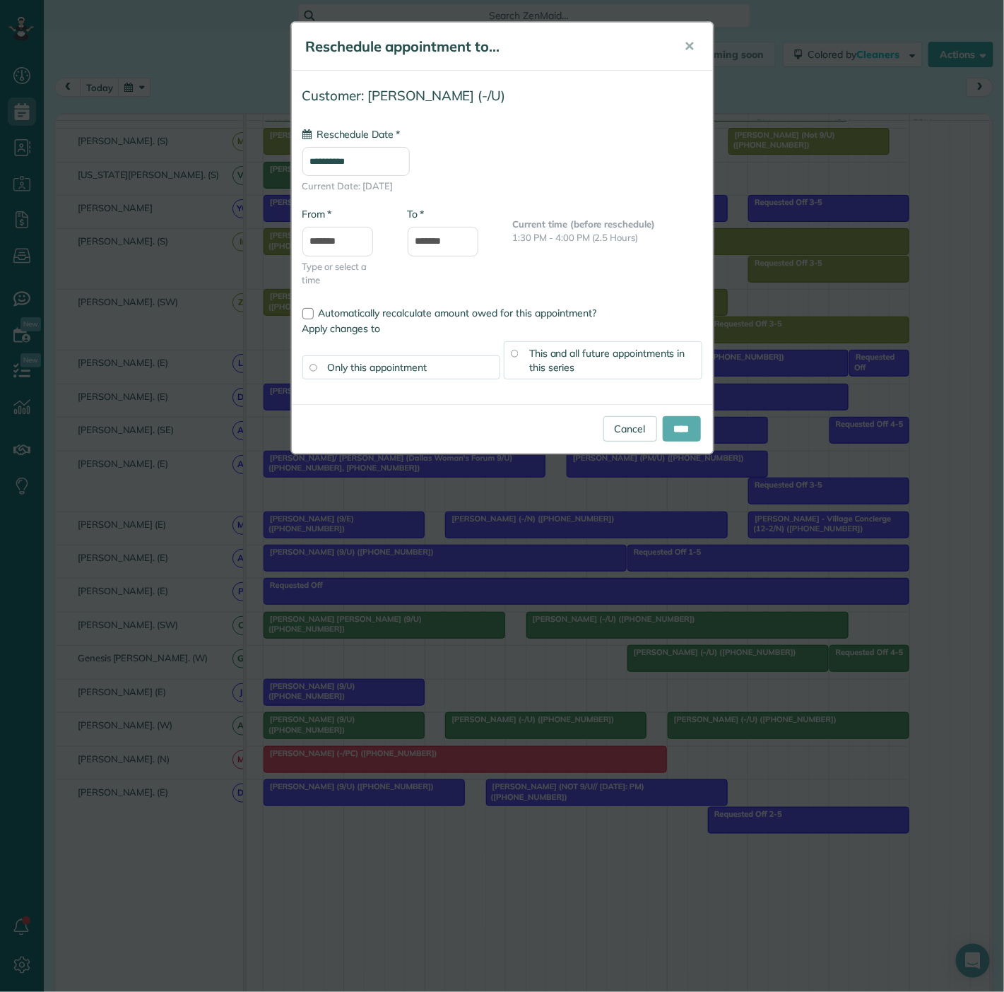
type input "**********"
click at [670, 425] on input "****" at bounding box center [682, 428] width 38 height 25
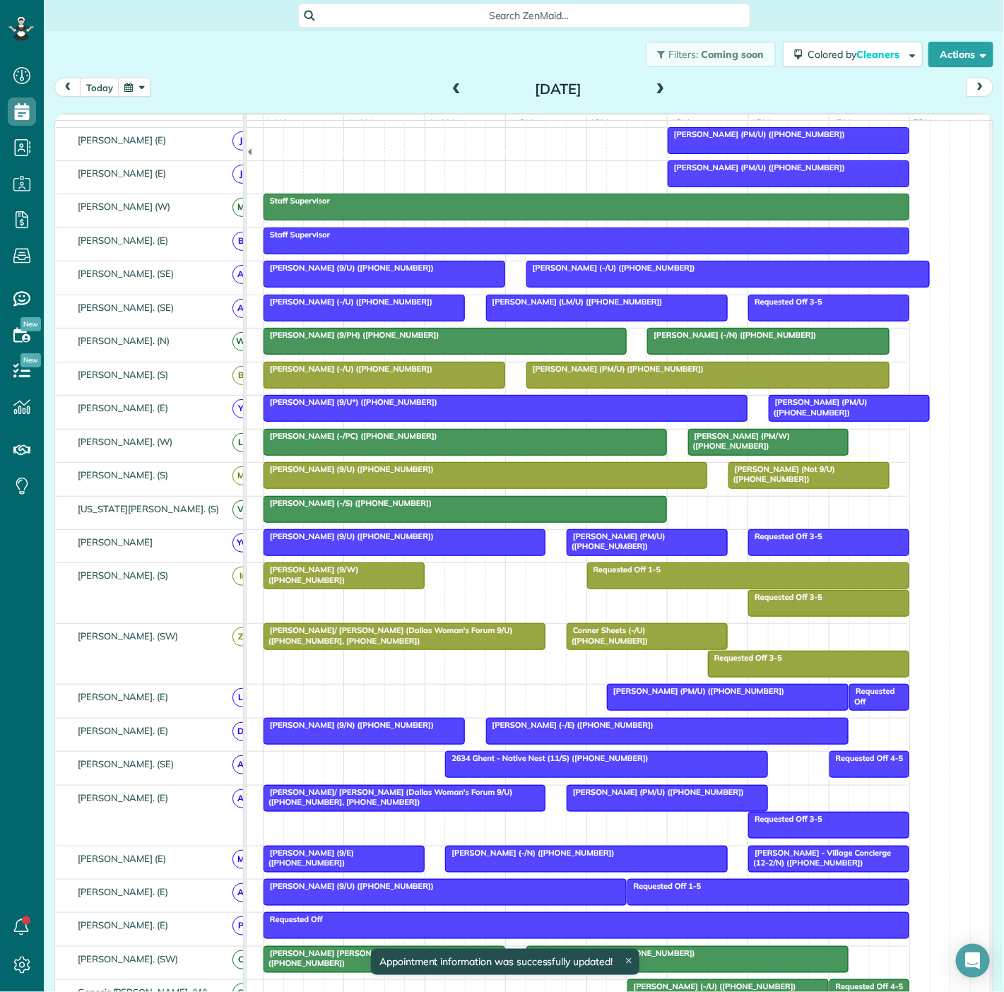
scroll to position [0, 0]
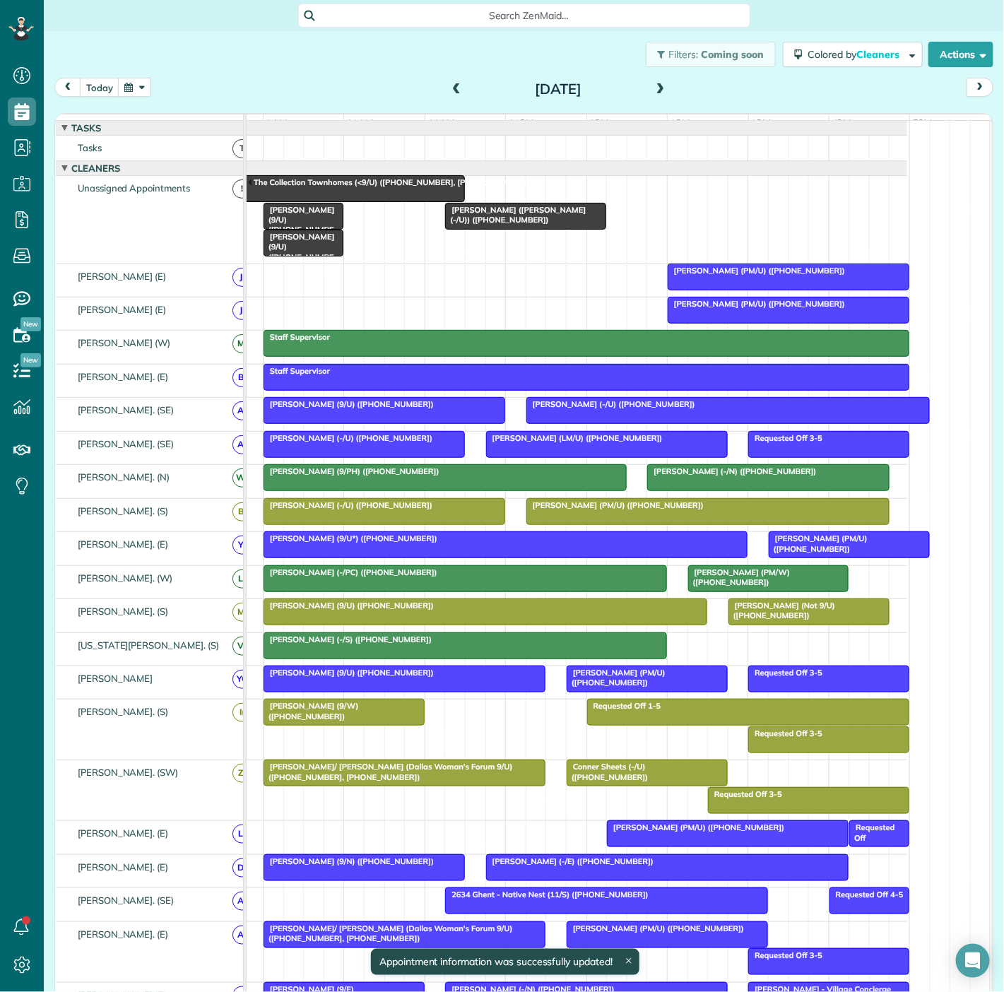
click at [496, 225] on span "Alexis Jacobs (VIV Wellness (-/U)) (+14692439896)" at bounding box center [514, 215] width 141 height 20
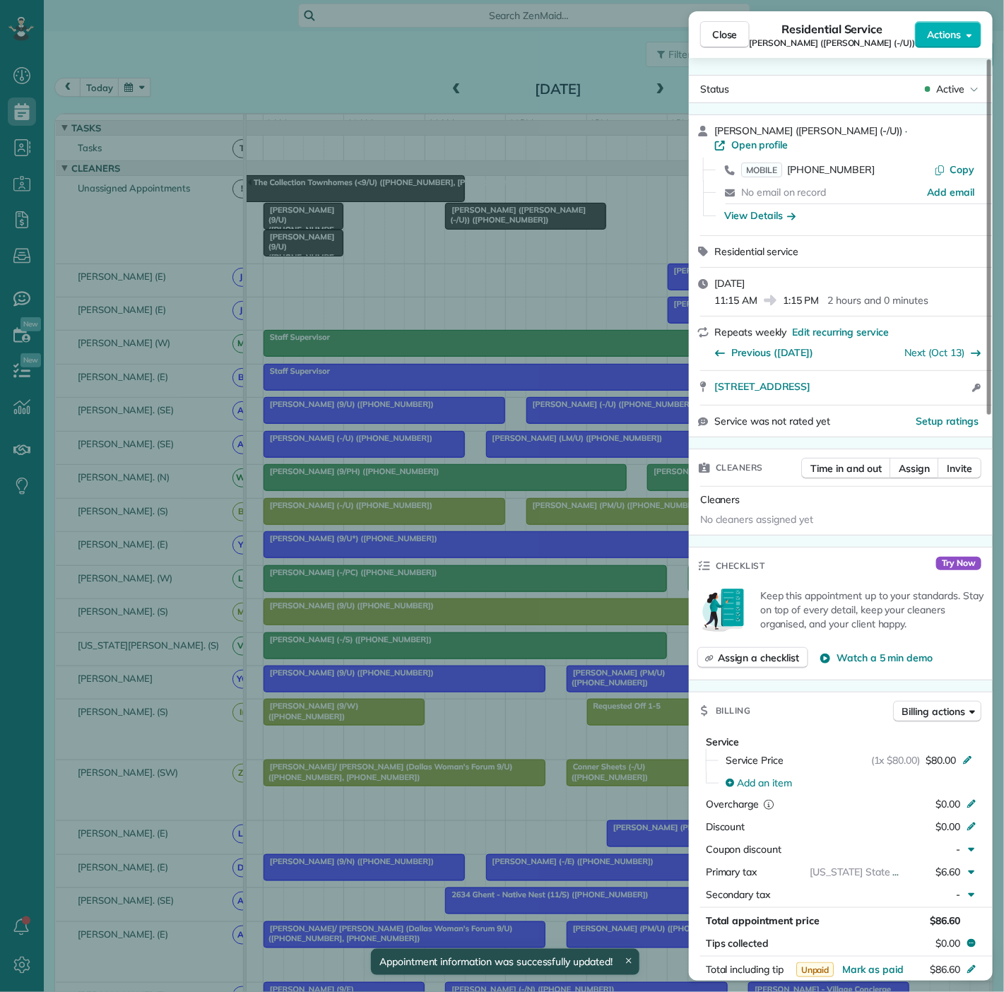
click at [496, 227] on div "Close Residential Service Alexis Jacobs (VIV Wellness (-/U)) Actions Status Act…" at bounding box center [502, 496] width 1004 height 992
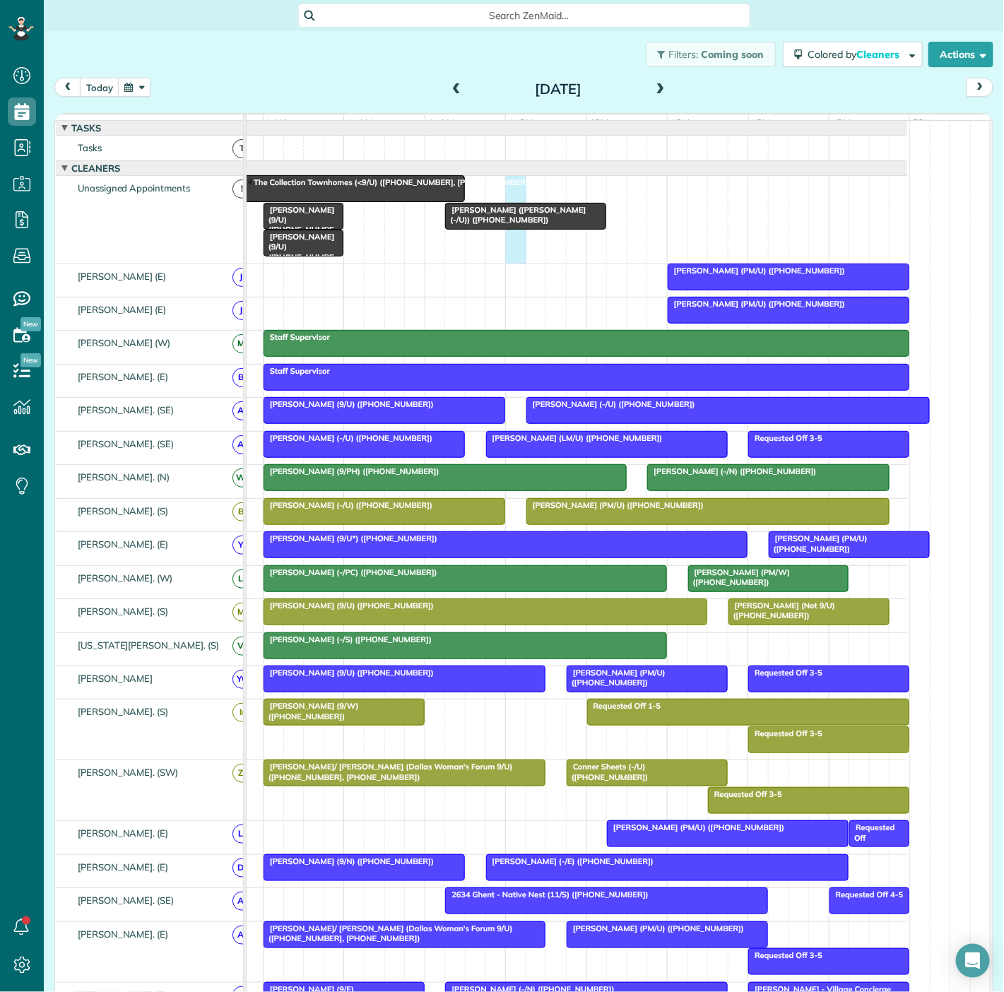
click at [513, 213] on div "The Collection Townhomes (<9/U) (+12149710721, +14698555895) Ryan Sheehy (9/U) …" at bounding box center [544, 219] width 725 height 87
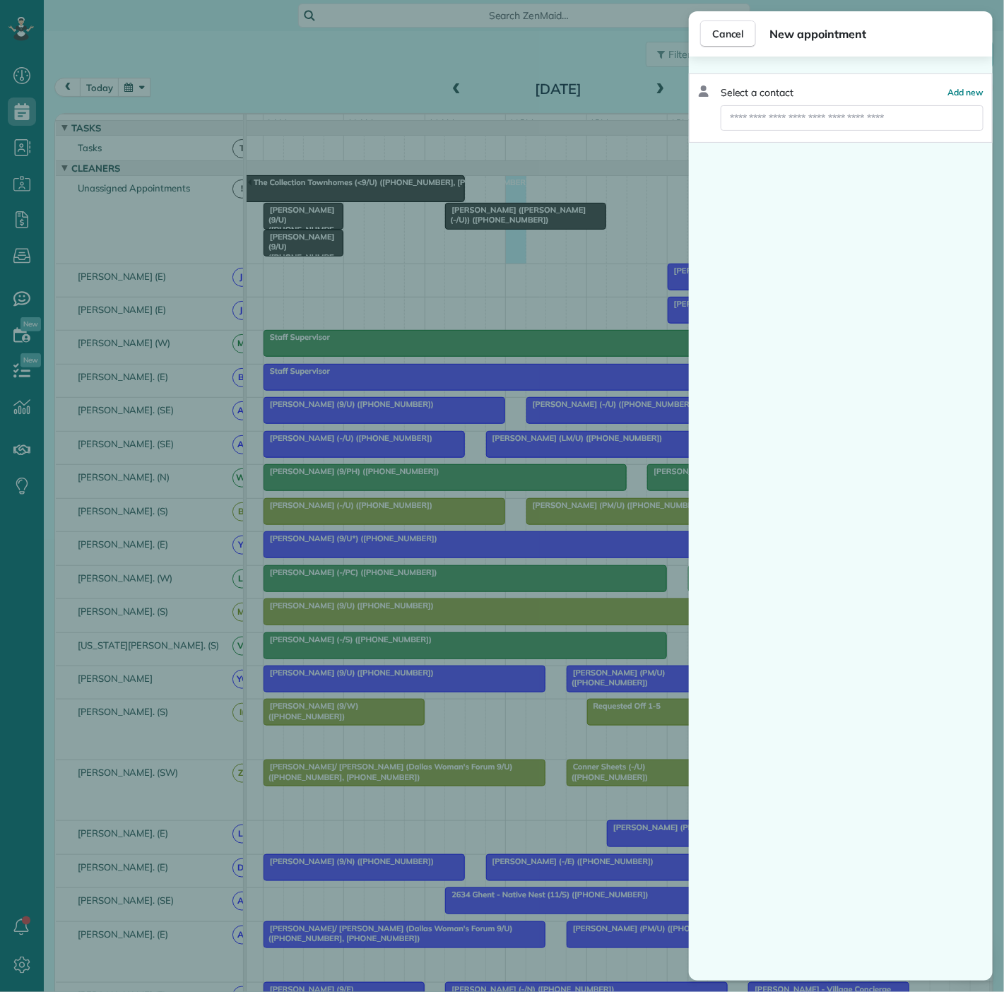
click at [507, 225] on div "Cancel New appointment Select a contact Add new" at bounding box center [502, 496] width 1004 height 992
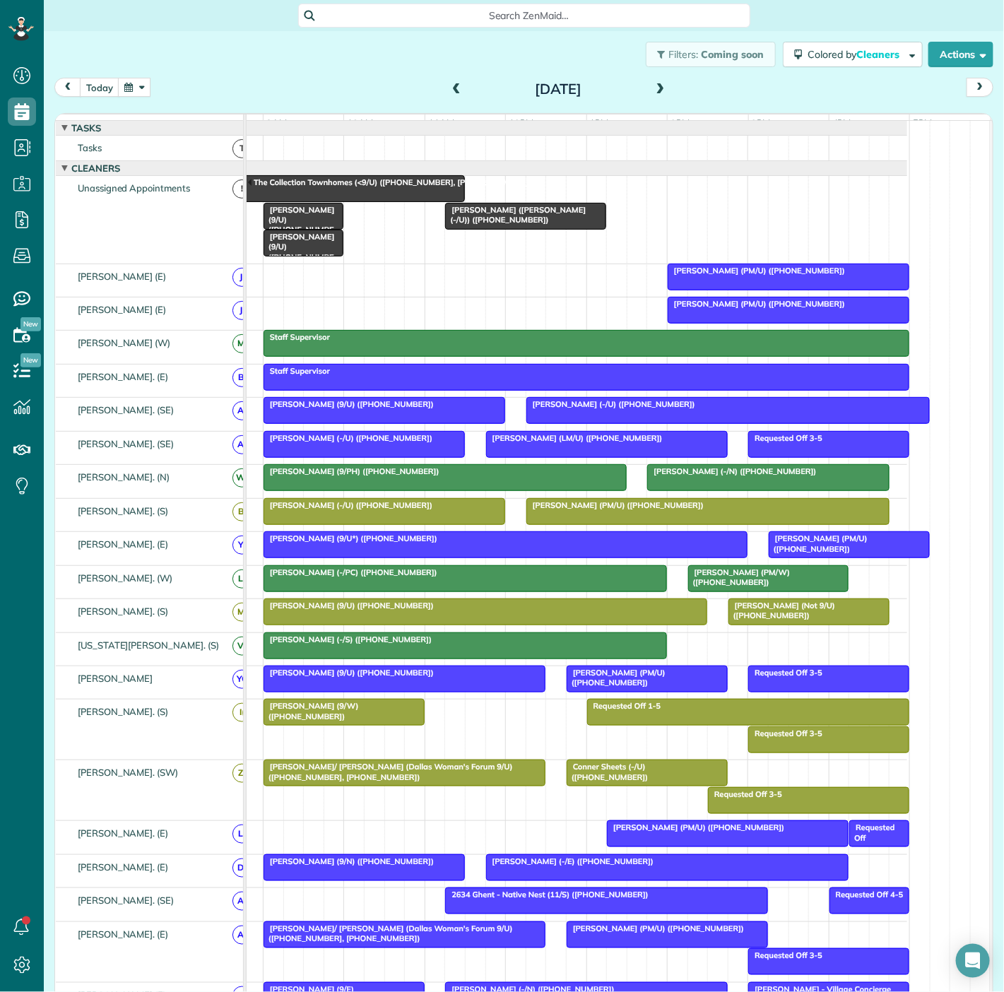
click at [502, 229] on div at bounding box center [526, 215] width 160 height 25
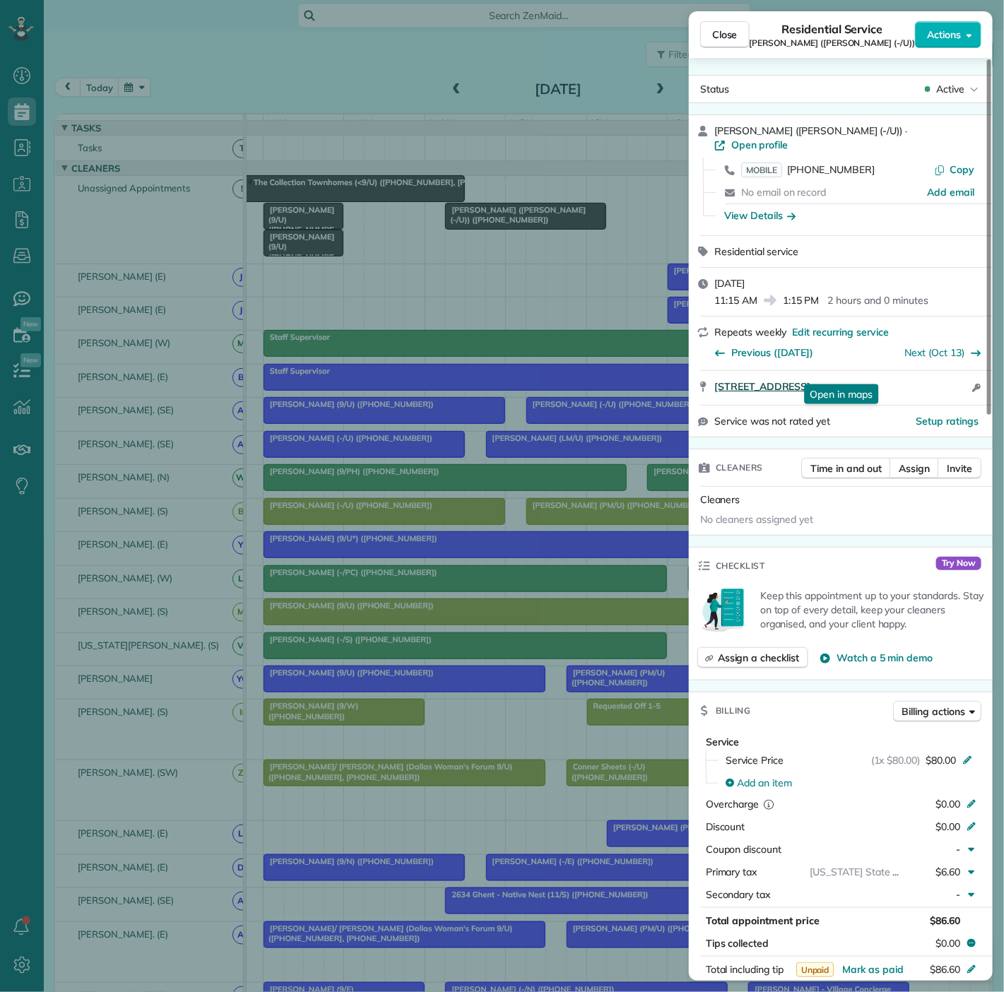
drag, startPoint x: 755, startPoint y: 378, endPoint x: 387, endPoint y: 211, distance: 403.8
click at [902, 371] on div "2401 Victory Park Lane Dallas TX 75202 Open in maps Open in maps Open access in…" at bounding box center [841, 388] width 304 height 34
click at [639, 649] on div "Close Residential Service Alexis Jacobs (VIV Wellness (-/U)) Actions Status Act…" at bounding box center [502, 496] width 1004 height 992
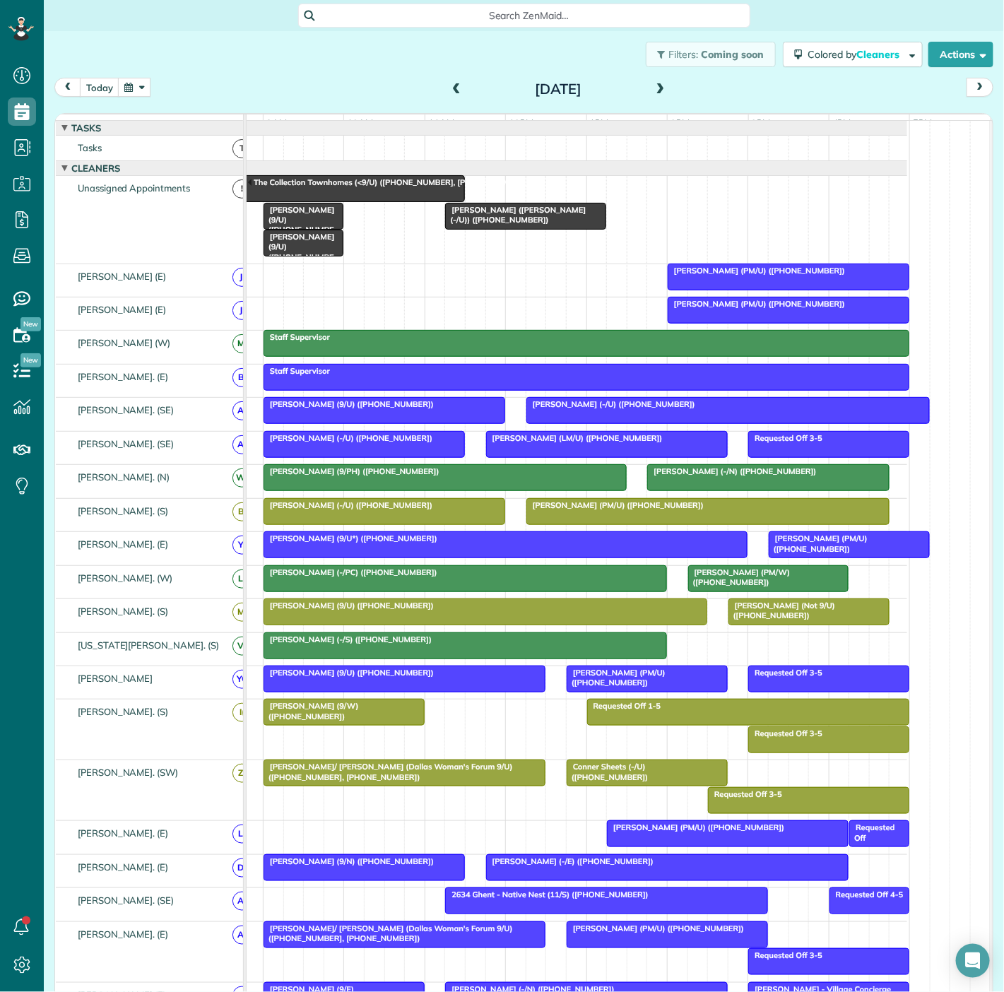
scroll to position [123, 0]
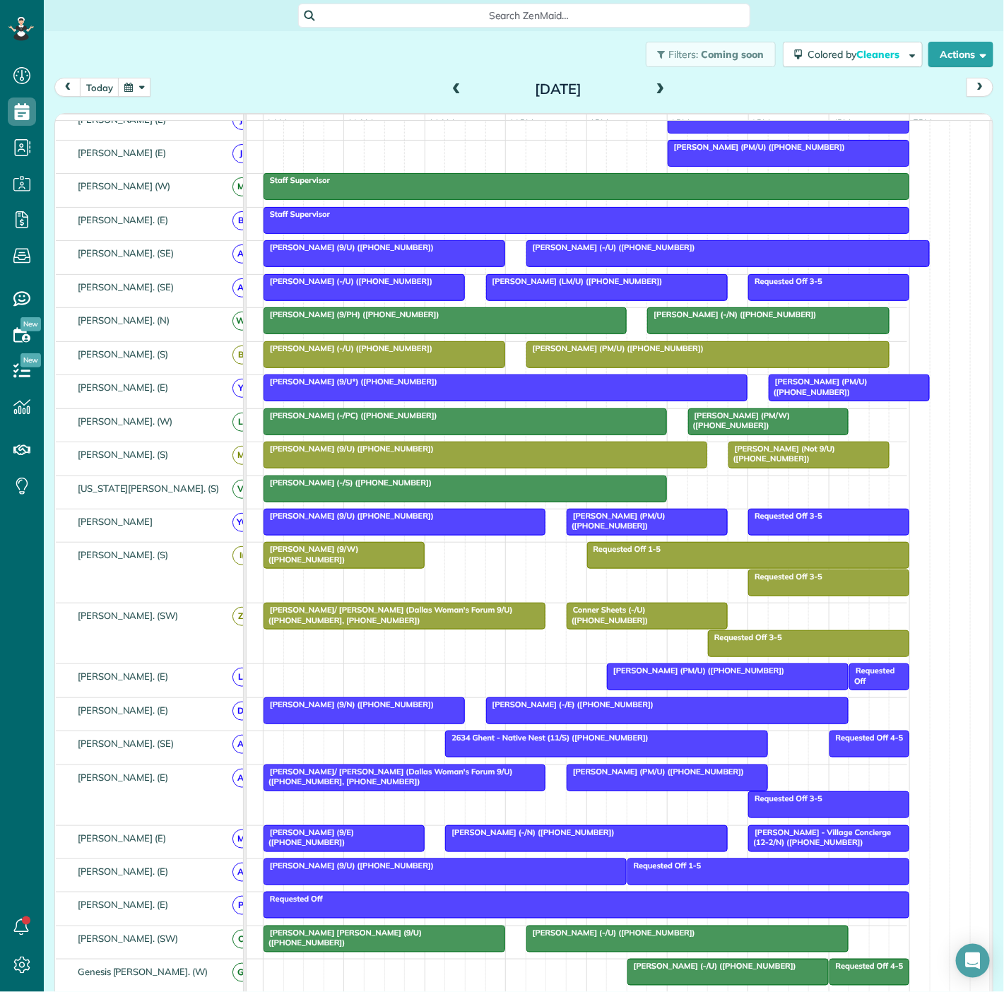
click at [656, 676] on div "Rebekah Langston (PM/U) (+18704169743)" at bounding box center [727, 671] width 233 height 10
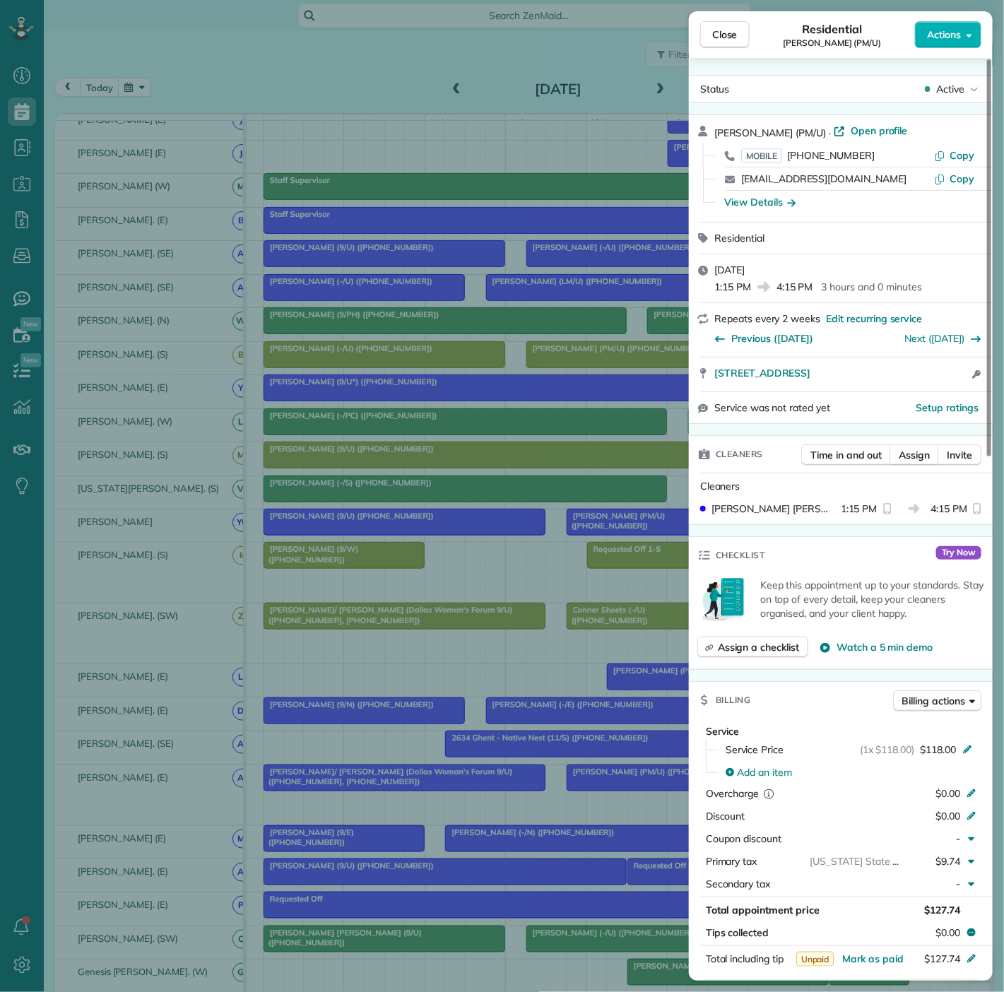
drag, startPoint x: 710, startPoint y: 378, endPoint x: 940, endPoint y: 358, distance: 231.3
click at [940, 358] on div "3831 Turtle Creek Boulevard 4H Dallas TX 75207 Open access information" at bounding box center [841, 375] width 304 height 34
drag, startPoint x: 420, startPoint y: 412, endPoint x: 460, endPoint y: 382, distance: 49.9
click at [420, 412] on div "Close Residential Rebekah Langston (PM/U) Actions Status Active Rebekah Langsto…" at bounding box center [502, 496] width 1004 height 992
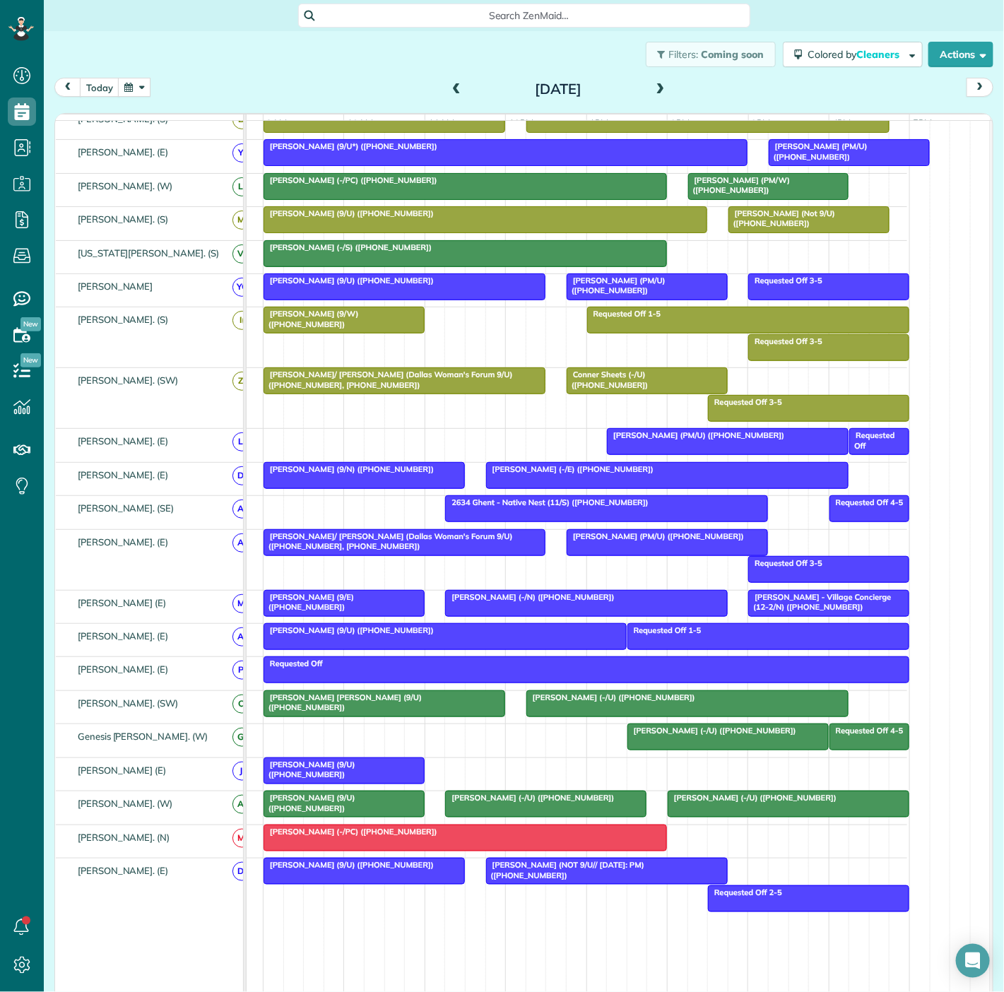
click at [490, 507] on span "2634 Ghent - Native Nest (11/S) (+19406821867)" at bounding box center [546, 502] width 204 height 10
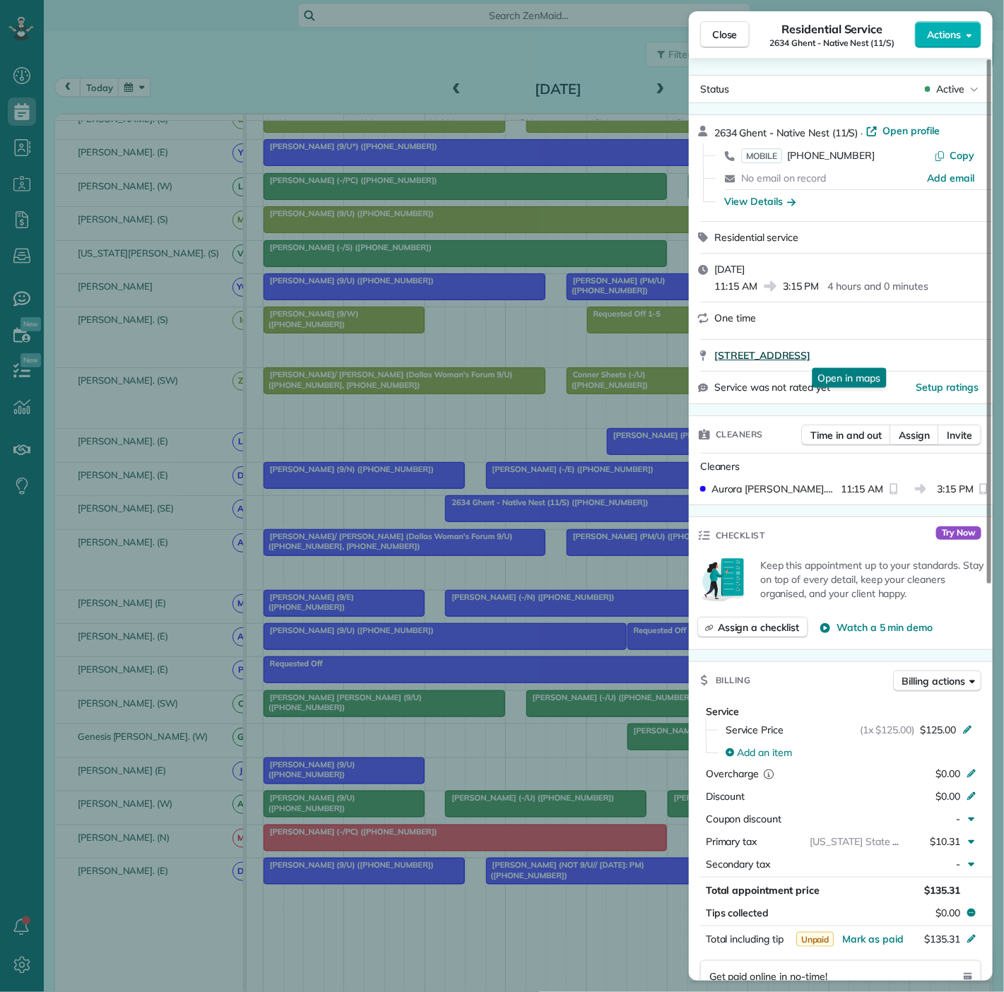
drag, startPoint x: 801, startPoint y: 366, endPoint x: 883, endPoint y: 360, distance: 82.9
click at [883, 360] on div "2634 Ghent Street Dallas TX 75215 Open in maps Open in maps" at bounding box center [841, 355] width 304 height 31
drag, startPoint x: 305, startPoint y: 487, endPoint x: 425, endPoint y: 514, distance: 122.6
click at [305, 487] on div "Close Residential Service 2634 Ghent - Native Nest (11/S) Actions Status Active…" at bounding box center [502, 496] width 1004 height 992
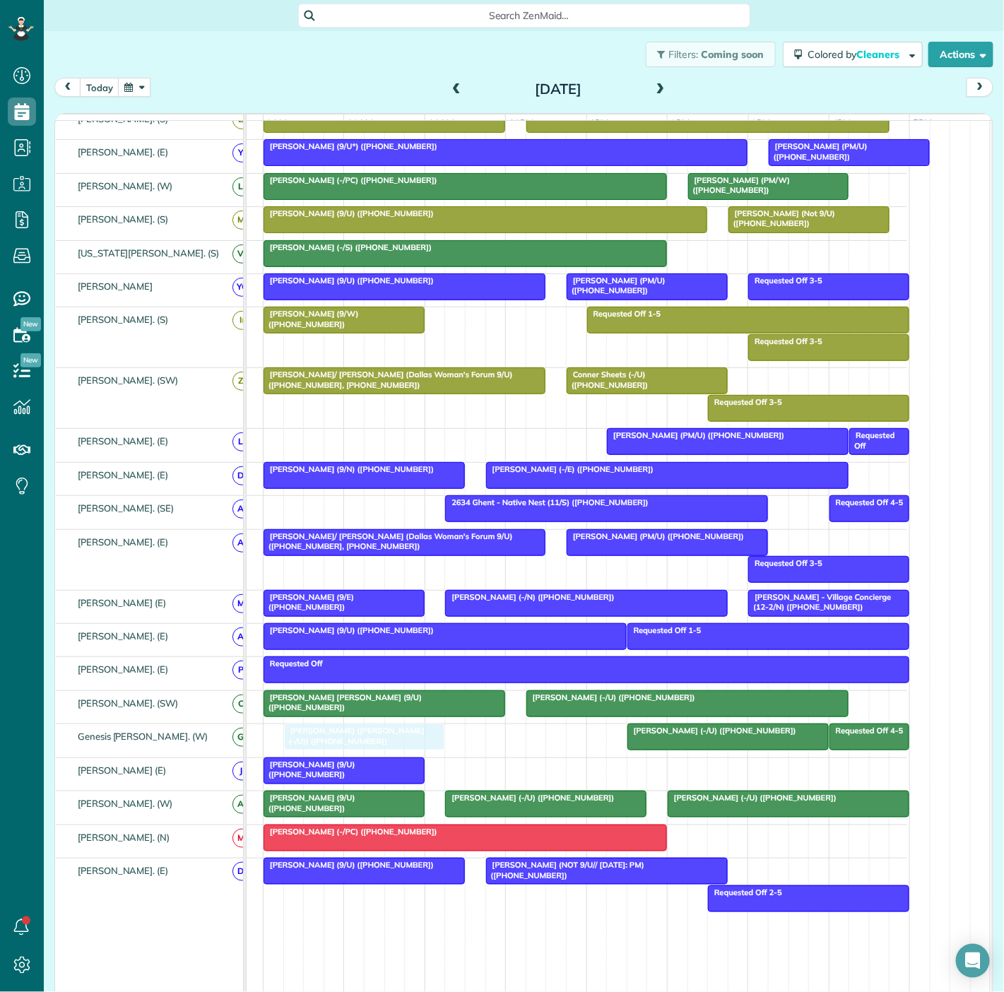
drag, startPoint x: 492, startPoint y: 223, endPoint x: 340, endPoint y: 730, distance: 529.1
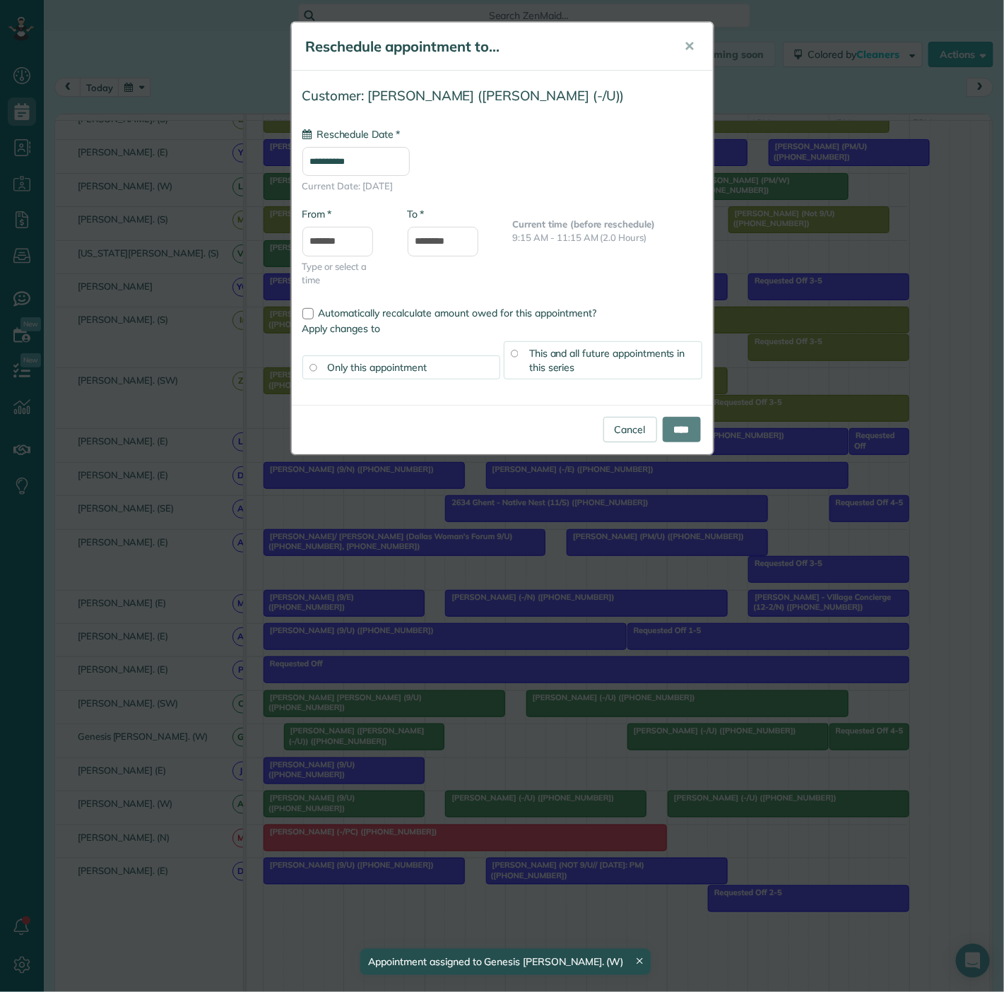
click at [297, 745] on div "**********" at bounding box center [502, 496] width 1004 height 992
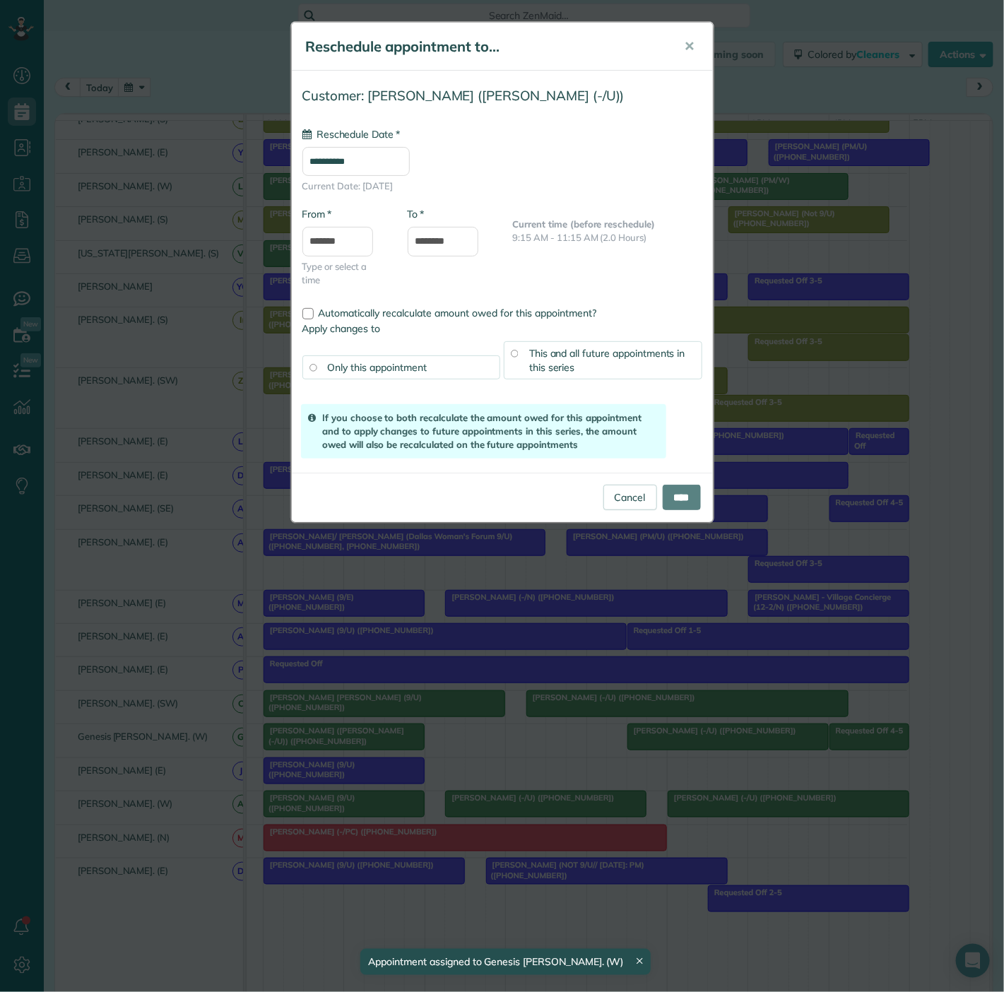
click at [300, 742] on div "**********" at bounding box center [502, 496] width 1004 height 992
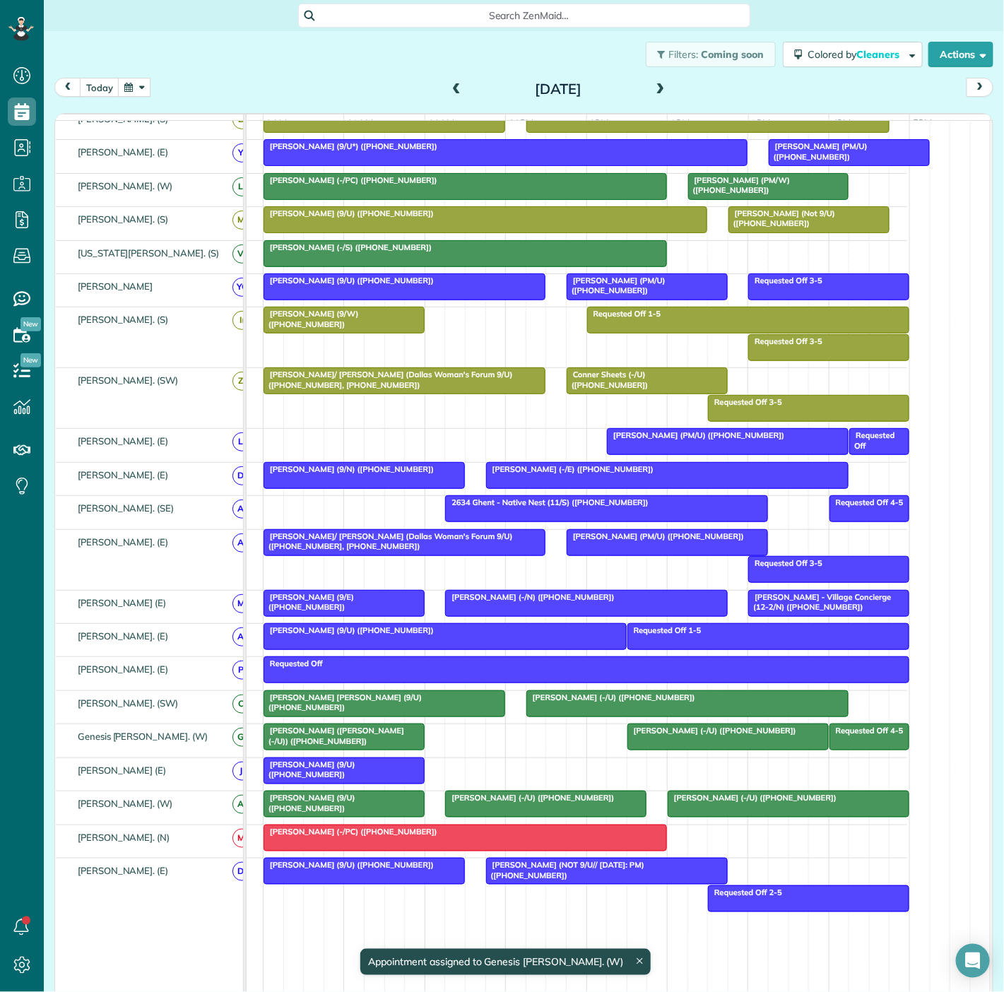
click at [300, 742] on span "Alexis Jacobs (VIV Wellness (-/U)) (+14692439896)" at bounding box center [333, 736] width 141 height 20
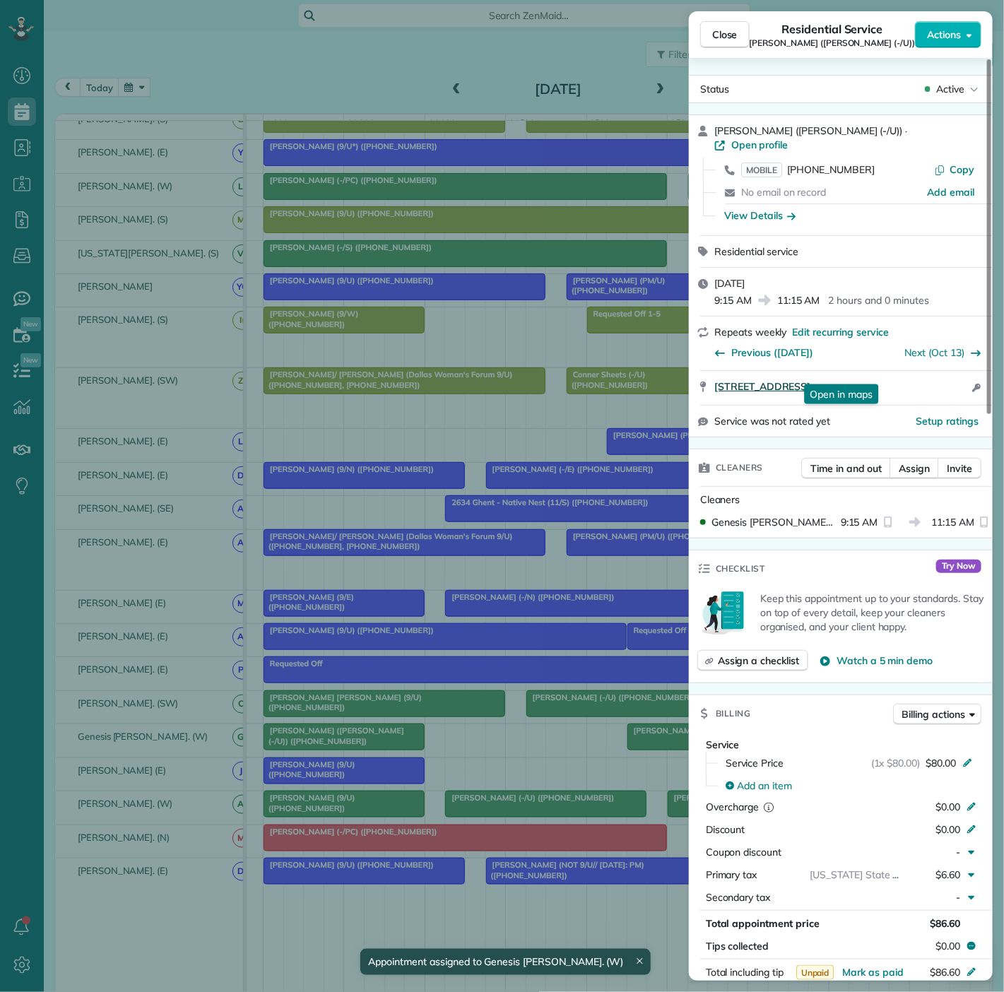
drag, startPoint x: 741, startPoint y: 380, endPoint x: 924, endPoint y: 376, distance: 182.4
click at [924, 376] on div "2401 Victory Park Lane Dallas TX 75202 Open in maps Open in maps Open access in…" at bounding box center [841, 388] width 304 height 34
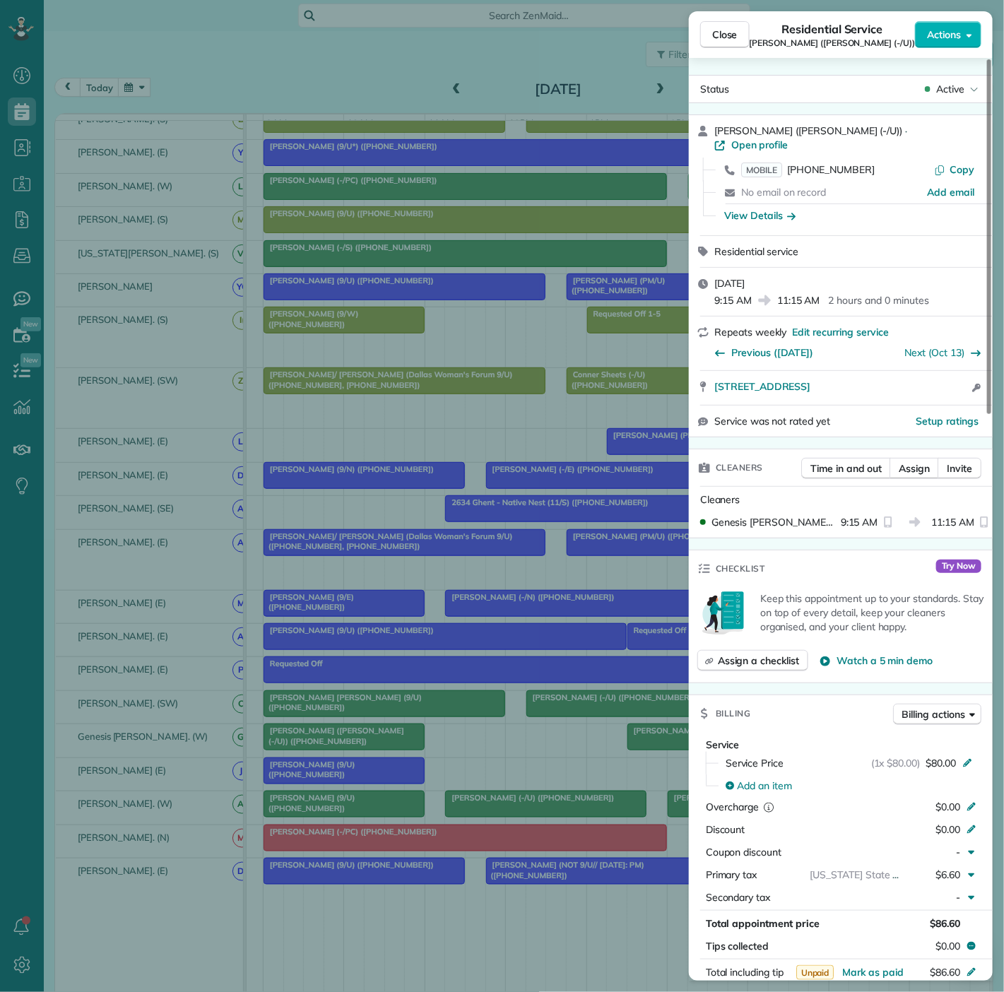
drag, startPoint x: 418, startPoint y: 772, endPoint x: 463, endPoint y: 770, distance: 44.5
click at [418, 772] on div "Close Residential Service Alexis Jacobs (VIV Wellness (-/U)) Actions Status Act…" at bounding box center [502, 496] width 1004 height 992
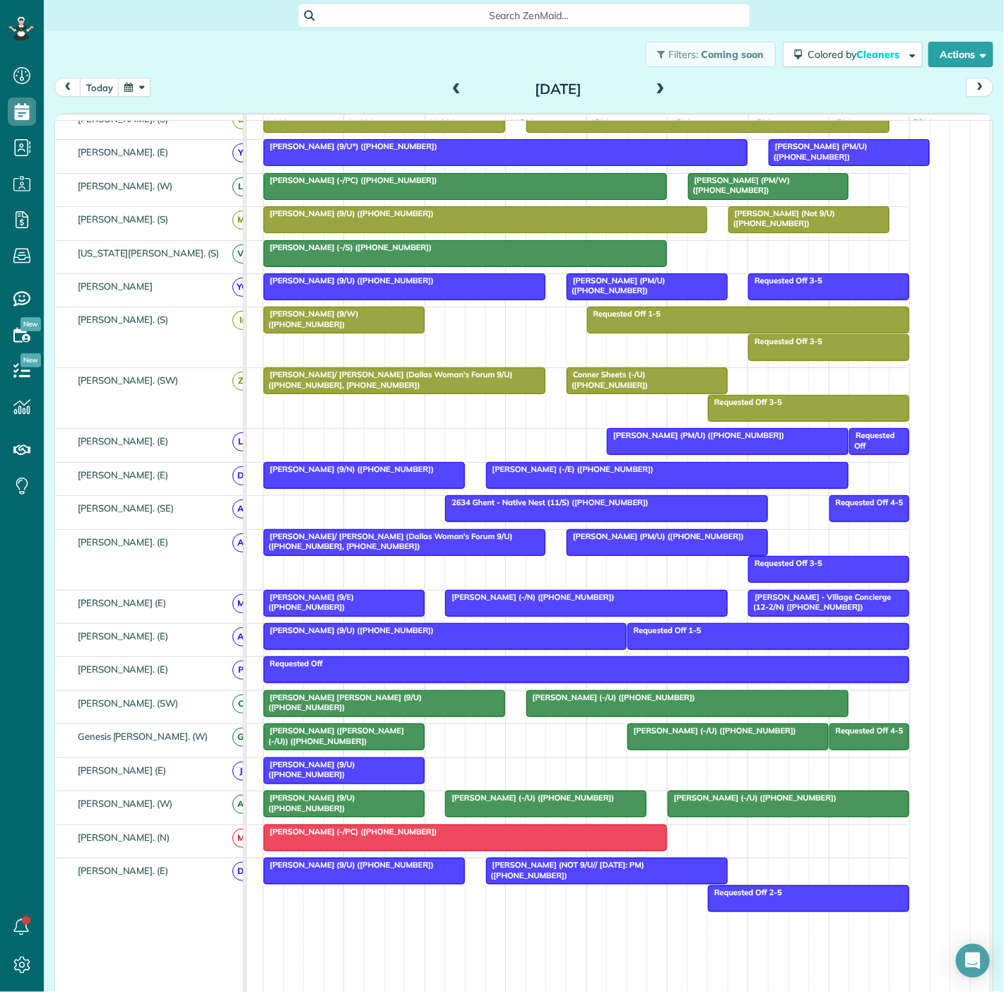
click at [660, 744] on div at bounding box center [728, 736] width 200 height 25
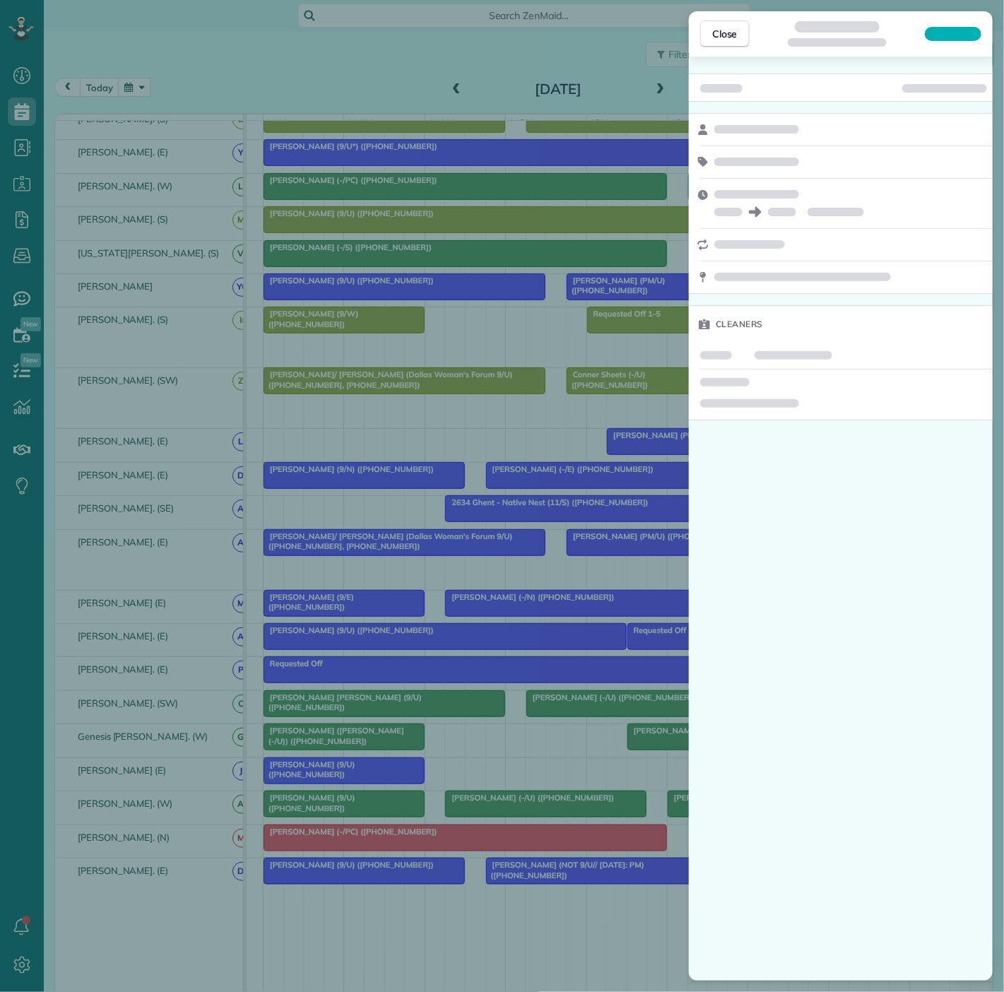
click at [337, 629] on div "Close Cleaners" at bounding box center [502, 496] width 1004 height 992
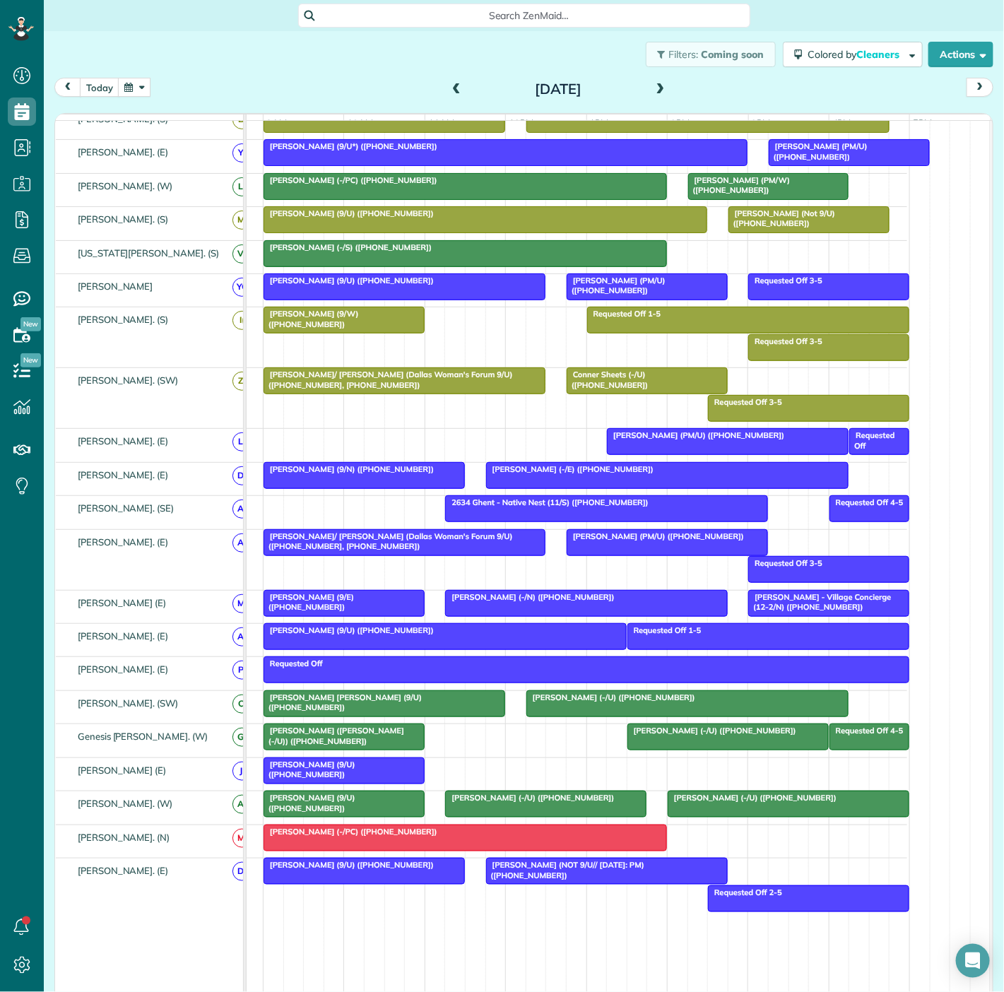
click at [686, 736] on span "Delaney Rea (-/U) (+18176878241)" at bounding box center [712, 731] width 170 height 10
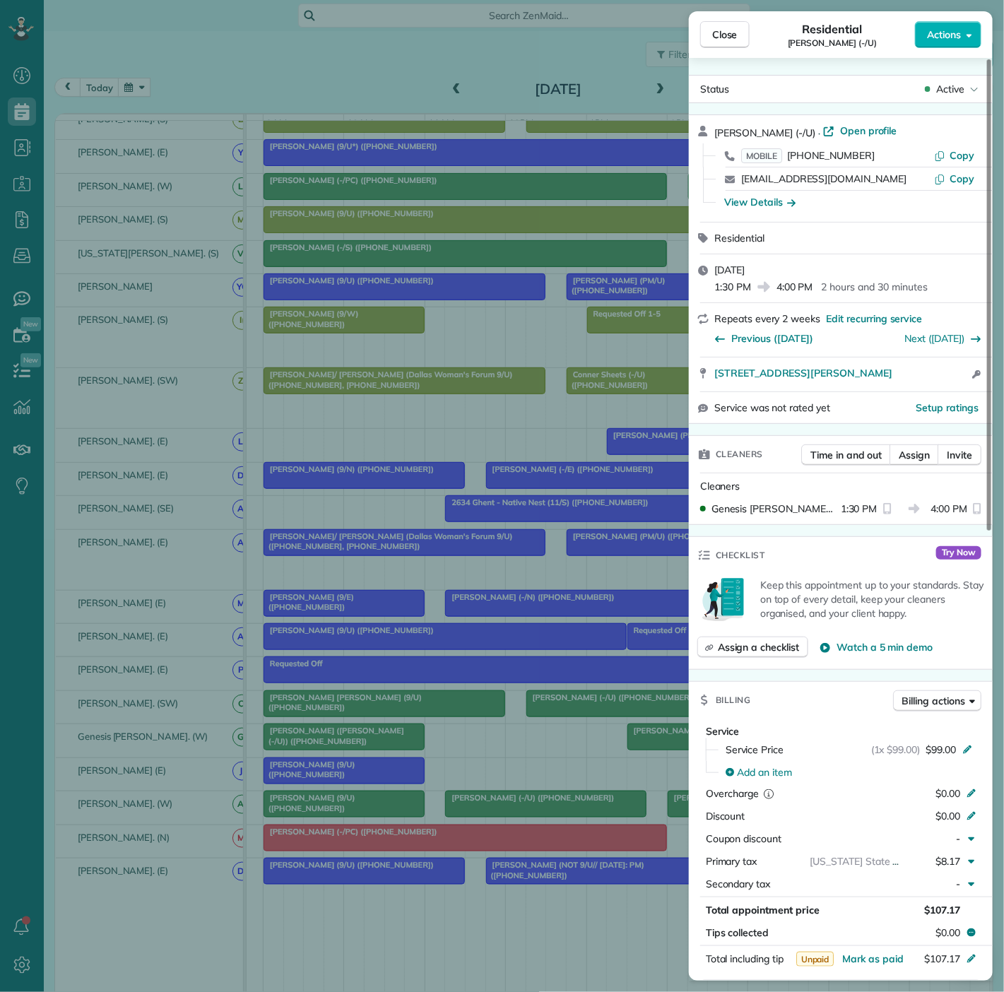
drag, startPoint x: 710, startPoint y: 379, endPoint x: 945, endPoint y: 379, distance: 234.6
click at [945, 379] on div "3030 Elizabeth St 406 Dallas TX 75204 Open access information" at bounding box center [841, 375] width 304 height 34
drag, startPoint x: 367, startPoint y: 738, endPoint x: 487, endPoint y: 762, distance: 122.5
click at [367, 738] on div "Close Residential Delaney Rea (-/U) Actions Status Active Delaney Rea (-/U) · O…" at bounding box center [502, 496] width 1004 height 992
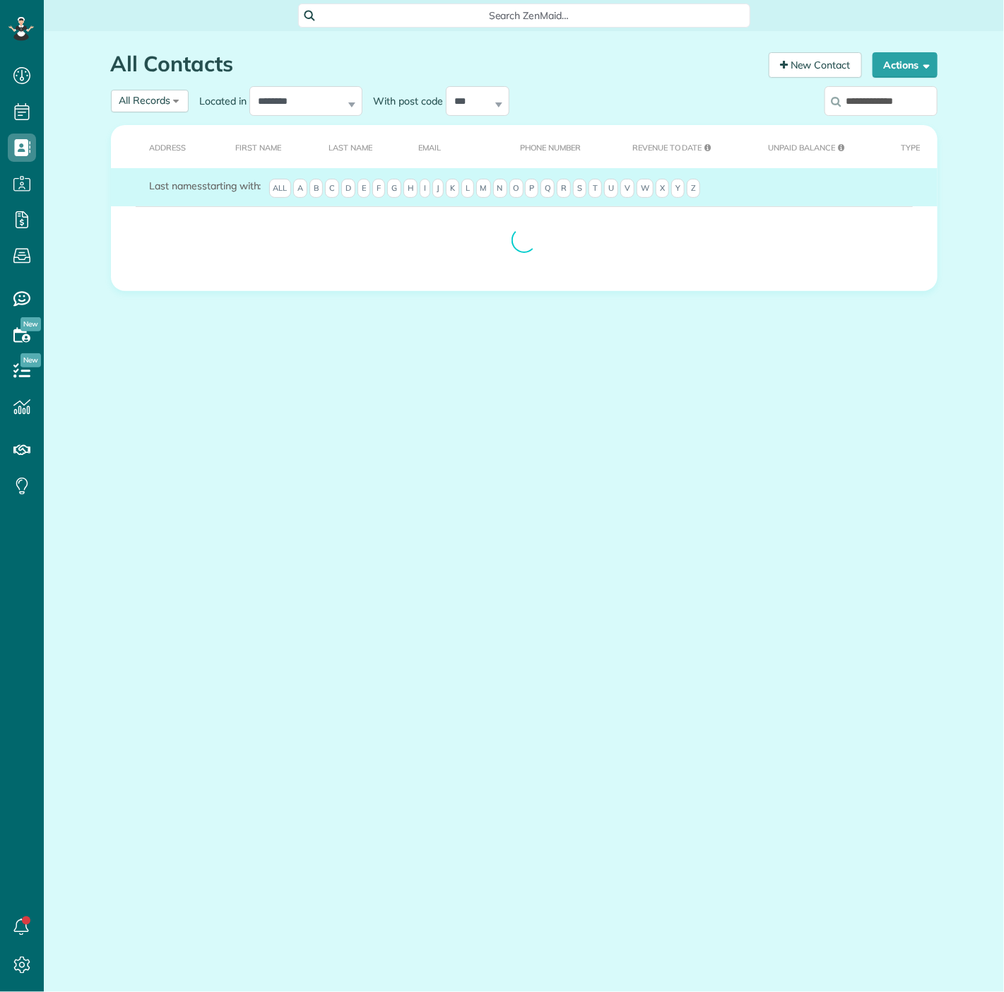
scroll to position [6, 6]
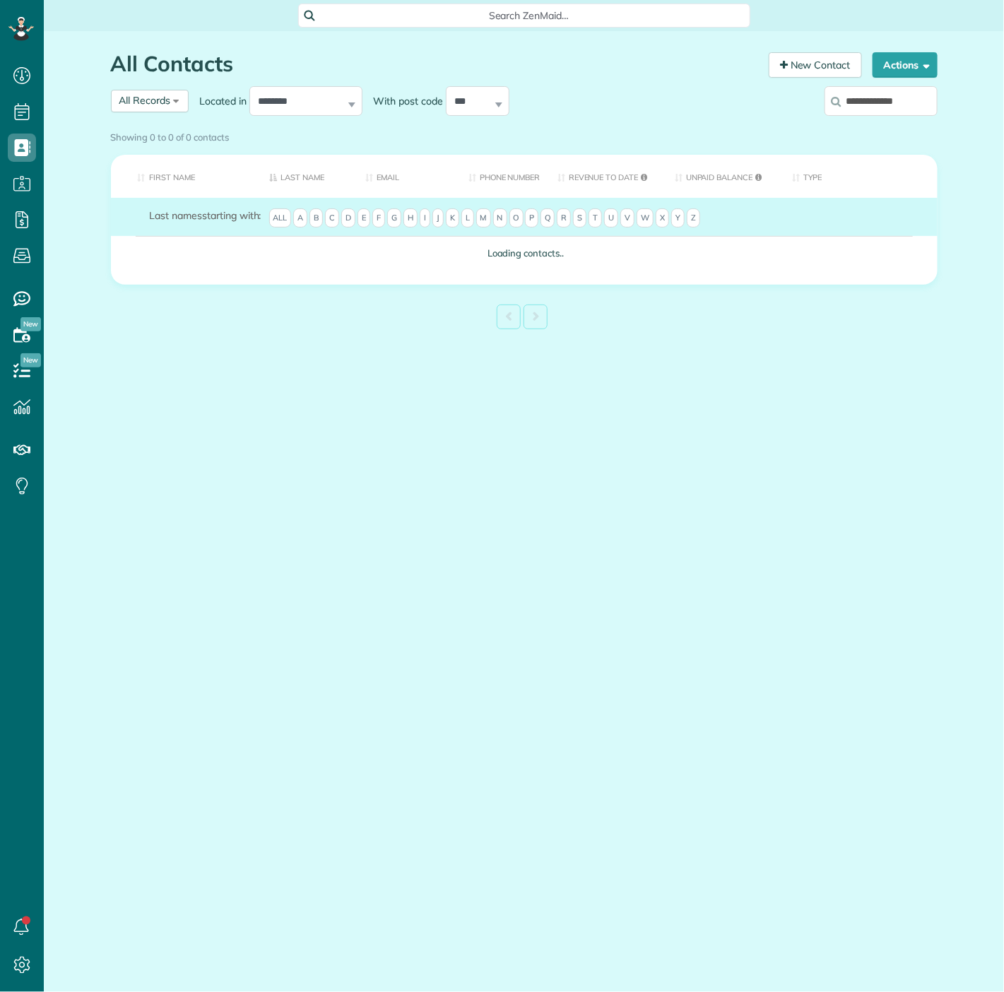
click at [867, 102] on input "**********" at bounding box center [881, 101] width 113 height 30
click at [866, 102] on input "**********" at bounding box center [881, 101] width 113 height 30
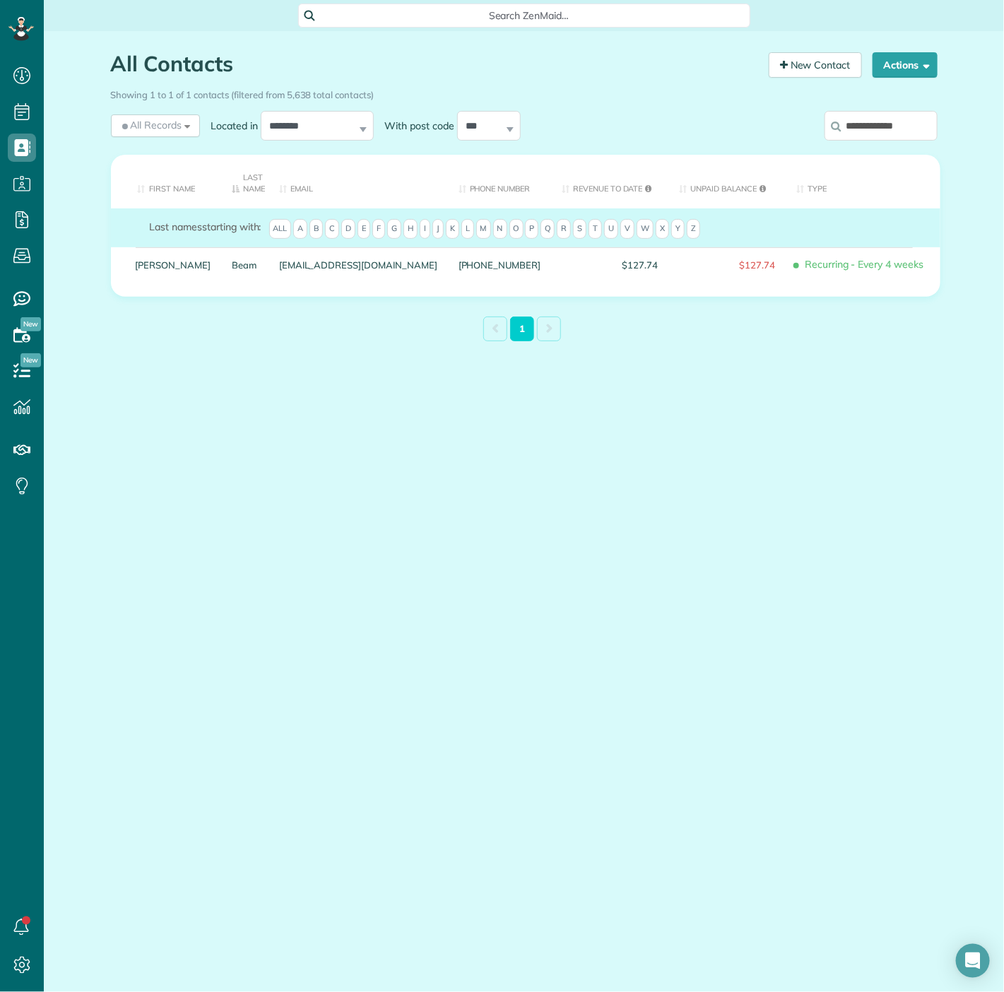
click at [890, 124] on input "**********" at bounding box center [881, 126] width 113 height 30
paste input "*"
click at [929, 134] on input "**********" at bounding box center [881, 126] width 113 height 30
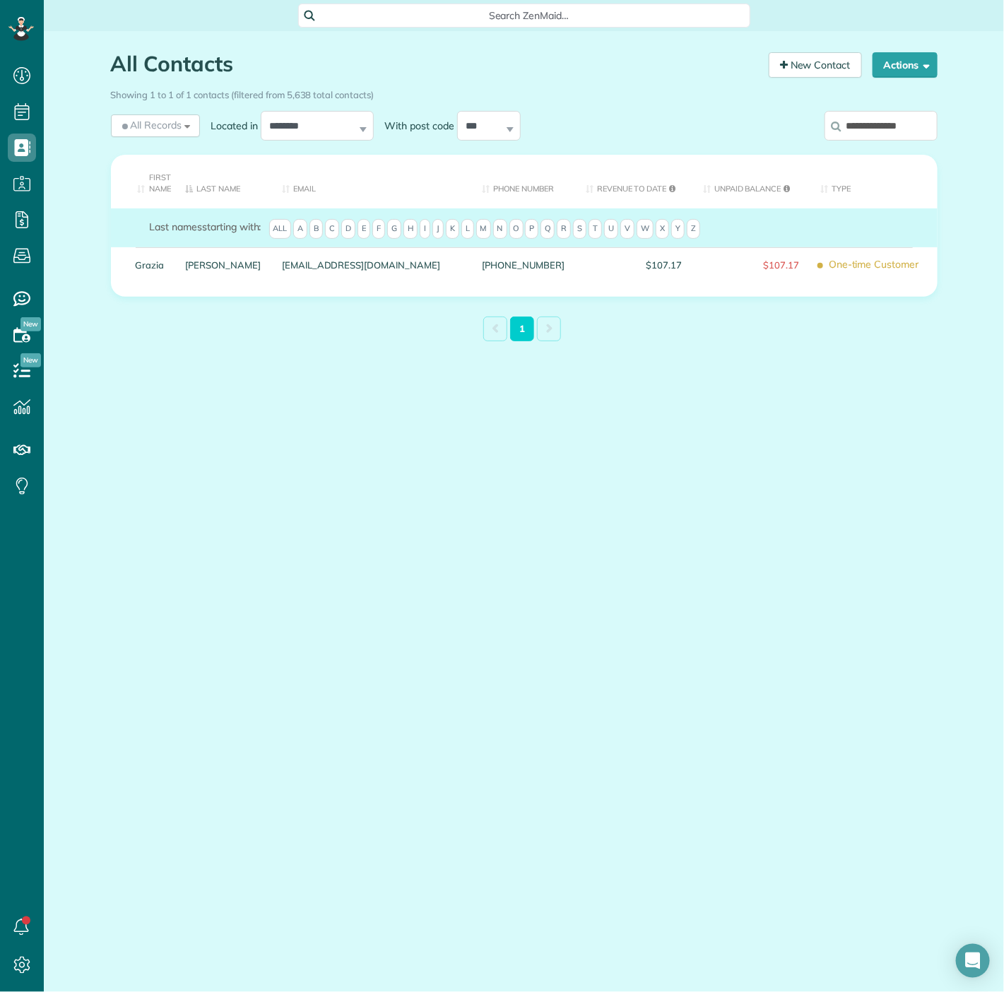
click at [929, 134] on input "**********" at bounding box center [881, 126] width 113 height 30
click at [855, 141] on label "**********" at bounding box center [881, 125] width 113 height 37
click at [855, 141] on input "**********" at bounding box center [881, 126] width 113 height 30
click at [855, 141] on label "**********" at bounding box center [881, 125] width 113 height 37
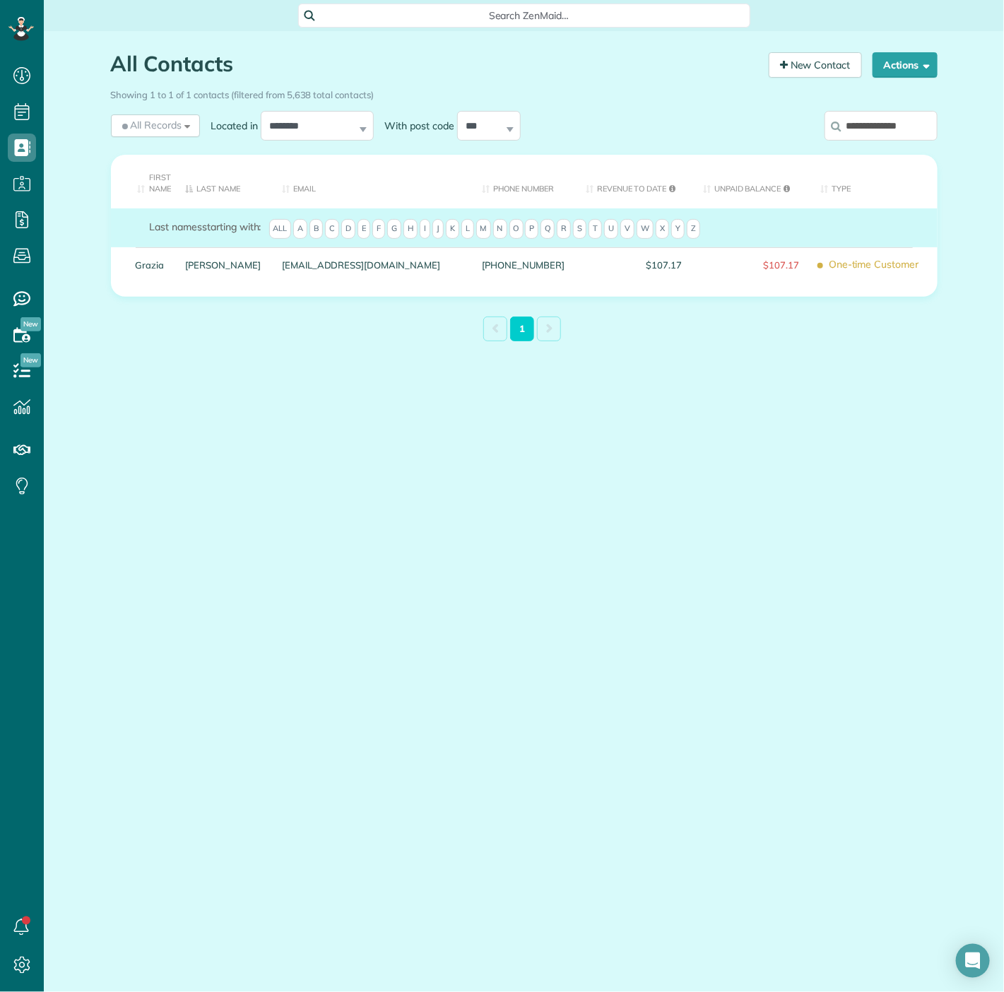
click at [855, 141] on input "**********" at bounding box center [881, 126] width 113 height 30
click at [855, 141] on label "**********" at bounding box center [881, 125] width 113 height 37
click at [855, 141] on input "**********" at bounding box center [881, 126] width 113 height 30
click at [856, 142] on label "**********" at bounding box center [881, 125] width 113 height 37
click at [856, 141] on input "**********" at bounding box center [881, 126] width 113 height 30
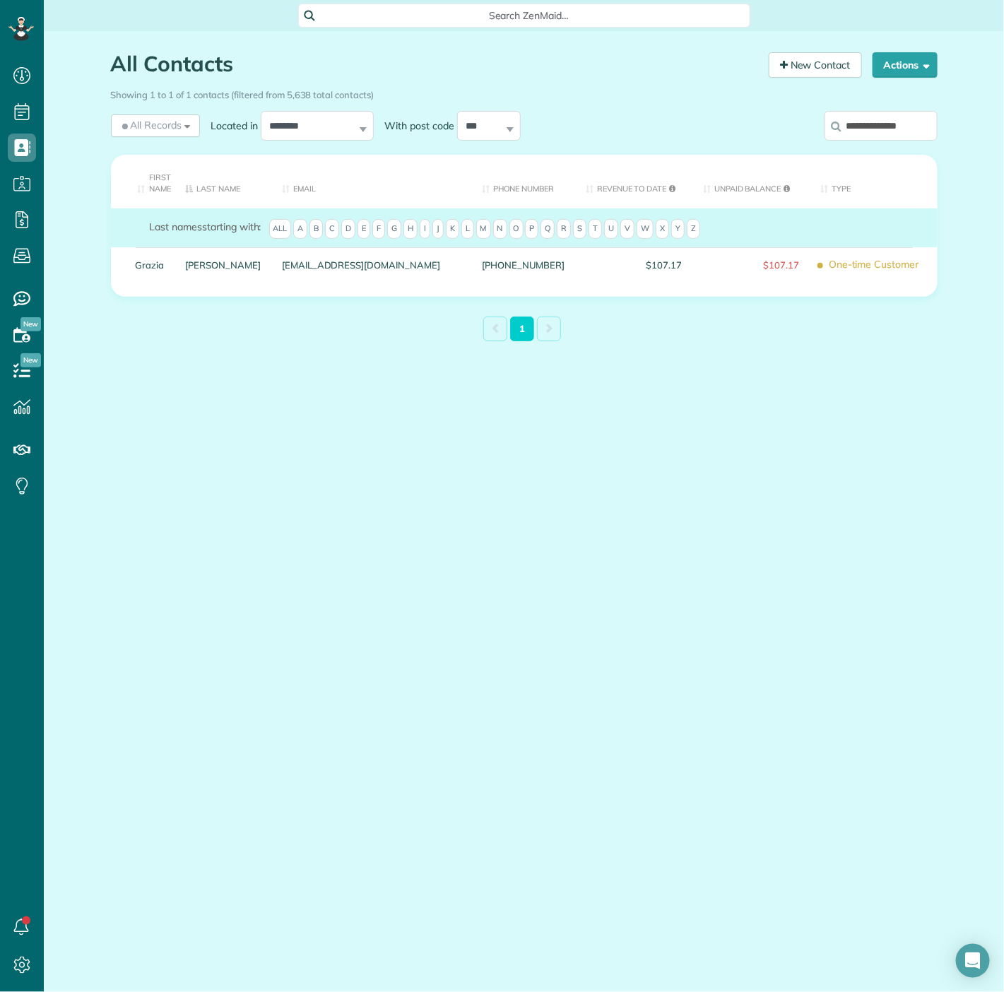
click at [856, 128] on input "**********" at bounding box center [881, 126] width 113 height 30
paste input "**"
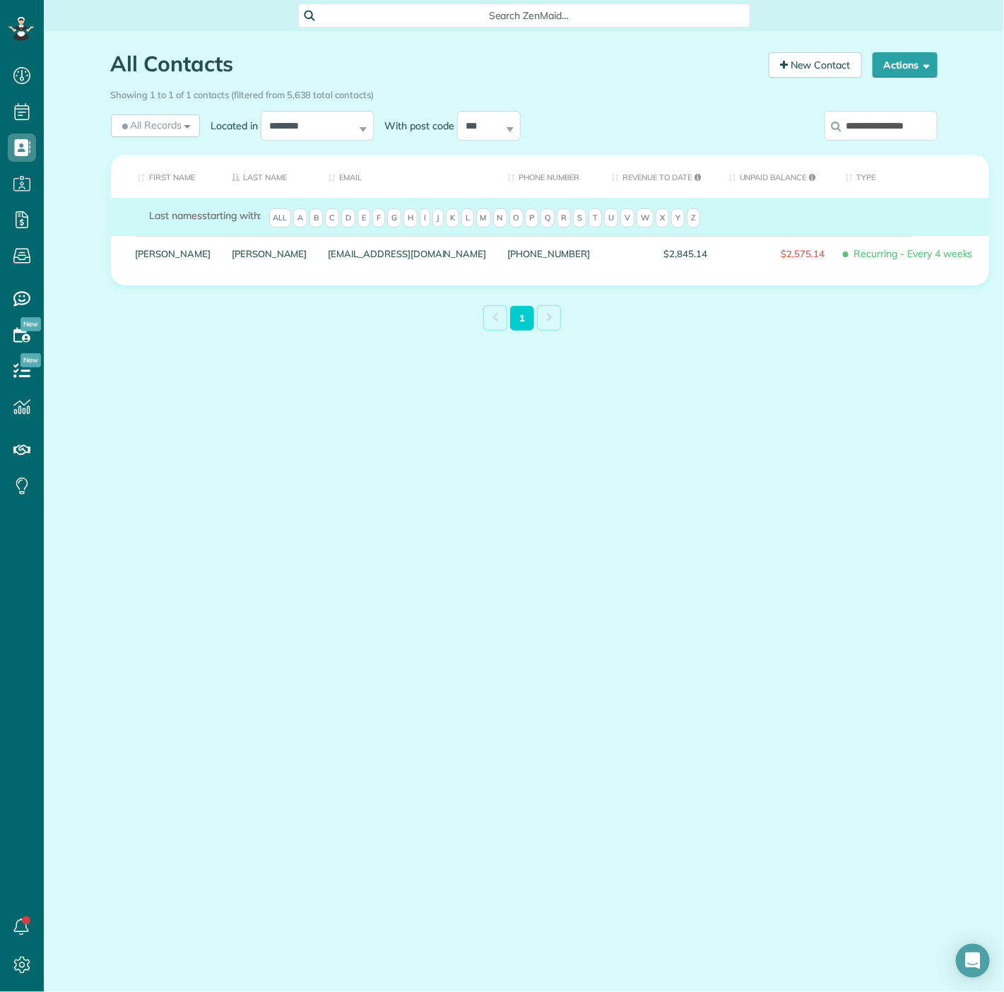
click at [917, 116] on input "**********" at bounding box center [881, 126] width 113 height 30
paste input "search"
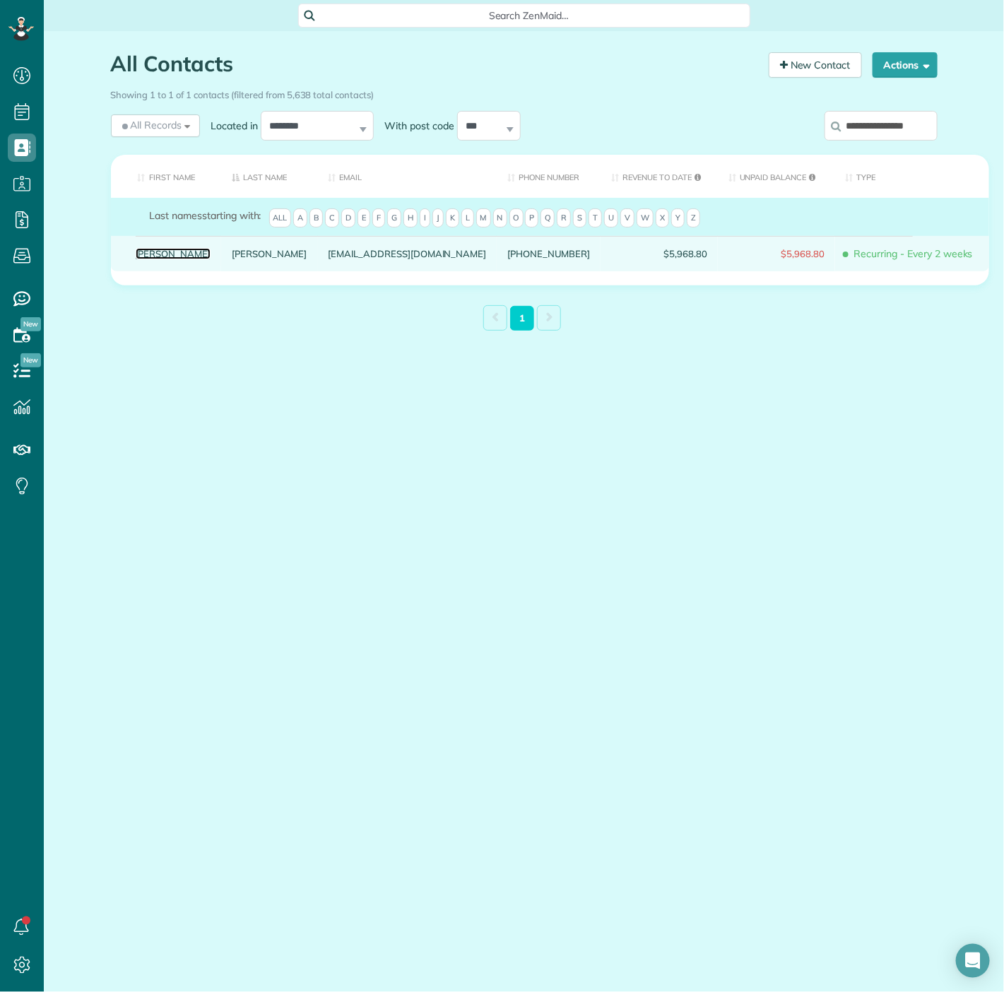
drag, startPoint x: 179, startPoint y: 259, endPoint x: 160, endPoint y: 262, distance: 20.1
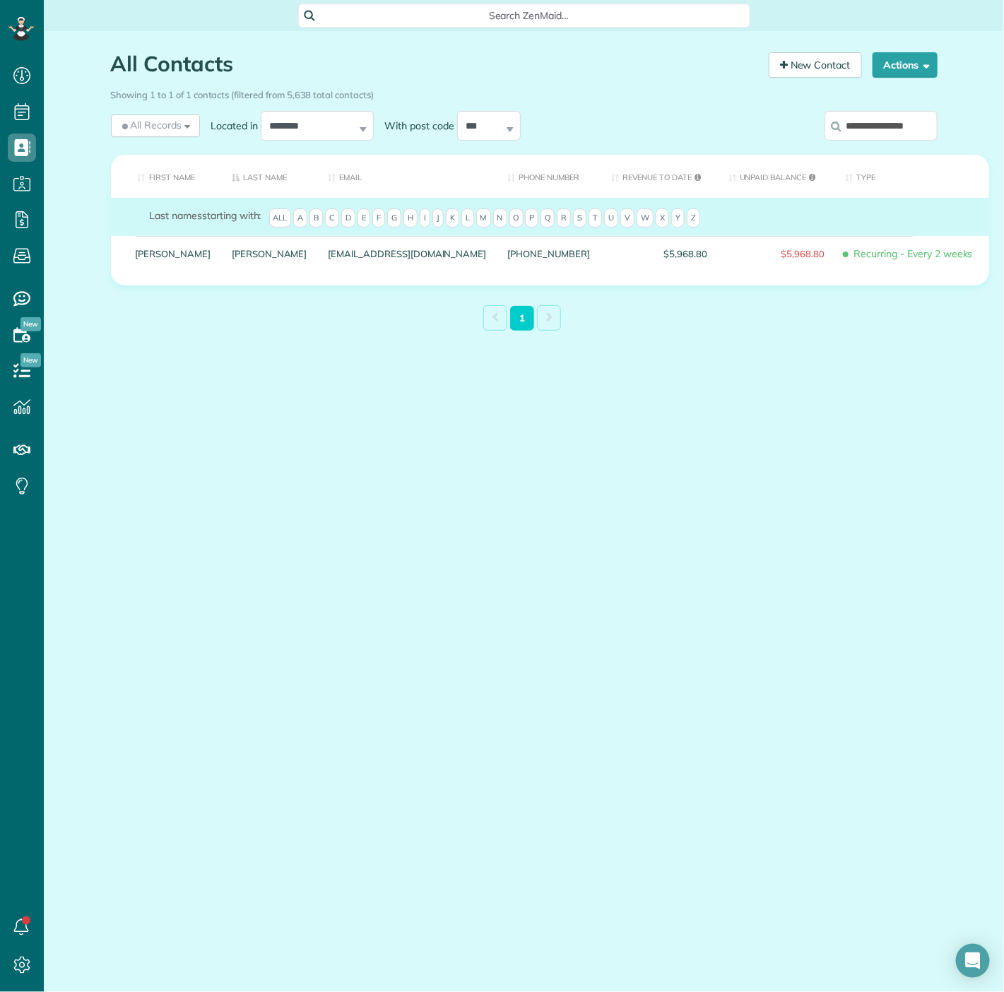
click at [861, 123] on input "**********" at bounding box center [881, 126] width 113 height 30
paste input "search"
click at [848, 123] on input "**********" at bounding box center [881, 126] width 113 height 30
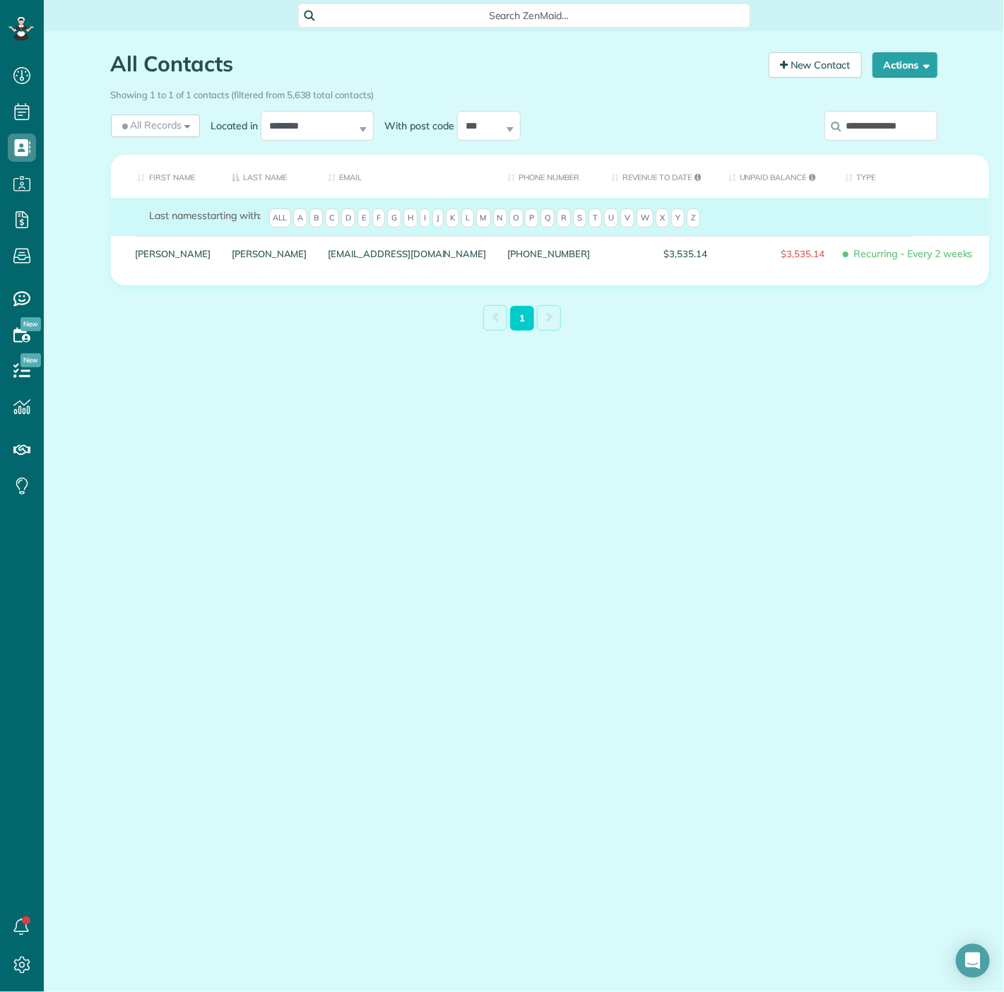
click at [848, 123] on input "**********" at bounding box center [881, 126] width 113 height 30
paste input "**"
click at [892, 129] on input "**********" at bounding box center [881, 126] width 113 height 30
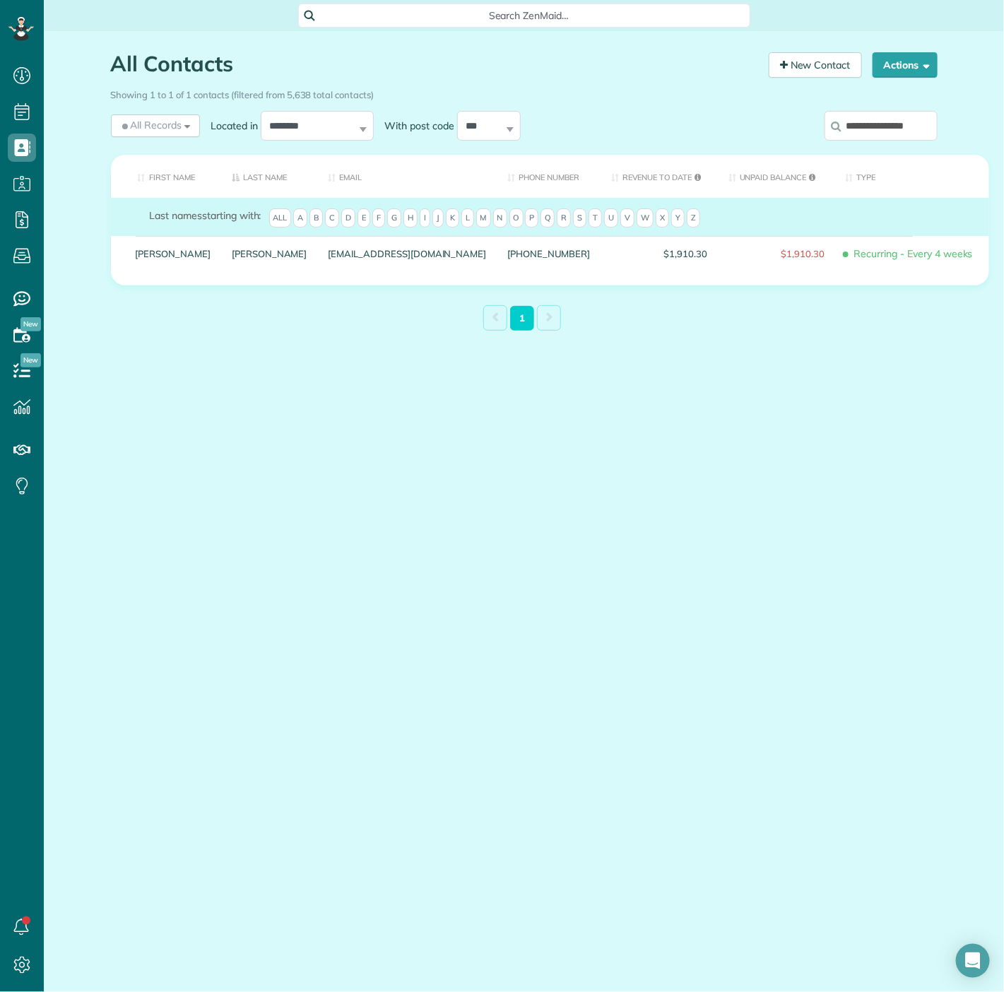
click at [892, 129] on input "**********" at bounding box center [881, 126] width 113 height 30
paste input "search"
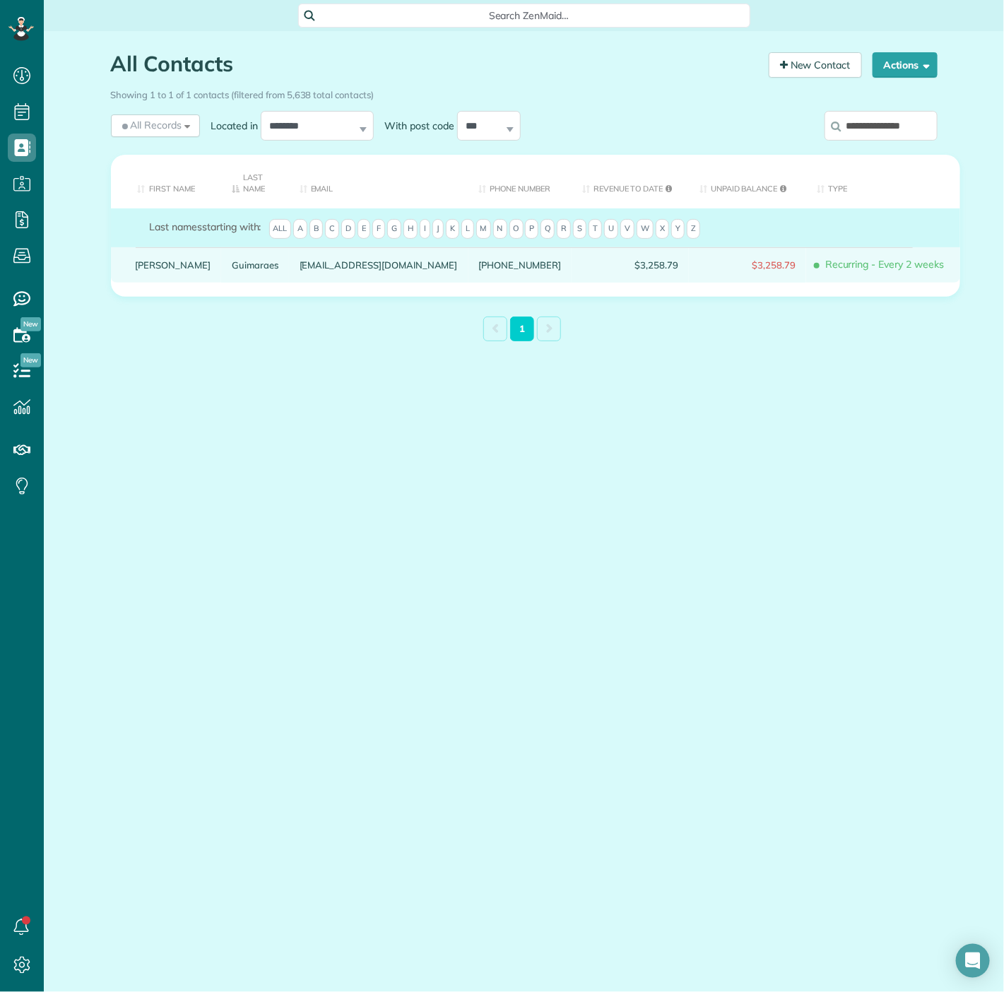
type input "**********"
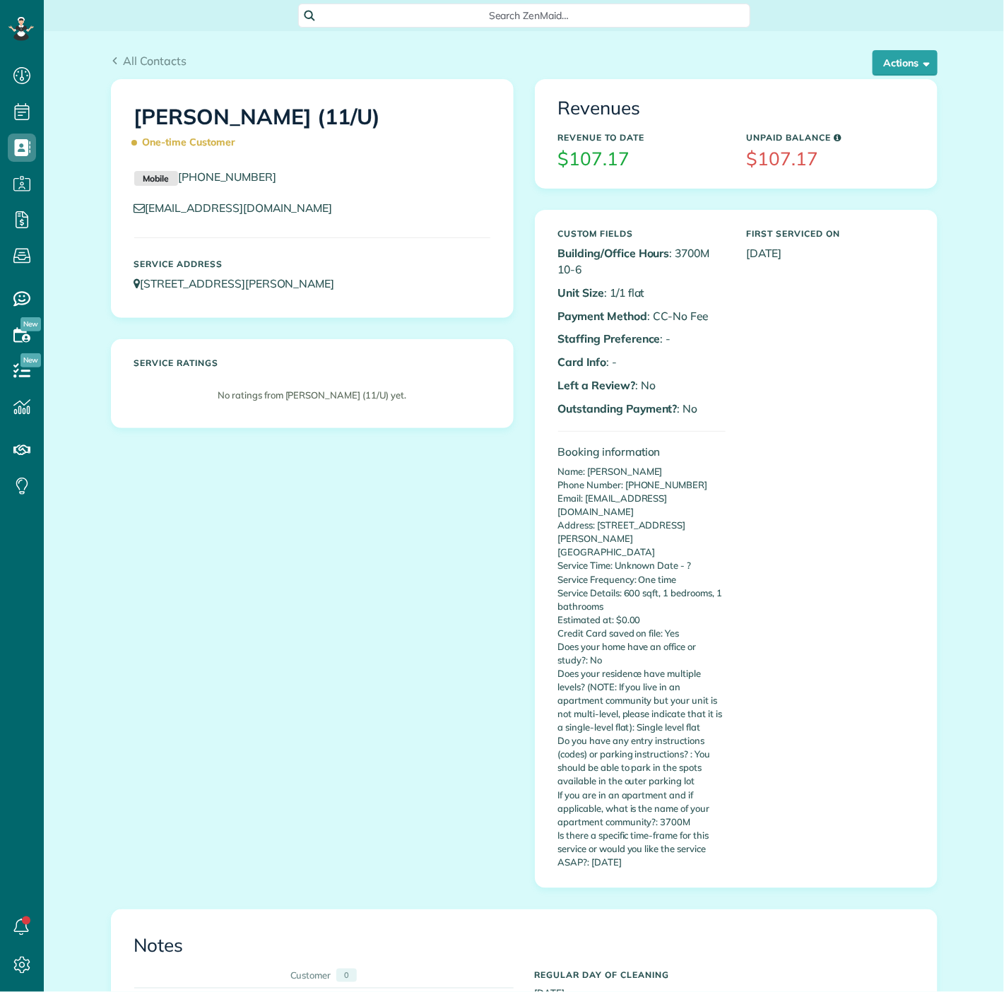
scroll to position [6, 6]
click at [894, 76] on div "All Contacts Actions Edit Add Appointment Recent Activity Send Email Update Cus…" at bounding box center [524, 65] width 827 height 27
click at [890, 69] on button "Actions" at bounding box center [905, 62] width 65 height 25
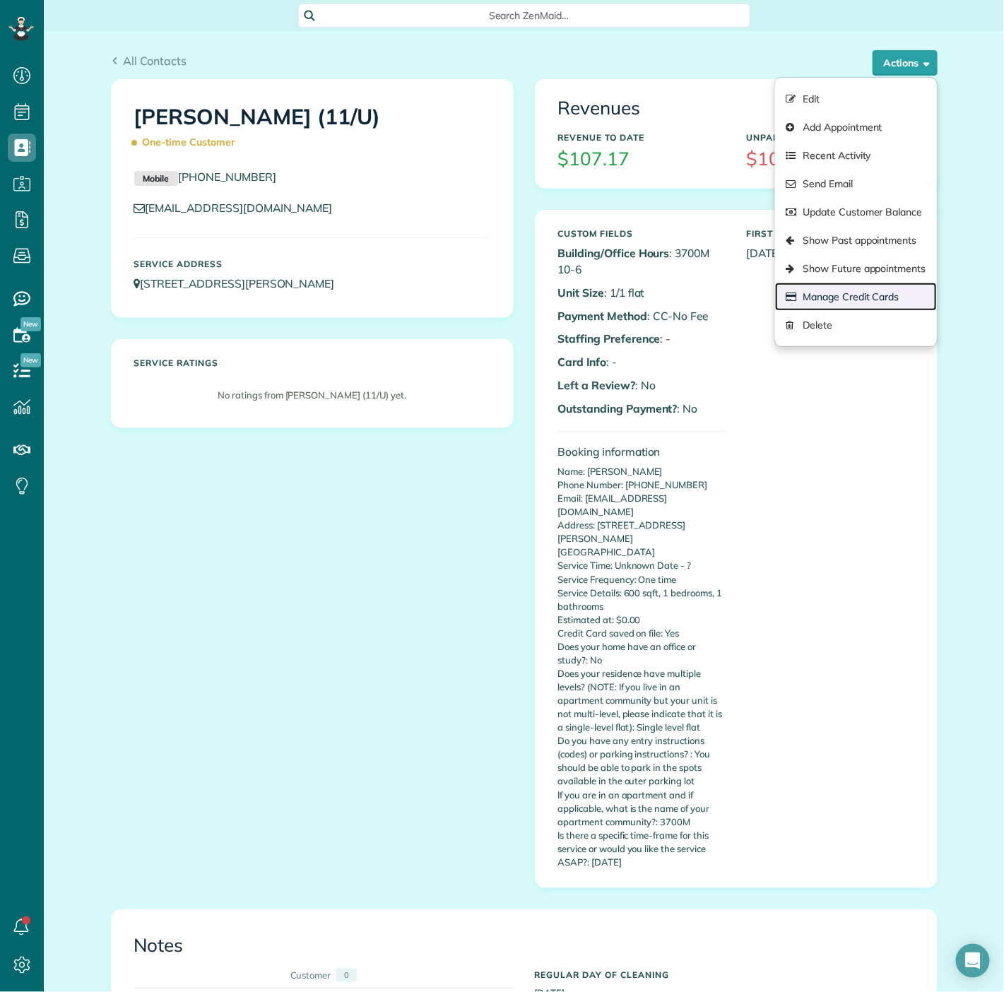
click at [858, 295] on link "Manage Credit Cards" at bounding box center [855, 297] width 161 height 28
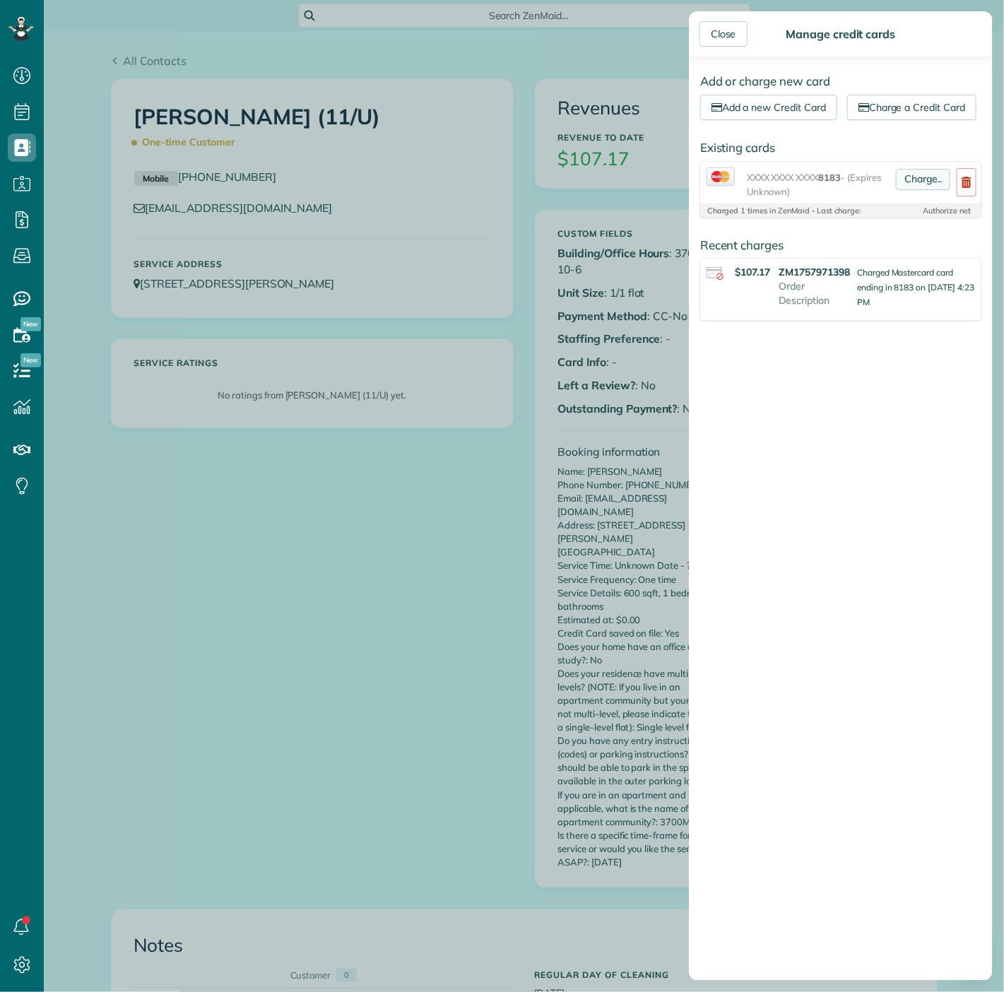
click at [900, 190] on link "Charge.." at bounding box center [923, 179] width 54 height 21
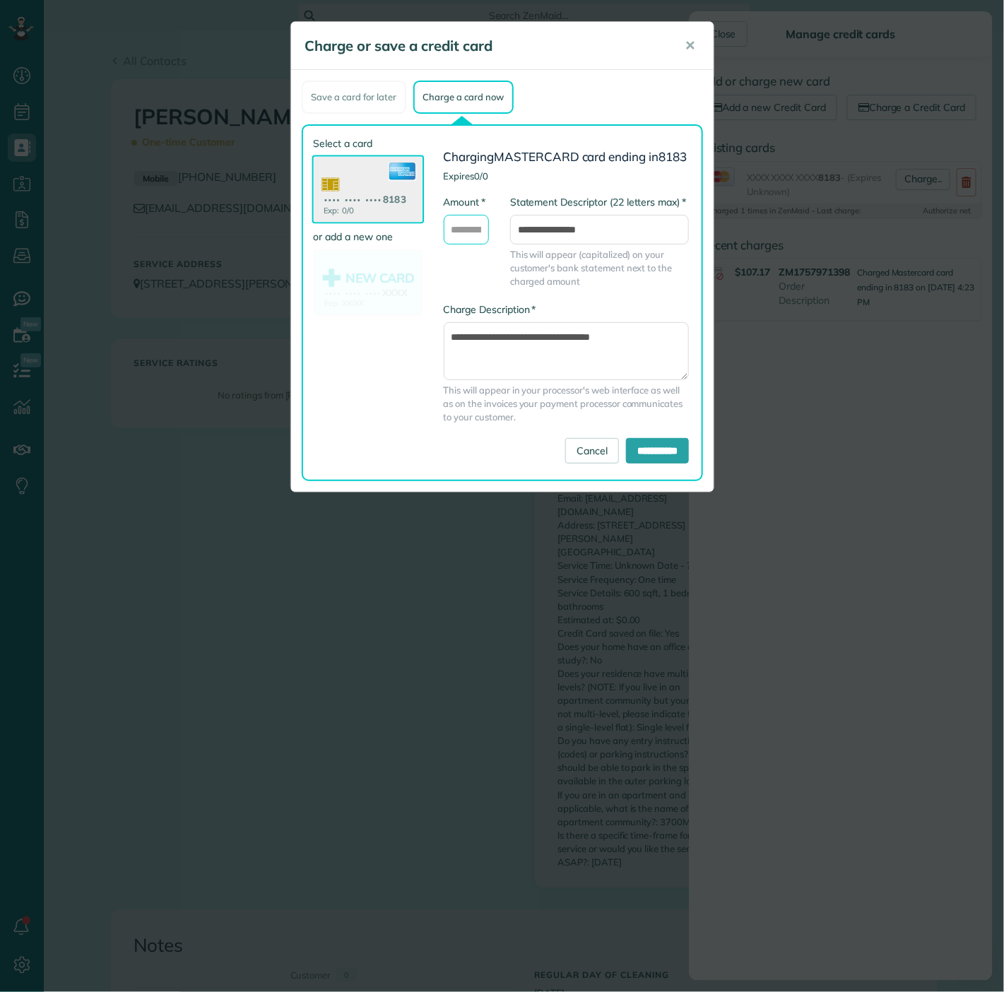
click at [466, 238] on input "* Amount" at bounding box center [466, 230] width 45 height 30
type input "******"
click at [665, 481] on div "Select a card Exp: 0/0 •••• •••• •••• 8183 or add a new one NEW CARD Exp: XX/XX…" at bounding box center [502, 302] width 401 height 357
click at [659, 464] on input "**********" at bounding box center [657, 450] width 63 height 25
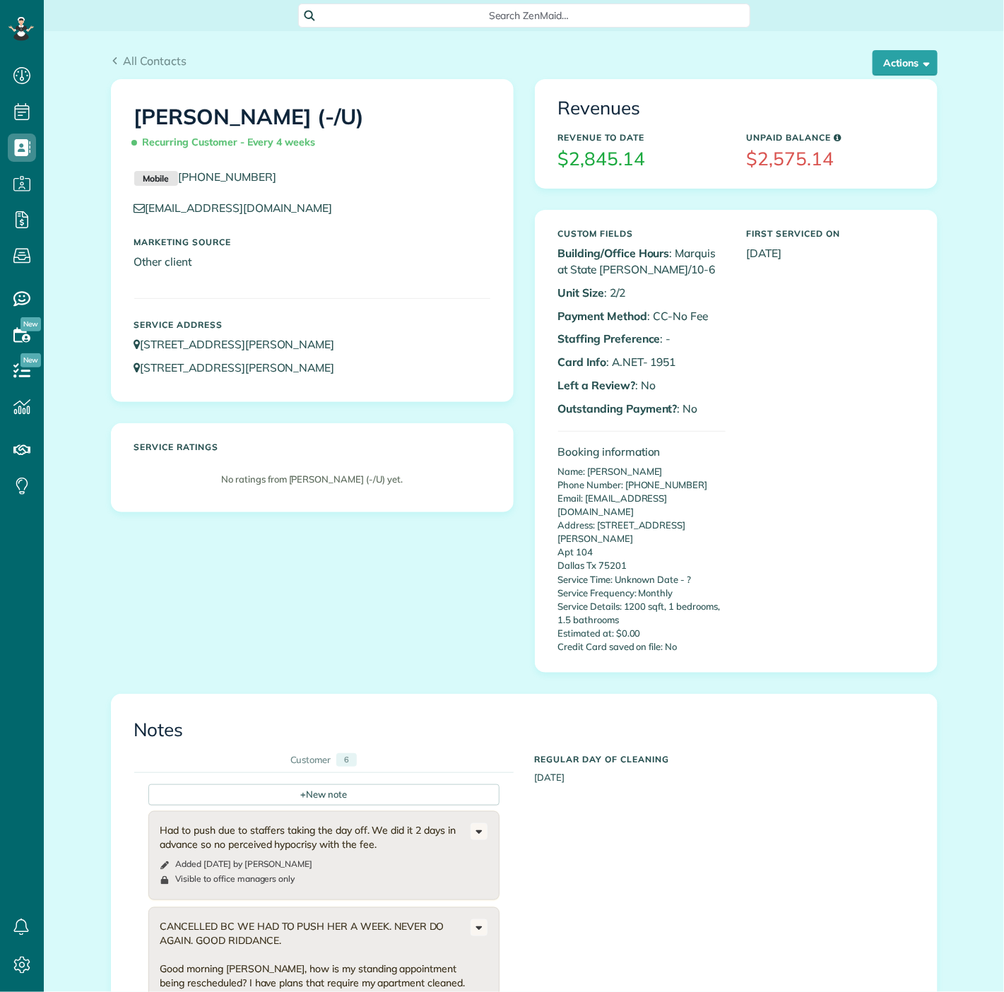
scroll to position [6, 6]
drag, startPoint x: 648, startPoint y: 362, endPoint x: 688, endPoint y: 348, distance: 42.0
click at [689, 355] on p "Card Info : A.NET- 1951" at bounding box center [641, 362] width 167 height 16
drag, startPoint x: 644, startPoint y: 362, endPoint x: 682, endPoint y: 356, distance: 38.7
click at [685, 362] on p "Card Info : A.NET- 1951" at bounding box center [641, 362] width 167 height 16
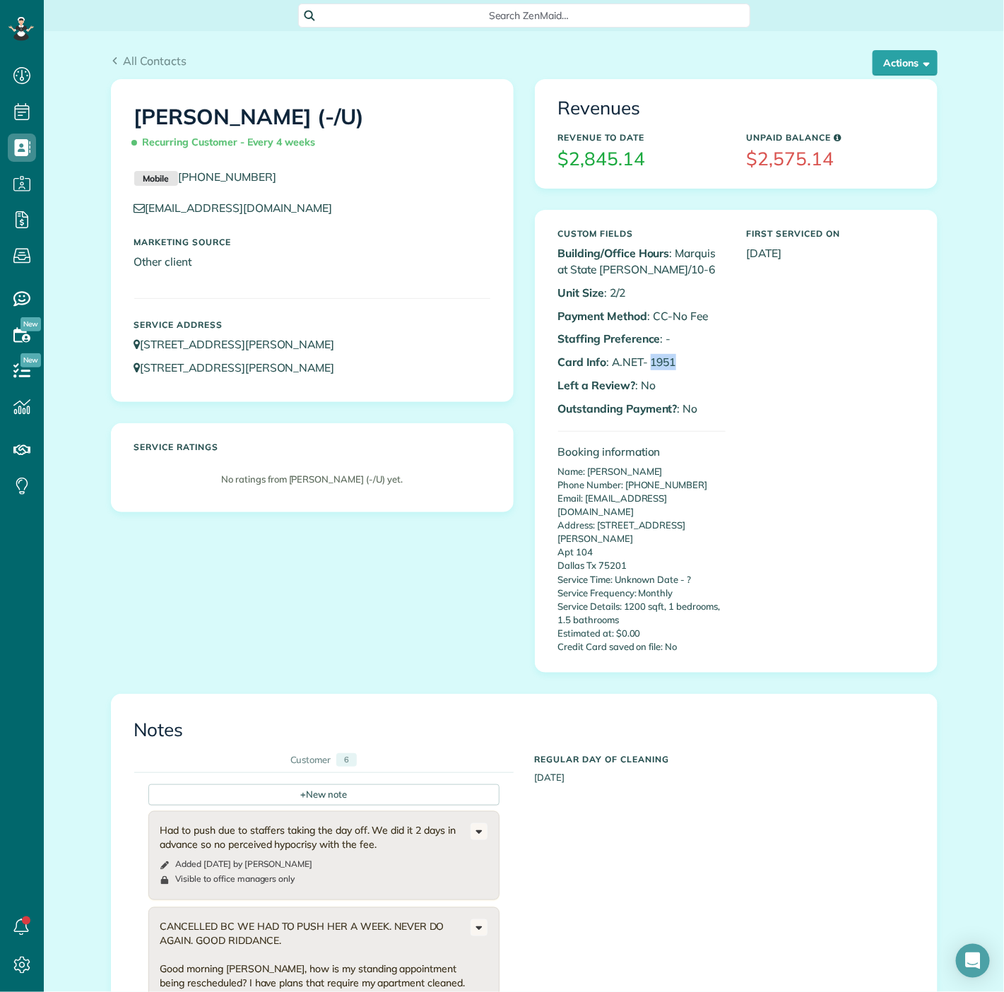
copy p "1951"
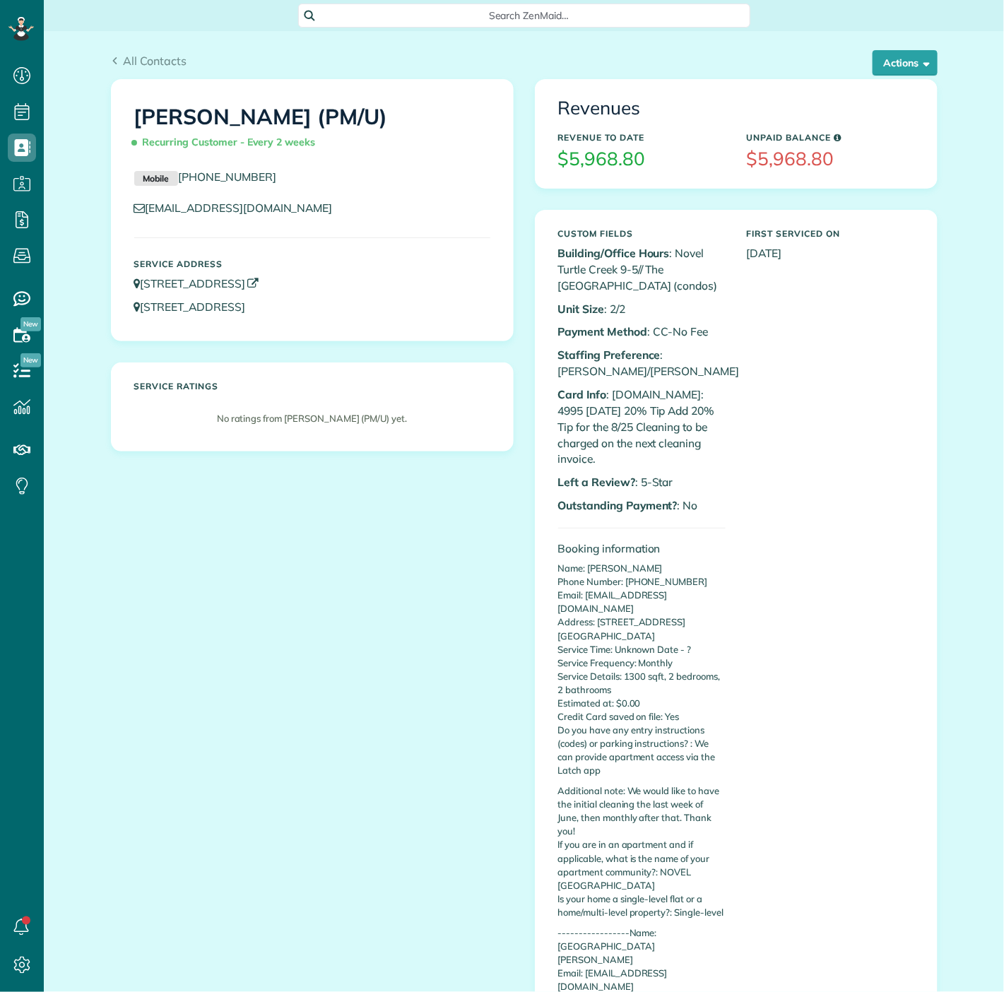
scroll to position [6, 6]
drag, startPoint x: 295, startPoint y: 204, endPoint x: 141, endPoint y: 218, distance: 154.7
click at [141, 218] on div "[EMAIL_ADDRESS][DOMAIN_NAME]" at bounding box center [312, 211] width 377 height 23
click at [524, 542] on div "Revenues Revenue to Date $5,968.80 Unpaid Balance $5,968.80 Custom Fields Build…" at bounding box center [736, 576] width 424 height 995
click at [919, 59] on span "button" at bounding box center [924, 62] width 11 height 11
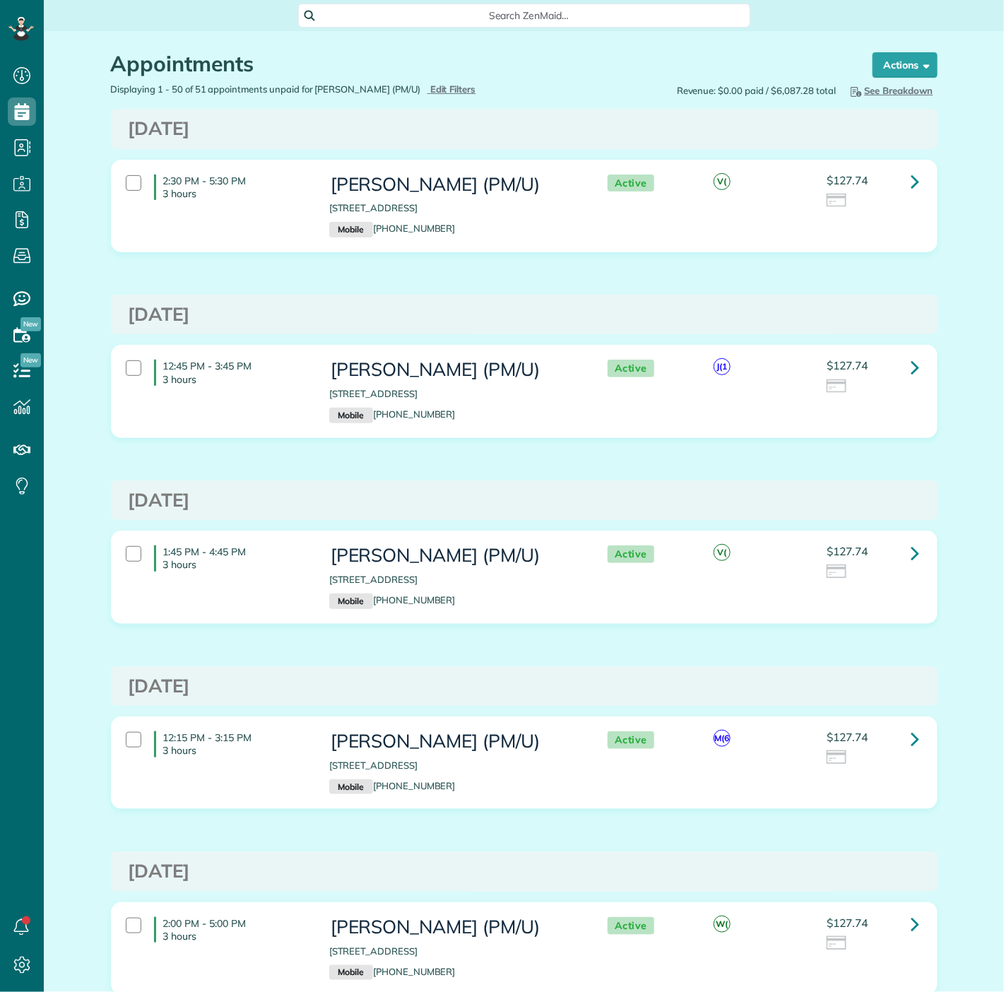
scroll to position [6, 6]
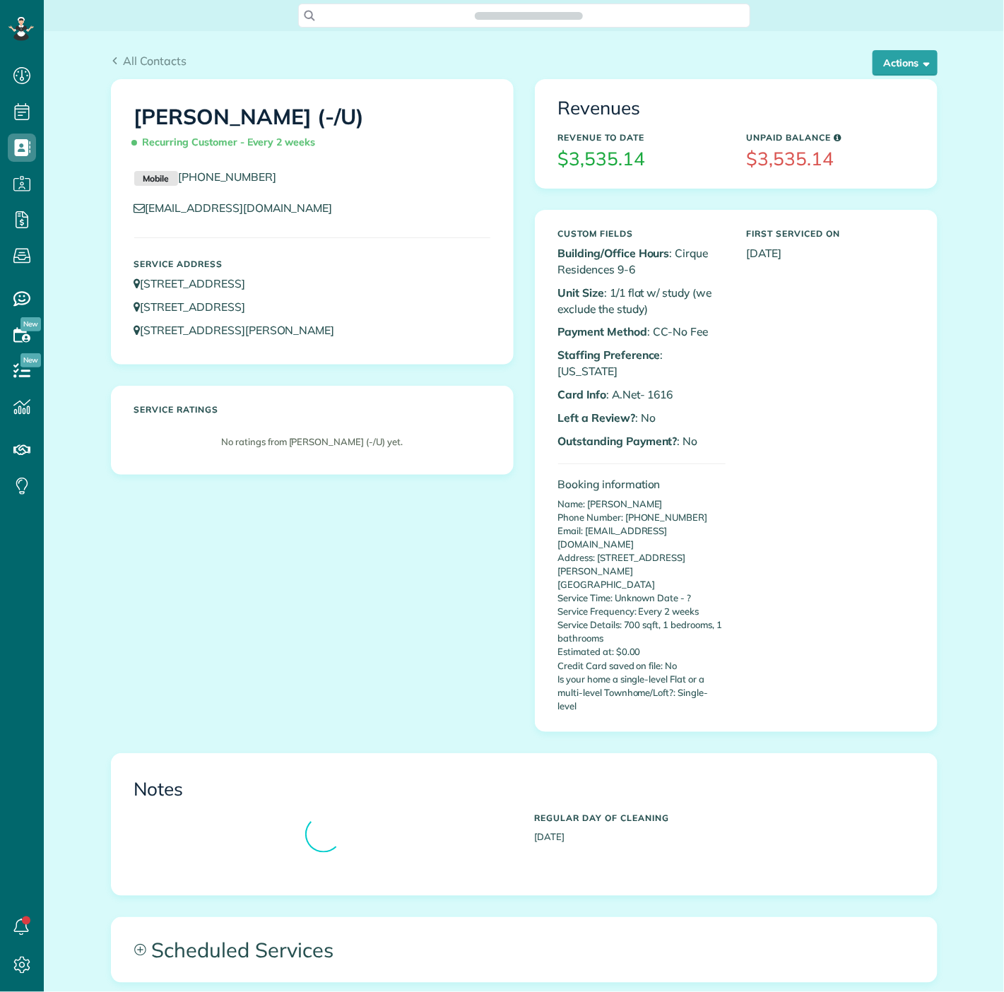
scroll to position [6, 6]
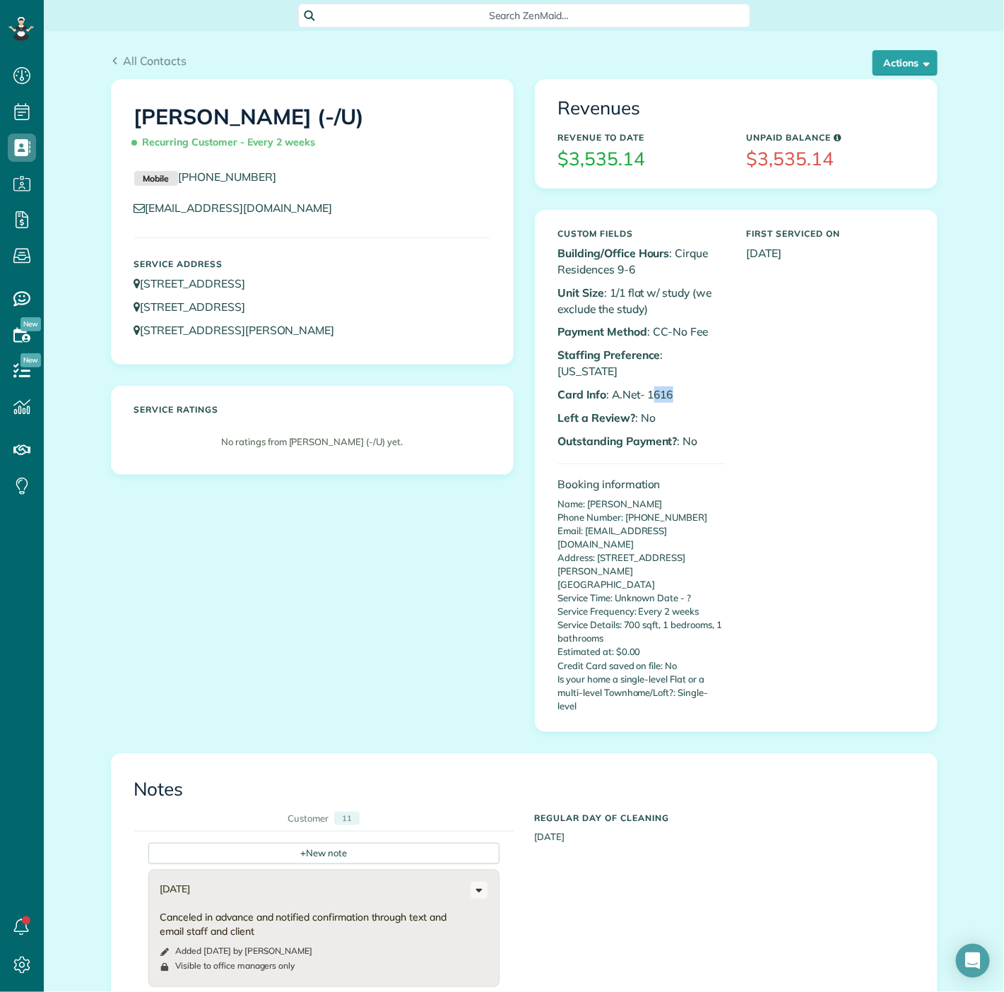
drag, startPoint x: 645, startPoint y: 378, endPoint x: 674, endPoint y: 374, distance: 29.3
click at [674, 387] on p "Card Info : A.Net- 1616" at bounding box center [641, 395] width 167 height 16
drag, startPoint x: 639, startPoint y: 372, endPoint x: 680, endPoint y: 372, distance: 41.0
click at [680, 387] on p "Card Info : A.Net- 1616" at bounding box center [641, 395] width 167 height 16
click at [653, 387] on p "Card Info : A.Net- 1616" at bounding box center [641, 395] width 167 height 16
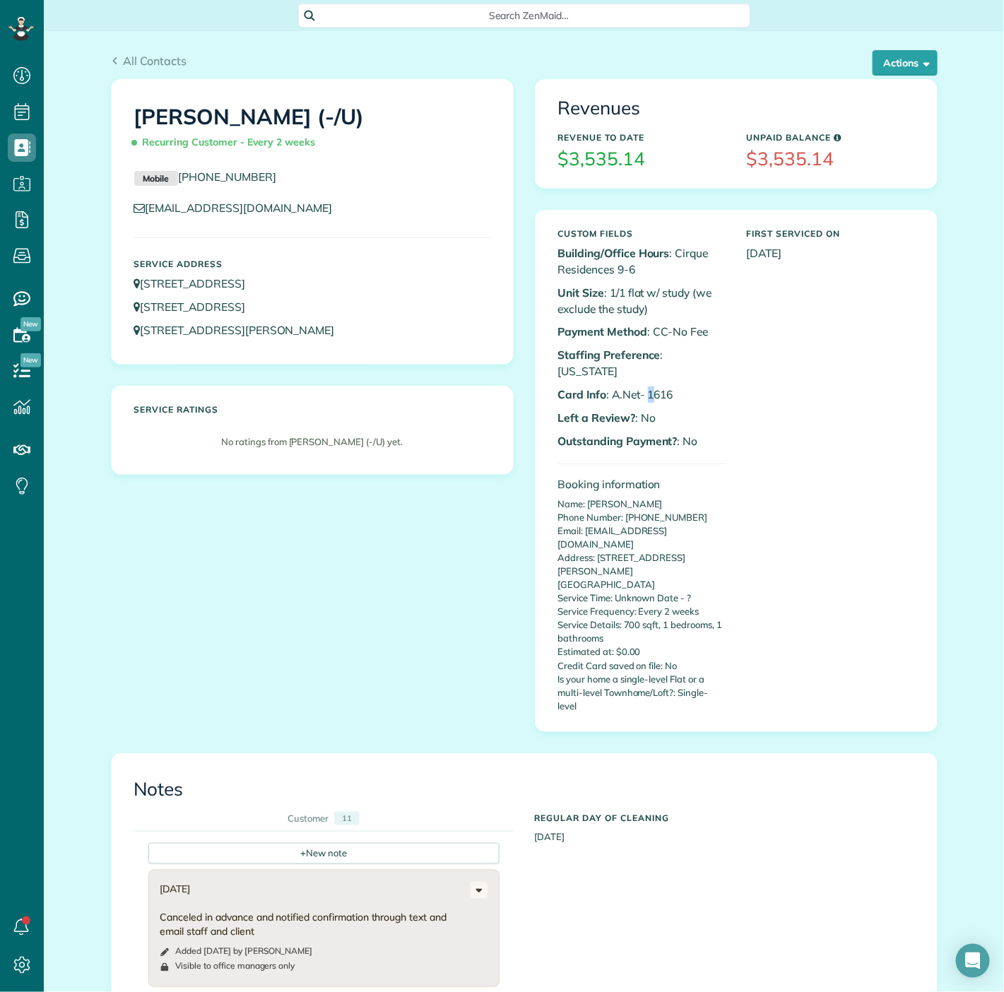
click at [650, 387] on p "Card Info : A.Net- 1616" at bounding box center [641, 395] width 167 height 16
click at [646, 387] on p "Card Info : A.Net- 1616" at bounding box center [641, 395] width 167 height 16
drag, startPoint x: 678, startPoint y: 376, endPoint x: 642, endPoint y: 376, distance: 36.0
click at [642, 387] on p "Card Info : A.Net- 1616" at bounding box center [641, 395] width 167 height 16
copy p "1616"
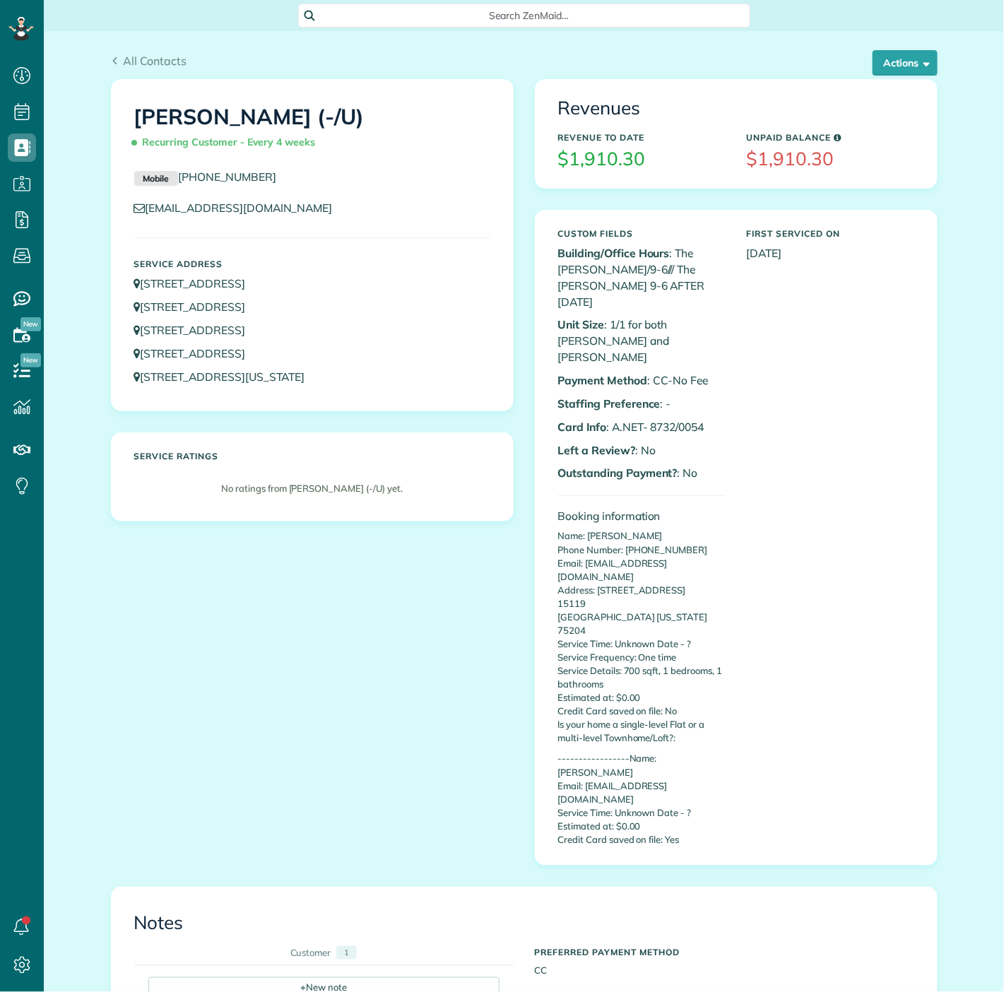
scroll to position [6, 6]
drag, startPoint x: 670, startPoint y: 396, endPoint x: 694, endPoint y: 396, distance: 24.0
click at [694, 419] on p "Card Info : A.NET- 8732/0054" at bounding box center [641, 427] width 167 height 16
click at [695, 419] on p "Card Info : A.NET- 8732/0054" at bounding box center [641, 427] width 167 height 16
copy p "0054"
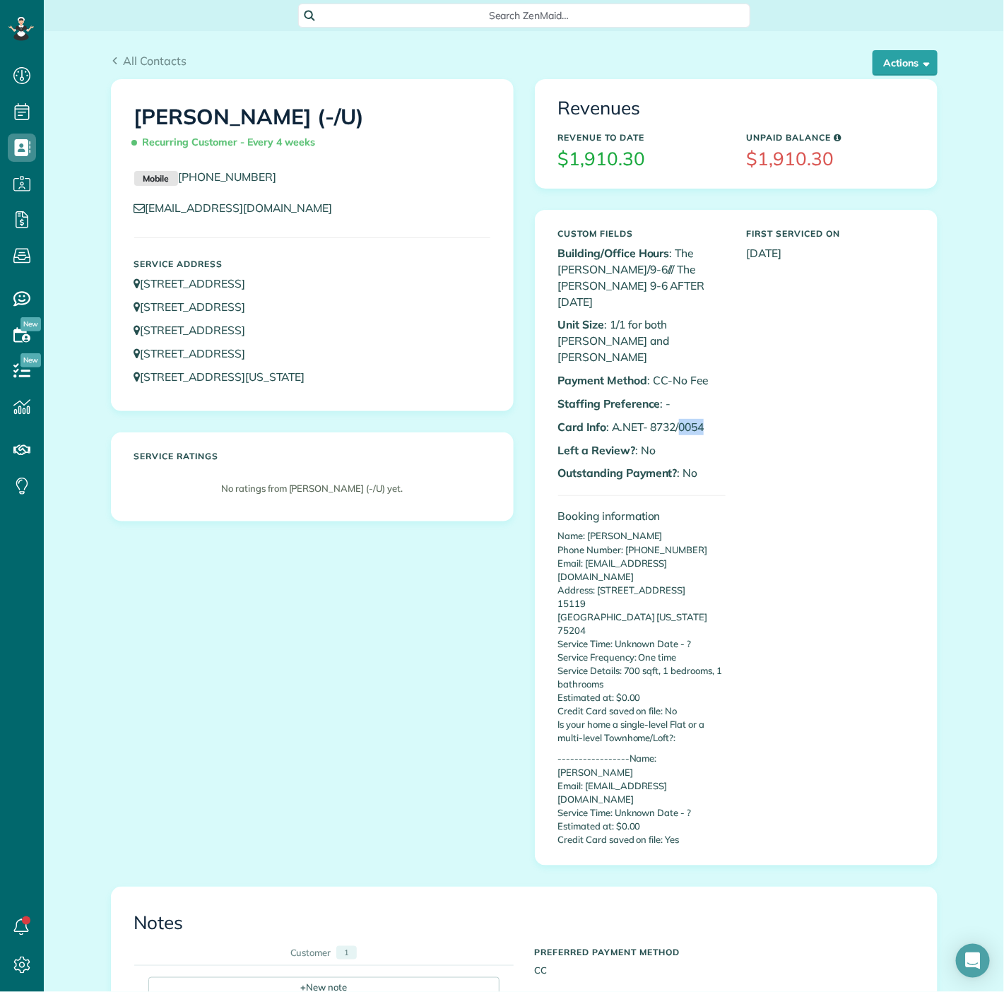
drag, startPoint x: 707, startPoint y: 394, endPoint x: 674, endPoint y: 394, distance: 32.5
click at [674, 419] on p "Card Info : A.NET- 8732/0054" at bounding box center [641, 427] width 167 height 16
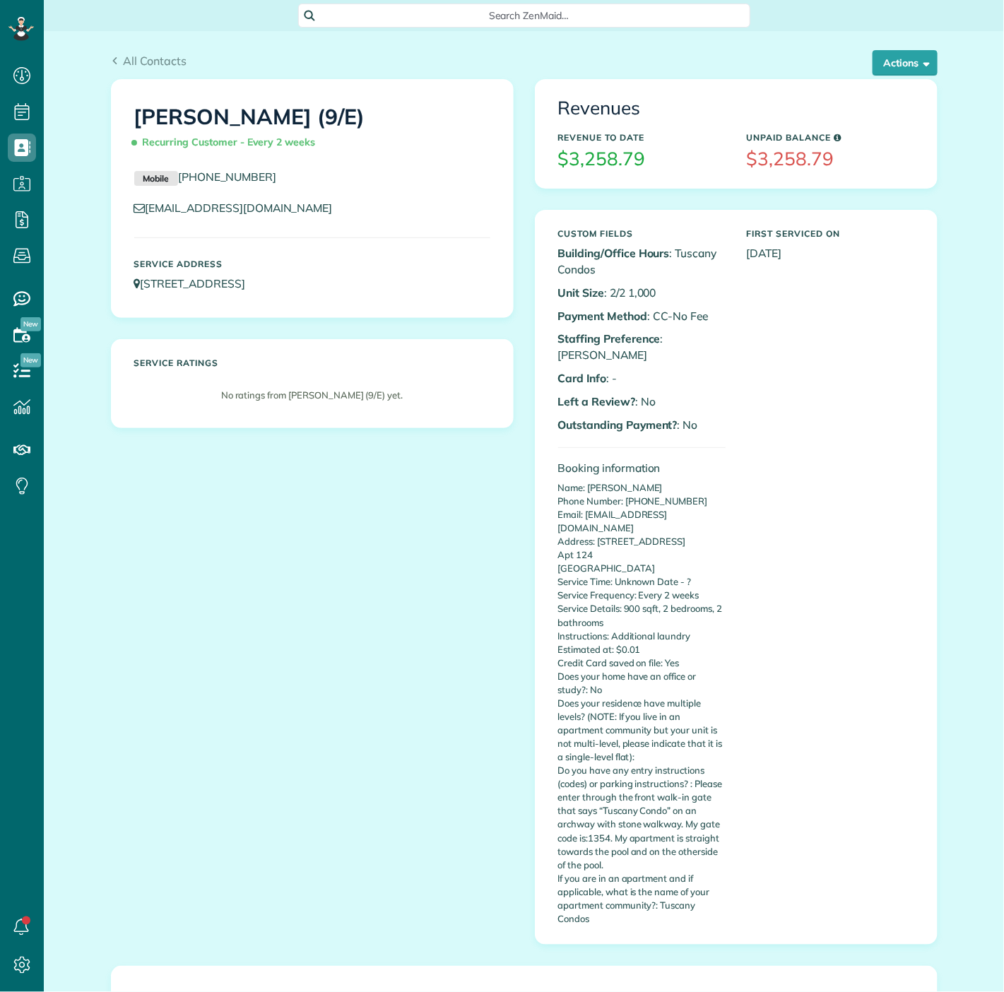
scroll to position [6, 6]
click at [880, 80] on div "Revenues Revenue to Date $3,258.79 Unpaid Balance $3,258.79" at bounding box center [736, 133] width 401 height 107
click at [880, 70] on button "Actions" at bounding box center [905, 62] width 65 height 25
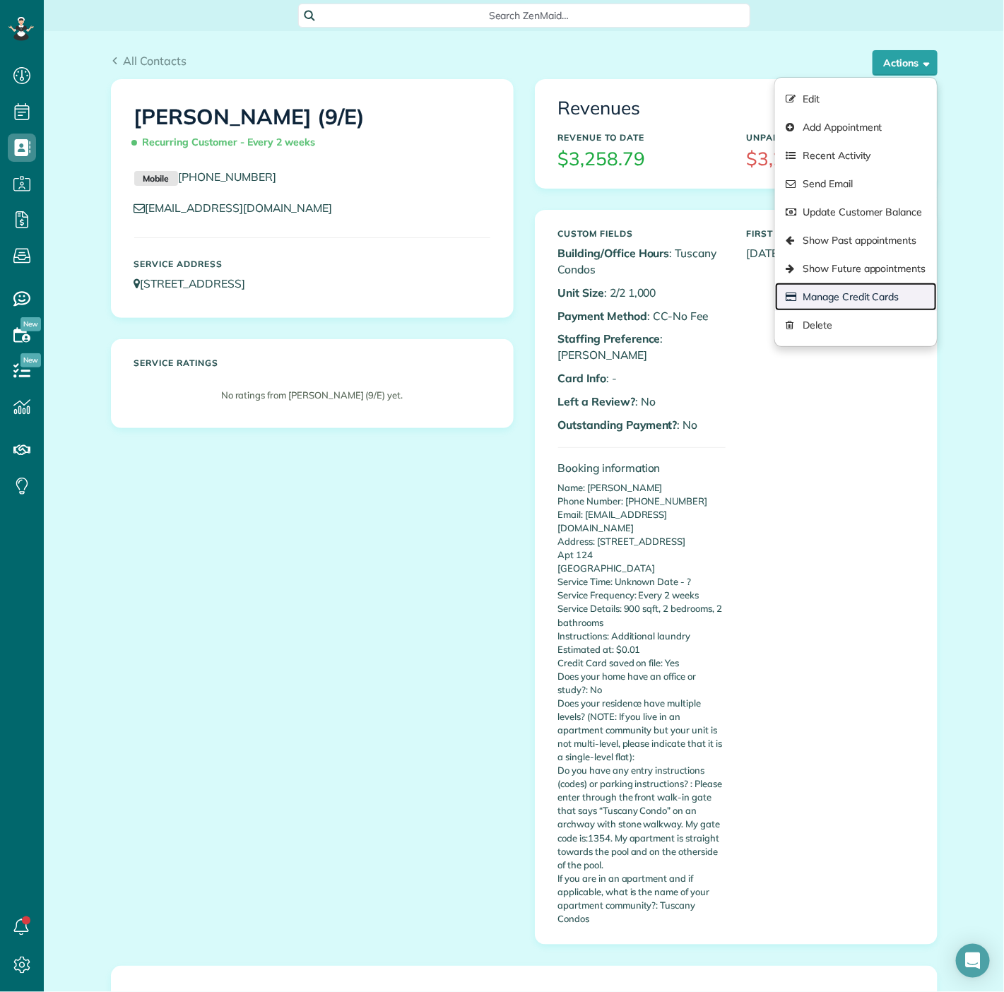
click at [830, 293] on link "Manage Credit Cards" at bounding box center [855, 297] width 161 height 28
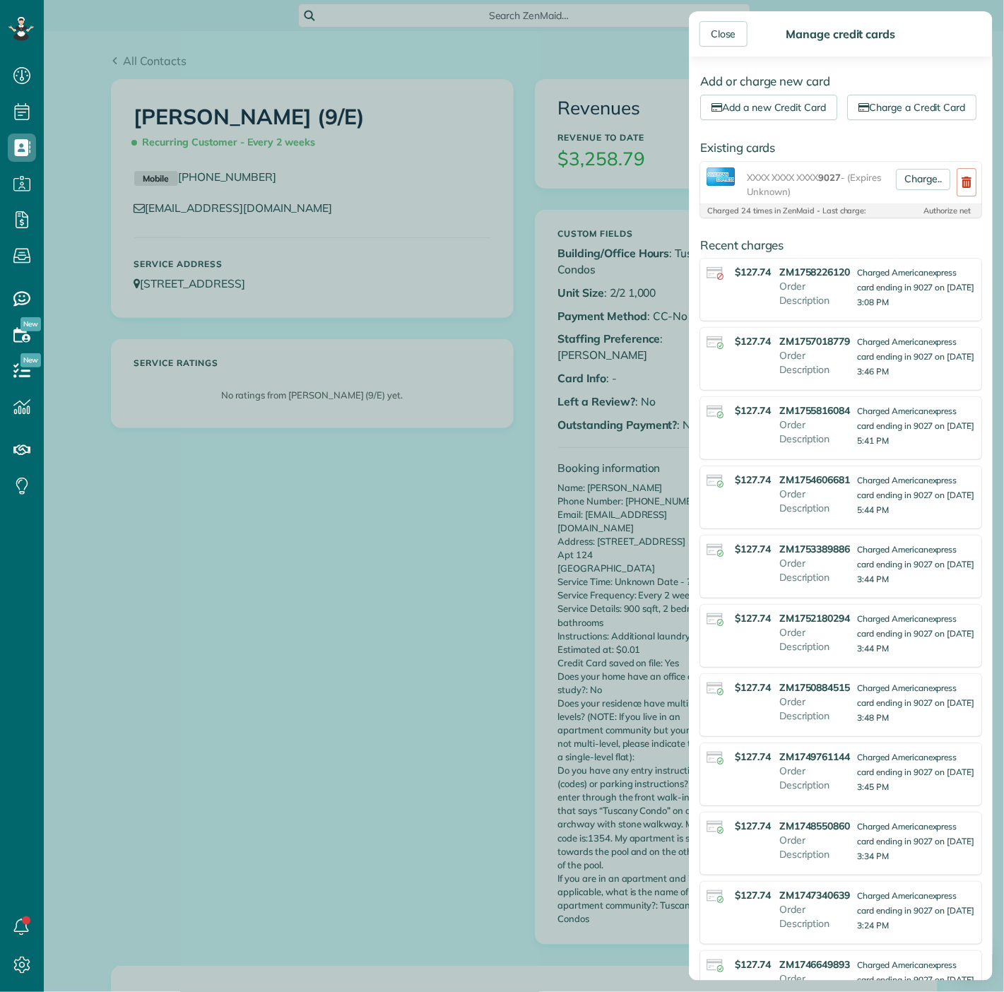
click at [890, 199] on div "Charge.." at bounding box center [923, 182] width 66 height 31
click at [896, 190] on link "Charge.." at bounding box center [923, 179] width 54 height 21
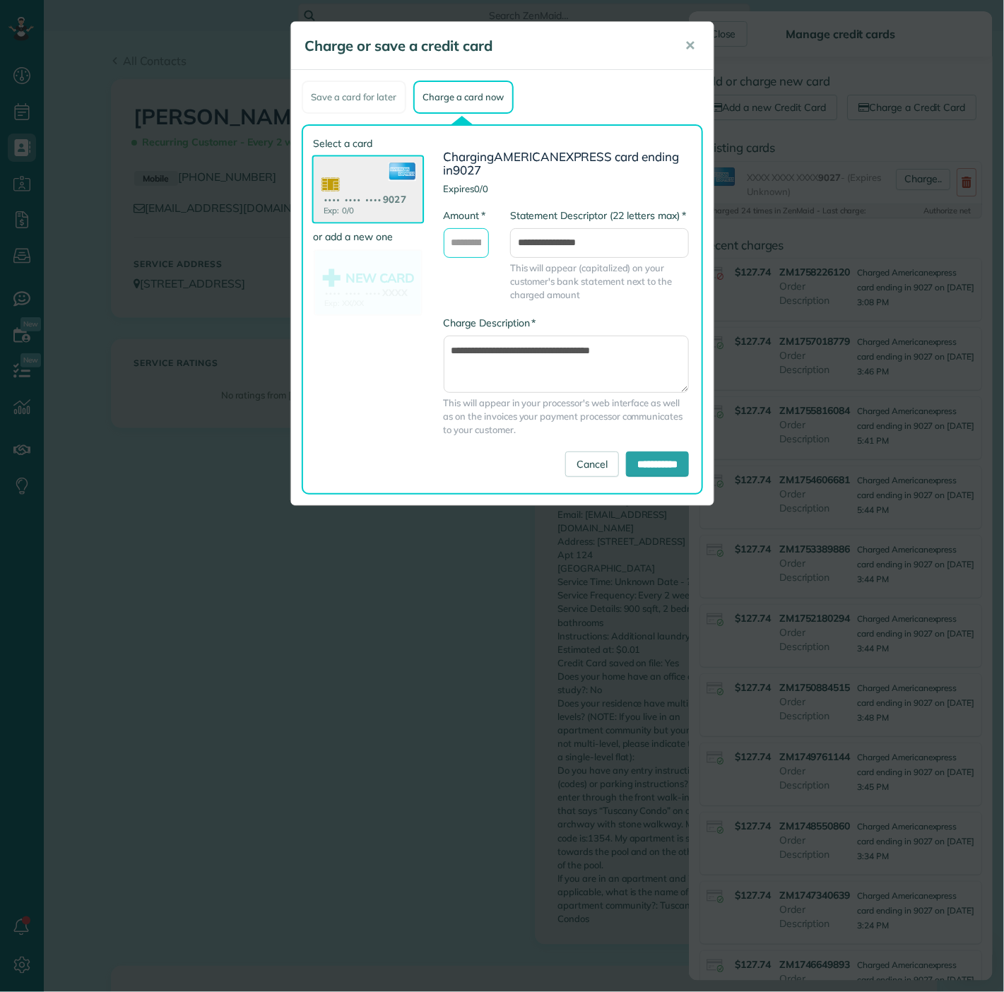
drag, startPoint x: 472, startPoint y: 231, endPoint x: 469, endPoint y: 242, distance: 11.0
click at [472, 231] on input "* Amount" at bounding box center [466, 243] width 45 height 30
type input "******"
click at [649, 457] on input "**********" at bounding box center [657, 464] width 63 height 25
